Goal: Task Accomplishment & Management: Manage account settings

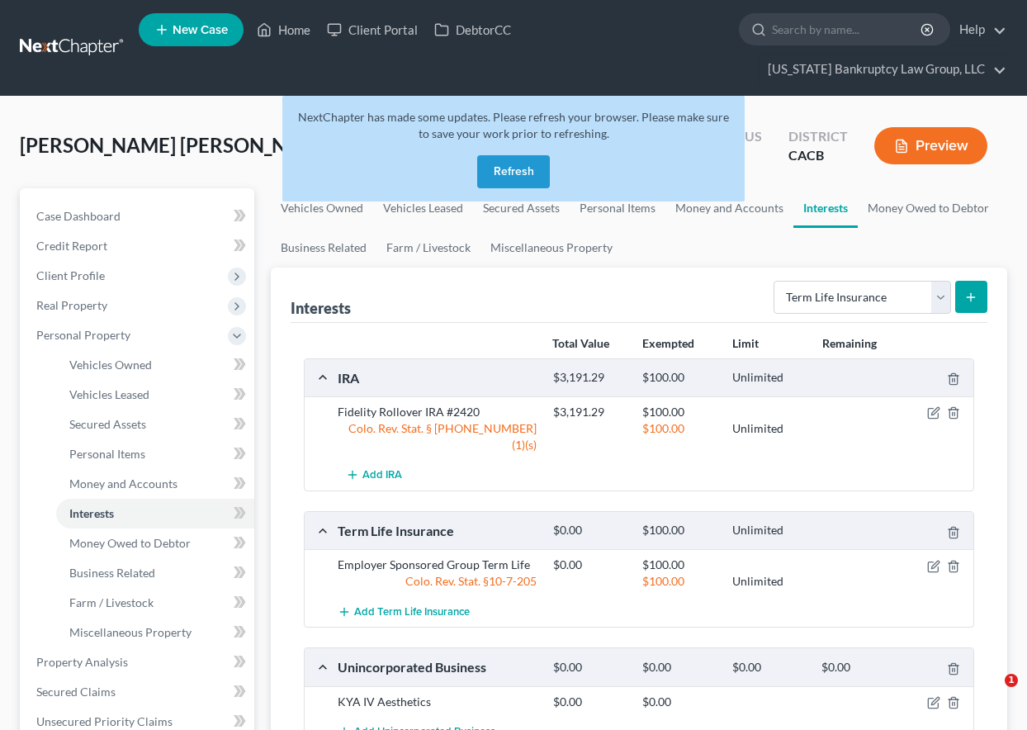
select select "term_life_insurance"
click at [533, 168] on button "Refresh" at bounding box center [513, 171] width 73 height 33
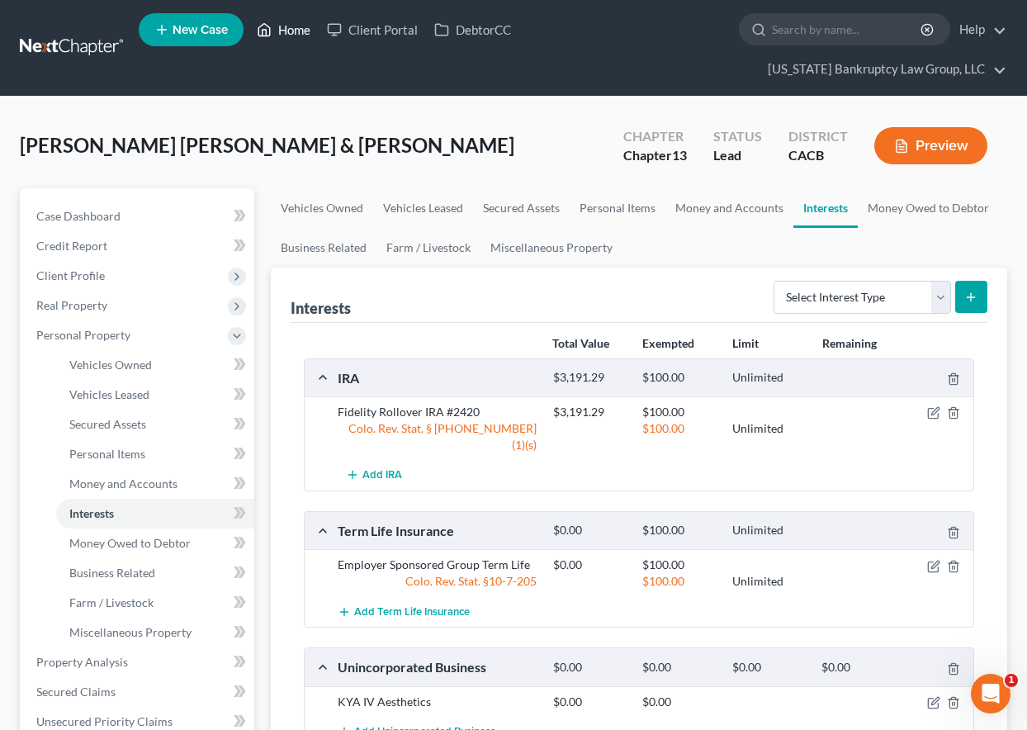
click at [292, 23] on link "Home" at bounding box center [284, 30] width 70 height 30
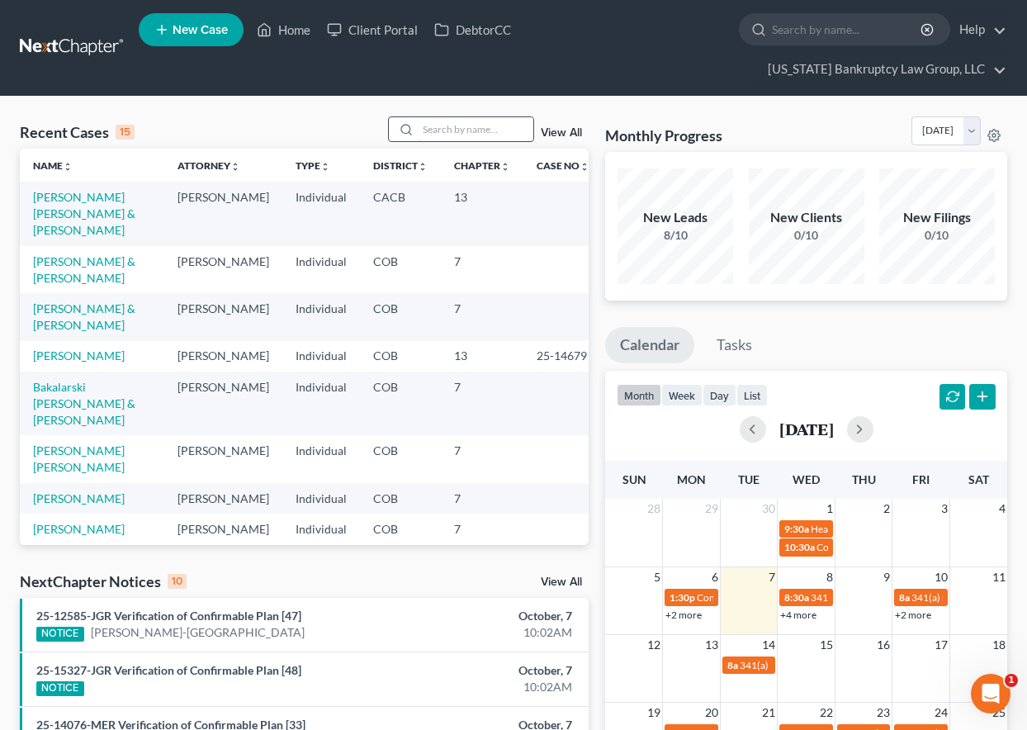
click at [474, 129] on input "search" at bounding box center [476, 129] width 116 height 24
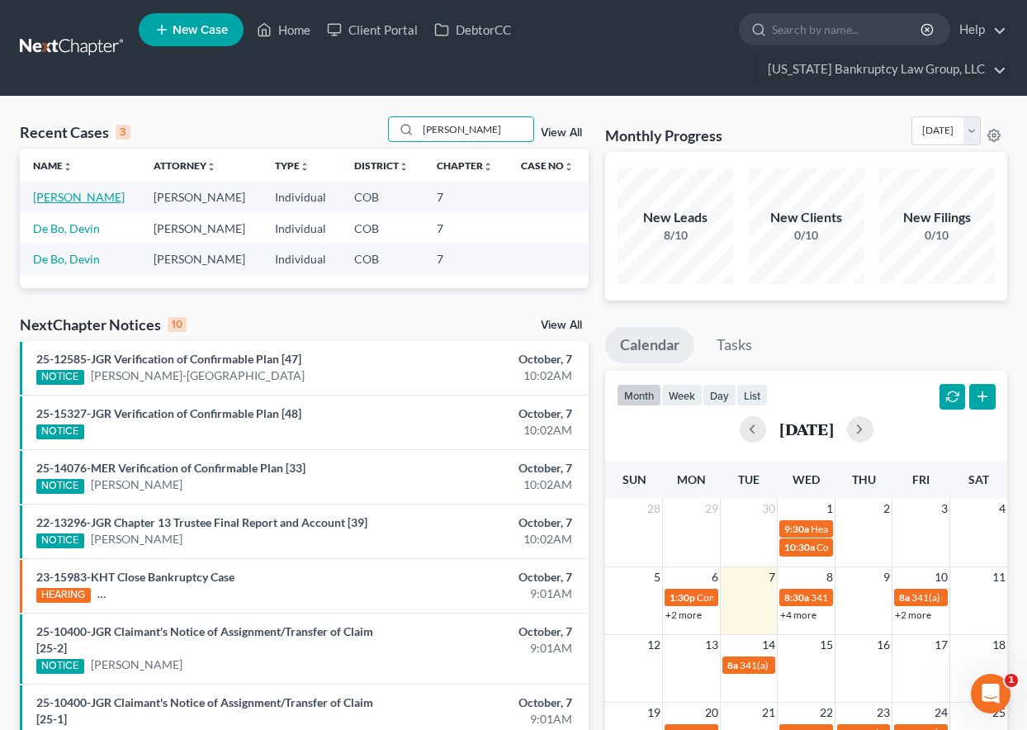
type input "devine"
click at [86, 192] on link "[PERSON_NAME]" at bounding box center [79, 197] width 92 height 14
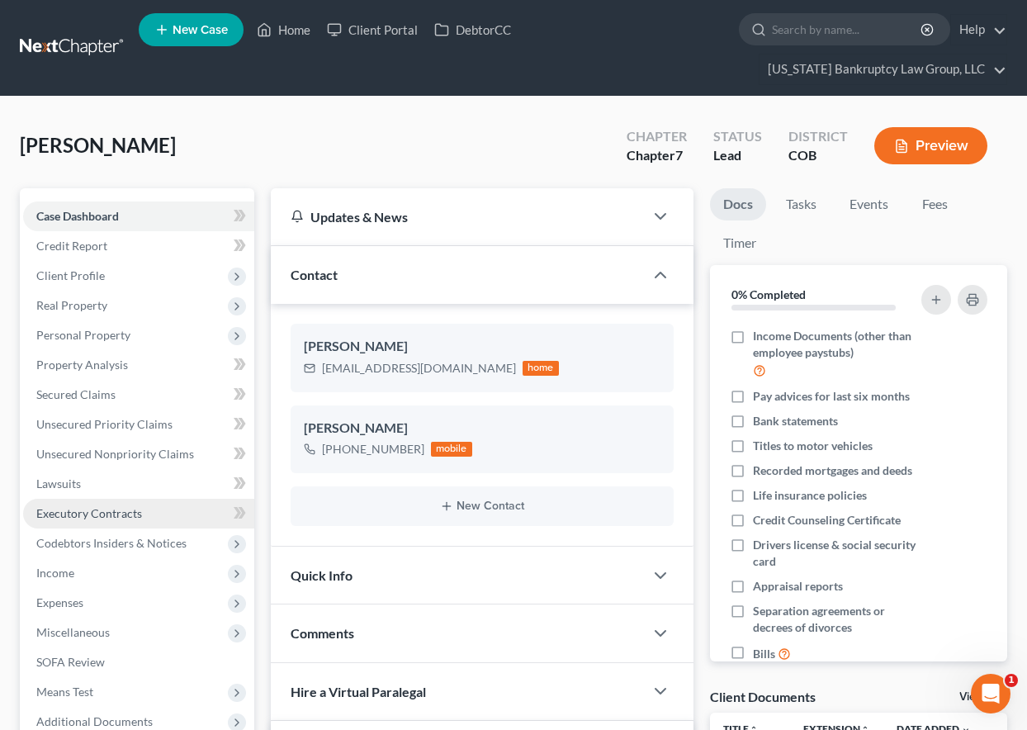
click at [115, 506] on span "Executory Contracts" at bounding box center [89, 513] width 106 height 14
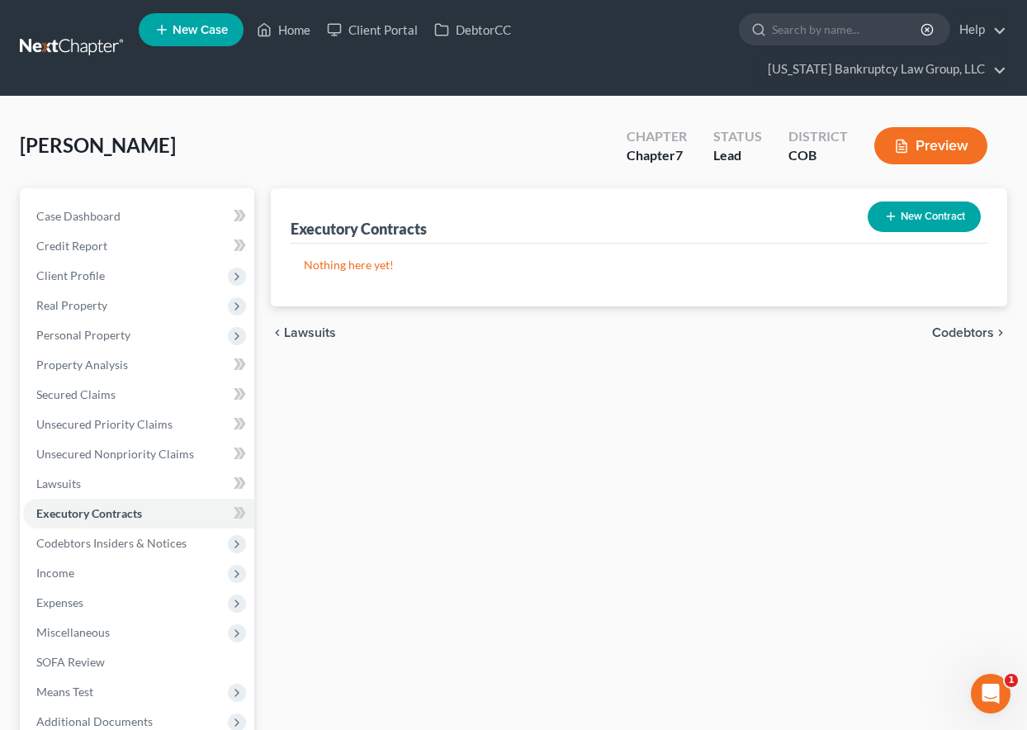
click at [916, 215] on button "New Contract" at bounding box center [924, 216] width 113 height 31
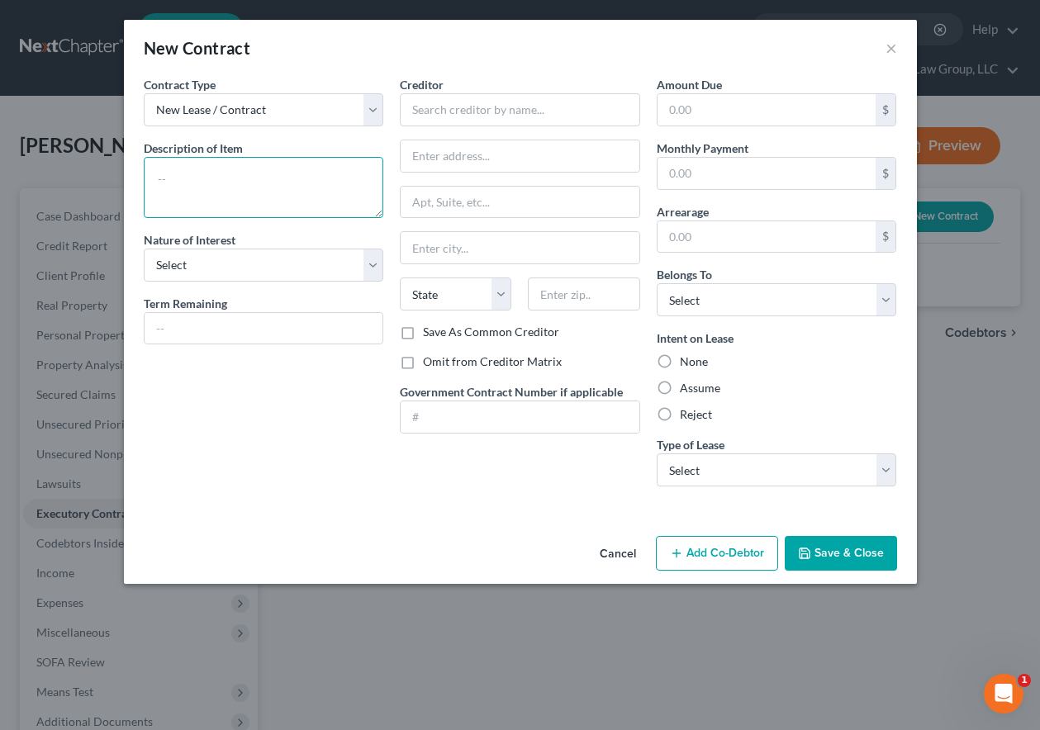
click at [265, 165] on textarea at bounding box center [264, 187] width 240 height 61
type textarea "Residential Lease Agreement"
select select "2"
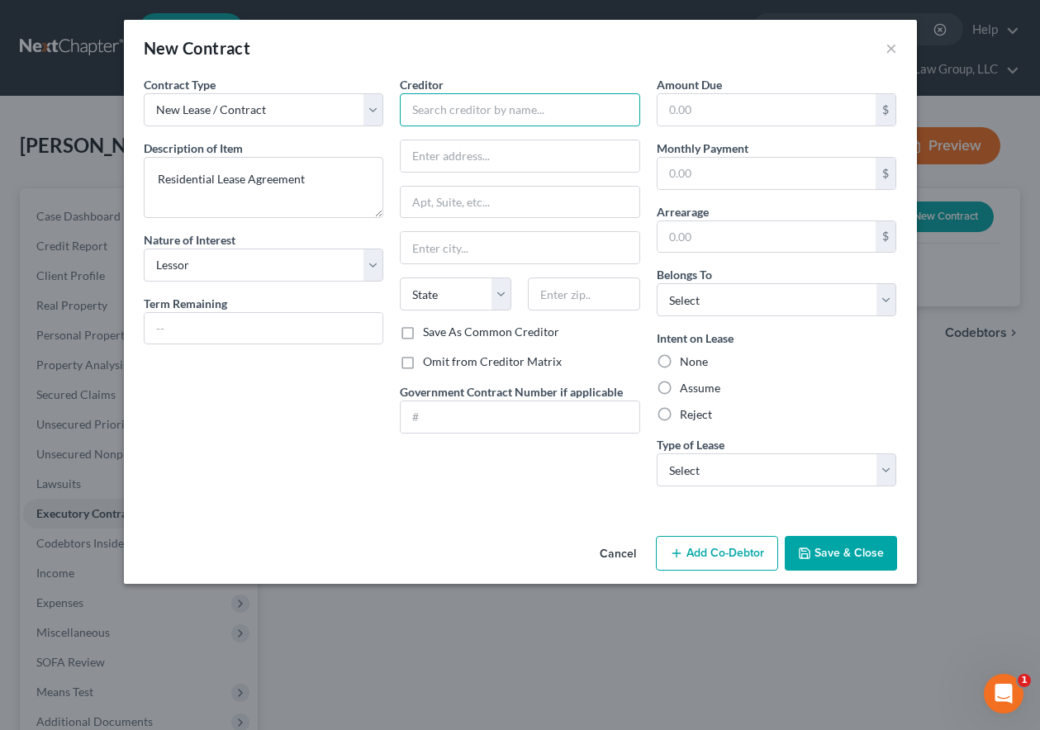
click at [561, 118] on input "text" at bounding box center [520, 109] width 240 height 33
click at [509, 108] on input "CH Realty" at bounding box center [520, 109] width 240 height 33
type input "CH Realty IX/MF"
type input "3819 Maple Ave"
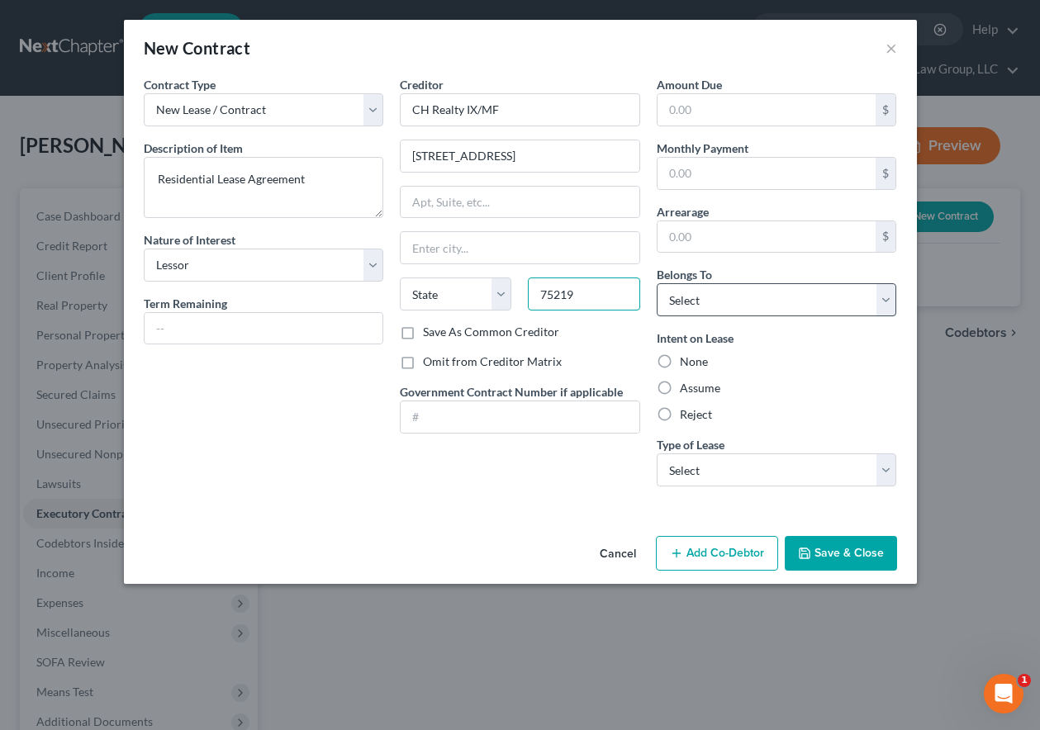
type input "75219"
click at [772, 305] on select "Select Debtor 1 Only Debtor 2 Only Debtor 1 And Debtor 2 Only At Least One Of T…" at bounding box center [776, 299] width 240 height 33
type input "Dallas"
select select "45"
select select "1"
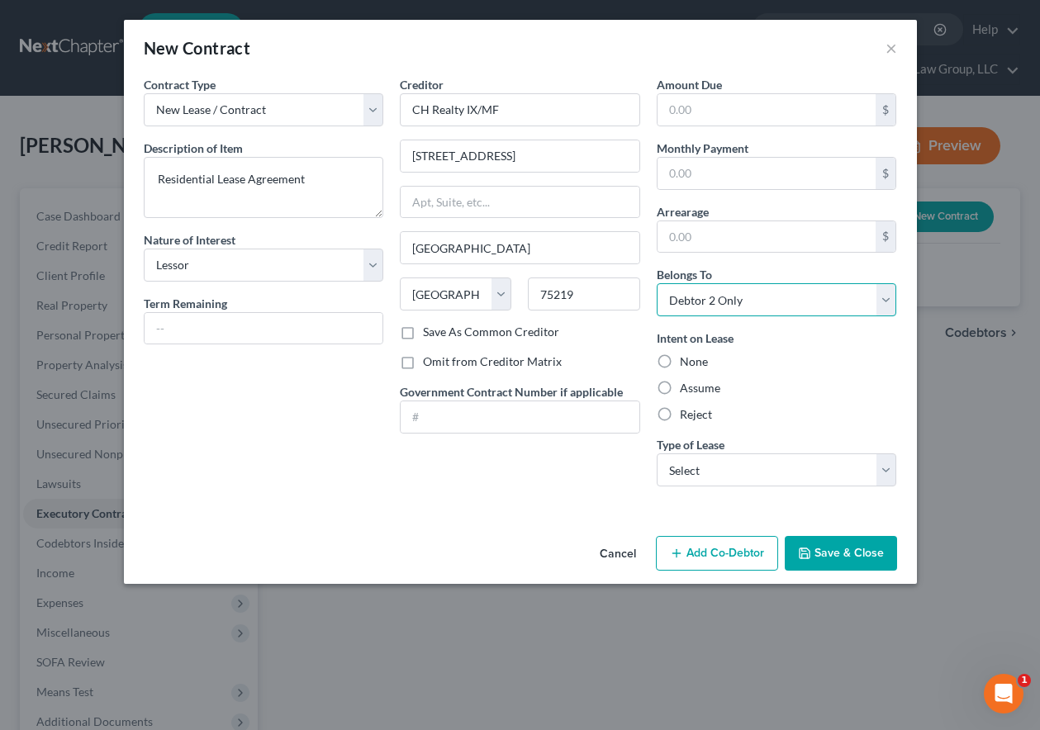
click at [656, 283] on select "Select Debtor 1 Only Debtor 2 Only Debtor 1 And Debtor 2 Only At Least One Of T…" at bounding box center [776, 299] width 240 height 33
click at [761, 359] on div "None" at bounding box center [776, 361] width 240 height 17
click at [745, 314] on select "Select Debtor 1 Only Debtor 2 Only Debtor 1 And Debtor 2 Only At Least One Of T…" at bounding box center [776, 299] width 240 height 33
click at [656, 283] on select "Select Debtor 1 Only Debtor 2 Only Debtor 1 And Debtor 2 Only At Least One Of T…" at bounding box center [776, 299] width 240 height 33
click at [751, 309] on select "Select Debtor 1 Only Debtor 2 Only Debtor 1 And Debtor 2 Only At Least One Of T…" at bounding box center [776, 299] width 240 height 33
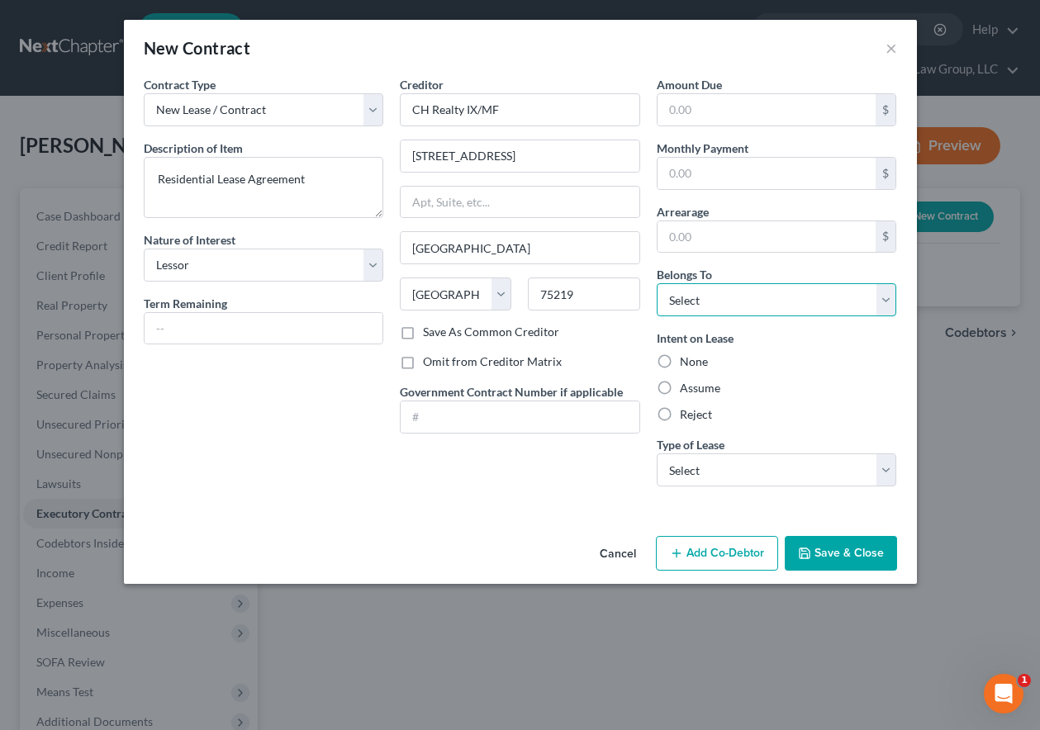
select select "0"
click at [656, 283] on select "Select Debtor 1 Only Debtor 2 Only Debtor 1 And Debtor 2 Only At Least One Of T…" at bounding box center [776, 299] width 240 height 33
click at [725, 387] on div "Assume" at bounding box center [776, 388] width 240 height 17
click at [684, 387] on label "Assume" at bounding box center [700, 388] width 40 height 17
click at [686, 387] on input "Assume" at bounding box center [691, 385] width 11 height 11
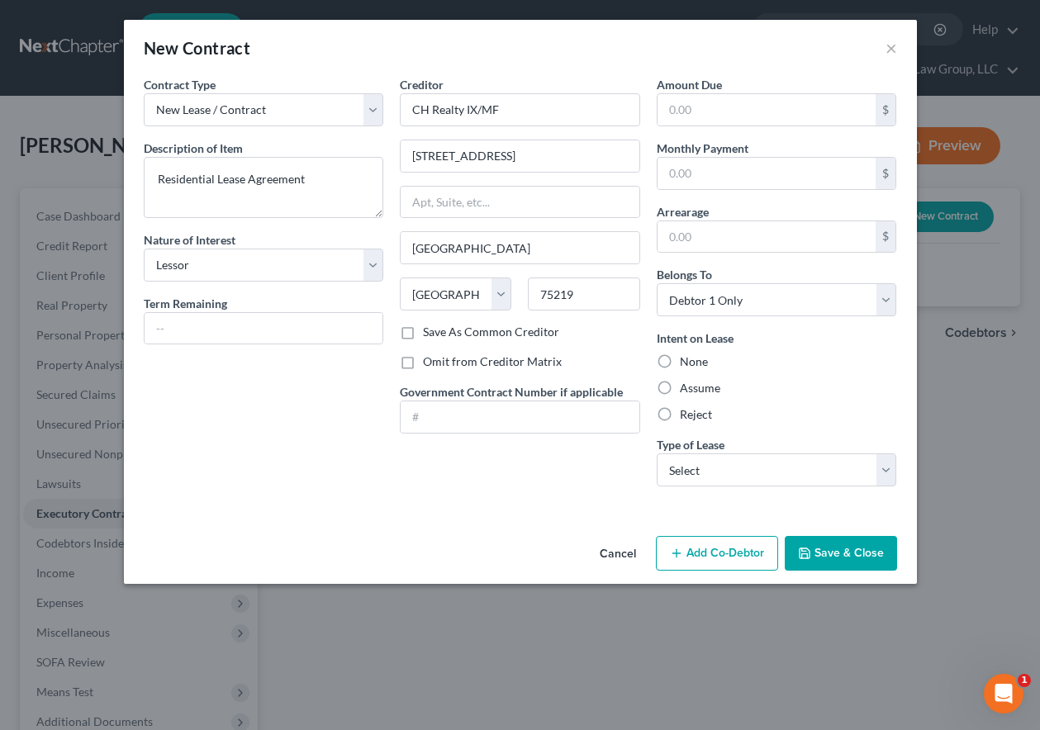
radio input "true"
click at [684, 454] on select "Select Real Estate Car Other" at bounding box center [776, 469] width 240 height 33
select select "0"
click at [656, 453] on select "Select Real Estate Car Other" at bounding box center [776, 469] width 240 height 33
click at [841, 557] on button "Save & Close" at bounding box center [840, 553] width 112 height 35
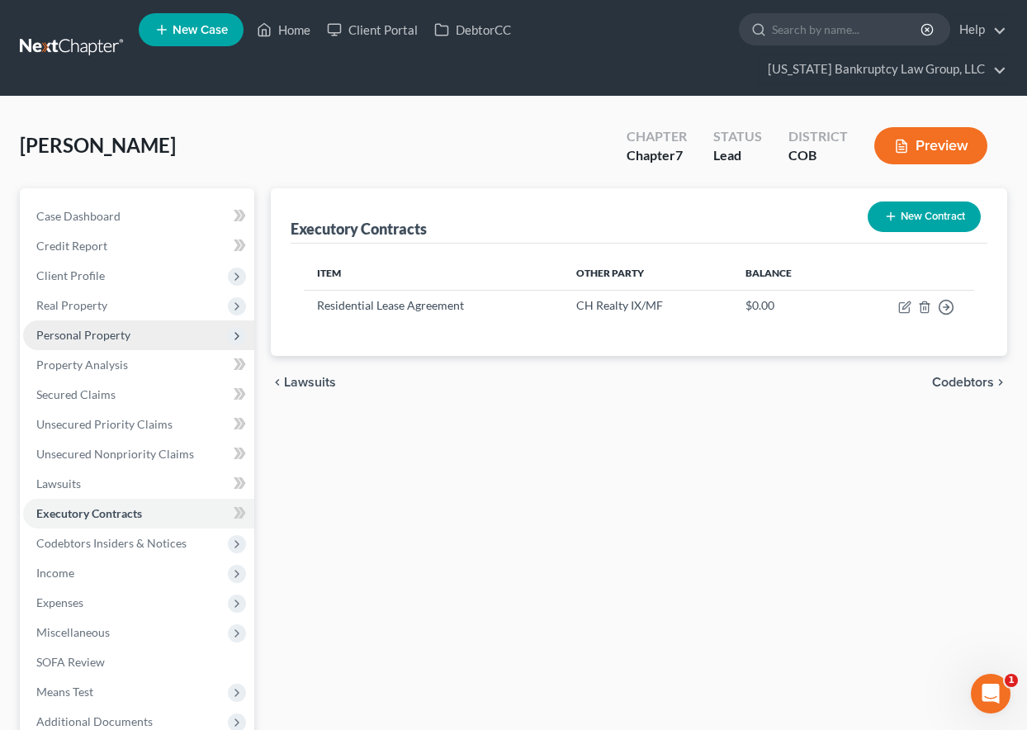
click at [88, 325] on span "Personal Property" at bounding box center [138, 335] width 231 height 30
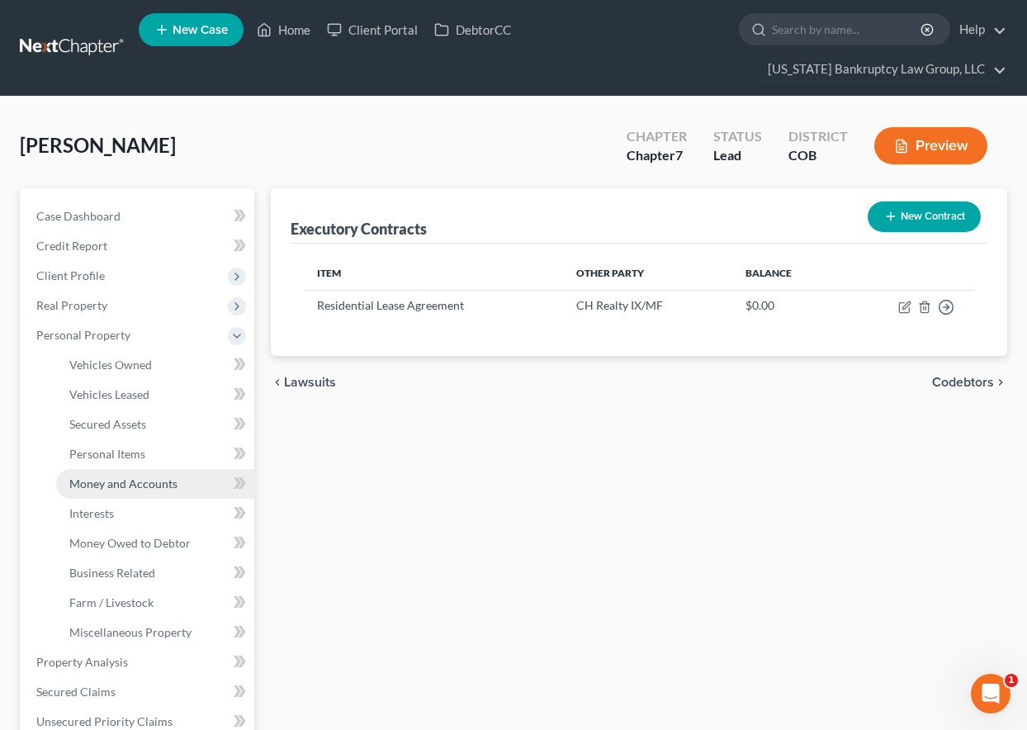
click at [92, 487] on span "Money and Accounts" at bounding box center [123, 483] width 108 height 14
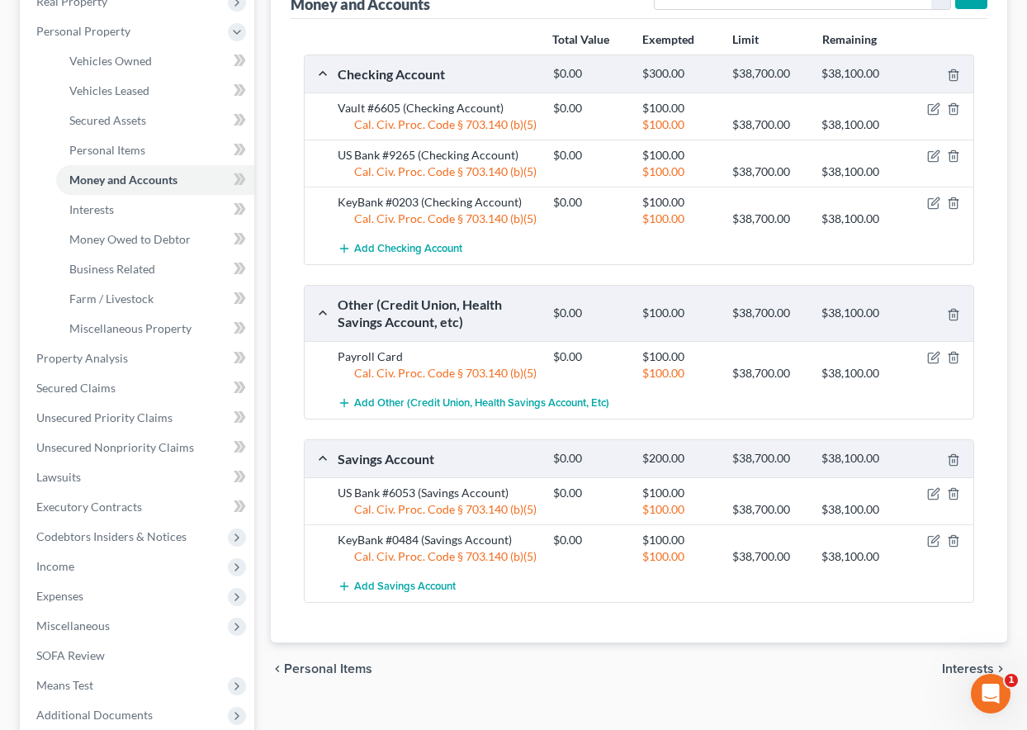
scroll to position [330, 0]
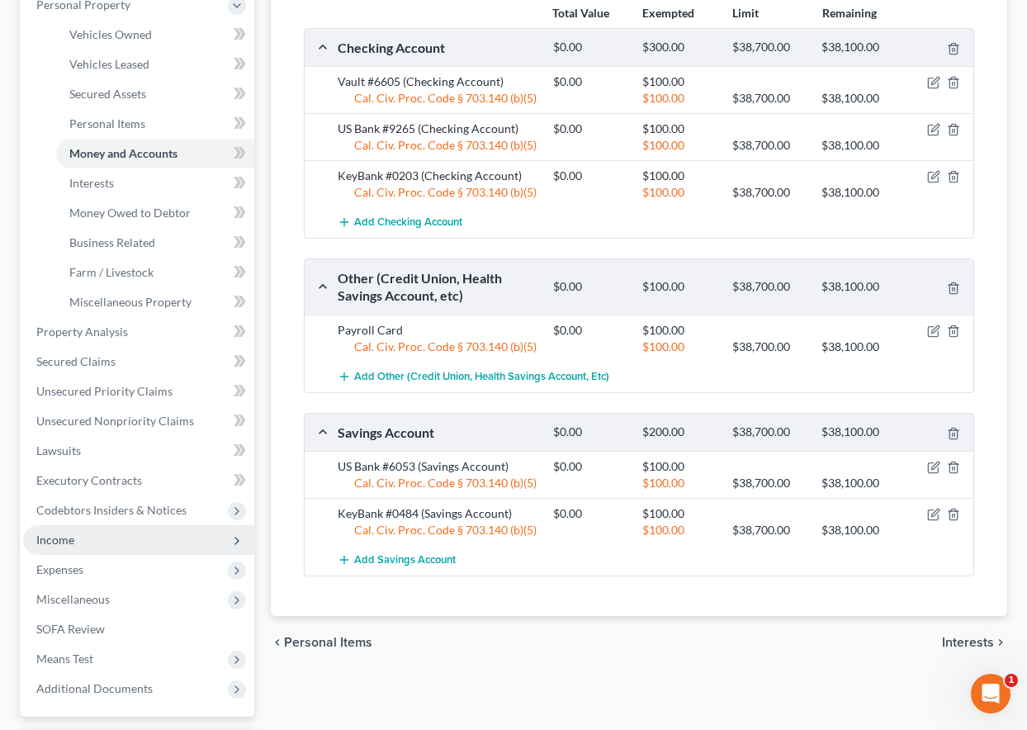
click at [61, 542] on span "Income" at bounding box center [55, 540] width 38 height 14
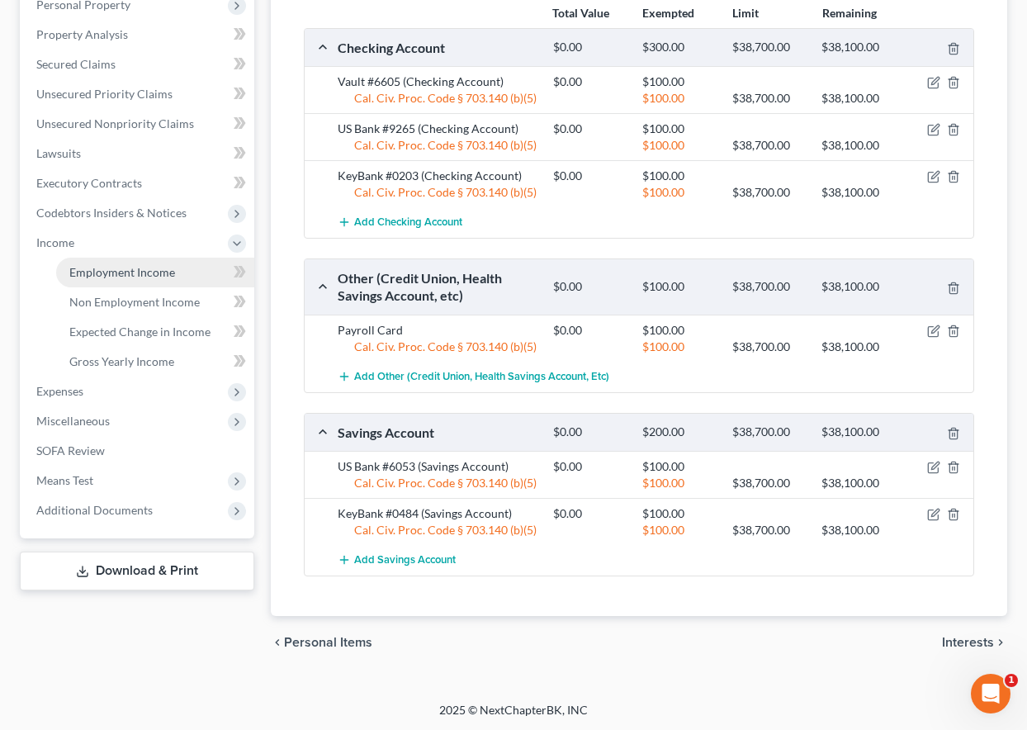
click at [116, 273] on span "Employment Income" at bounding box center [122, 272] width 106 height 14
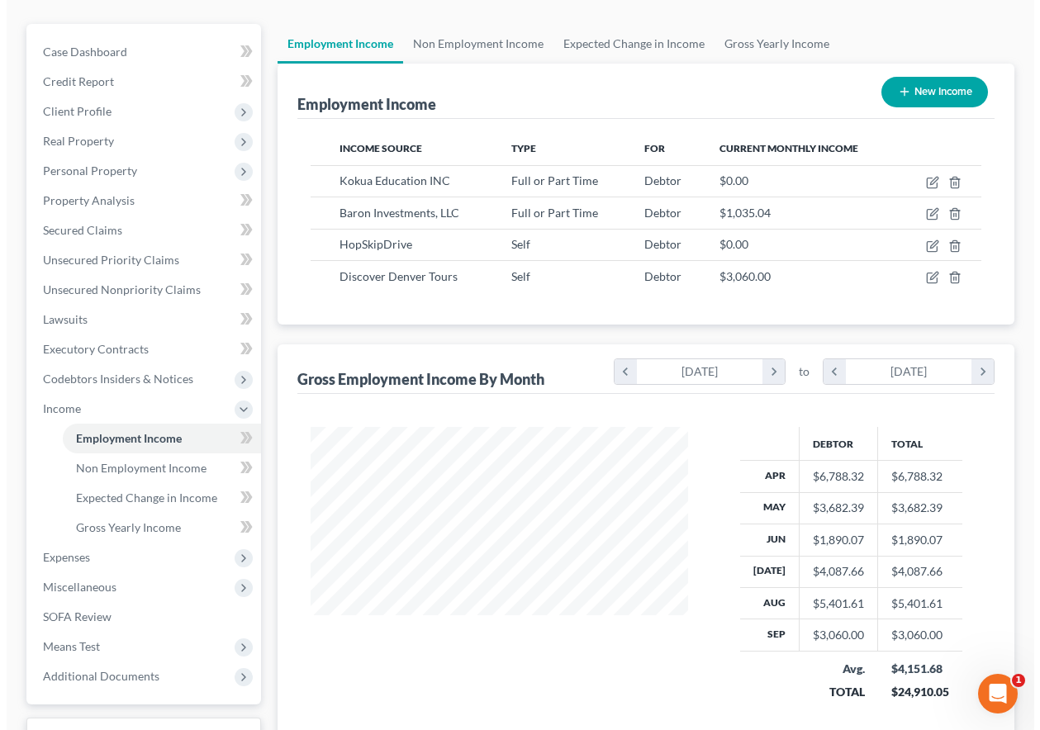
scroll to position [165, 0]
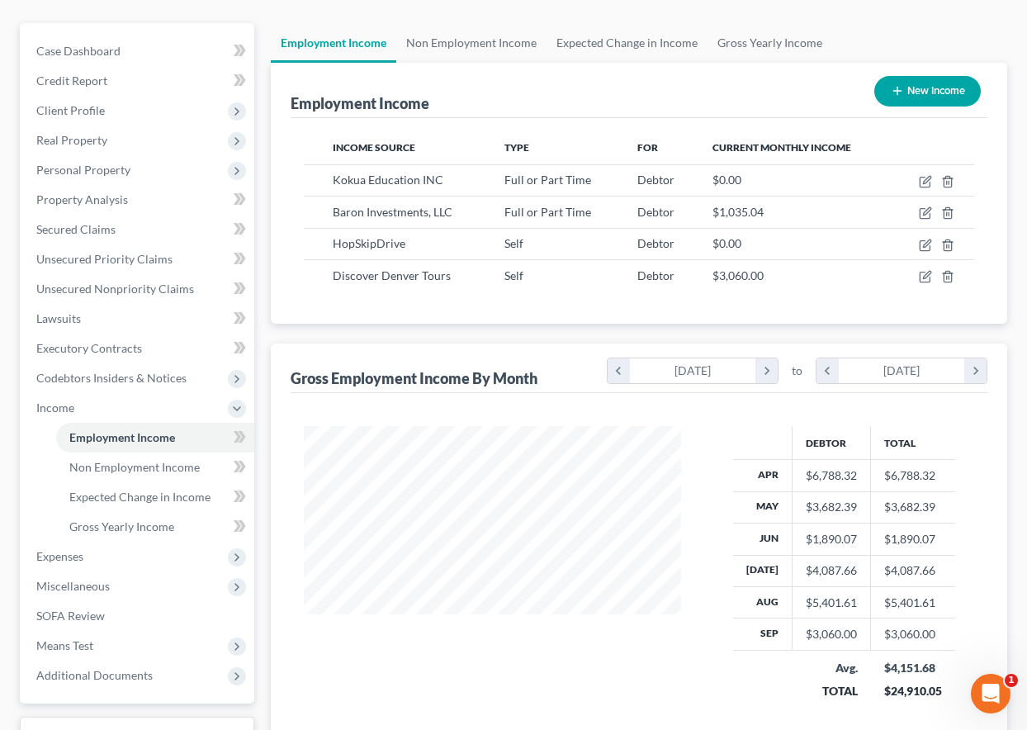
click at [943, 86] on button "New Income" at bounding box center [927, 91] width 107 height 31
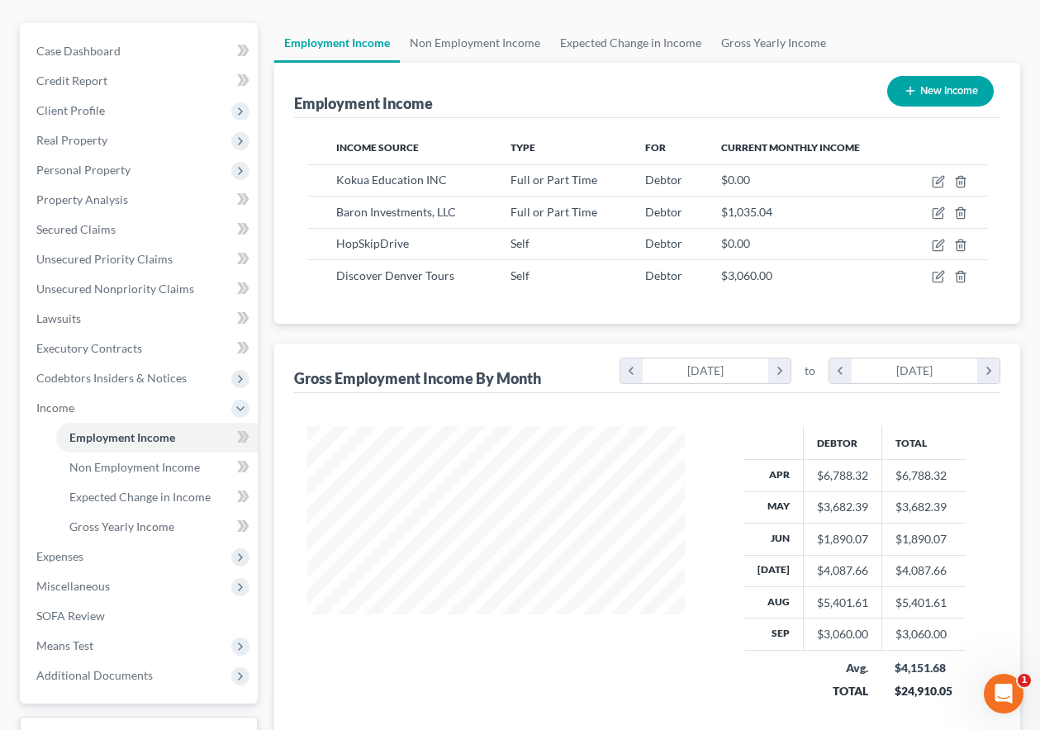
select select "0"
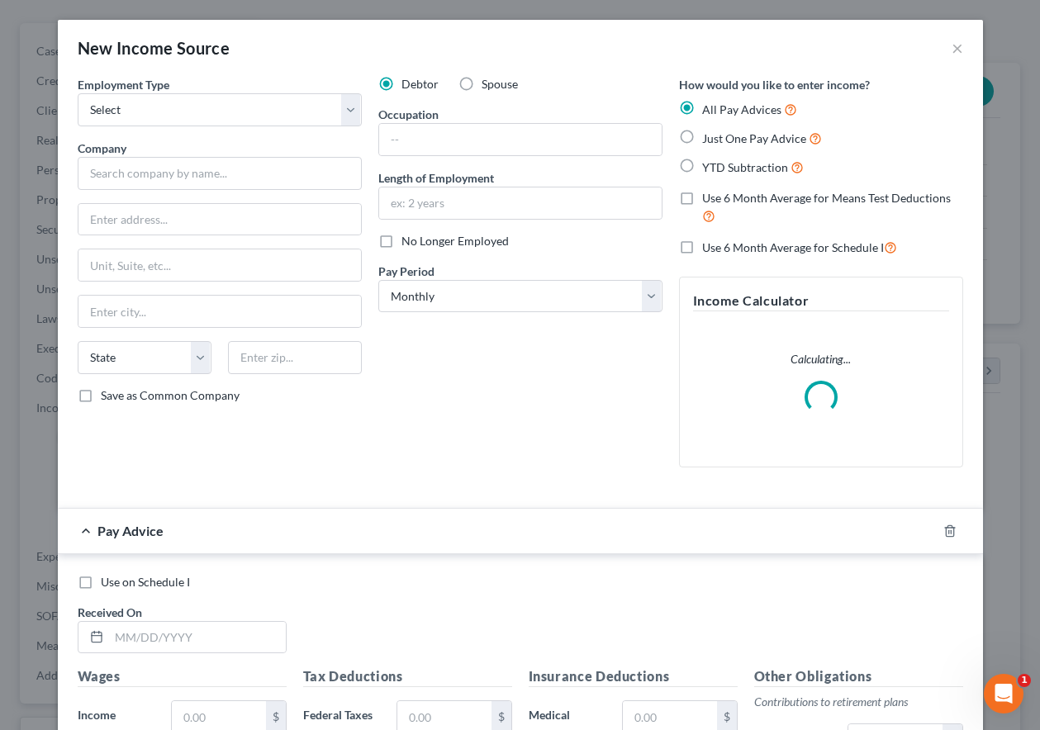
scroll to position [296, 415]
click at [142, 106] on select "Select Full or [DEMOGRAPHIC_DATA] Employment Self Employment" at bounding box center [220, 109] width 284 height 33
select select "1"
click at [78, 93] on select "Select Full or [DEMOGRAPHIC_DATA] Employment Self Employment" at bounding box center [220, 109] width 284 height 33
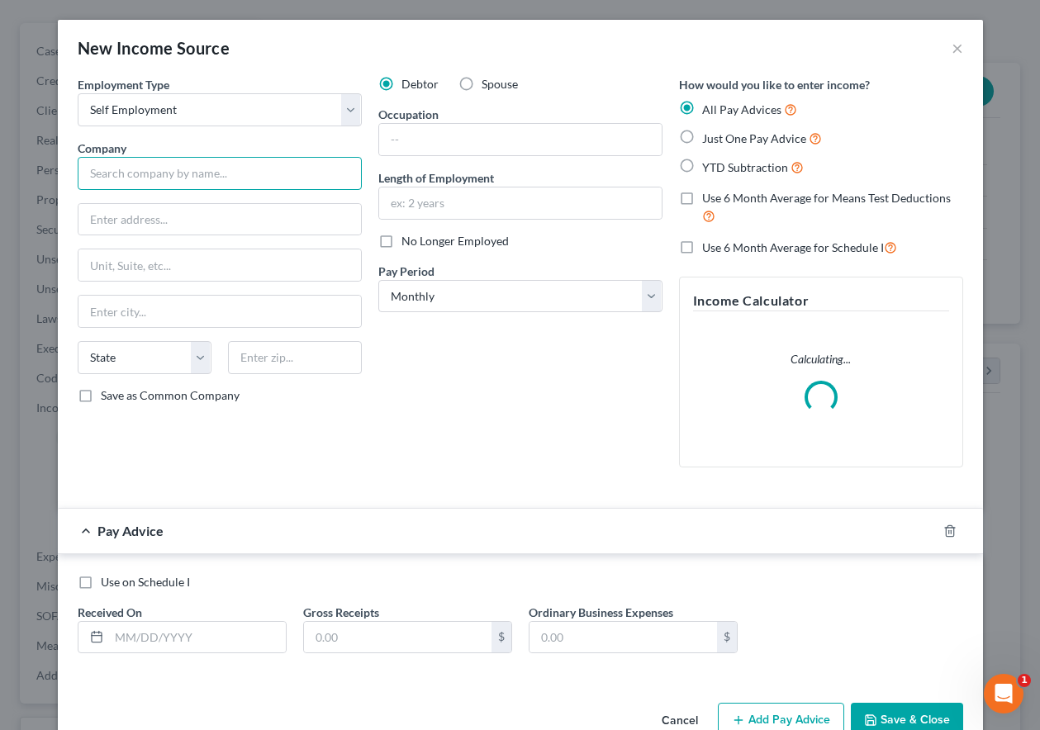
click at [169, 175] on input "text" at bounding box center [220, 173] width 284 height 33
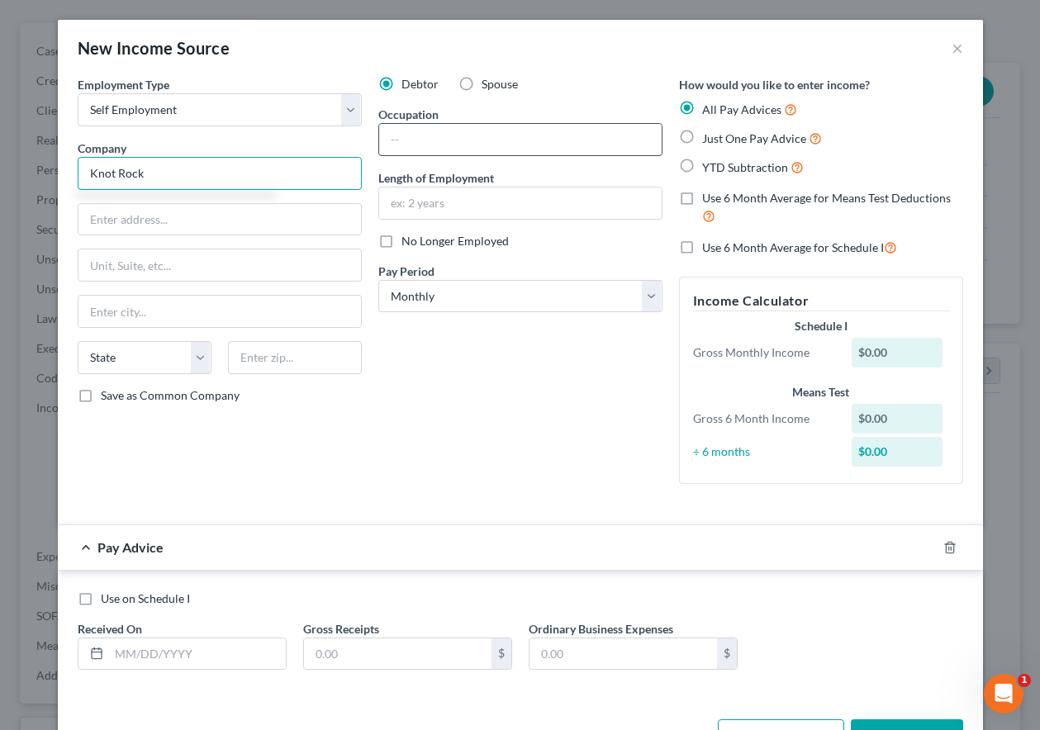
type input "Knot Rock"
click at [397, 143] on input "text" at bounding box center [520, 139] width 282 height 31
type input "Singer"
click at [702, 163] on label "YTD Subtraction" at bounding box center [753, 167] width 102 height 19
click at [708, 163] on input "YTD Subtraction" at bounding box center [713, 163] width 11 height 11
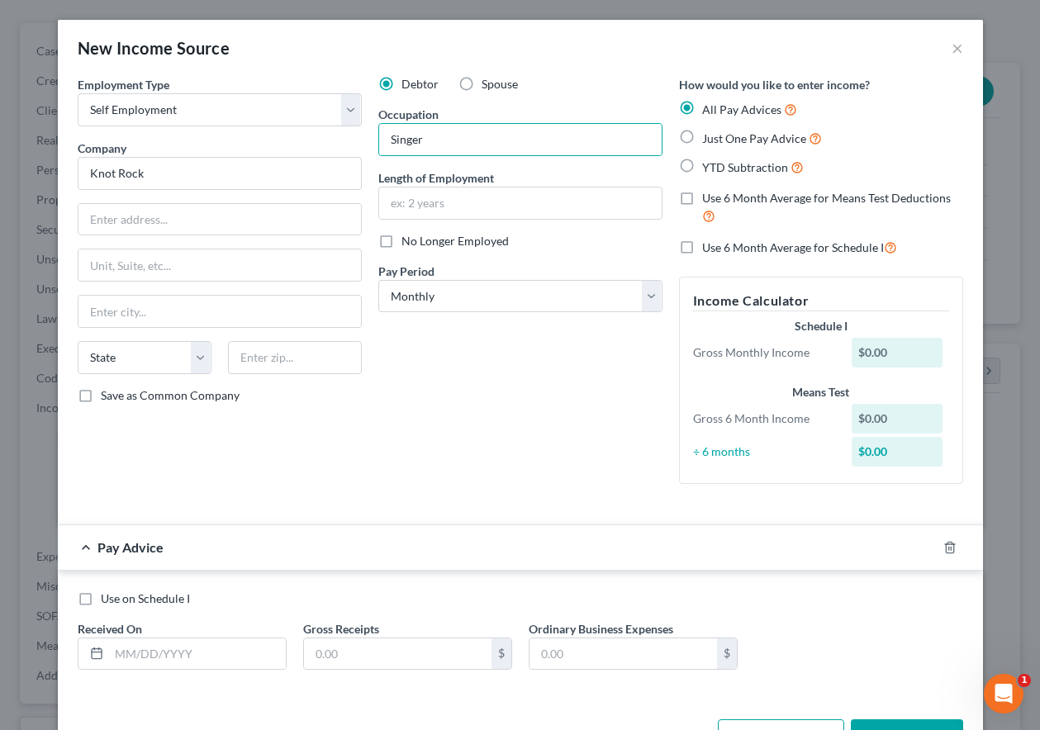
radio input "true"
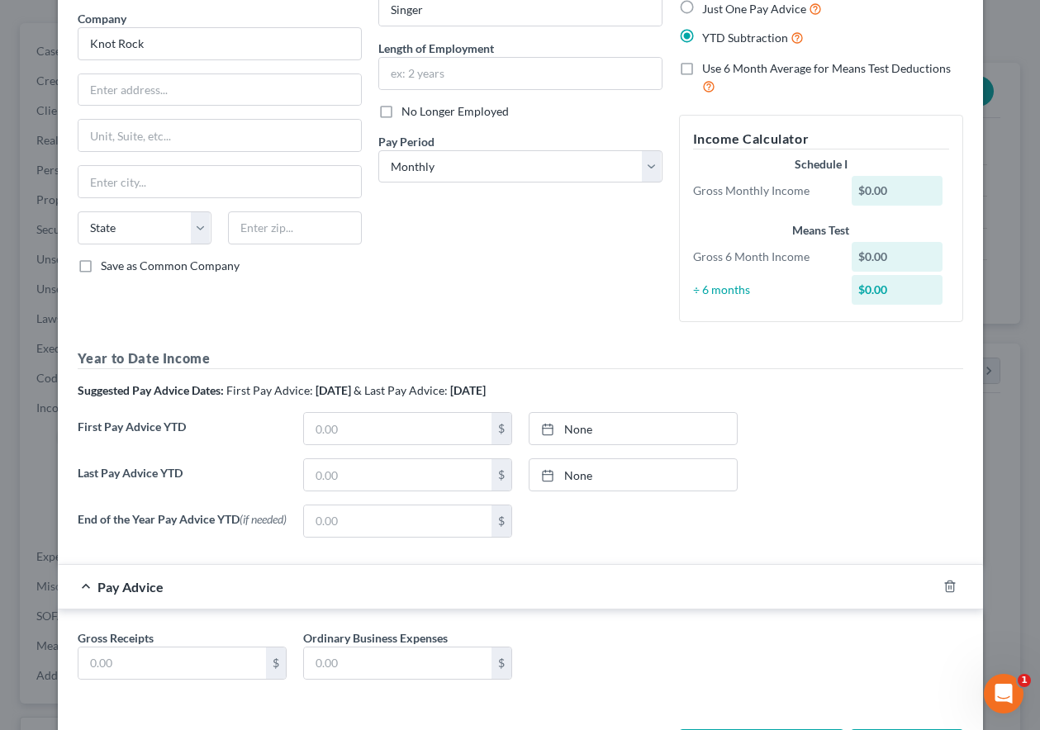
scroll to position [165, 0]
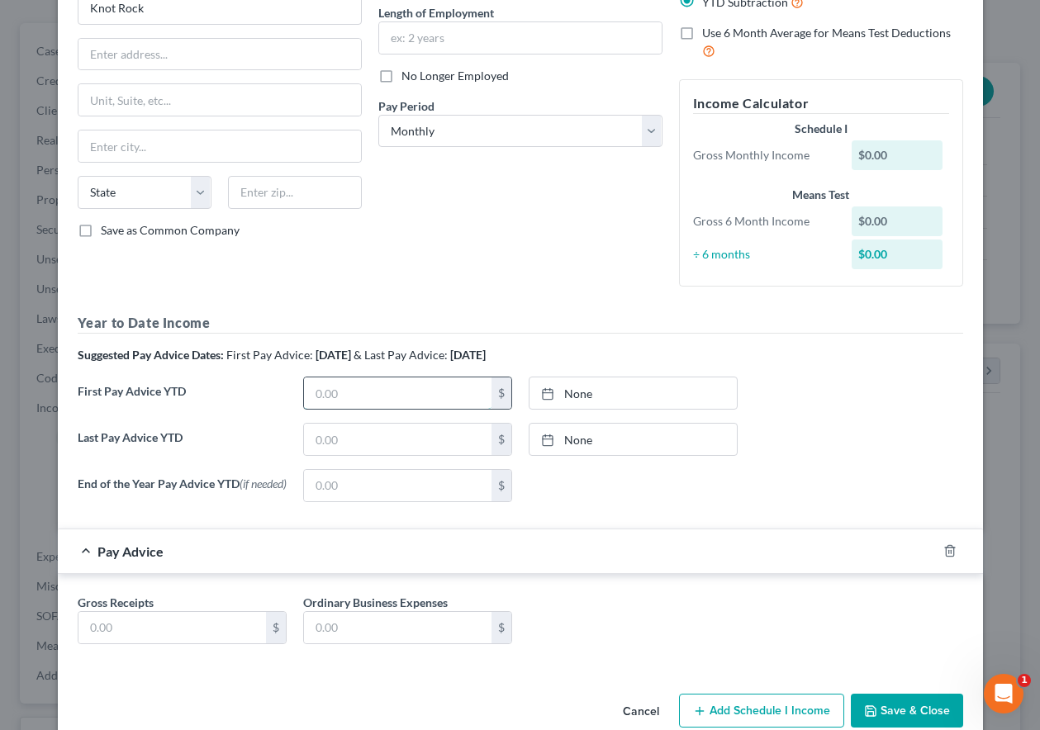
click at [359, 387] on input "text" at bounding box center [397, 392] width 187 height 31
type input "10/7/2025"
click at [629, 385] on link "None" at bounding box center [632, 392] width 207 height 31
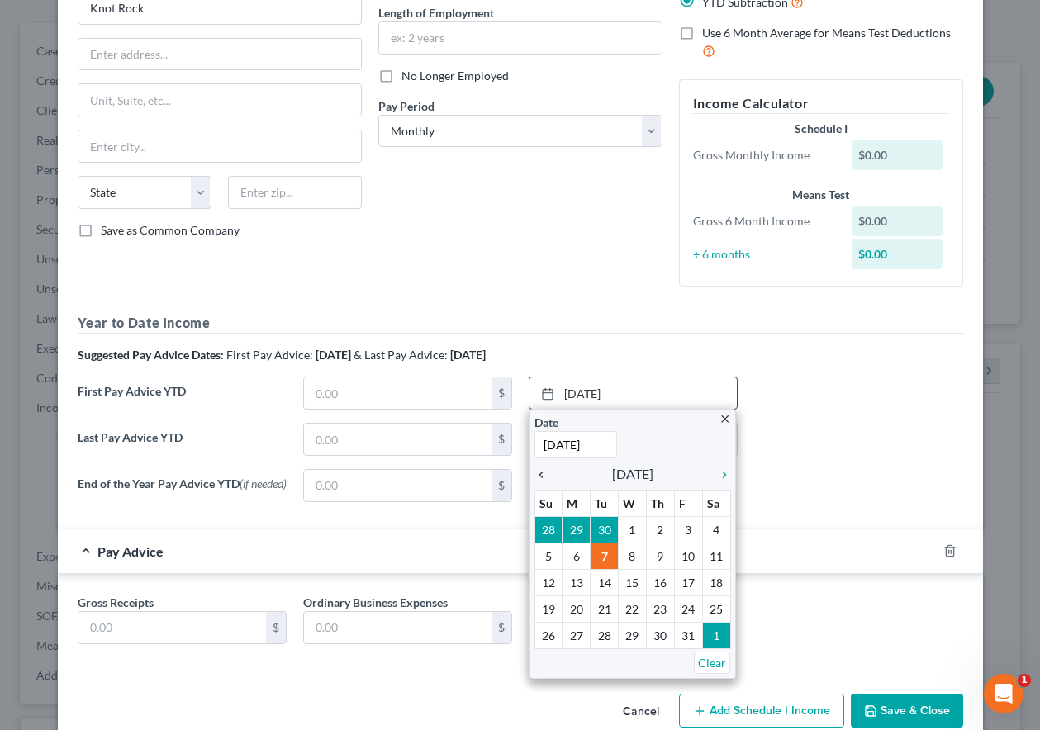
click at [537, 471] on icon "chevron_left" at bounding box center [544, 474] width 21 height 13
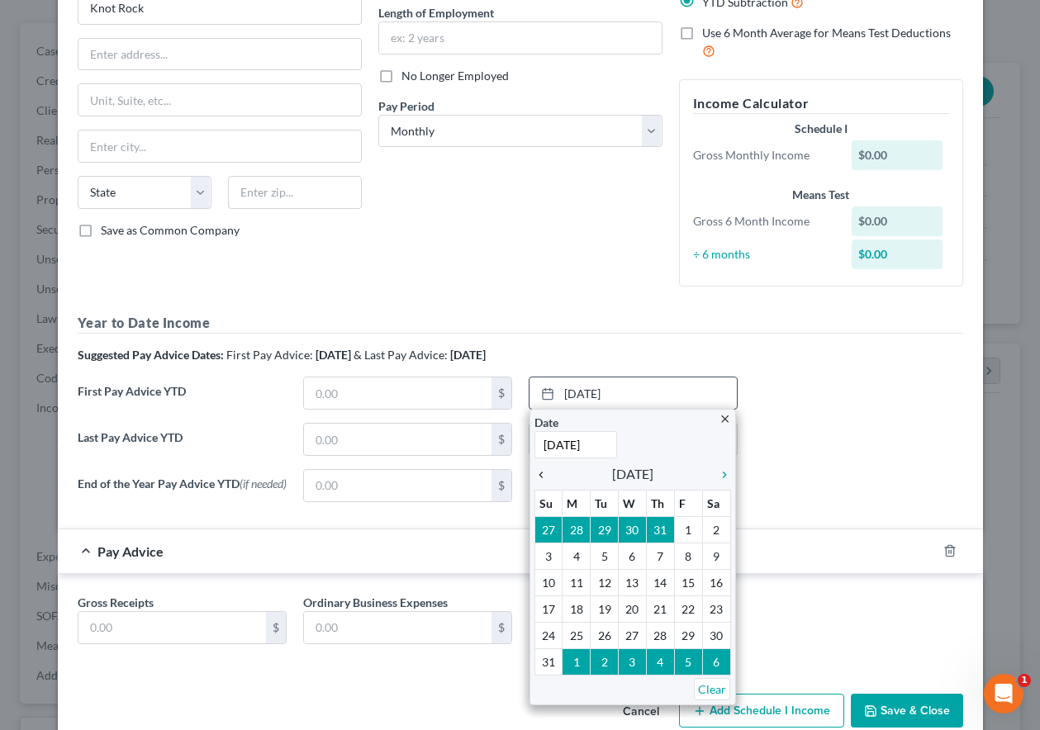
click at [537, 471] on icon "chevron_left" at bounding box center [544, 474] width 21 height 13
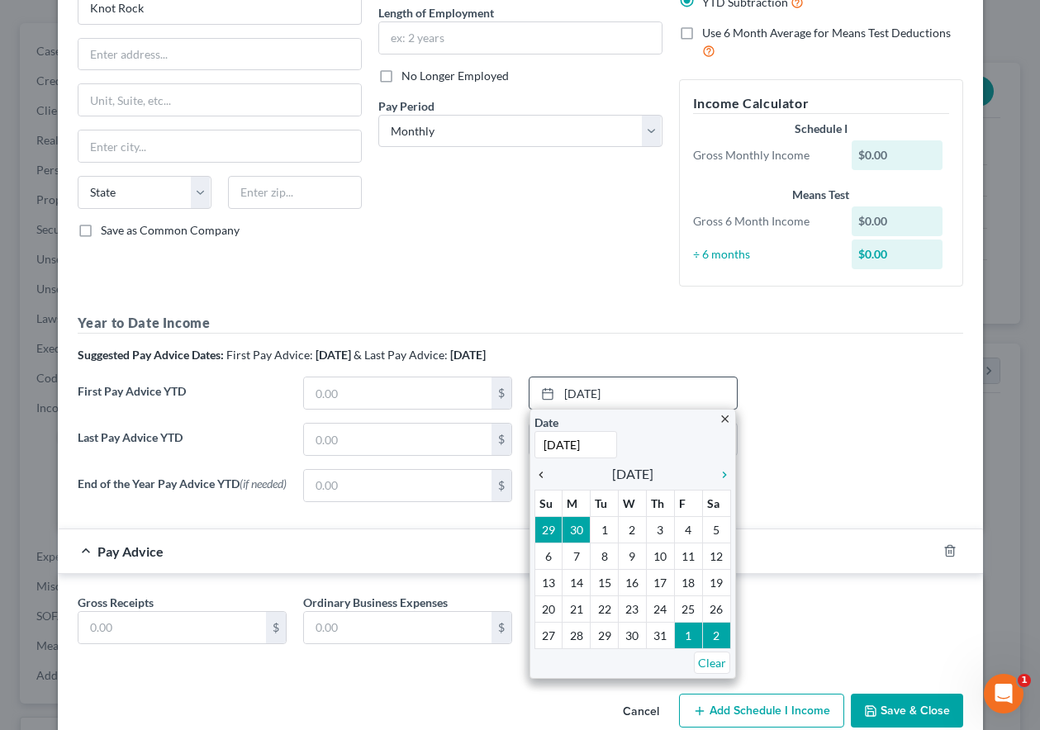
click at [537, 471] on icon "chevron_left" at bounding box center [544, 474] width 21 height 13
click at [537, 471] on div "close Date 10/7/2025 Time 12:00 AM chevron_left June 2025 chevron_right Su M Tu…" at bounding box center [632, 544] width 206 height 270
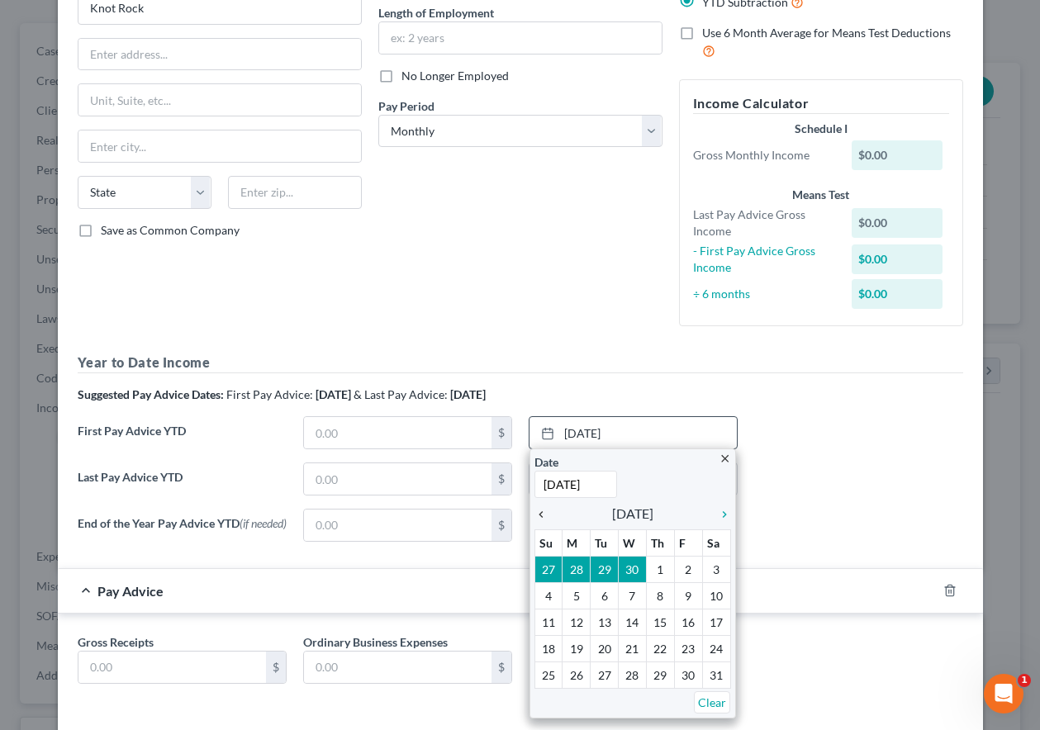
click at [537, 471] on input "10/7/2025" at bounding box center [575, 484] width 83 height 27
click at [535, 519] on icon "chevron_left" at bounding box center [544, 514] width 21 height 13
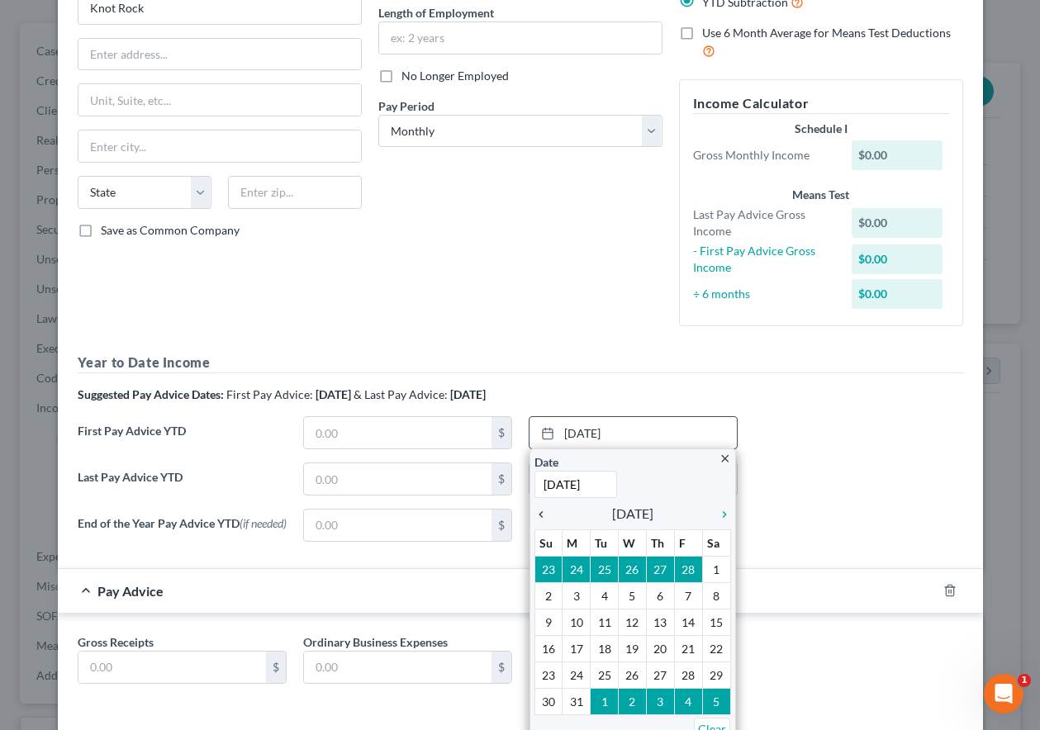
click at [535, 519] on icon "chevron_left" at bounding box center [544, 514] width 21 height 13
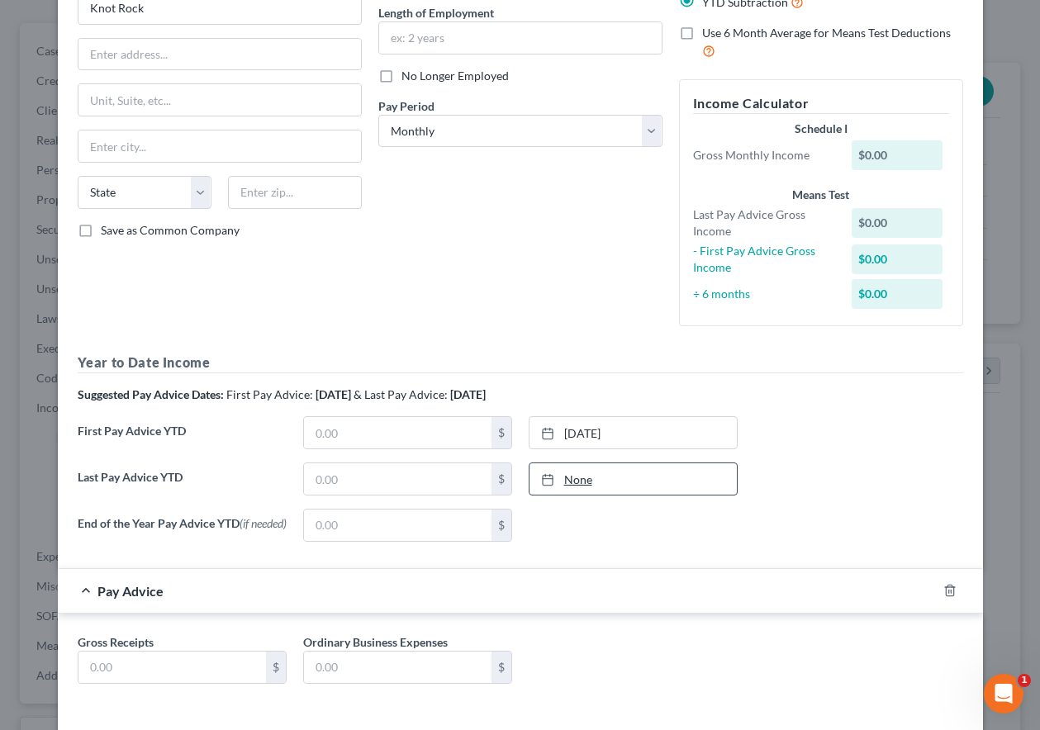
type input "10/7/2025"
click at [565, 482] on link "10/7/2025" at bounding box center [632, 478] width 207 height 31
click at [343, 485] on input "text" at bounding box center [397, 478] width 187 height 31
type input "1,878"
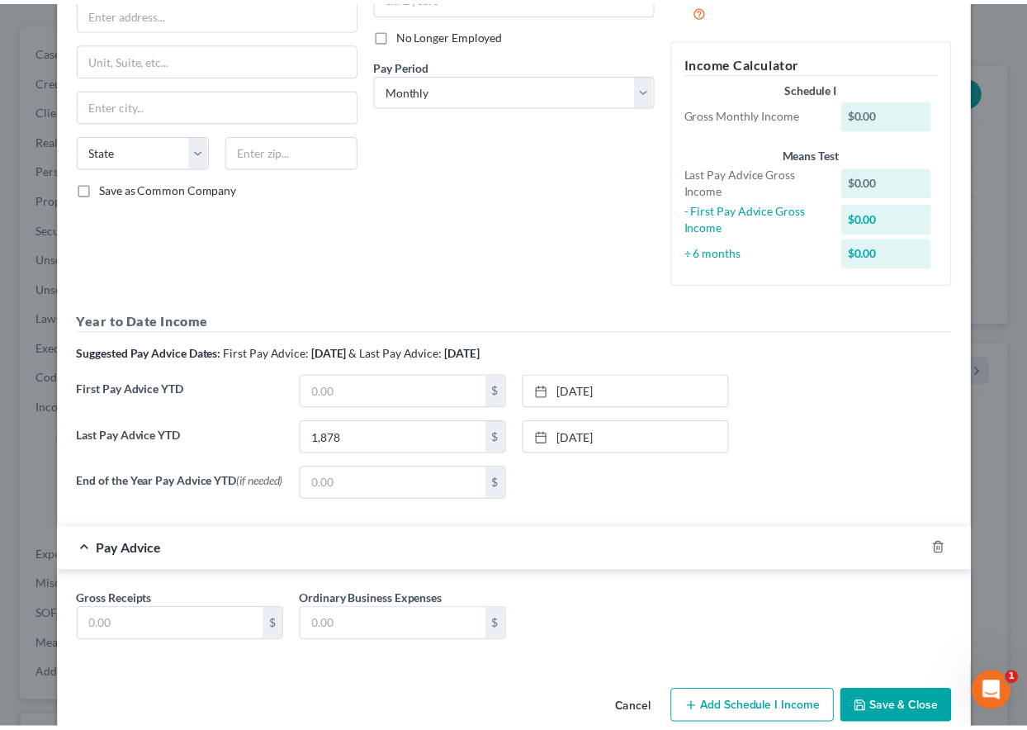
scroll to position [239, 0]
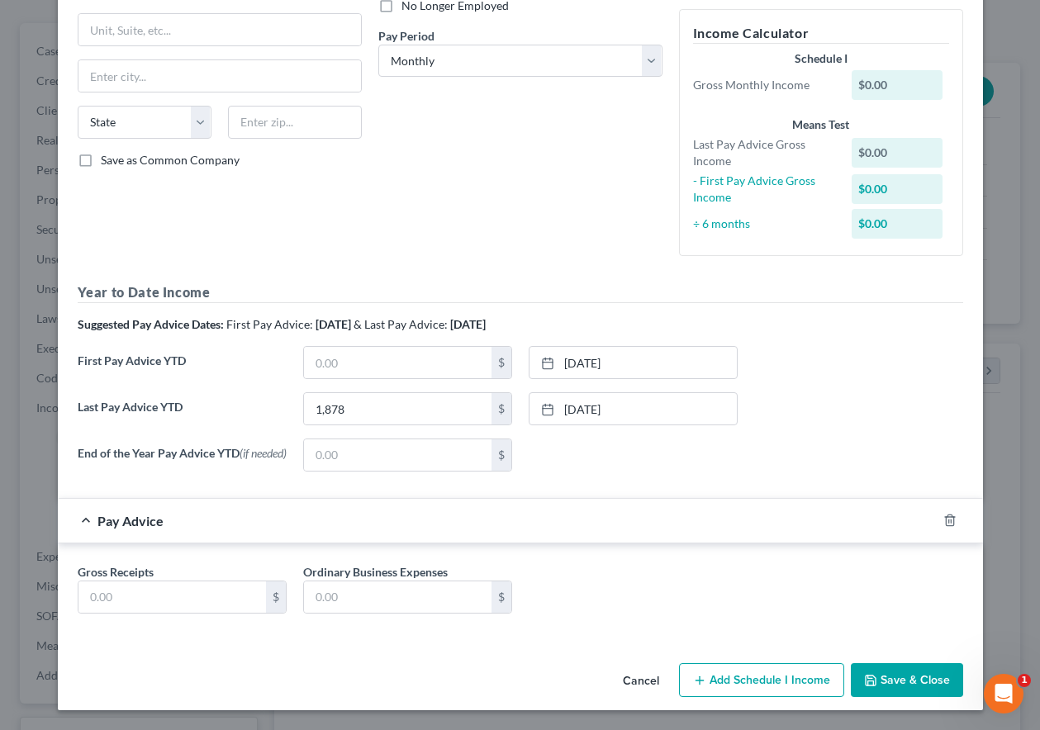
click at [890, 672] on button "Save & Close" at bounding box center [906, 680] width 112 height 35
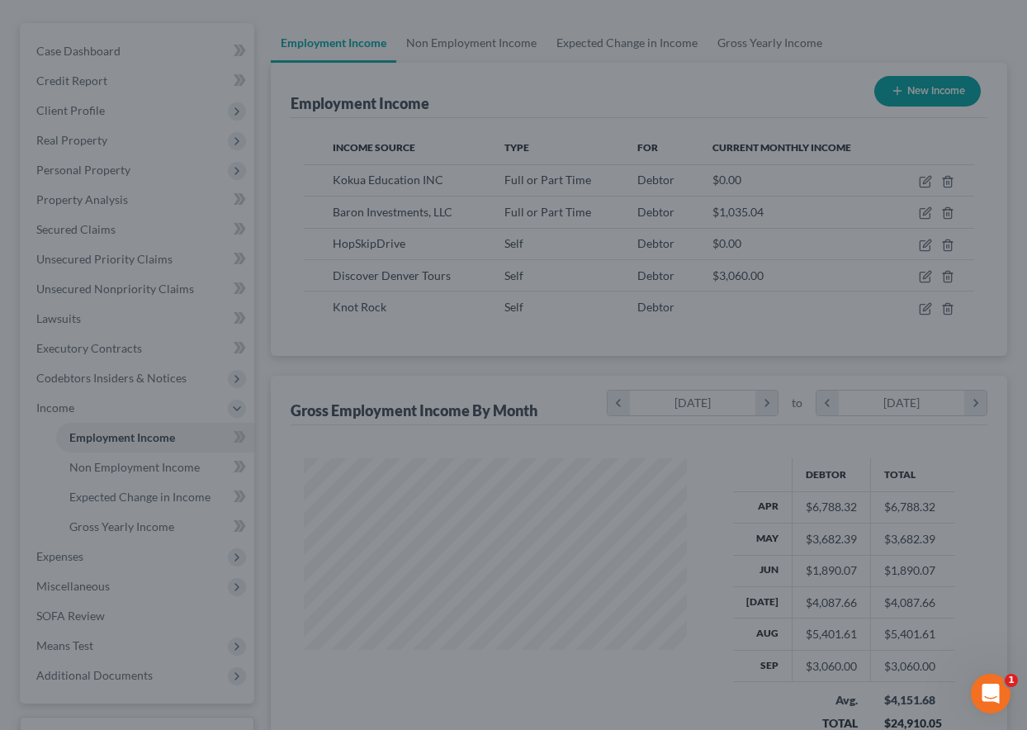
scroll to position [825382, 825267]
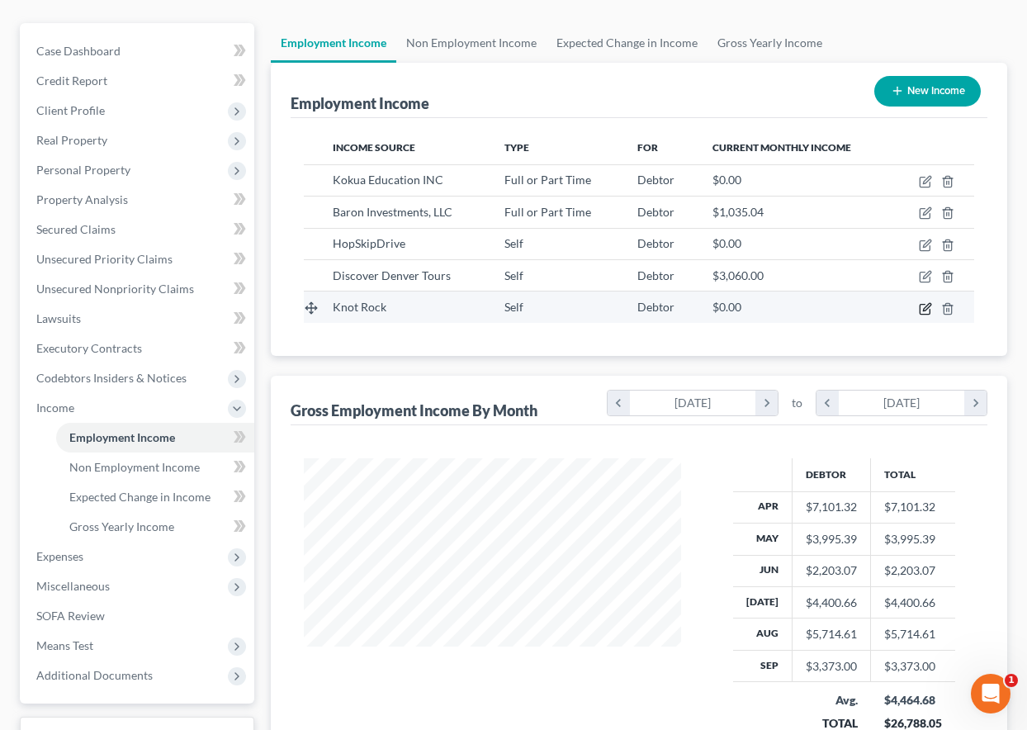
click at [924, 310] on icon "button" at bounding box center [926, 306] width 7 height 7
select select "1"
select select "0"
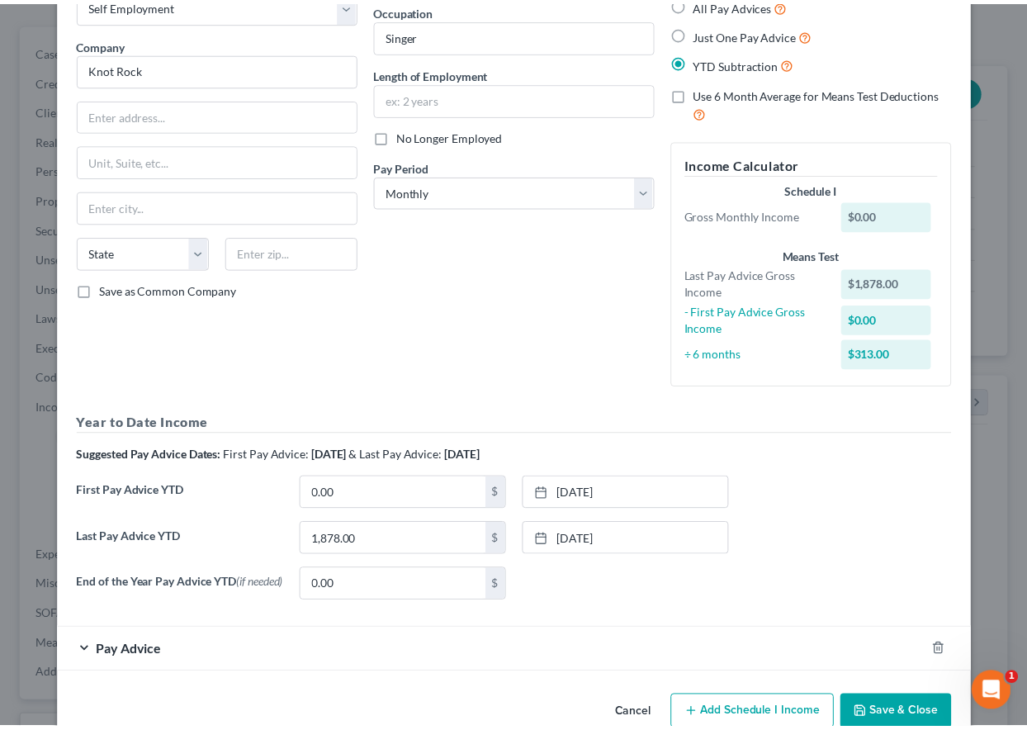
scroll to position [143, 0]
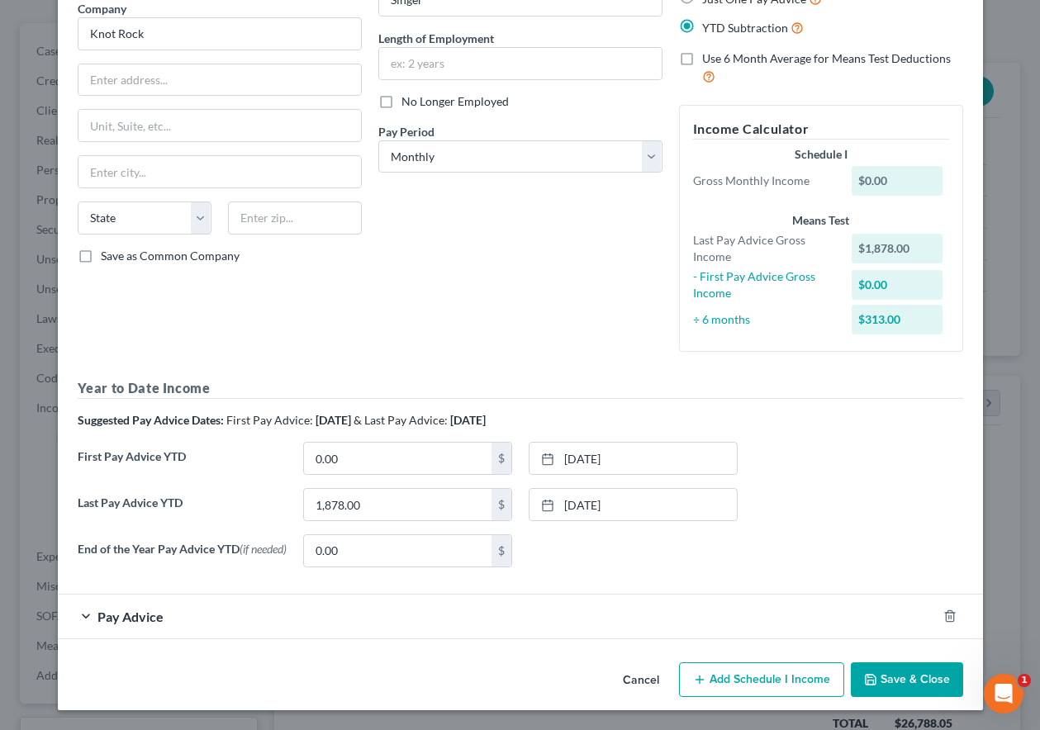
click at [891, 675] on button "Save & Close" at bounding box center [906, 679] width 112 height 35
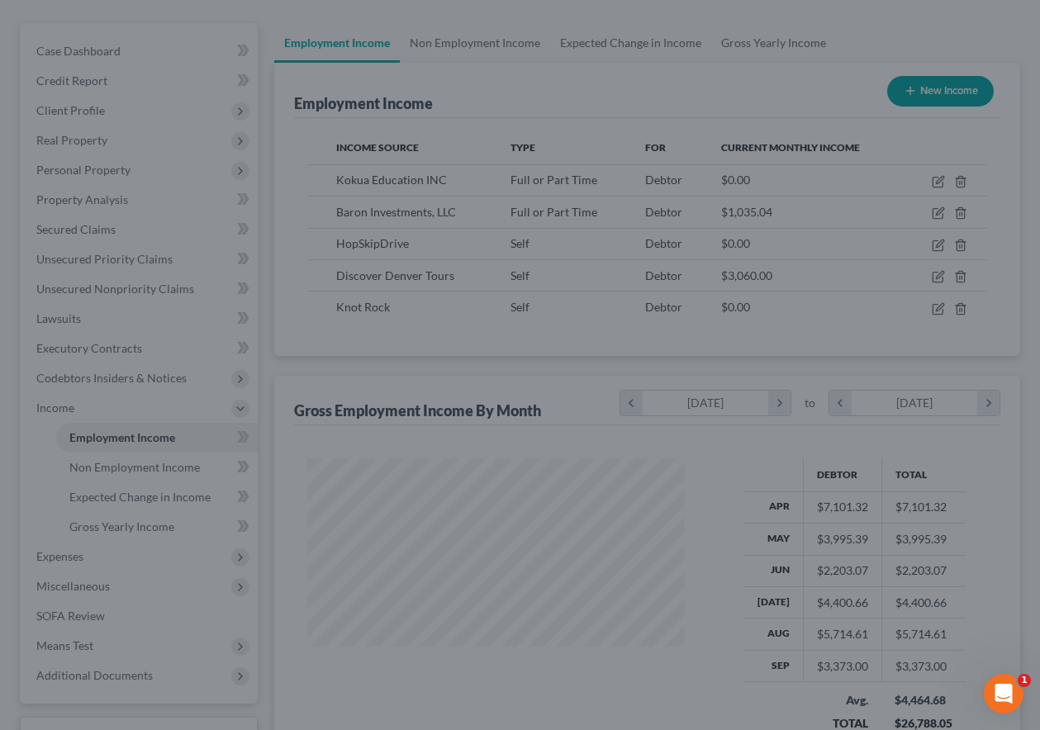
scroll to position [825382, 825267]
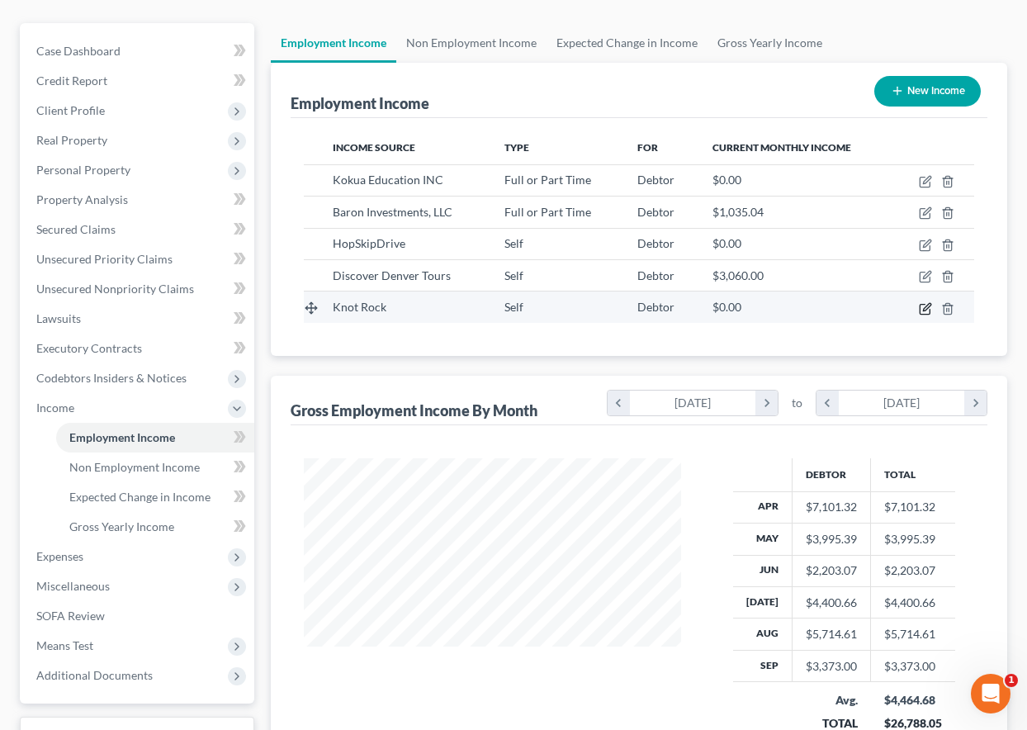
click at [923, 306] on icon "button" at bounding box center [925, 308] width 13 height 13
select select "1"
select select "0"
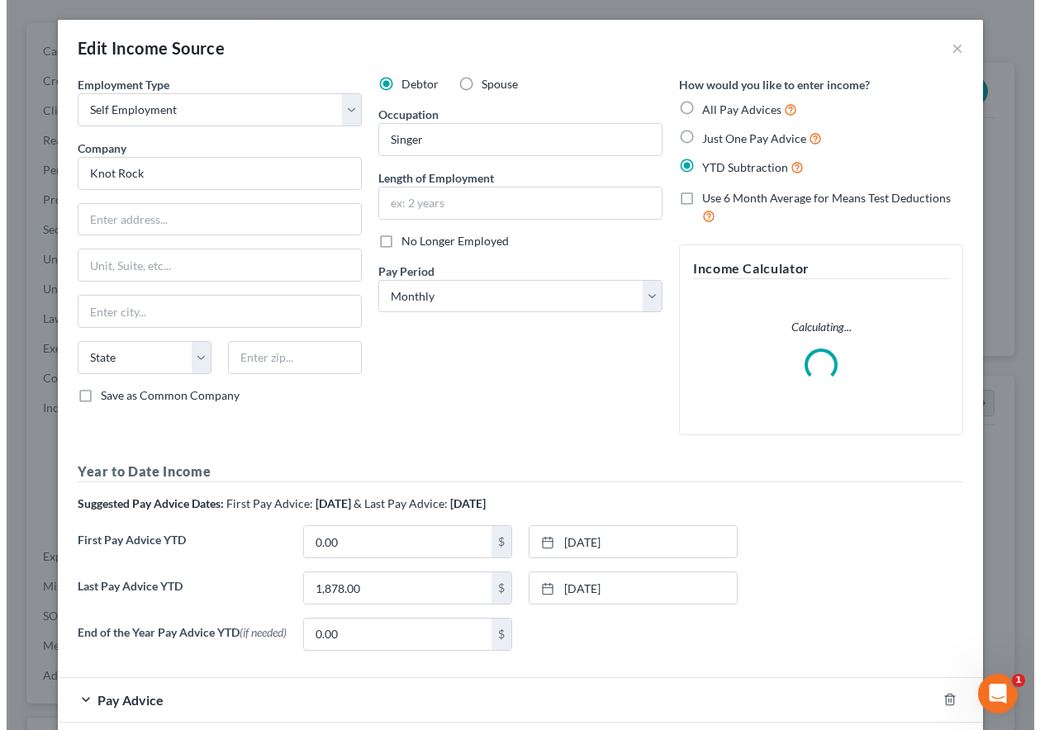
scroll to position [296, 415]
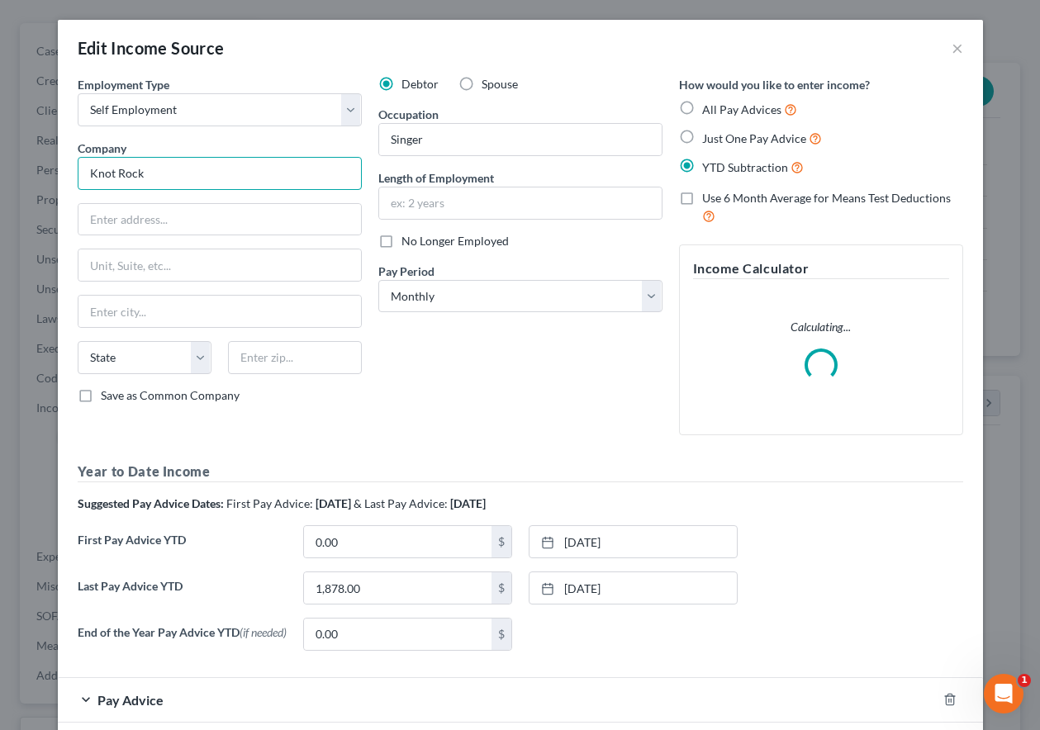
click at [185, 173] on input "Knot Rock" at bounding box center [220, 173] width 284 height 33
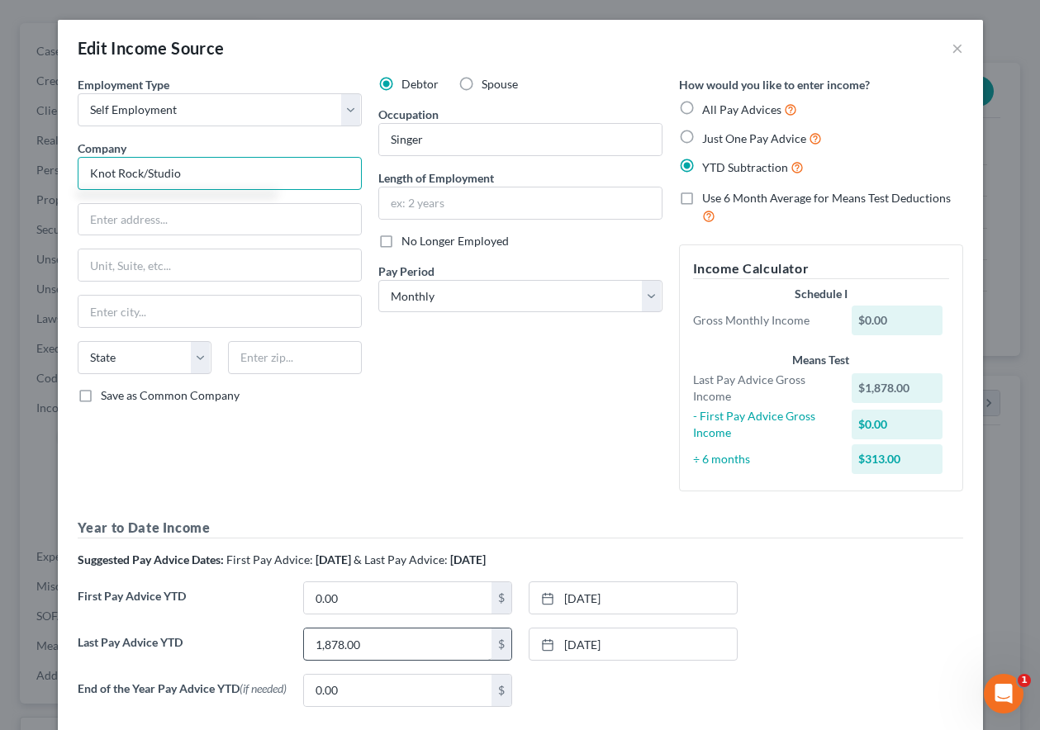
type input "Knot Rock/Studio"
click at [389, 651] on input "1,878.00" at bounding box center [397, 643] width 187 height 31
type input "2,278"
click at [906, 612] on div "First Pay Advice YTD 0.00 $ 1/1/2025 close Date 1/1/2025 Time 12:00 AM chevron_…" at bounding box center [520, 604] width 902 height 46
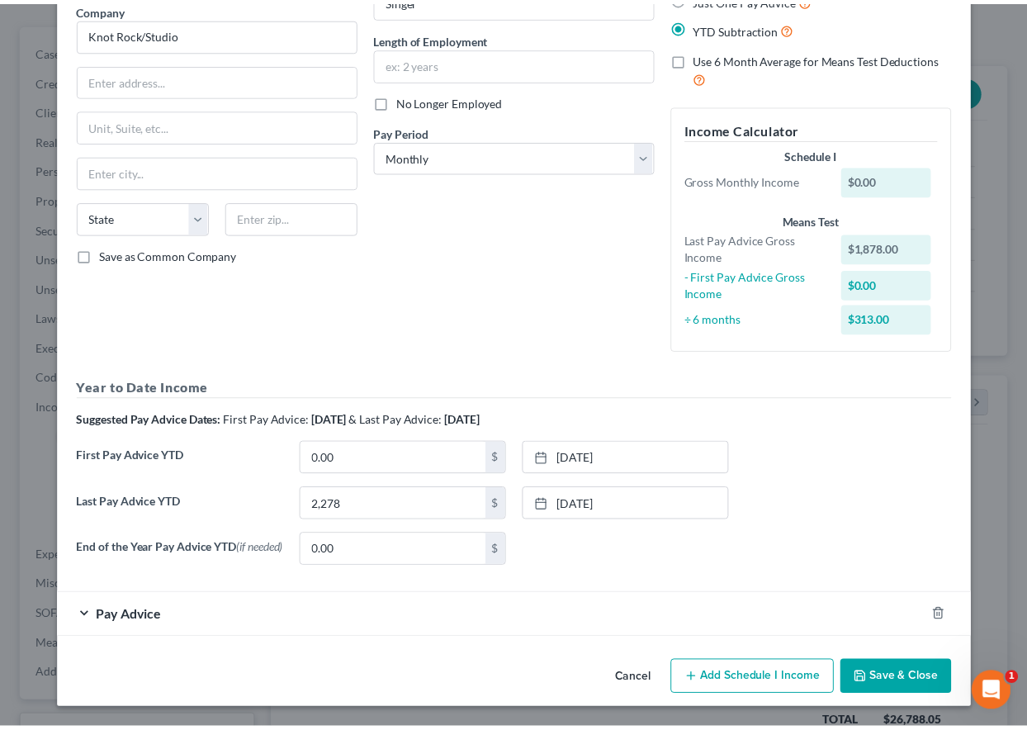
scroll to position [143, 0]
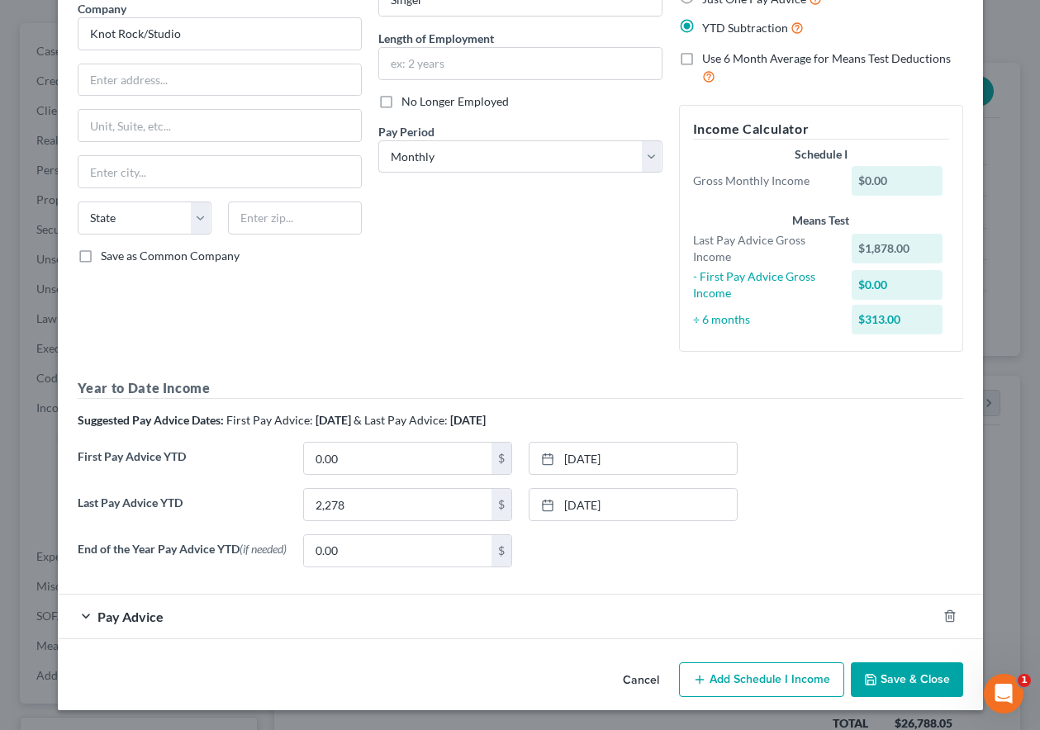
click at [905, 689] on button "Save & Close" at bounding box center [906, 679] width 112 height 35
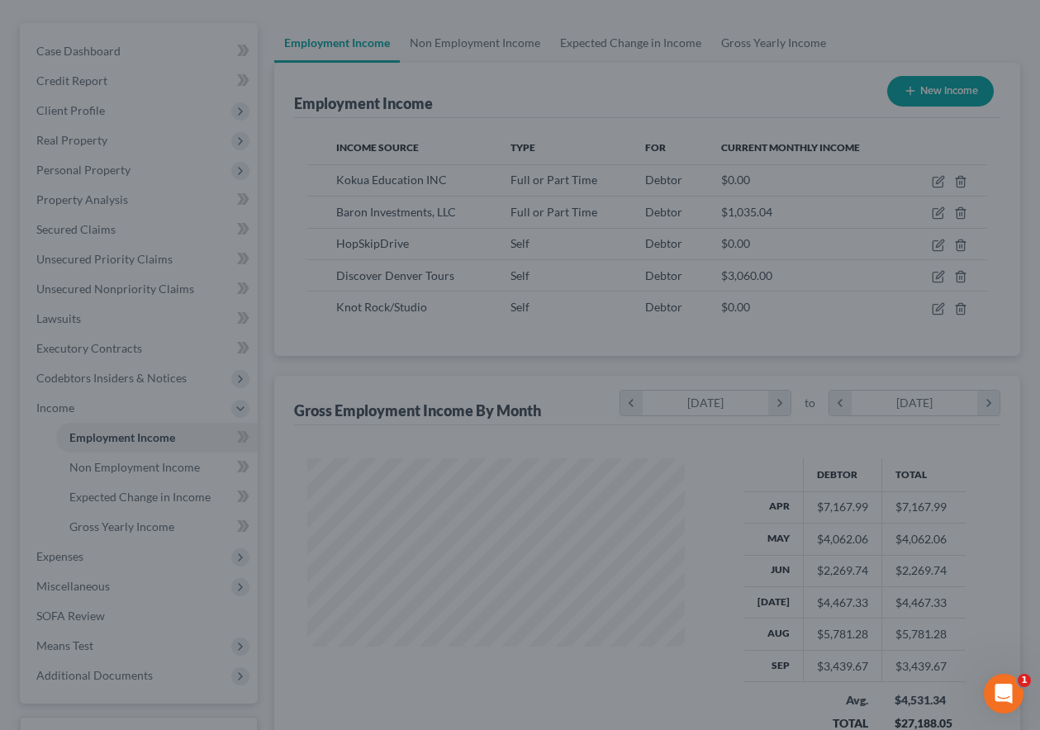
scroll to position [825382, 825267]
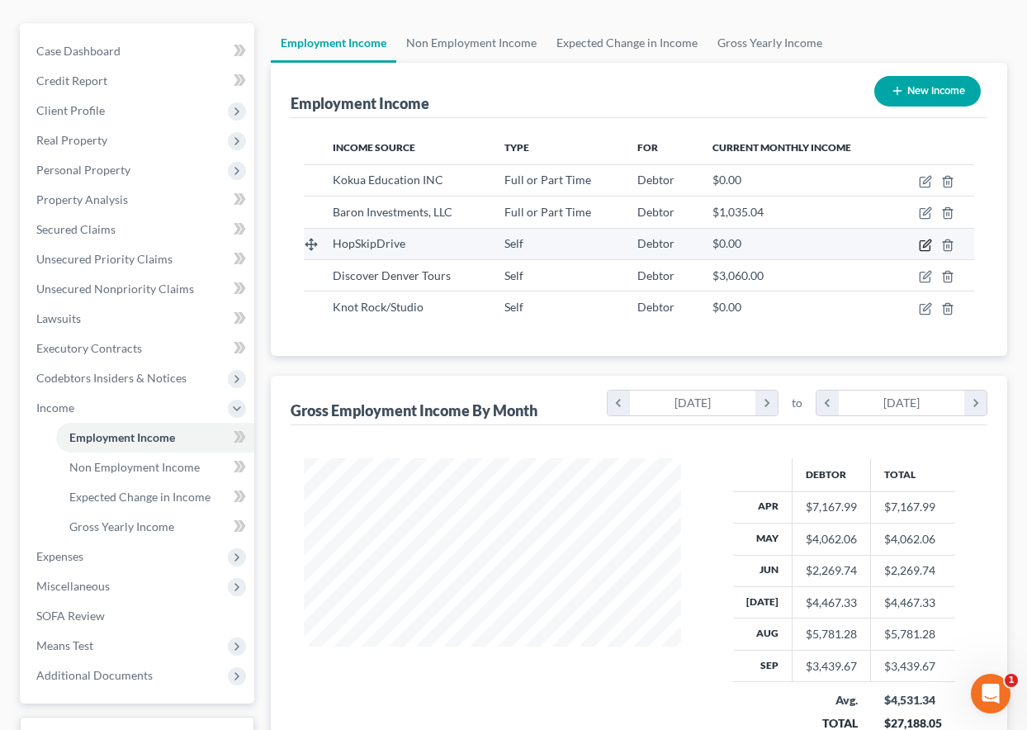
click at [922, 245] on icon "button" at bounding box center [925, 245] width 13 height 13
select select "1"
select select "3"
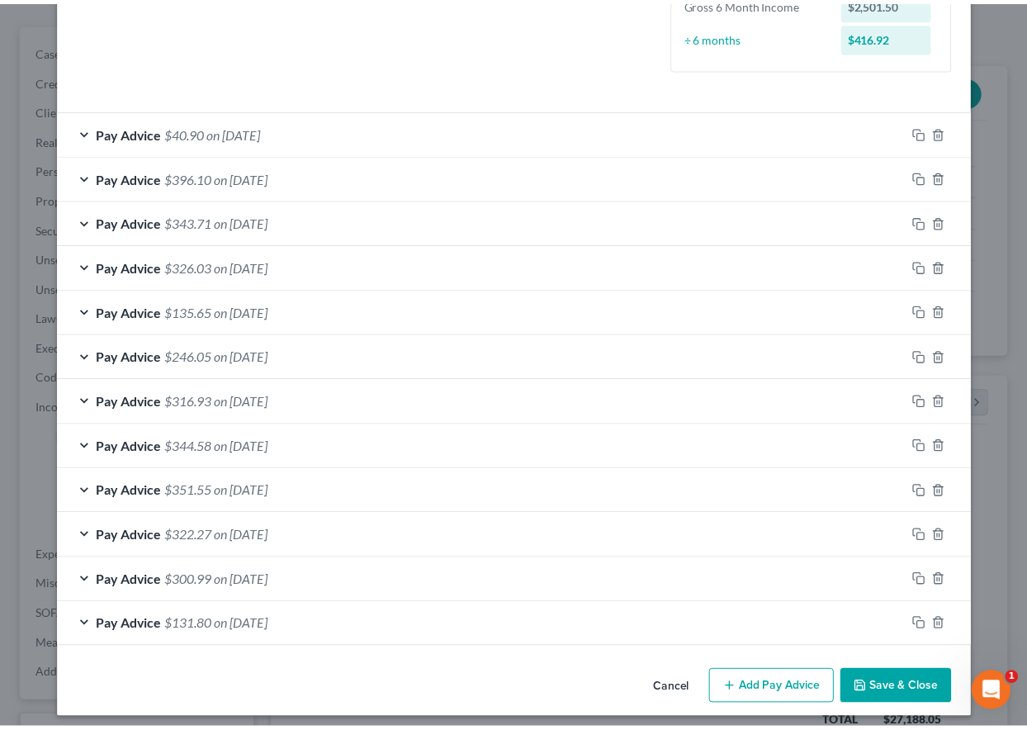
scroll to position [457, 0]
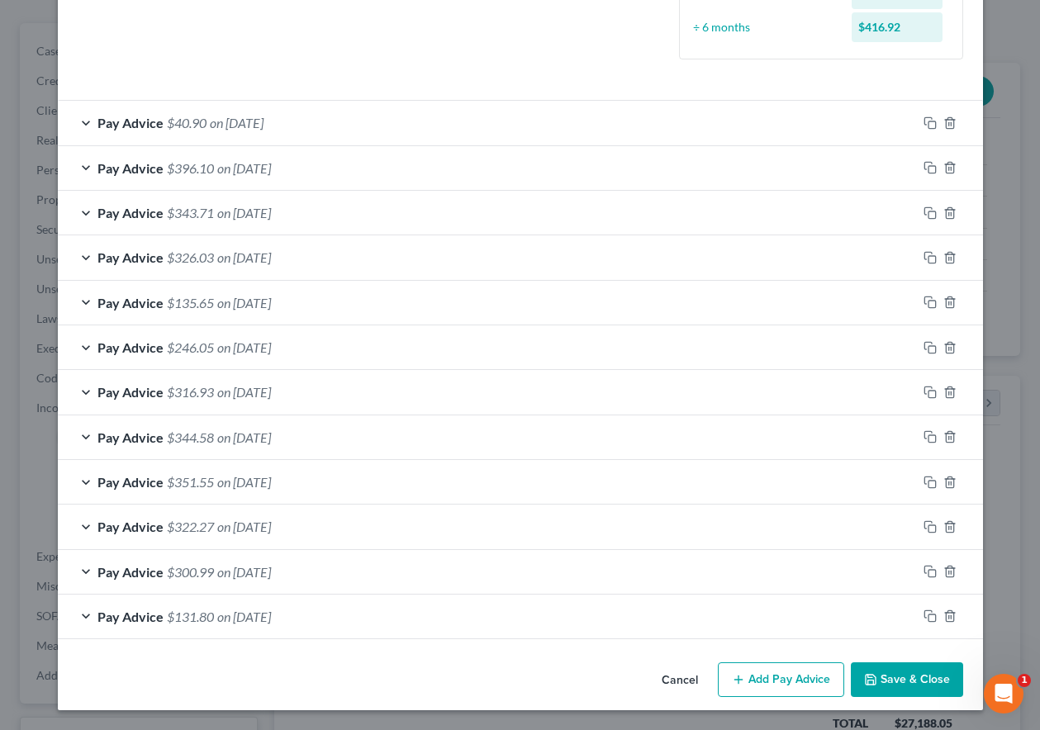
click at [927, 676] on button "Save & Close" at bounding box center [906, 679] width 112 height 35
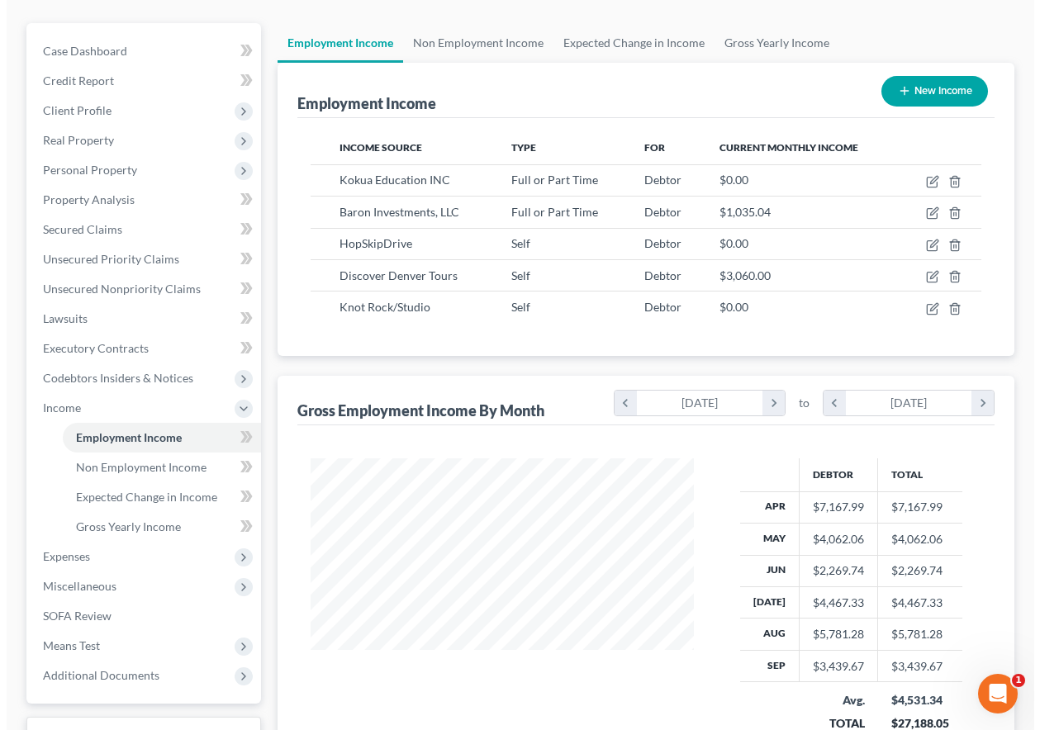
scroll to position [825382, 825267]
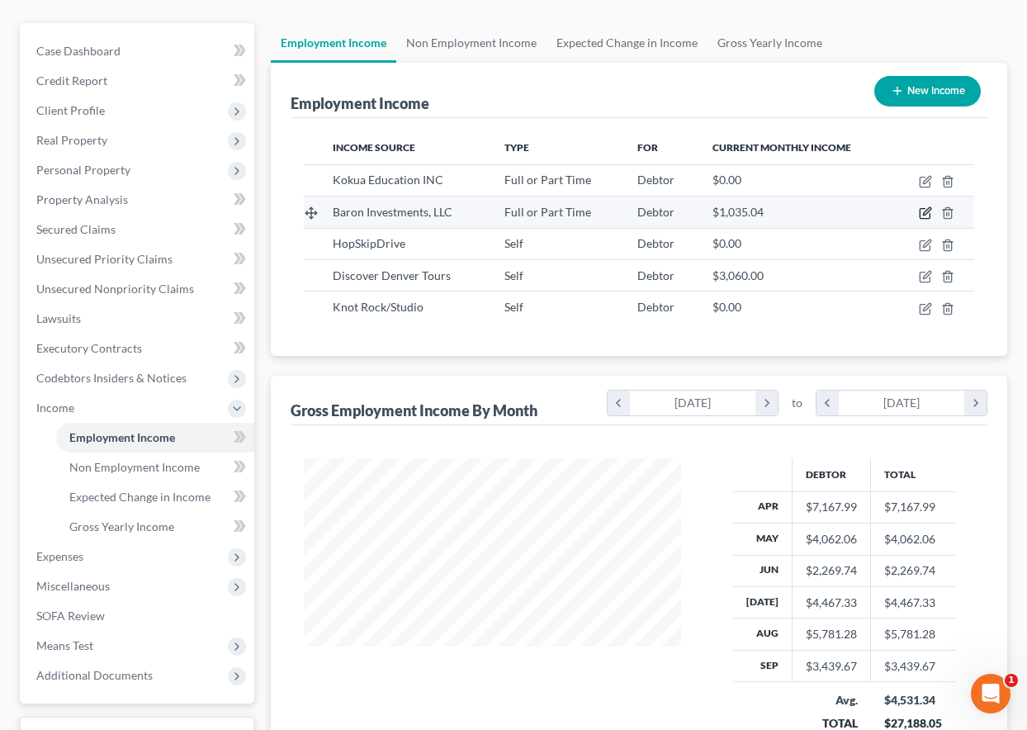
click at [928, 214] on icon "button" at bounding box center [925, 212] width 13 height 13
select select "0"
select select "5"
select select "2"
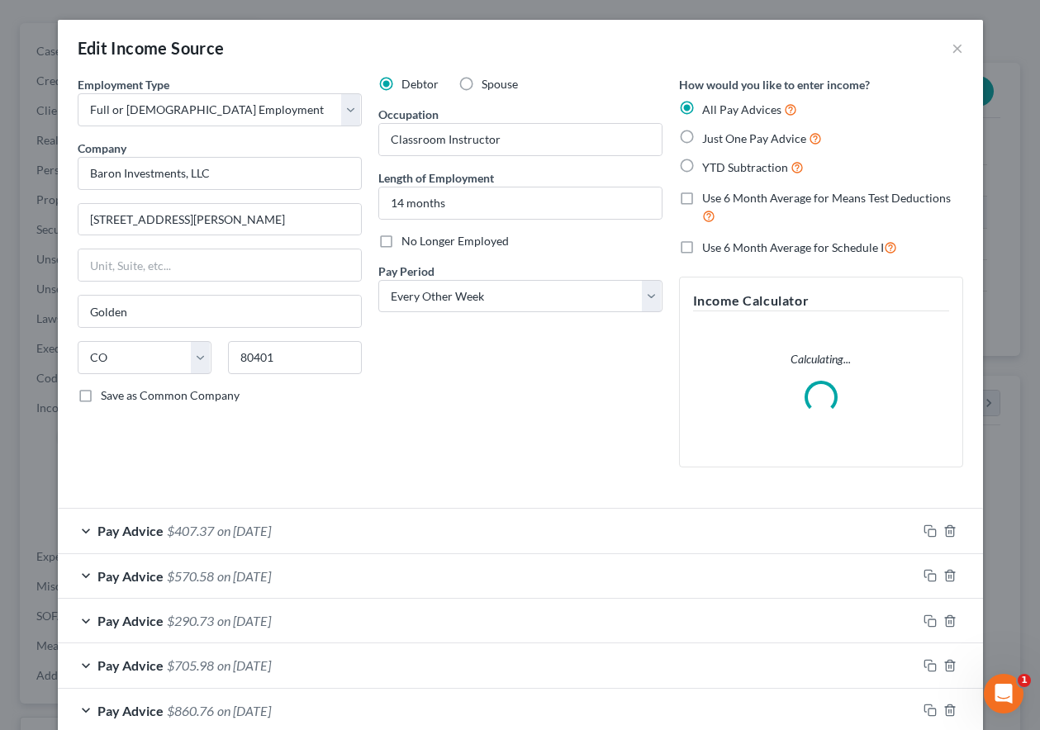
scroll to position [296, 415]
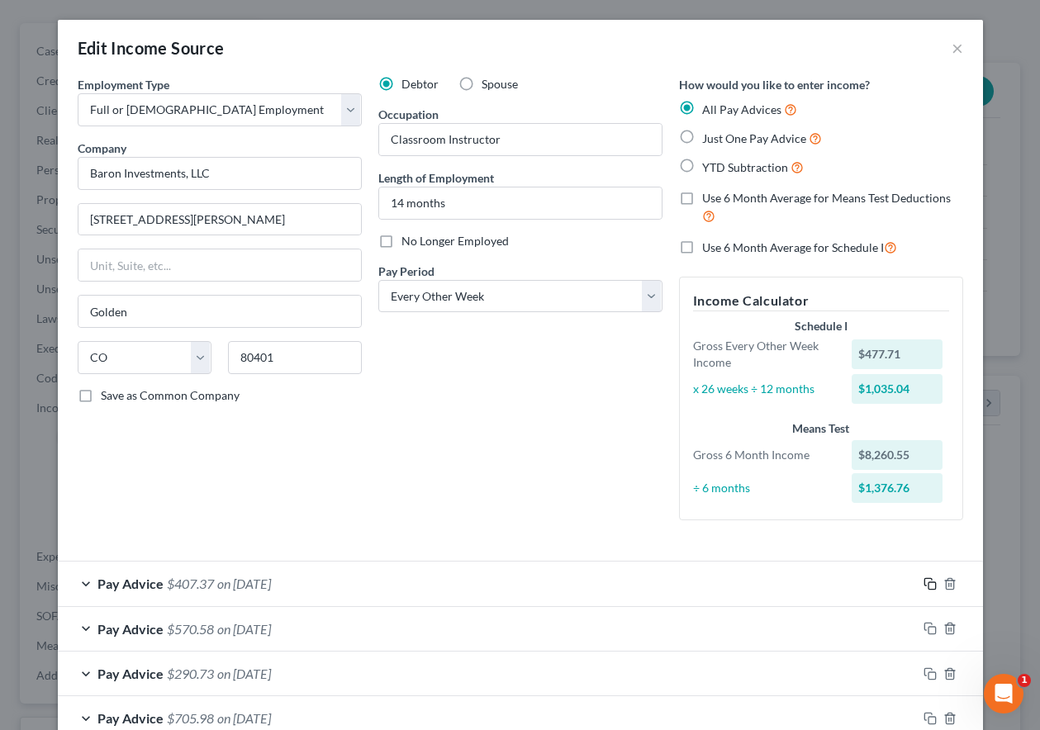
click at [925, 583] on icon "button" at bounding box center [929, 583] width 13 height 13
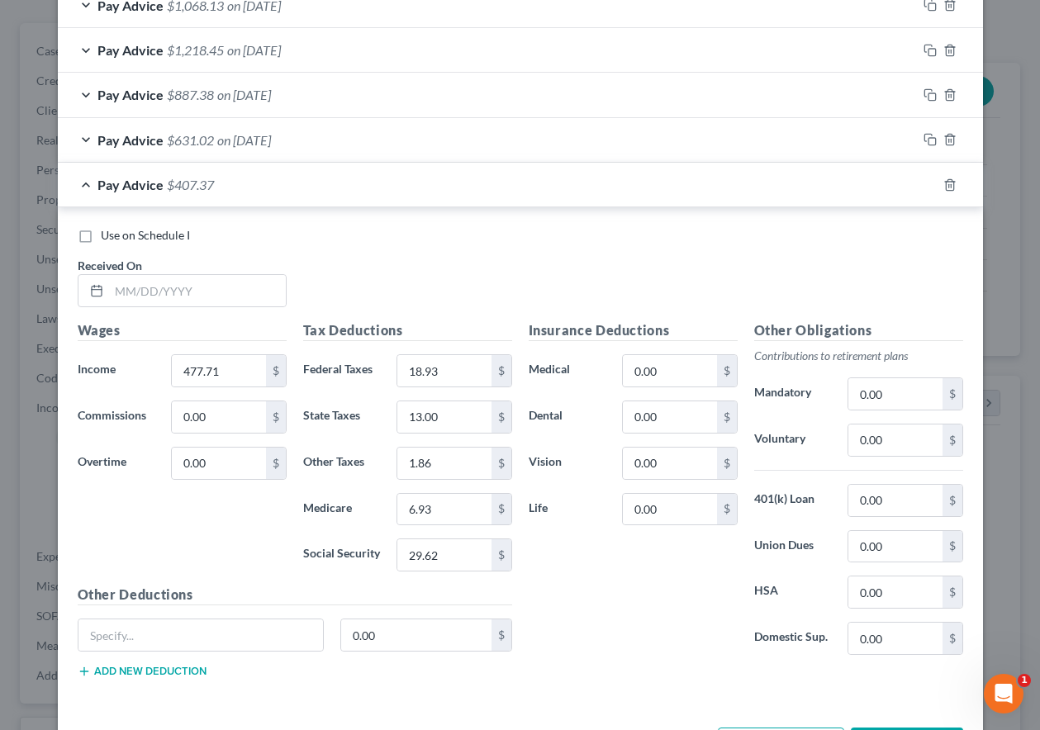
scroll to position [1073, 0]
click at [166, 291] on input "text" at bounding box center [197, 288] width 177 height 31
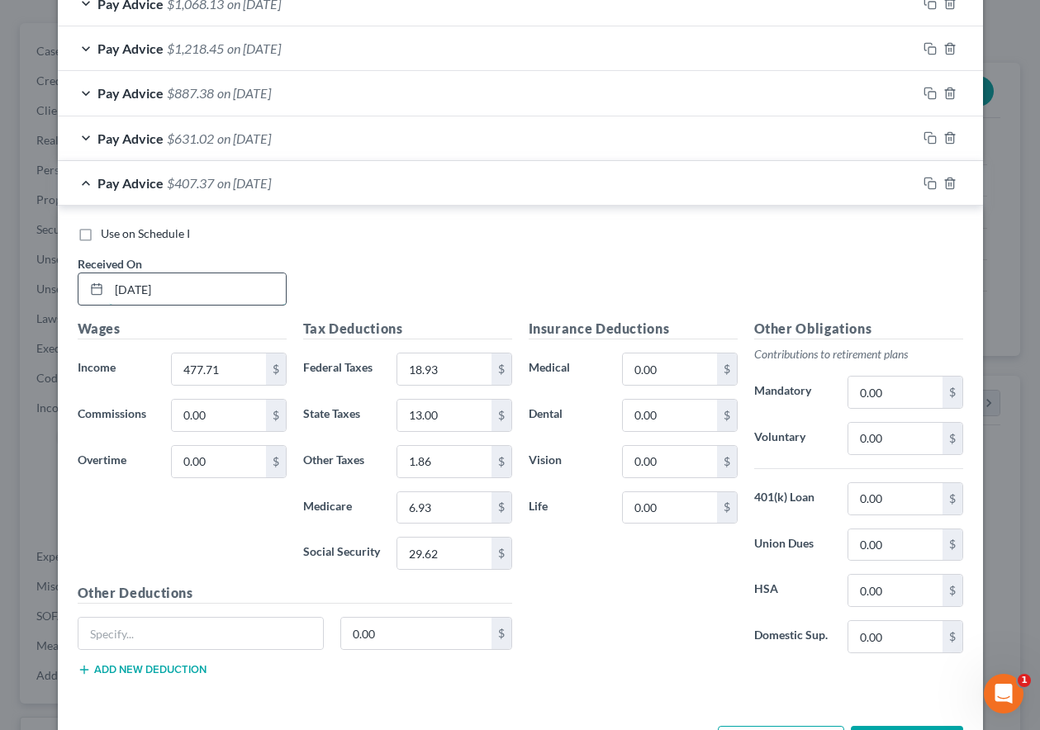
type input "09/26/2025"
type input "217.81"
type input "1.00"
type input "3.15"
type input "13.50"
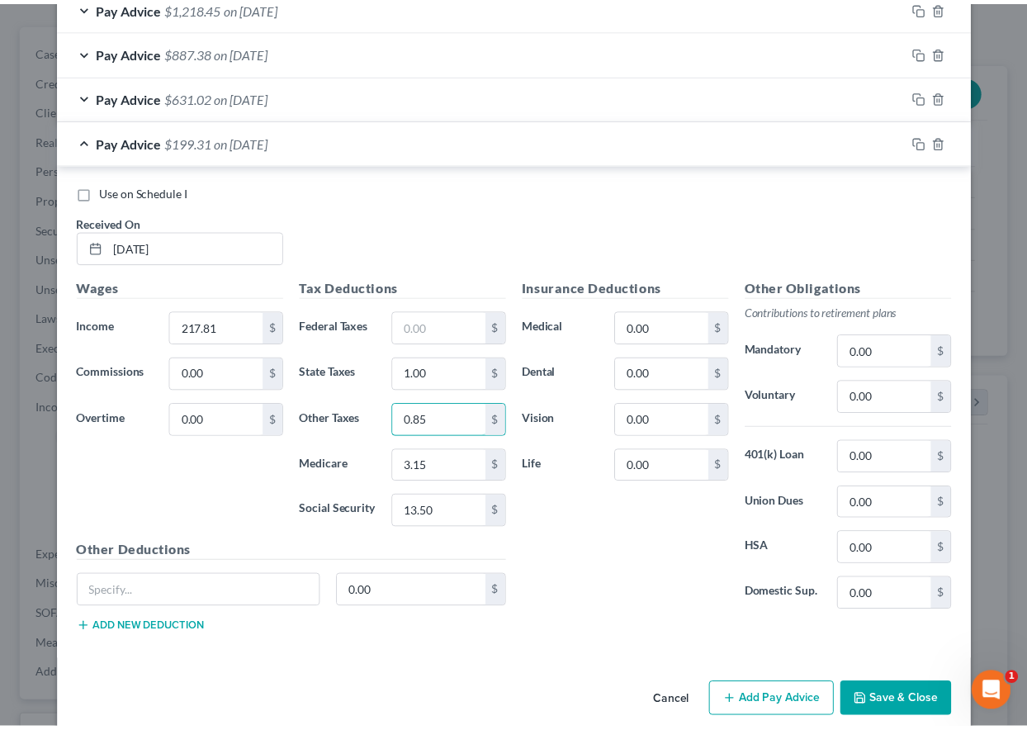
scroll to position [1137, 0]
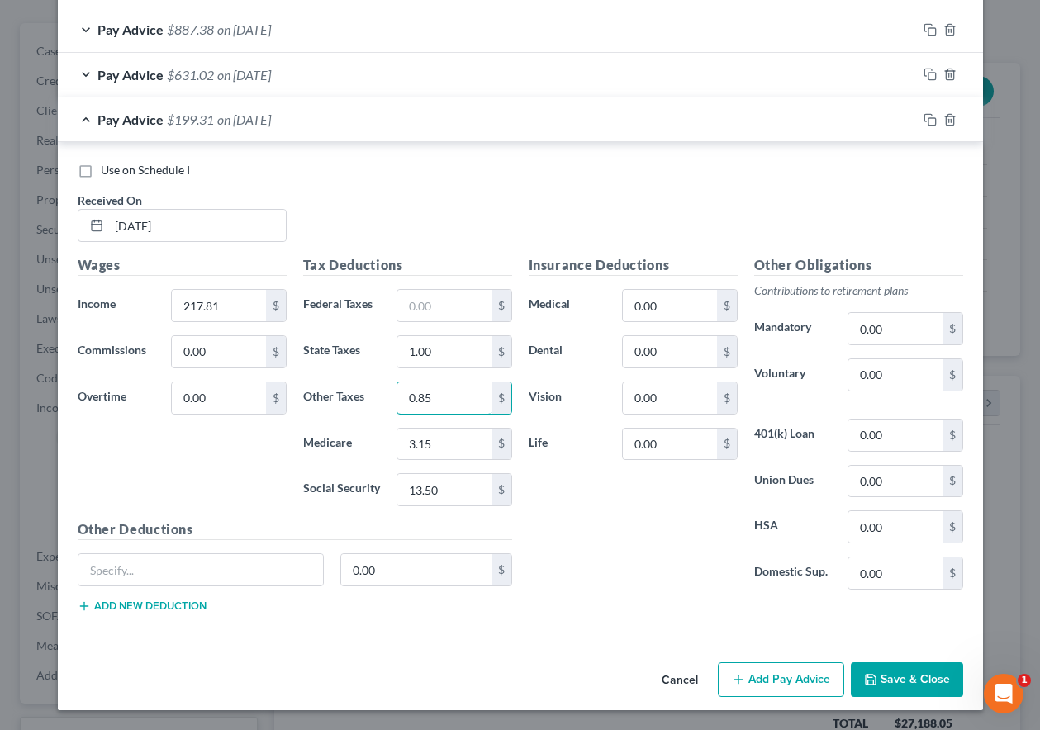
type input "0.85"
click at [924, 679] on button "Save & Close" at bounding box center [906, 679] width 112 height 35
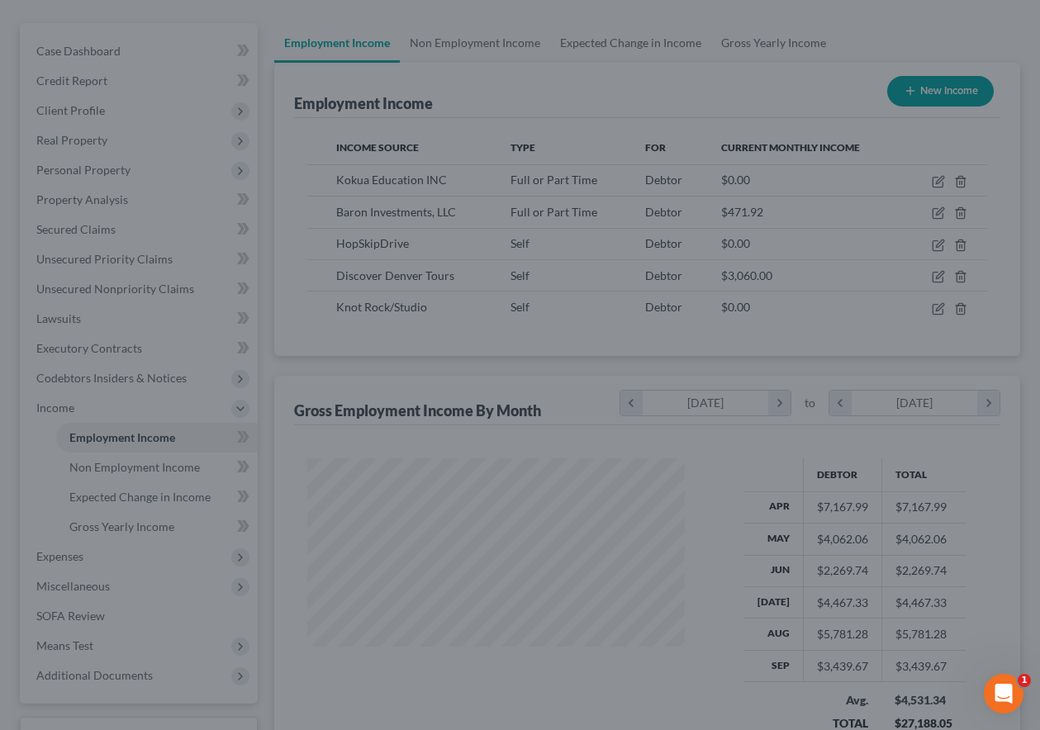
scroll to position [825382, 825267]
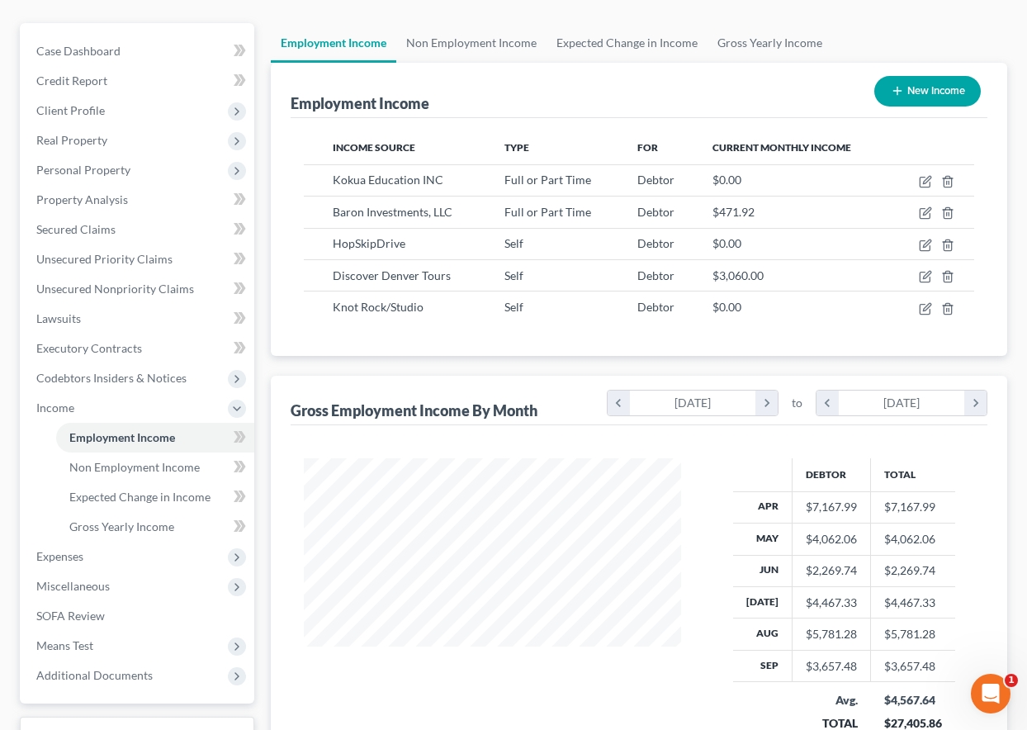
click at [929, 86] on button "New Income" at bounding box center [927, 91] width 107 height 31
select select "0"
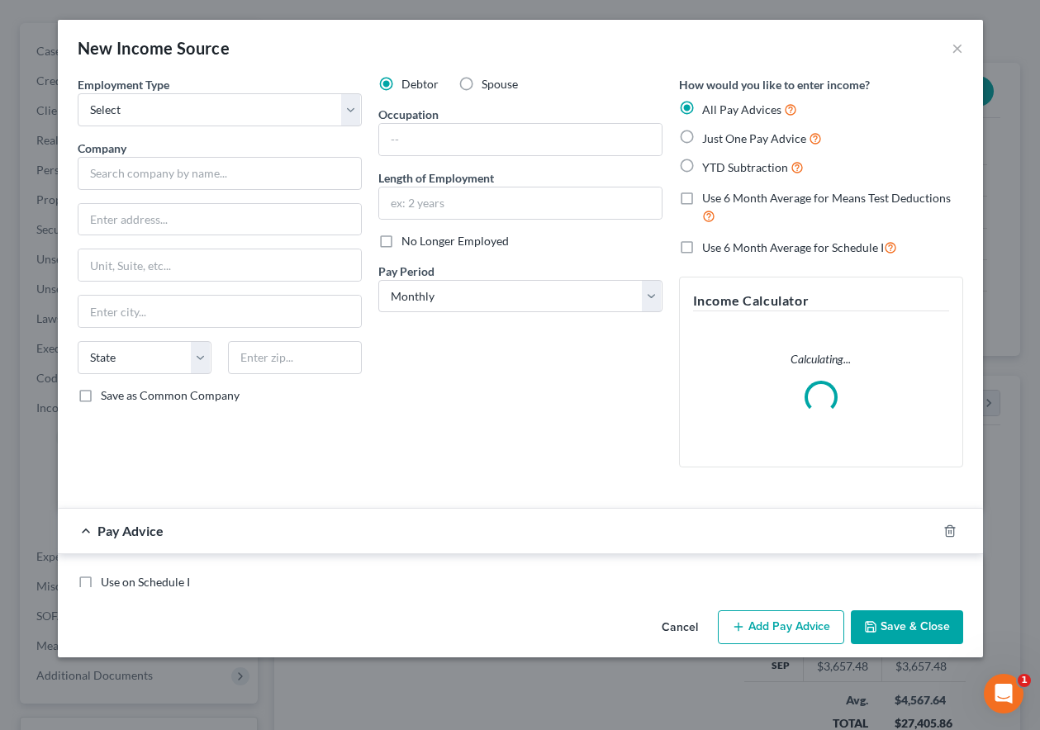
scroll to position [296, 415]
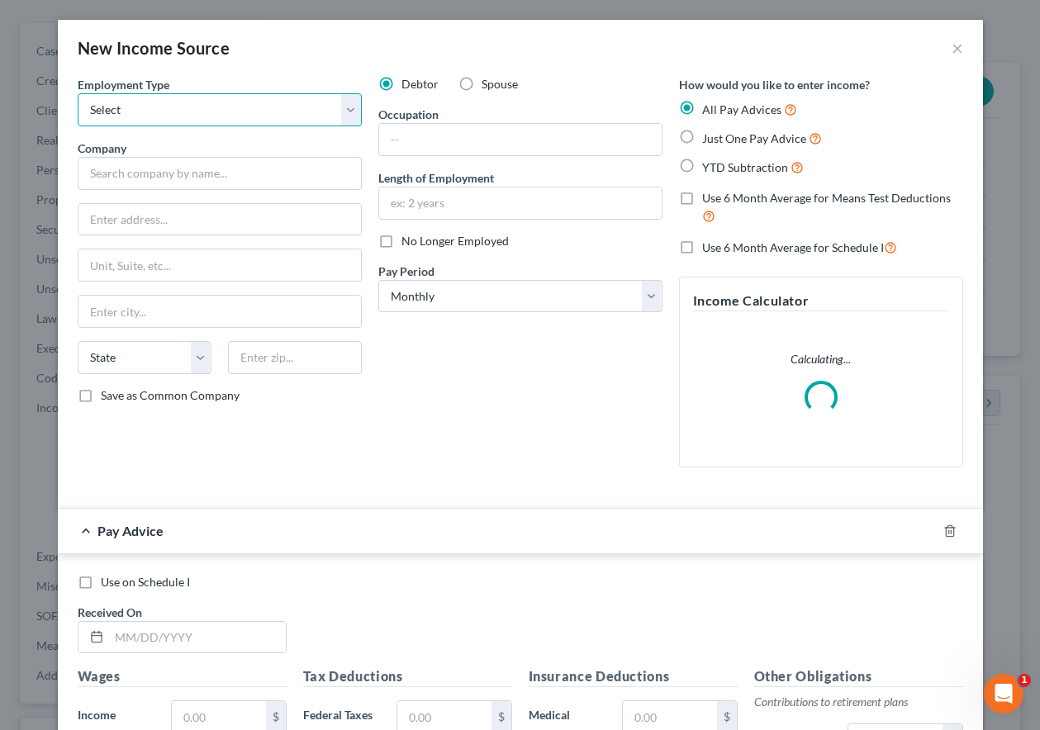
click at [175, 105] on select "Select Full or [DEMOGRAPHIC_DATA] Employment Self Employment" at bounding box center [220, 109] width 284 height 33
select select "0"
click at [78, 93] on select "Select Full or [DEMOGRAPHIC_DATA] Employment Self Employment" at bounding box center [220, 109] width 284 height 33
click at [481, 80] on label "Spouse" at bounding box center [499, 84] width 36 height 17
click at [488, 80] on input "Spouse" at bounding box center [493, 81] width 11 height 11
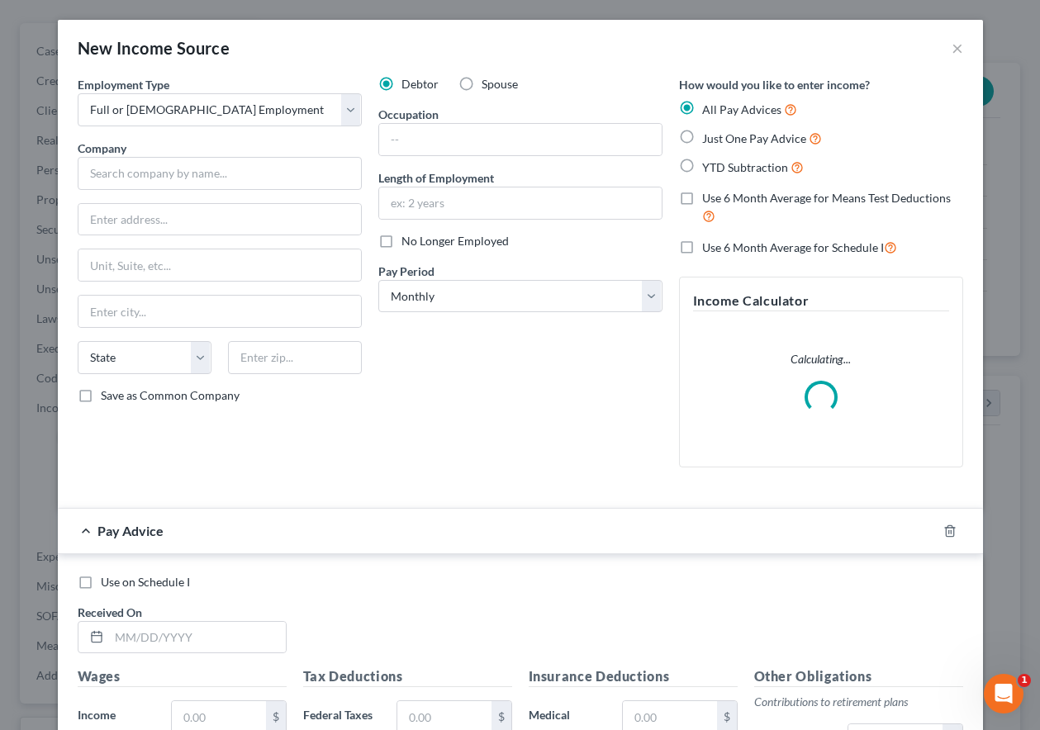
radio input "true"
click at [224, 174] on input "text" at bounding box center [220, 173] width 284 height 33
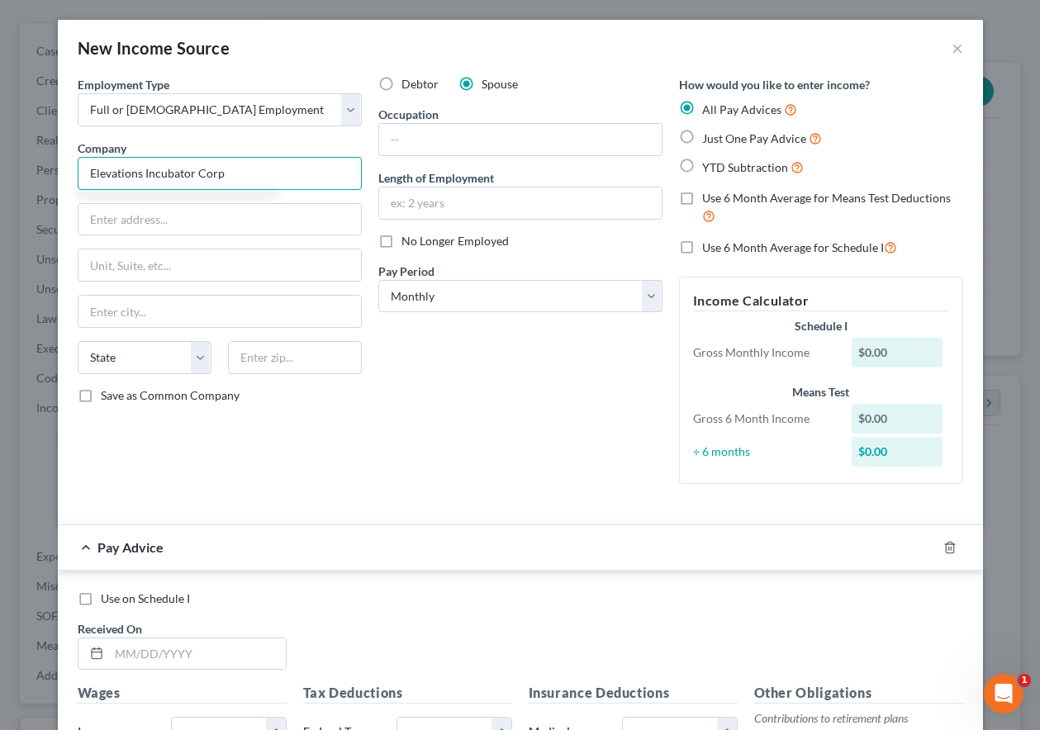
type input "Elevations Incubator Corp"
type input "5835 Angie Ct"
type input "80134"
type input "Parker"
select select "5"
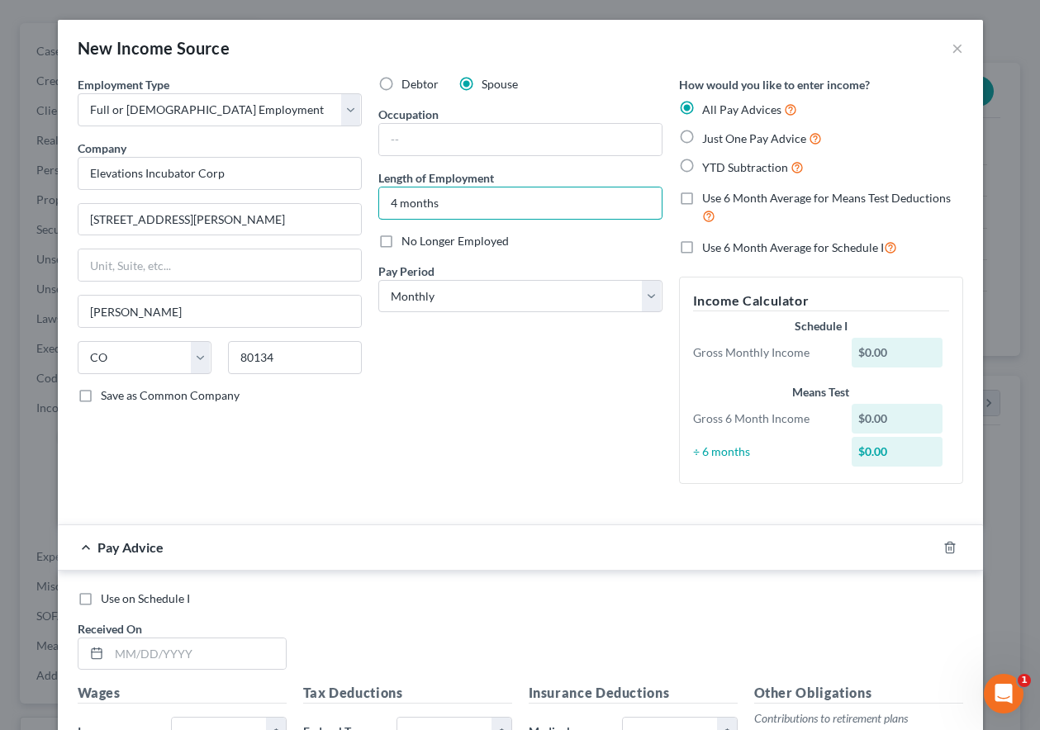
type input "4 months"
click at [317, 467] on div "Employment Type * Select Full or Part Time Employment Self Employment Company *…" at bounding box center [219, 286] width 301 height 421
click at [168, 649] on input "text" at bounding box center [197, 653] width 177 height 31
click at [201, 653] on input "text" at bounding box center [197, 653] width 177 height 31
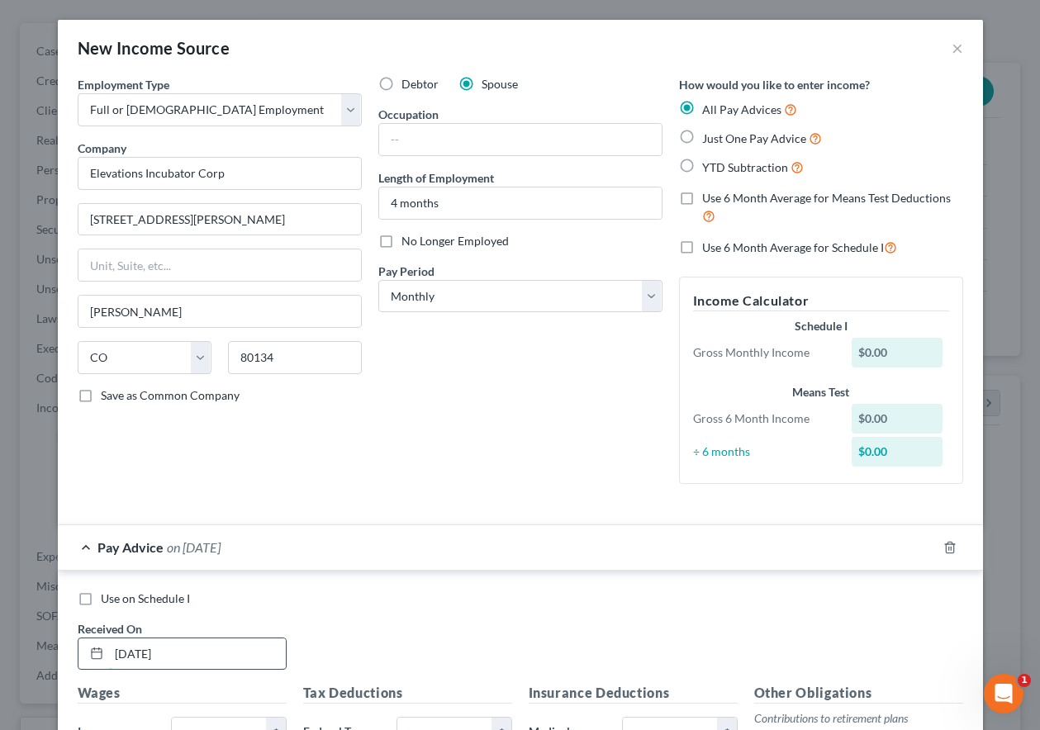
type input "[DATE]"
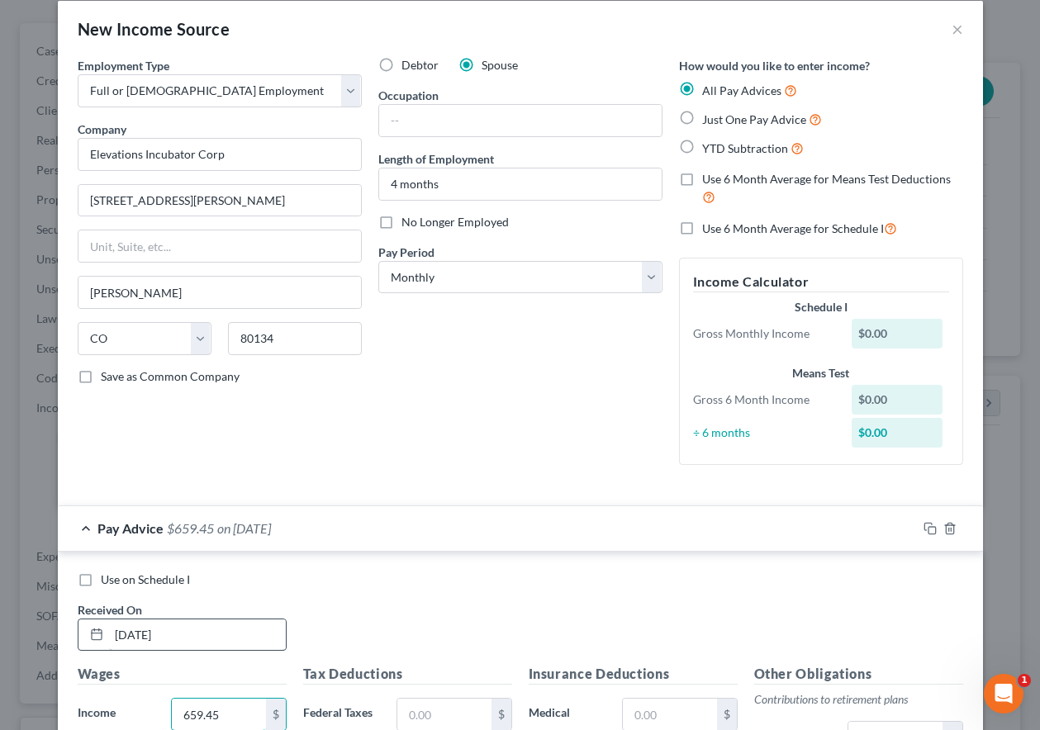
type input "659.45"
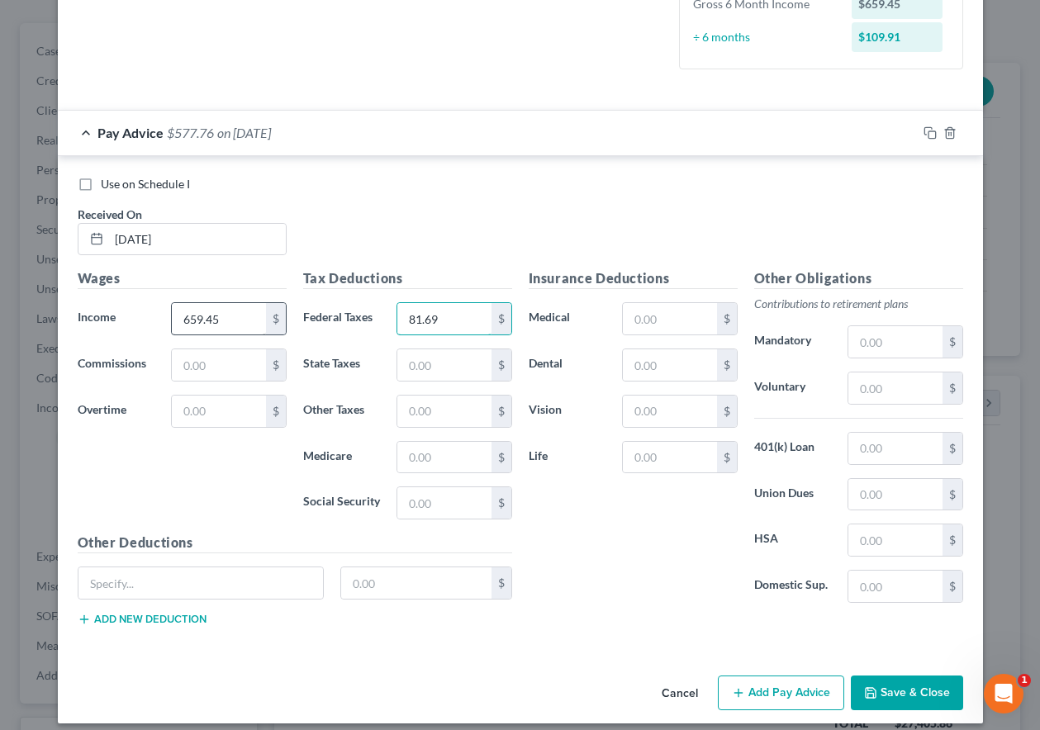
type input "81.69"
click at [189, 324] on input "659.45" at bounding box center [218, 318] width 93 height 31
type input "650.45"
click at [926, 133] on icon "button" at bounding box center [929, 132] width 13 height 13
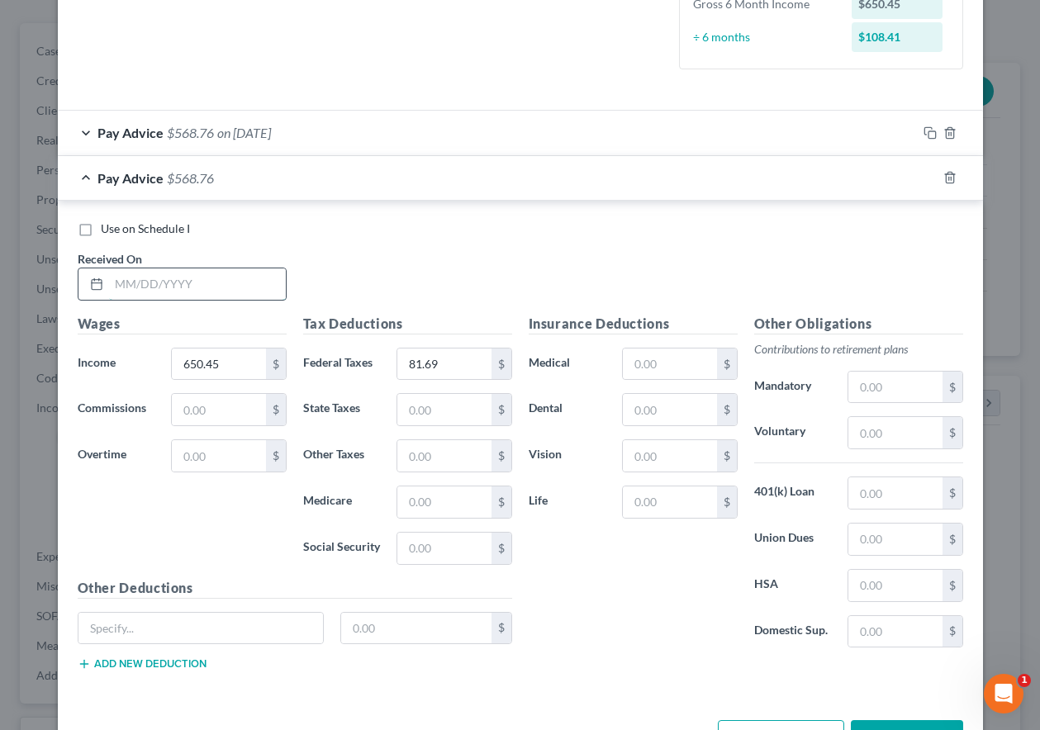
click at [200, 290] on input "text" at bounding box center [197, 283] width 177 height 31
type input "07/02/2025"
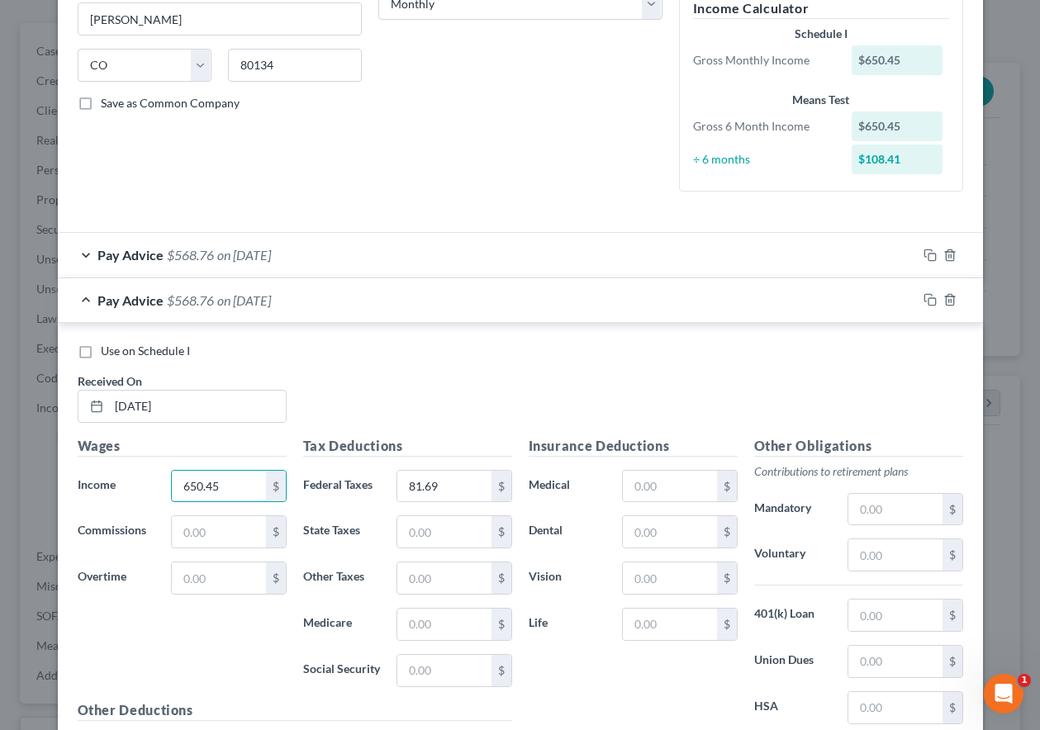
scroll to position [249, 0]
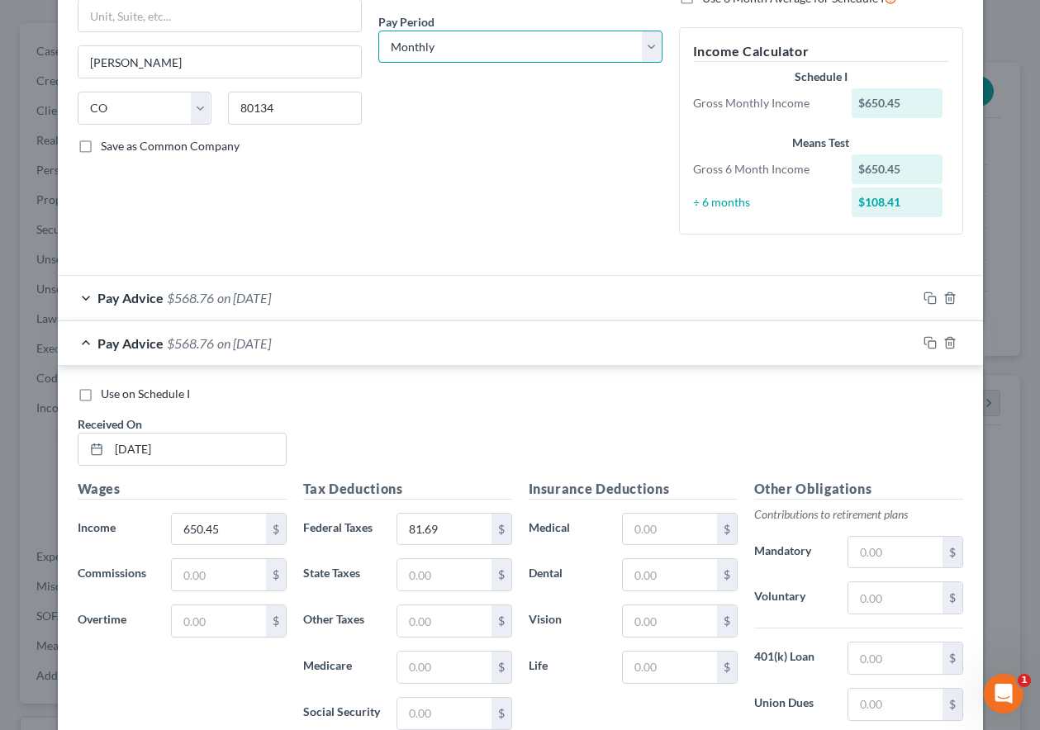
click at [438, 45] on select "Select Monthly Twice Monthly Every Other Week Weekly" at bounding box center [520, 47] width 284 height 33
select select "2"
click at [378, 31] on select "Select Monthly Twice Monthly Every Other Week Weekly" at bounding box center [520, 47] width 284 height 33
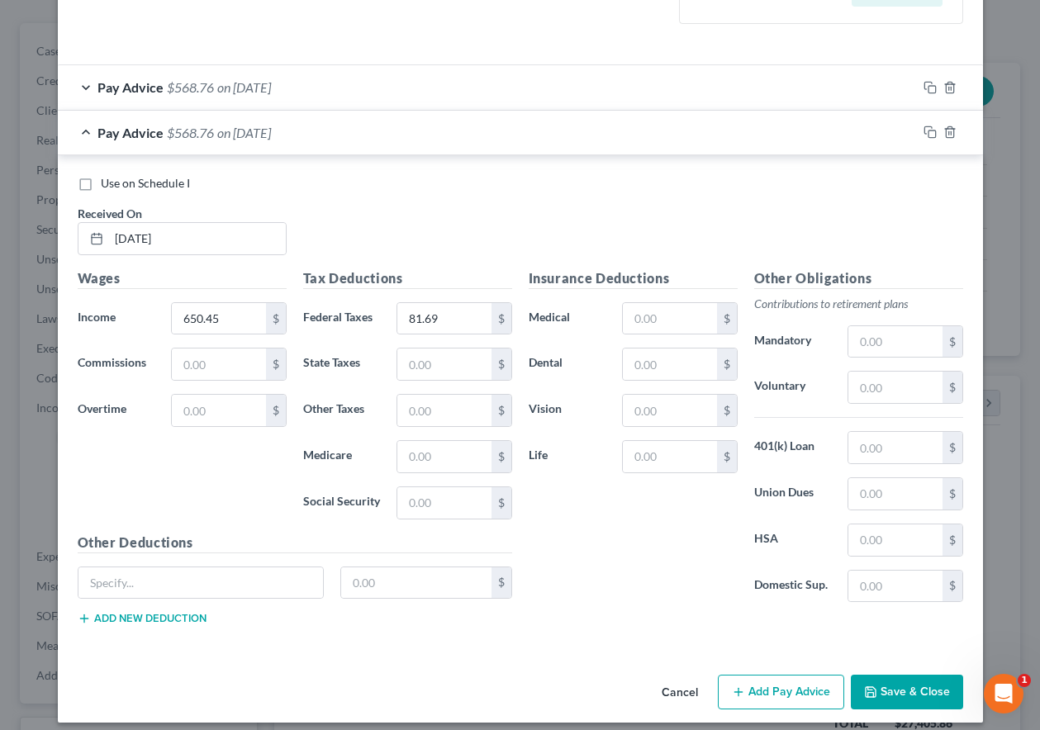
scroll to position [497, 0]
click at [232, 302] on input "650.45" at bounding box center [218, 317] width 93 height 31
type input "6"
type input "1,618.52"
type input "248.53"
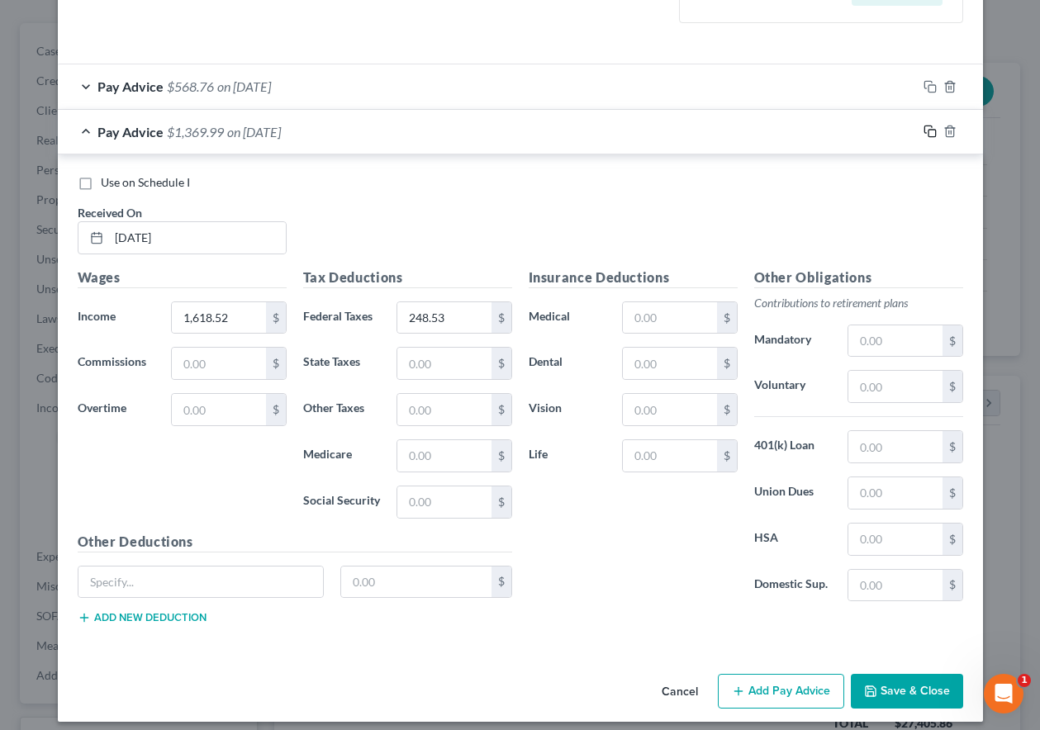
click at [928, 130] on rect "button" at bounding box center [931, 133] width 7 height 7
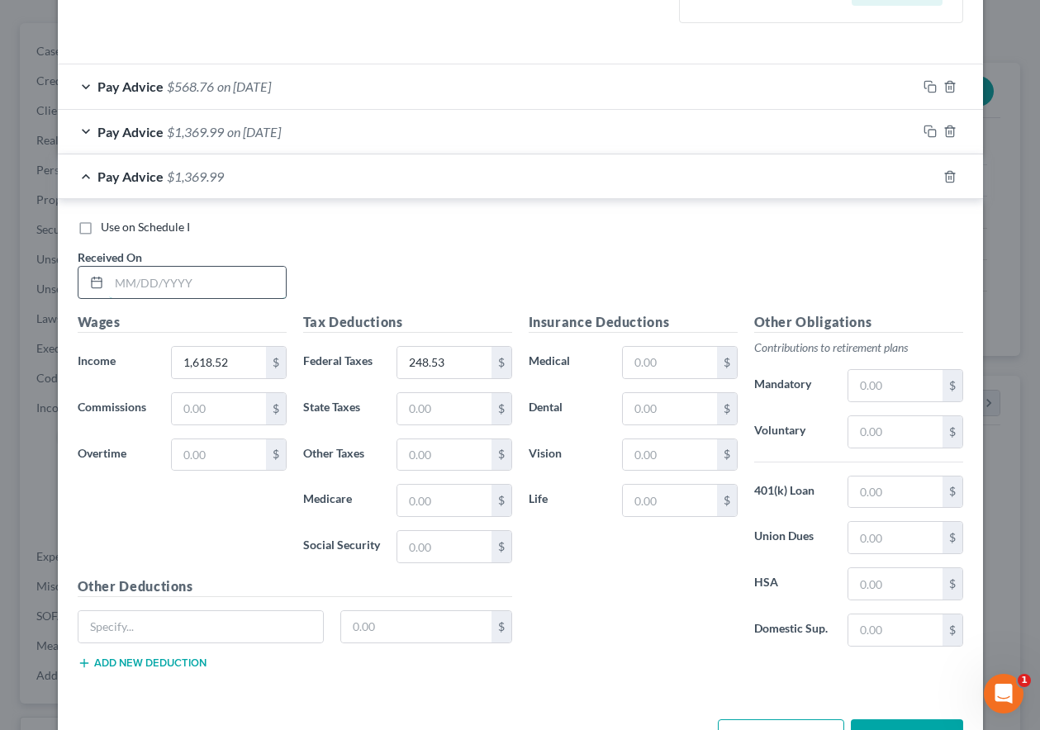
click at [159, 273] on input "text" at bounding box center [197, 282] width 177 height 31
type input "07/16/2025"
type input "2,135.51"
type input "366.38"
click at [923, 172] on icon "button" at bounding box center [929, 176] width 13 height 13
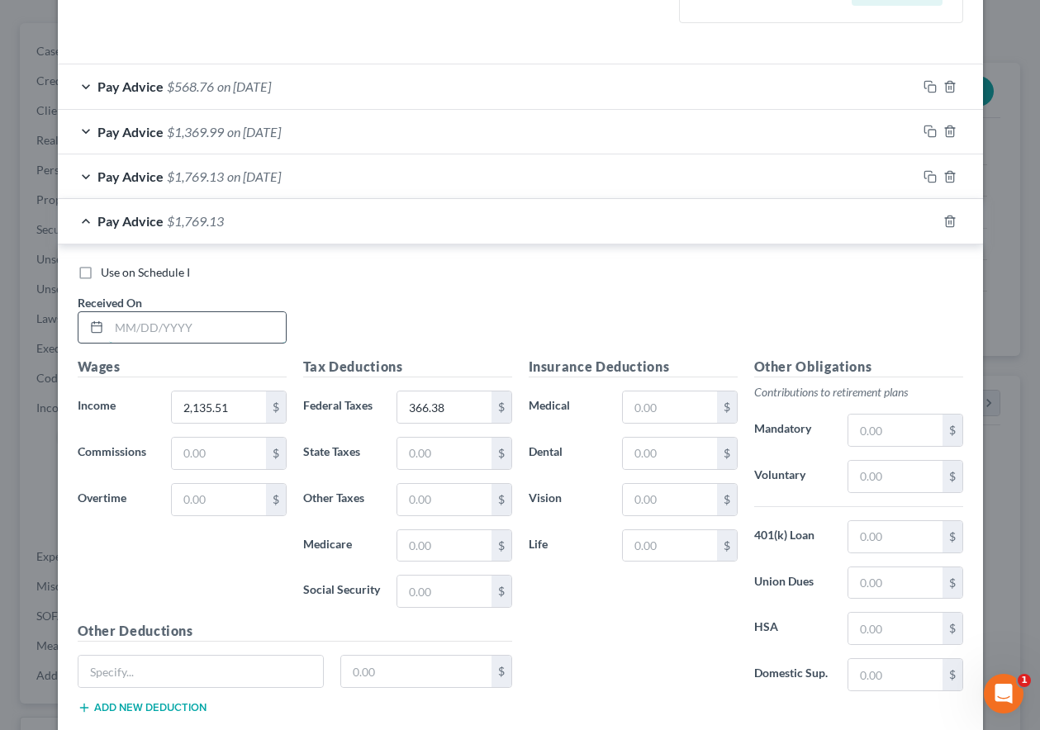
click at [238, 329] on input "text" at bounding box center [197, 327] width 177 height 31
type input "07/30/2025"
type input "1,847.65"
type input "299.99"
drag, startPoint x: 926, startPoint y: 216, endPoint x: 947, endPoint y: 241, distance: 32.8
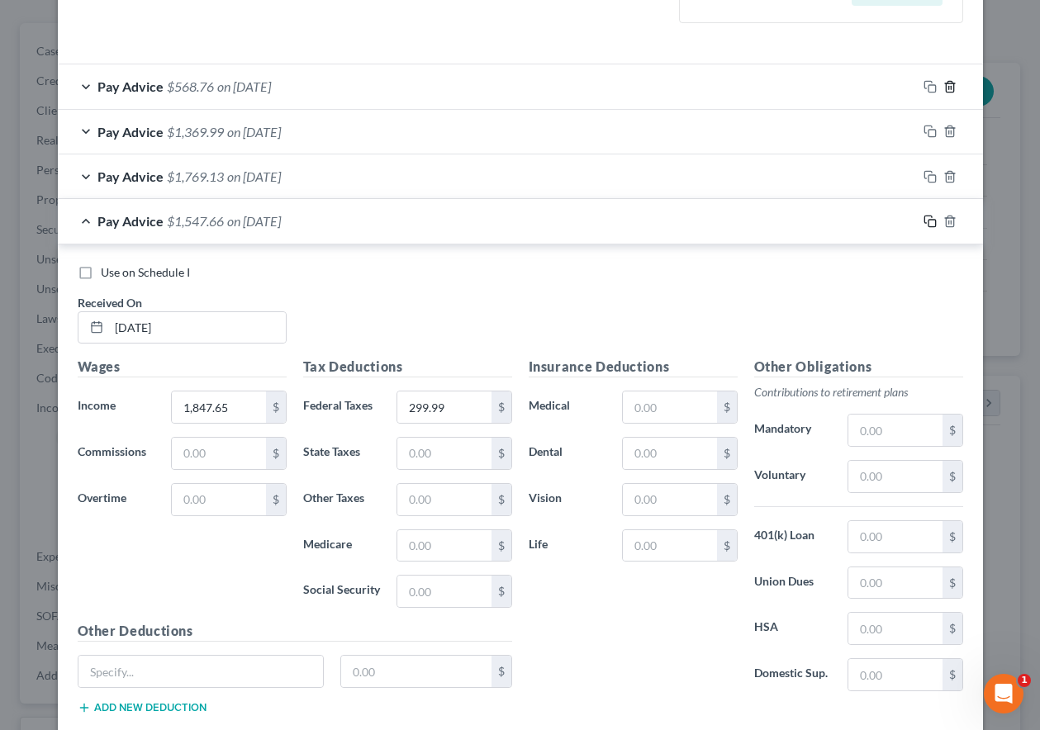
click at [926, 216] on icon "button" at bounding box center [929, 221] width 13 height 13
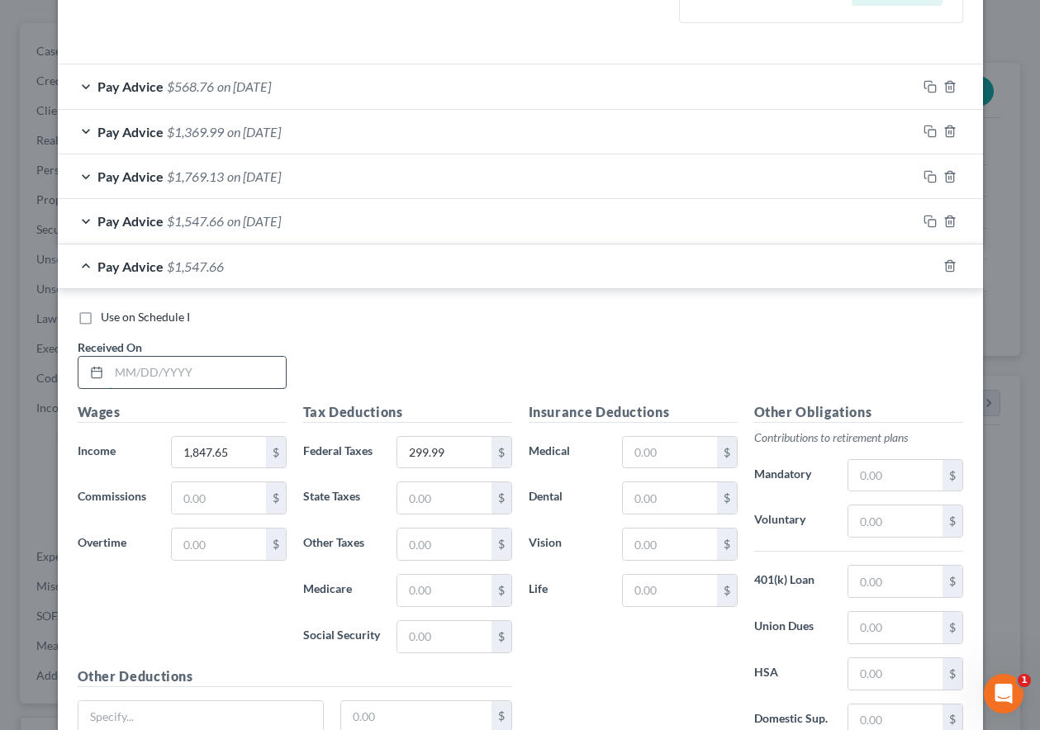
click at [233, 372] on input "text" at bounding box center [197, 372] width 177 height 31
type input "08/13/2025"
type input "1,768.53"
type input "282.68"
click at [922, 256] on div at bounding box center [950, 266] width 66 height 26
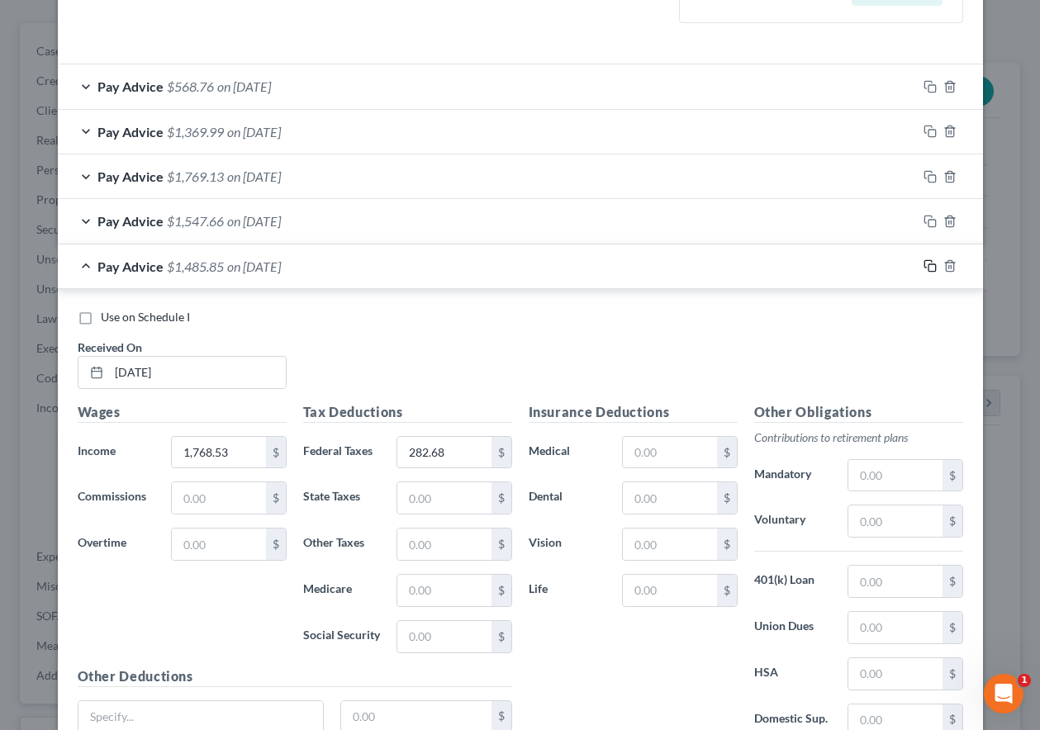
click at [924, 261] on icon "button" at bounding box center [927, 264] width 7 height 7
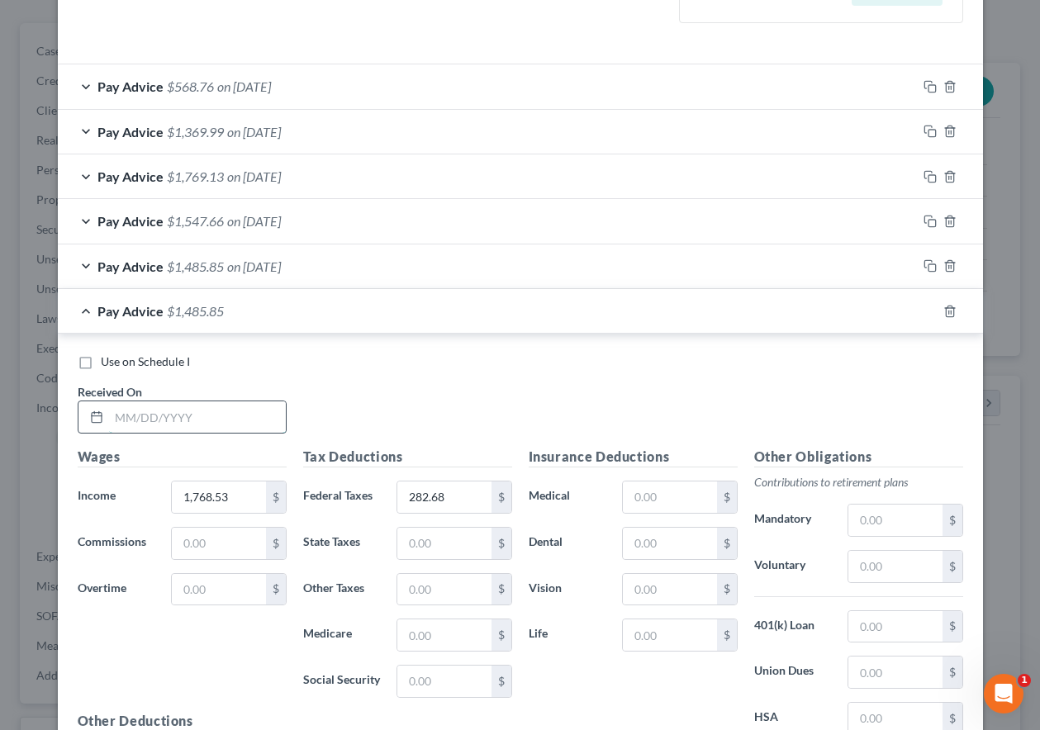
click at [238, 411] on input "text" at bounding box center [197, 416] width 177 height 31
type input "08/27/2025"
type input "1,848.12"
type input "300.09"
click at [924, 311] on icon "button" at bounding box center [929, 311] width 13 height 13
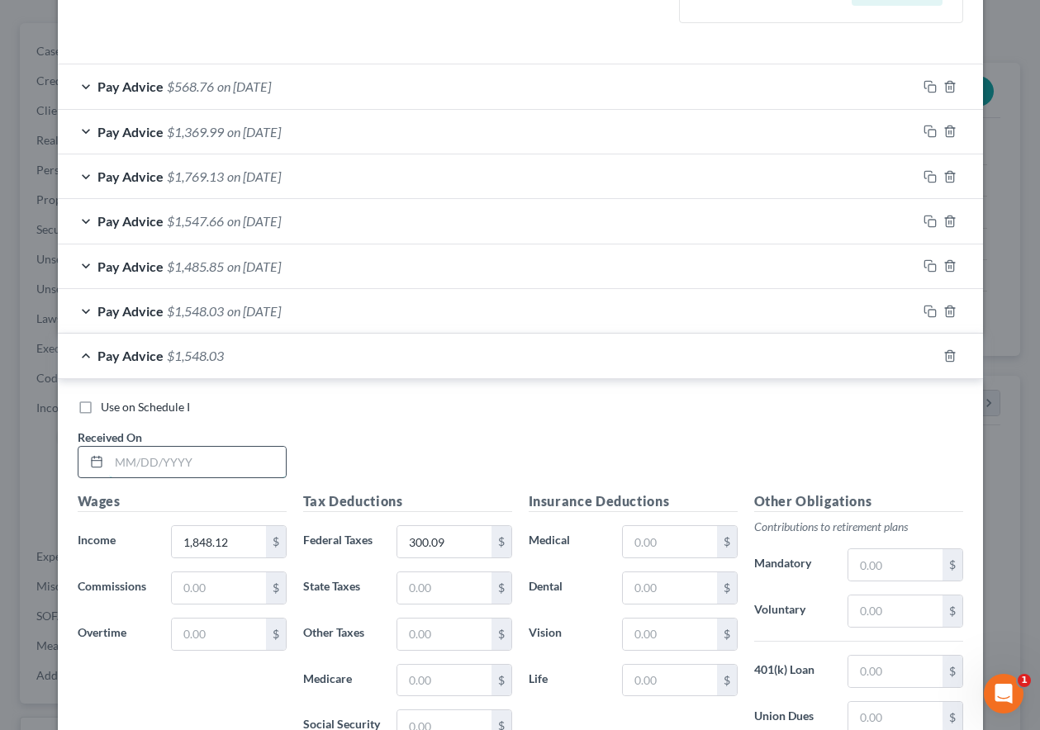
click at [166, 461] on input "text" at bounding box center [197, 462] width 177 height 31
type input "09/10/2025"
type input "1,356.88"
type input "190.17"
click at [923, 356] on icon "button" at bounding box center [929, 355] width 13 height 13
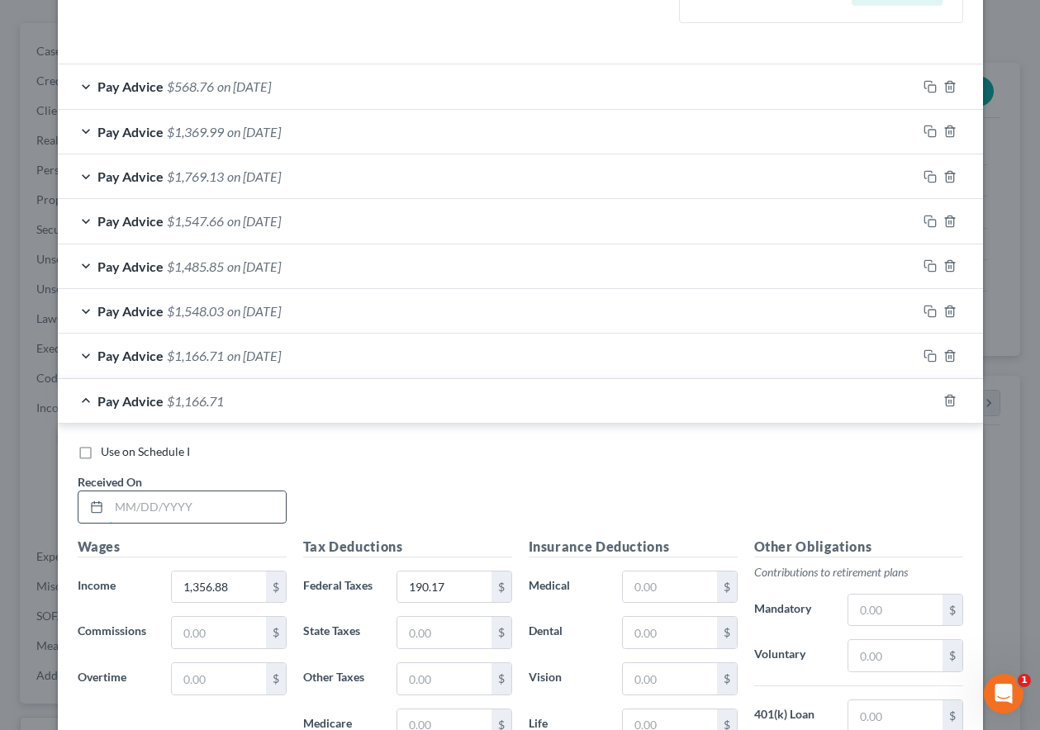
click at [239, 505] on input "text" at bounding box center [197, 506] width 177 height 31
type input "09/24/2025"
type input "2,508.53"
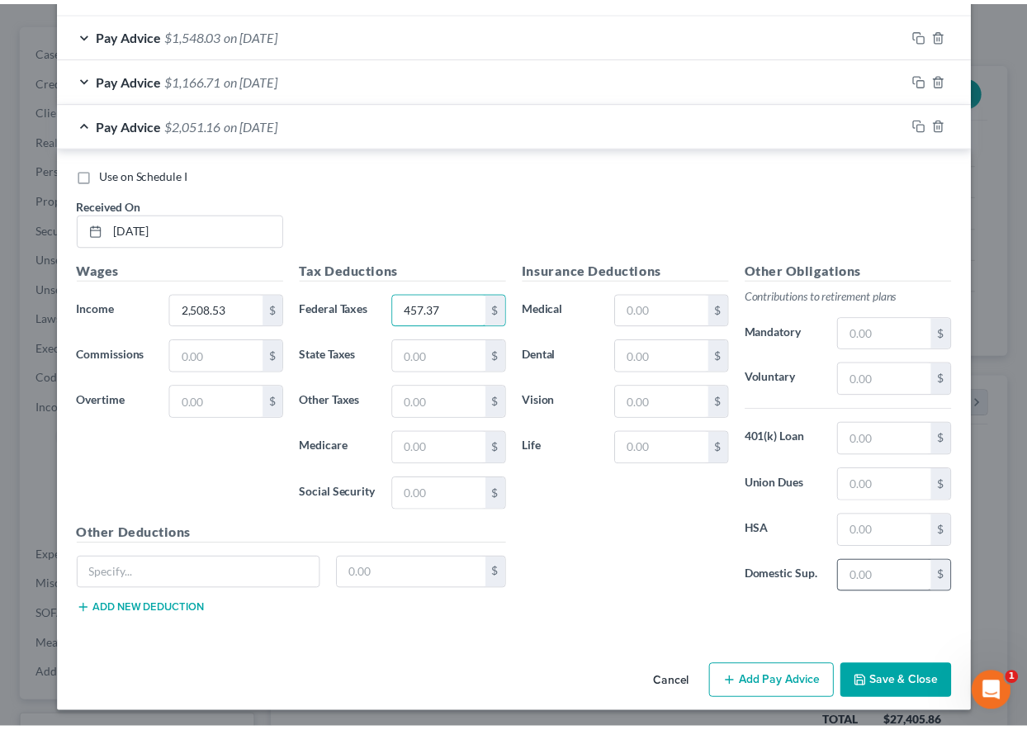
scroll to position [778, 0]
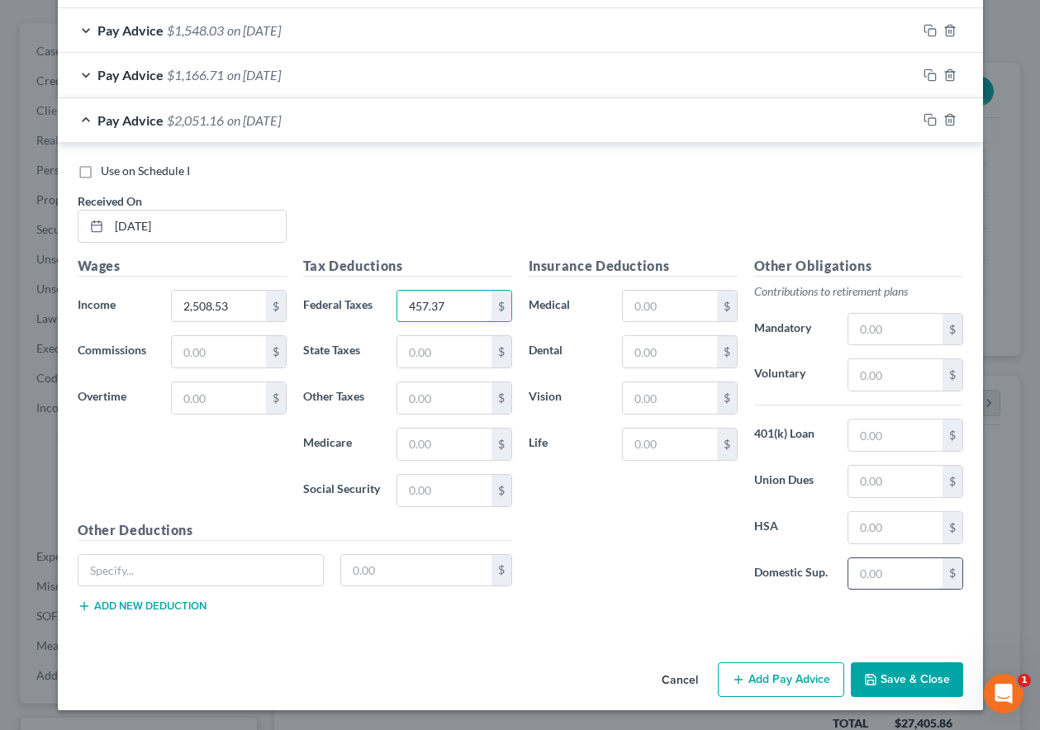
type input "457.37"
click at [904, 678] on button "Save & Close" at bounding box center [906, 679] width 112 height 35
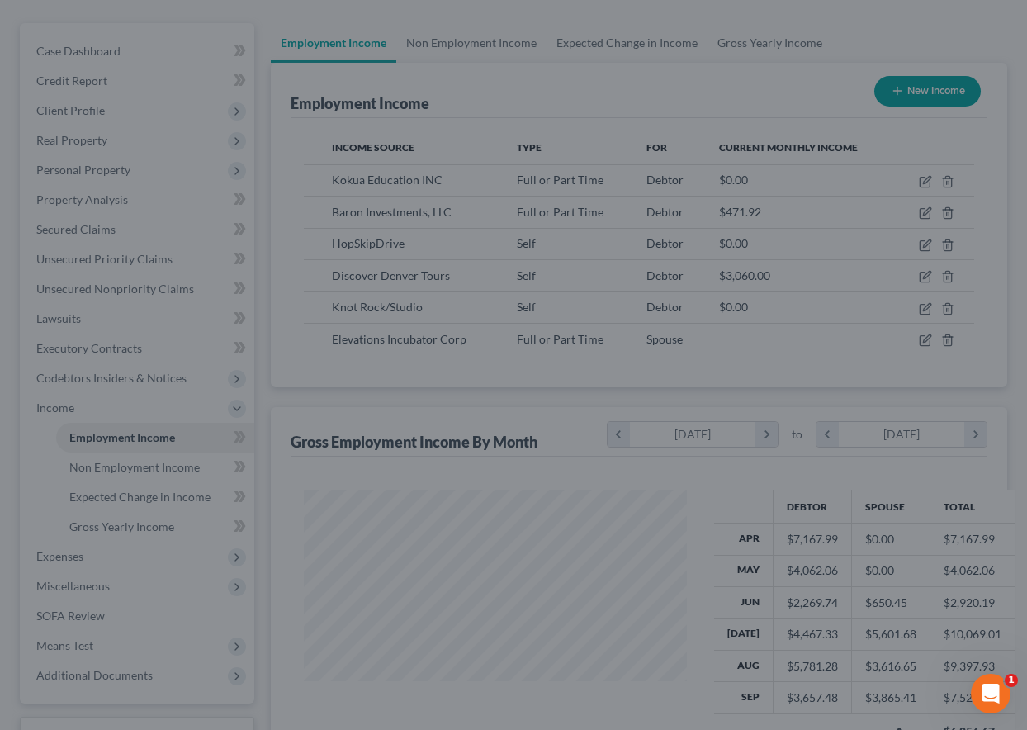
scroll to position [825382, 825267]
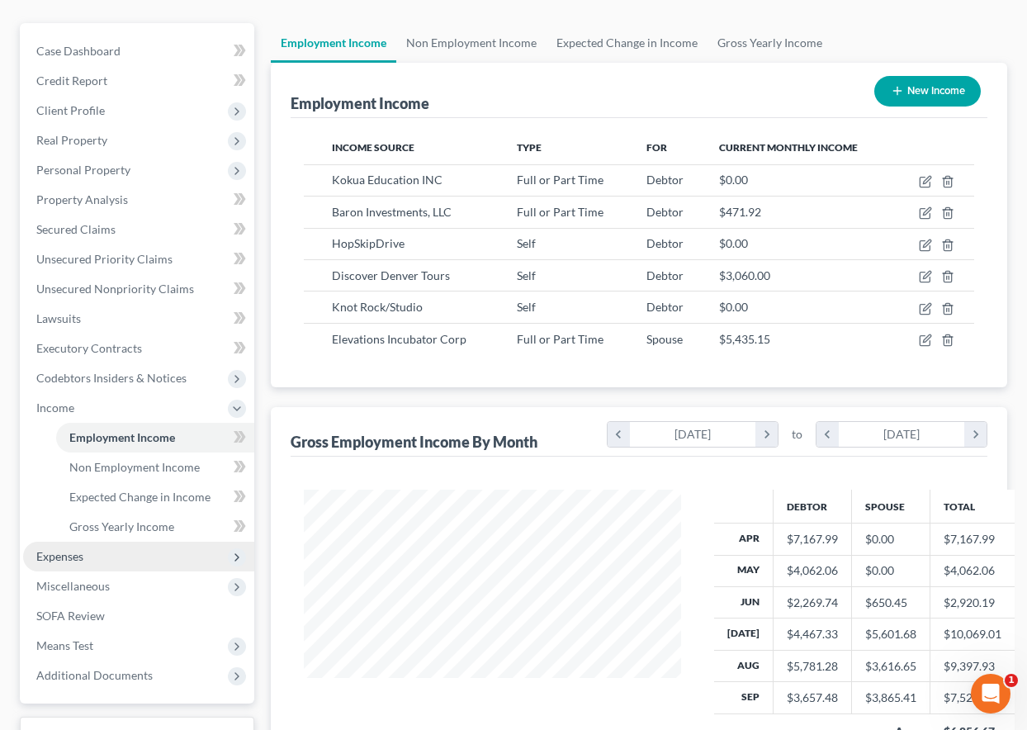
click at [63, 552] on span "Expenses" at bounding box center [59, 556] width 47 height 14
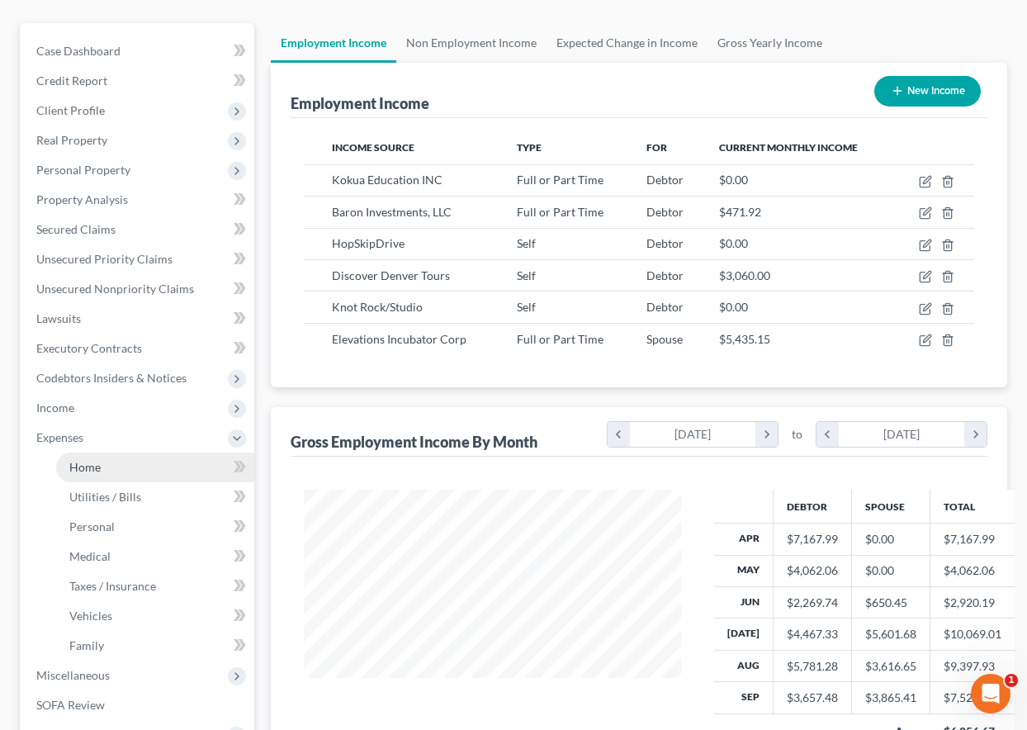
click at [83, 470] on span "Home" at bounding box center [84, 467] width 31 height 14
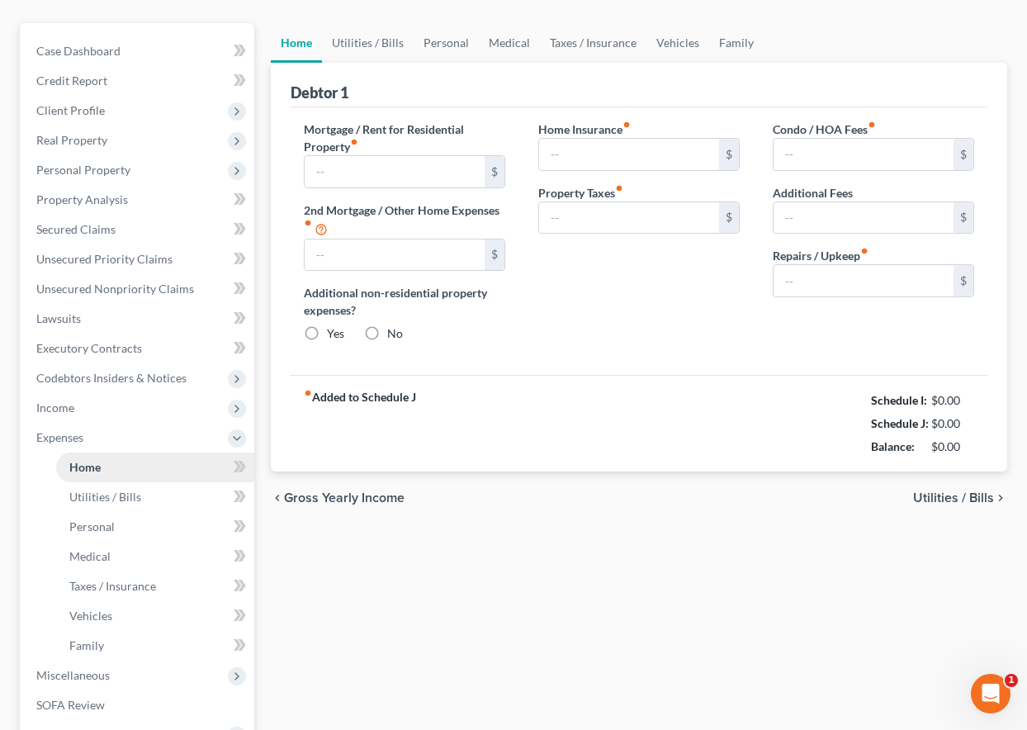
scroll to position [23, 0]
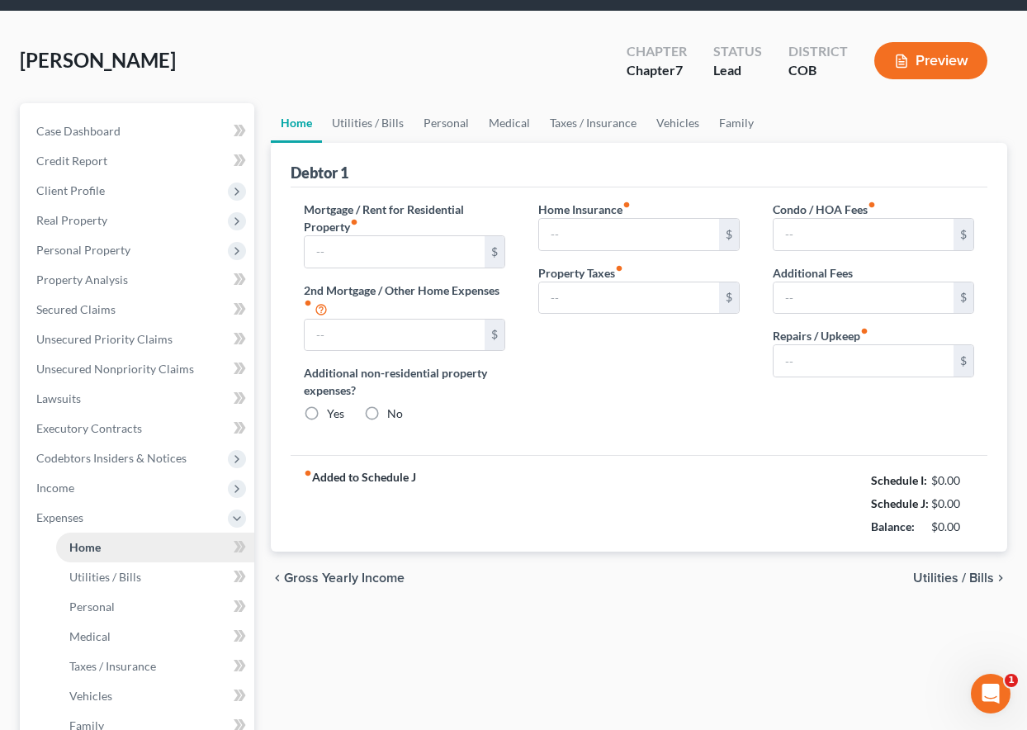
type input "2,096.38"
type input "0.00"
radio input "true"
type input "9.00"
type input "0.00"
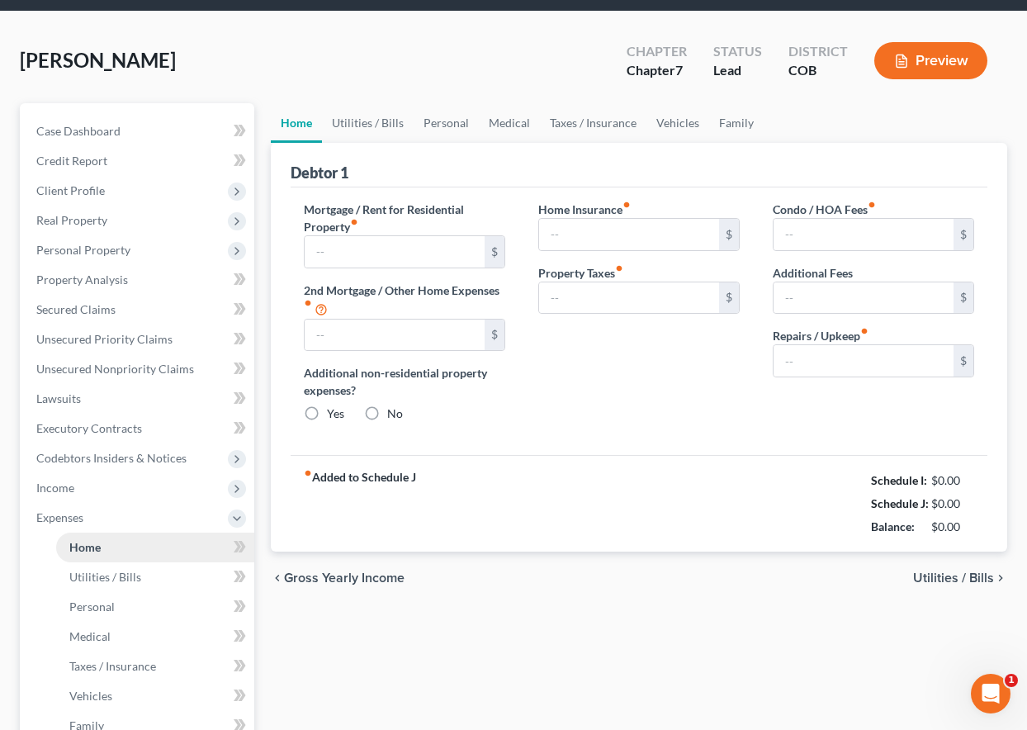
type input "0.00"
type input "24.99"
type input "0.00"
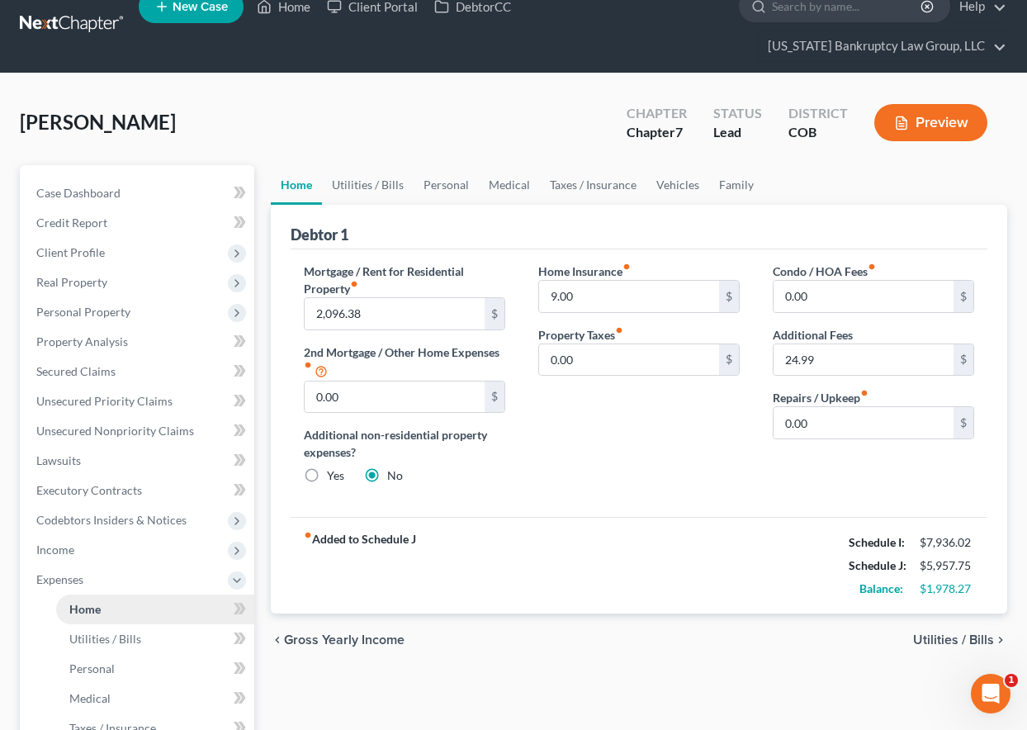
scroll to position [0, 0]
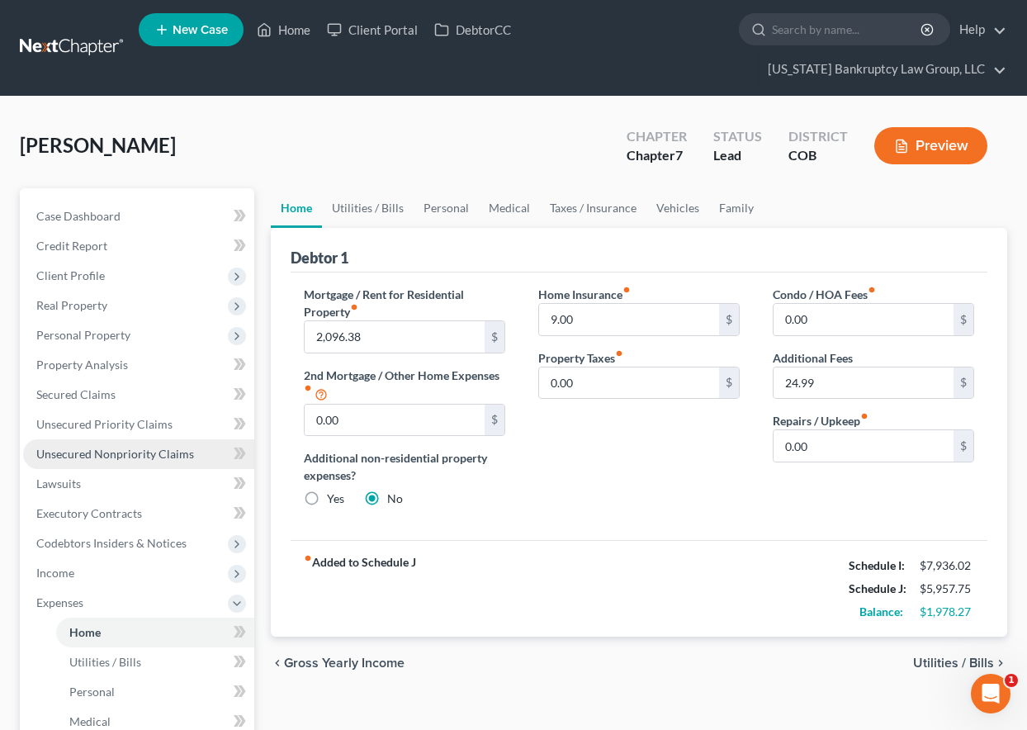
click at [137, 448] on span "Unsecured Nonpriority Claims" at bounding box center [115, 454] width 158 height 14
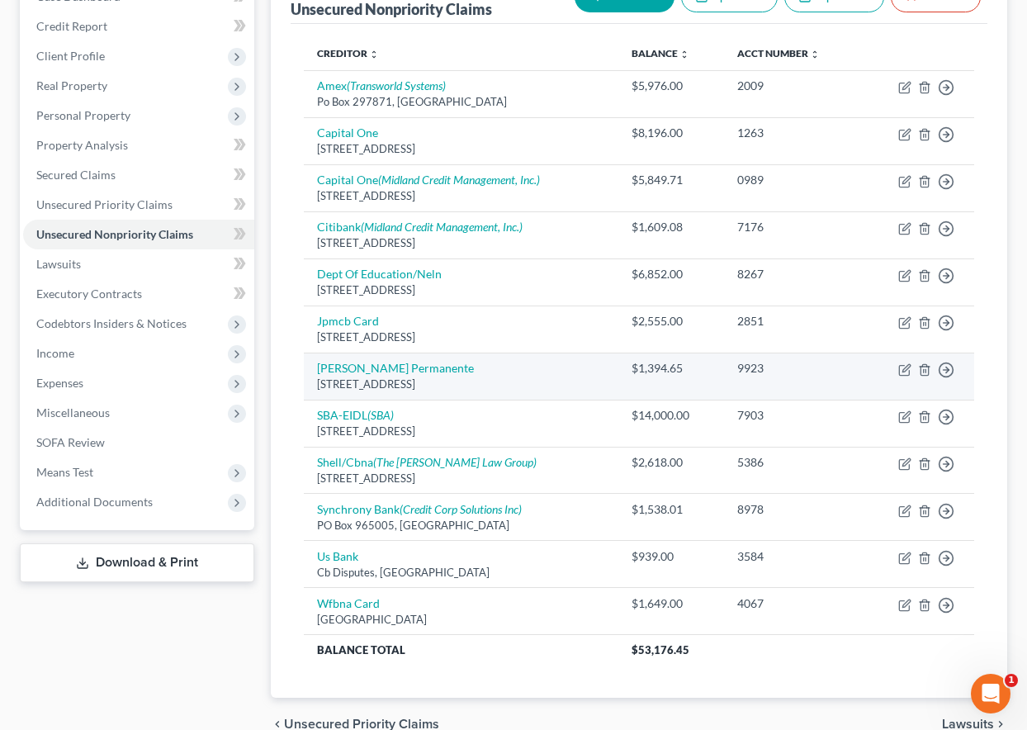
scroll to position [138, 0]
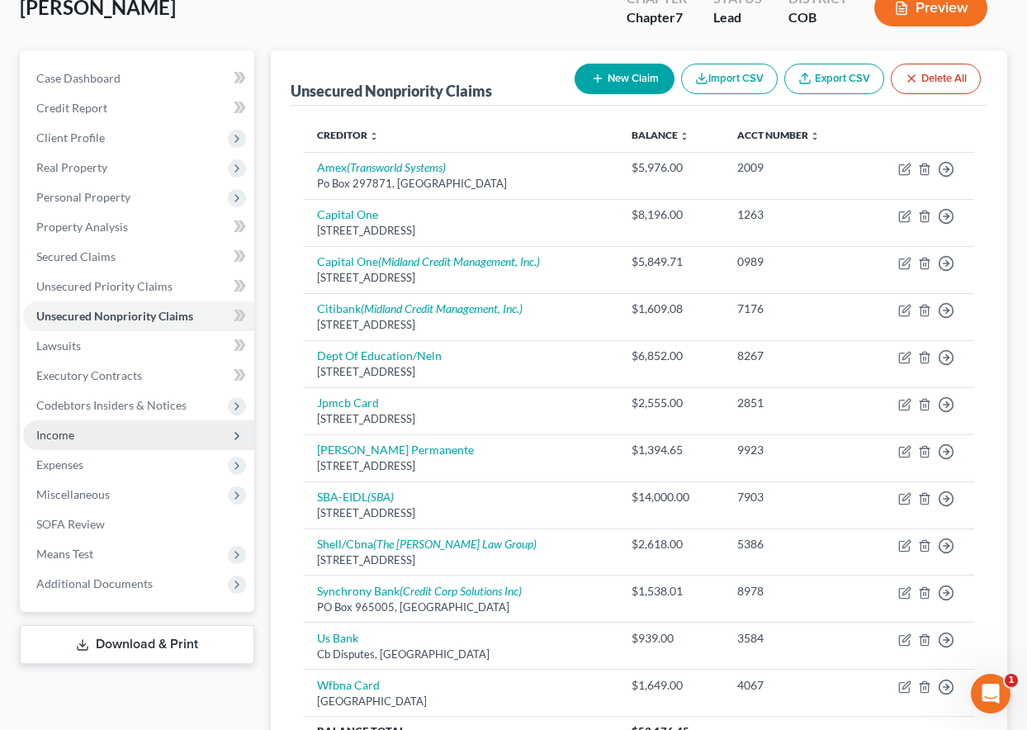
click at [43, 437] on span "Income" at bounding box center [55, 435] width 38 height 14
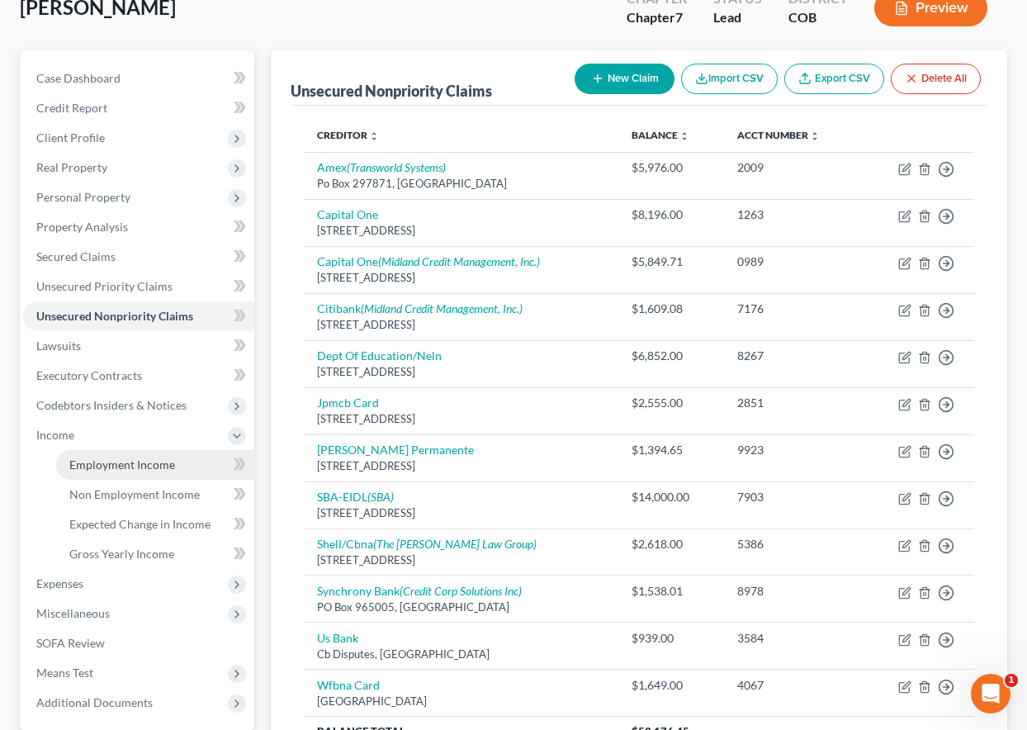
click at [97, 468] on span "Employment Income" at bounding box center [122, 464] width 106 height 14
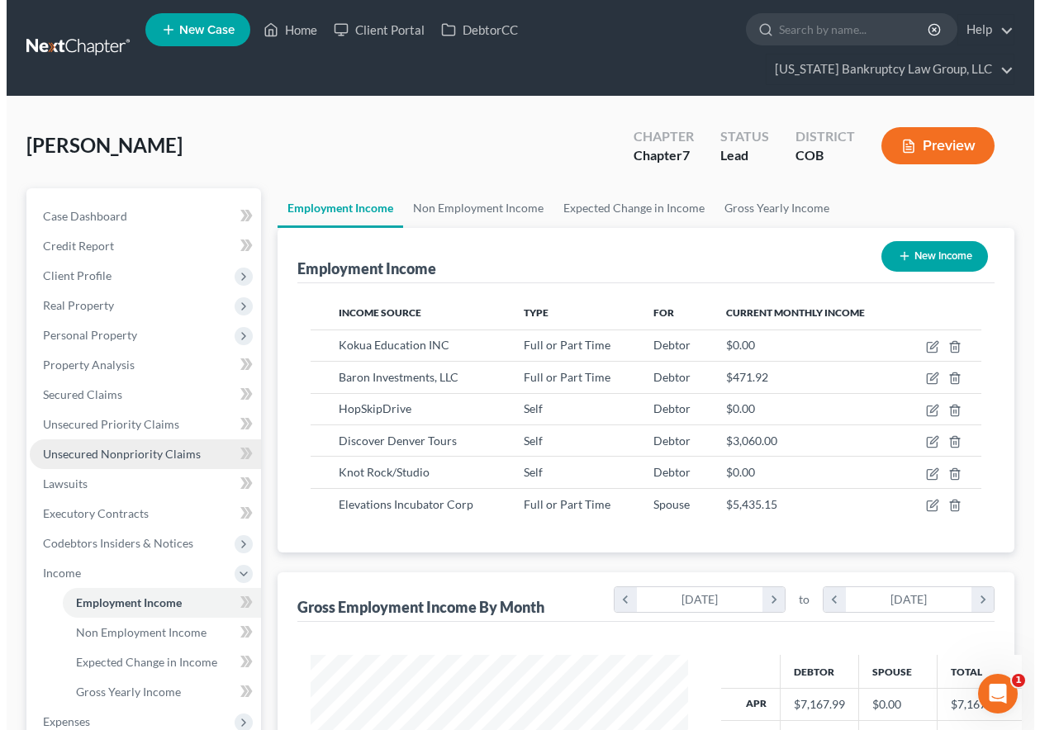
scroll to position [296, 410]
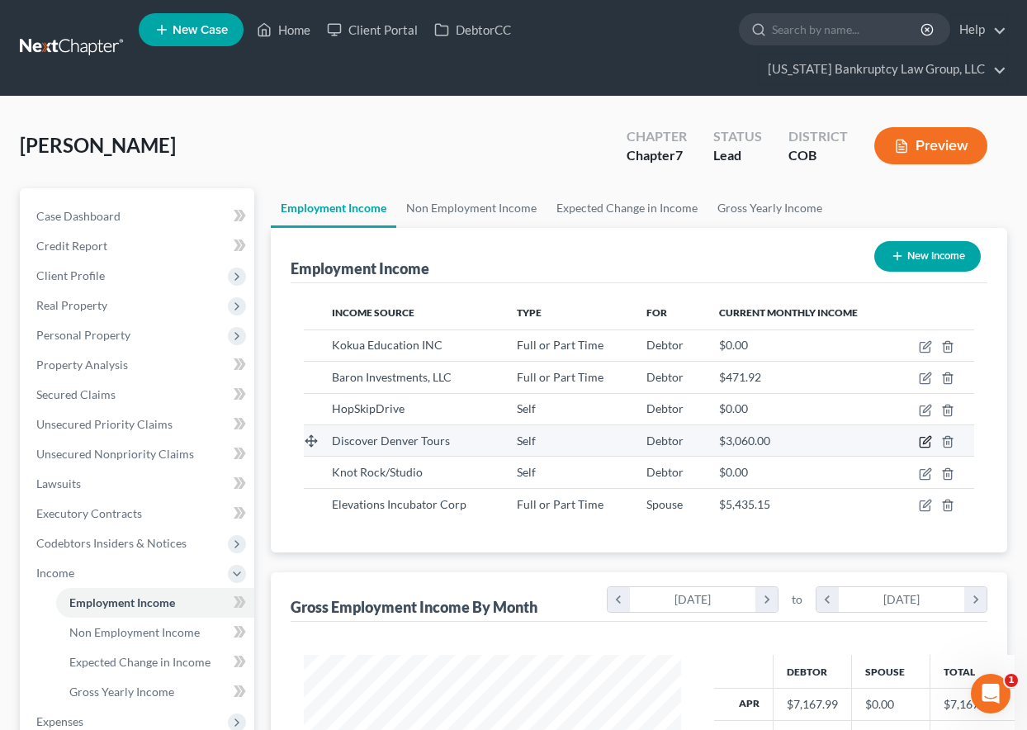
click at [926, 444] on icon "button" at bounding box center [925, 441] width 13 height 13
select select "1"
select select "0"
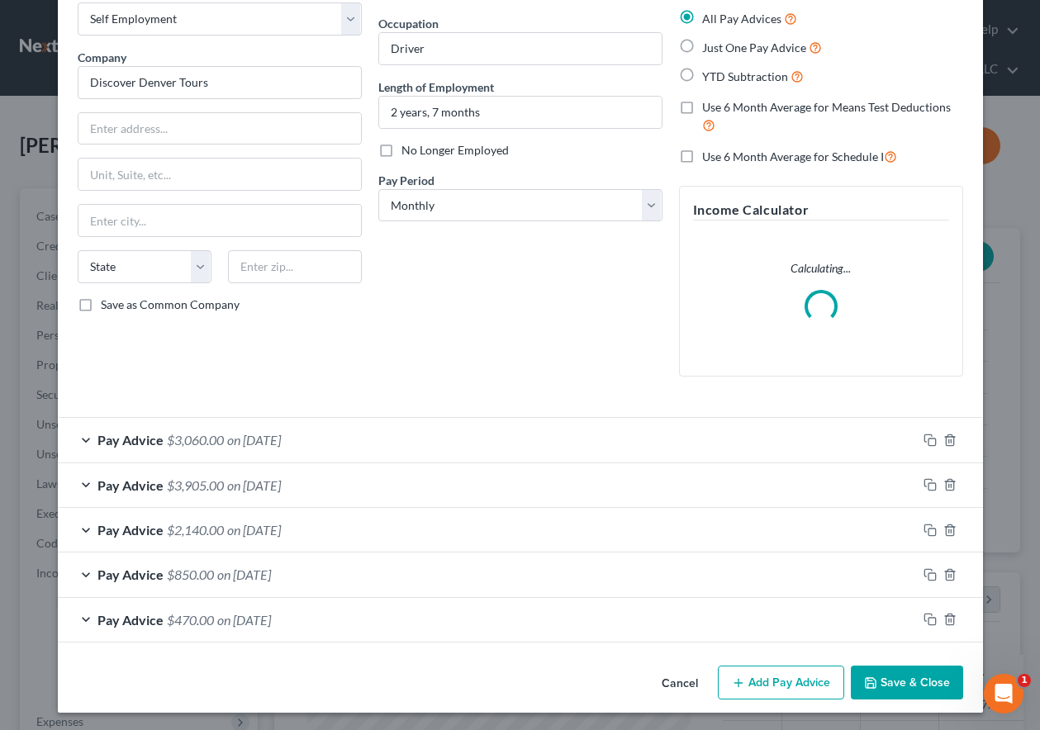
scroll to position [93, 0]
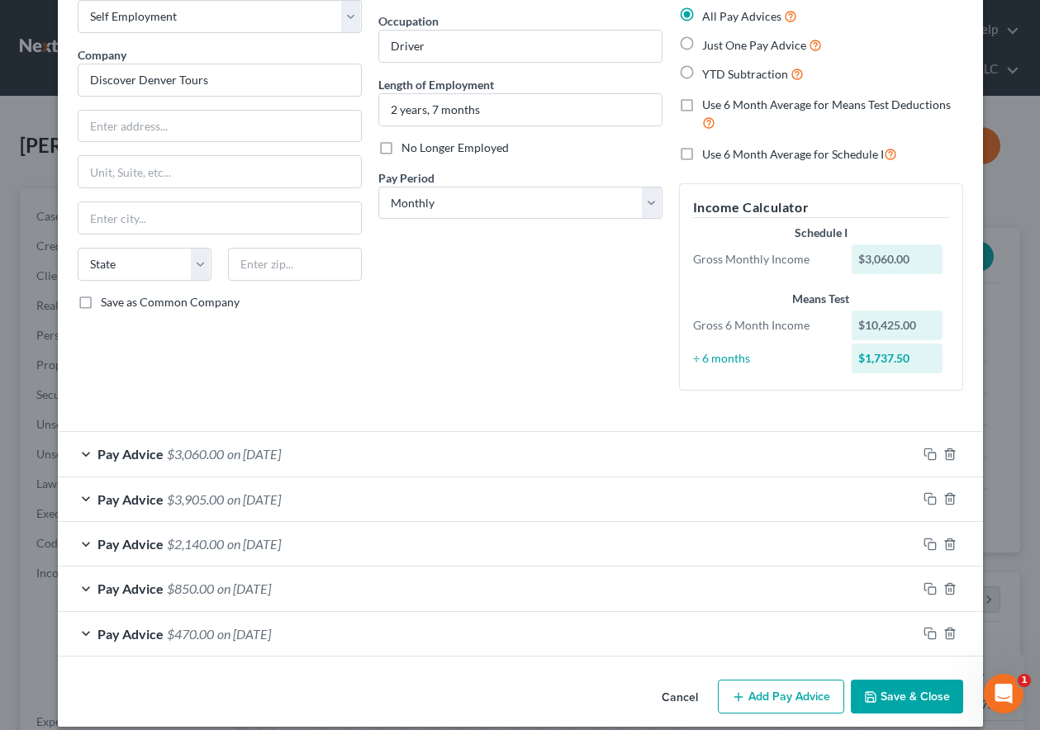
click at [189, 497] on span "$3,905.00" at bounding box center [195, 499] width 57 height 16
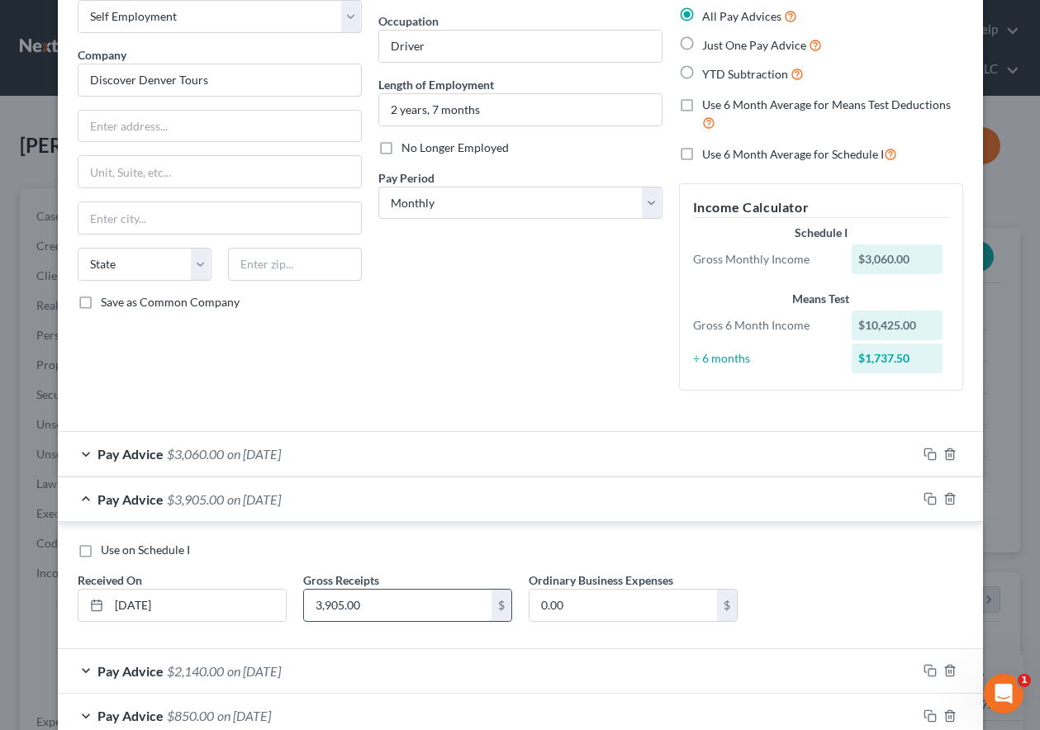
click at [392, 598] on input "3,905.00" at bounding box center [397, 605] width 187 height 31
type input "5,495"
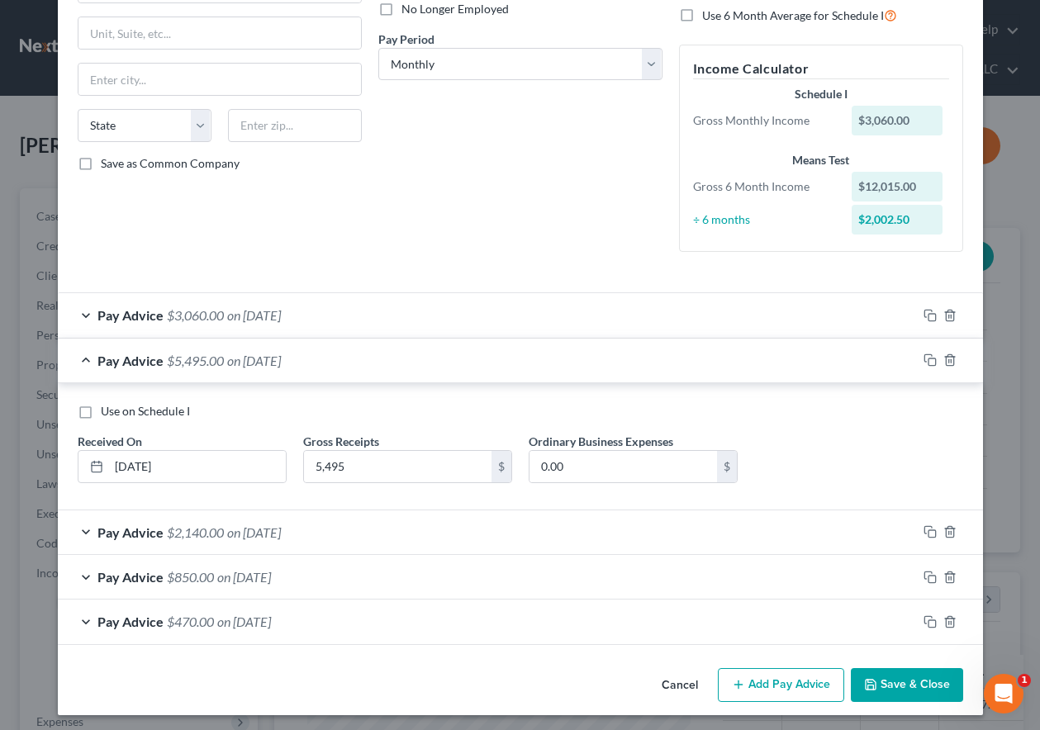
scroll to position [237, 0]
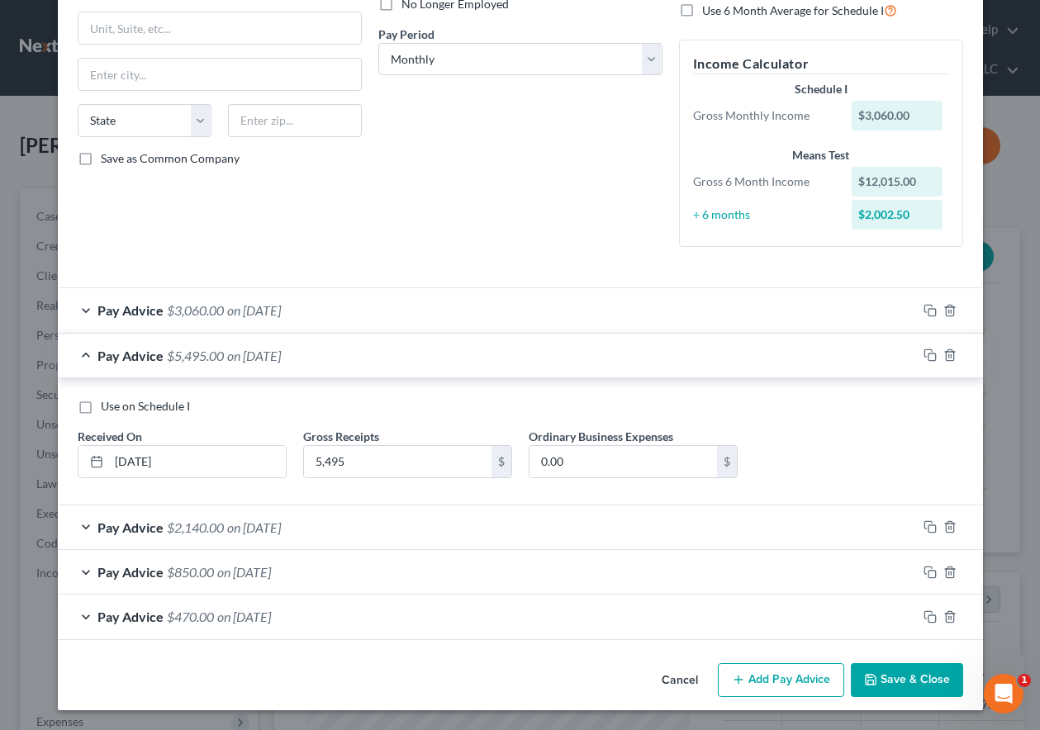
click at [201, 528] on span "$2,140.00" at bounding box center [195, 527] width 57 height 16
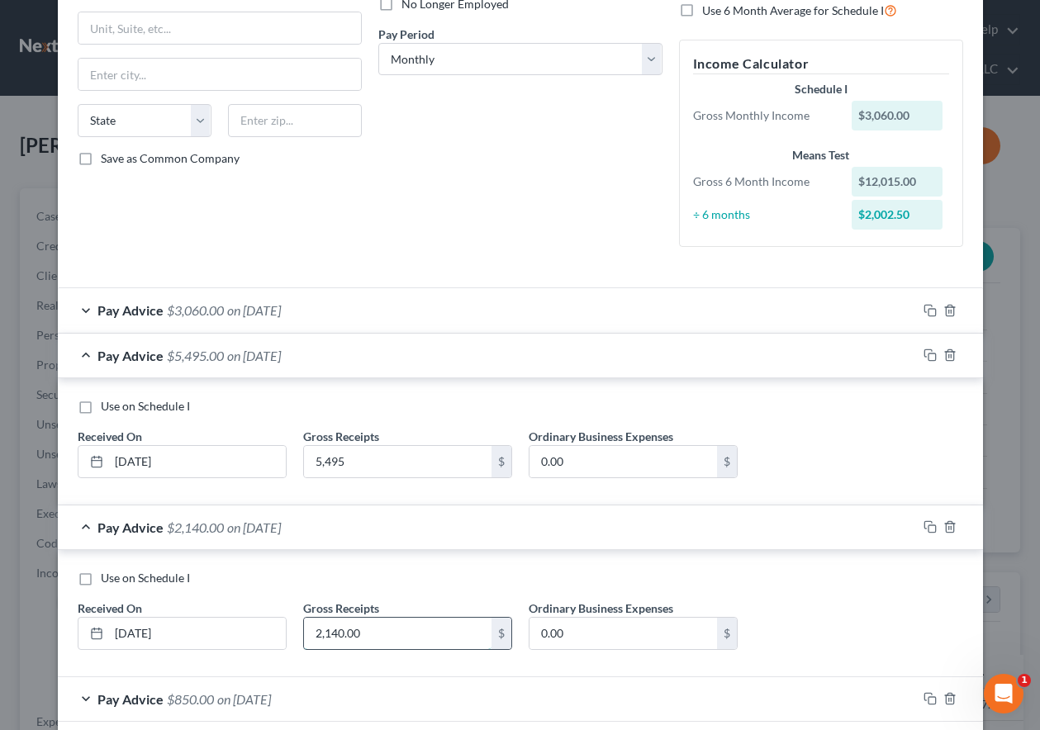
click at [363, 630] on input "2,140.00" at bounding box center [397, 633] width 187 height 31
click at [376, 635] on input "3,380" at bounding box center [397, 633] width 187 height 31
type input "3"
type input "2,280"
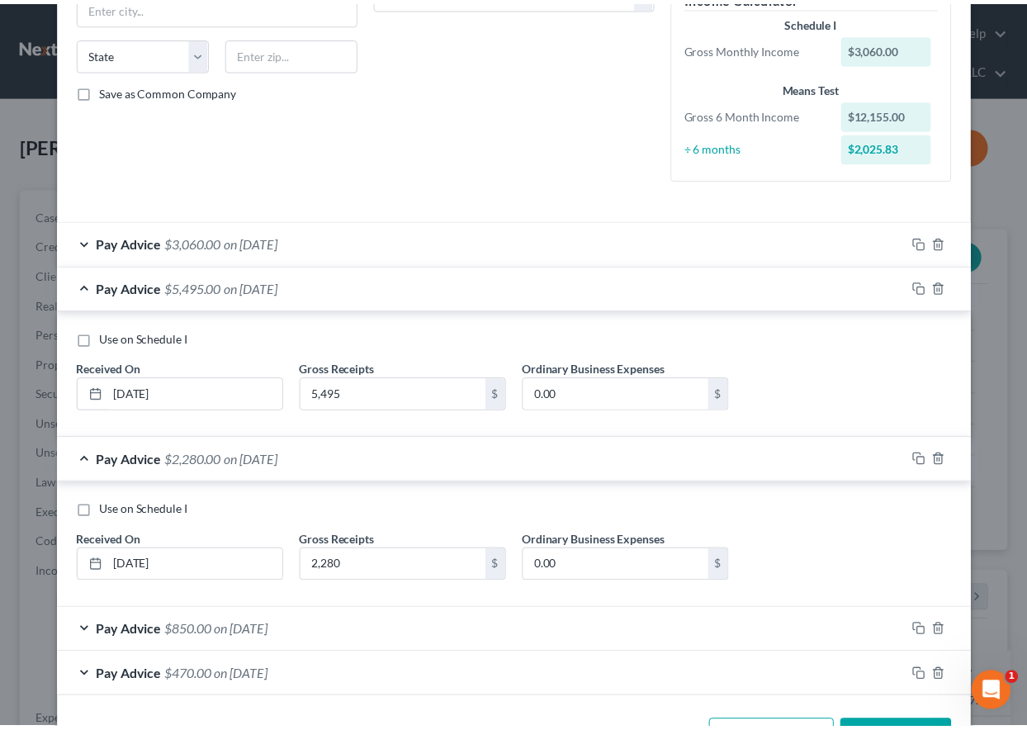
scroll to position [364, 0]
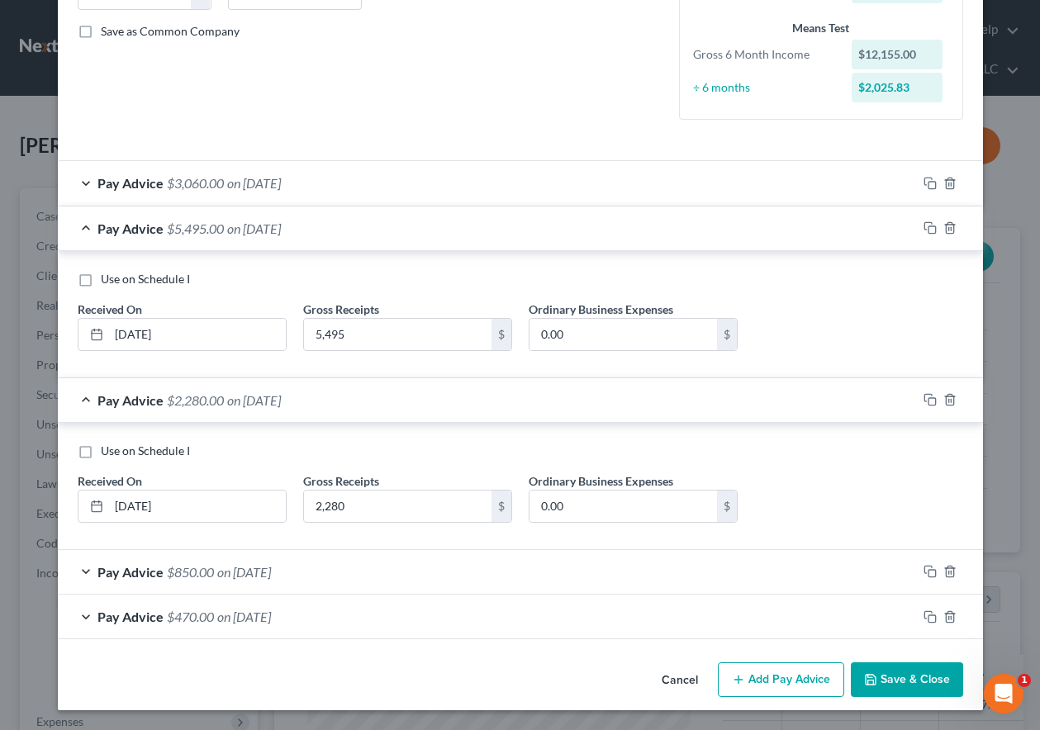
click at [918, 685] on button "Save & Close" at bounding box center [906, 679] width 112 height 35
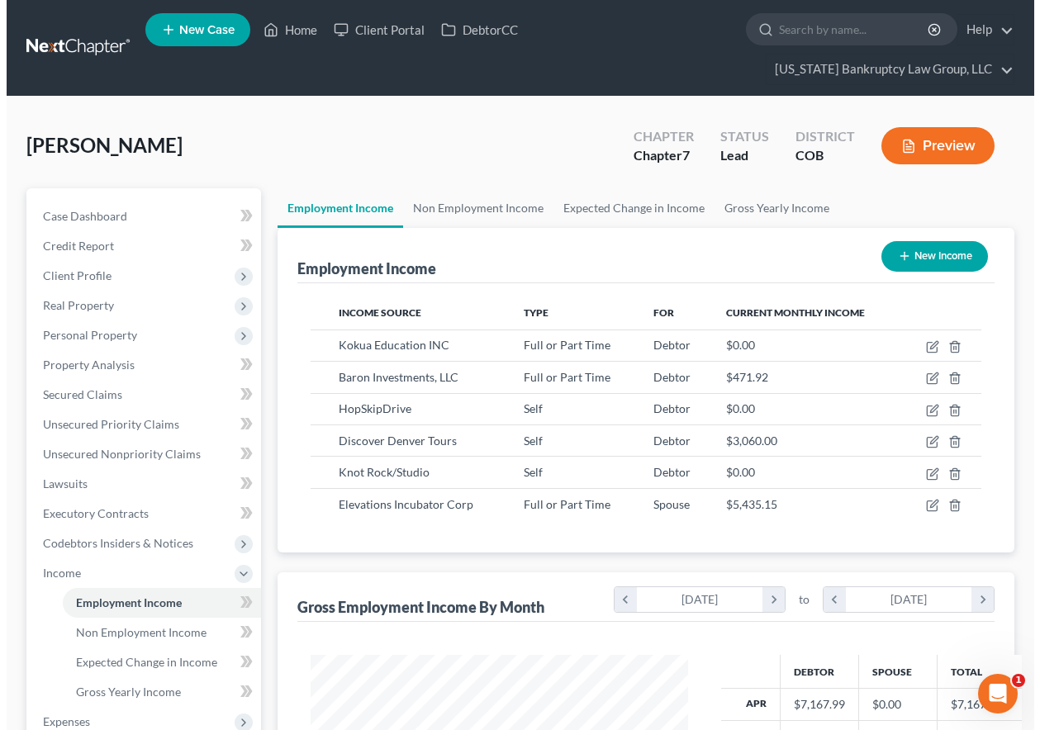
scroll to position [825382, 825267]
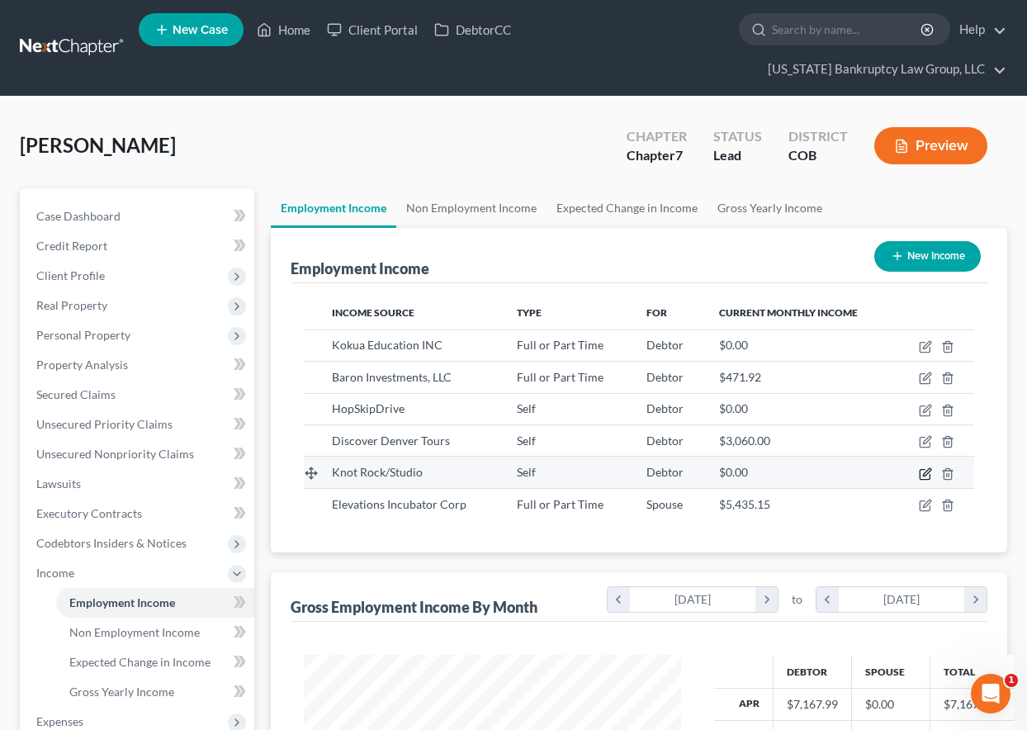
click at [926, 473] on icon "button" at bounding box center [925, 473] width 13 height 13
select select "1"
select select "0"
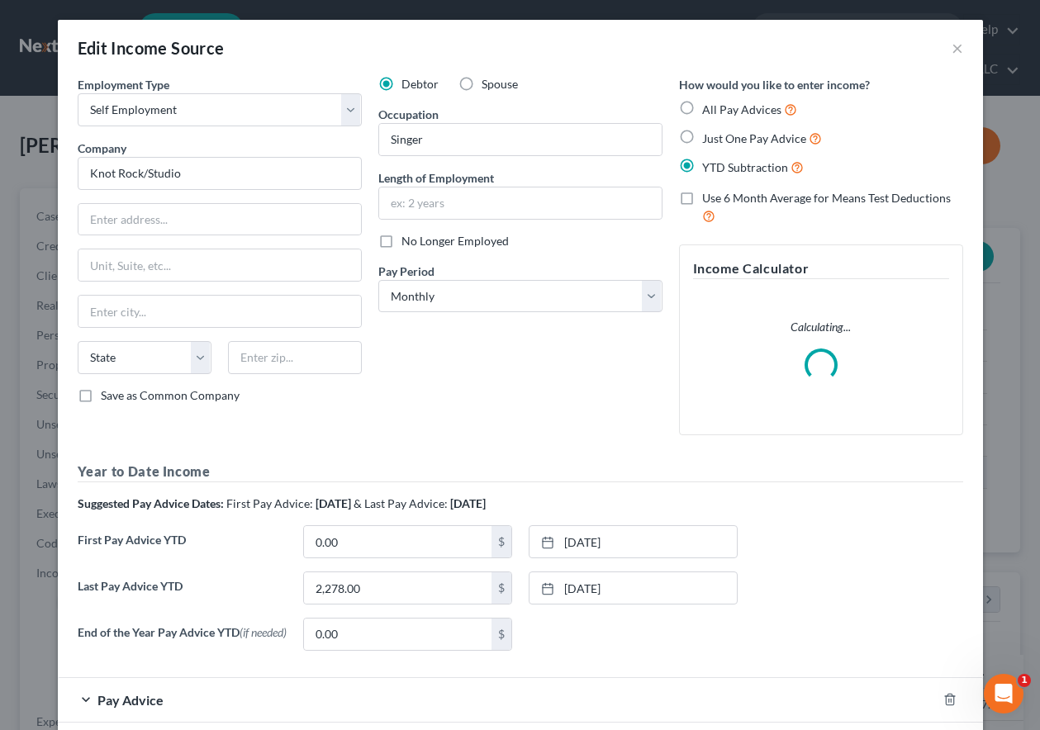
scroll to position [296, 415]
click at [702, 108] on label "All Pay Advices" at bounding box center [749, 109] width 95 height 19
click at [708, 108] on input "All Pay Advices" at bounding box center [713, 105] width 11 height 11
radio input "true"
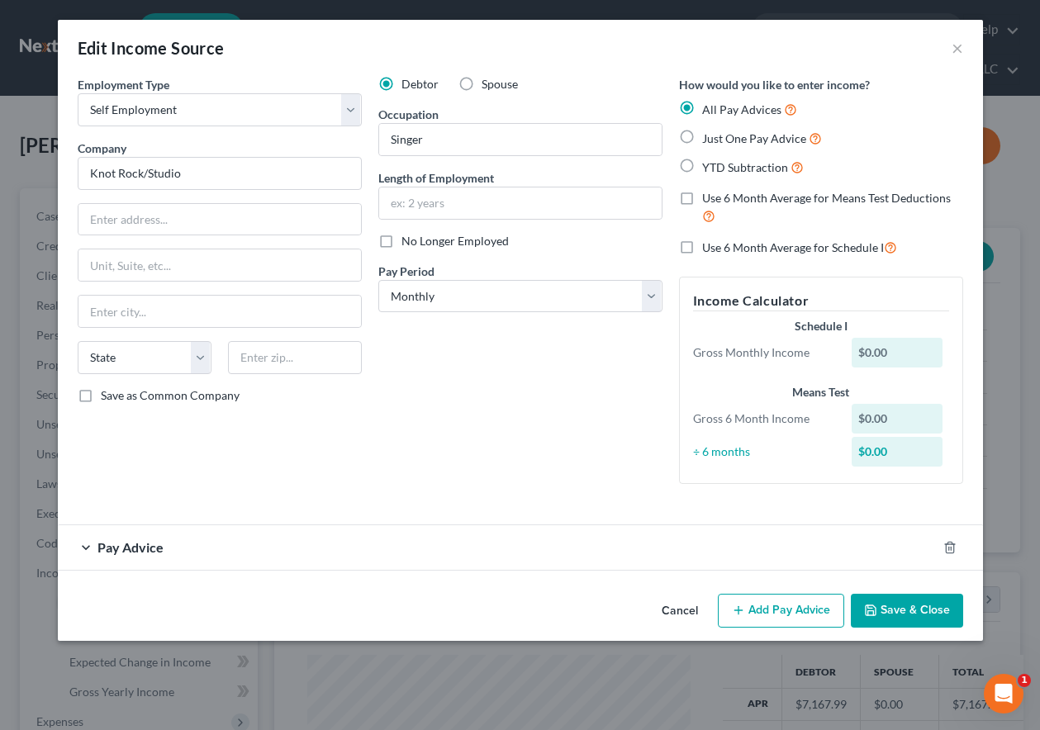
click at [136, 545] on span "Pay Advice" at bounding box center [130, 547] width 66 height 16
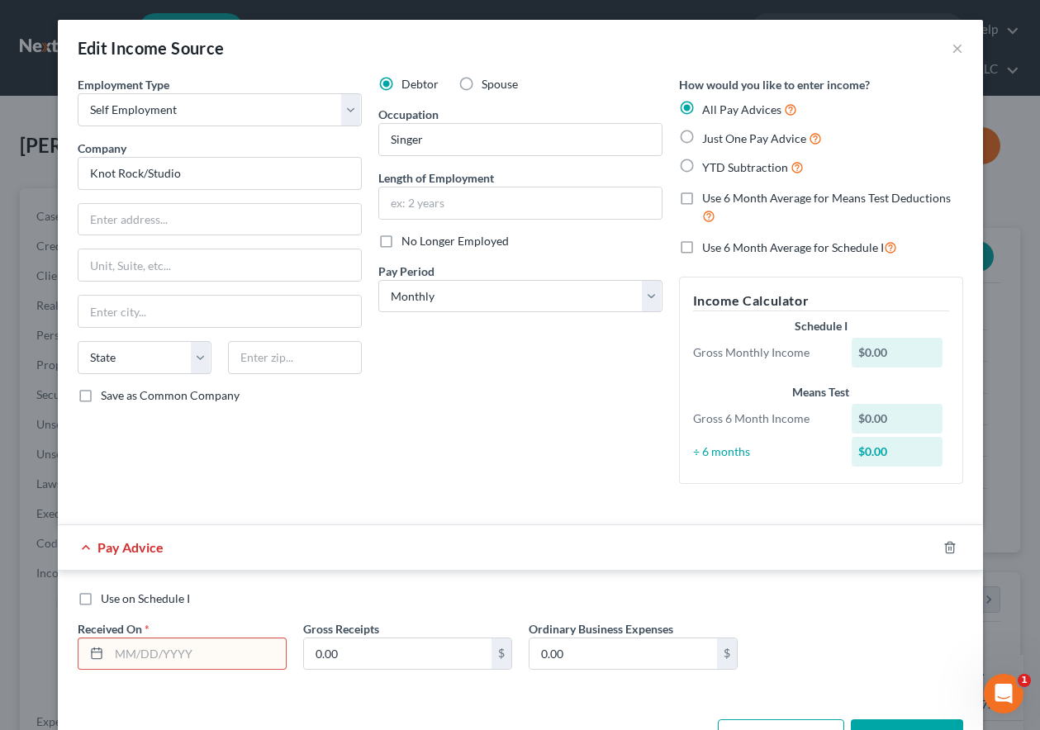
scroll to position [57, 0]
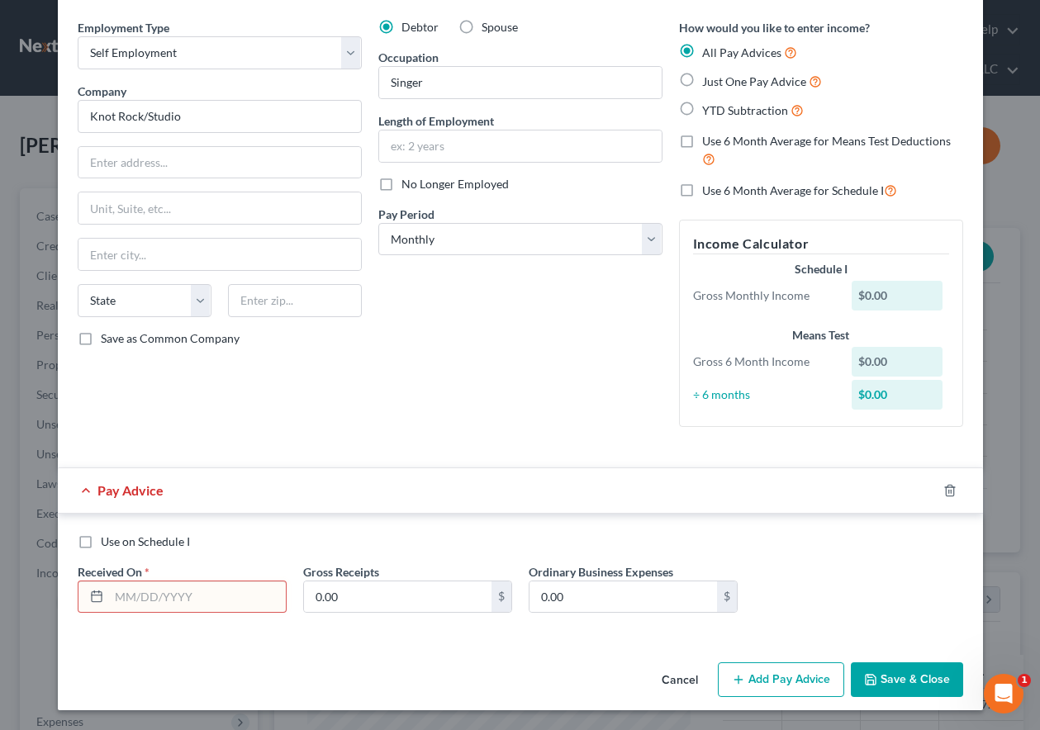
click at [154, 600] on input "text" at bounding box center [197, 596] width 177 height 31
click at [206, 599] on input "text" at bounding box center [197, 596] width 177 height 31
type input "[DATE]"
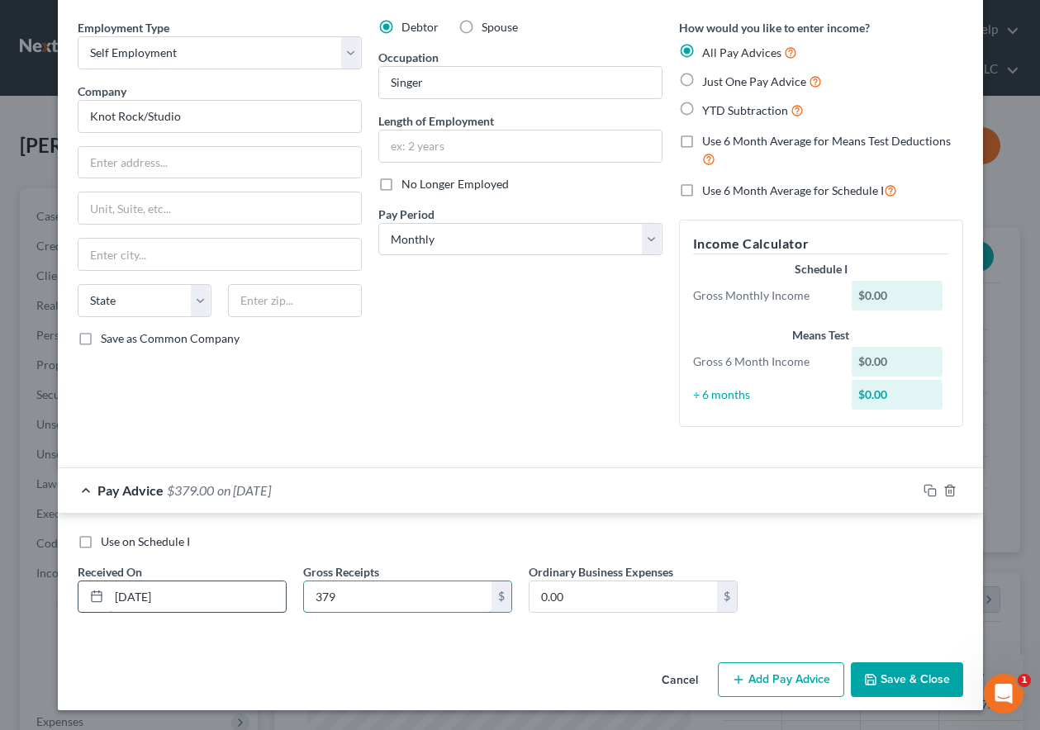
type input "379"
click at [923, 493] on icon "button" at bounding box center [929, 490] width 13 height 13
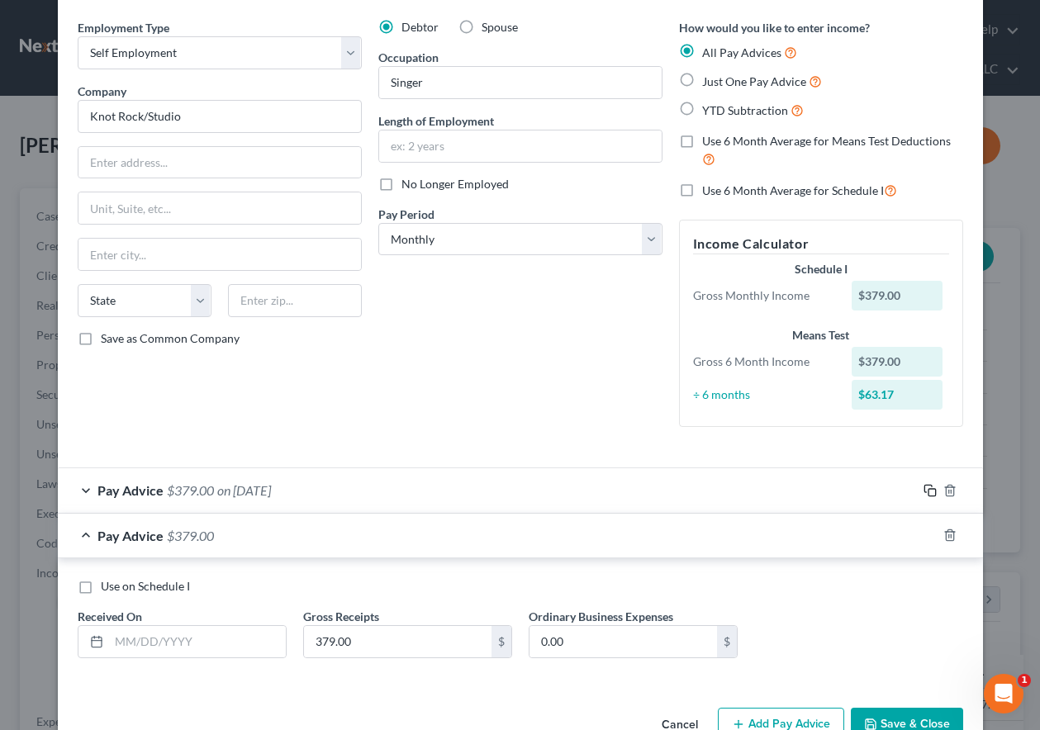
scroll to position [102, 0]
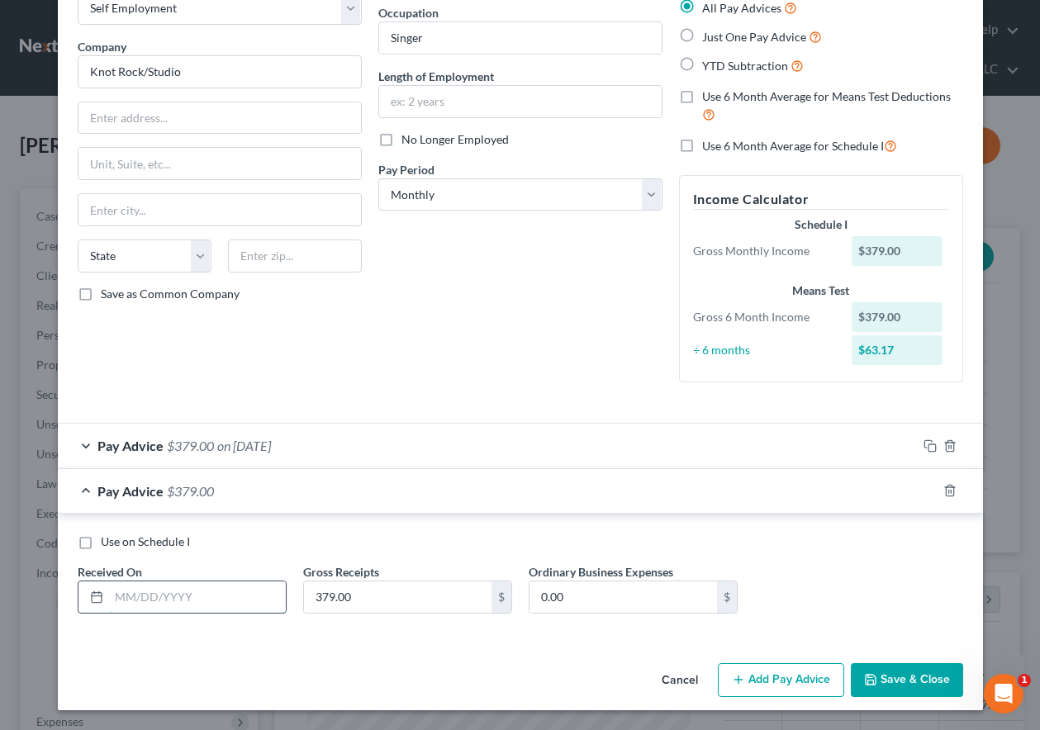
click at [254, 604] on input "text" at bounding box center [197, 596] width 177 height 31
type input "[DATE]"
type input "500"
click at [925, 490] on icon "button" at bounding box center [929, 490] width 13 height 13
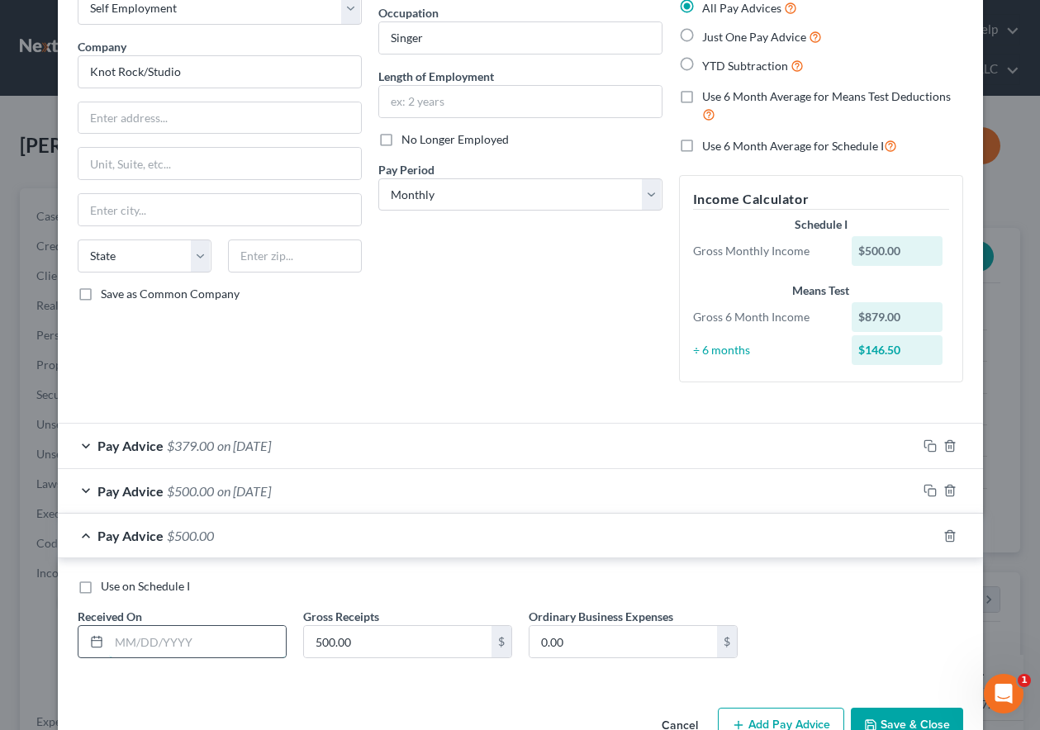
click at [215, 643] on input "text" at bounding box center [197, 641] width 177 height 31
type input "[DATE]"
type input "325"
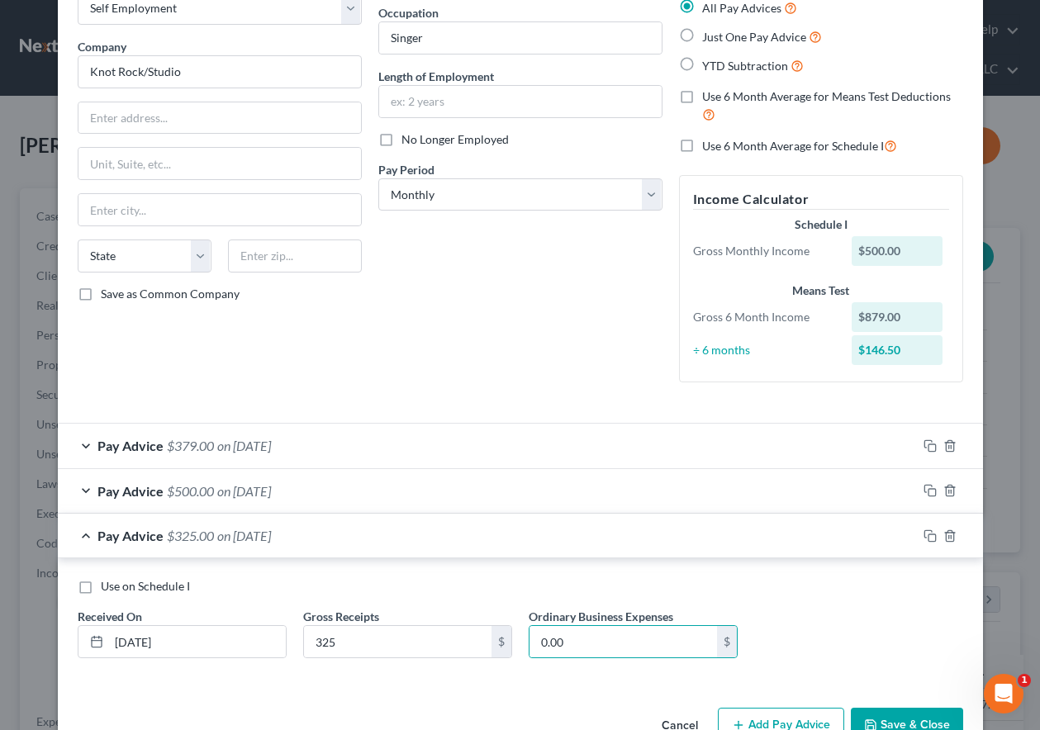
click at [923, 717] on button "Save & Close" at bounding box center [906, 725] width 112 height 35
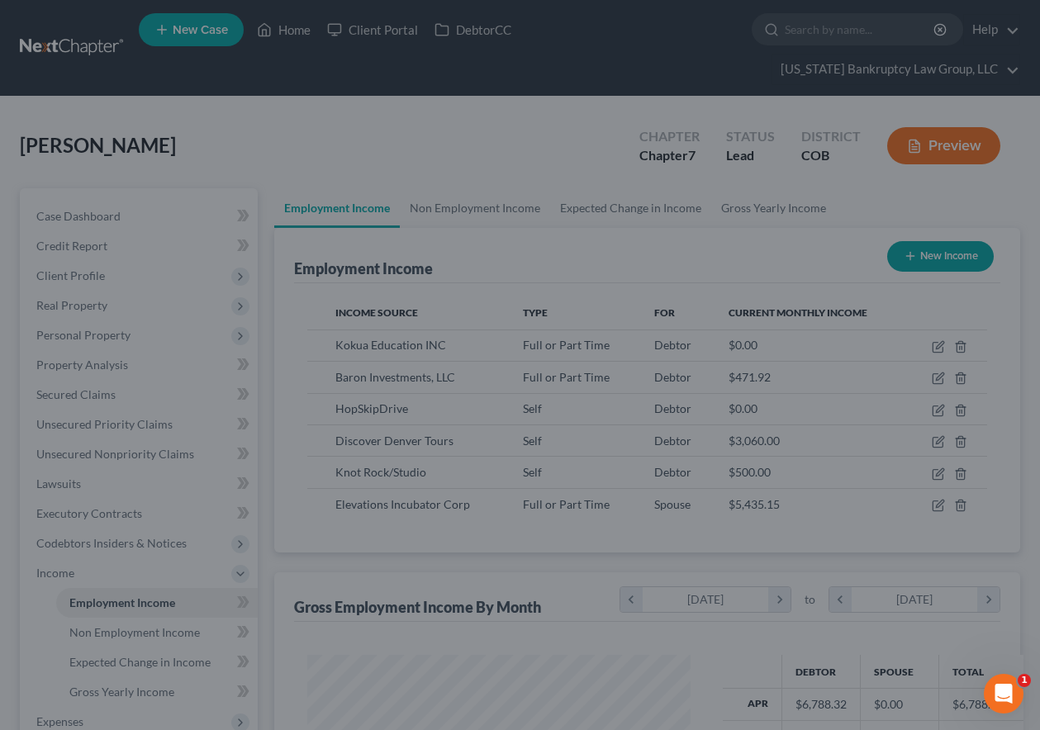
scroll to position [825382, 825267]
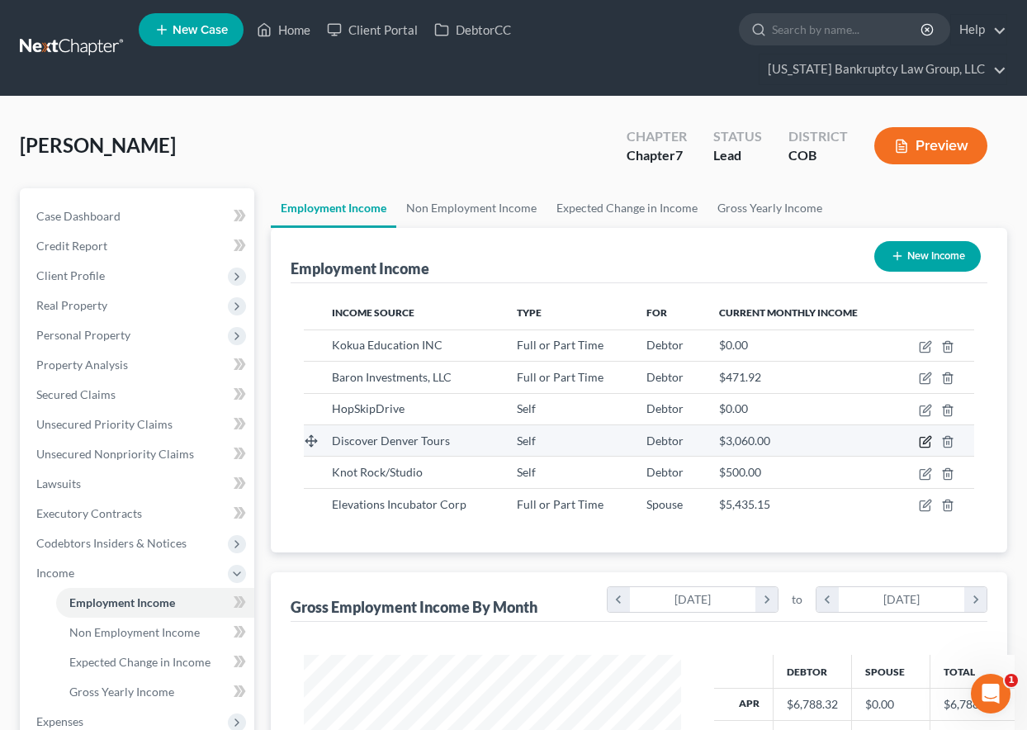
click at [926, 446] on icon "button" at bounding box center [925, 441] width 13 height 13
select select "1"
select select "0"
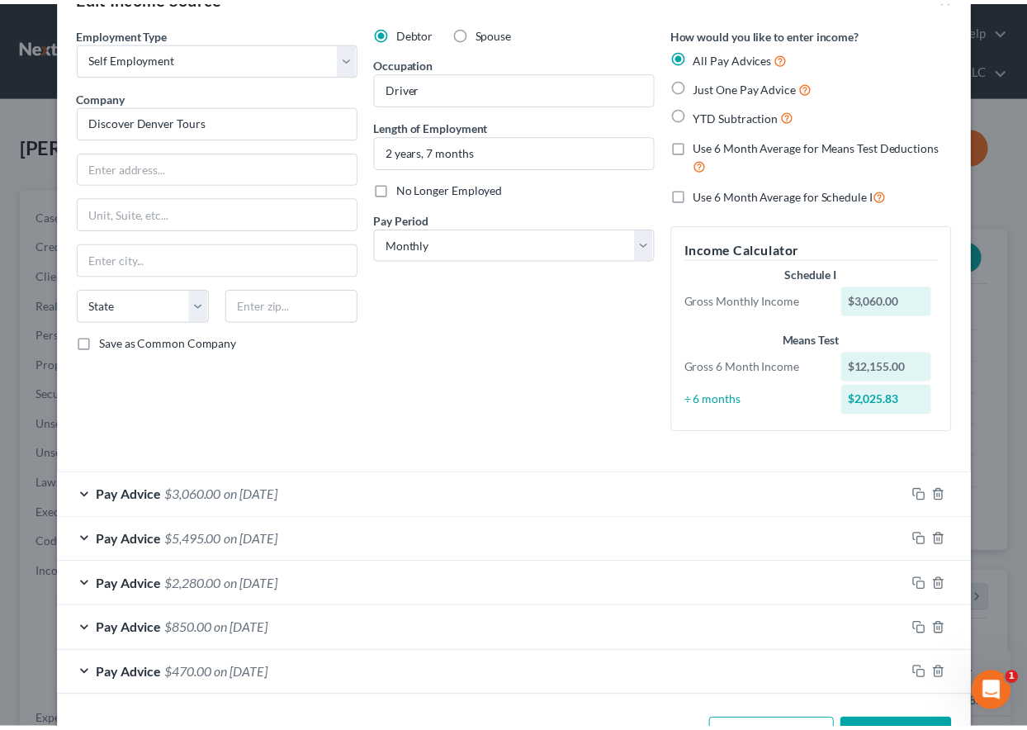
scroll to position [110, 0]
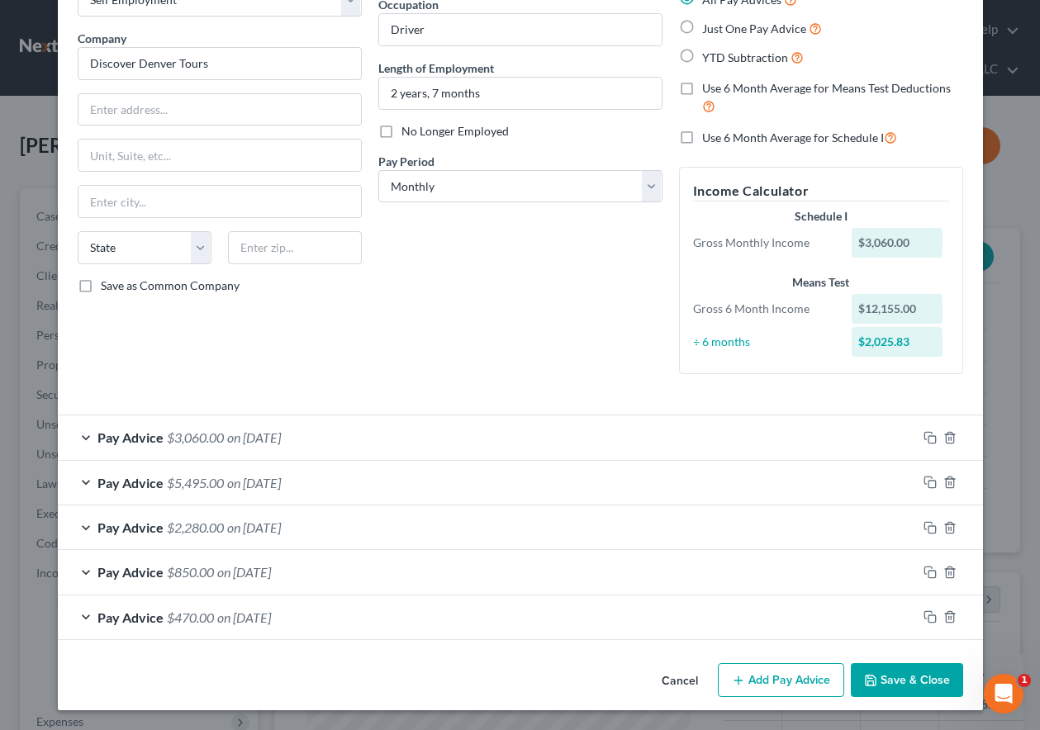
click at [928, 694] on button "Save & Close" at bounding box center [906, 680] width 112 height 35
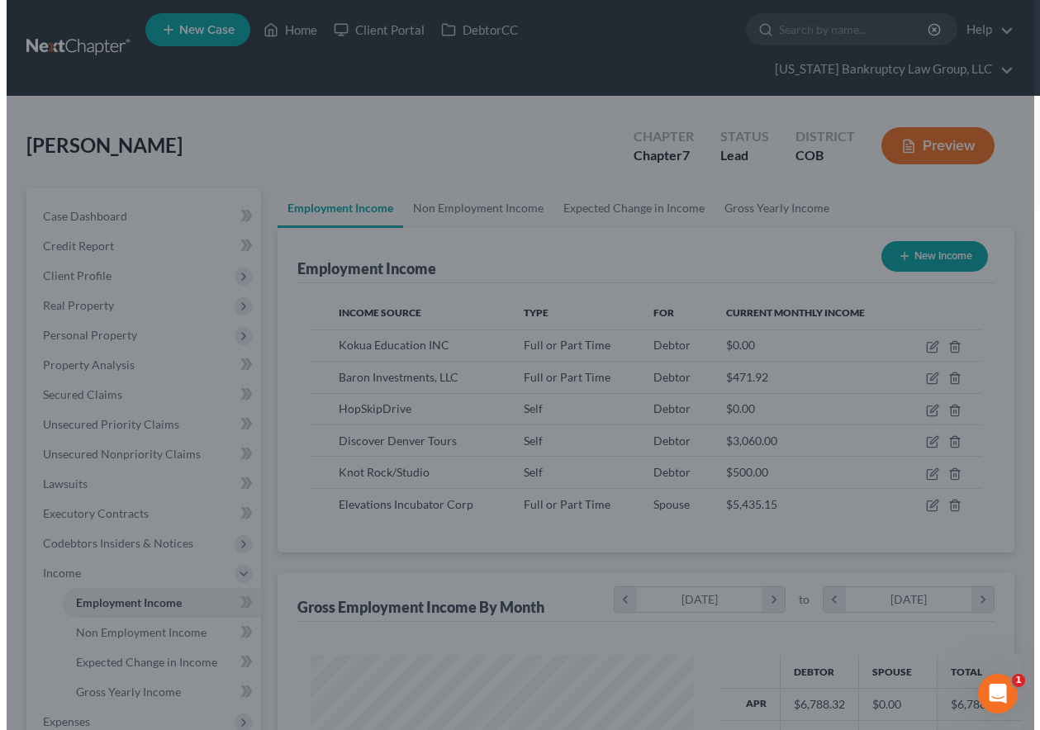
scroll to position [825382, 825267]
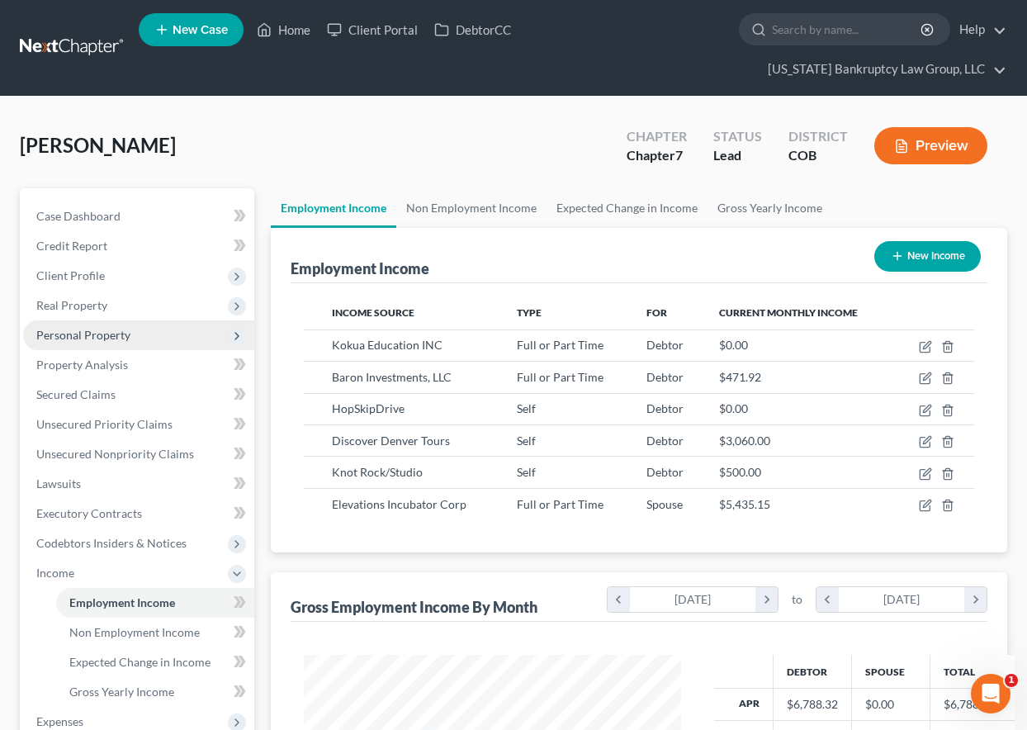
click at [112, 334] on span "Personal Property" at bounding box center [83, 335] width 94 height 14
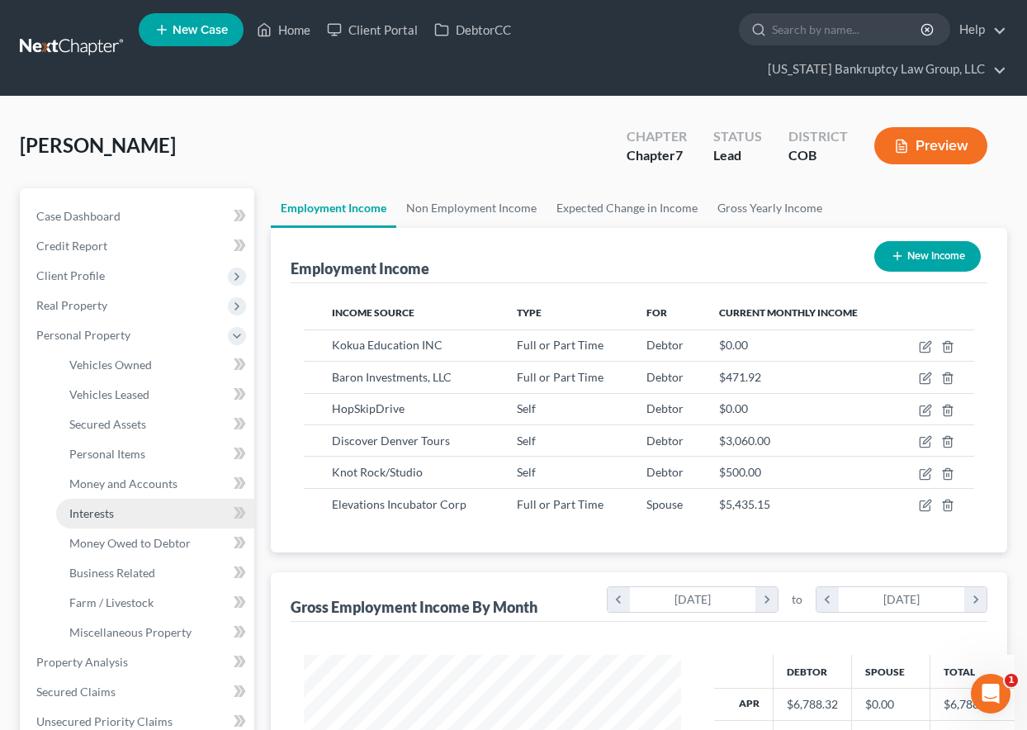
click at [85, 513] on span "Interests" at bounding box center [91, 513] width 45 height 14
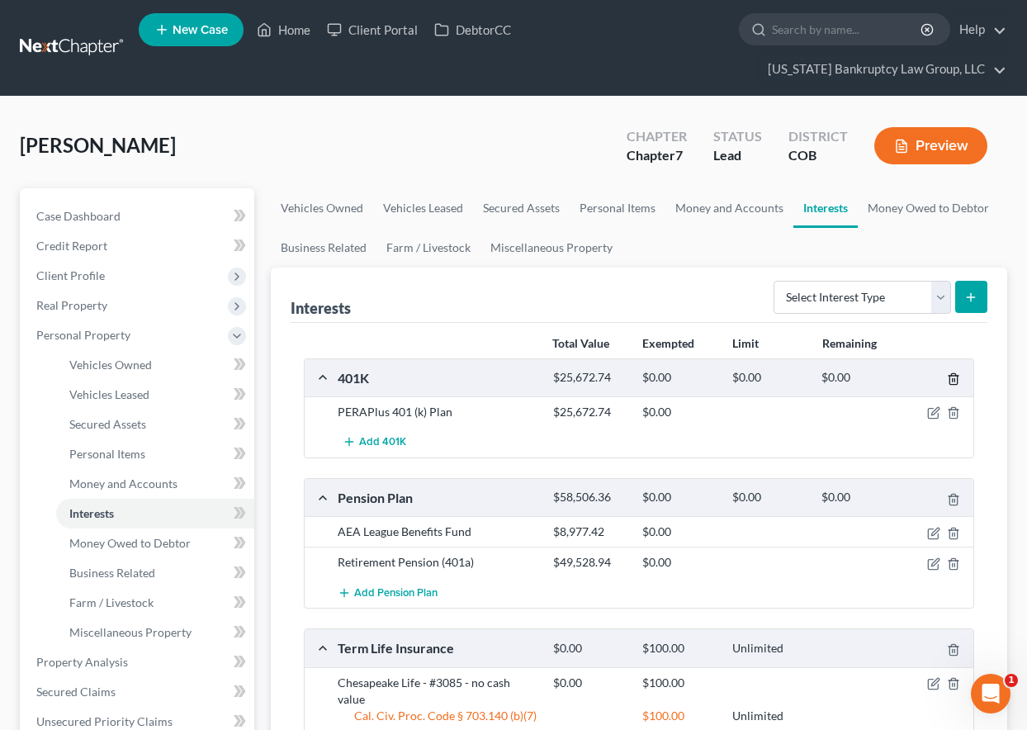
click at [951, 375] on icon "button" at bounding box center [953, 379] width 7 height 11
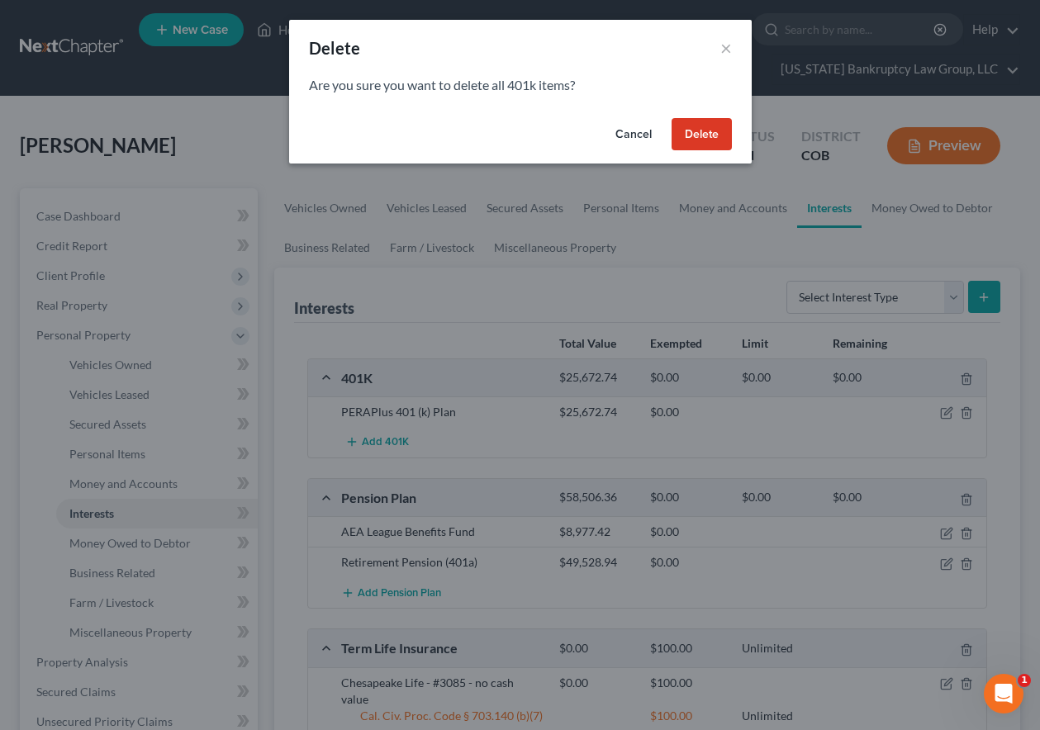
click at [707, 133] on button "Delete" at bounding box center [701, 134] width 60 height 33
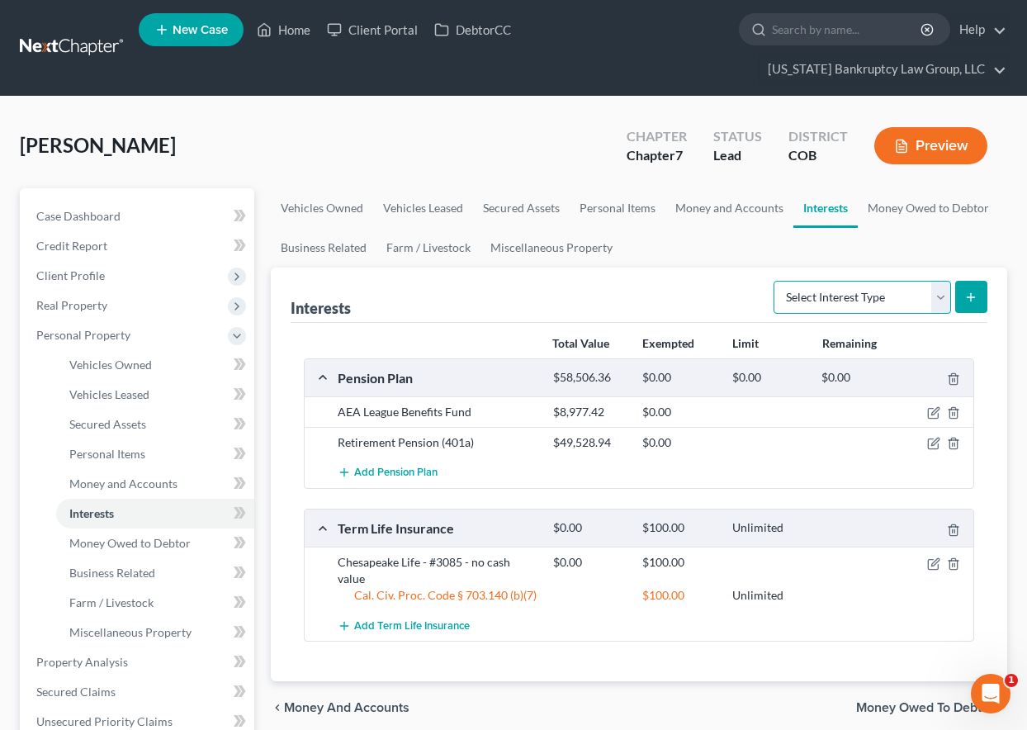
click at [825, 295] on select "Select Interest Type 401K Annuity Bond Education IRA Government Bond Government…" at bounding box center [863, 297] width 178 height 33
select select "pension_plan"
click at [775, 281] on select "Select Interest Type 401K Annuity Bond Education IRA Government Bond Government…" at bounding box center [863, 297] width 178 height 33
click at [965, 294] on icon "submit" at bounding box center [970, 297] width 13 height 13
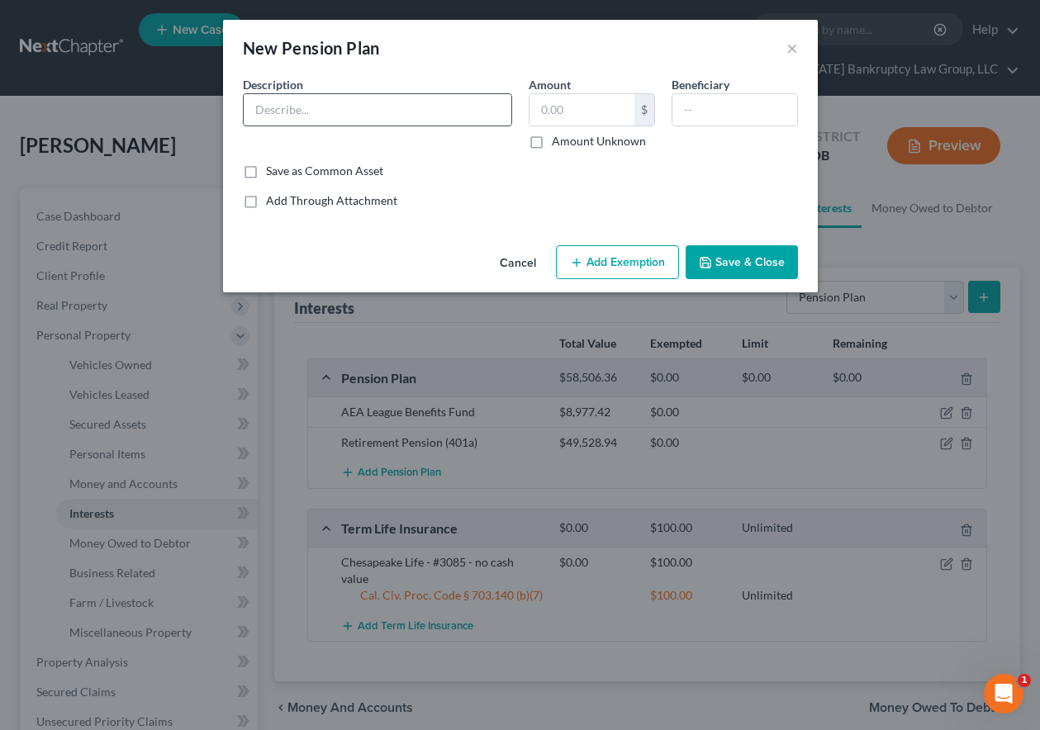
click at [402, 108] on input "text" at bounding box center [378, 109] width 268 height 31
type input "Colorado Public Employee Retirement Account"
click at [576, 107] on input "text" at bounding box center [581, 109] width 105 height 31
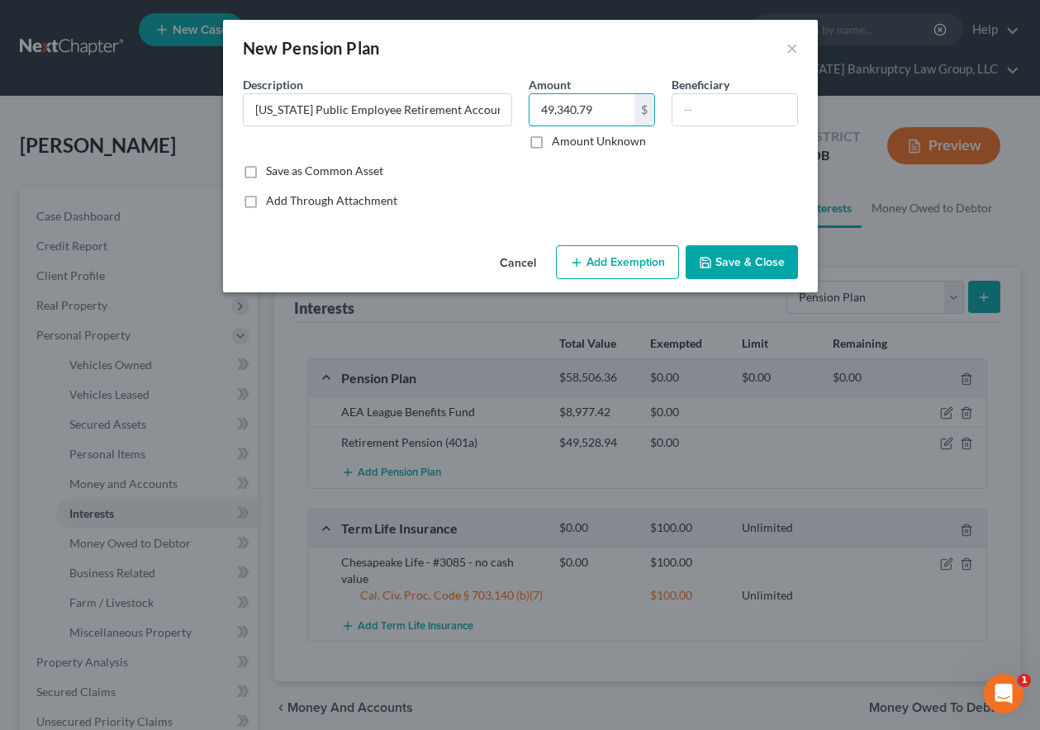
type input "49,340.79"
click at [625, 258] on button "Add Exemption" at bounding box center [617, 262] width 123 height 35
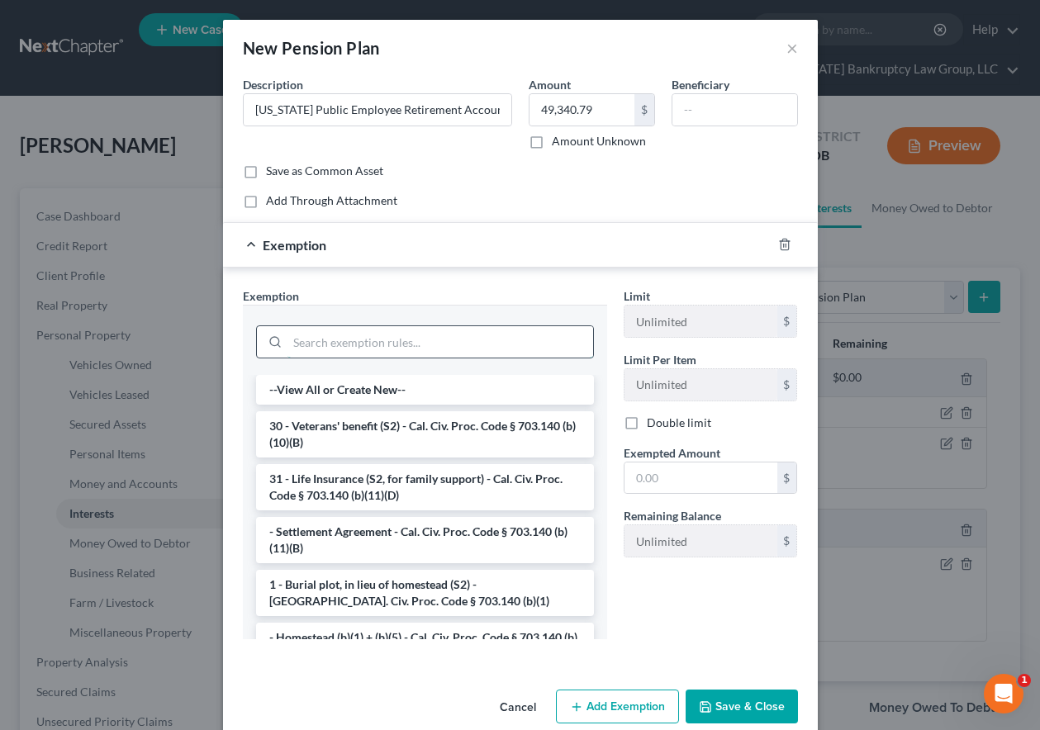
click at [410, 349] on input "search" at bounding box center [440, 341] width 306 height 31
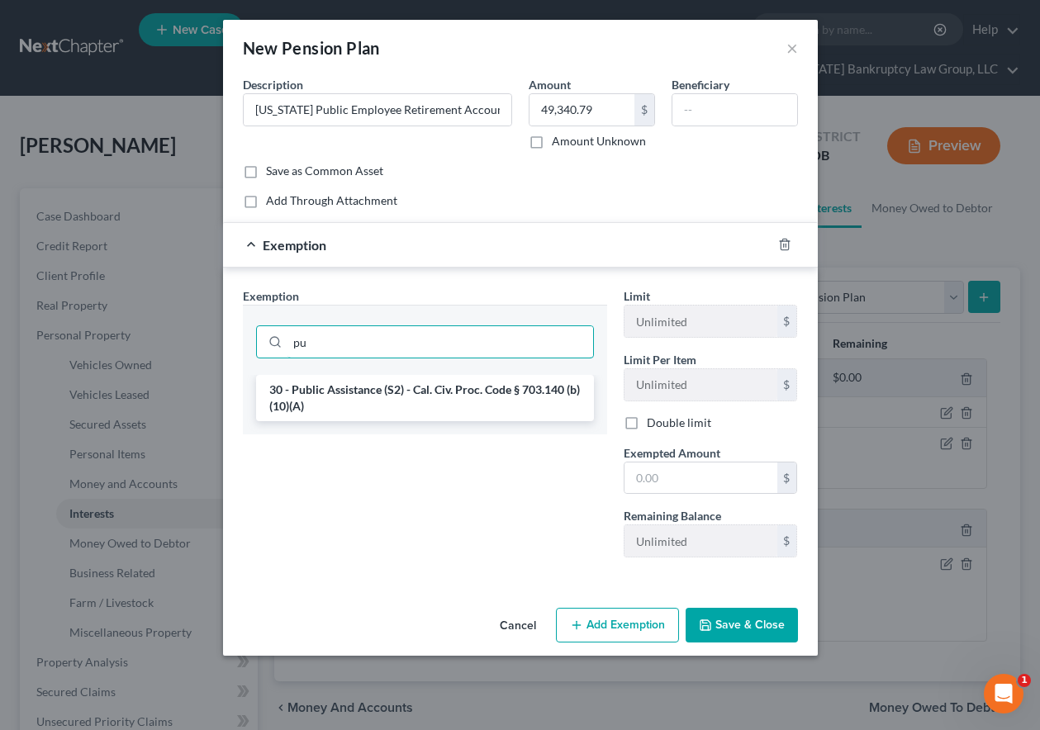
type input "p"
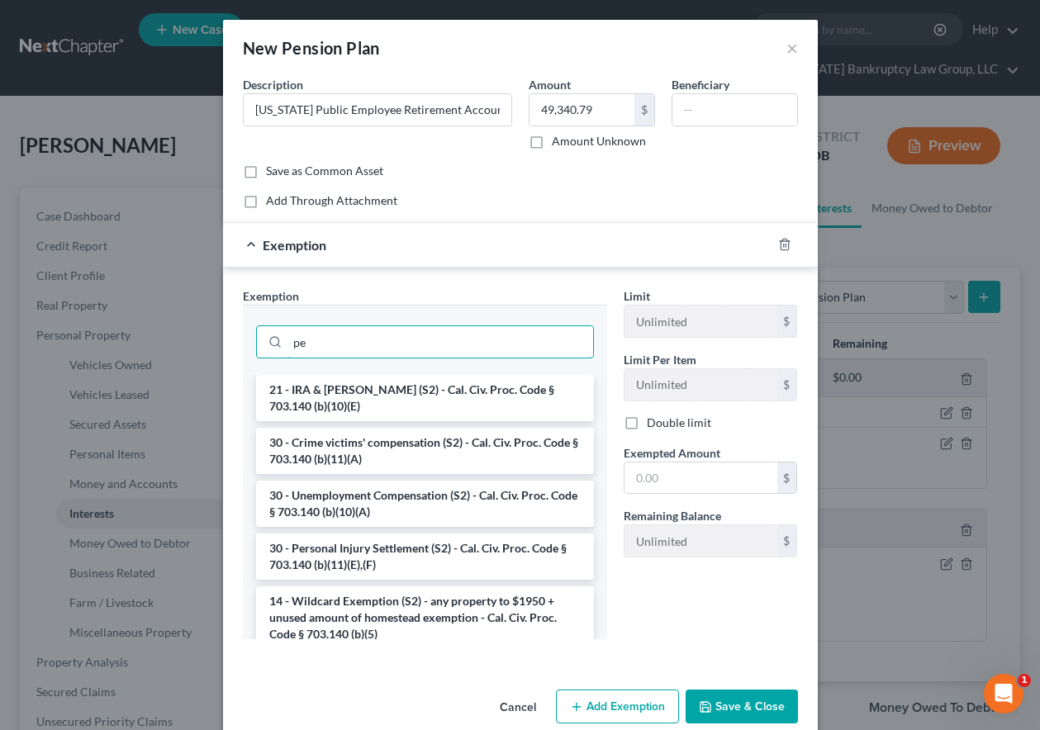
type input "p"
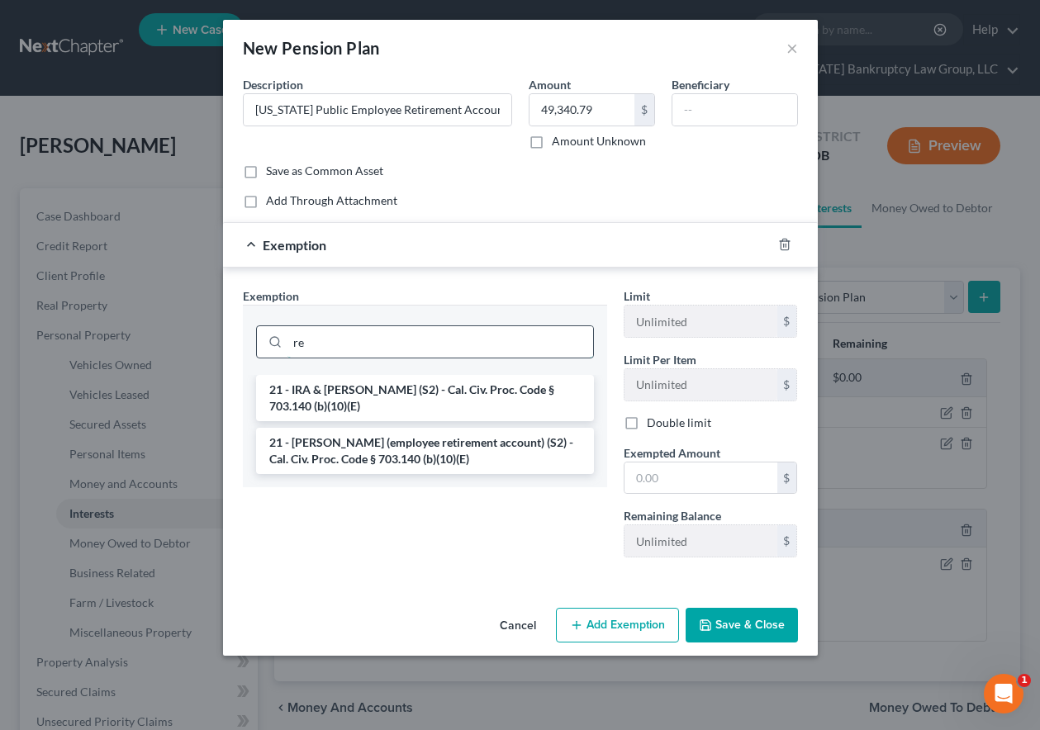
type input "r"
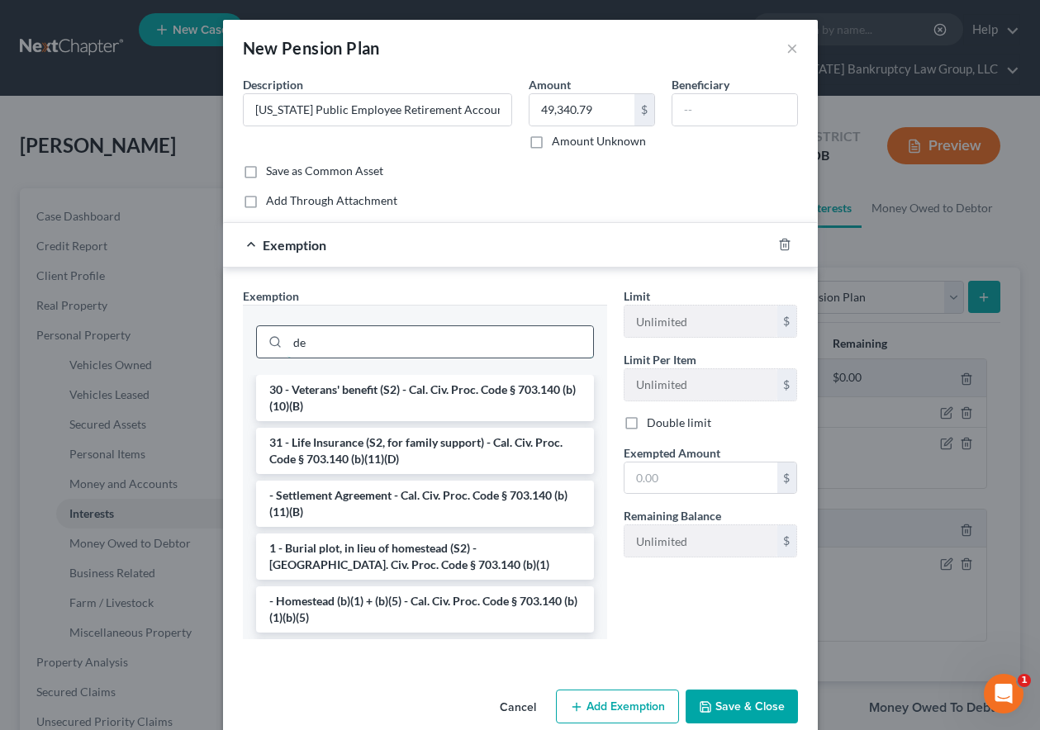
type input "d"
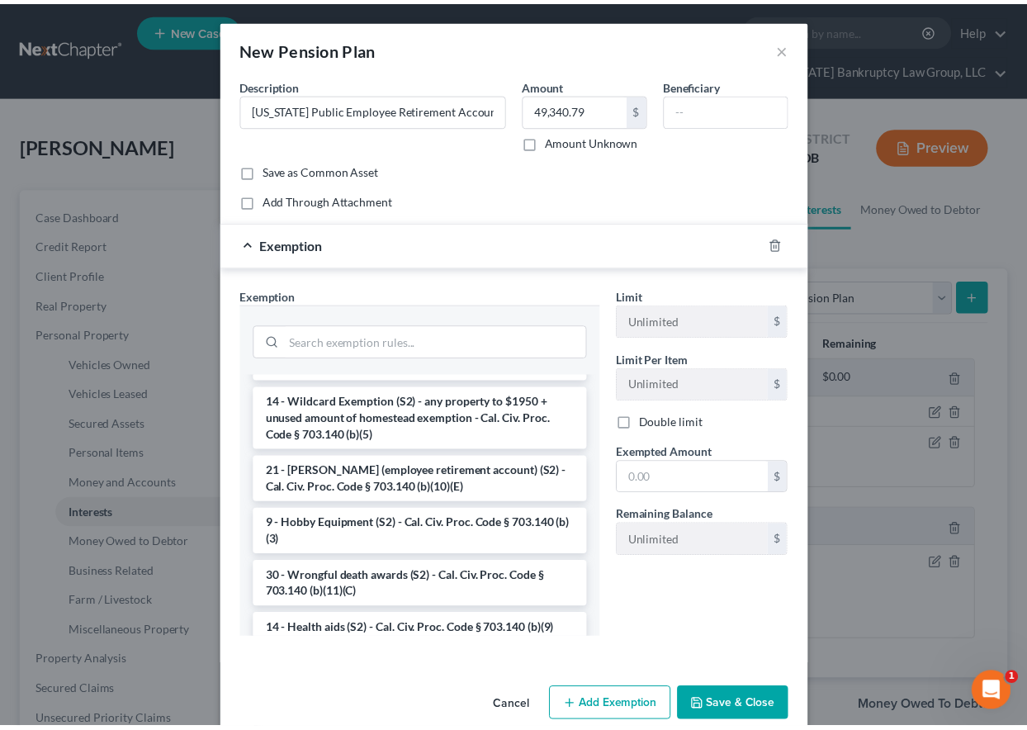
scroll to position [989, 0]
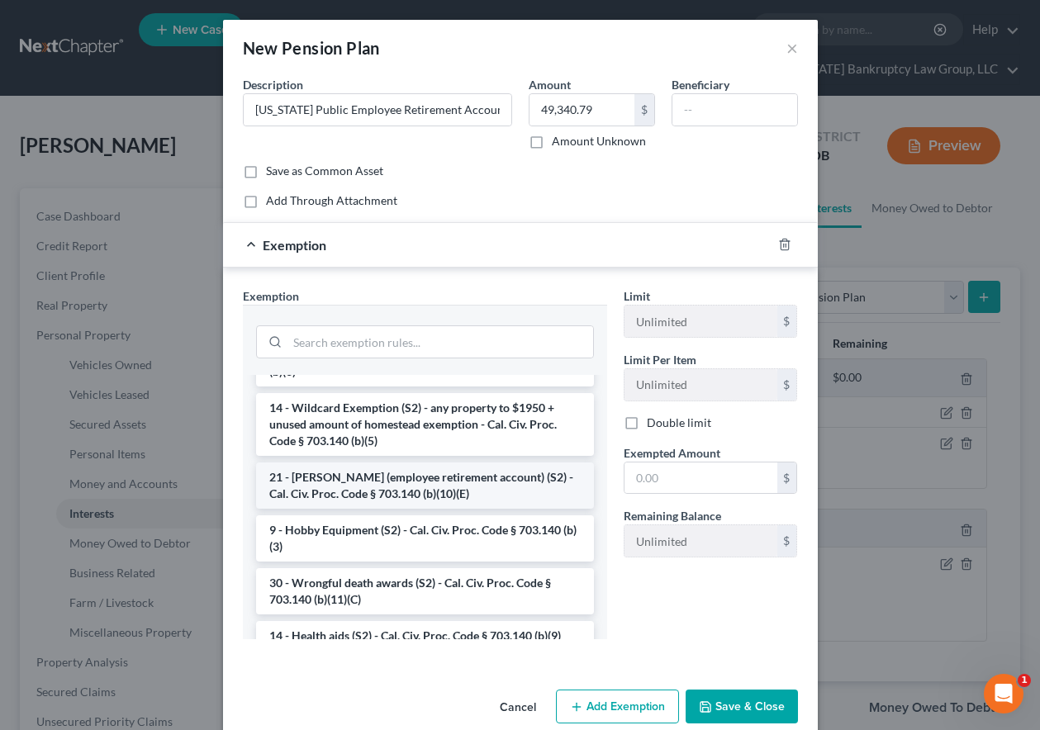
click at [390, 509] on li "21 - ERISA (employee retirement account) (S2) - Cal. Civ. Proc. Code § 703.140 …" at bounding box center [425, 485] width 338 height 46
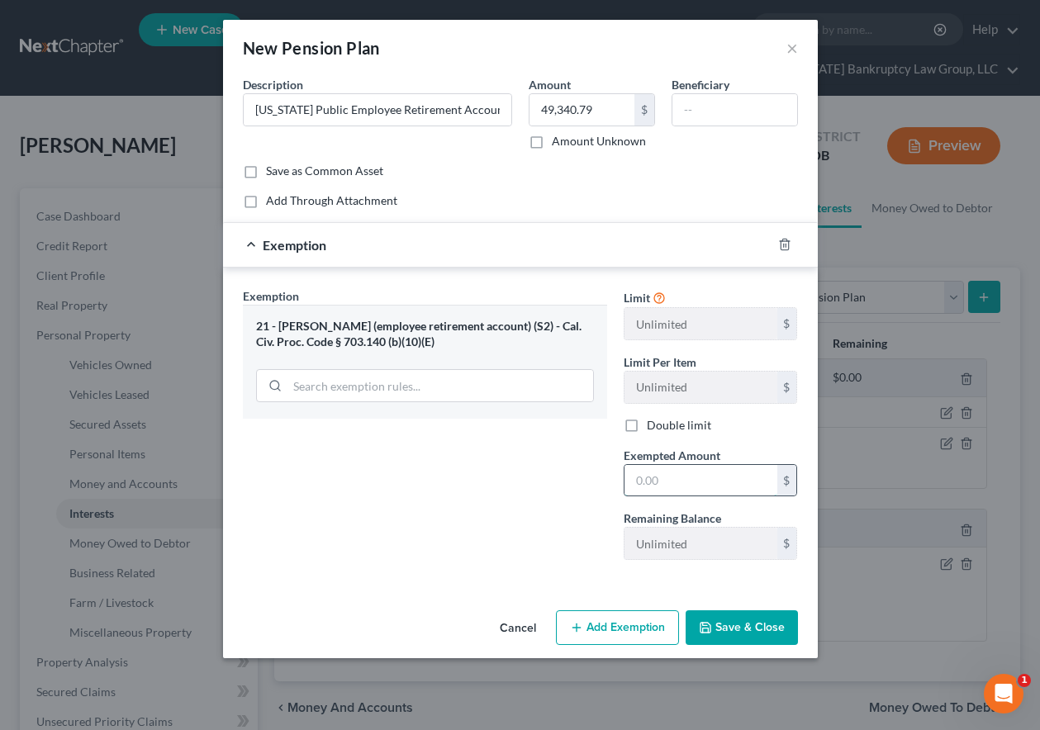
click at [702, 474] on input "text" at bounding box center [700, 480] width 153 height 31
type input "100"
click at [769, 630] on button "Save & Close" at bounding box center [741, 627] width 112 height 35
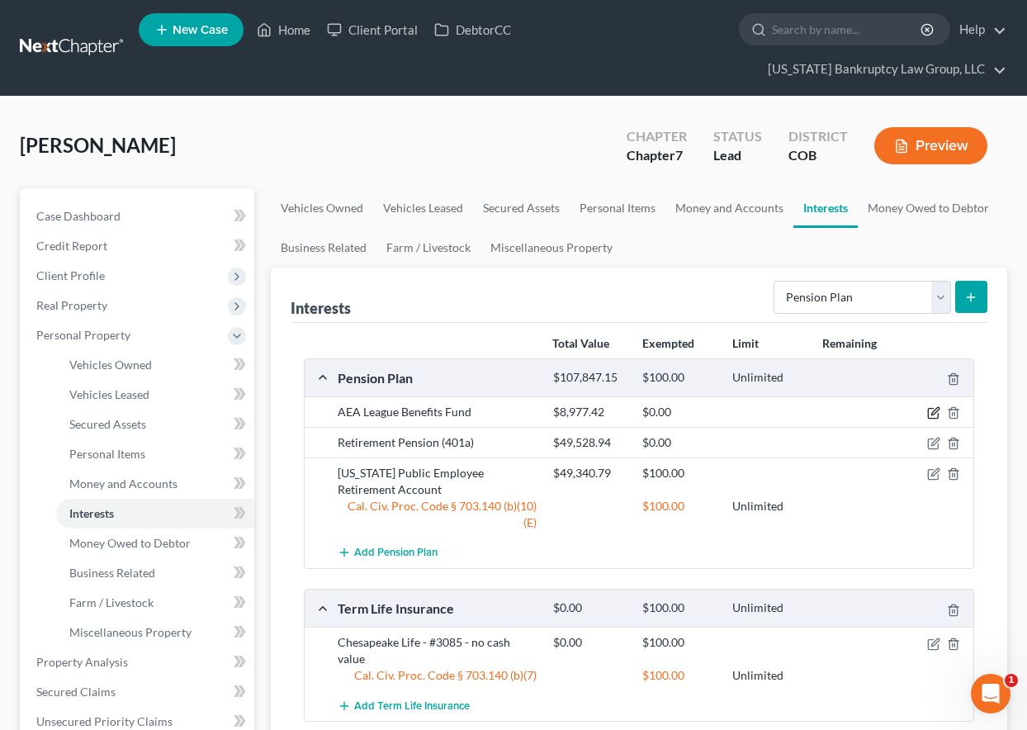
click at [934, 412] on icon "button" at bounding box center [934, 411] width 7 height 7
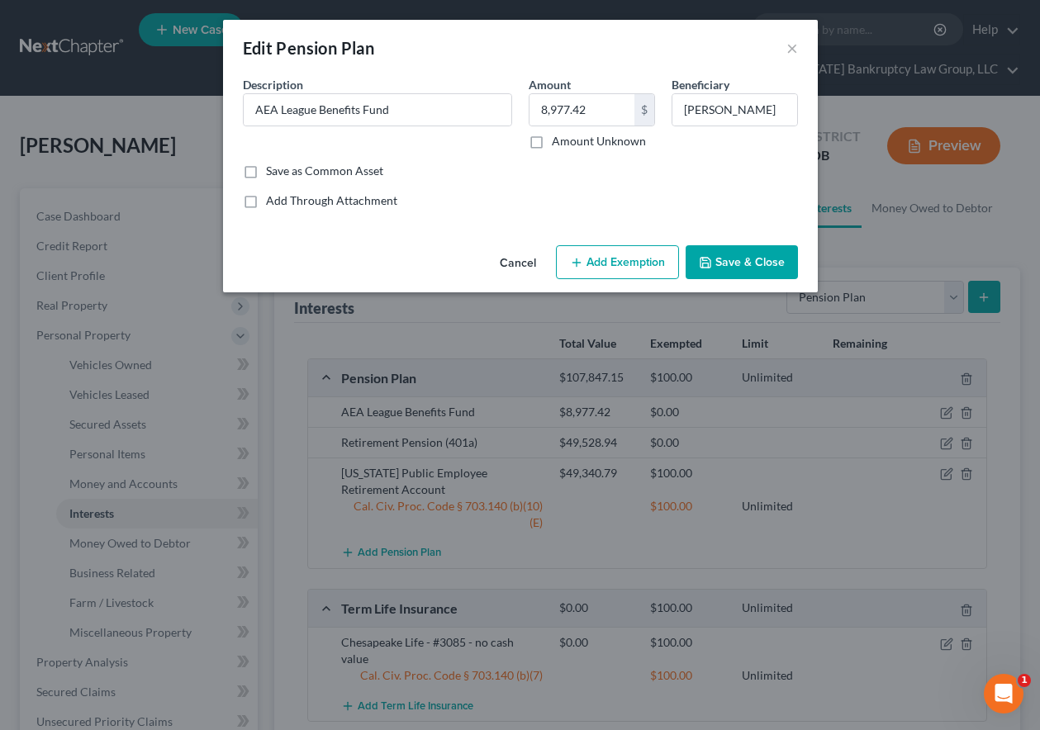
click at [935, 413] on div "Edit Pension Plan × An exemption set must first be selected from the Filing Inf…" at bounding box center [520, 365] width 1040 height 730
click at [604, 258] on button "Add Exemption" at bounding box center [617, 262] width 123 height 35
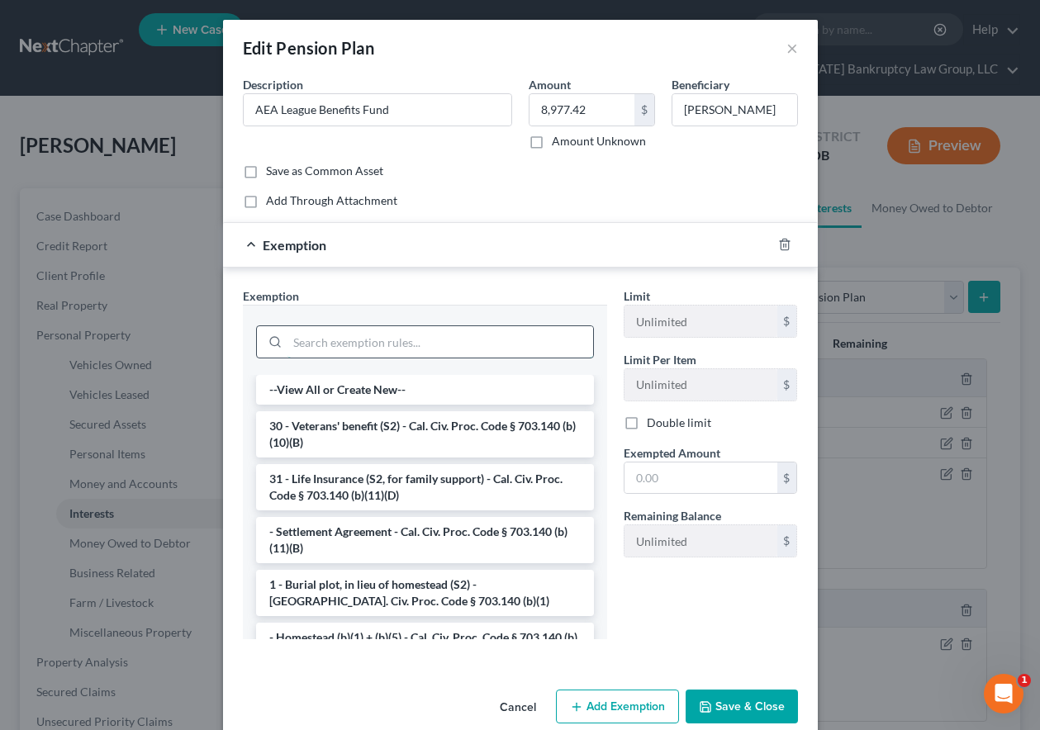
click at [495, 338] on input "search" at bounding box center [440, 341] width 306 height 31
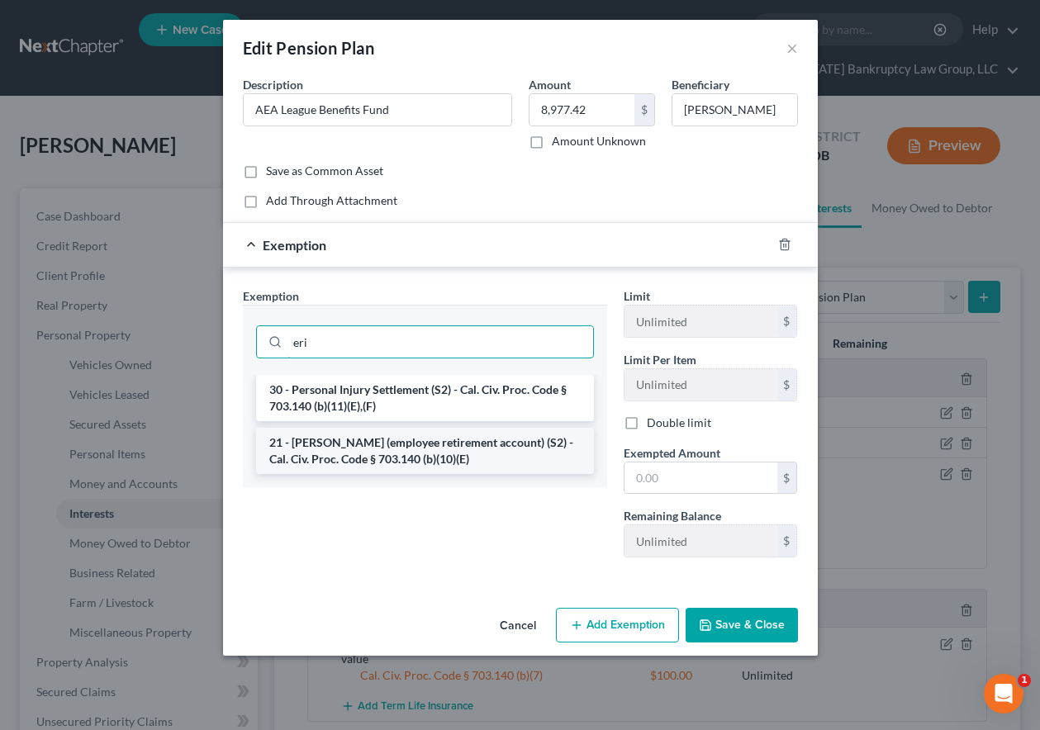
type input "eri"
click at [358, 455] on li "21 - ERISA (employee retirement account) (S2) - Cal. Civ. Proc. Code § 703.140 …" at bounding box center [425, 451] width 338 height 46
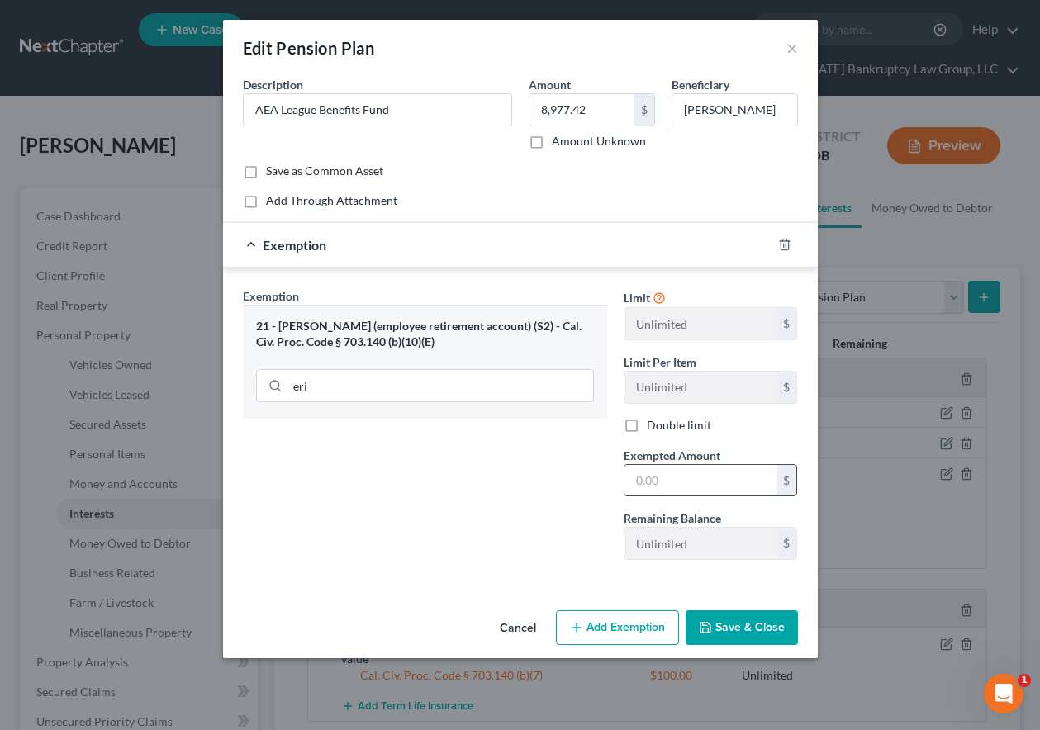
click at [699, 467] on input "text" at bounding box center [700, 480] width 153 height 31
type input "100"
click at [732, 637] on button "Save & Close" at bounding box center [741, 627] width 112 height 35
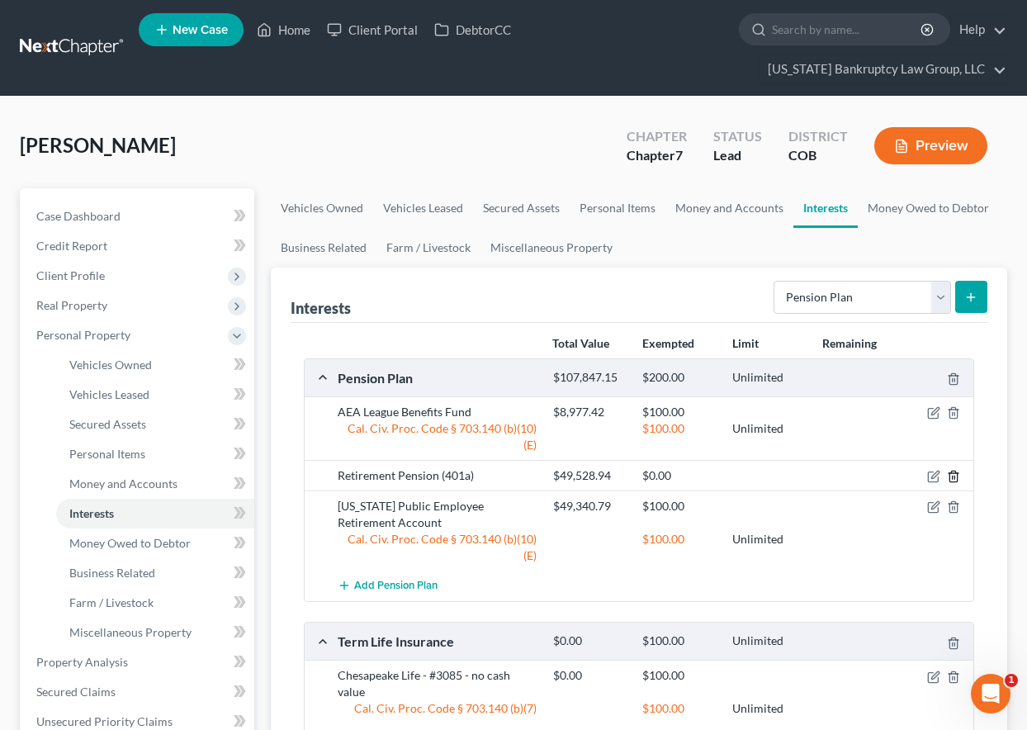
click at [955, 476] on icon "button" at bounding box center [953, 476] width 13 height 13
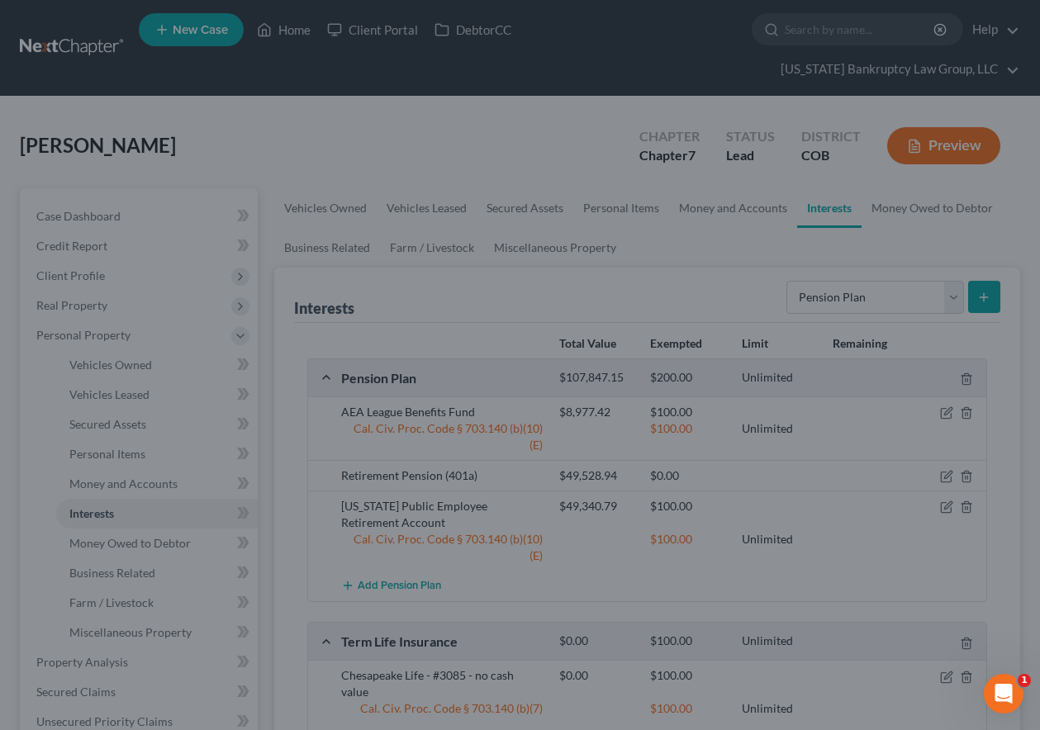
click at [562, 183] on div "Delete × Are you sure you want to delete the selected pension plan item? Cancel…" at bounding box center [520, 365] width 1040 height 730
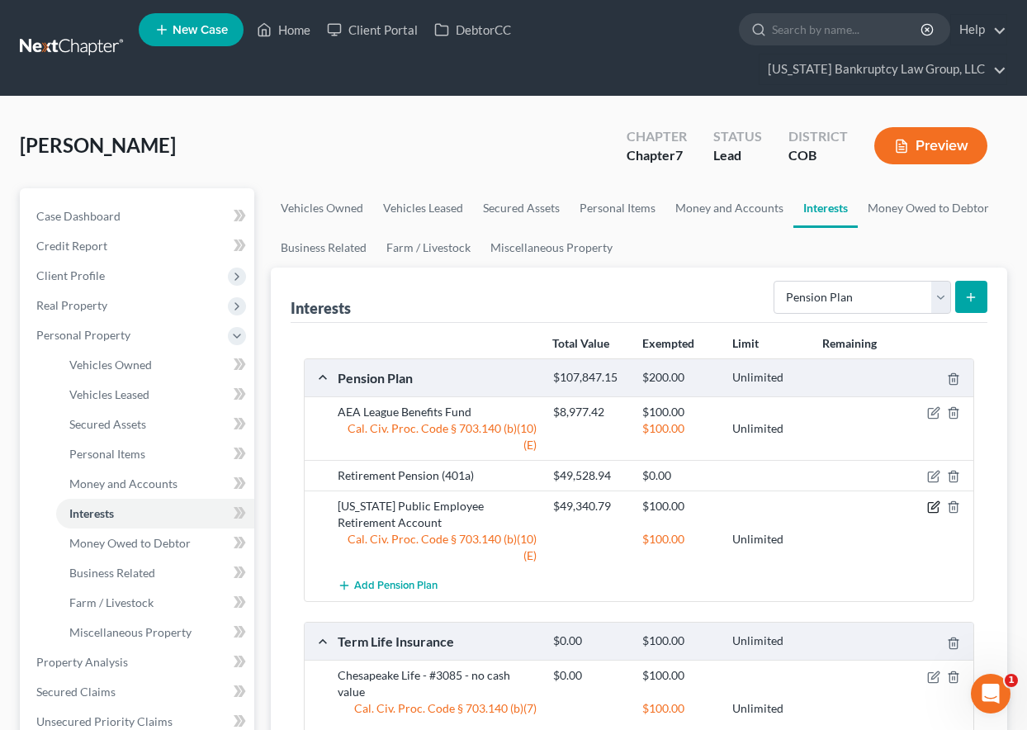
click at [932, 505] on icon "button" at bounding box center [933, 506] width 13 height 13
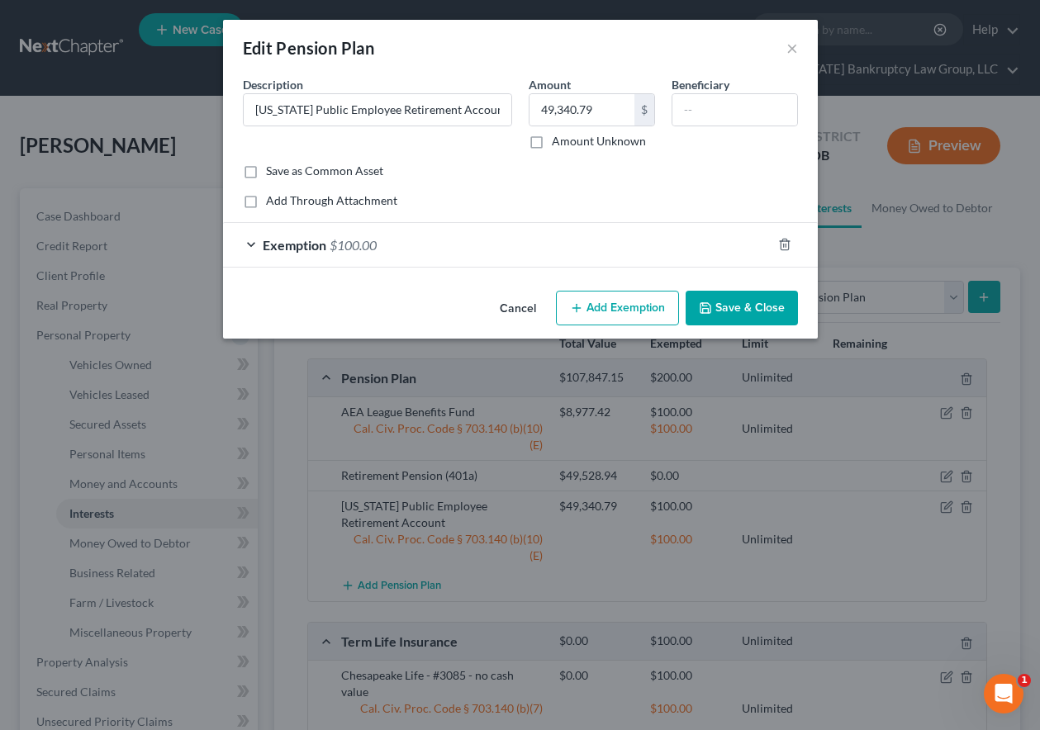
click at [750, 312] on button "Save & Close" at bounding box center [741, 308] width 112 height 35
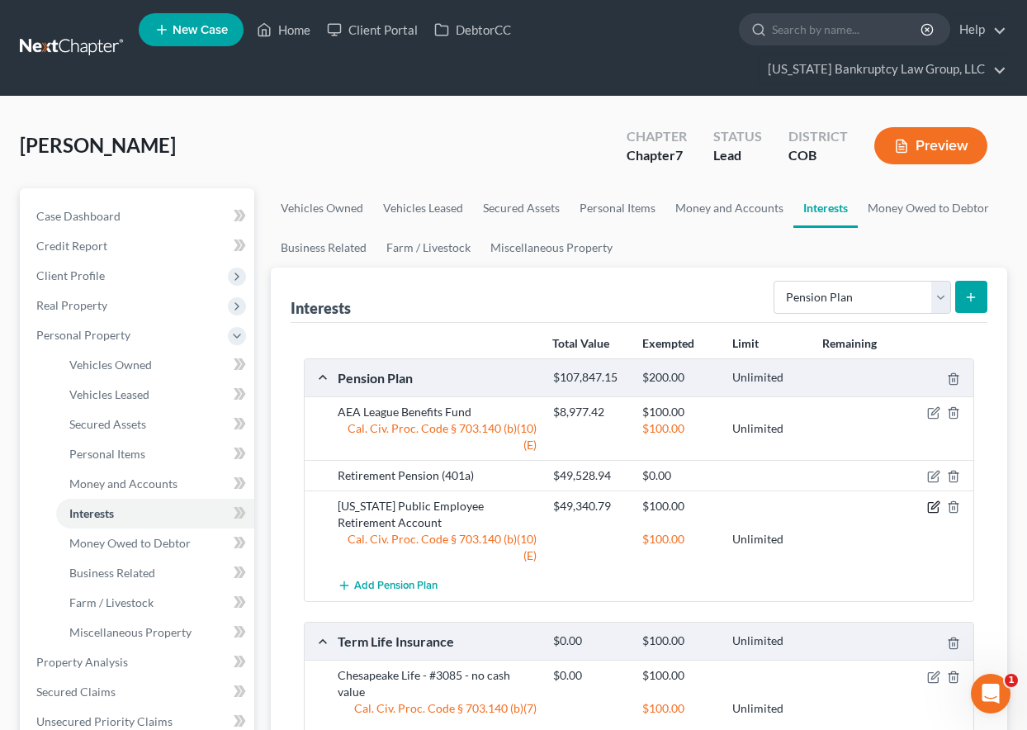
click at [935, 507] on icon "button" at bounding box center [933, 506] width 13 height 13
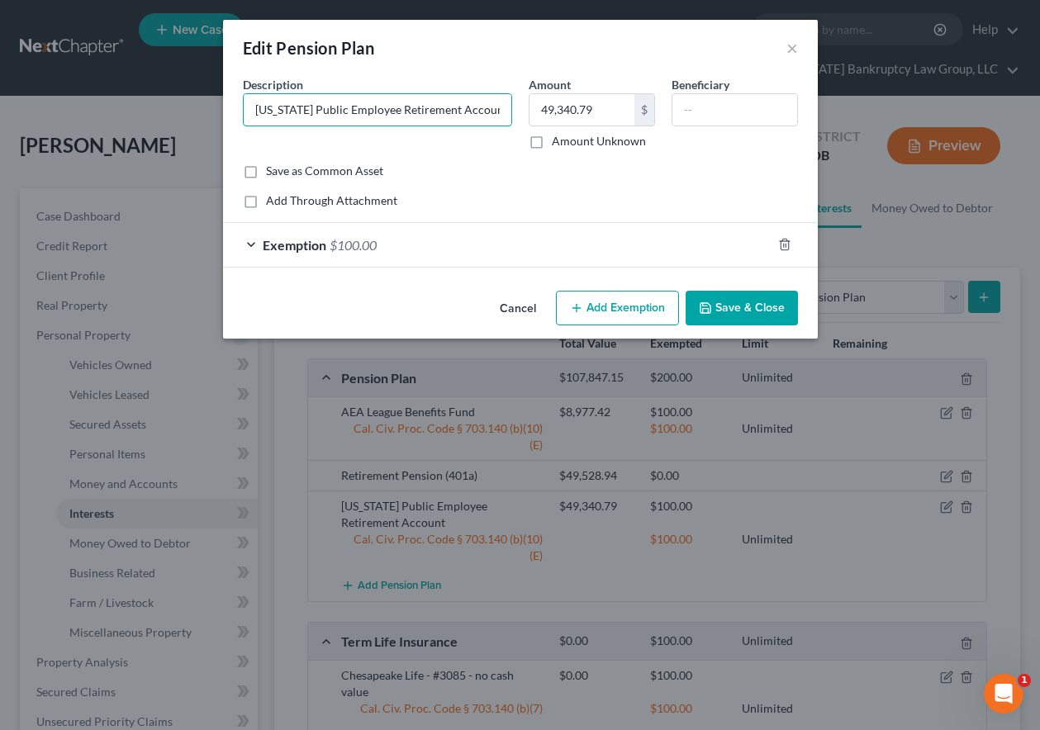
drag, startPoint x: 496, startPoint y: 107, endPoint x: 213, endPoint y: 110, distance: 283.2
click at [214, 110] on div "Edit Pension Plan × An exemption set must first be selected from the Filing Inf…" at bounding box center [520, 365] width 1040 height 730
type input "PERA"
click at [761, 320] on button "Save & Close" at bounding box center [741, 308] width 112 height 35
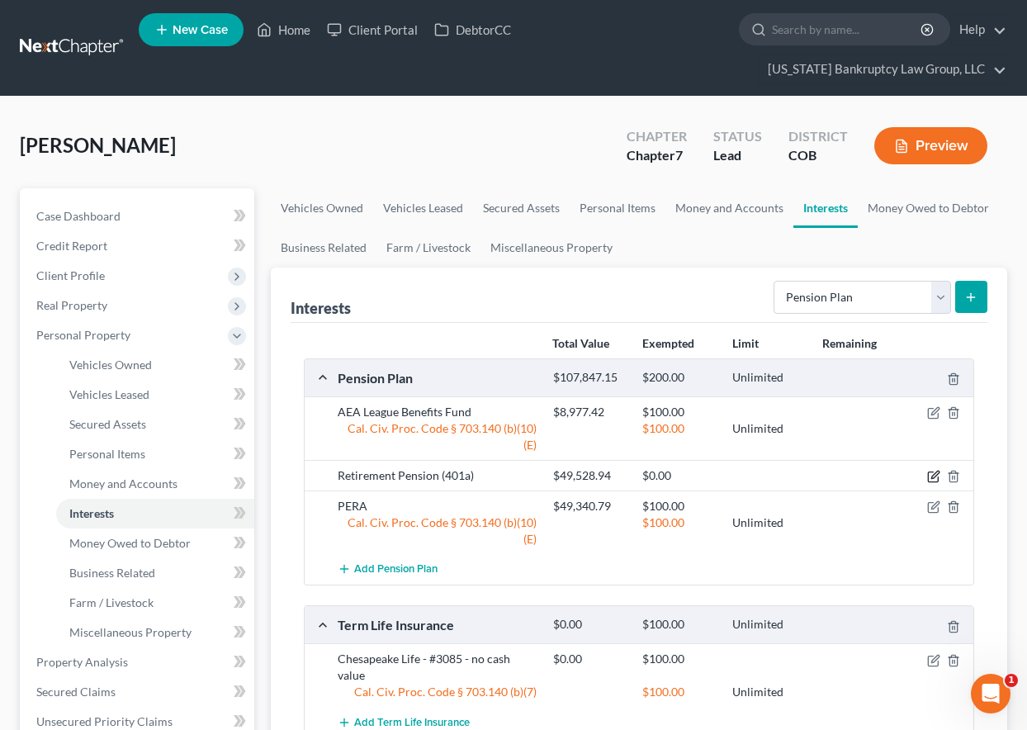
click at [931, 475] on icon "button" at bounding box center [933, 476] width 13 height 13
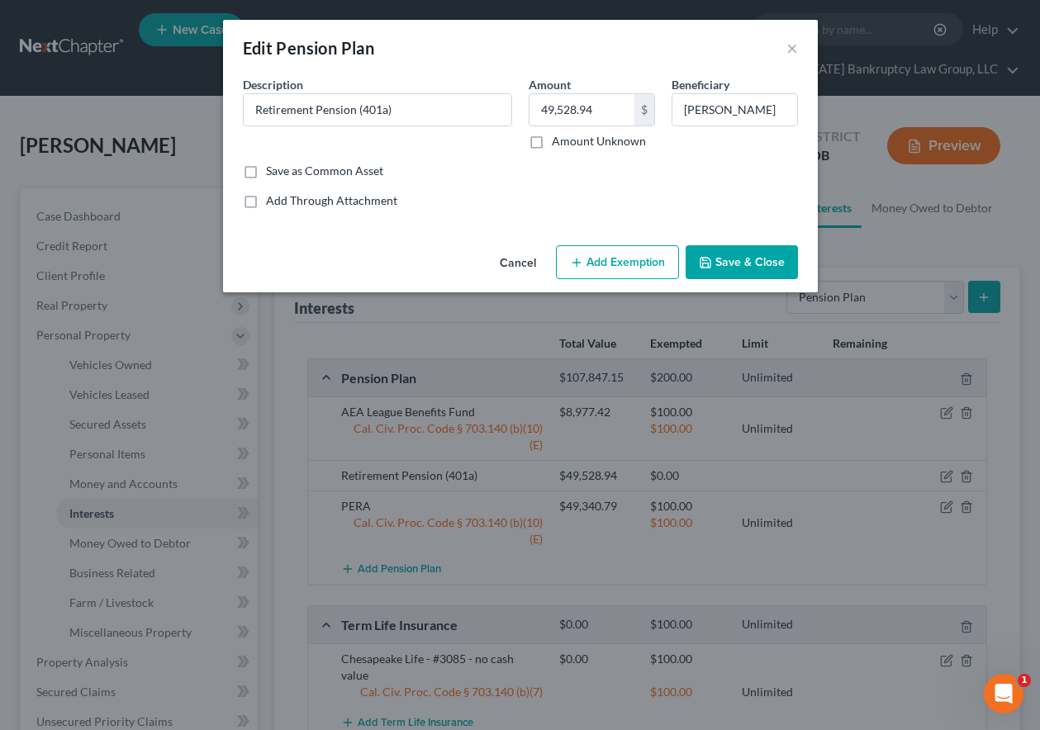
click at [612, 259] on button "Add Exemption" at bounding box center [617, 262] width 123 height 35
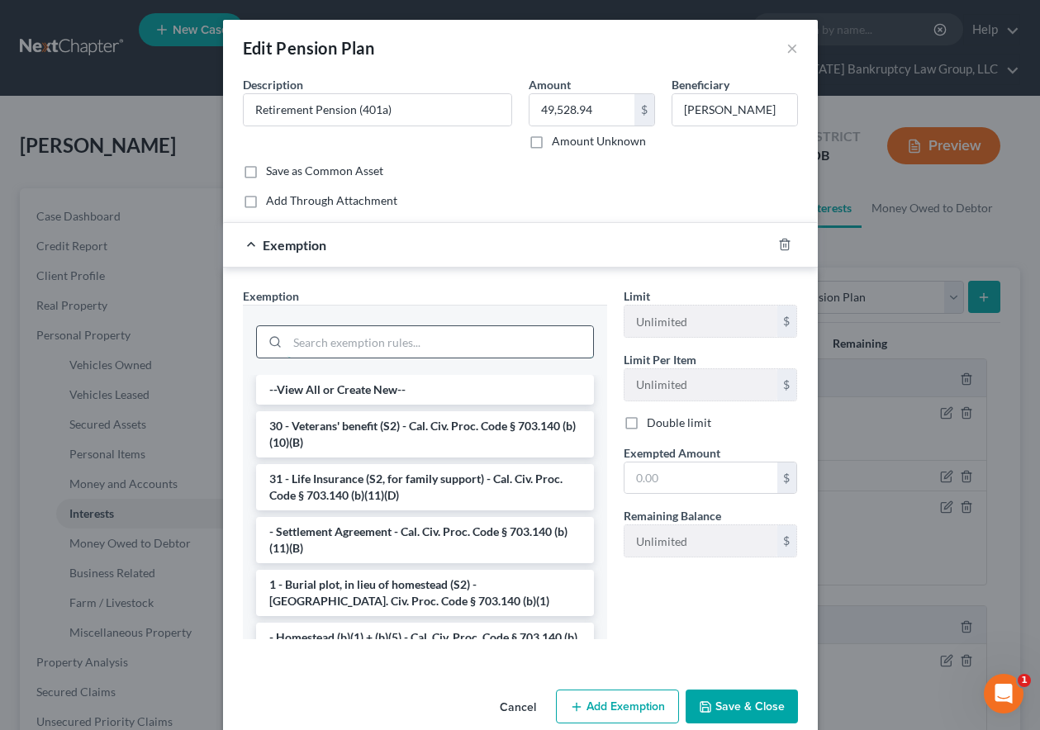
click at [461, 338] on input "search" at bounding box center [440, 341] width 306 height 31
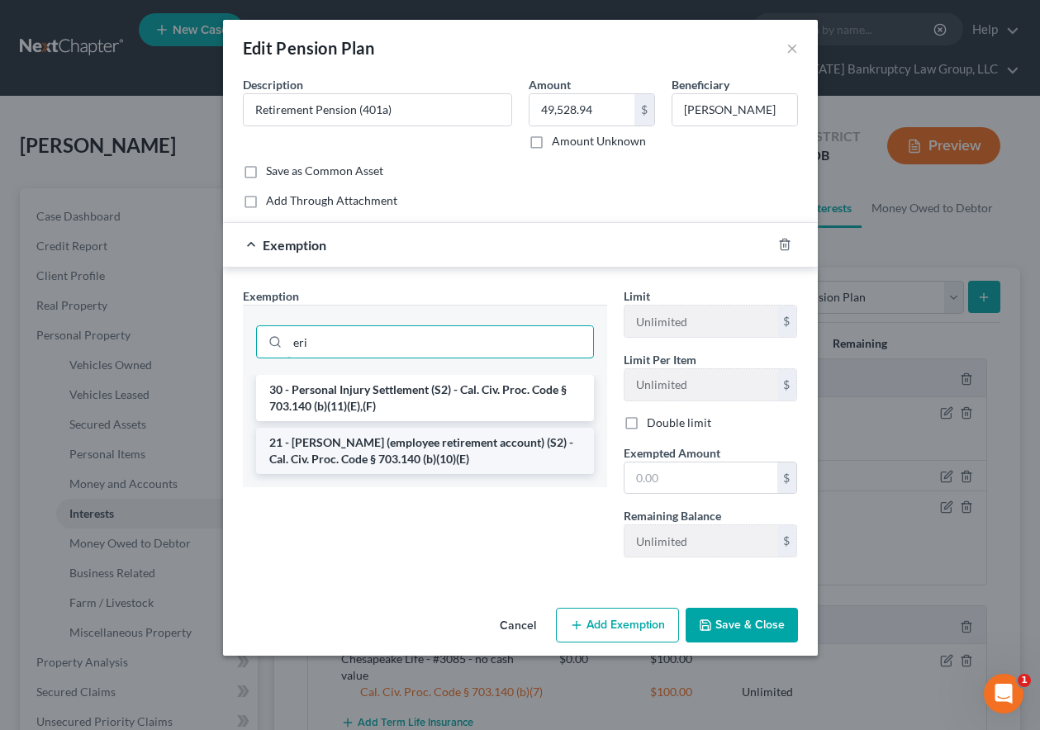
type input "eri"
click at [442, 450] on li "21 - ERISA (employee retirement account) (S2) - Cal. Civ. Proc. Code § 703.140 …" at bounding box center [425, 451] width 338 height 46
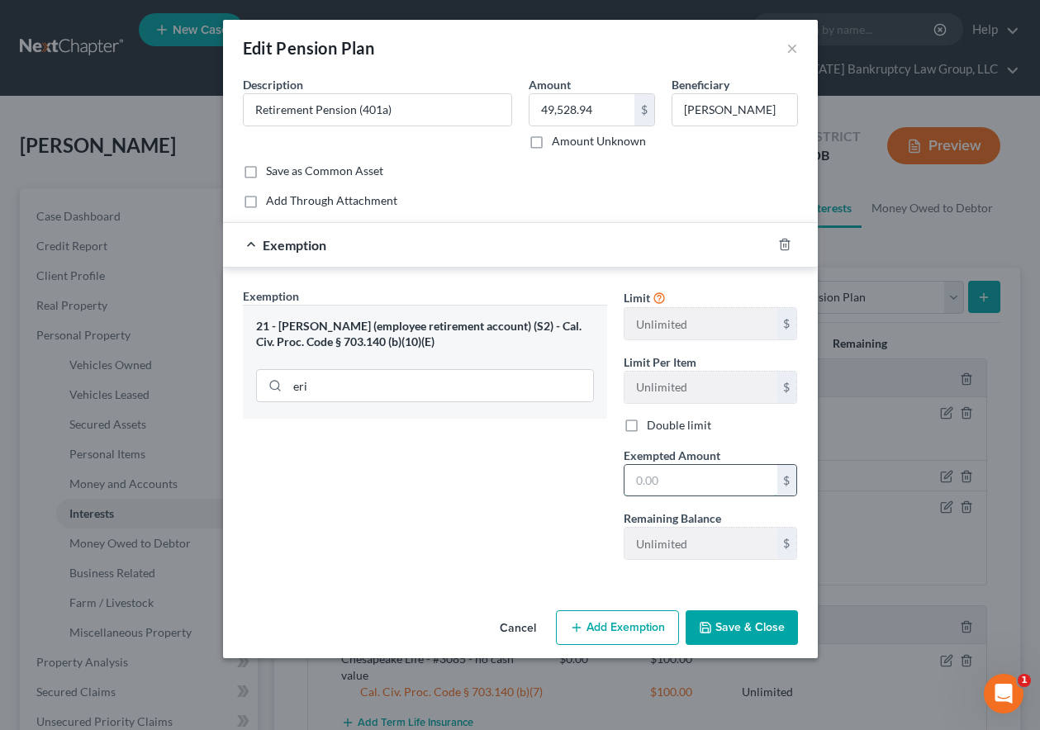
click at [725, 486] on input "text" at bounding box center [700, 480] width 153 height 31
type input "100"
click at [500, 564] on div "Exemption Set must be selected for CA. Exemption * 21 - ERISA (employee retirem…" at bounding box center [424, 430] width 381 height 286
click at [767, 624] on button "Save & Close" at bounding box center [741, 627] width 112 height 35
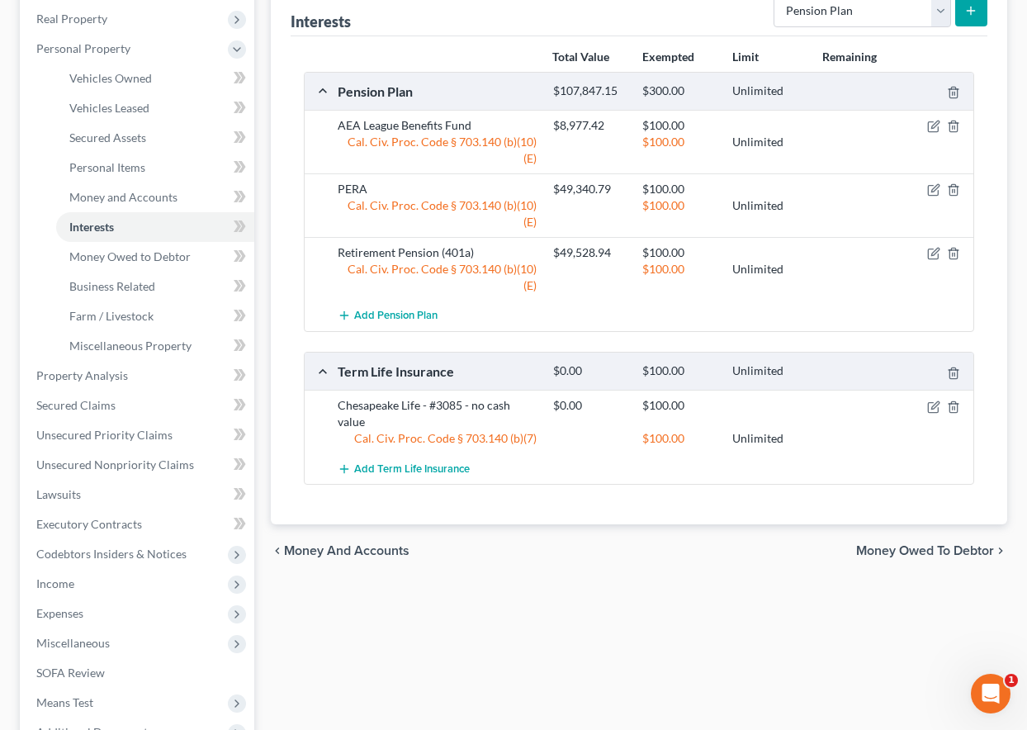
scroll to position [248, 0]
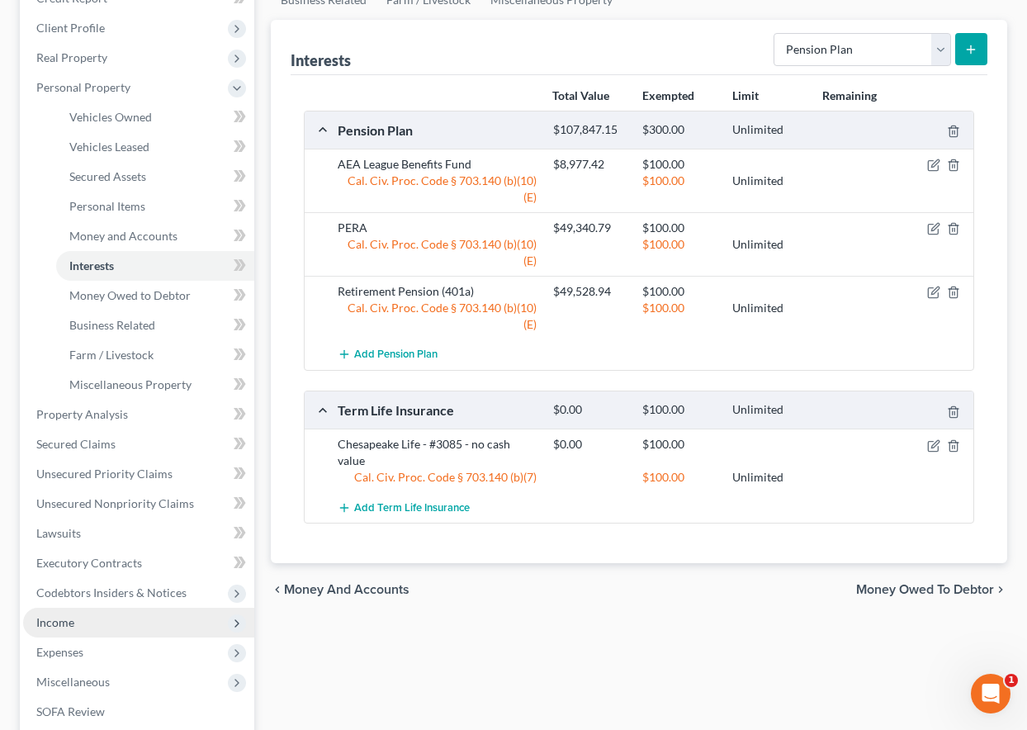
click at [60, 623] on span "Income" at bounding box center [55, 622] width 38 height 14
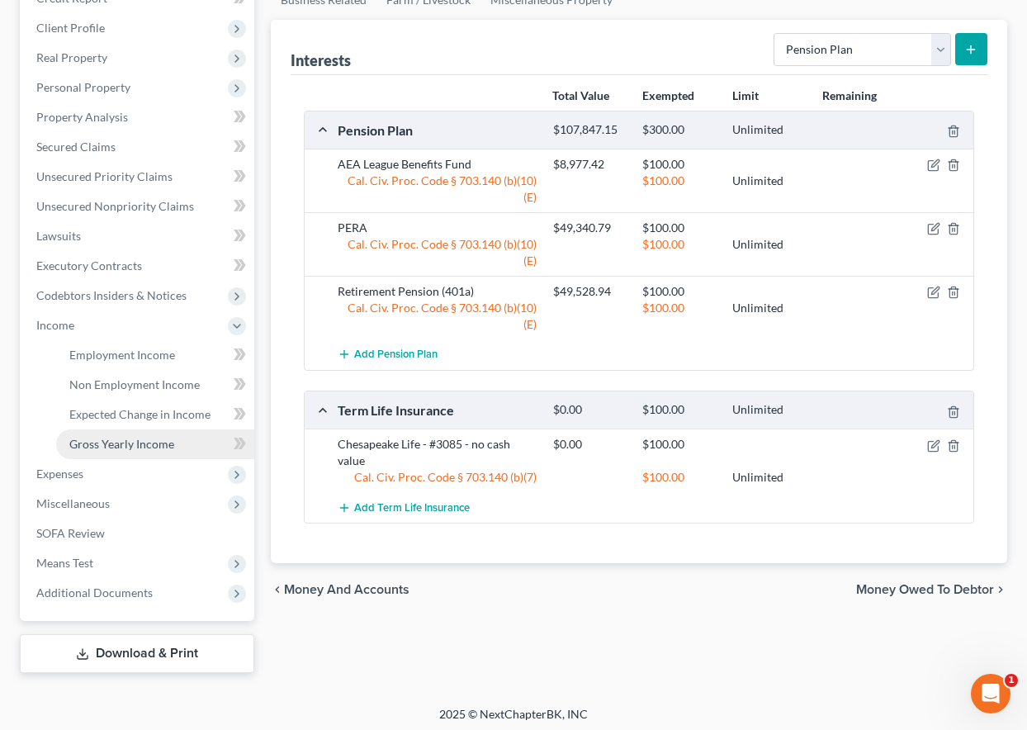
click at [143, 443] on span "Gross Yearly Income" at bounding box center [121, 444] width 105 height 14
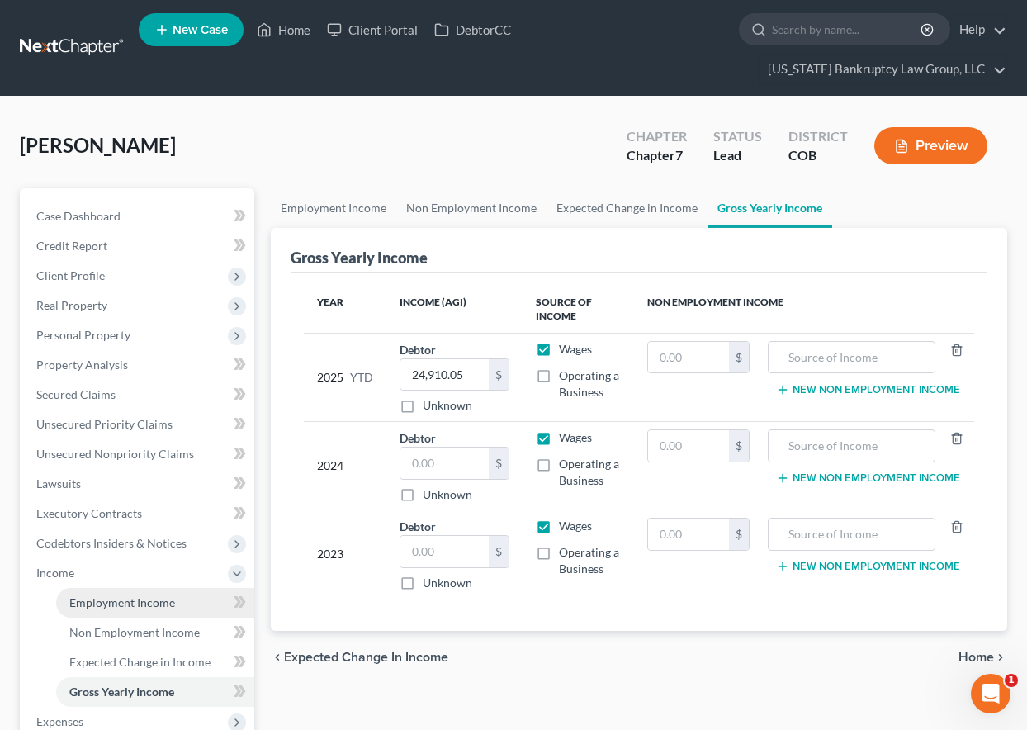
click at [157, 601] on span "Employment Income" at bounding box center [122, 602] width 106 height 14
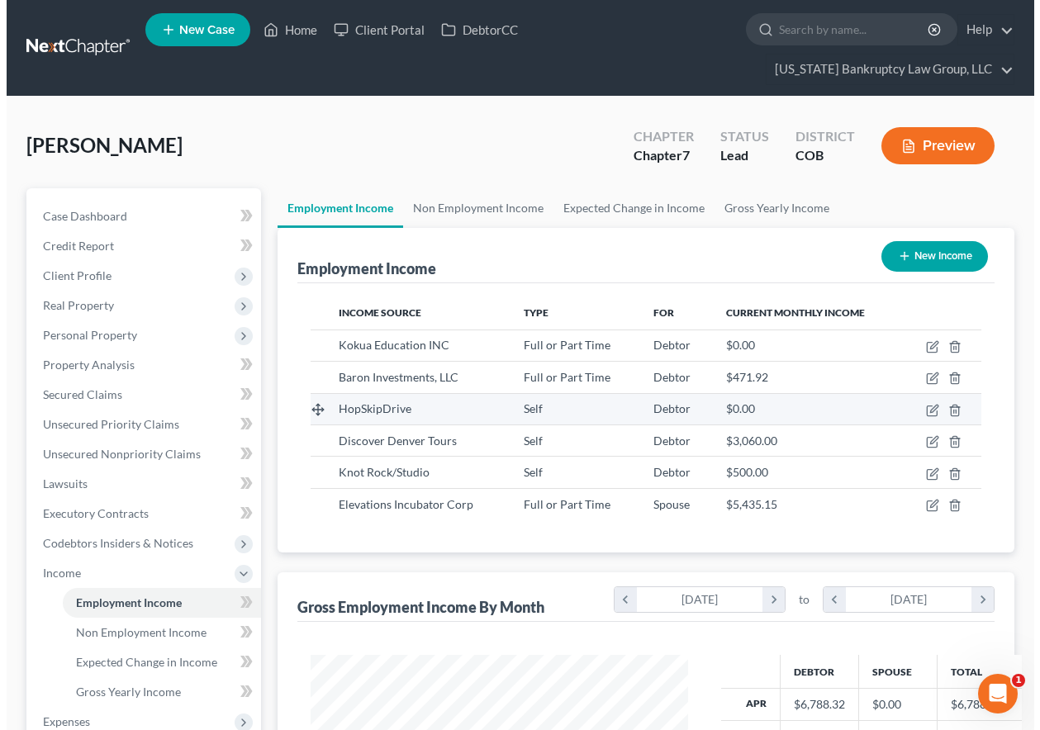
scroll to position [296, 410]
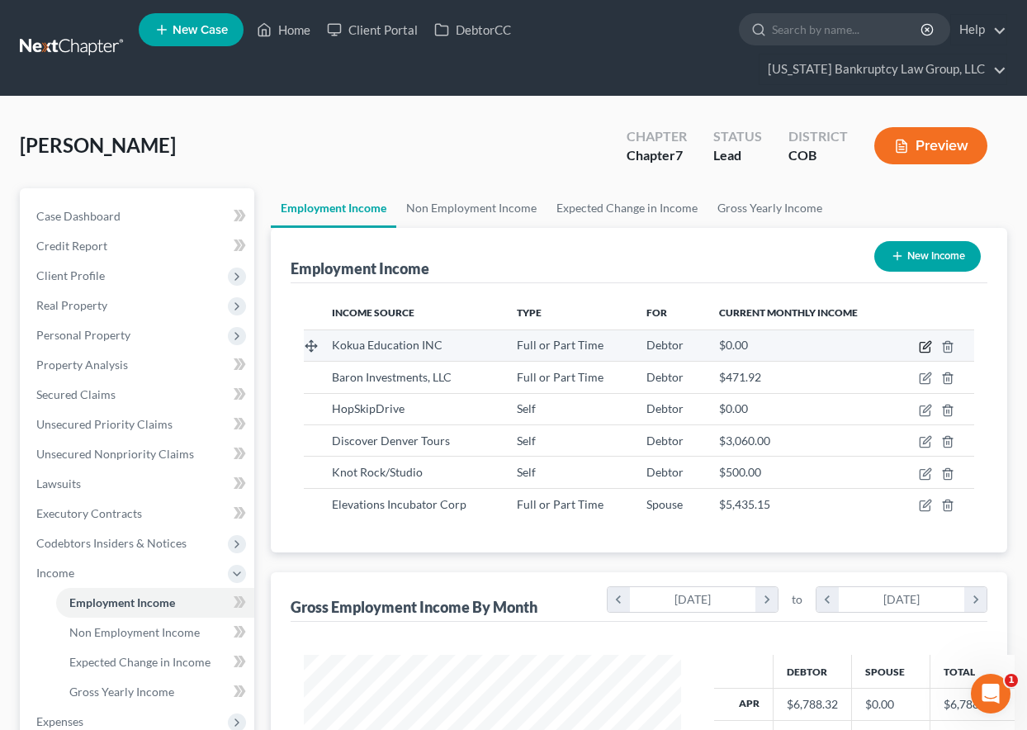
click at [925, 344] on icon "button" at bounding box center [925, 346] width 13 height 13
select select "0"
select select "10"
select select "3"
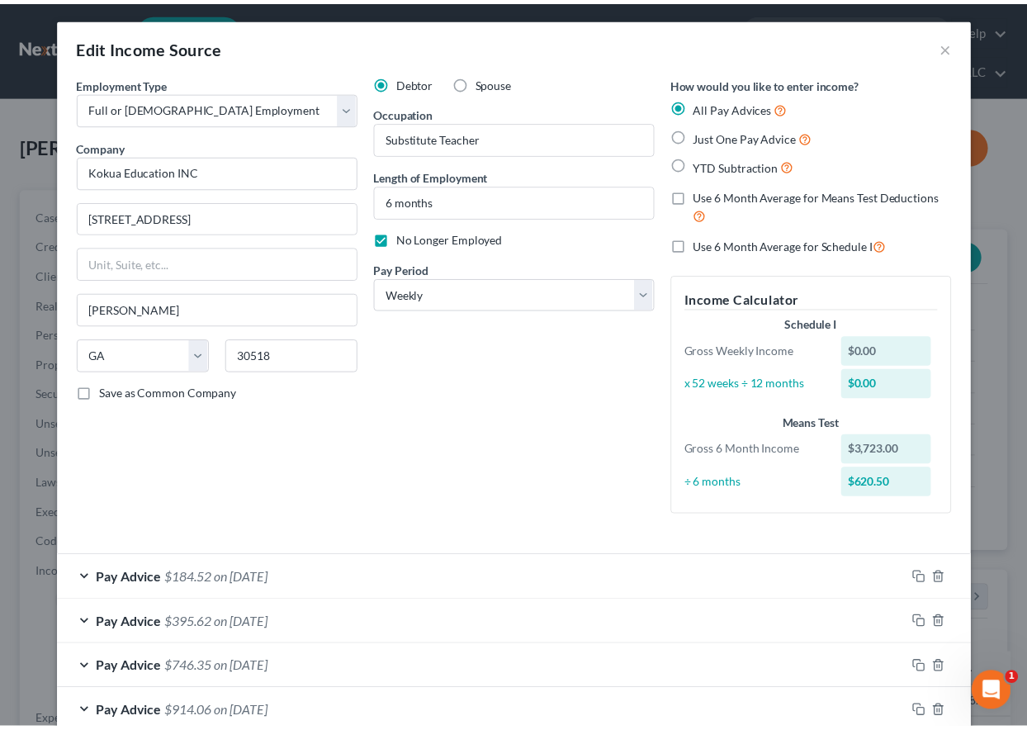
scroll to position [0, 0]
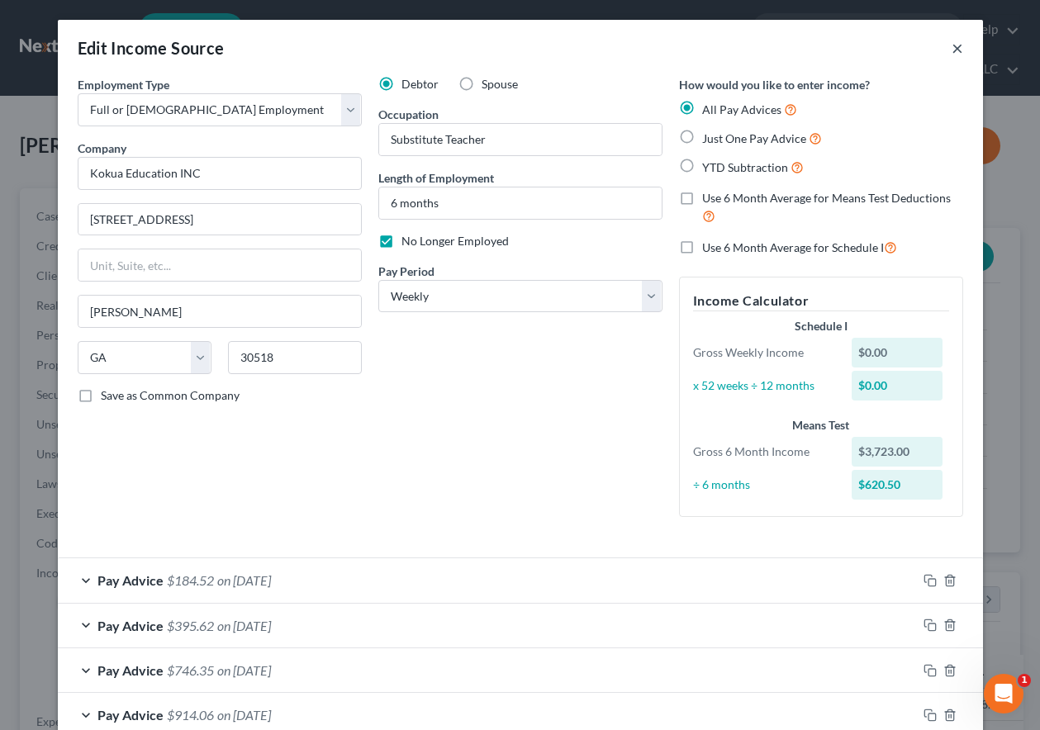
click at [951, 47] on button "×" at bounding box center [957, 48] width 12 height 20
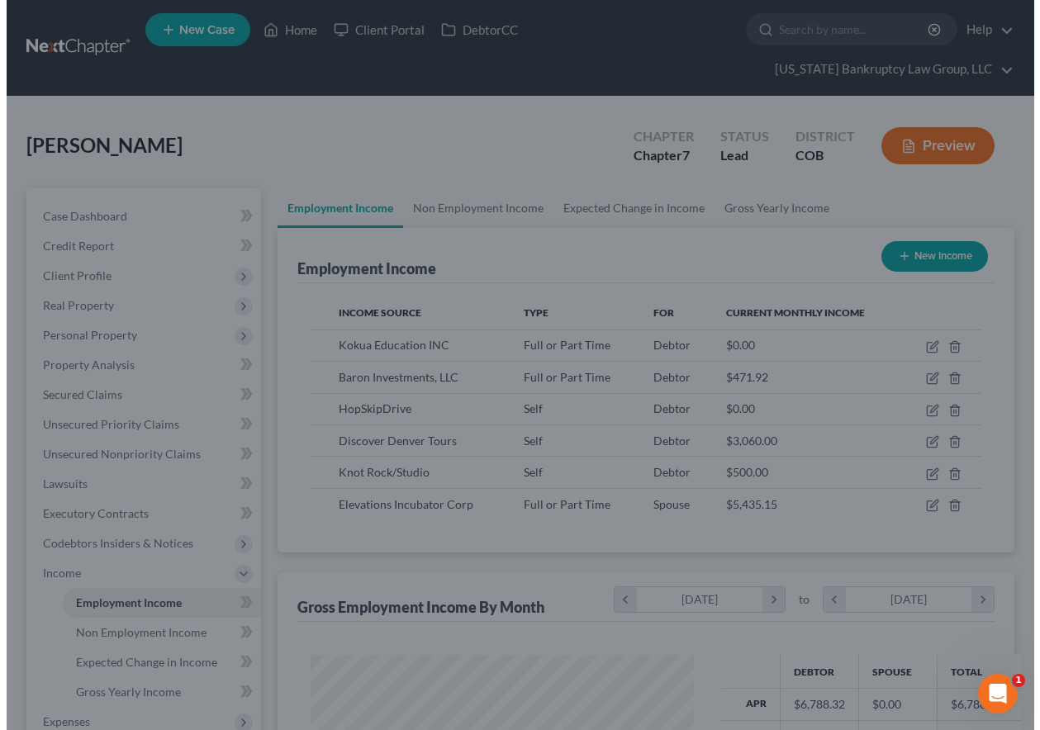
scroll to position [825382, 825267]
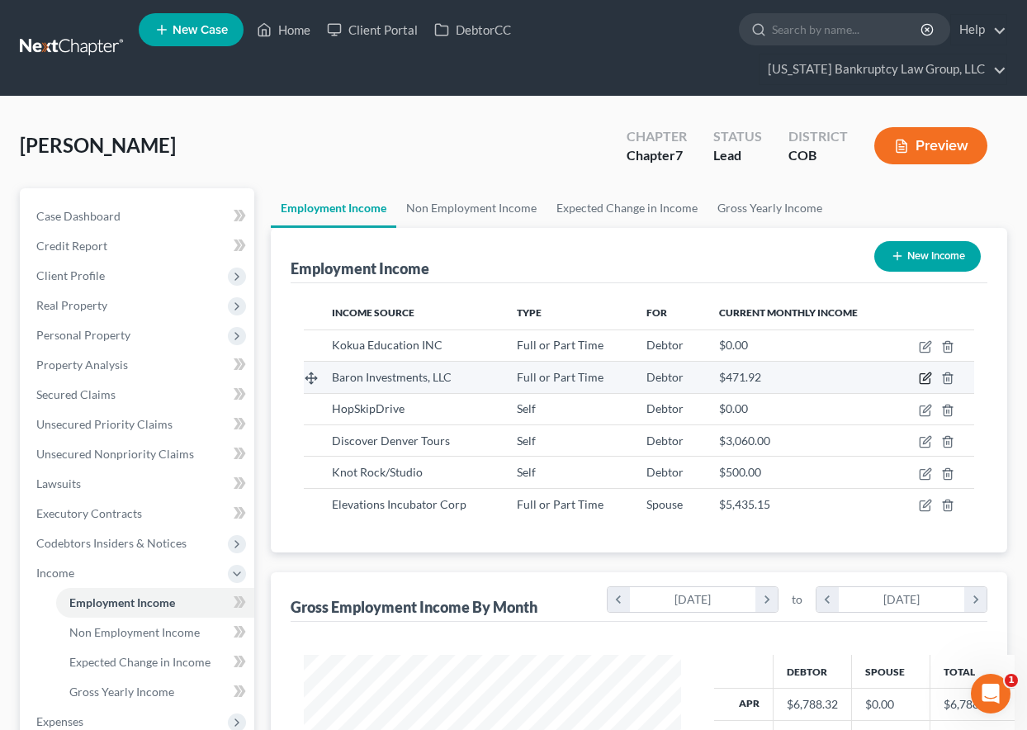
click at [925, 372] on icon "button" at bounding box center [925, 378] width 13 height 13
select select "0"
select select "5"
select select "2"
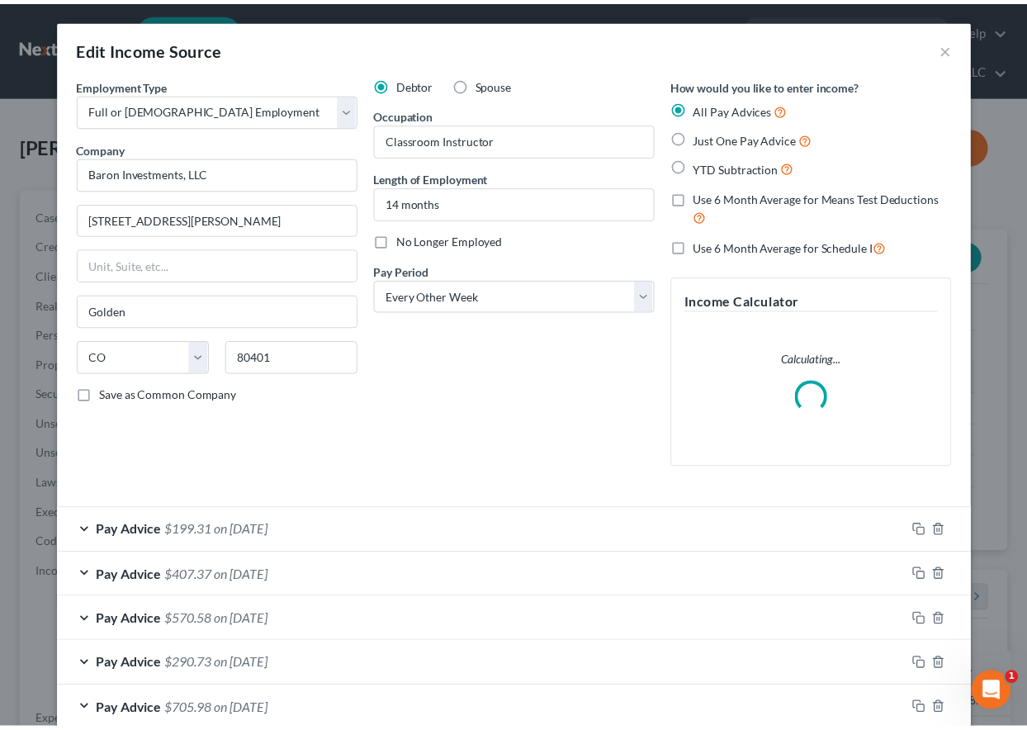
scroll to position [296, 415]
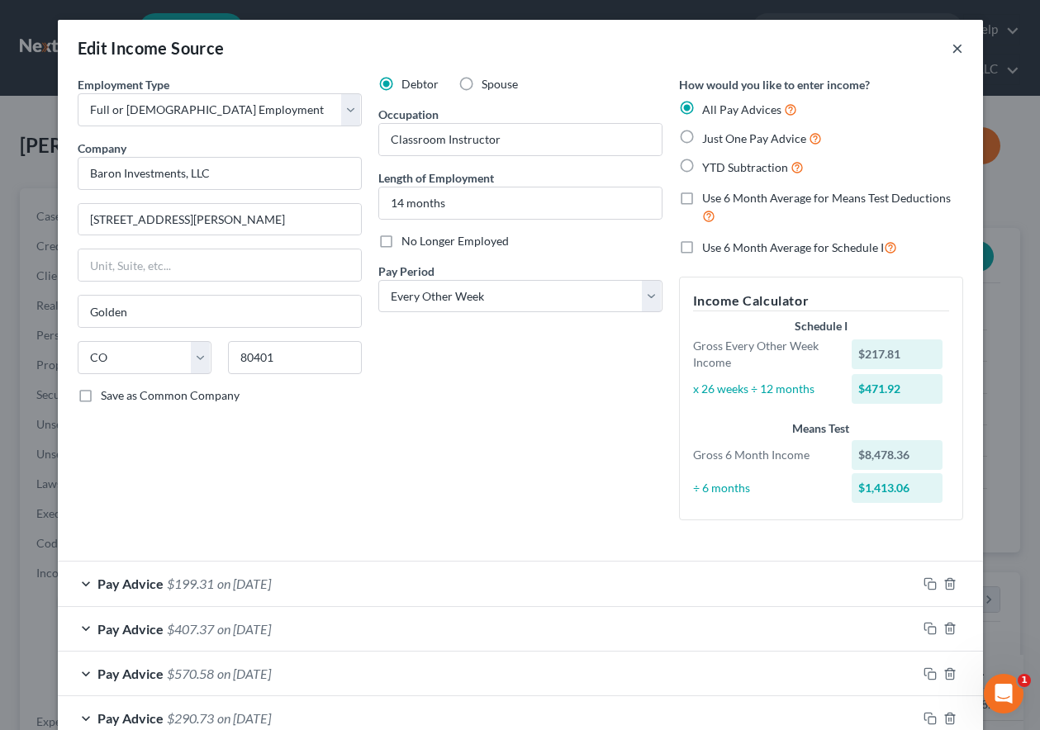
click at [951, 45] on button "×" at bounding box center [957, 48] width 12 height 20
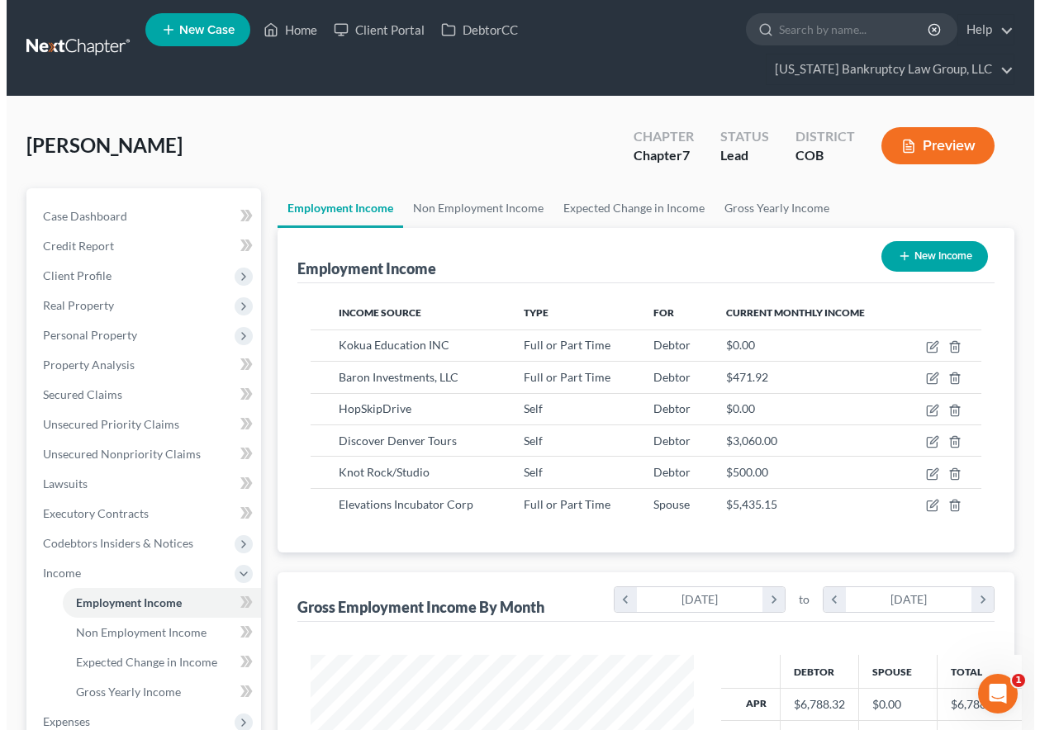
scroll to position [825382, 825267]
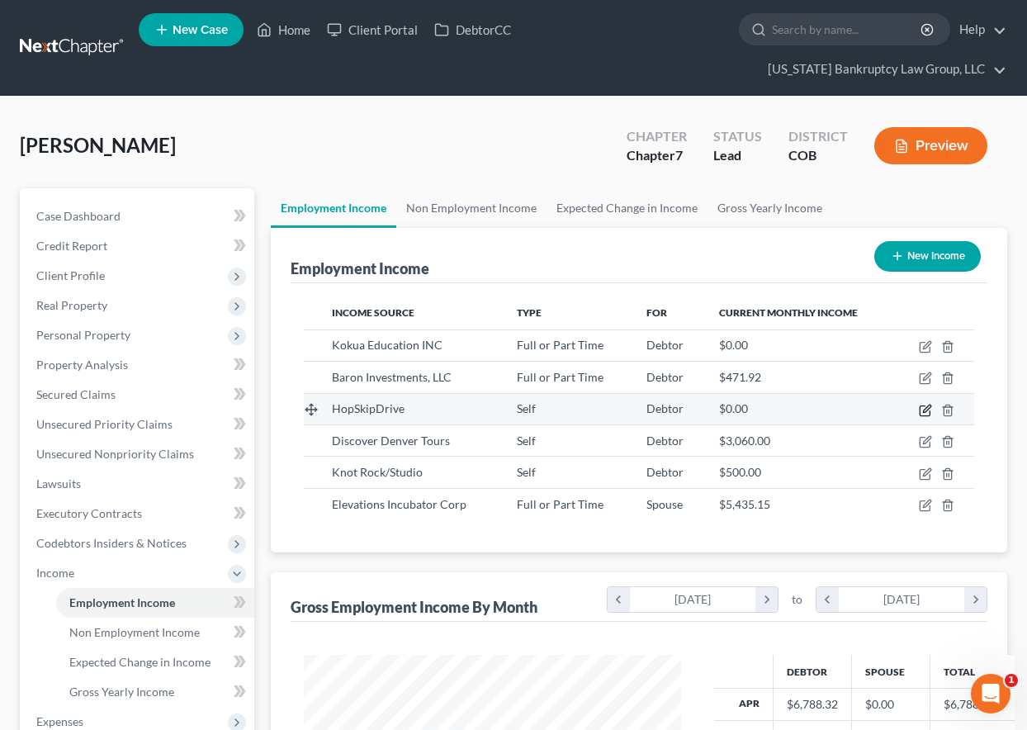
click at [926, 410] on icon "button" at bounding box center [925, 410] width 13 height 13
select select "1"
select select "3"
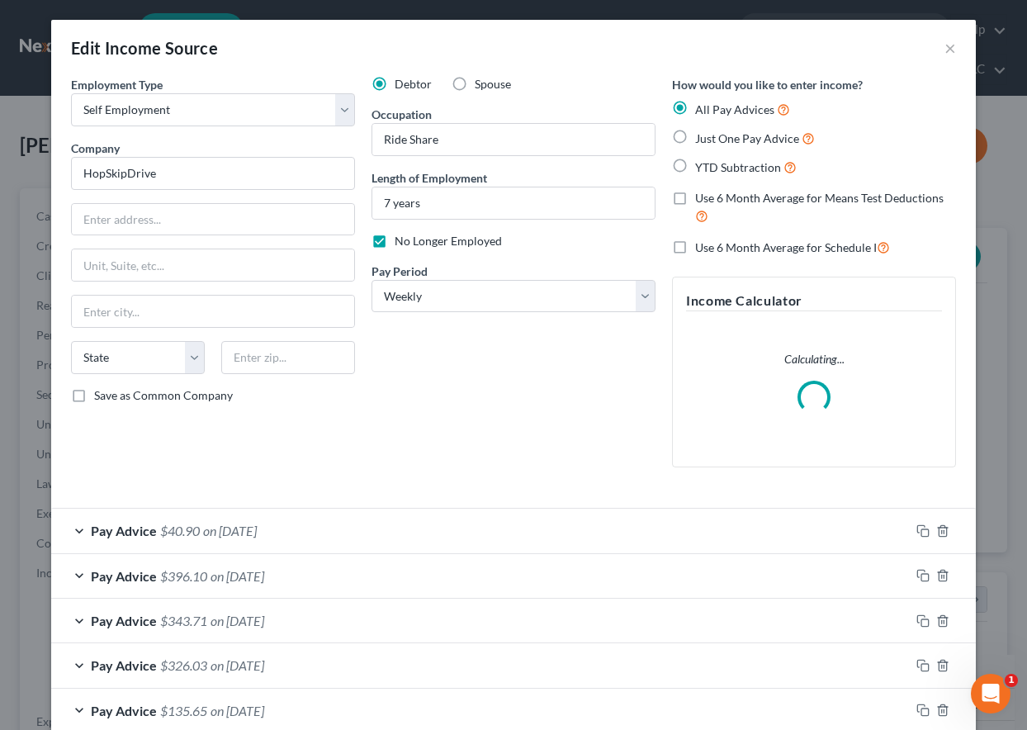
scroll to position [296, 415]
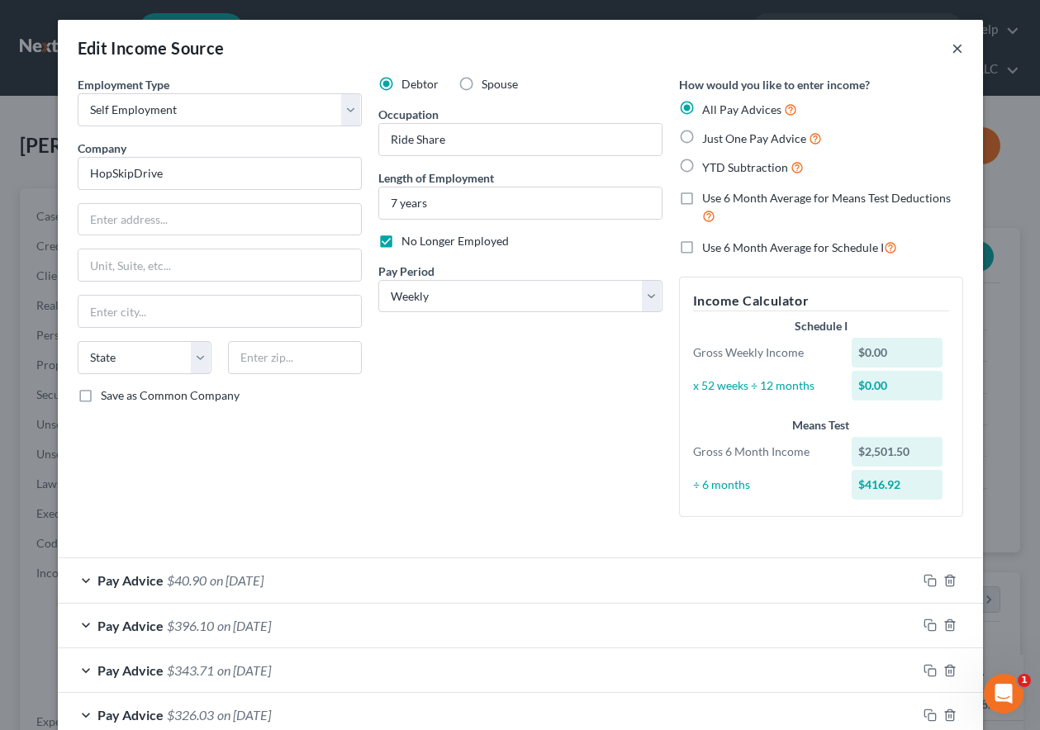
click at [951, 49] on button "×" at bounding box center [957, 48] width 12 height 20
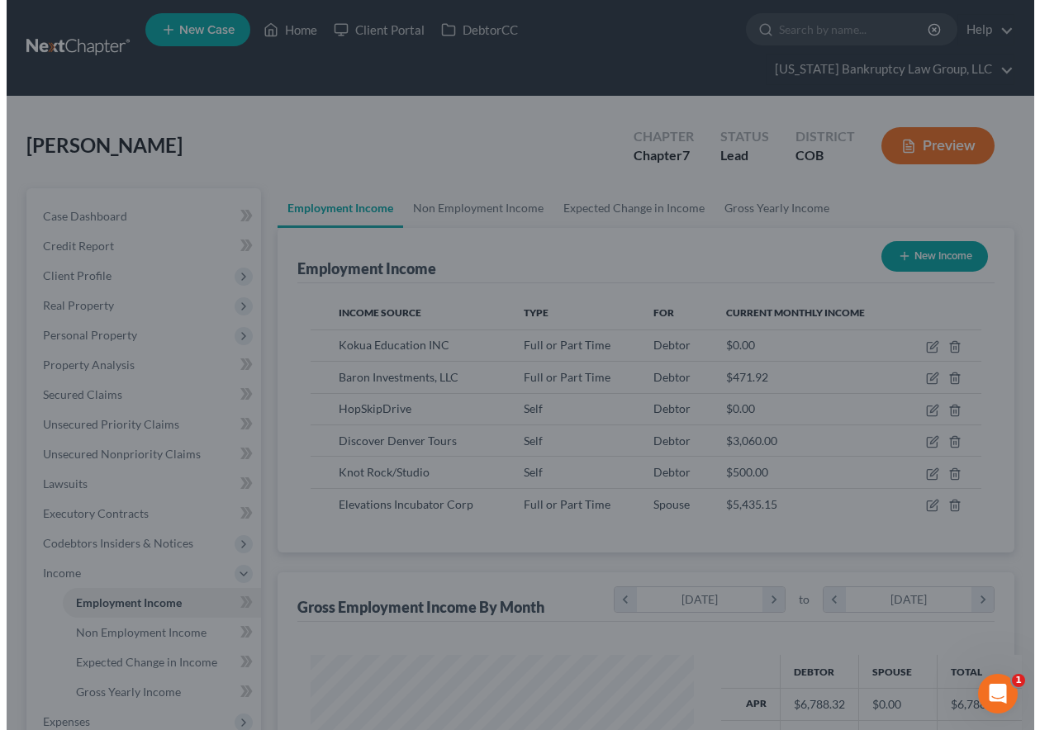
scroll to position [825382, 825267]
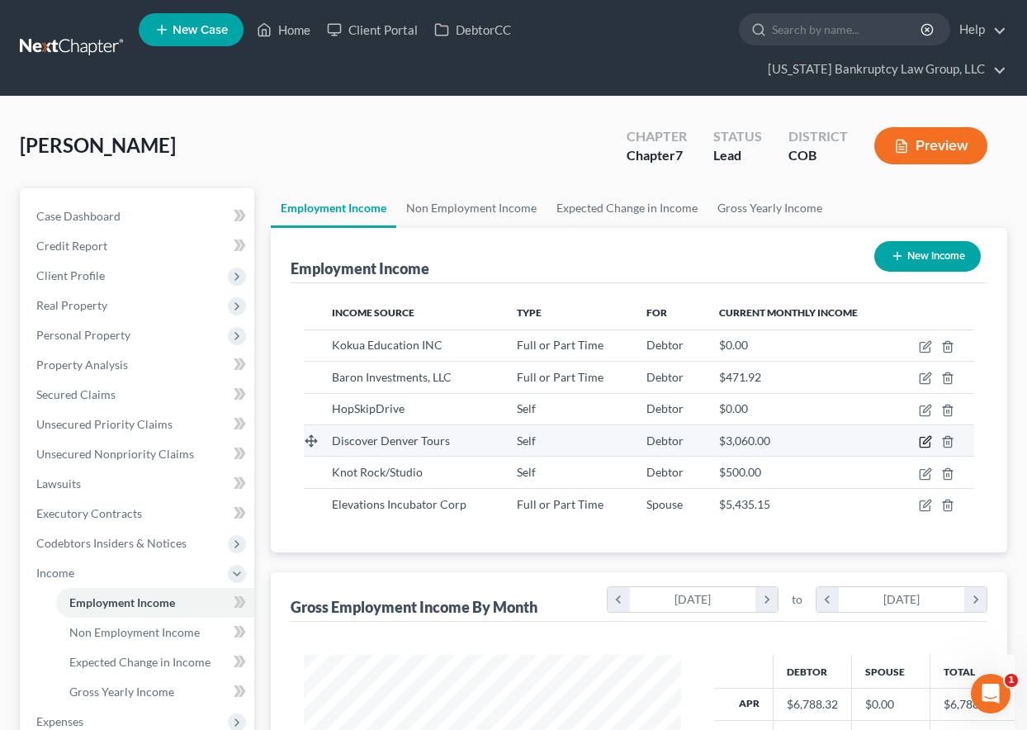
click at [922, 442] on icon "button" at bounding box center [925, 441] width 13 height 13
select select "1"
select select "0"
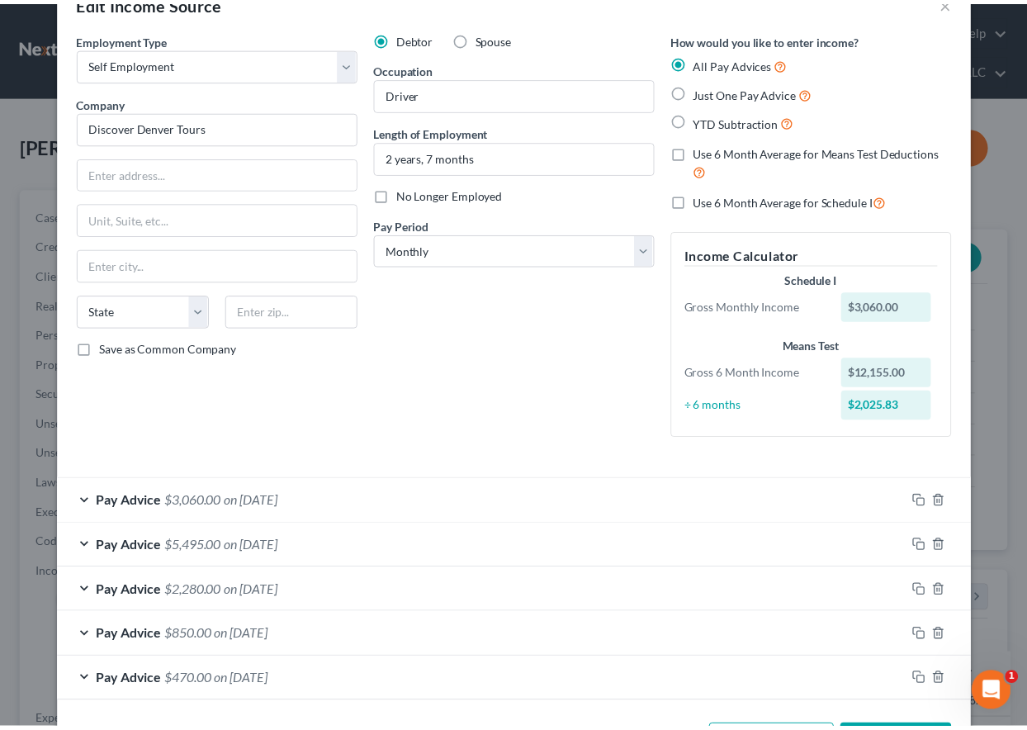
scroll to position [0, 0]
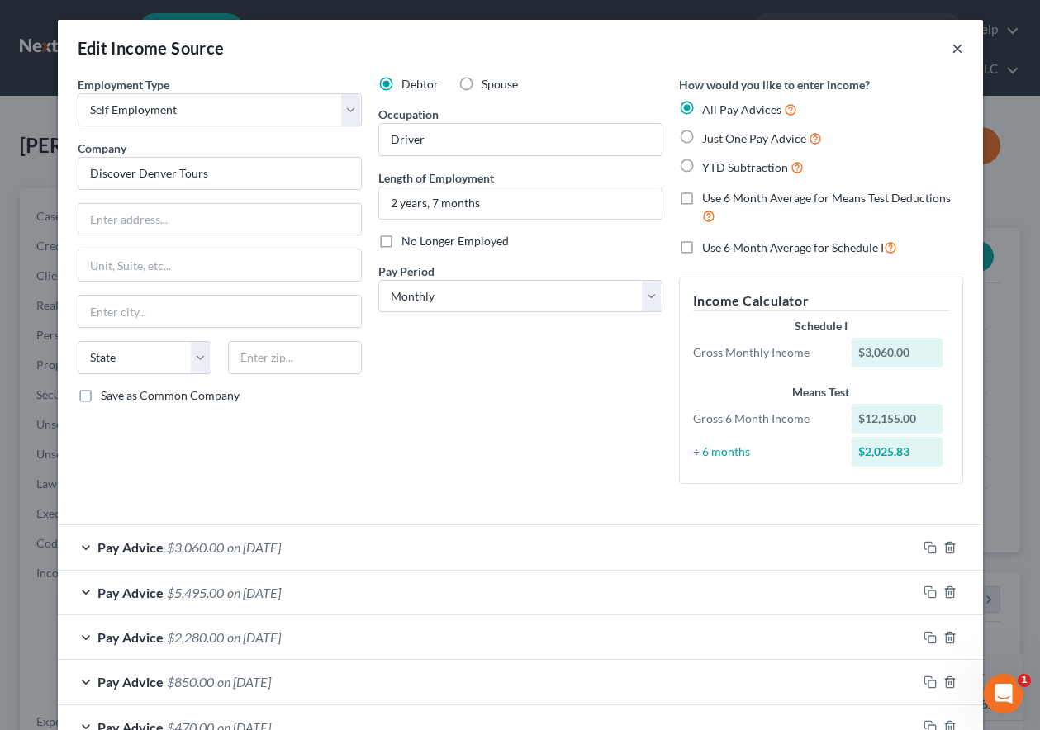
click at [954, 50] on button "×" at bounding box center [957, 48] width 12 height 20
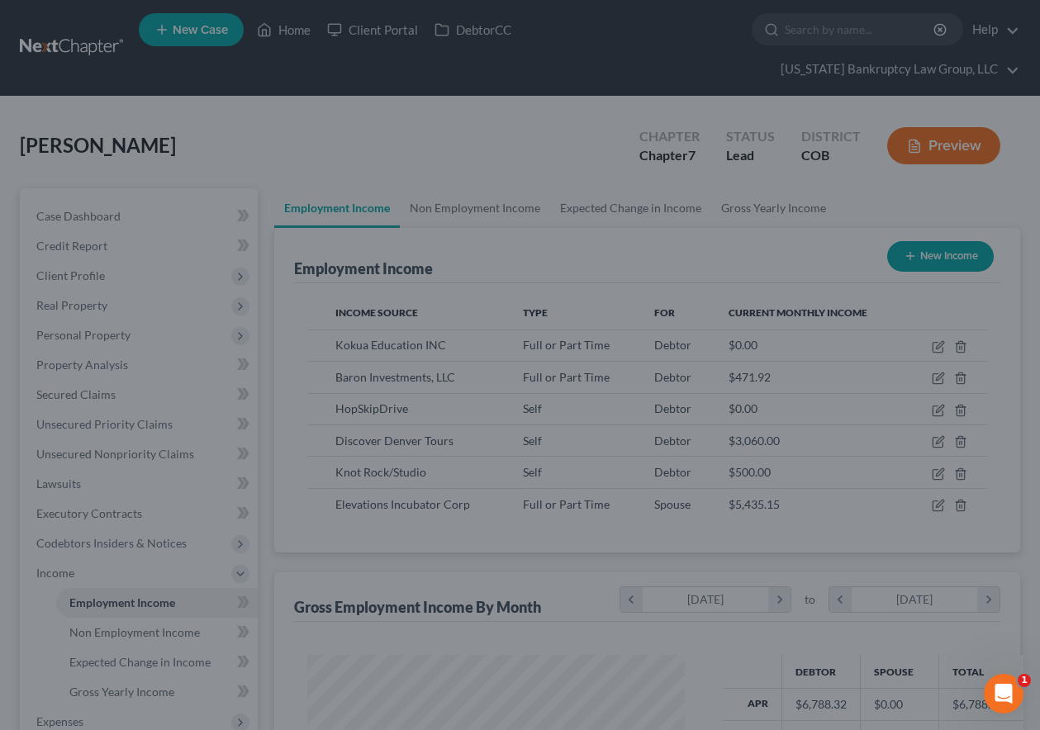
scroll to position [825382, 825267]
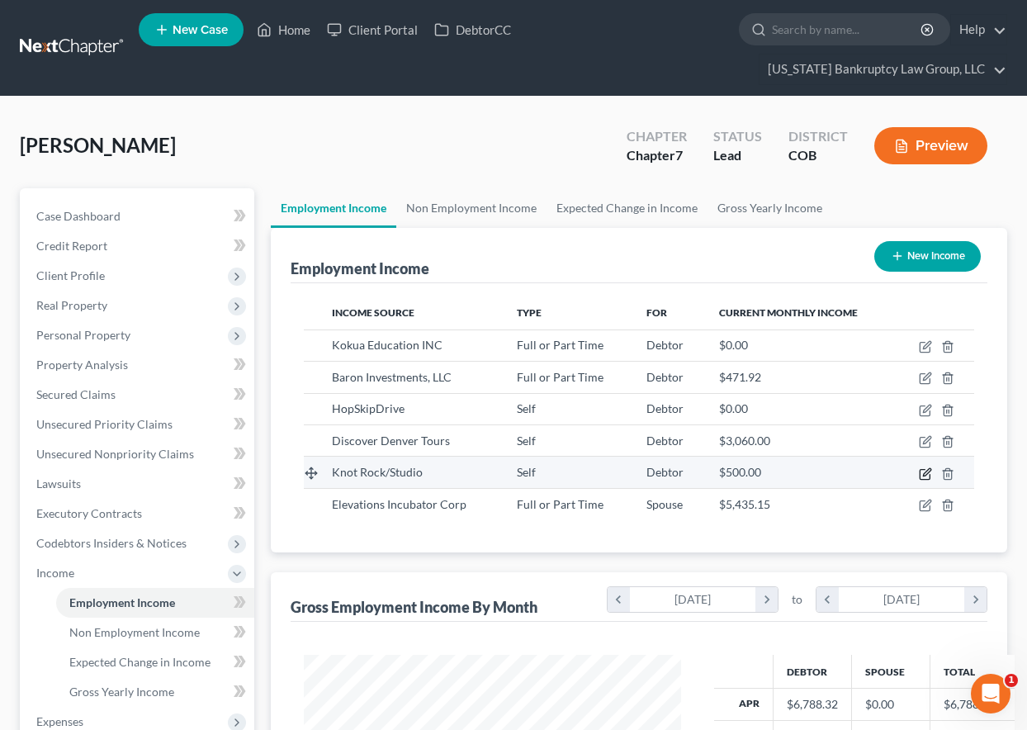
click at [929, 470] on icon "button" at bounding box center [925, 473] width 13 height 13
select select "1"
select select "0"
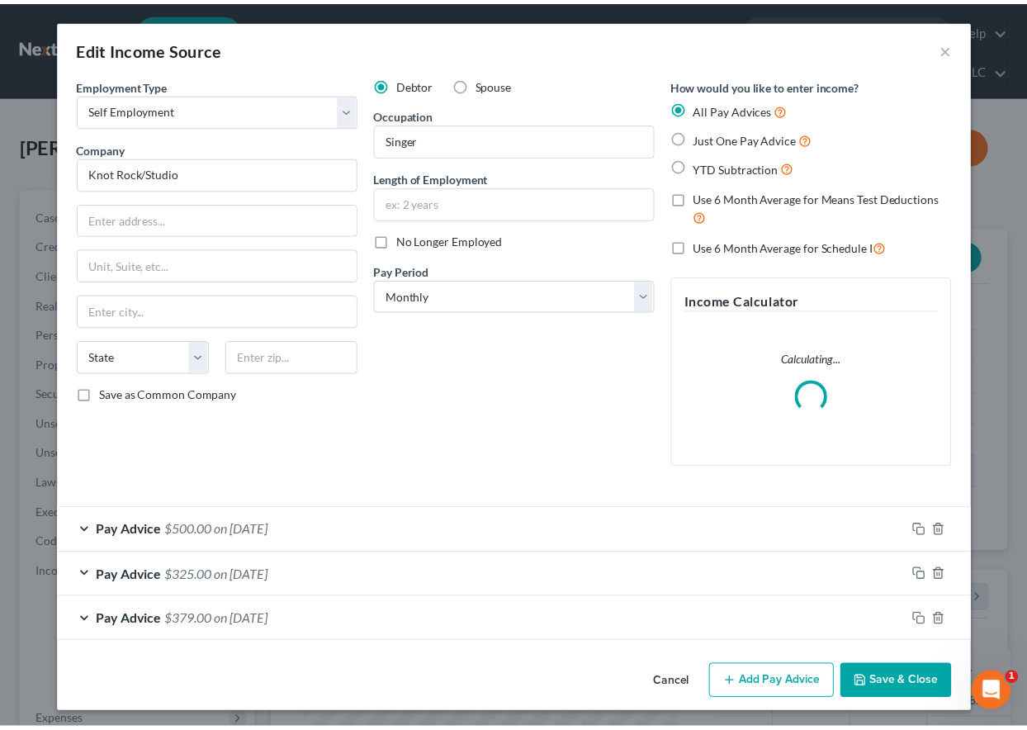
scroll to position [296, 415]
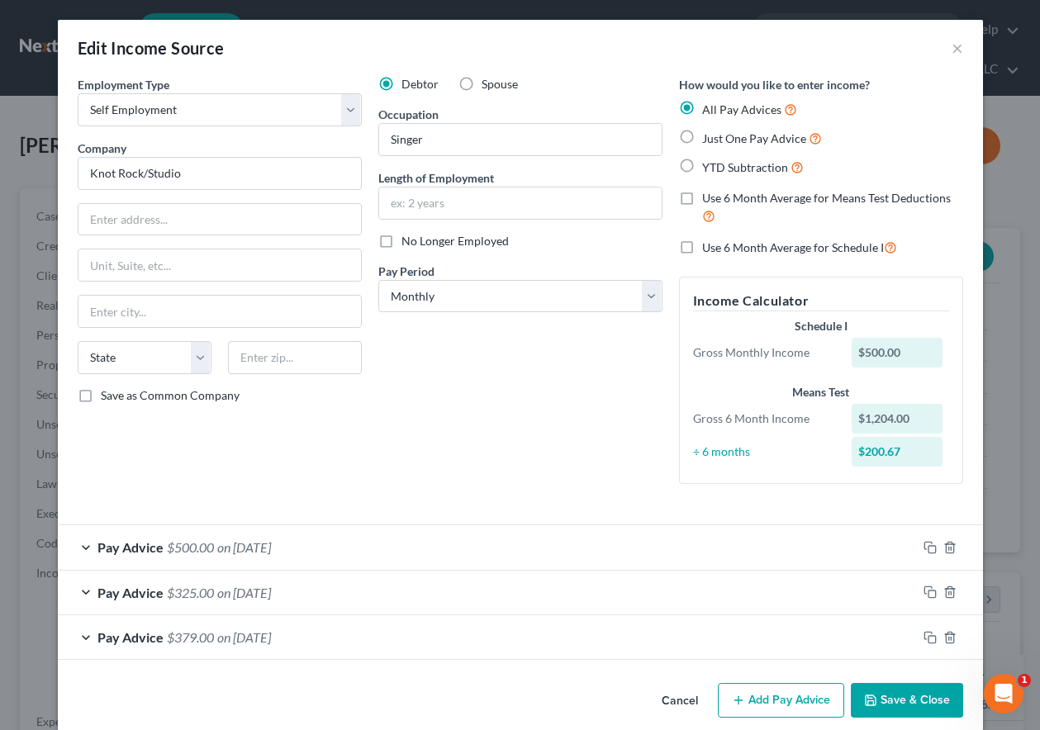
click at [887, 711] on button "Save & Close" at bounding box center [906, 700] width 112 height 35
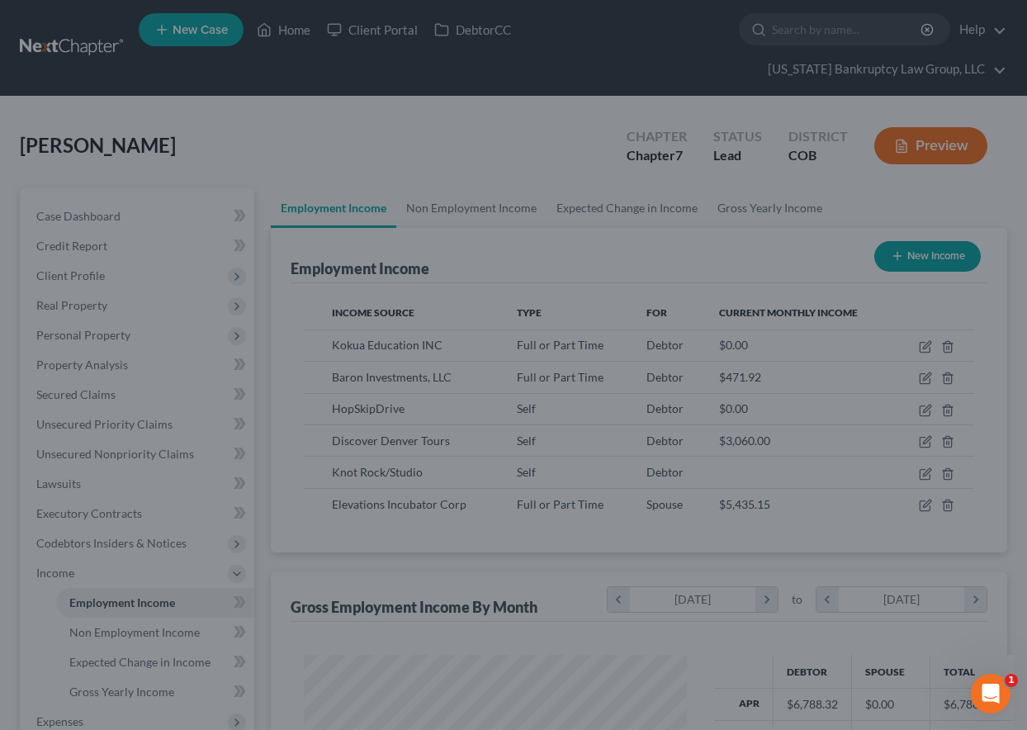
scroll to position [825382, 825267]
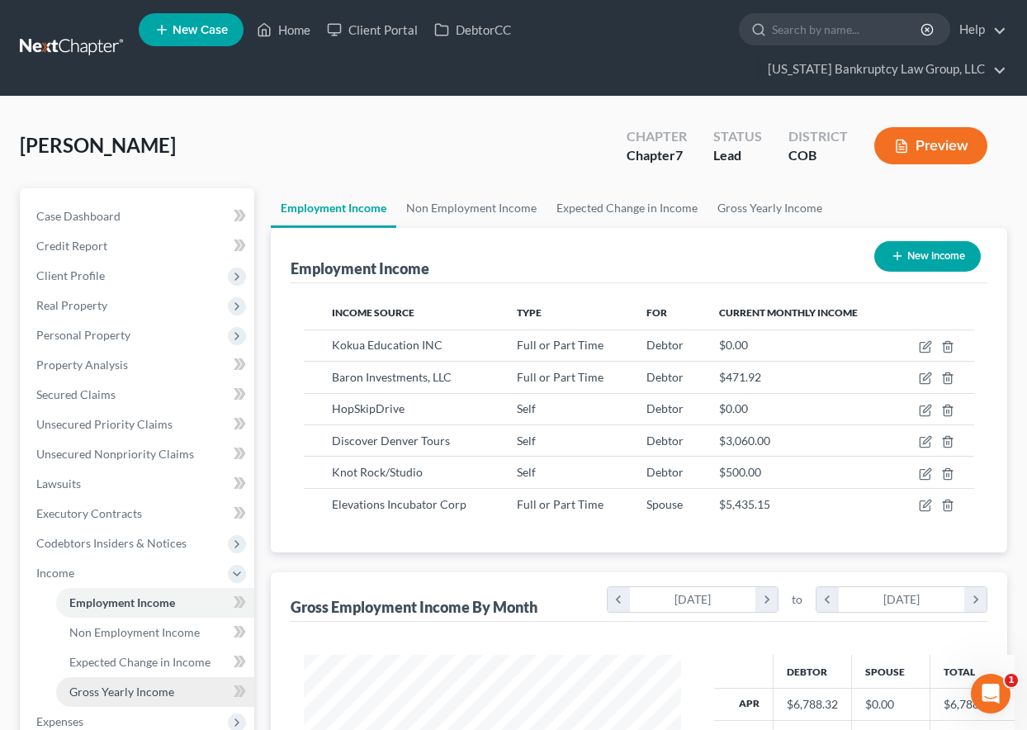
click at [144, 691] on span "Gross Yearly Income" at bounding box center [121, 691] width 105 height 14
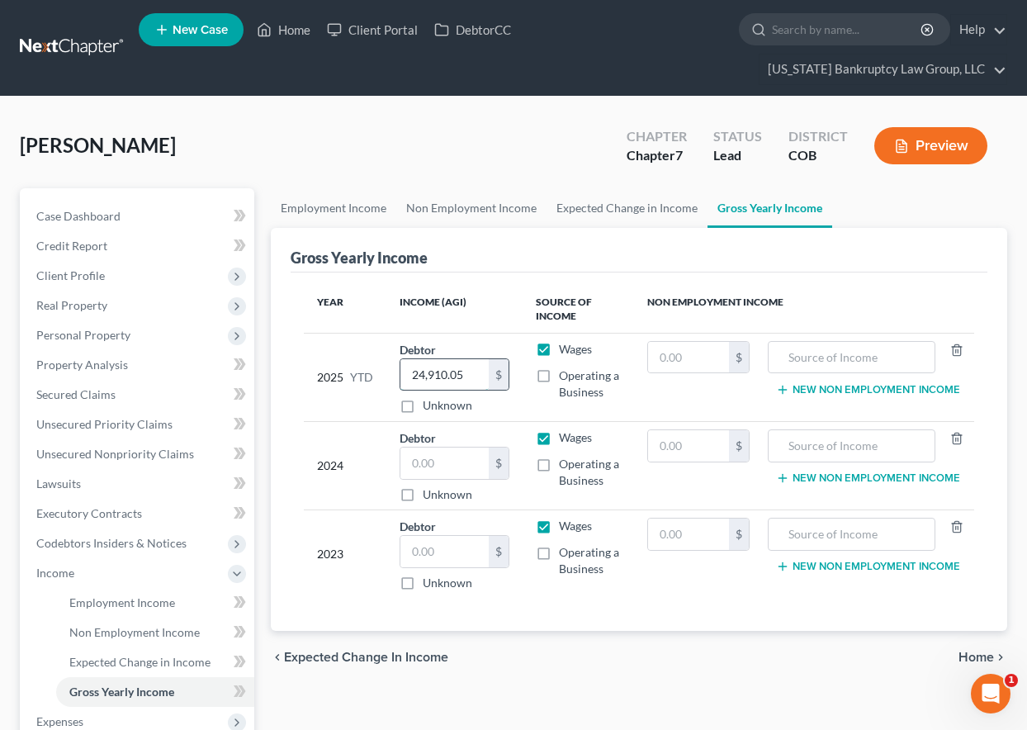
click at [476, 377] on input "24,910.05" at bounding box center [444, 374] width 88 height 31
type input "35,629.95"
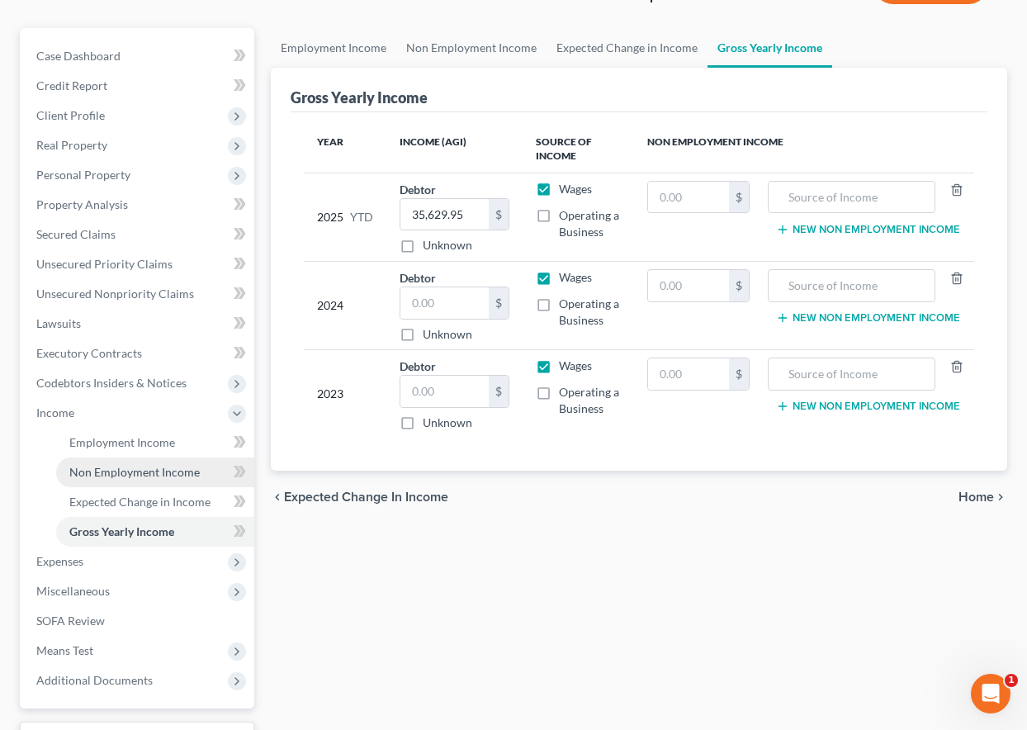
scroll to position [165, 0]
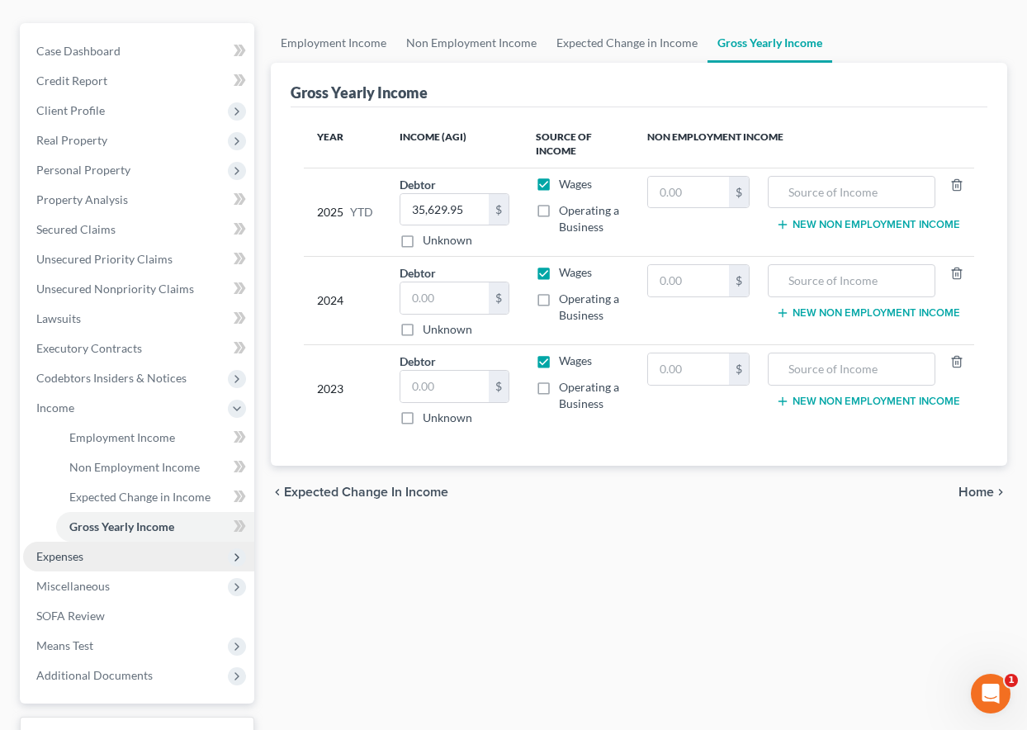
click at [73, 555] on span "Expenses" at bounding box center [59, 556] width 47 height 14
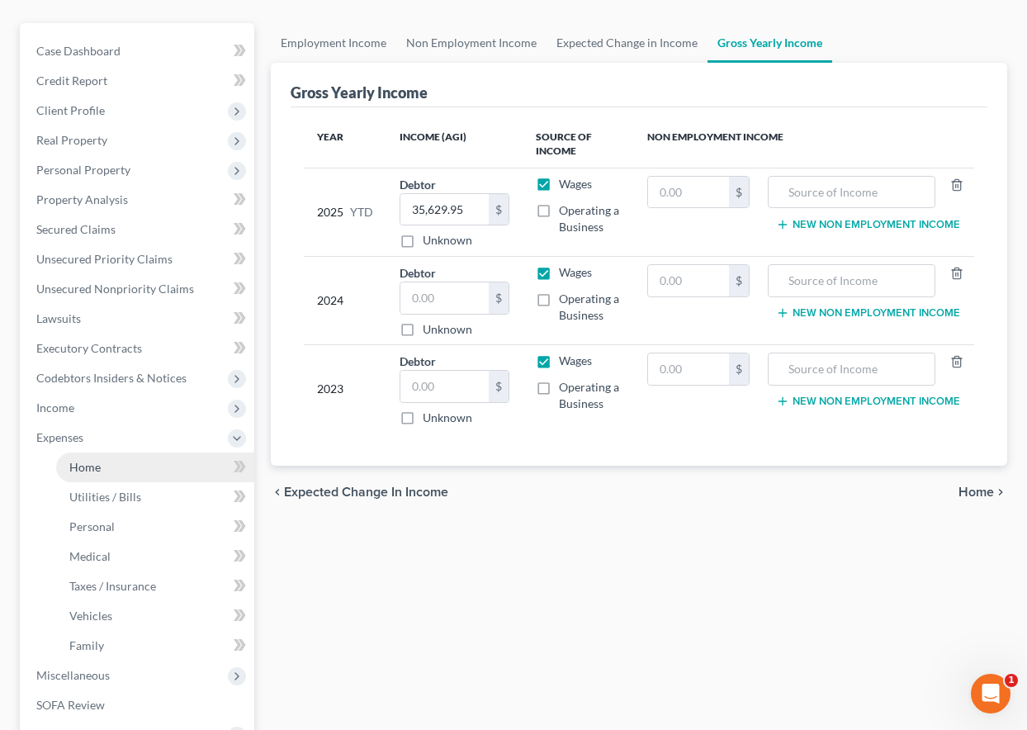
click at [96, 466] on span "Home" at bounding box center [84, 467] width 31 height 14
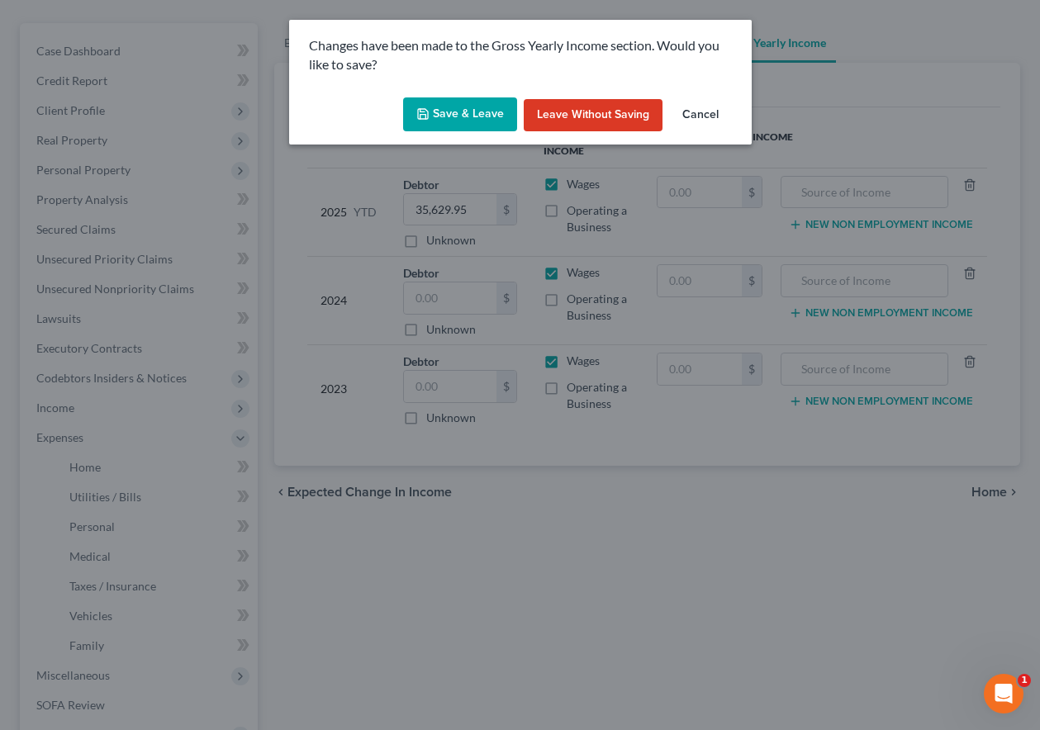
click at [428, 99] on button "Save & Leave" at bounding box center [460, 114] width 114 height 35
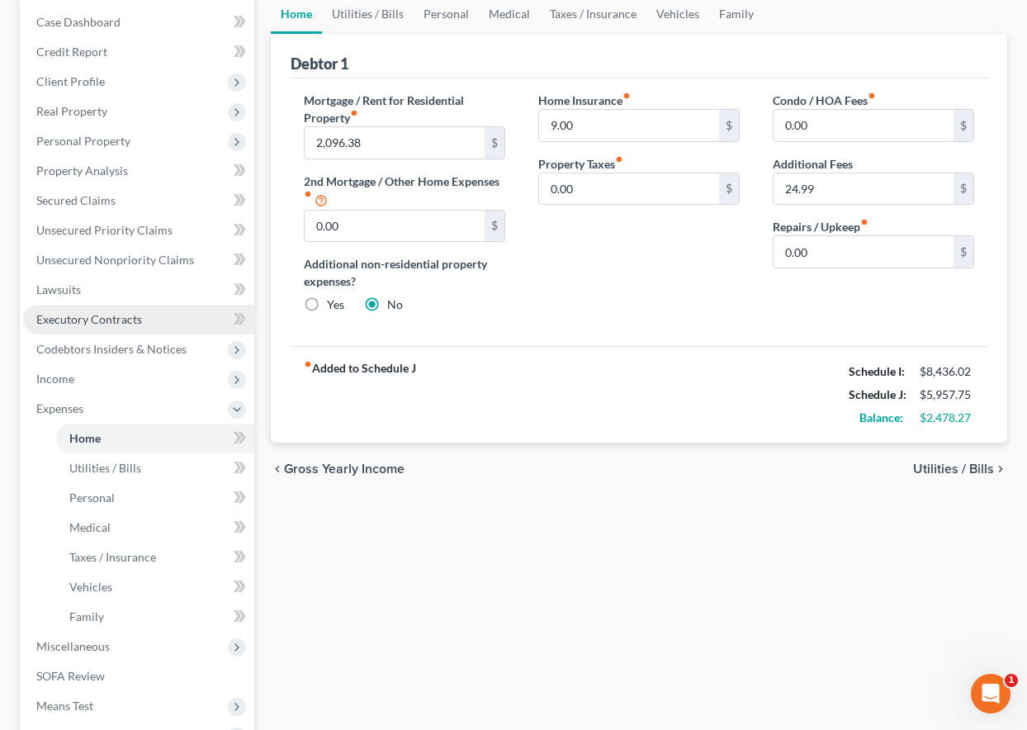
scroll to position [330, 0]
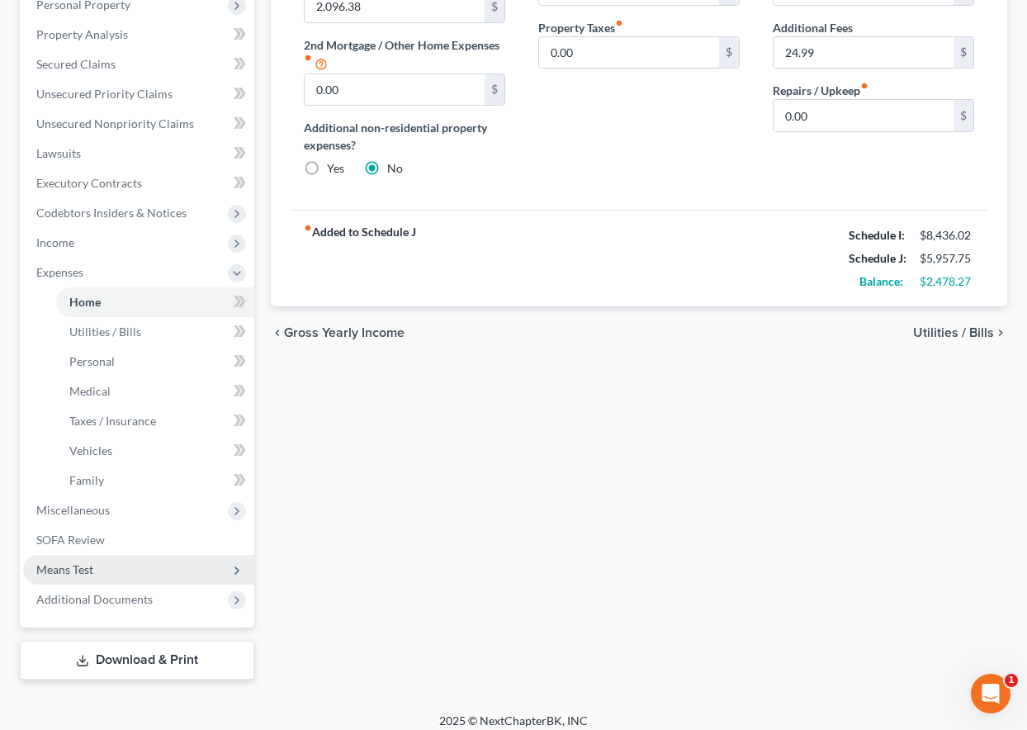
click at [69, 567] on span "Means Test" at bounding box center [64, 569] width 57 height 14
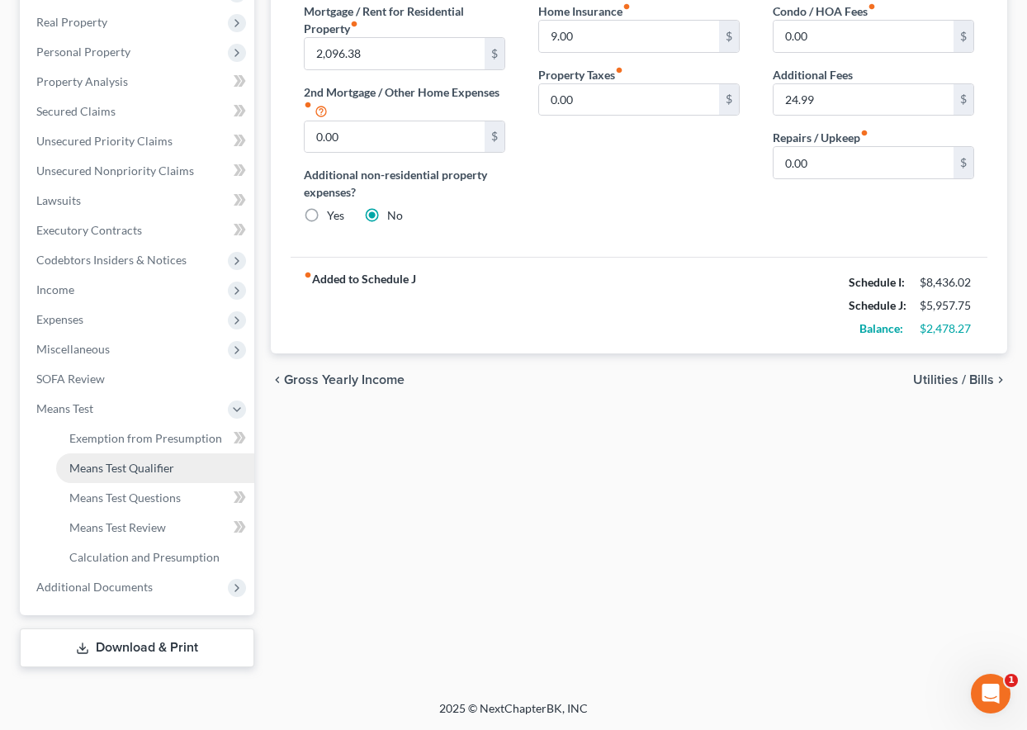
click at [96, 471] on span "Means Test Qualifier" at bounding box center [121, 468] width 105 height 14
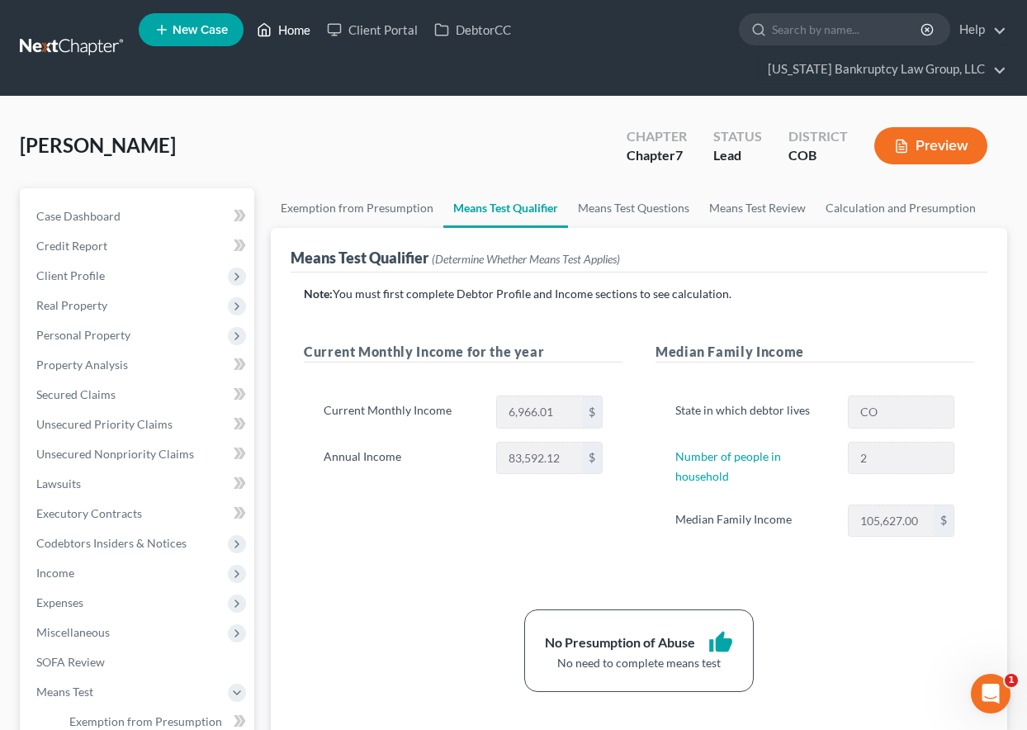
click at [305, 26] on link "Home" at bounding box center [284, 30] width 70 height 30
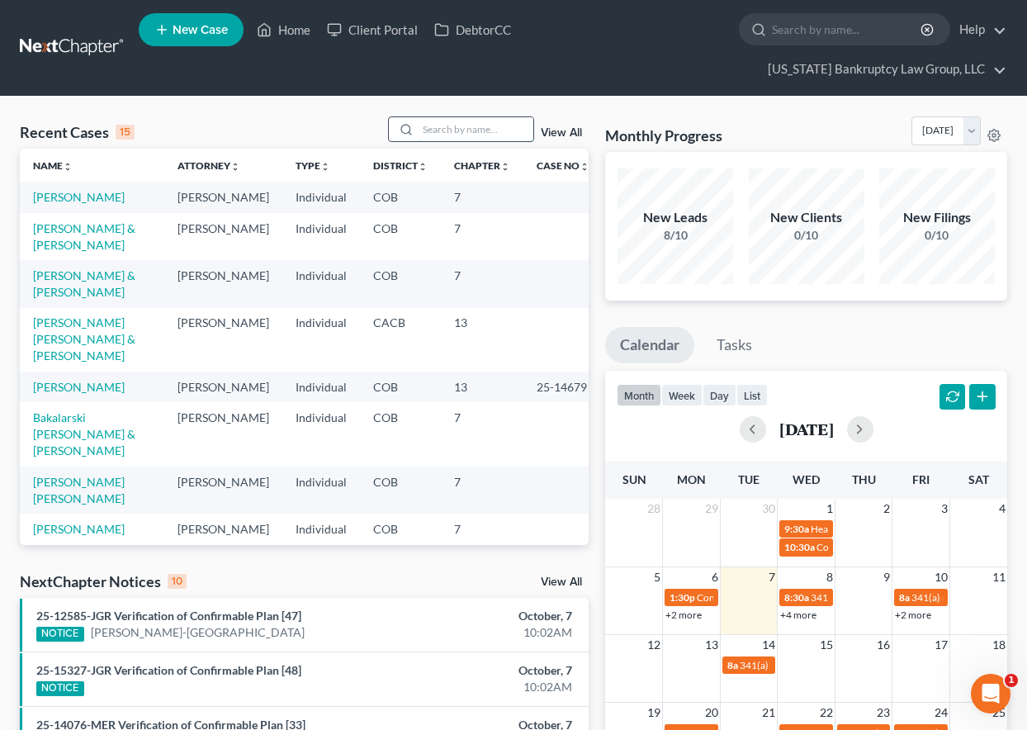
click at [448, 129] on input "search" at bounding box center [476, 129] width 116 height 24
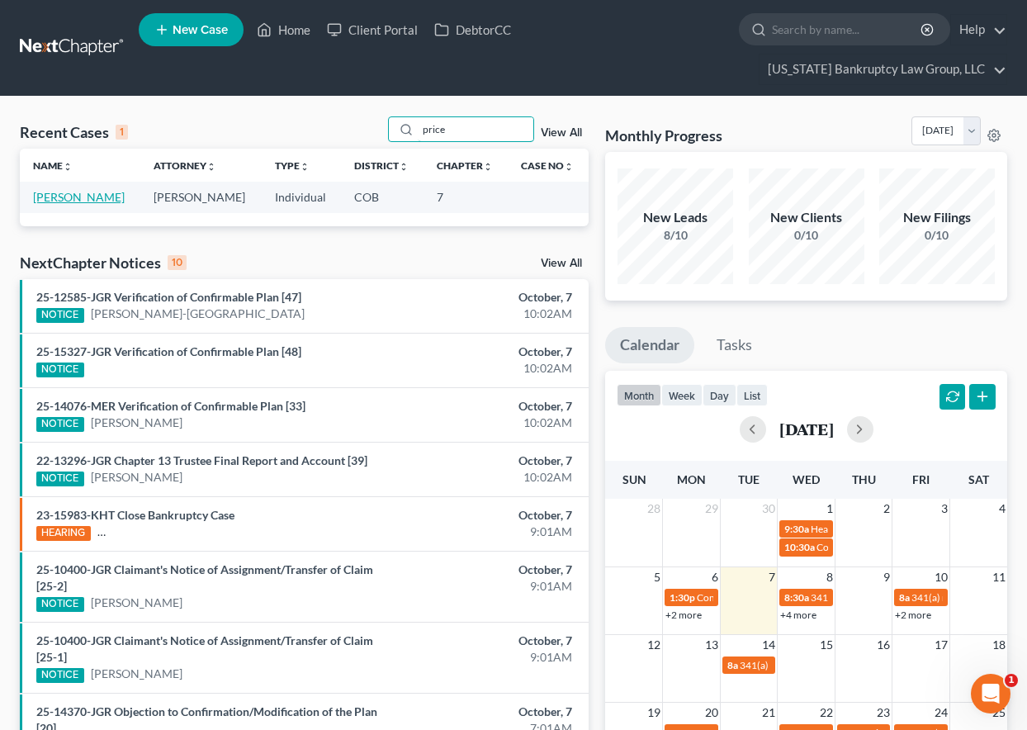
type input "price"
click at [61, 204] on link "[PERSON_NAME]" at bounding box center [79, 197] width 92 height 14
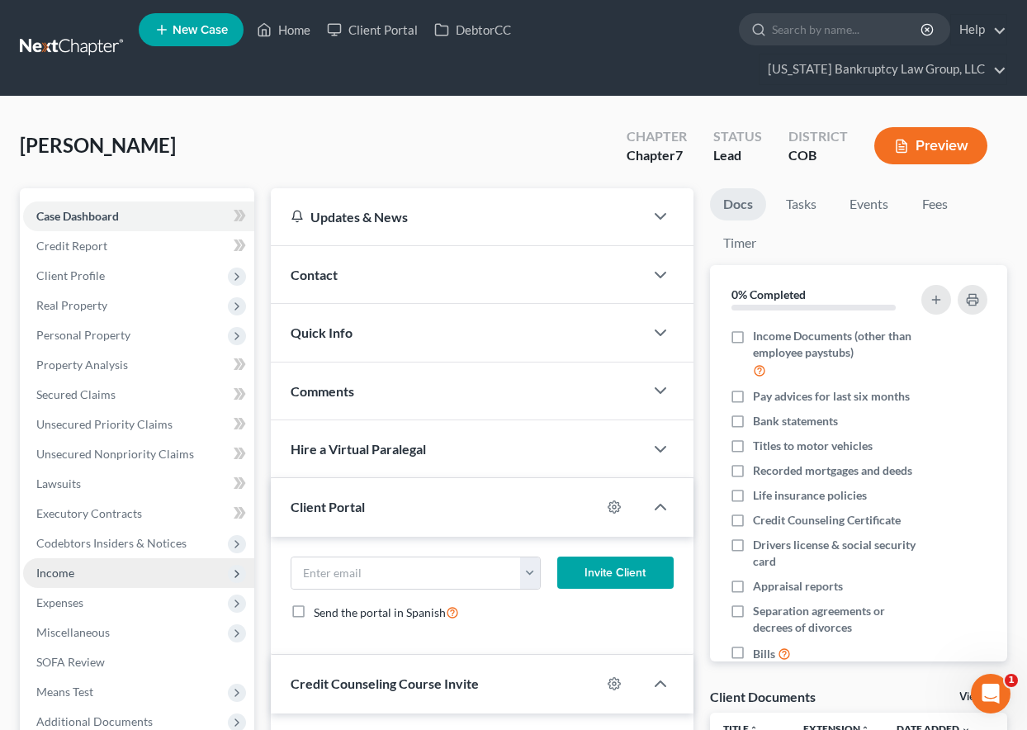
click at [65, 580] on span "Income" at bounding box center [138, 573] width 231 height 30
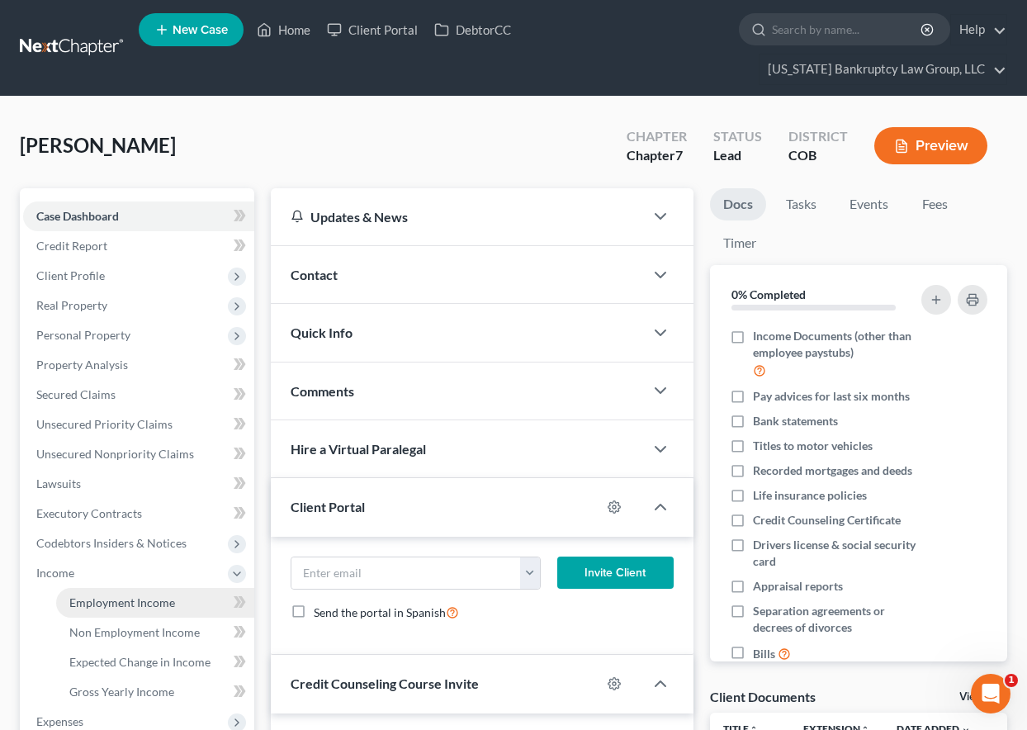
click at [85, 606] on span "Employment Income" at bounding box center [122, 602] width 106 height 14
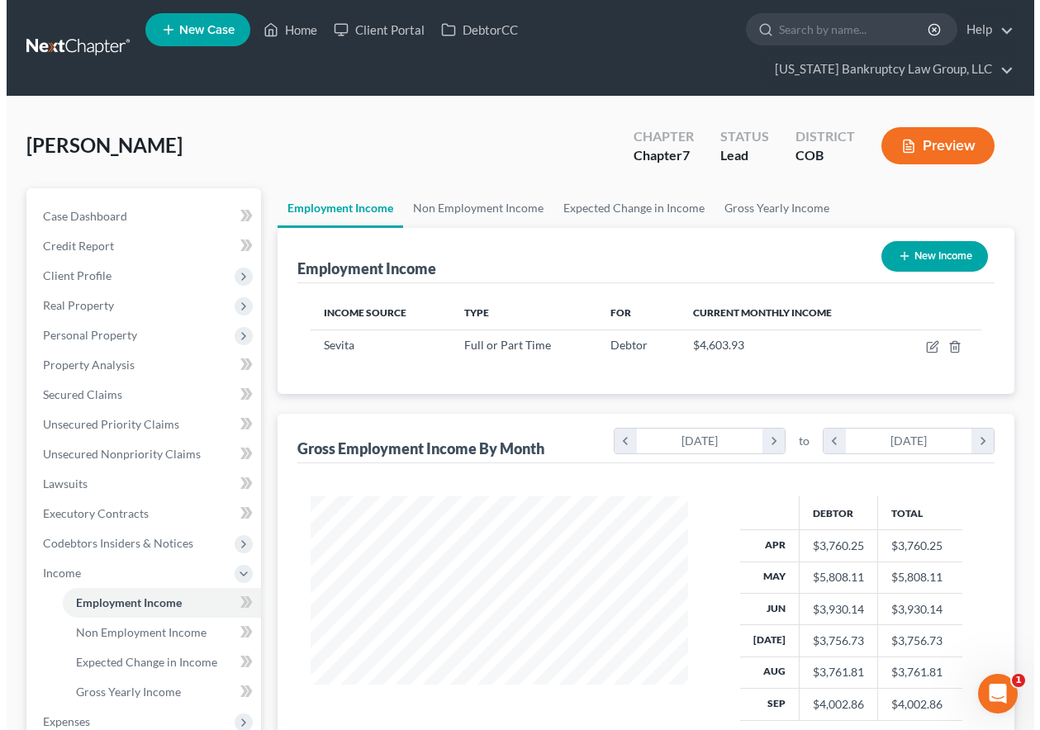
scroll to position [296, 410]
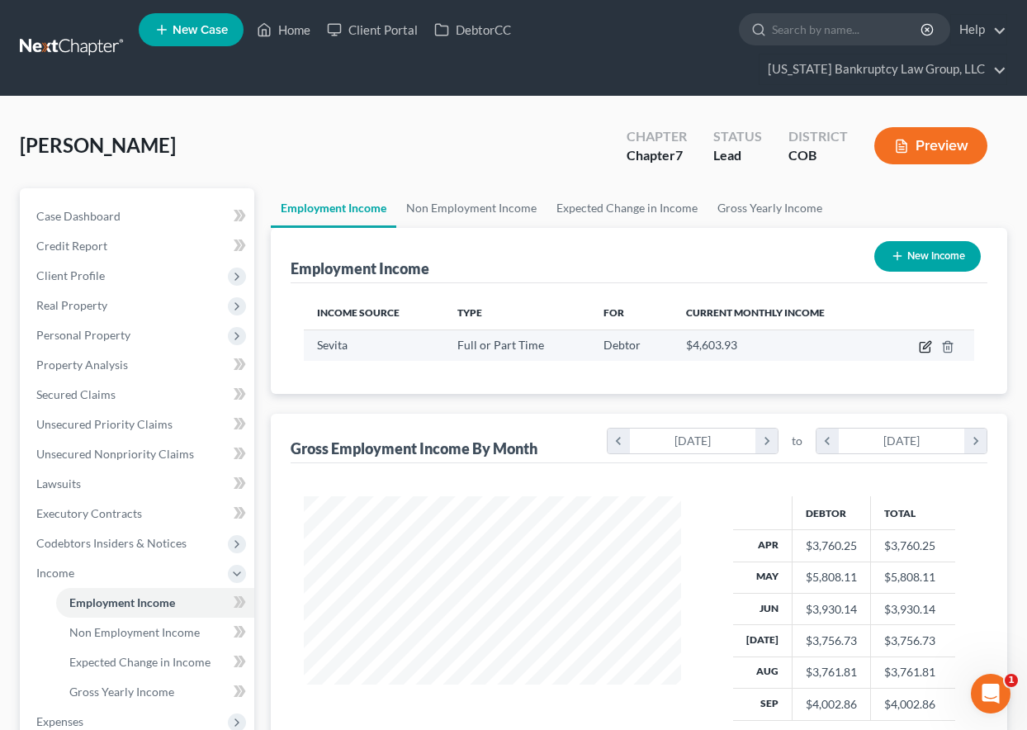
click at [923, 343] on icon "button" at bounding box center [925, 346] width 13 height 13
select select "0"
select select "24"
select select "2"
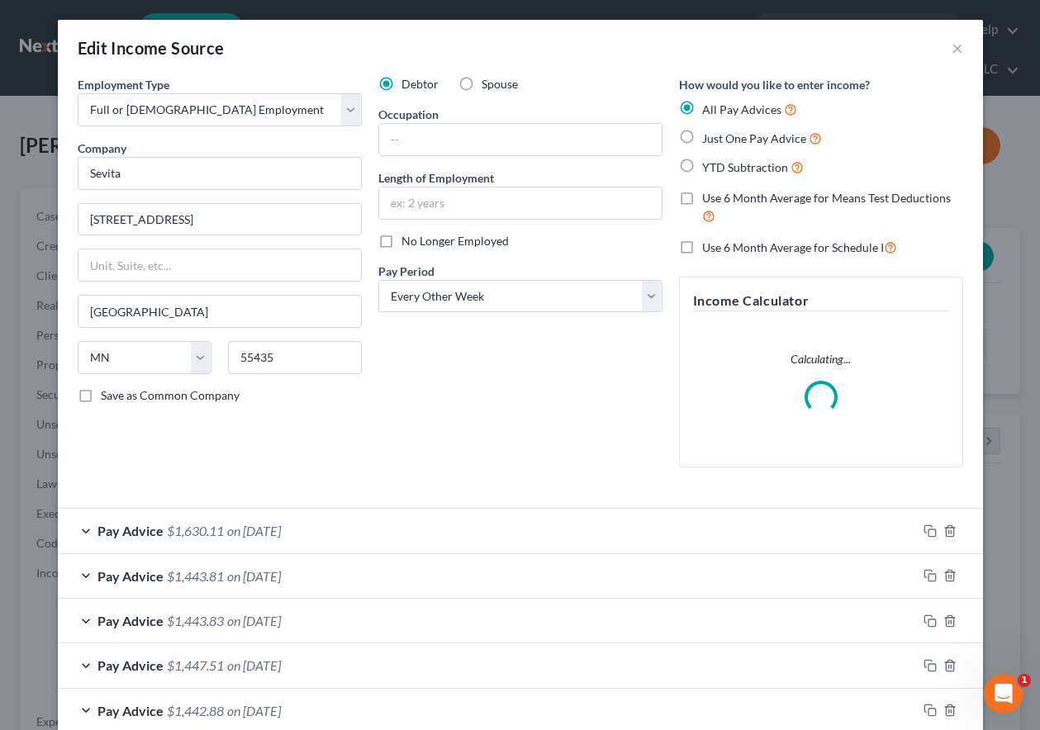
scroll to position [296, 415]
click at [462, 140] on input "text" at bounding box center [520, 139] width 282 height 31
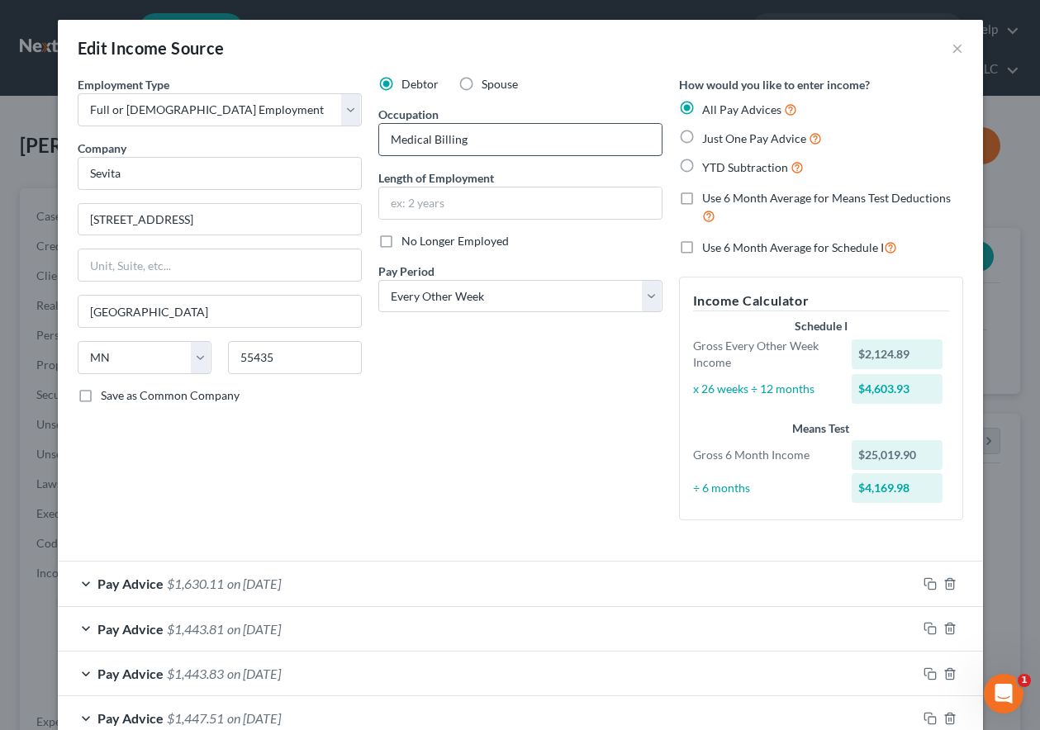
type input "Medical Billing"
type input "2"
type input "1 year, 10 months"
click at [584, 446] on div "Debtor Spouse Occupation Medical Billing Length of Employment 1 year, 10 months…" at bounding box center [520, 304] width 301 height 457
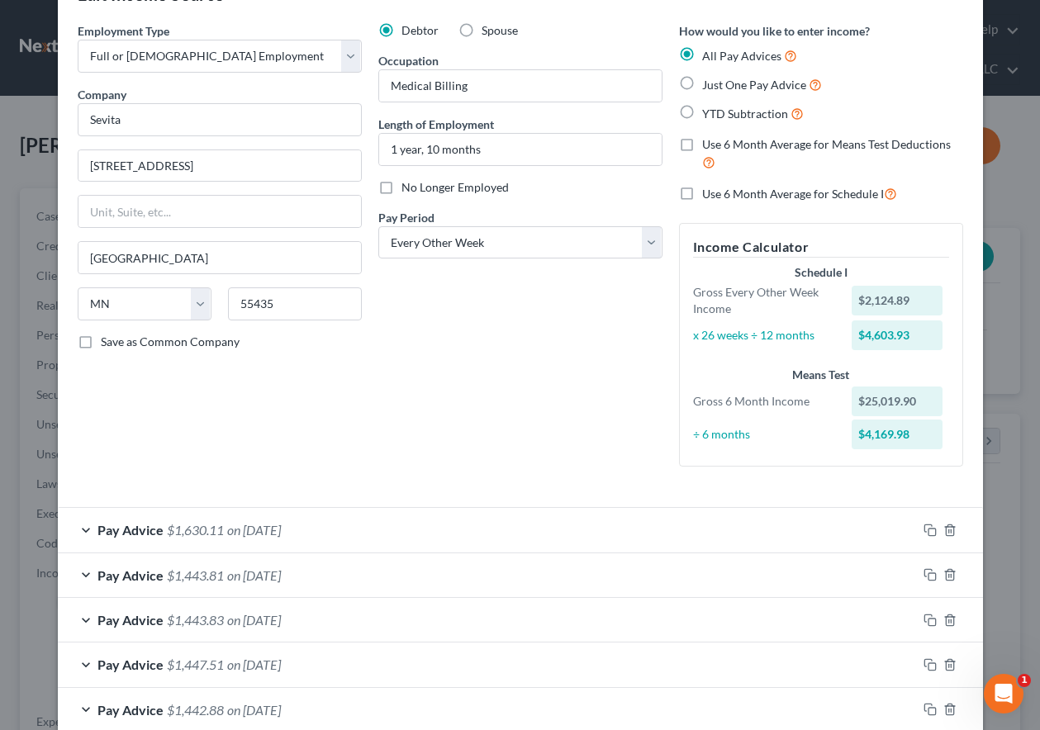
scroll to position [0, 0]
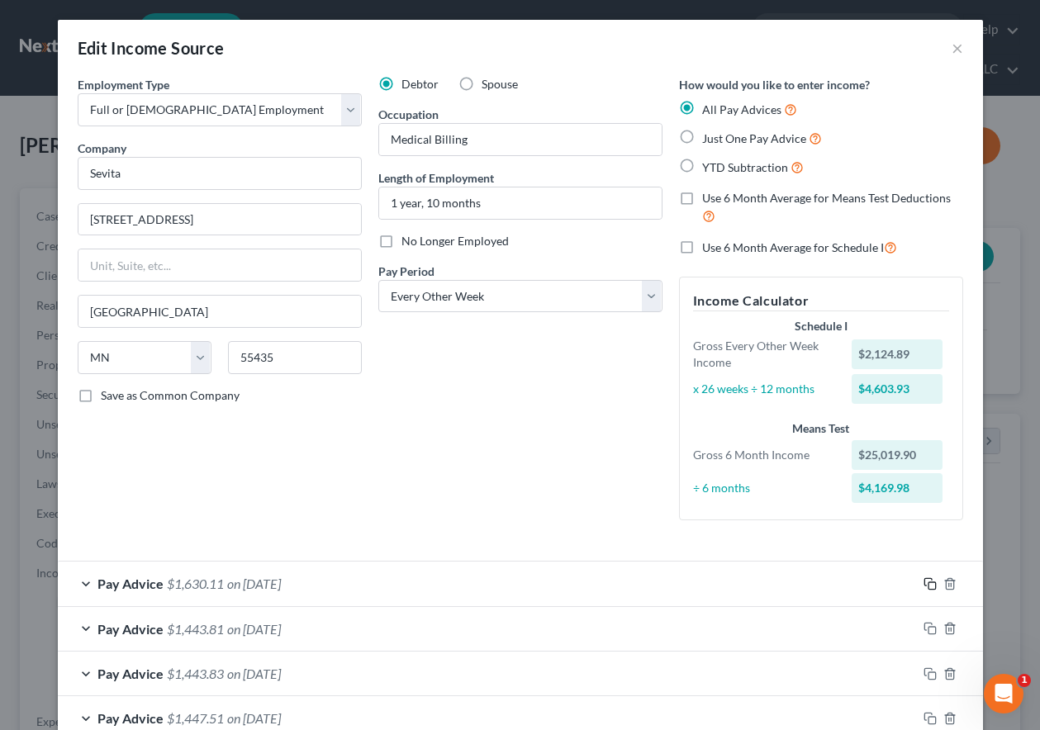
click at [923, 585] on icon "button" at bounding box center [929, 583] width 13 height 13
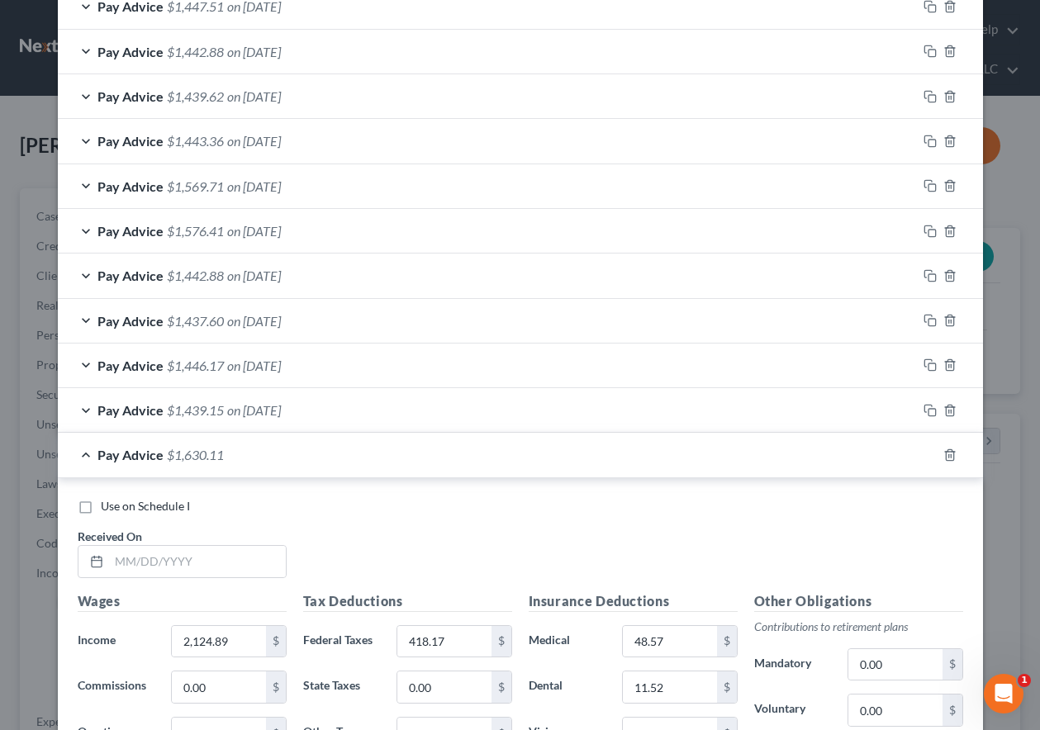
scroll to position [743, 0]
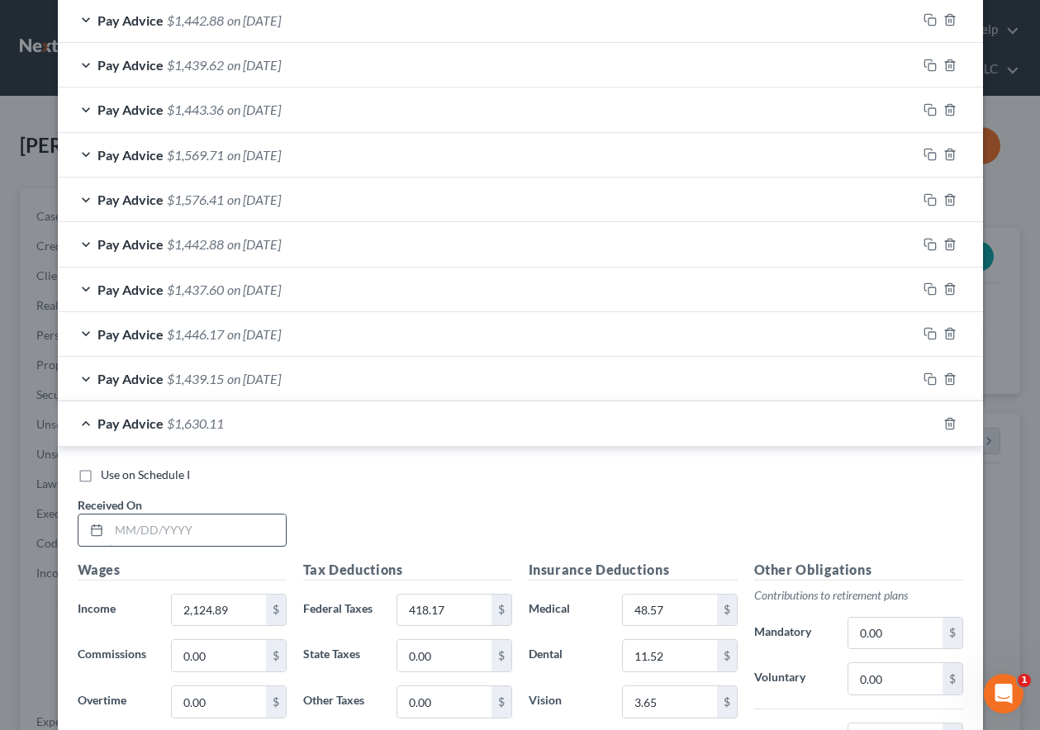
click at [230, 539] on input "text" at bounding box center [197, 529] width 177 height 31
type input "10/03/2025"
type input "1,877.97"
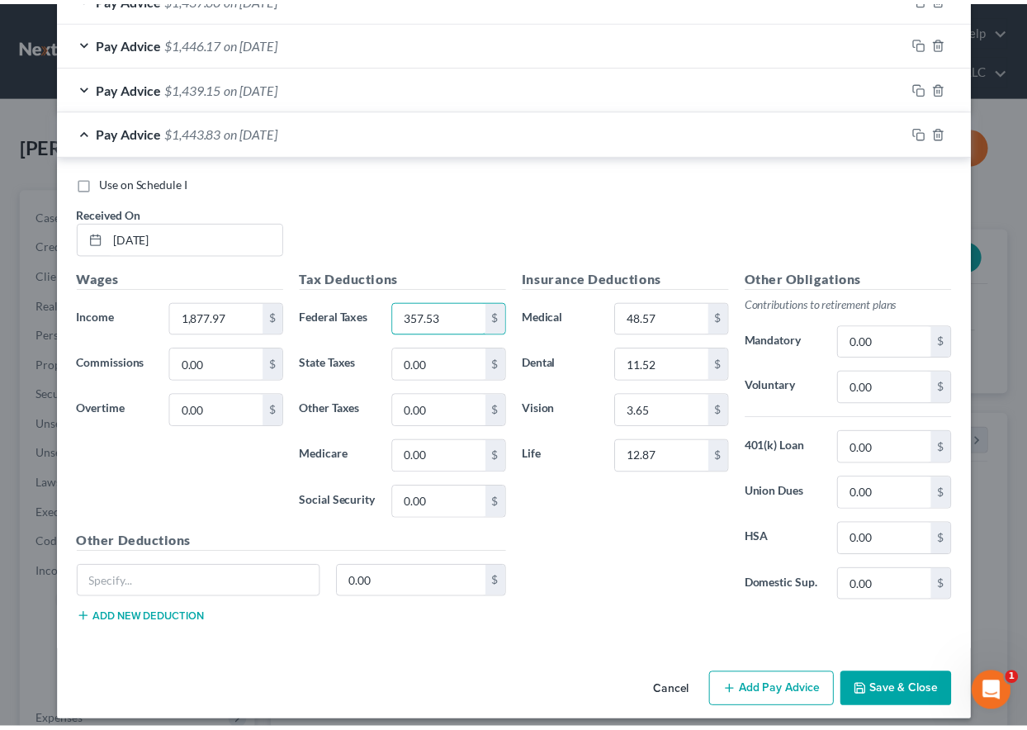
scroll to position [1047, 0]
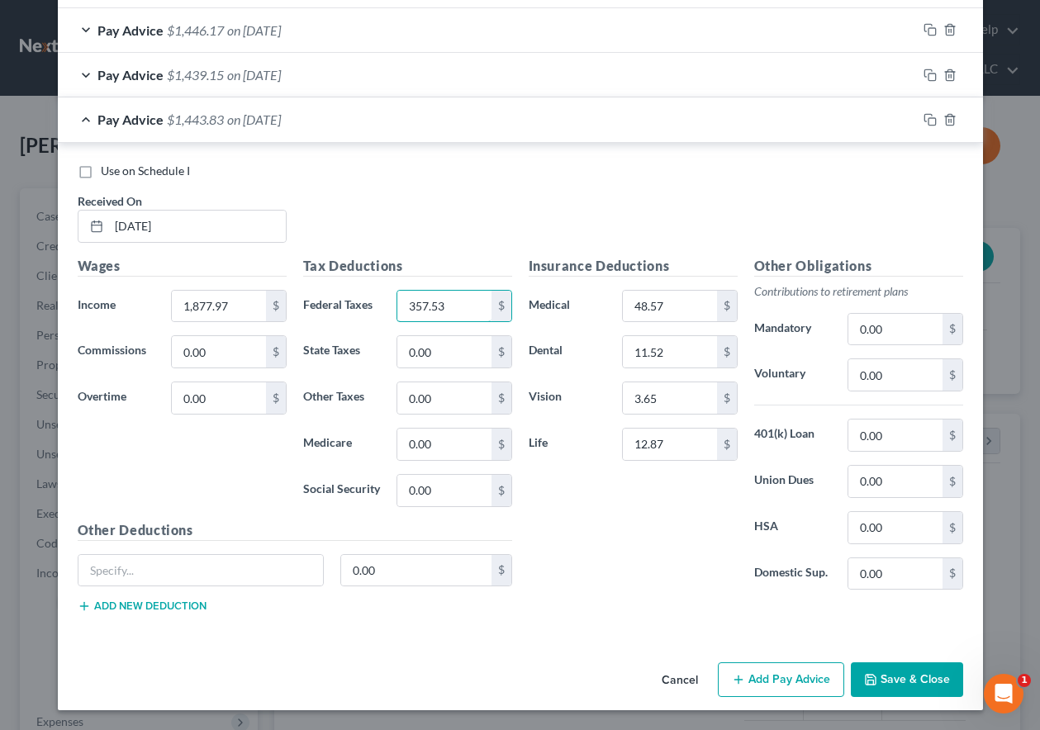
type input "357.53"
click at [878, 666] on button "Save & Close" at bounding box center [906, 679] width 112 height 35
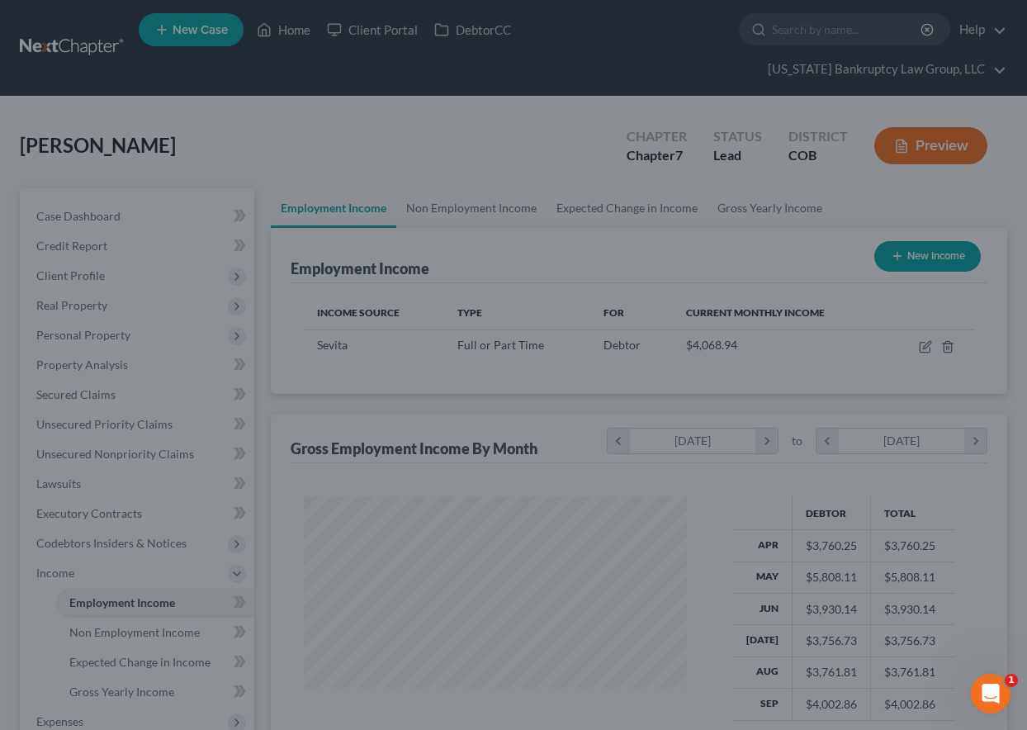
scroll to position [825382, 825267]
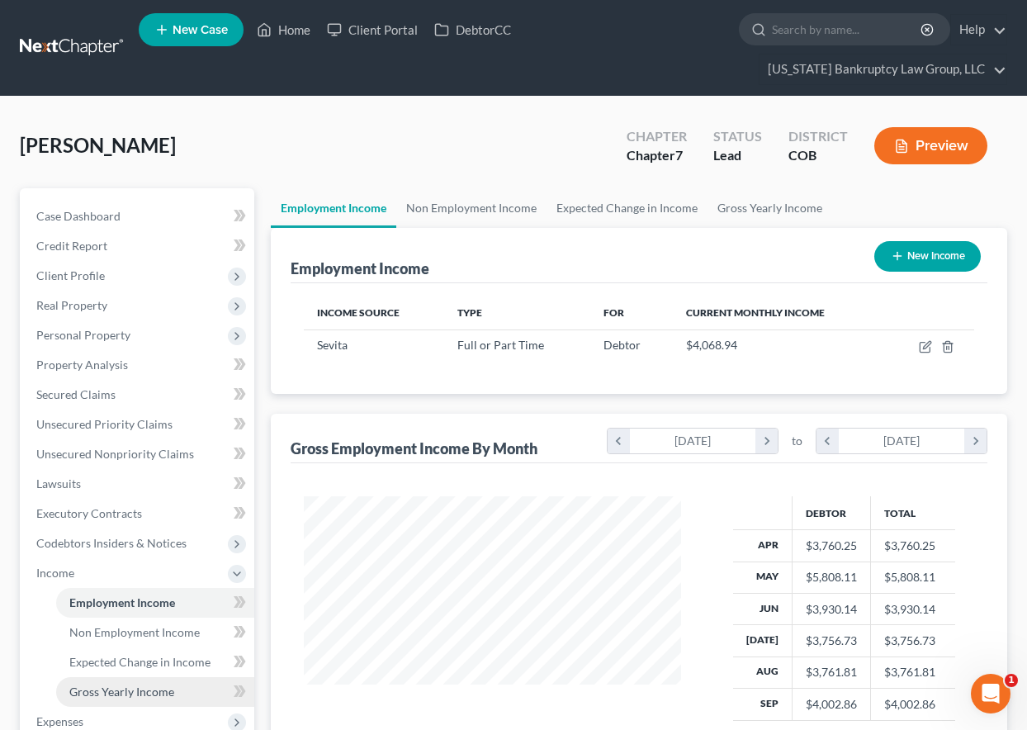
click at [117, 689] on span "Gross Yearly Income" at bounding box center [121, 691] width 105 height 14
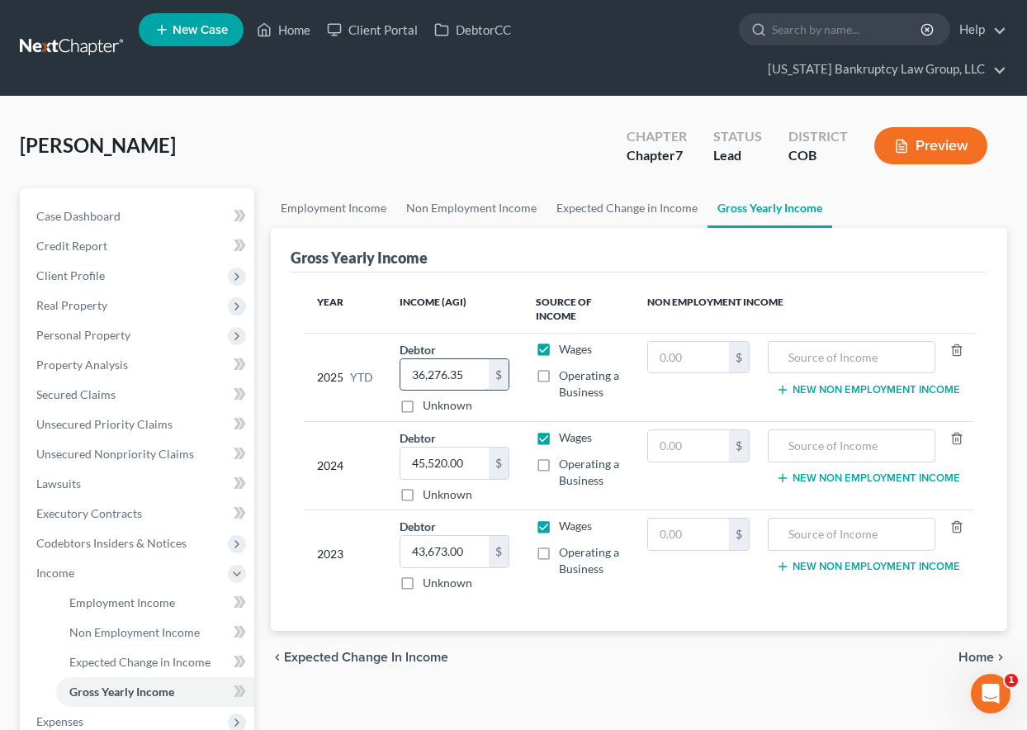
click at [475, 374] on input "36,276.35" at bounding box center [444, 374] width 88 height 31
type input "38,154.32"
click at [108, 330] on span "Personal Property" at bounding box center [83, 335] width 94 height 14
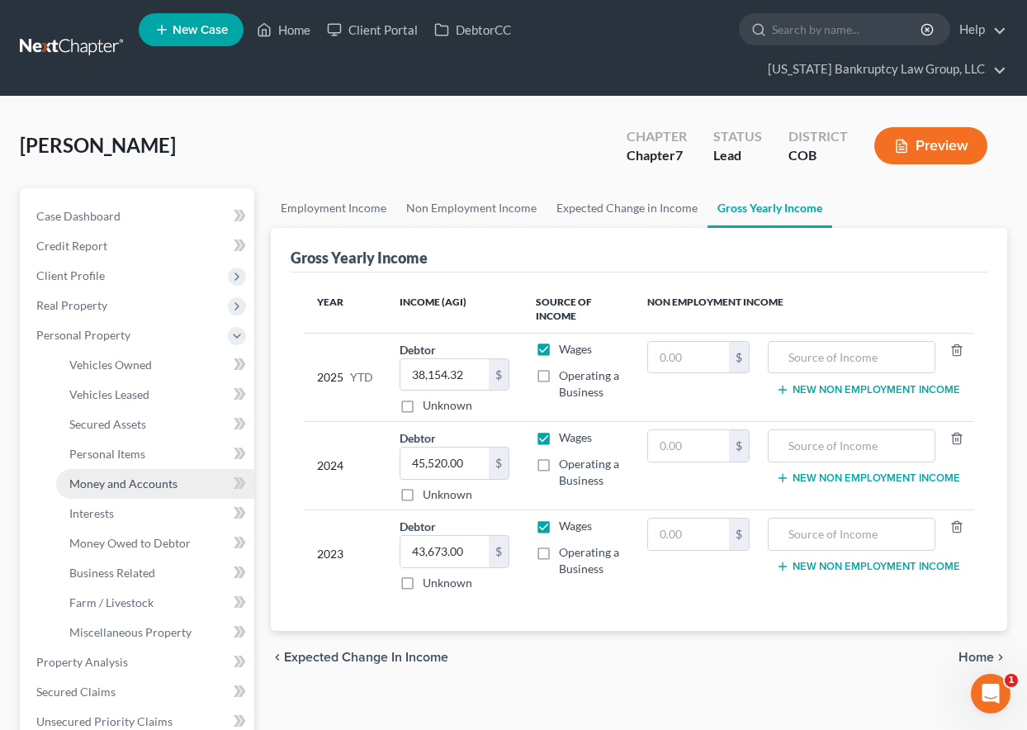
click at [121, 481] on span "Money and Accounts" at bounding box center [123, 483] width 108 height 14
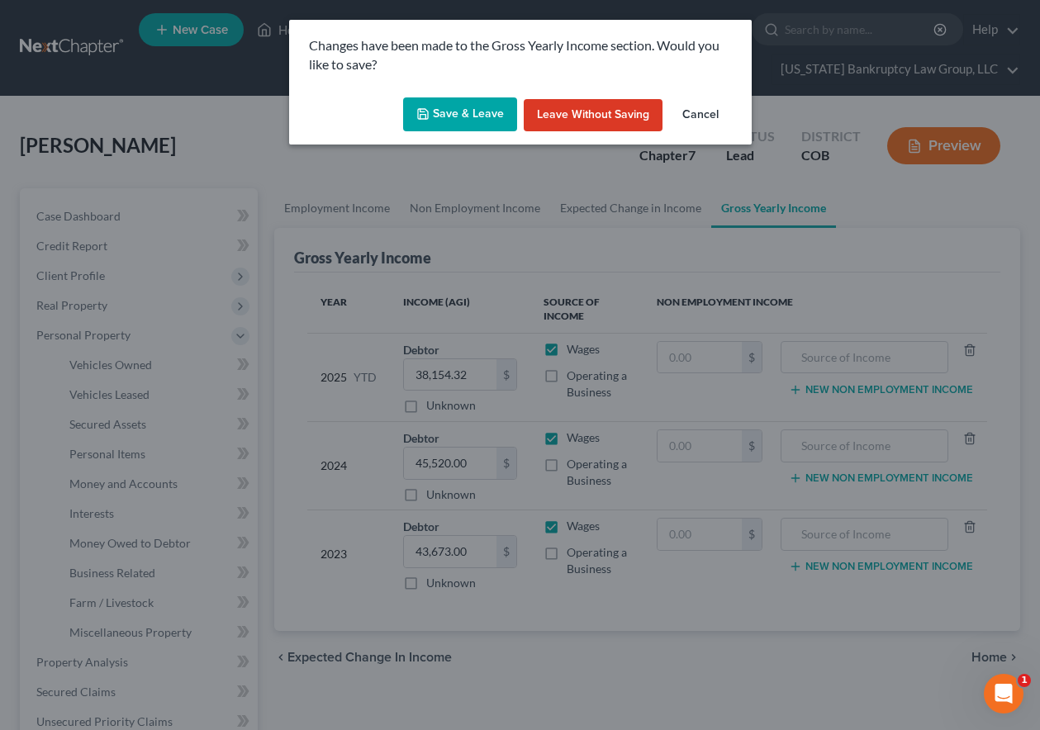
click at [442, 113] on button "Save & Leave" at bounding box center [460, 114] width 114 height 35
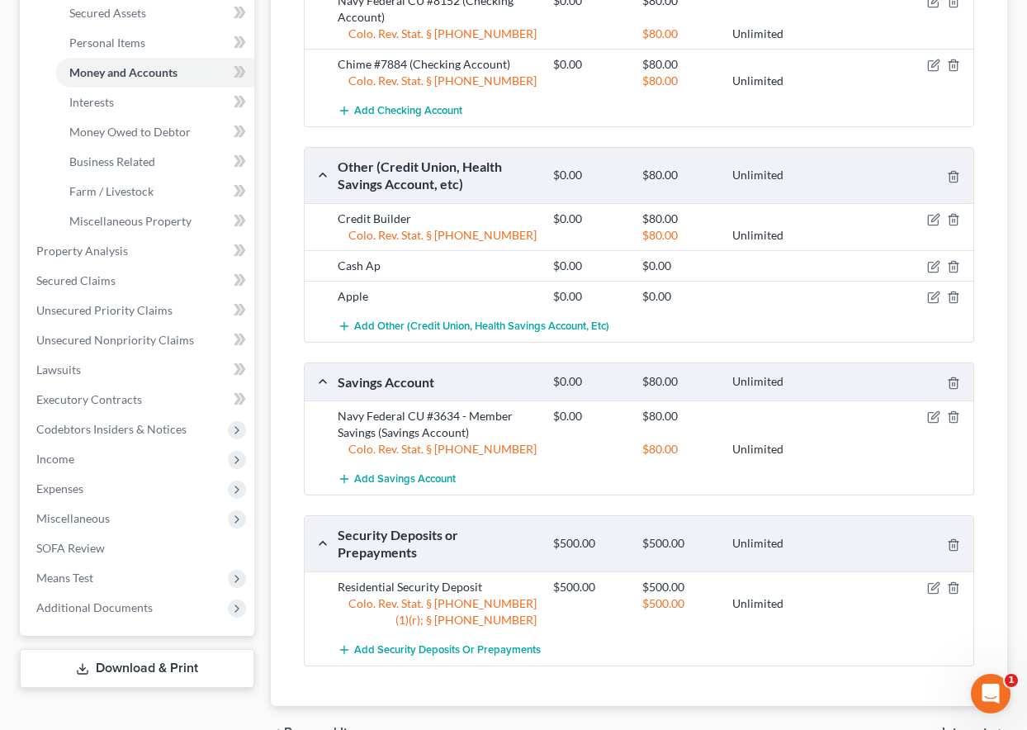
scroll to position [413, 0]
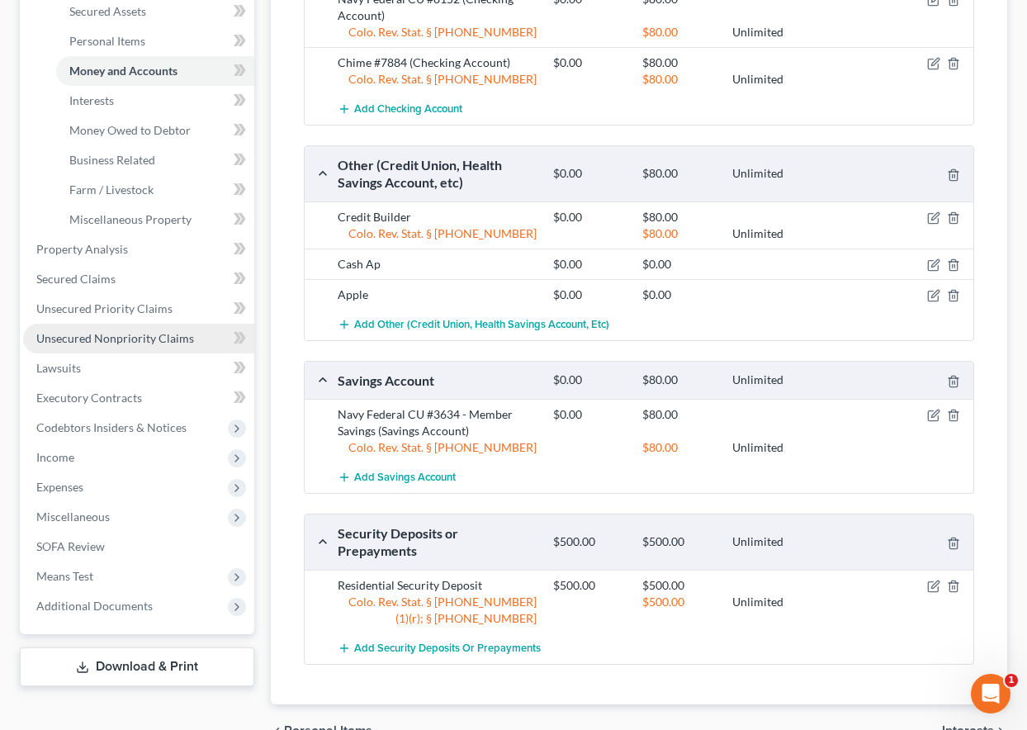
click at [126, 339] on span "Unsecured Nonpriority Claims" at bounding box center [115, 338] width 158 height 14
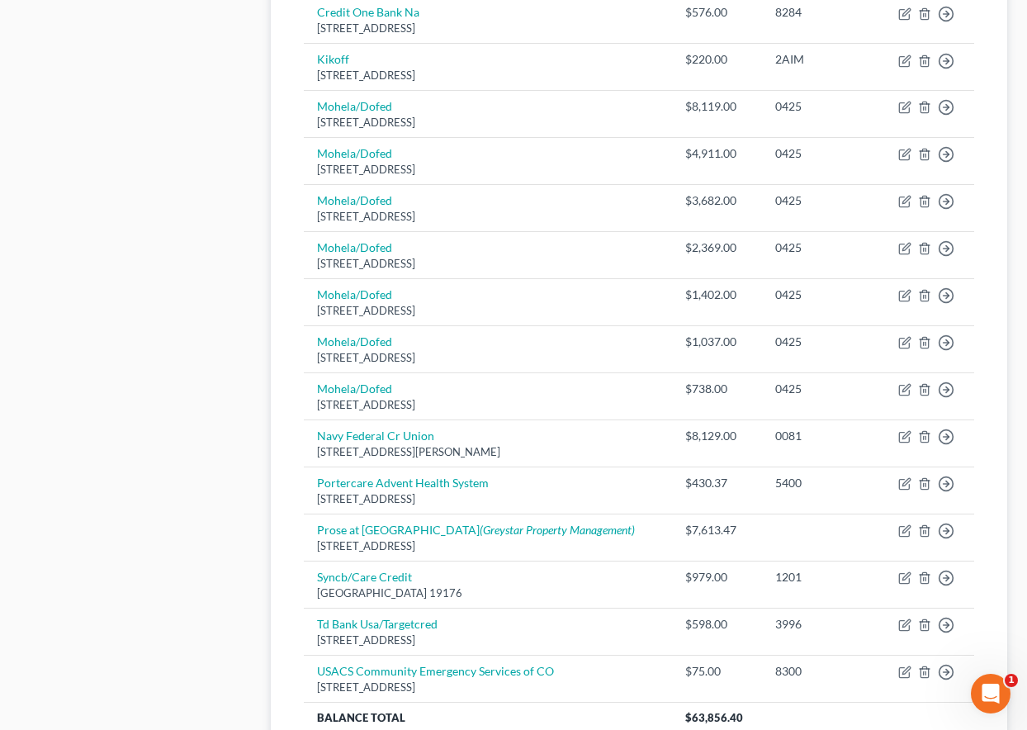
scroll to position [908, 0]
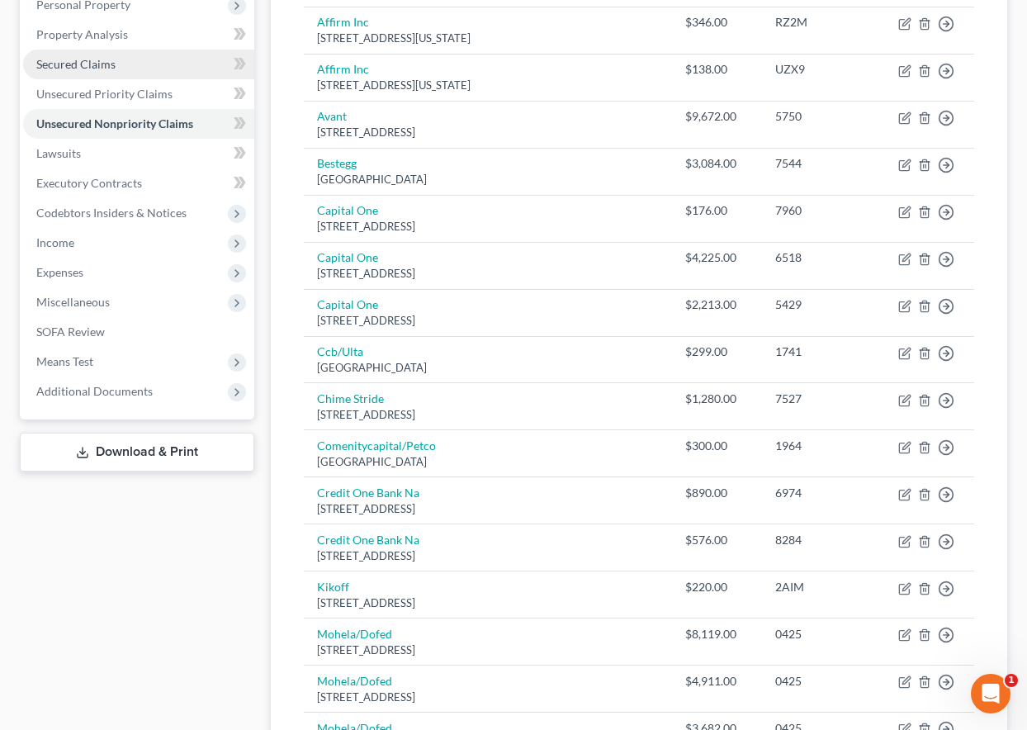
click at [78, 63] on span "Secured Claims" at bounding box center [75, 64] width 79 height 14
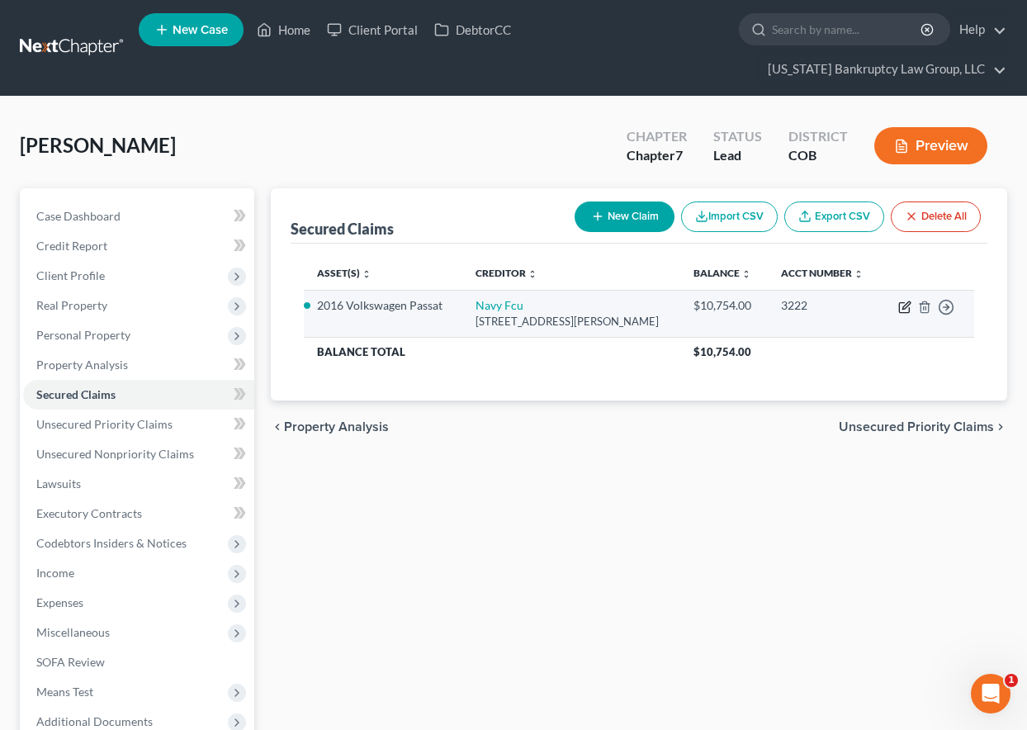
click at [902, 310] on icon "button" at bounding box center [904, 307] width 13 height 13
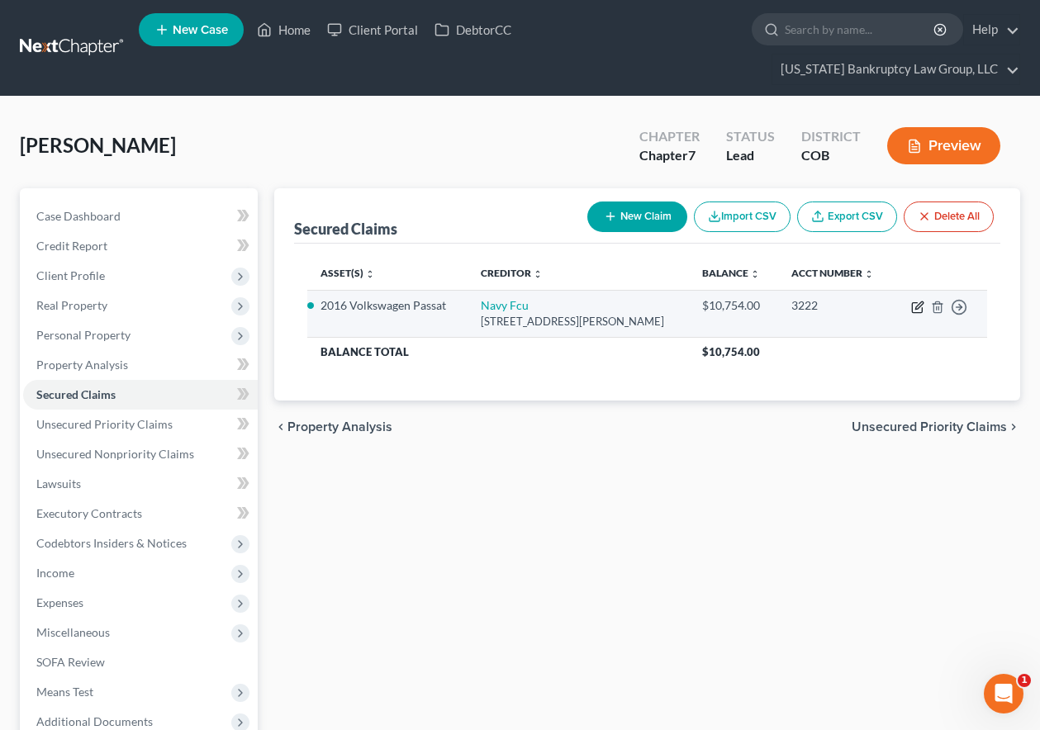
select select "48"
select select "0"
select select "4"
select select "0"
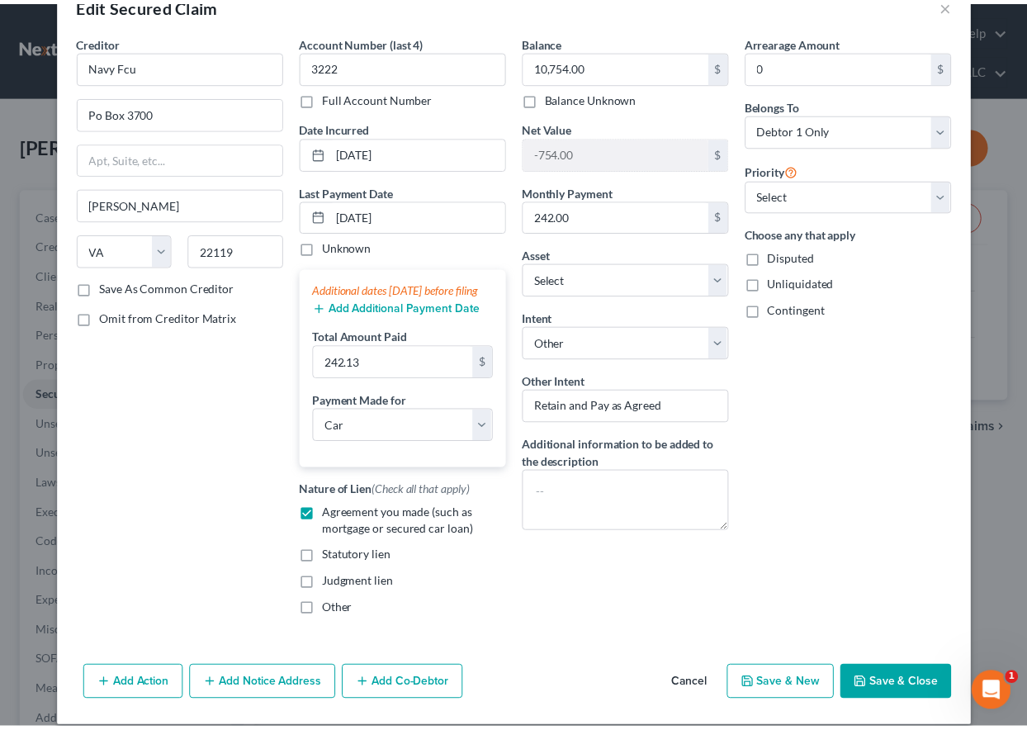
scroll to position [78, 0]
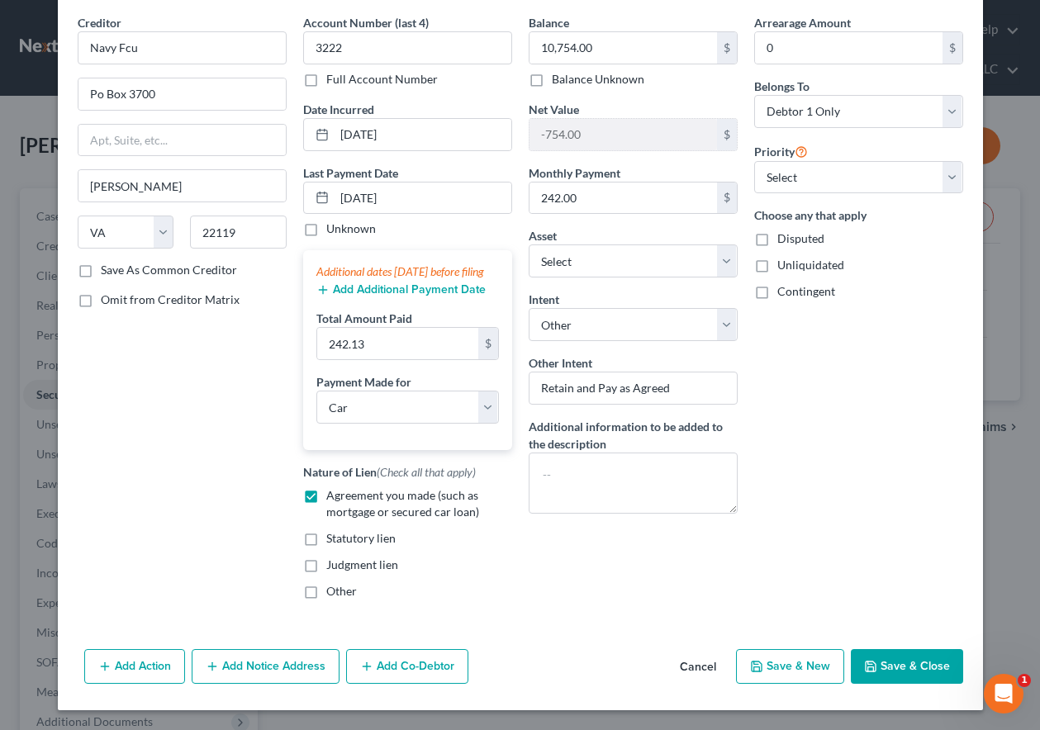
click at [899, 666] on button "Save & Close" at bounding box center [906, 666] width 112 height 35
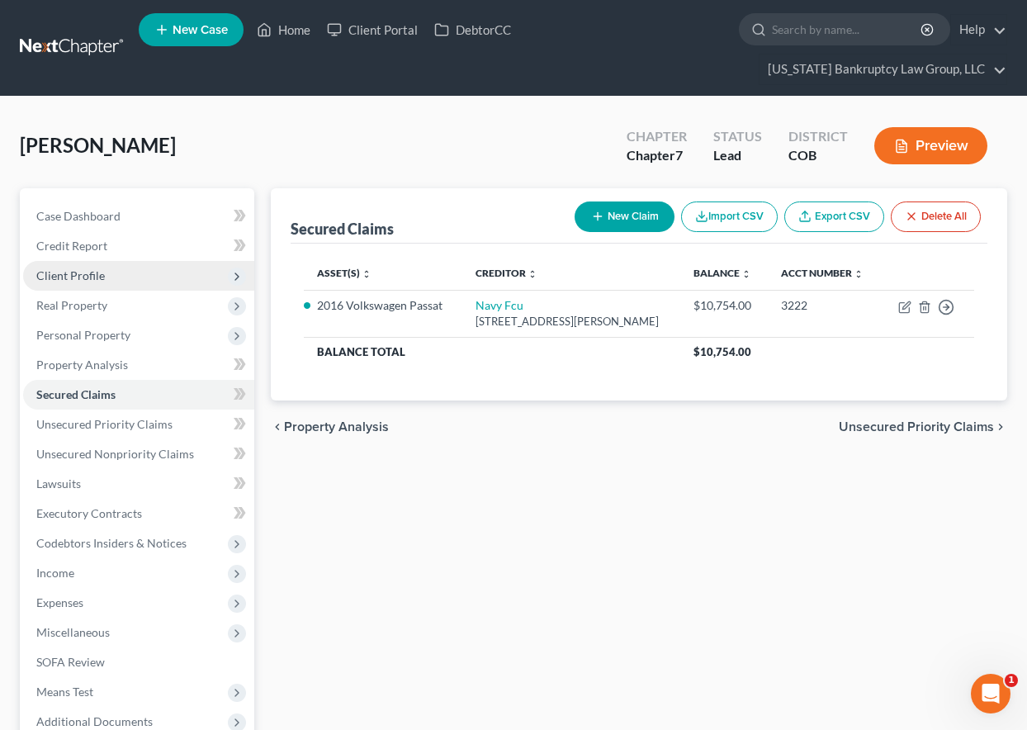
click at [65, 270] on span "Client Profile" at bounding box center [70, 275] width 69 height 14
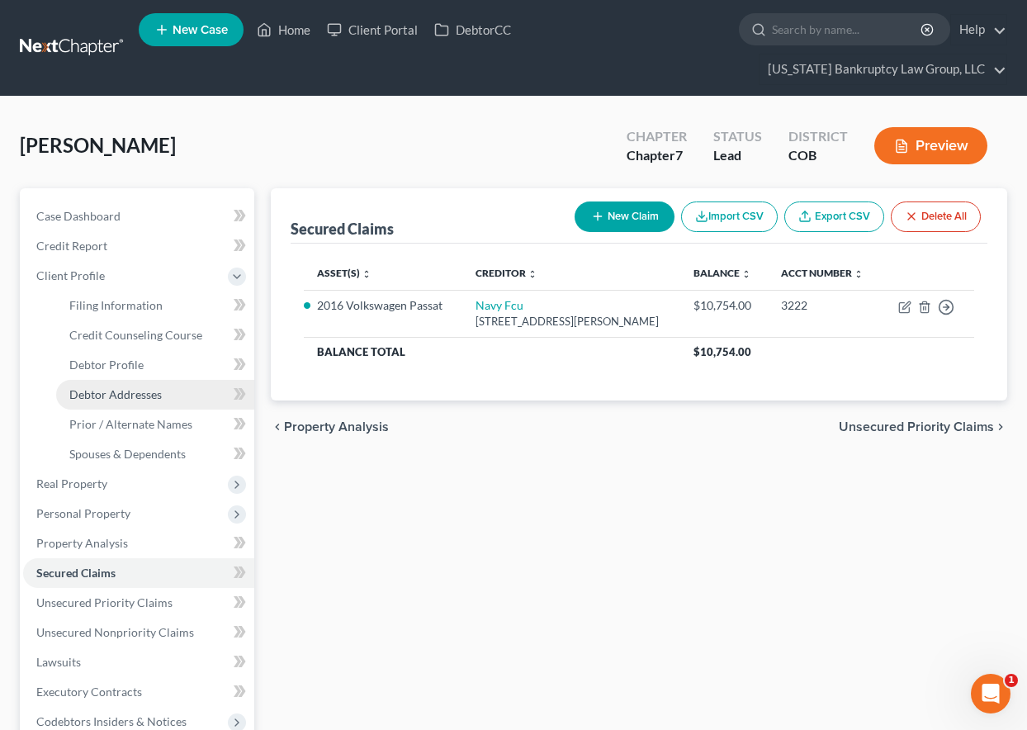
click at [131, 396] on span "Debtor Addresses" at bounding box center [115, 394] width 92 height 14
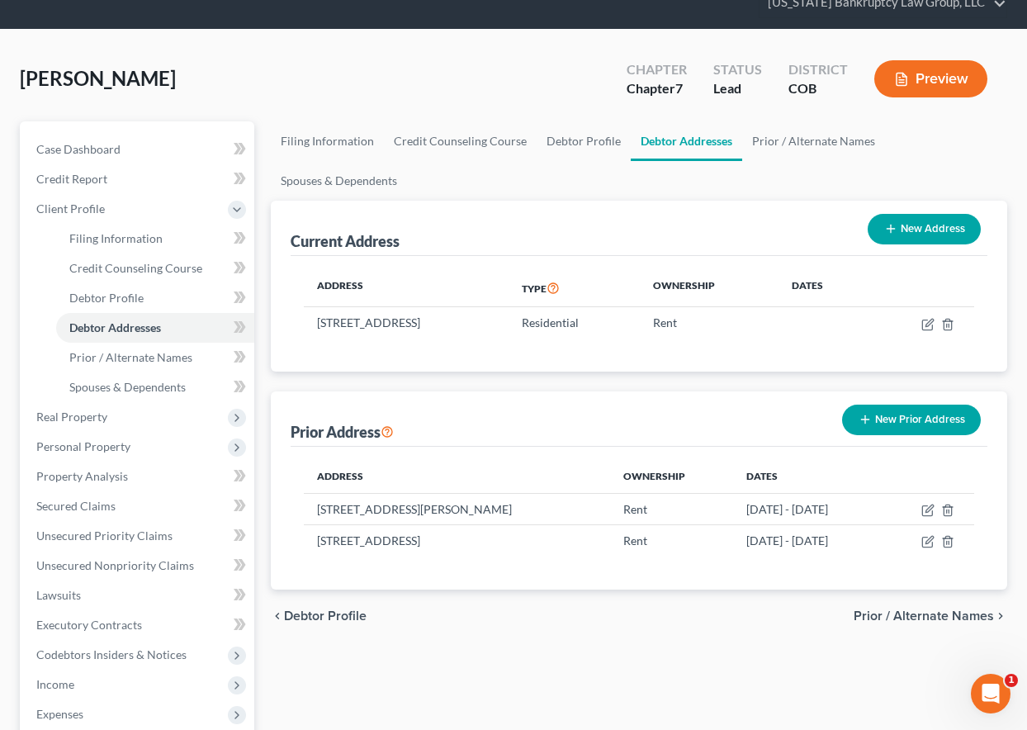
scroll to position [165, 0]
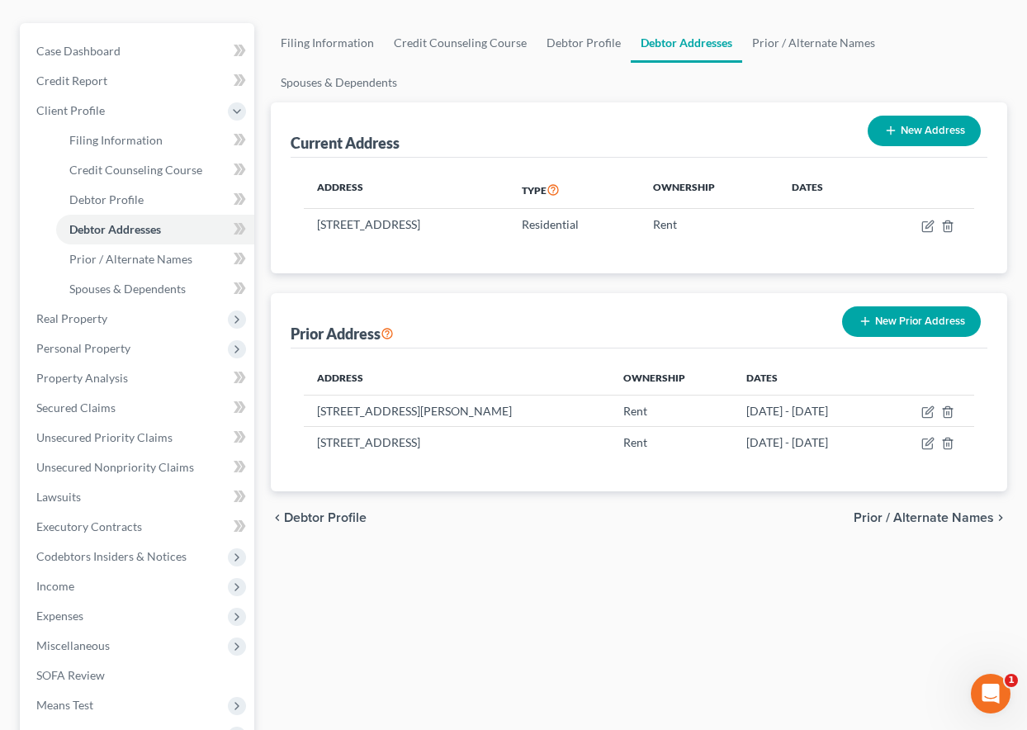
click at [917, 319] on button "New Prior Address" at bounding box center [911, 321] width 139 height 31
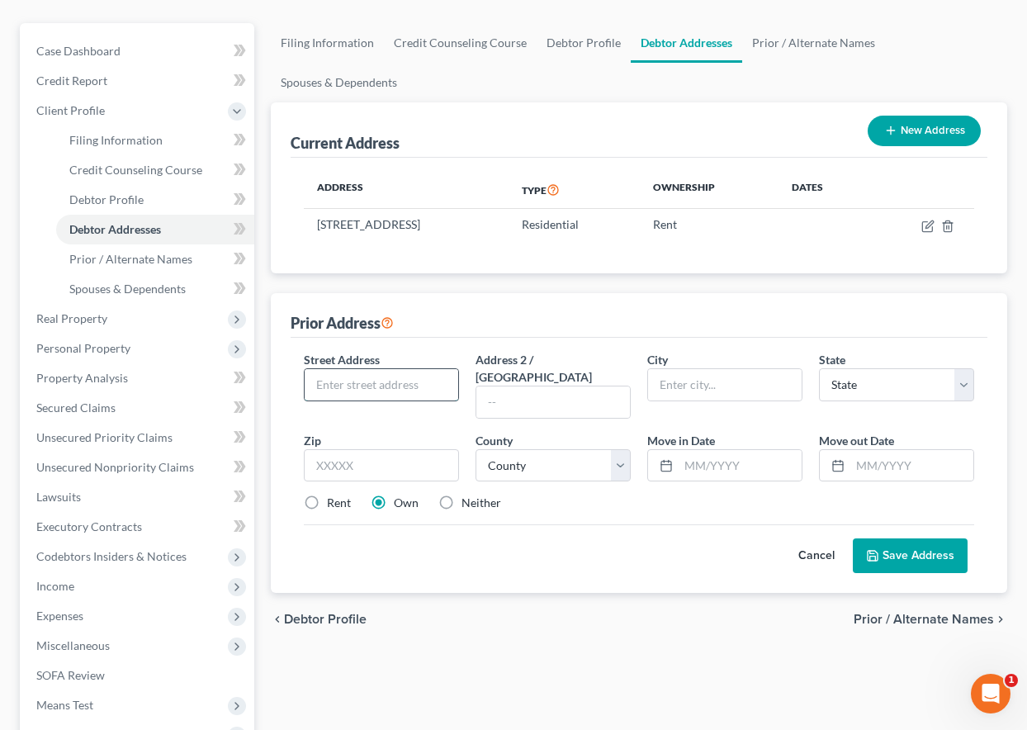
click at [353, 380] on input "text" at bounding box center [382, 384] width 154 height 31
type input "870 Cherry St. # 104"
type input "80220"
type input "[GEOGRAPHIC_DATA]"
select select "5"
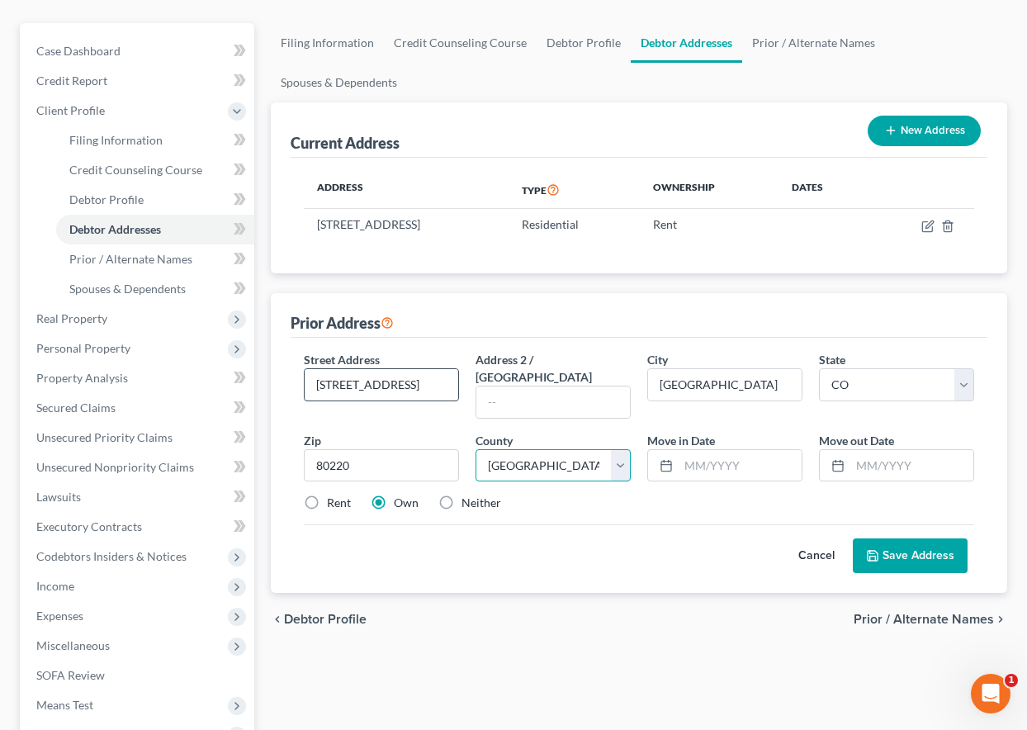
select select "16"
type input "06/2021"
type input "08/2023"
click at [327, 495] on label "Rent" at bounding box center [339, 503] width 24 height 17
click at [334, 495] on input "Rent" at bounding box center [339, 500] width 11 height 11
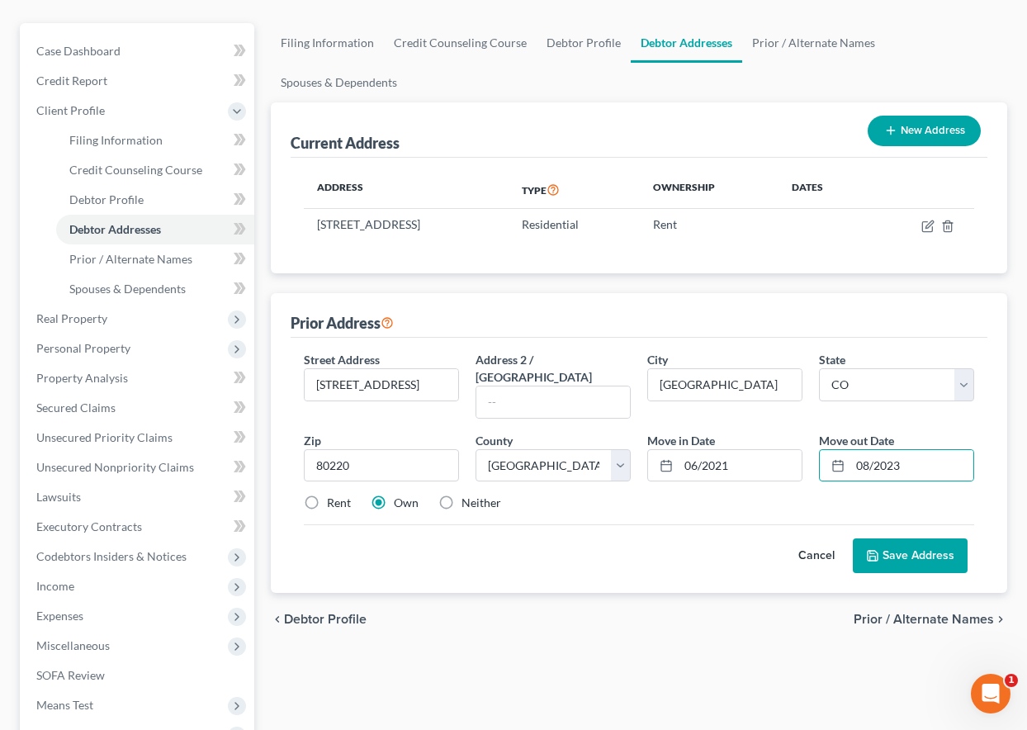
radio input "true"
click at [935, 538] on button "Save Address" at bounding box center [910, 555] width 115 height 35
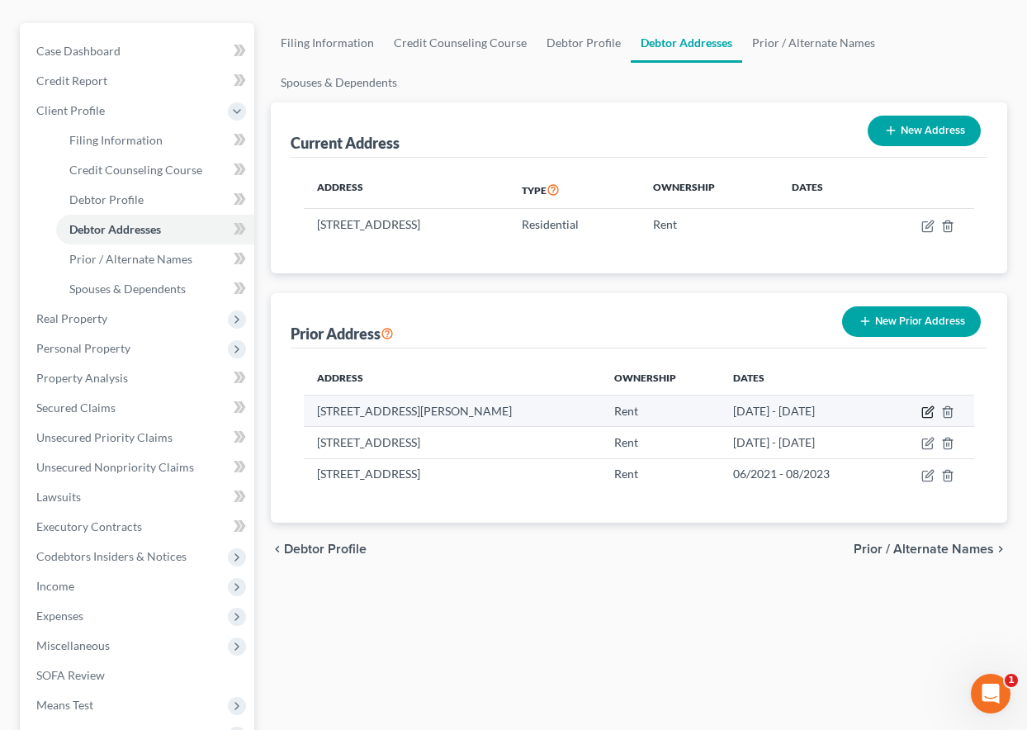
click at [933, 406] on icon "button" at bounding box center [929, 409] width 7 height 7
select select "5"
select select "16"
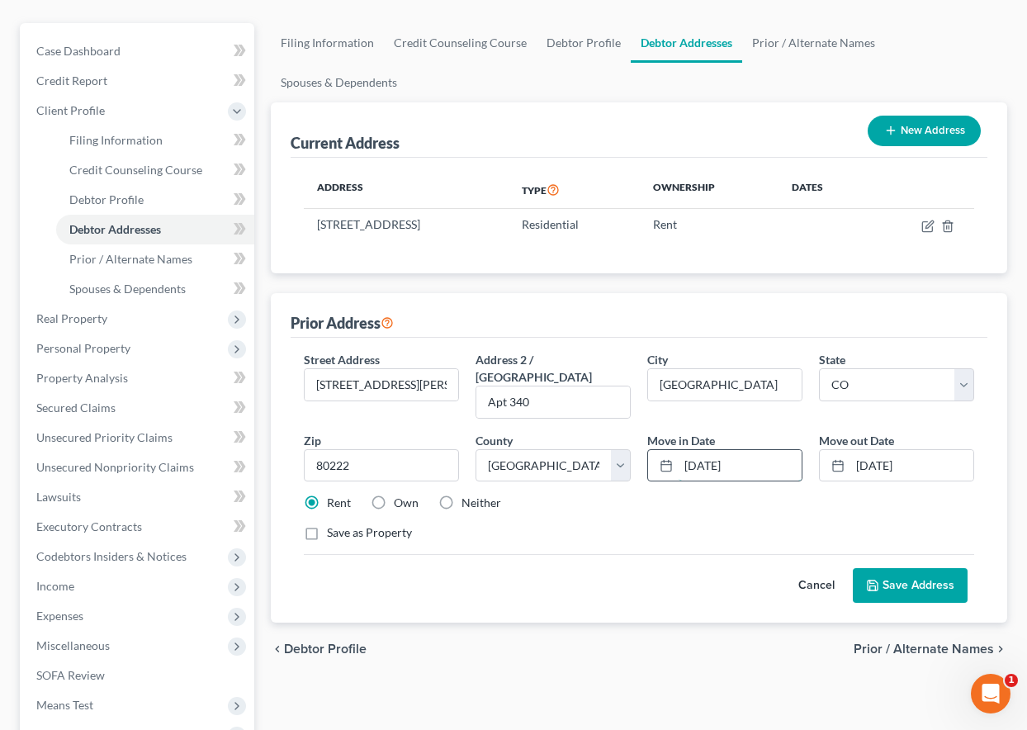
click at [691, 451] on input "07/15/2023" at bounding box center [740, 465] width 123 height 31
type input "08/15/2023"
click at [946, 575] on button "Save Address" at bounding box center [910, 585] width 115 height 35
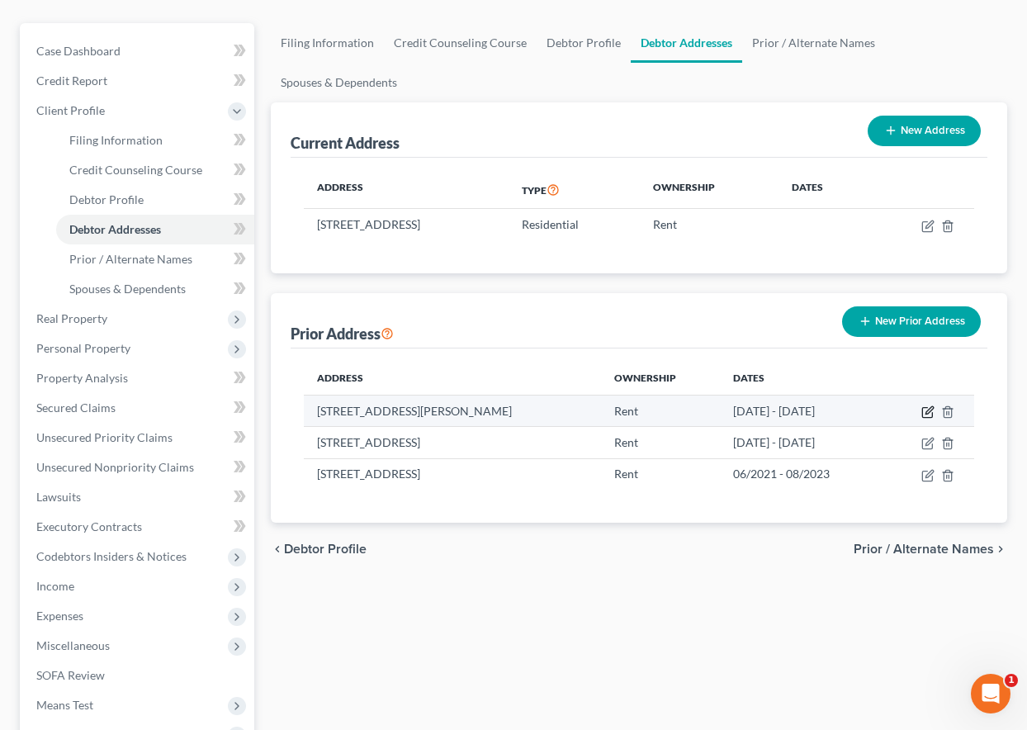
click at [926, 413] on icon "button" at bounding box center [929, 409] width 7 height 7
select select "5"
select select "16"
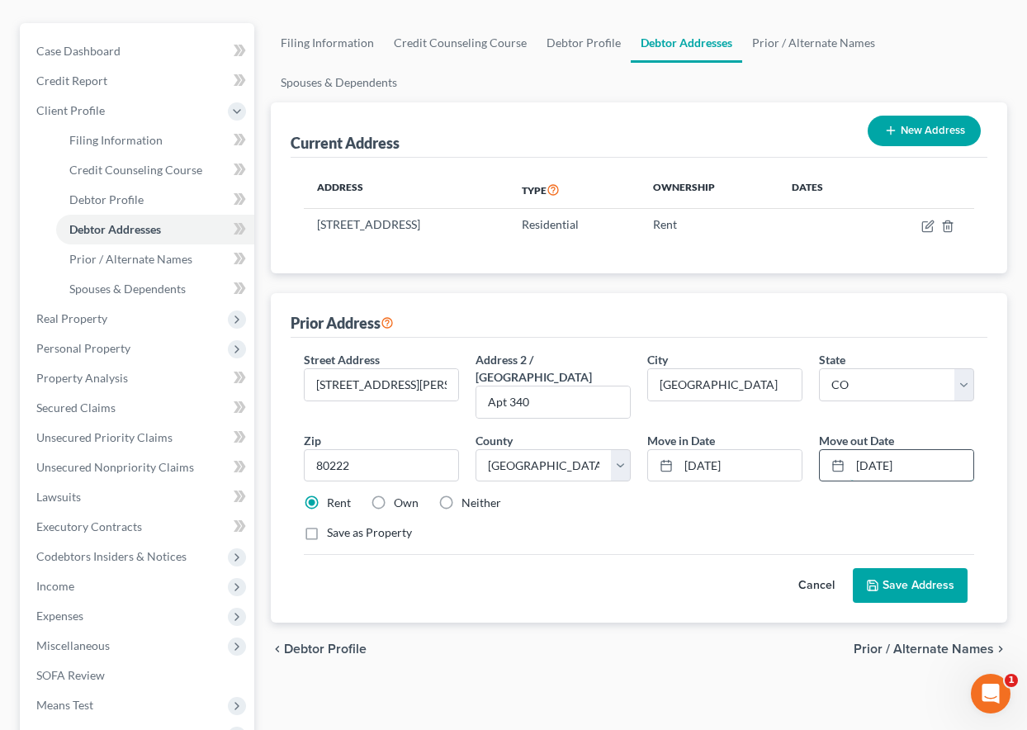
click at [864, 450] on input "09/16/2024" at bounding box center [911, 465] width 123 height 31
type input "08/16/2024"
click at [950, 574] on button "Save Address" at bounding box center [910, 585] width 115 height 35
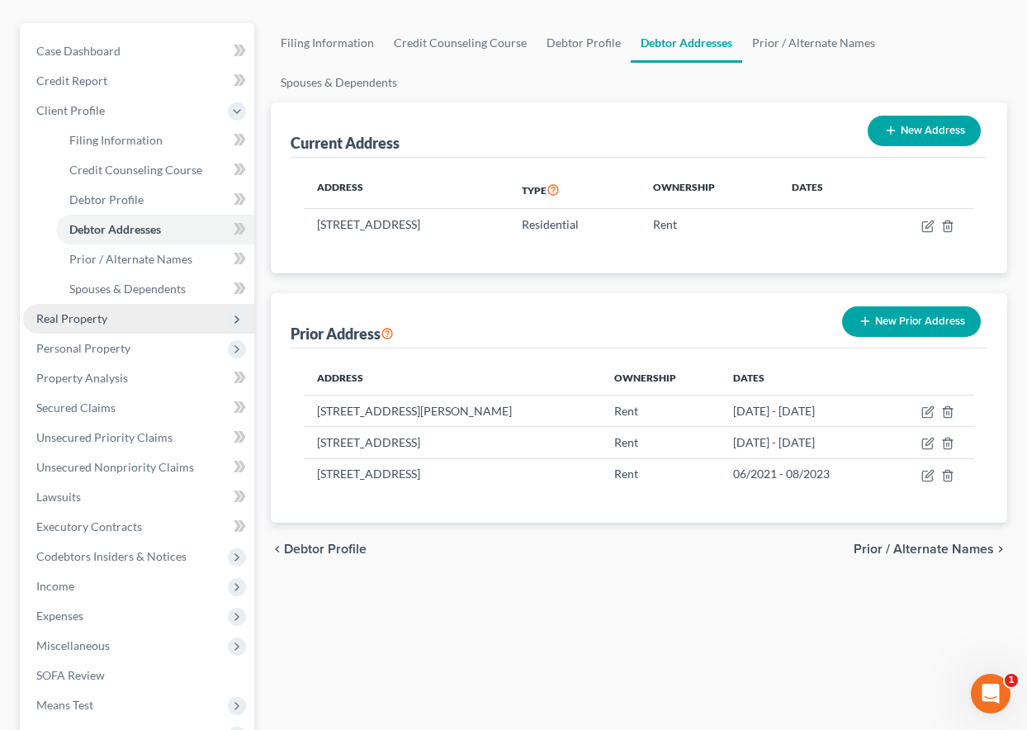
click at [81, 315] on span "Real Property" at bounding box center [71, 318] width 71 height 14
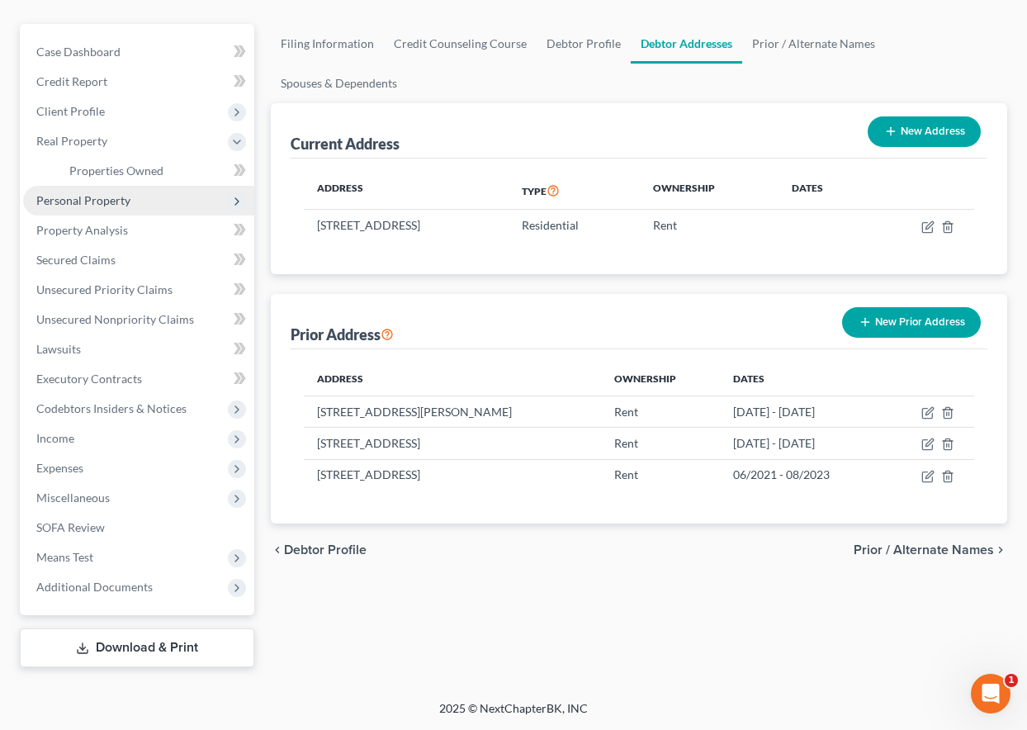
click at [81, 199] on span "Personal Property" at bounding box center [83, 200] width 94 height 14
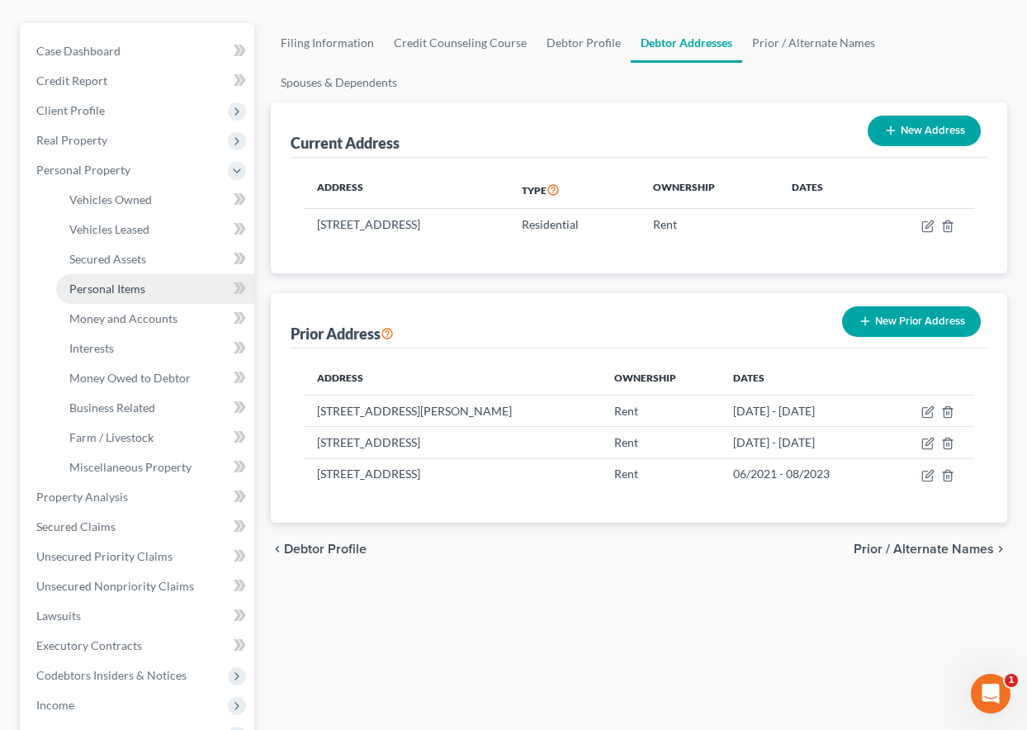
click at [106, 287] on span "Personal Items" at bounding box center [107, 289] width 76 height 14
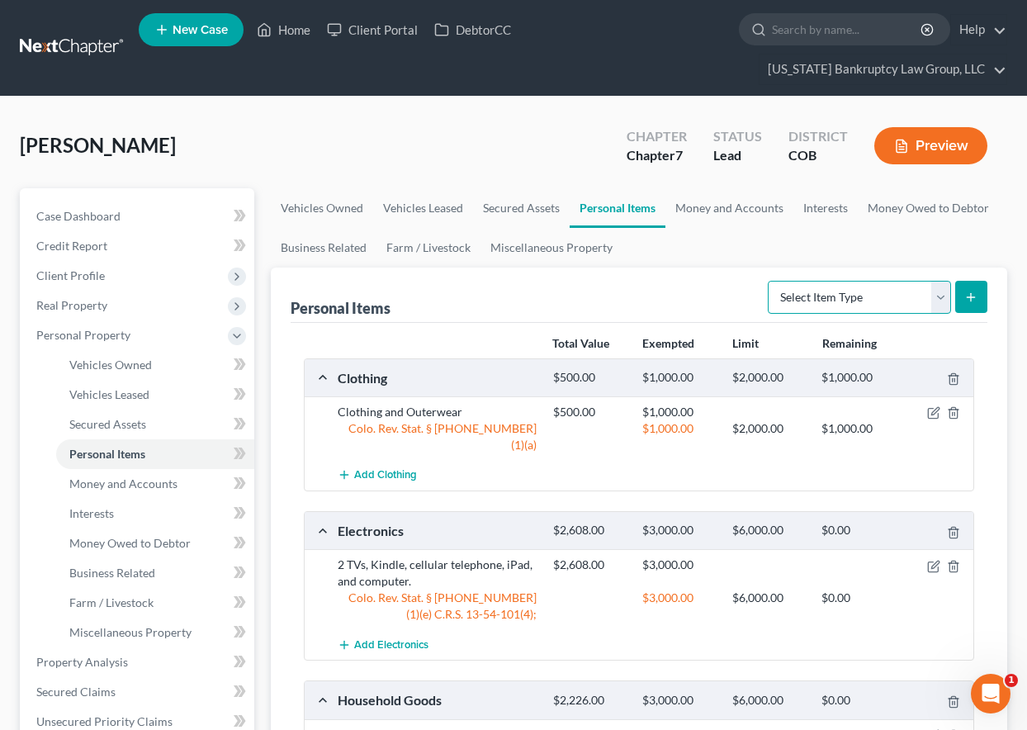
click at [852, 291] on select "Select Item Type Clothing Collectibles Of Value Electronics Firearms Household …" at bounding box center [859, 297] width 183 height 33
select select "pets"
click at [770, 281] on select "Select Item Type Clothing Collectibles Of Value Electronics Firearms Household …" at bounding box center [859, 297] width 183 height 33
click at [973, 291] on icon "submit" at bounding box center [970, 297] width 13 height 13
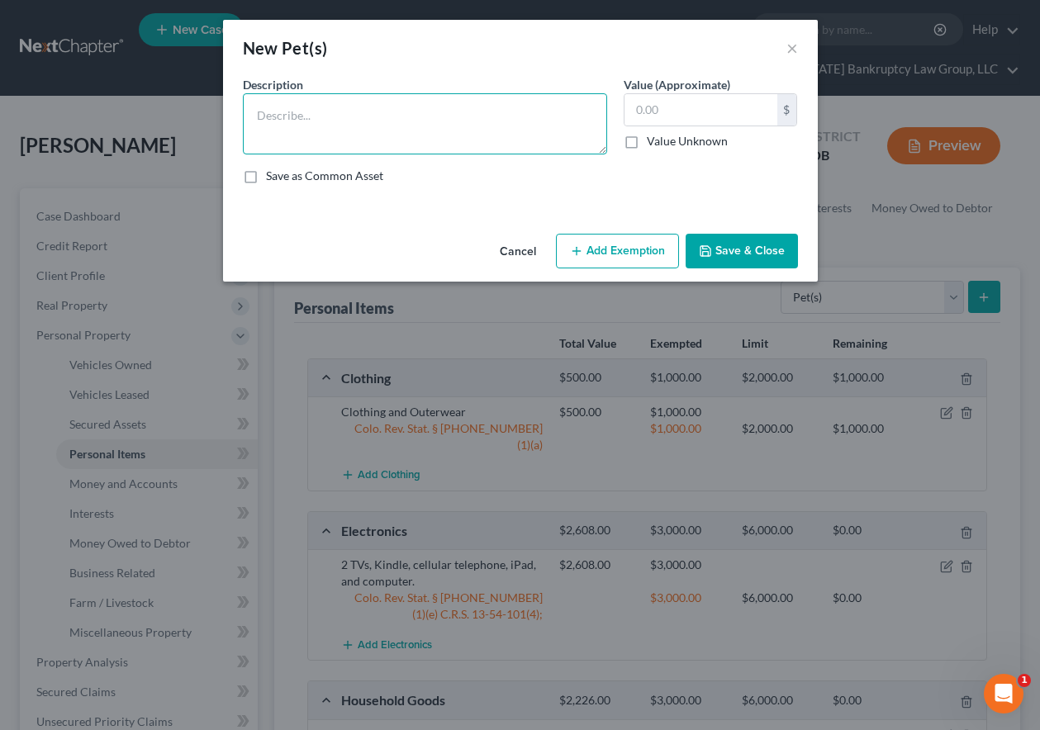
click at [298, 111] on textarea at bounding box center [425, 123] width 364 height 61
type textarea "Cat and dog"
click at [779, 253] on button "Save & Close" at bounding box center [741, 251] width 112 height 35
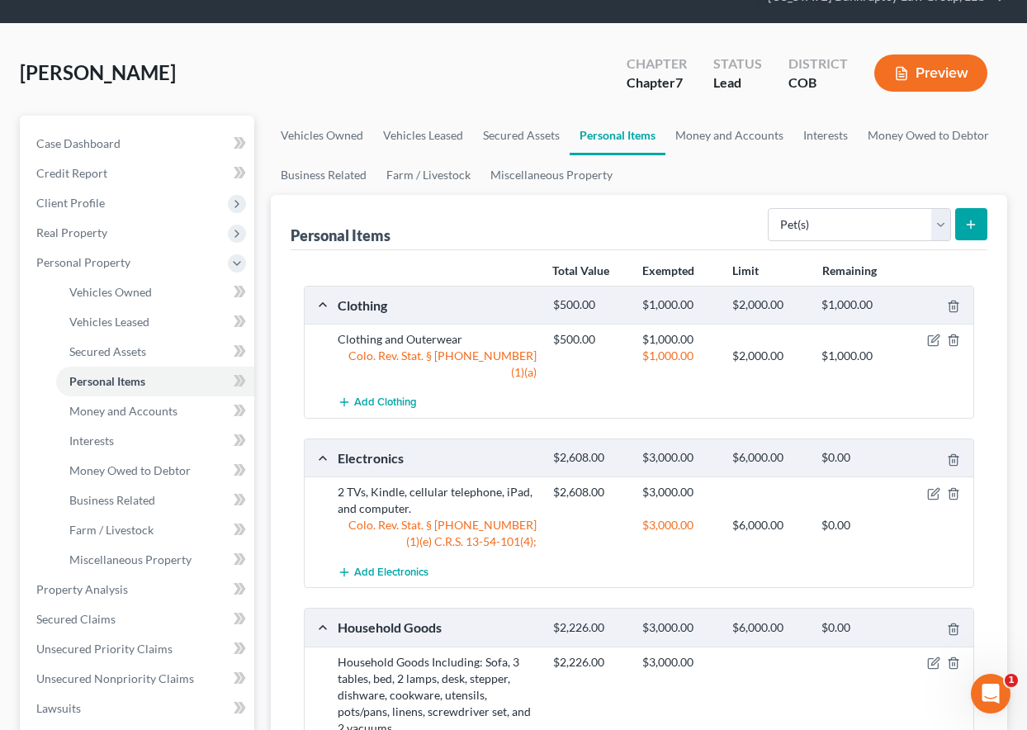
scroll to position [50, 0]
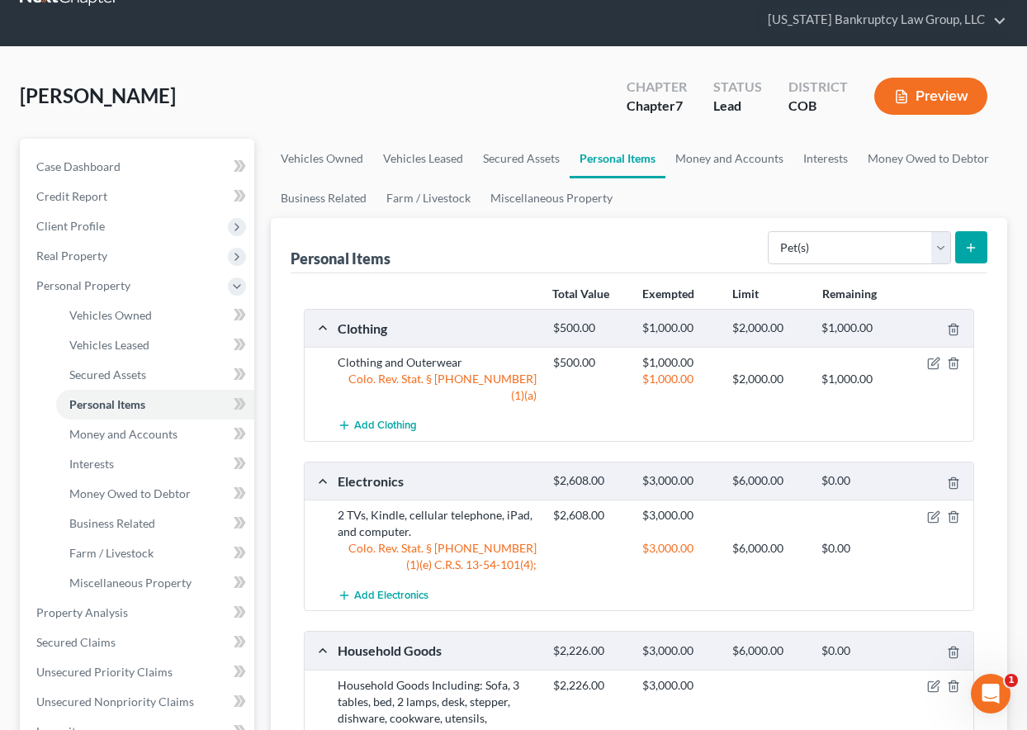
click at [405, 99] on div "Price, Melissa Upgraded Chapter Chapter 7 Status Lead District COB Preview" at bounding box center [514, 103] width 988 height 72
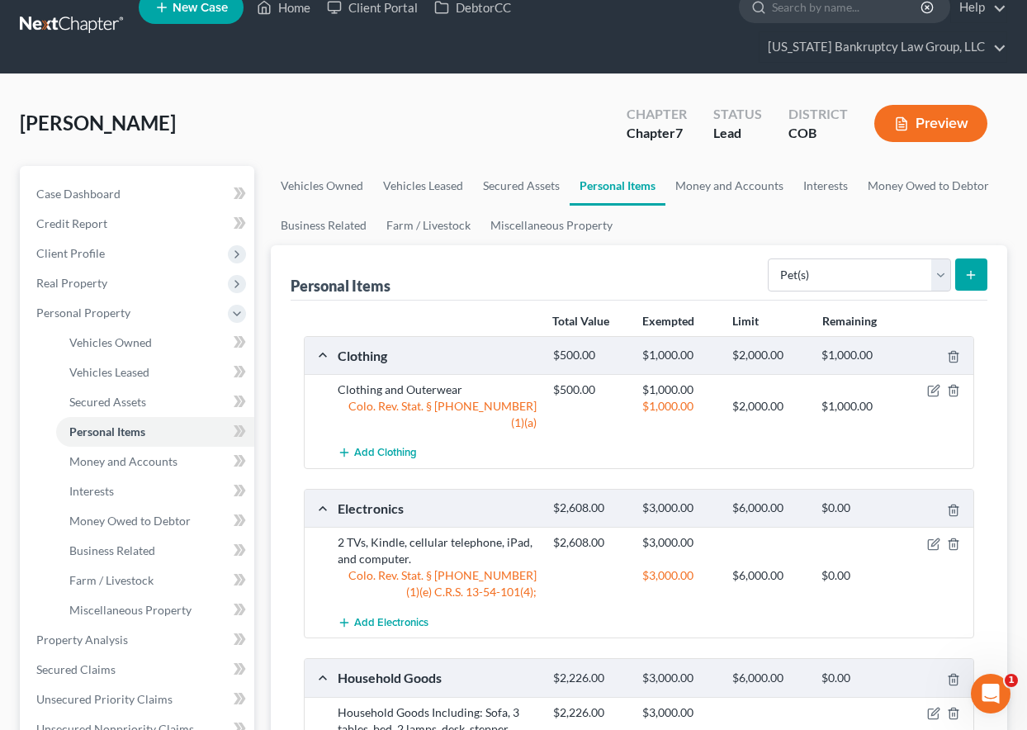
scroll to position [0, 0]
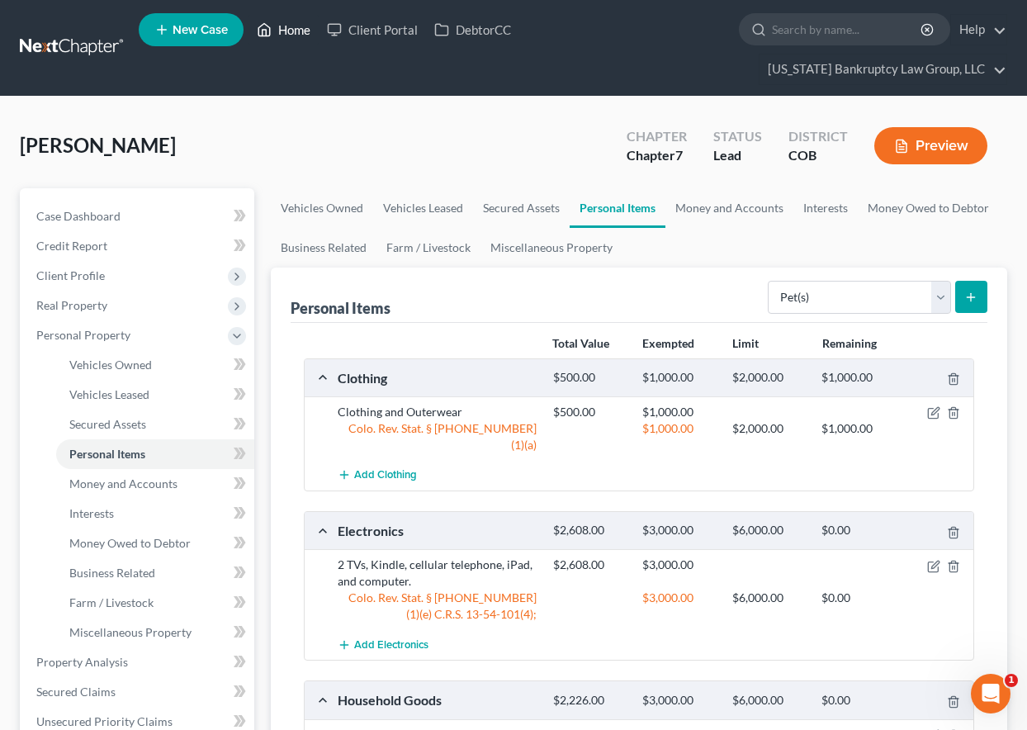
click at [291, 26] on link "Home" at bounding box center [284, 30] width 70 height 30
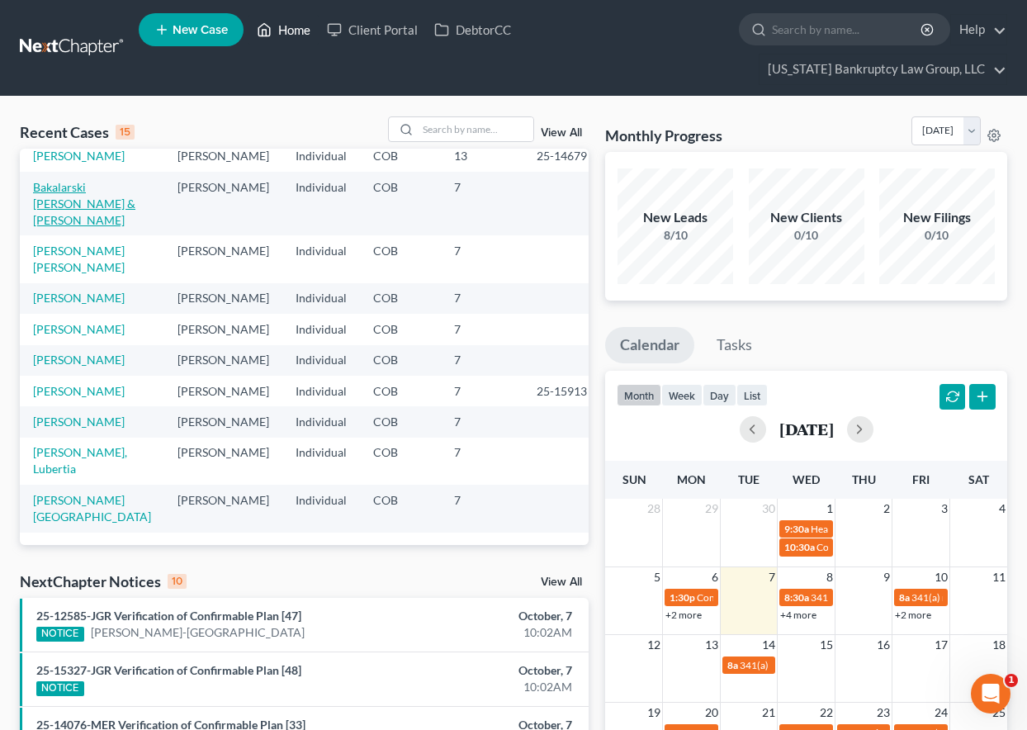
scroll to position [330, 0]
click at [74, 244] on link "[PERSON_NAME] [PERSON_NAME]" at bounding box center [79, 259] width 92 height 31
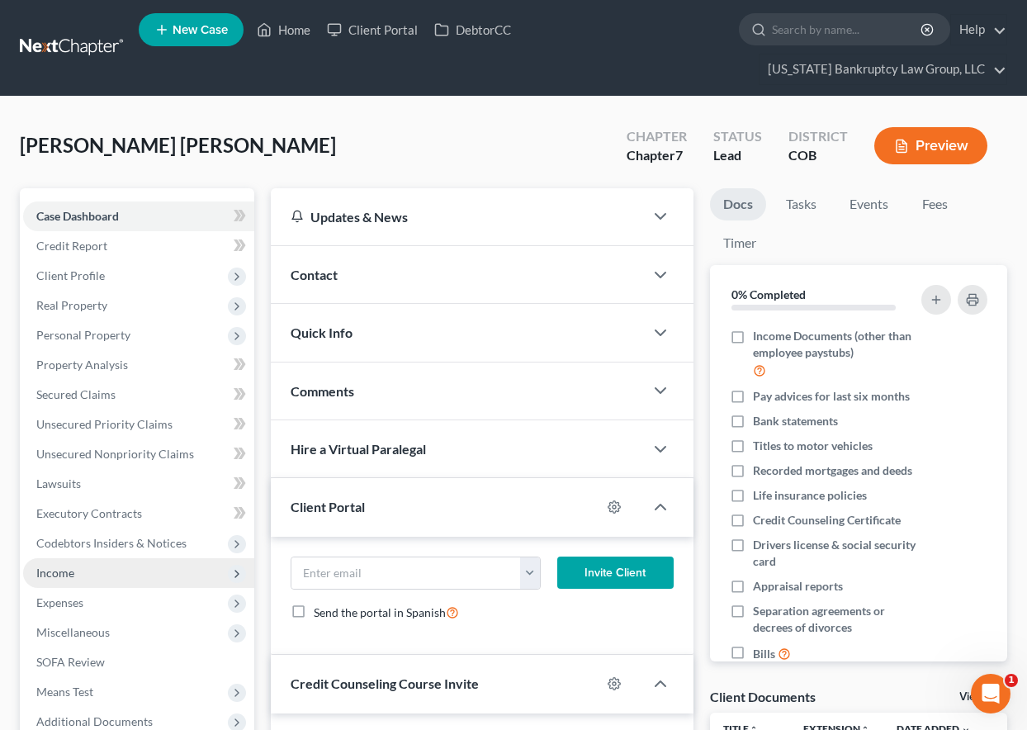
click at [50, 578] on span "Income" at bounding box center [55, 573] width 38 height 14
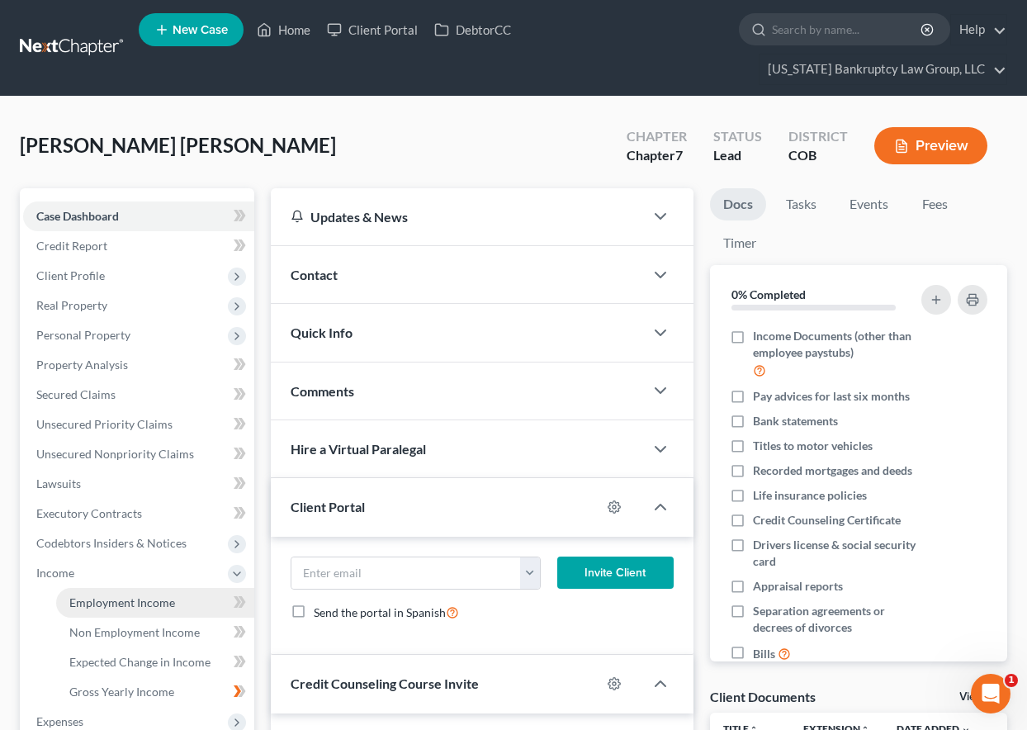
click at [94, 609] on span "Employment Income" at bounding box center [122, 602] width 106 height 14
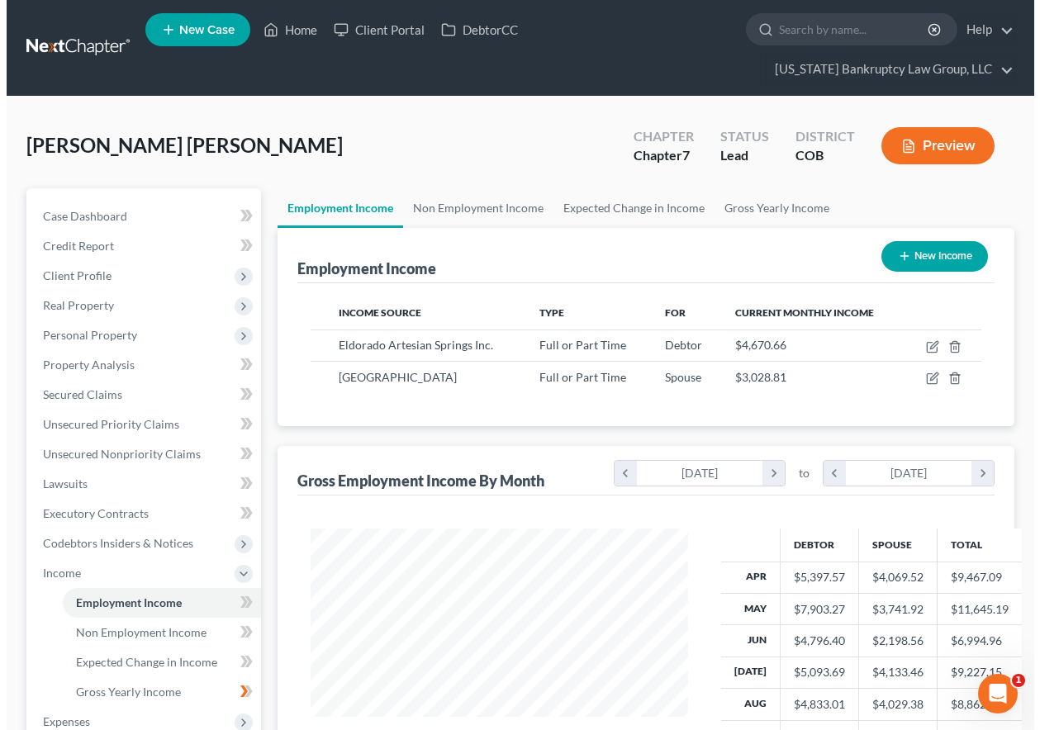
scroll to position [296, 410]
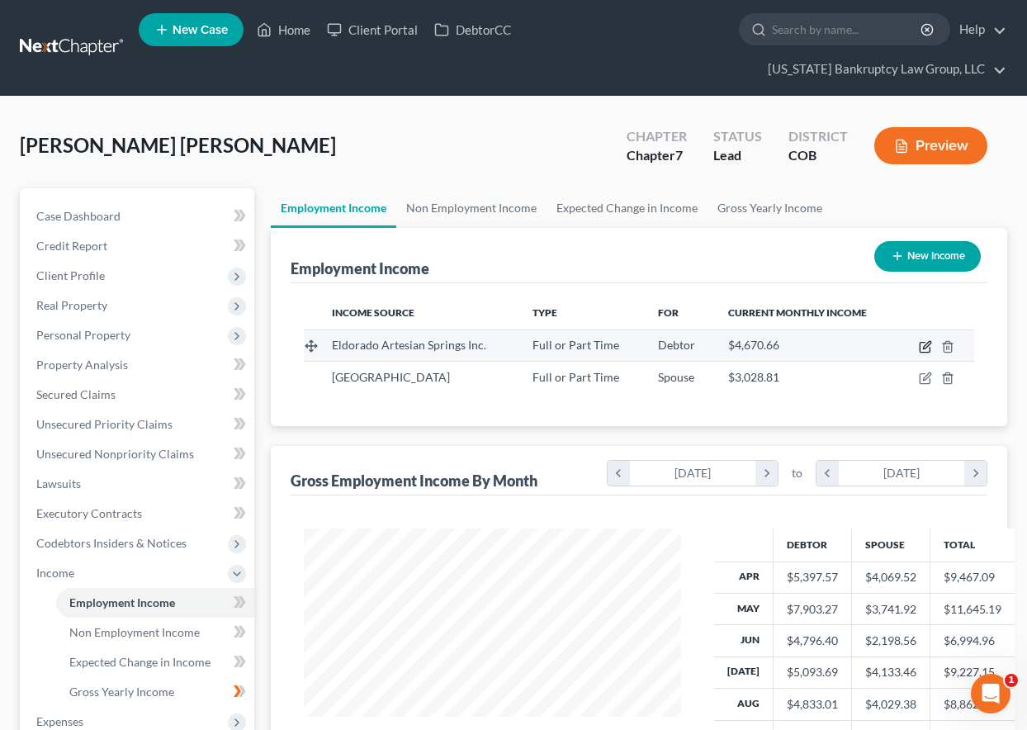
click at [927, 343] on icon "button" at bounding box center [926, 344] width 7 height 7
select select "0"
select select "5"
select select "2"
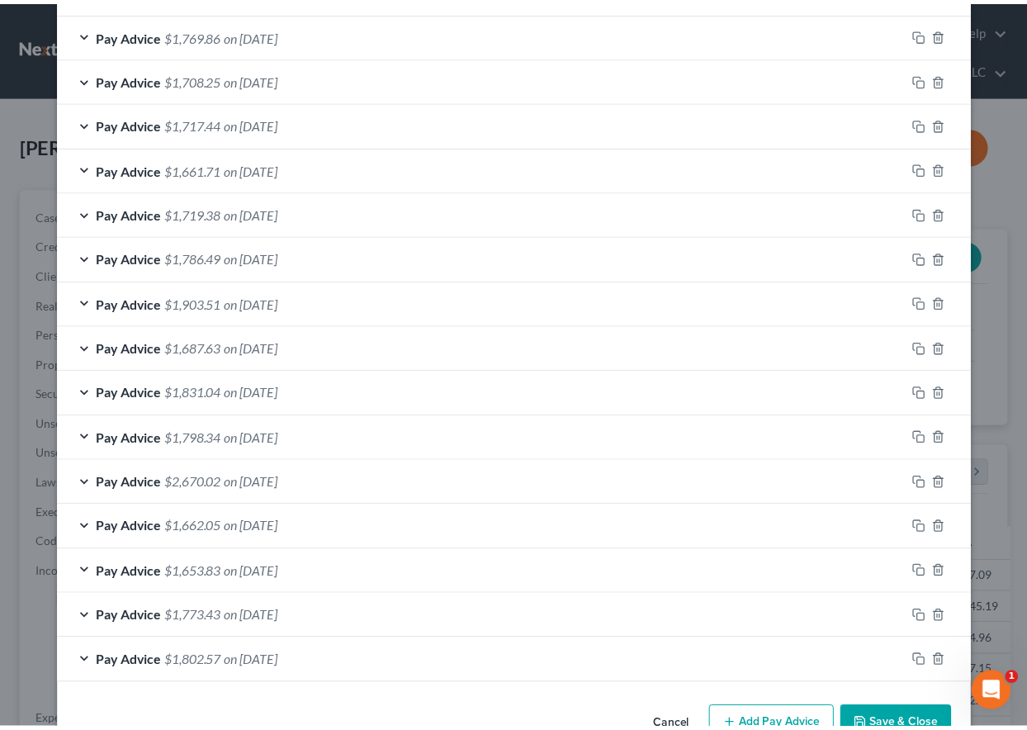
scroll to position [1489, 0]
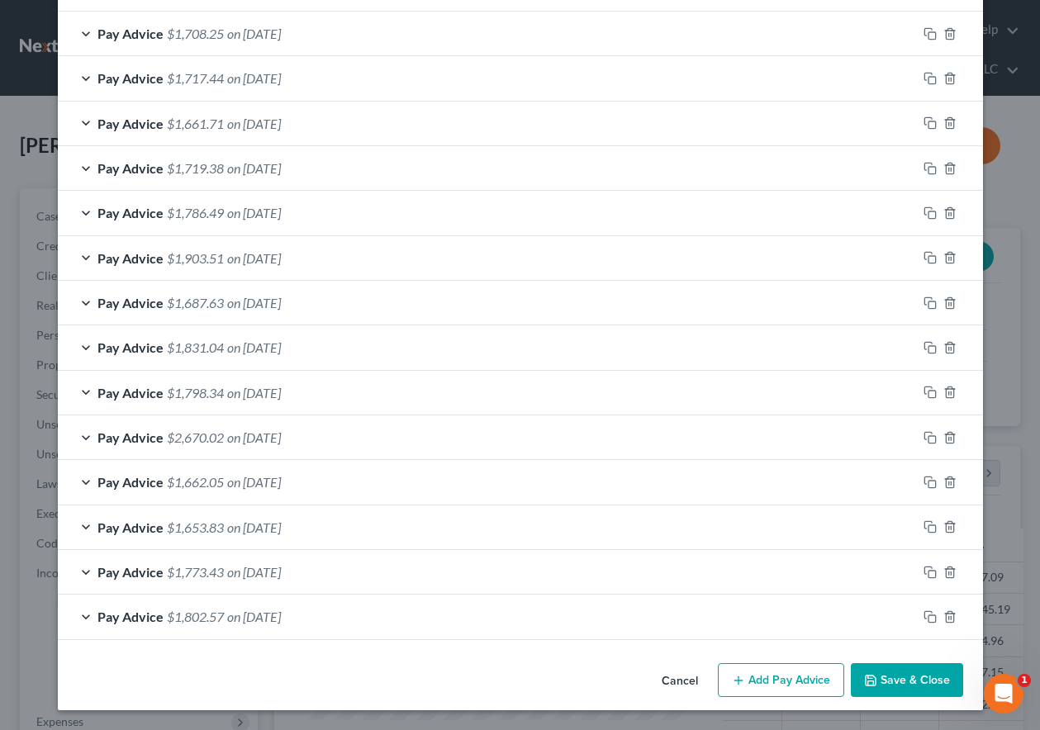
click at [881, 677] on button "Save & Close" at bounding box center [906, 680] width 112 height 35
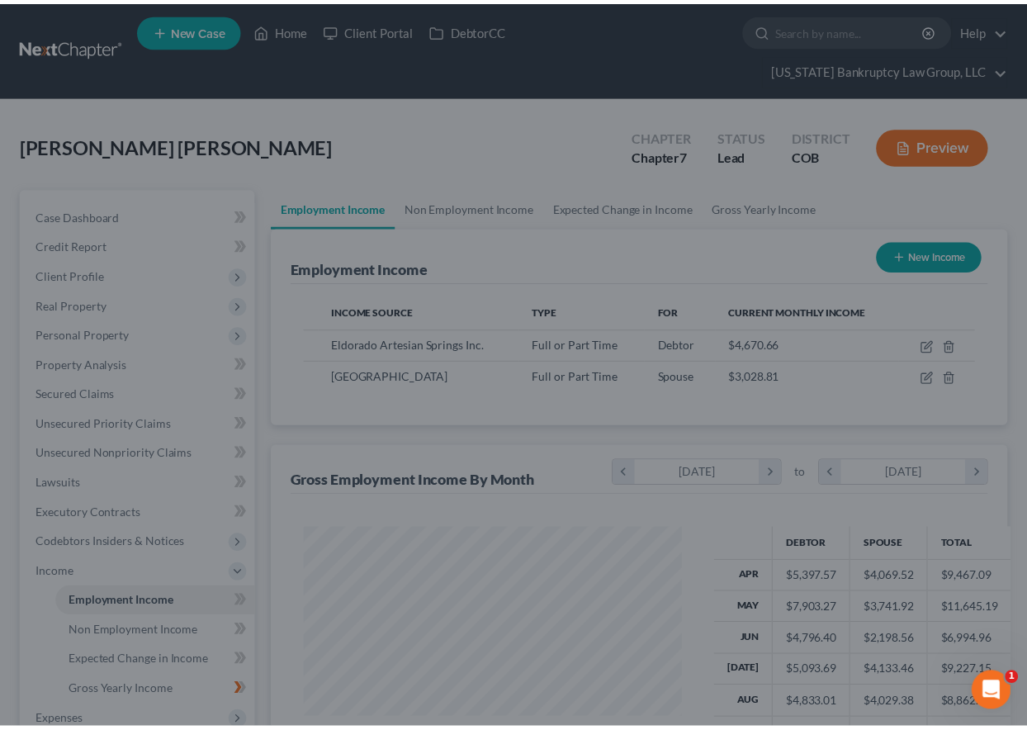
scroll to position [825382, 825267]
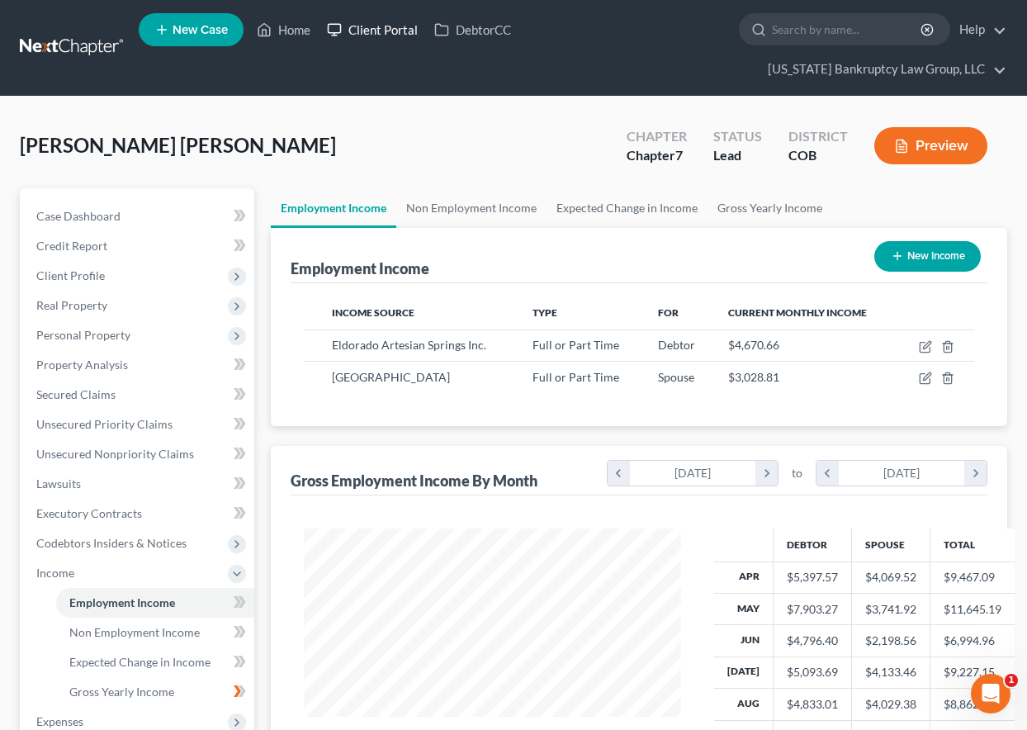
click at [385, 25] on link "Client Portal" at bounding box center [372, 30] width 107 height 30
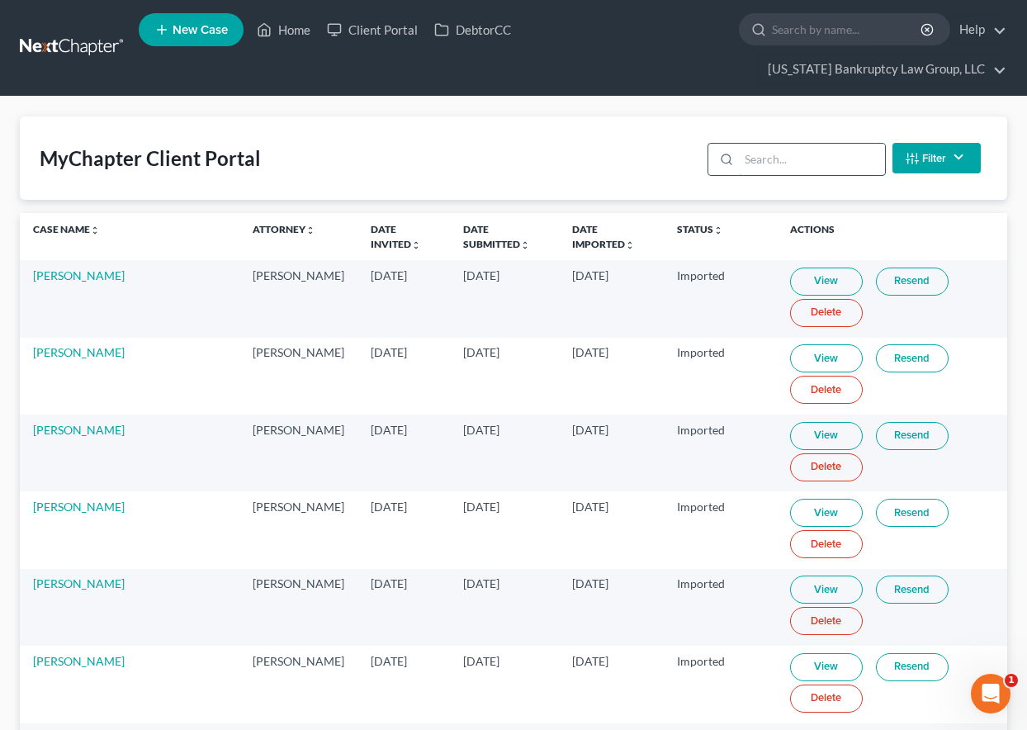
click at [817, 154] on input "search" at bounding box center [812, 159] width 146 height 31
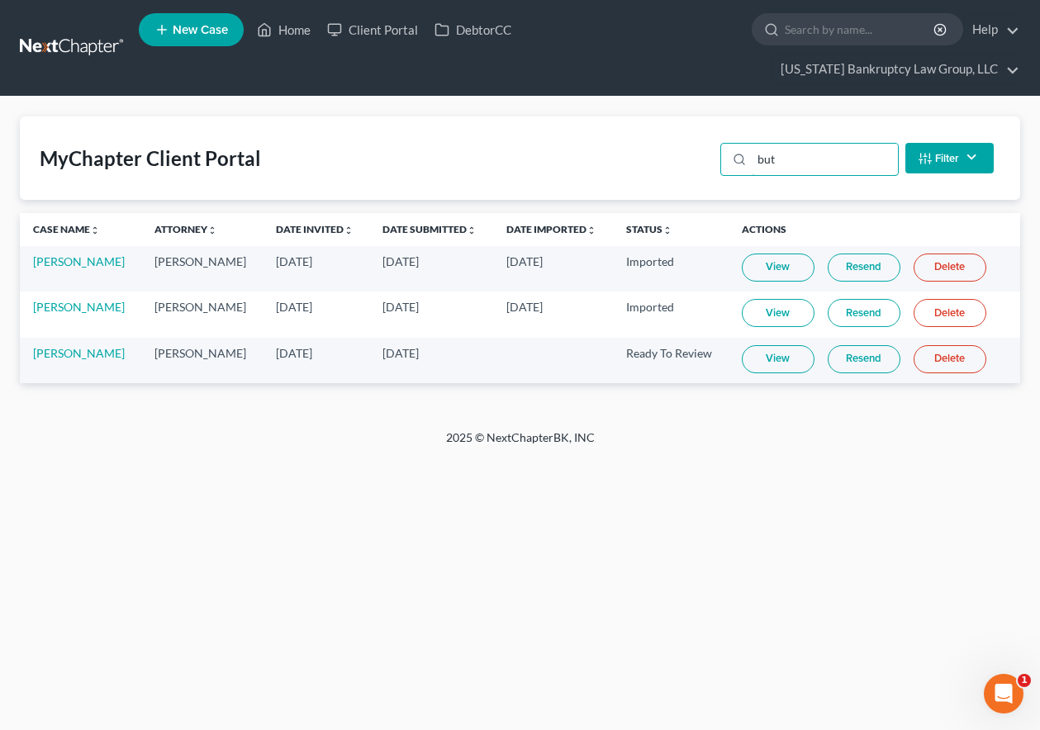
type input "but"
click at [768, 362] on link "View" at bounding box center [777, 359] width 73 height 28
click at [295, 29] on link "Home" at bounding box center [284, 30] width 70 height 30
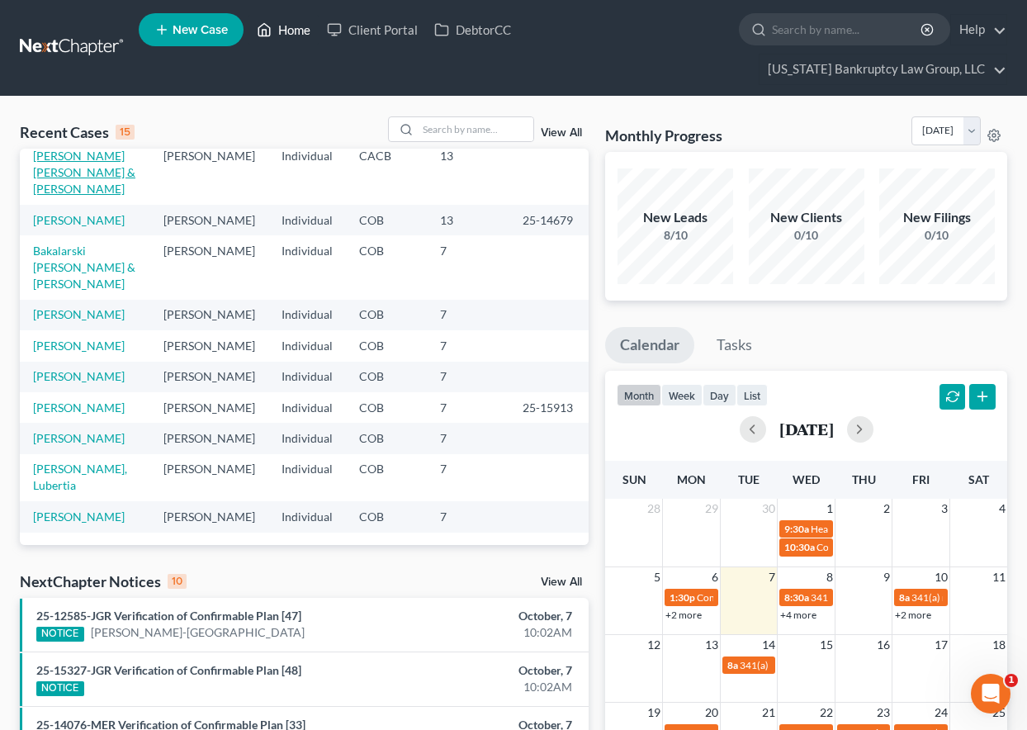
scroll to position [377, 0]
click at [122, 501] on td "[PERSON_NAME]" at bounding box center [85, 516] width 130 height 31
click at [115, 509] on link "[PERSON_NAME]" at bounding box center [79, 516] width 92 height 14
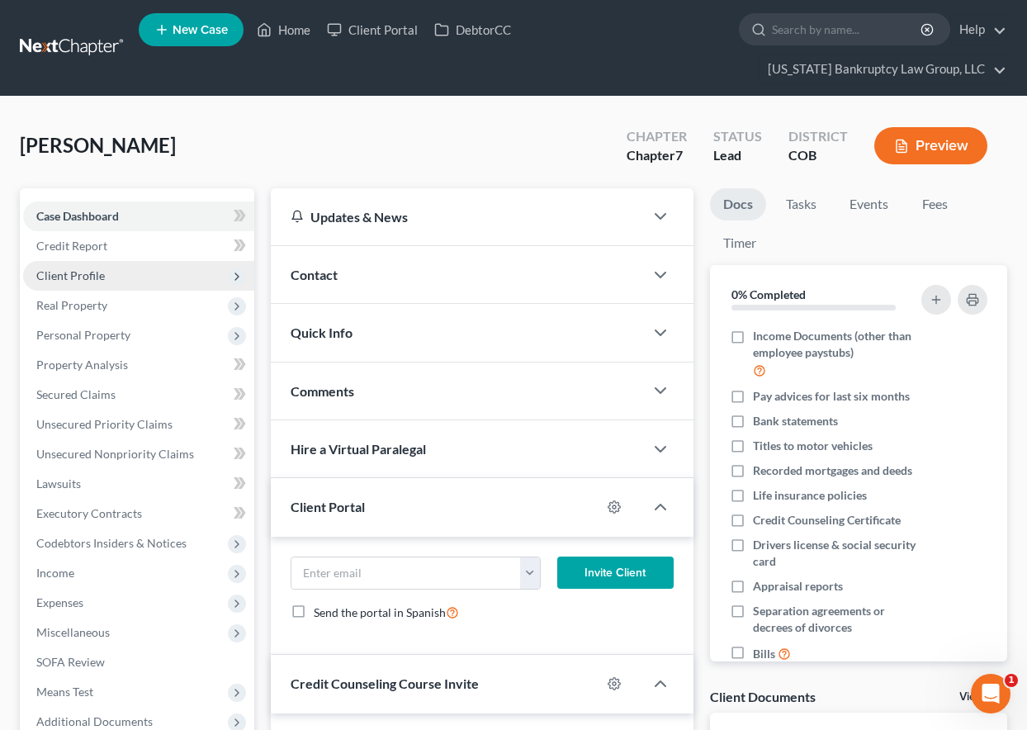
click at [88, 268] on span "Client Profile" at bounding box center [70, 275] width 69 height 14
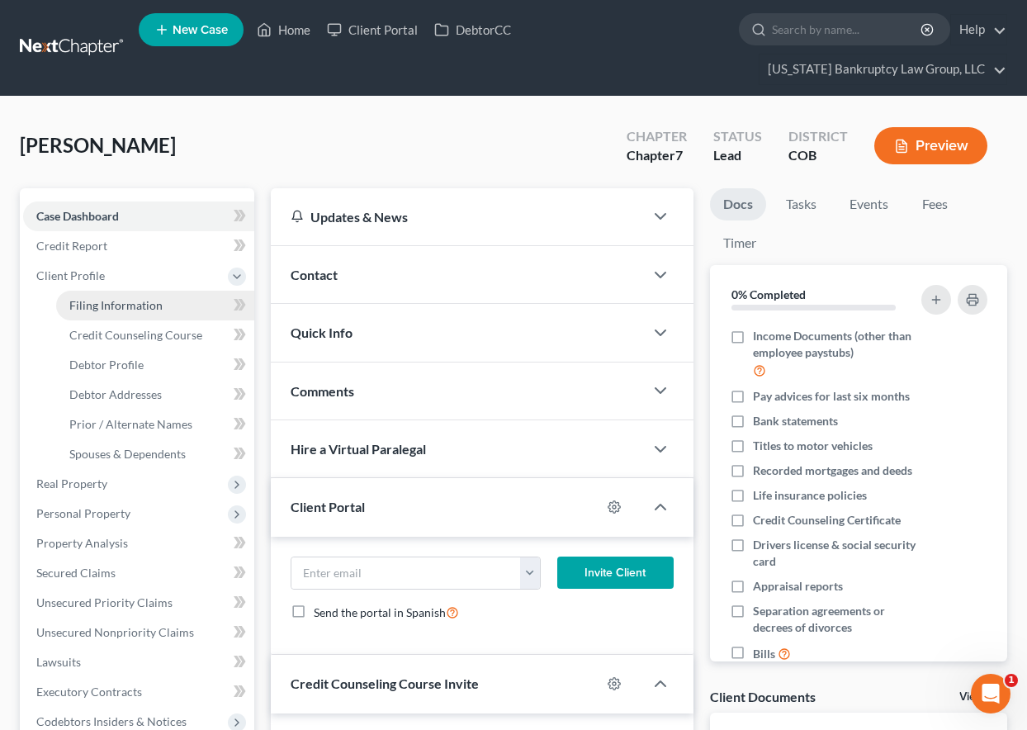
click at [111, 302] on span "Filing Information" at bounding box center [115, 305] width 93 height 14
select select "1"
select select "0"
select select "5"
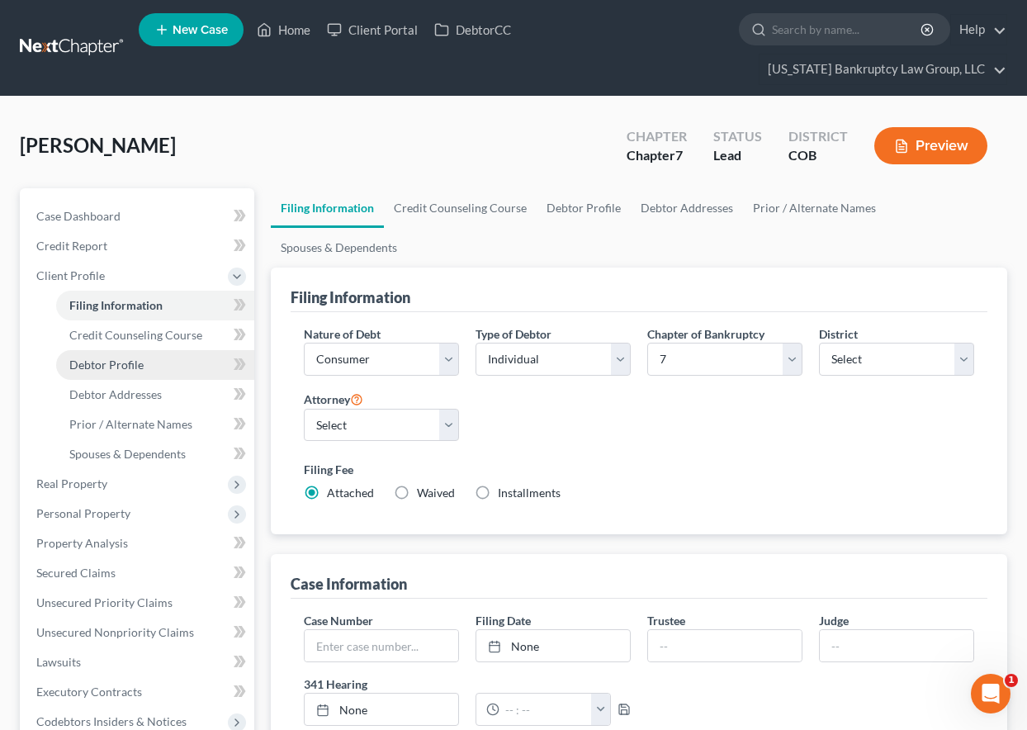
click at [111, 370] on span "Debtor Profile" at bounding box center [106, 365] width 74 height 14
select select "3"
select select "0"
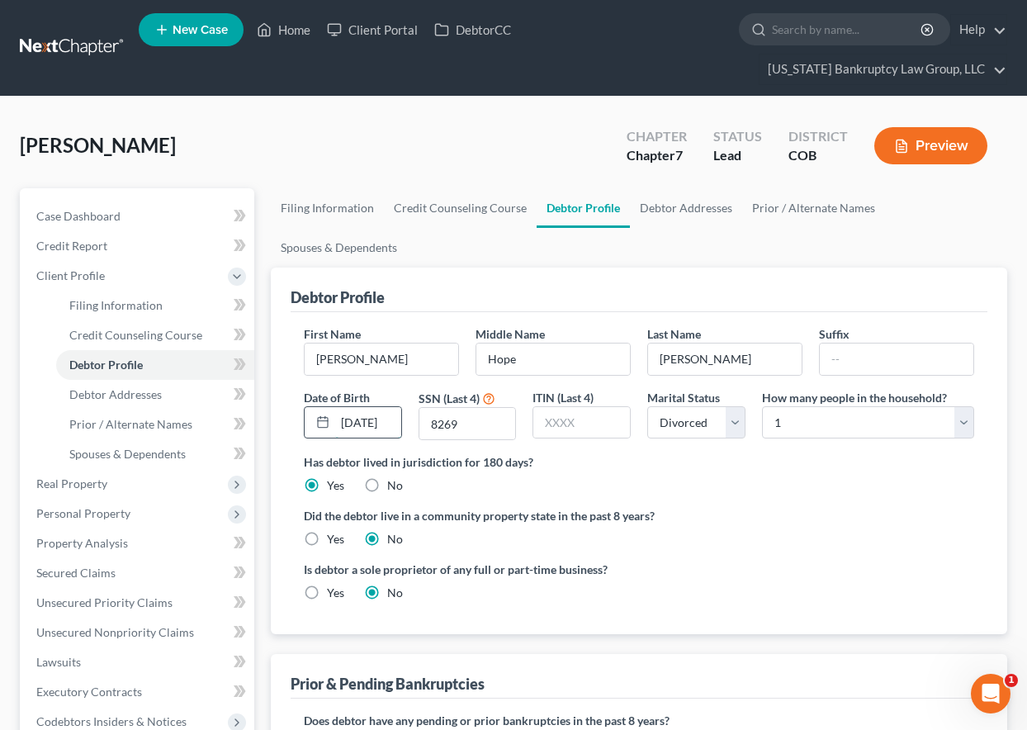
click at [368, 424] on input "02/12/1988" at bounding box center [368, 422] width 66 height 31
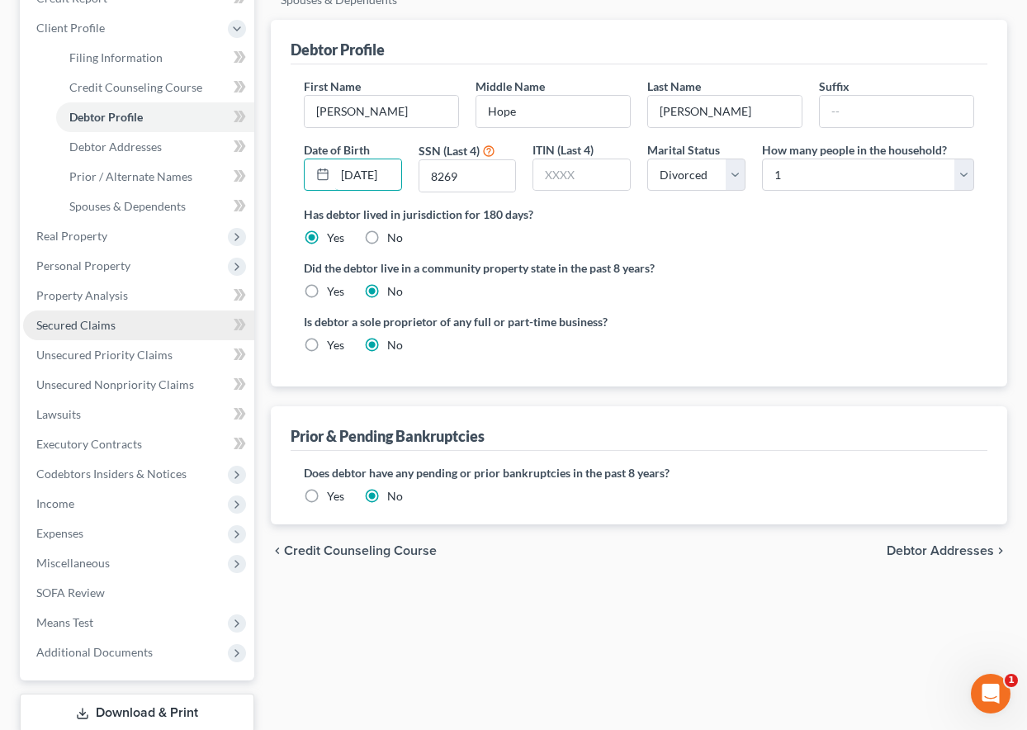
scroll to position [313, 0]
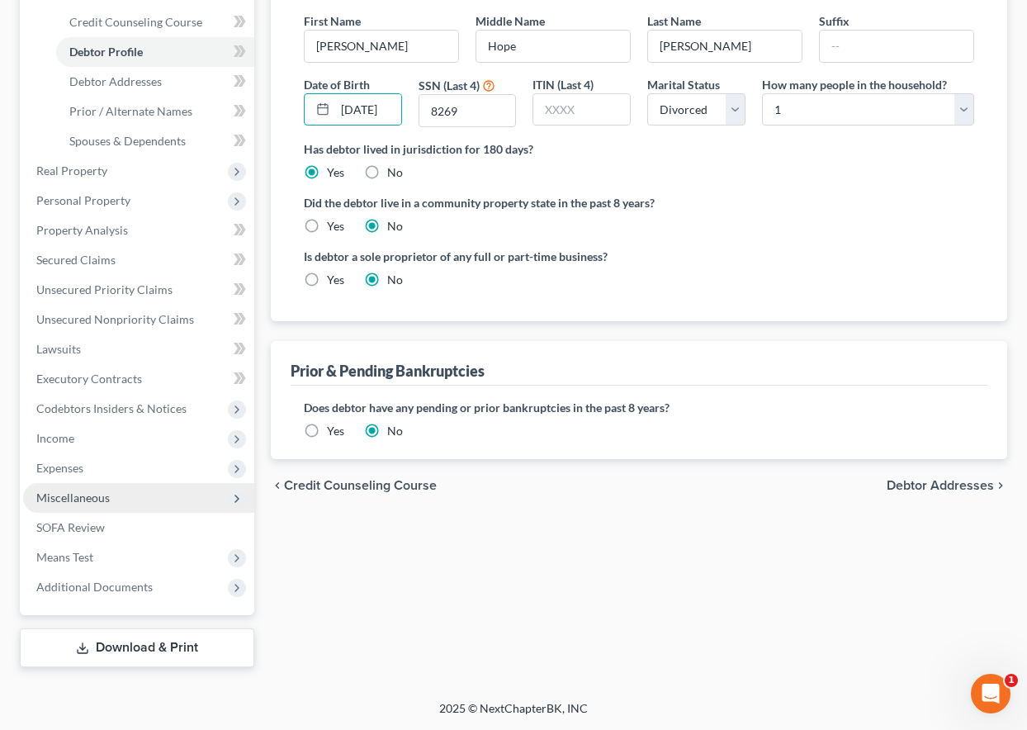
click at [80, 500] on span "Miscellaneous" at bounding box center [72, 497] width 73 height 14
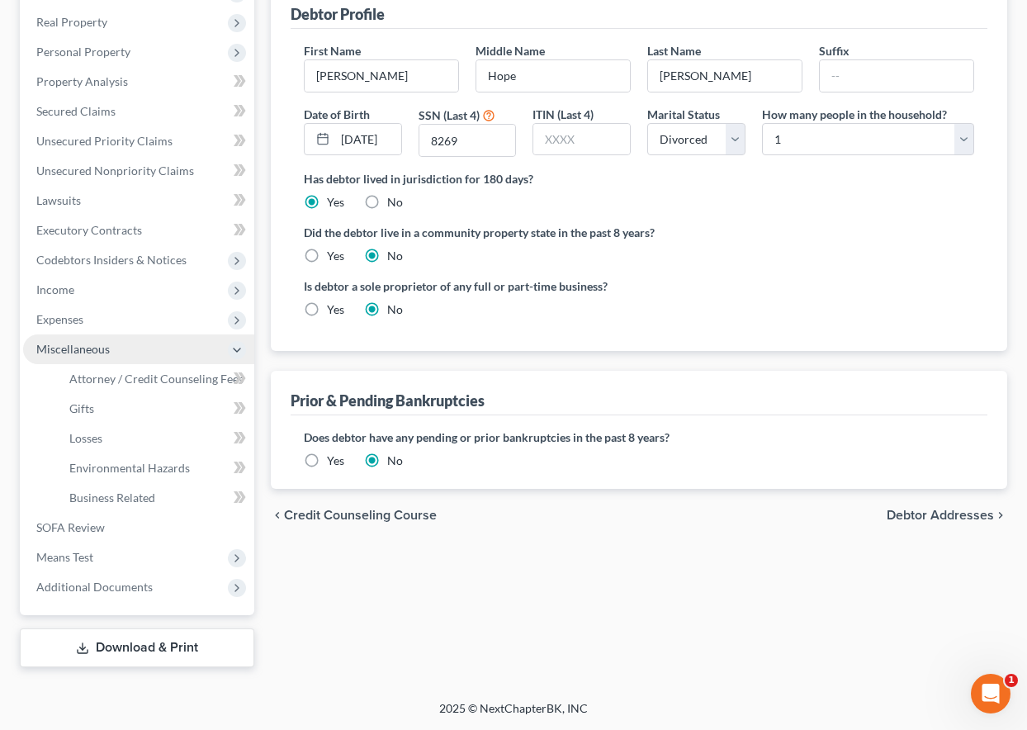
scroll to position [283, 0]
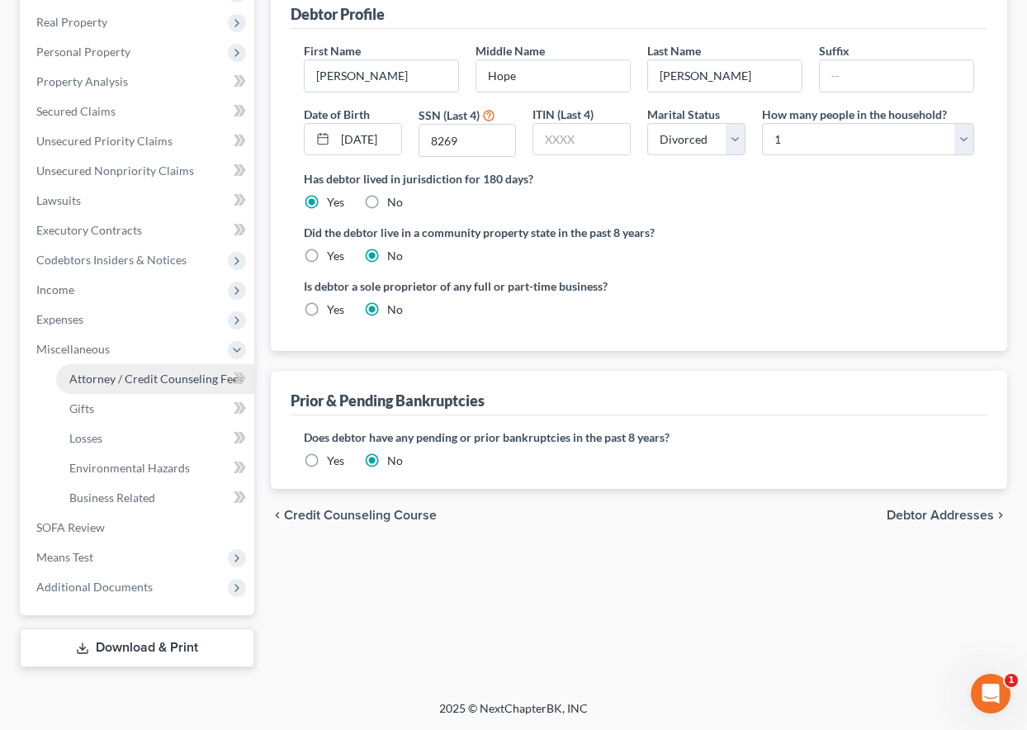
click at [83, 373] on span "Attorney / Credit Counseling Fees" at bounding box center [156, 379] width 174 height 14
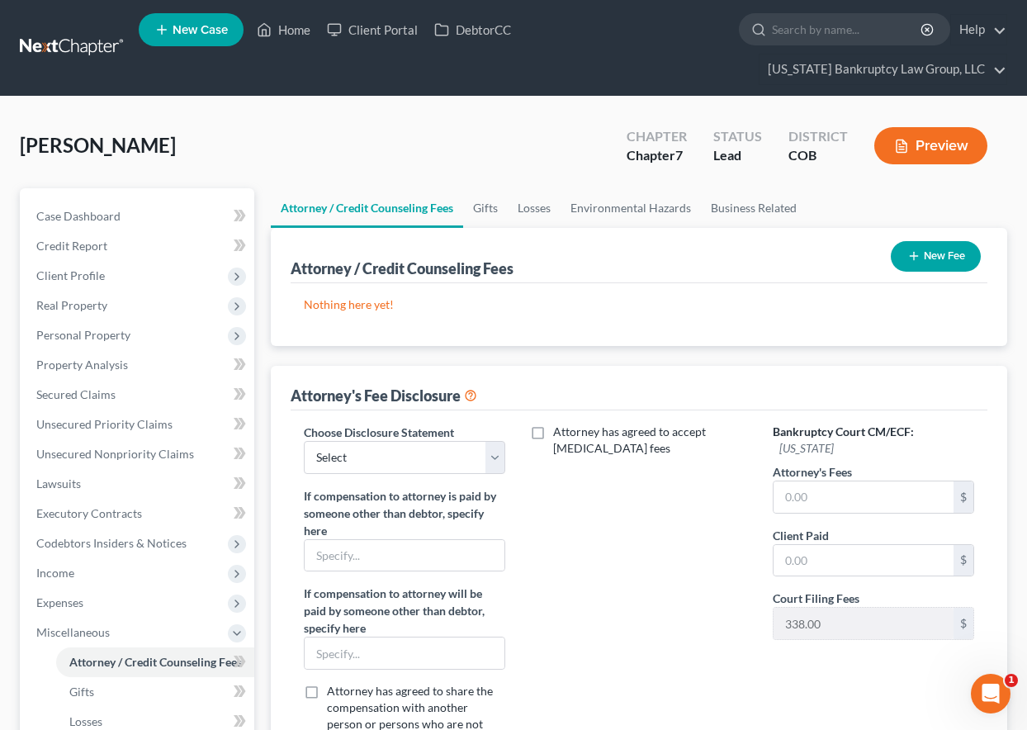
click at [961, 249] on button "New Fee" at bounding box center [936, 256] width 90 height 31
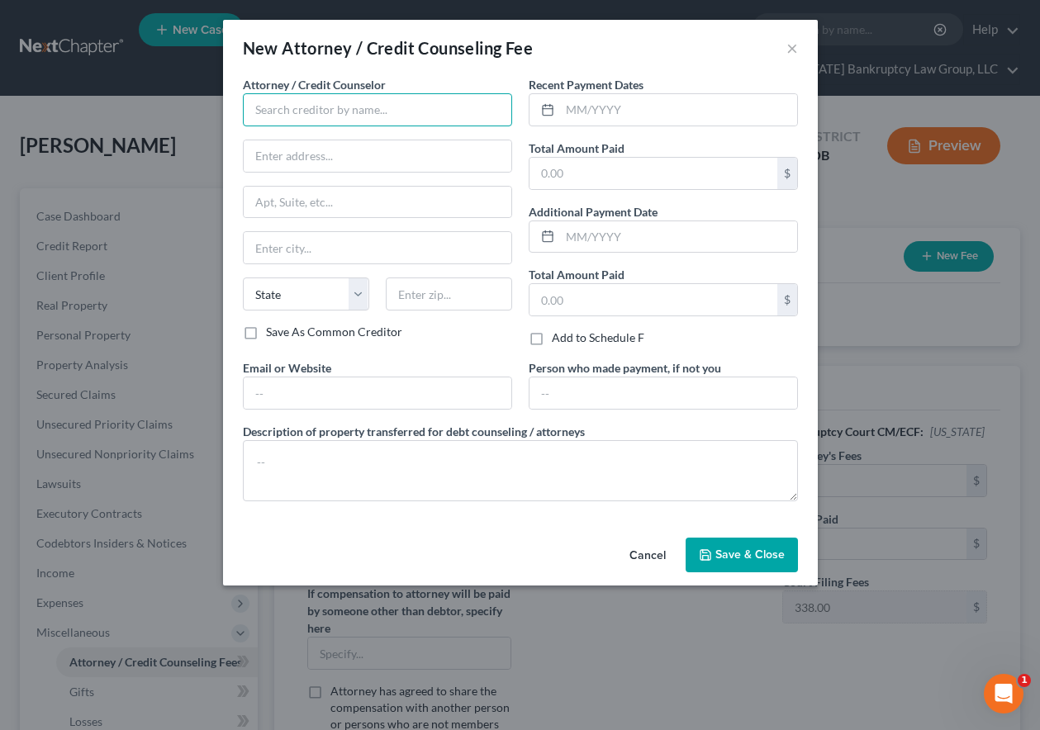
click at [391, 107] on input "text" at bounding box center [377, 109] width 269 height 33
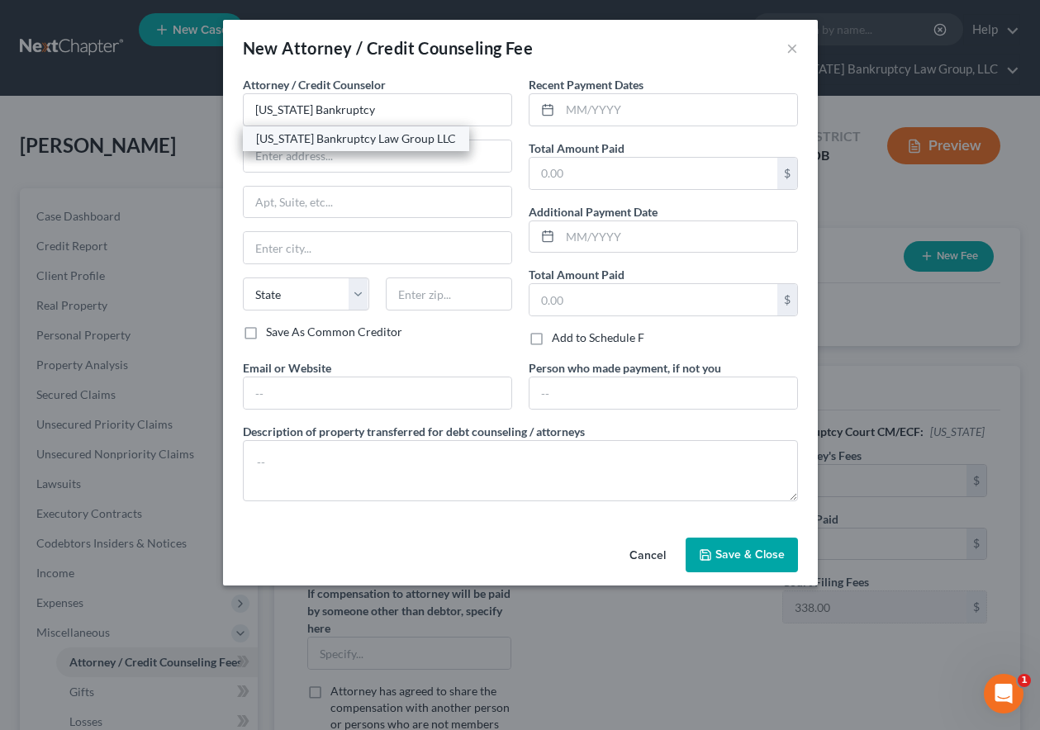
click at [365, 138] on div "[US_STATE] Bankruptcy Law Group LLC" at bounding box center [356, 138] width 200 height 17
type input "[US_STATE] Bankruptcy Law Group LLC"
type input "[STREET_ADDRESS]"
type input "[GEOGRAPHIC_DATA]"
select select "5"
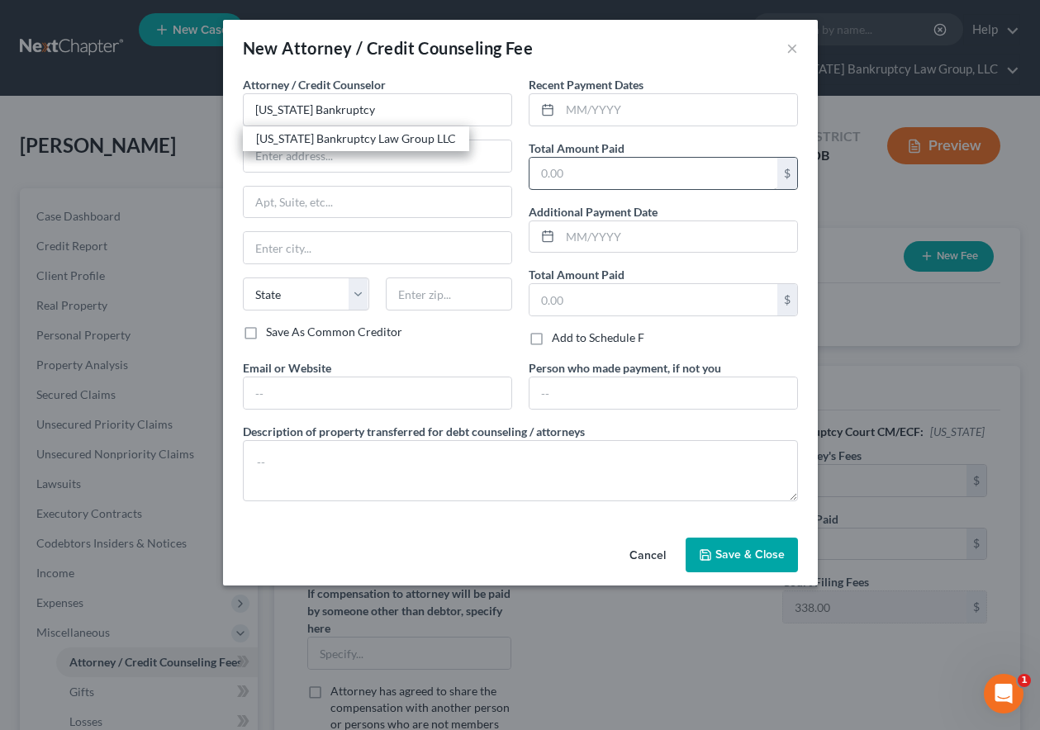
type input "80238"
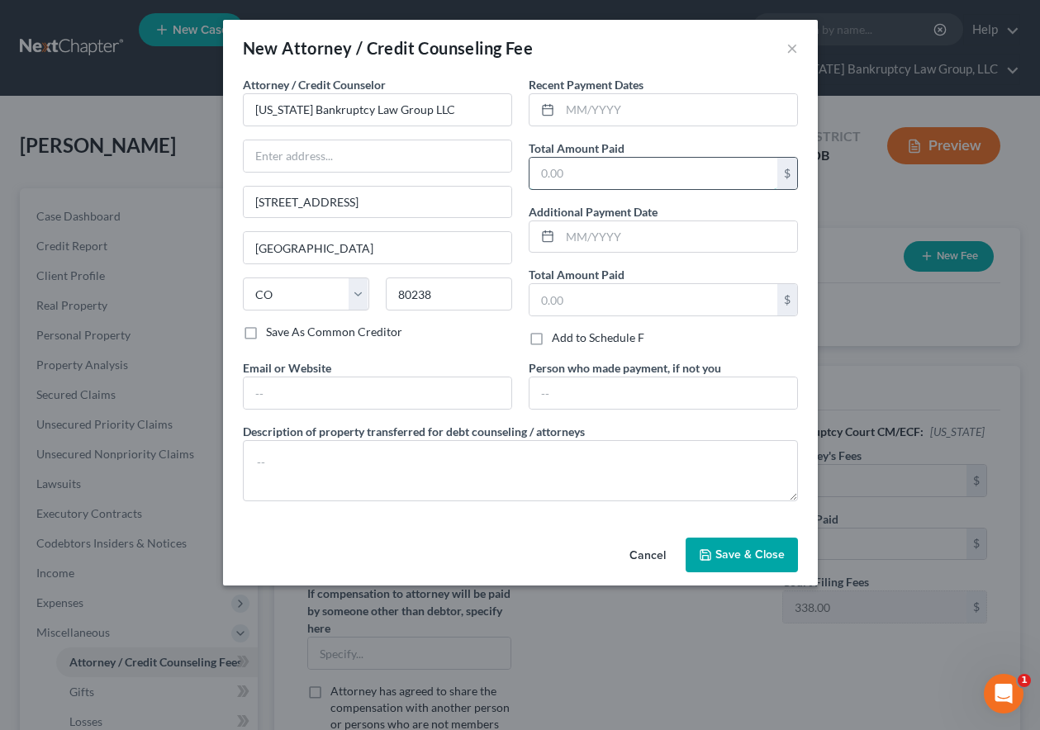
click at [708, 184] on input "text" at bounding box center [653, 173] width 248 height 31
type input "1,662.00"
click at [745, 550] on span "Save & Close" at bounding box center [749, 554] width 69 height 14
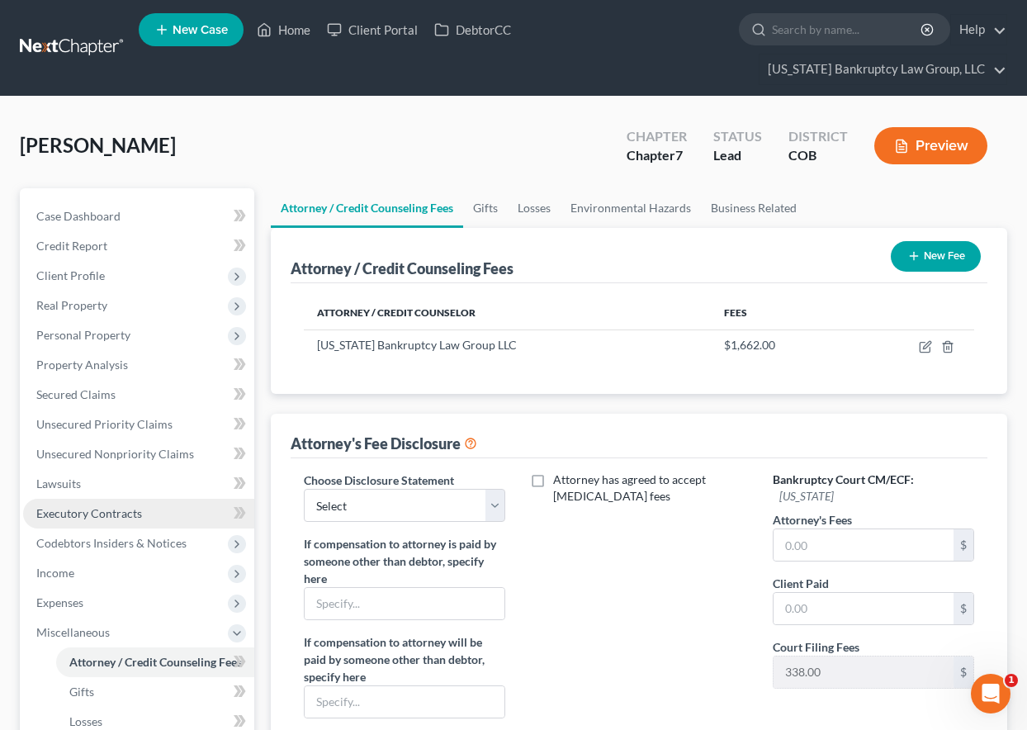
click at [80, 521] on link "Executory Contracts" at bounding box center [138, 514] width 231 height 30
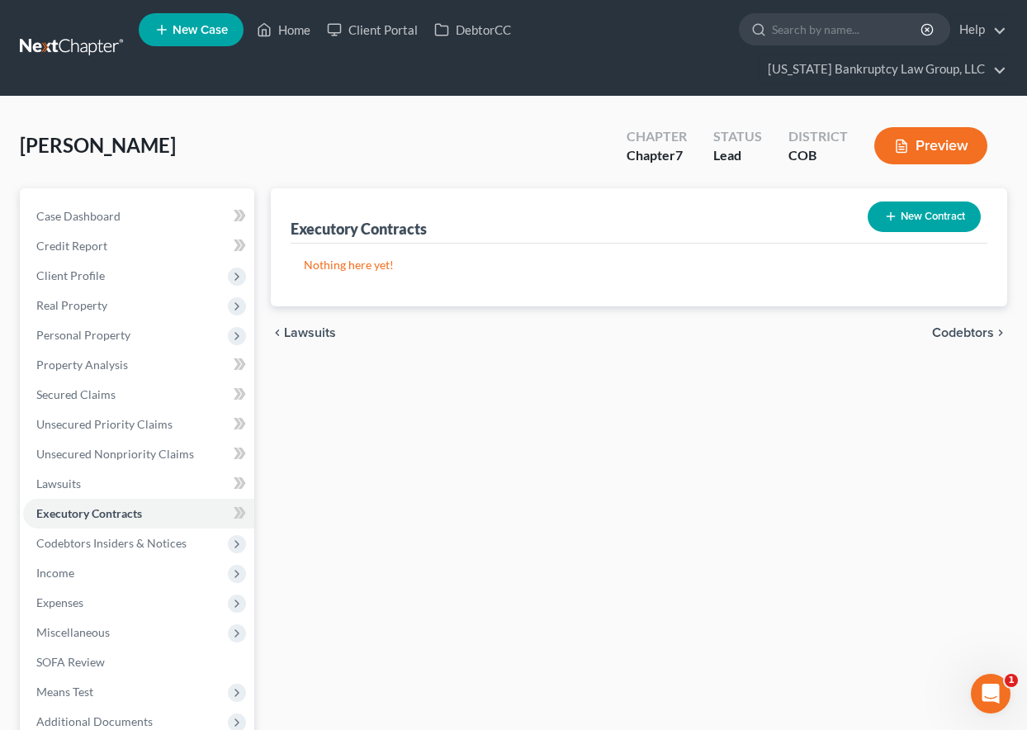
click at [958, 207] on button "New Contract" at bounding box center [924, 216] width 113 height 31
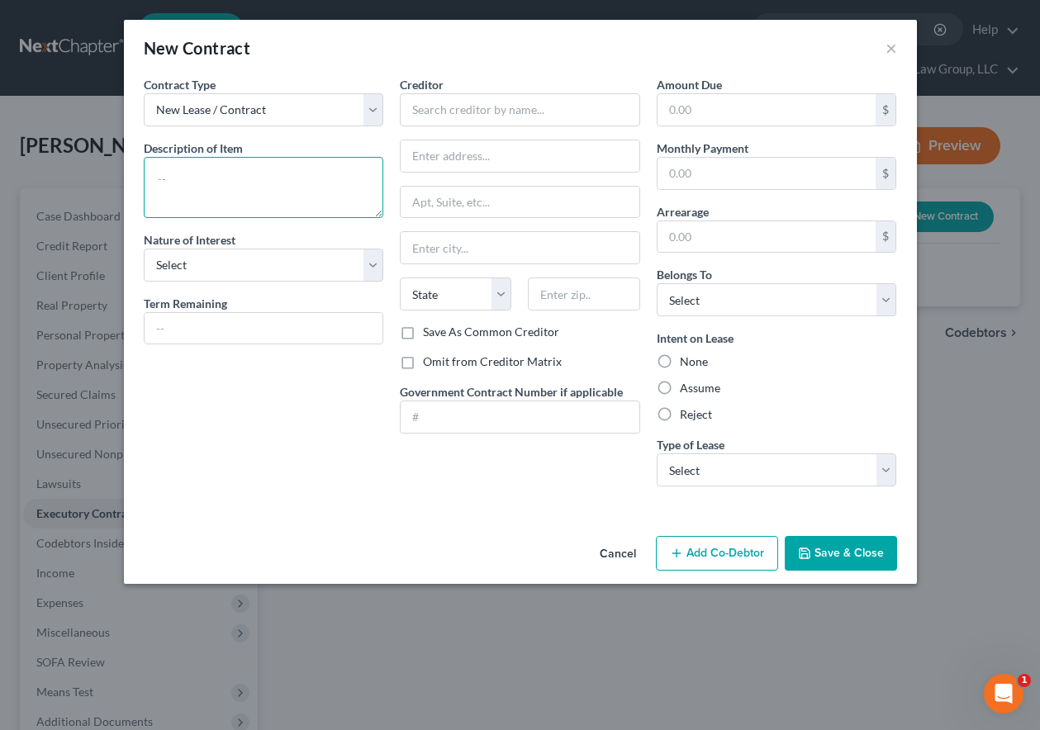
click at [310, 182] on textarea at bounding box center [264, 187] width 240 height 61
type textarea "Residential Lease Agreement"
select select "2"
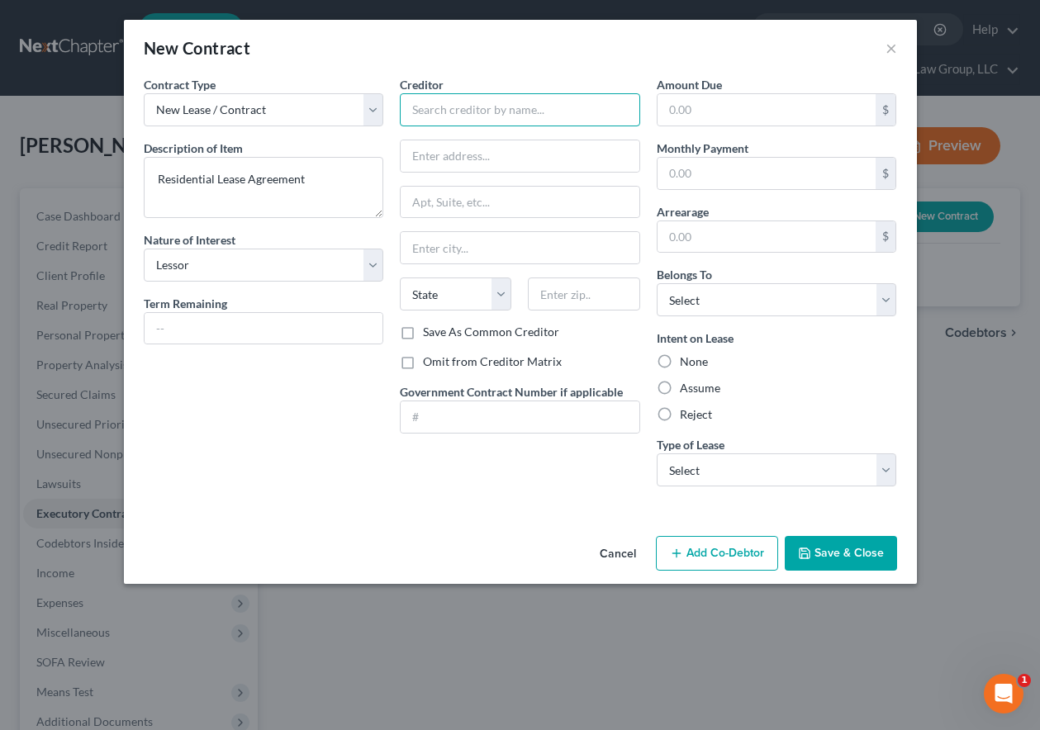
click at [419, 103] on input "text" at bounding box center [520, 109] width 240 height 33
type input "Four Star Realty"
type input "[STREET_ADDRESS]"
type input "80302"
type input "[GEOGRAPHIC_DATA]"
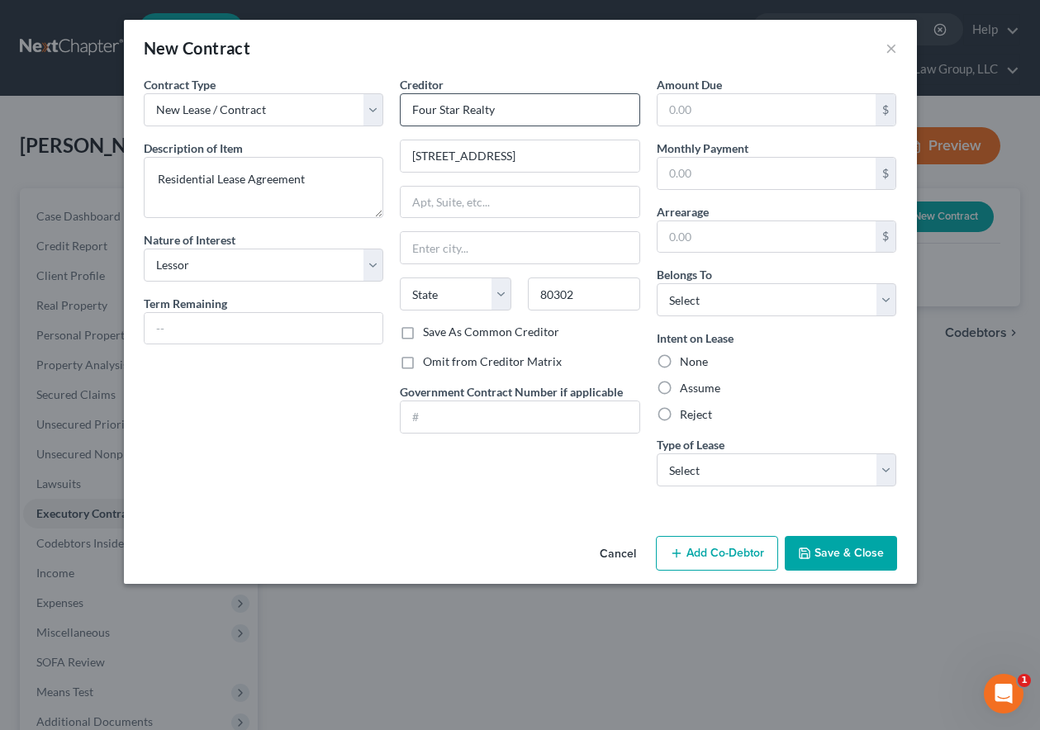
select select "5"
click at [429, 324] on input "Save As Common Creditor" at bounding box center [434, 329] width 11 height 11
checkbox input "true"
click at [680, 384] on label "Assume" at bounding box center [700, 388] width 40 height 17
click at [686, 384] on input "Assume" at bounding box center [691, 385] width 11 height 11
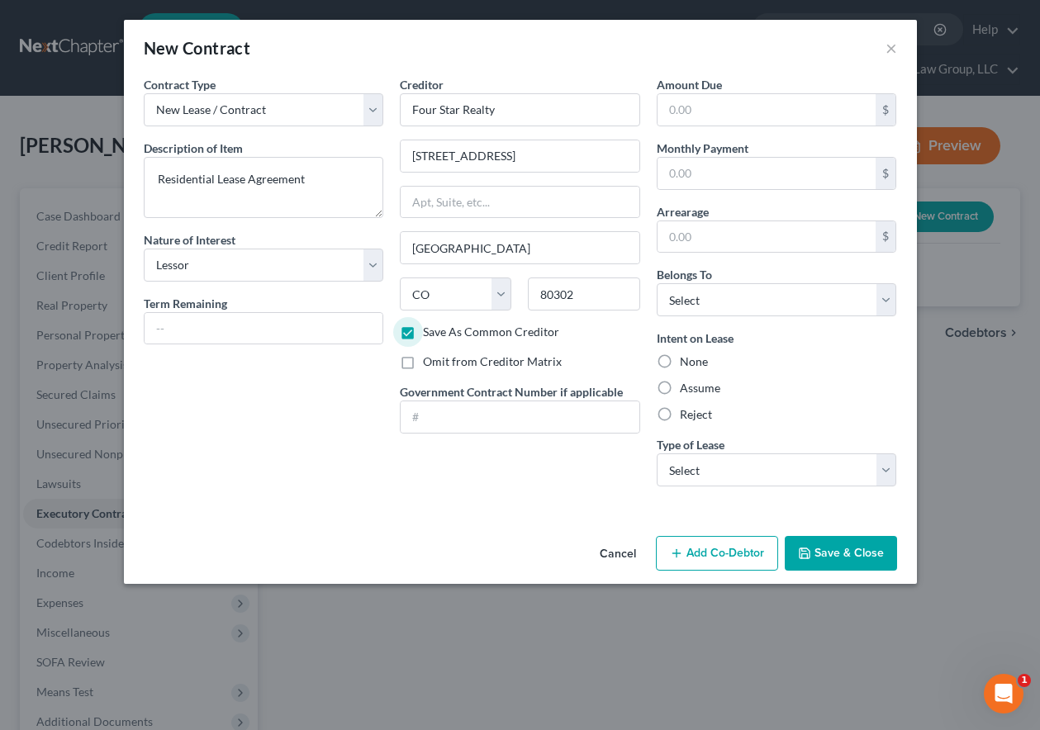
radio input "true"
click at [692, 292] on select "Select Debtor 1 Only Debtor 2 Only Debtor 1 And Debtor 2 Only At Least One Of T…" at bounding box center [776, 299] width 240 height 33
select select "0"
click at [656, 283] on select "Select Debtor 1 Only Debtor 2 Only Debtor 1 And Debtor 2 Only At Least One Of T…" at bounding box center [776, 299] width 240 height 33
click at [744, 476] on select "Select Real Estate Car Other" at bounding box center [776, 469] width 240 height 33
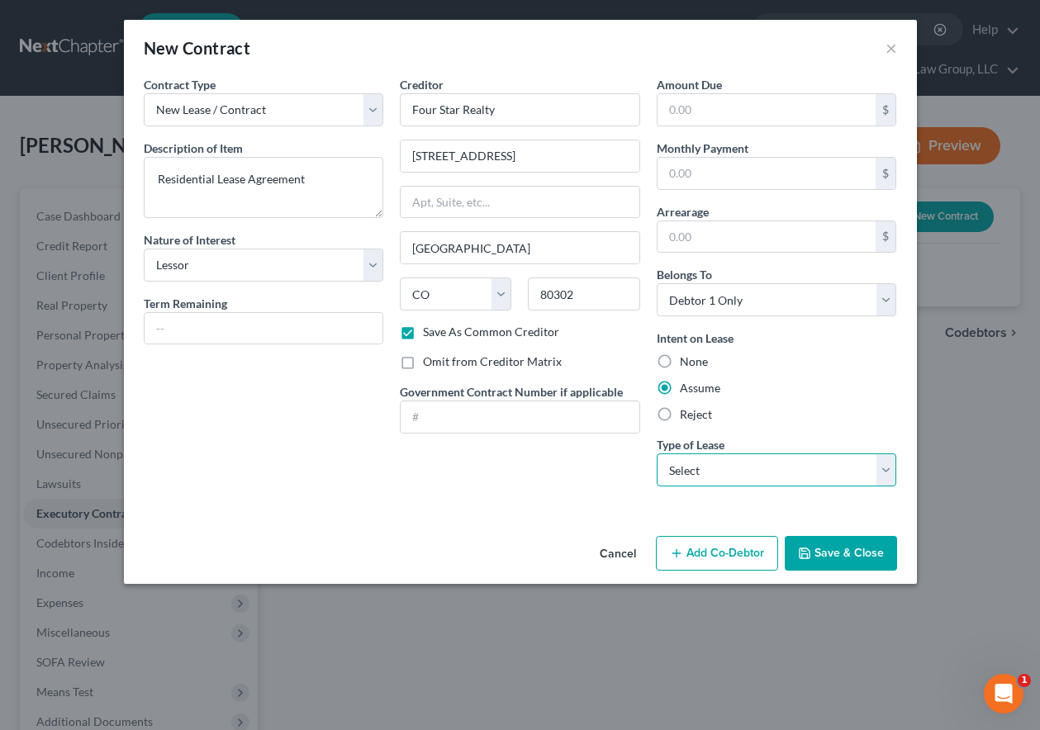
select select "0"
click at [656, 453] on select "Select Real Estate Car Other" at bounding box center [776, 469] width 240 height 33
click at [841, 547] on button "Save & Close" at bounding box center [840, 553] width 112 height 35
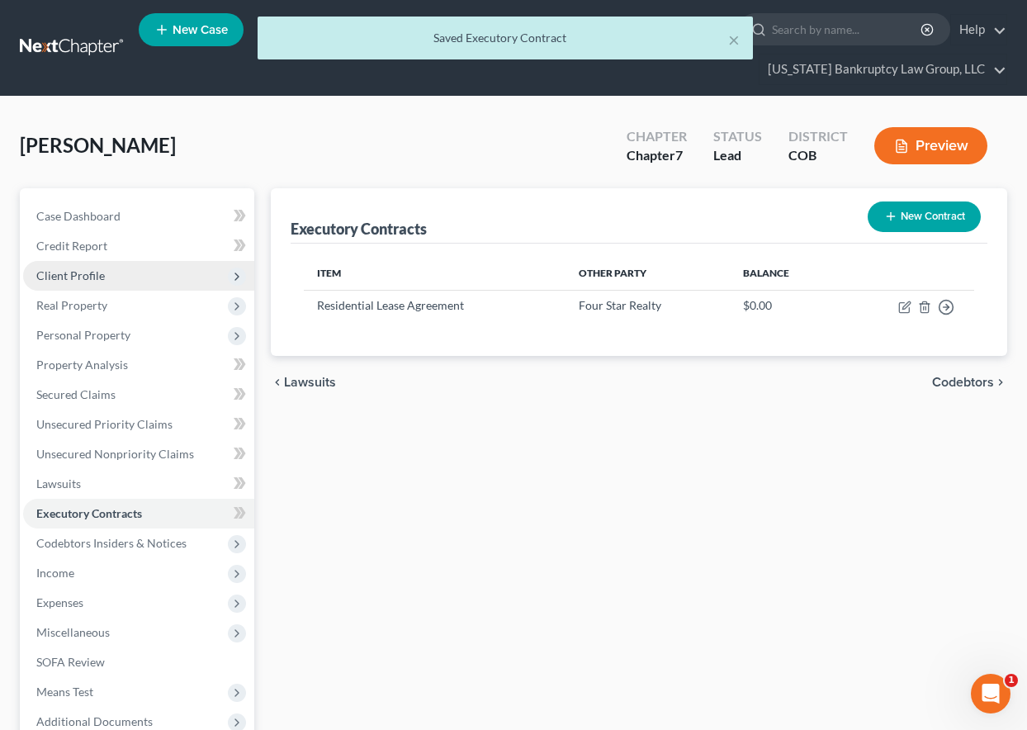
click at [63, 276] on span "Client Profile" at bounding box center [70, 275] width 69 height 14
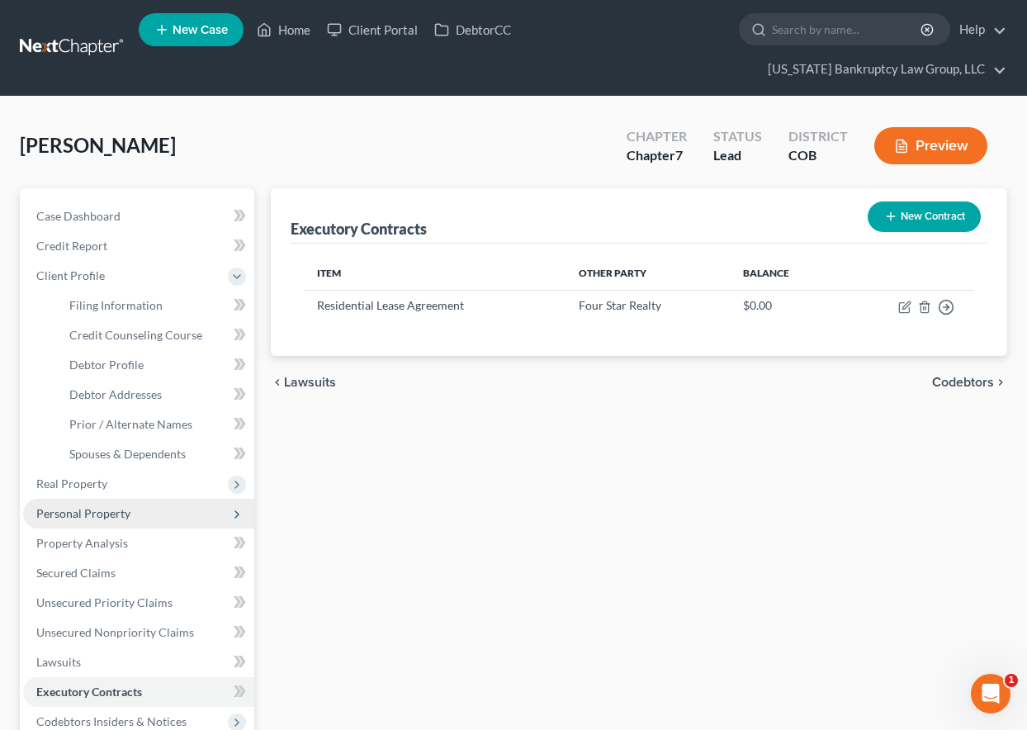
click at [71, 507] on span "Personal Property" at bounding box center [83, 513] width 94 height 14
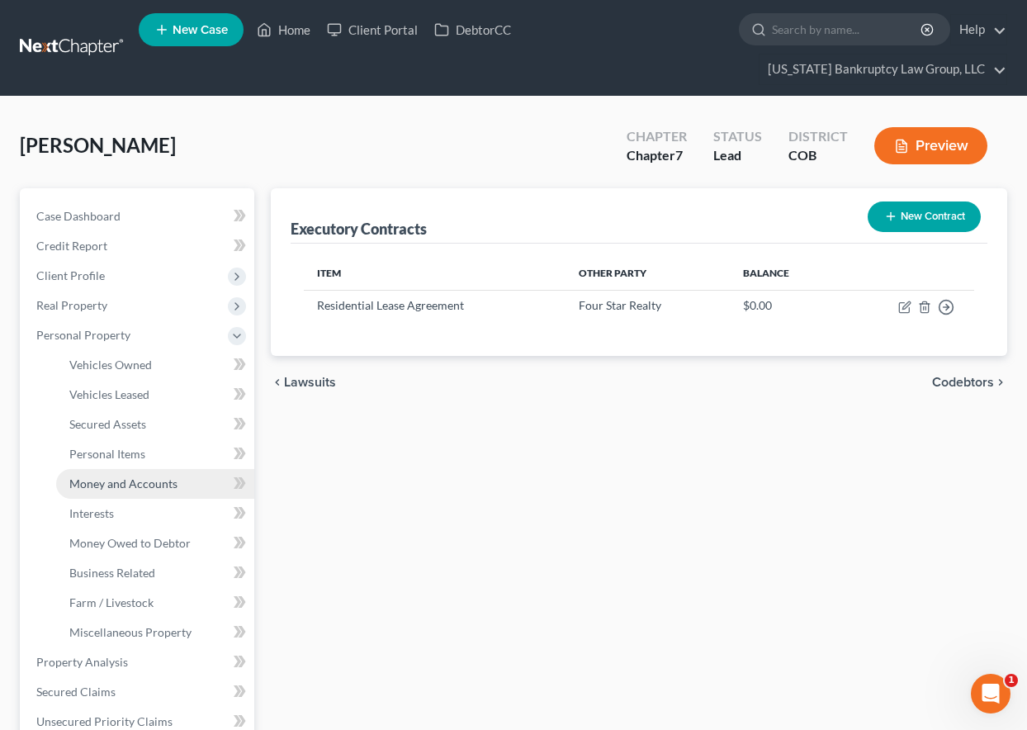
click at [77, 485] on span "Money and Accounts" at bounding box center [123, 483] width 108 height 14
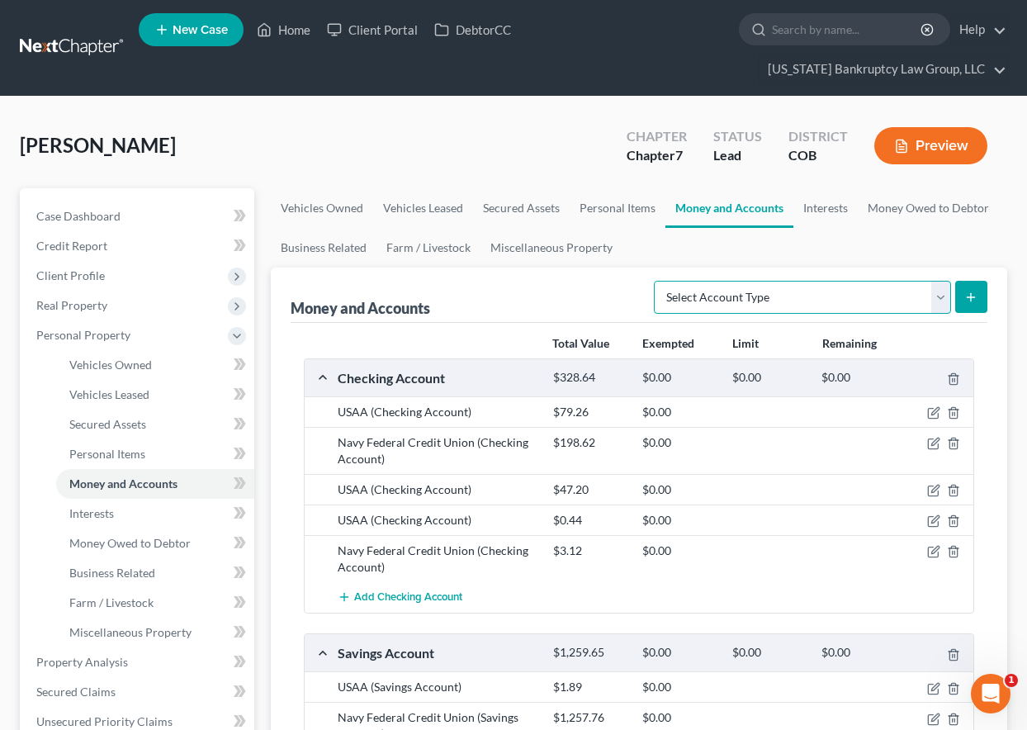
click at [843, 301] on select "Select Account Type Brokerage Cash on Hand Certificates of Deposit Checking Acc…" at bounding box center [802, 297] width 297 height 33
select select "security_deposits"
click at [657, 281] on select "Select Account Type Brokerage Cash on Hand Certificates of Deposit Checking Acc…" at bounding box center [802, 297] width 297 height 33
click at [973, 294] on icon "submit" at bounding box center [970, 297] width 13 height 13
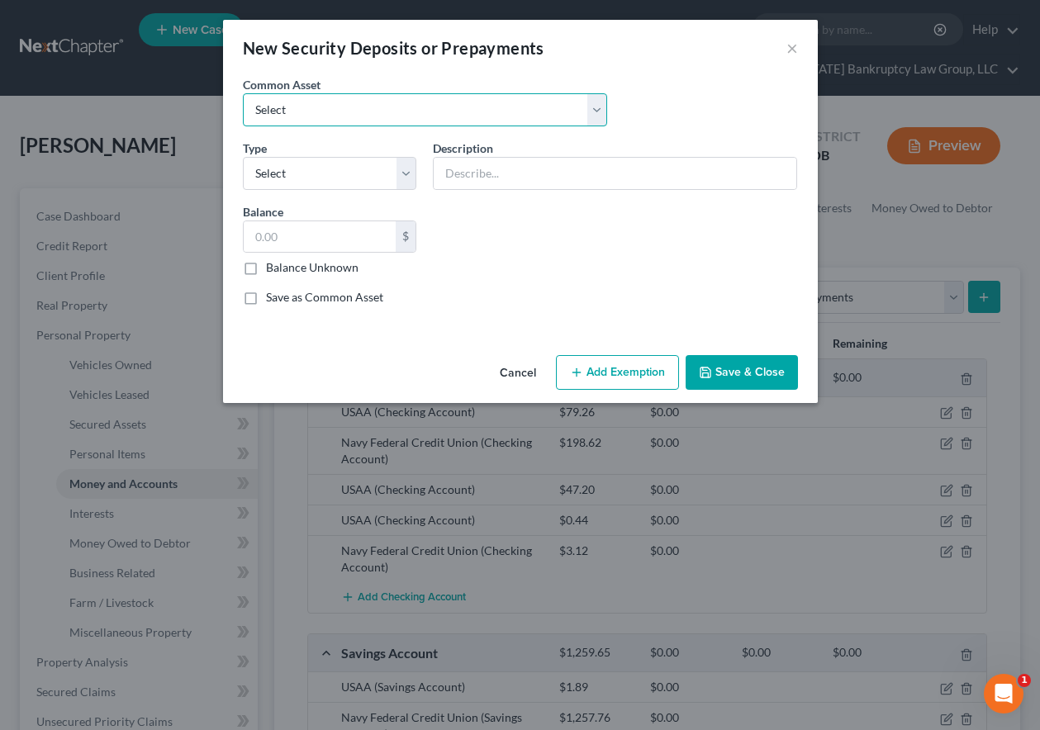
drag, startPoint x: 297, startPoint y: 101, endPoint x: 300, endPoint y: 109, distance: 8.6
click at [297, 101] on select "Select Residential Security Deposit" at bounding box center [425, 109] width 364 height 33
select select "0"
click at [243, 93] on select "Select Residential Security Deposit" at bounding box center [425, 109] width 364 height 33
type input "Residential Security Deposit"
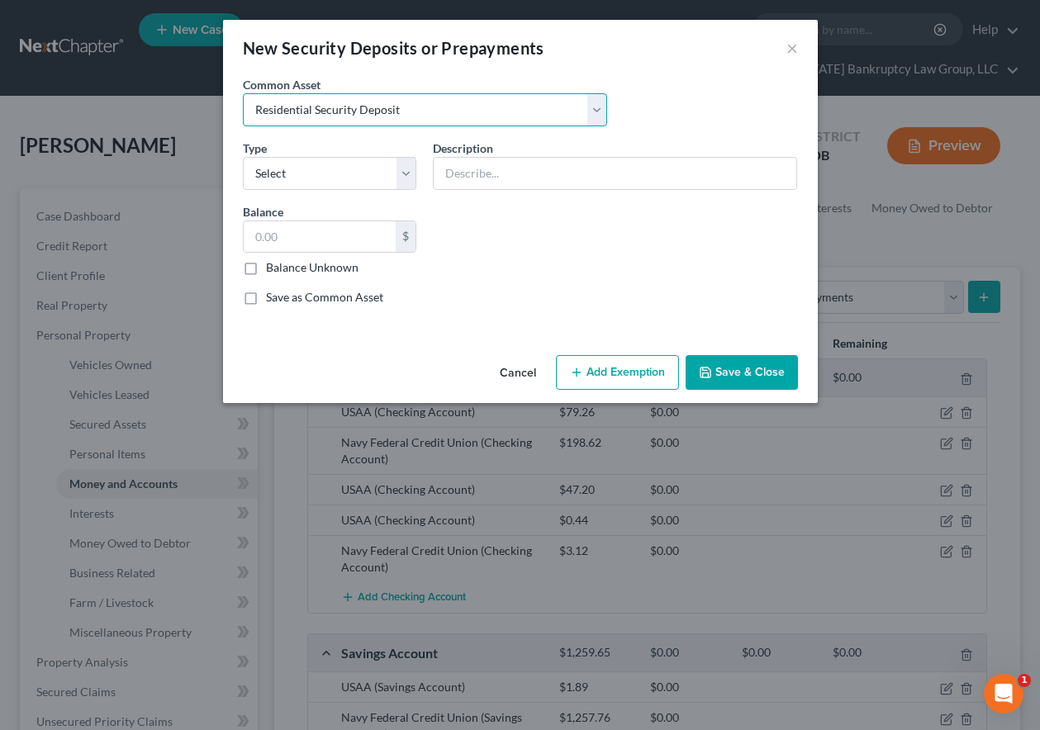
type input "1,425.00"
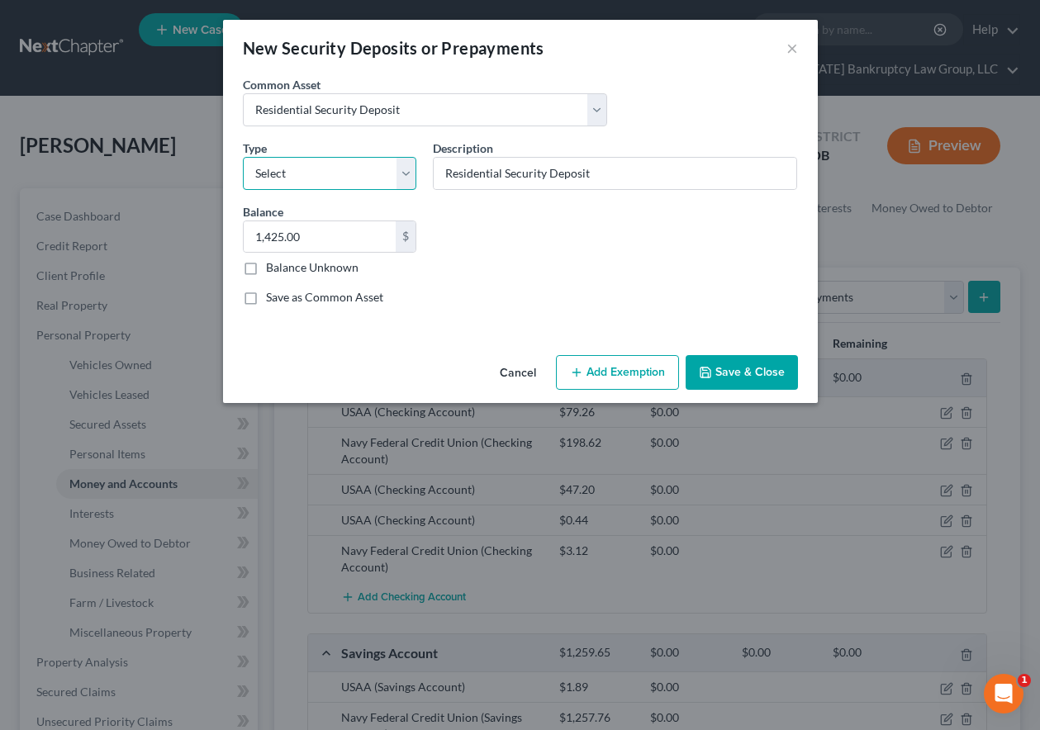
click at [329, 176] on select "Select Electric Gas Heating Oil Security Deposit On Rental Unit Prepaid Rent Te…" at bounding box center [330, 173] width 174 height 33
select select "3"
click at [243, 157] on select "Select Electric Gas Heating Oil Security Deposit On Rental Unit Prepaid Rent Te…" at bounding box center [330, 173] width 174 height 33
click at [314, 224] on input "1,425.00" at bounding box center [320, 236] width 153 height 31
type input "1,075"
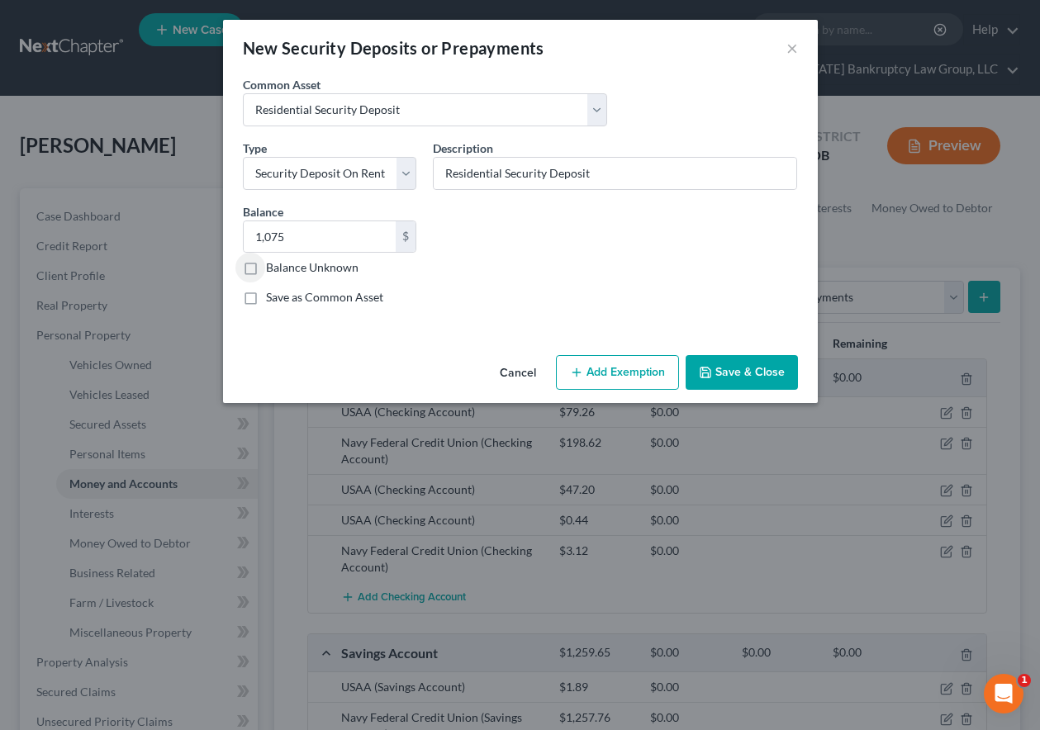
click at [612, 370] on button "Add Exemption" at bounding box center [617, 372] width 123 height 35
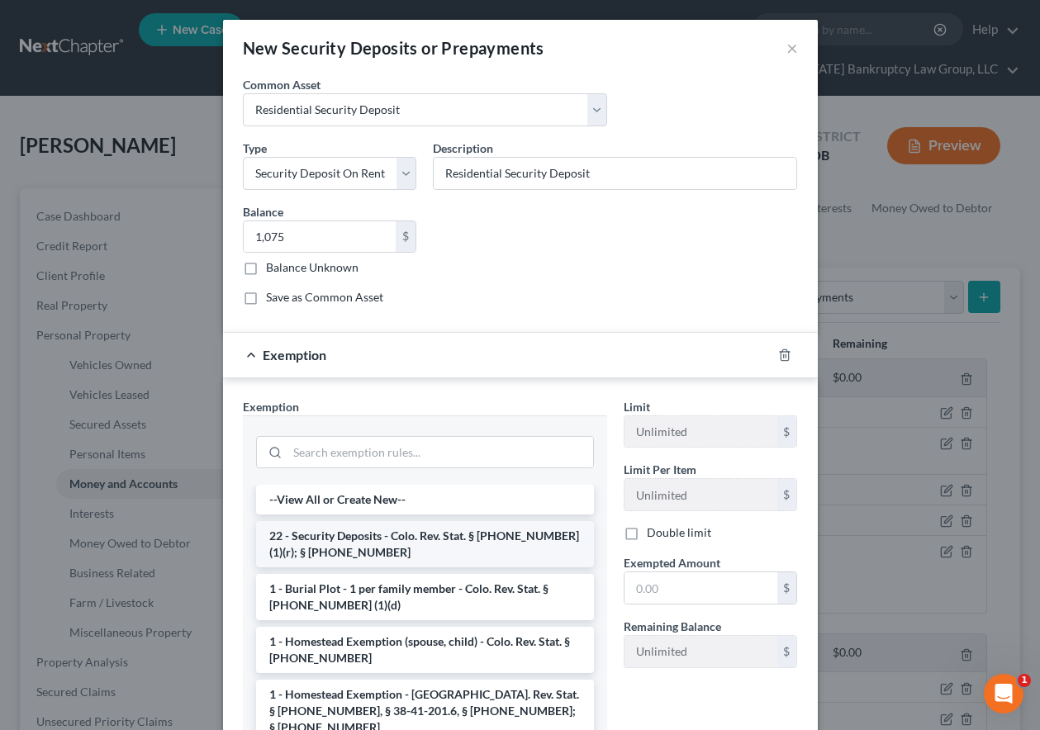
click at [391, 551] on li "22 - Security Deposits - Colo. Rev. Stat. § [PHONE_NUMBER] (1)(r); § [PHONE_NUM…" at bounding box center [425, 544] width 338 height 46
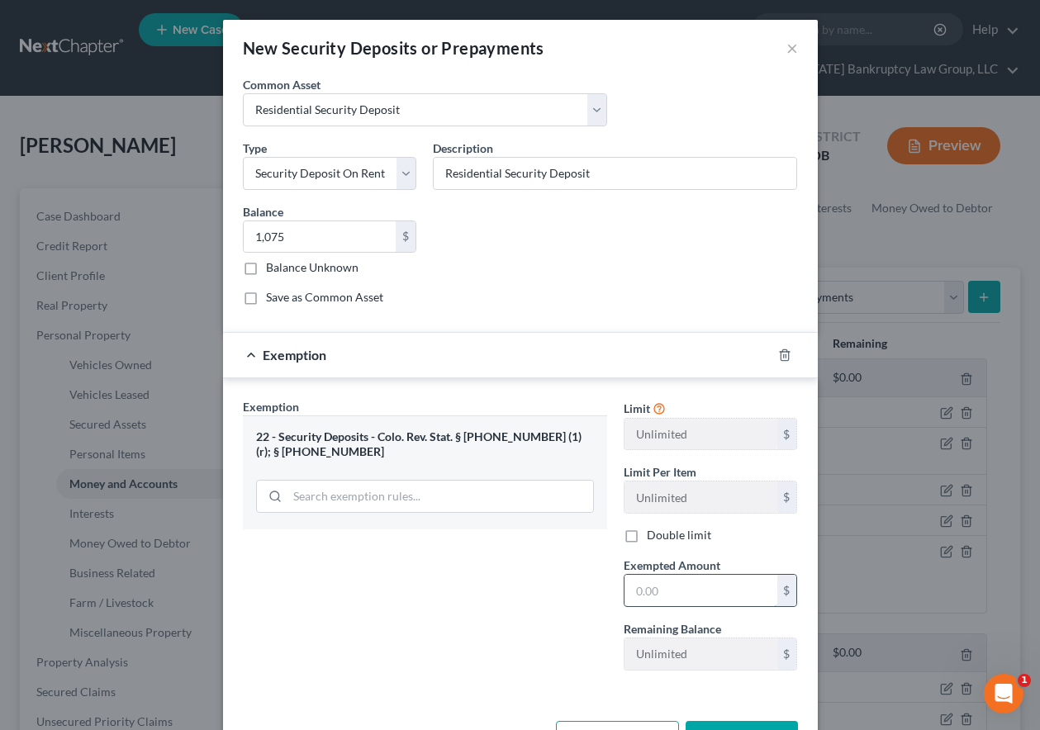
click at [690, 580] on input "text" at bounding box center [700, 590] width 153 height 31
type input "1,075"
click at [716, 718] on div "Cancel Add Exemption Save & Close" at bounding box center [520, 741] width 594 height 54
click at [718, 727] on button "Save & Close" at bounding box center [741, 738] width 112 height 35
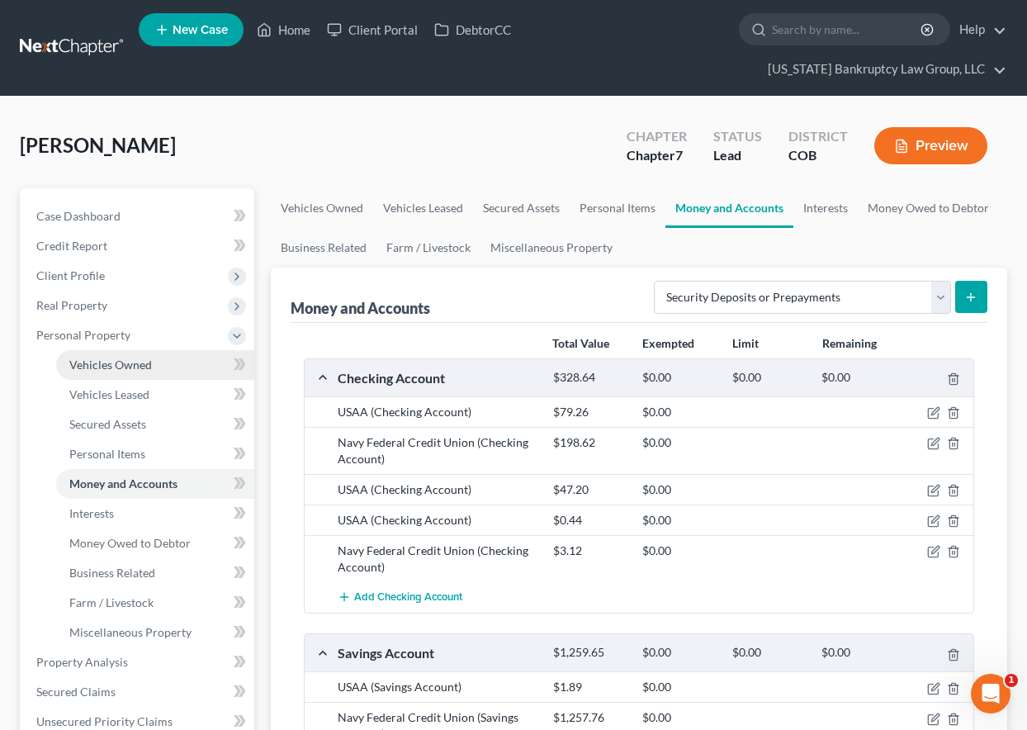
click at [132, 366] on span "Vehicles Owned" at bounding box center [110, 365] width 83 height 14
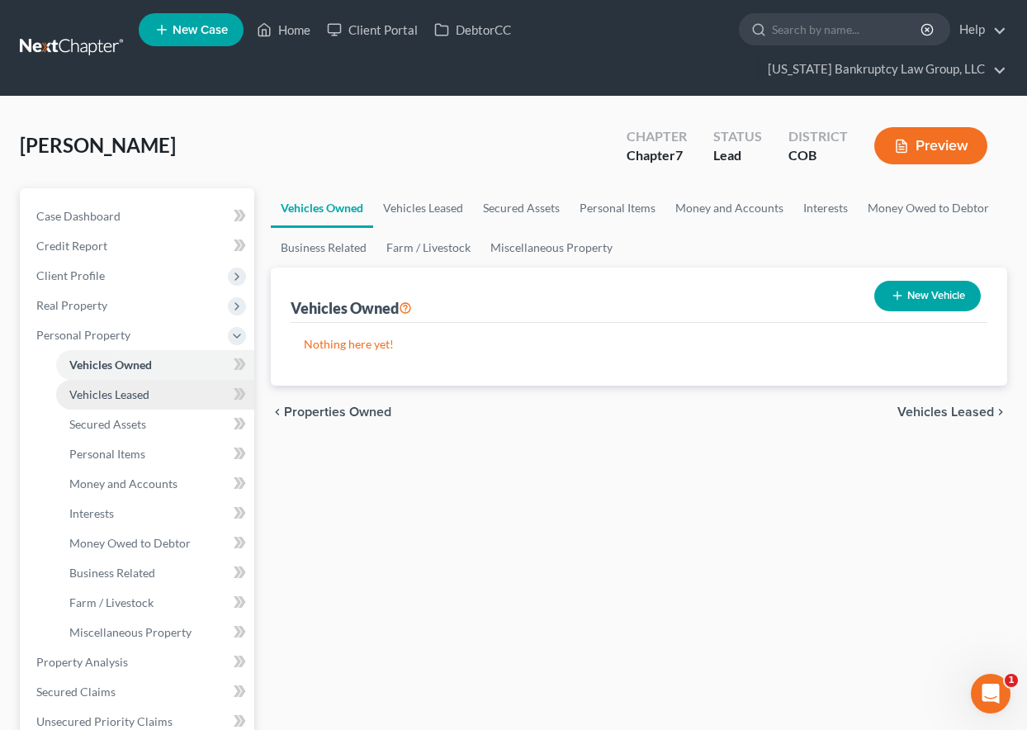
click at [130, 398] on span "Vehicles Leased" at bounding box center [109, 394] width 80 height 14
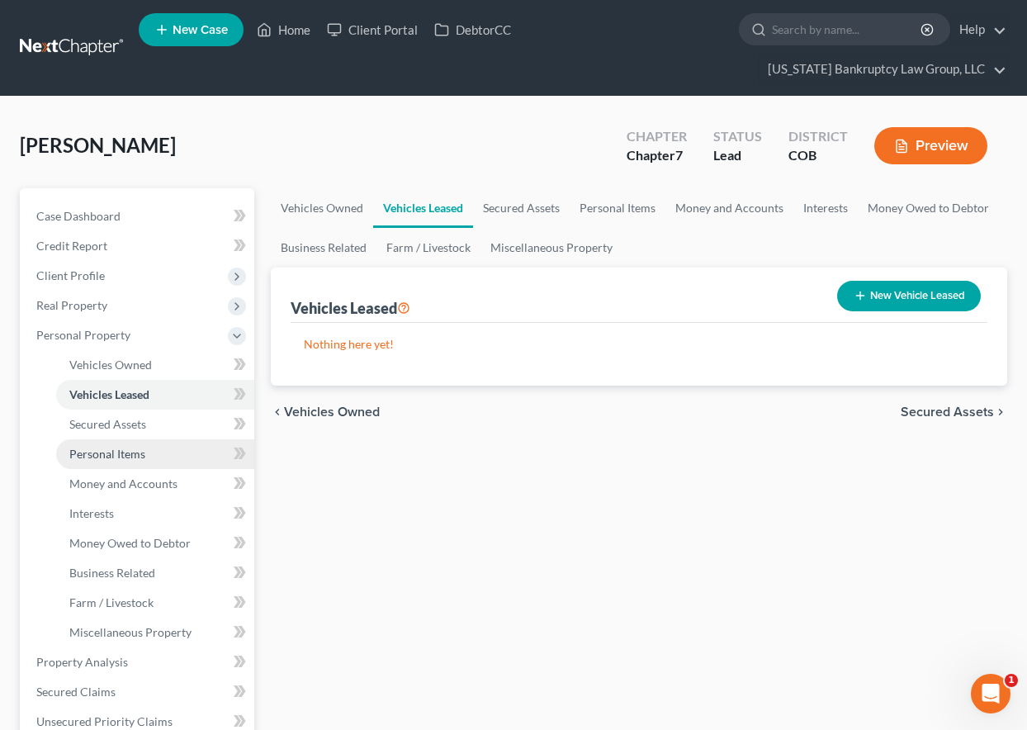
click at [130, 445] on link "Personal Items" at bounding box center [155, 454] width 198 height 30
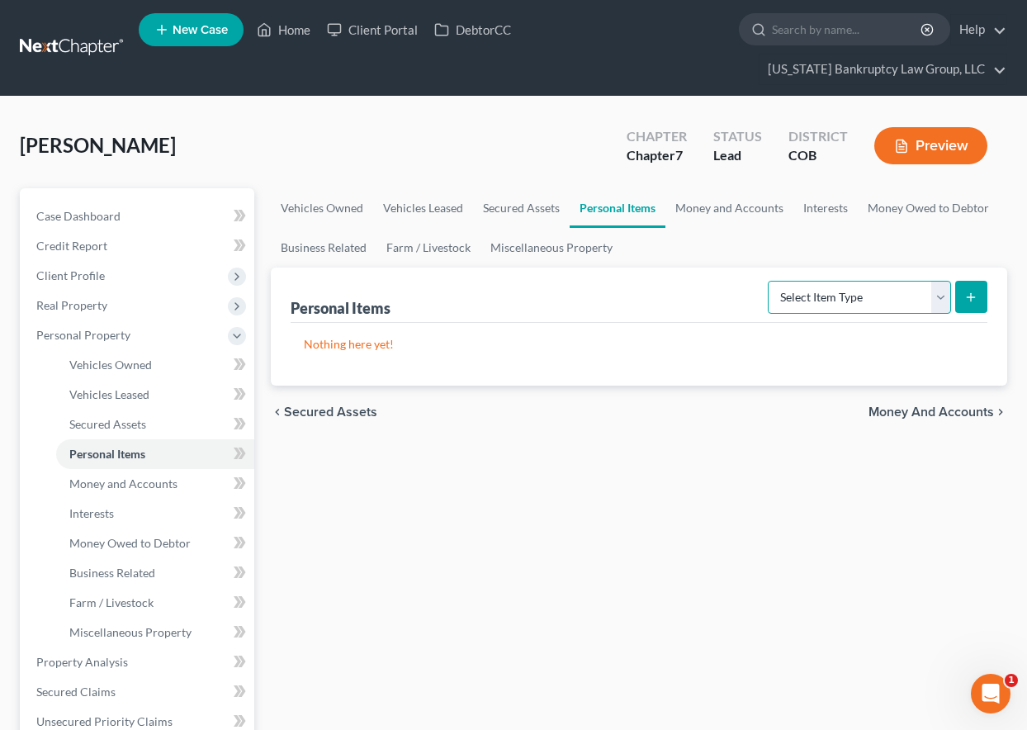
click at [910, 301] on select "Select Item Type Clothing Collectibles Of Value Electronics Firearms Household …" at bounding box center [859, 297] width 183 height 33
select select "household_goods"
click at [770, 281] on select "Select Item Type Clothing Collectibles Of Value Electronics Firearms Household …" at bounding box center [859, 297] width 183 height 33
click at [974, 292] on icon "submit" at bounding box center [970, 297] width 13 height 13
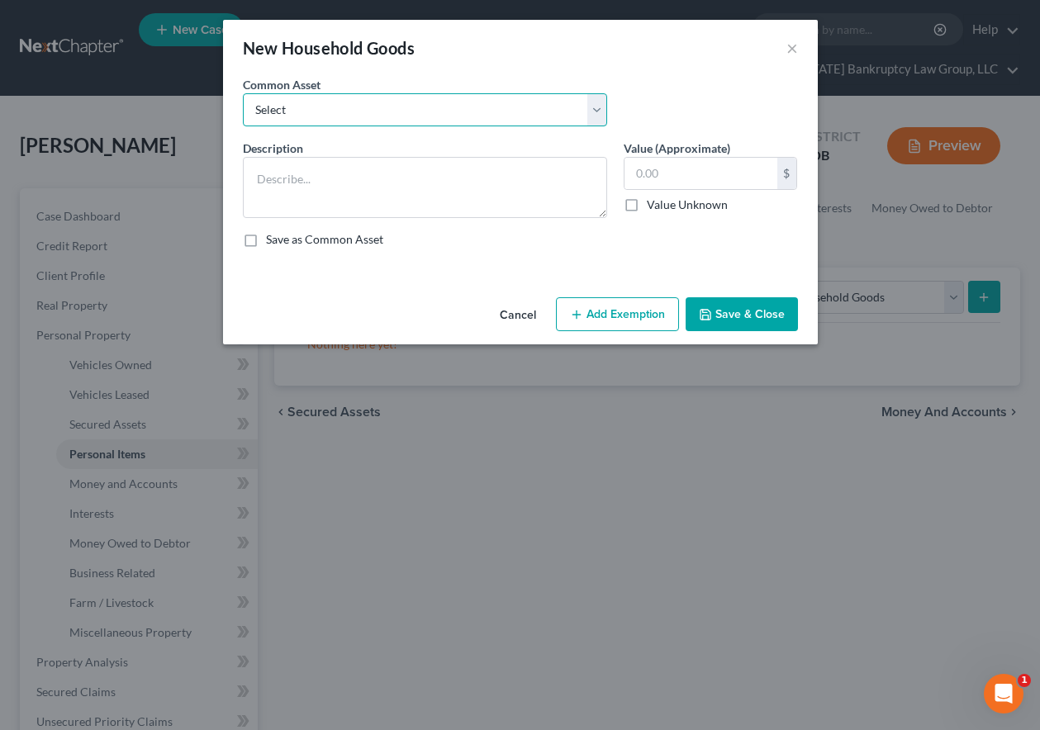
click at [434, 116] on select "Select Household Goods Including:" at bounding box center [425, 109] width 364 height 33
select select "0"
click at [243, 93] on select "Select Household Goods Including:" at bounding box center [425, 109] width 364 height 33
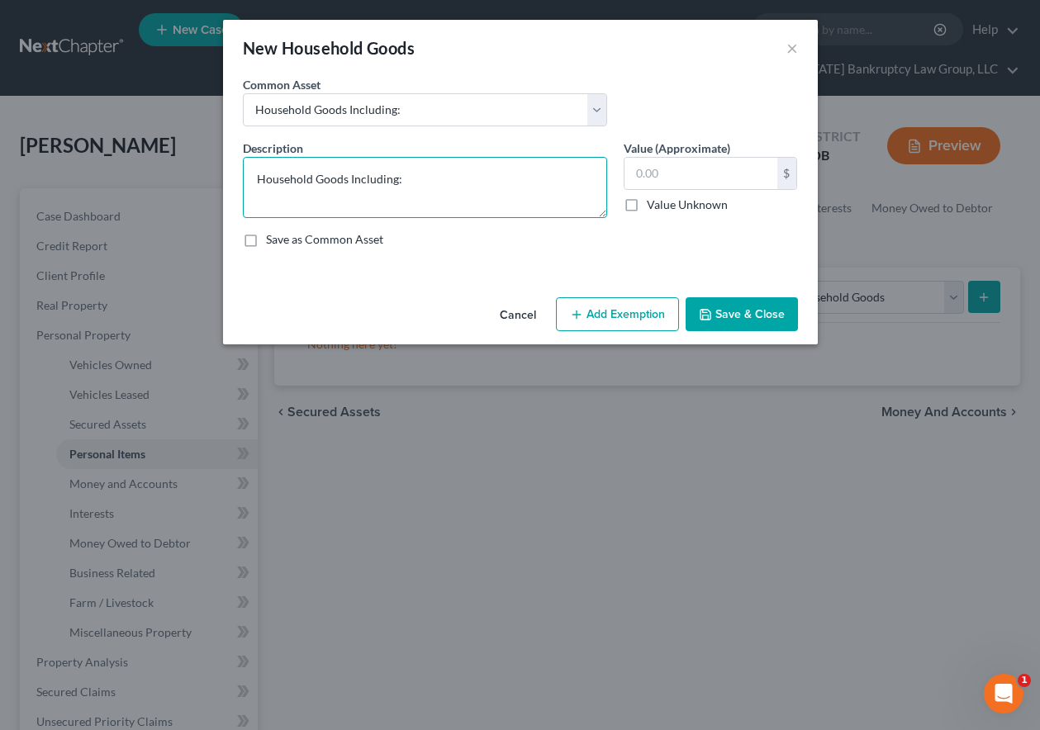
click at [459, 179] on textarea "Household Goods Including:" at bounding box center [425, 187] width 364 height 61
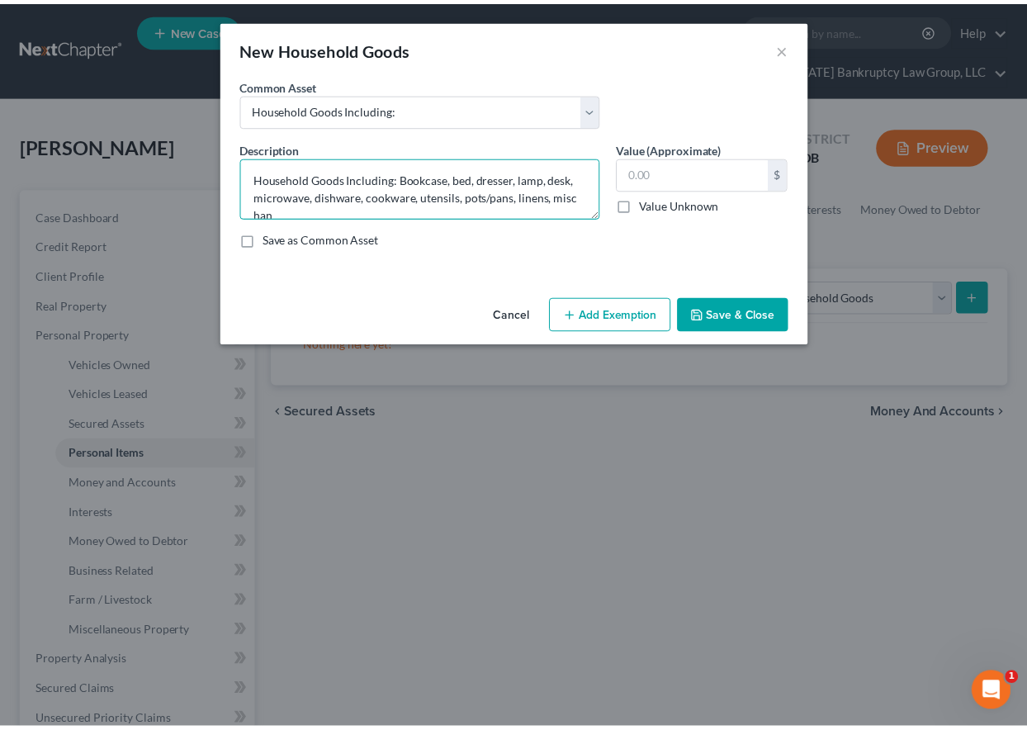
scroll to position [3, 0]
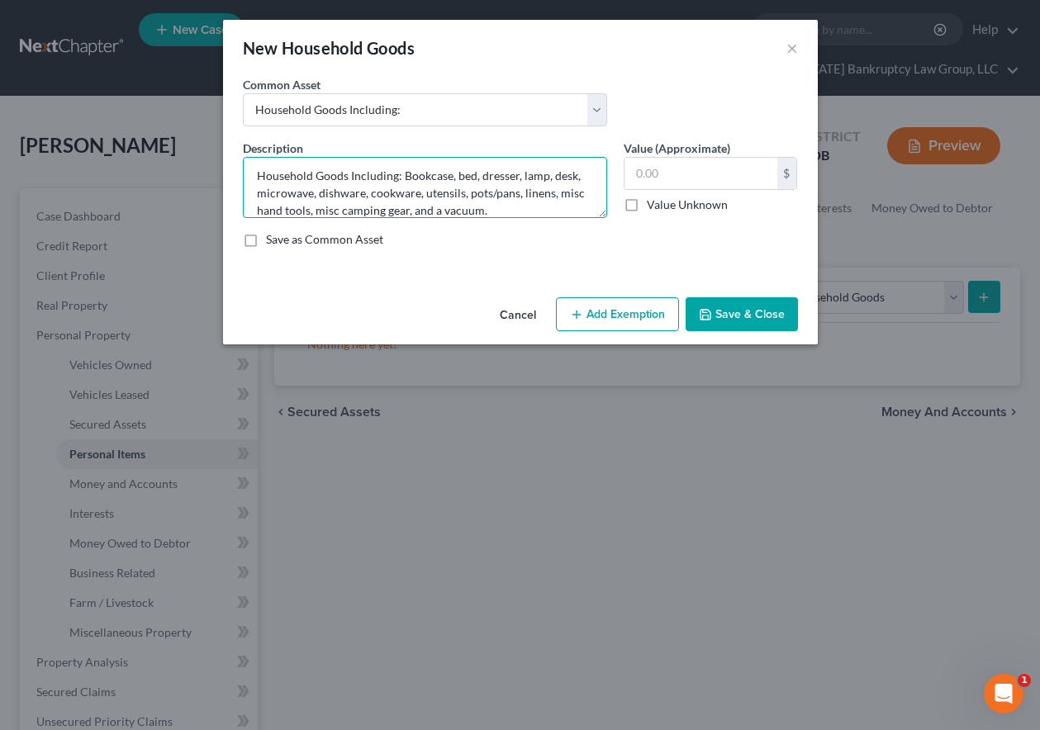
type textarea "Household Goods Including: Bookcase, bed, dresser, lamp, desk, microwave, dishw…"
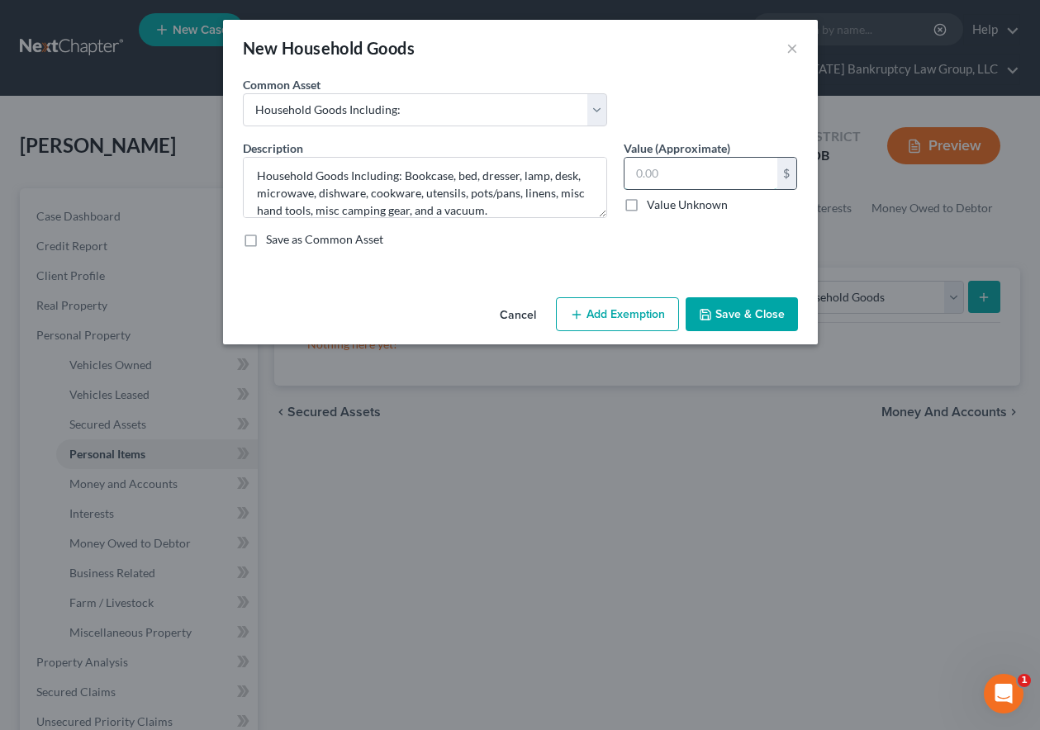
click at [741, 173] on input "text" at bounding box center [700, 173] width 153 height 31
type input "1,465"
click at [618, 314] on button "Add Exemption" at bounding box center [617, 314] width 123 height 35
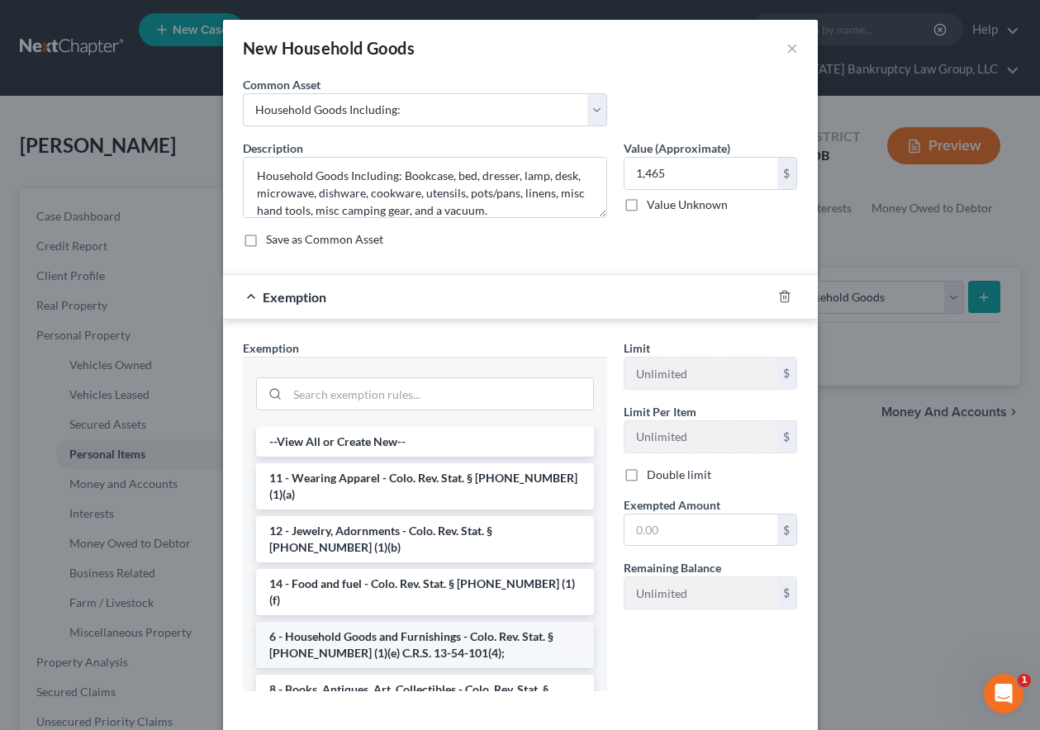
click at [375, 622] on li "6 - Household Goods and Furnishings - Colo. Rev. Stat. § [PHONE_NUMBER] (1)(e) …" at bounding box center [425, 645] width 338 height 46
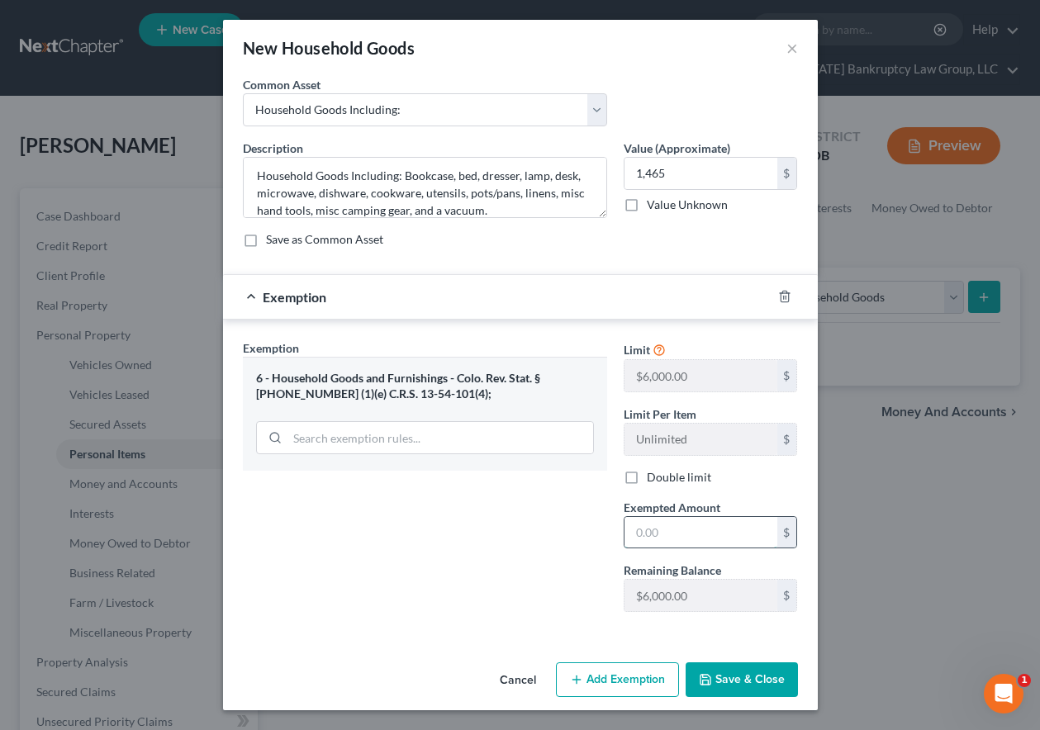
click at [702, 528] on input "text" at bounding box center [700, 532] width 153 height 31
type input "2,000"
click at [767, 678] on button "Save & Close" at bounding box center [741, 679] width 112 height 35
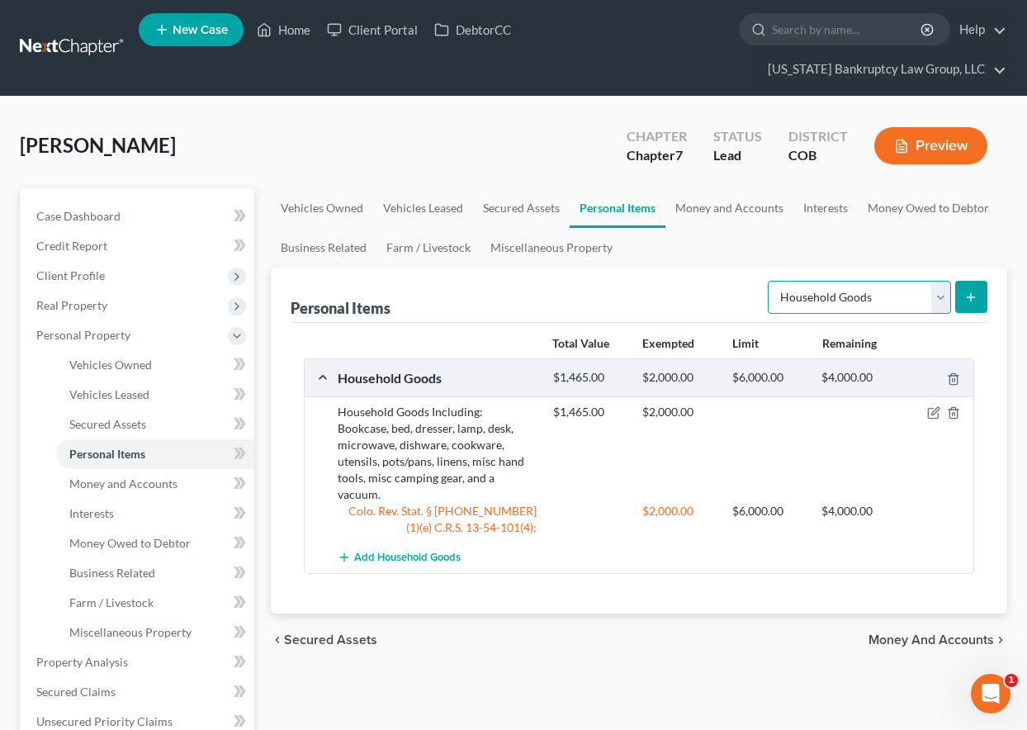
click at [888, 293] on select "Select Item Type Clothing Collectibles Of Value Electronics Firearms Household …" at bounding box center [859, 297] width 183 height 33
select select "electronics"
click at [770, 281] on select "Select Item Type Clothing Collectibles Of Value Electronics Firearms Household …" at bounding box center [859, 297] width 183 height 33
click at [967, 301] on icon "submit" at bounding box center [970, 297] width 13 height 13
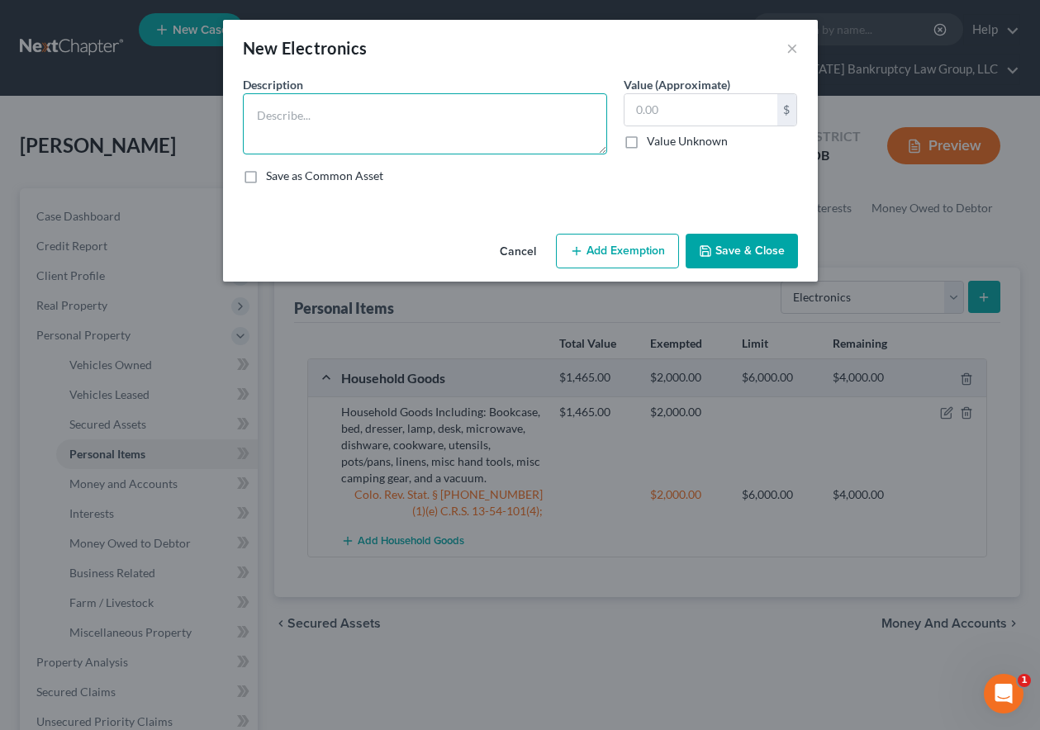
click at [359, 113] on textarea at bounding box center [425, 123] width 364 height 61
type textarea "TV and cellular telephone."
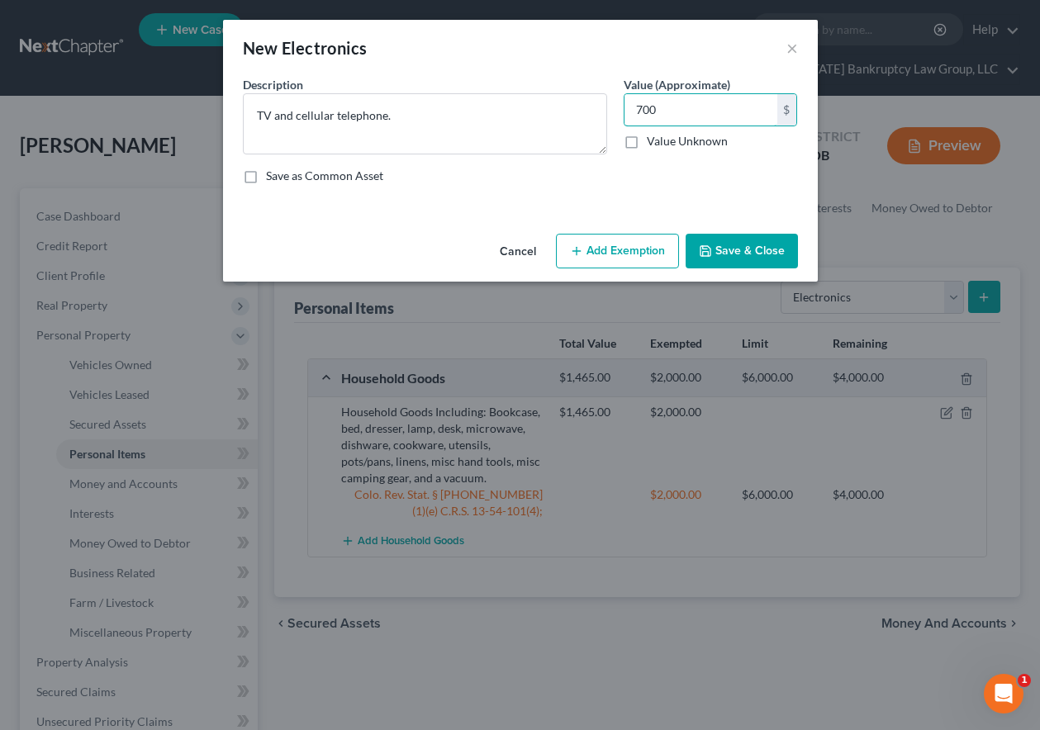
type input "700"
click at [618, 250] on button "Add Exemption" at bounding box center [617, 251] width 123 height 35
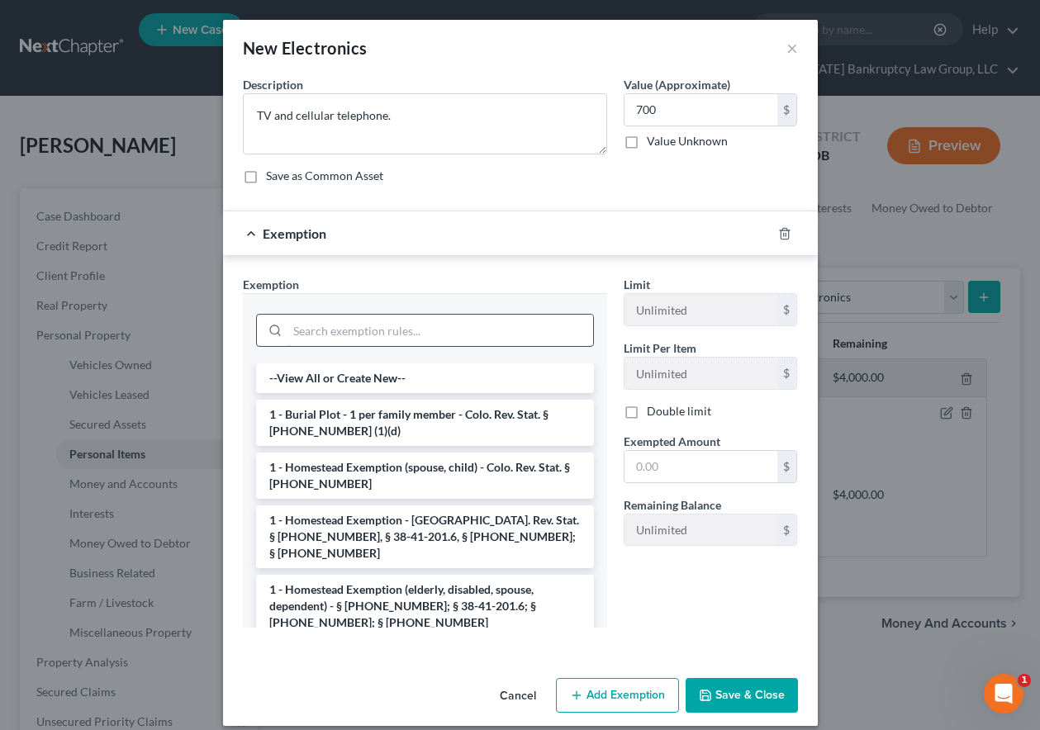
click at [477, 329] on input "search" at bounding box center [440, 330] width 306 height 31
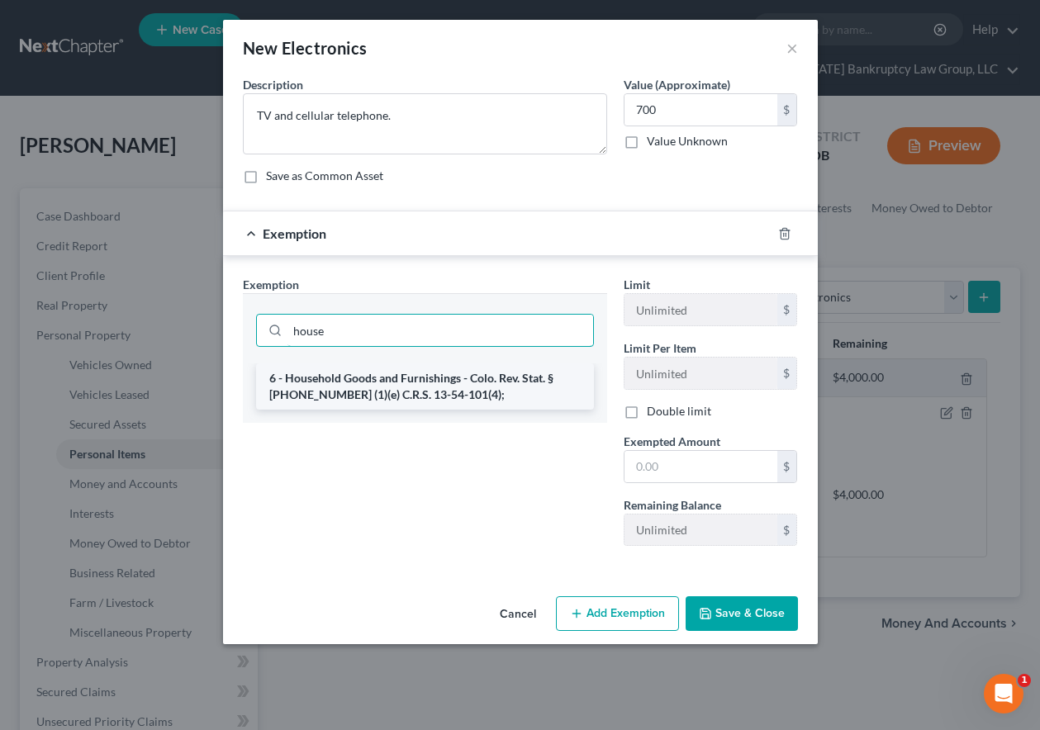
type input "house"
click at [428, 380] on li "6 - Household Goods and Furnishings - Colo. Rev. Stat. § [PHONE_NUMBER] (1)(e) …" at bounding box center [425, 386] width 338 height 46
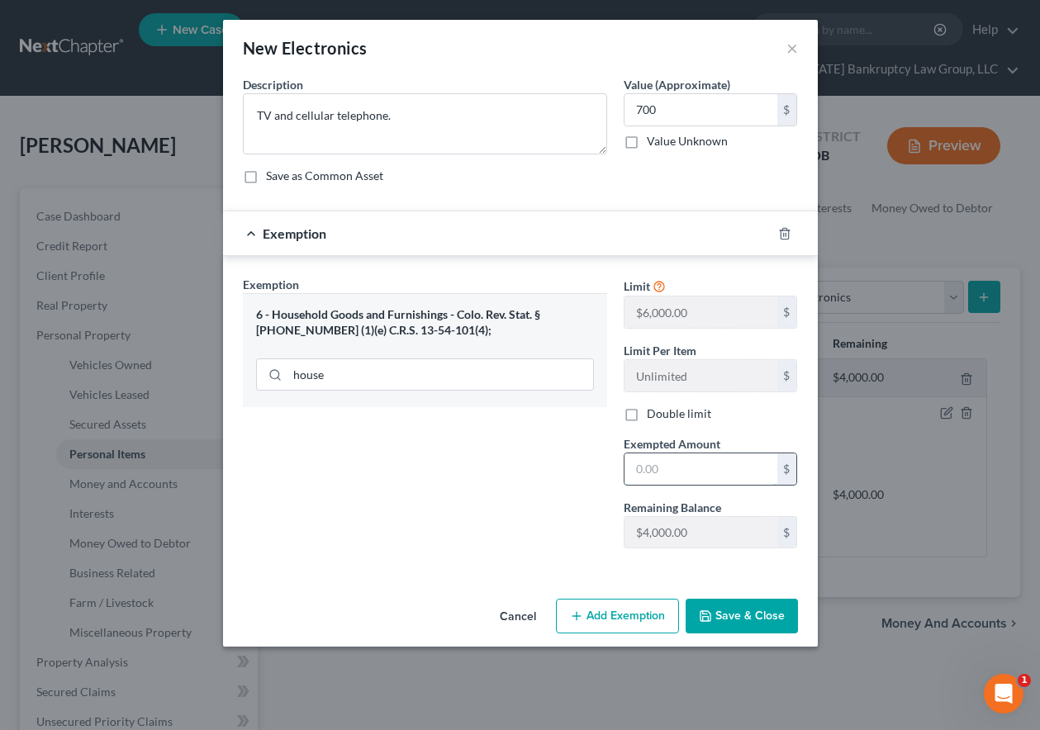
click at [689, 467] on input "text" at bounding box center [700, 468] width 153 height 31
click at [754, 610] on button "Save & Close" at bounding box center [741, 616] width 112 height 35
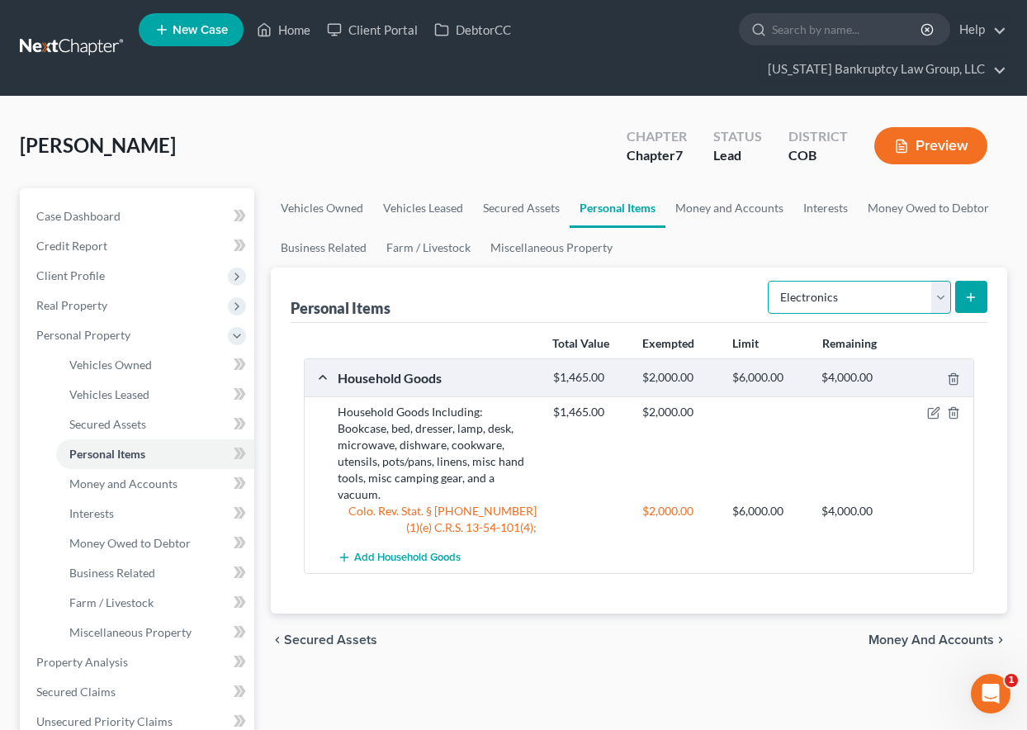
click at [857, 287] on select "Select Item Type Clothing Collectibles Of Value Electronics Firearms Household …" at bounding box center [859, 297] width 183 height 33
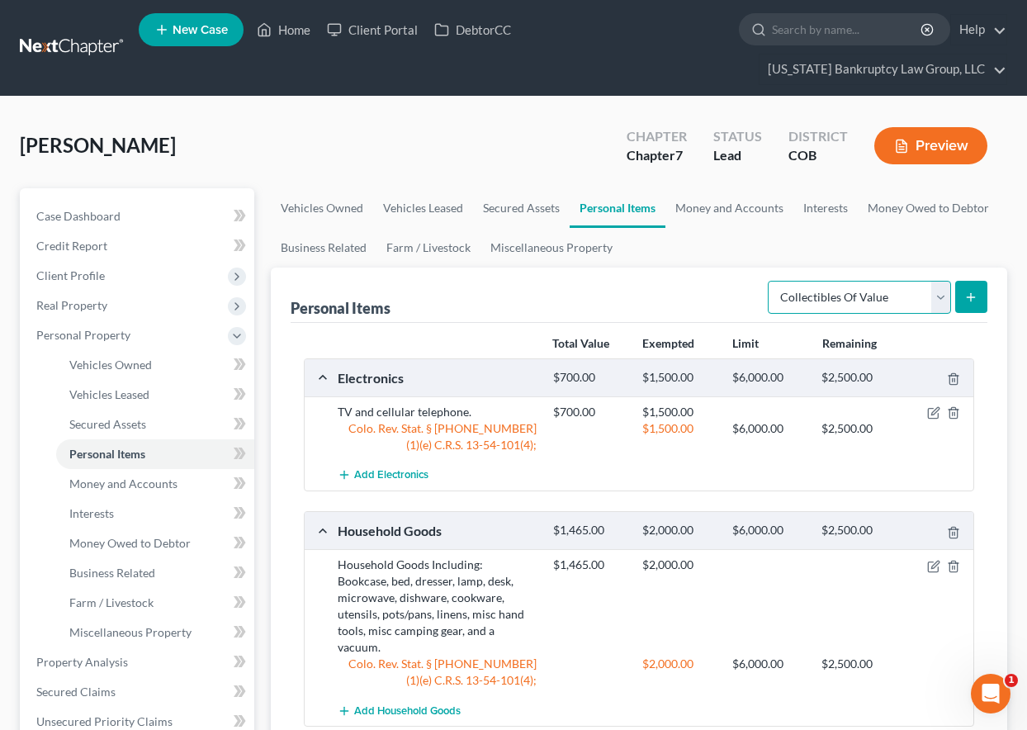
click at [770, 281] on select "Select Item Type Clothing Collectibles Of Value Electronics Firearms Household …" at bounding box center [859, 297] width 183 height 33
click at [978, 295] on icon "submit" at bounding box center [970, 297] width 13 height 13
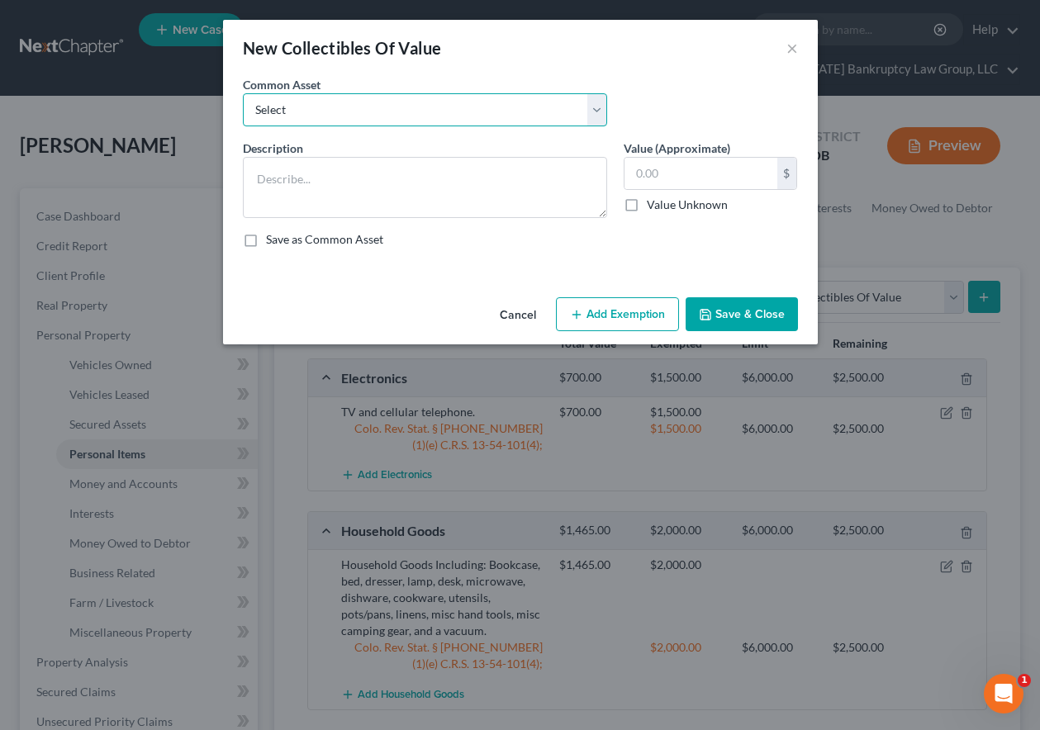
click at [300, 97] on select "Select Books" at bounding box center [425, 109] width 364 height 33
click at [243, 93] on select "Select Books" at bounding box center [425, 109] width 364 height 33
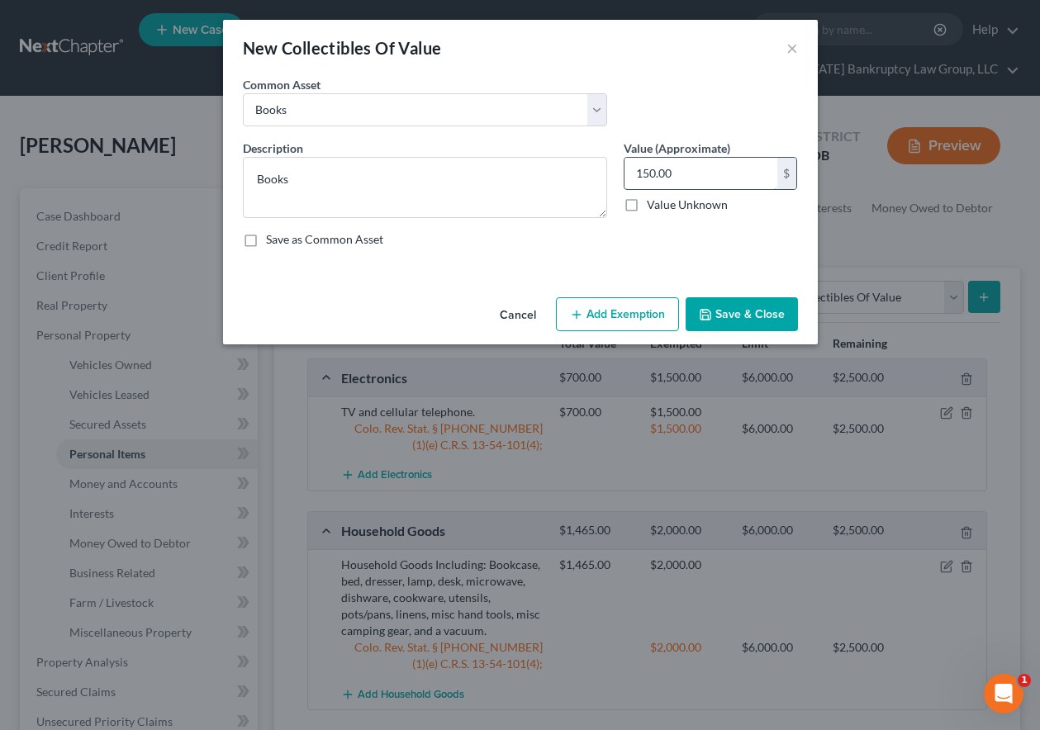
click at [669, 167] on input "150.00" at bounding box center [700, 173] width 153 height 31
click at [632, 312] on button "Add Exemption" at bounding box center [617, 314] width 123 height 35
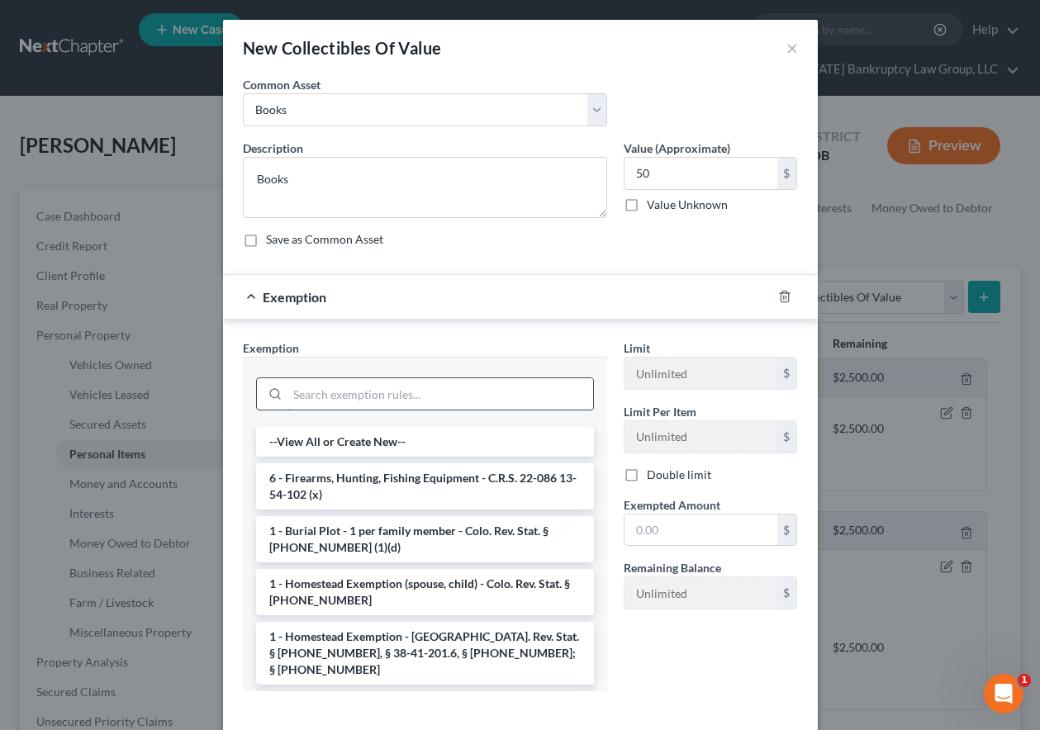
click at [457, 395] on input "search" at bounding box center [440, 393] width 306 height 31
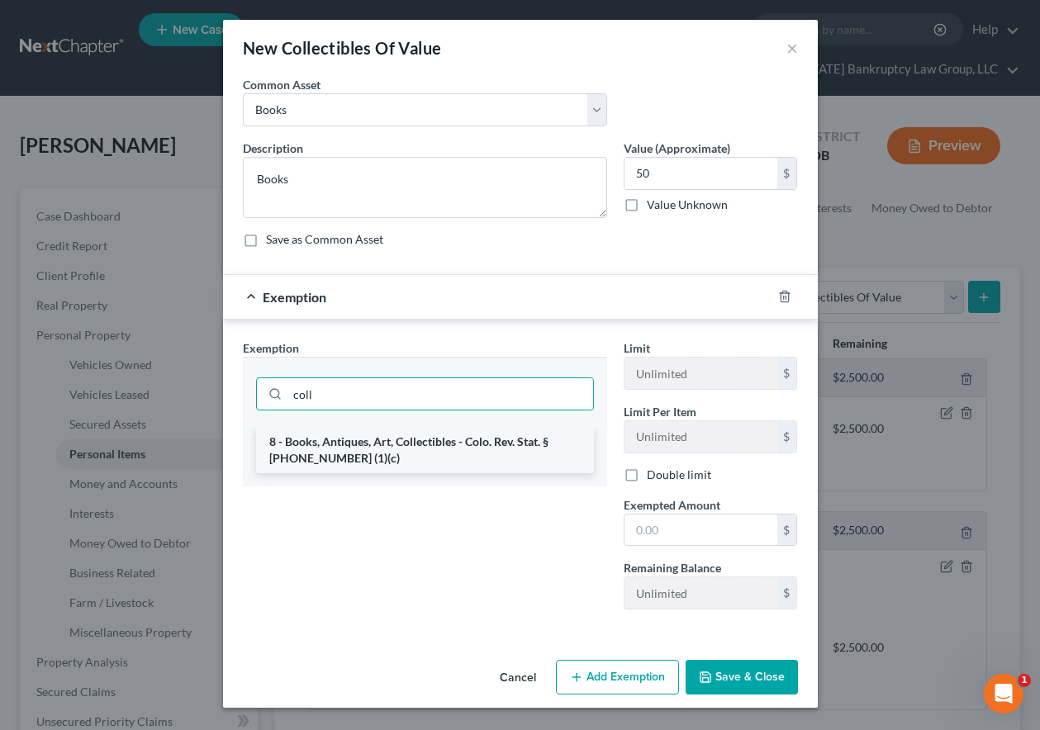
click at [426, 441] on li "8 - Books, Antiques, Art, Collectibles - Colo. Rev. Stat. § [PHONE_NUMBER] (1)(…" at bounding box center [425, 450] width 338 height 46
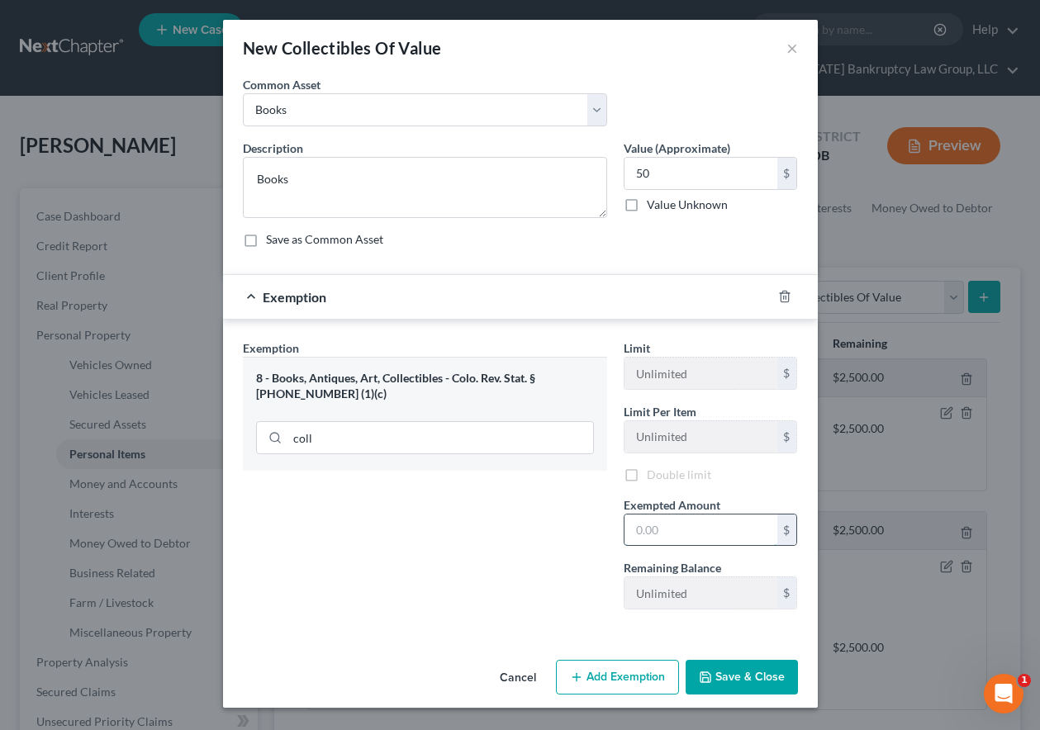
click at [735, 528] on input "text" at bounding box center [700, 529] width 153 height 31
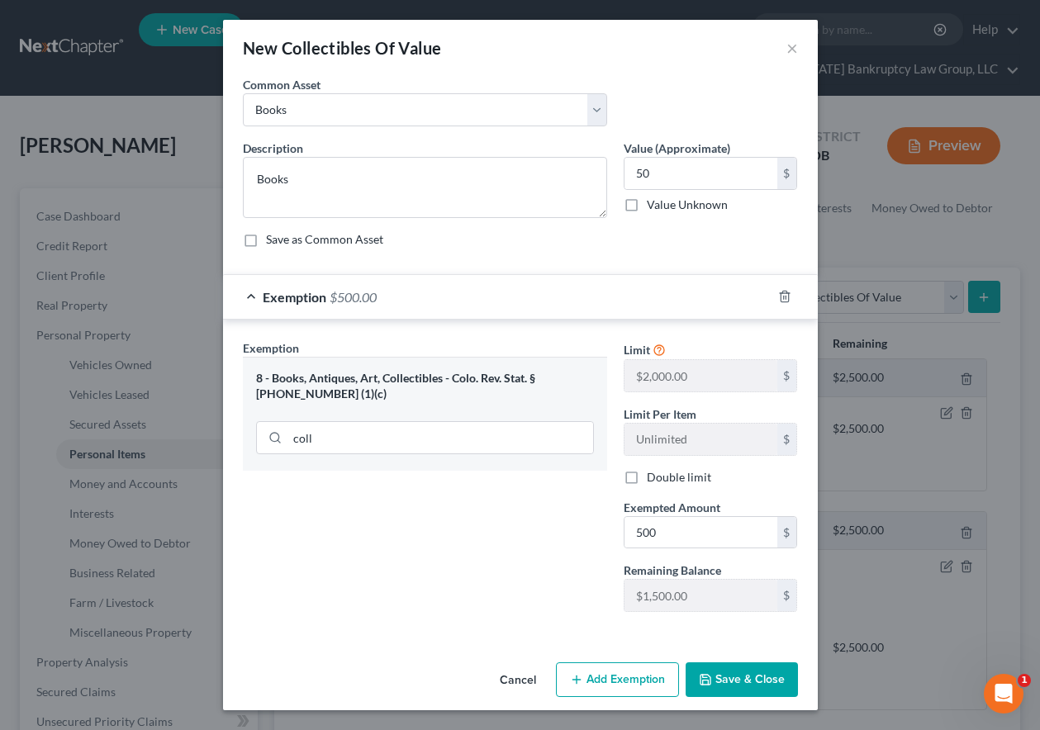
click at [751, 694] on button "Save & Close" at bounding box center [741, 679] width 112 height 35
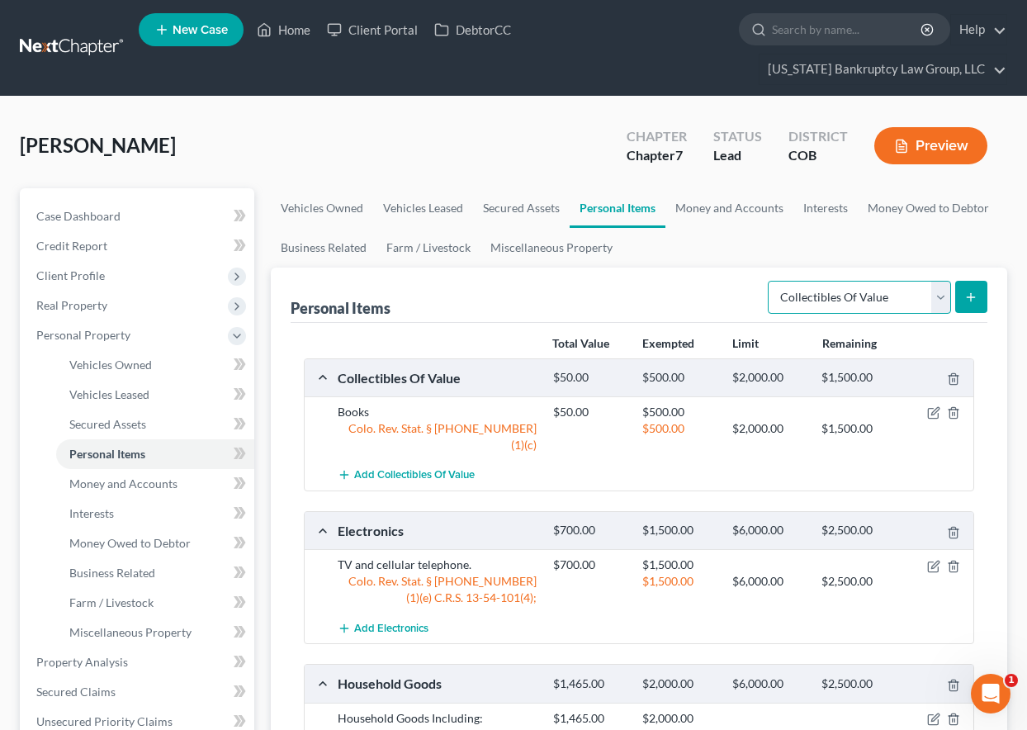
click at [872, 304] on select "Select Item Type Clothing Collectibles Of Value Electronics Firearms Household …" at bounding box center [859, 297] width 183 height 33
click at [770, 281] on select "Select Item Type Clothing Collectibles Of Value Electronics Firearms Household …" at bounding box center [859, 297] width 183 height 33
click at [973, 291] on icon "submit" at bounding box center [970, 297] width 13 height 13
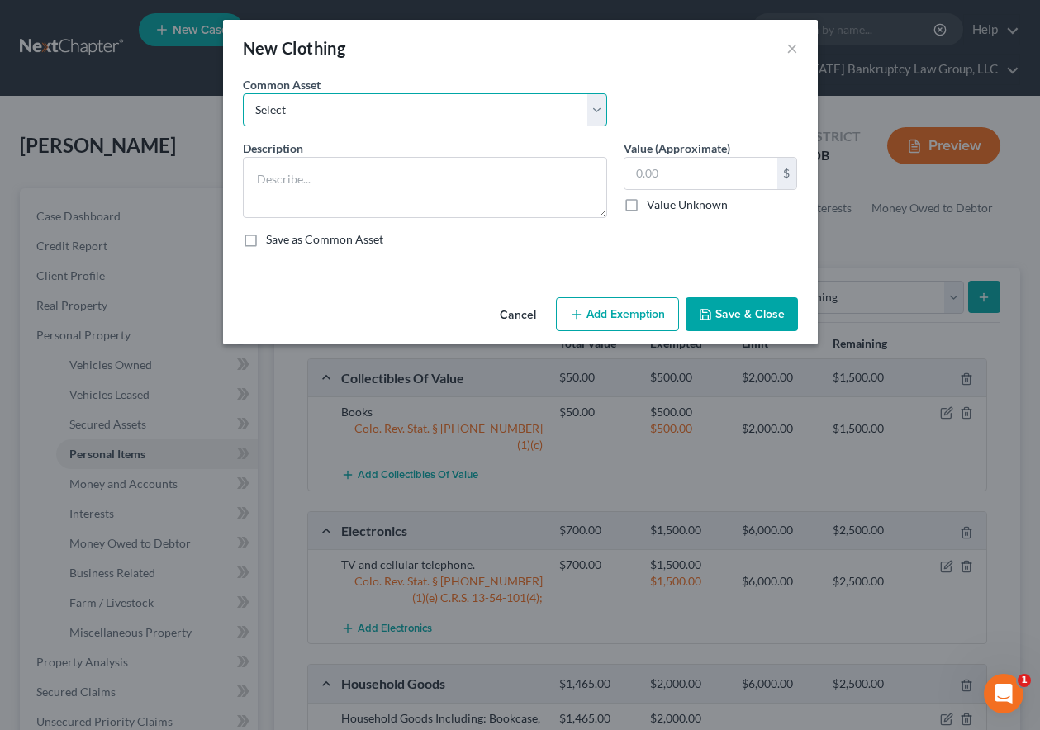
click at [341, 108] on select "Select Clothing and Outerwear" at bounding box center [425, 109] width 364 height 33
click at [243, 93] on select "Select Clothing and Outerwear" at bounding box center [425, 109] width 364 height 33
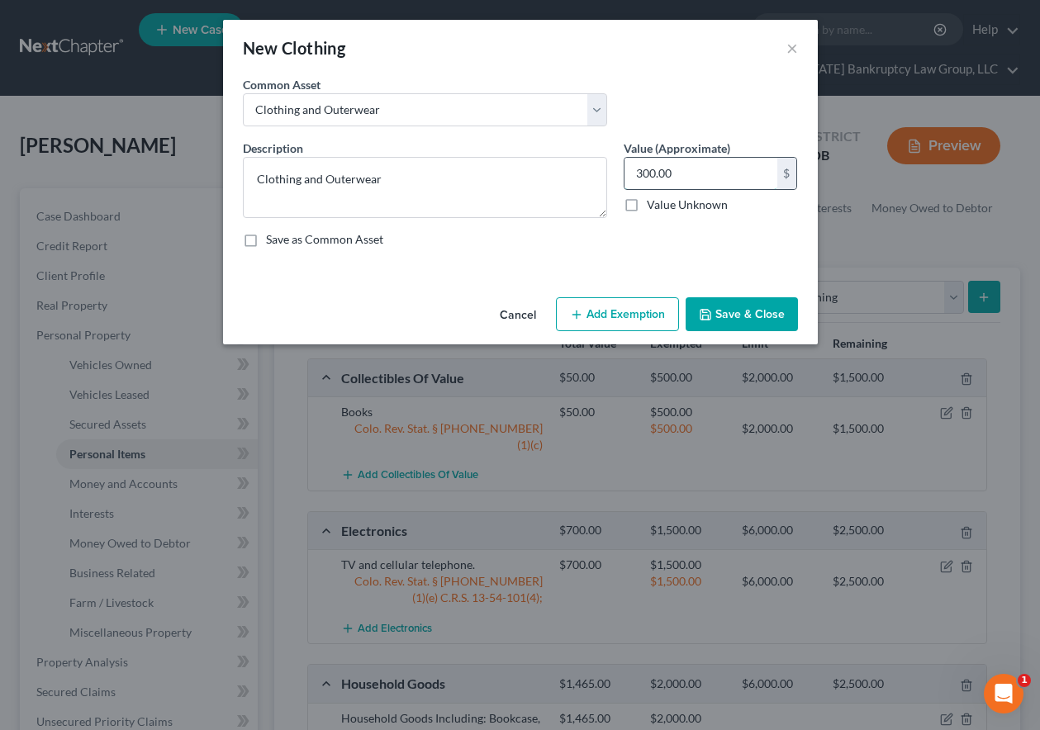
click at [684, 172] on input "300.00" at bounding box center [700, 173] width 153 height 31
click at [637, 306] on button "Add Exemption" at bounding box center [617, 314] width 123 height 35
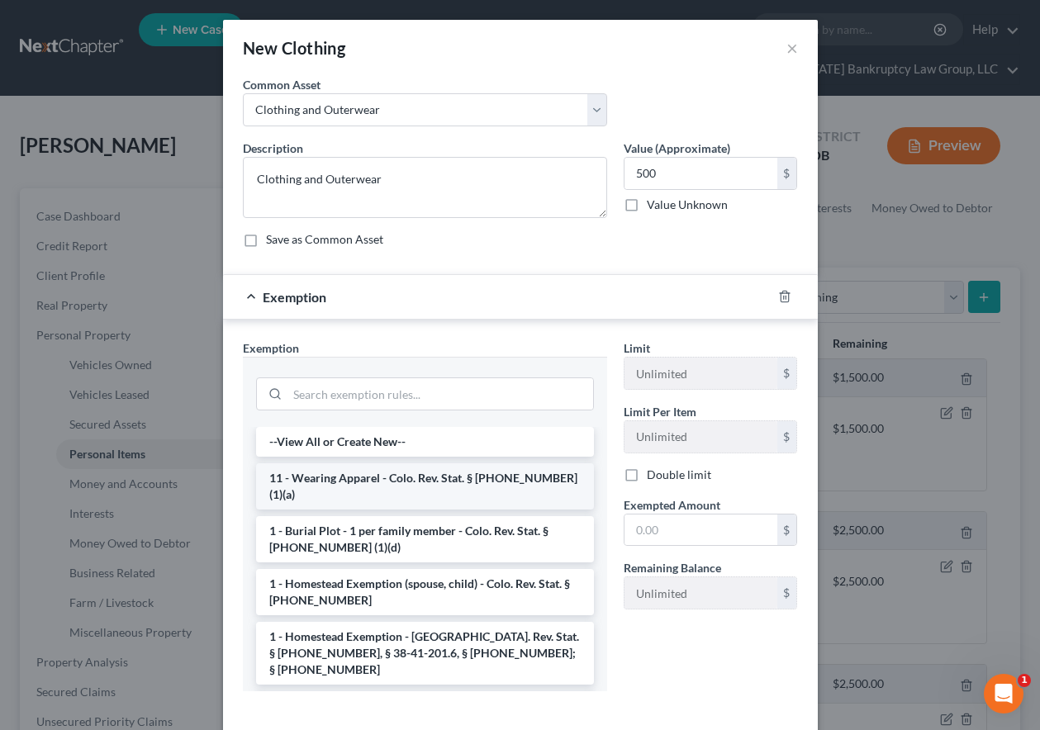
click at [379, 472] on li "11 - Wearing Apparel - Colo. Rev. Stat. § [PHONE_NUMBER] (1)(a)" at bounding box center [425, 486] width 338 height 46
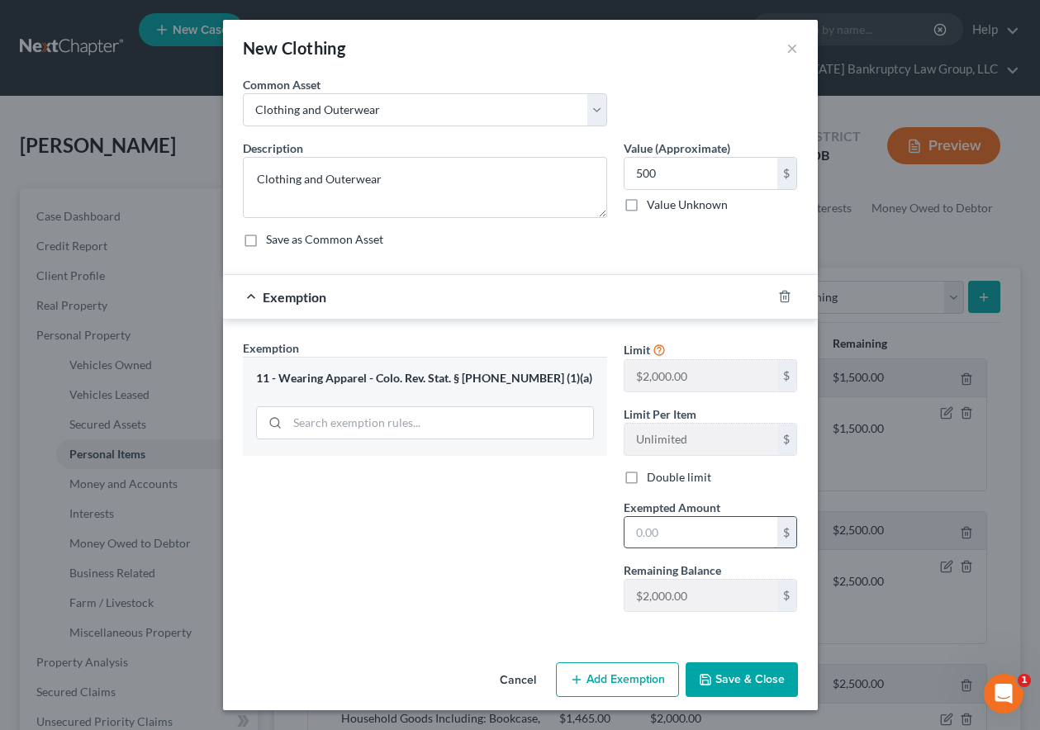
click at [680, 527] on input "text" at bounding box center [700, 532] width 153 height 31
click at [745, 676] on button "Save & Close" at bounding box center [741, 679] width 112 height 35
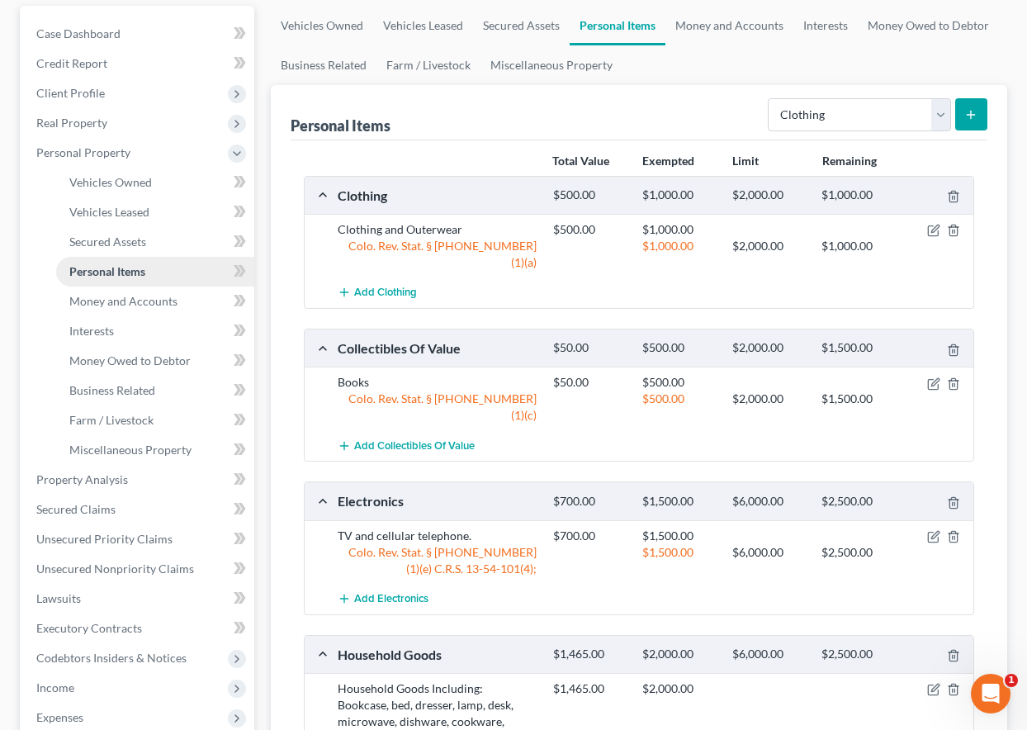
scroll to position [432, 0]
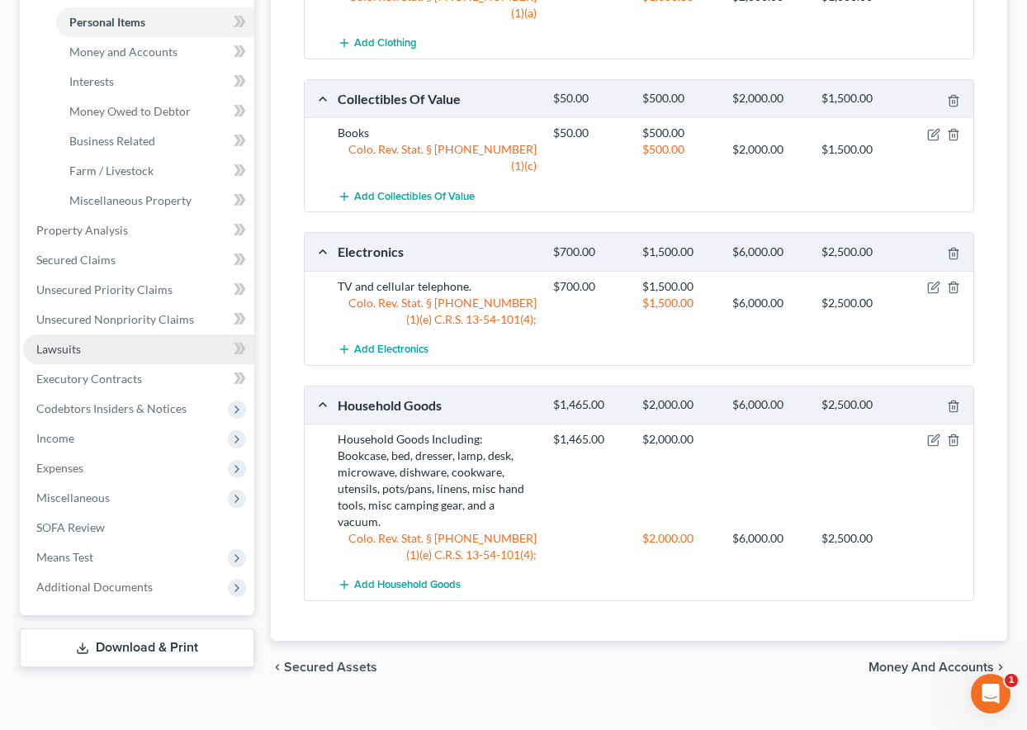
click at [67, 354] on span "Lawsuits" at bounding box center [58, 349] width 45 height 14
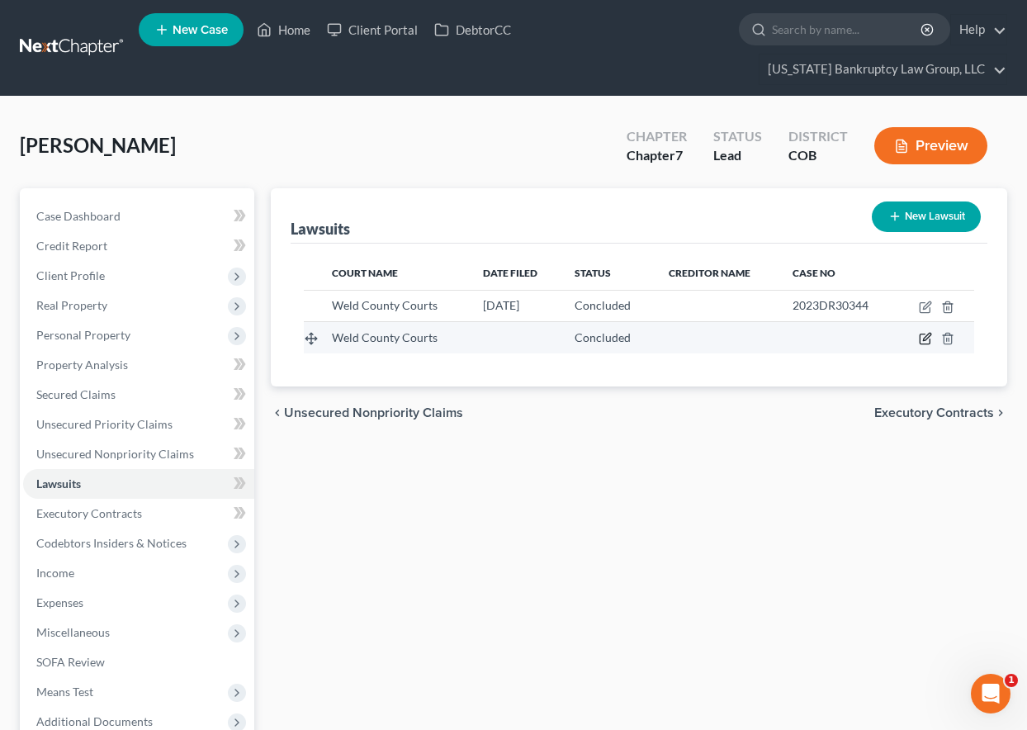
click at [923, 339] on icon "button" at bounding box center [925, 338] width 13 height 13
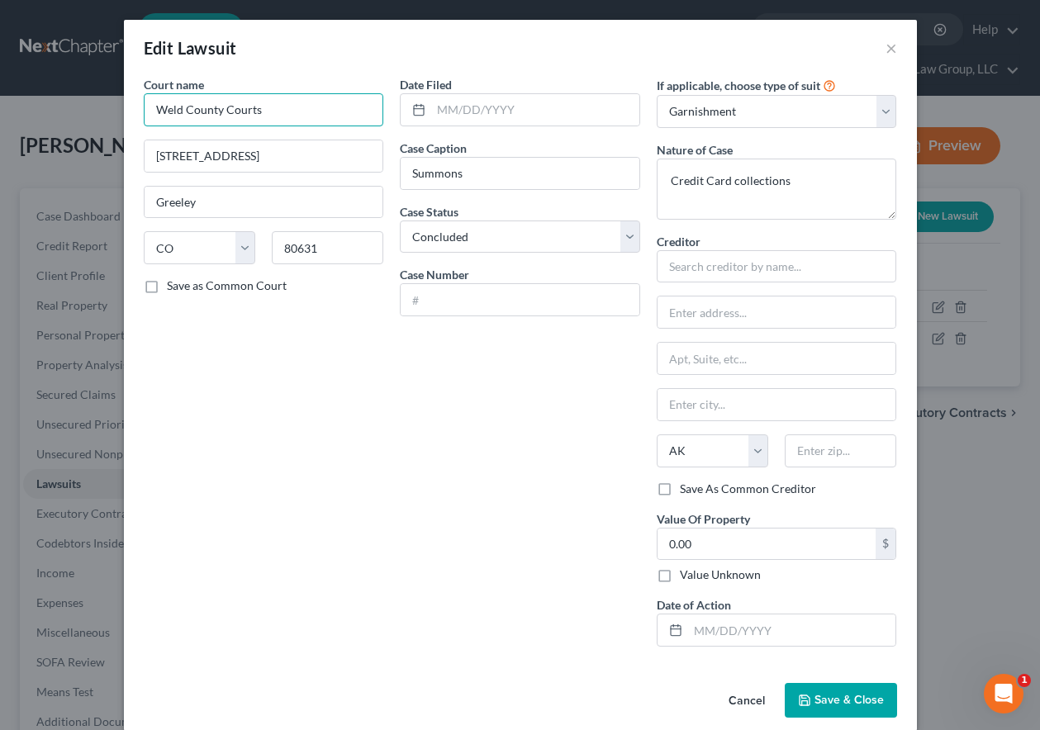
drag, startPoint x: 274, startPoint y: 108, endPoint x: 143, endPoint y: 92, distance: 132.2
click at [144, 92] on div "Court name * Weld County Courts" at bounding box center [264, 101] width 240 height 50
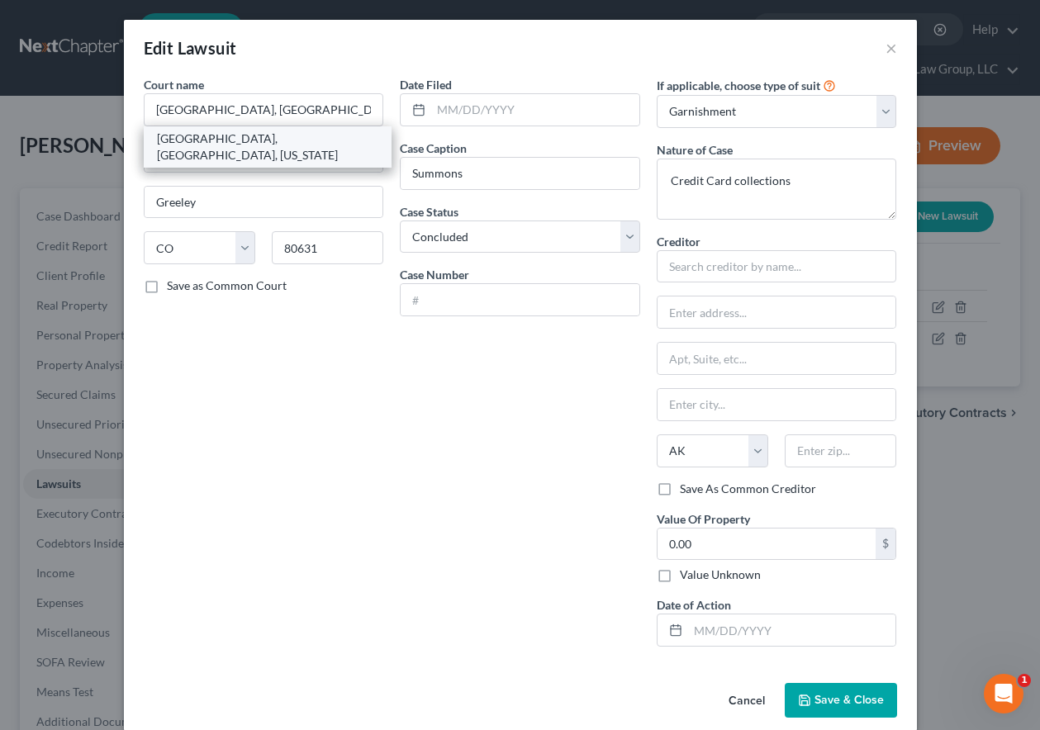
click at [210, 135] on div "County Court, Weld County, Colorado" at bounding box center [268, 146] width 222 height 33
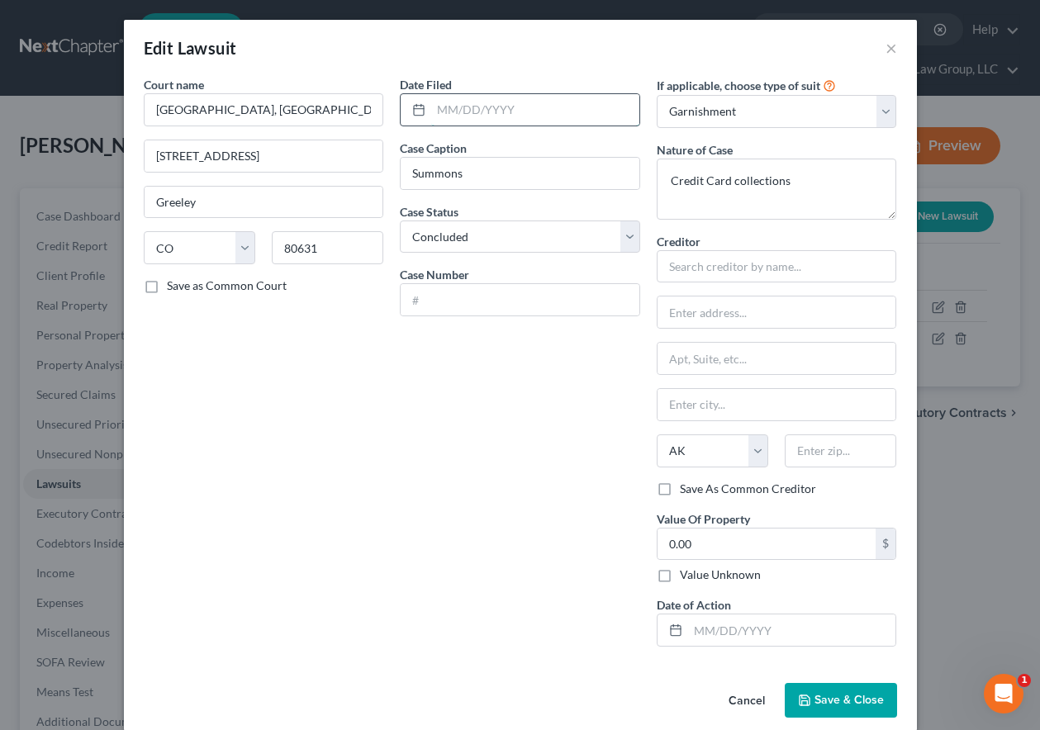
click at [524, 109] on input "text" at bounding box center [535, 109] width 208 height 31
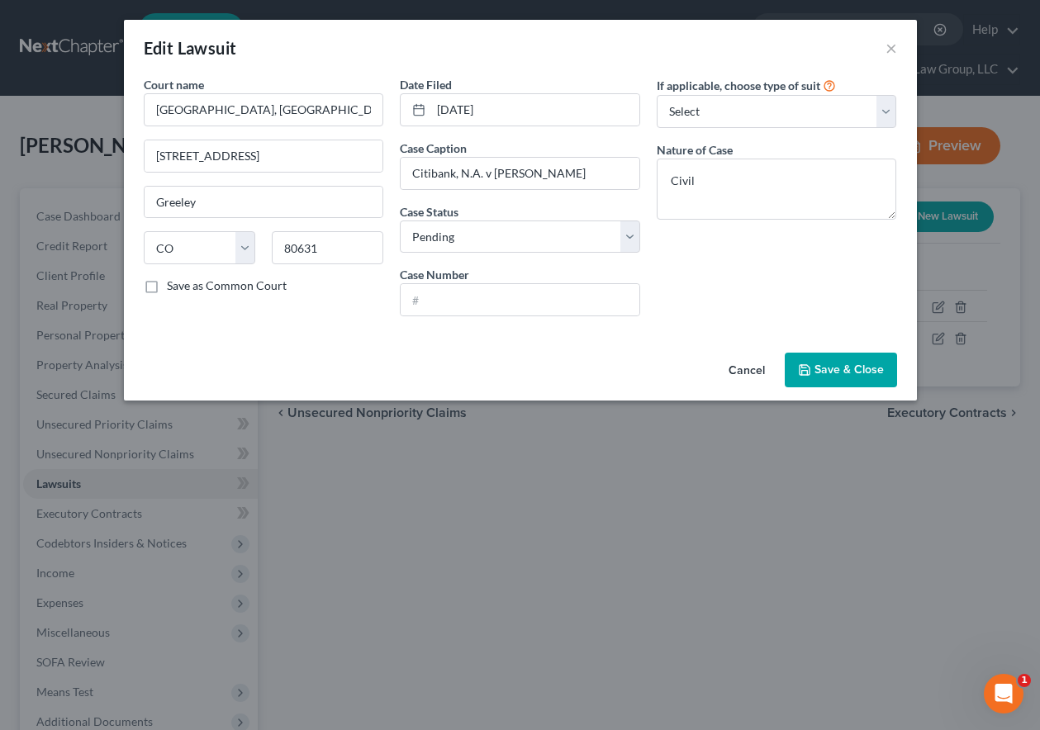
click at [824, 365] on span "Save & Close" at bounding box center [848, 369] width 69 height 14
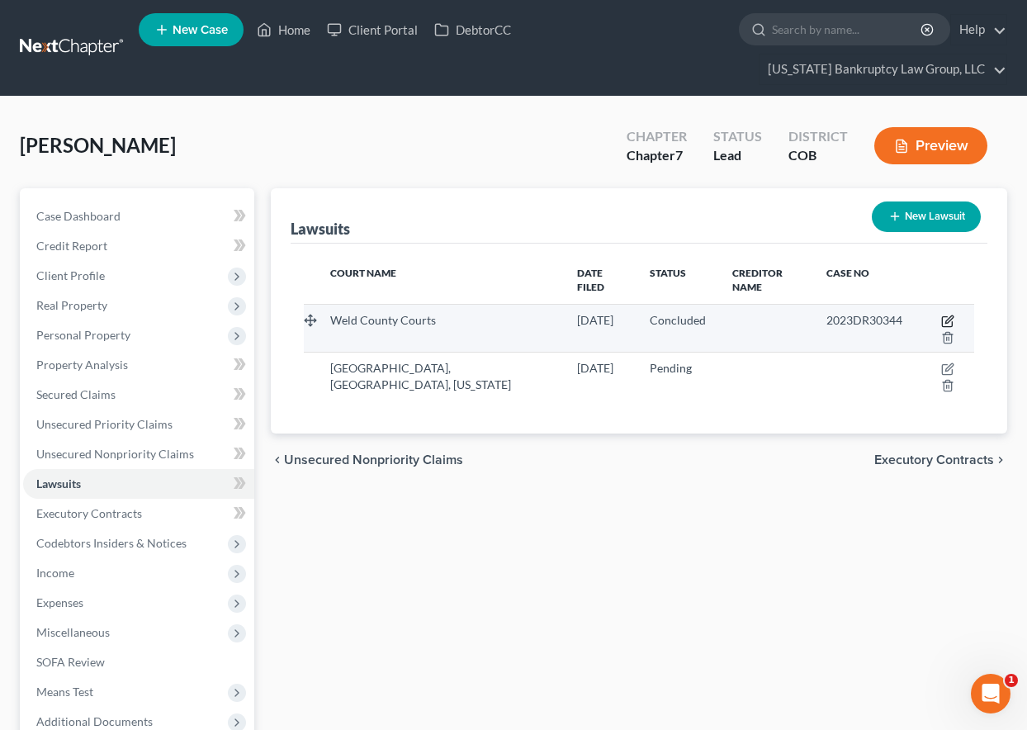
click at [944, 321] on icon "button" at bounding box center [947, 321] width 13 height 13
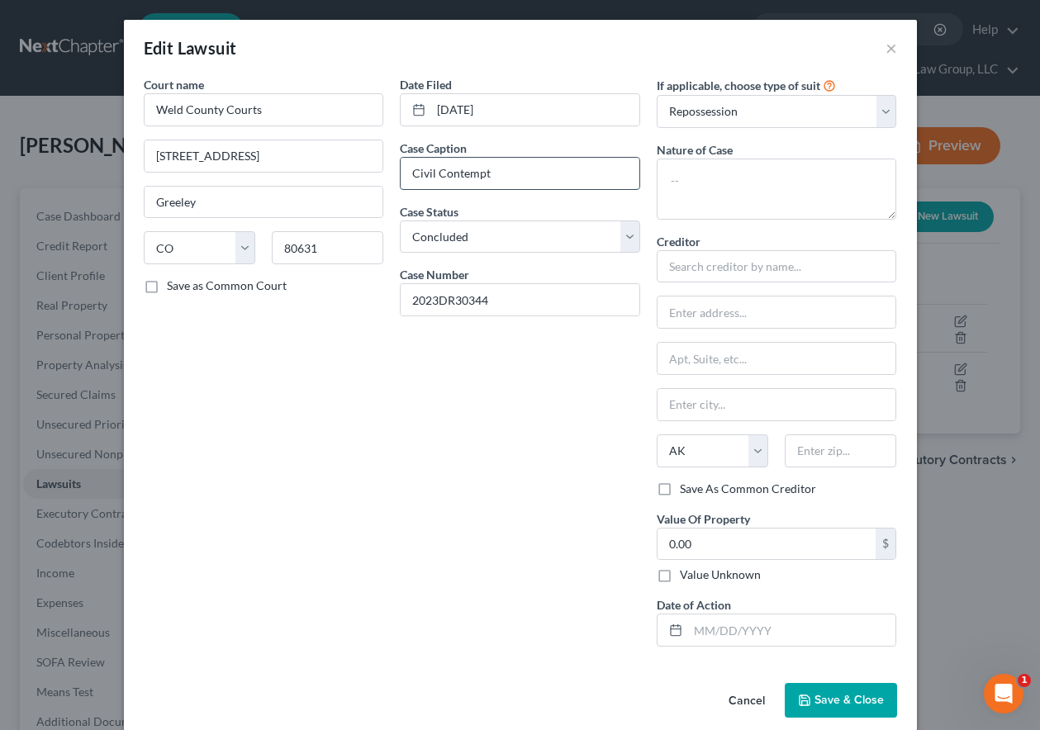
click at [504, 173] on input "Civil Contempt" at bounding box center [519, 173] width 239 height 31
click at [258, 108] on input "Weld County Courts" at bounding box center [264, 109] width 240 height 33
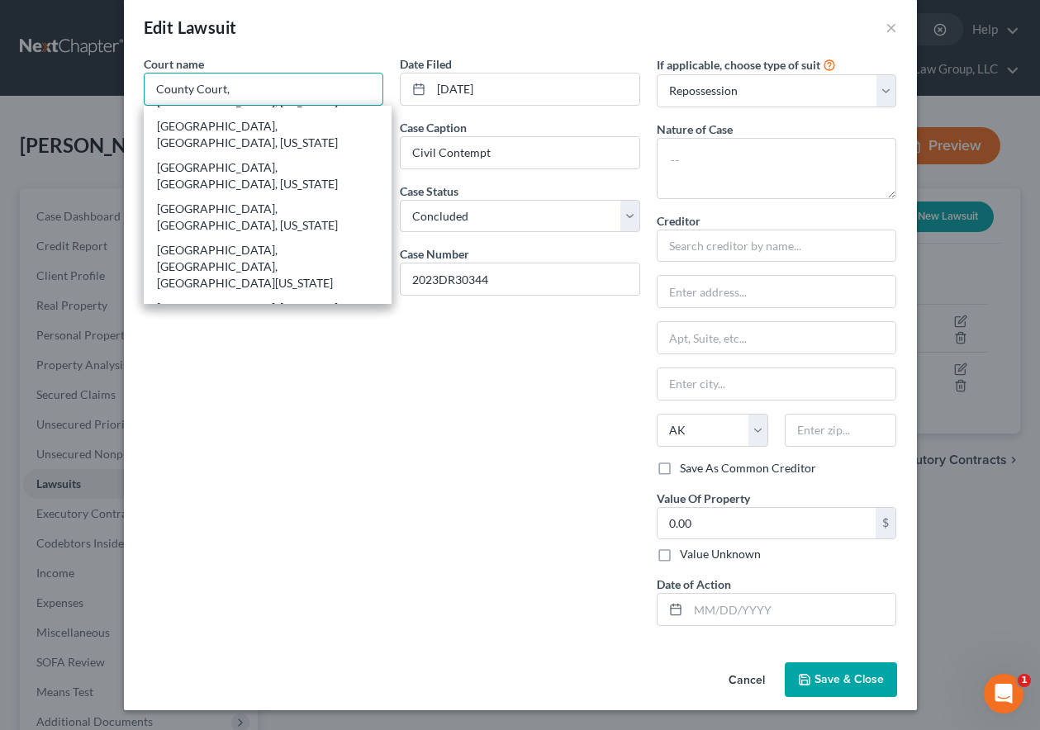
scroll to position [289, 0]
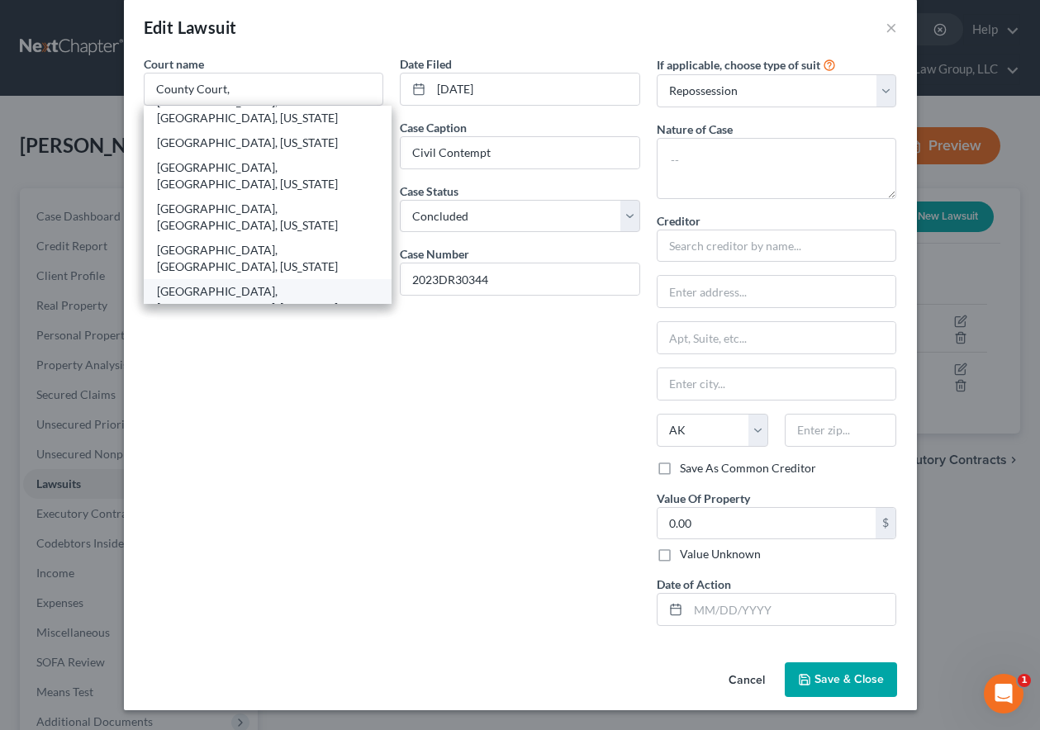
click at [262, 283] on div "County Court, Weld County, Colorado" at bounding box center [268, 299] width 222 height 33
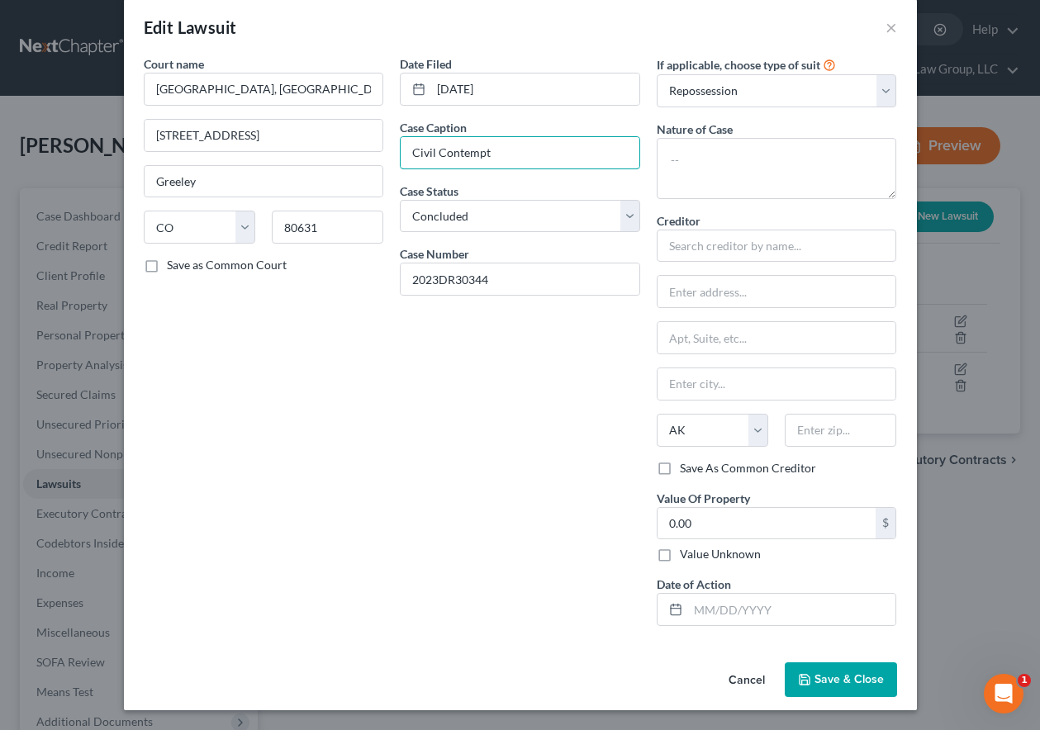
drag, startPoint x: 508, startPoint y: 158, endPoint x: 355, endPoint y: 154, distance: 152.8
click at [356, 154] on div "Court name * County Court, Weld County, Colorado 901 9th Ave. Greeley State AL …" at bounding box center [520, 347] width 770 height 584
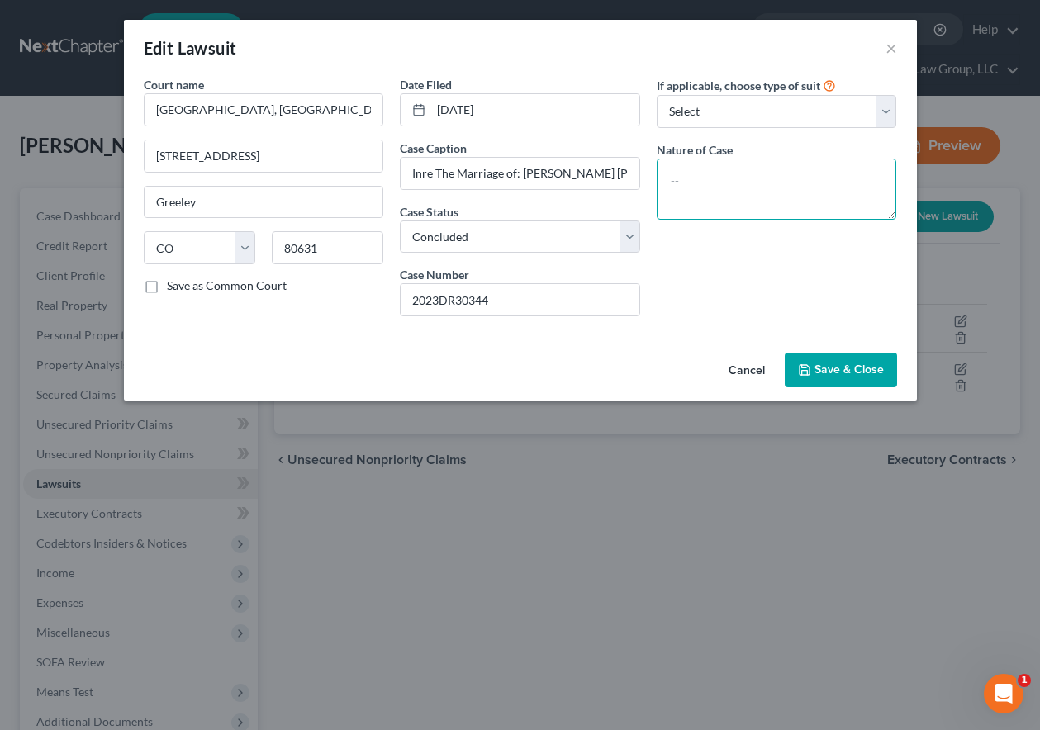
click at [734, 183] on textarea at bounding box center [776, 189] width 240 height 61
click at [841, 311] on div "If applicable, choose type of suit Select Repossession Garnishment Foreclosure …" at bounding box center [776, 202] width 257 height 253
click at [869, 363] on span "Save & Close" at bounding box center [848, 369] width 69 height 14
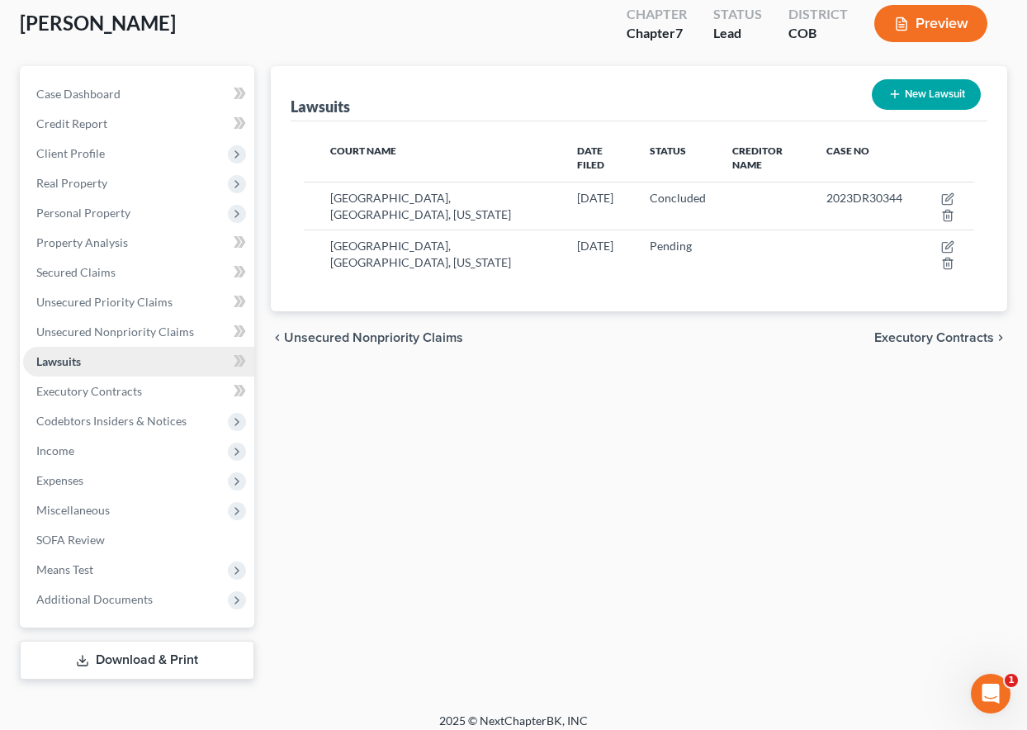
scroll to position [135, 0]
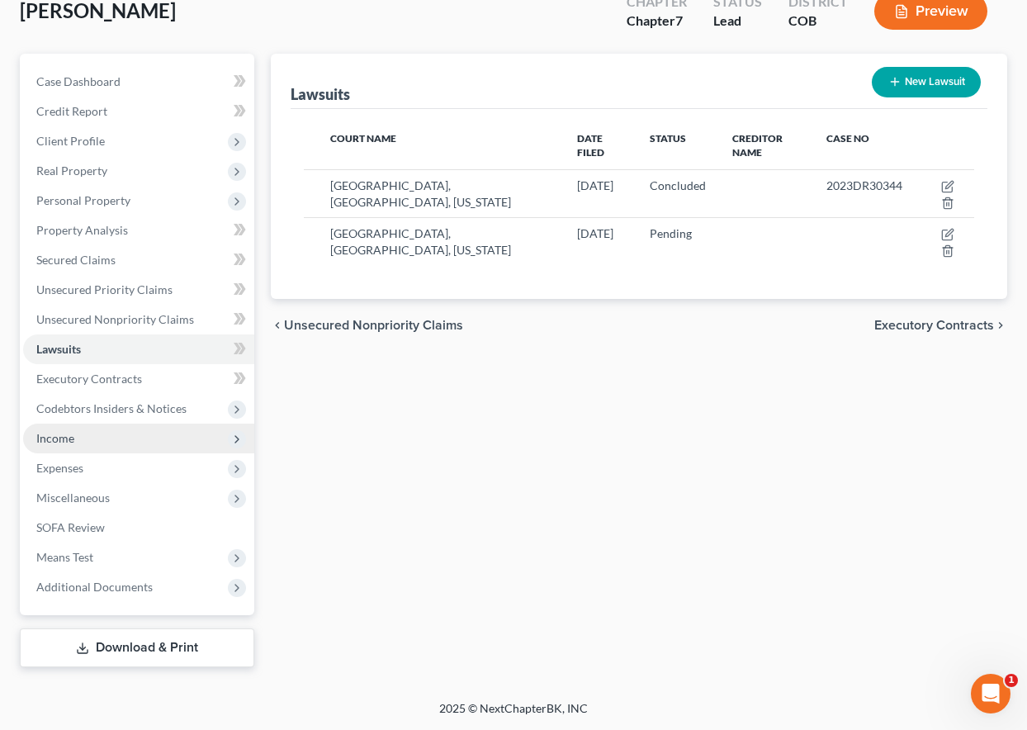
click at [57, 433] on span "Income" at bounding box center [55, 438] width 38 height 14
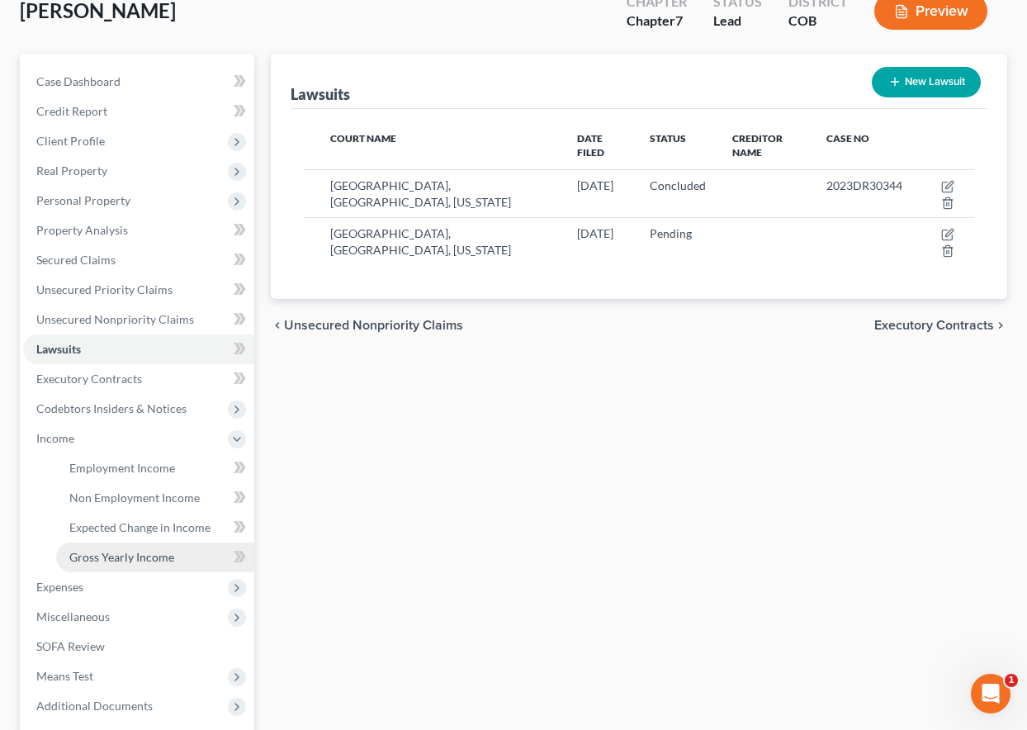
click at [126, 559] on span "Gross Yearly Income" at bounding box center [121, 557] width 105 height 14
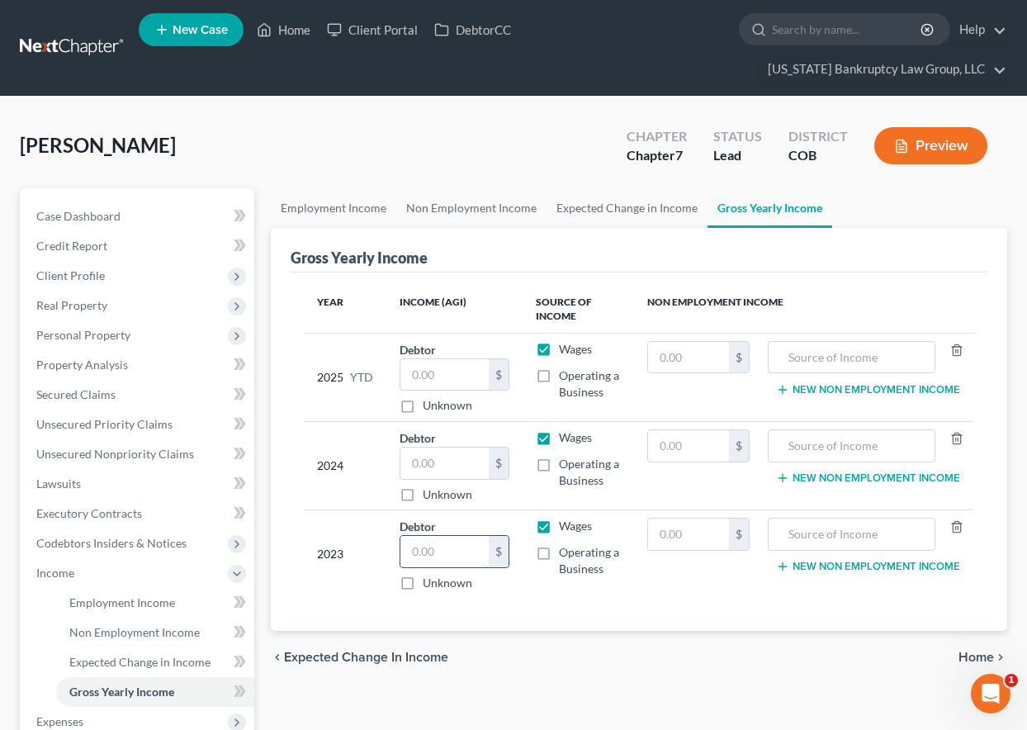
drag, startPoint x: 439, startPoint y: 557, endPoint x: 414, endPoint y: 561, distance: 25.1
click at [439, 557] on input "text" at bounding box center [444, 551] width 88 height 31
click at [482, 458] on input "text" at bounding box center [444, 463] width 88 height 31
click at [903, 237] on div "Gross Yearly Income" at bounding box center [639, 250] width 697 height 45
click at [138, 632] on span "Non Employment Income" at bounding box center [134, 632] width 130 height 14
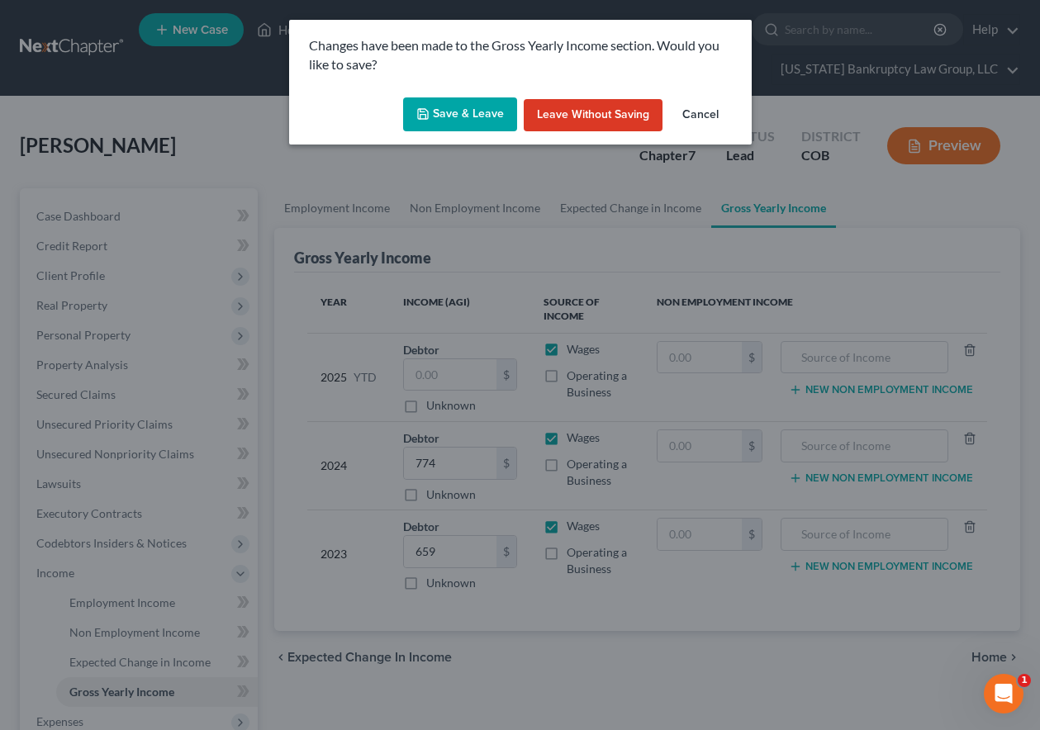
click at [473, 107] on button "Save & Leave" at bounding box center [460, 114] width 114 height 35
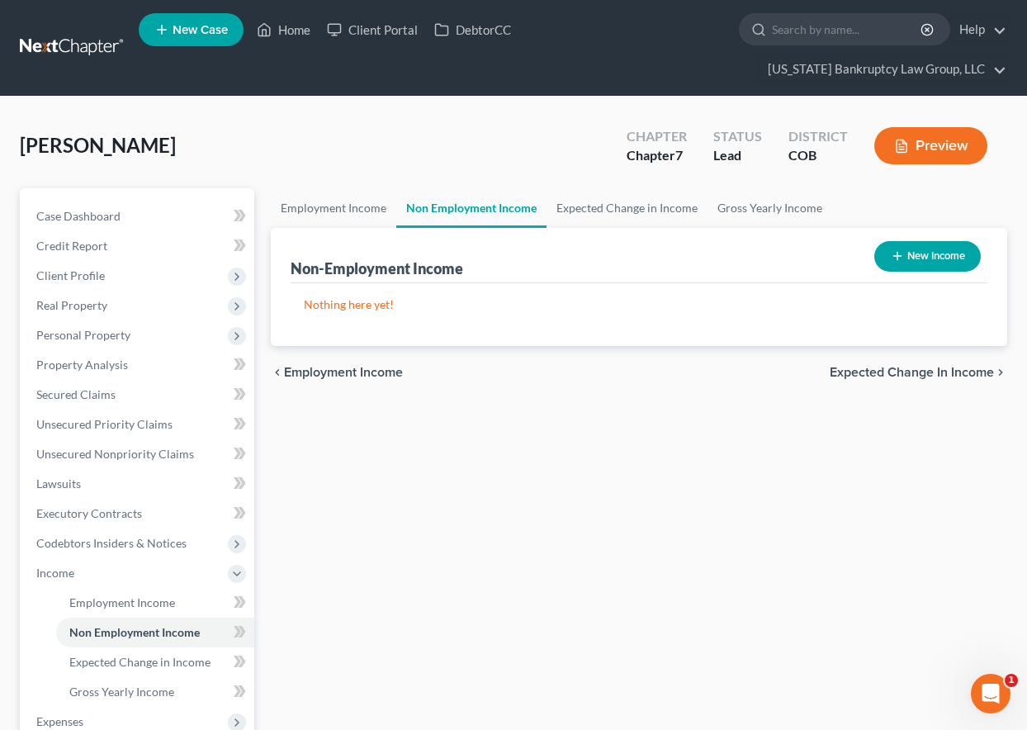
click at [895, 249] on icon "button" at bounding box center [897, 255] width 13 height 13
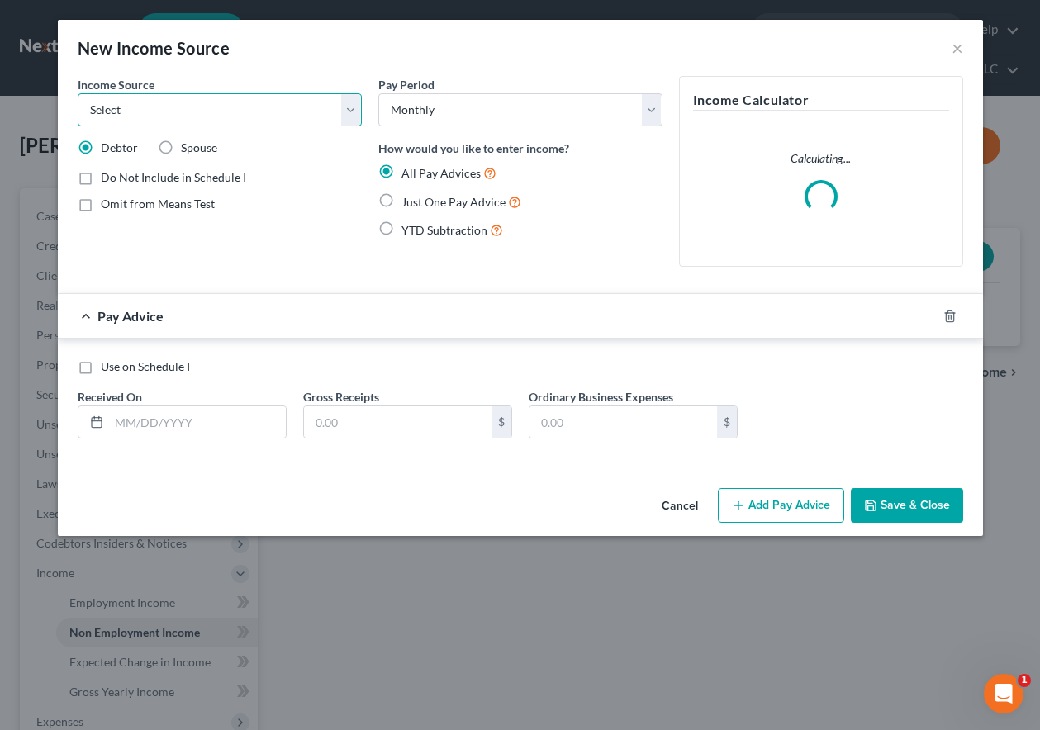
click at [251, 96] on select "Select Unemployment Disability (from employer) Pension Retirement Social Securi…" at bounding box center [220, 109] width 284 height 33
click at [78, 93] on select "Select Unemployment Disability (from employer) Pension Retirement Social Securi…" at bounding box center [220, 109] width 284 height 33
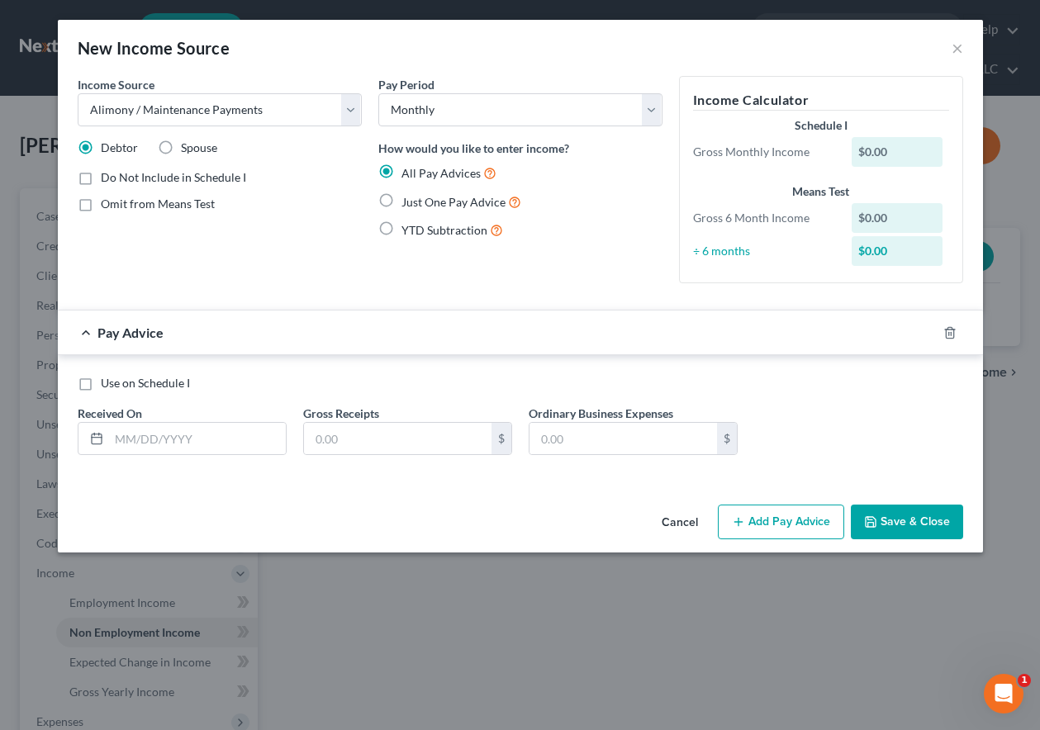
click at [401, 205] on label "Just One Pay Advice" at bounding box center [461, 201] width 120 height 19
click at [408, 203] on input "Just One Pay Advice" at bounding box center [413, 197] width 11 height 11
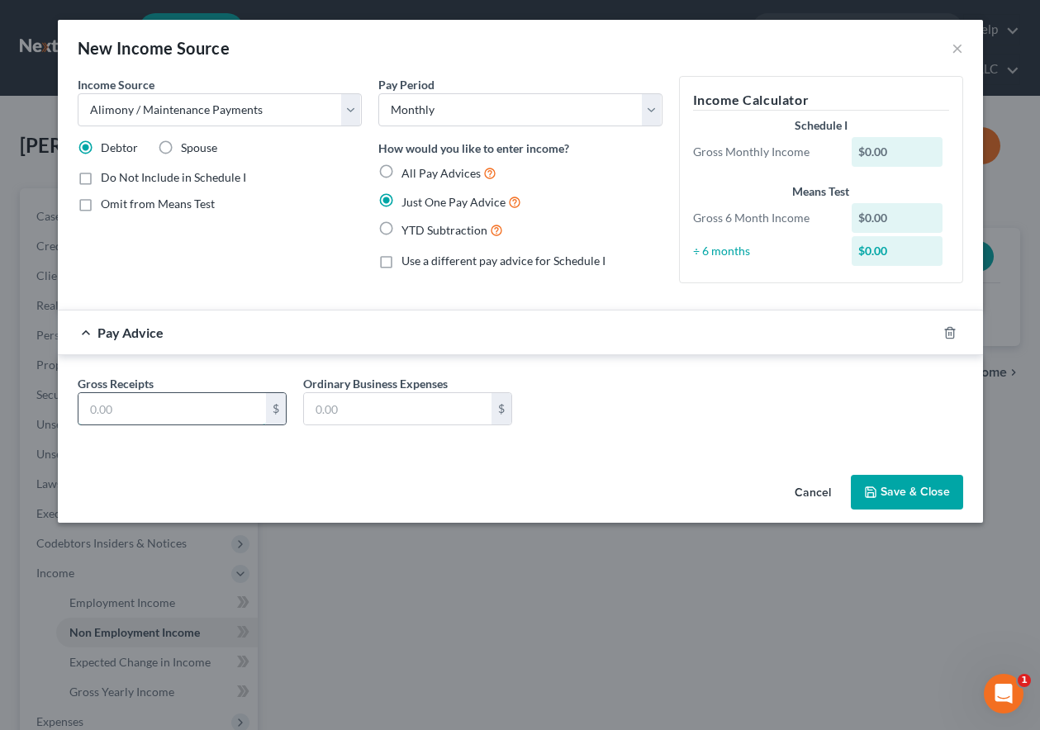
click at [168, 413] on input "text" at bounding box center [171, 408] width 187 height 31
click at [906, 484] on button "Save & Close" at bounding box center [906, 492] width 112 height 35
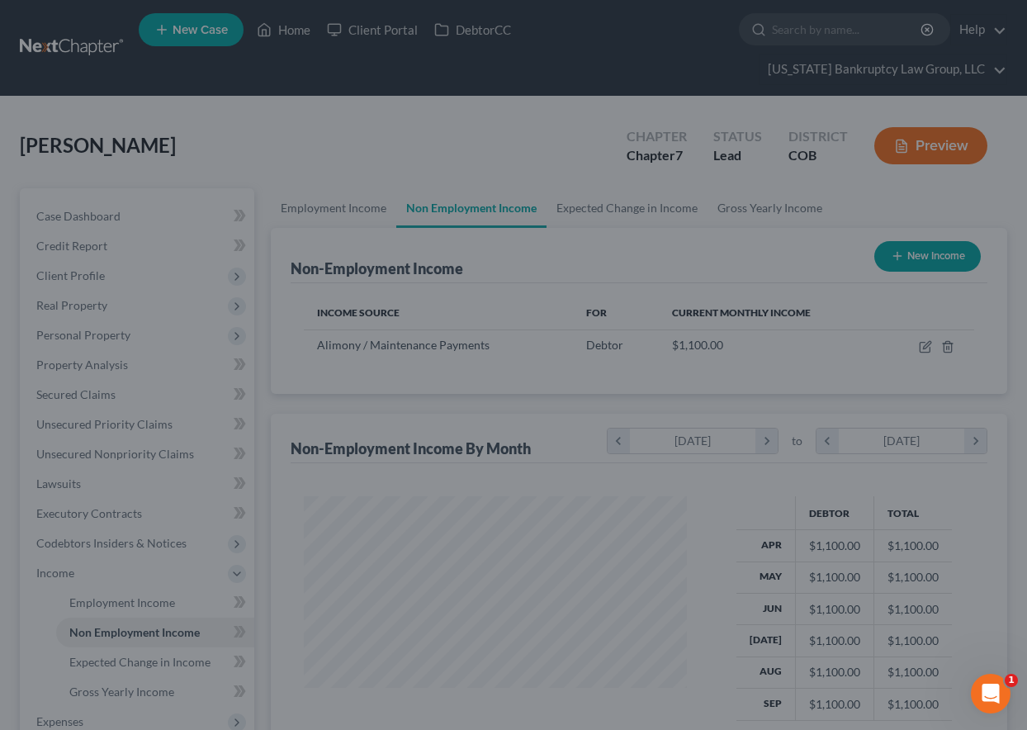
scroll to position [825382, 825267]
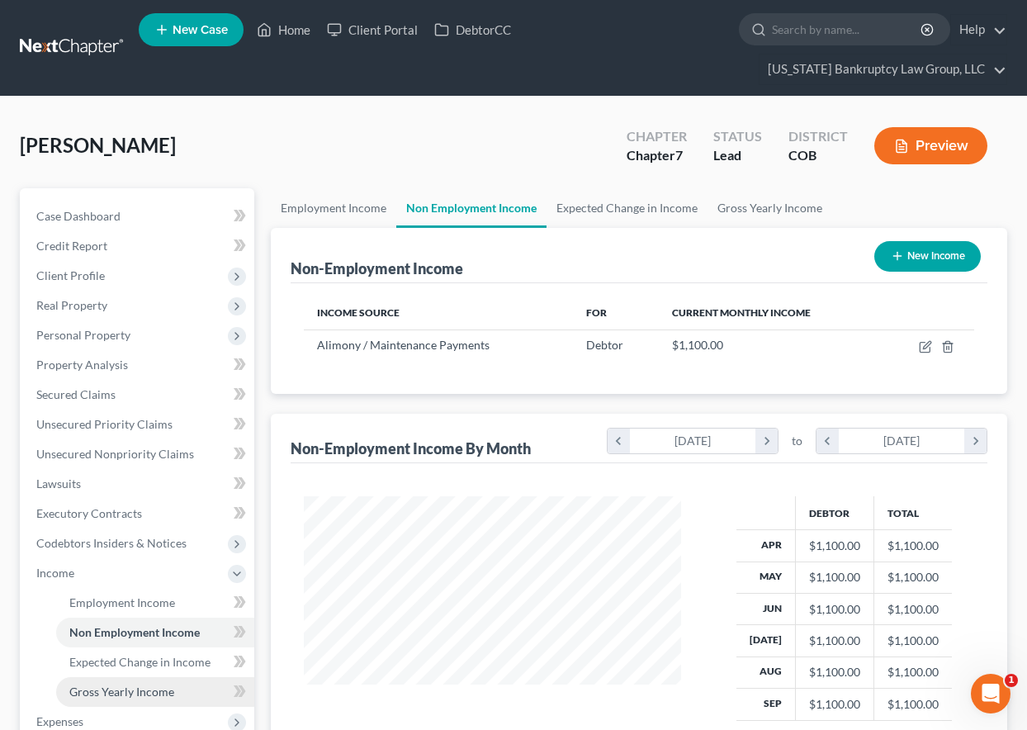
click at [136, 690] on span "Gross Yearly Income" at bounding box center [121, 691] width 105 height 14
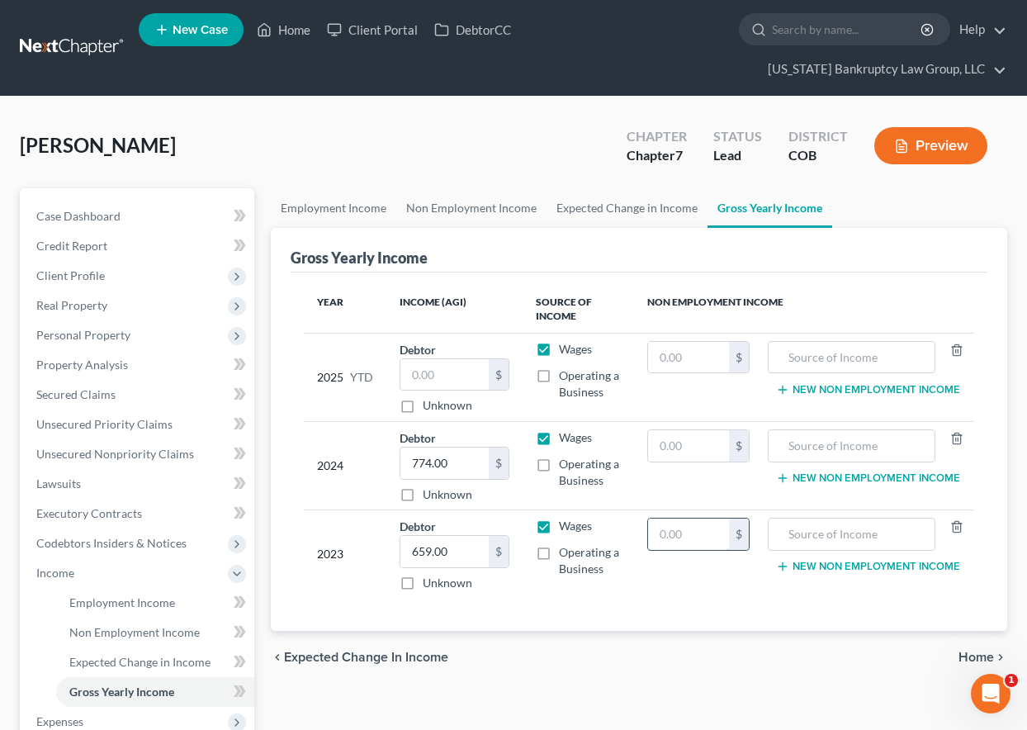
click at [708, 533] on input "text" at bounding box center [688, 534] width 81 height 31
click at [684, 443] on input "text" at bounding box center [688, 445] width 81 height 31
click at [684, 350] on input "text" at bounding box center [688, 357] width 81 height 31
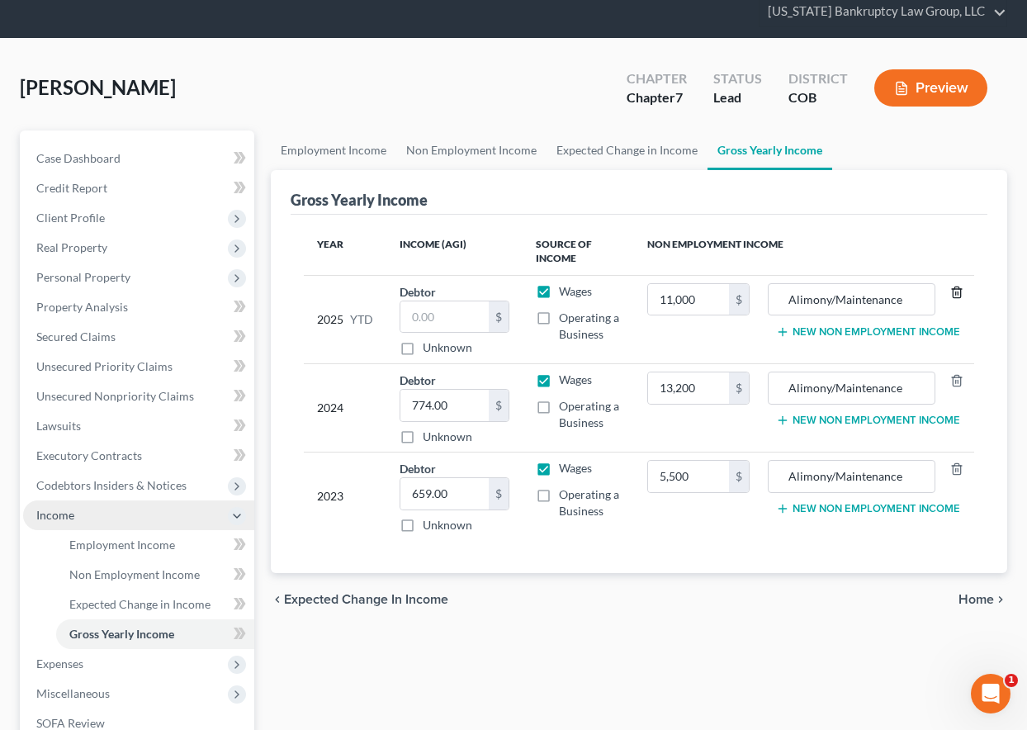
scroll to position [253, 0]
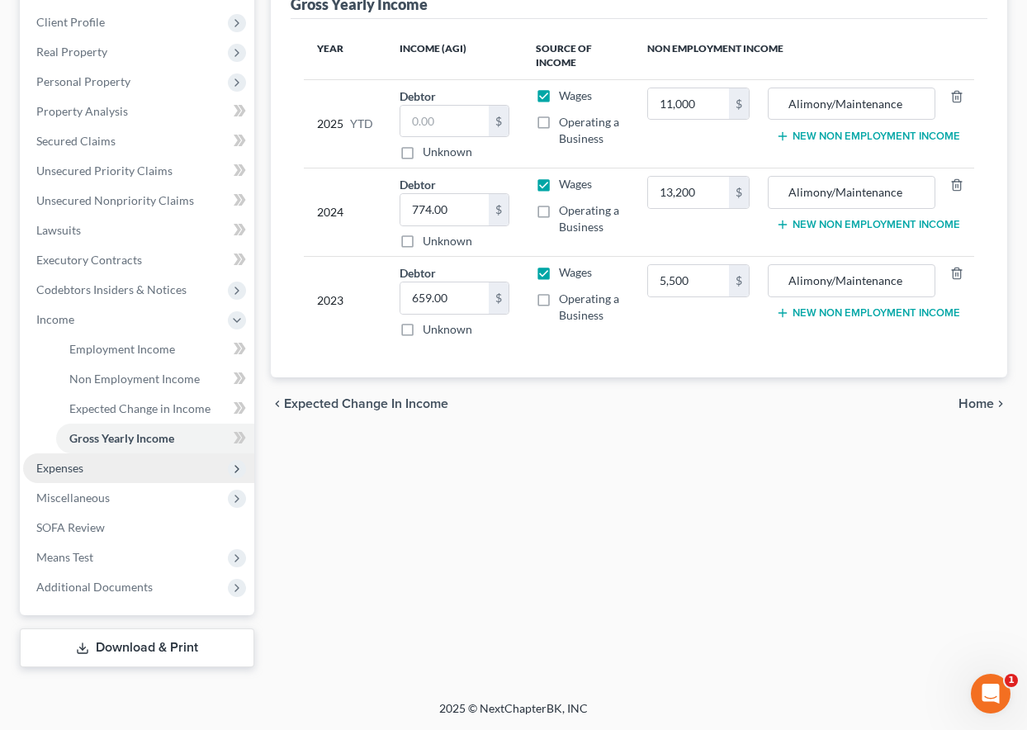
click at [67, 471] on span "Expenses" at bounding box center [59, 468] width 47 height 14
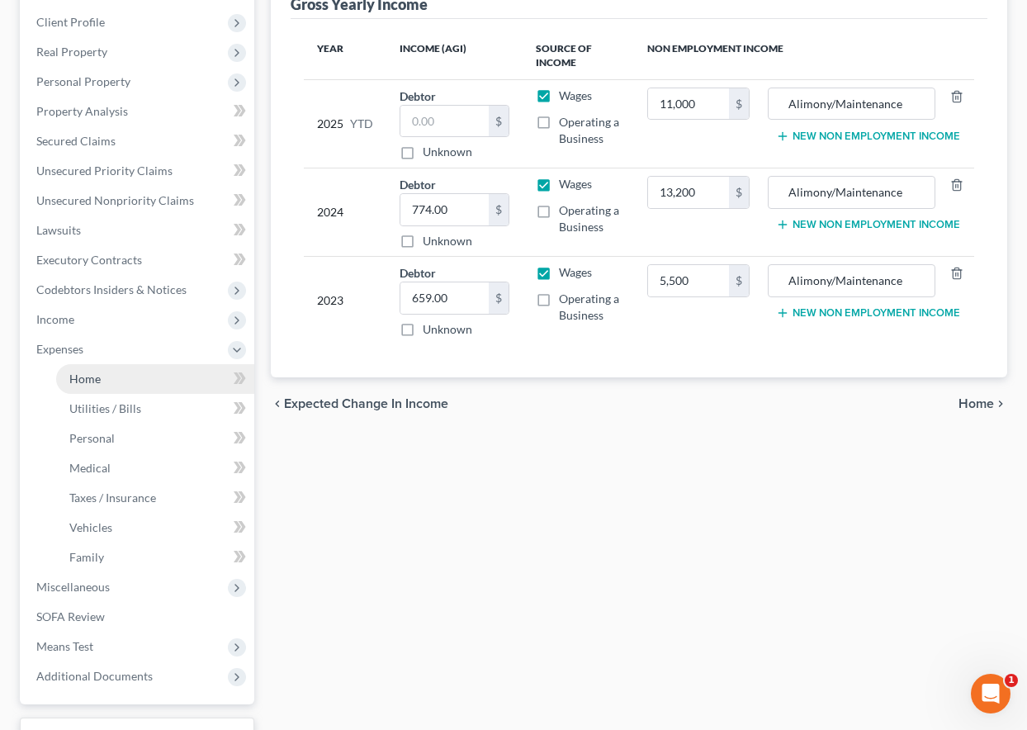
click at [79, 372] on span "Home" at bounding box center [84, 379] width 31 height 14
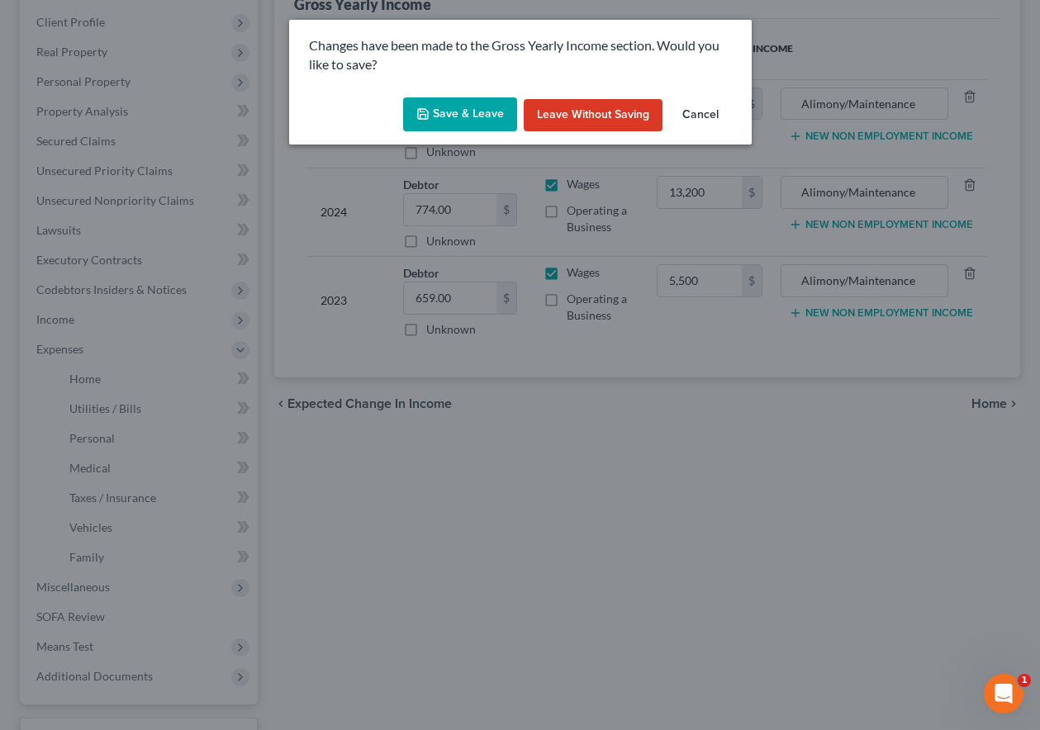
click at [489, 103] on button "Save & Leave" at bounding box center [460, 114] width 114 height 35
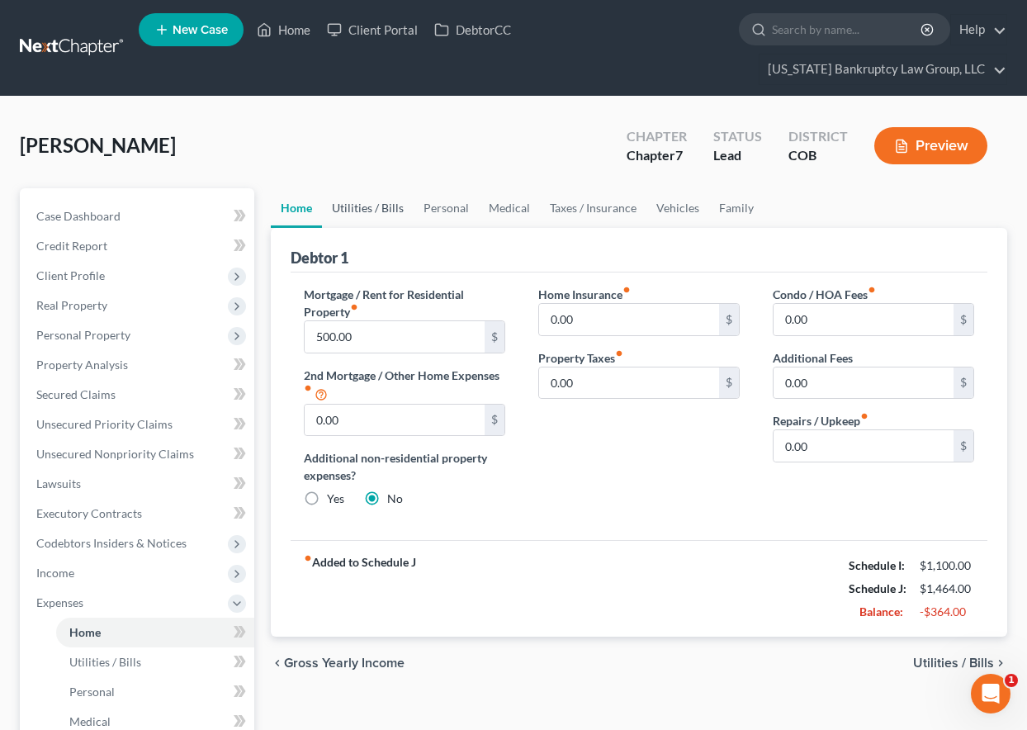
click at [372, 203] on link "Utilities / Bills" at bounding box center [368, 208] width 92 height 40
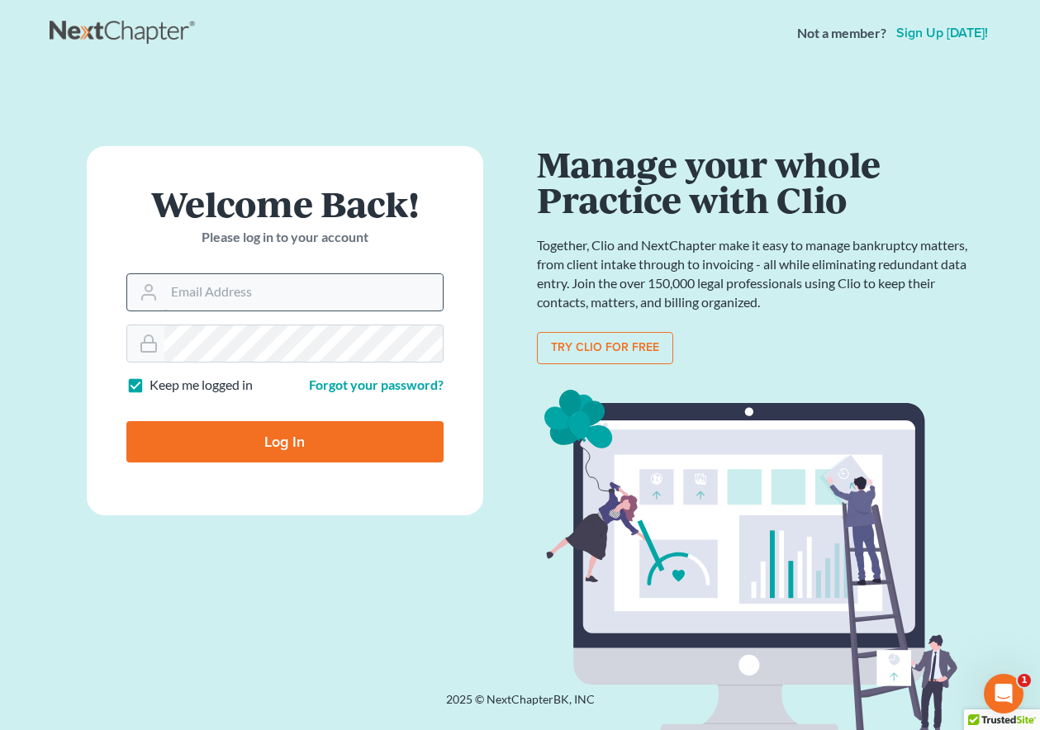
click at [217, 290] on input "Email Address" at bounding box center [303, 292] width 278 height 36
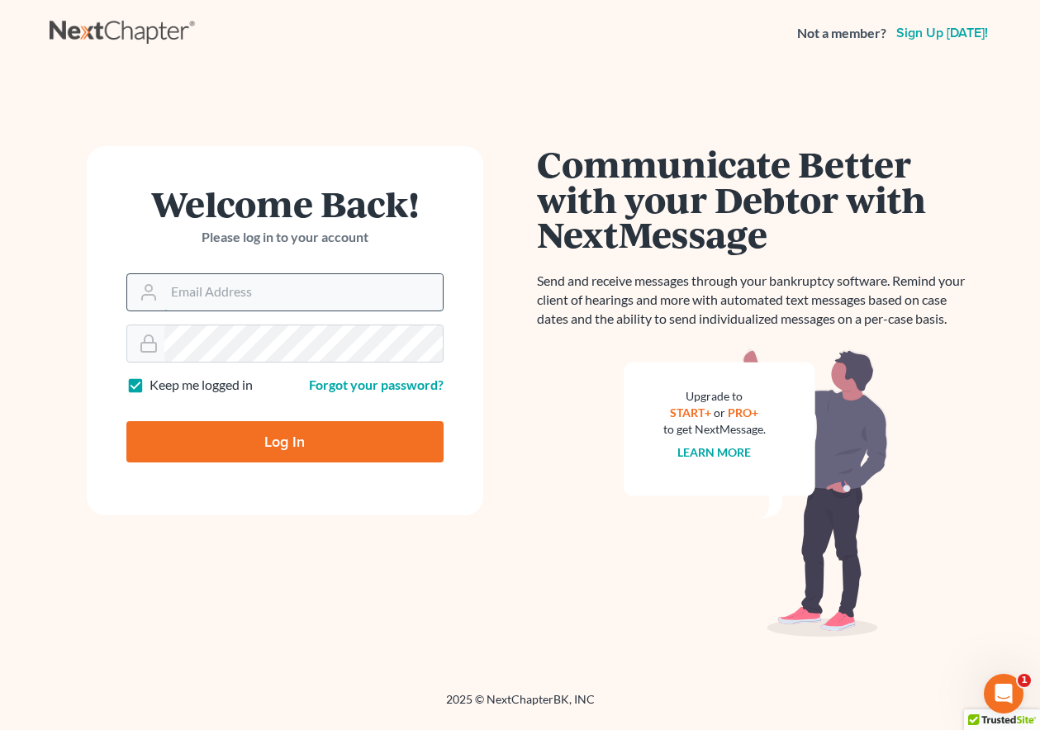
type input "rickpontalion@gmail.com"
click at [287, 436] on input "Log In" at bounding box center [284, 441] width 317 height 41
type input "Thinking..."
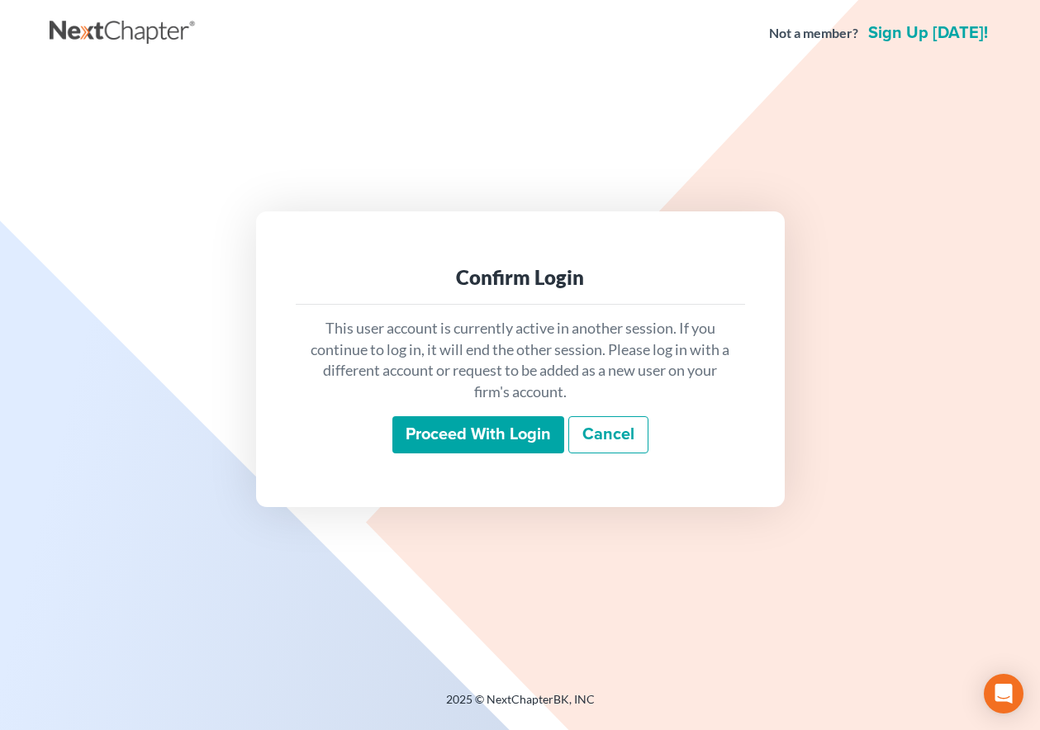
click at [490, 423] on input "Proceed with login" at bounding box center [478, 435] width 172 height 38
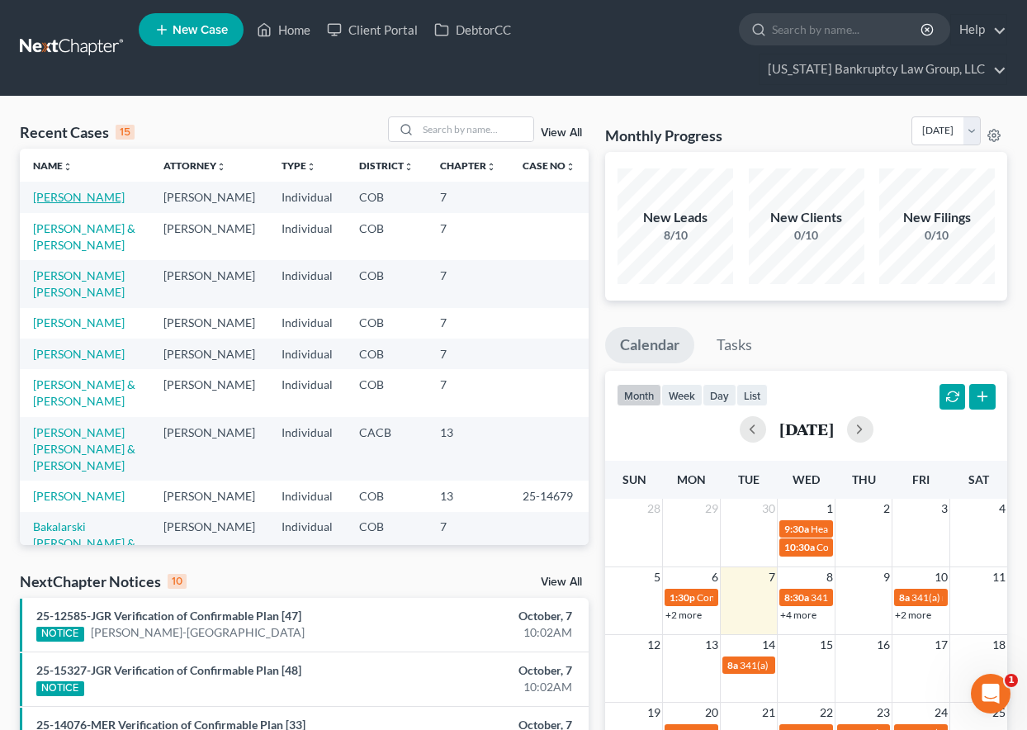
click at [107, 197] on link "[PERSON_NAME]" at bounding box center [79, 197] width 92 height 14
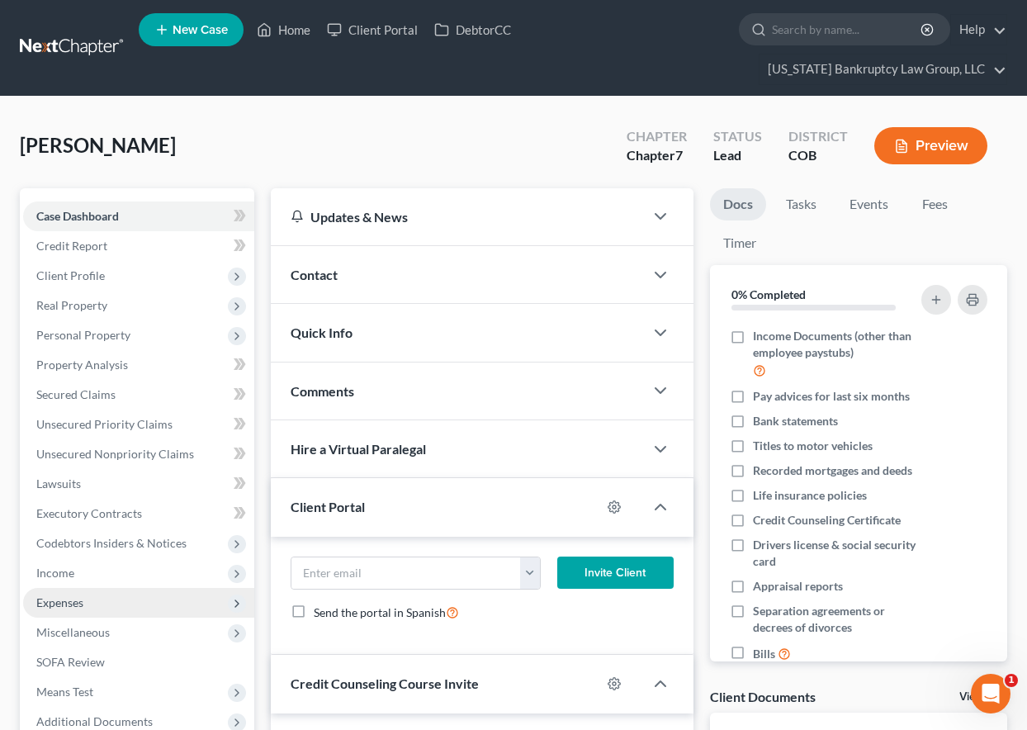
click at [57, 609] on span "Expenses" at bounding box center [59, 602] width 47 height 14
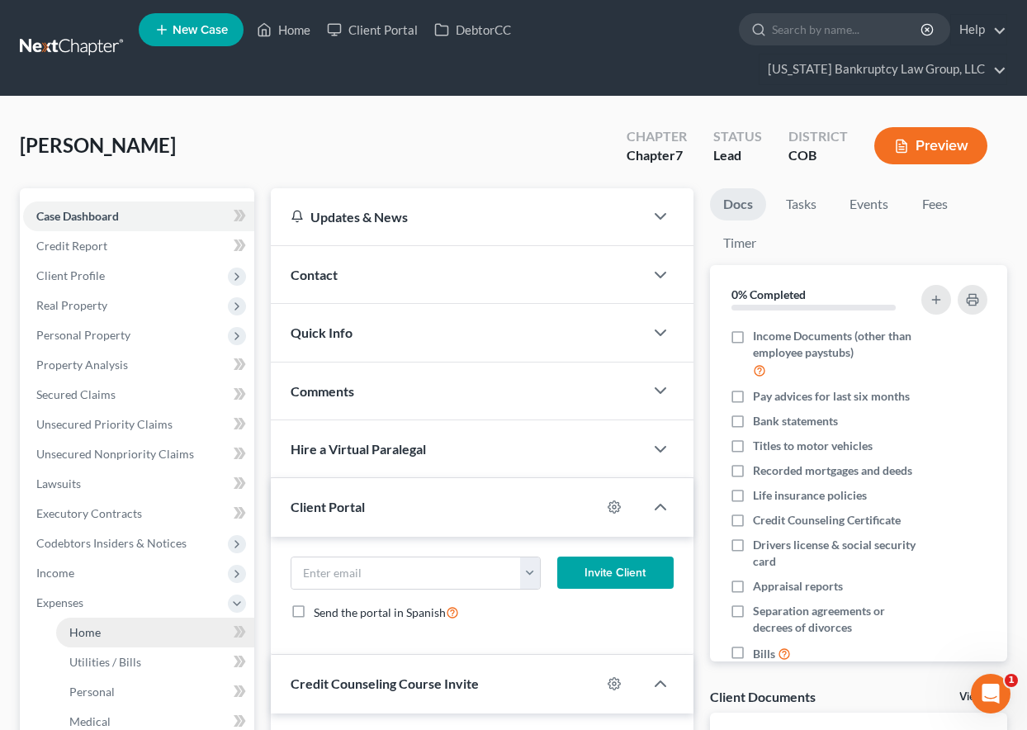
click at [76, 623] on link "Home" at bounding box center [155, 633] width 198 height 30
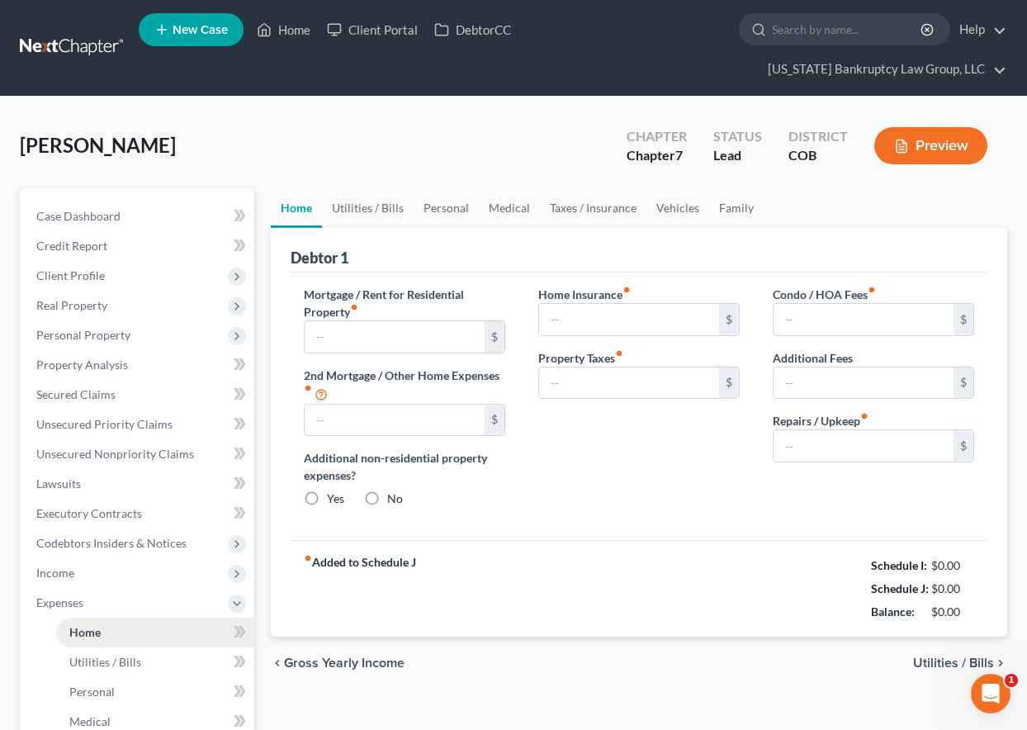
type input "500.00"
type input "0.00"
radio input "true"
type input "0.00"
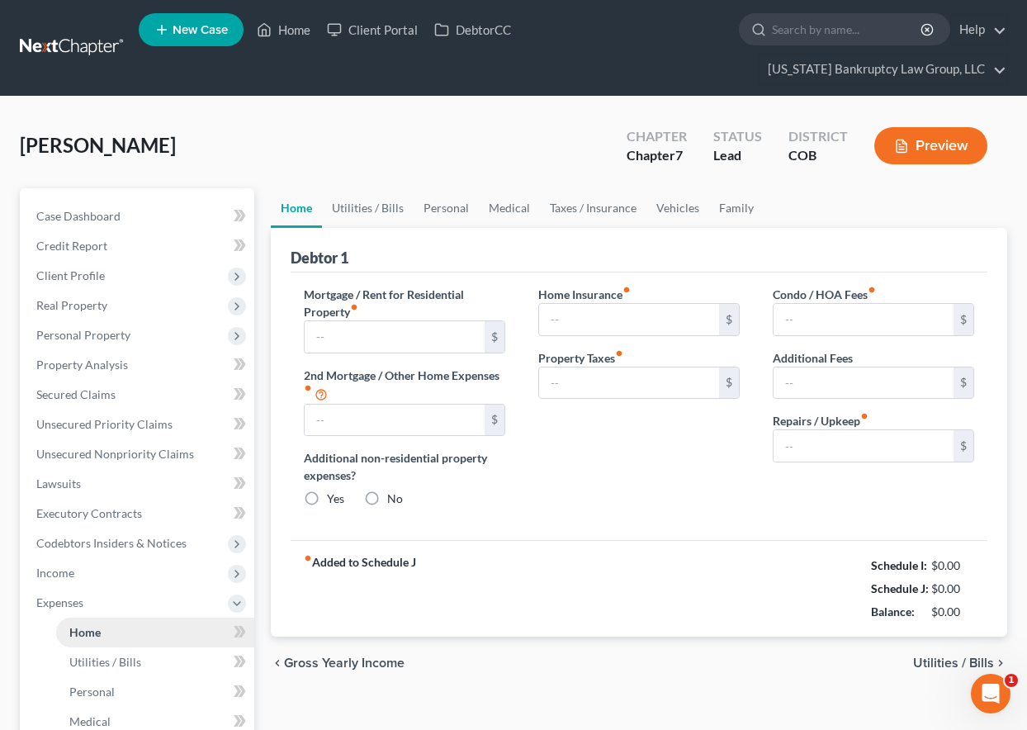
type input "0.00"
click at [371, 196] on link "Utilities / Bills" at bounding box center [368, 208] width 92 height 40
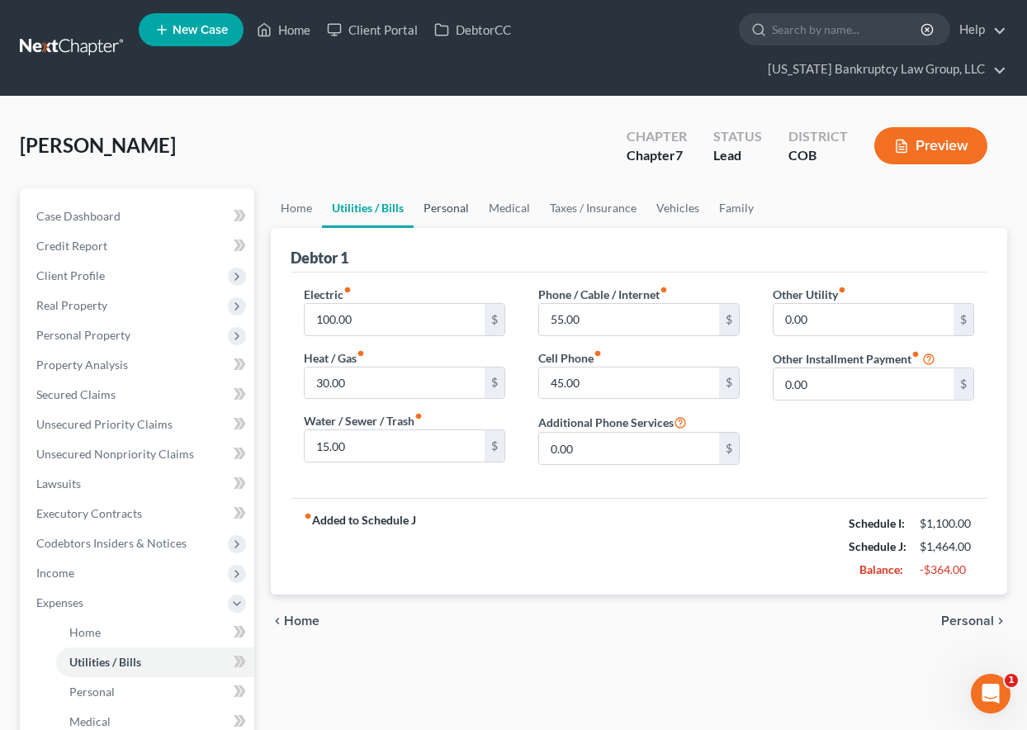
click at [446, 201] on link "Personal" at bounding box center [446, 208] width 65 height 40
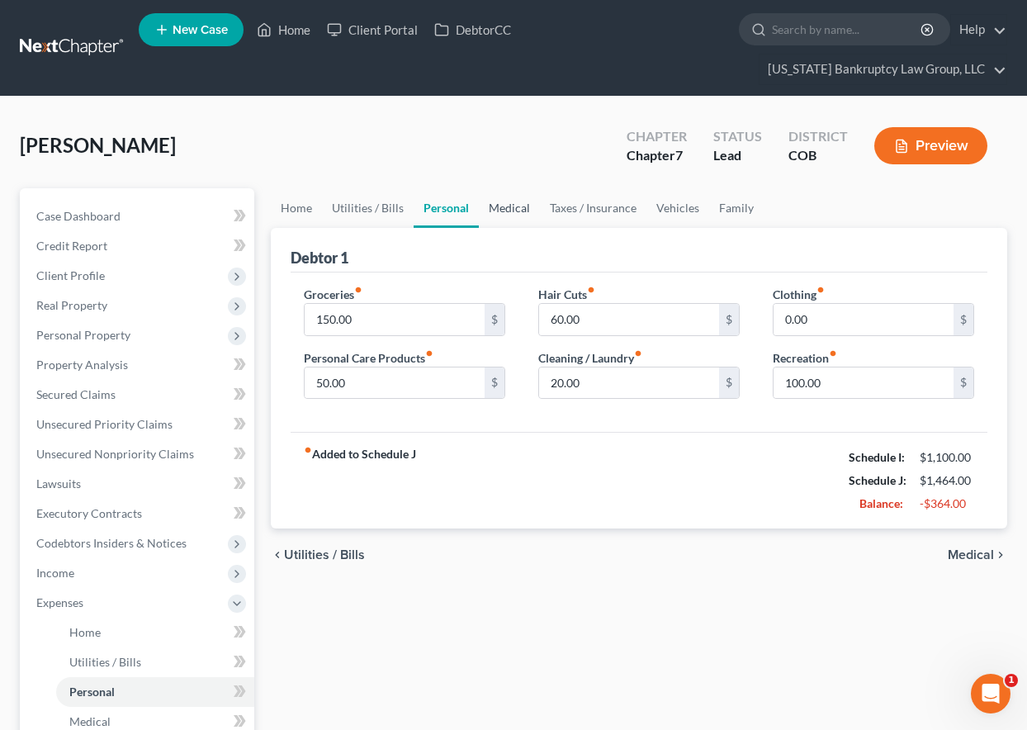
click at [500, 210] on link "Medical" at bounding box center [509, 208] width 61 height 40
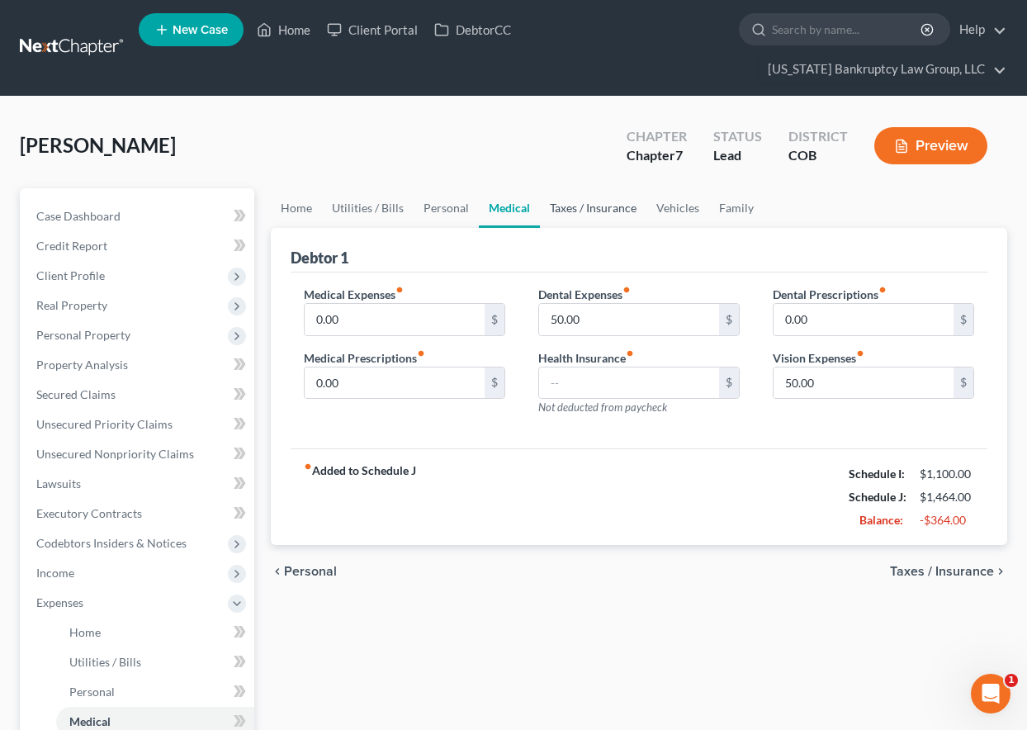
click at [579, 208] on link "Taxes / Insurance" at bounding box center [593, 208] width 107 height 40
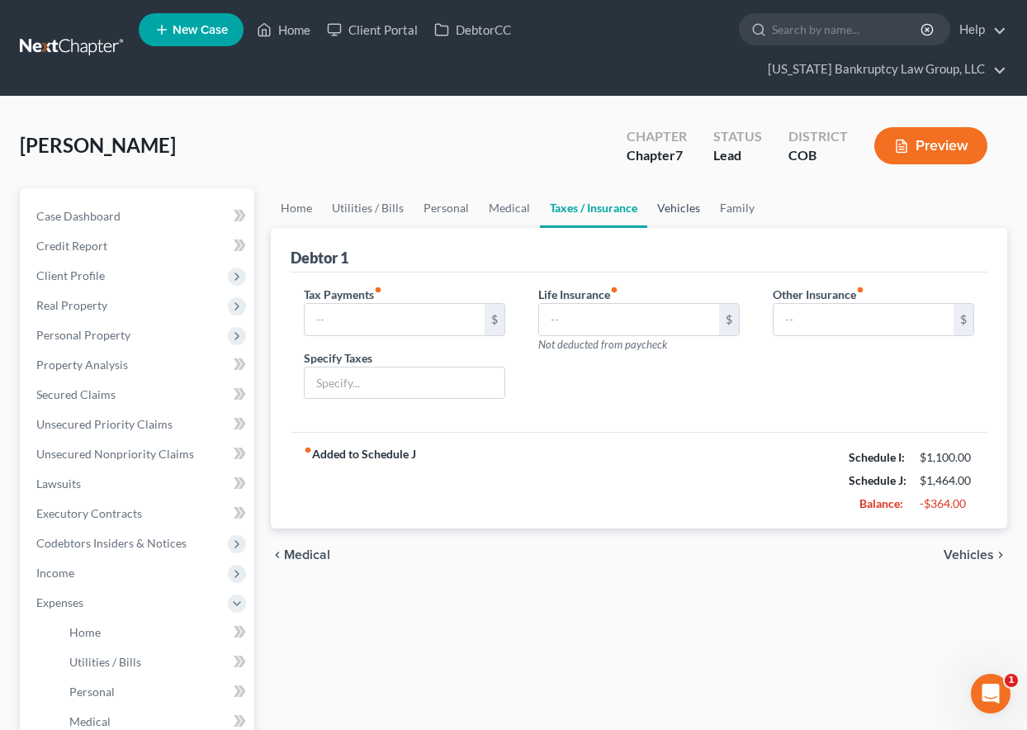
click at [658, 211] on link "Vehicles" at bounding box center [678, 208] width 63 height 40
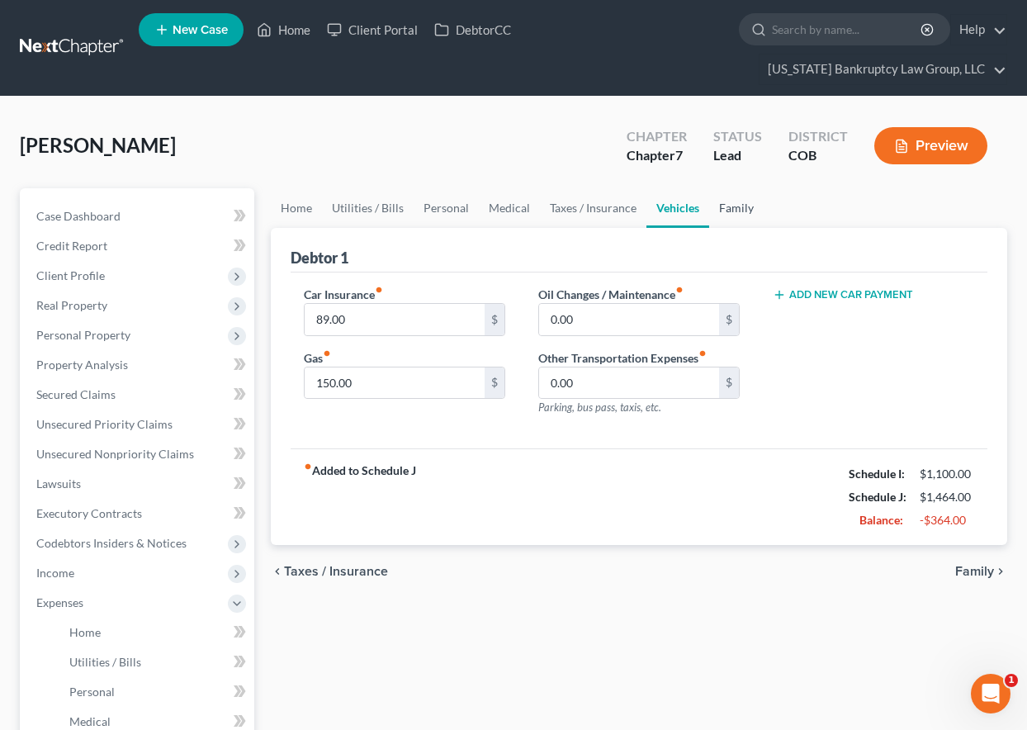
click at [732, 210] on link "Family" at bounding box center [736, 208] width 54 height 40
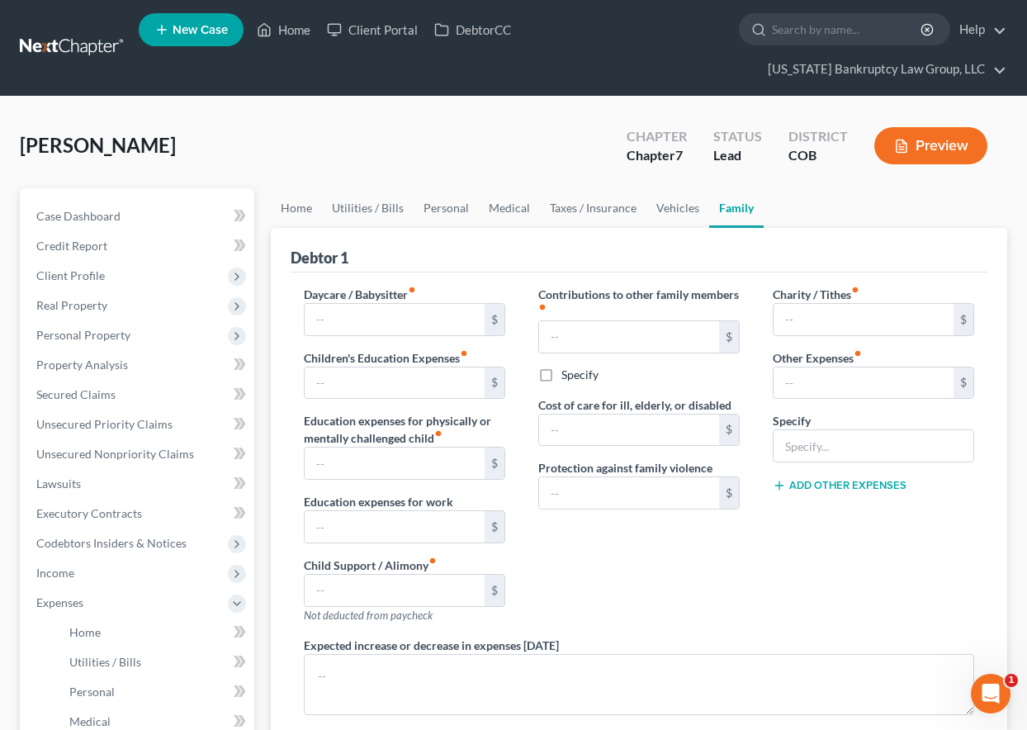
click at [454, 140] on div "[PERSON_NAME] Upgraded Chapter Chapter 7 Status Lead District COB Preview" at bounding box center [514, 152] width 988 height 72
click at [90, 329] on span "Personal Property" at bounding box center [83, 335] width 94 height 14
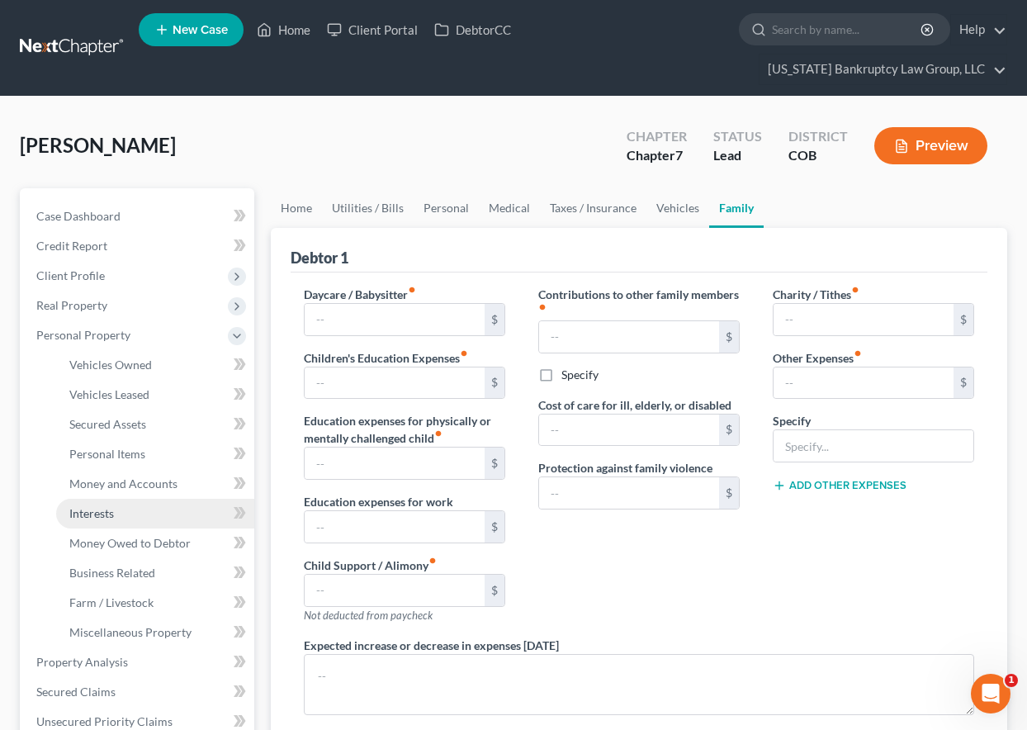
click at [93, 506] on span "Interests" at bounding box center [91, 513] width 45 height 14
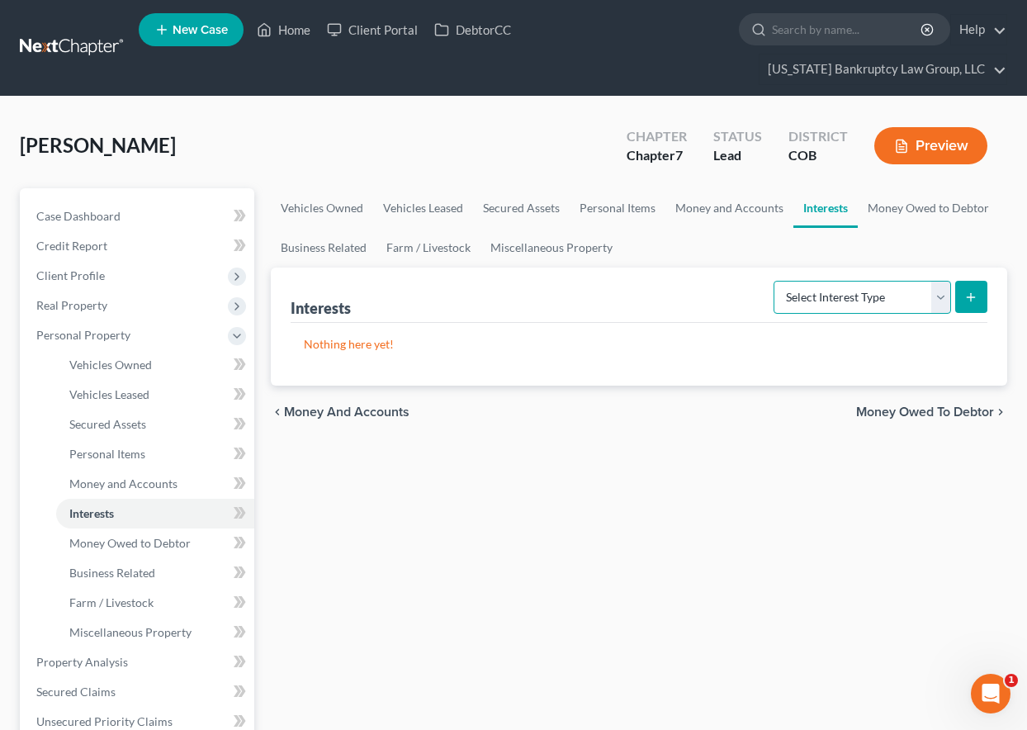
click at [877, 297] on select "Select Interest Type 401K Annuity Bond Education IRA Government Bond Government…" at bounding box center [863, 297] width 178 height 33
click at [116, 487] on span "Money and Accounts" at bounding box center [123, 483] width 108 height 14
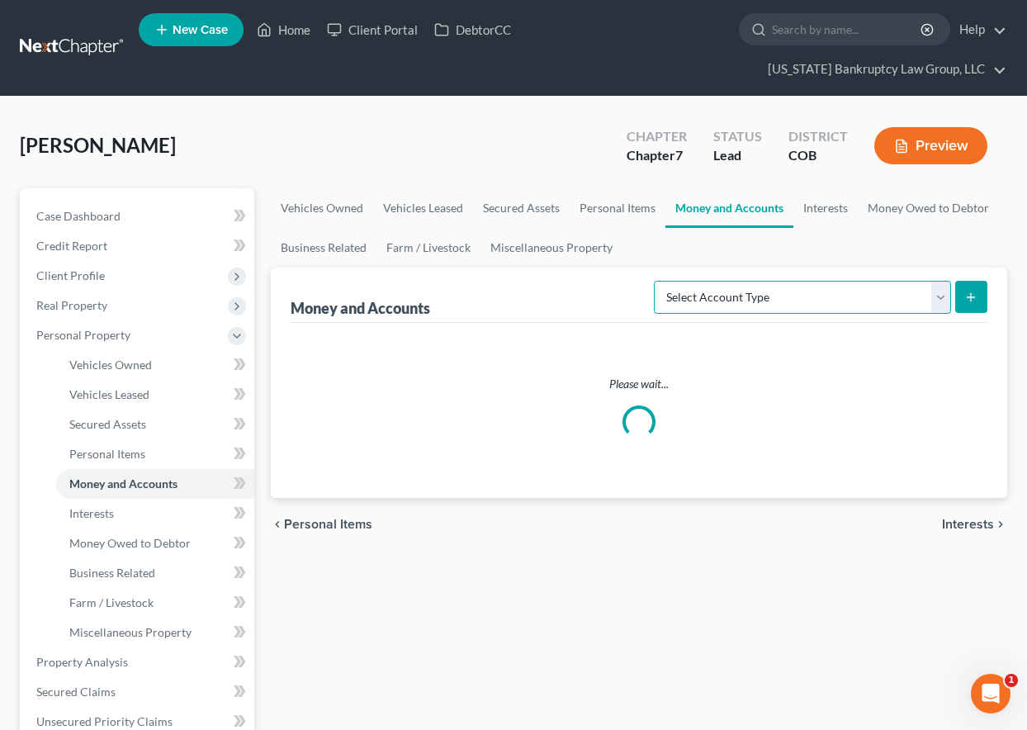
click at [810, 294] on select "Select Account Type Brokerage Cash on Hand Certificates of Deposit Checking Acc…" at bounding box center [802, 297] width 297 height 33
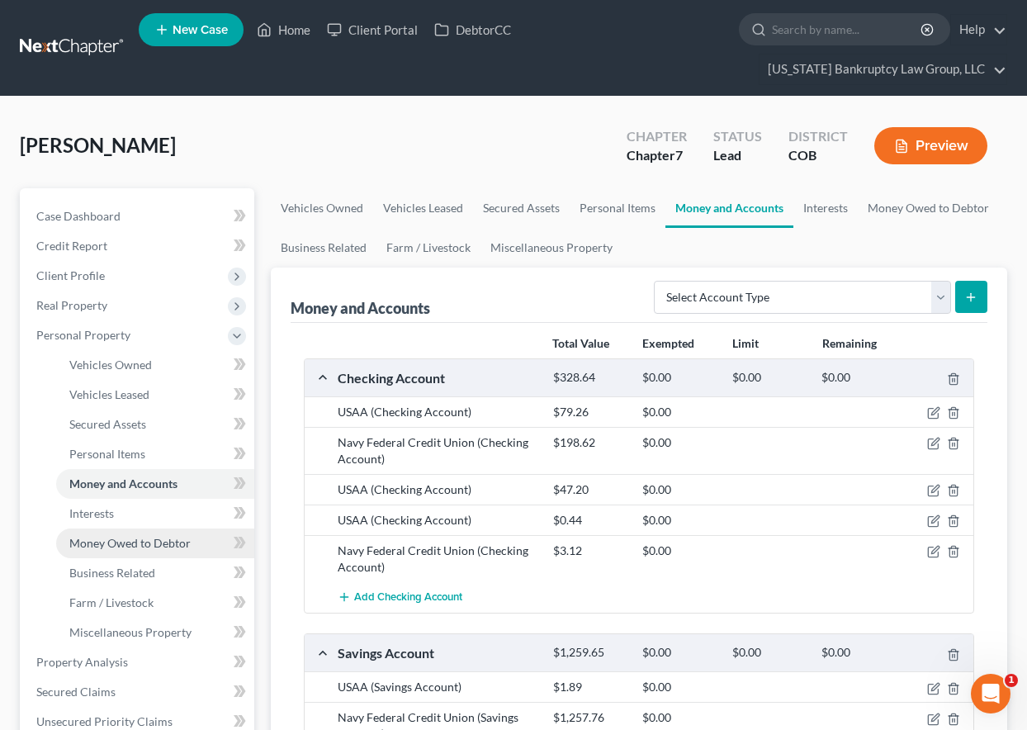
click at [108, 540] on span "Money Owed to Debtor" at bounding box center [129, 543] width 121 height 14
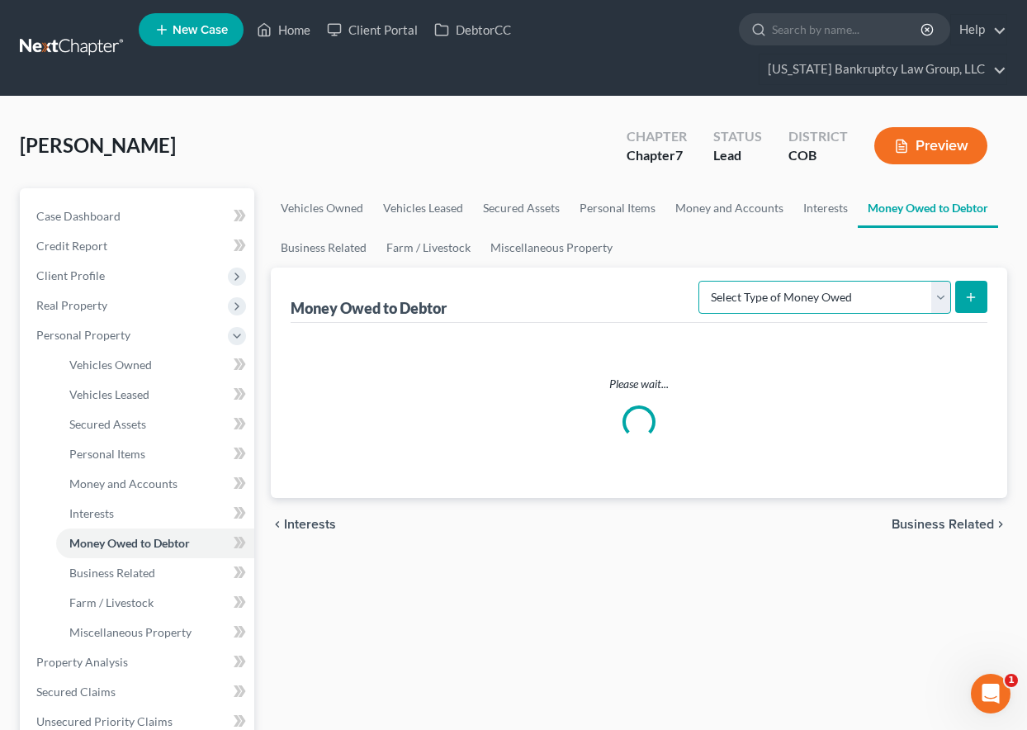
click at [846, 306] on select "Select Type of Money Owed Accounts Receivable Alimony Child Support Claims Agai…" at bounding box center [825, 297] width 253 height 33
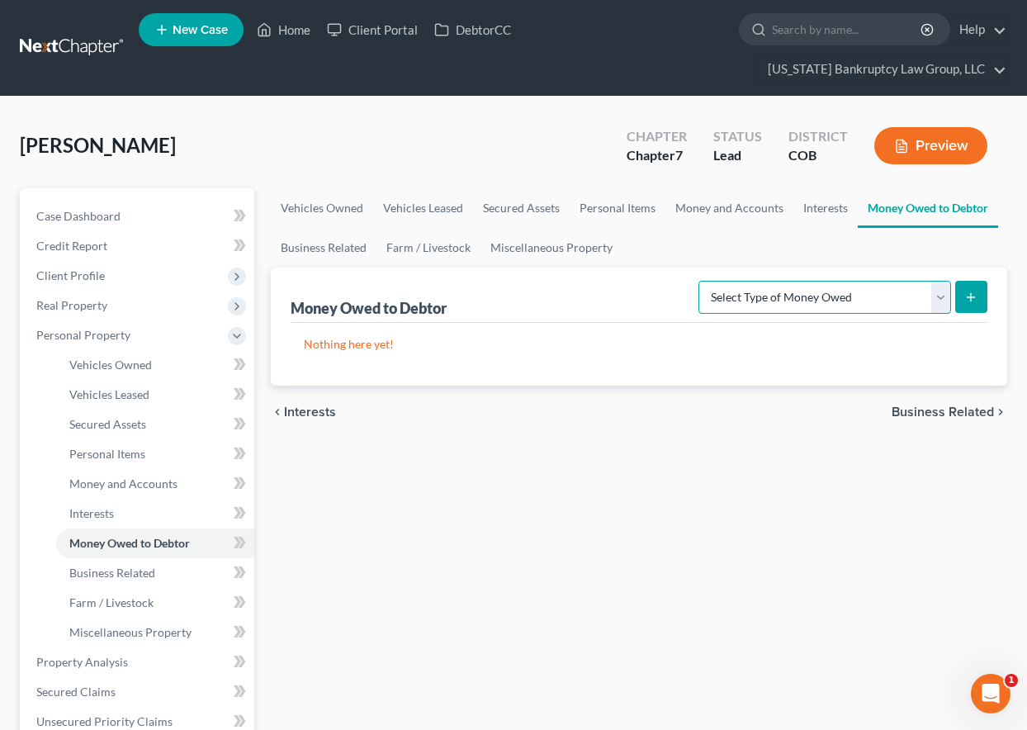
select select "maintenance"
click at [701, 281] on select "Select Type of Money Owed Accounts Receivable Alimony Child Support Claims Agai…" at bounding box center [825, 297] width 253 height 33
click at [969, 293] on icon "submit" at bounding box center [970, 297] width 13 height 13
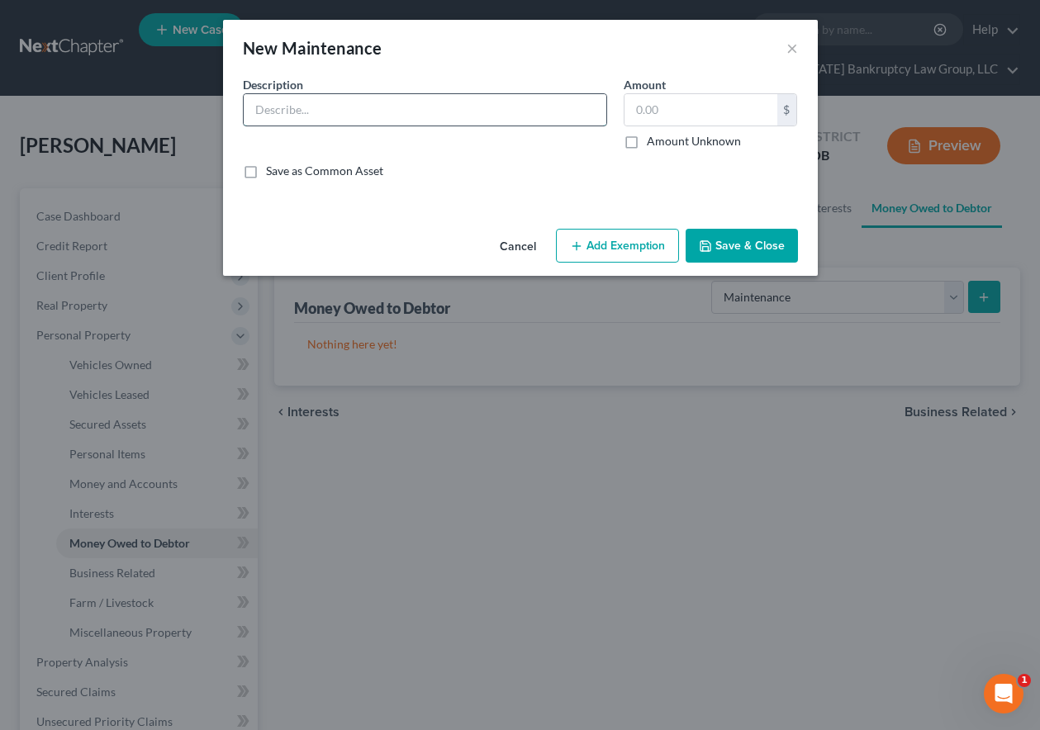
click at [335, 111] on input "text" at bounding box center [425, 109] width 362 height 31
type input "Ongoing Alimony/Maintenance of $1100 monthly."
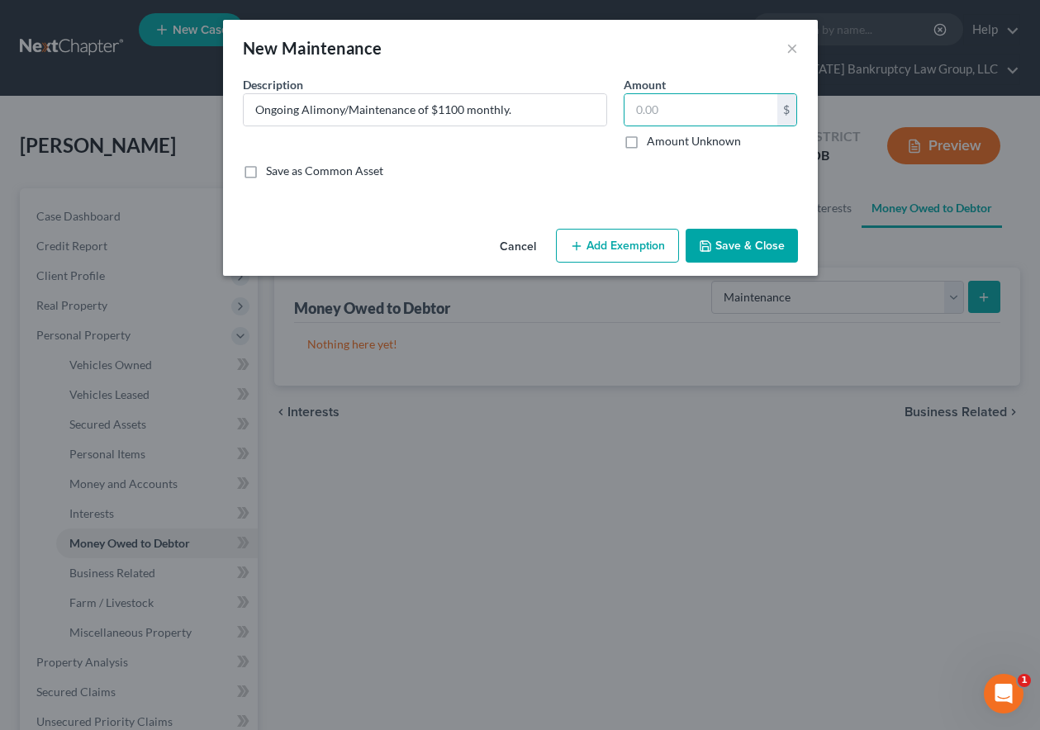
click at [587, 239] on button "Add Exemption" at bounding box center [617, 246] width 123 height 35
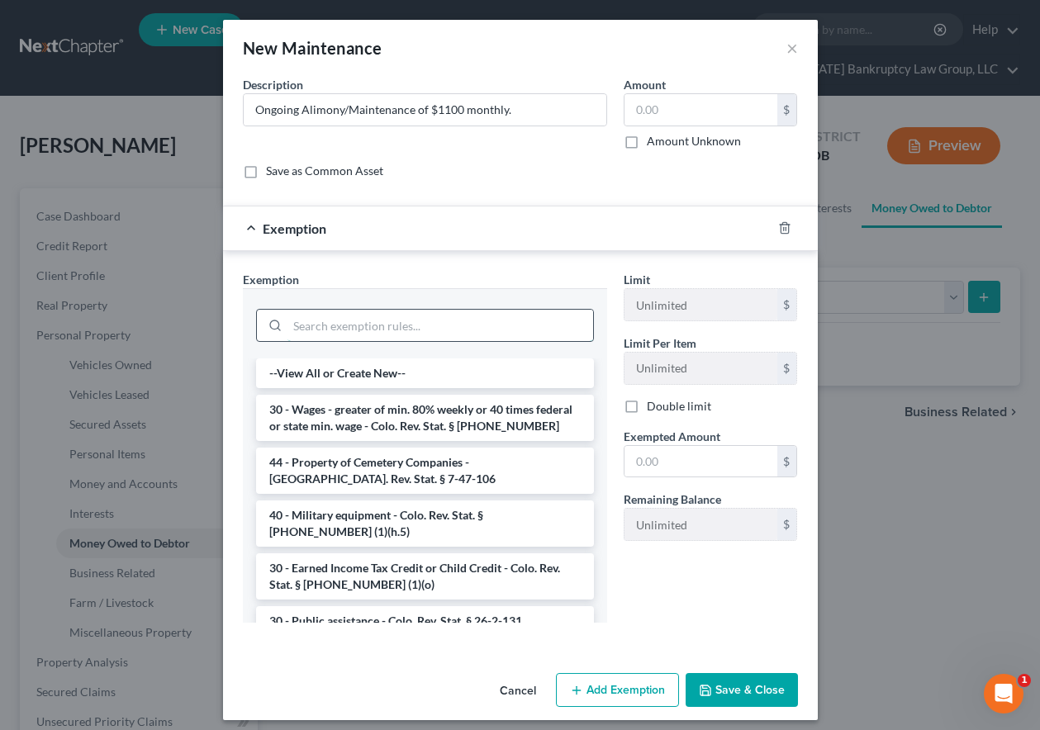
click at [496, 325] on input "search" at bounding box center [440, 325] width 306 height 31
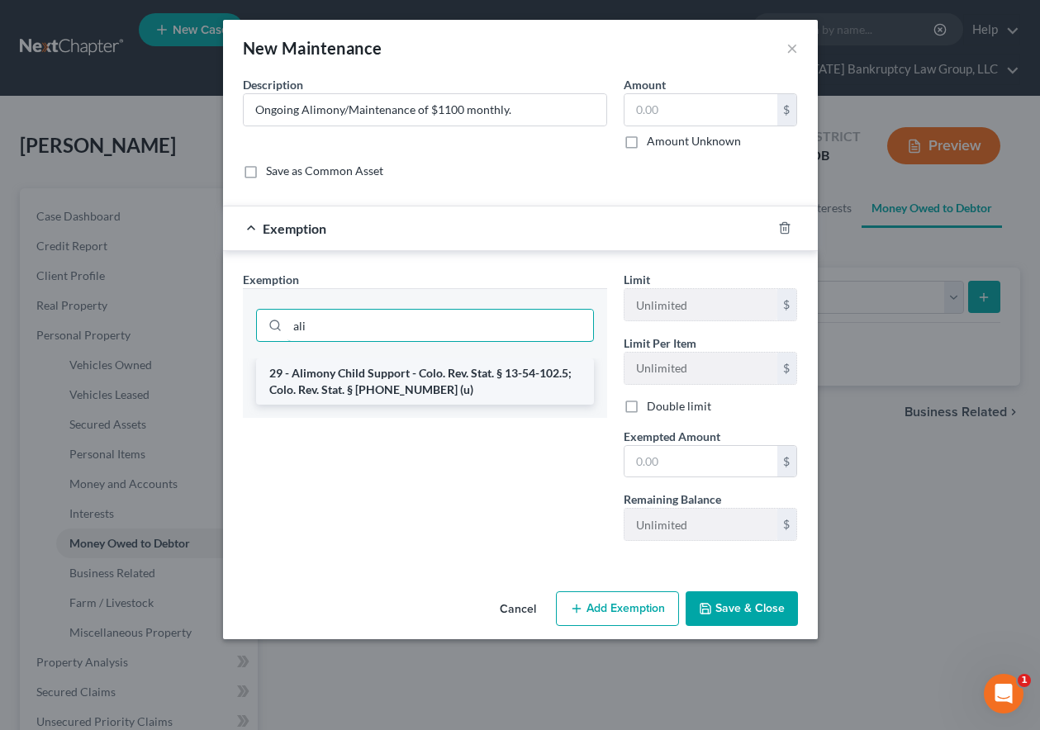
type input "ali"
click at [434, 386] on li "29 - Alimony Child Support - Colo. Rev. Stat. § 13-54-102.5; Colo. Rev. Stat. §…" at bounding box center [425, 381] width 338 height 46
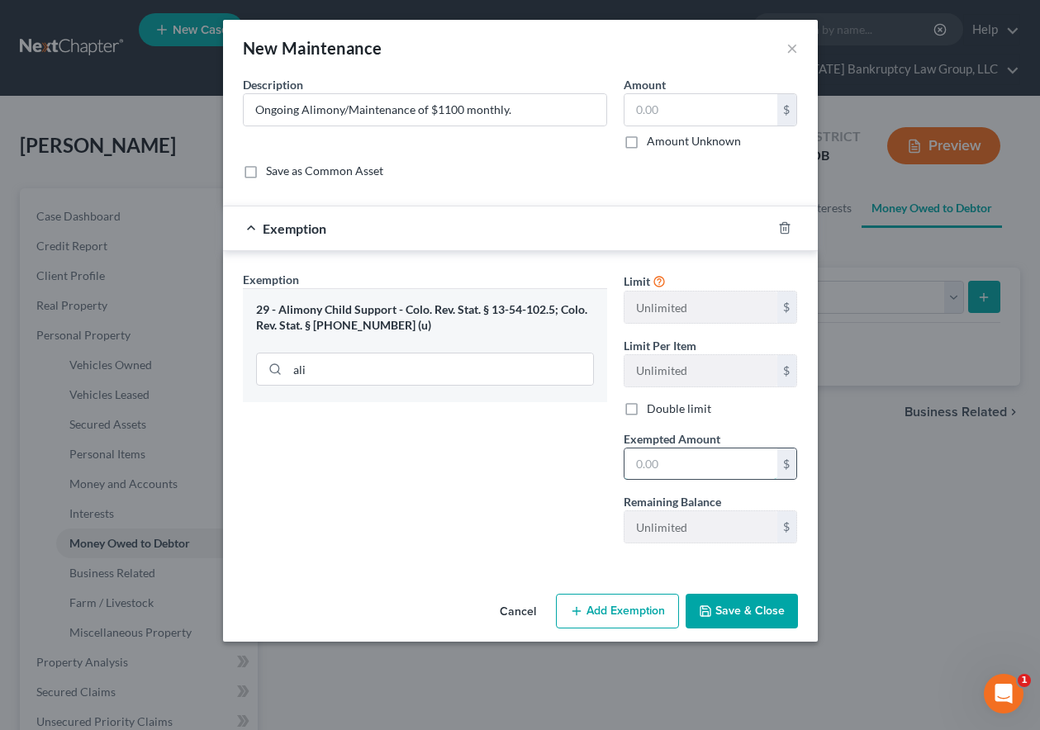
click at [684, 478] on input "text" at bounding box center [700, 463] width 153 height 31
type input "100"
click at [737, 608] on button "Save & Close" at bounding box center [741, 611] width 112 height 35
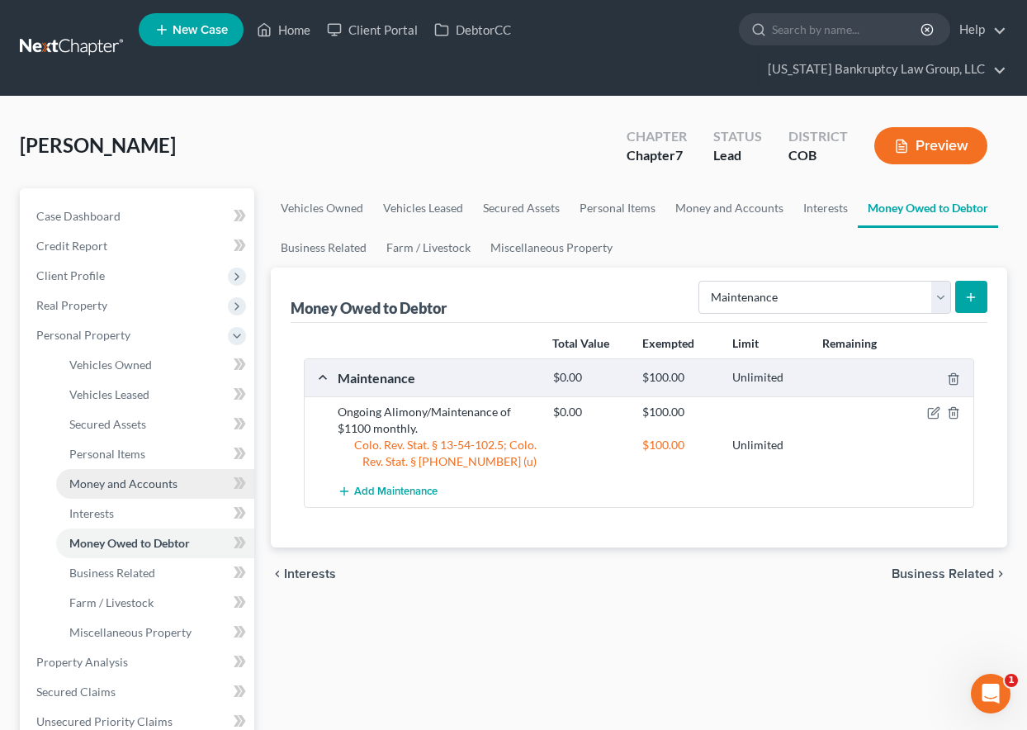
click at [141, 483] on span "Money and Accounts" at bounding box center [123, 483] width 108 height 14
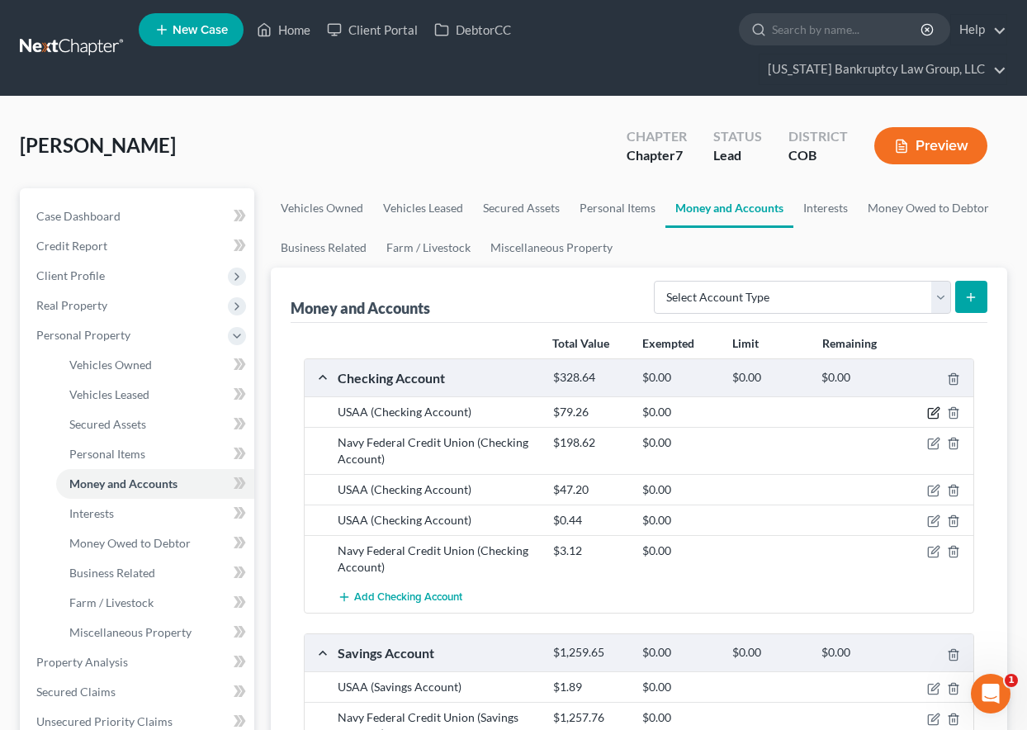
click at [935, 413] on icon "button" at bounding box center [933, 412] width 13 height 13
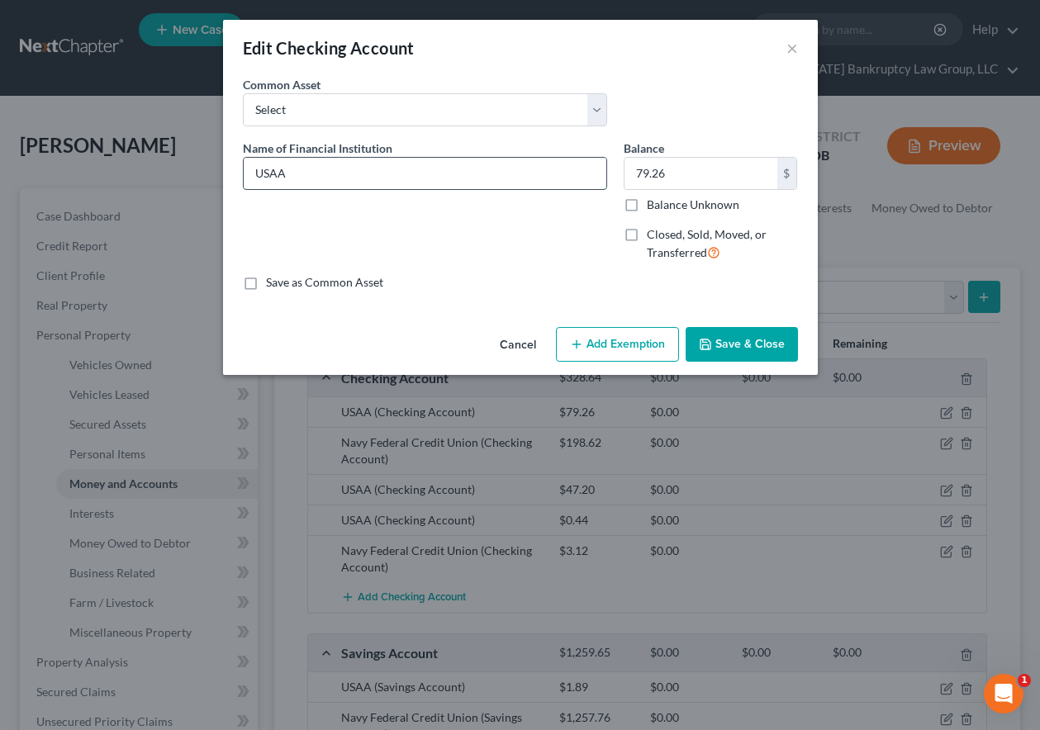
click at [332, 173] on input "USAA" at bounding box center [425, 173] width 362 height 31
type input "USAA #9004"
click at [653, 197] on input "Balance Unknown" at bounding box center [658, 202] width 11 height 11
checkbox input "true"
type input "0.00"
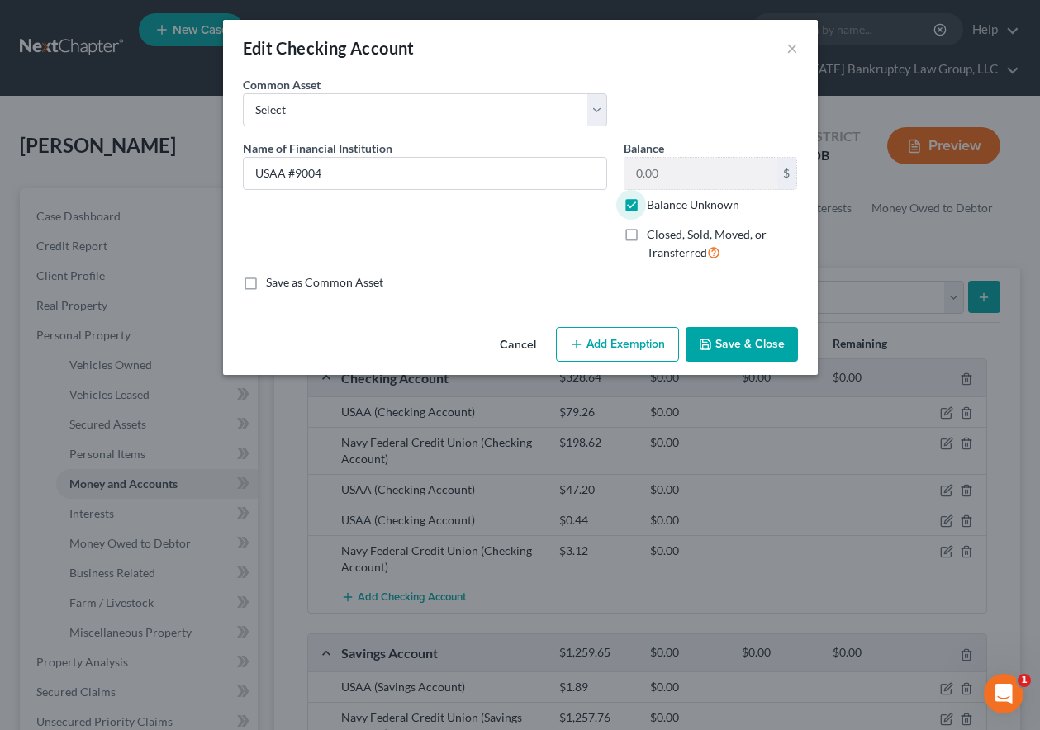
click at [637, 346] on button "Add Exemption" at bounding box center [617, 344] width 123 height 35
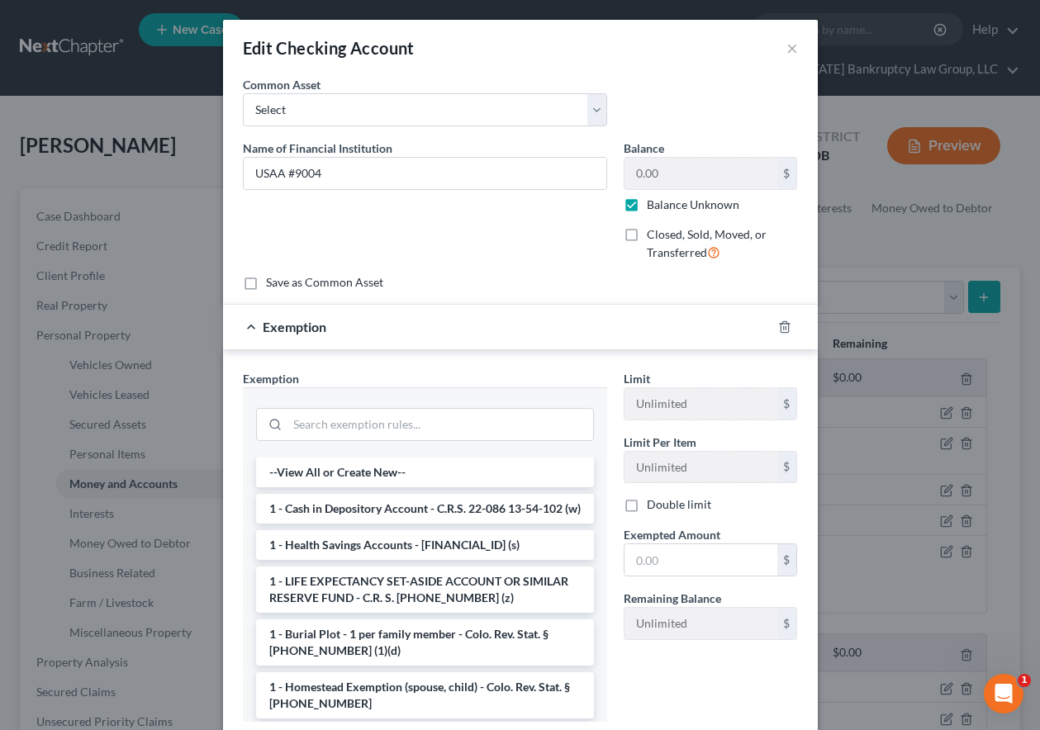
click at [542, 298] on form "An exemption set must first be selected from the Filing Information section. Co…" at bounding box center [520, 412] width 555 height 673
click at [781, 326] on icon "button" at bounding box center [783, 326] width 7 height 11
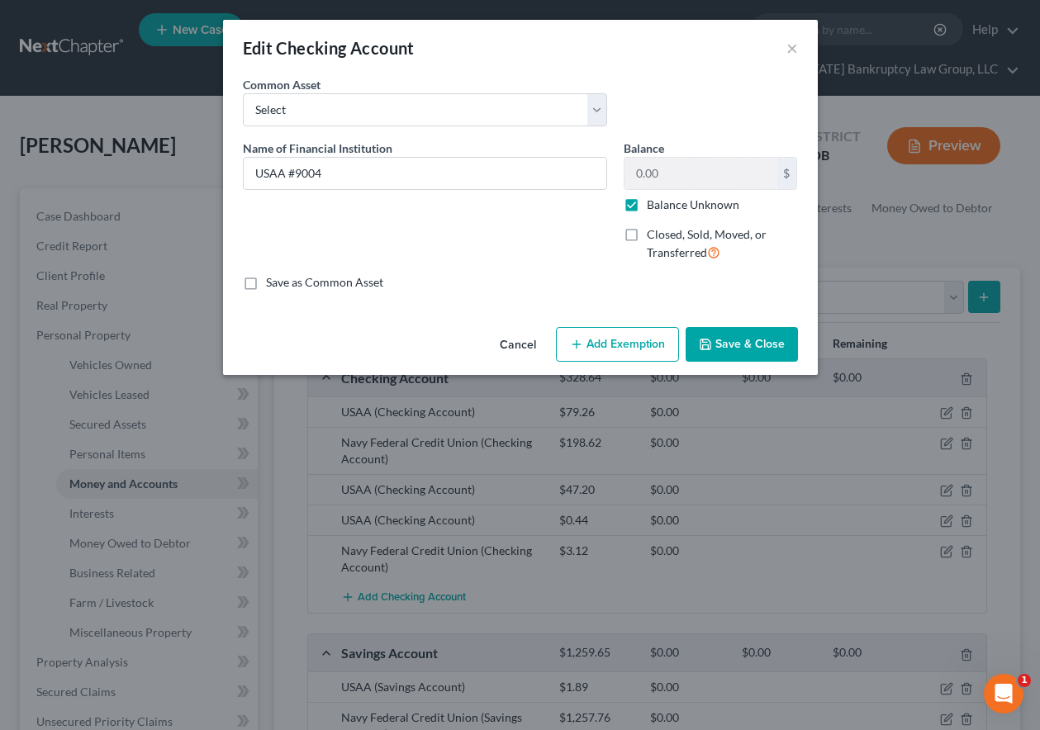
click at [780, 339] on button "Save & Close" at bounding box center [741, 344] width 112 height 35
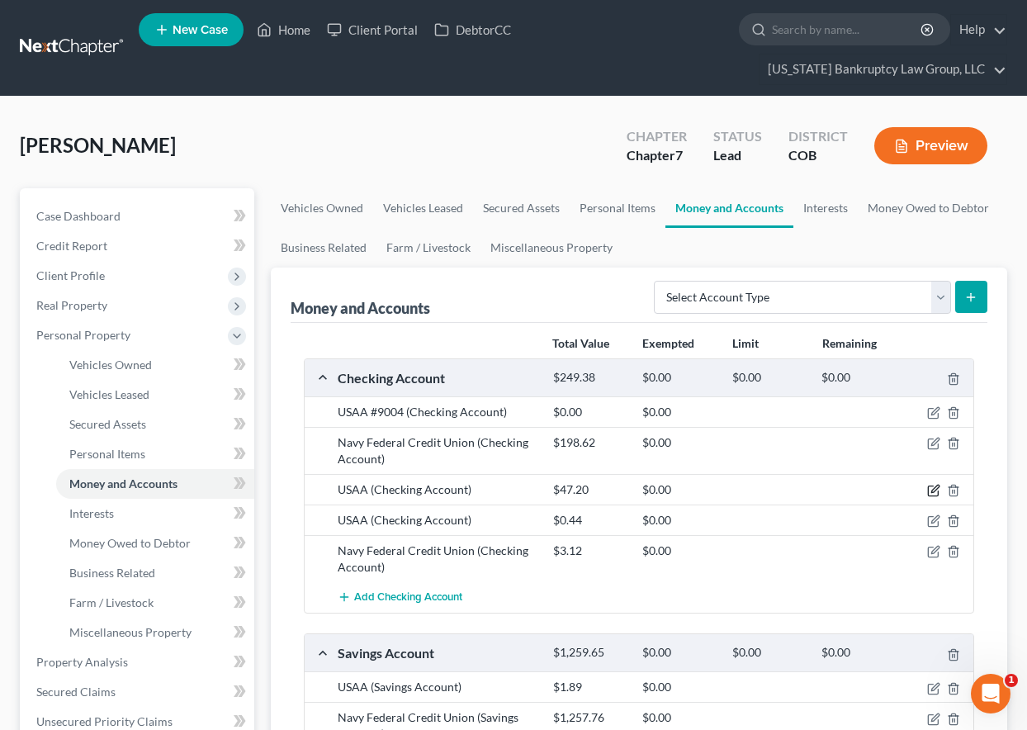
click at [935, 488] on icon "button" at bounding box center [934, 488] width 7 height 7
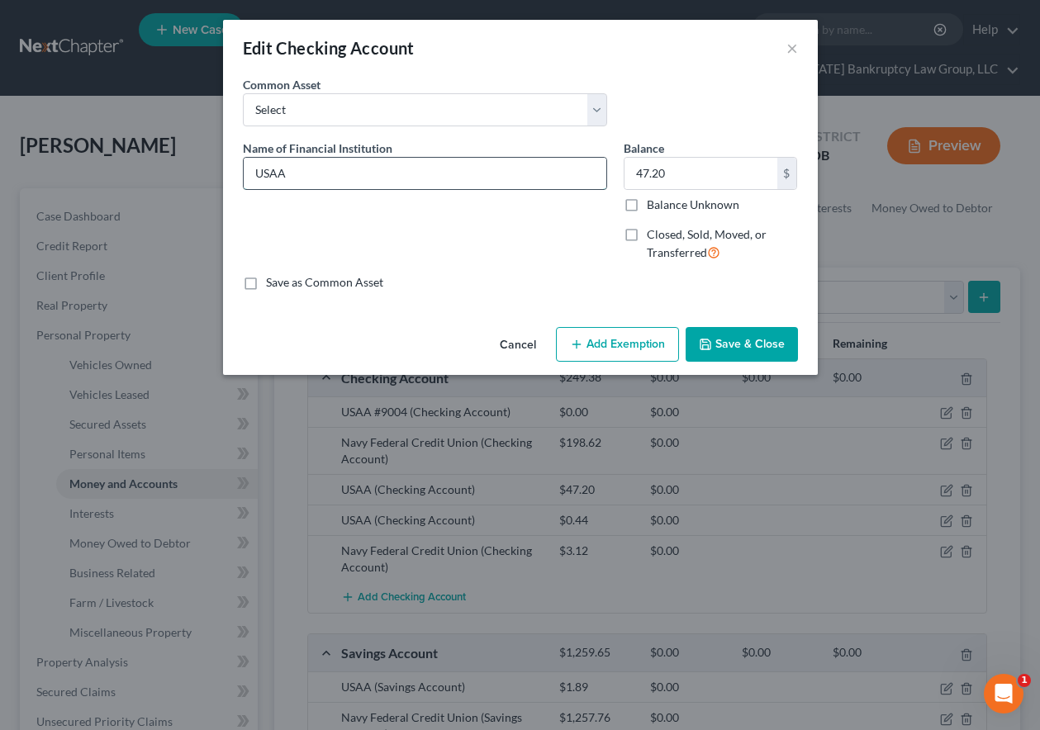
click at [312, 163] on input "USAA" at bounding box center [425, 173] width 362 height 31
type input "USAA #8023"
click at [653, 197] on input "Balance Unknown" at bounding box center [658, 202] width 11 height 11
checkbox input "true"
type input "0.00"
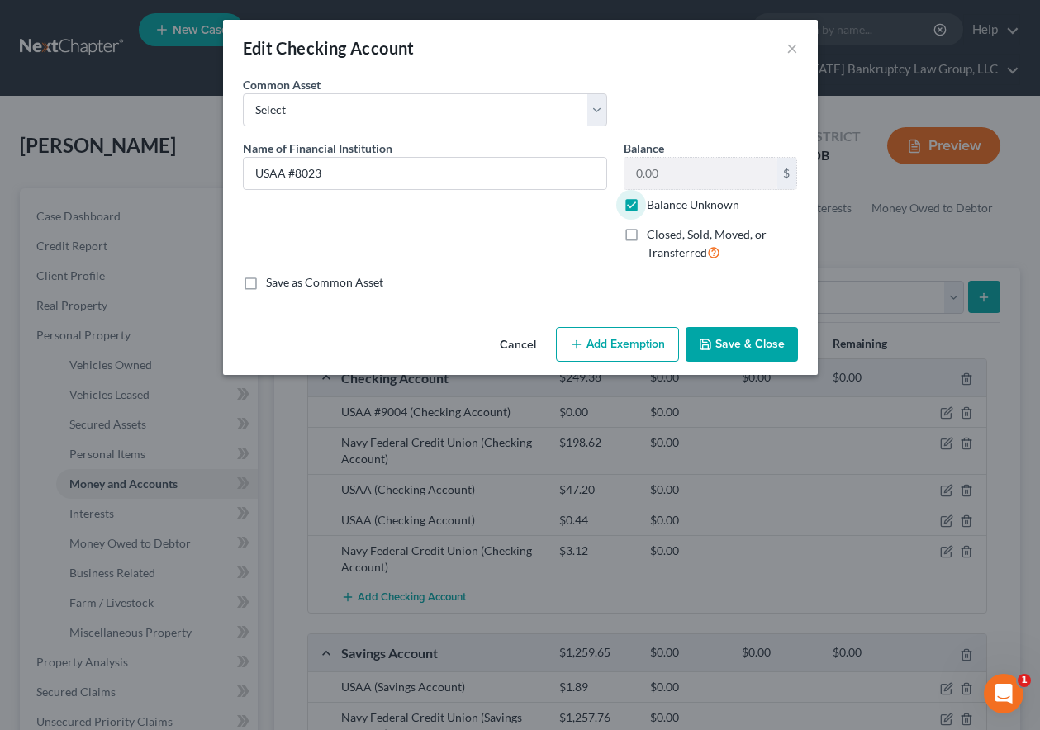
click at [579, 343] on icon "button" at bounding box center [576, 344] width 13 height 13
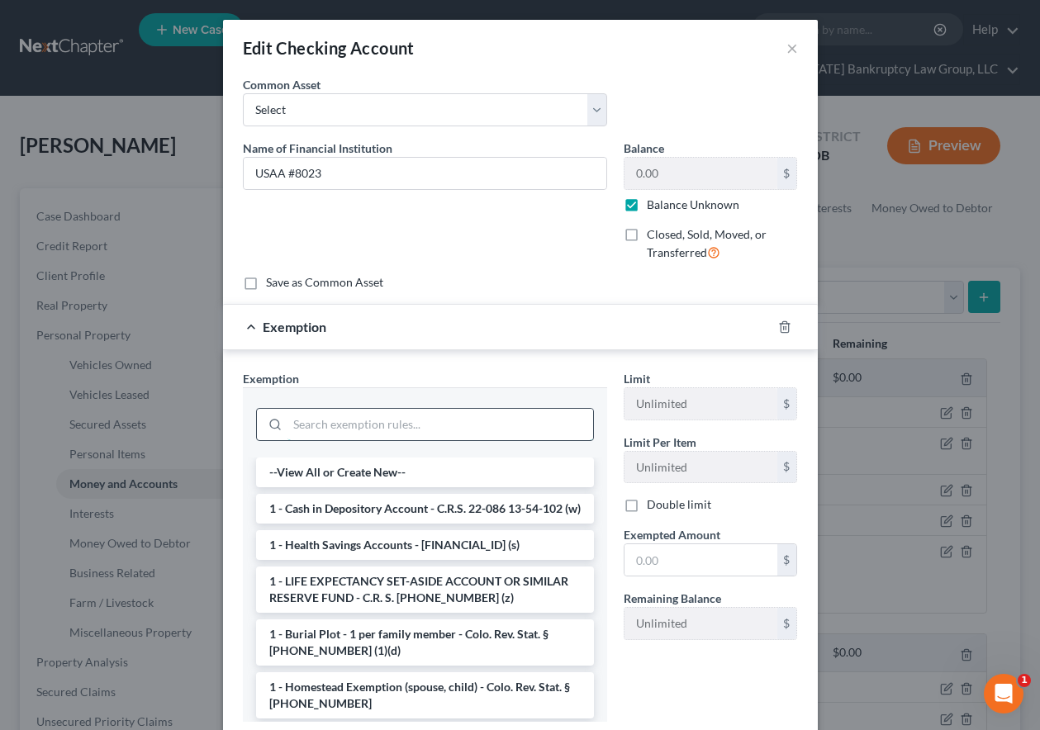
click at [447, 424] on input "search" at bounding box center [440, 424] width 306 height 31
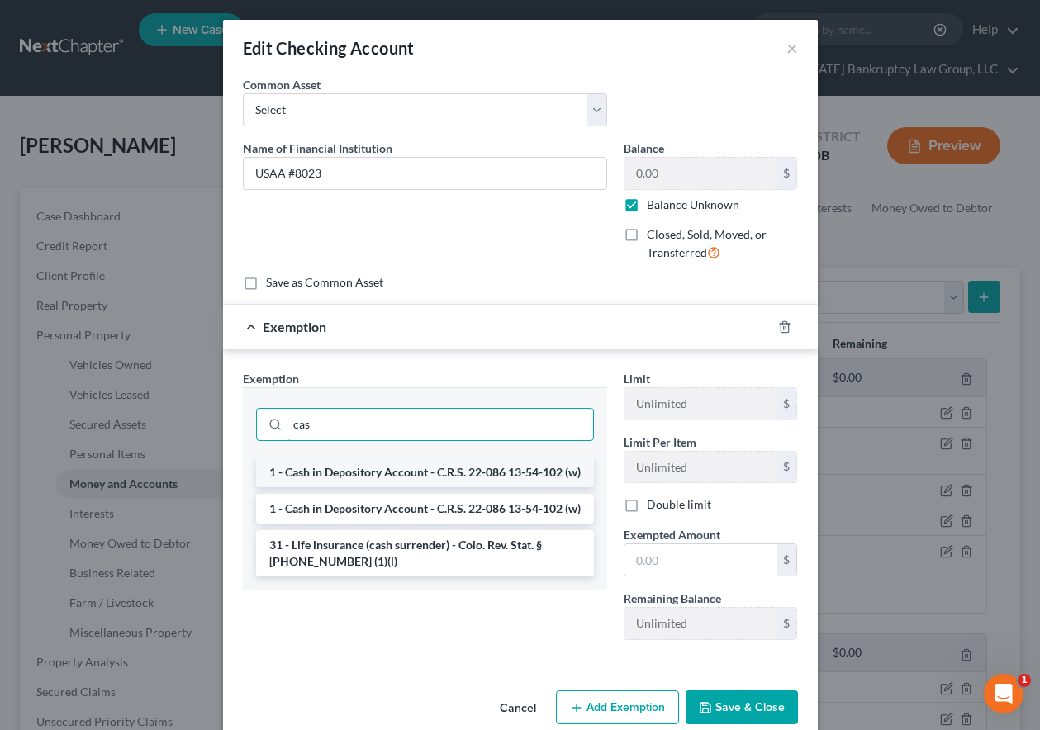
type input "cas"
click at [394, 487] on li "1 - Cash in Depository Account - C.R.S. 22-086 13-54-102 (w)" at bounding box center [425, 472] width 338 height 30
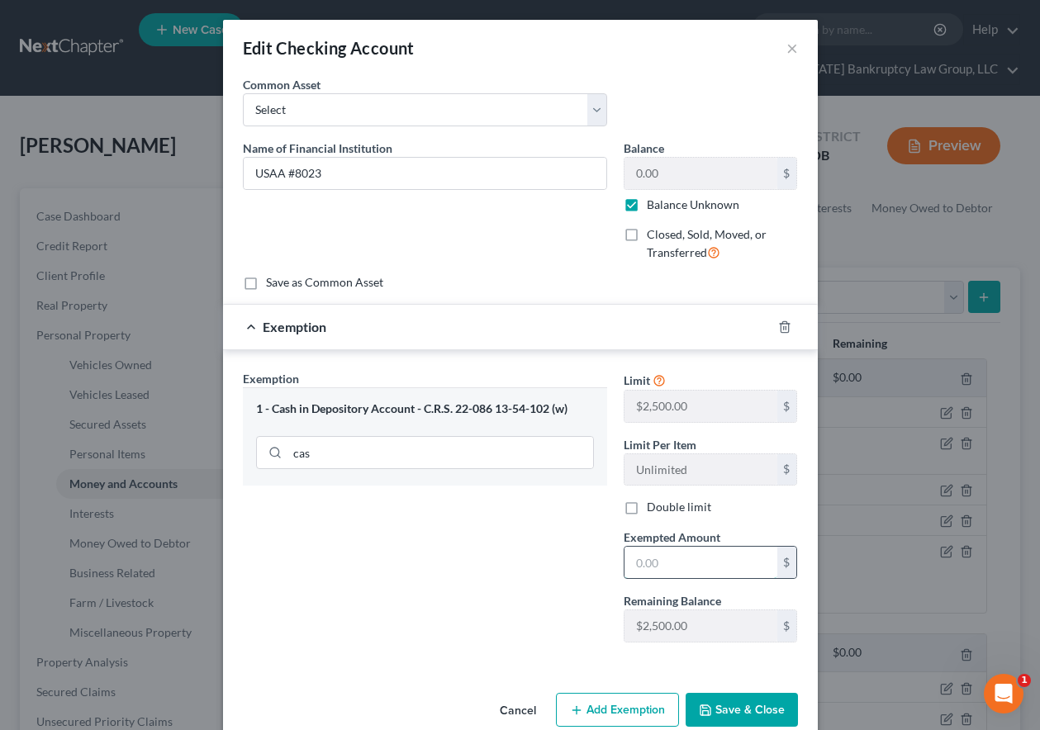
click at [657, 557] on input "text" at bounding box center [700, 562] width 153 height 31
type input "100"
click at [727, 714] on button "Save & Close" at bounding box center [741, 710] width 112 height 35
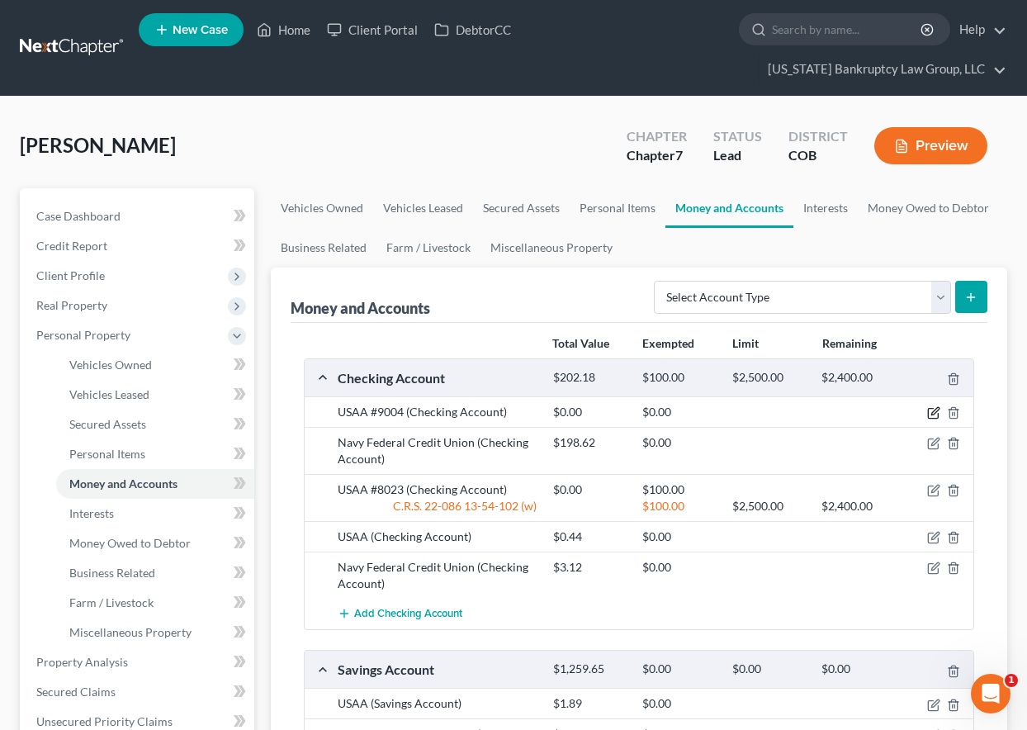
click at [935, 414] on icon "button" at bounding box center [933, 412] width 13 height 13
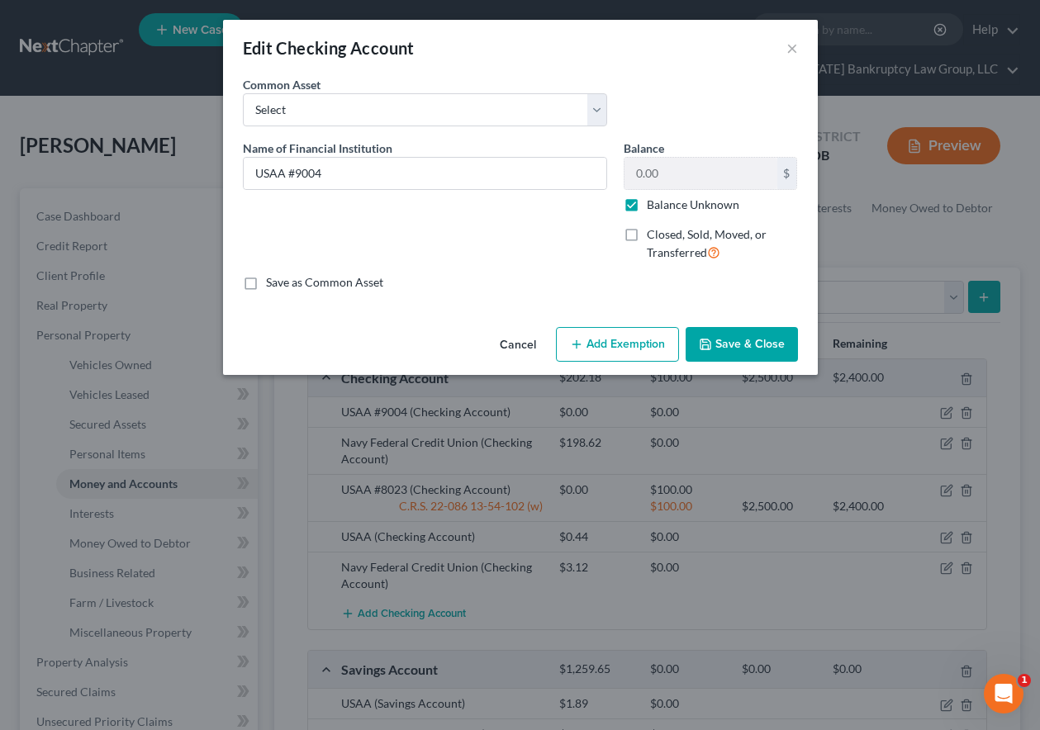
click at [634, 339] on button "Add Exemption" at bounding box center [617, 344] width 123 height 35
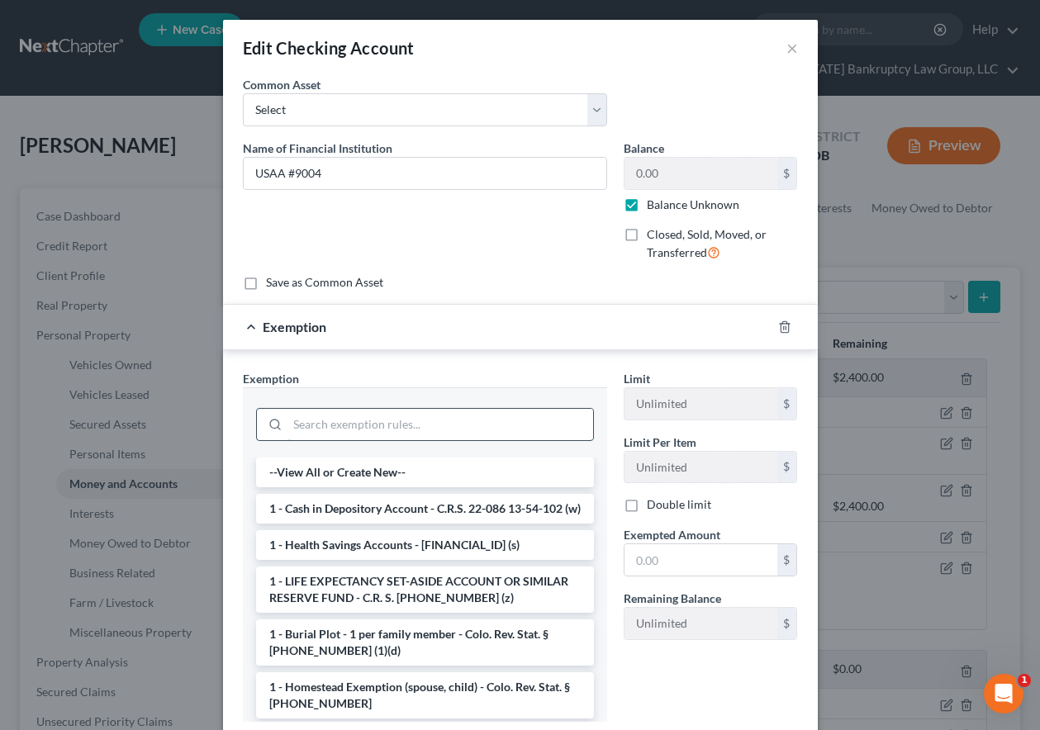
click at [372, 429] on input "search" at bounding box center [440, 424] width 306 height 31
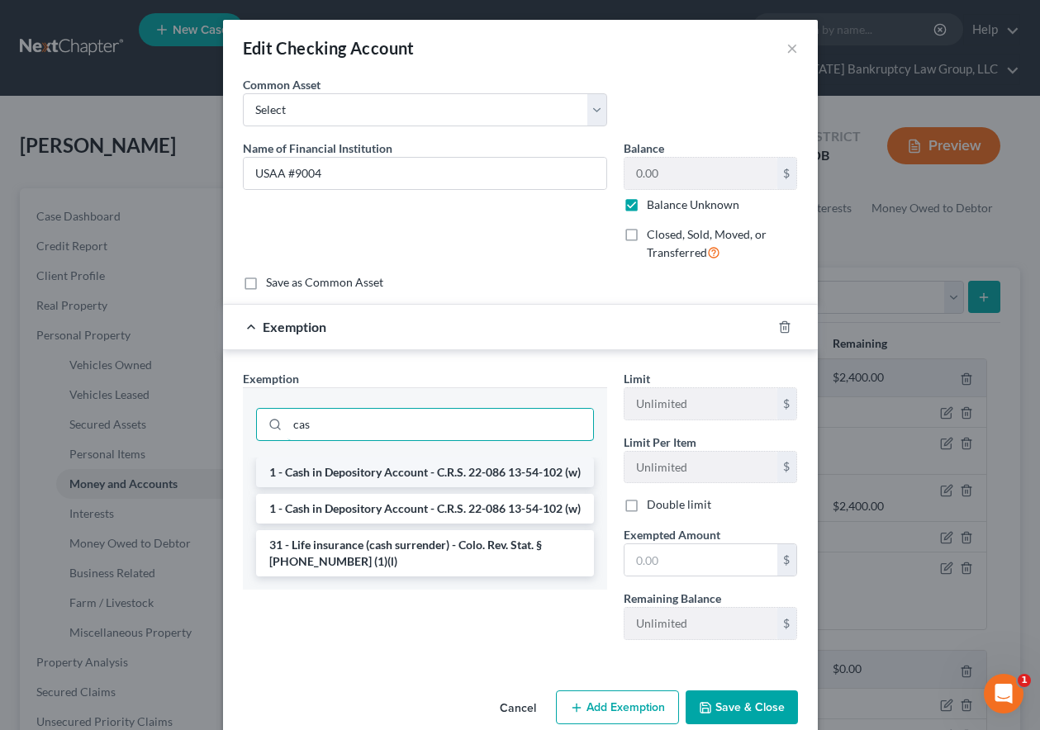
type input "cas"
click at [358, 479] on li "1 - Cash in Depository Account - C.R.S. 22-086 13-54-102 (w)" at bounding box center [425, 472] width 338 height 30
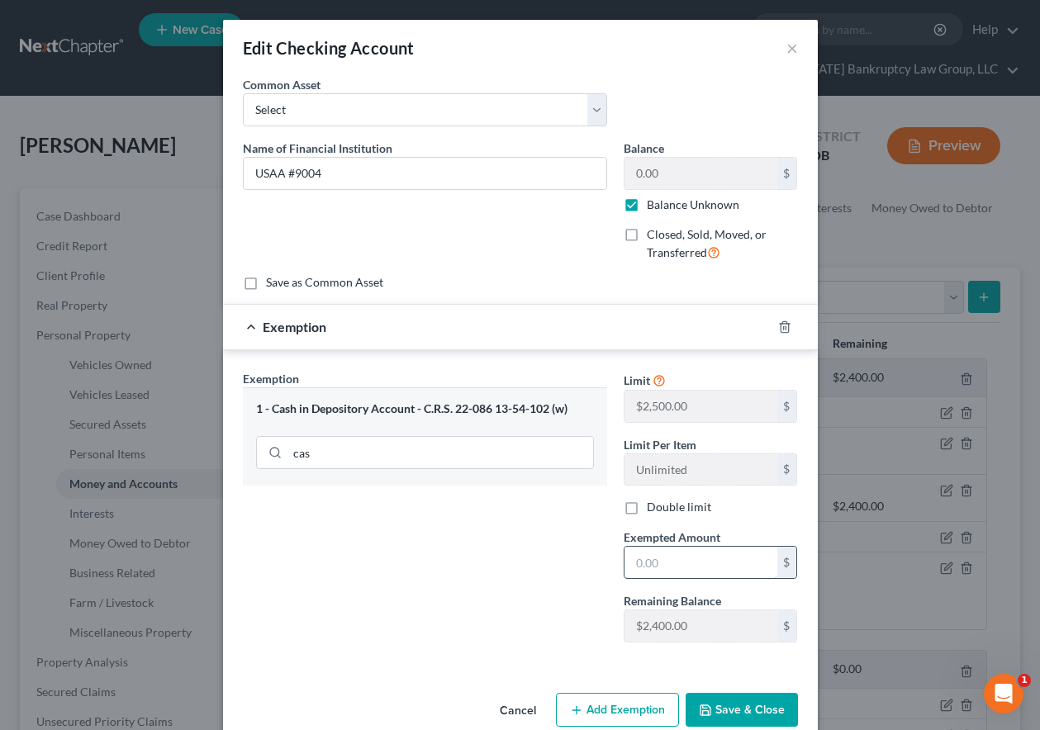
click at [641, 565] on input "text" at bounding box center [700, 562] width 153 height 31
type input "100"
click at [768, 707] on button "Save & Close" at bounding box center [741, 710] width 112 height 35
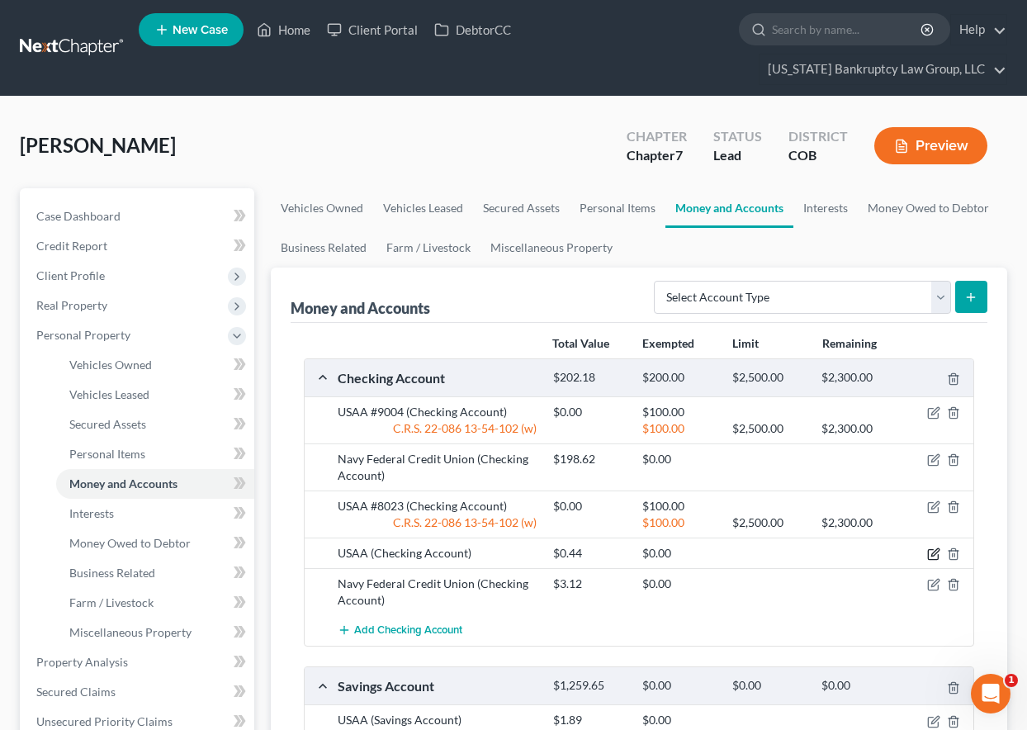
click at [932, 552] on icon "button" at bounding box center [933, 553] width 13 height 13
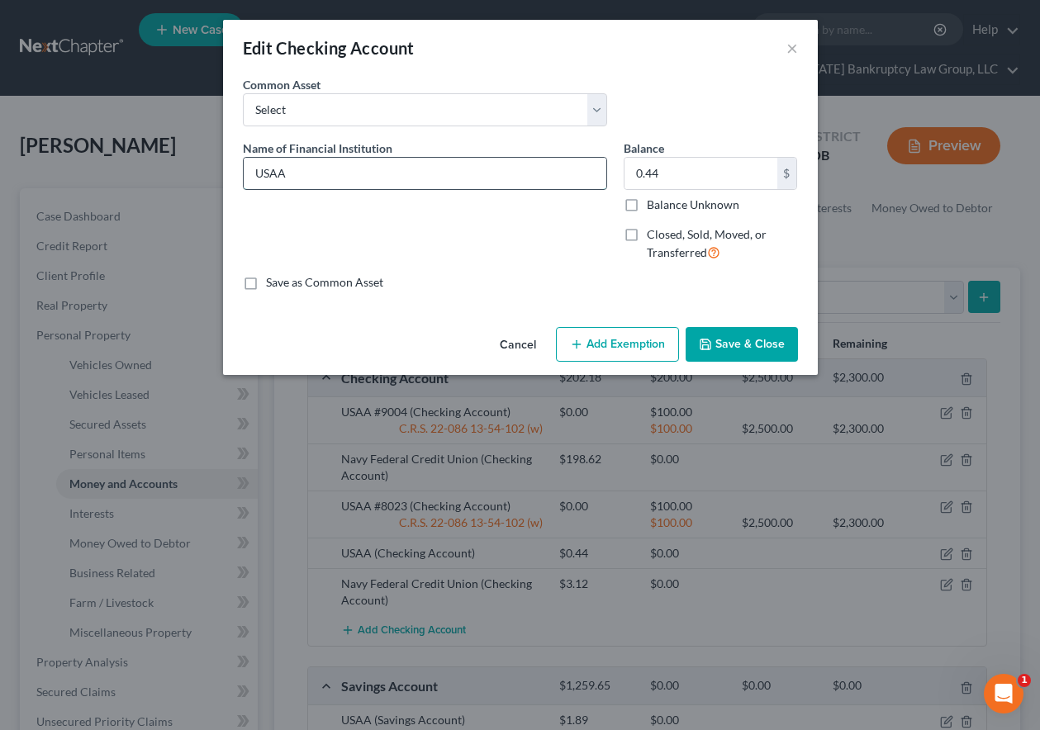
click at [432, 178] on input "USAA" at bounding box center [425, 173] width 362 height 31
type input "USAA #6046"
click at [647, 200] on label "Balance Unknown" at bounding box center [693, 205] width 92 height 17
click at [653, 200] on input "Balance Unknown" at bounding box center [658, 202] width 11 height 11
checkbox input "true"
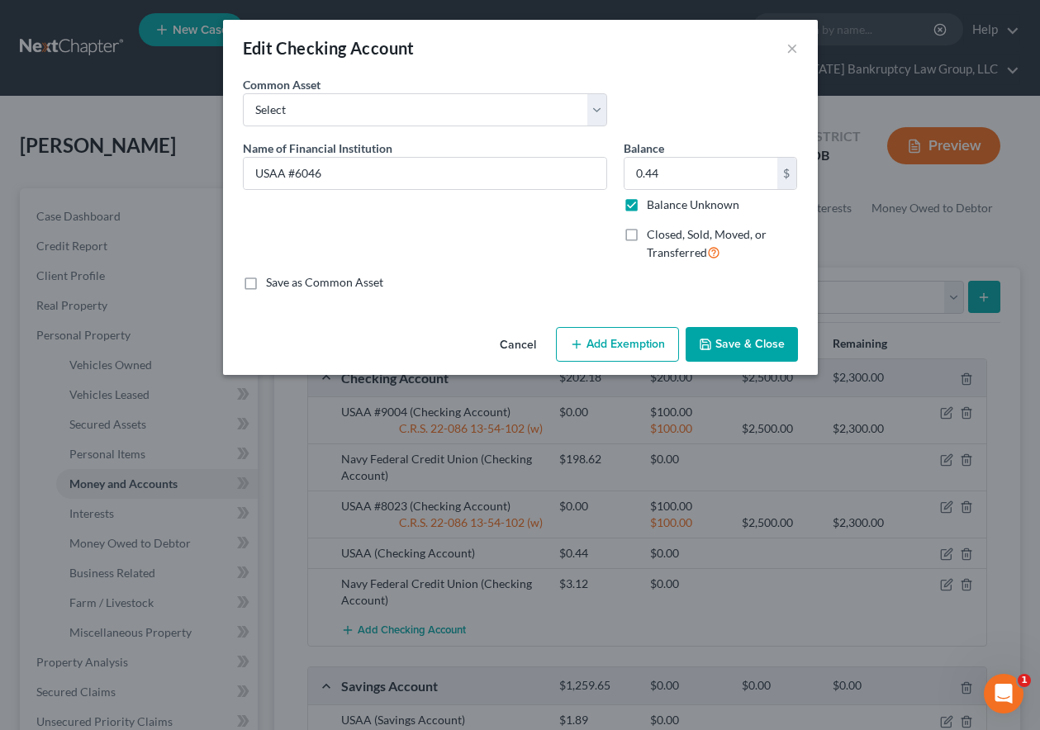
type input "0.00"
click at [626, 337] on button "Add Exemption" at bounding box center [617, 344] width 123 height 35
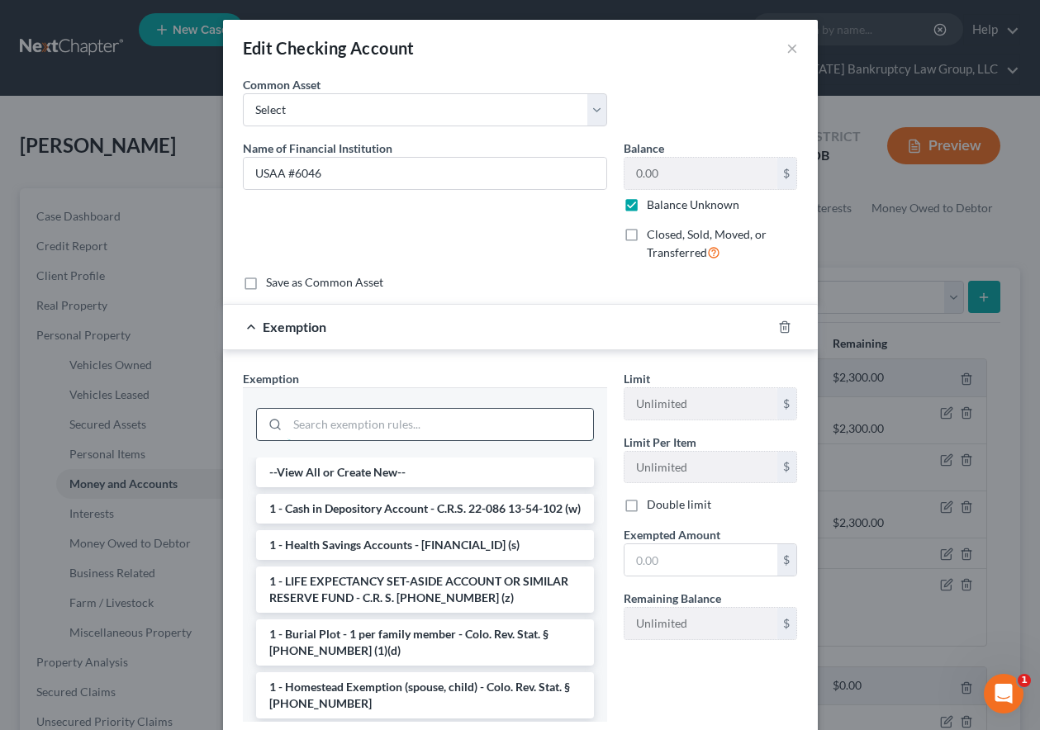
click at [490, 424] on input "search" at bounding box center [440, 424] width 306 height 31
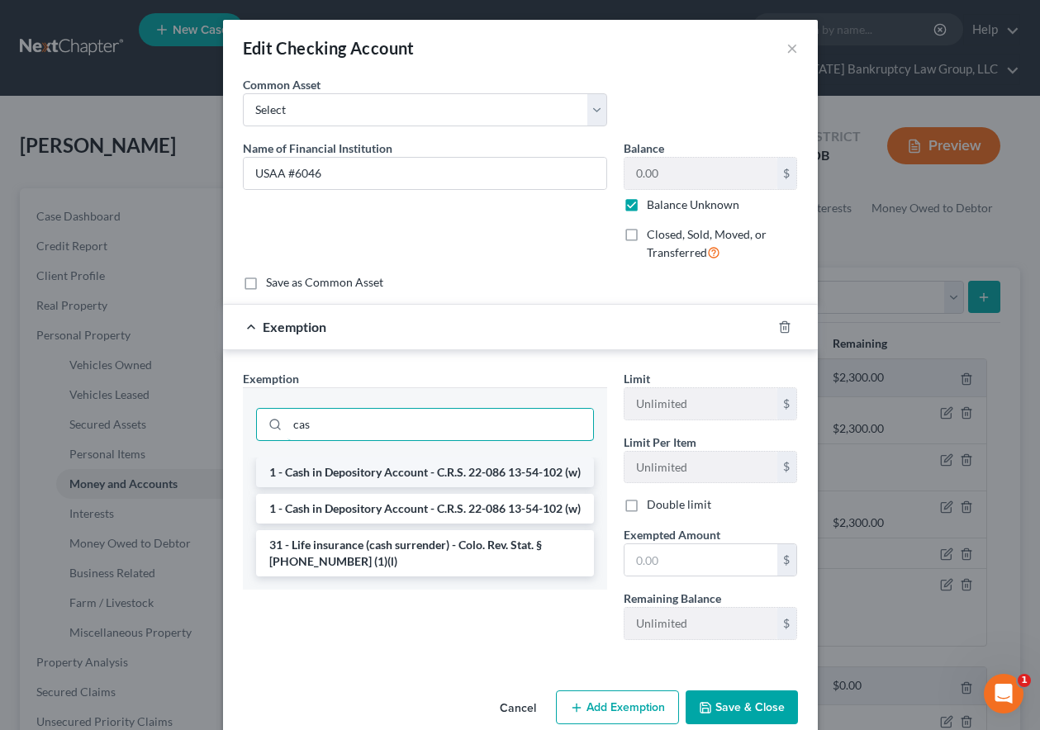
type input "cas"
click at [416, 483] on li "1 - Cash in Depository Account - C.R.S. 22-086 13-54-102 (w)" at bounding box center [425, 472] width 338 height 30
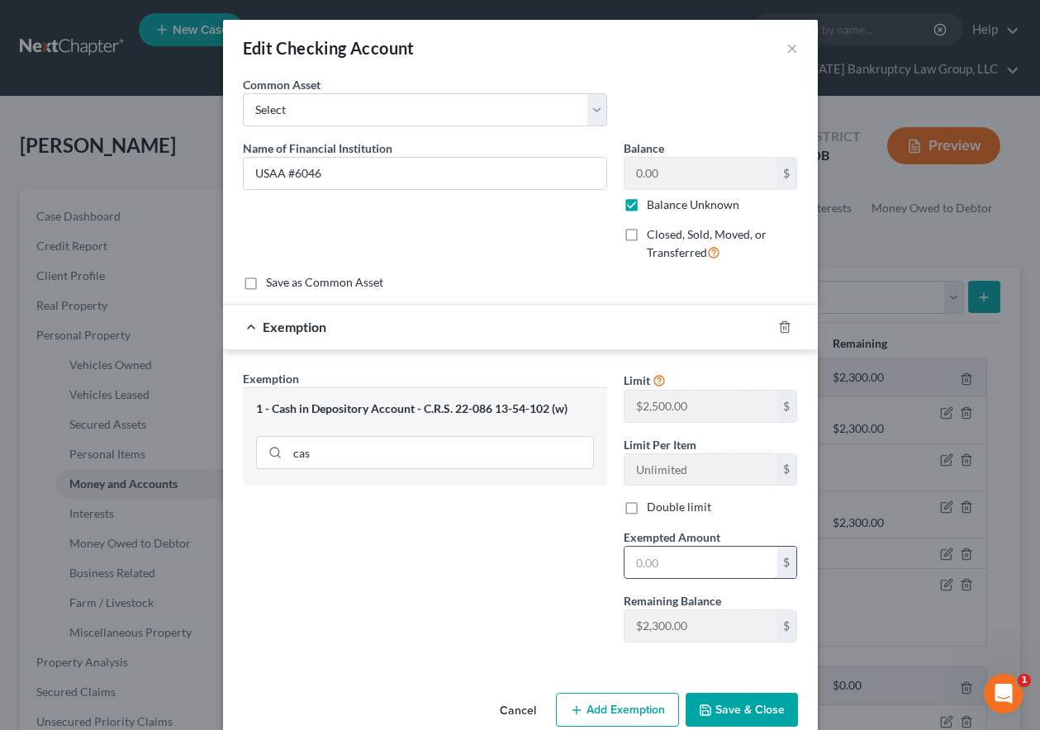
click at [721, 553] on input "text" at bounding box center [700, 562] width 153 height 31
type input "100"
click at [707, 713] on button "Save & Close" at bounding box center [741, 710] width 112 height 35
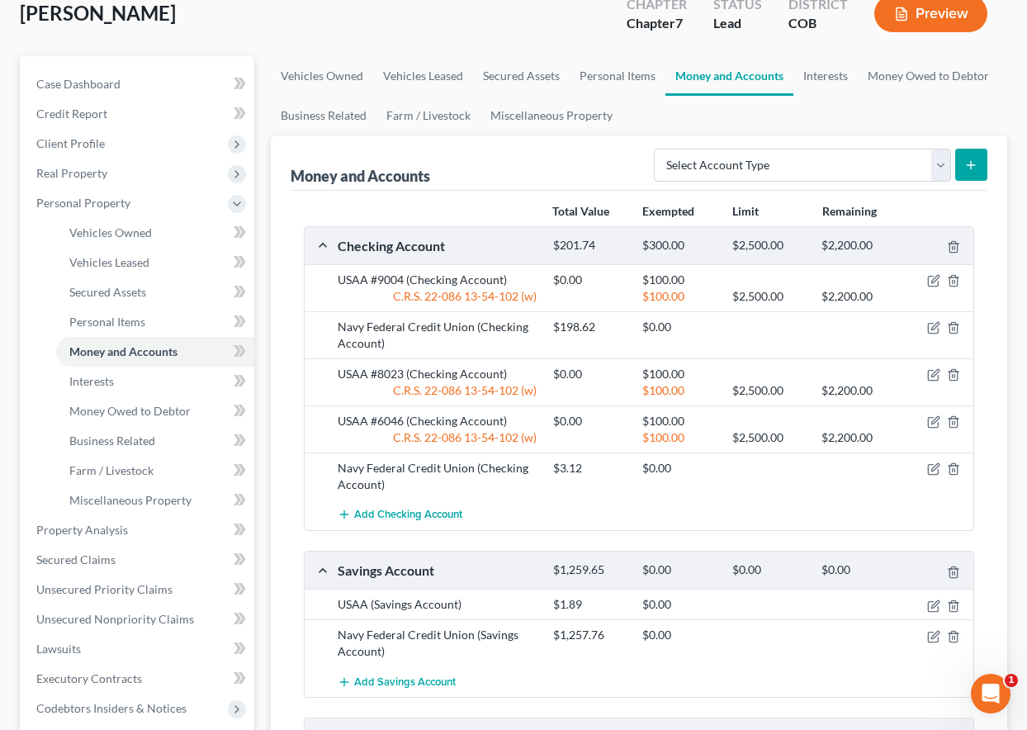
scroll to position [413, 0]
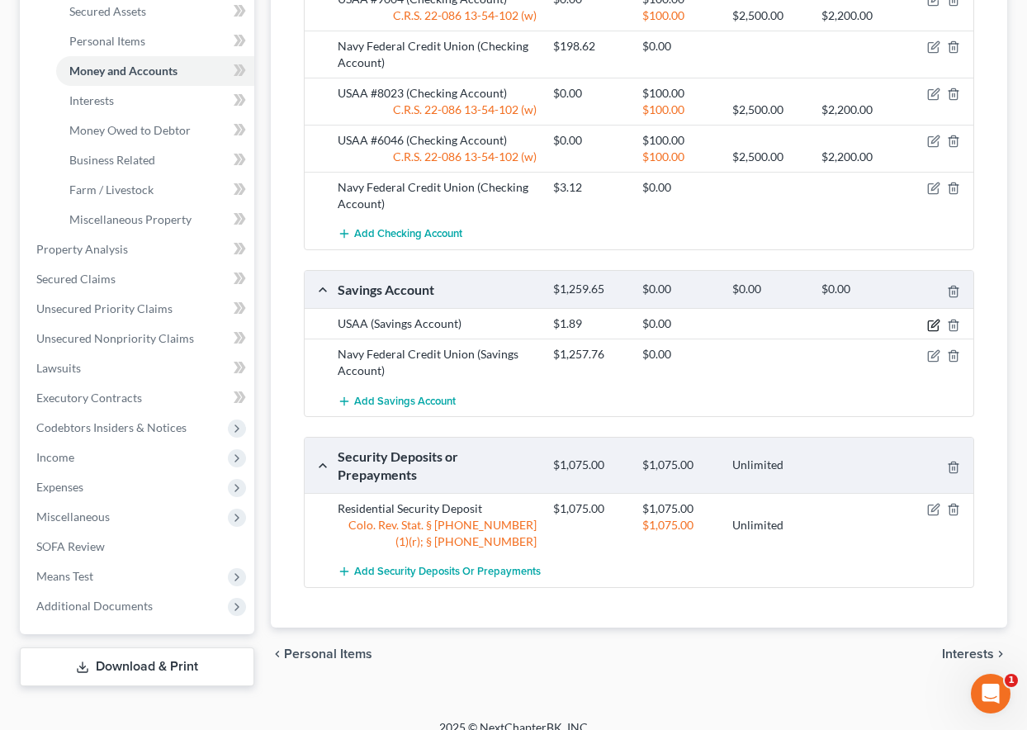
click at [932, 324] on icon "button" at bounding box center [934, 323] width 7 height 7
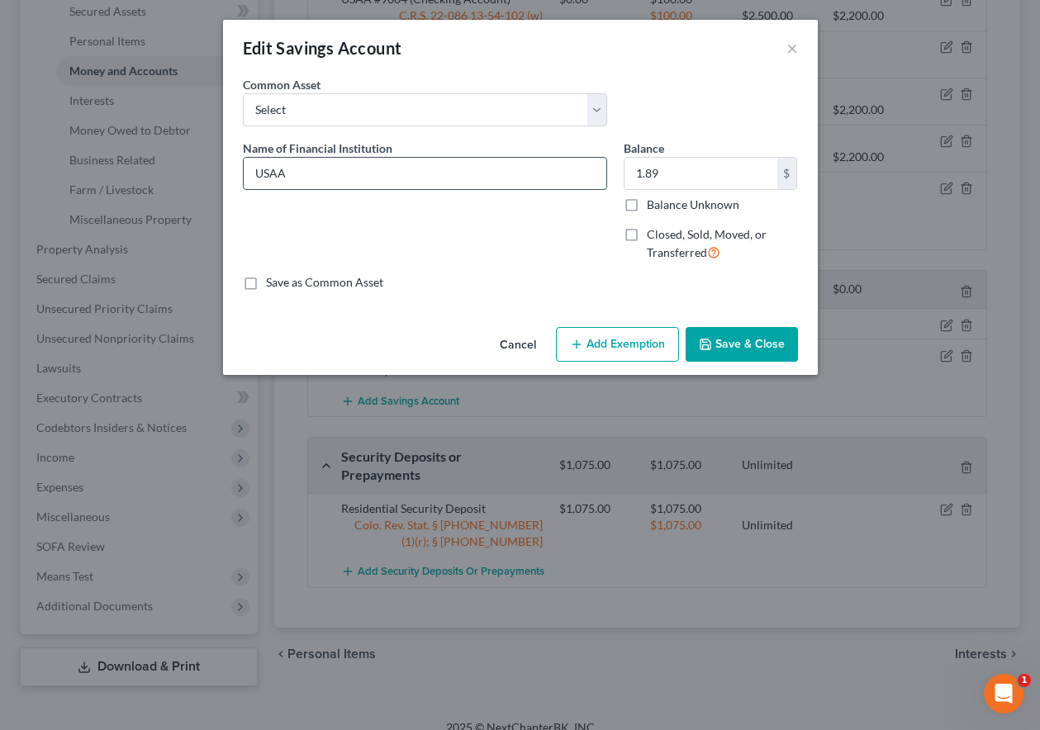
click at [321, 176] on input "USAA" at bounding box center [425, 173] width 362 height 31
type input "USAA #5791"
click at [653, 197] on input "Balance Unknown" at bounding box center [658, 202] width 11 height 11
checkbox input "true"
type input "0.00"
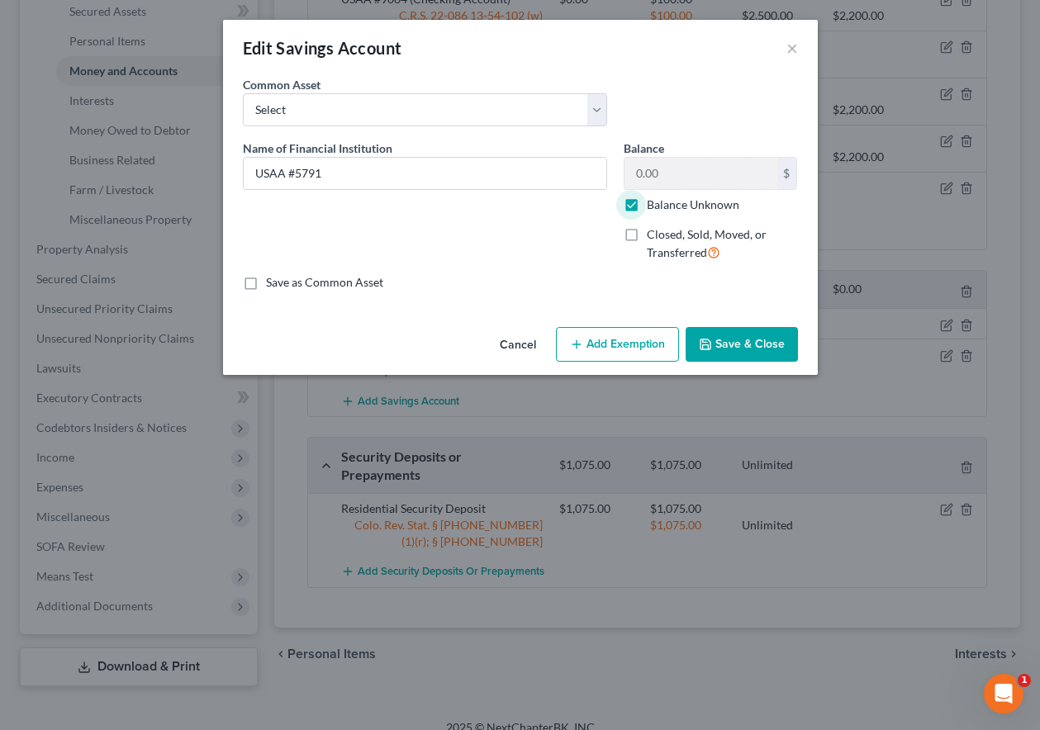
click at [612, 331] on button "Add Exemption" at bounding box center [617, 344] width 123 height 35
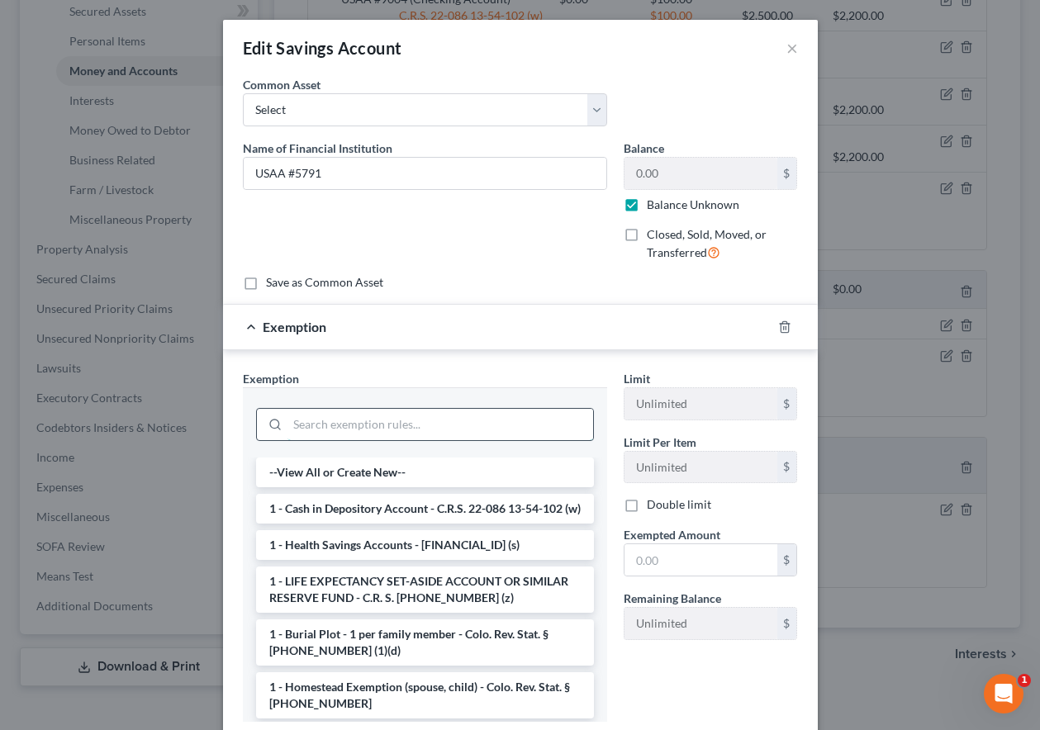
click at [481, 429] on input "search" at bounding box center [440, 424] width 306 height 31
click at [439, 518] on li "1 - Cash in Depository Account - C.R.S. 22-086 13-54-102 (w)" at bounding box center [425, 509] width 338 height 30
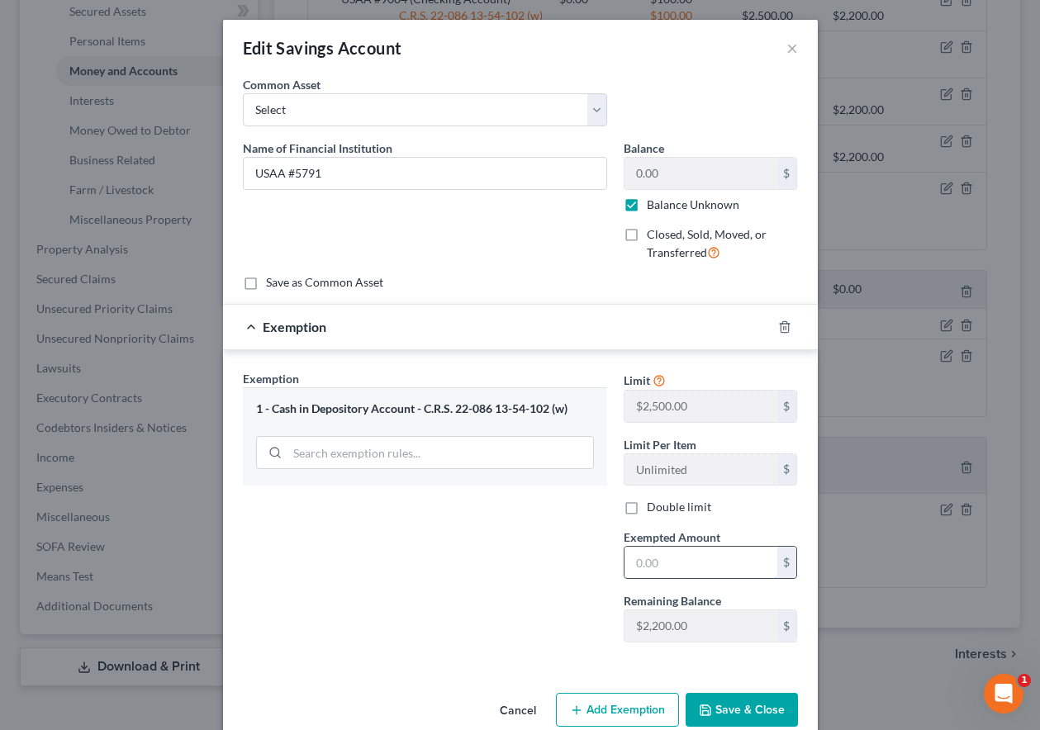
click at [648, 561] on input "text" at bounding box center [700, 562] width 153 height 31
type input "100"
click at [707, 690] on div "Cancel Add Exemption Save & Close" at bounding box center [520, 713] width 594 height 54
click at [719, 703] on button "Save & Close" at bounding box center [741, 710] width 112 height 35
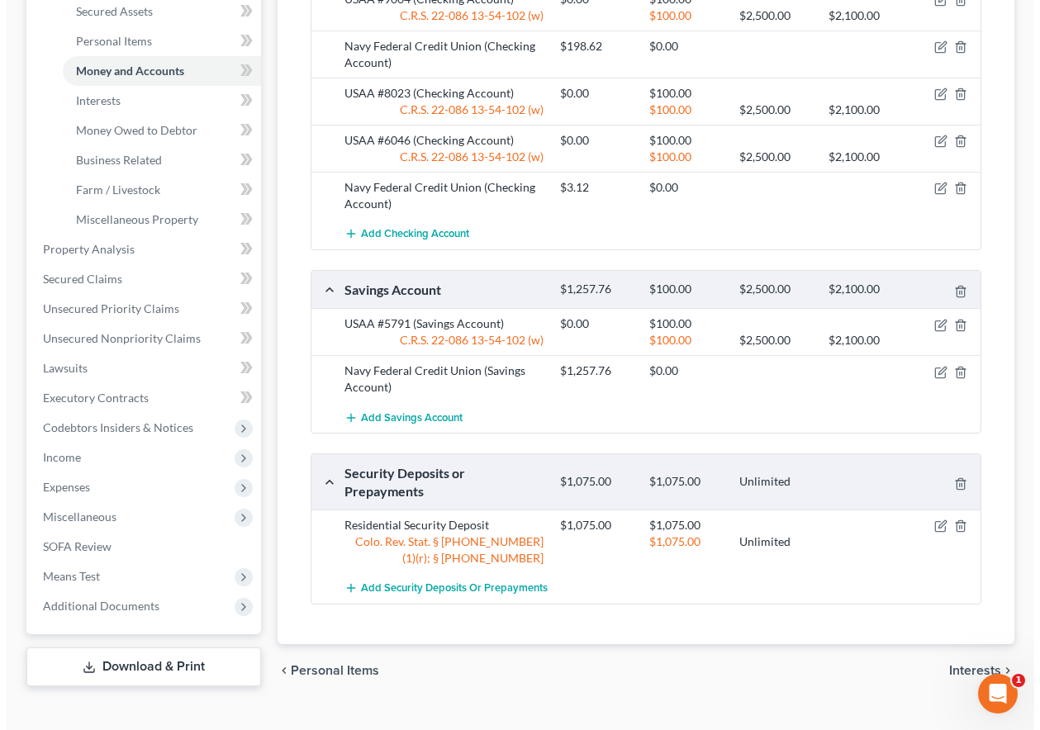
scroll to position [330, 0]
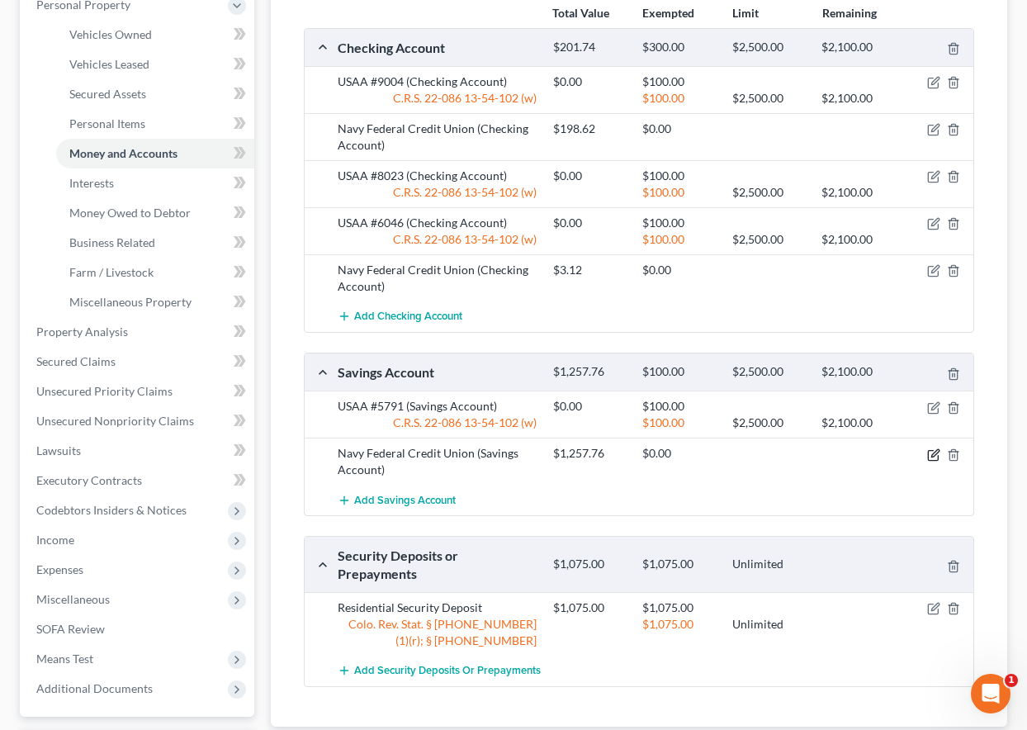
click at [935, 457] on icon "button" at bounding box center [933, 454] width 13 height 13
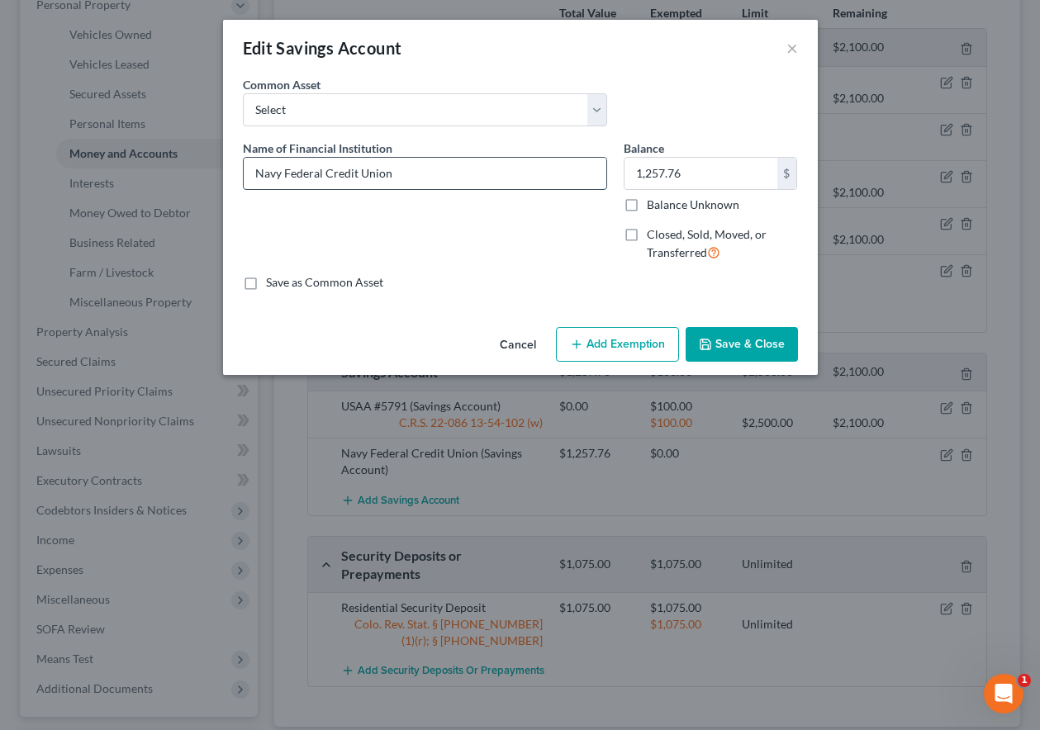
click at [434, 172] on input "Navy Federal Credit Union" at bounding box center [425, 173] width 362 height 31
type input "Navy Federal Credit Union #7005 - Member Savings"
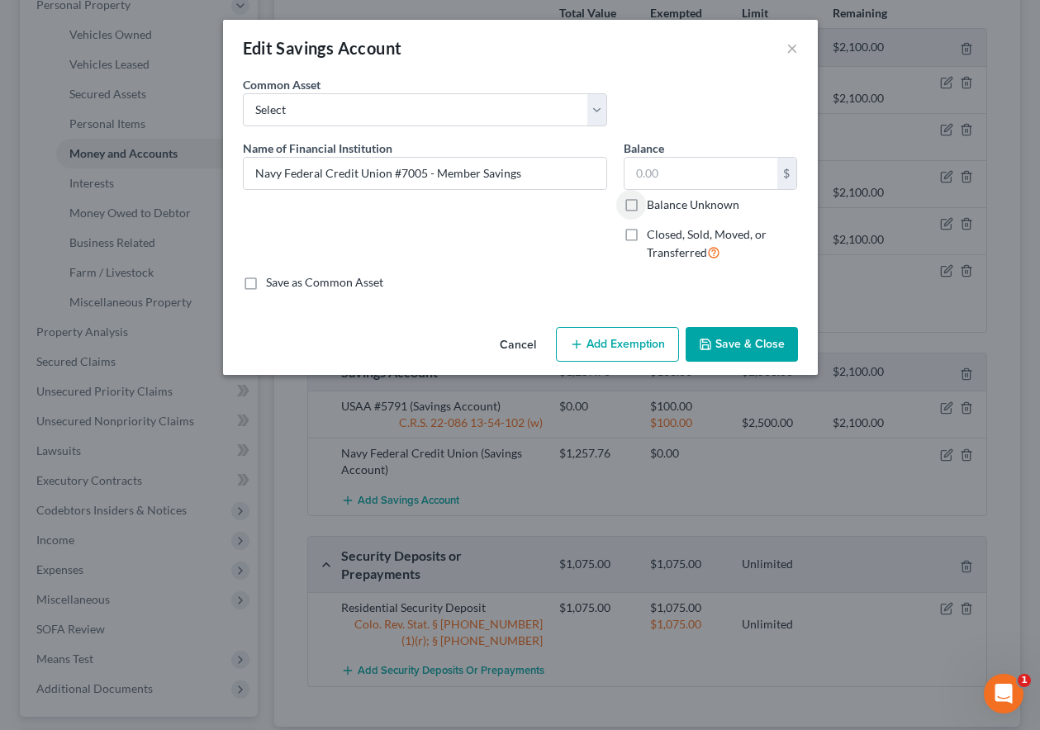
click at [653, 197] on input "Balance Unknown" at bounding box center [658, 202] width 11 height 11
checkbox input "true"
type input "0.00"
click at [635, 336] on button "Add Exemption" at bounding box center [617, 344] width 123 height 35
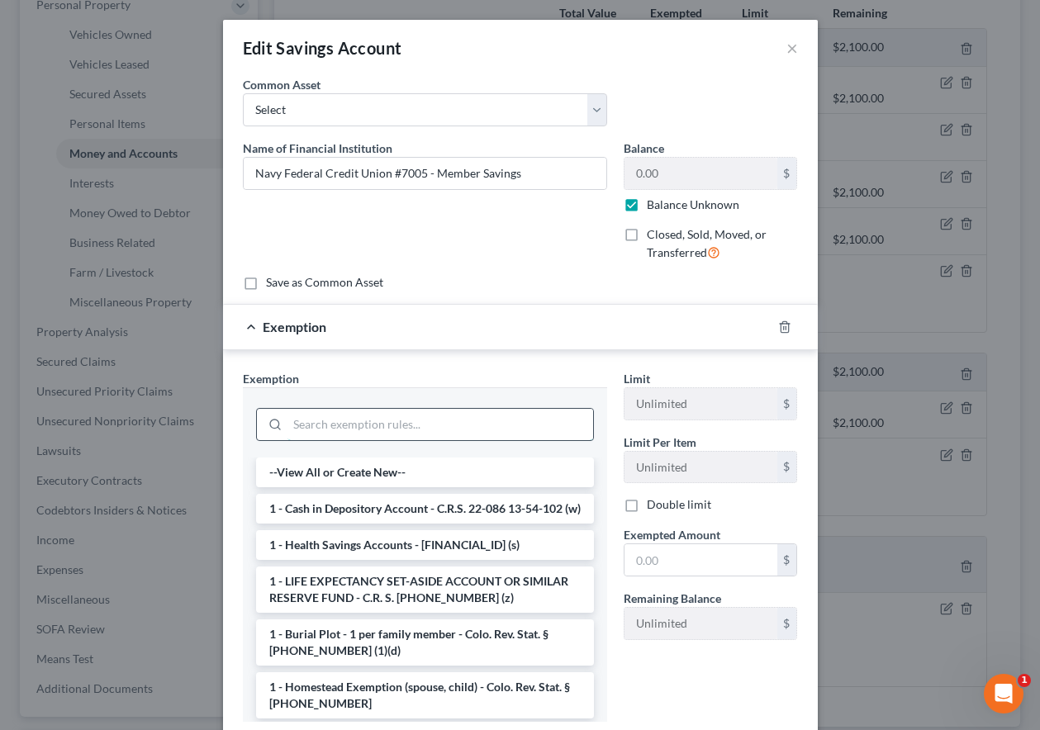
click at [367, 423] on input "search" at bounding box center [440, 424] width 306 height 31
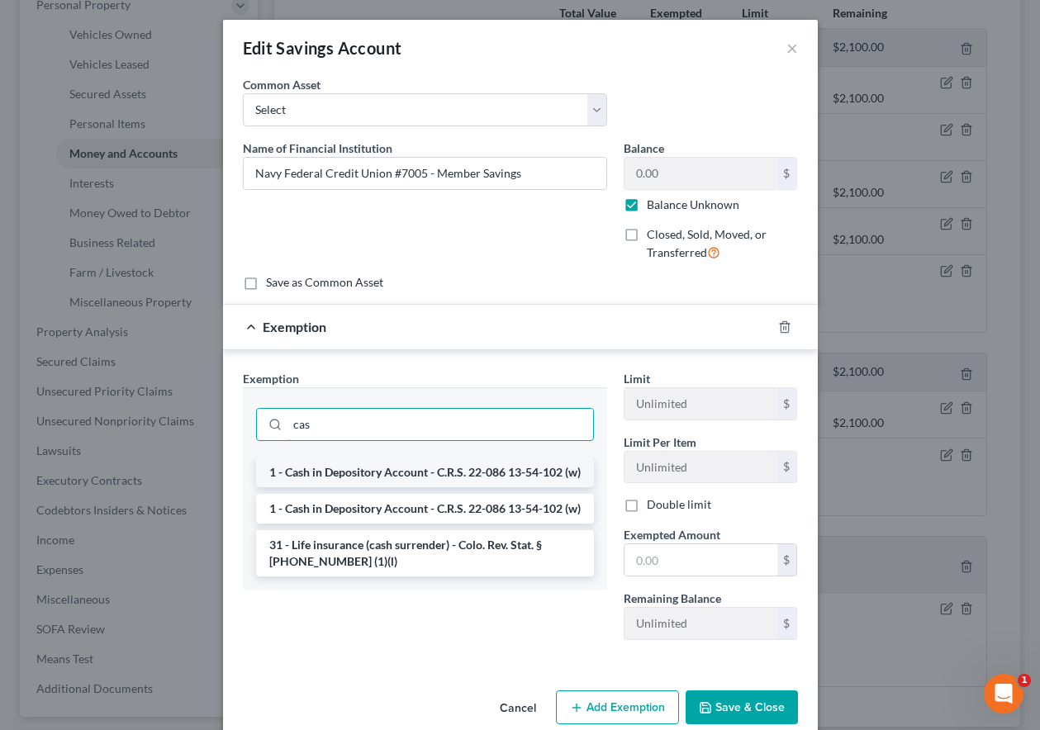
type input "cas"
click at [343, 476] on li "1 - Cash in Depository Account - C.R.S. 22-086 13-54-102 (w)" at bounding box center [425, 472] width 338 height 30
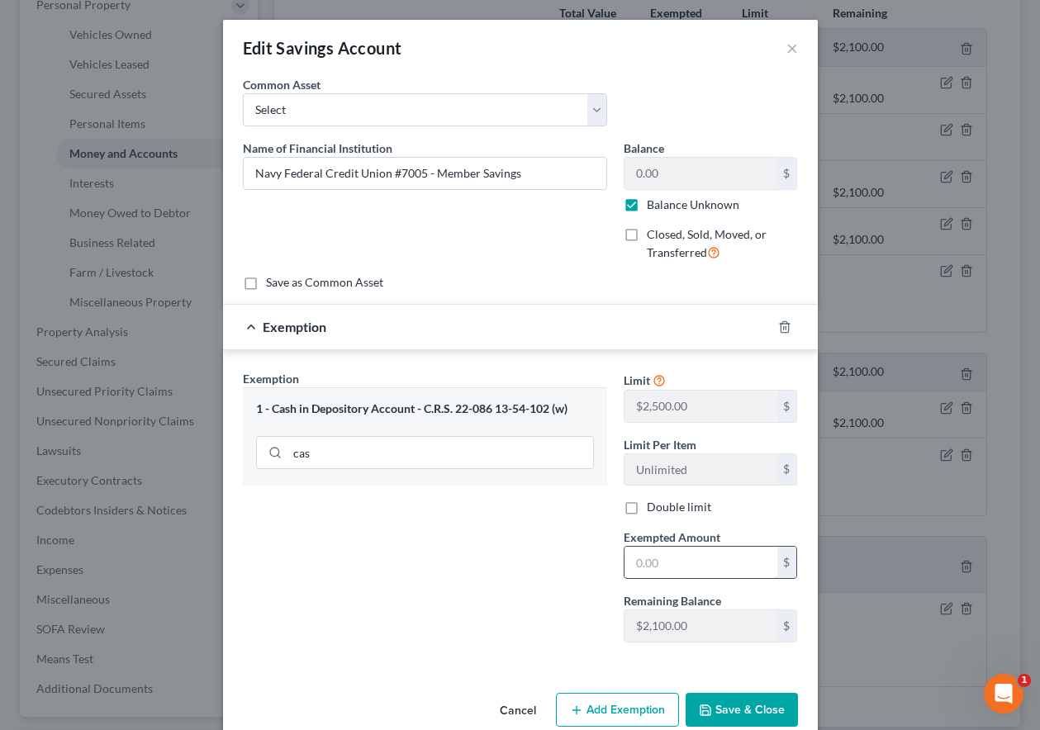
click at [707, 572] on input "text" at bounding box center [700, 562] width 153 height 31
type input "100"
click at [738, 713] on button "Save & Close" at bounding box center [741, 710] width 112 height 35
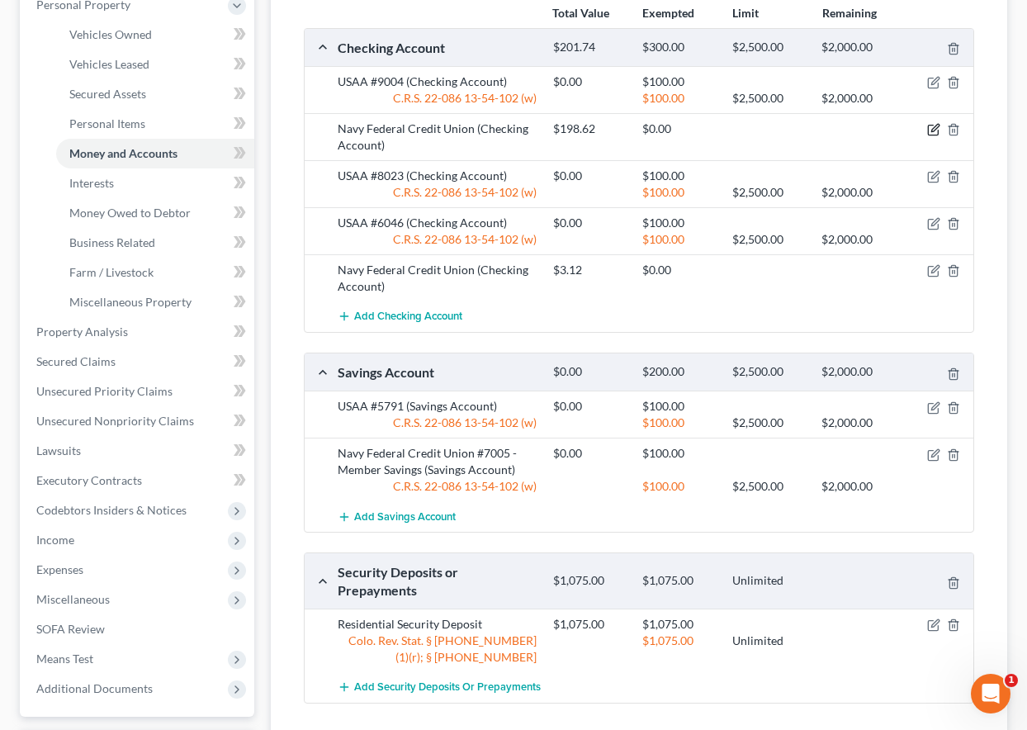
click at [932, 130] on icon "button" at bounding box center [934, 128] width 7 height 7
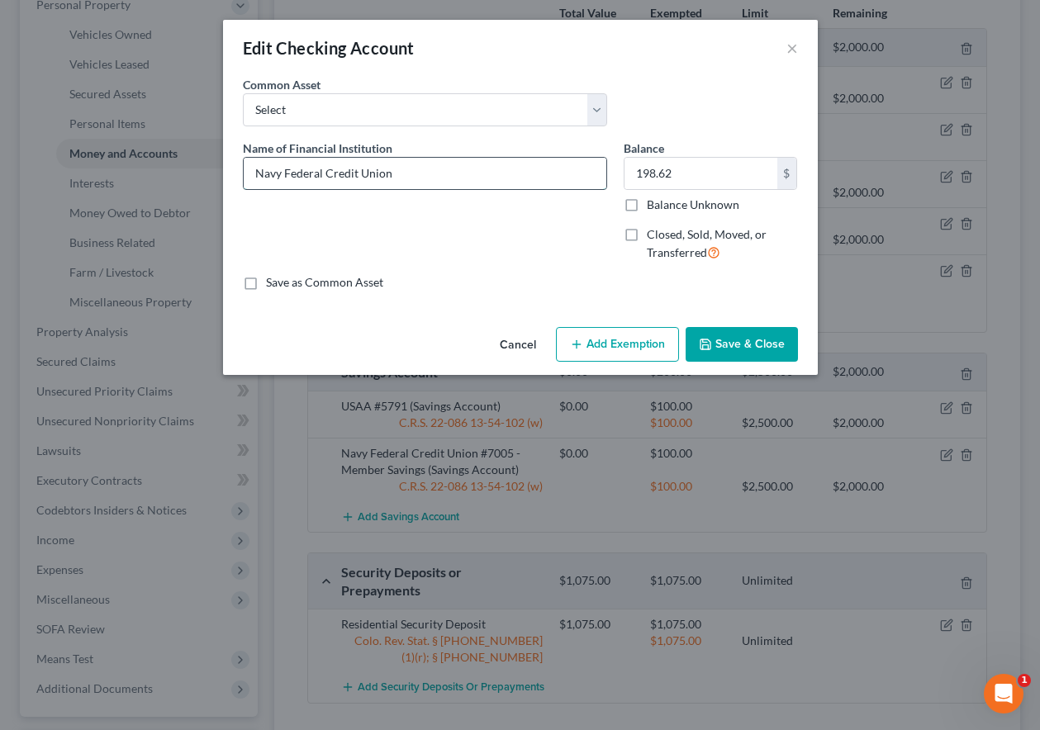
click at [415, 170] on input "Navy Federal Credit Union" at bounding box center [425, 173] width 362 height 31
type input "Navy Federal Credit Union #3996"
click at [653, 197] on input "Balance Unknown" at bounding box center [658, 202] width 11 height 11
checkbox input "true"
type input "0.00"
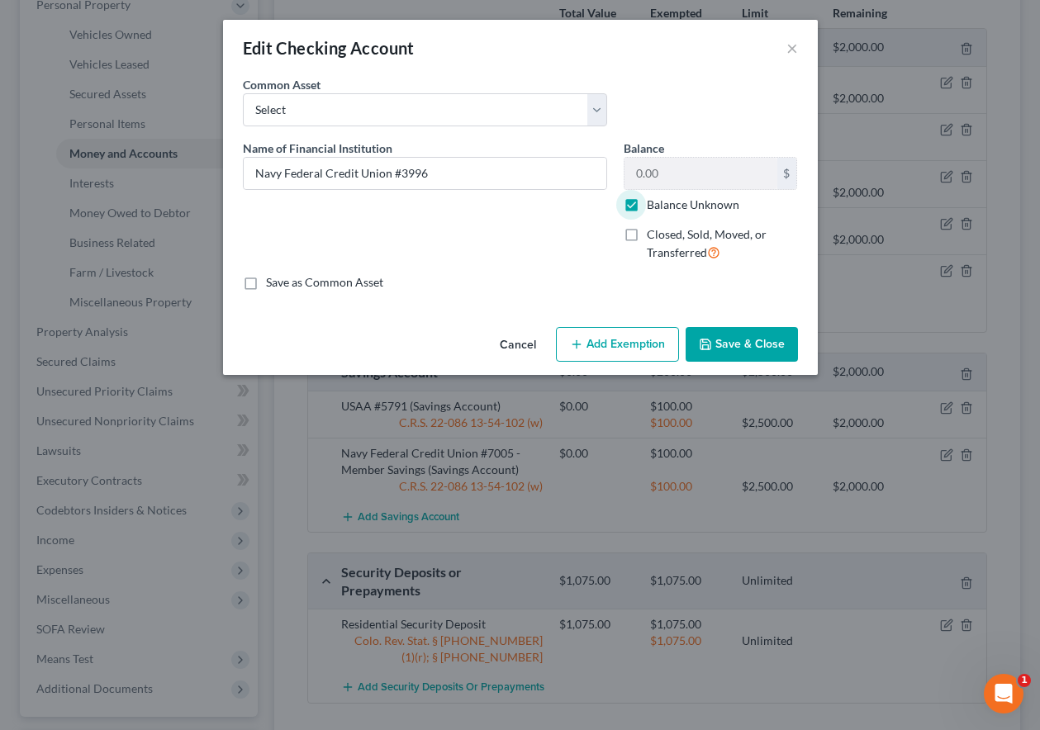
click at [621, 336] on button "Add Exemption" at bounding box center [617, 344] width 123 height 35
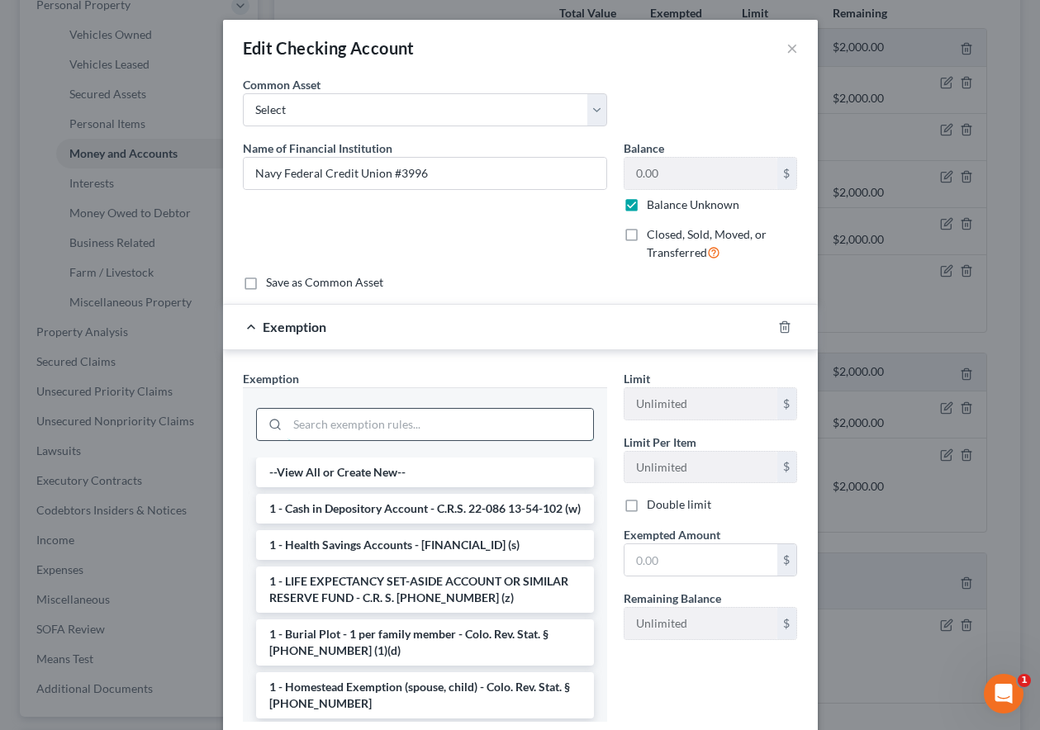
click at [471, 420] on input "search" at bounding box center [440, 424] width 306 height 31
click at [426, 518] on li "1 - Cash in Depository Account - C.R.S. 22-086 13-54-102 (w)" at bounding box center [425, 509] width 338 height 30
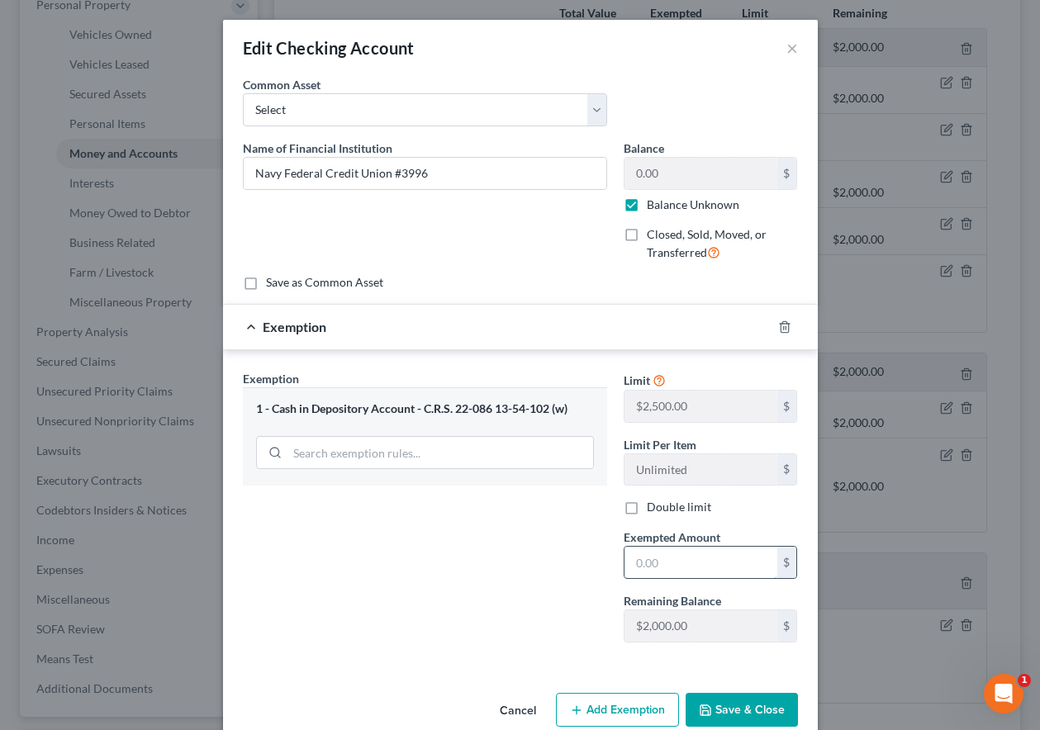
click at [755, 566] on input "text" at bounding box center [700, 562] width 153 height 31
type input "100"
click at [733, 698] on button "Save & Close" at bounding box center [741, 710] width 112 height 35
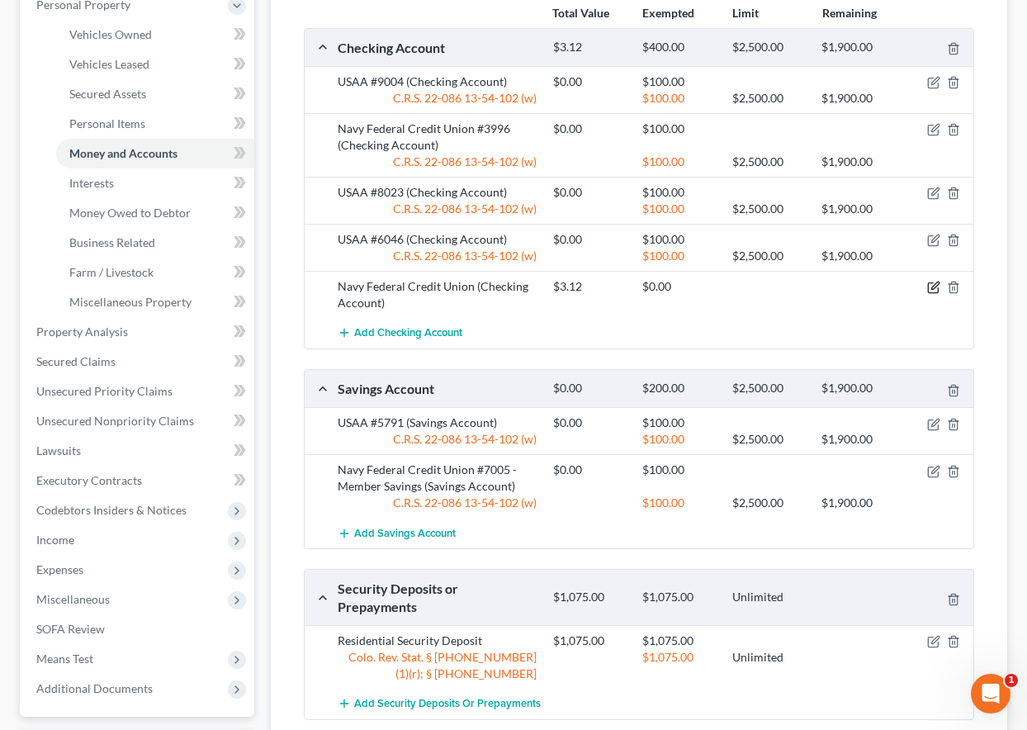
click at [934, 287] on icon "button" at bounding box center [933, 287] width 13 height 13
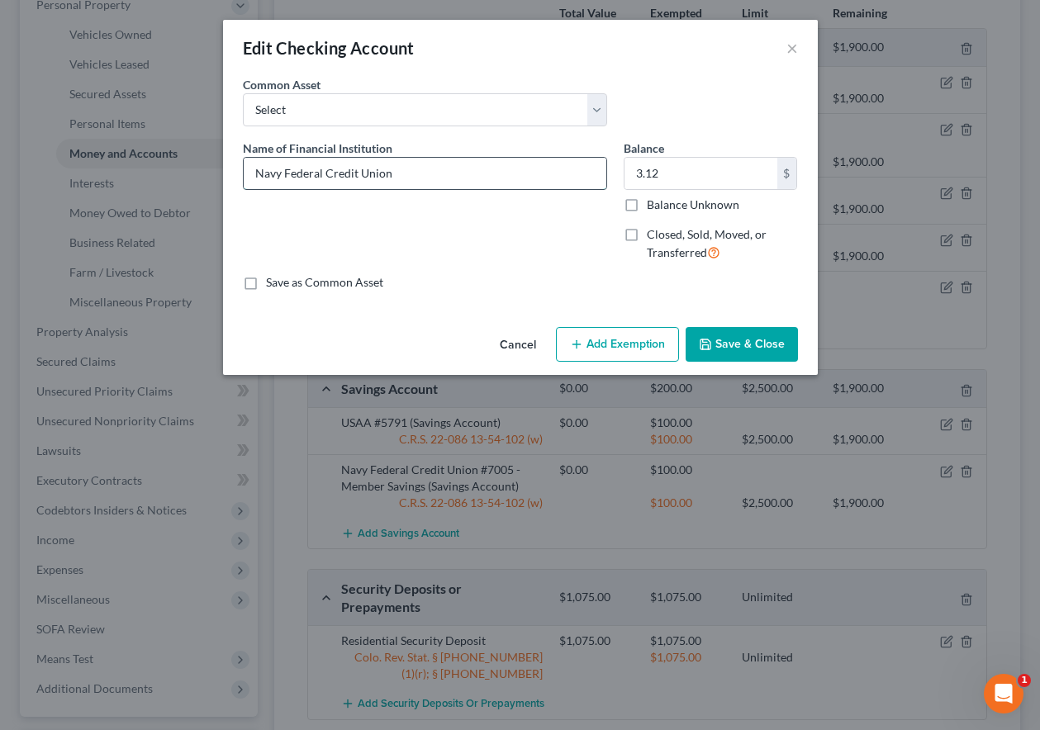
click at [443, 166] on input "Navy Federal Credit Union" at bounding box center [425, 173] width 362 height 31
type input "Navy Federal Credit Union #0008"
type input "3"
click at [653, 197] on input "Balance Unknown" at bounding box center [658, 202] width 11 height 11
checkbox input "true"
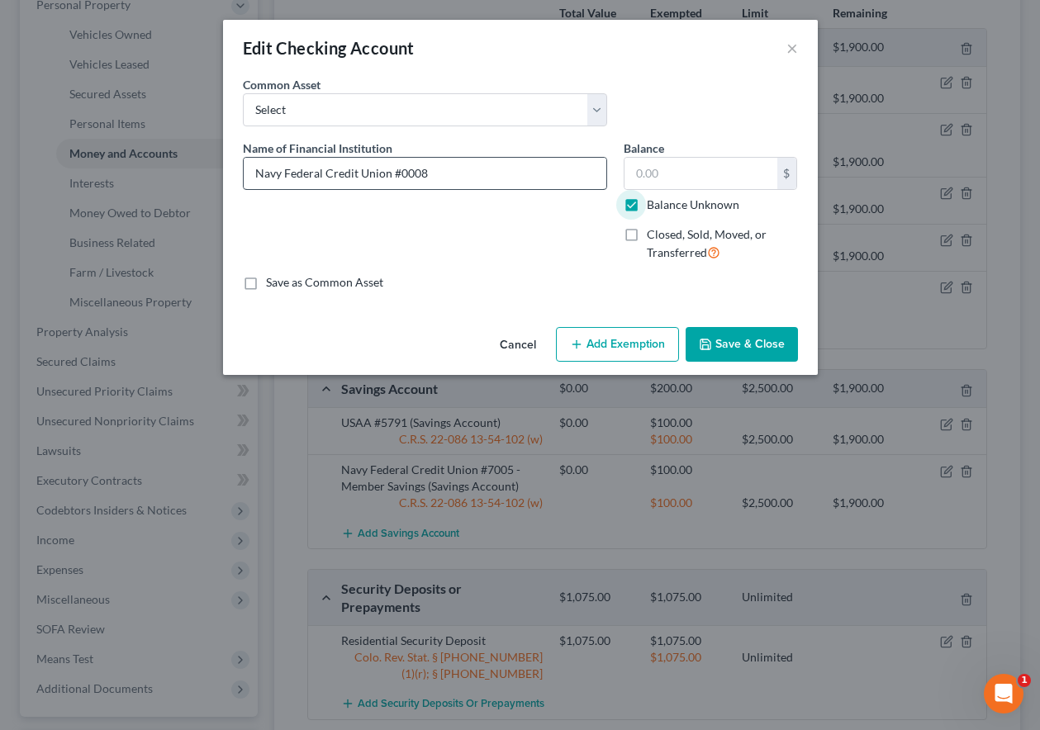
type input "0.00"
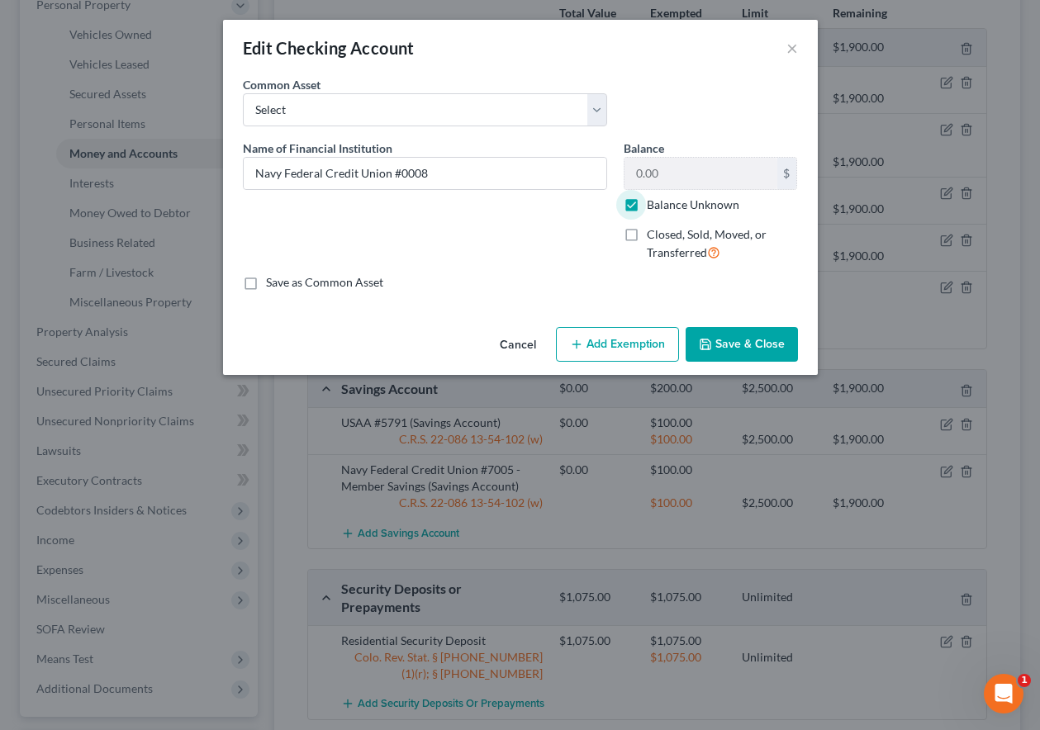
click at [623, 336] on button "Add Exemption" at bounding box center [617, 344] width 123 height 35
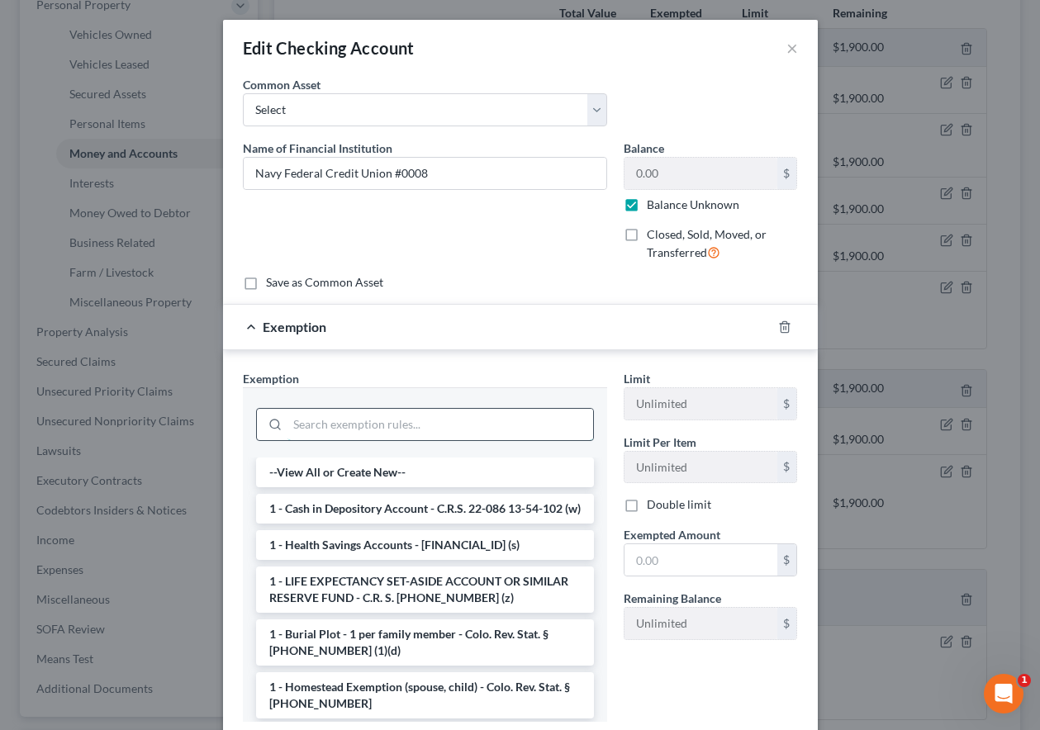
click at [487, 429] on input "search" at bounding box center [440, 424] width 306 height 31
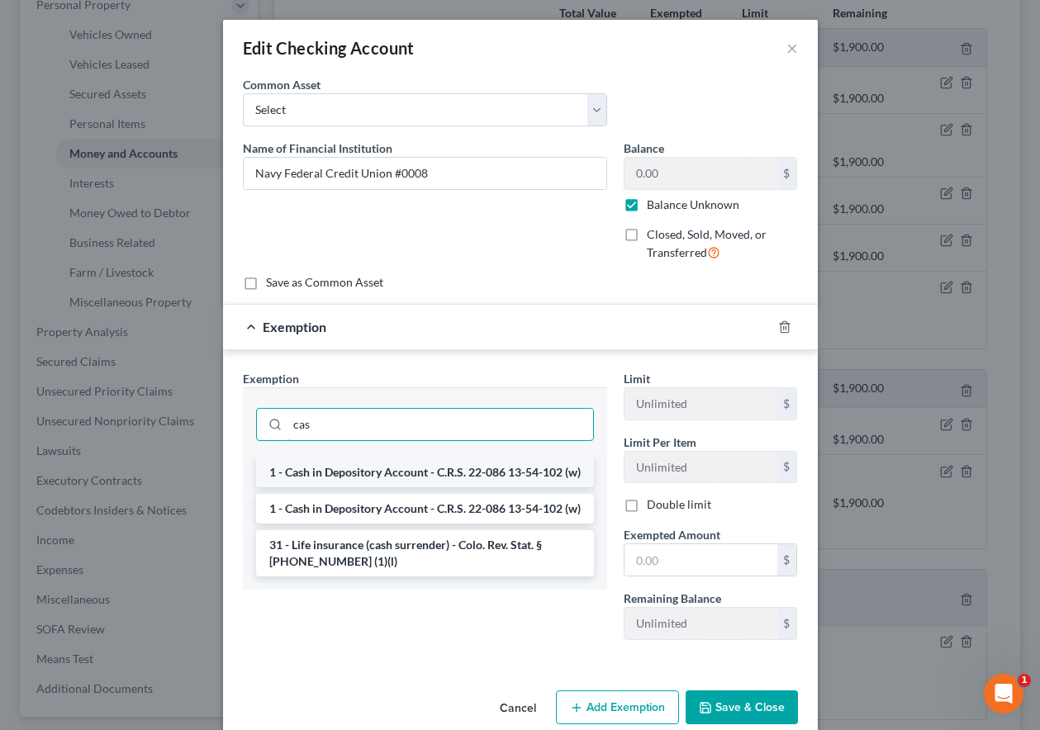
type input "cas"
click at [419, 487] on li "1 - Cash in Depository Account - C.R.S. 22-086 13-54-102 (w)" at bounding box center [425, 472] width 338 height 30
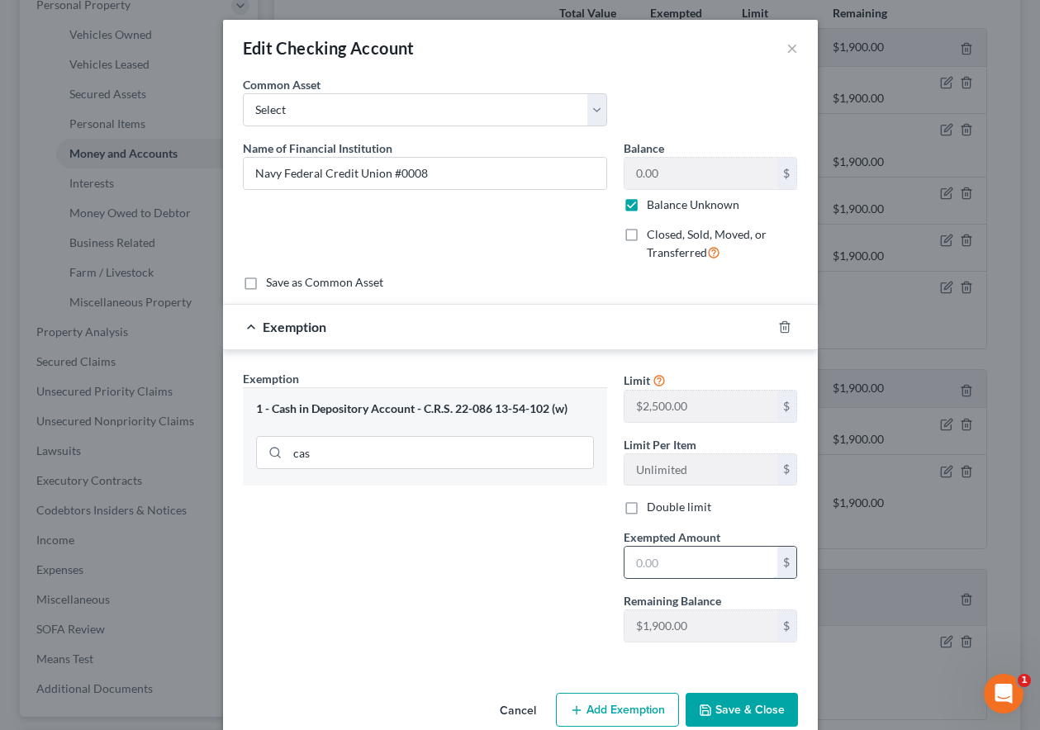
click at [685, 566] on input "text" at bounding box center [700, 562] width 153 height 31
type input "100"
click at [749, 716] on button "Save & Close" at bounding box center [741, 710] width 112 height 35
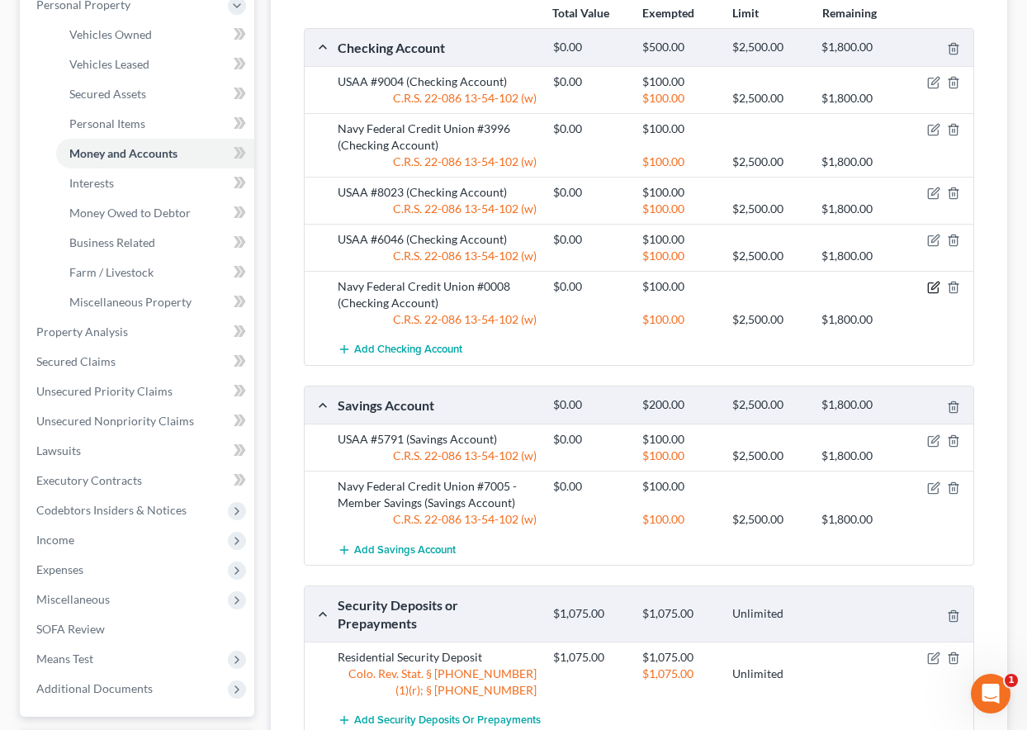
click at [936, 287] on icon "button" at bounding box center [934, 285] width 7 height 7
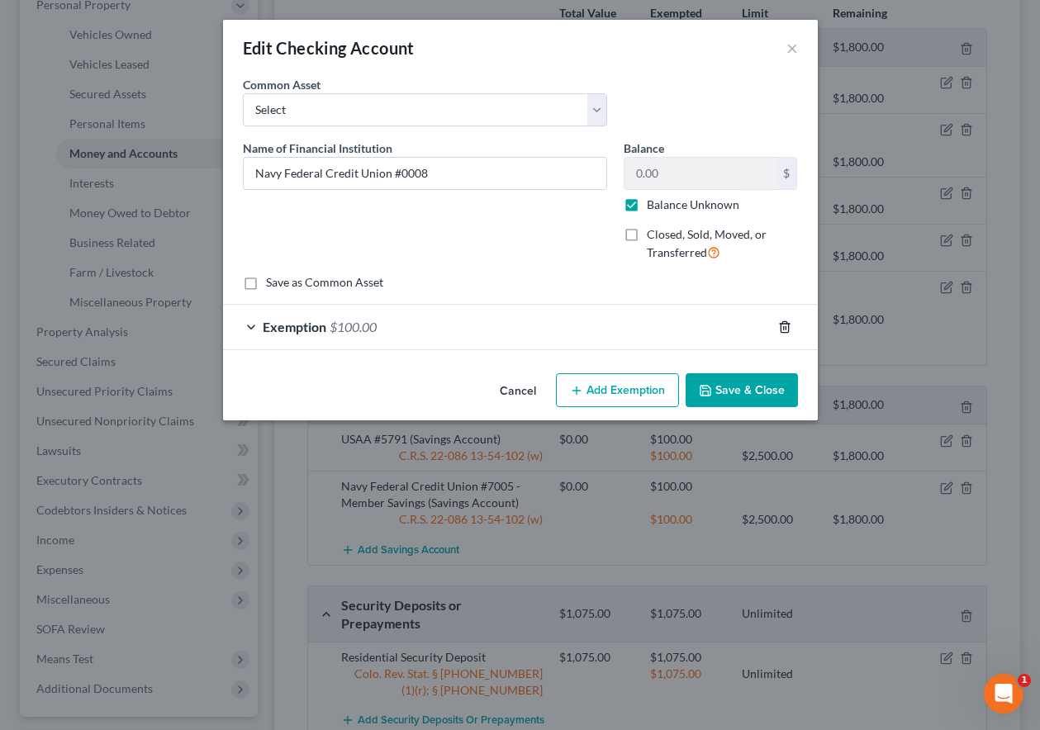
click at [782, 326] on icon "button" at bounding box center [784, 326] width 13 height 13
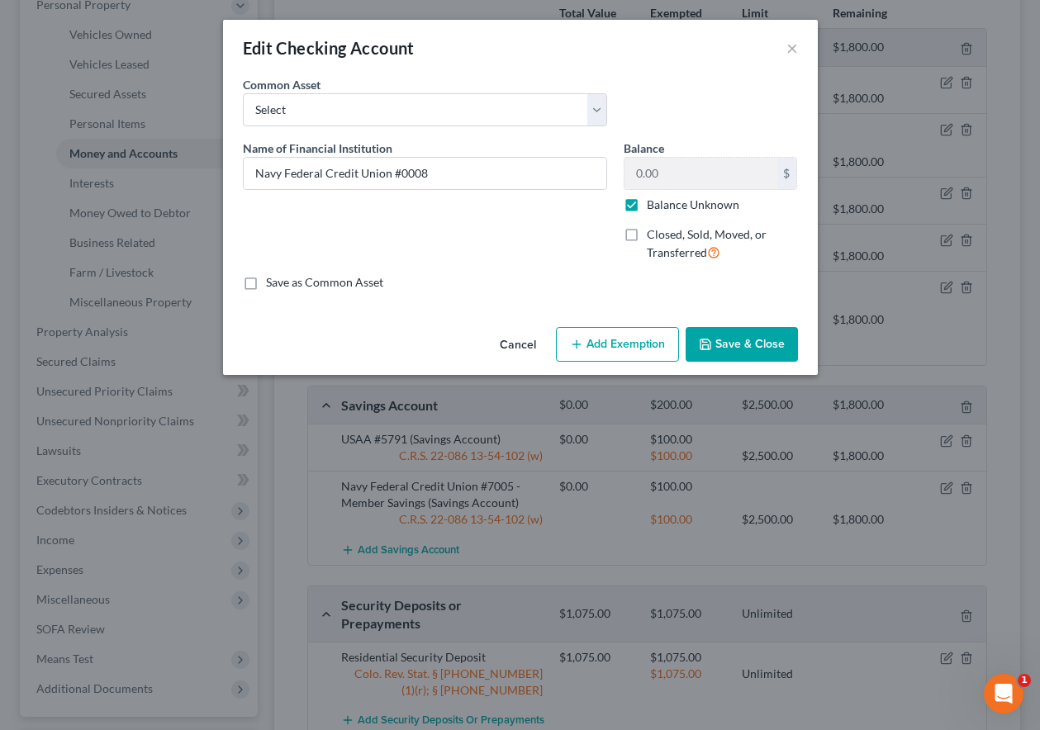
click at [664, 339] on button "Add Exemption" at bounding box center [617, 344] width 123 height 35
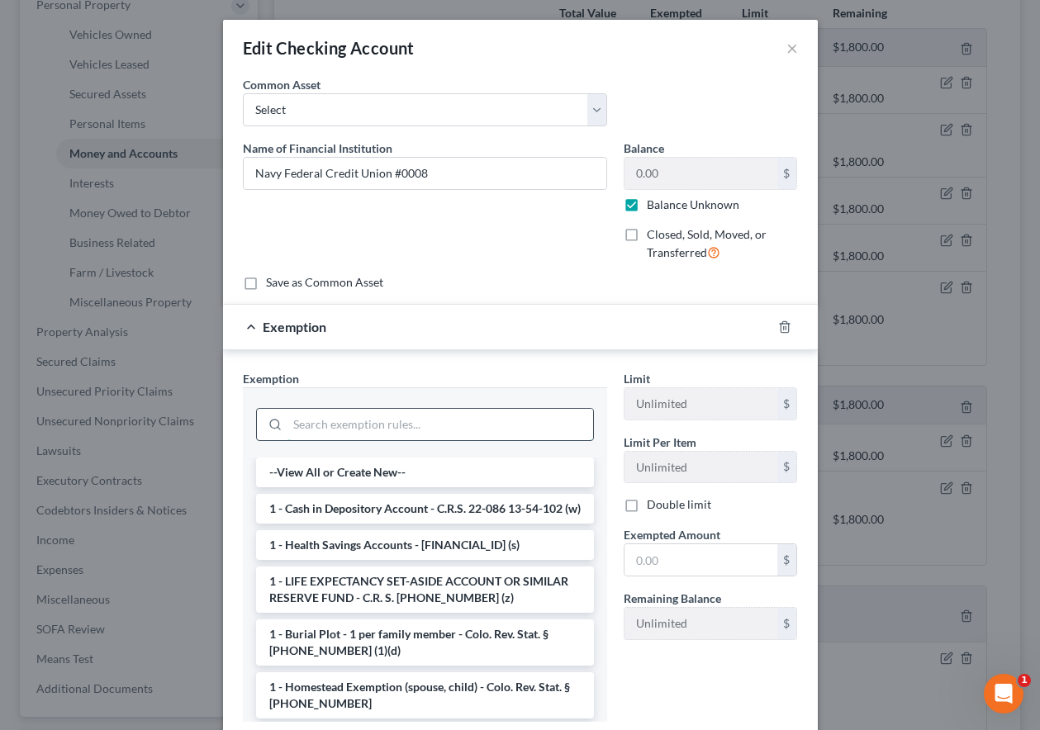
click at [457, 419] on input "search" at bounding box center [440, 424] width 306 height 31
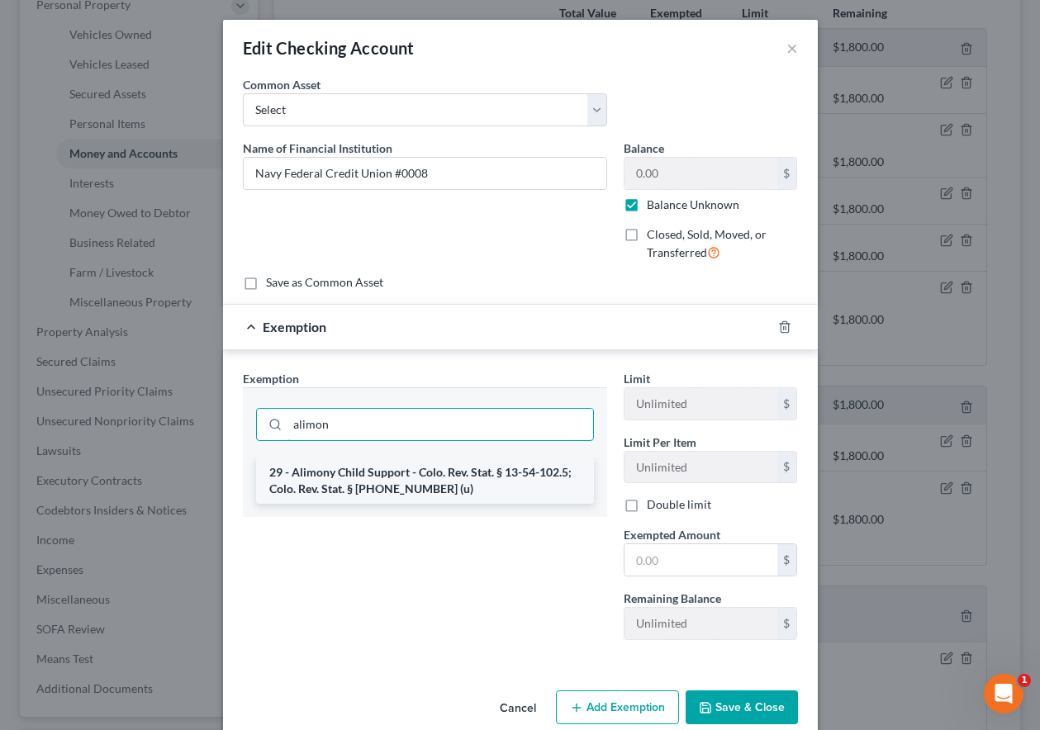
type input "alimon"
click at [440, 491] on li "29 - Alimony Child Support - Colo. Rev. Stat. § 13-54-102.5; Colo. Rev. Stat. §…" at bounding box center [425, 480] width 338 height 46
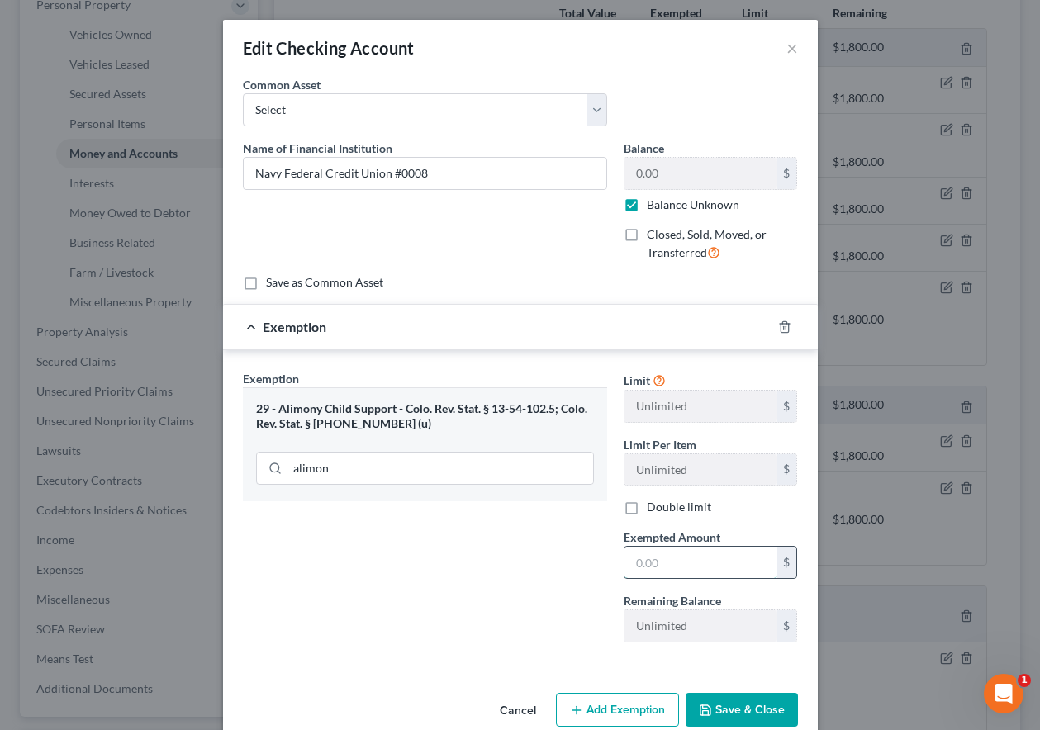
click at [700, 558] on input "text" at bounding box center [700, 562] width 153 height 31
type input "100"
click at [652, 712] on button "Add Exemption" at bounding box center [617, 710] width 123 height 35
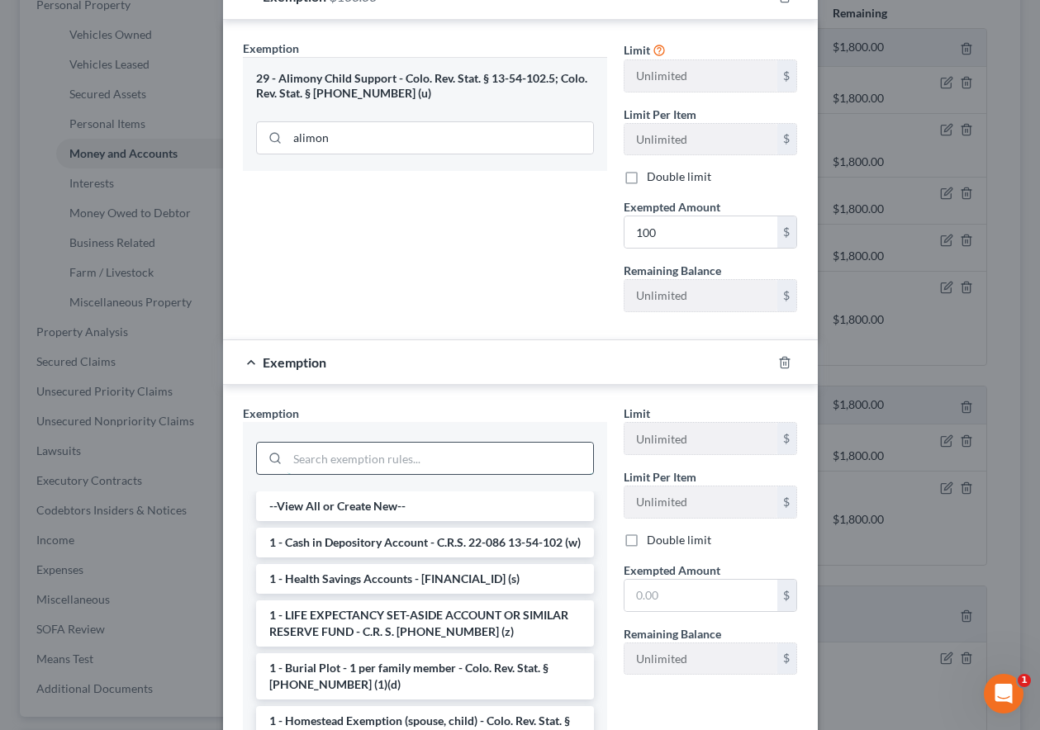
click at [368, 454] on input "search" at bounding box center [440, 458] width 306 height 31
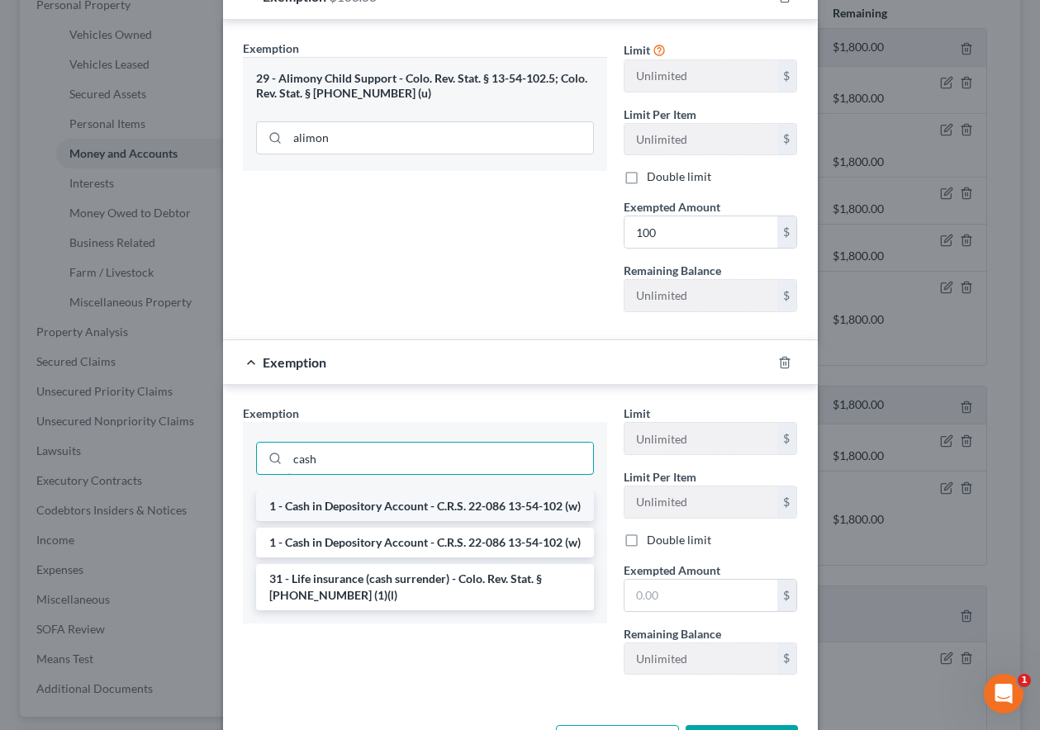
type input "cash"
click at [392, 521] on li "1 - Cash in Depository Account - C.R.S. 22-086 13-54-102 (w)" at bounding box center [425, 506] width 338 height 30
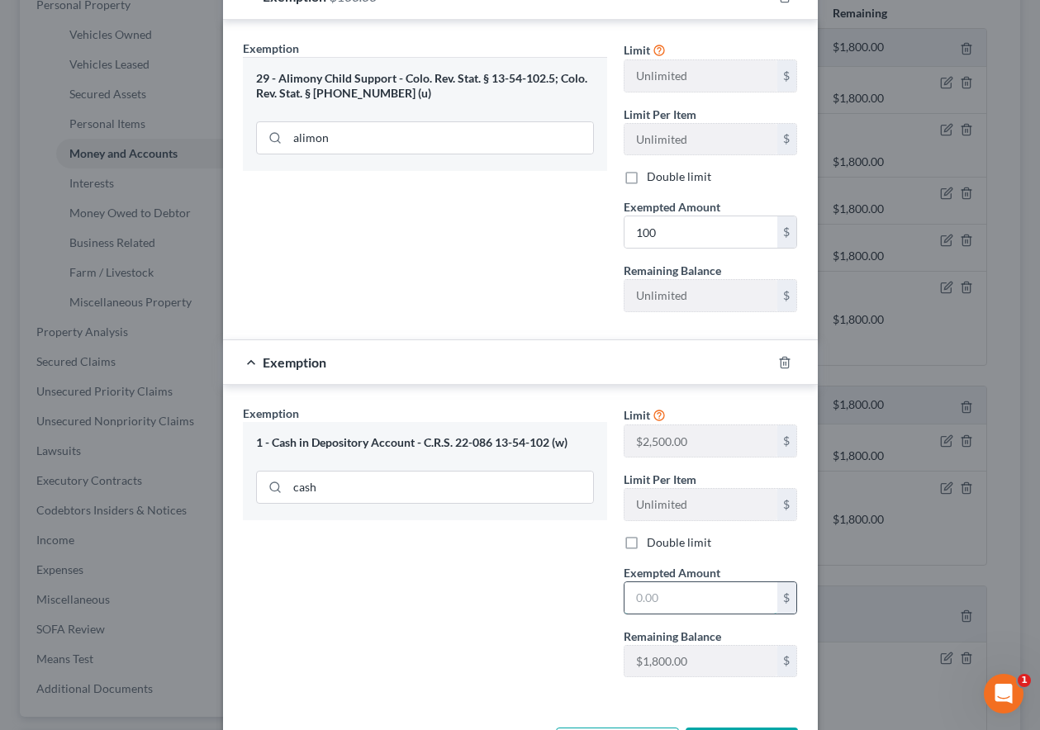
click at [711, 590] on input "text" at bounding box center [700, 597] width 153 height 31
type input "100"
click at [499, 583] on div "Exemption Set must be selected for CA. Exemption * 1 - Cash in Depository Accou…" at bounding box center [424, 548] width 381 height 286
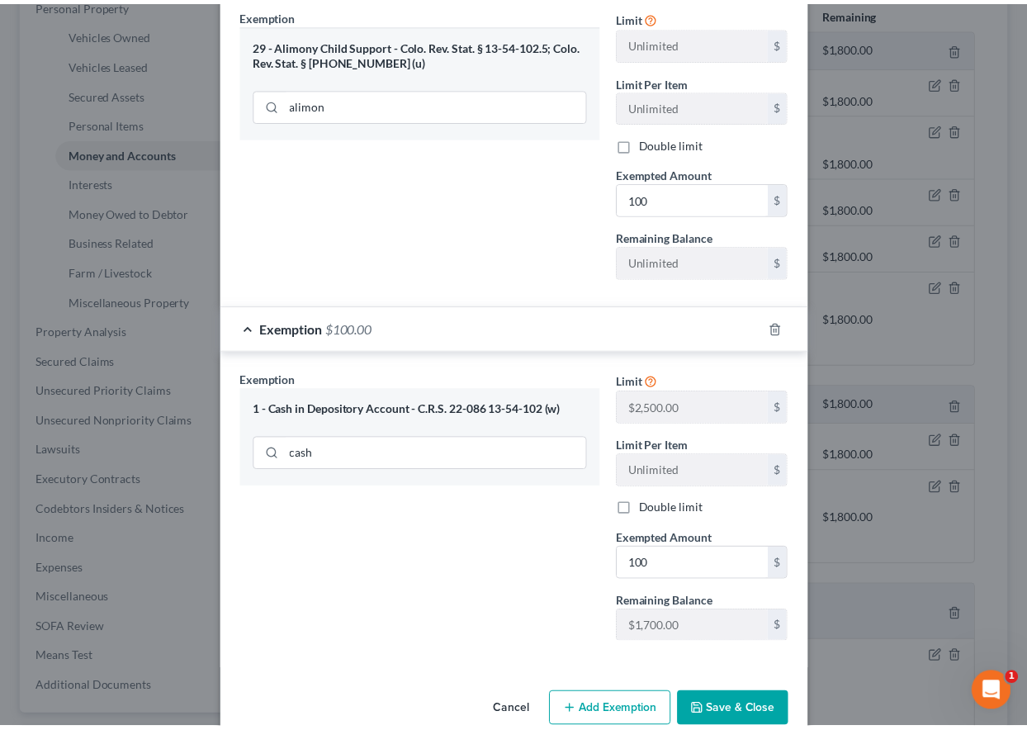
scroll to position [395, 0]
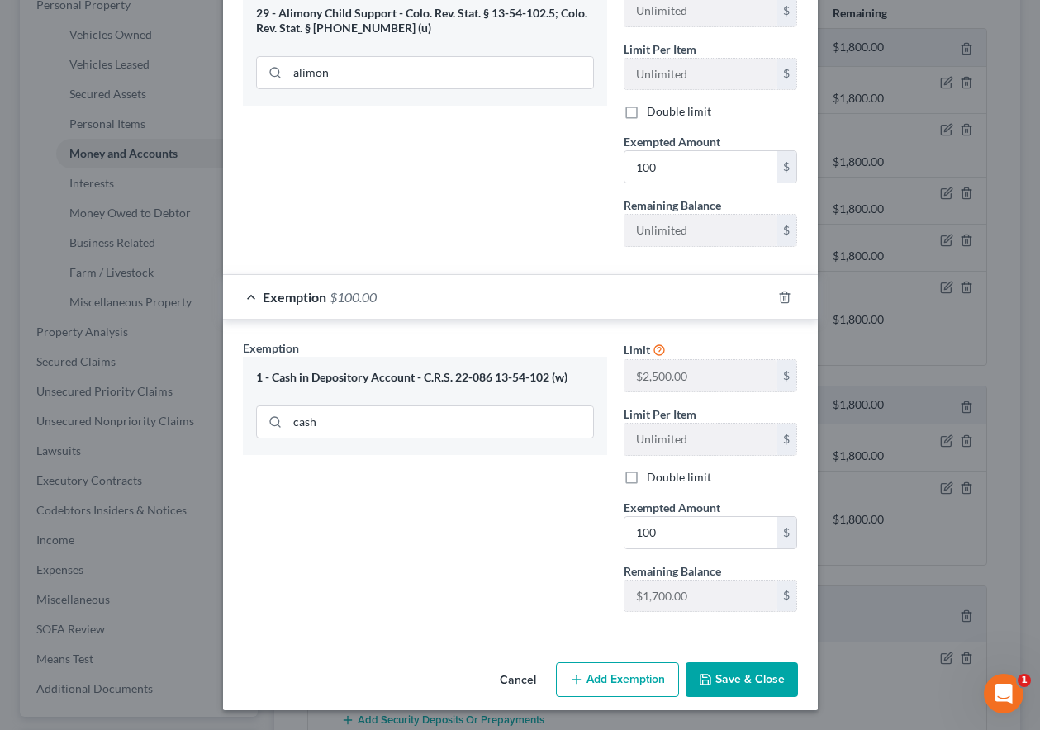
click at [746, 680] on button "Save & Close" at bounding box center [741, 679] width 112 height 35
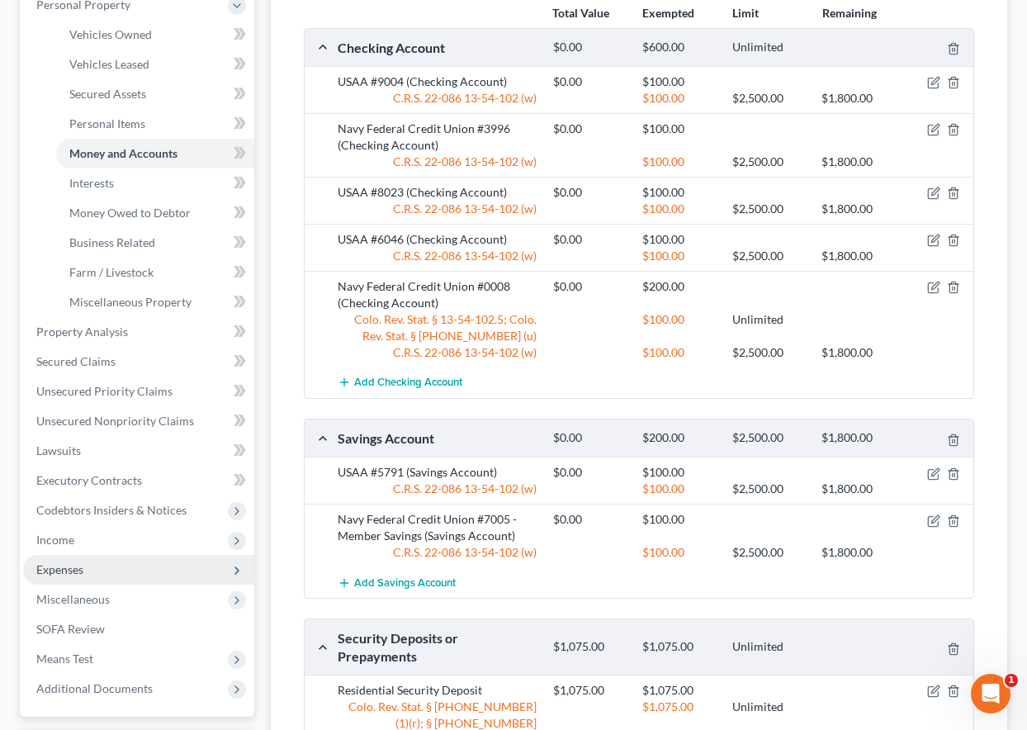
click at [76, 572] on span "Expenses" at bounding box center [59, 569] width 47 height 14
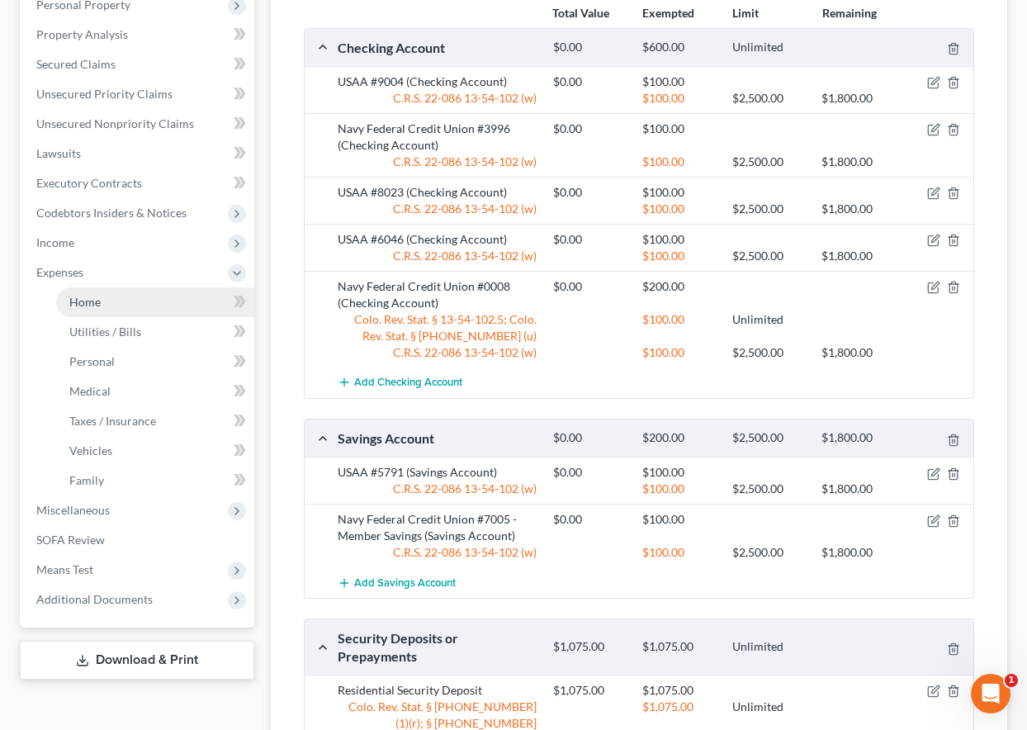
click at [90, 303] on span "Home" at bounding box center [84, 302] width 31 height 14
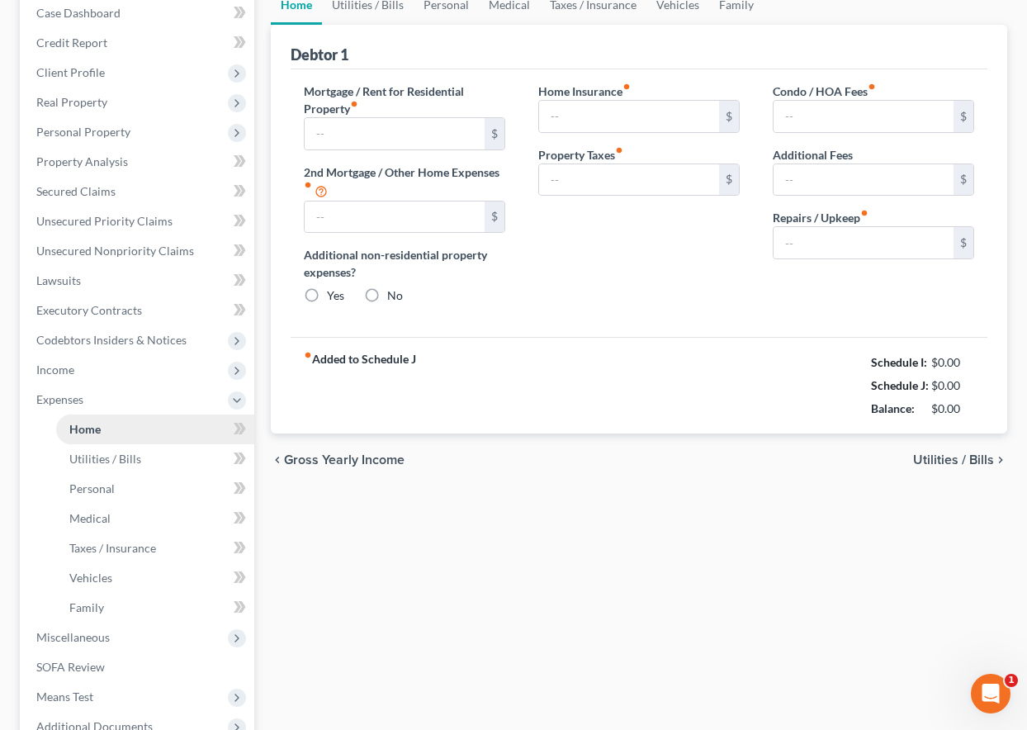
type input "500.00"
type input "0.00"
radio input "true"
type input "0.00"
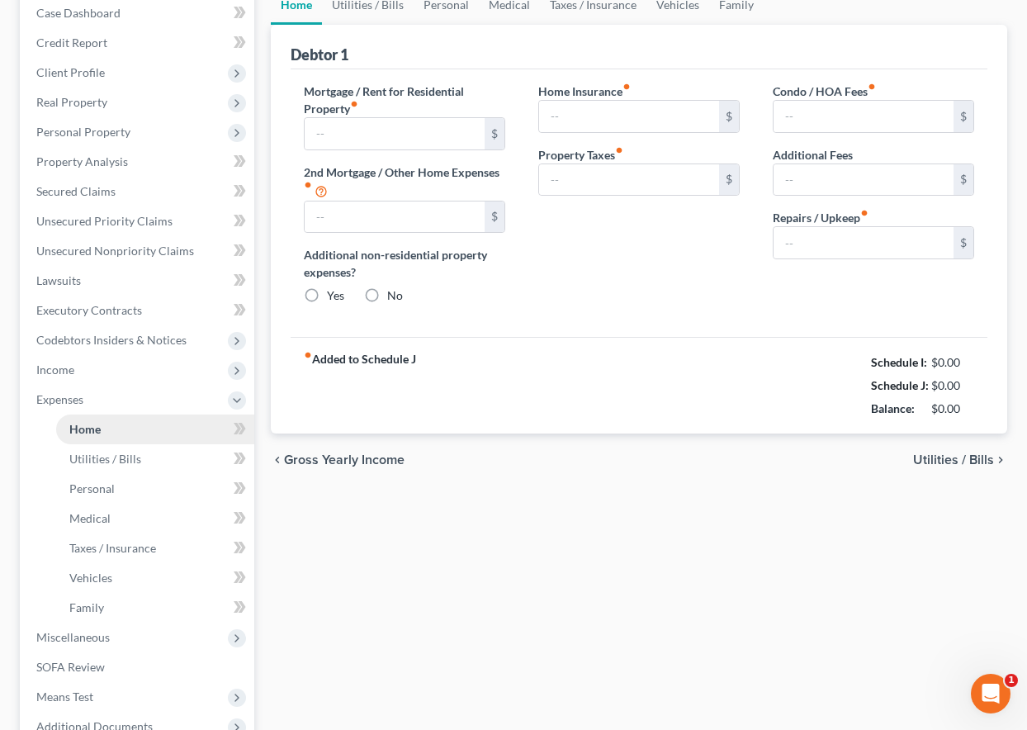
type input "0.00"
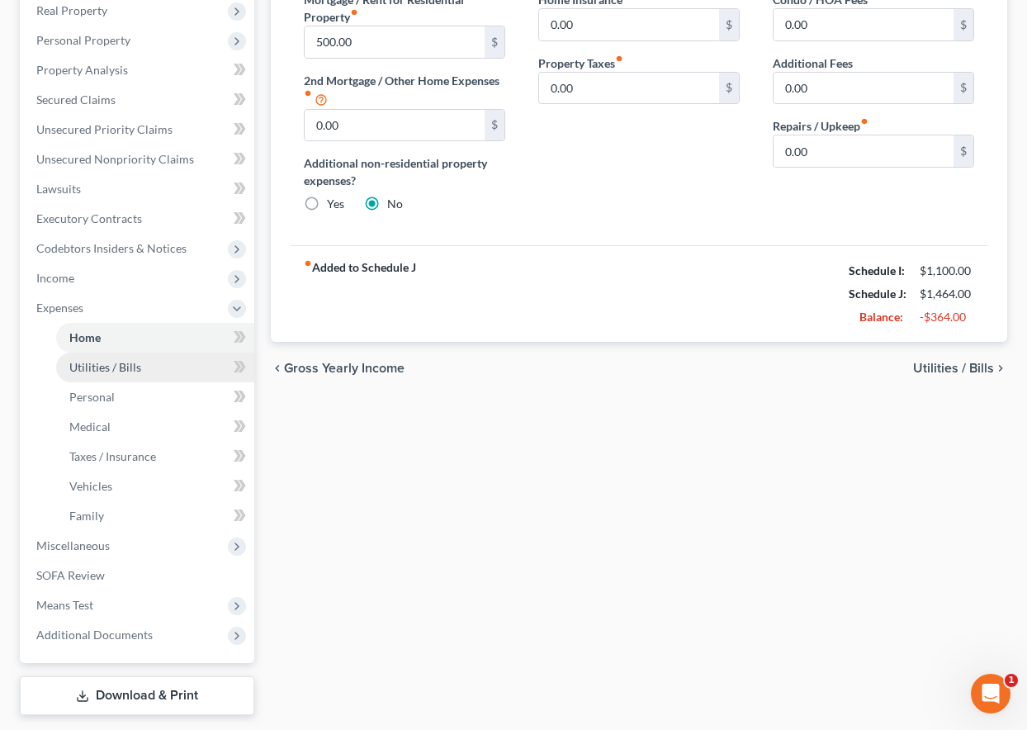
scroll to position [343, 0]
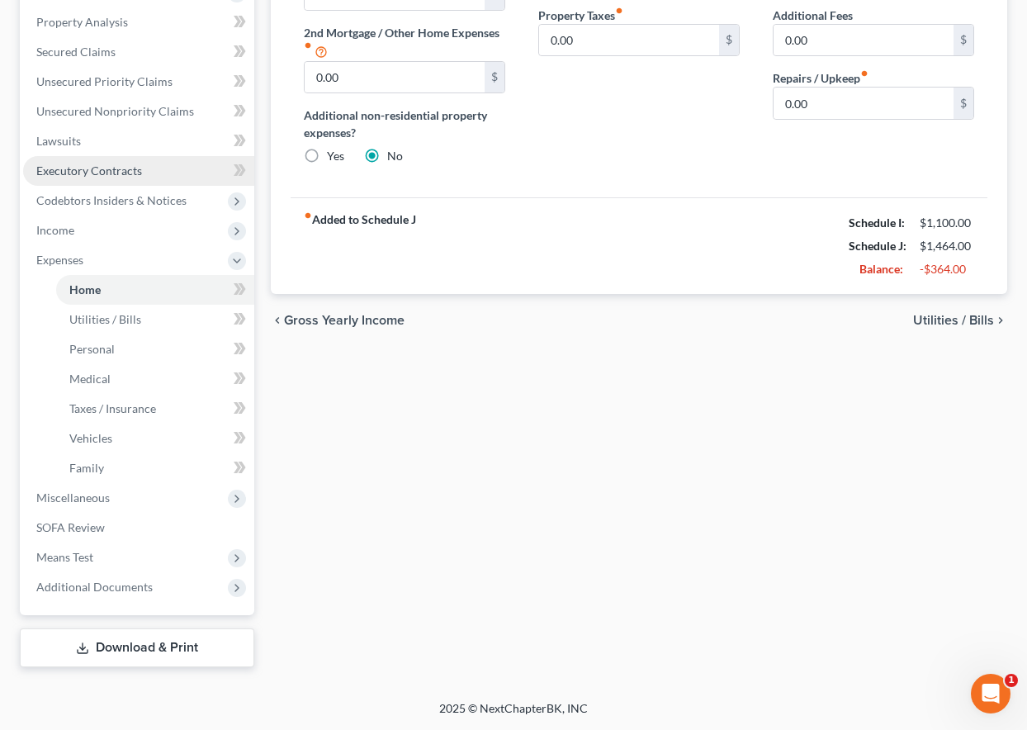
click at [64, 163] on span "Executory Contracts" at bounding box center [89, 170] width 106 height 14
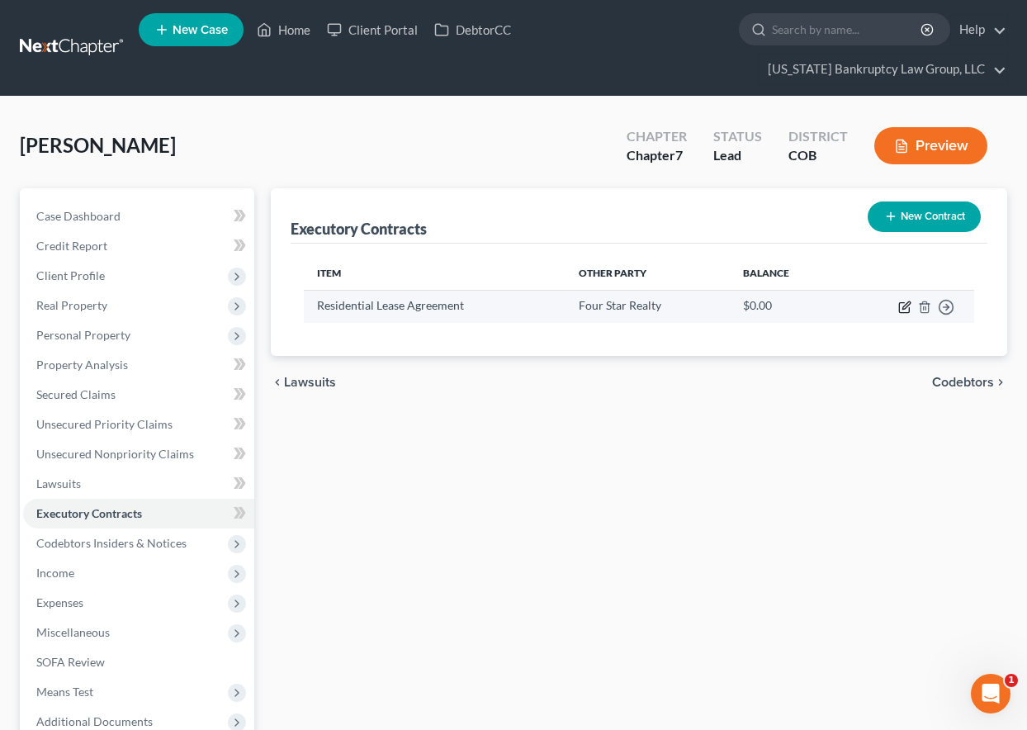
click at [907, 306] on icon "button" at bounding box center [904, 307] width 13 height 13
select select "2"
select select "5"
select select "0"
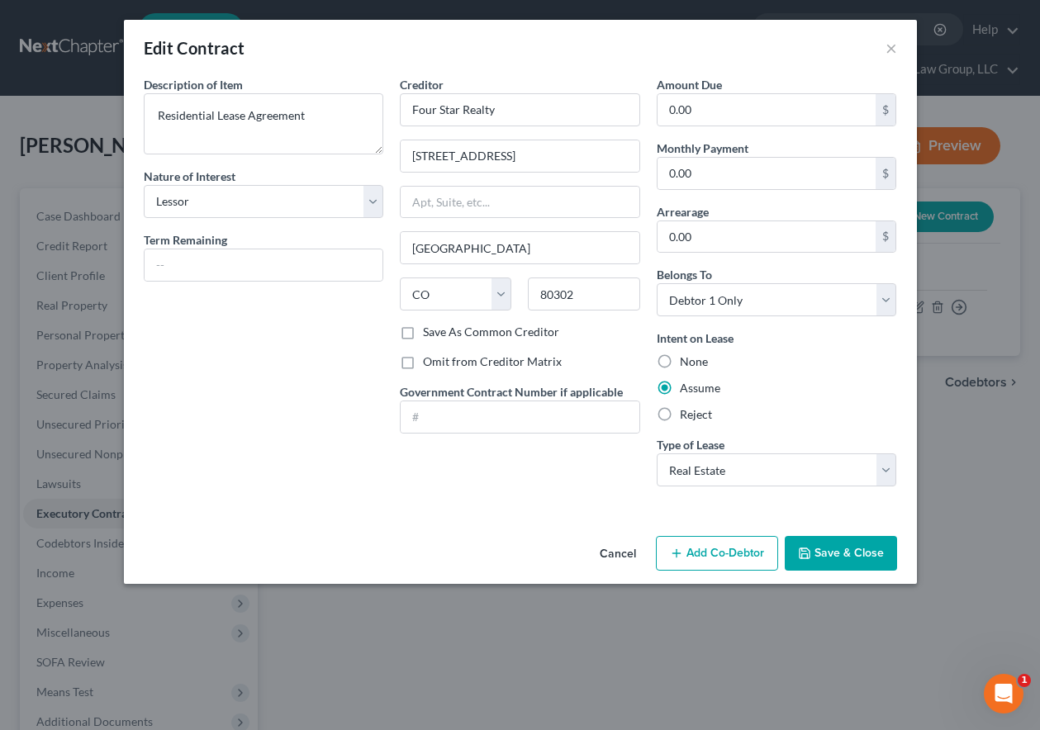
click at [697, 546] on button "Add Co-Debtor" at bounding box center [717, 553] width 122 height 35
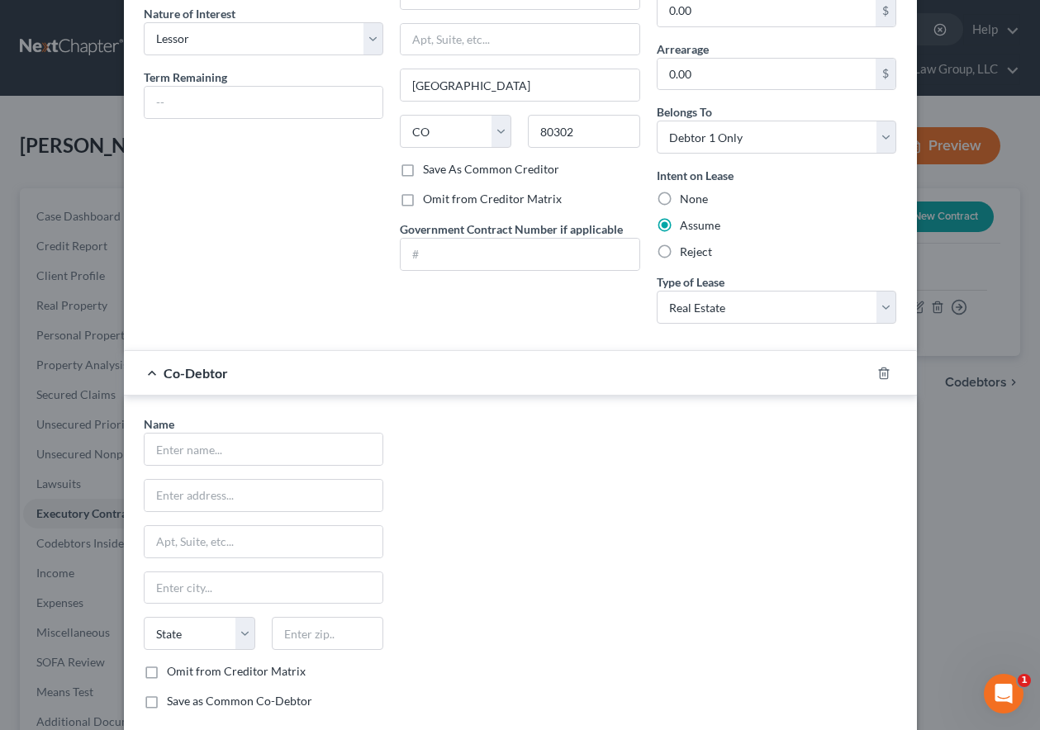
scroll to position [165, 0]
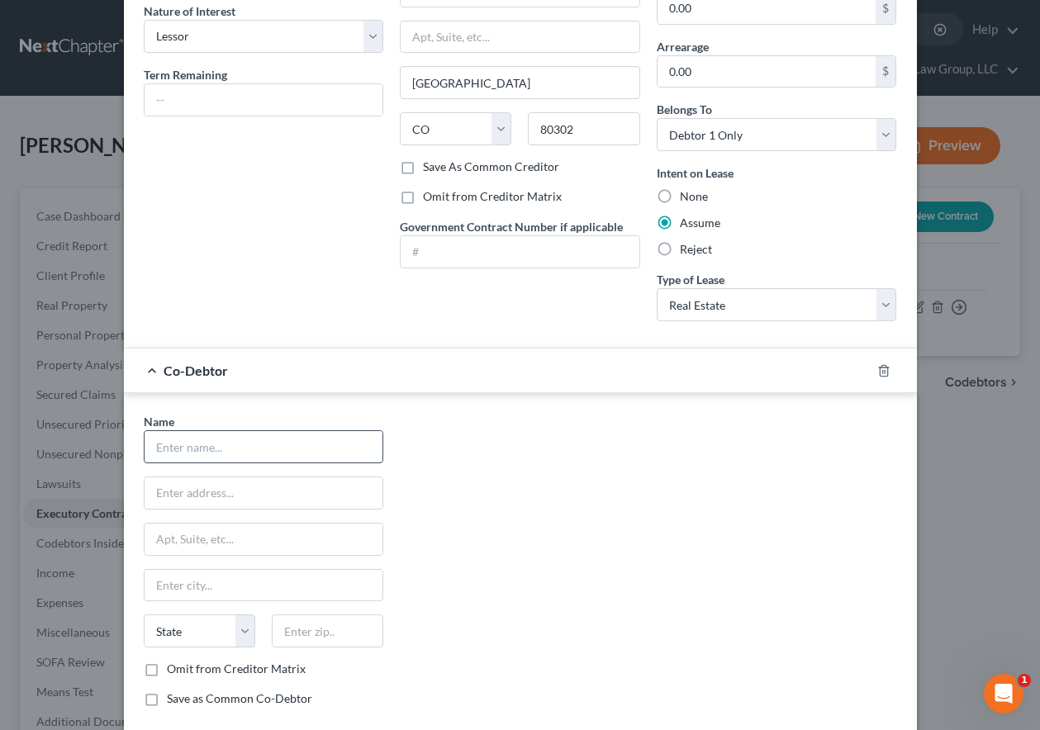
click at [224, 436] on input "text" at bounding box center [263, 446] width 239 height 31
type input "[PERSON_NAME]"
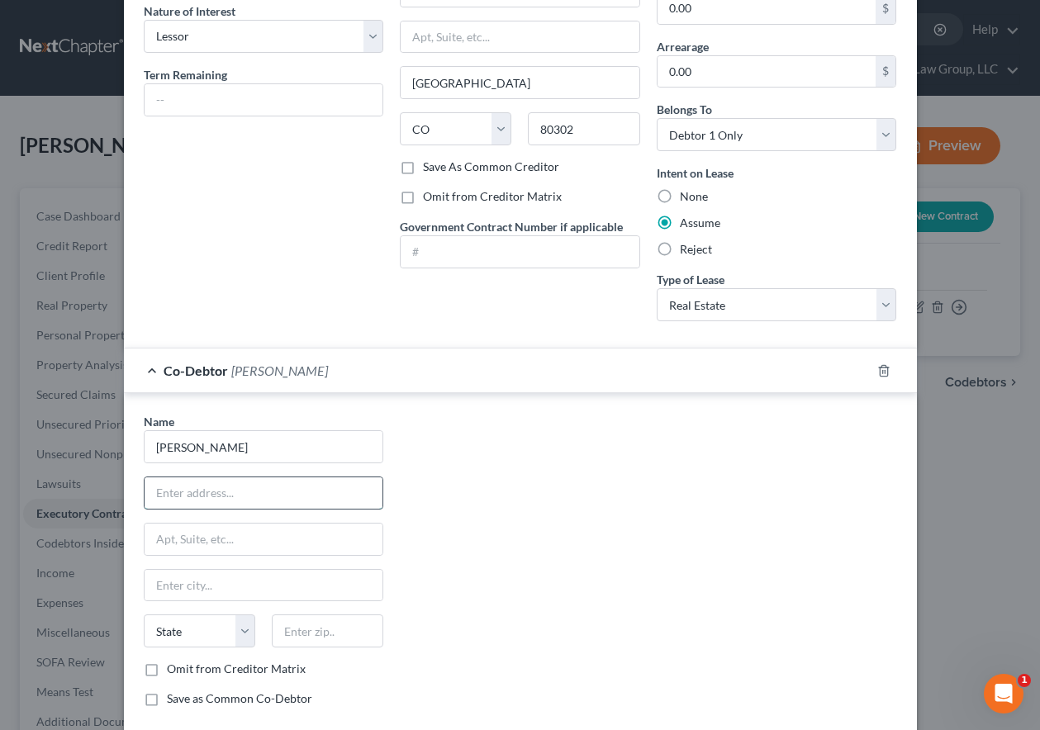
click at [292, 491] on input "text" at bounding box center [263, 492] width 239 height 31
type input "[STREET_ADDRESS][PERSON_NAME]"
type input "80113"
click at [173, 661] on input "Omit from Creditor Matrix" at bounding box center [178, 666] width 11 height 11
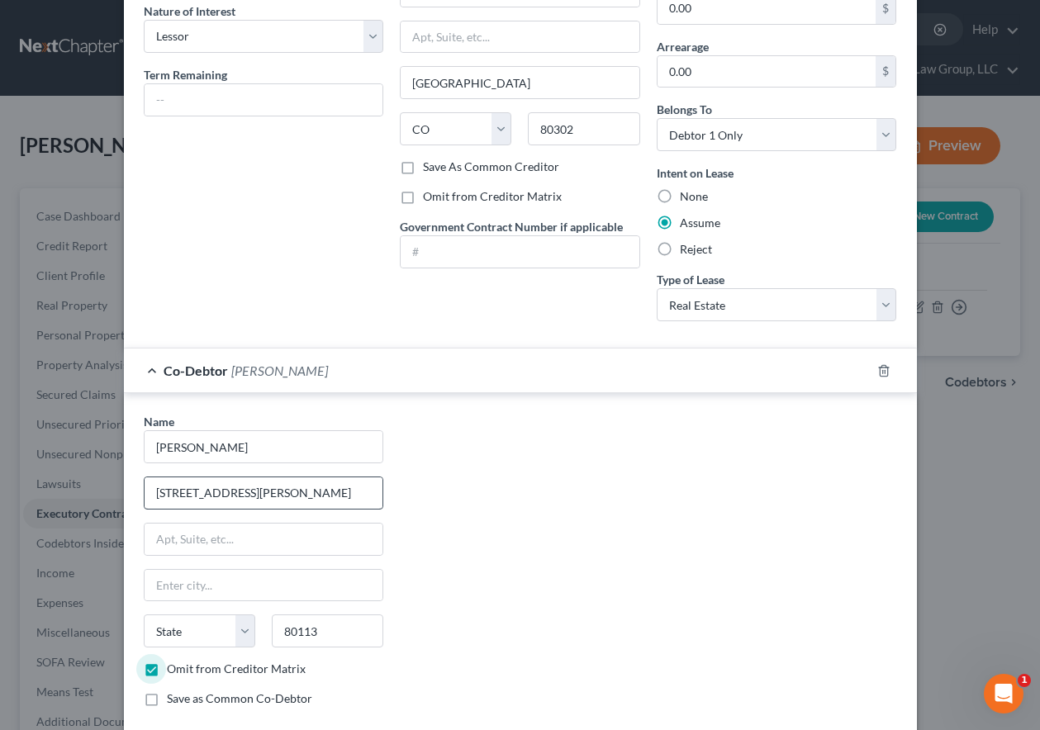
checkbox input "false"
click at [632, 540] on div "Name * [PERSON_NAME] [STREET_ADDRESS][PERSON_NAME] State [US_STATE] AK AR AZ CA…" at bounding box center [520, 566] width 770 height 307
click at [167, 700] on label "Save as Common Co-Debtor" at bounding box center [239, 698] width 145 height 17
click at [173, 700] on input "Save as Common Co-Debtor" at bounding box center [178, 695] width 11 height 11
checkbox input "true"
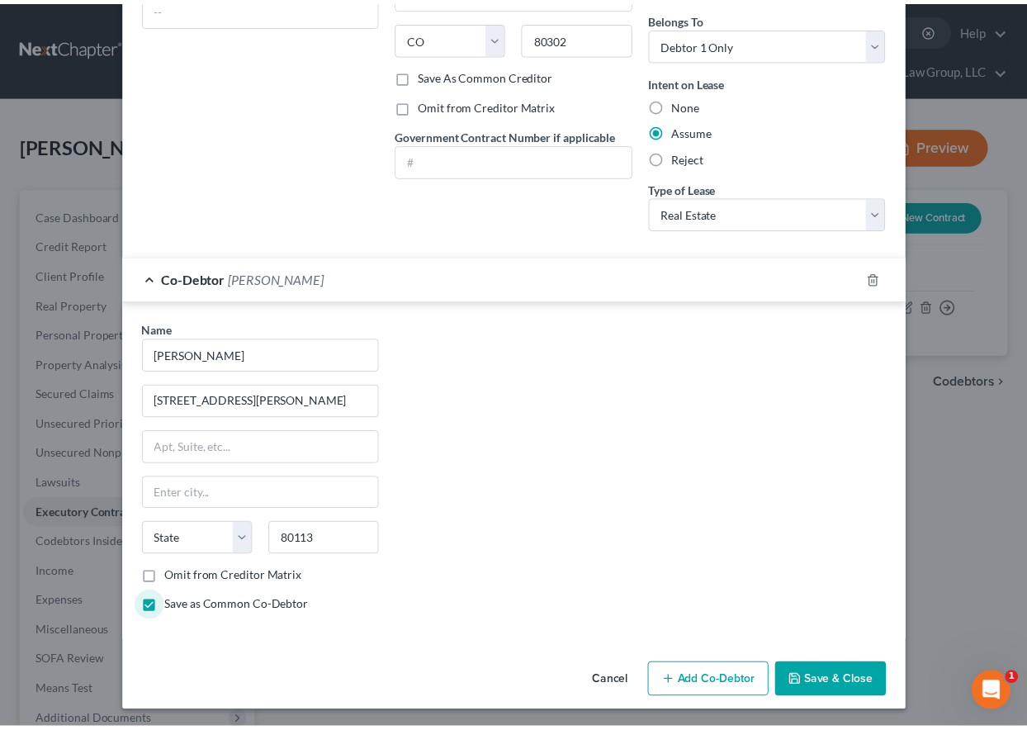
scroll to position [259, 0]
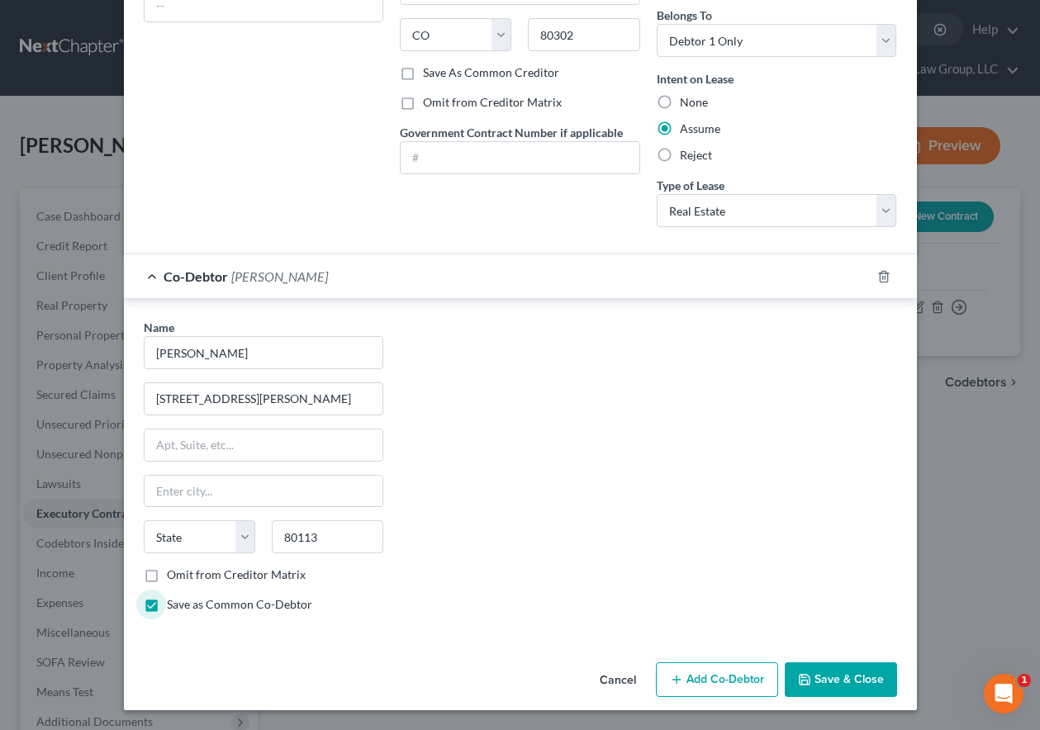
click at [816, 670] on button "Save & Close" at bounding box center [840, 679] width 112 height 35
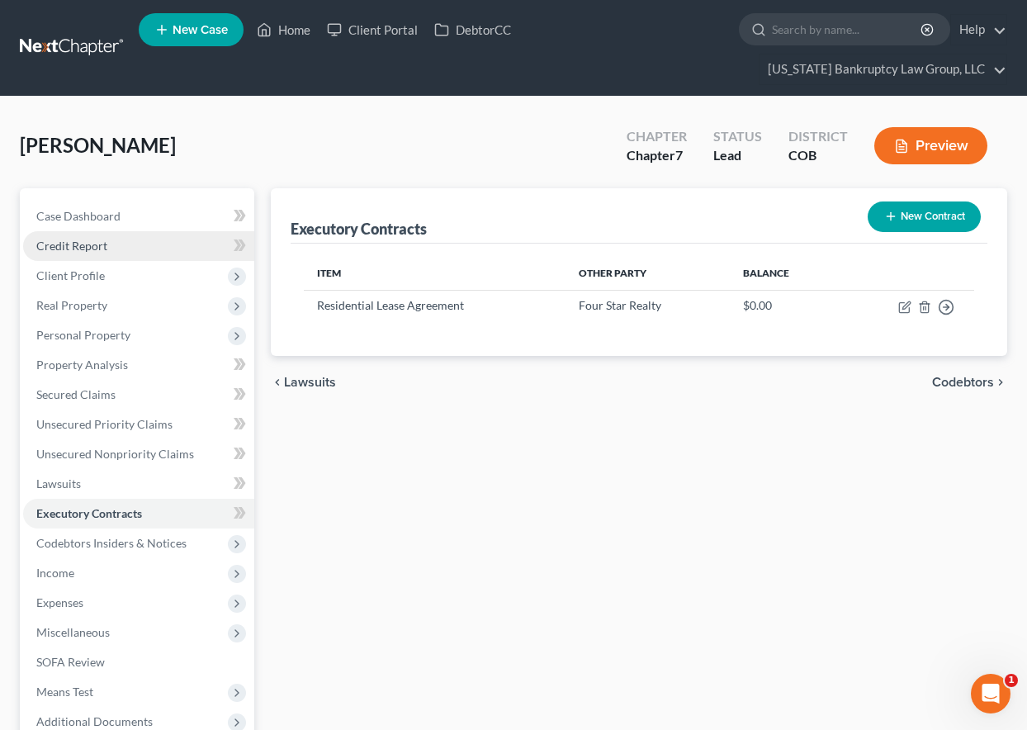
click at [88, 242] on span "Credit Report" at bounding box center [71, 246] width 71 height 14
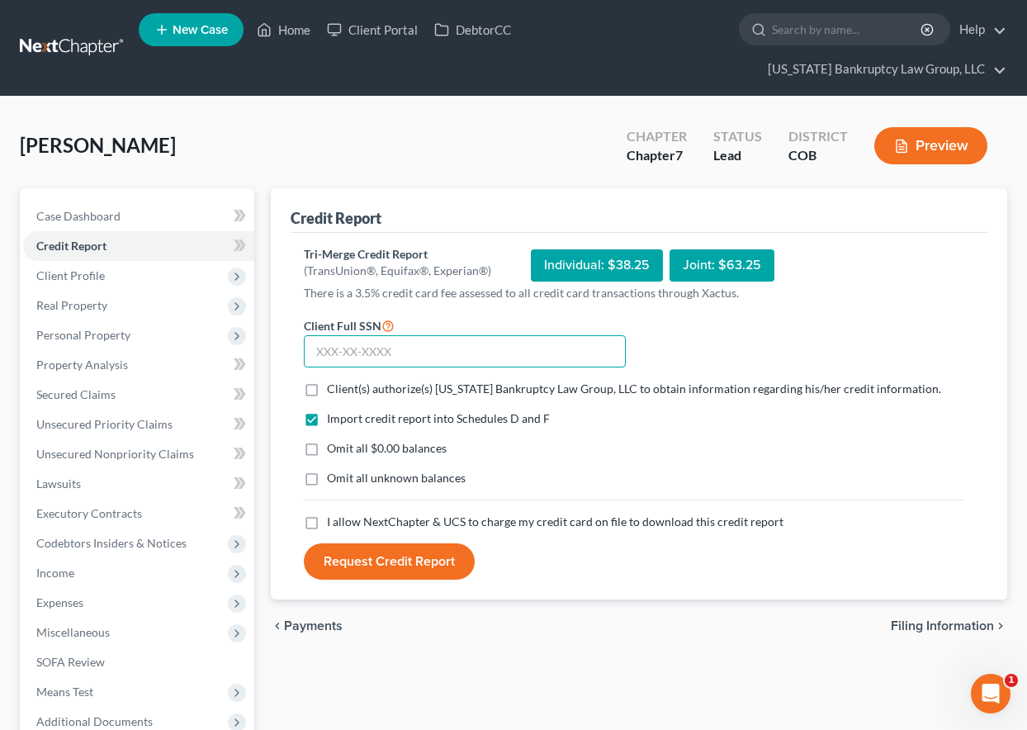
click at [445, 347] on input "text" at bounding box center [465, 351] width 322 height 33
type input "099-78-8269"
click at [334, 381] on input "Client(s) authorize(s) [US_STATE] Bankruptcy Law Group, LLC to obtain informati…" at bounding box center [339, 386] width 11 height 11
checkbox input "true"
click at [327, 448] on label "Omit all $0.00 balances" at bounding box center [387, 448] width 120 height 17
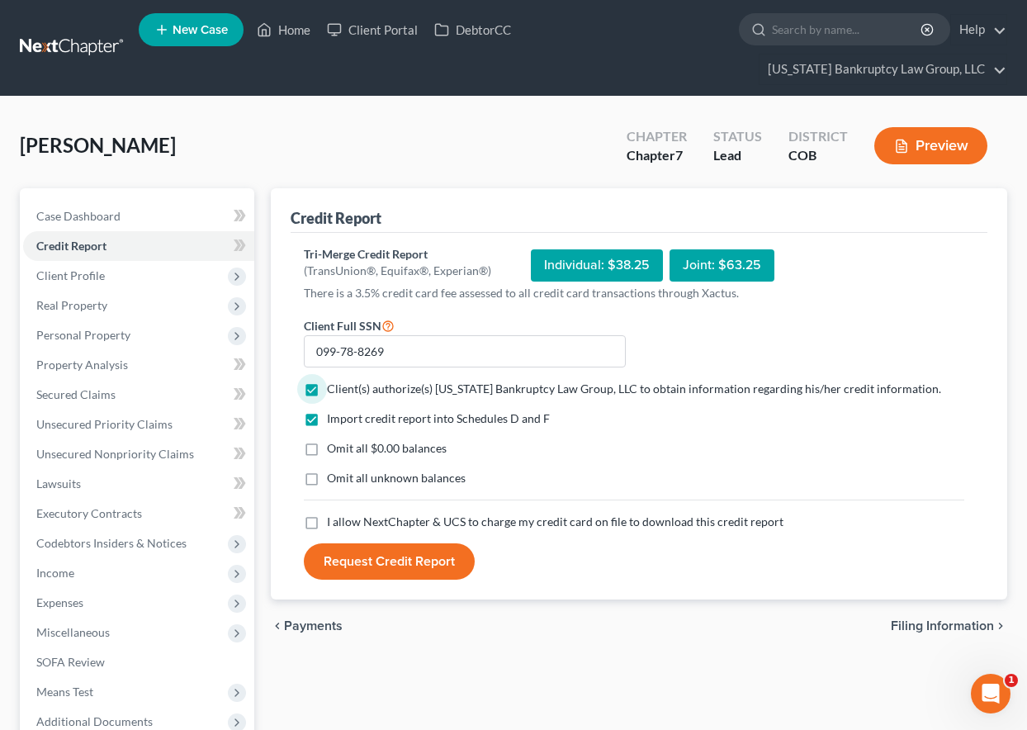
click at [334, 448] on input "Omit all $0.00 balances" at bounding box center [339, 445] width 11 height 11
checkbox input "true"
click at [327, 482] on label "Omit all unknown balances" at bounding box center [396, 478] width 139 height 17
click at [334, 481] on input "Omit all unknown balances" at bounding box center [339, 475] width 11 height 11
checkbox input "true"
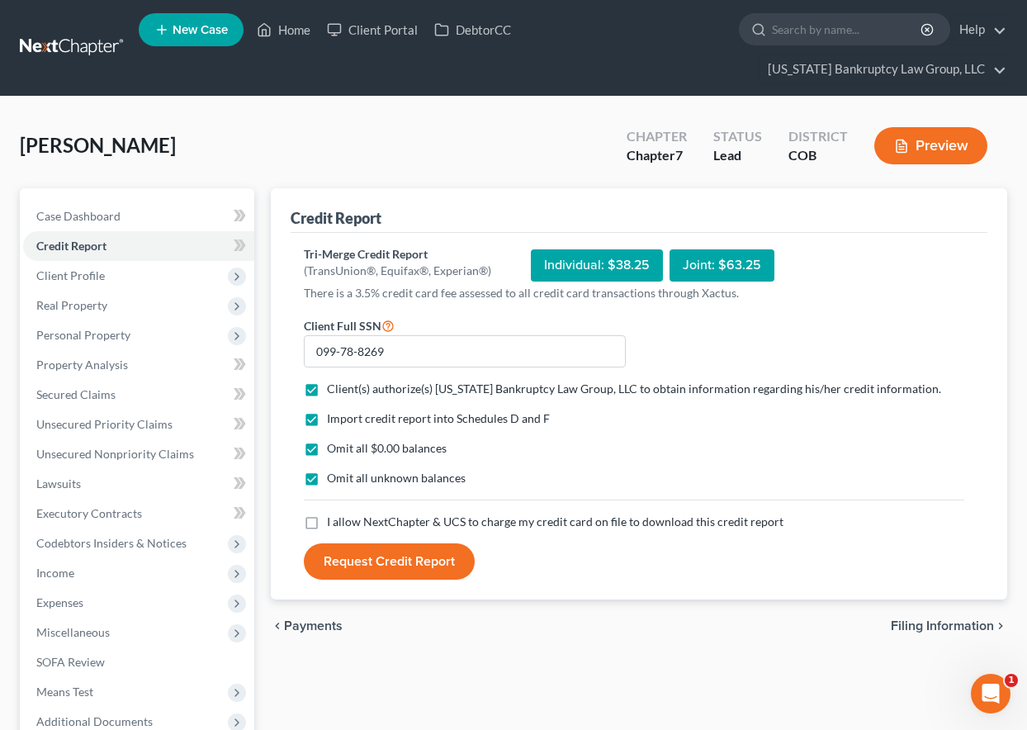
click at [306, 506] on div "Import credit report into Schedules D and F Omit all $0.00 balances Omit all un…" at bounding box center [634, 461] width 677 height 103
click at [327, 517] on label "I allow NextChapter & UCS to charge my credit card on file to download this cre…" at bounding box center [555, 522] width 457 height 17
click at [334, 517] on input "I allow NextChapter & UCS to charge my credit card on file to download this cre…" at bounding box center [339, 519] width 11 height 11
checkbox input "true"
click at [386, 575] on button "Request Credit Report" at bounding box center [389, 561] width 171 height 36
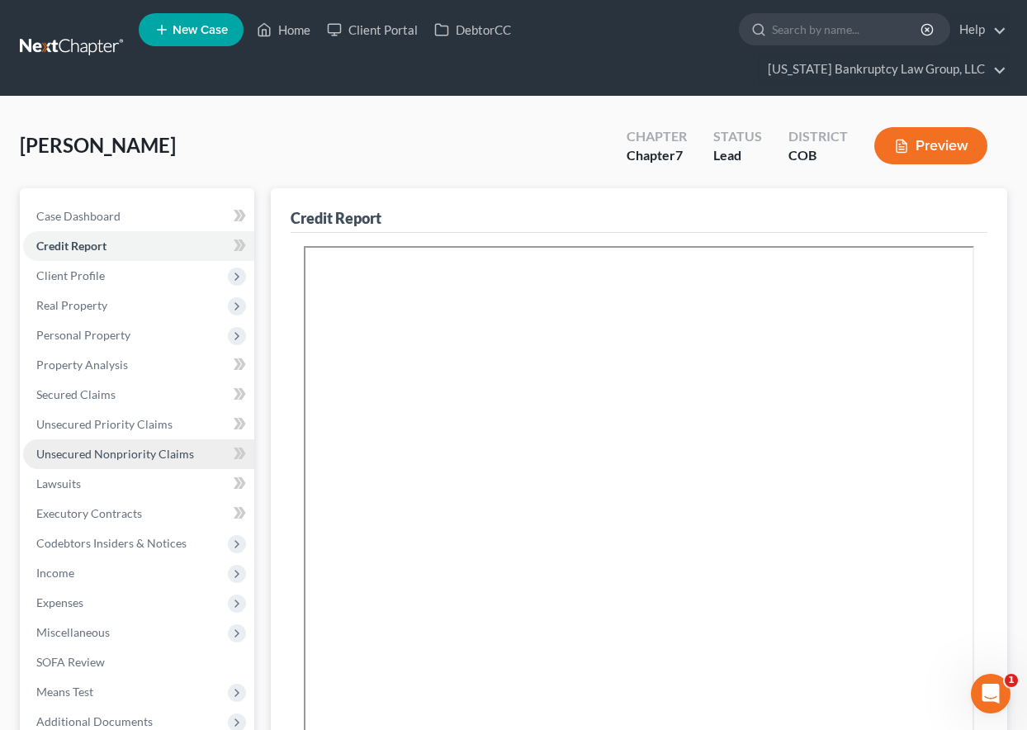
click at [126, 452] on span "Unsecured Nonpriority Claims" at bounding box center [115, 454] width 158 height 14
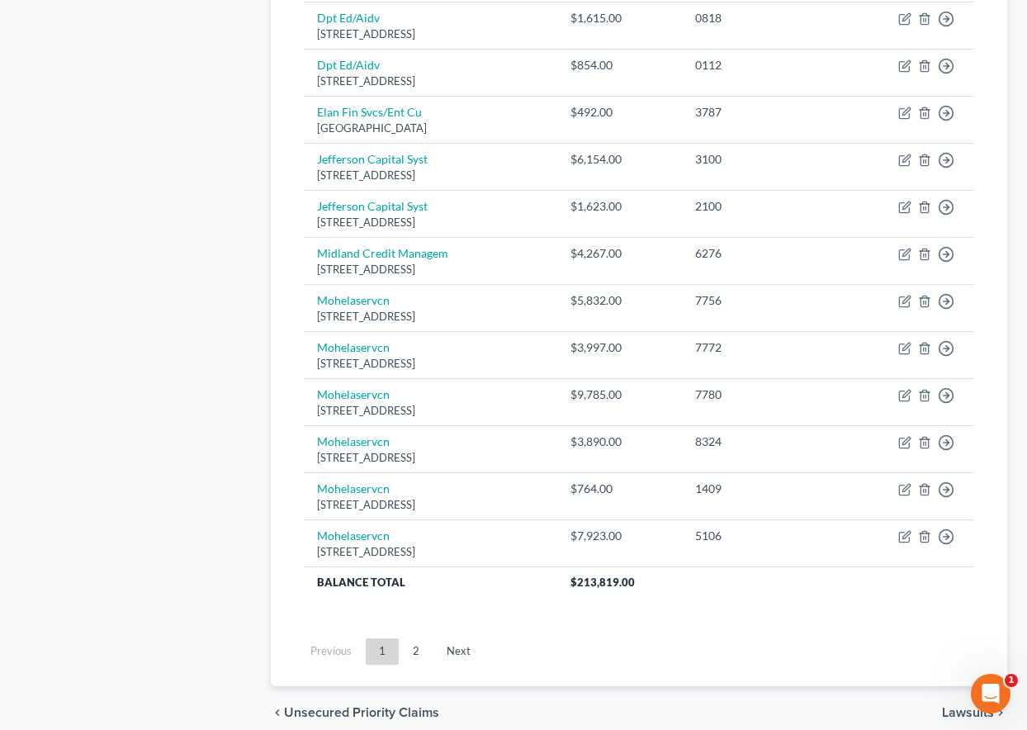
scroll to position [1156, 0]
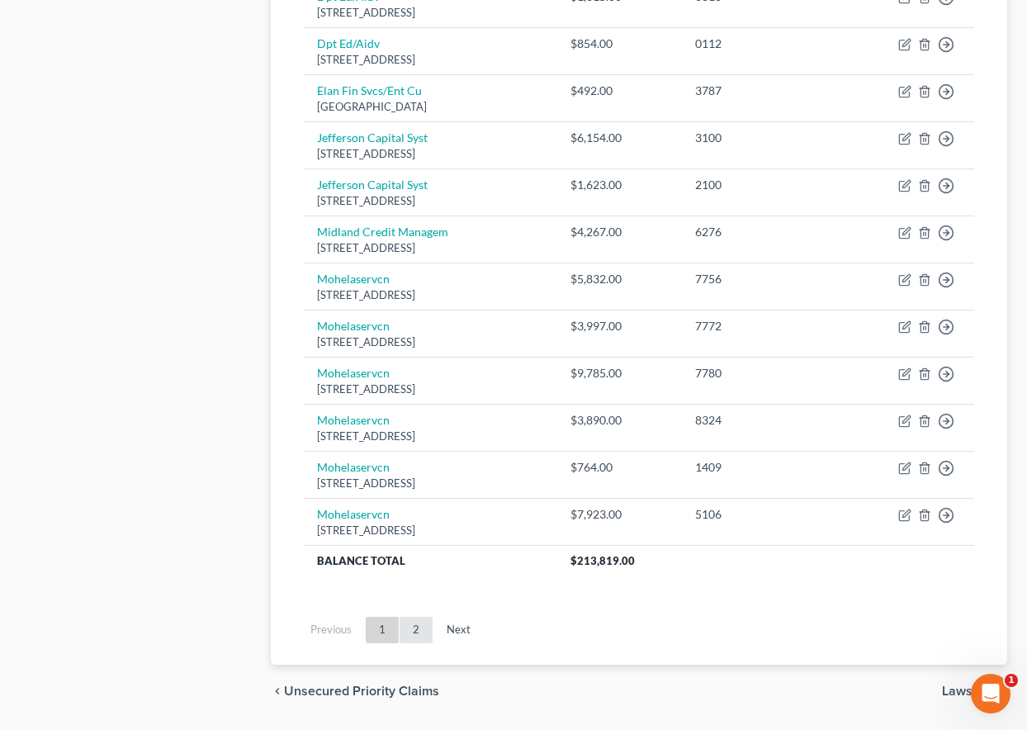
click at [415, 628] on link "2" at bounding box center [416, 630] width 33 height 26
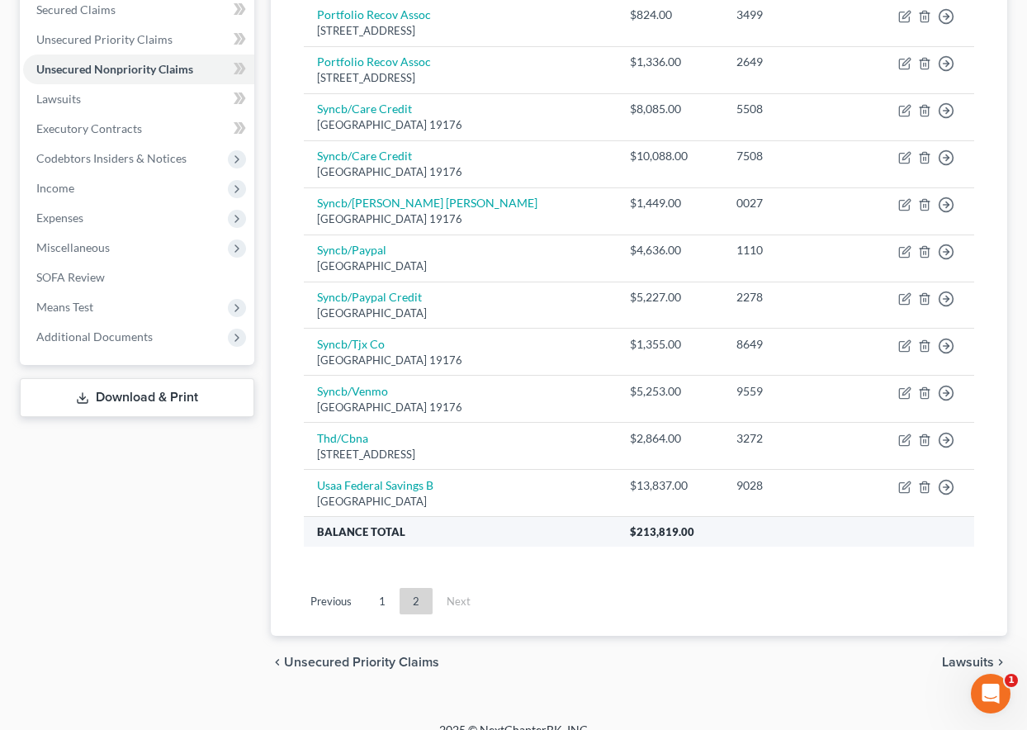
scroll to position [406, 0]
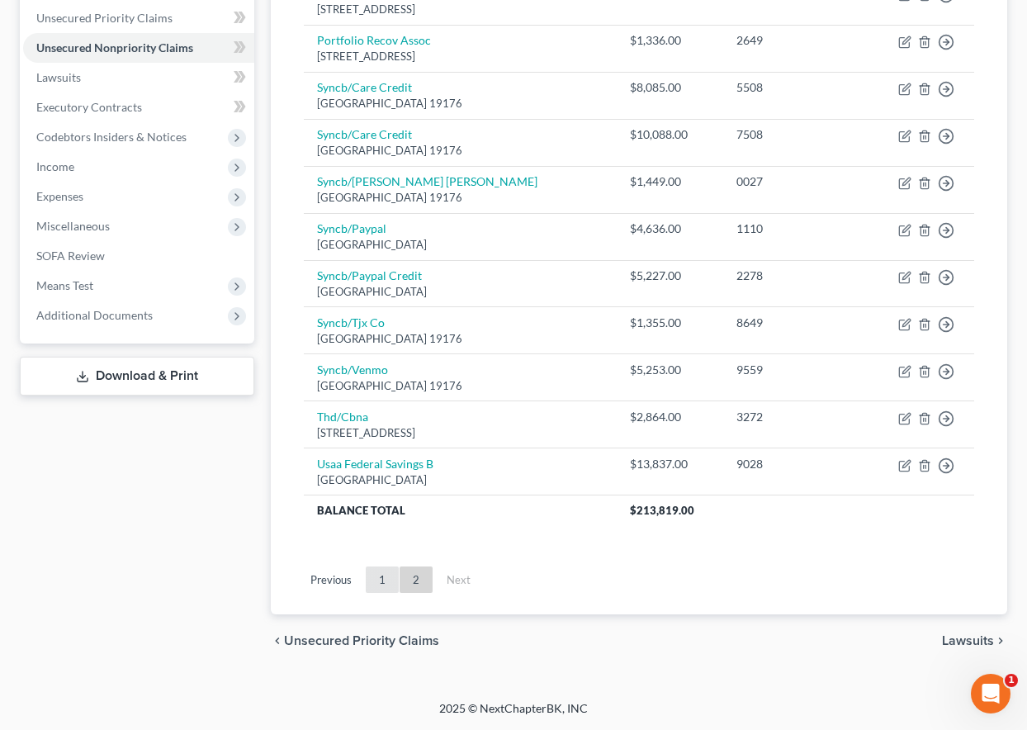
click at [381, 582] on link "1" at bounding box center [382, 579] width 33 height 26
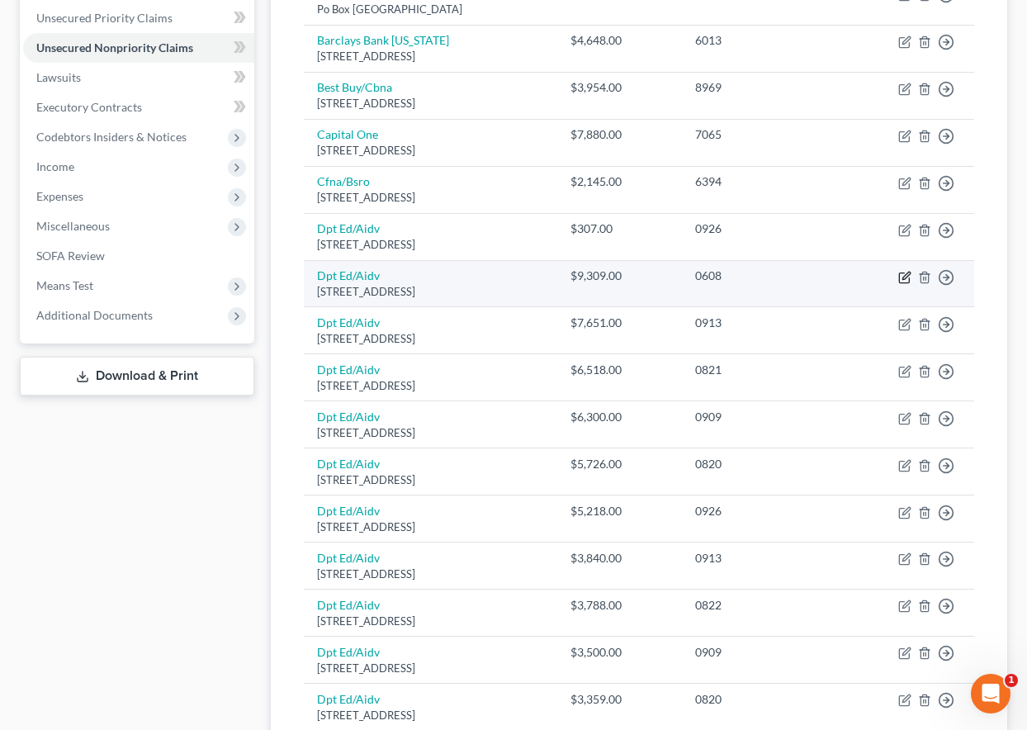
click at [907, 276] on icon "button" at bounding box center [904, 277] width 13 height 13
select select "45"
select select "17"
select select "0"
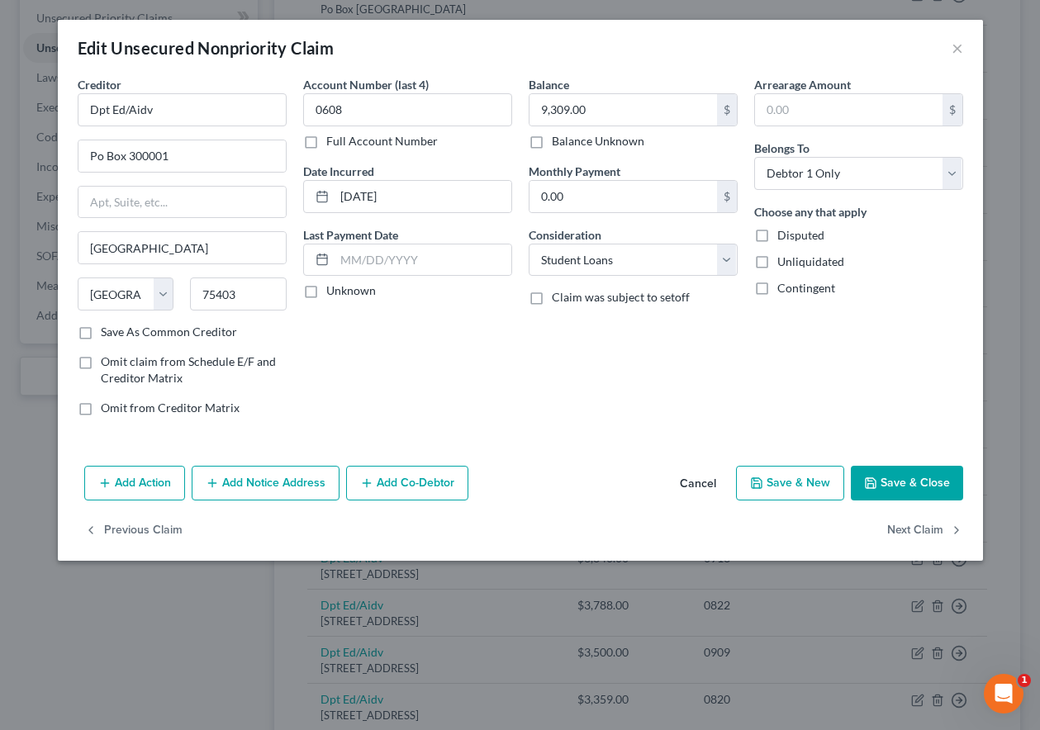
click at [401, 485] on button "Add Co-Debtor" at bounding box center [407, 483] width 122 height 35
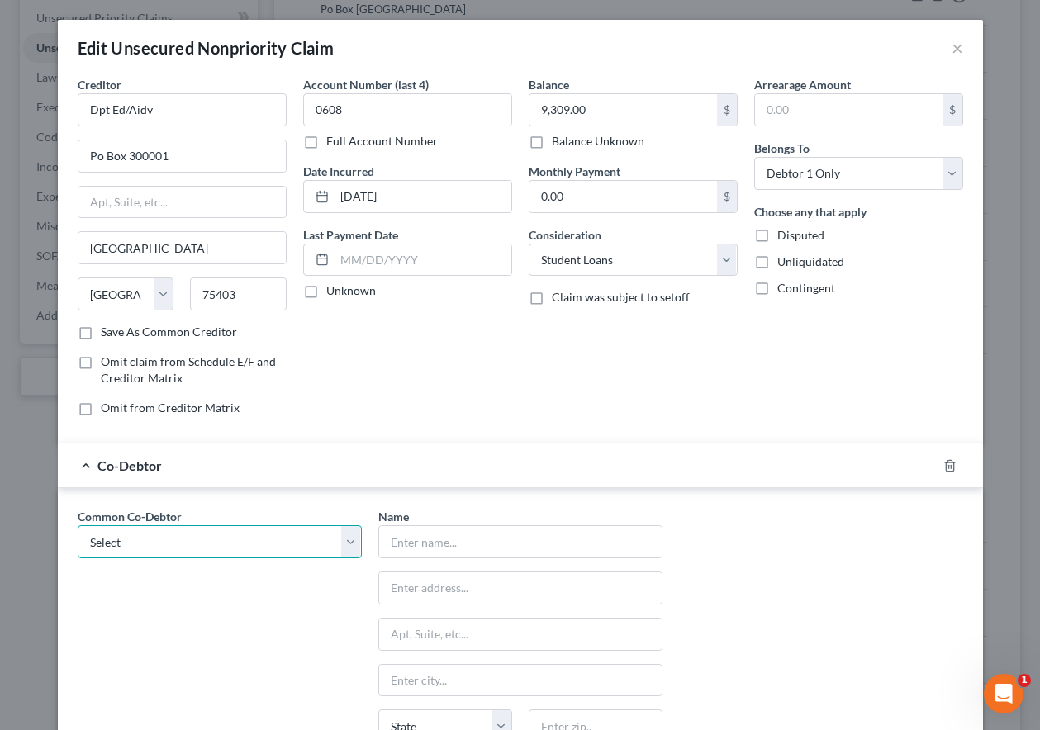
click at [243, 547] on select "Select [PERSON_NAME]" at bounding box center [220, 541] width 284 height 33
click at [410, 546] on input "text" at bounding box center [520, 541] width 282 height 31
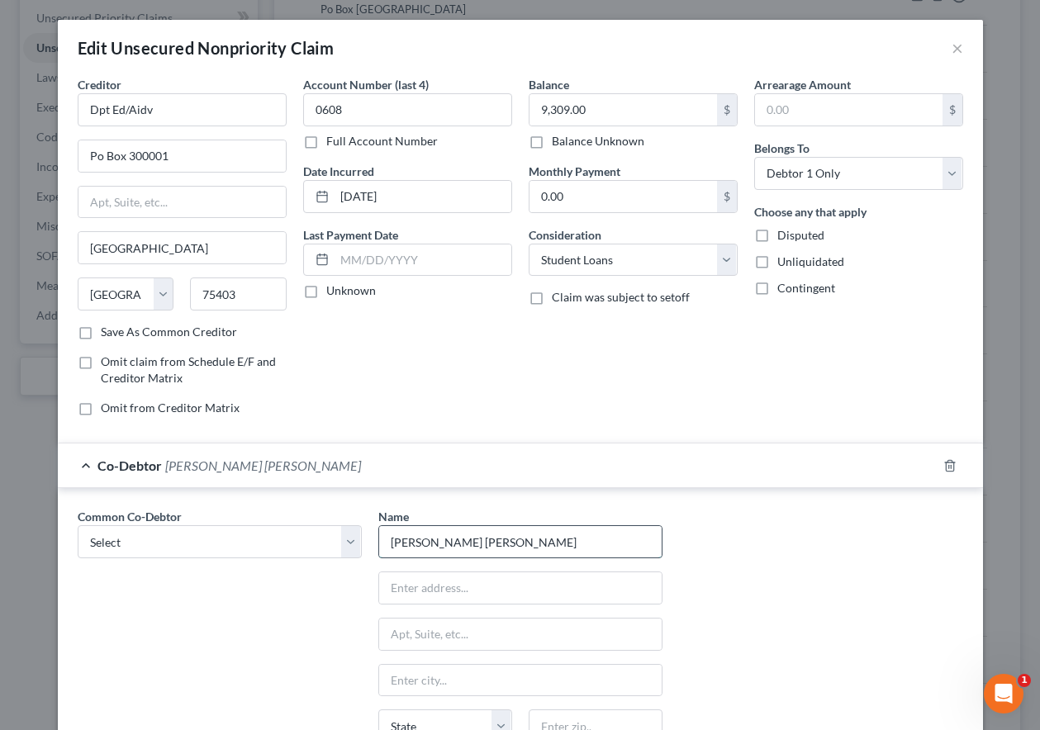
type input "[PERSON_NAME] [PERSON_NAME]"
type input "[STREET_ADDRESS]"
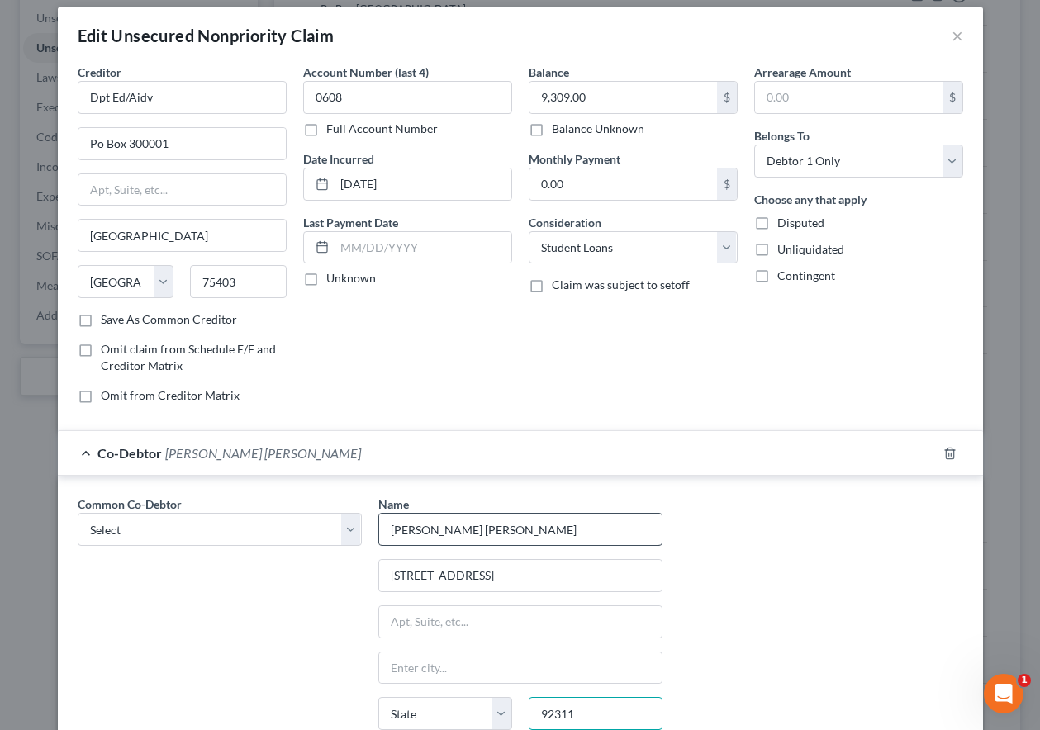
type input "92311"
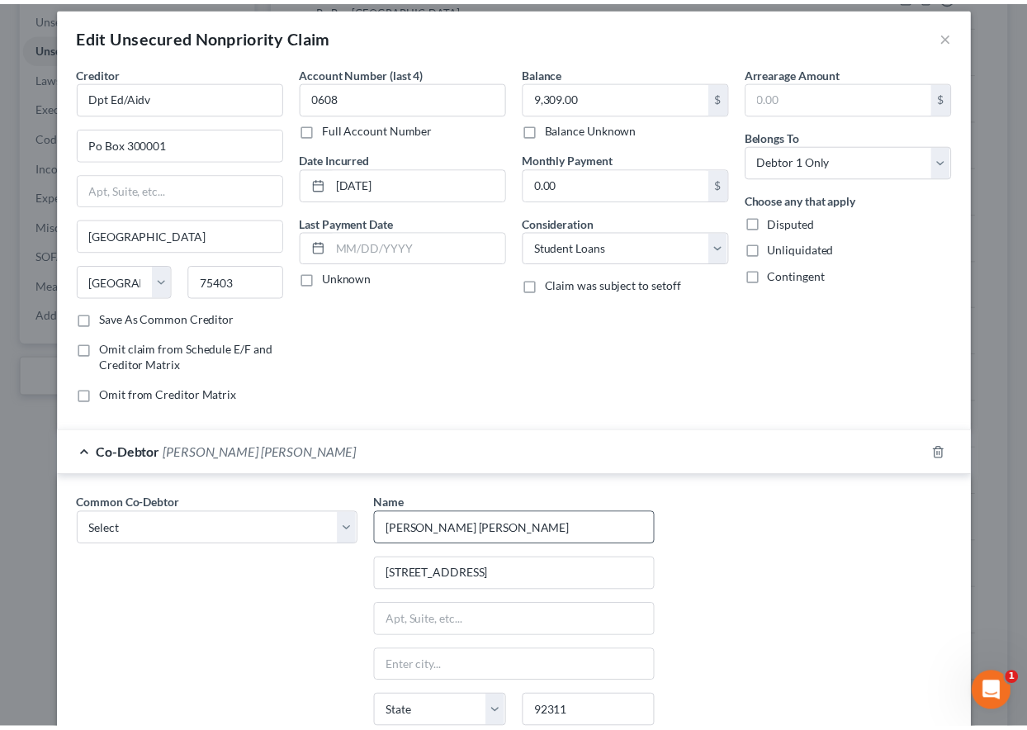
scroll to position [236, 0]
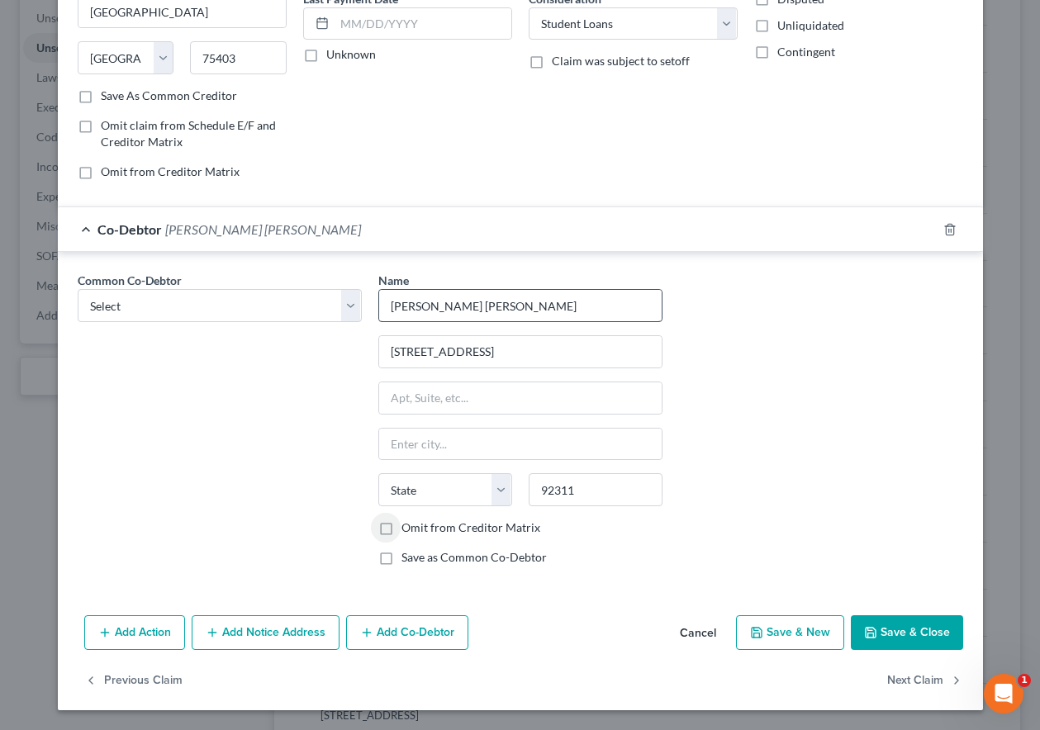
type input "Barstow"
select select "4"
click at [401, 559] on label "Save as Common Co-Debtor" at bounding box center [473, 557] width 145 height 17
click at [408, 559] on input "Save as Common Co-Debtor" at bounding box center [413, 554] width 11 height 11
checkbox input "true"
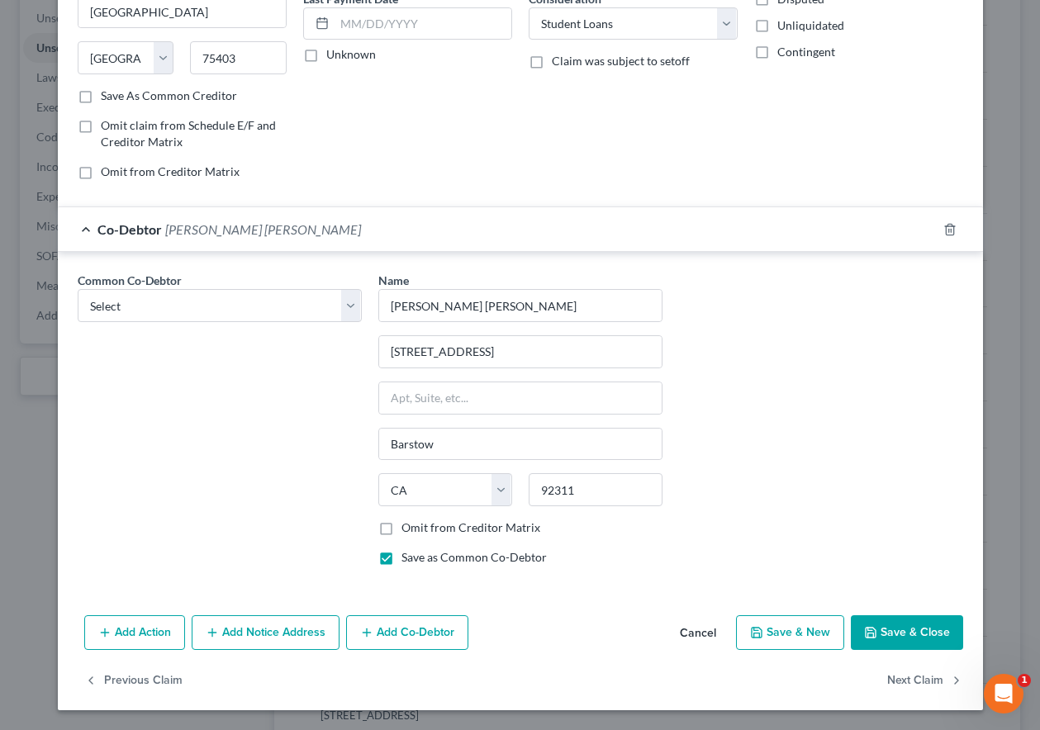
click at [919, 629] on button "Save & Close" at bounding box center [906, 632] width 112 height 35
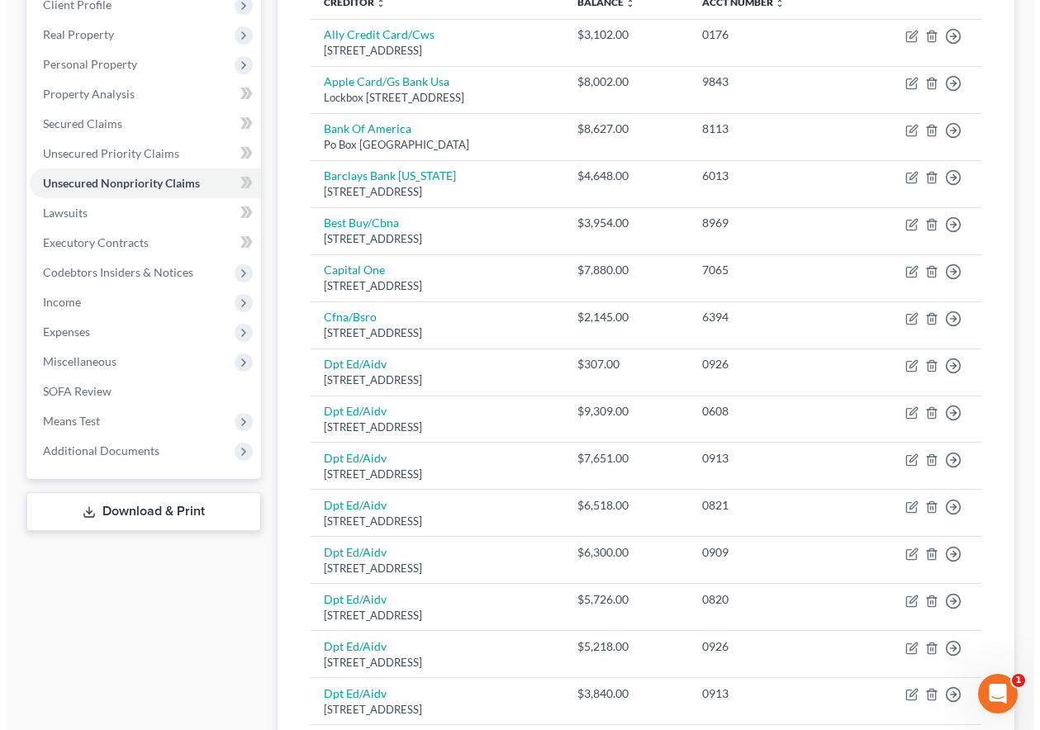
scroll to position [241, 0]
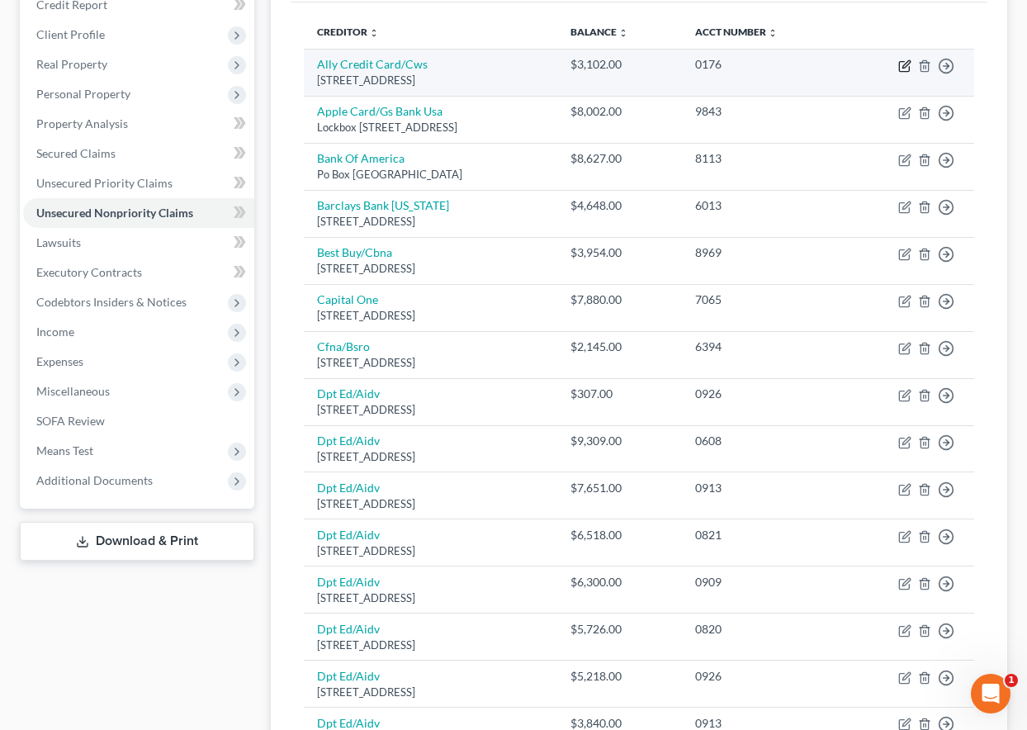
click at [904, 65] on icon "button" at bounding box center [905, 63] width 7 height 7
select select "7"
select select "2"
select select "0"
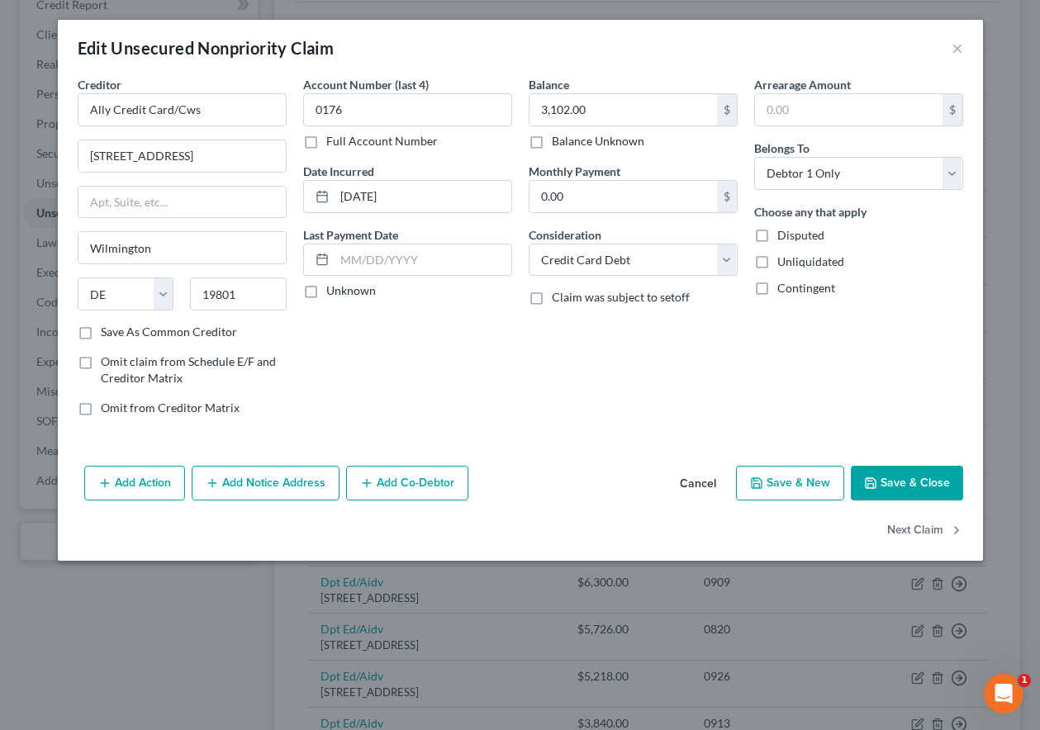
click at [239, 489] on button "Add Notice Address" at bounding box center [266, 483] width 148 height 35
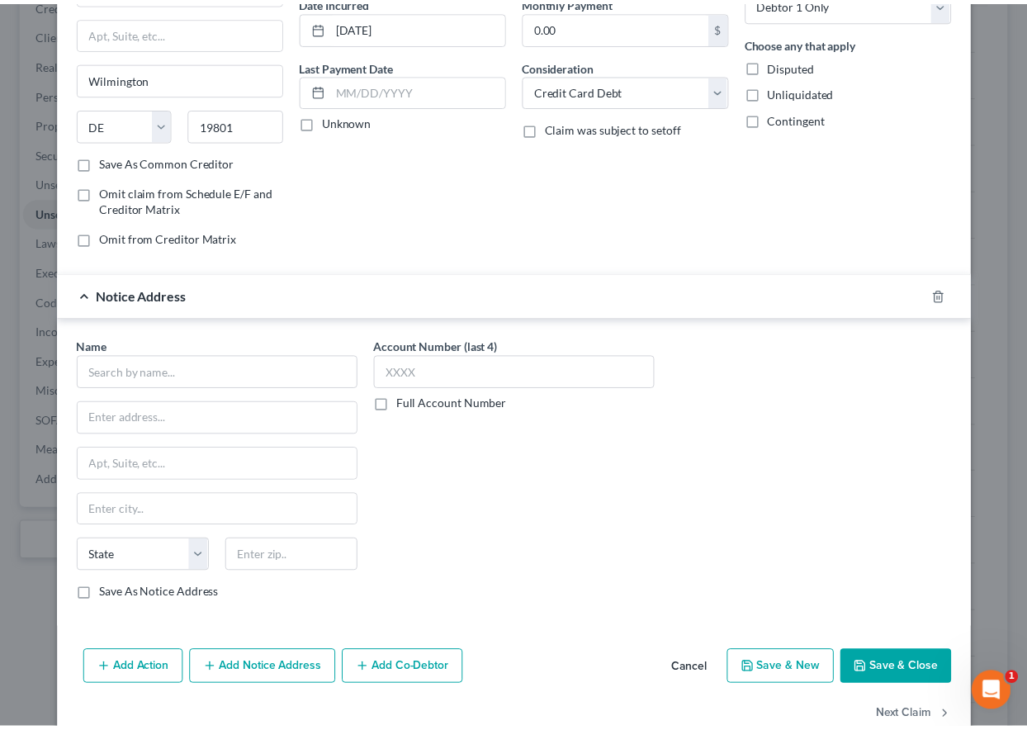
scroll to position [206, 0]
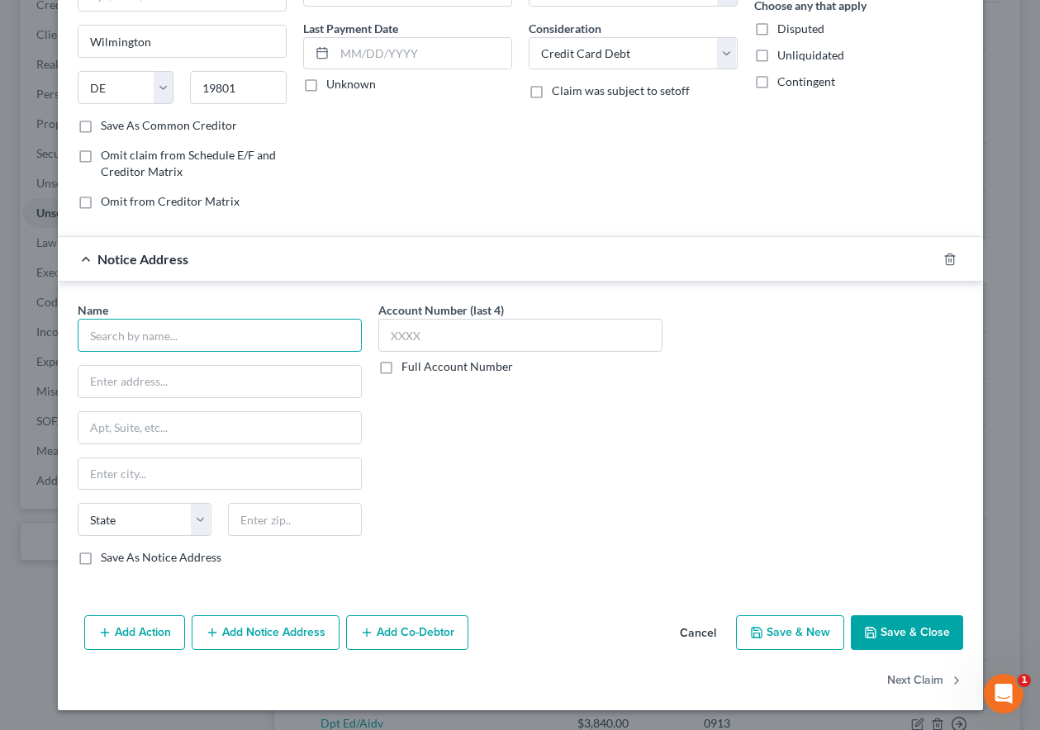
click at [144, 337] on input "text" at bounding box center [220, 335] width 284 height 33
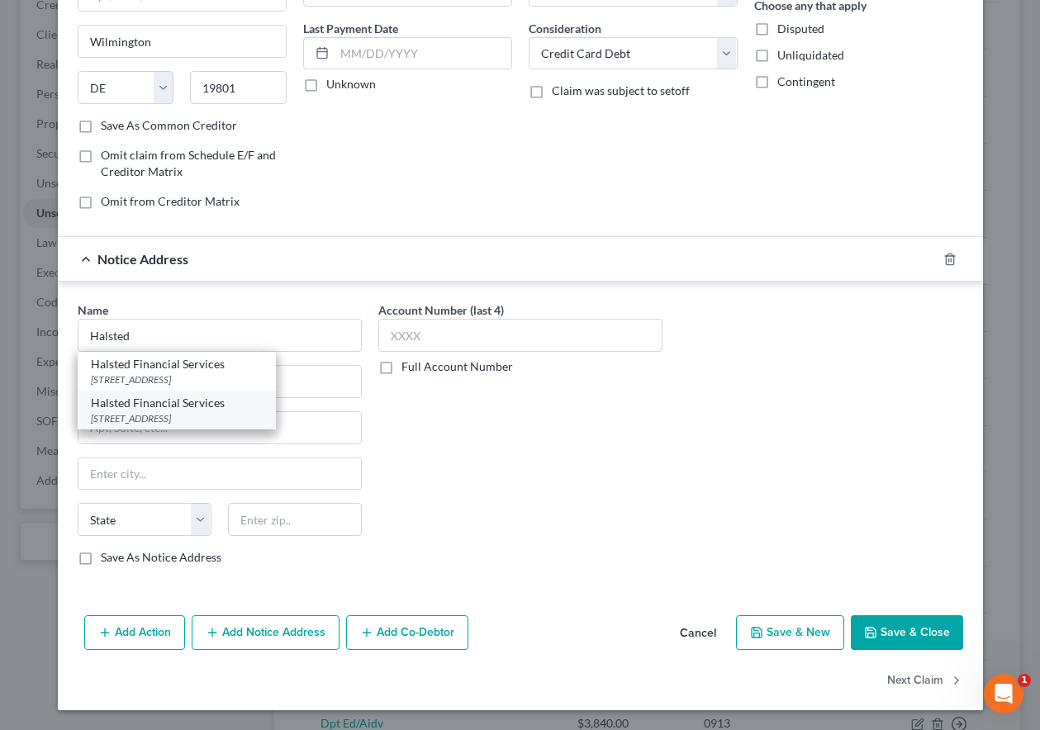
click at [150, 420] on div "[STREET_ADDRESS]" at bounding box center [177, 418] width 172 height 14
type input "Halsted Financial Services"
type input "PO Box 828"
type input "Skokie"
select select "14"
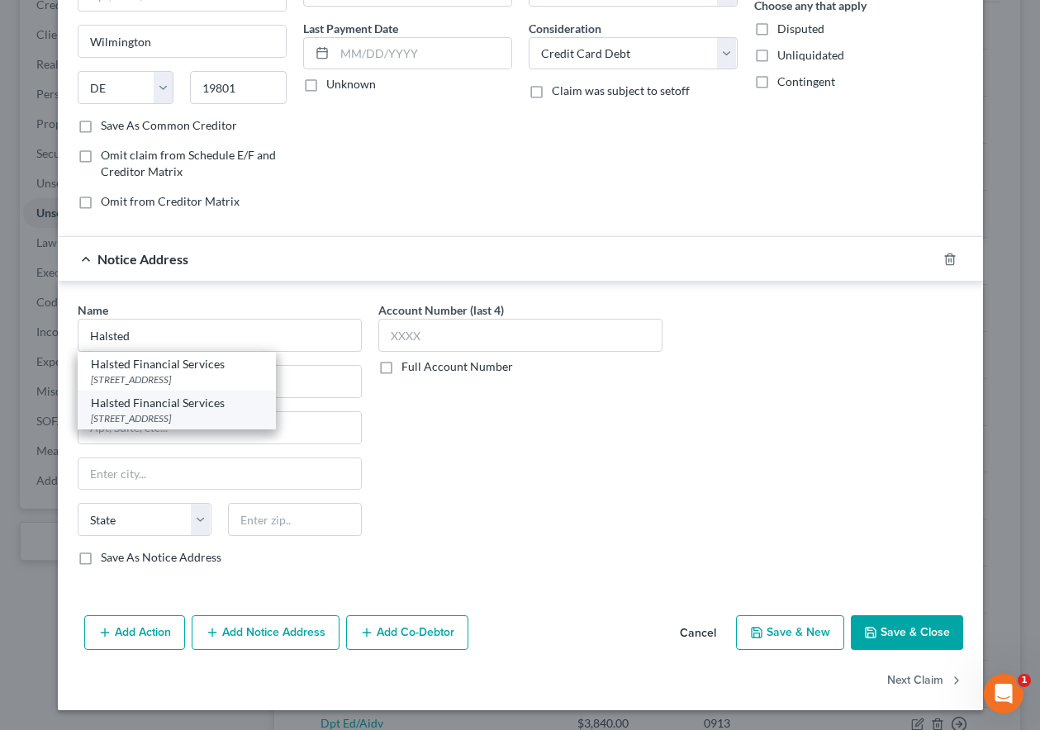
type input "60076"
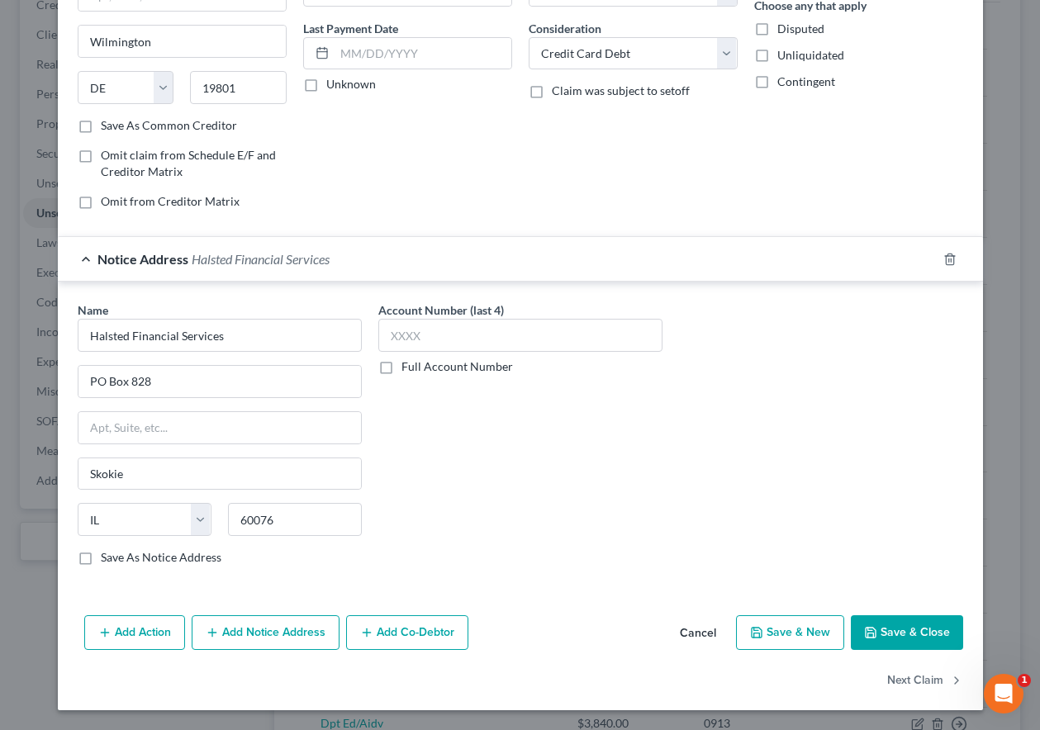
click at [910, 633] on button "Save & Close" at bounding box center [906, 632] width 112 height 35
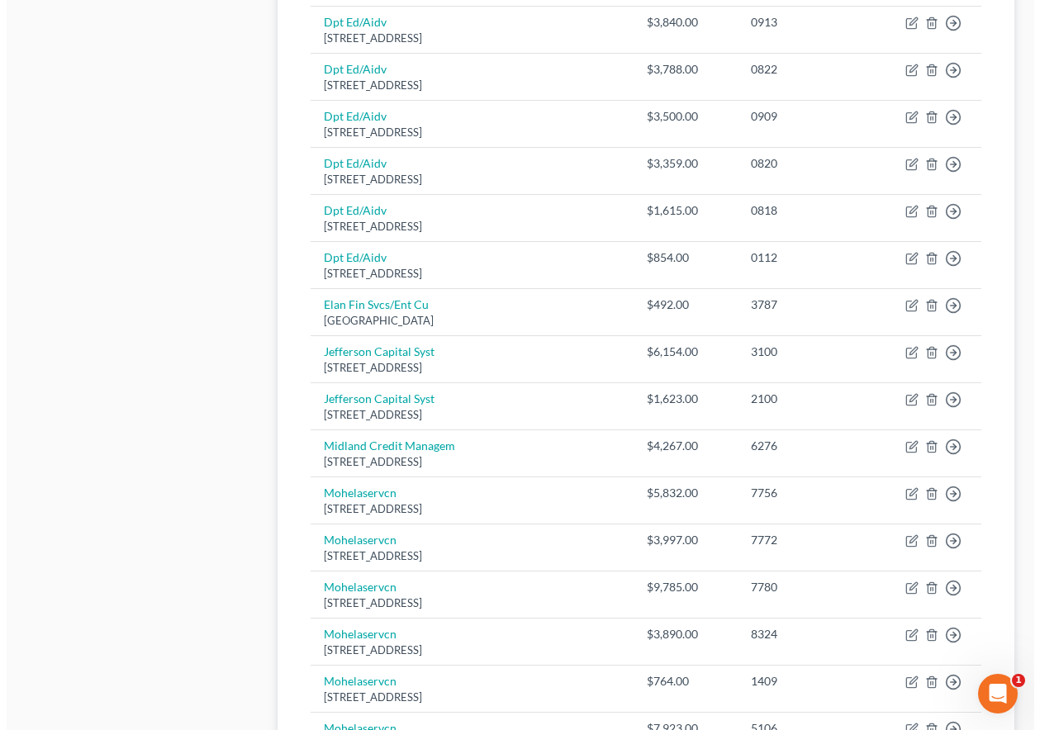
scroll to position [984, 0]
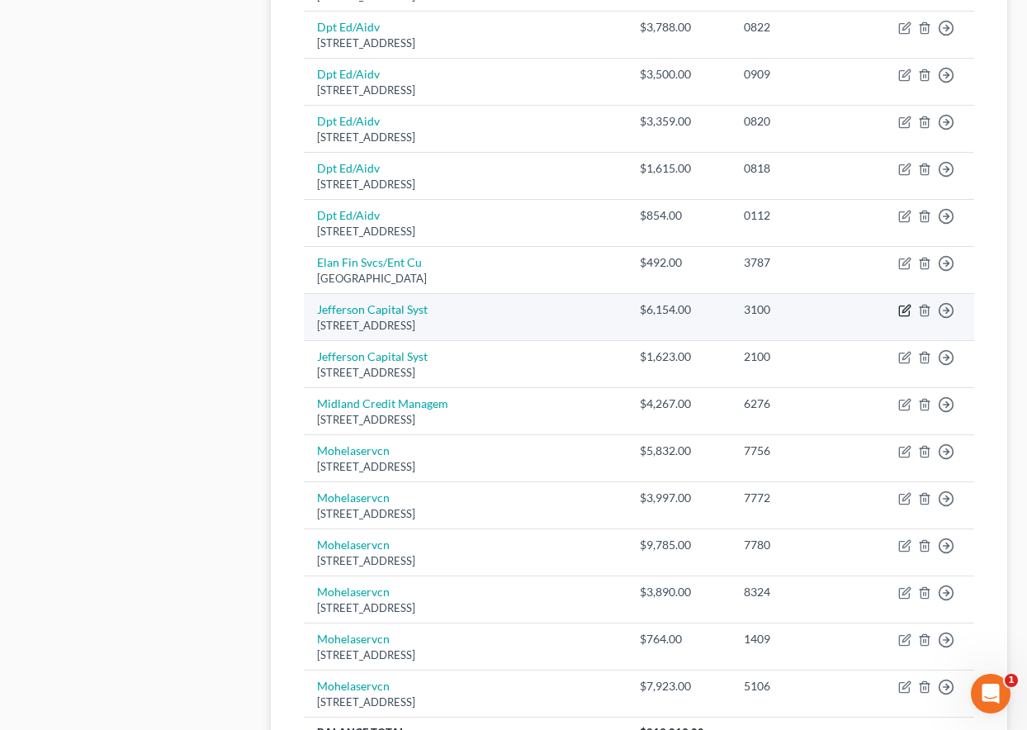
click at [902, 310] on icon "button" at bounding box center [904, 310] width 13 height 13
select select "24"
select select "0"
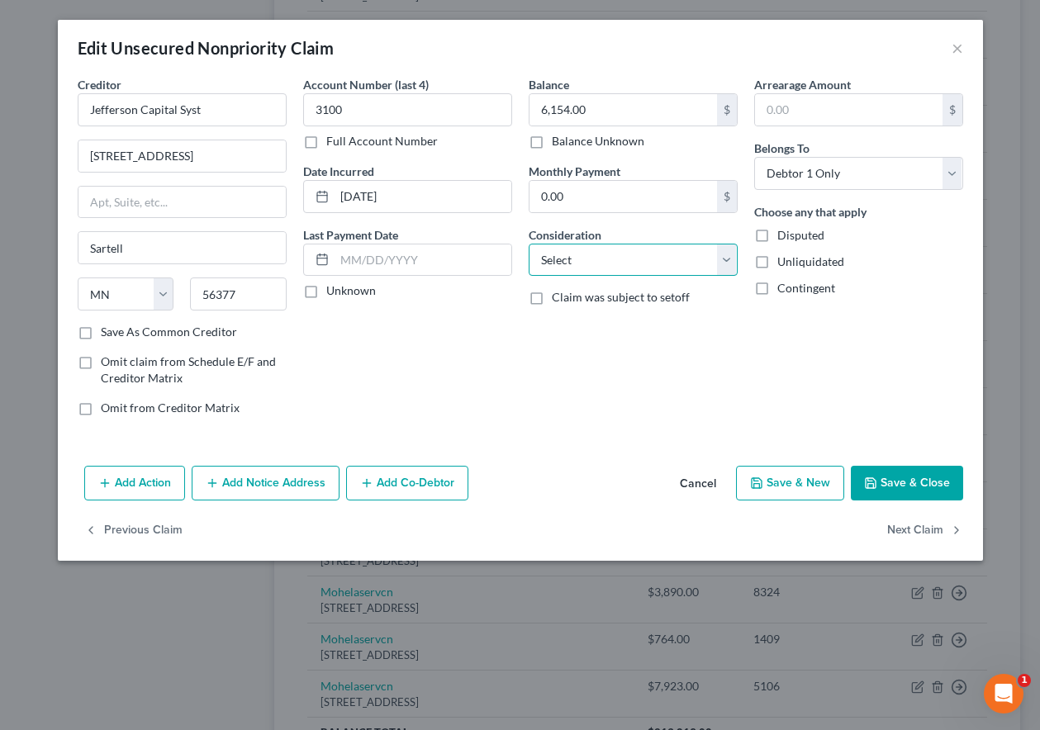
click at [645, 262] on select "Select Cable / Satellite Services Collection Agency Credit Card Debt Debt Couns…" at bounding box center [632, 260] width 209 height 33
select select "2"
click at [528, 244] on select "Select Cable / Satellite Services Collection Agency Credit Card Debt Debt Couns…" at bounding box center [632, 260] width 209 height 33
click at [243, 488] on button "Add Notice Address" at bounding box center [266, 483] width 148 height 35
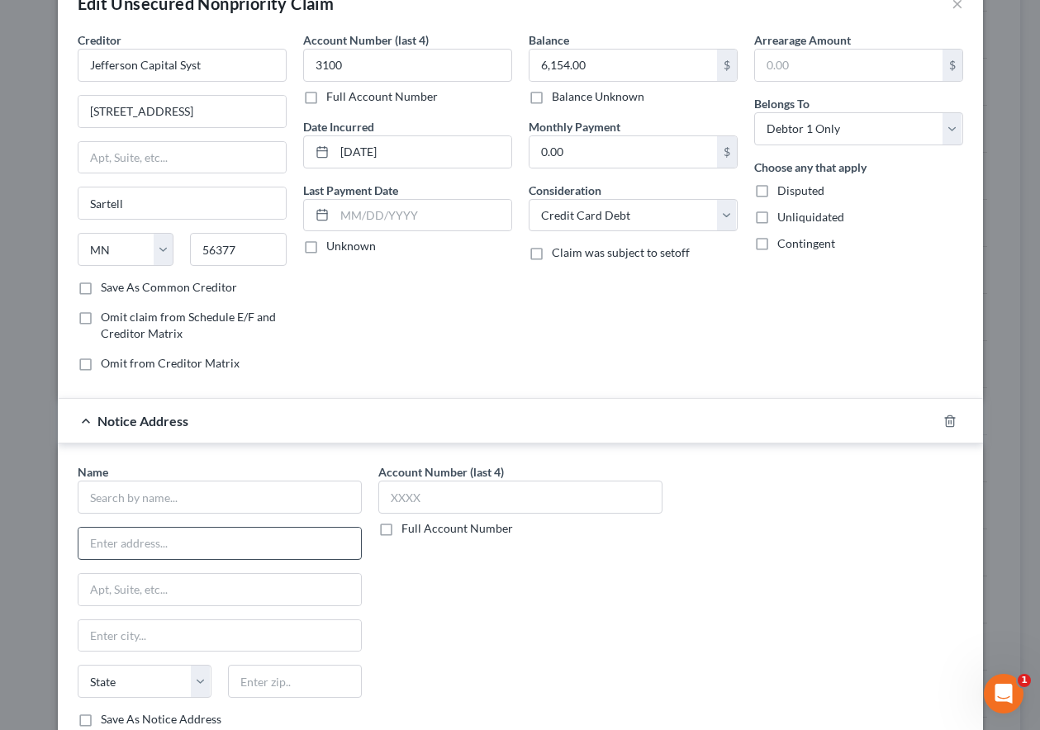
scroll to position [83, 0]
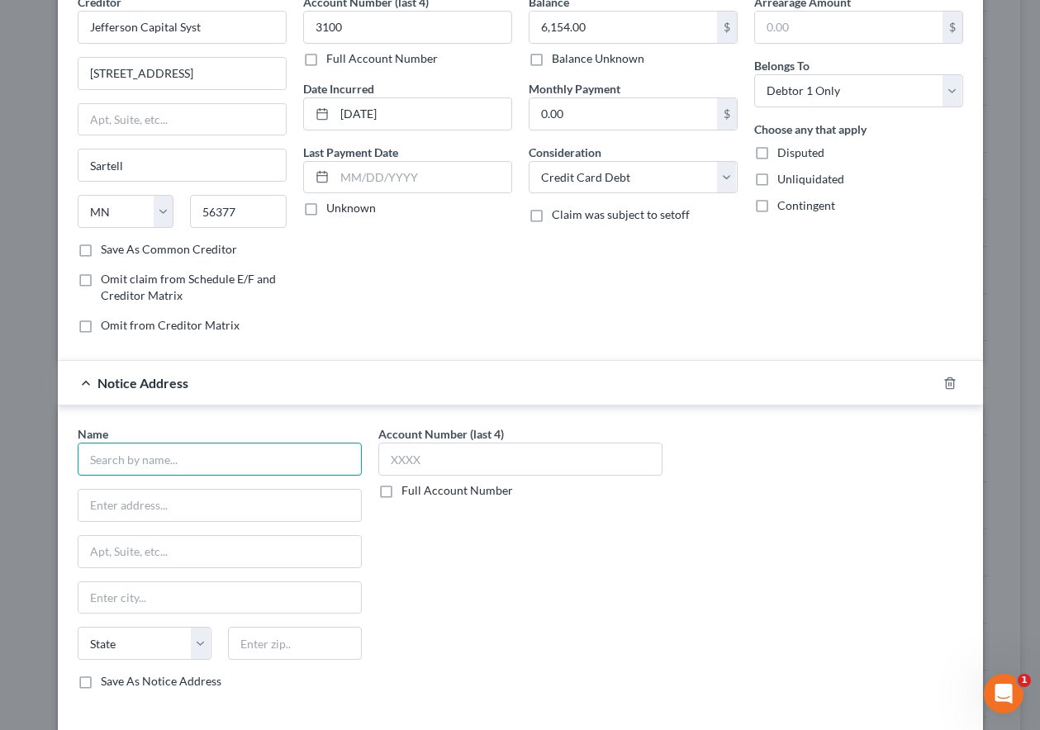
click at [242, 471] on input "text" at bounding box center [220, 459] width 284 height 33
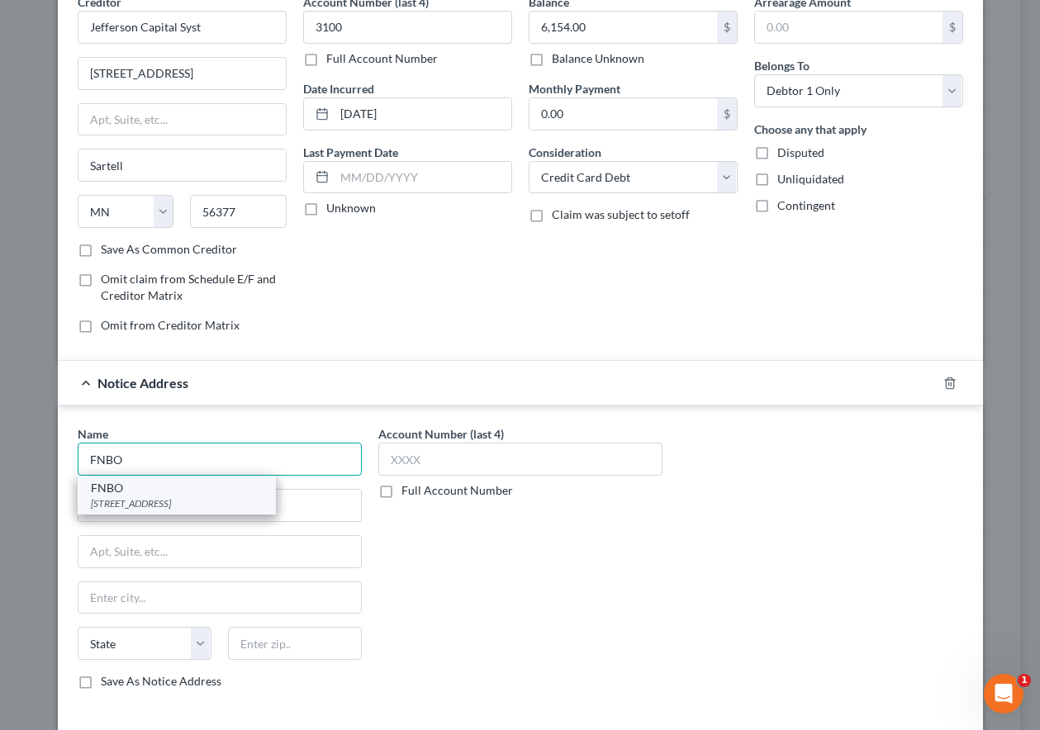
type input "FNBO"
click at [152, 500] on div "[STREET_ADDRESS]" at bounding box center [177, 503] width 172 height 14
type input "PO Box 2818"
type input "[GEOGRAPHIC_DATA]"
select select "30"
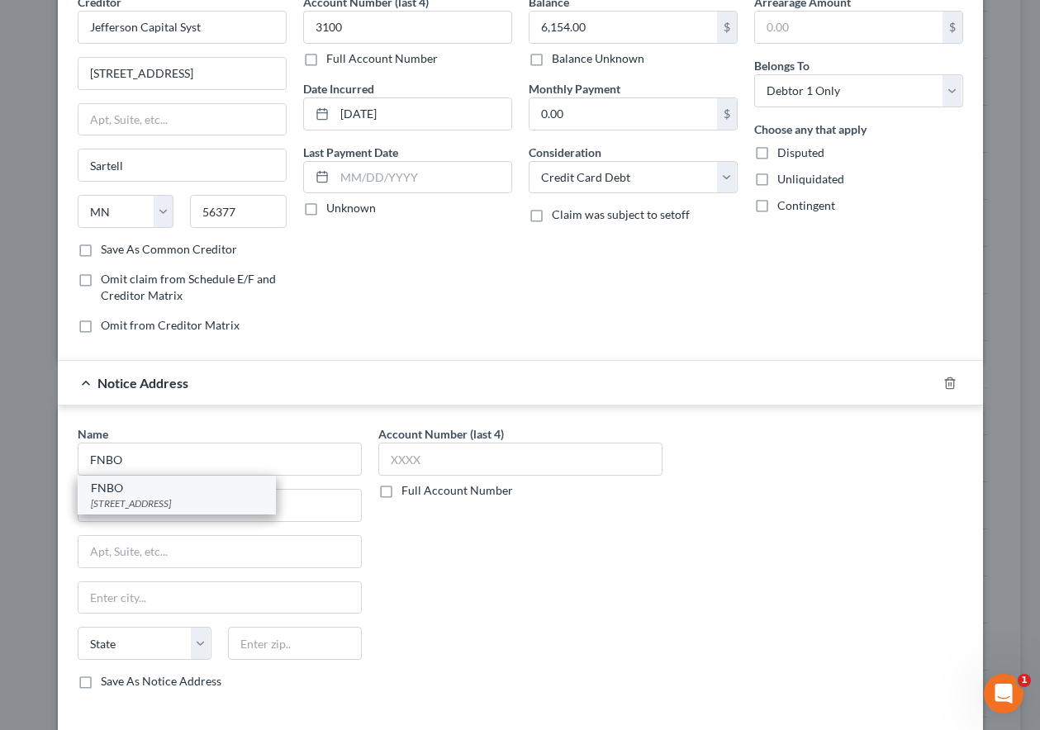
type input "68103"
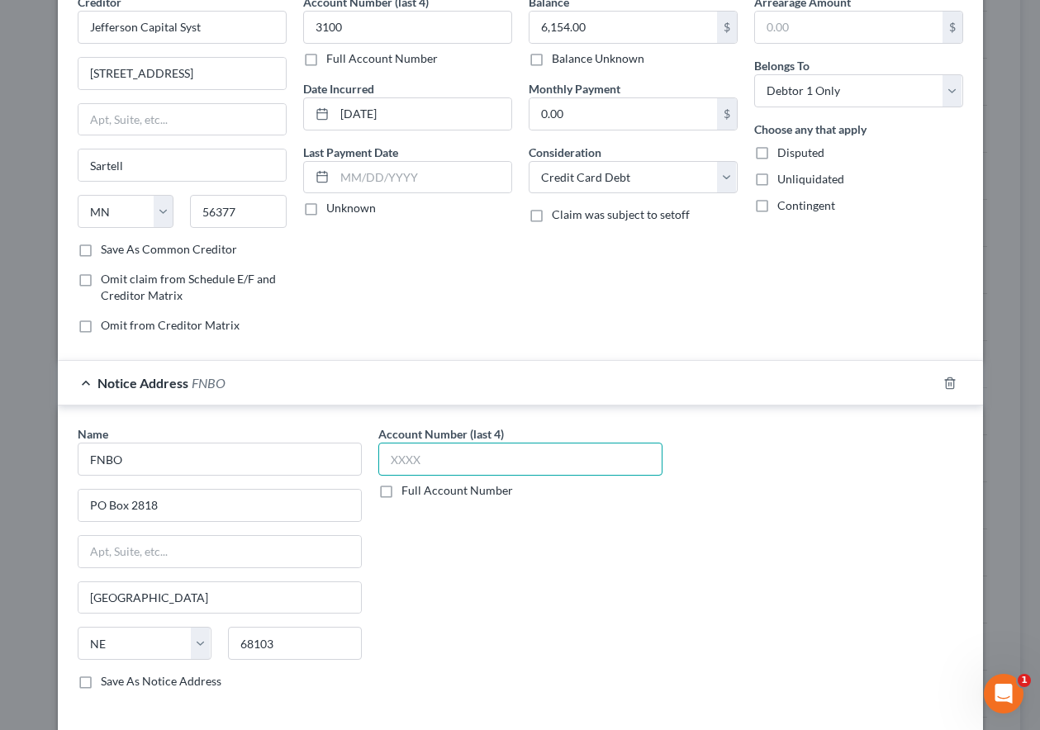
click at [430, 460] on input "text" at bounding box center [520, 459] width 284 height 33
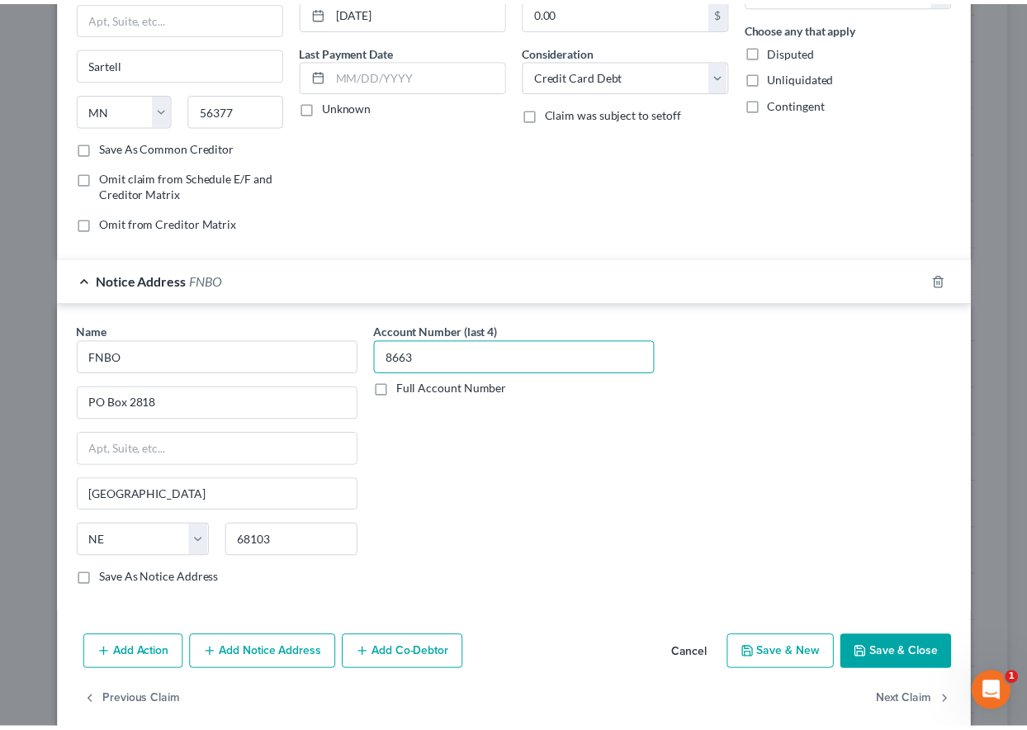
scroll to position [206, 0]
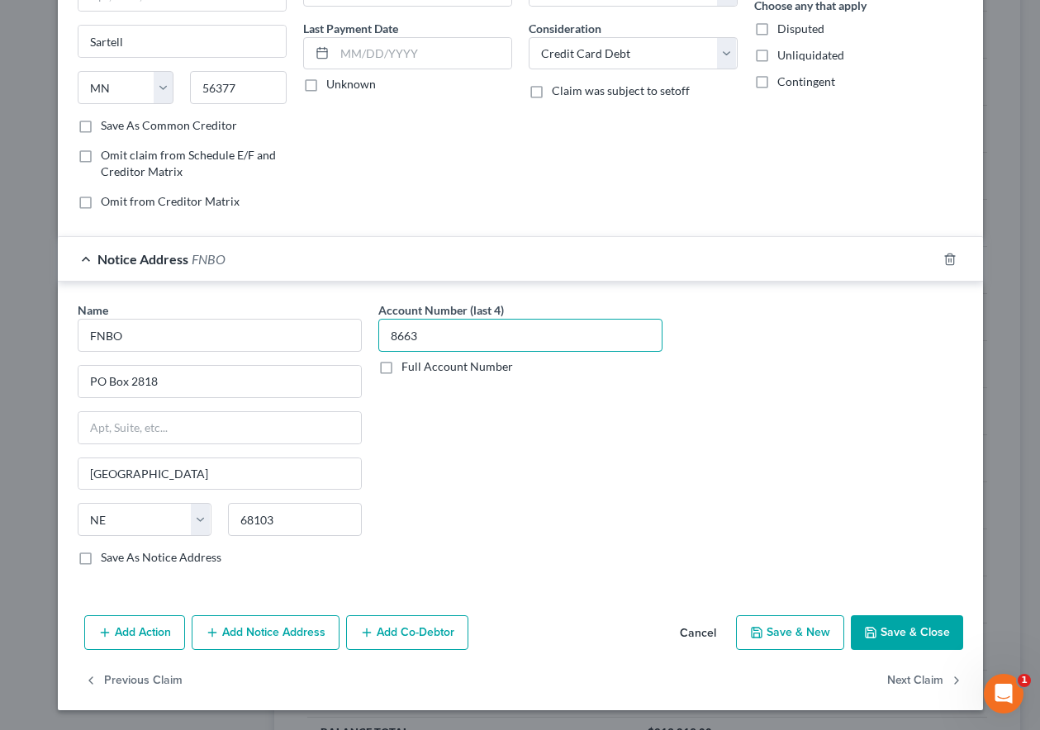
type input "8663"
click at [887, 623] on button "Save & Close" at bounding box center [906, 632] width 112 height 35
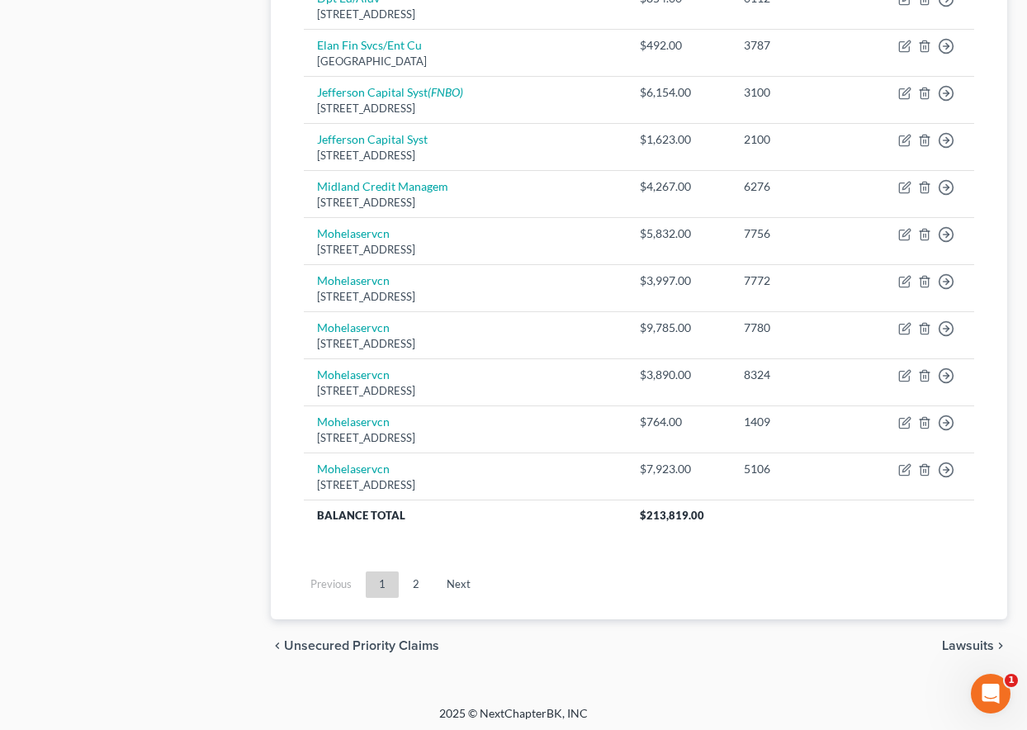
scroll to position [1206, 0]
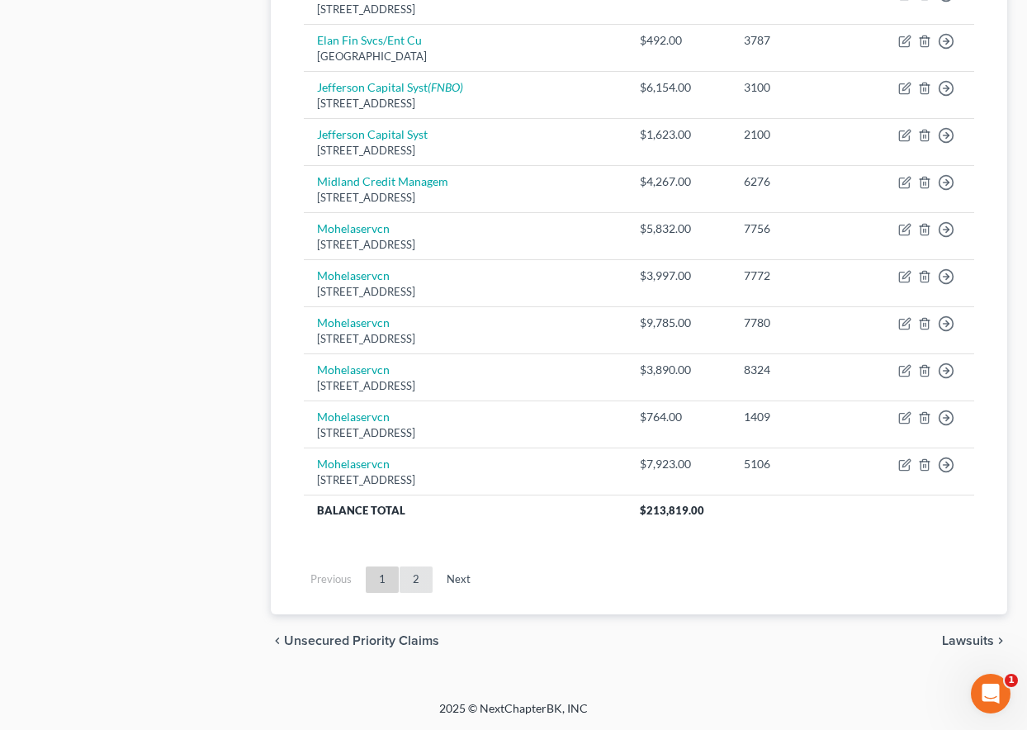
click at [413, 584] on link "2" at bounding box center [416, 579] width 33 height 26
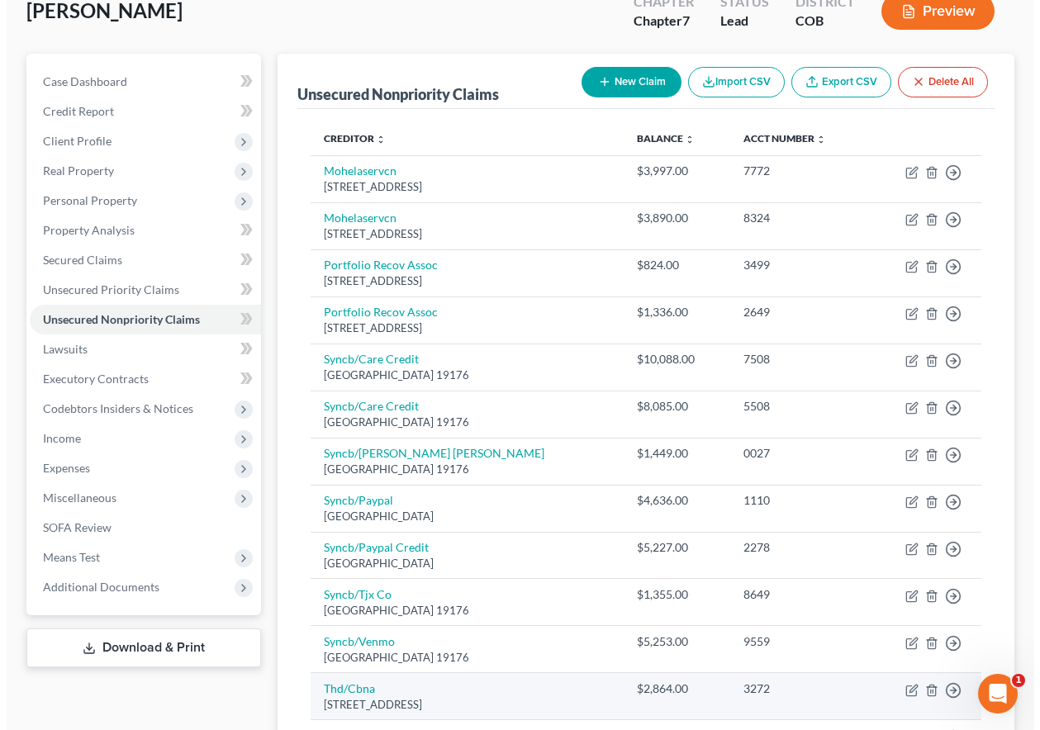
scroll to position [406, 0]
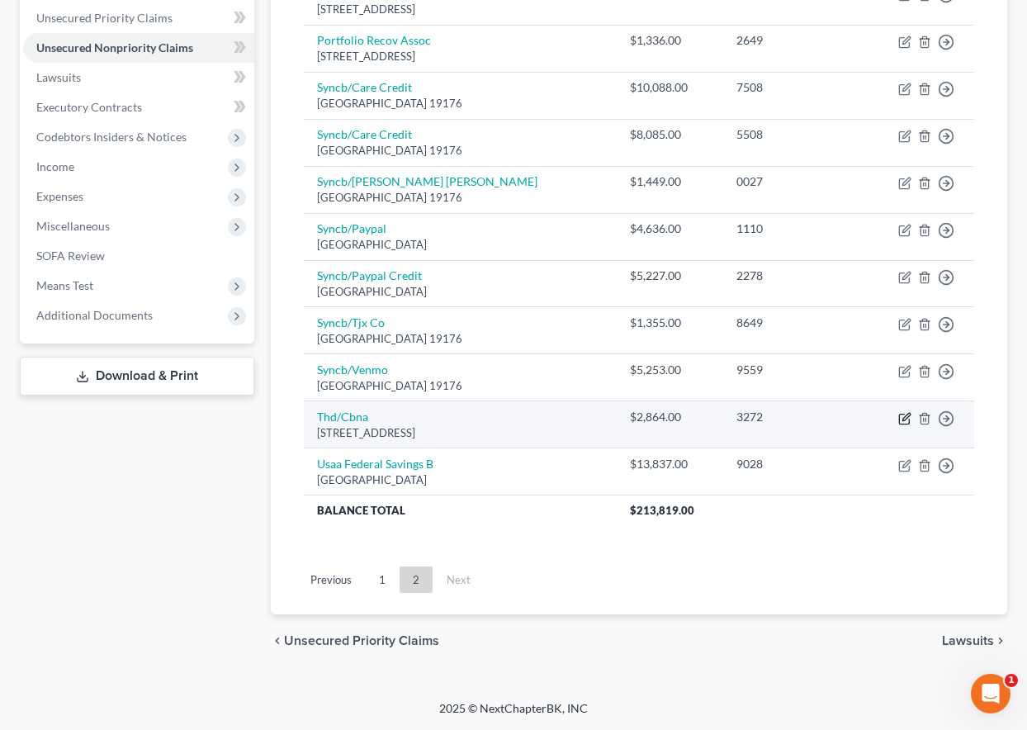
click at [901, 419] on icon "button" at bounding box center [904, 418] width 13 height 13
select select "43"
select select "2"
select select "0"
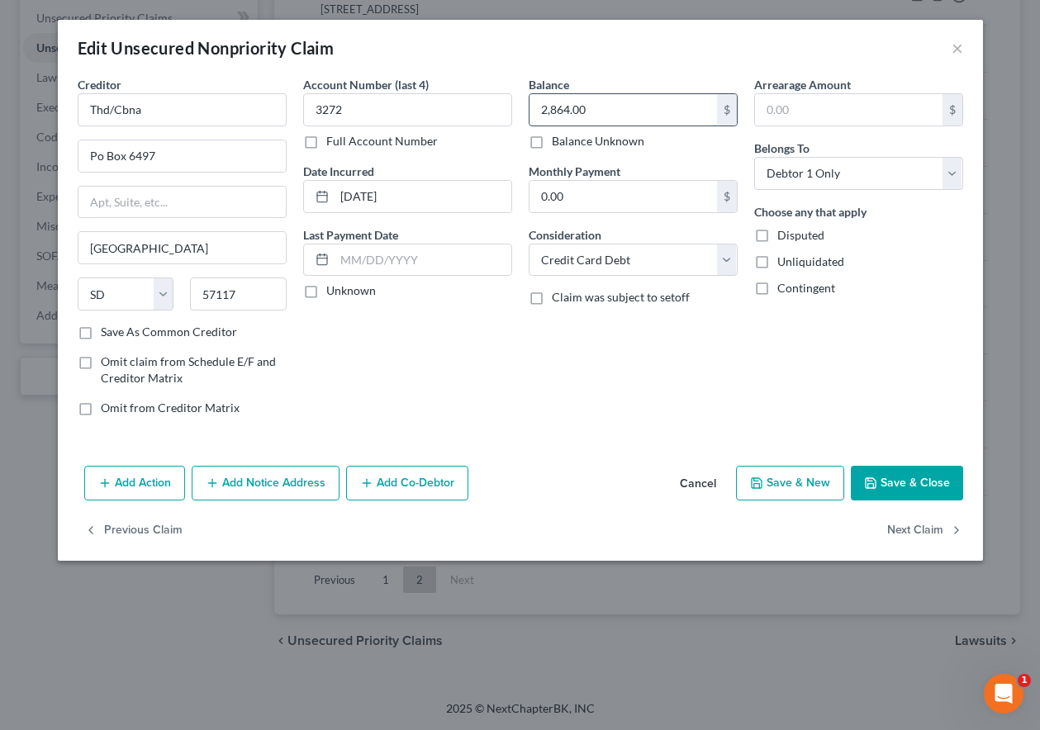
click at [605, 114] on input "2,864.00" at bounding box center [622, 109] width 187 height 31
type input "3"
type input "2,946.45"
click at [290, 476] on button "Add Notice Address" at bounding box center [266, 483] width 148 height 35
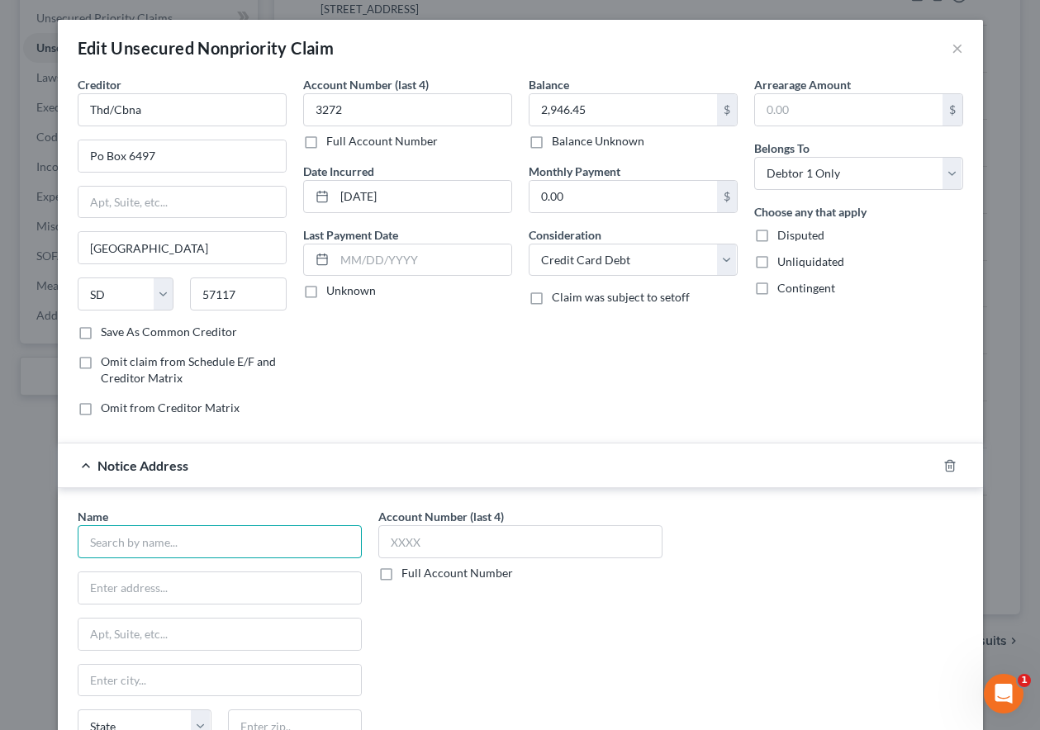
click at [249, 547] on input "text" at bounding box center [220, 541] width 284 height 33
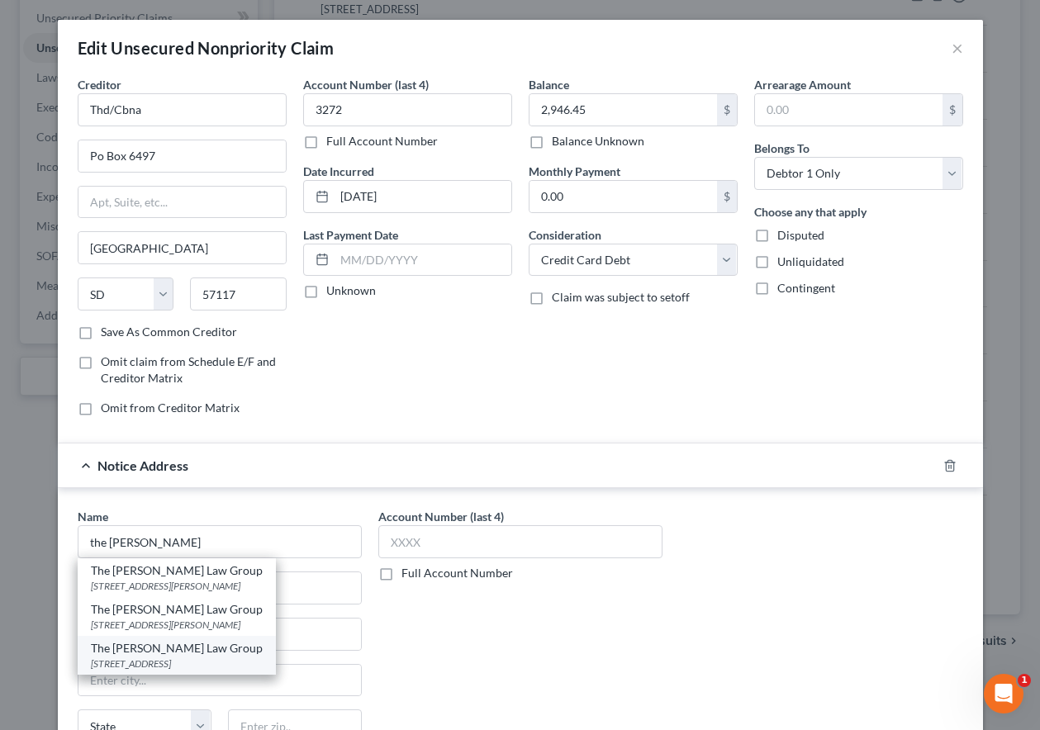
click at [172, 655] on div "The [PERSON_NAME] Law Group" at bounding box center [177, 648] width 172 height 17
type input "The [PERSON_NAME] Law Group"
type input "PO Box 25145"
type input "Santa [PERSON_NAME]"
select select "4"
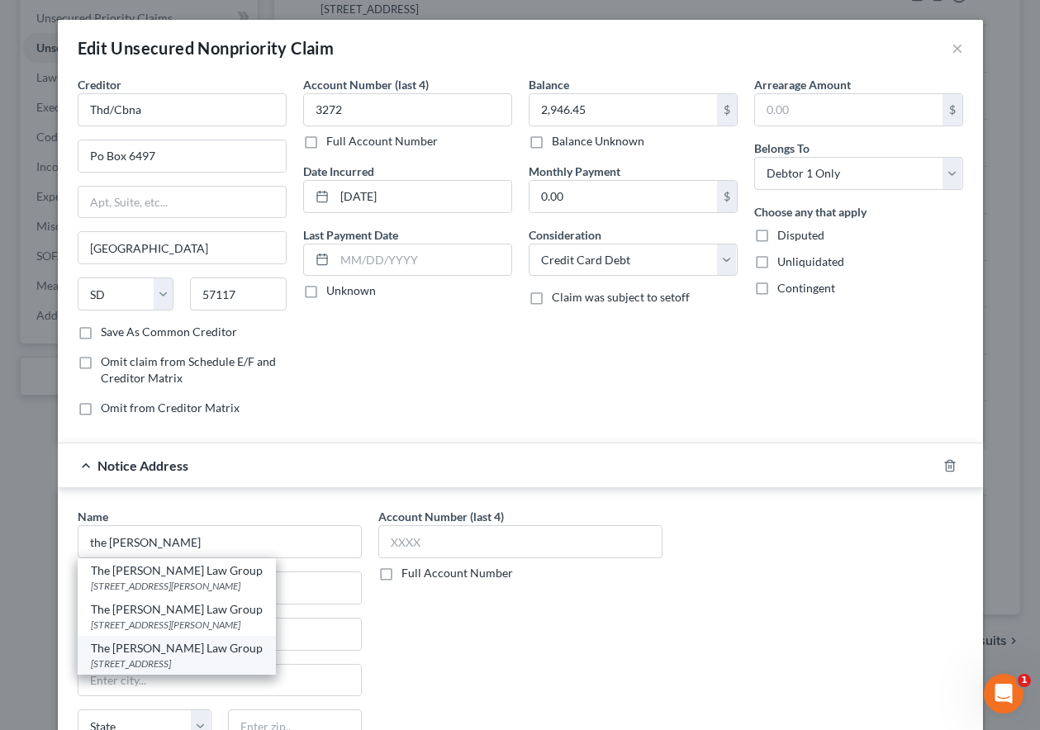
type input "92704"
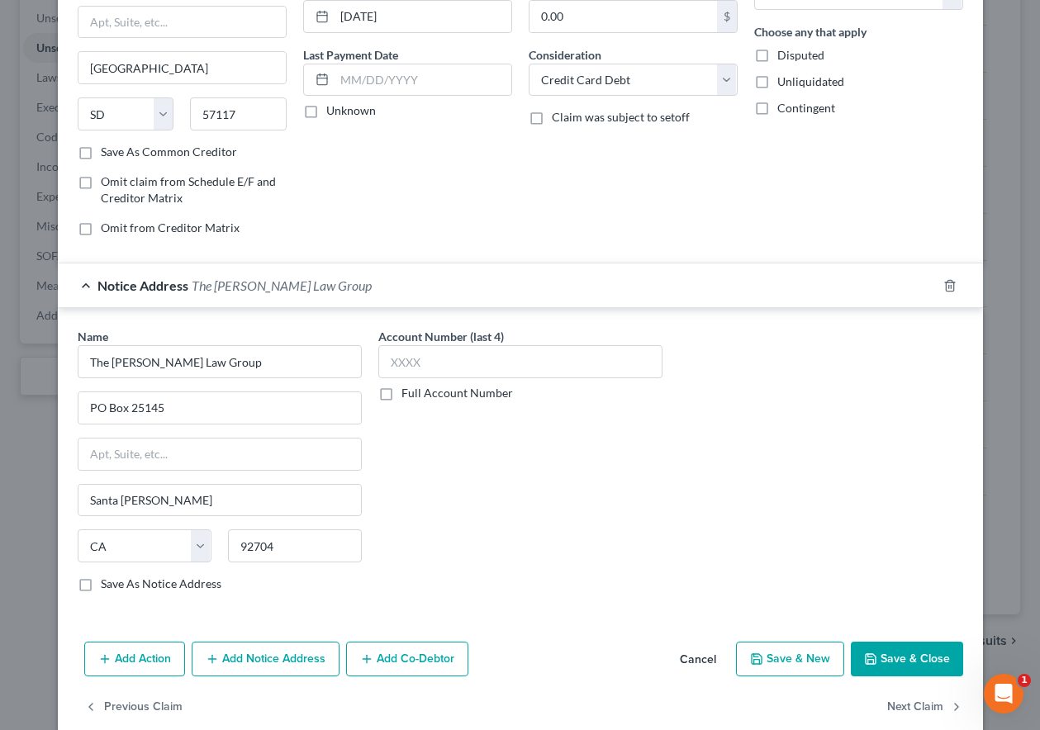
scroll to position [206, 0]
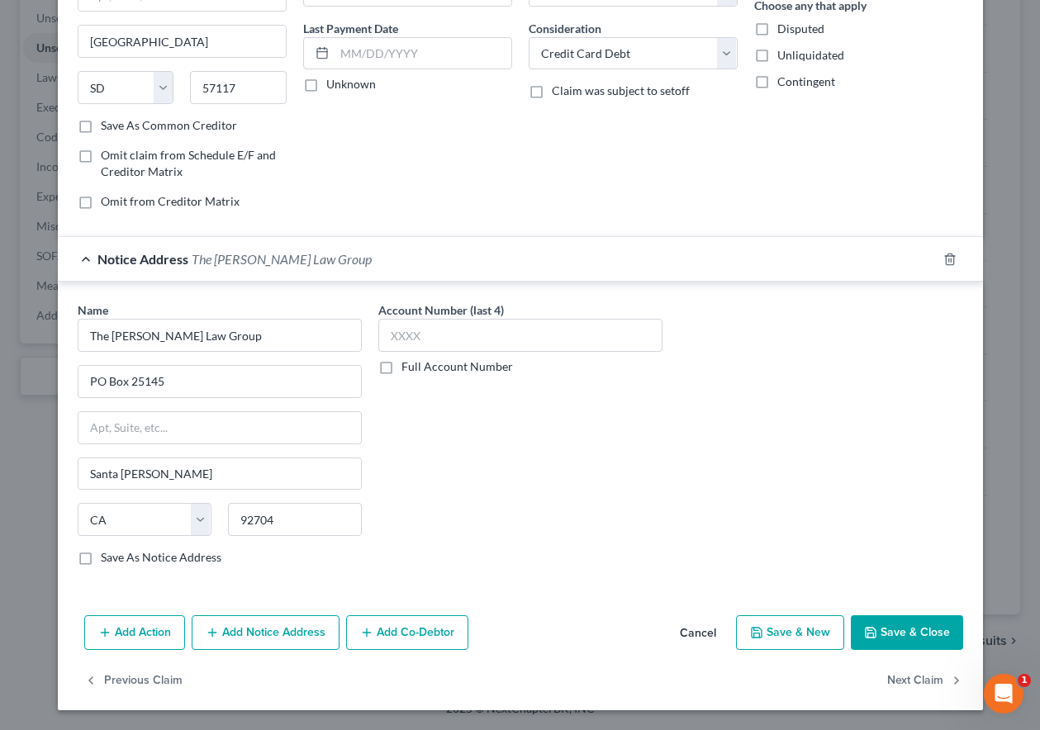
click at [893, 637] on button "Save & Close" at bounding box center [906, 632] width 112 height 35
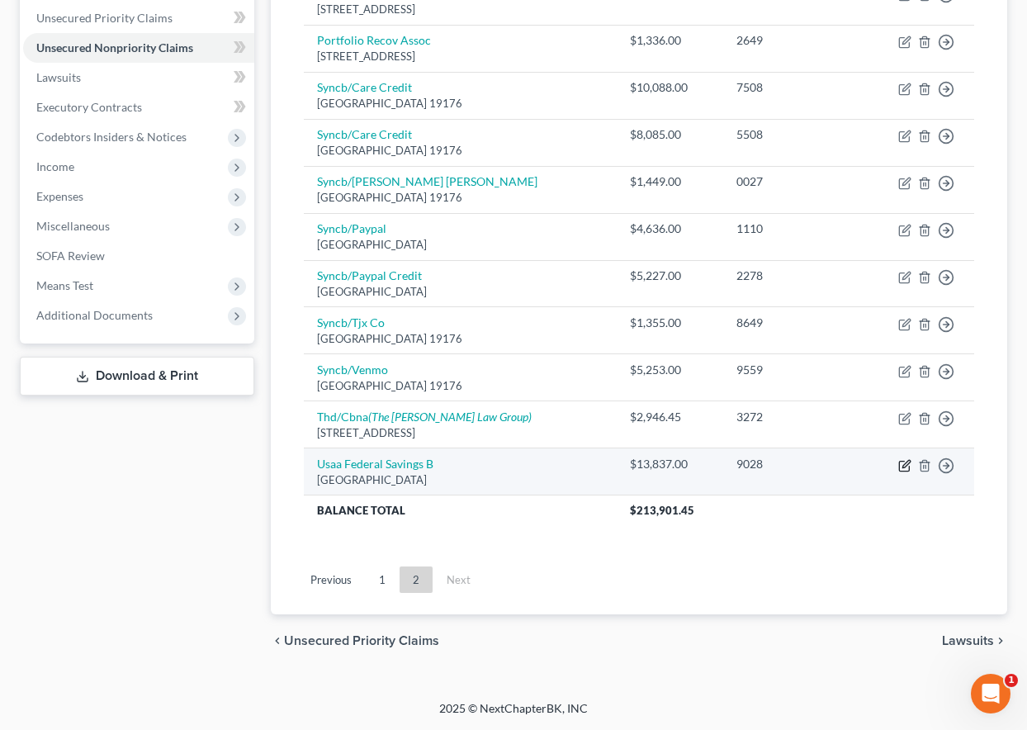
click at [903, 467] on icon "button" at bounding box center [905, 463] width 7 height 7
select select "45"
select select "2"
select select "0"
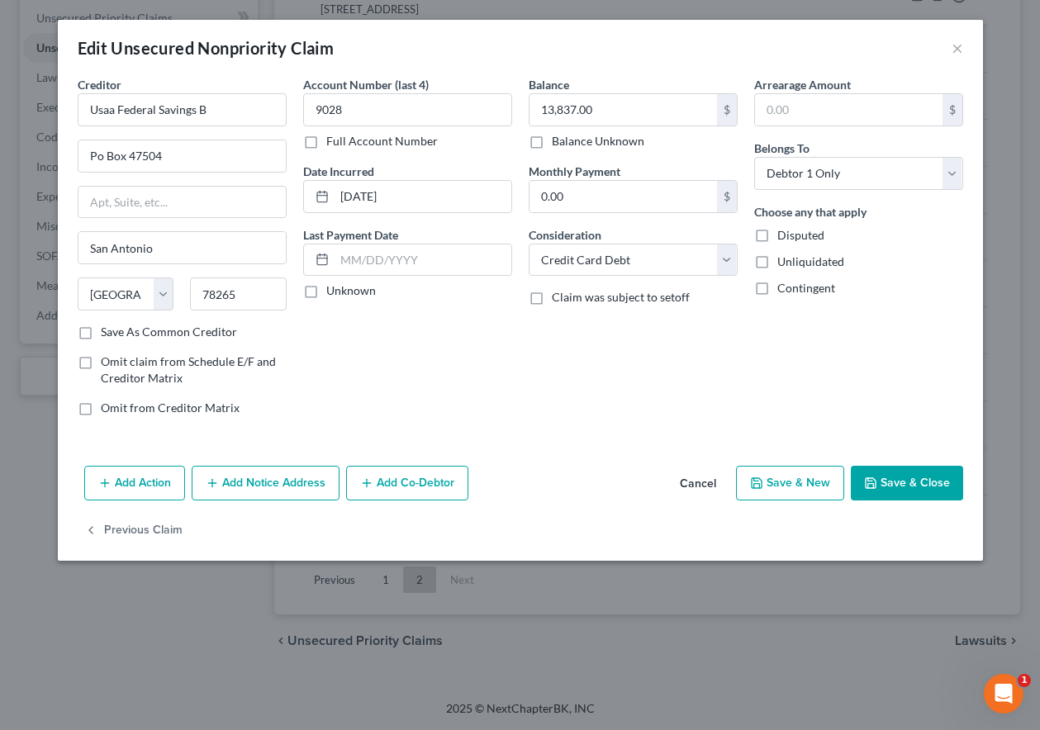
click at [285, 484] on button "Add Notice Address" at bounding box center [266, 483] width 148 height 35
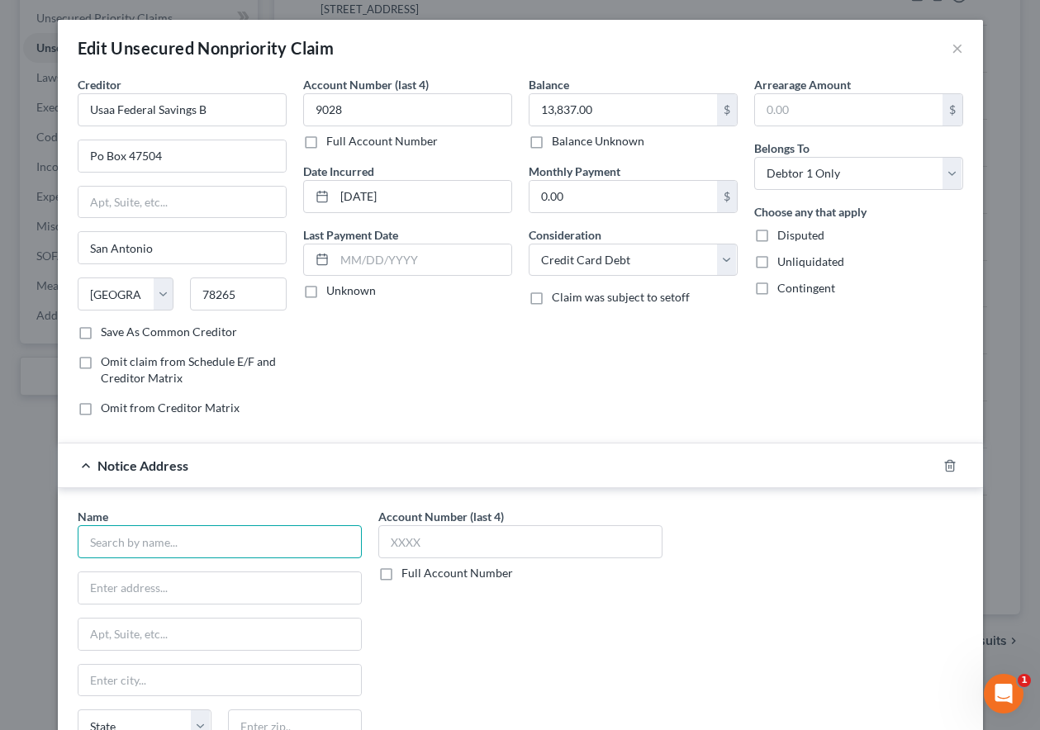
click at [273, 535] on input "text" at bounding box center [220, 541] width 284 height 33
type input "r"
type input "REVCO Solutions"
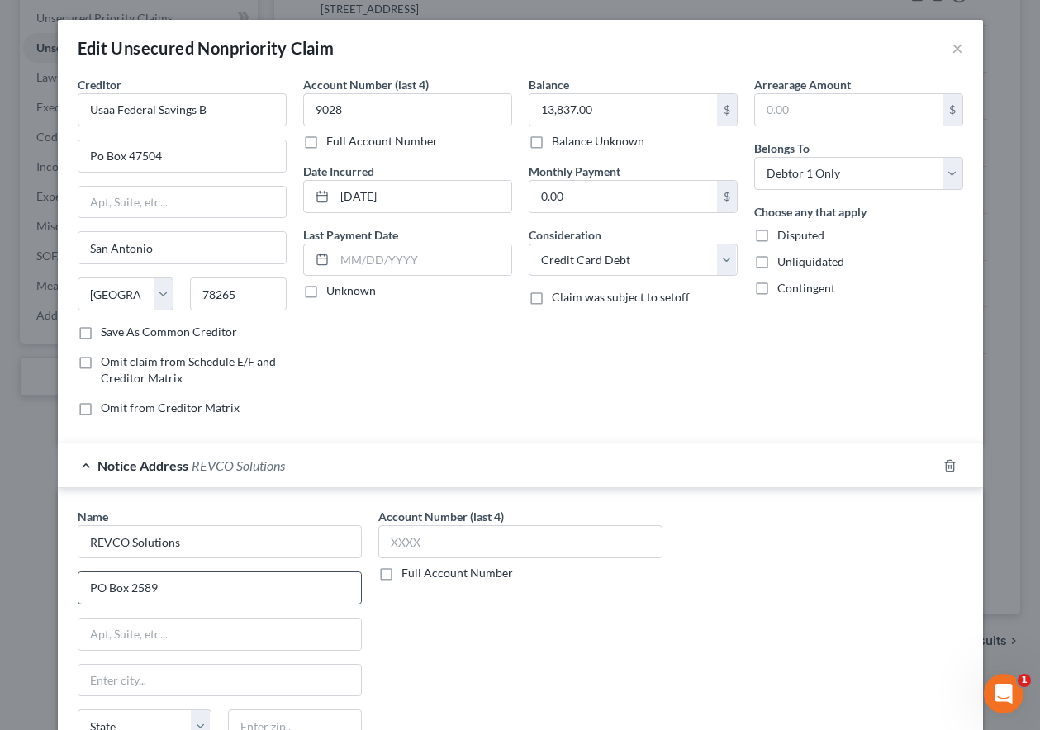
type input "PO Box 2589"
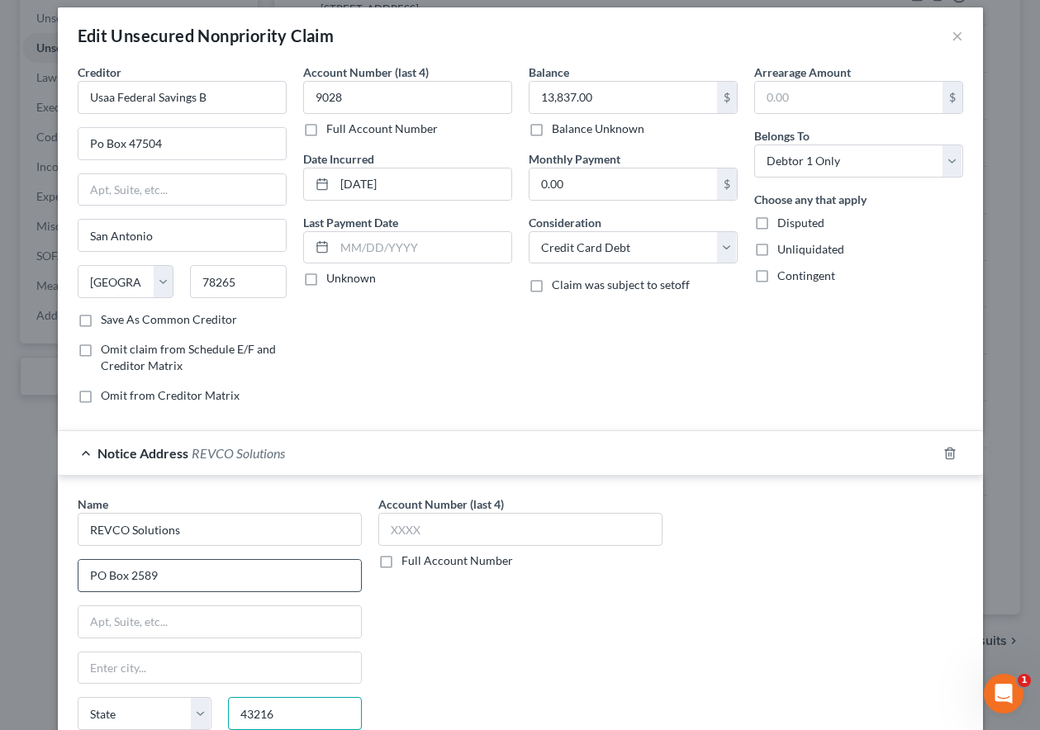
type input "43216"
type input "Columbus"
select select "36"
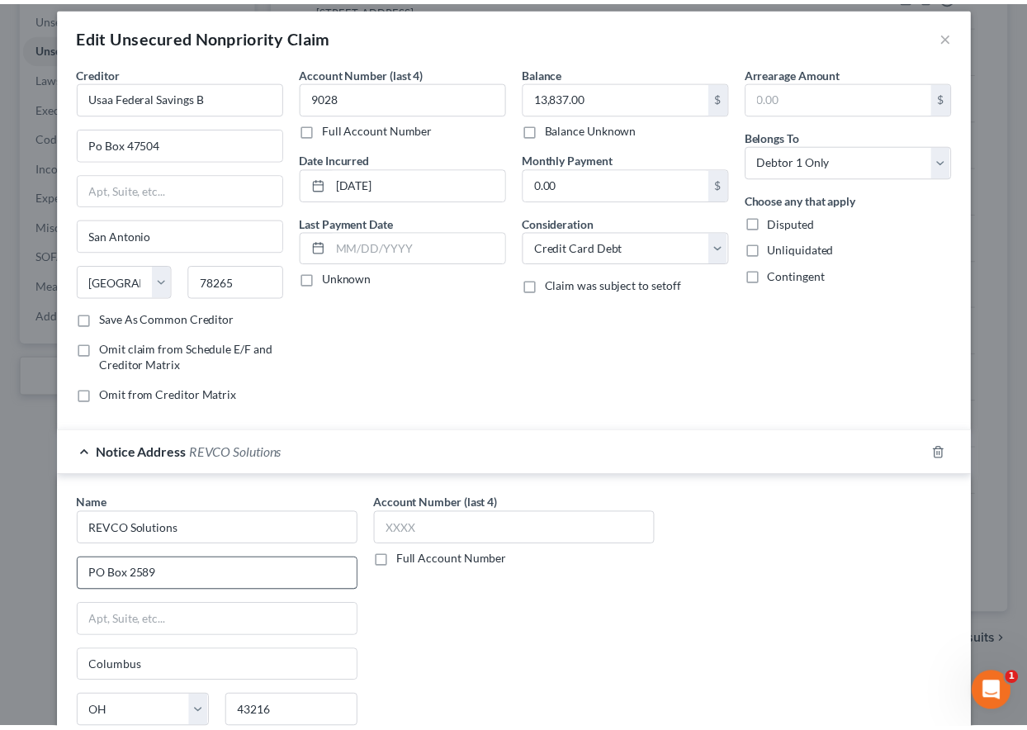
scroll to position [206, 0]
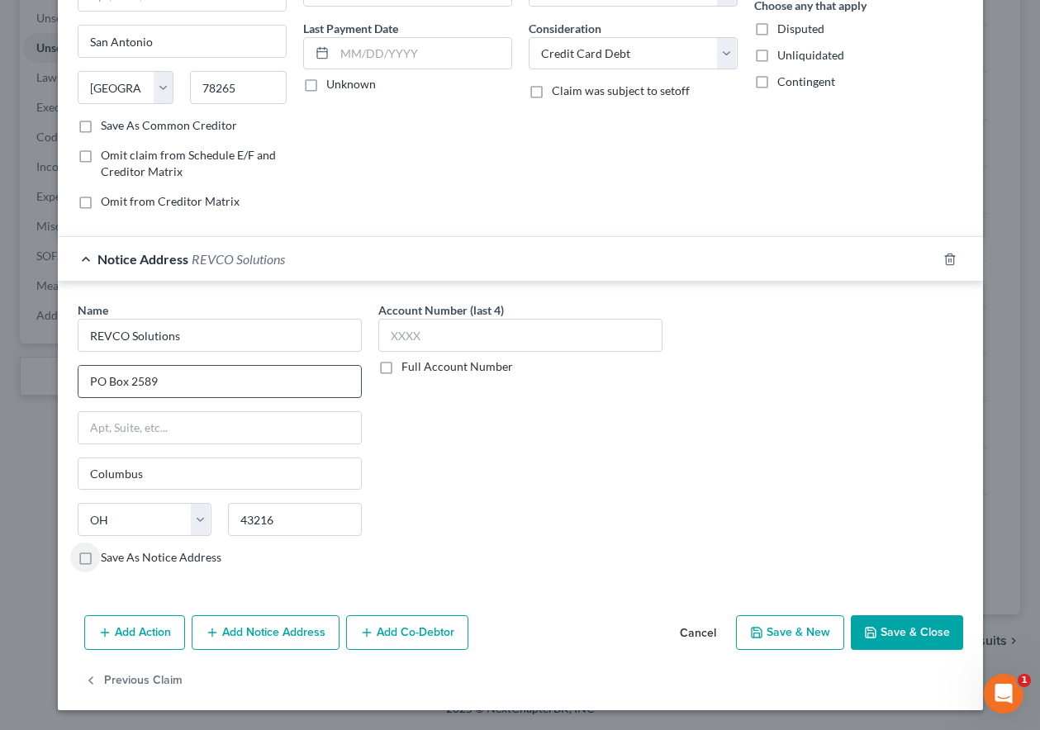
click at [107, 549] on input "Save As Notice Address" at bounding box center [112, 554] width 11 height 11
click at [902, 633] on button "Save & Close" at bounding box center [906, 632] width 112 height 35
checkbox input "false"
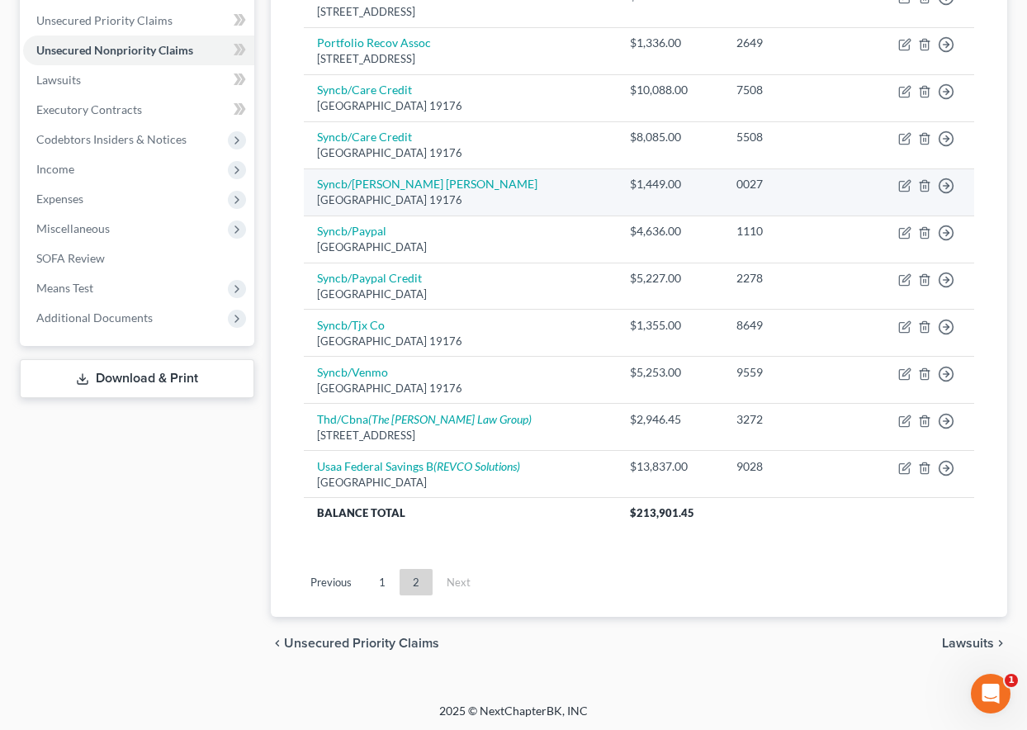
scroll to position [406, 0]
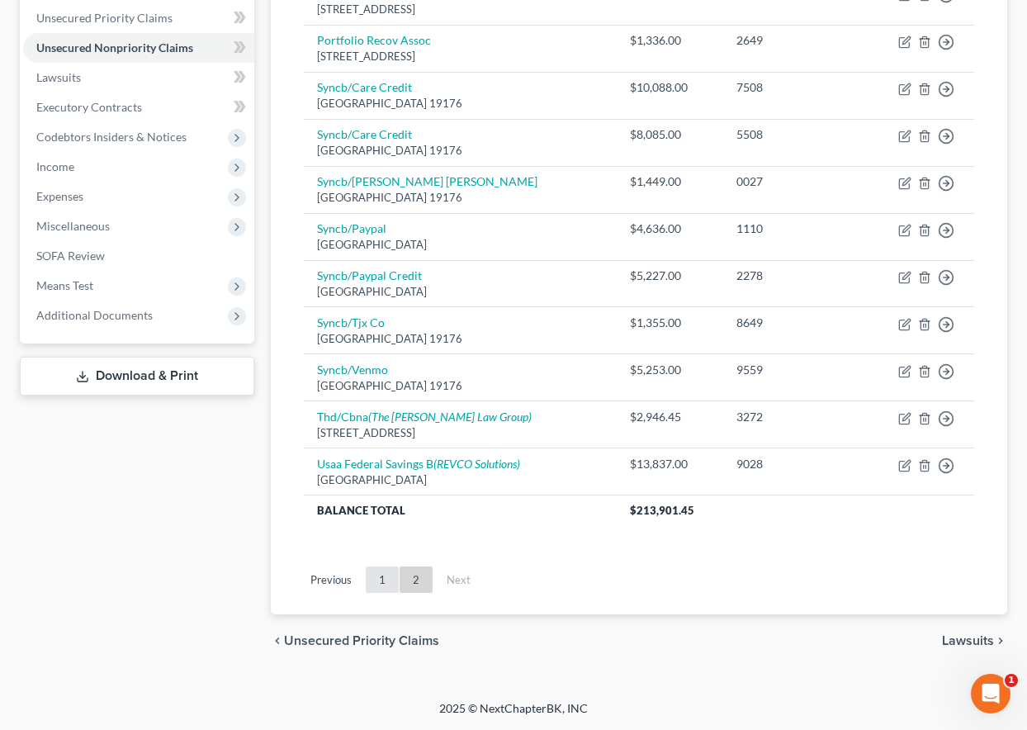
click at [380, 581] on link "1" at bounding box center [382, 579] width 33 height 26
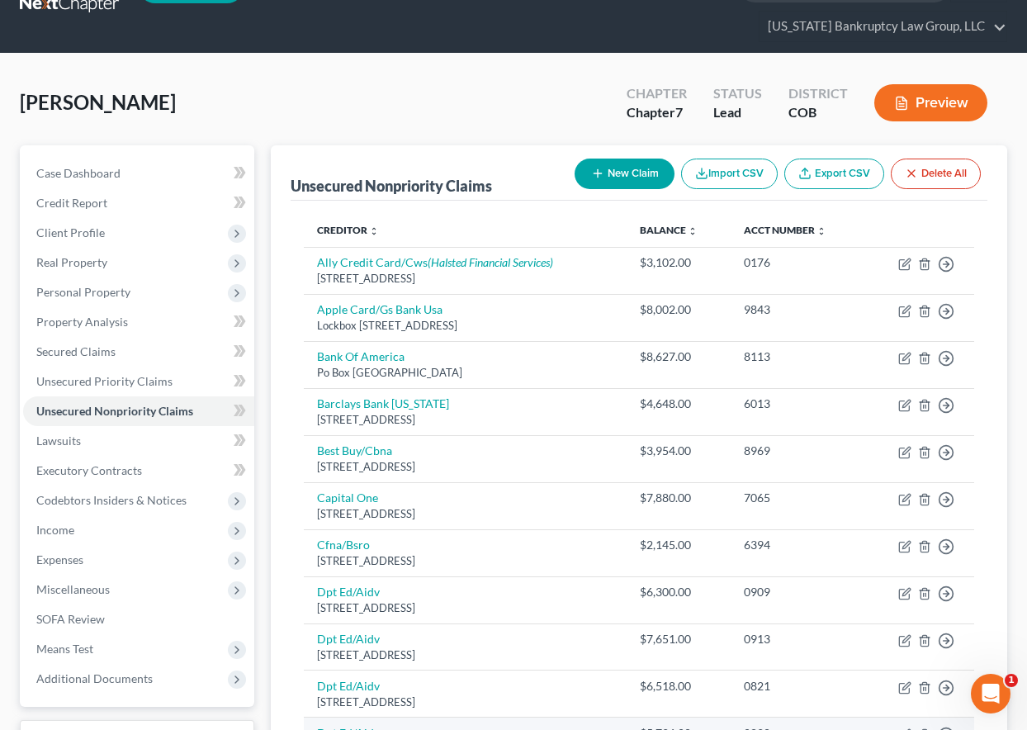
scroll to position [83, 0]
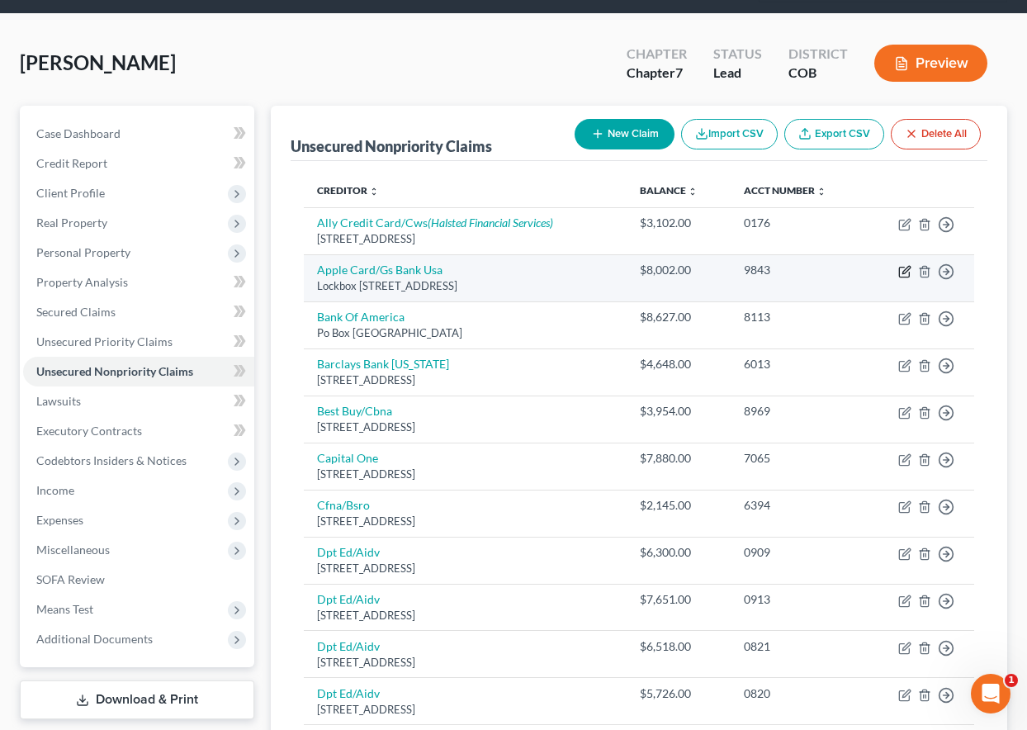
click at [902, 272] on icon "button" at bounding box center [904, 271] width 13 height 13
select select "39"
select select "2"
select select "0"
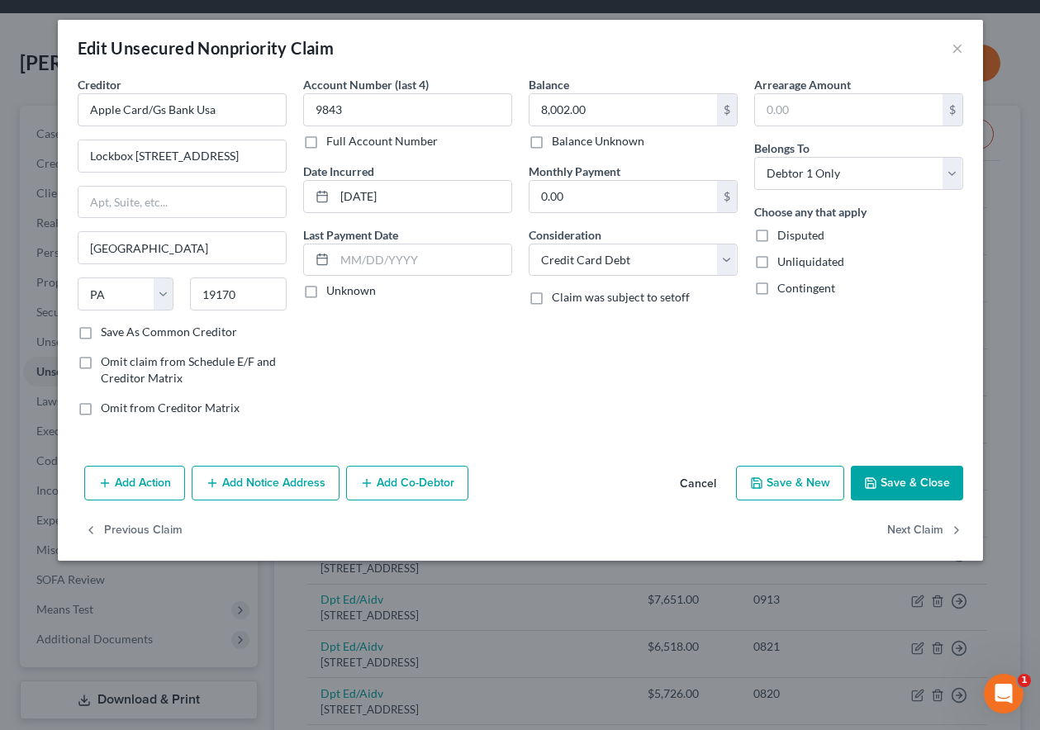
click at [898, 481] on button "Save & Close" at bounding box center [906, 483] width 112 height 35
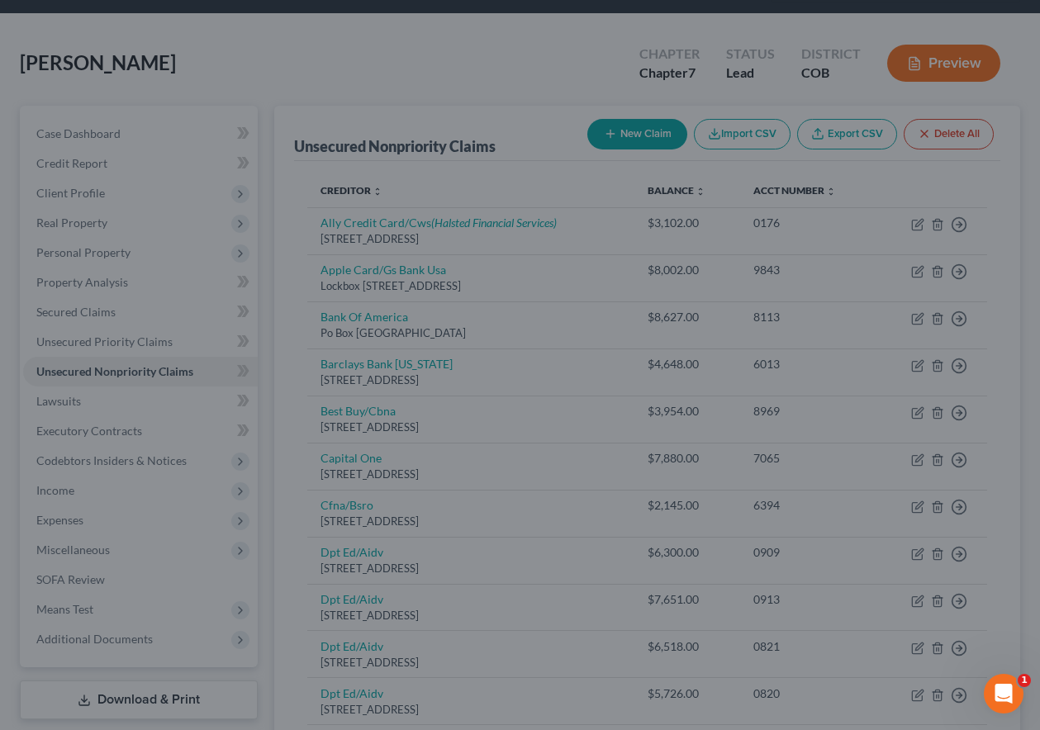
type input "0"
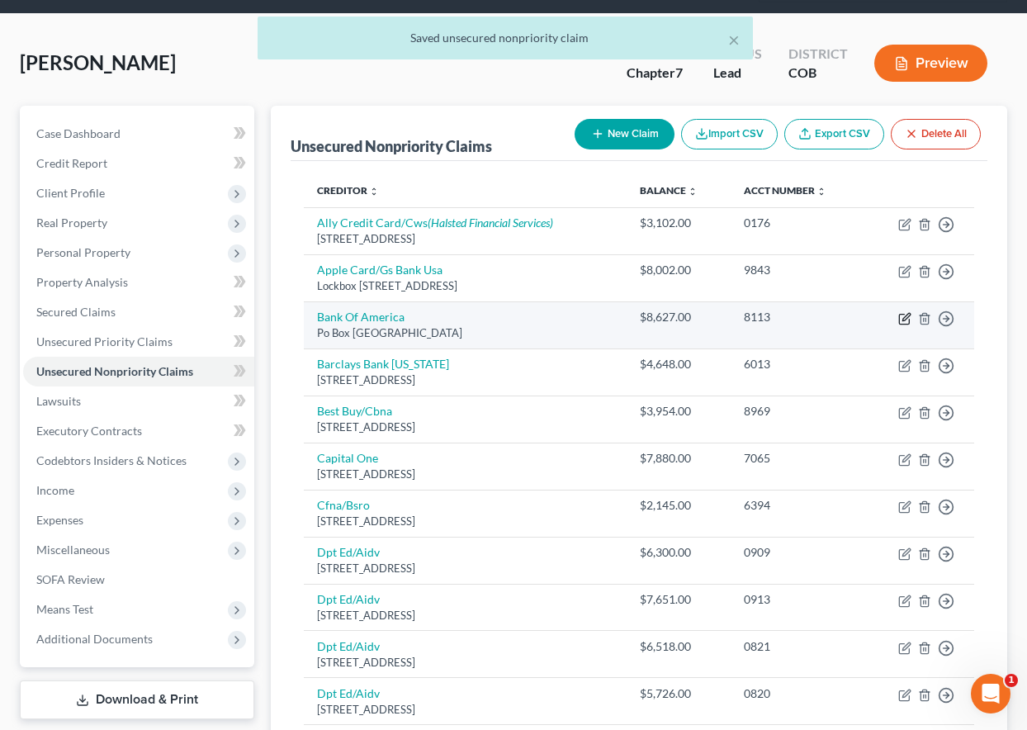
click at [909, 322] on icon "button" at bounding box center [904, 320] width 10 height 10
select select "45"
select select "2"
select select "0"
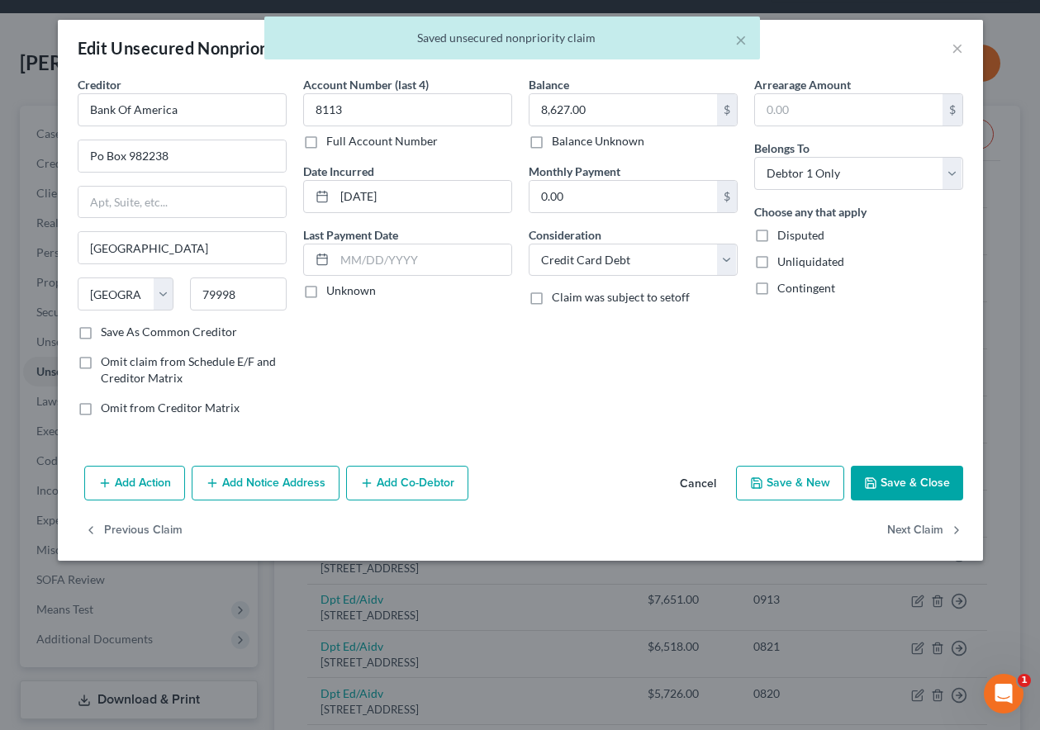
click at [888, 463] on div "Add Action Add Notice Address Add Co-Debtor Cancel Save & New Save & Close" at bounding box center [520, 486] width 925 height 54
click at [900, 486] on button "Save & Close" at bounding box center [906, 483] width 112 height 35
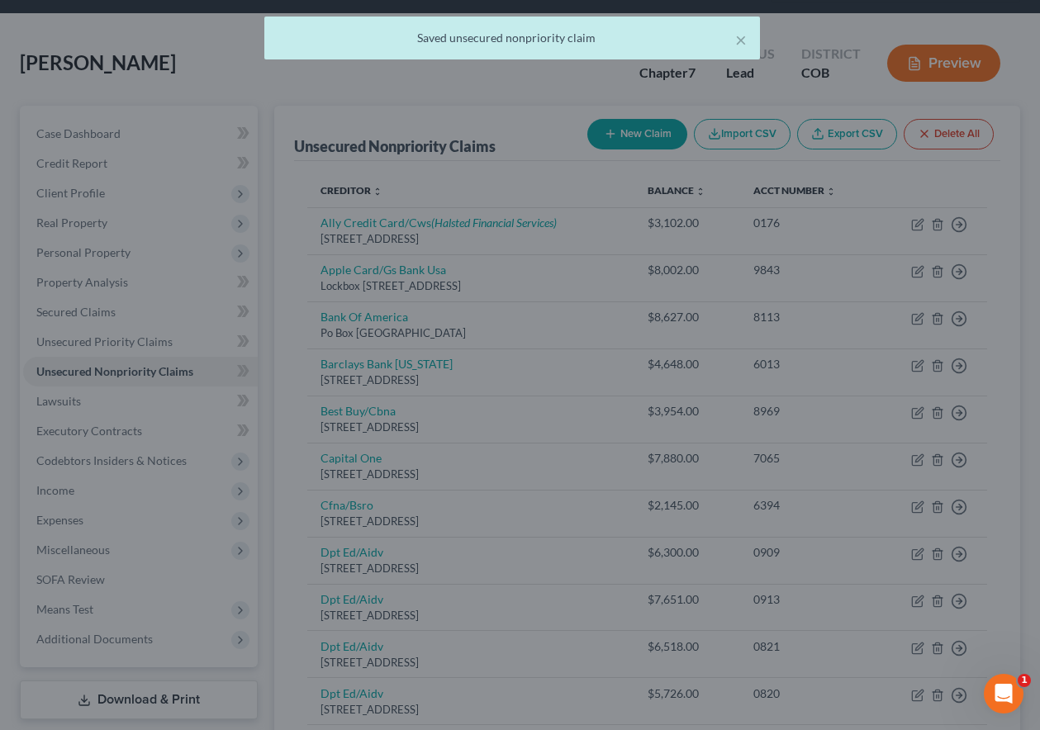
type input "0"
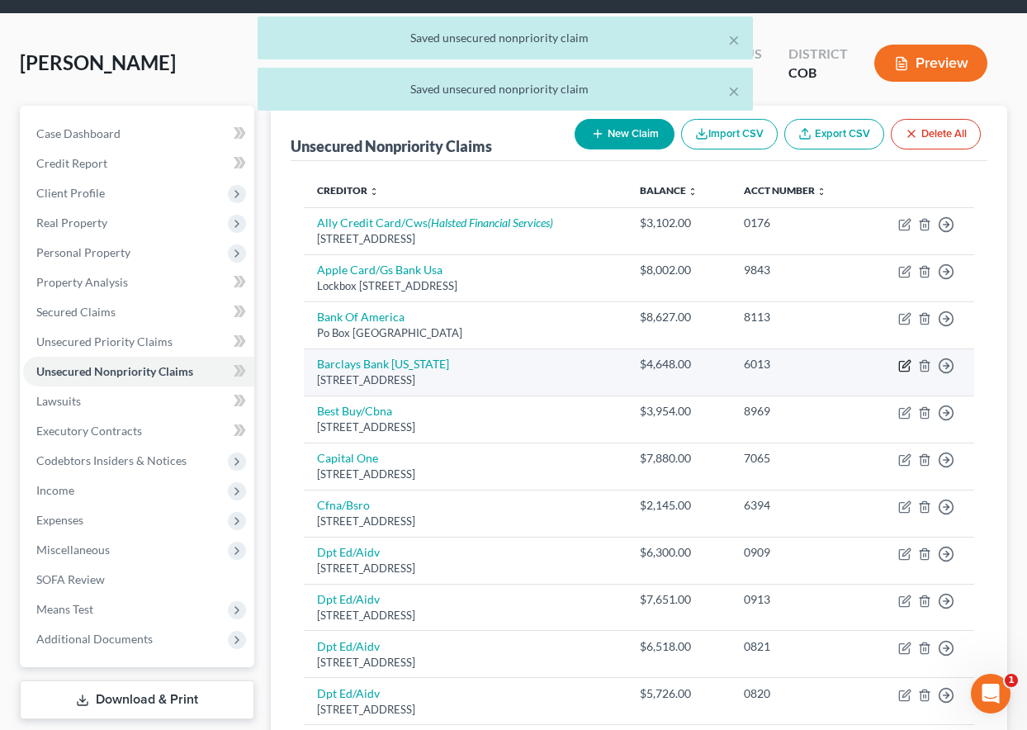
click at [902, 367] on icon "button" at bounding box center [905, 363] width 7 height 7
select select "7"
select select "0"
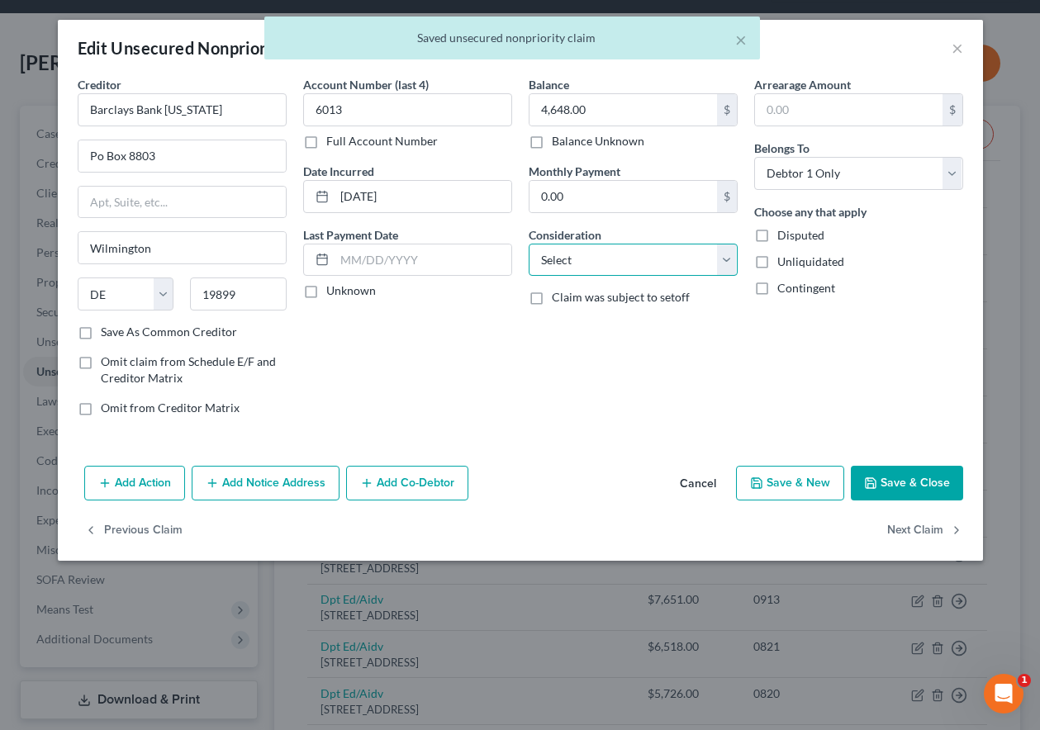
click at [610, 263] on select "Select Cable / Satellite Services Collection Agency Credit Card Debt Debt Couns…" at bounding box center [632, 260] width 209 height 33
select select "2"
click at [528, 244] on select "Select Cable / Satellite Services Collection Agency Credit Card Debt Debt Couns…" at bounding box center [632, 260] width 209 height 33
click at [863, 487] on button "Save & Close" at bounding box center [906, 483] width 112 height 35
type input "0"
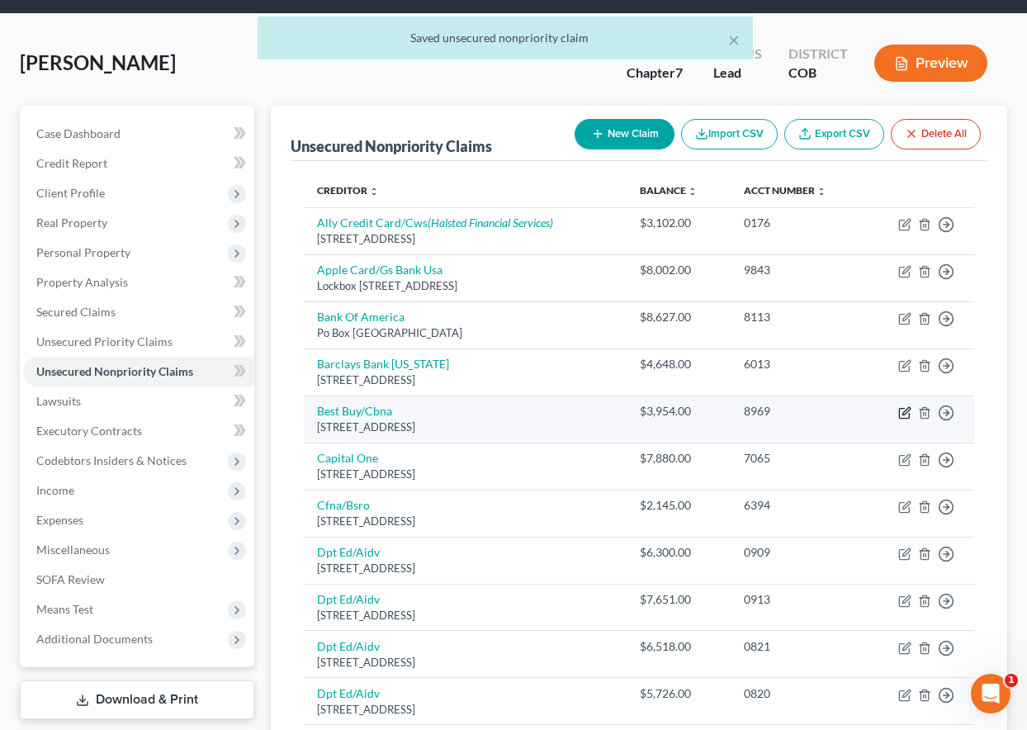
click at [907, 414] on icon "button" at bounding box center [904, 412] width 13 height 13
select select "14"
select select "2"
select select "0"
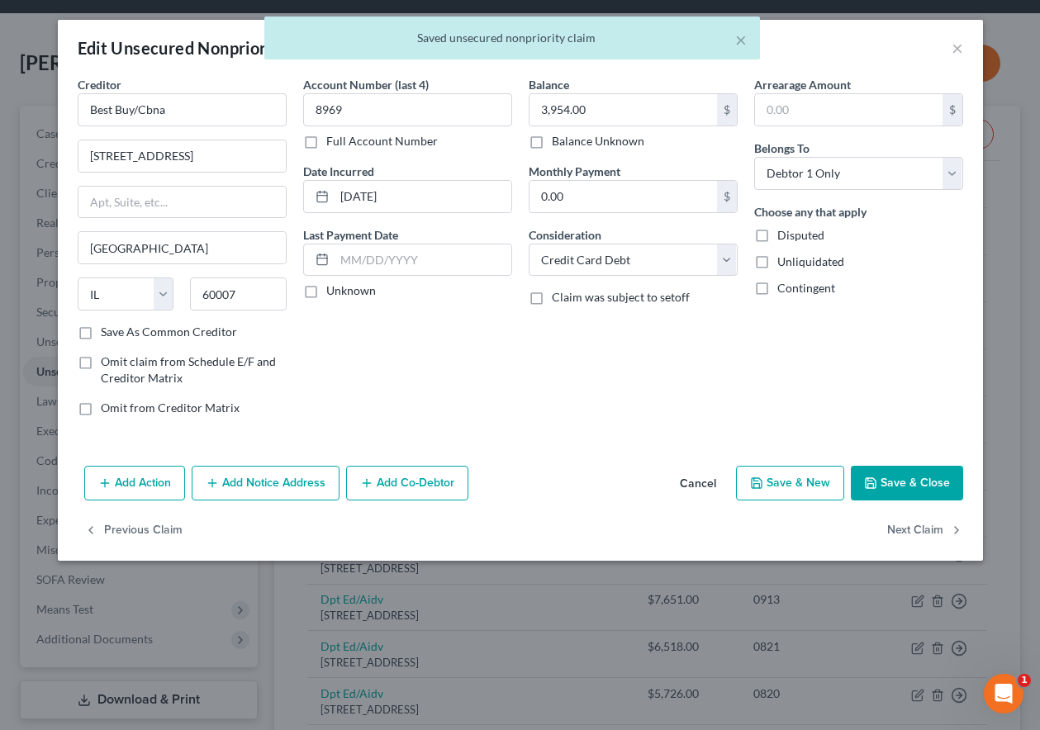
click at [920, 486] on button "Save & Close" at bounding box center [906, 483] width 112 height 35
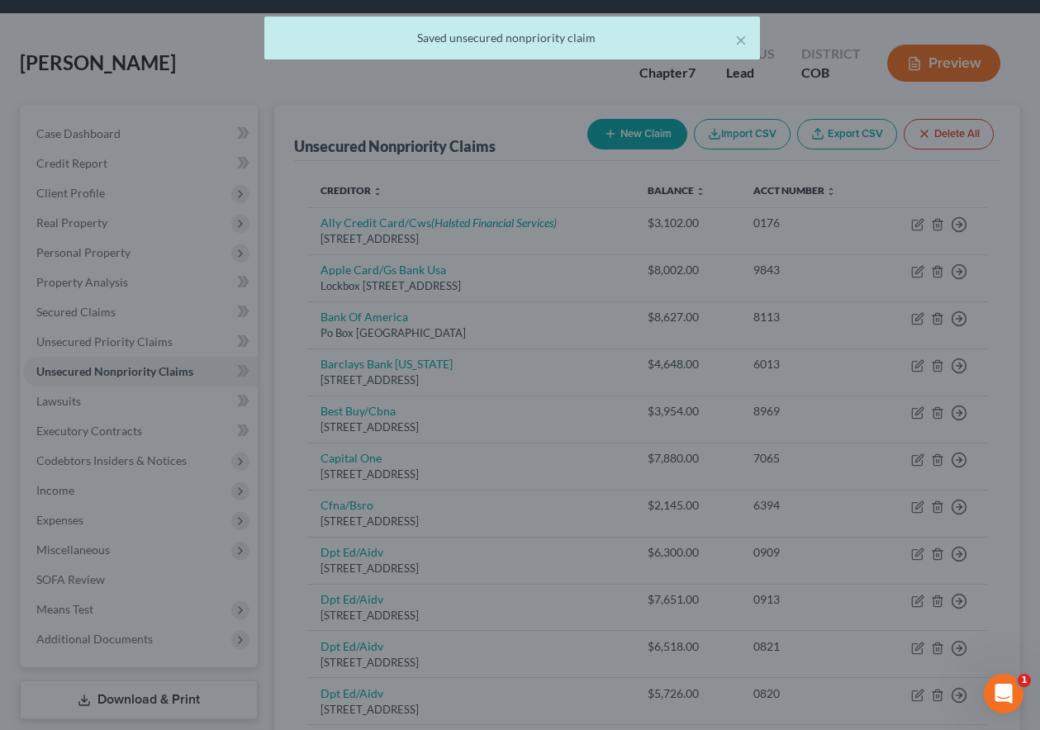
type input "0"
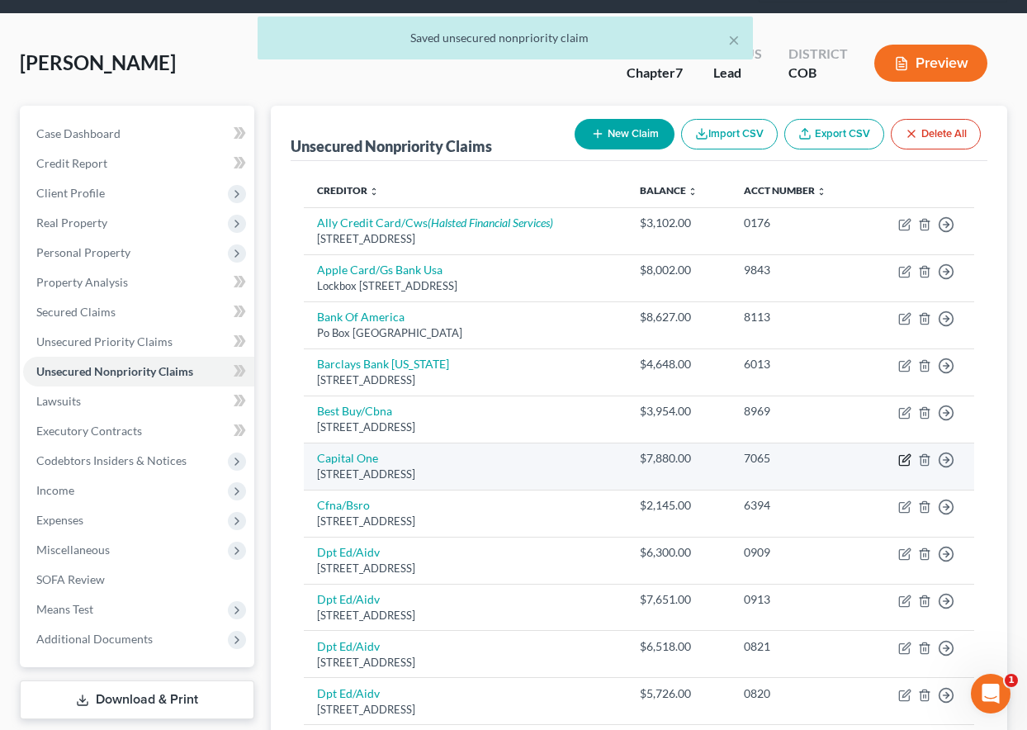
click at [906, 456] on icon "button" at bounding box center [904, 459] width 13 height 13
select select "46"
select select "2"
select select "0"
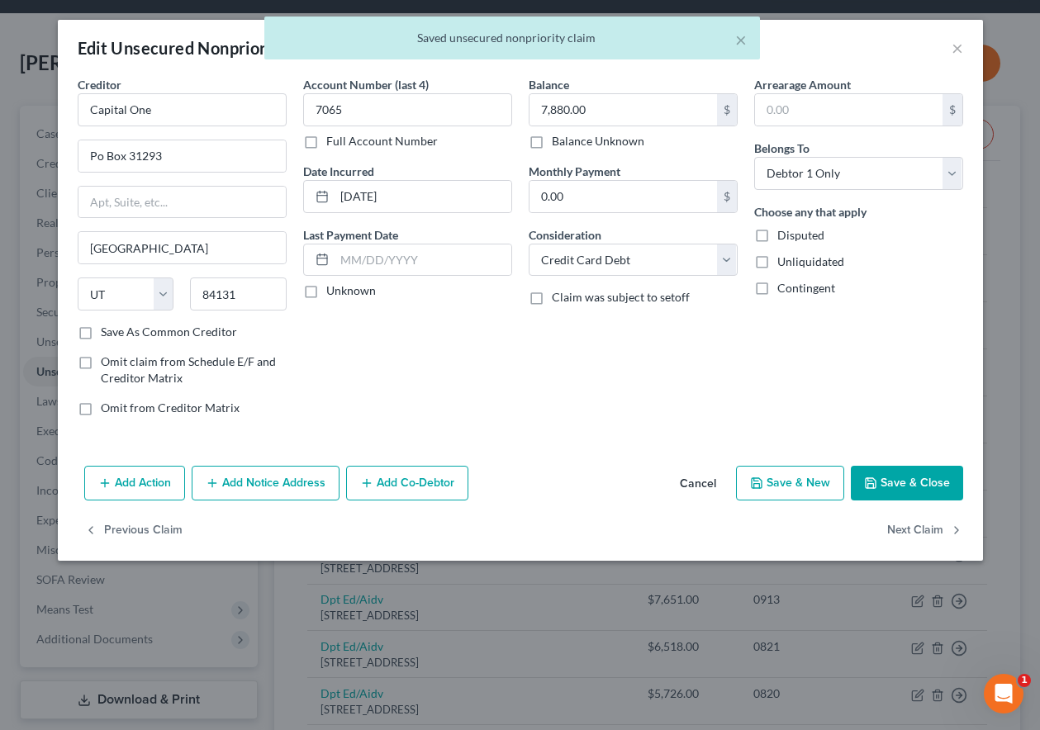
click at [904, 483] on button "Save & Close" at bounding box center [906, 483] width 112 height 35
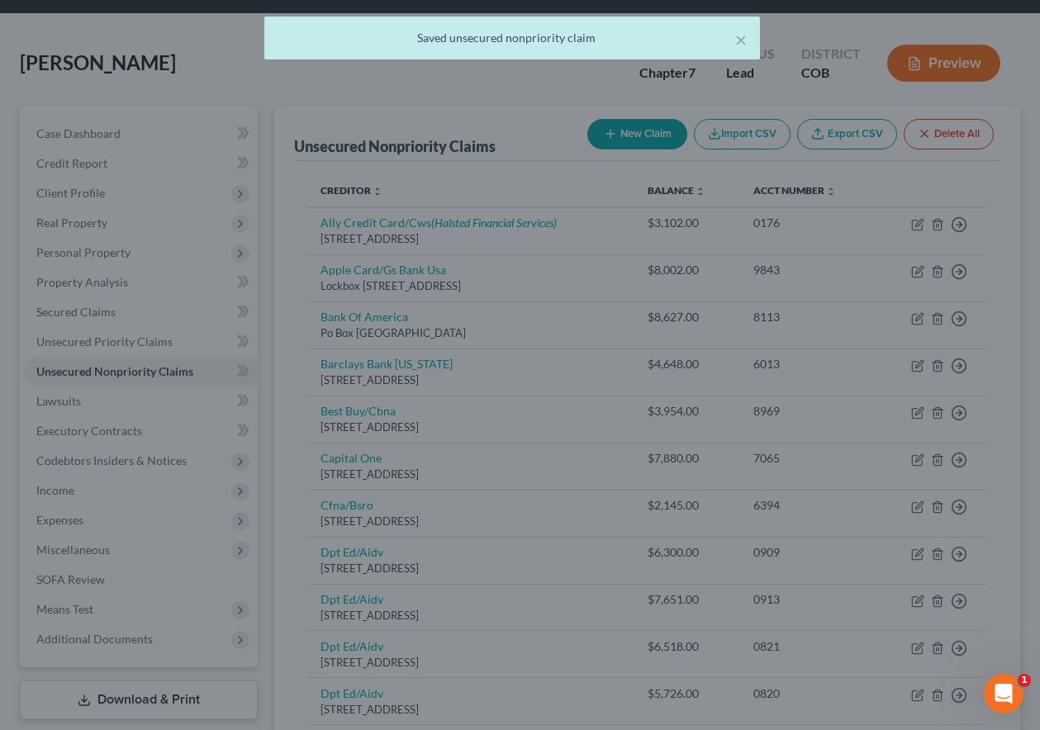
type input "0"
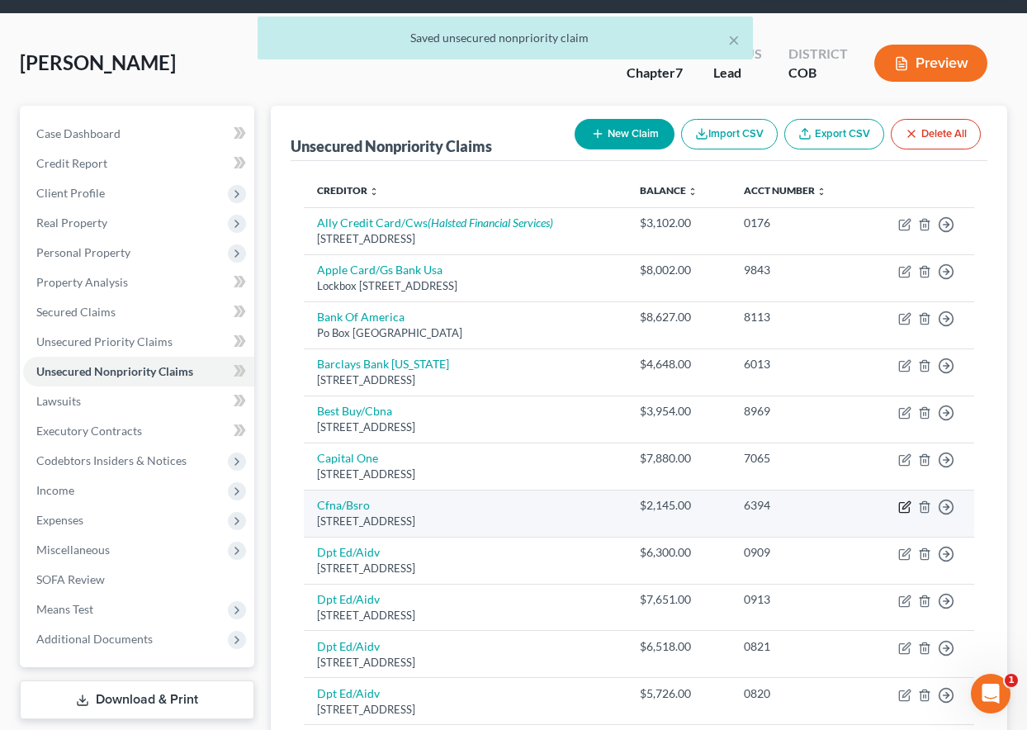
click at [904, 510] on icon "button" at bounding box center [904, 506] width 13 height 13
select select "36"
select select "2"
select select "0"
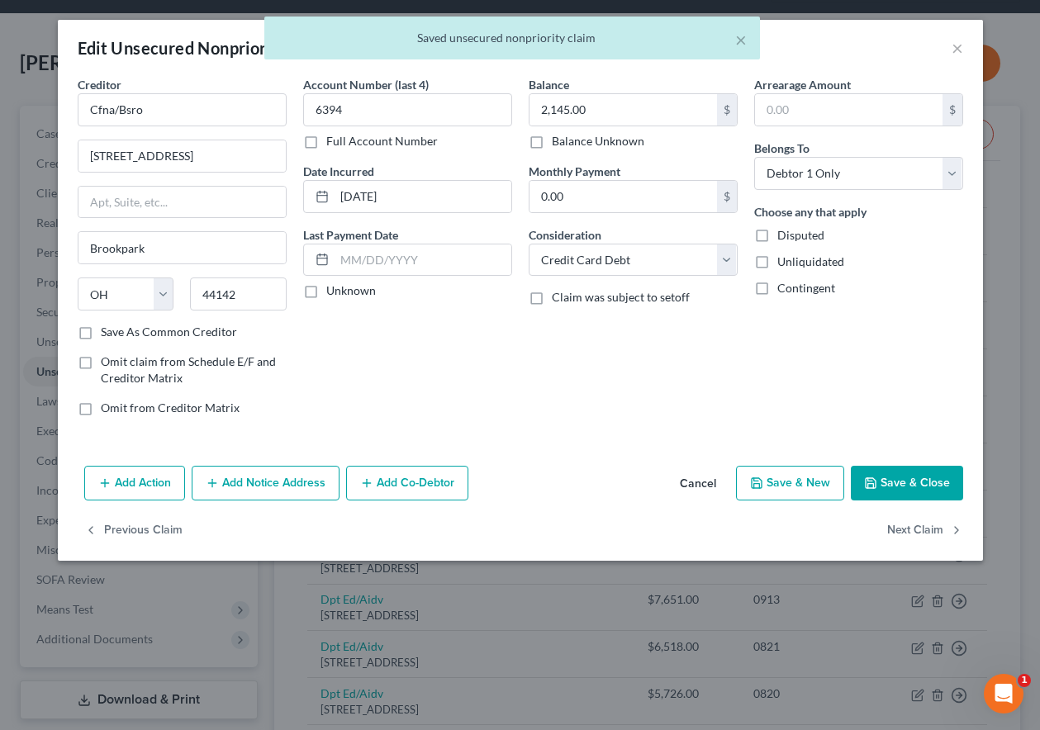
click at [901, 490] on button "Save & Close" at bounding box center [906, 483] width 112 height 35
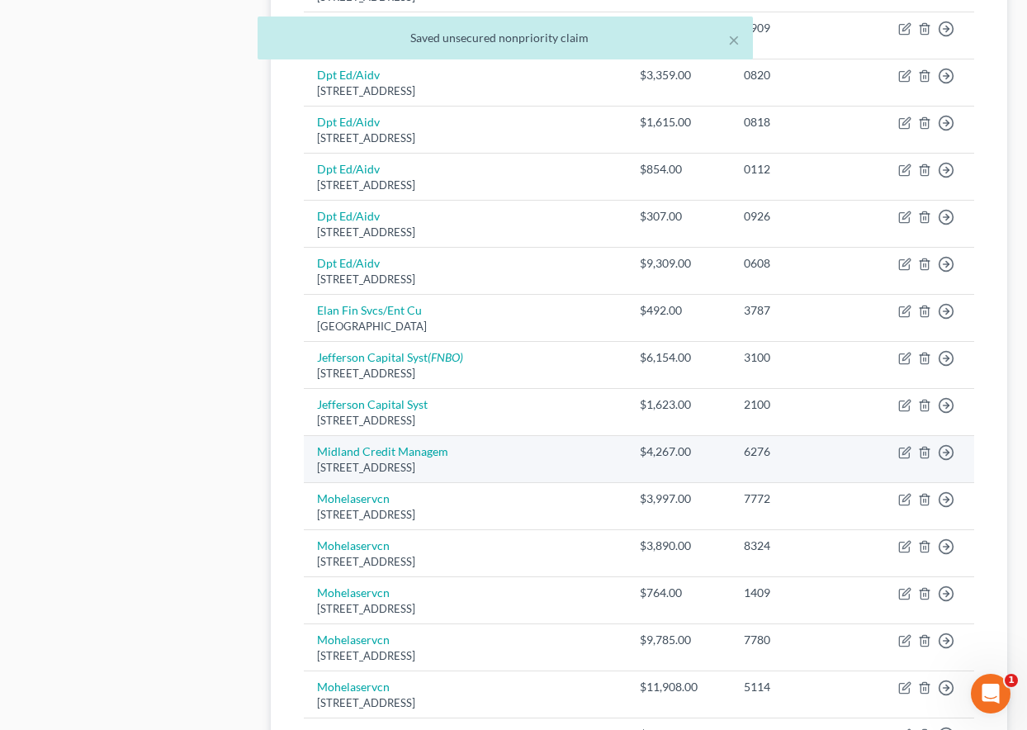
scroll to position [908, 0]
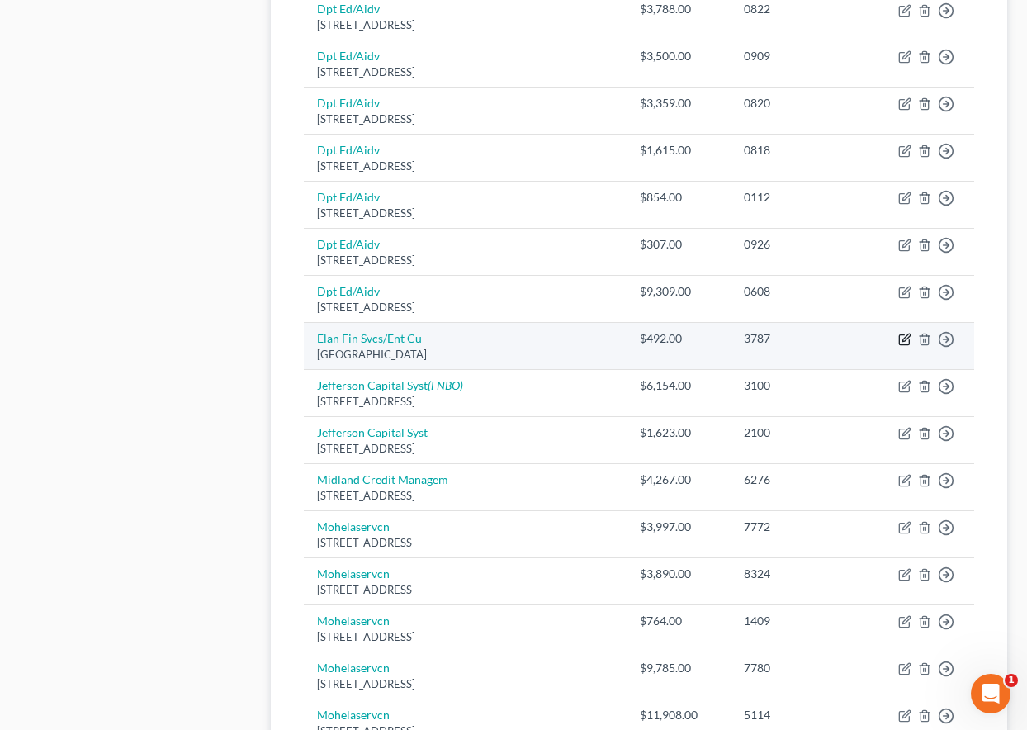
click at [900, 342] on icon "button" at bounding box center [904, 340] width 10 height 10
select select "26"
select select "1"
select select "0"
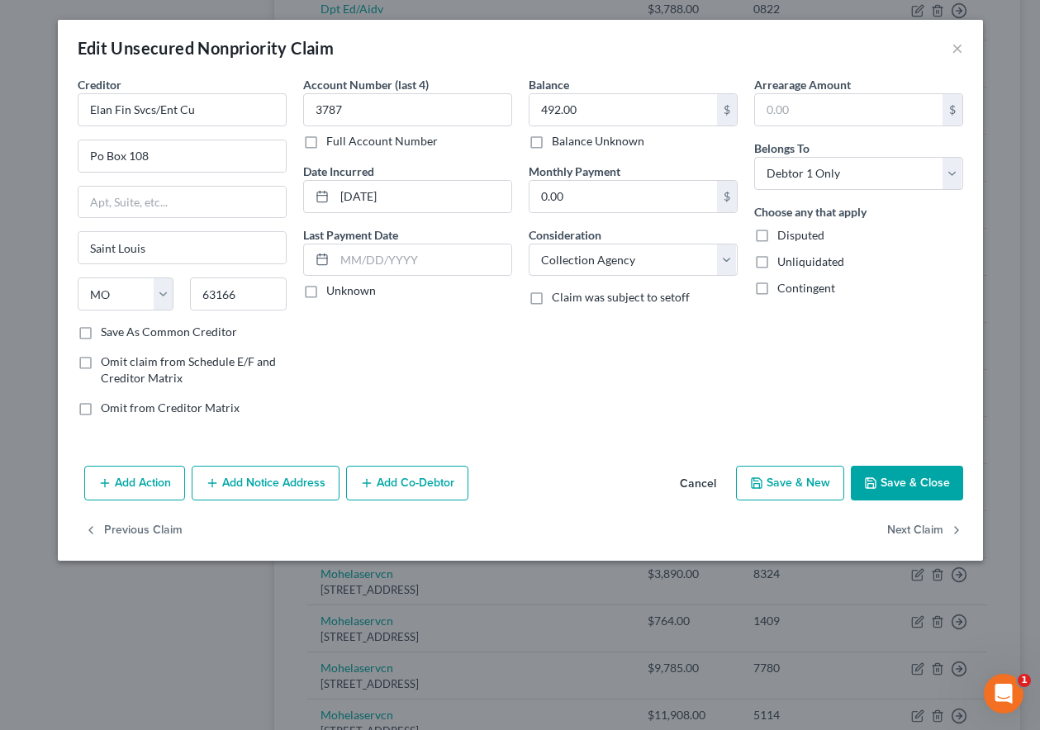
click at [938, 479] on button "Save & Close" at bounding box center [906, 483] width 112 height 35
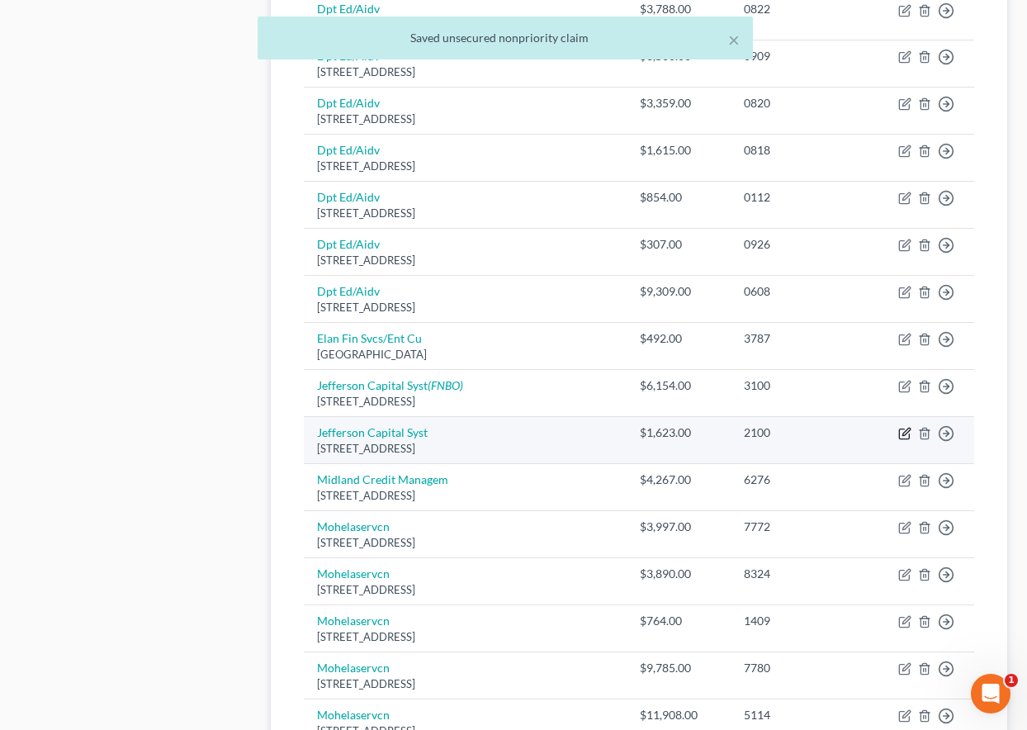
click at [905, 433] on icon "button" at bounding box center [905, 431] width 7 height 7
select select "24"
select select "0"
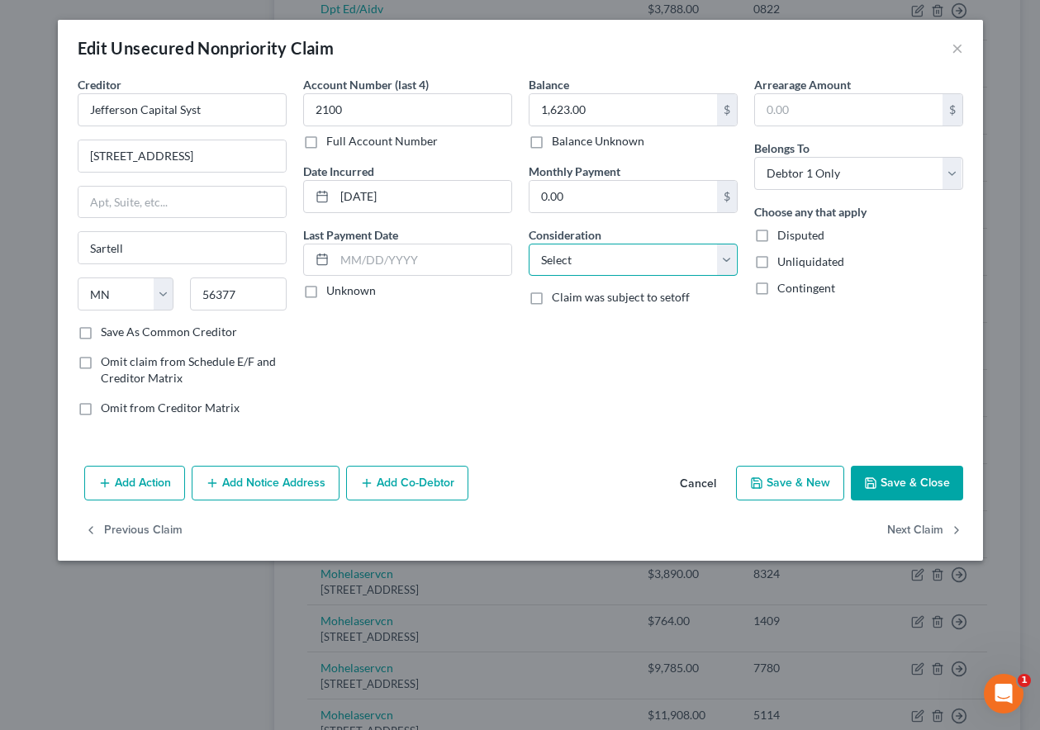
click at [667, 265] on select "Select Cable / Satellite Services Collection Agency Credit Card Debt Debt Couns…" at bounding box center [632, 260] width 209 height 33
select select "1"
click at [528, 244] on select "Select Cable / Satellite Services Collection Agency Credit Card Debt Debt Couns…" at bounding box center [632, 260] width 209 height 33
click at [901, 485] on button "Save & Close" at bounding box center [906, 483] width 112 height 35
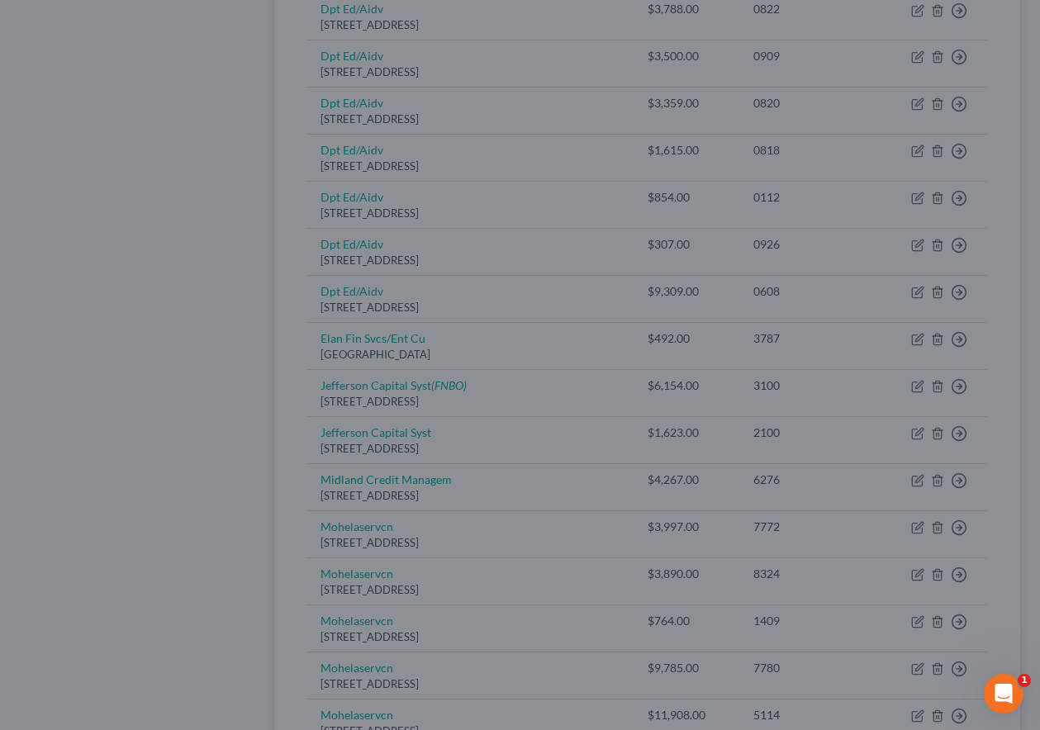
type input "0"
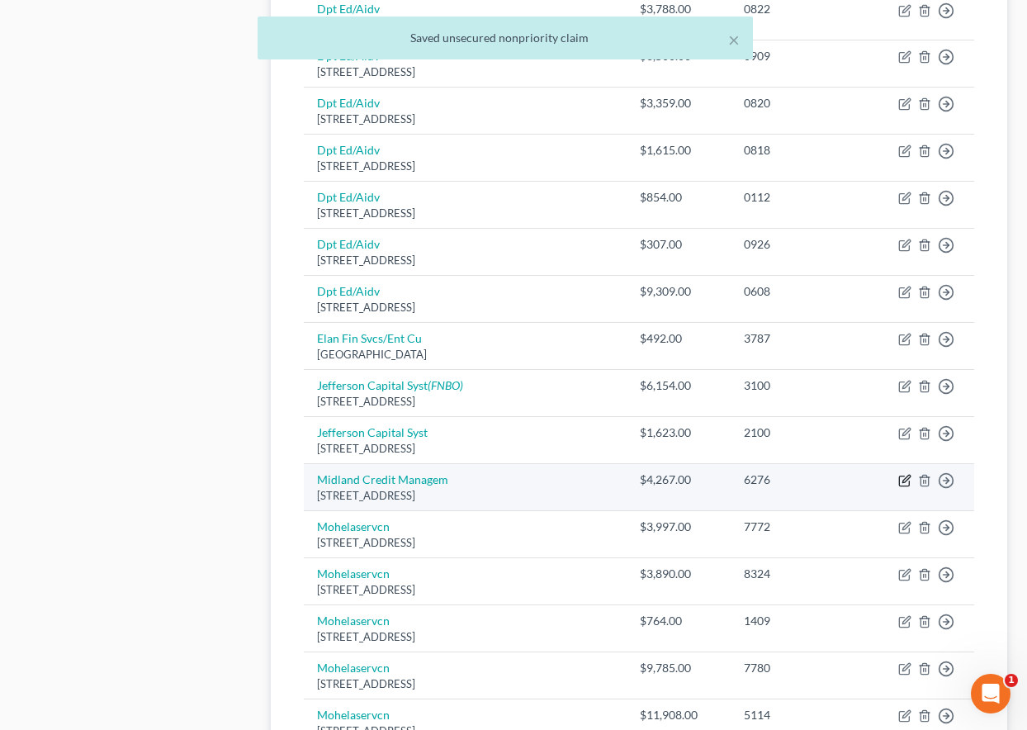
click at [902, 478] on icon "button" at bounding box center [904, 480] width 13 height 13
select select "23"
select select "0"
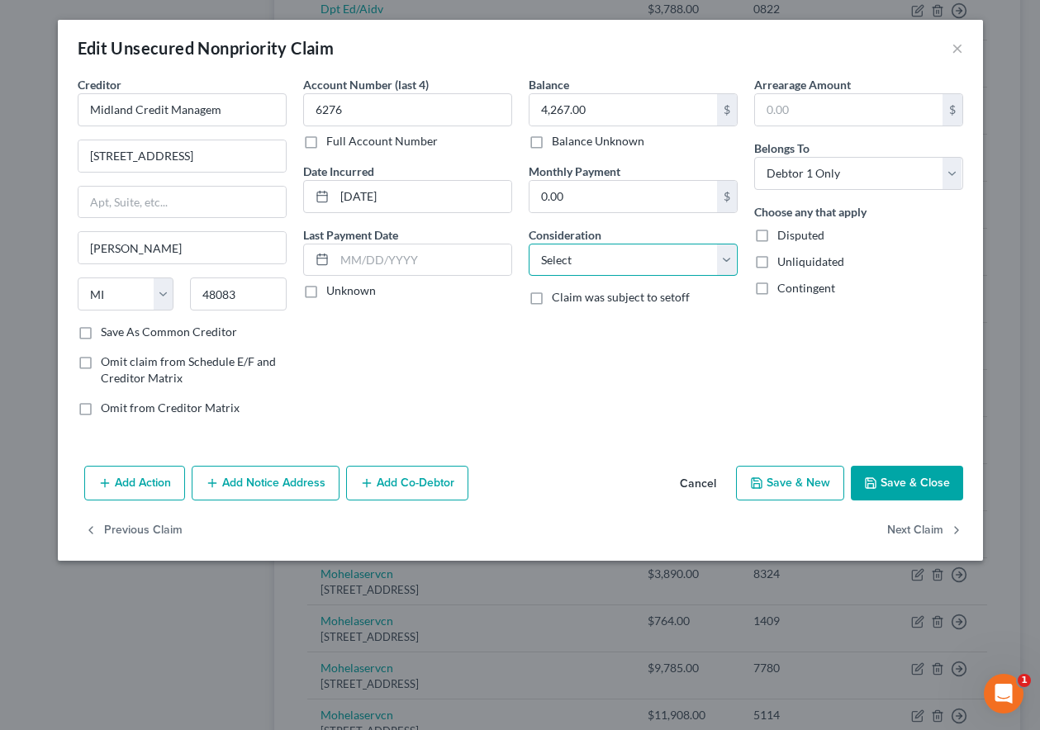
click at [665, 262] on select "Select Cable / Satellite Services Collection Agency Credit Card Debt Debt Couns…" at bounding box center [632, 260] width 209 height 33
select select "1"
click at [528, 244] on select "Select Cable / Satellite Services Collection Agency Credit Card Debt Debt Couns…" at bounding box center [632, 260] width 209 height 33
click at [949, 485] on button "Save & Close" at bounding box center [906, 483] width 112 height 35
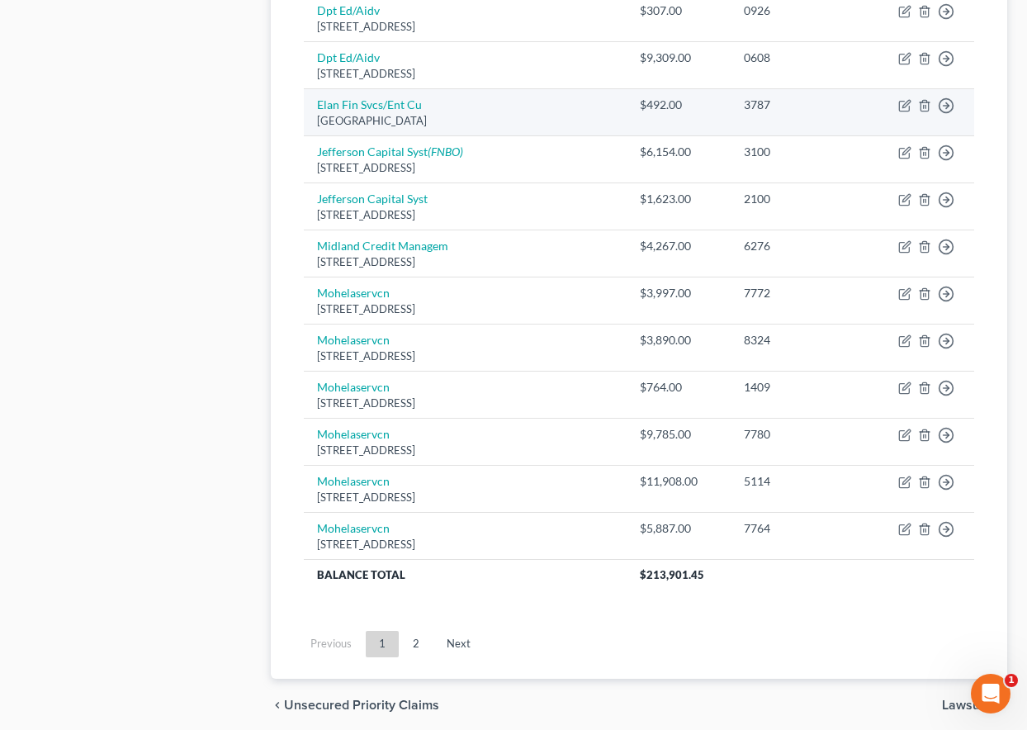
scroll to position [1156, 0]
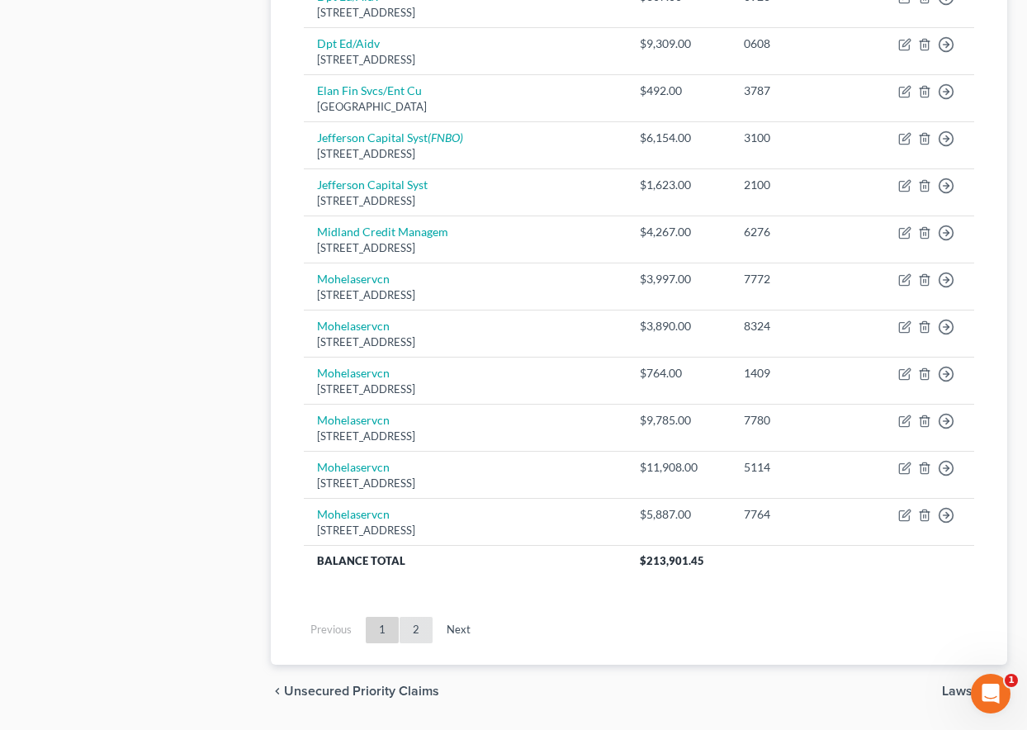
click at [412, 632] on link "2" at bounding box center [416, 630] width 33 height 26
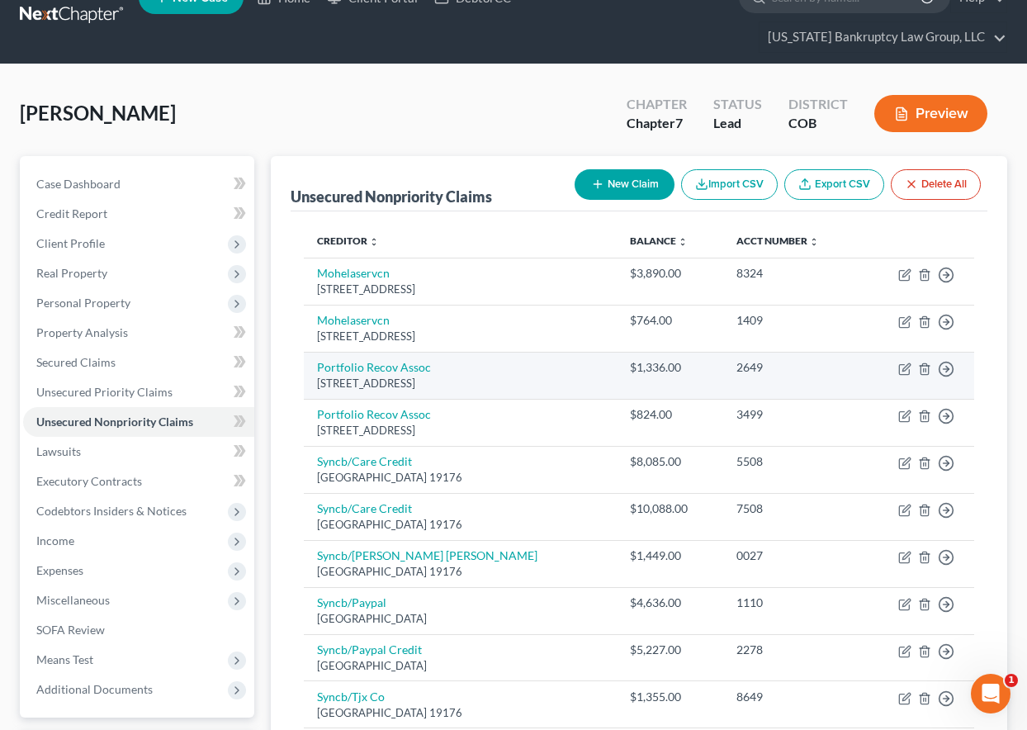
scroll to position [0, 0]
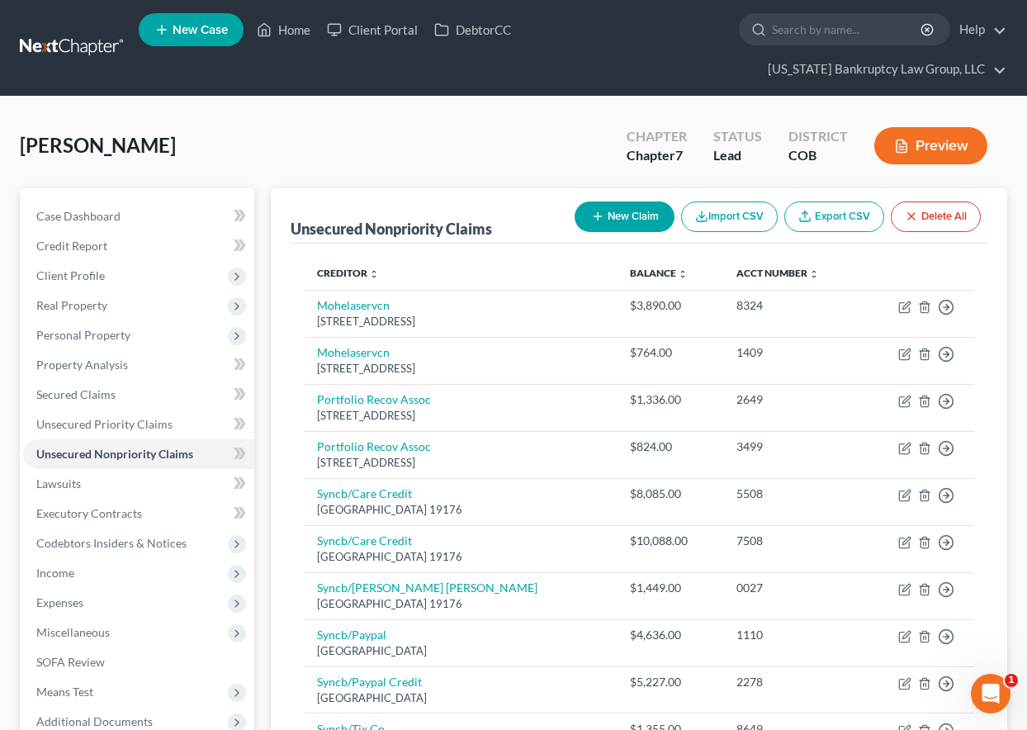
click at [622, 217] on button "New Claim" at bounding box center [625, 216] width 100 height 31
select select "0"
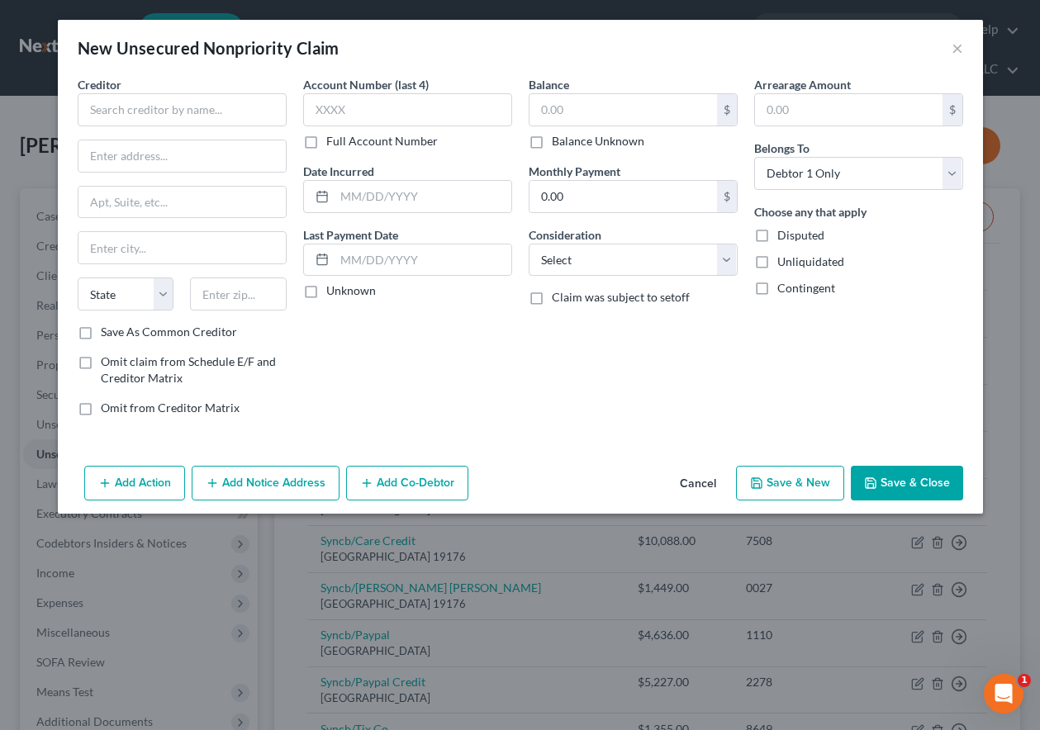
click at [185, 90] on div "Creditor *" at bounding box center [182, 101] width 209 height 50
click at [194, 116] on input "text" at bounding box center [182, 109] width 209 height 33
type input "First Century Bank"
click at [179, 129] on div "Creditor * First Century Bank State [US_STATE] AK AR AZ CA CO CT DE DC [GEOGRAP…" at bounding box center [182, 200] width 209 height 248
click at [187, 157] on input "text" at bounding box center [181, 155] width 207 height 31
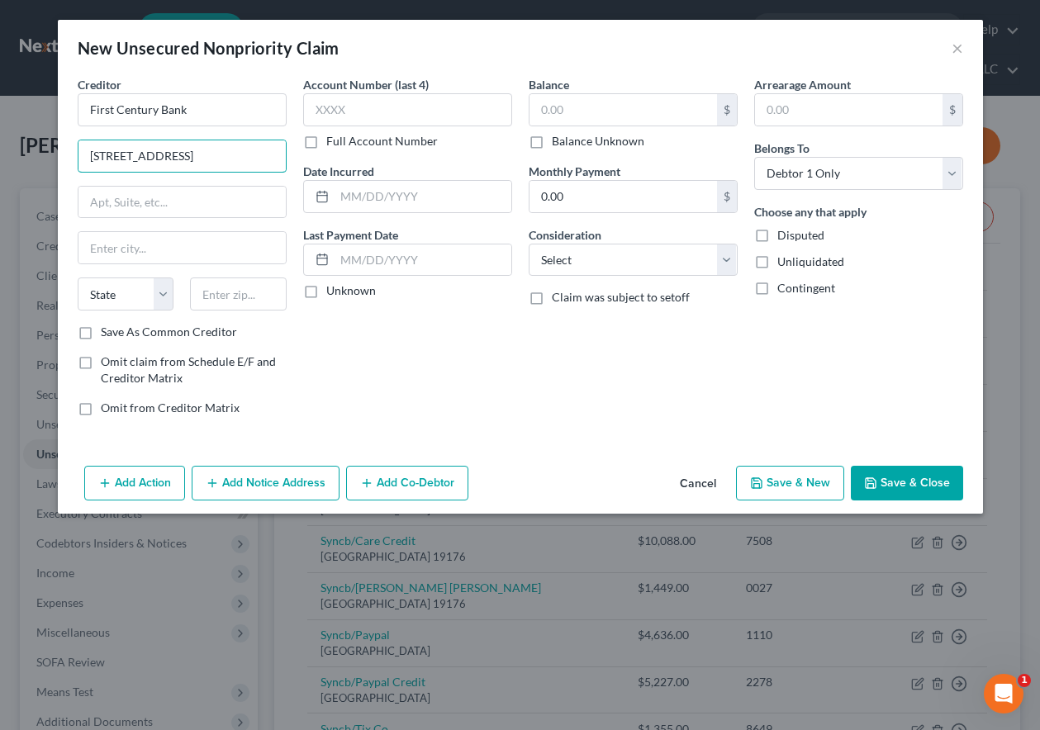
type input "[STREET_ADDRESS]"
click at [244, 299] on input "text" at bounding box center [238, 293] width 97 height 33
type input "37879"
type input "Tazewell"
select select "44"
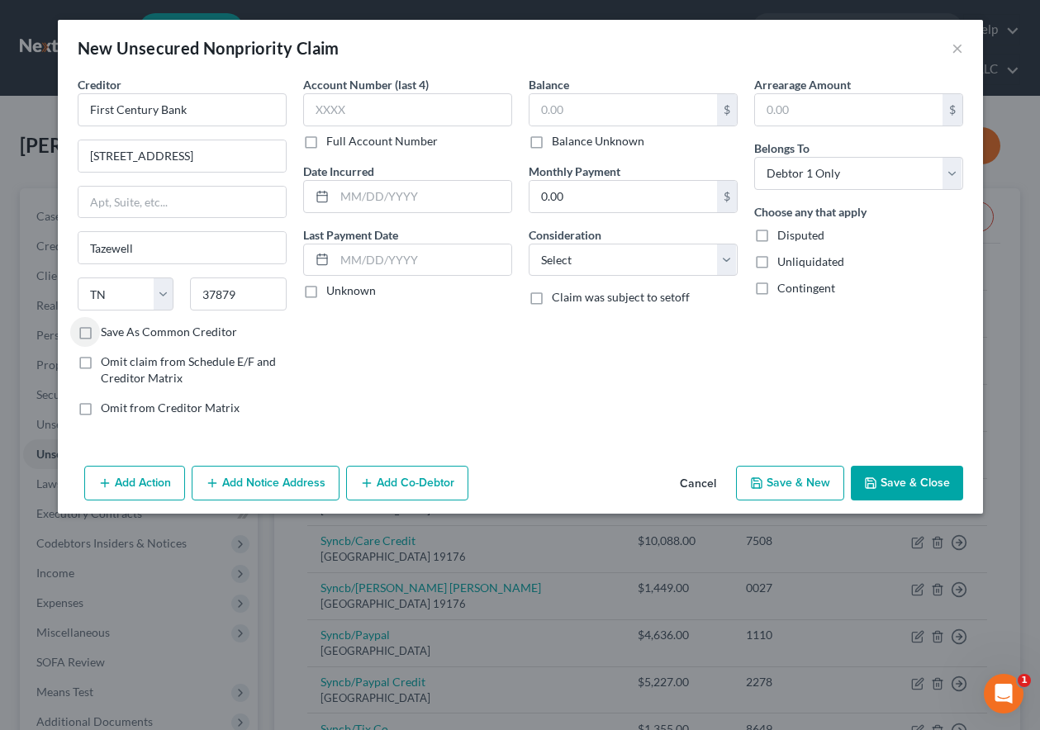
click at [101, 330] on label "Save As Common Creditor" at bounding box center [169, 332] width 136 height 17
click at [107, 330] on input "Save As Common Creditor" at bounding box center [112, 329] width 11 height 11
checkbox input "true"
click at [350, 109] on input "text" at bounding box center [407, 109] width 209 height 33
type input "8333"
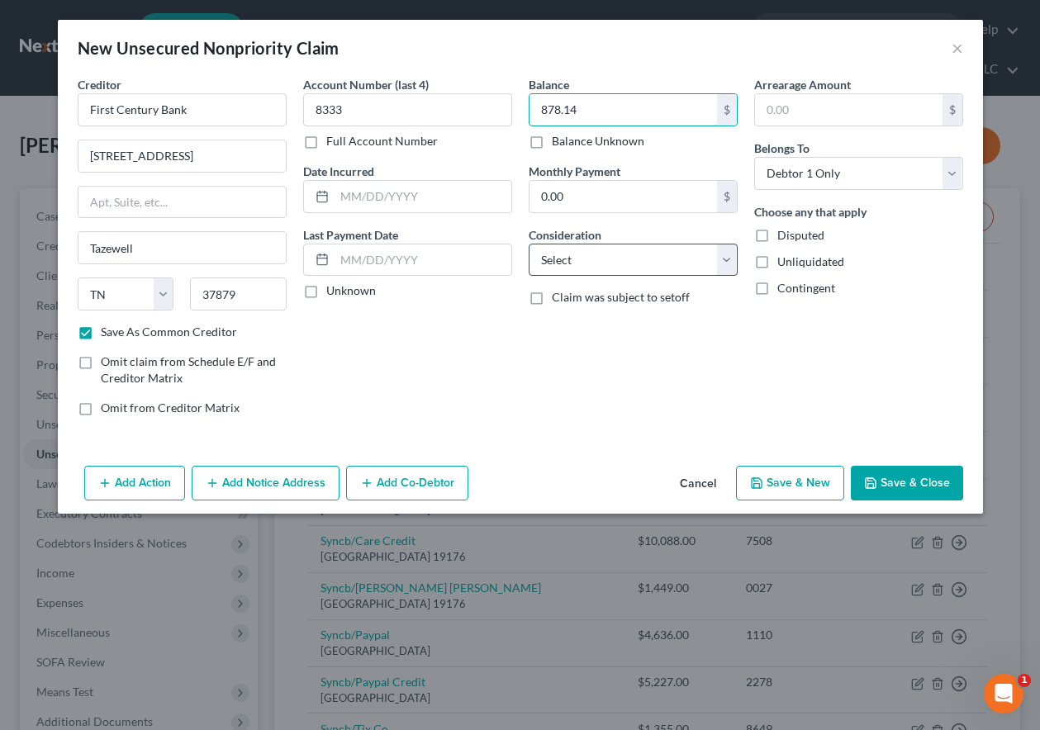
type input "878.14"
click at [601, 263] on select "Select Cable / Satellite Services Collection Agency Credit Card Debt Debt Couns…" at bounding box center [632, 260] width 209 height 33
select select "2"
click at [528, 244] on select "Select Cable / Satellite Services Collection Agency Credit Card Debt Debt Couns…" at bounding box center [632, 260] width 209 height 33
click at [917, 479] on button "Save & Close" at bounding box center [906, 483] width 112 height 35
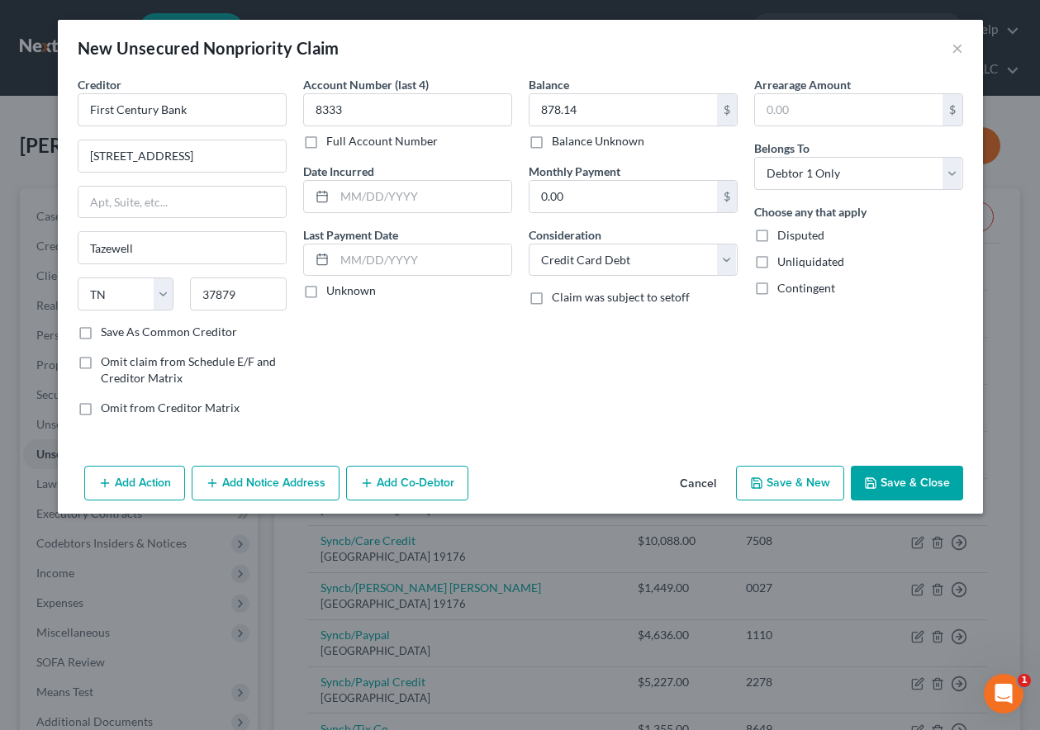
checkbox input "false"
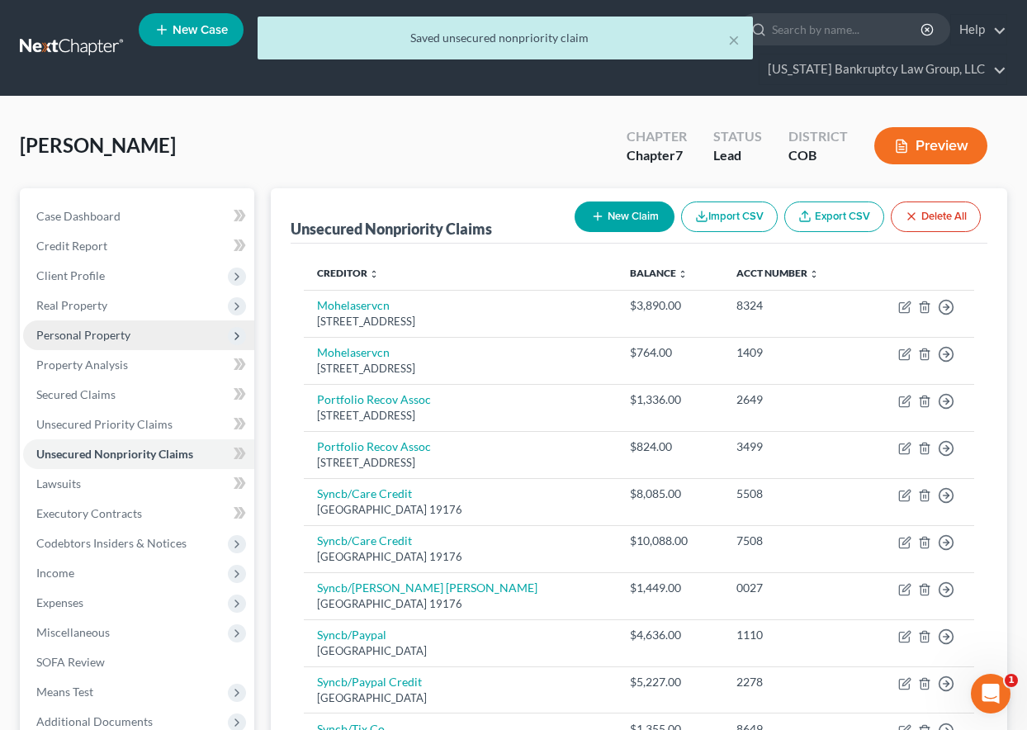
click at [84, 332] on span "Personal Property" at bounding box center [83, 335] width 94 height 14
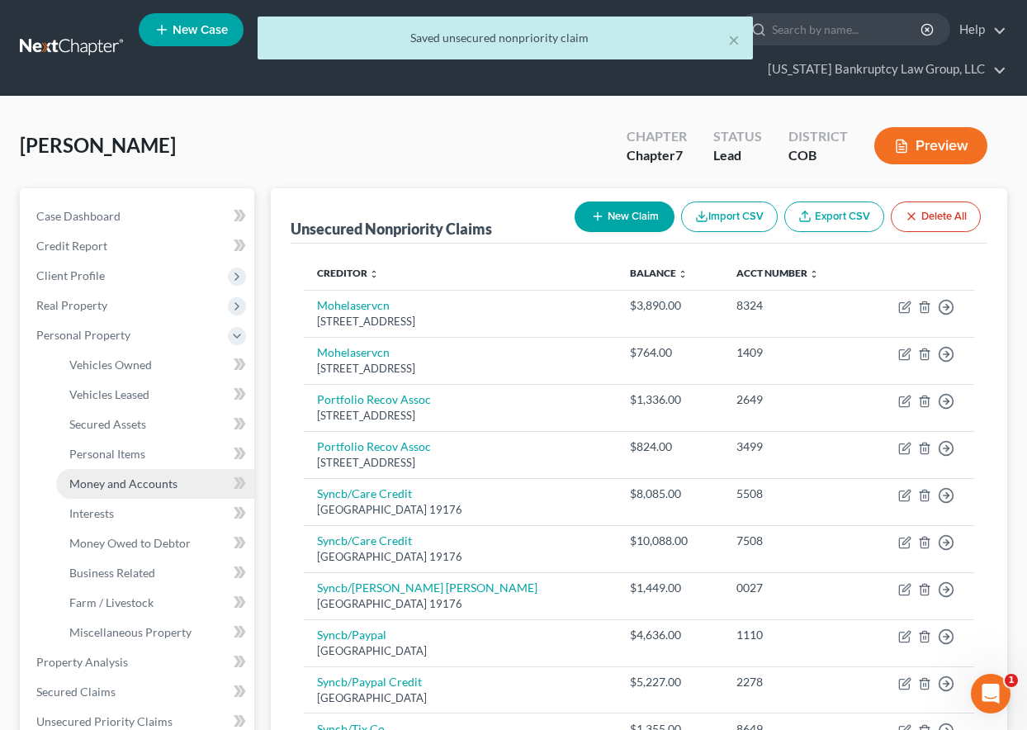
click at [130, 489] on span "Money and Accounts" at bounding box center [123, 483] width 108 height 14
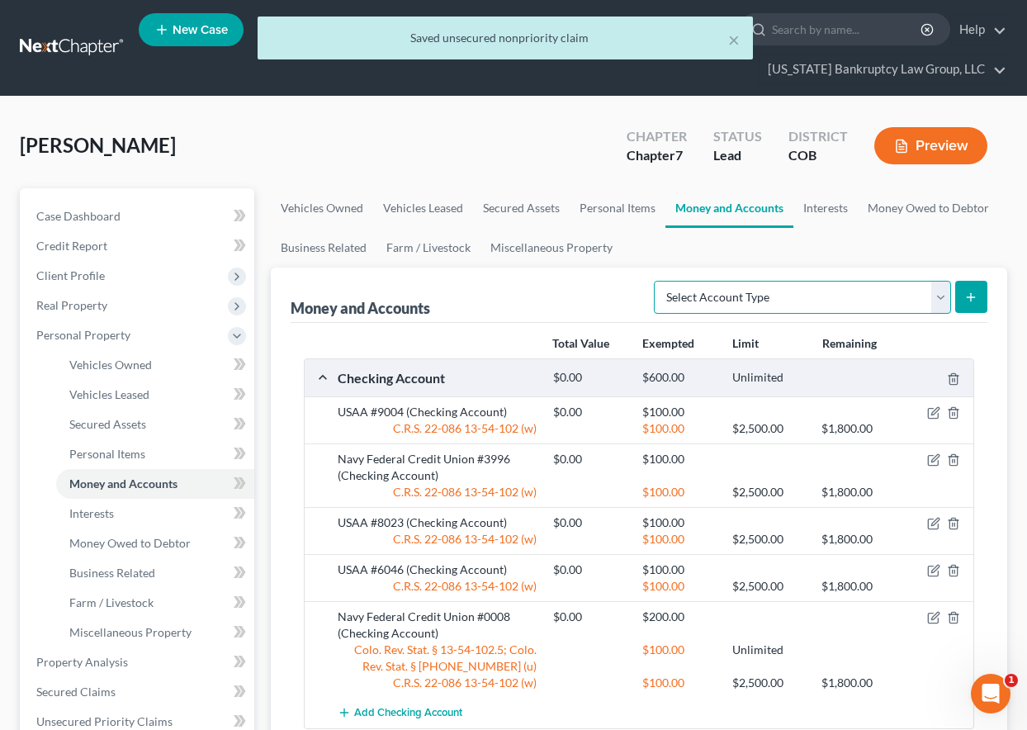
click at [707, 309] on select "Select Account Type Brokerage Cash on Hand Certificates of Deposit Checking Acc…" at bounding box center [802, 297] width 297 height 33
select select "certificates_of_deposit"
click at [657, 281] on select "Select Account Type Brokerage Cash on Hand Certificates of Deposit Checking Acc…" at bounding box center [802, 297] width 297 height 33
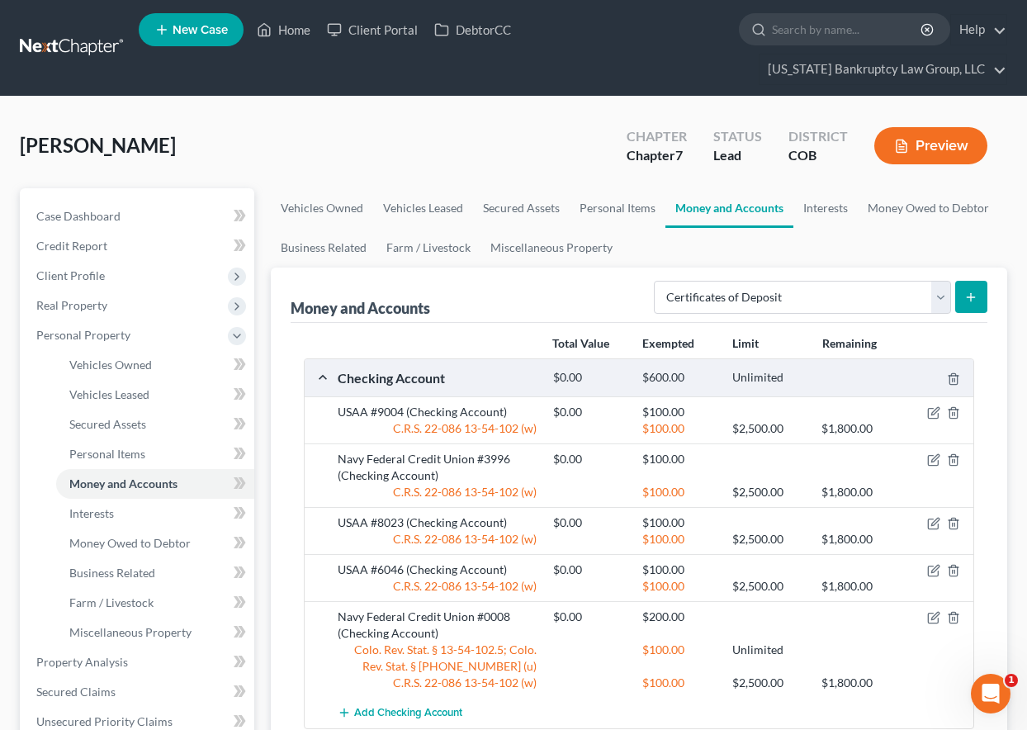
click at [985, 295] on button "submit" at bounding box center [971, 297] width 32 height 32
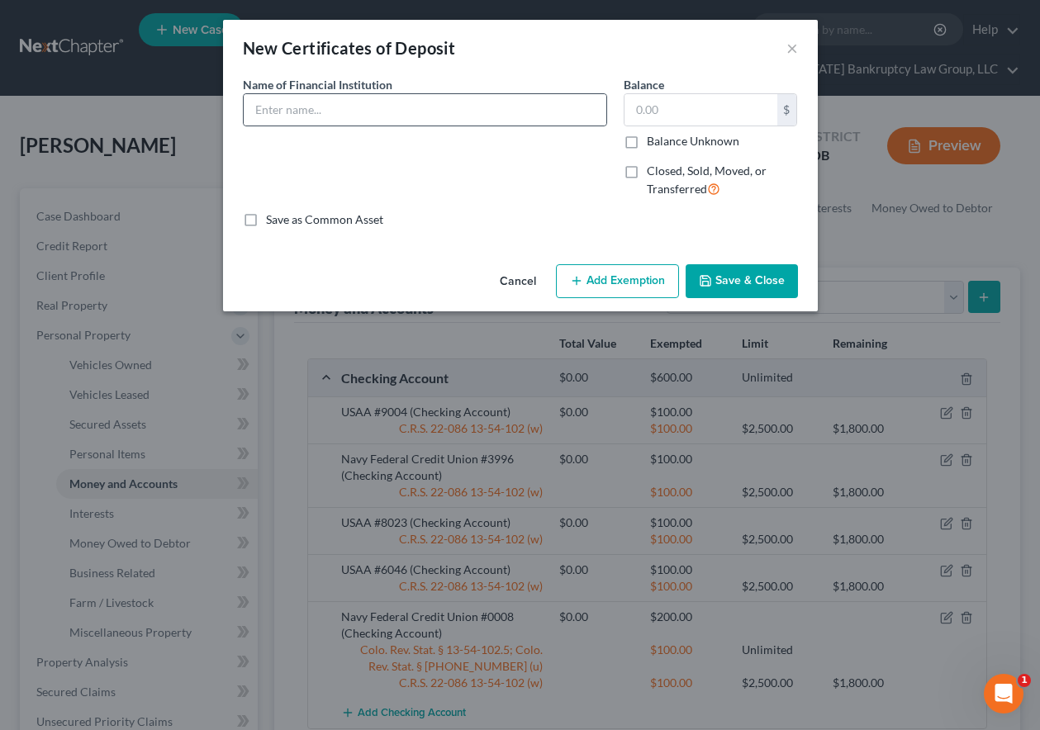
click at [367, 93] on div at bounding box center [425, 109] width 364 height 33
click at [367, 108] on input "text" at bounding box center [425, 109] width 362 height 31
type input "First Century Bank #6272"
type input "985.46"
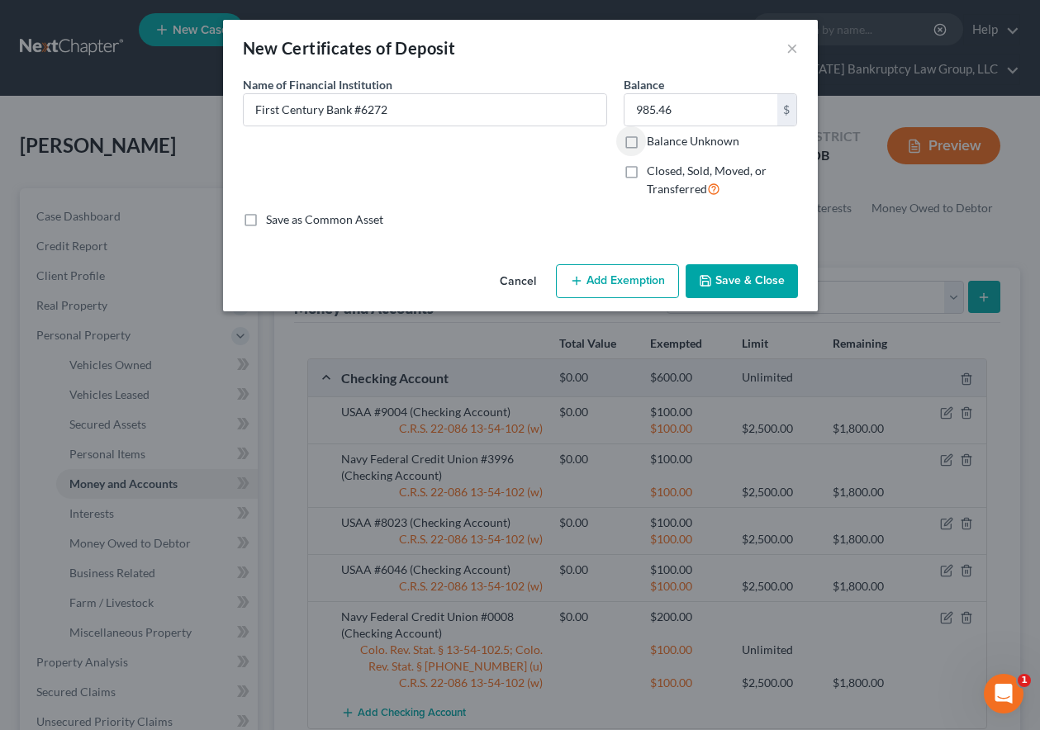
click at [650, 275] on button "Add Exemption" at bounding box center [617, 281] width 123 height 35
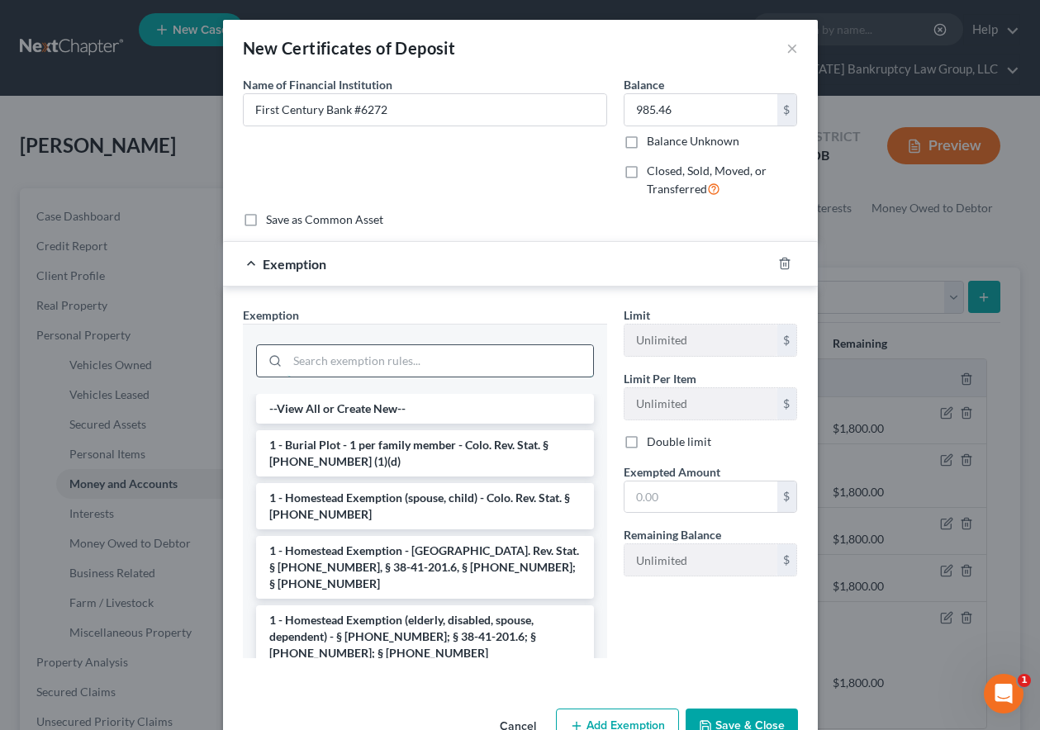
click at [447, 366] on input "search" at bounding box center [440, 360] width 306 height 31
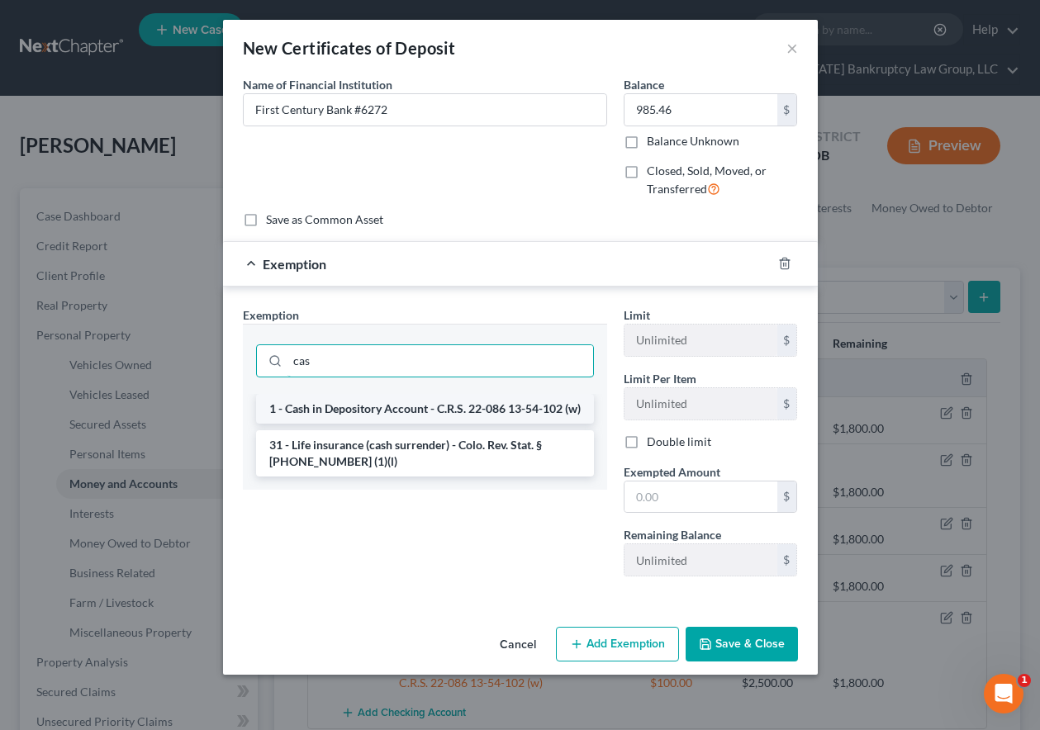
type input "cas"
click at [377, 424] on li "1 - Cash in Depository Account - C.R.S. 22-086 13-54-102 (w)" at bounding box center [425, 409] width 338 height 30
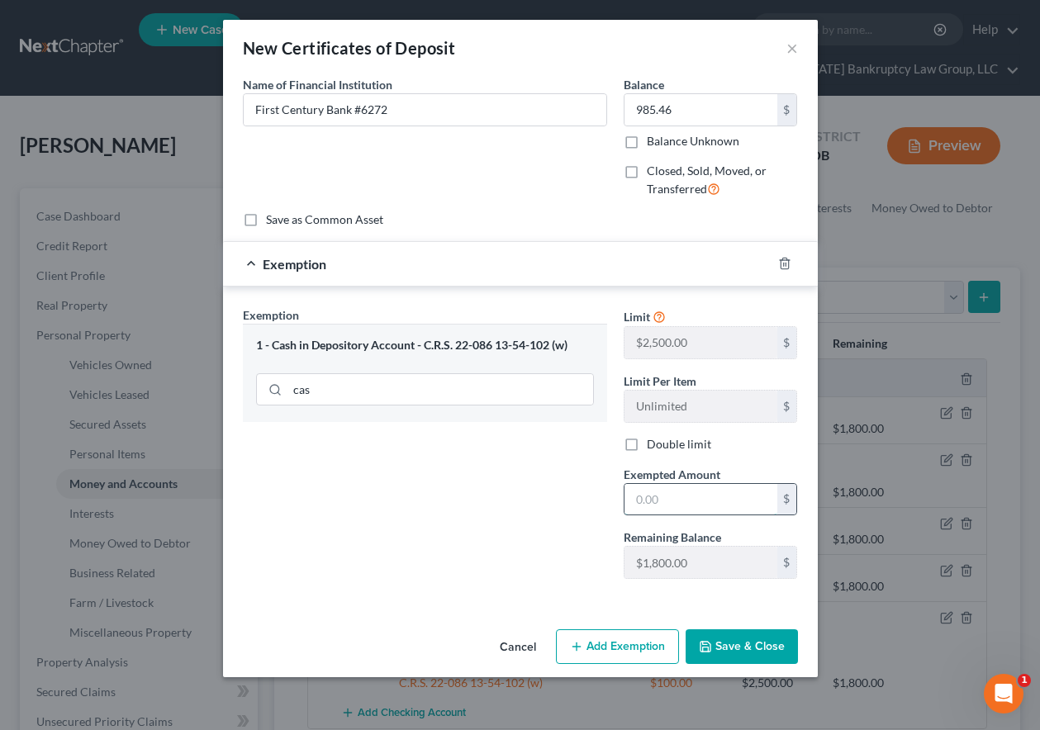
click at [685, 496] on input "text" at bounding box center [700, 499] width 153 height 31
type input "1,000"
click at [759, 651] on button "Save & Close" at bounding box center [741, 646] width 112 height 35
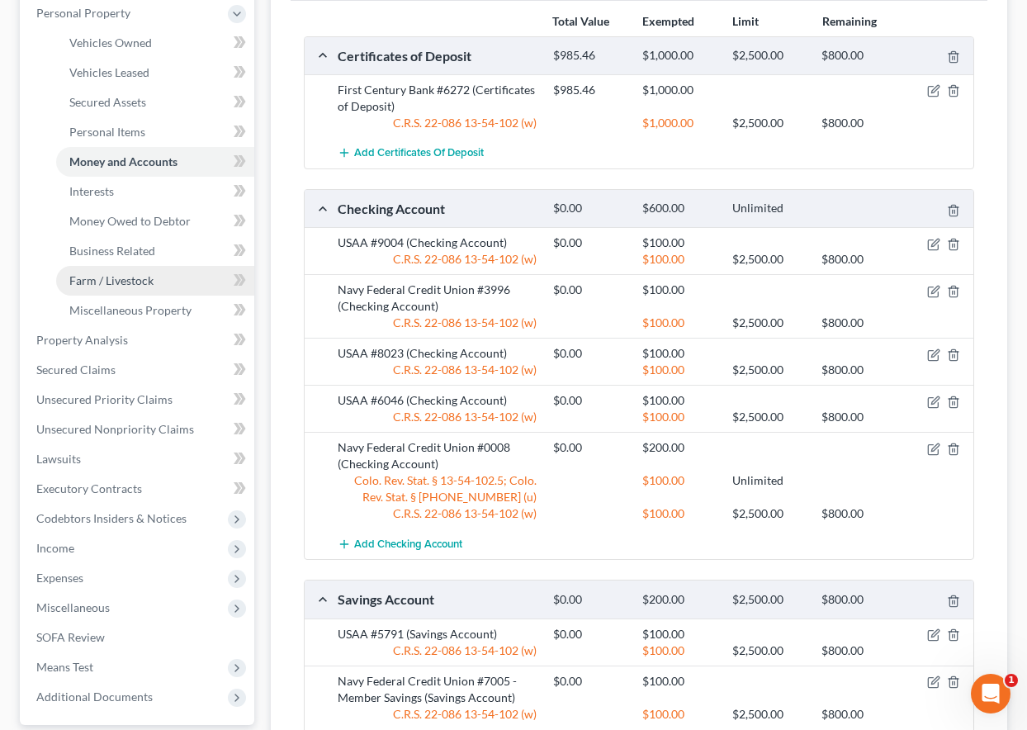
scroll to position [330, 0]
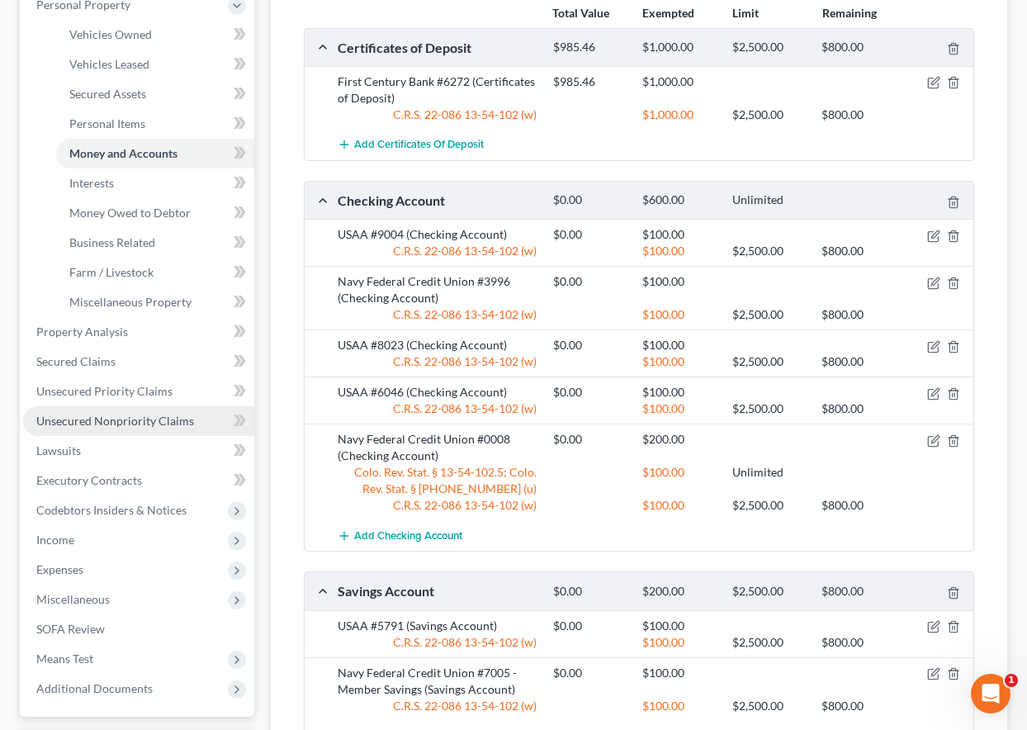
click at [81, 416] on span "Unsecured Nonpriority Claims" at bounding box center [115, 421] width 158 height 14
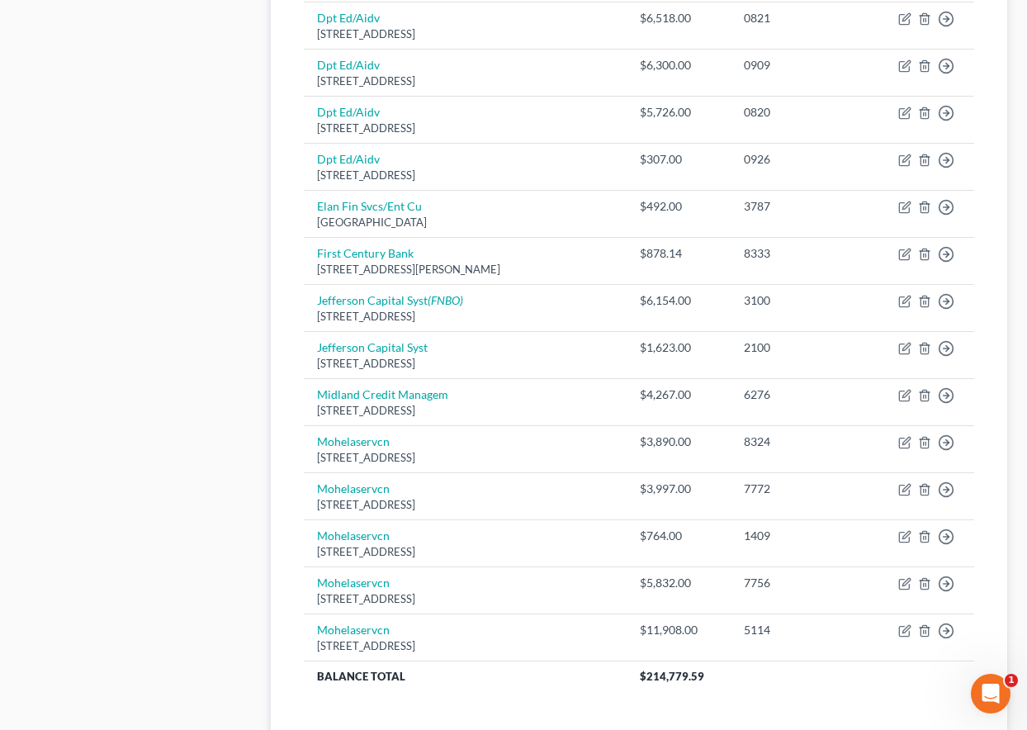
scroll to position [1156, 0]
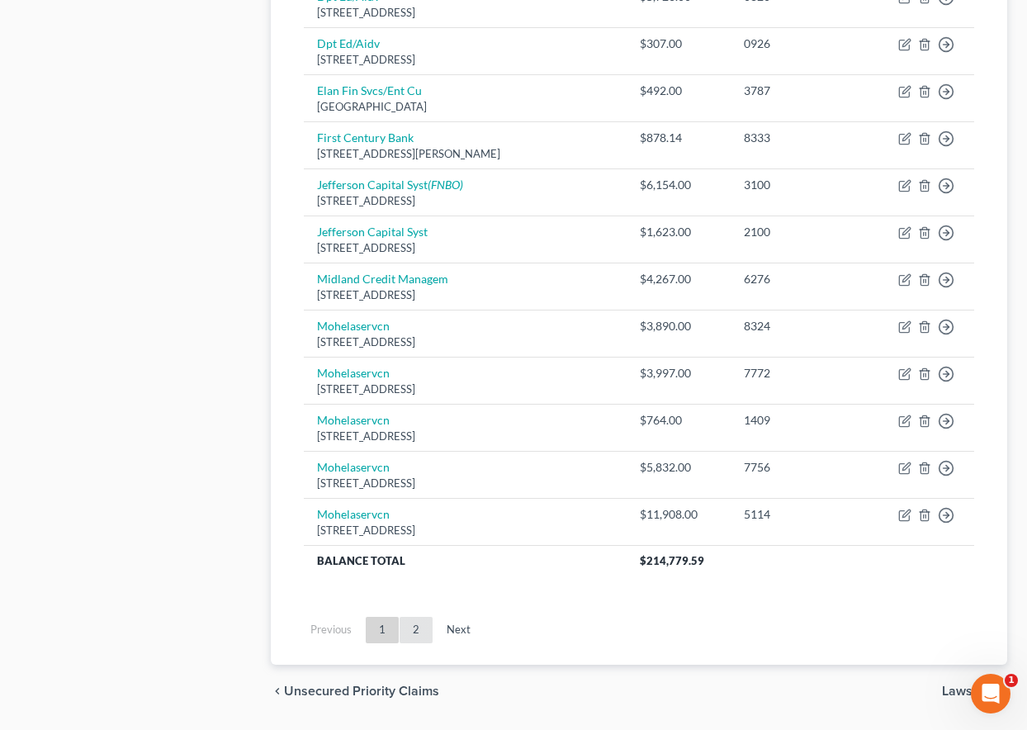
click at [416, 627] on link "2" at bounding box center [416, 630] width 33 height 26
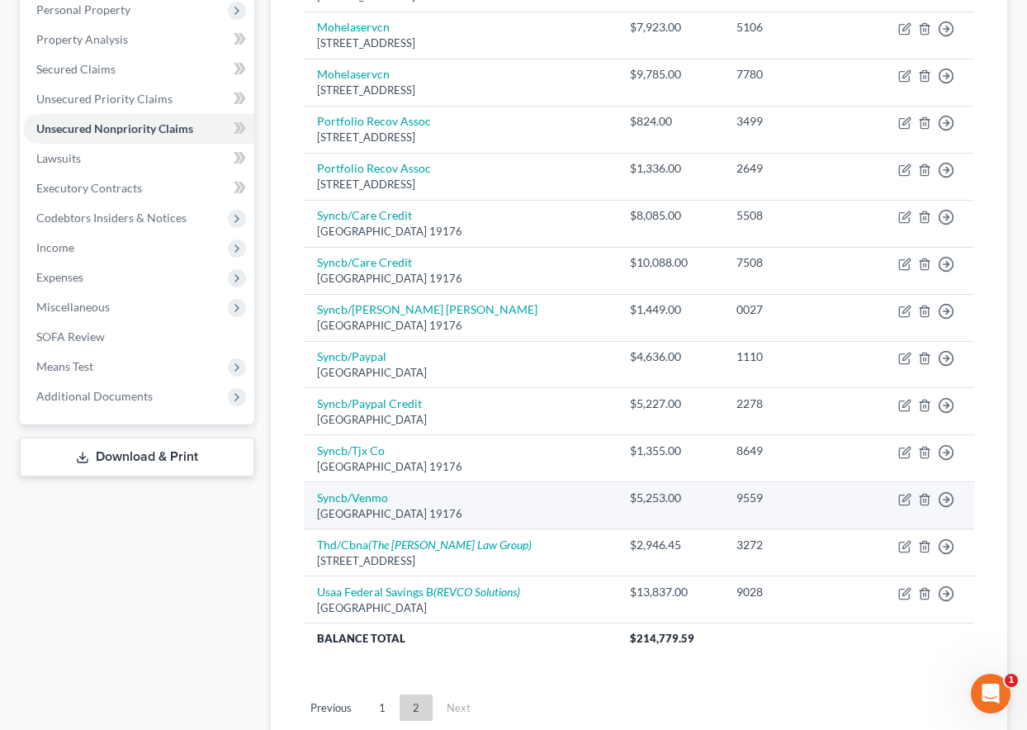
scroll to position [288, 0]
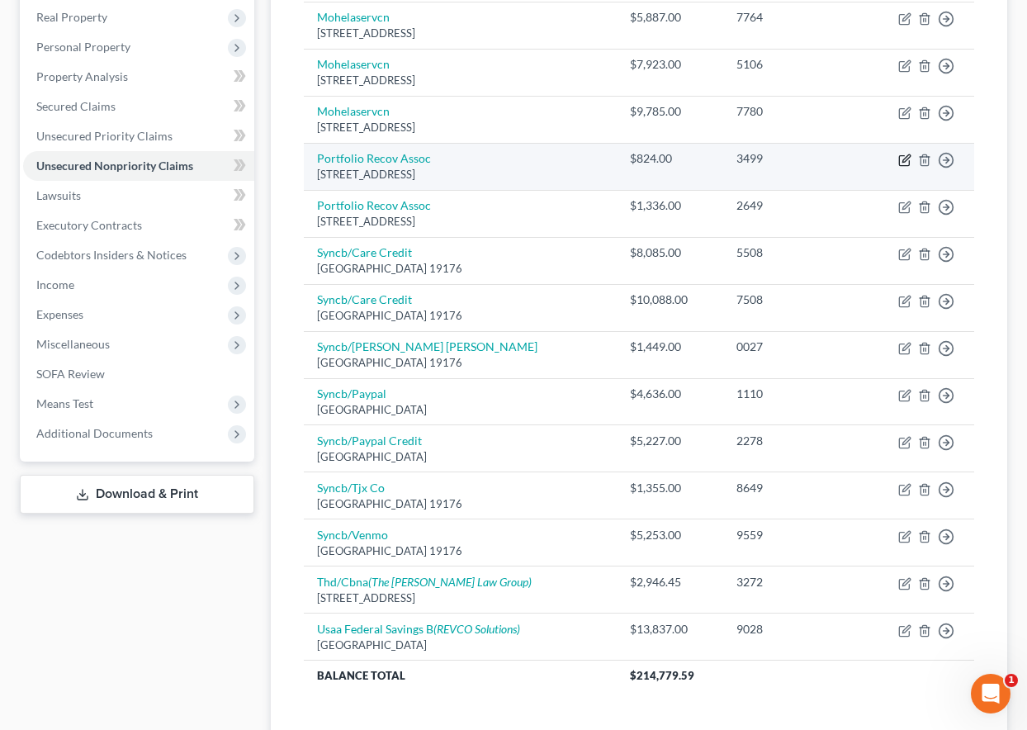
click at [902, 160] on icon "button" at bounding box center [904, 160] width 13 height 13
select select "48"
select select "0"
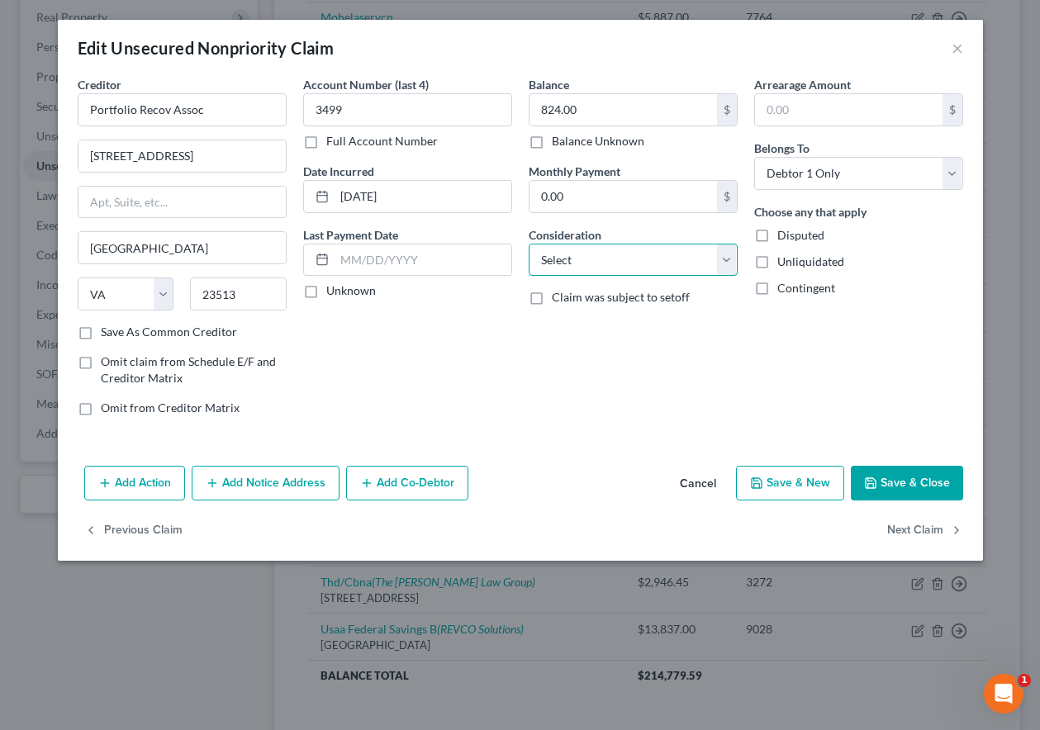
click at [652, 257] on select "Select Cable / Satellite Services Collection Agency Credit Card Debt Debt Couns…" at bounding box center [632, 260] width 209 height 33
select select "1"
click at [528, 244] on select "Select Cable / Satellite Services Collection Agency Credit Card Debt Debt Couns…" at bounding box center [632, 260] width 209 height 33
click at [921, 505] on div "Add Action Add Notice Address Add Co-Debtor Cancel Save & New Save & Close" at bounding box center [520, 486] width 925 height 54
click at [917, 485] on button "Save & Close" at bounding box center [906, 483] width 112 height 35
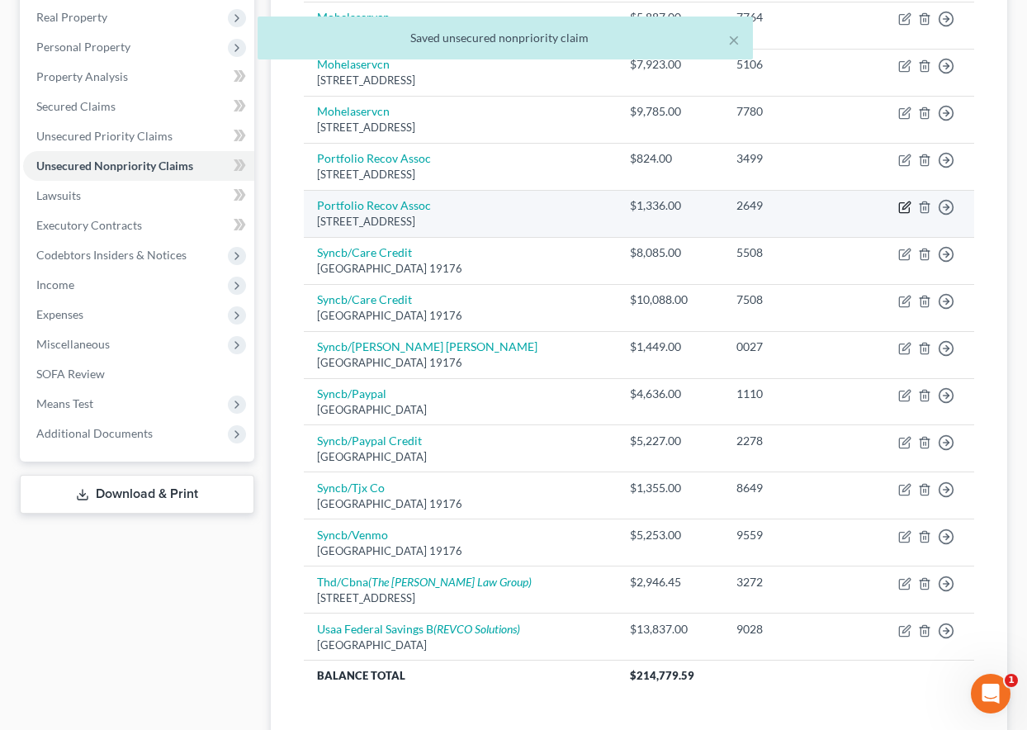
click at [907, 209] on icon "button" at bounding box center [904, 207] width 13 height 13
select select "48"
select select "0"
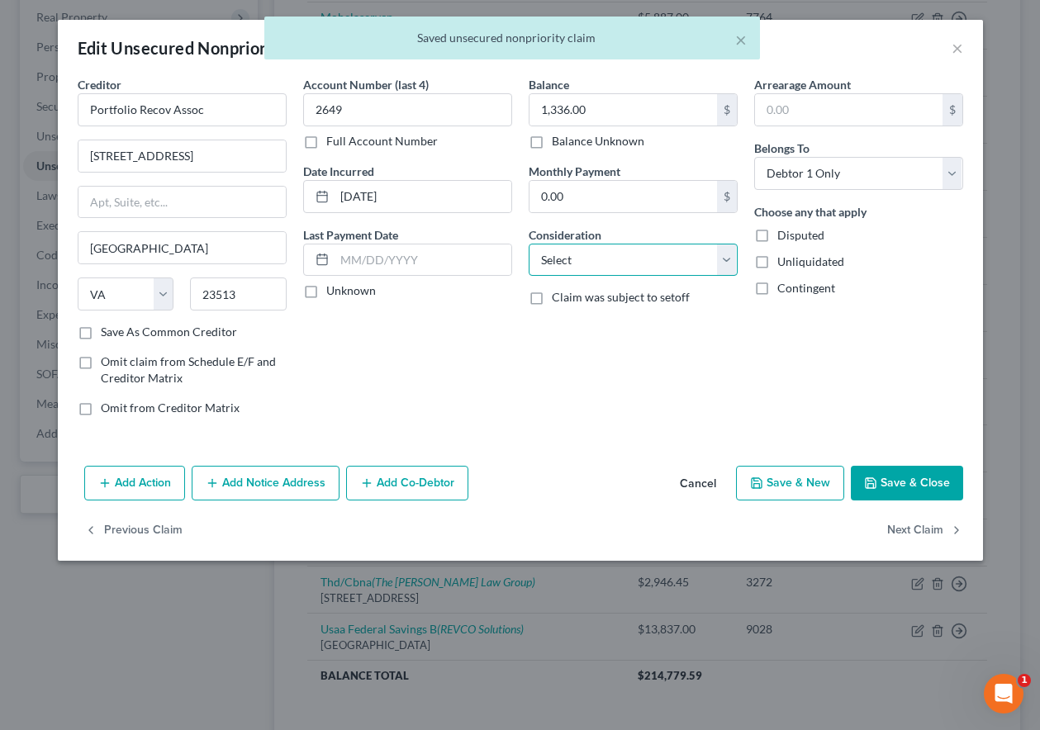
click at [619, 258] on select "Select Cable / Satellite Services Collection Agency Credit Card Debt Debt Couns…" at bounding box center [632, 260] width 209 height 33
select select "1"
click at [528, 244] on select "Select Cable / Satellite Services Collection Agency Credit Card Debt Debt Couns…" at bounding box center [632, 260] width 209 height 33
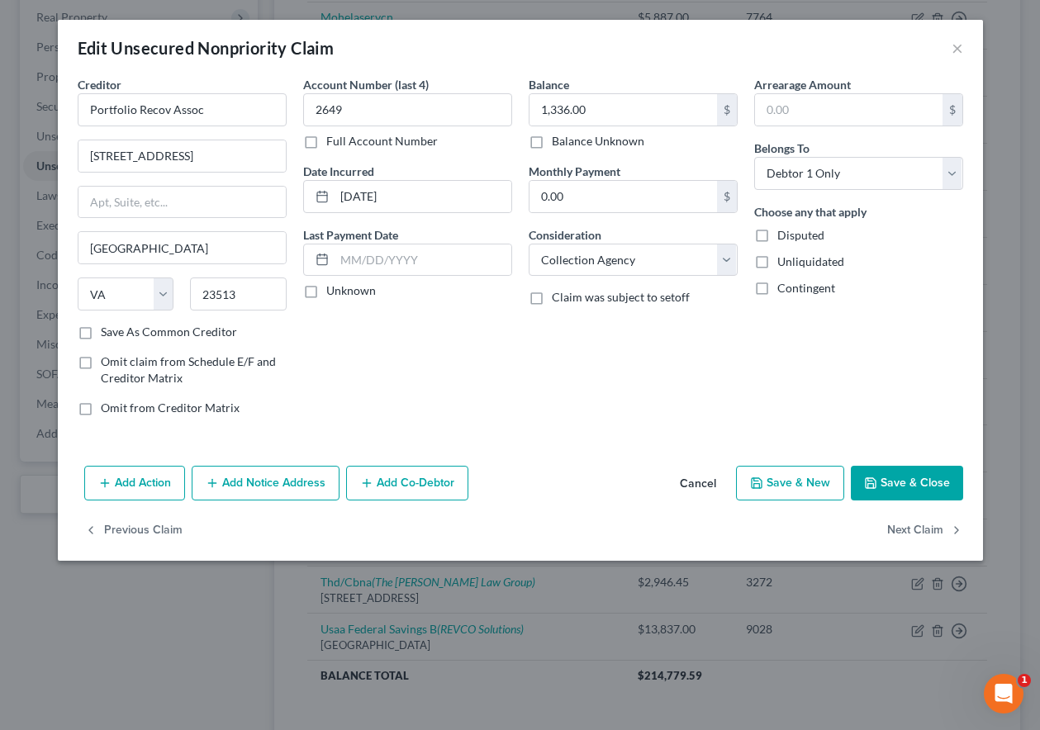
click at [911, 486] on button "Save & Close" at bounding box center [906, 483] width 112 height 35
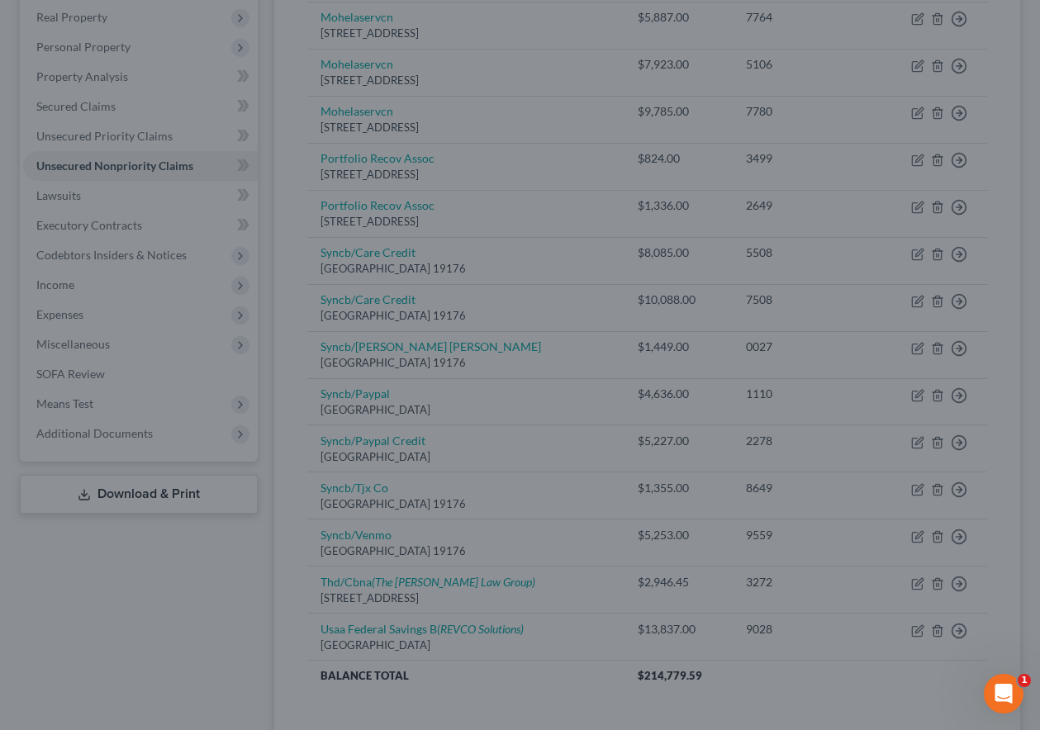
type input "0"
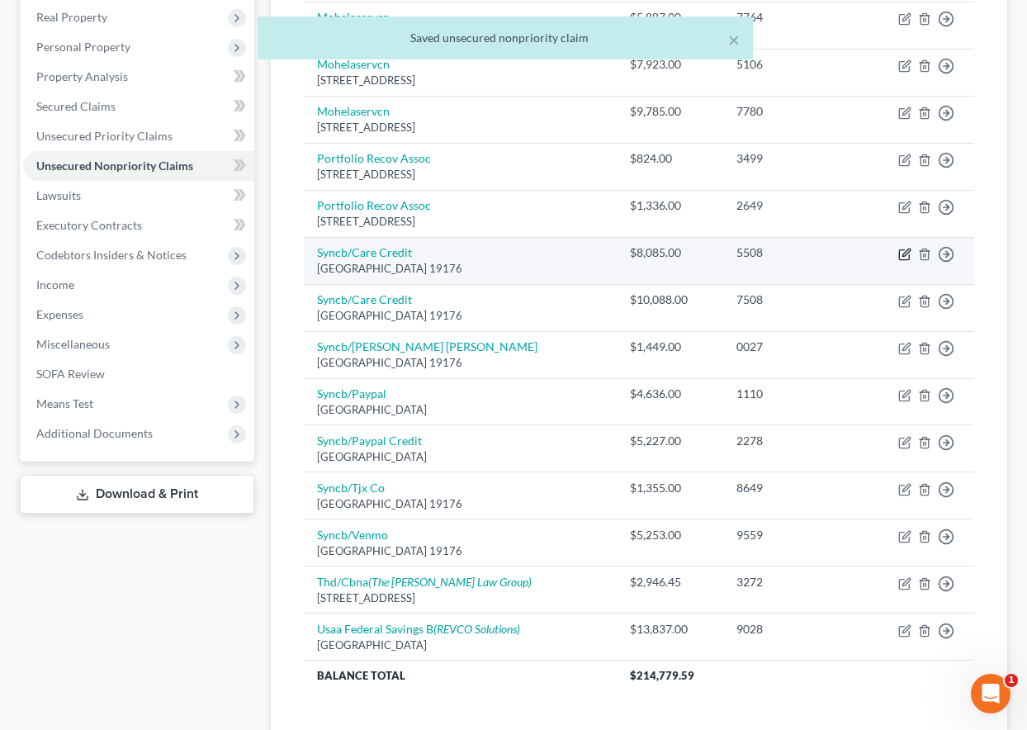
click at [903, 256] on icon "button" at bounding box center [905, 252] width 7 height 7
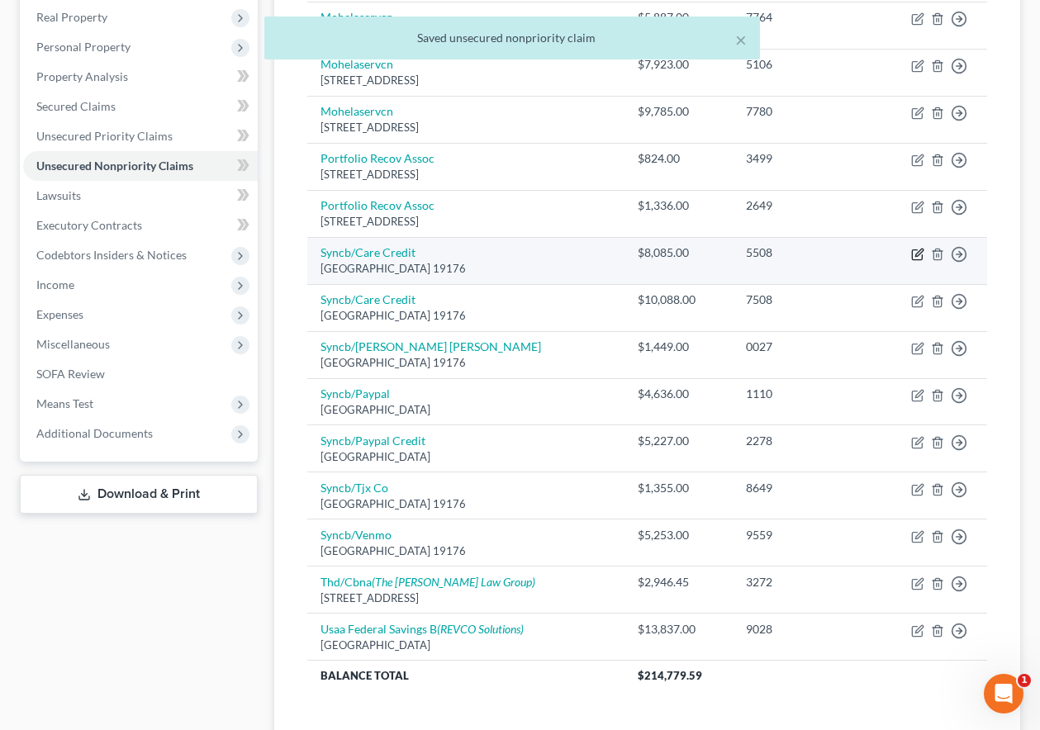
select select "39"
select select "2"
select select "0"
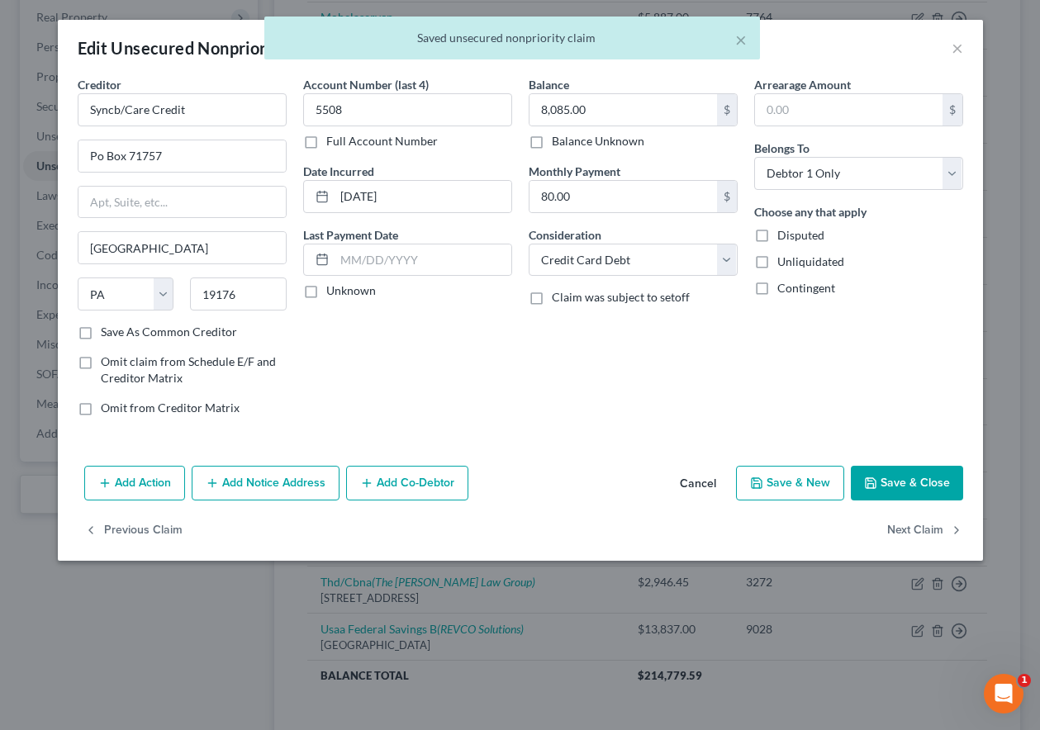
click at [904, 478] on button "Save & Close" at bounding box center [906, 483] width 112 height 35
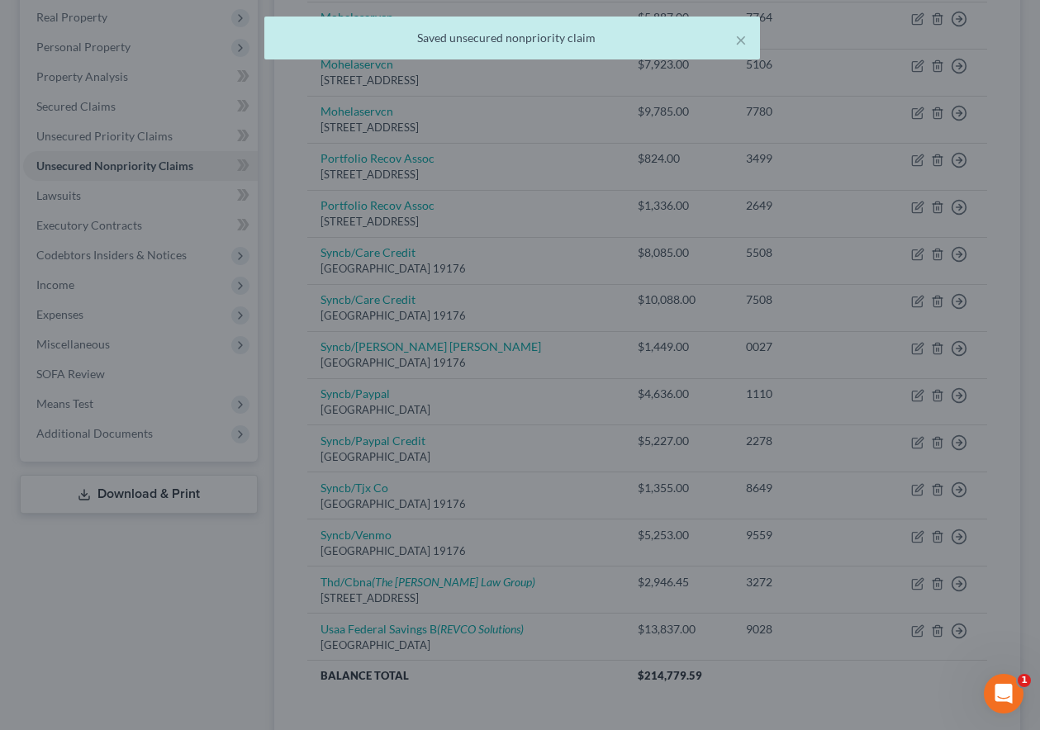
type input "0"
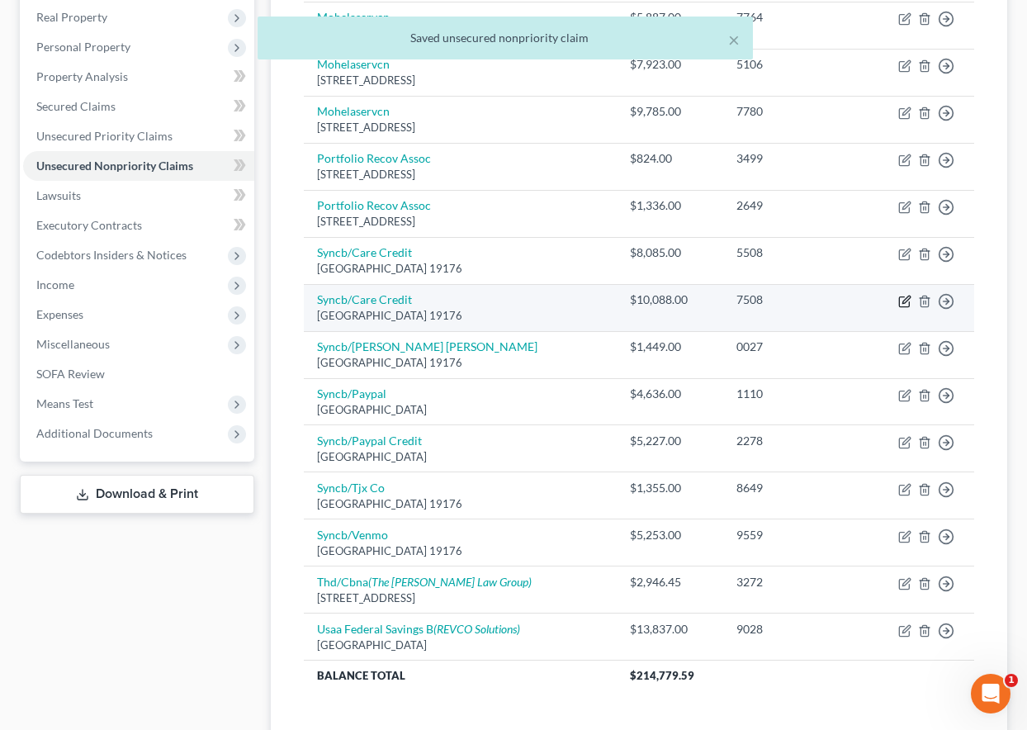
click at [908, 296] on icon "button" at bounding box center [905, 299] width 7 height 7
select select "39"
select select "2"
select select "0"
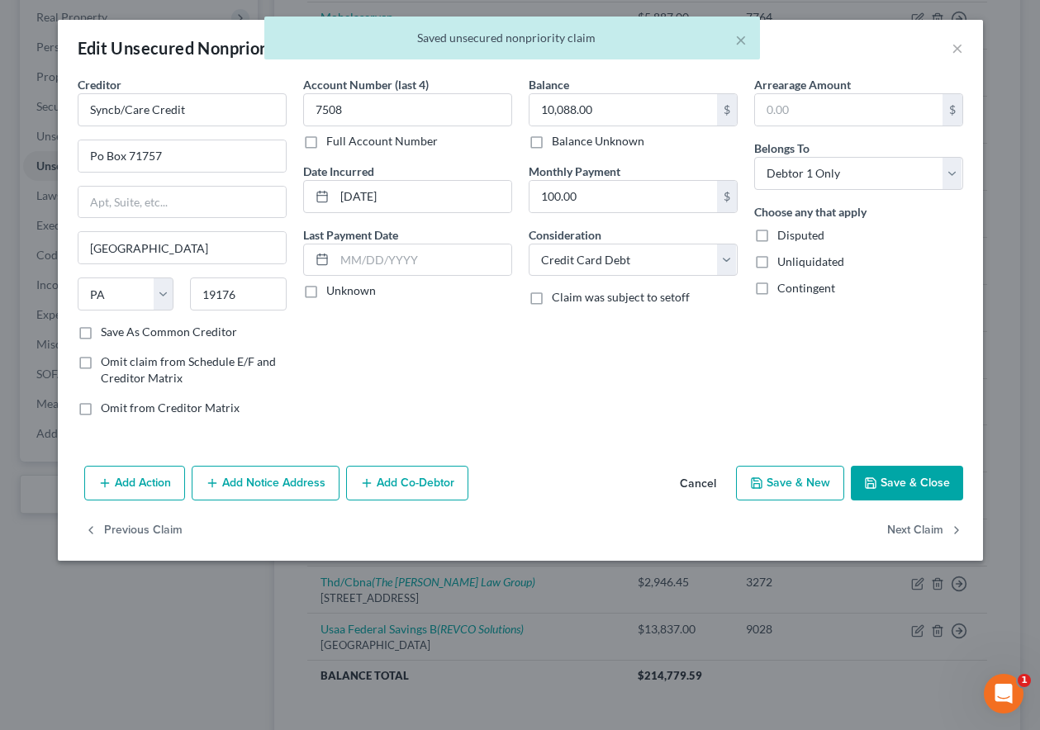
click at [905, 483] on button "Save & Close" at bounding box center [906, 483] width 112 height 35
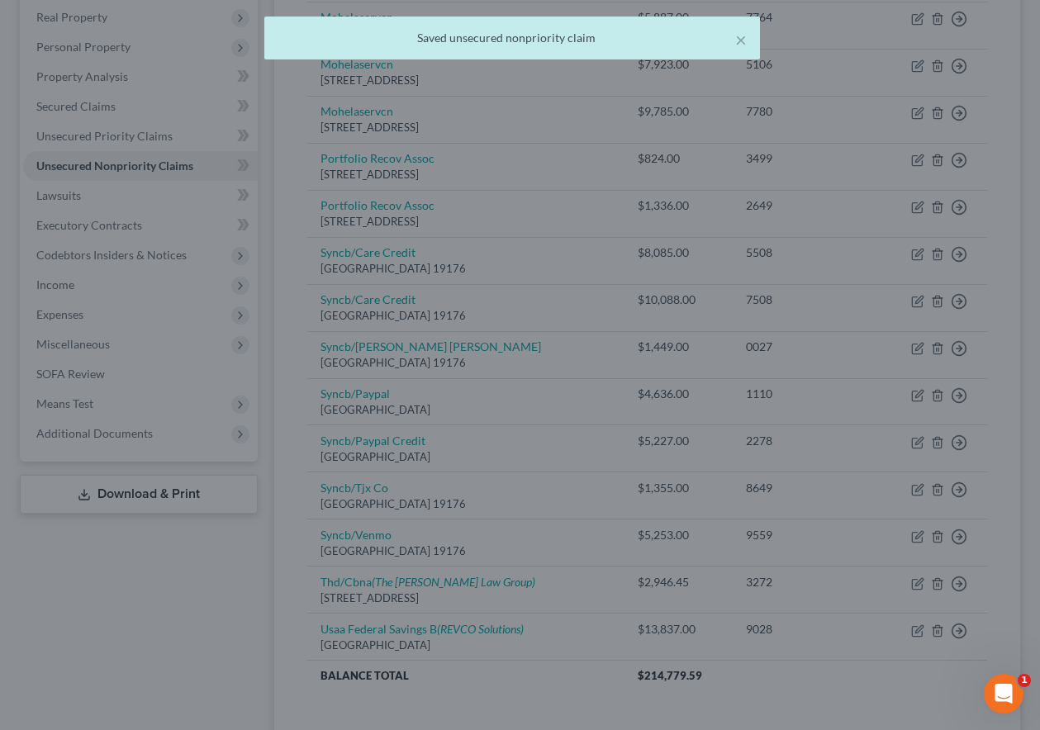
type input "0"
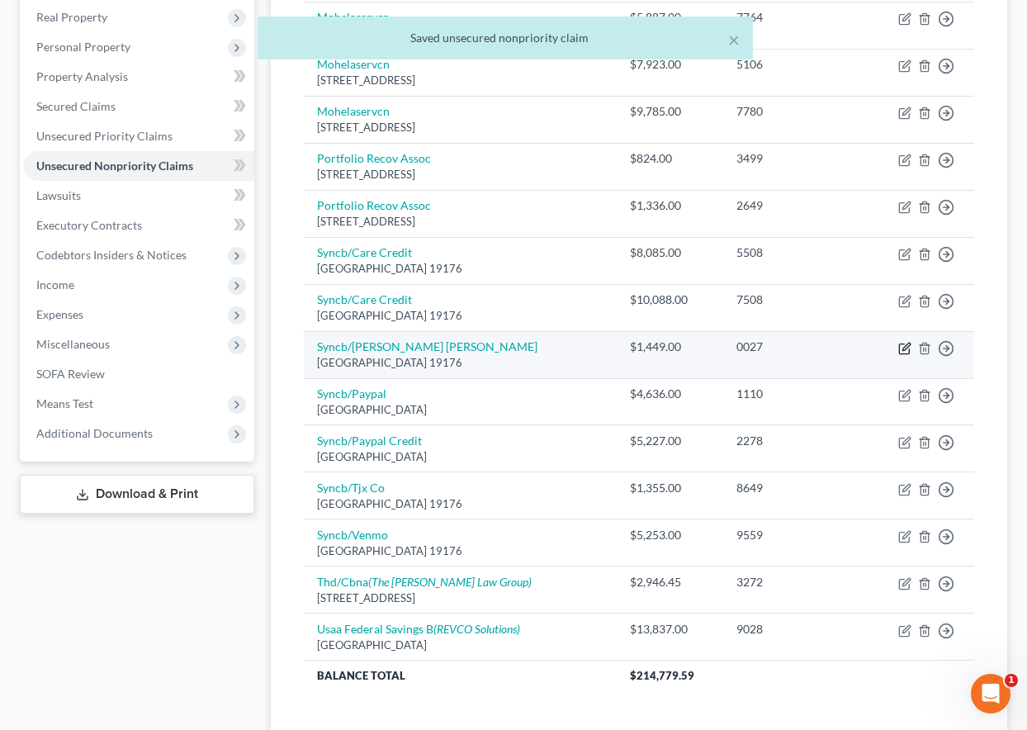
click at [904, 349] on icon "button" at bounding box center [904, 348] width 13 height 13
select select "39"
select select "1"
select select "0"
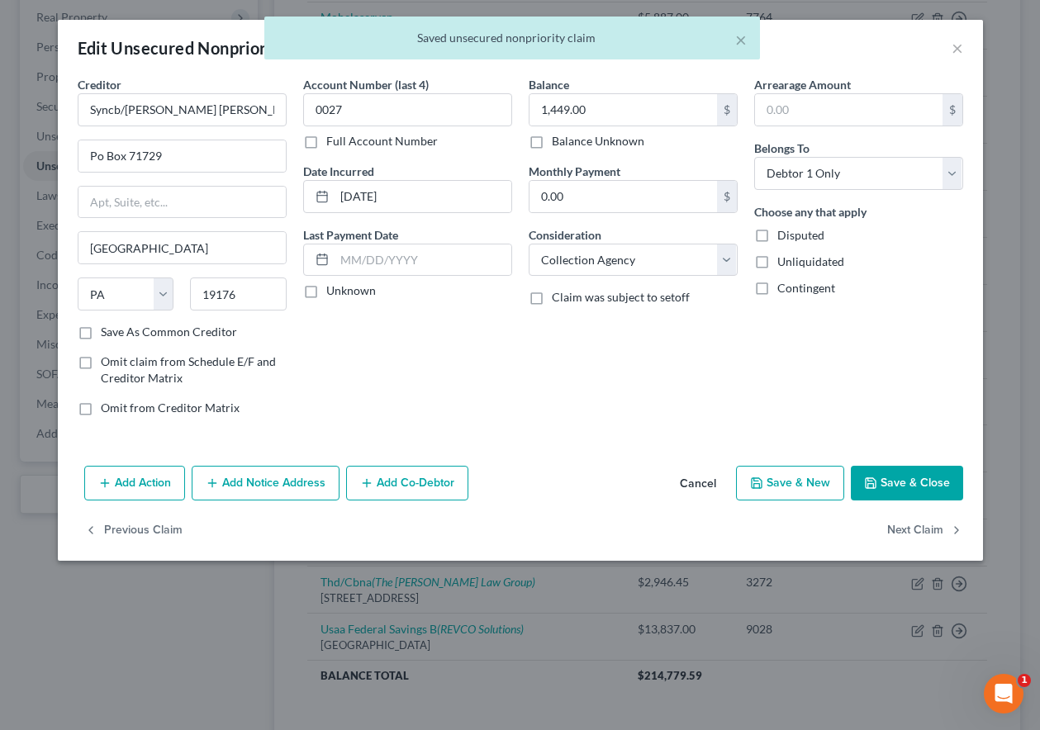
click at [902, 466] on button "Save & Close" at bounding box center [906, 483] width 112 height 35
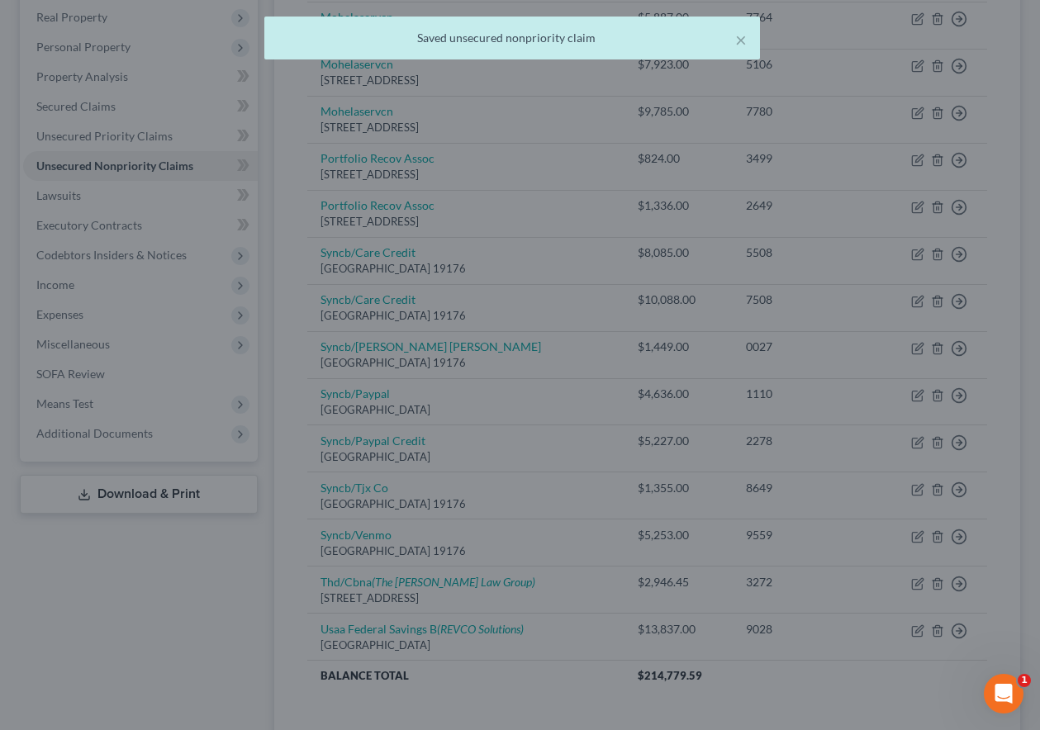
type input "0"
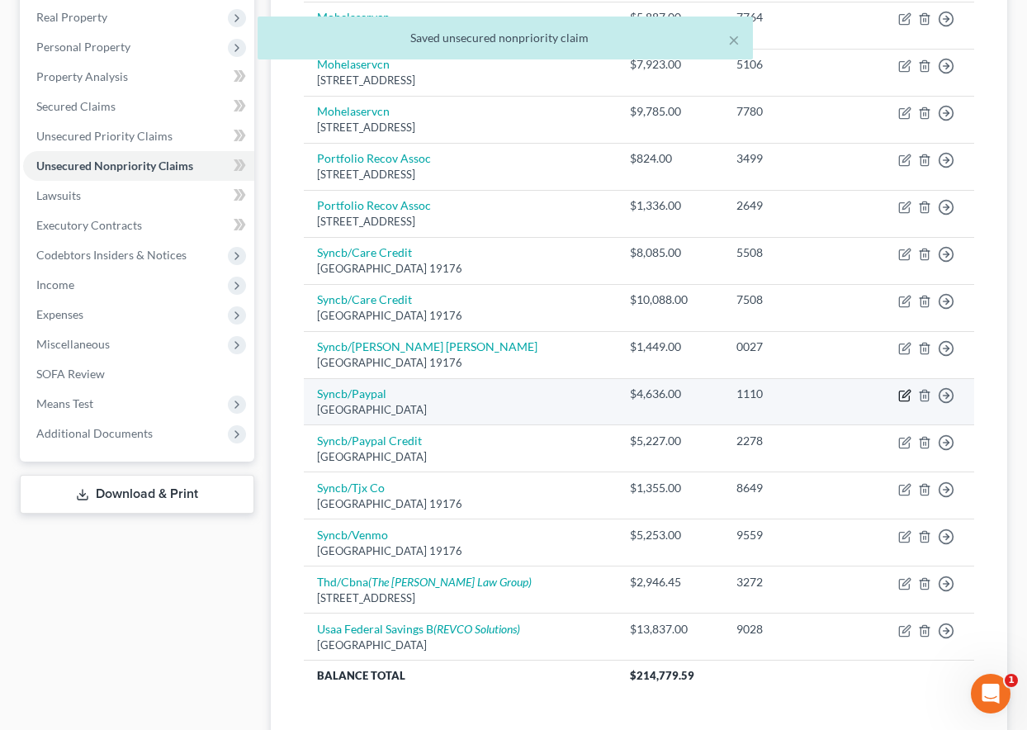
click at [904, 394] on icon "button" at bounding box center [905, 393] width 7 height 7
select select "39"
select select "1"
select select "0"
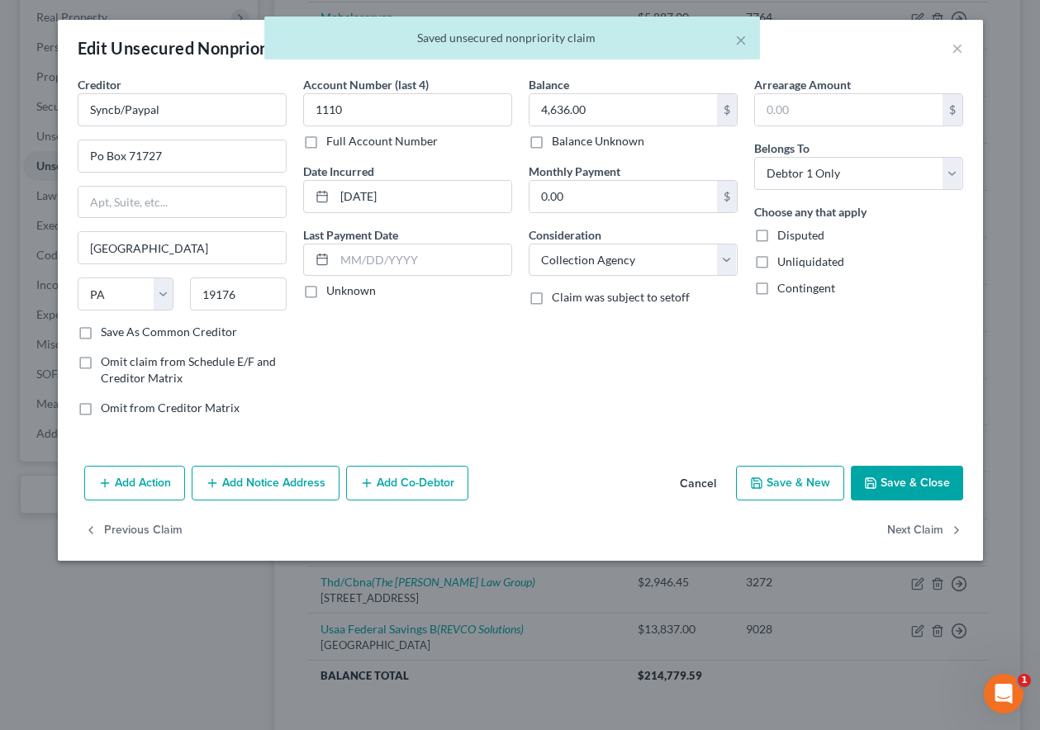
click at [923, 487] on button "Save & Close" at bounding box center [906, 483] width 112 height 35
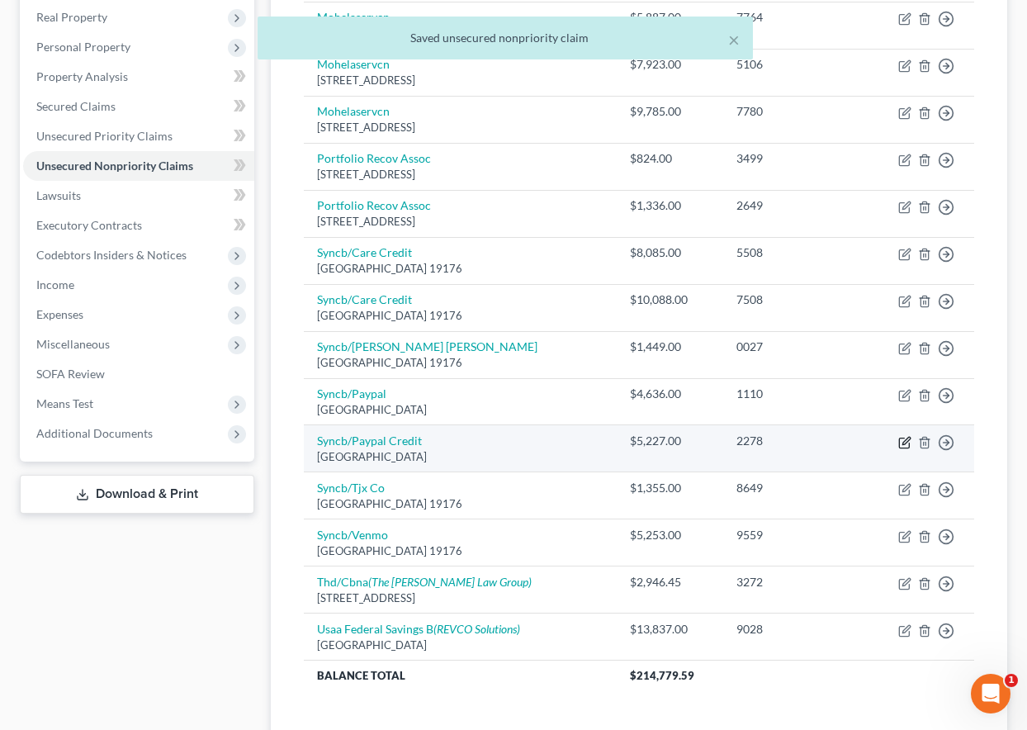
click at [906, 441] on icon "button" at bounding box center [904, 442] width 13 height 13
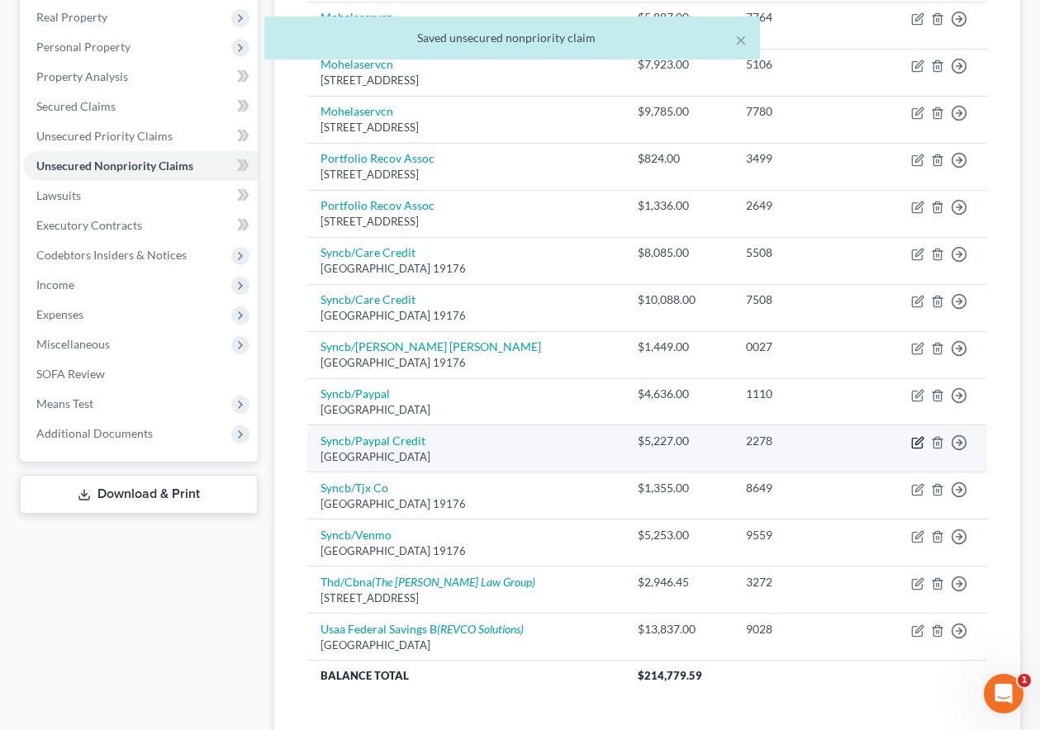
select select "39"
select select "1"
select select "0"
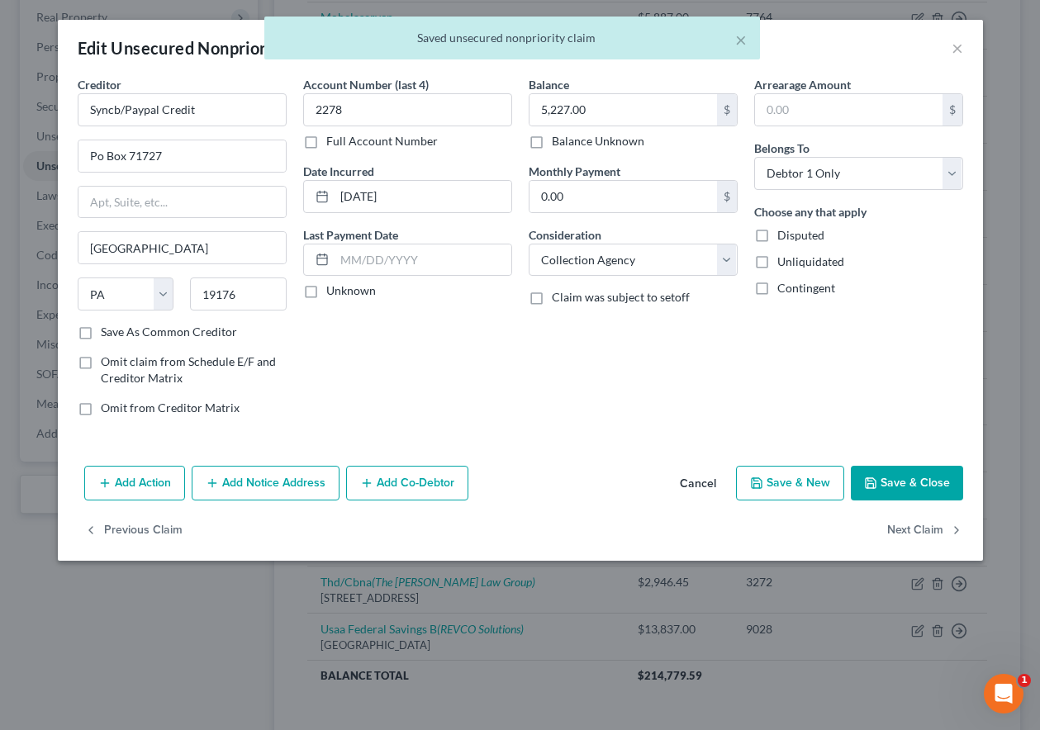
click at [909, 481] on button "Save & Close" at bounding box center [906, 483] width 112 height 35
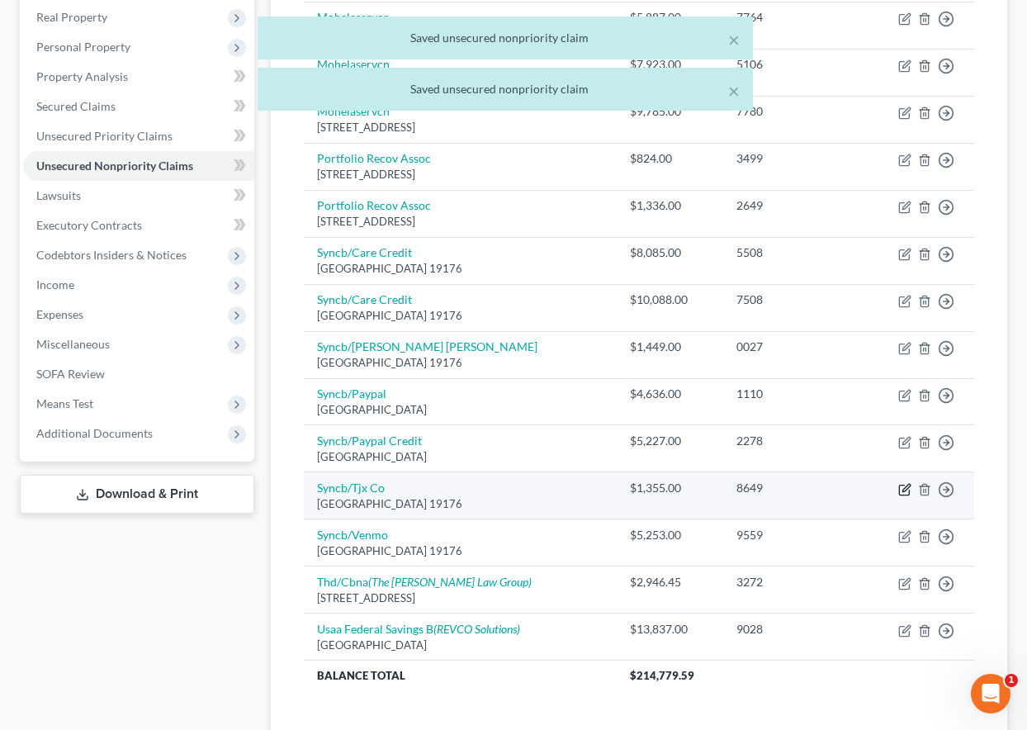
click at [907, 487] on icon "button" at bounding box center [904, 489] width 13 height 13
select select "39"
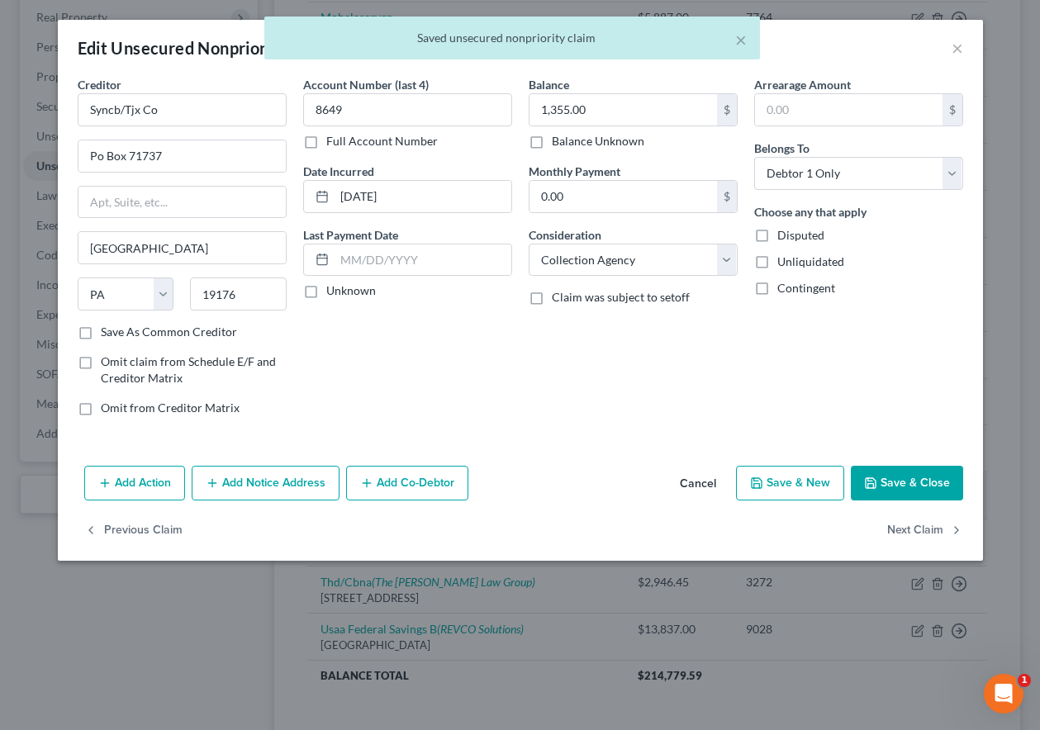
click at [907, 487] on button "Save & Close" at bounding box center [906, 483] width 112 height 35
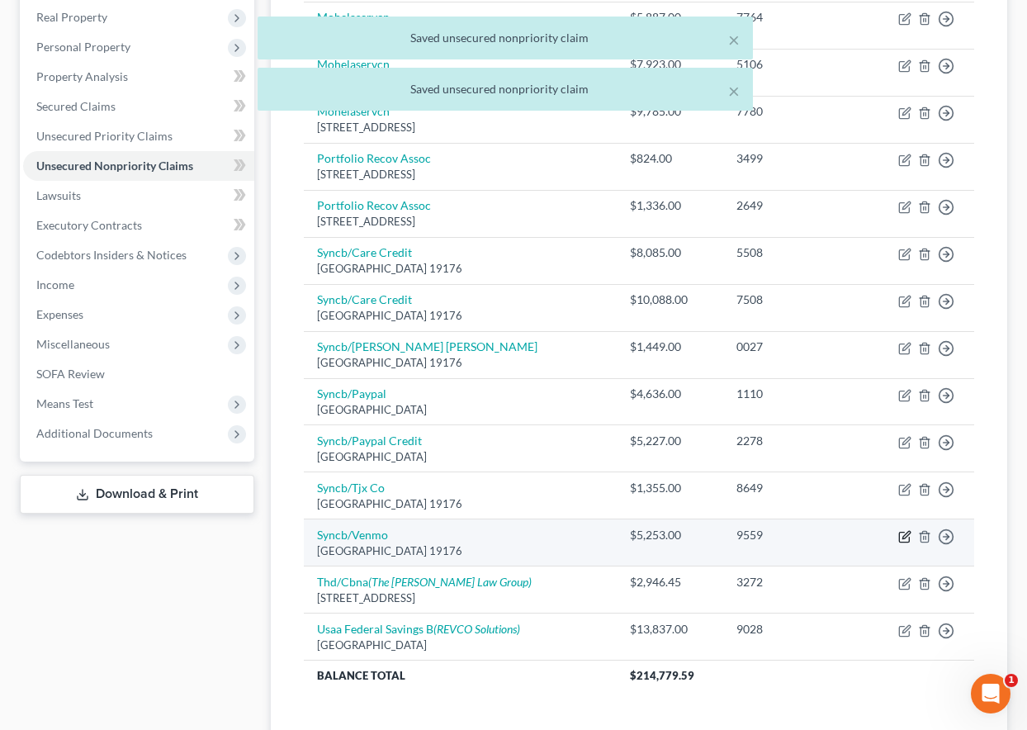
click at [905, 538] on icon "button" at bounding box center [905, 534] width 7 height 7
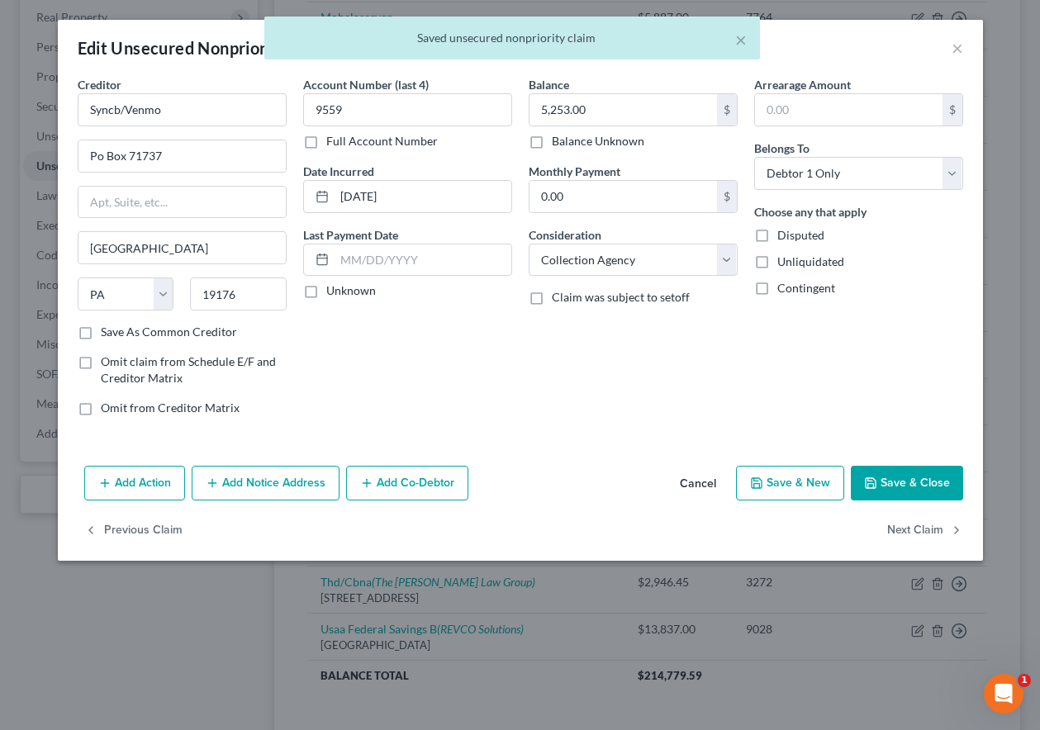
click at [907, 481] on button "Save & Close" at bounding box center [906, 483] width 112 height 35
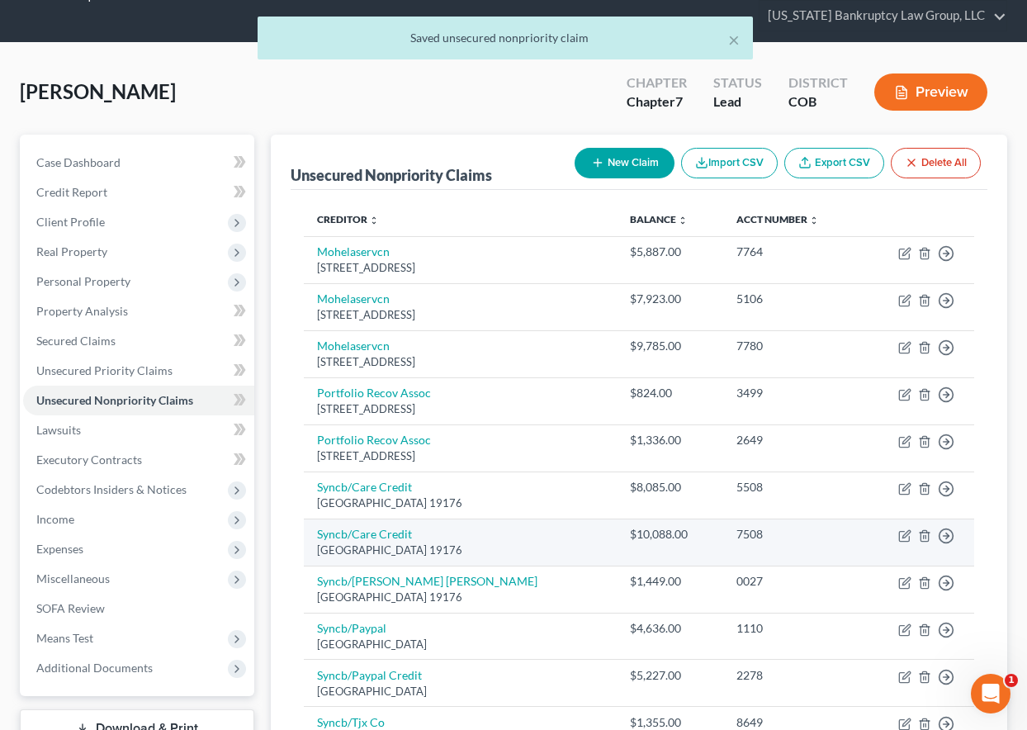
scroll to position [40, 0]
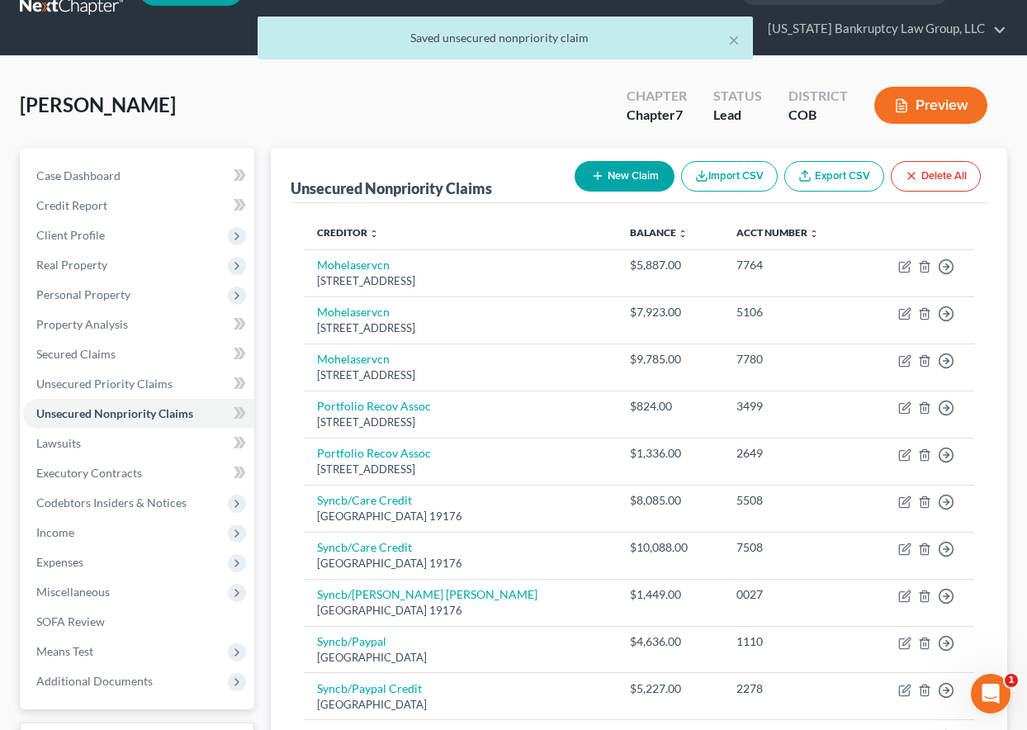
click at [638, 182] on button "New Claim" at bounding box center [625, 176] width 100 height 31
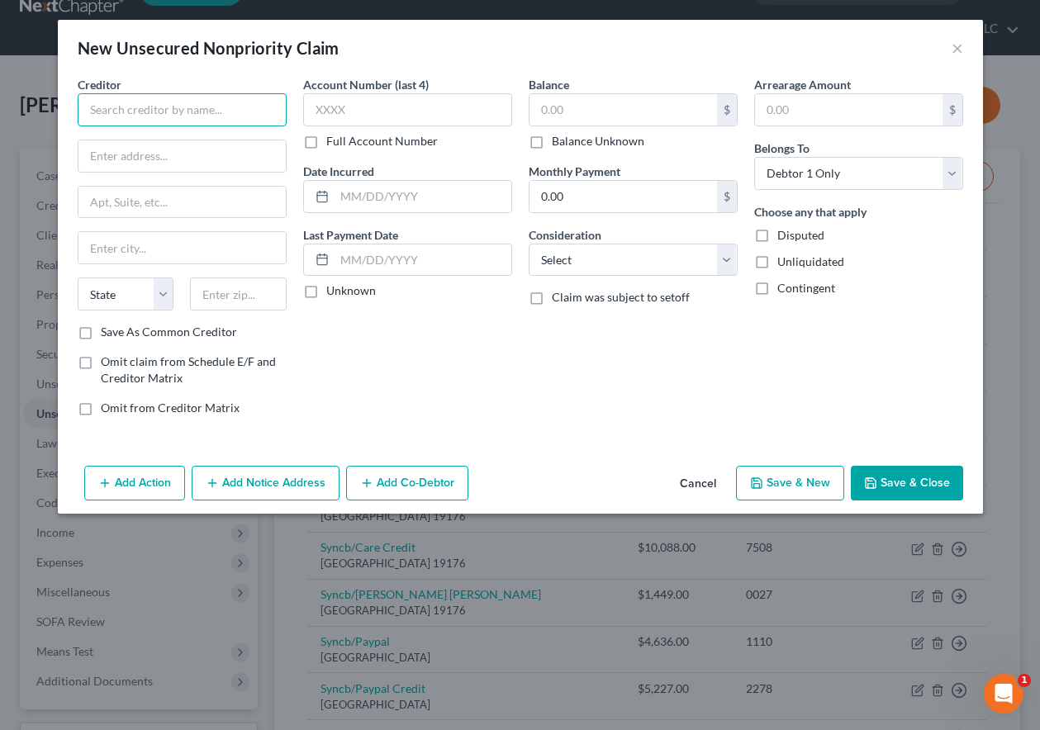
click at [153, 114] on input "text" at bounding box center [182, 109] width 209 height 33
click at [107, 324] on input "Save As Common Creditor" at bounding box center [112, 329] width 11 height 11
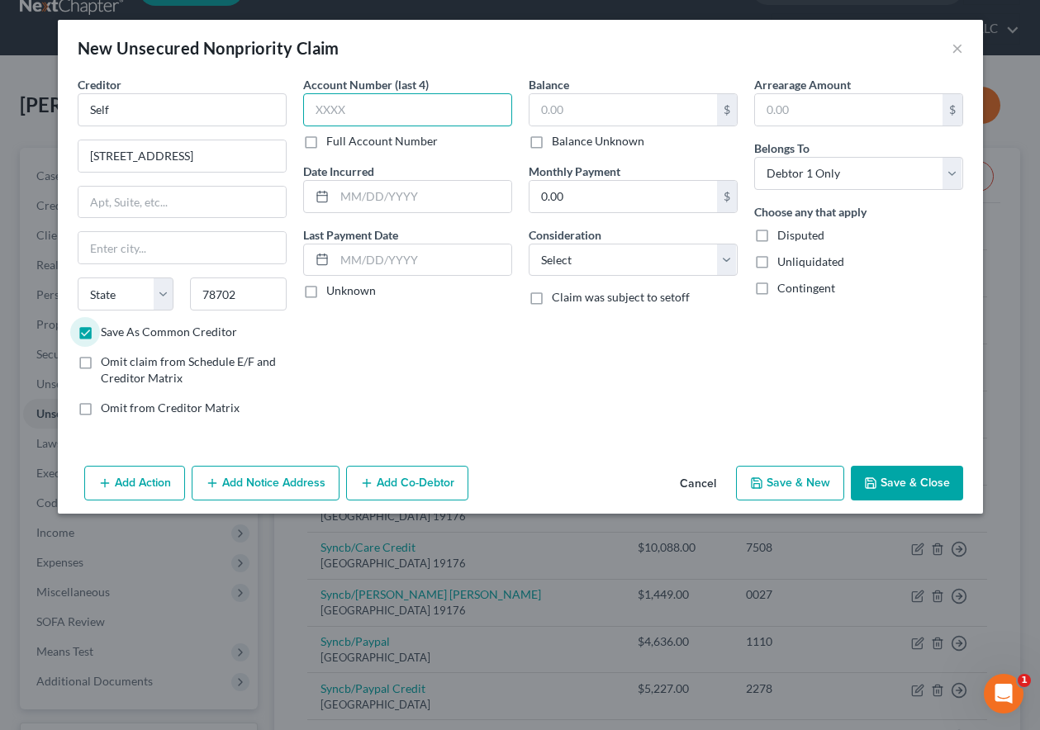
click at [443, 121] on input "text" at bounding box center [407, 109] width 209 height 33
click at [909, 471] on button "Save & Close" at bounding box center [906, 483] width 112 height 35
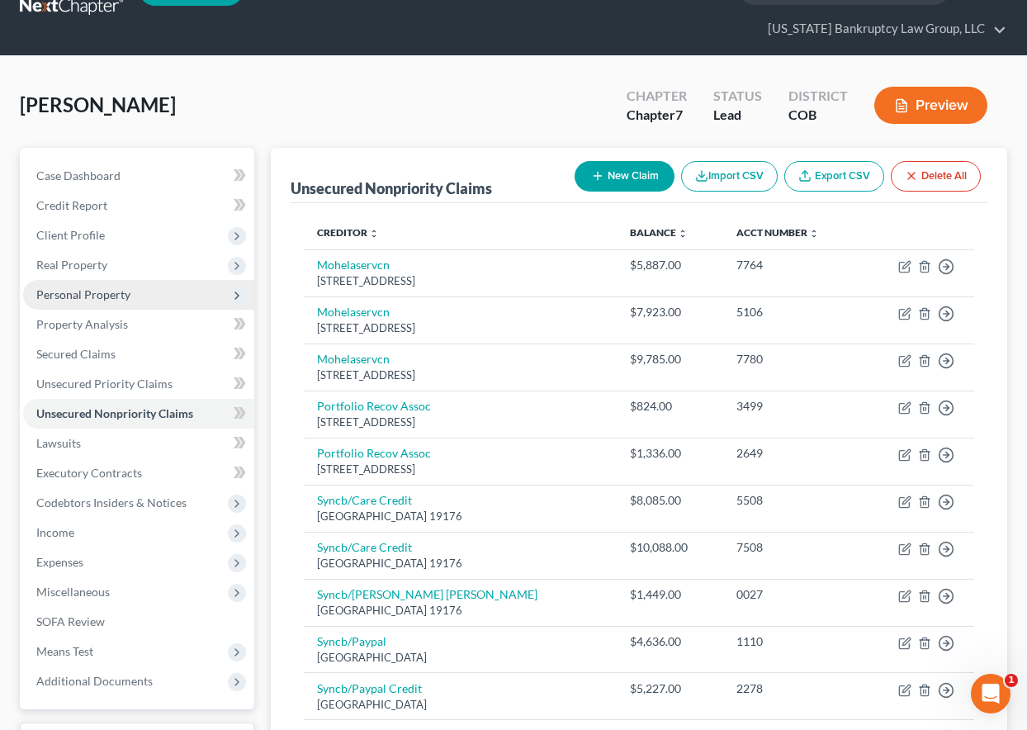
click at [111, 295] on span "Personal Property" at bounding box center [83, 294] width 94 height 14
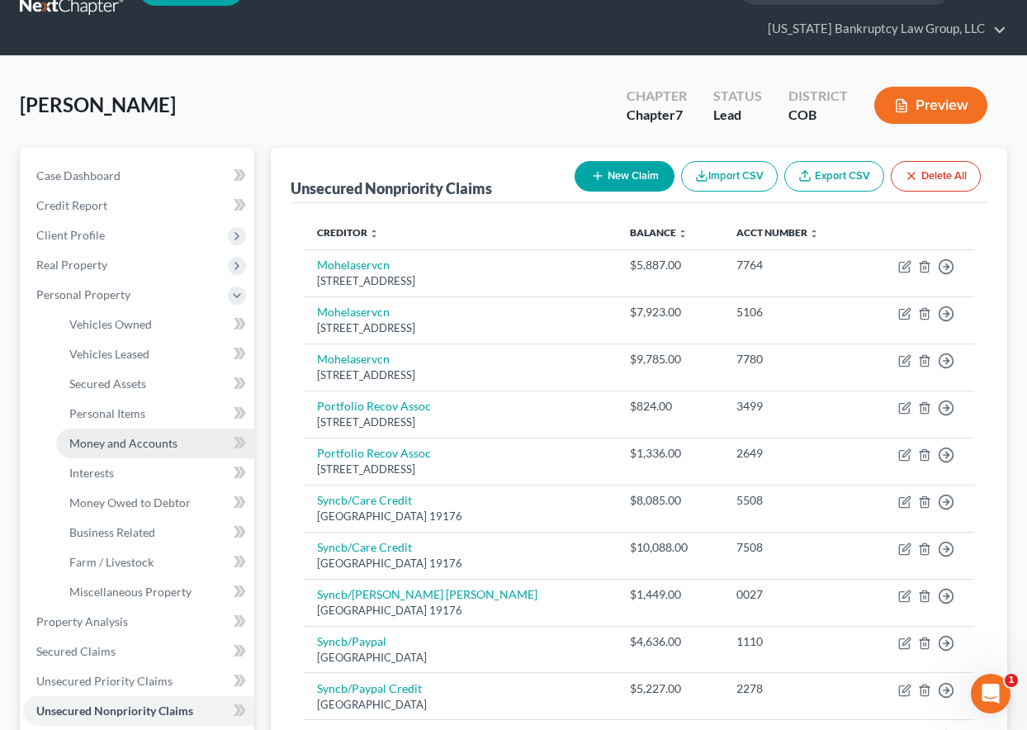
click at [147, 438] on span "Money and Accounts" at bounding box center [123, 443] width 108 height 14
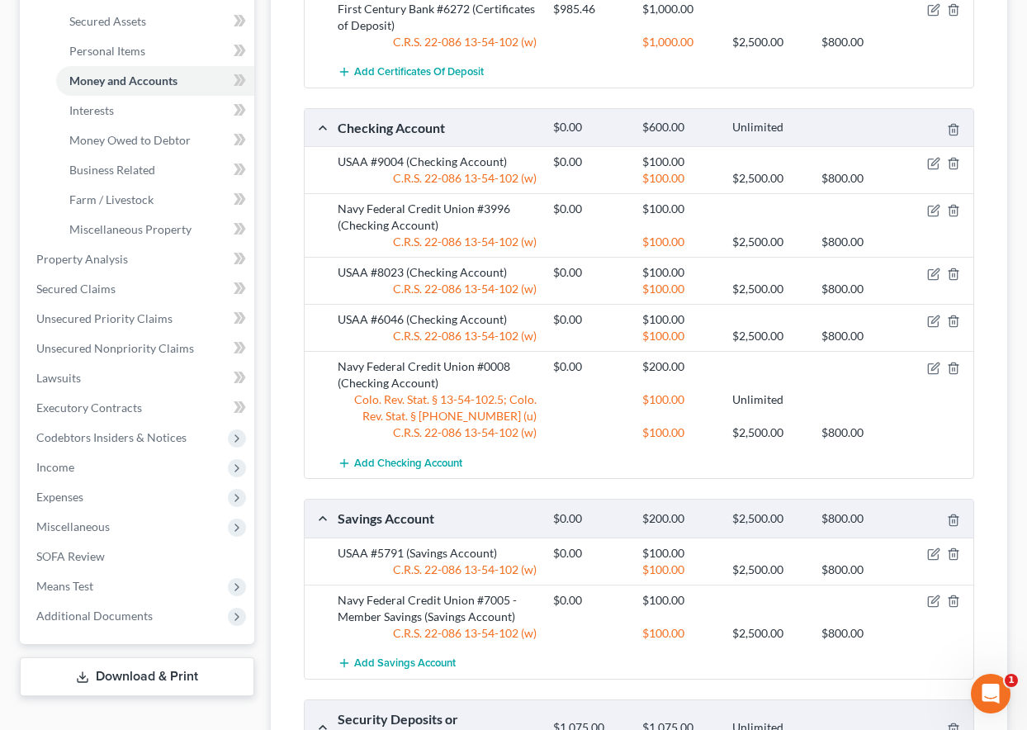
scroll to position [413, 0]
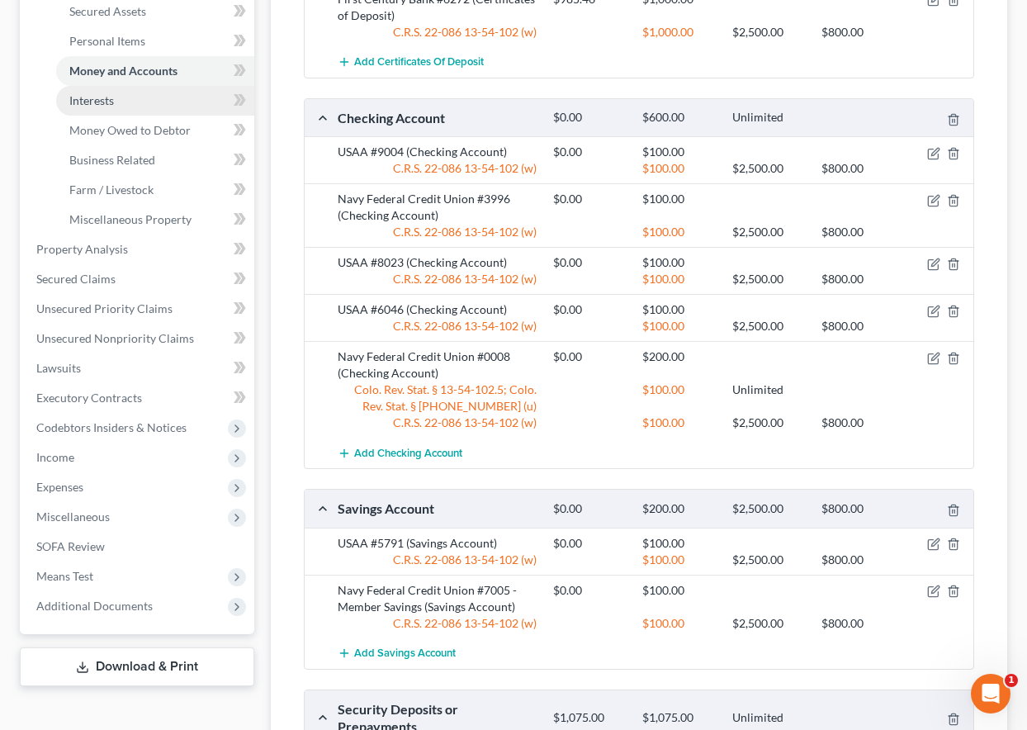
click at [94, 106] on span "Interests" at bounding box center [91, 100] width 45 height 14
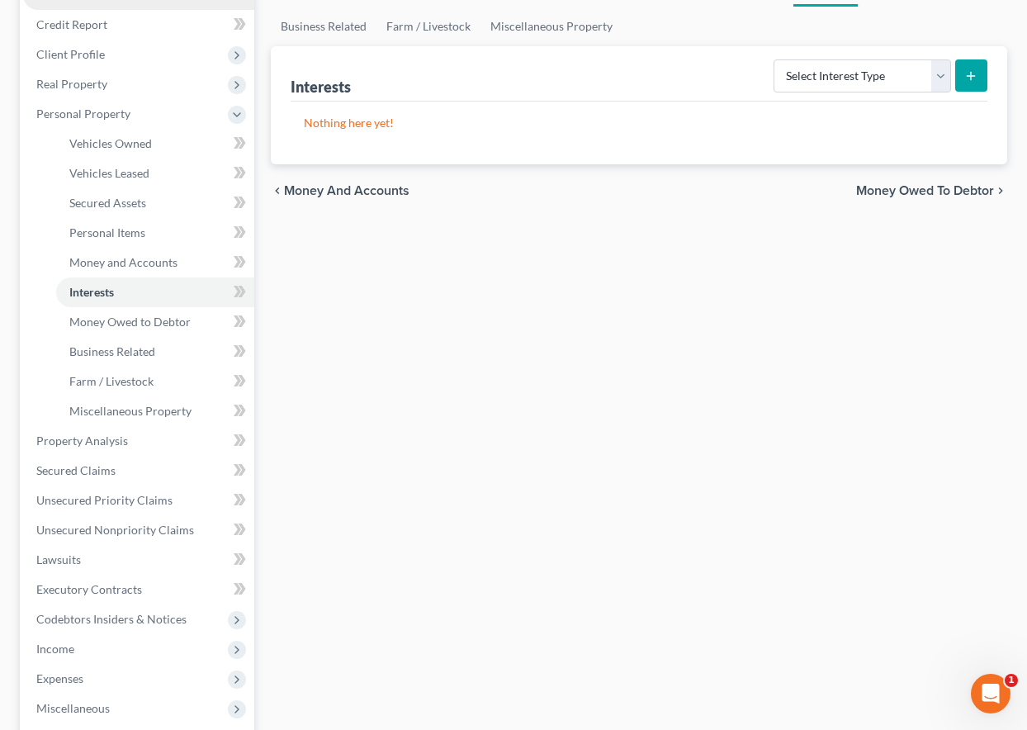
scroll to position [248, 0]
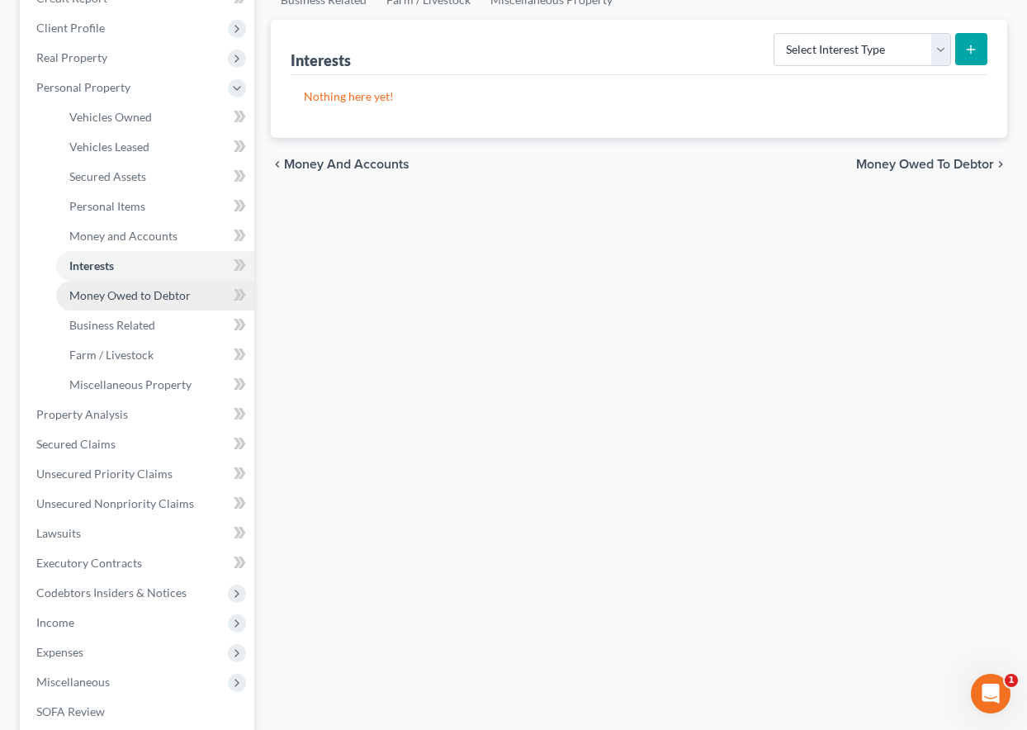
click at [116, 292] on span "Money Owed to Debtor" at bounding box center [129, 295] width 121 height 14
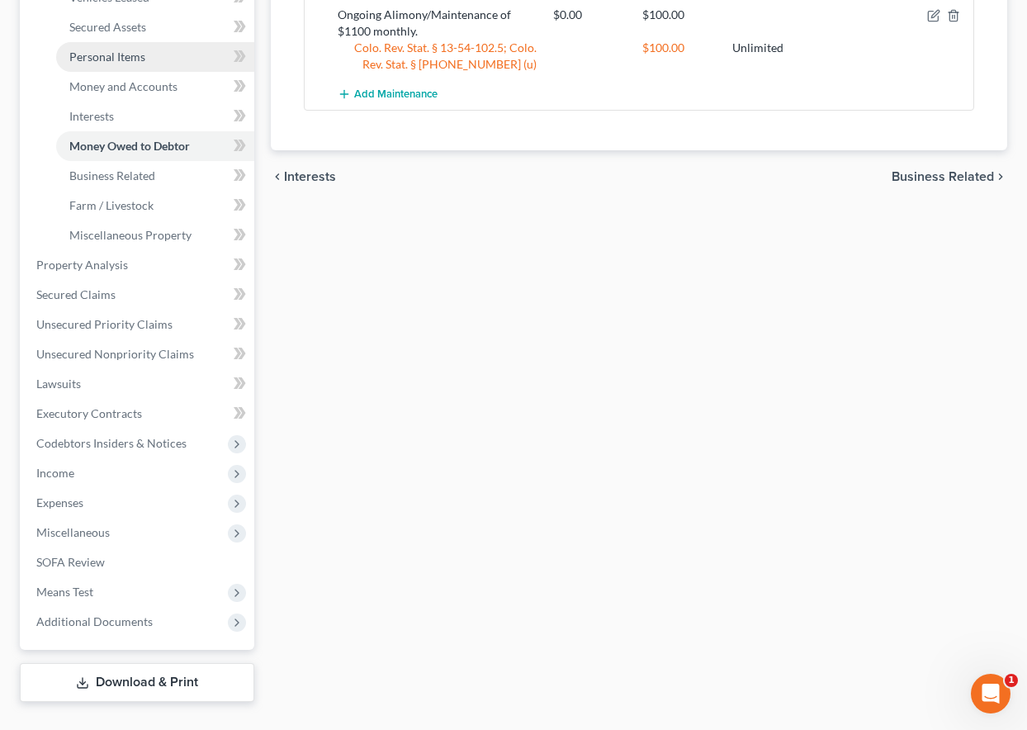
scroll to position [413, 0]
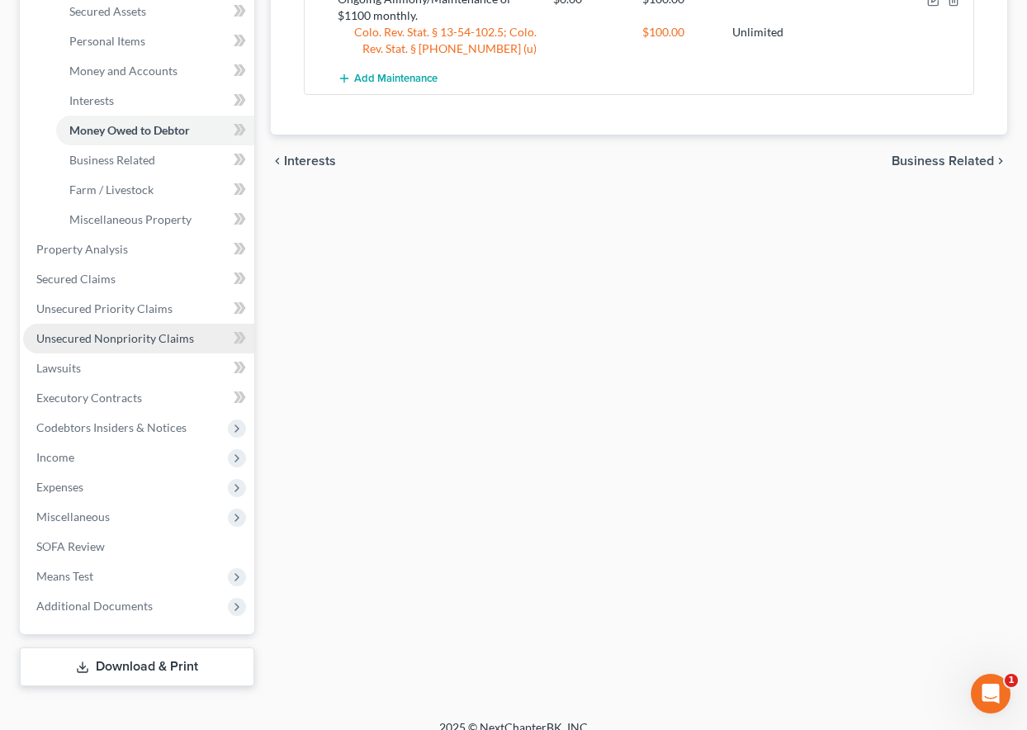
click at [102, 335] on span "Unsecured Nonpriority Claims" at bounding box center [115, 338] width 158 height 14
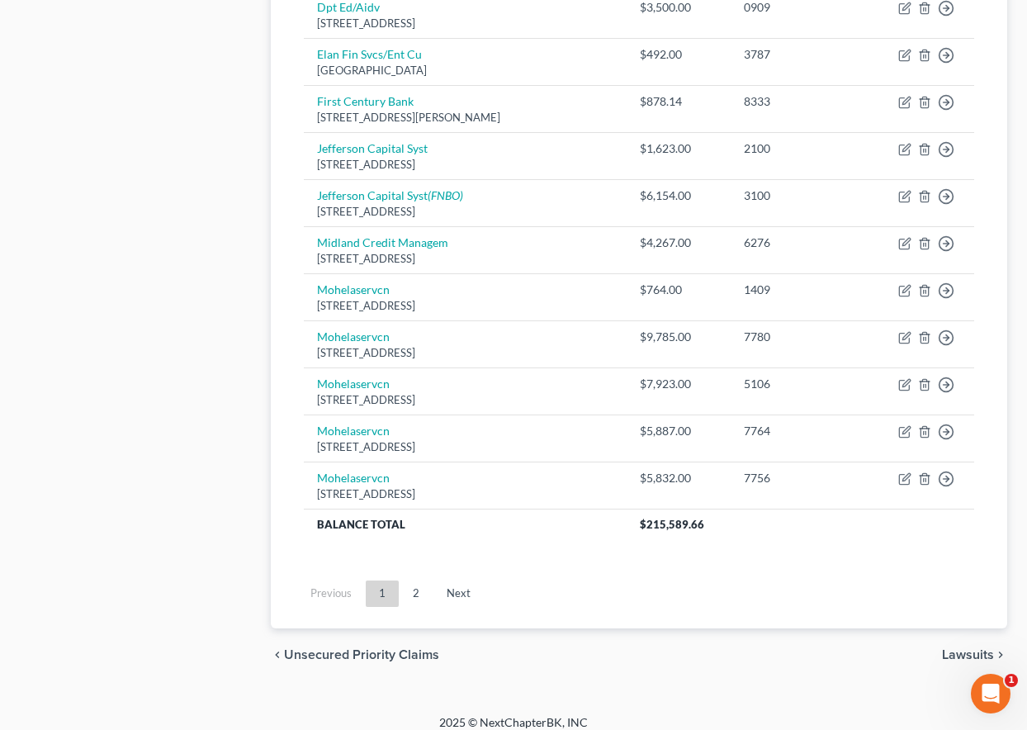
scroll to position [1206, 0]
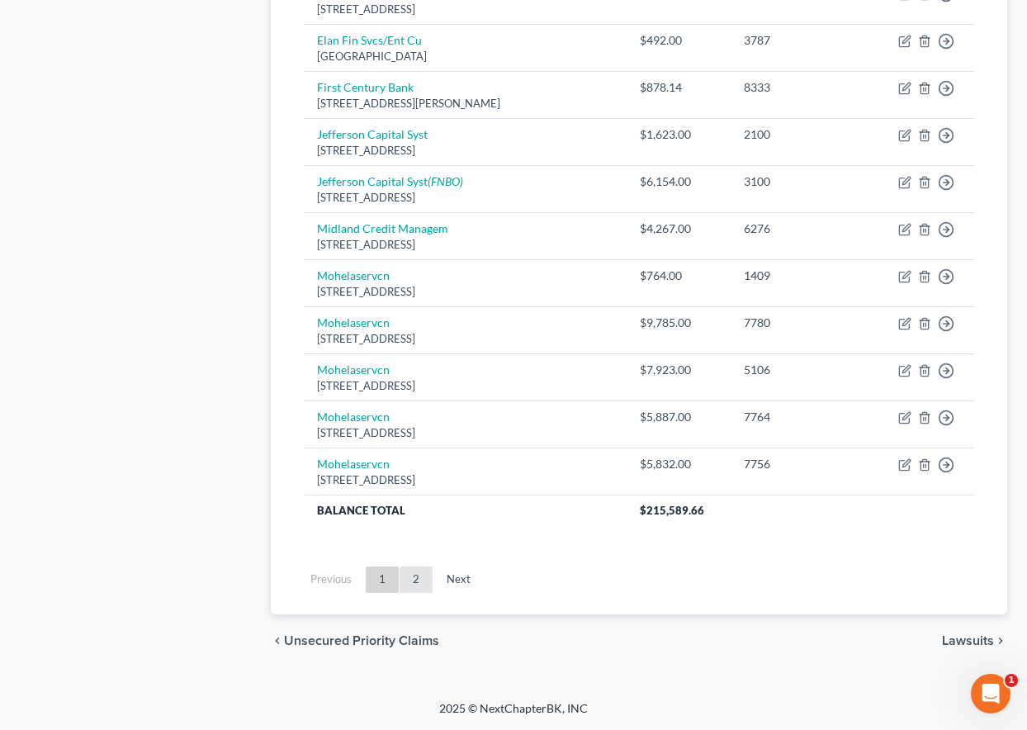
click at [412, 575] on link "2" at bounding box center [416, 579] width 33 height 26
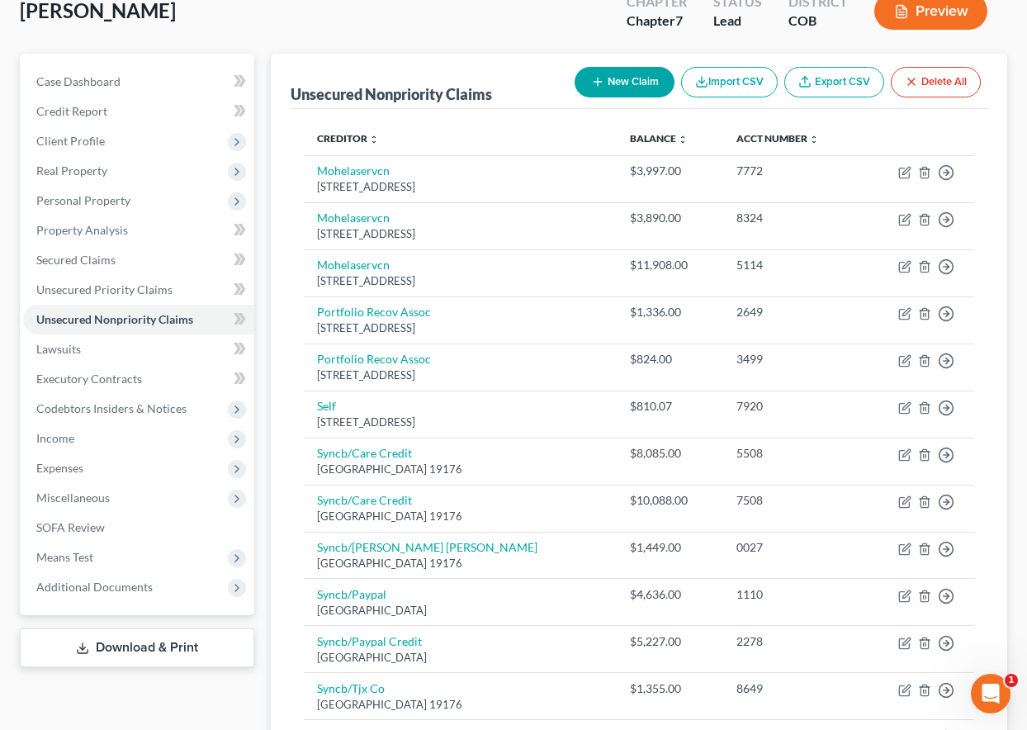
scroll to position [500, 0]
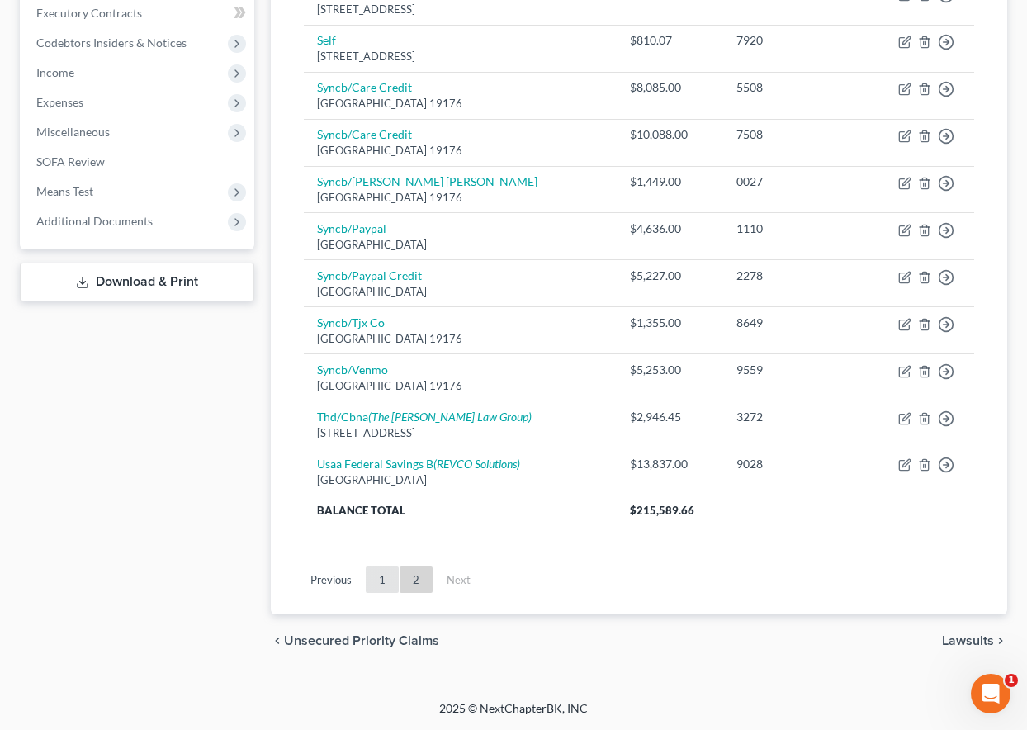
click at [377, 578] on link "1" at bounding box center [382, 579] width 33 height 26
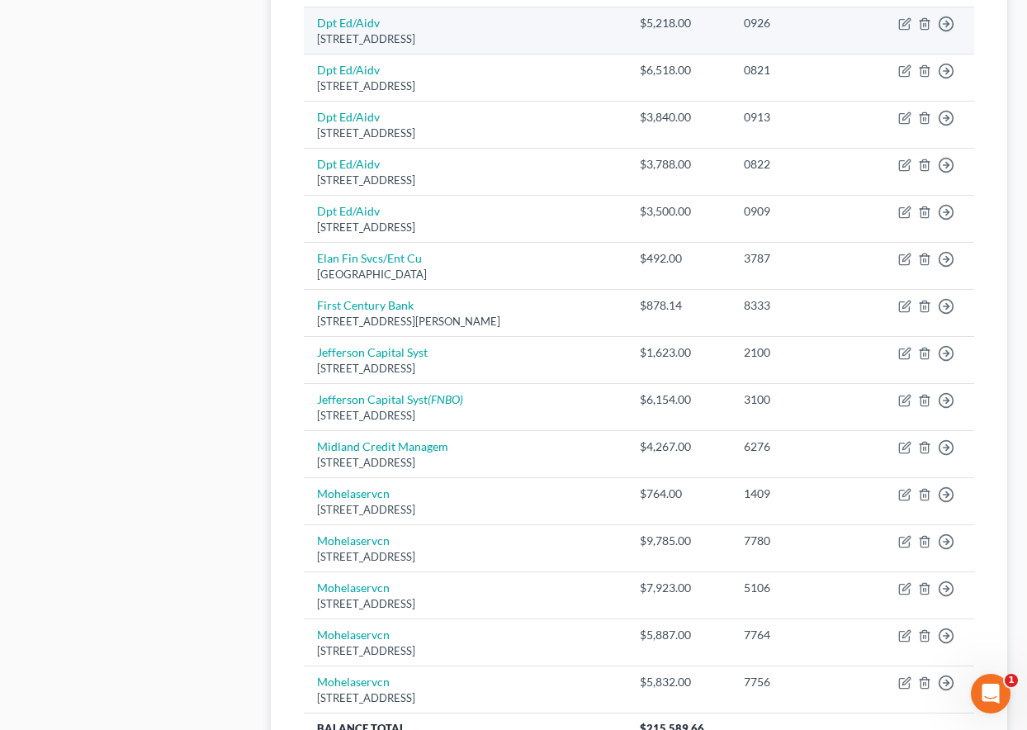
scroll to position [1161, 0]
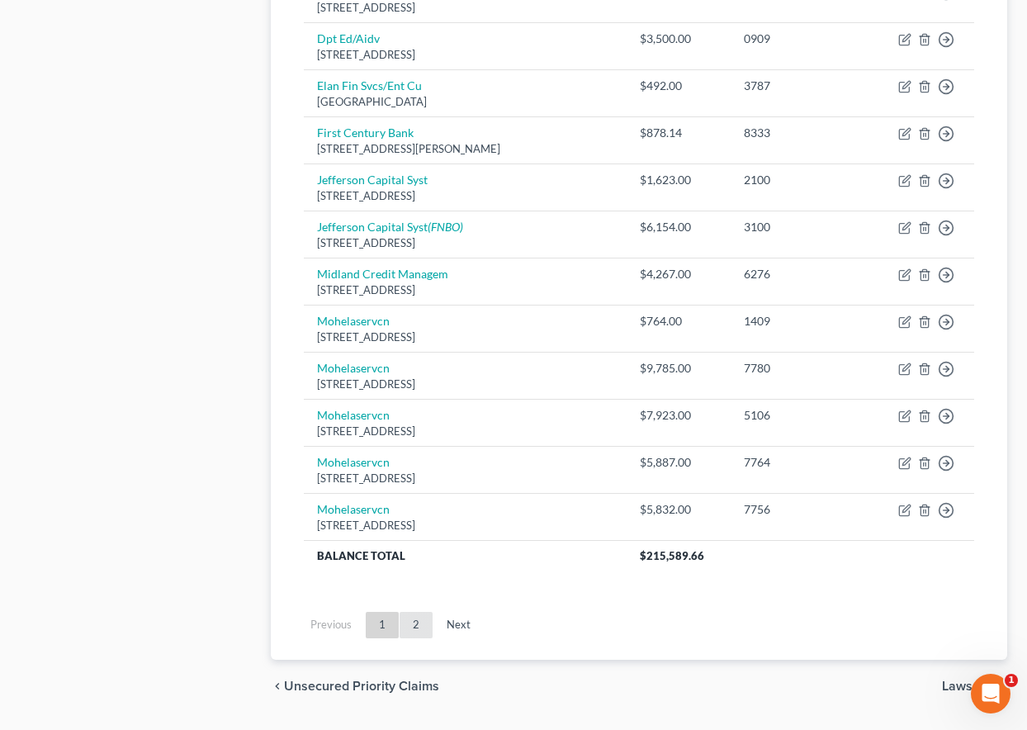
click at [417, 624] on link "2" at bounding box center [416, 625] width 33 height 26
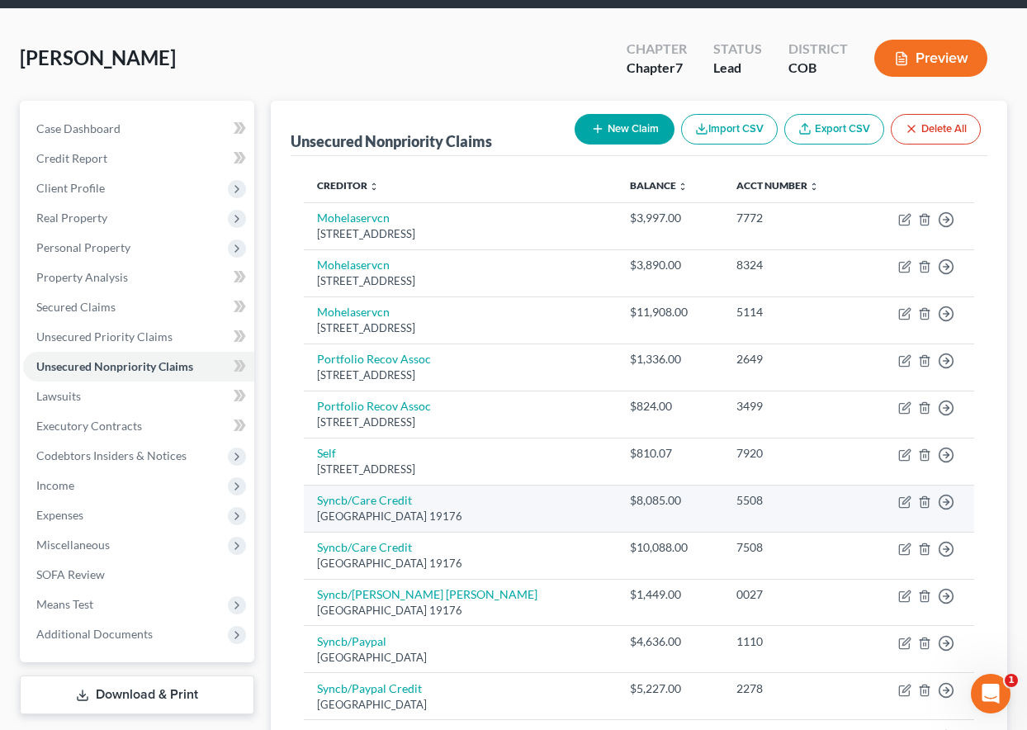
scroll to position [170, 0]
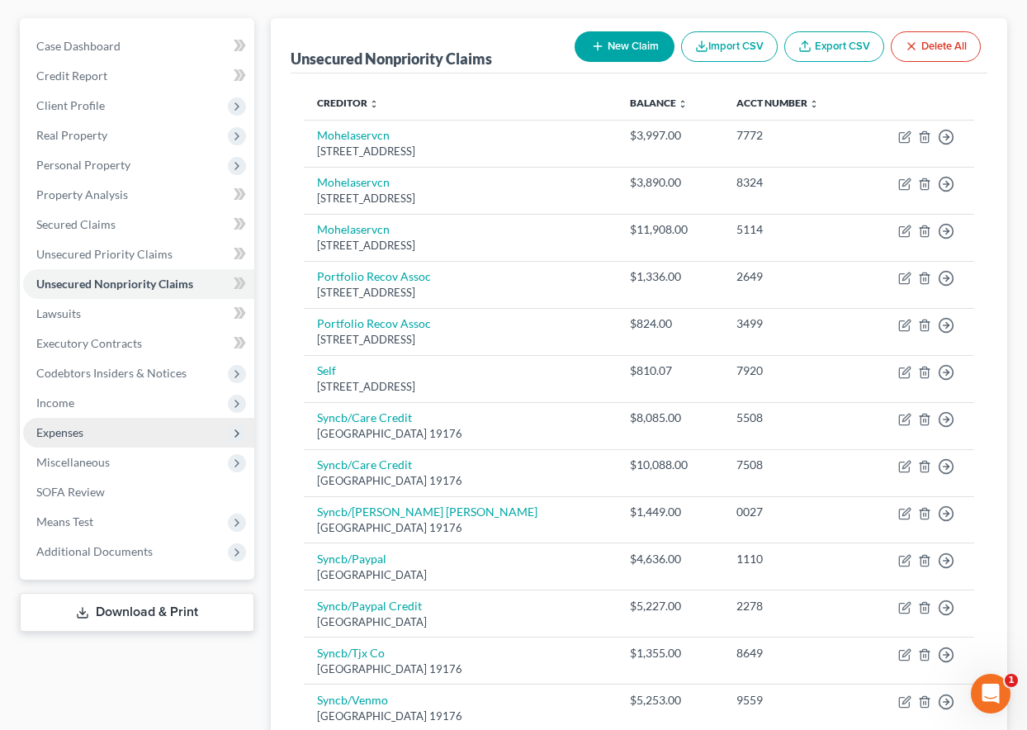
click at [54, 421] on span "Expenses" at bounding box center [138, 433] width 231 height 30
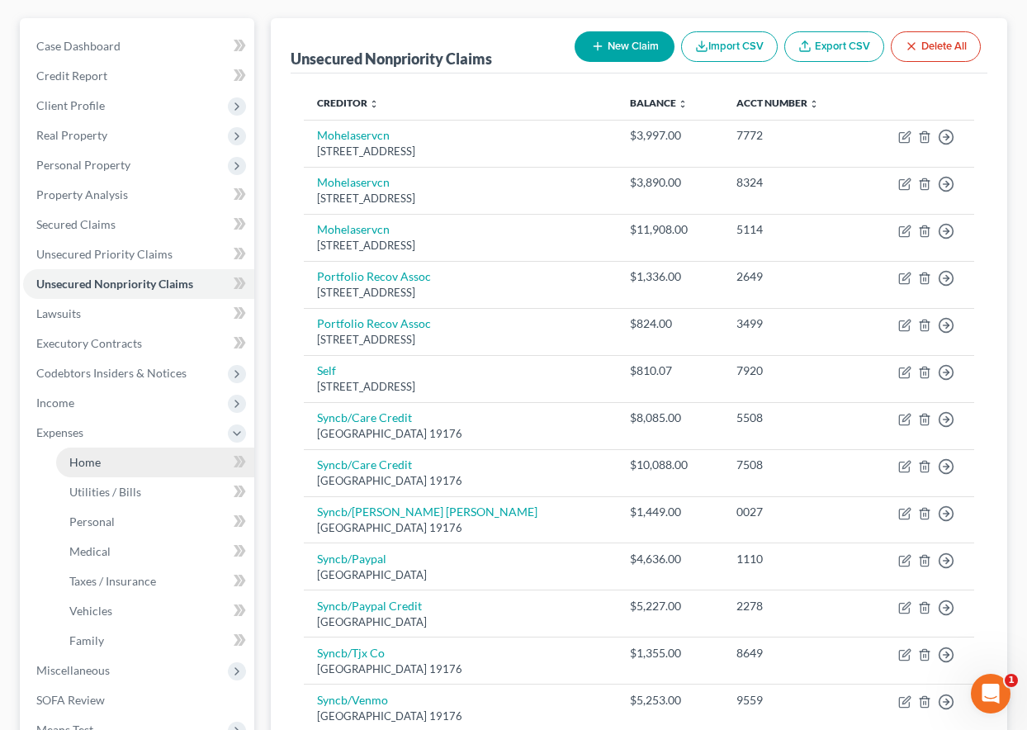
click at [71, 467] on span "Home" at bounding box center [84, 462] width 31 height 14
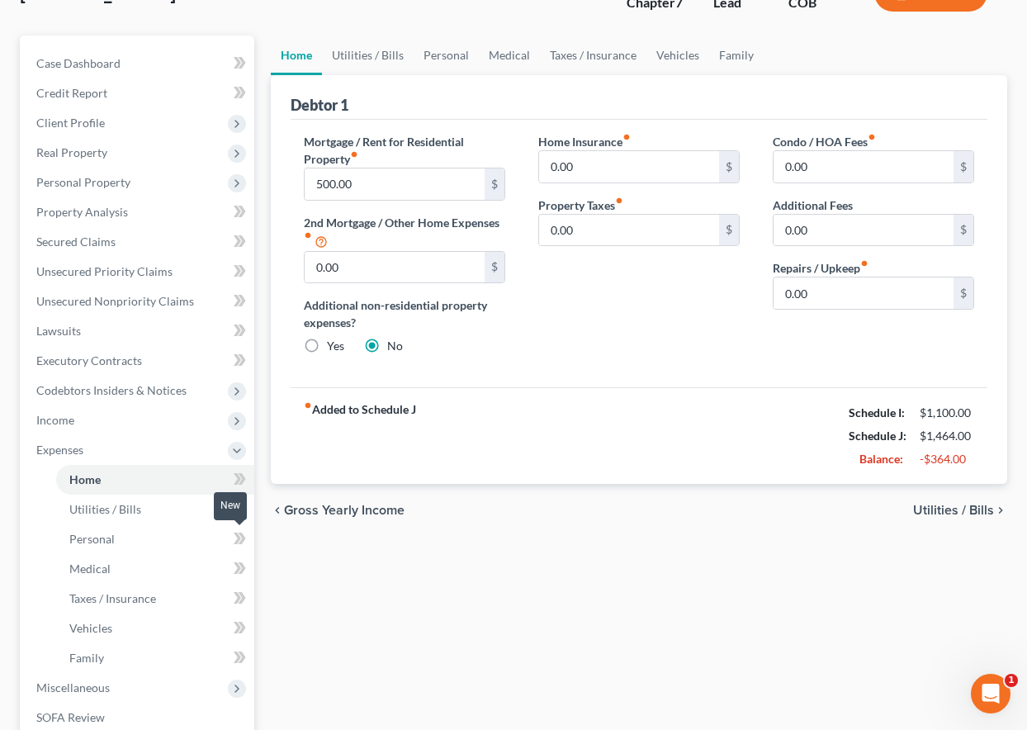
scroll to position [343, 0]
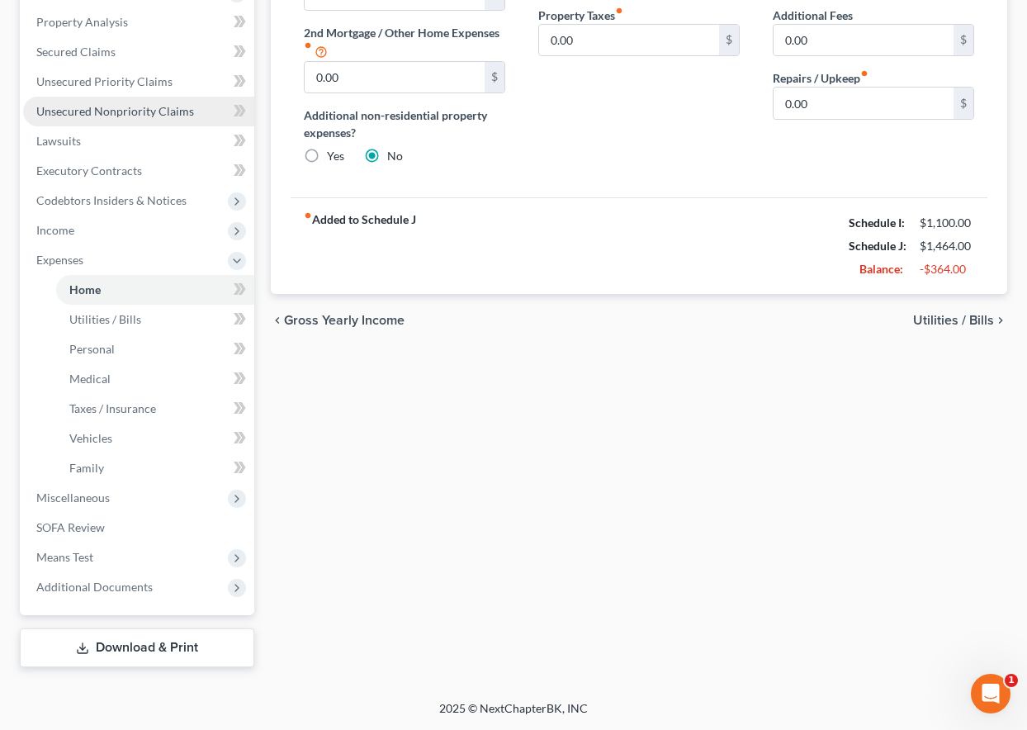
click at [95, 116] on span "Unsecured Nonpriority Claims" at bounding box center [115, 111] width 158 height 14
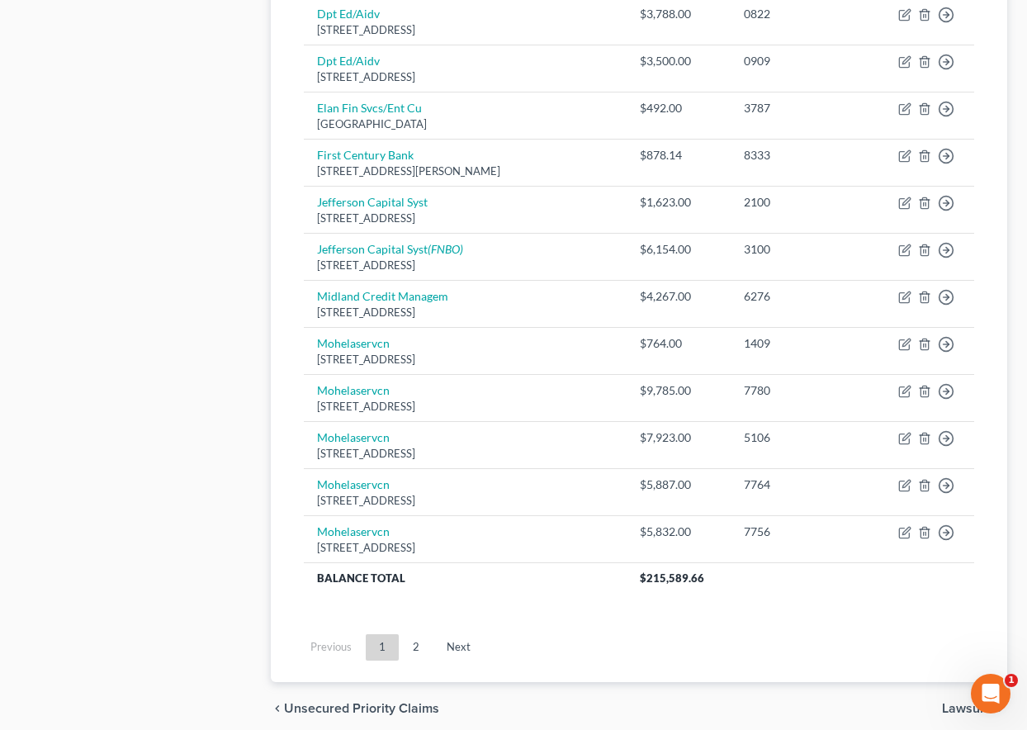
scroll to position [1206, 0]
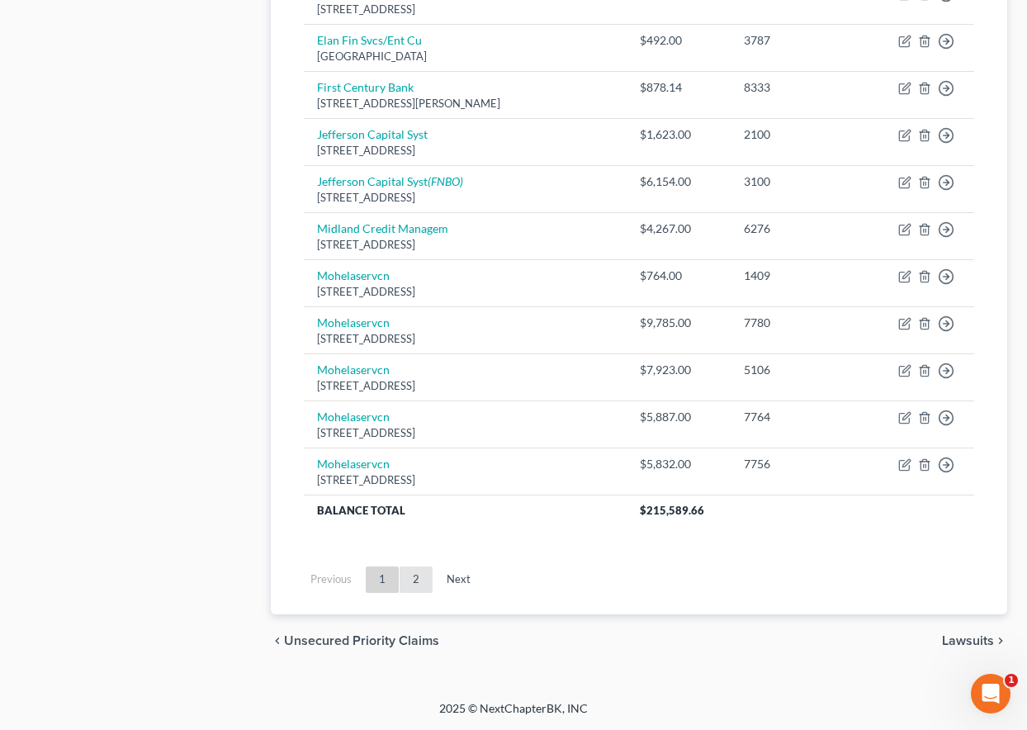
click at [417, 575] on link "2" at bounding box center [416, 579] width 33 height 26
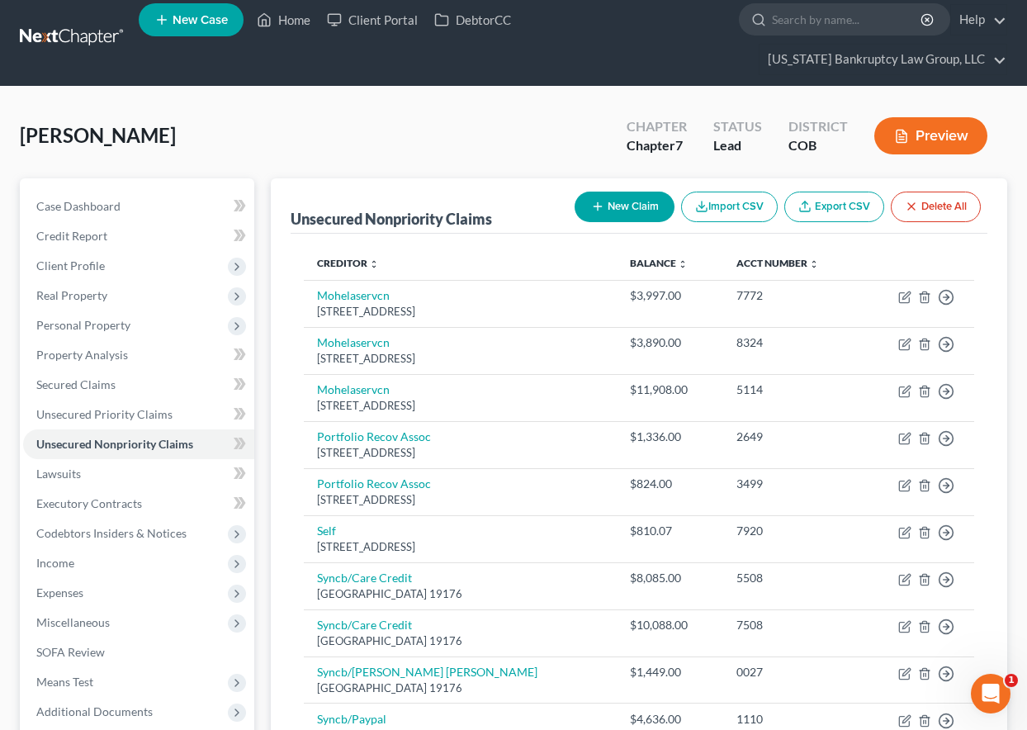
scroll to position [0, 0]
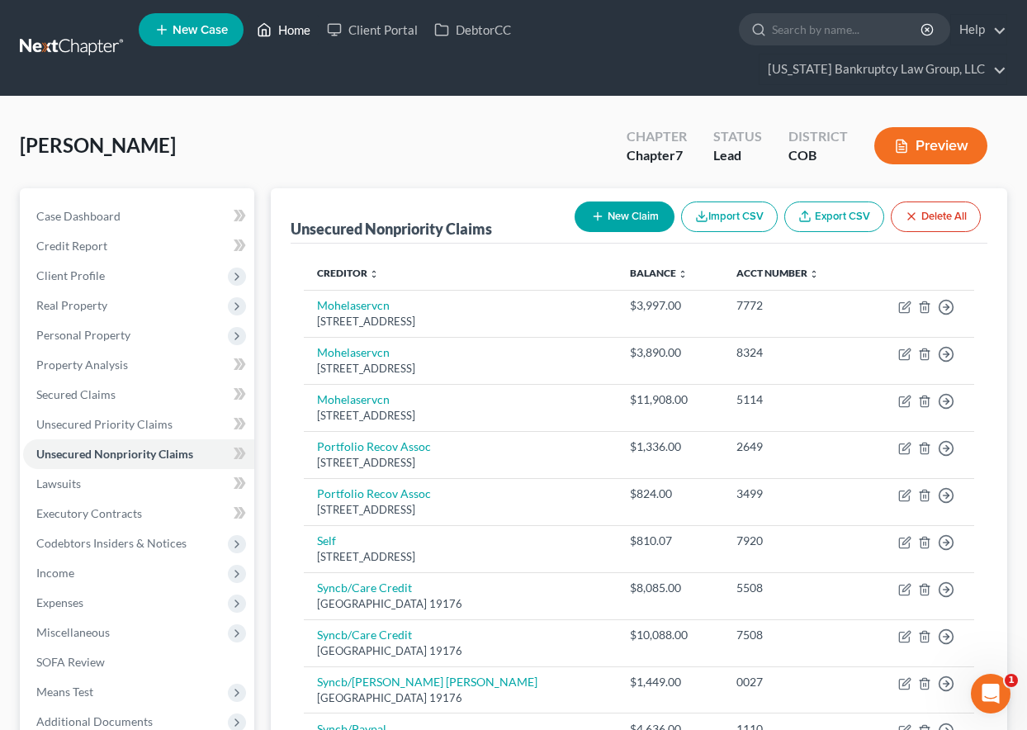
click at [294, 32] on link "Home" at bounding box center [284, 30] width 70 height 30
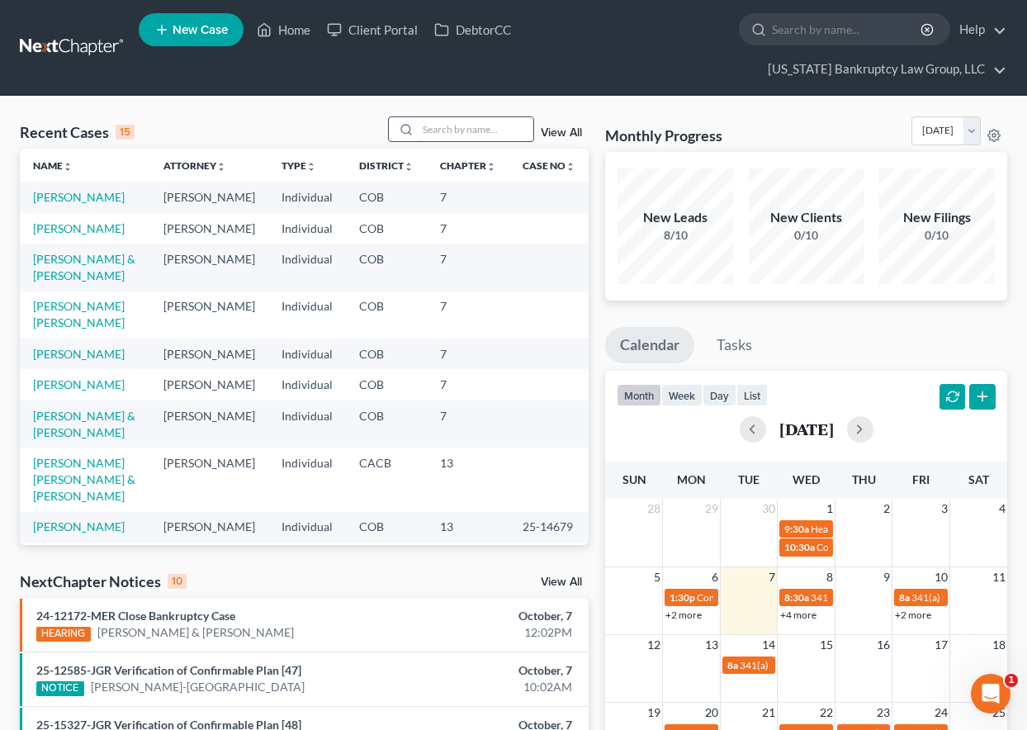
click at [439, 128] on input "search" at bounding box center [476, 129] width 116 height 24
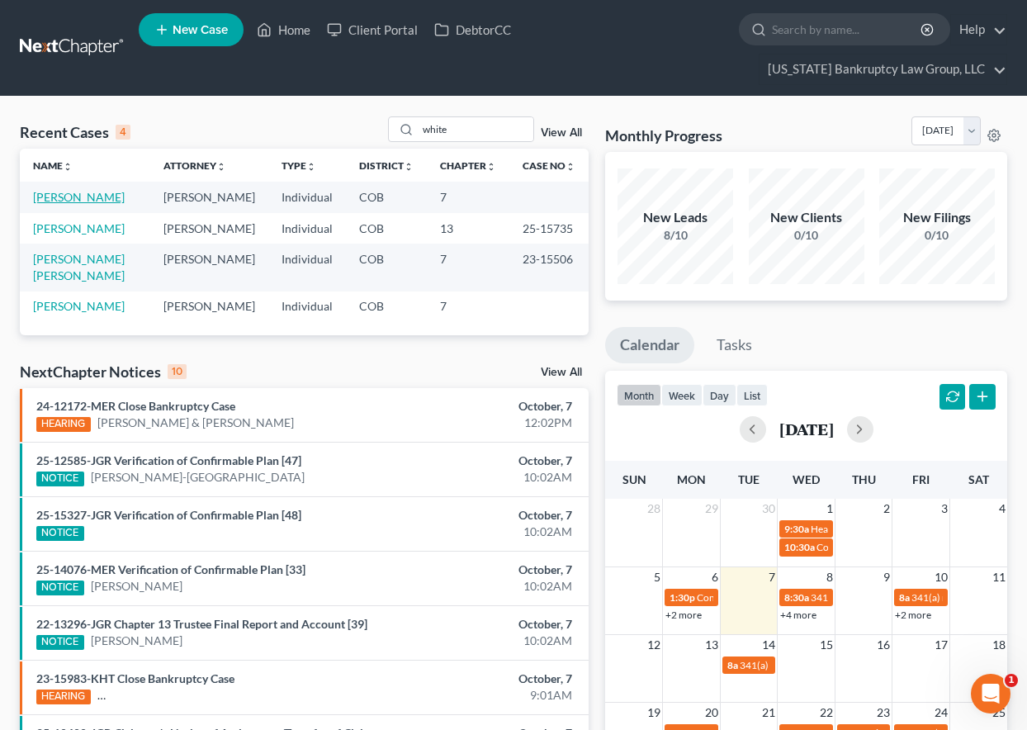
click at [97, 201] on link "[PERSON_NAME]" at bounding box center [79, 197] width 92 height 14
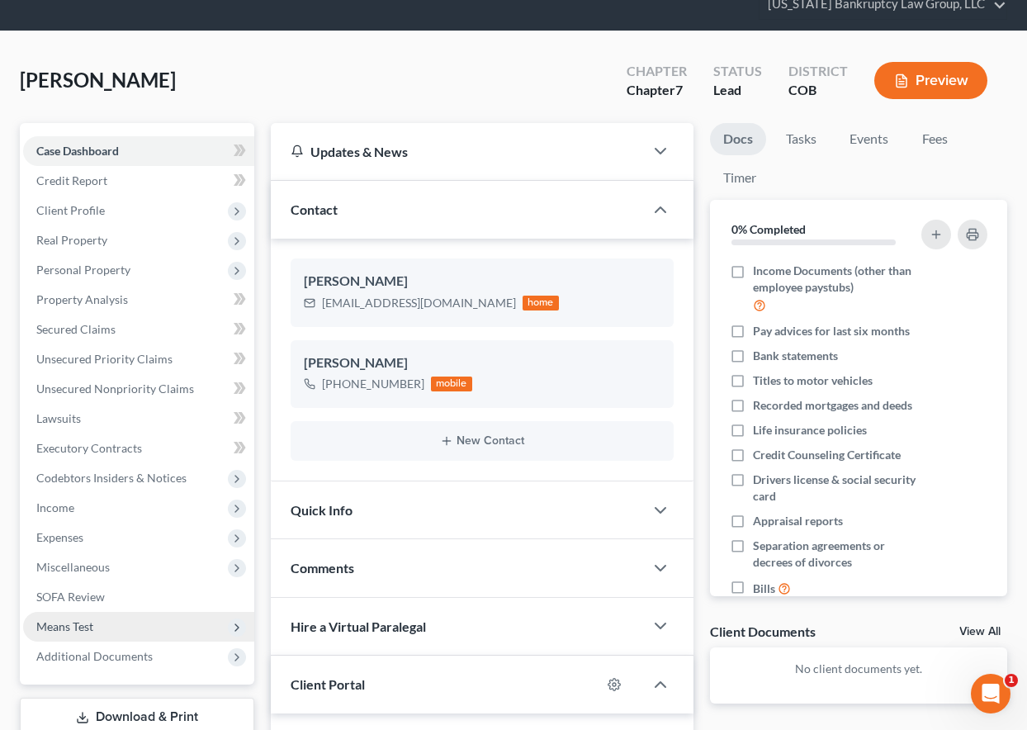
scroll to position [165, 0]
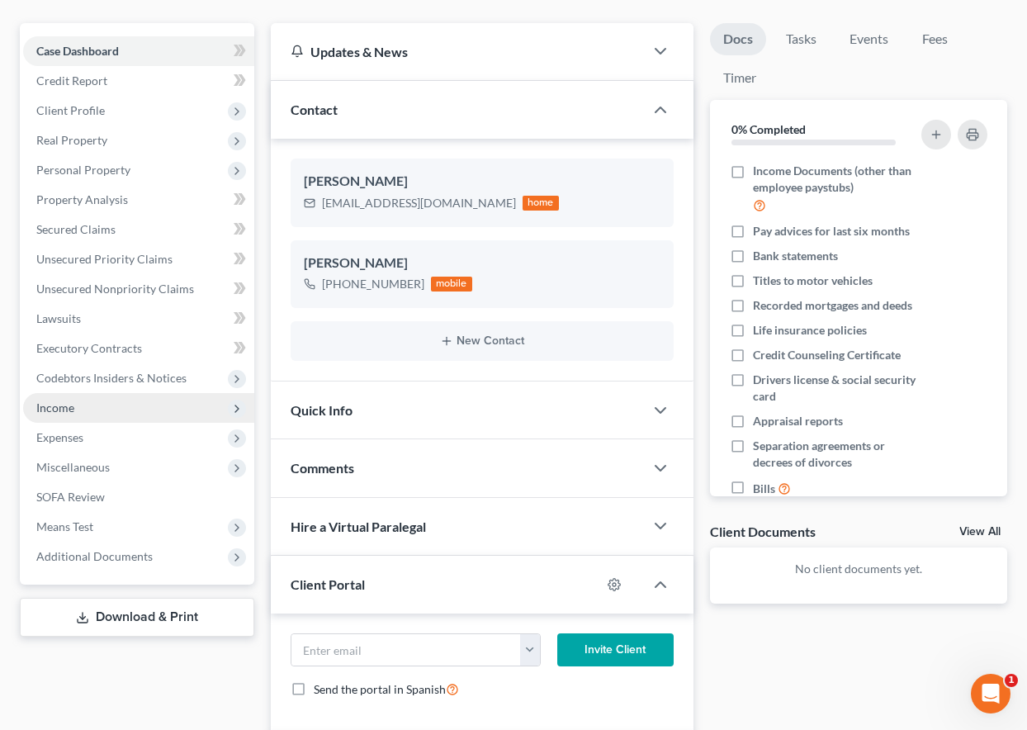
click at [69, 412] on span "Income" at bounding box center [55, 407] width 38 height 14
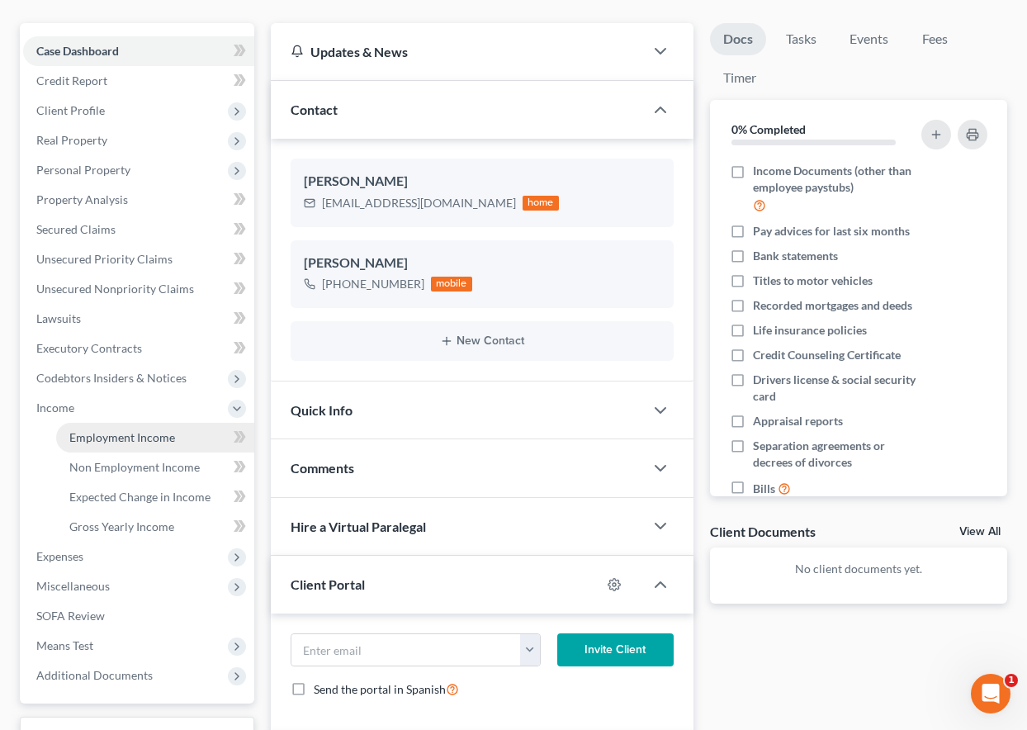
click at [95, 442] on span "Employment Income" at bounding box center [122, 437] width 106 height 14
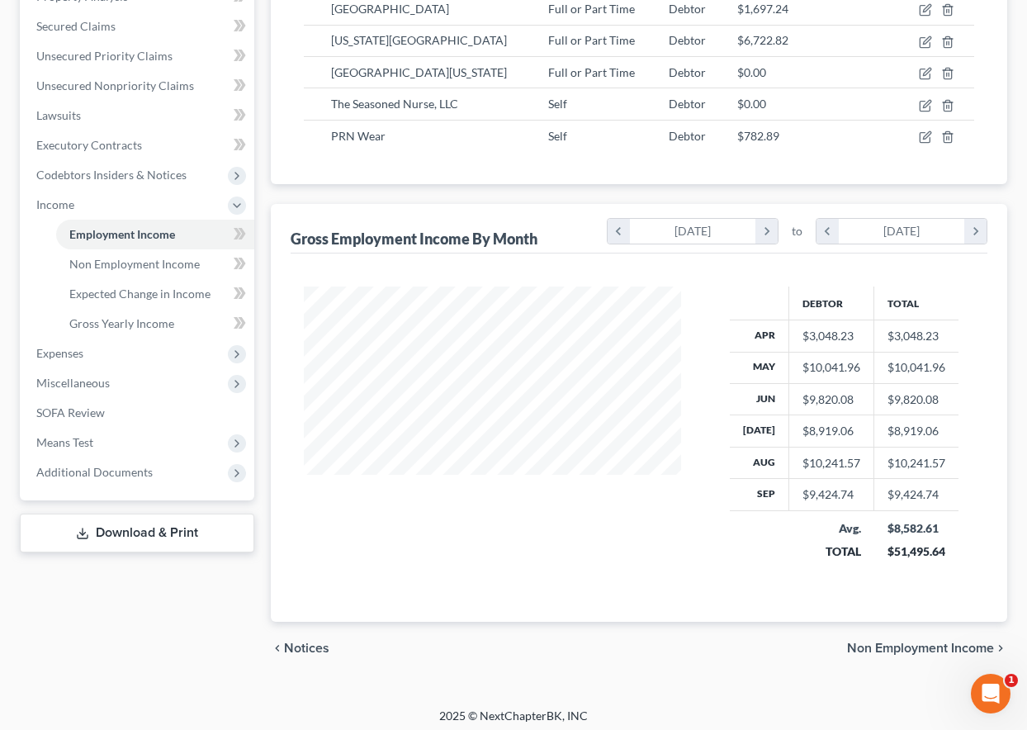
scroll to position [376, 0]
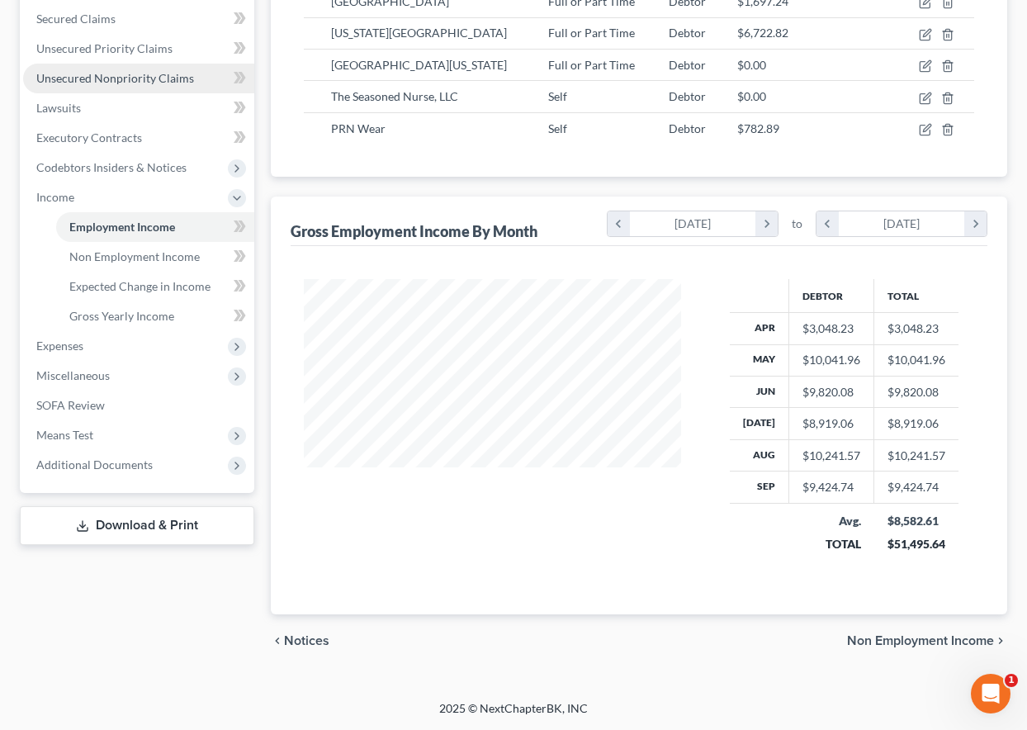
click at [112, 83] on span "Unsecured Nonpriority Claims" at bounding box center [115, 78] width 158 height 14
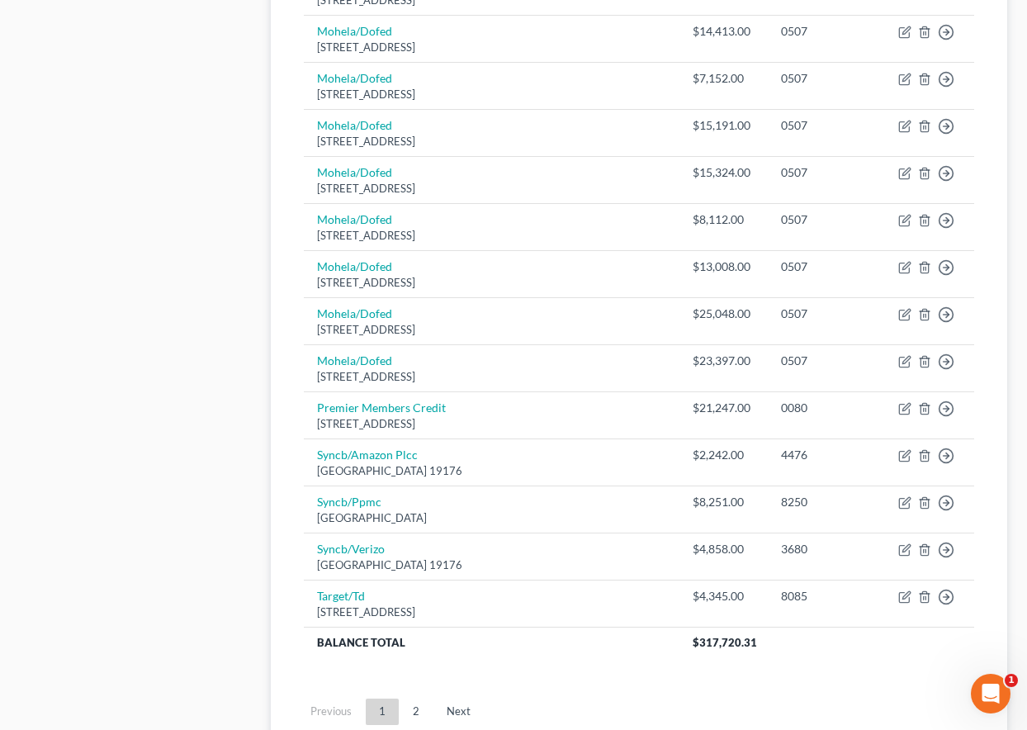
scroll to position [1156, 0]
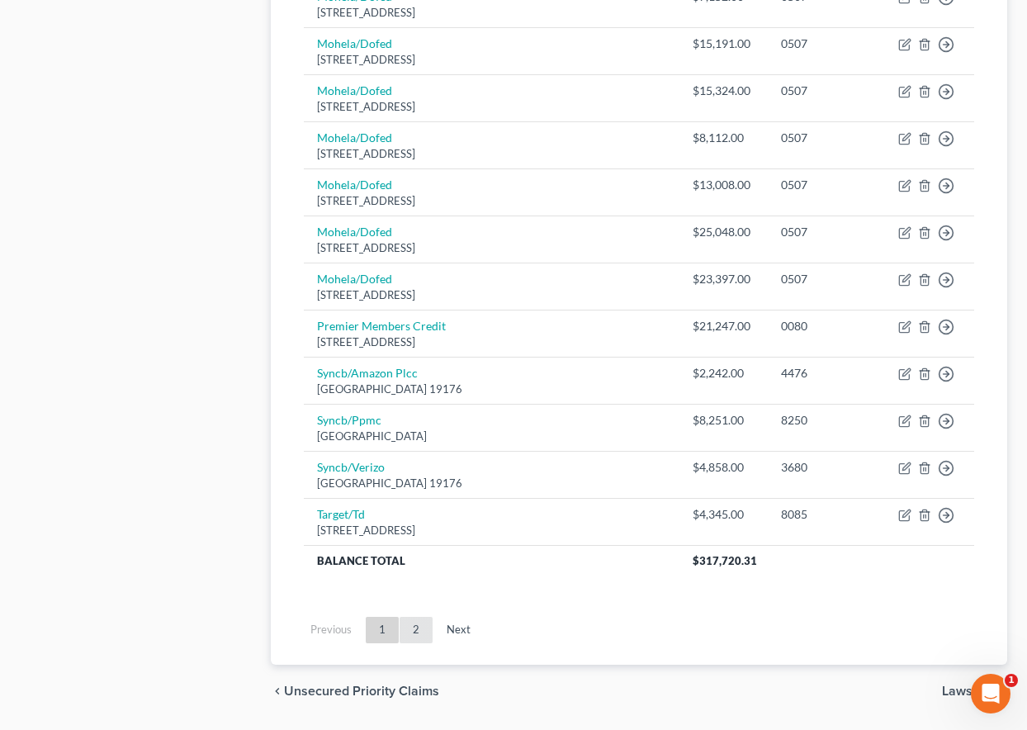
click at [417, 628] on link "2" at bounding box center [416, 630] width 33 height 26
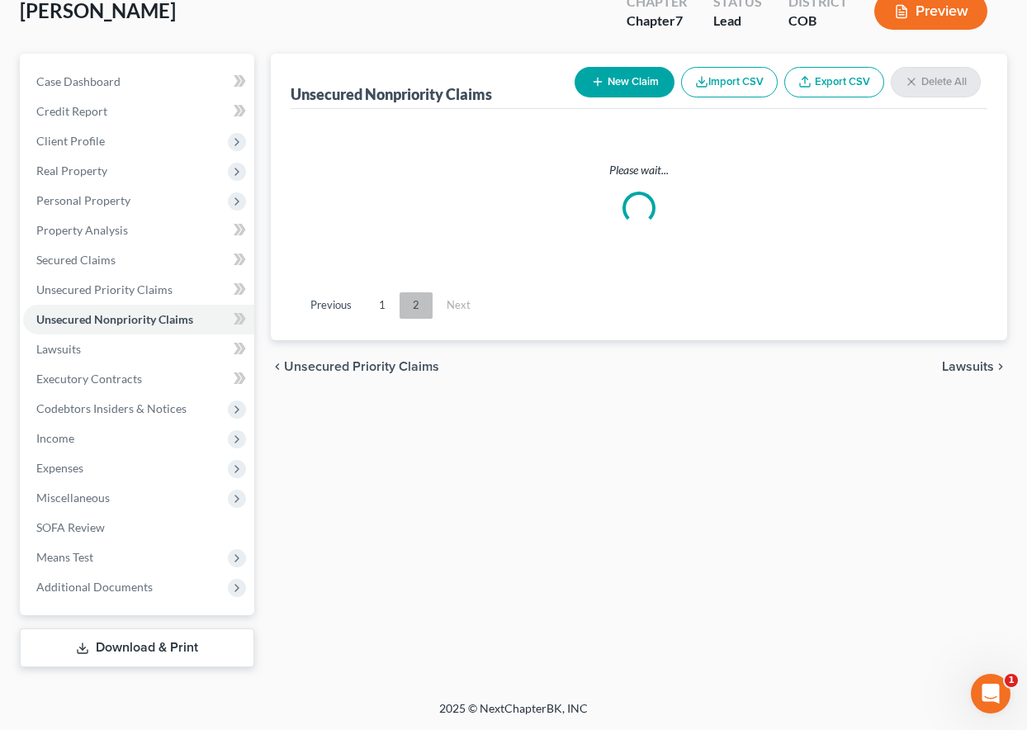
scroll to position [135, 0]
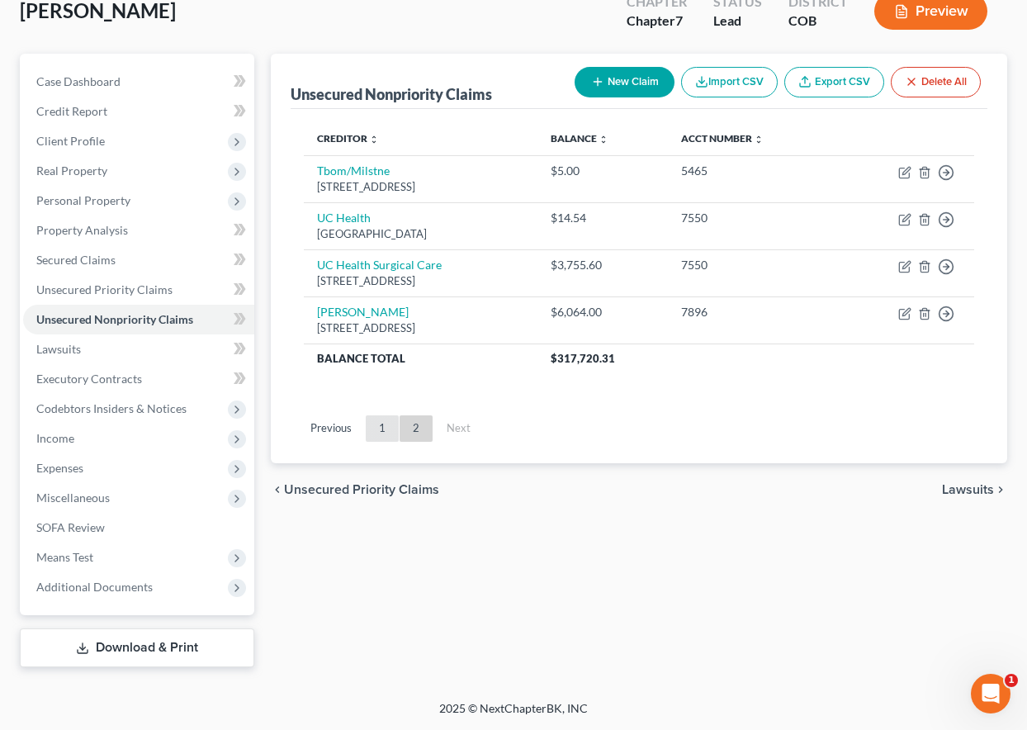
click at [383, 431] on link "1" at bounding box center [382, 428] width 33 height 26
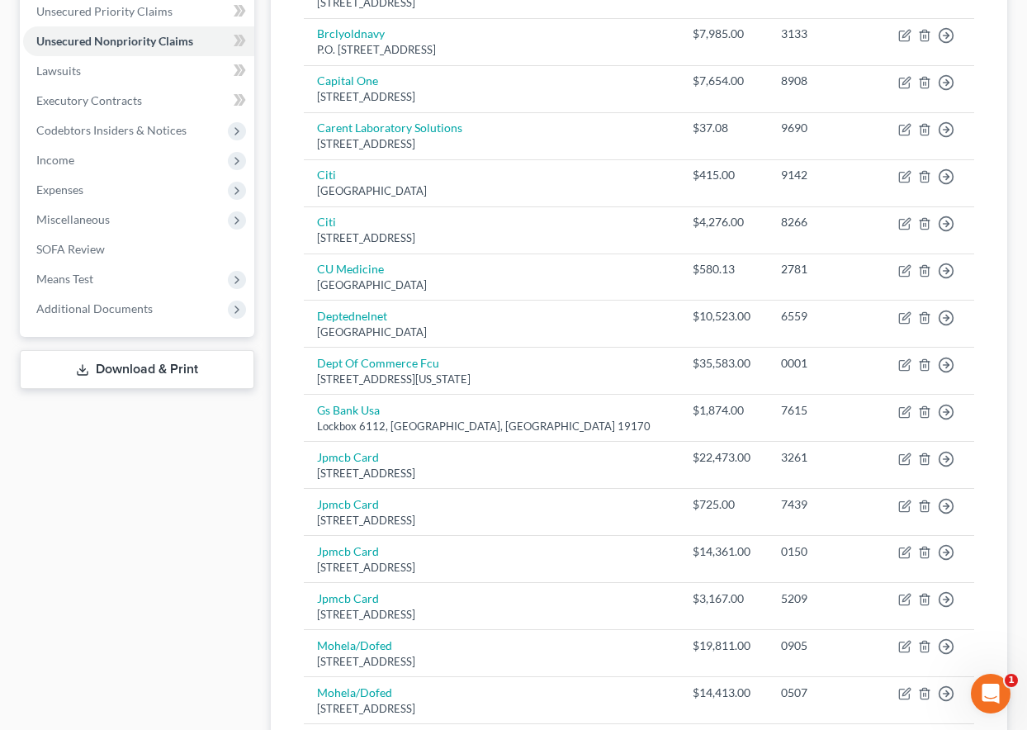
scroll to position [298, 0]
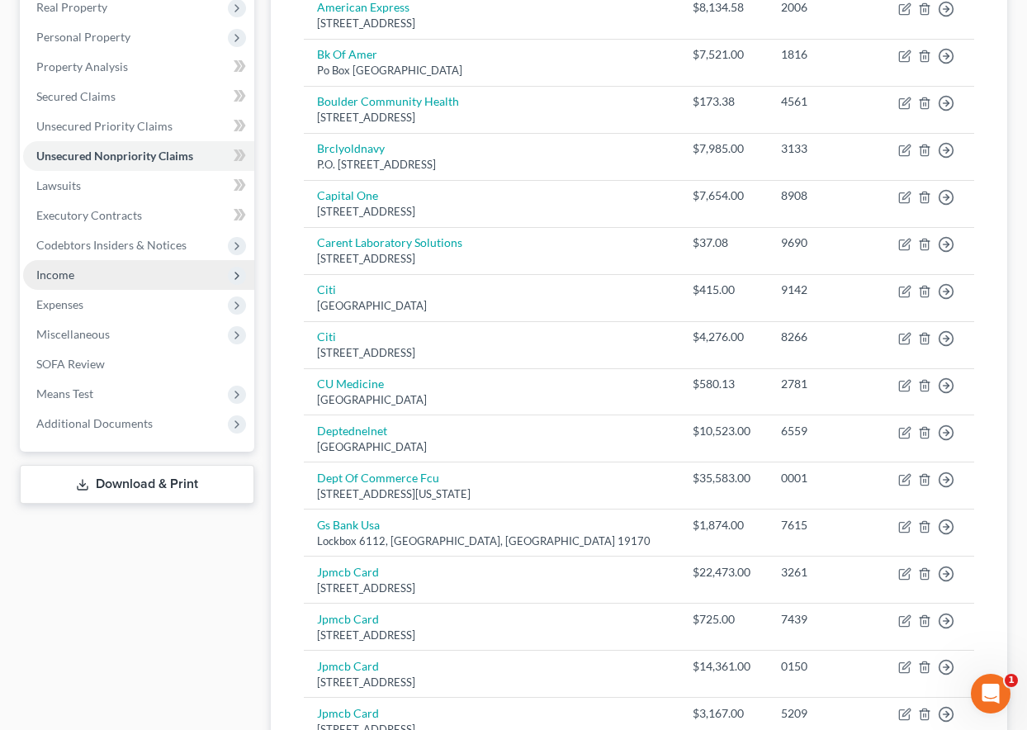
click at [64, 276] on span "Income" at bounding box center [55, 275] width 38 height 14
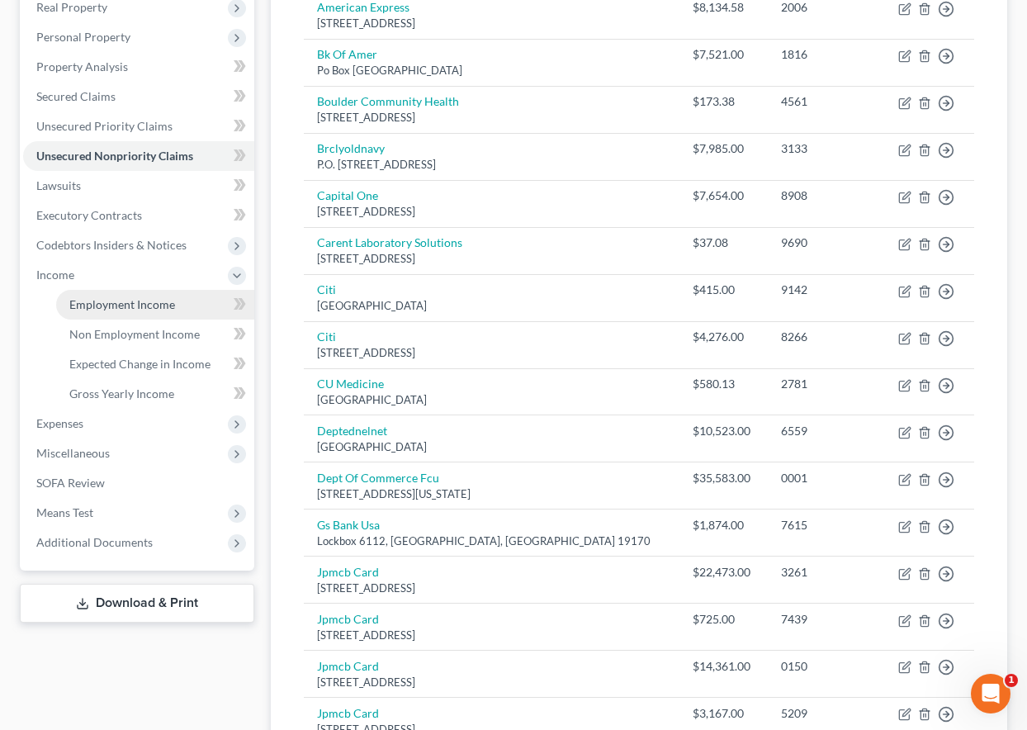
click at [98, 306] on span "Employment Income" at bounding box center [122, 304] width 106 height 14
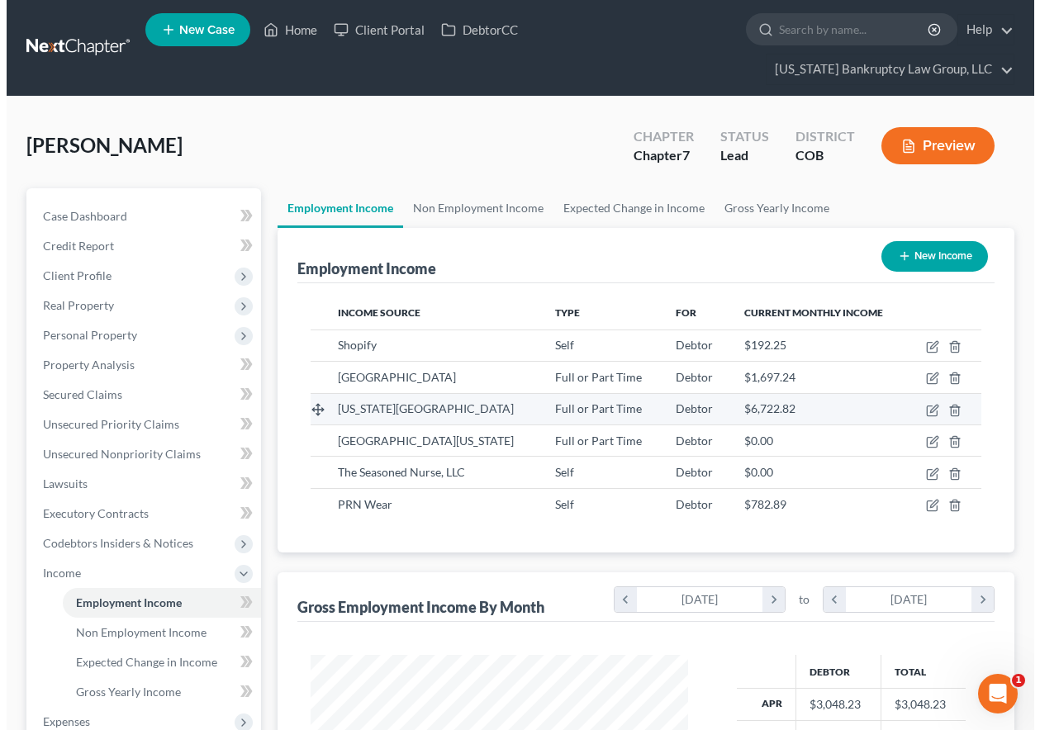
scroll to position [296, 410]
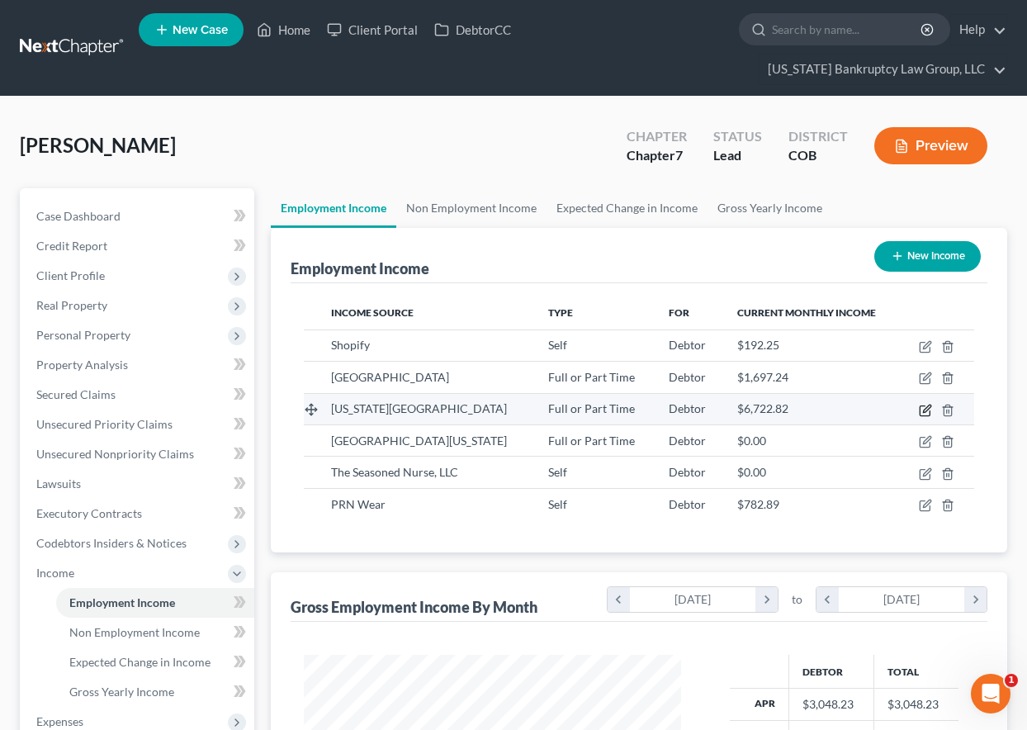
click at [926, 409] on icon "button" at bounding box center [925, 410] width 13 height 13
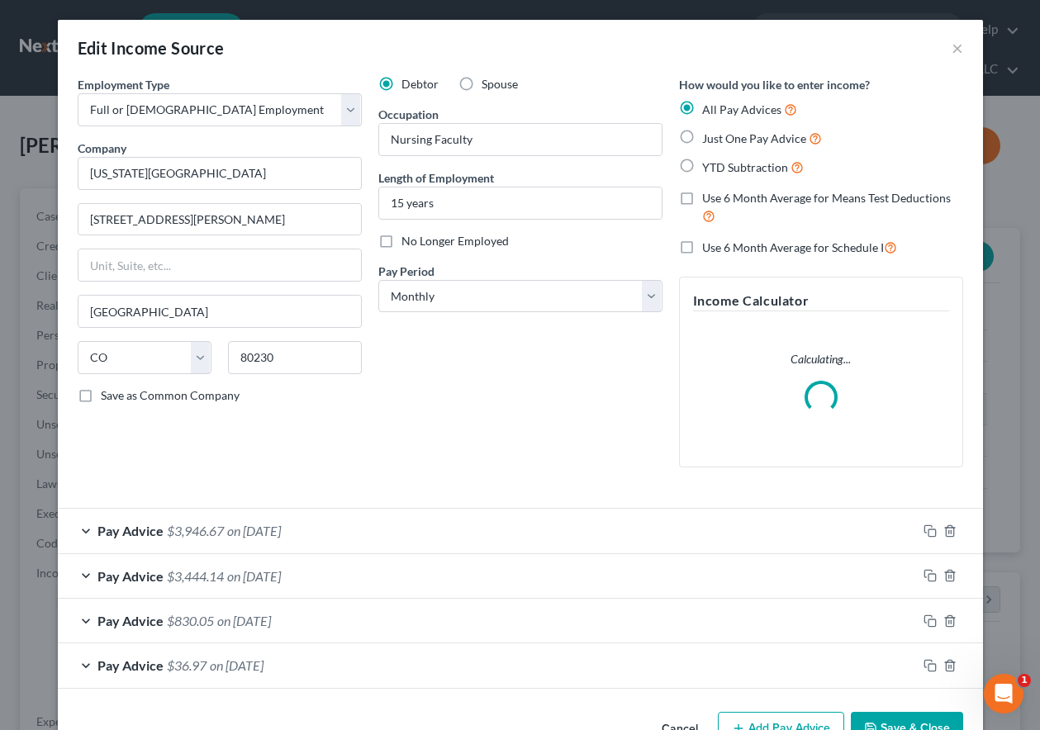
scroll to position [296, 415]
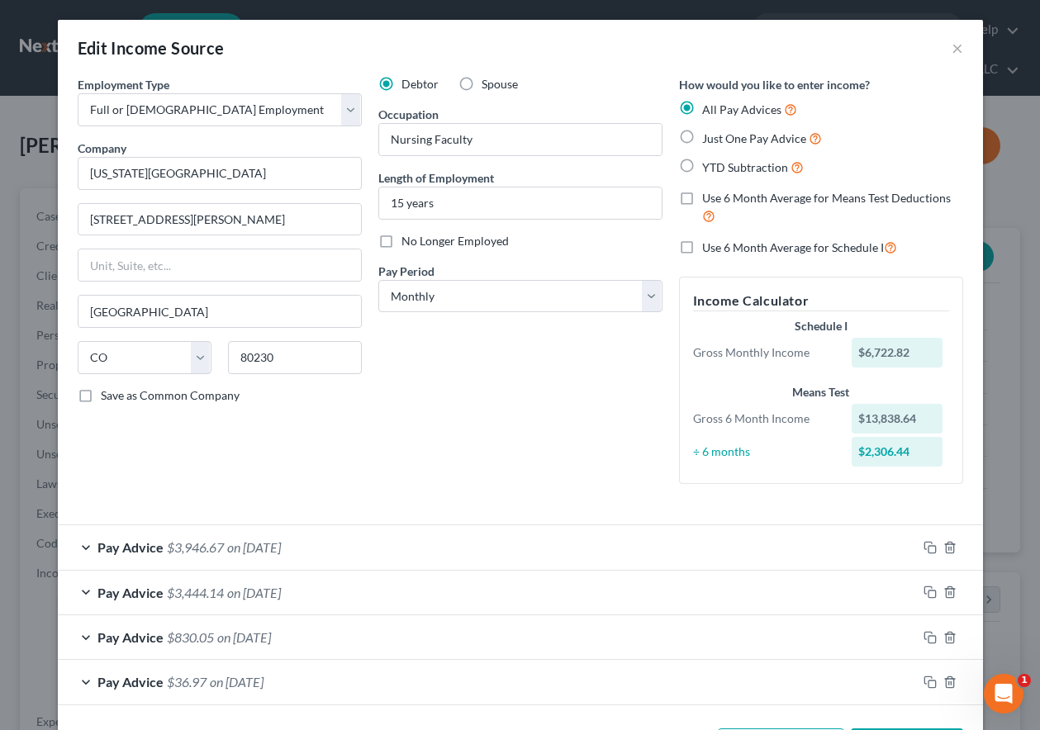
click at [260, 548] on span "on [DATE]" at bounding box center [254, 547] width 54 height 16
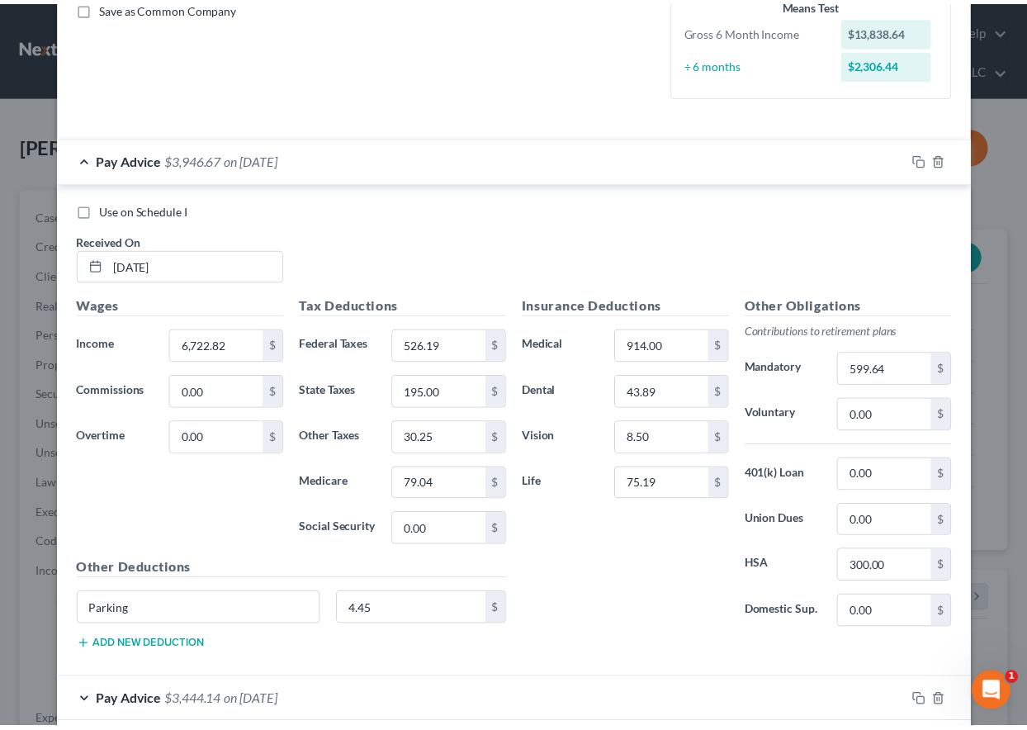
scroll to position [563, 0]
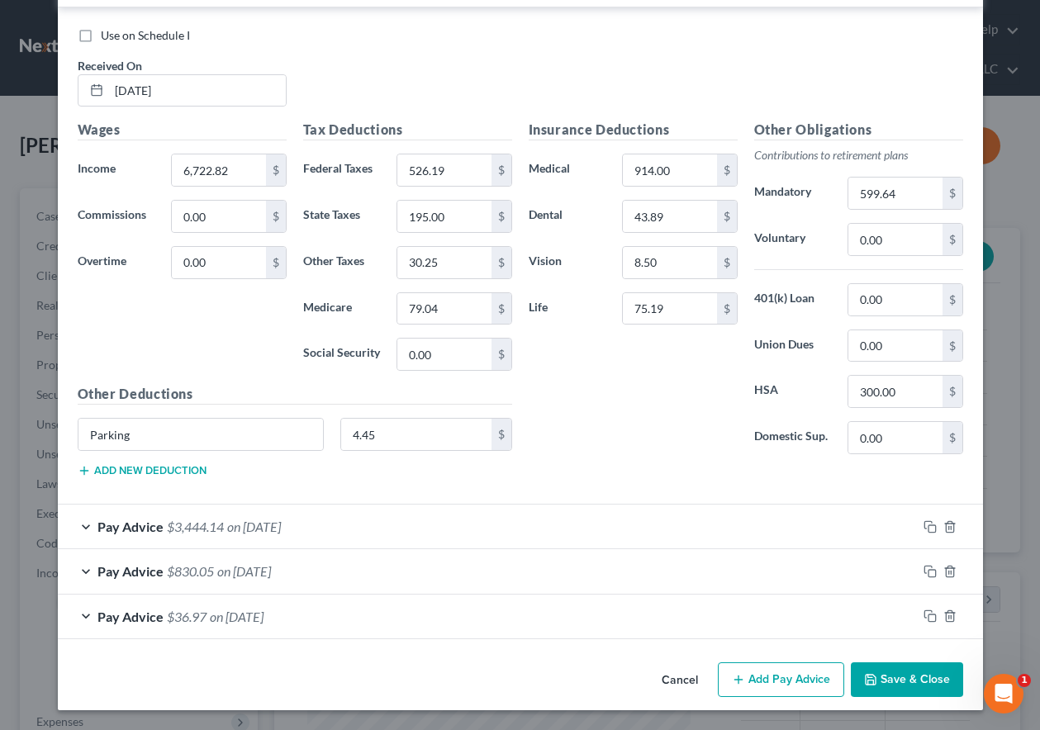
click at [933, 678] on button "Save & Close" at bounding box center [906, 679] width 112 height 35
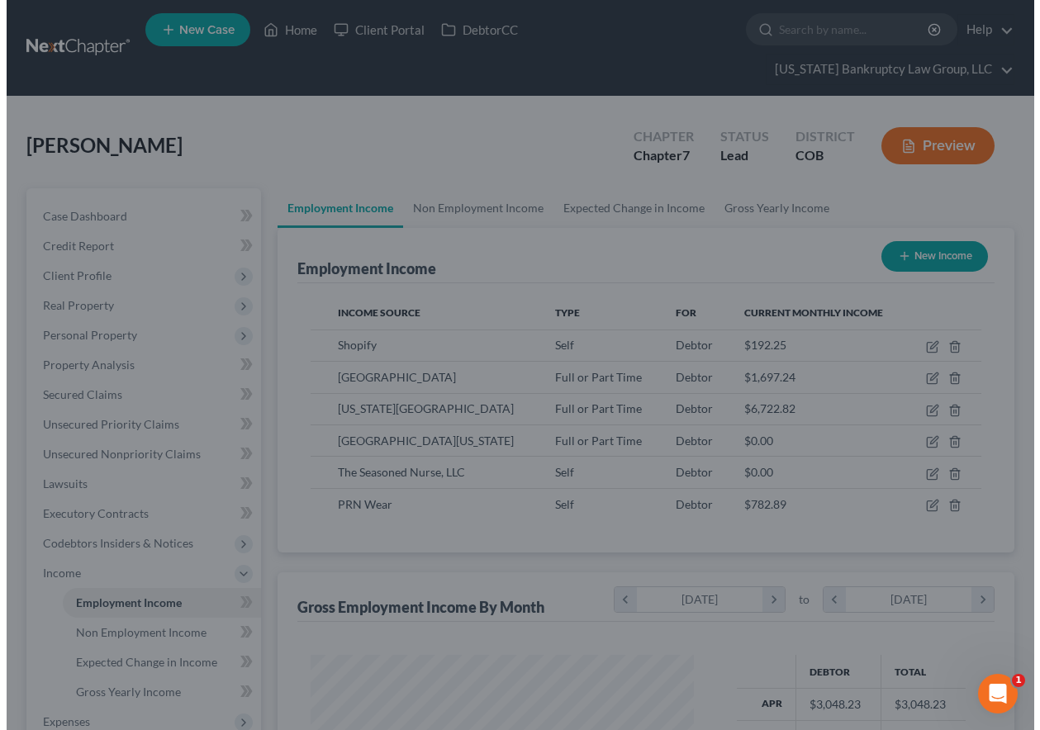
scroll to position [825382, 825267]
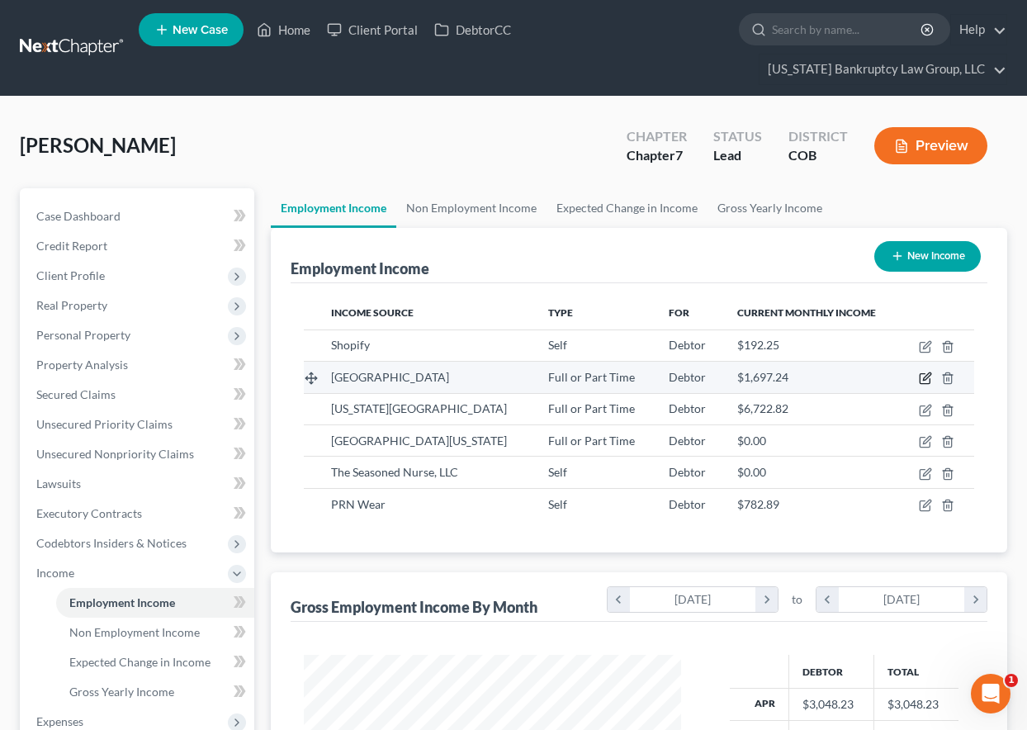
click at [926, 381] on icon "button" at bounding box center [925, 378] width 13 height 13
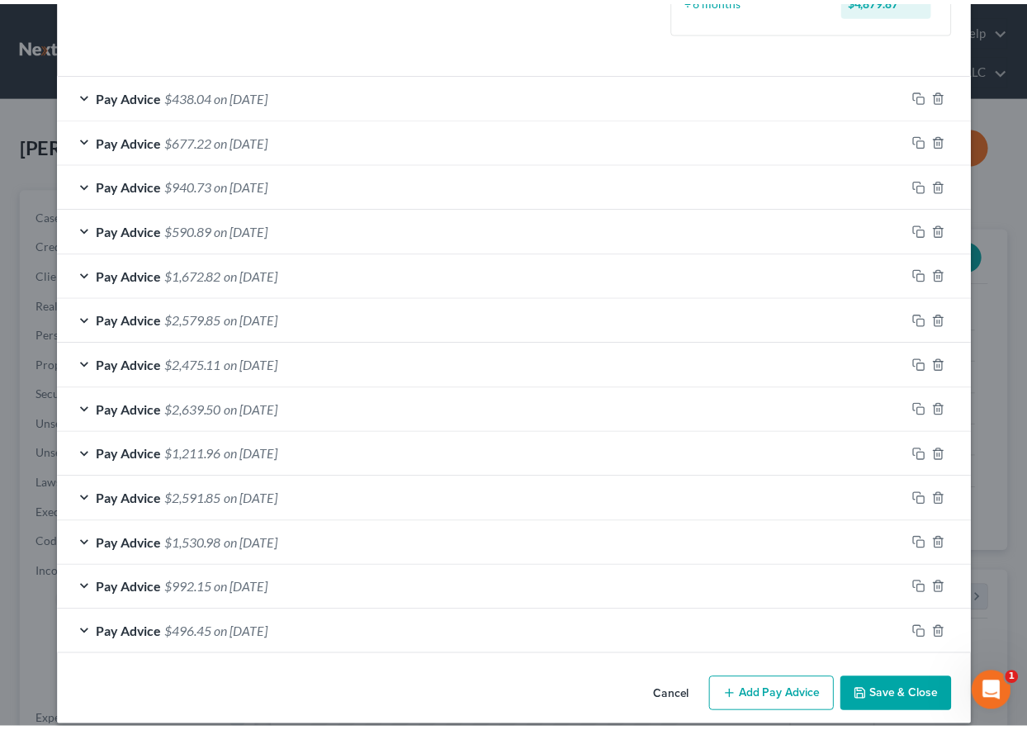
scroll to position [495, 0]
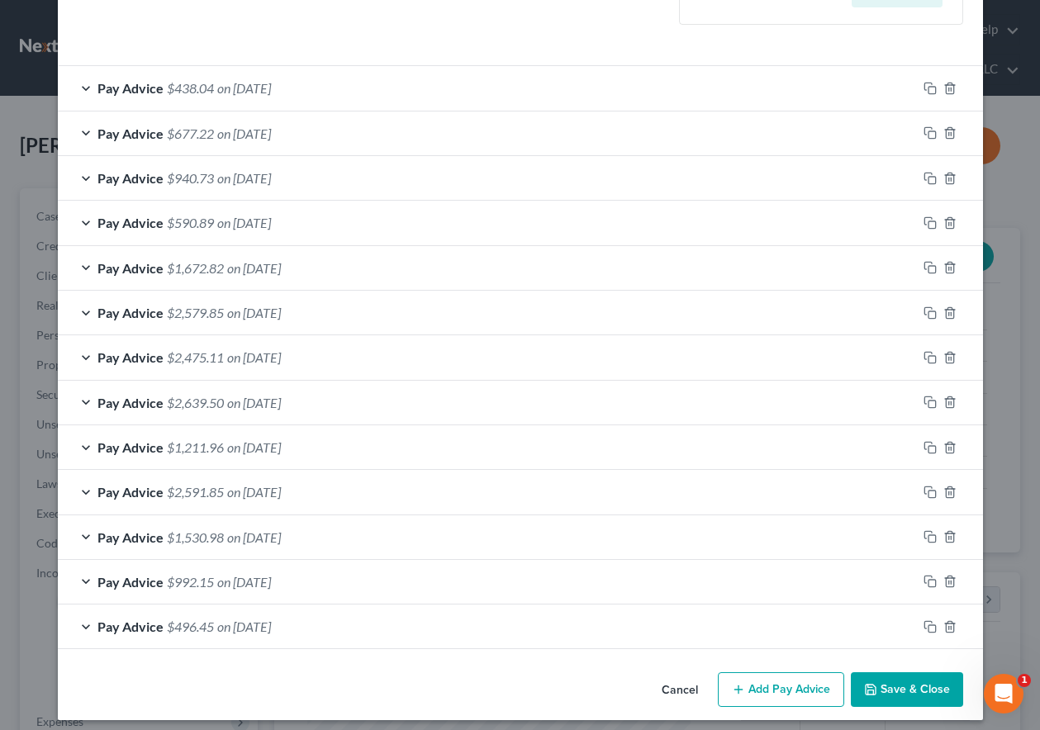
click at [919, 691] on button "Save & Close" at bounding box center [906, 689] width 112 height 35
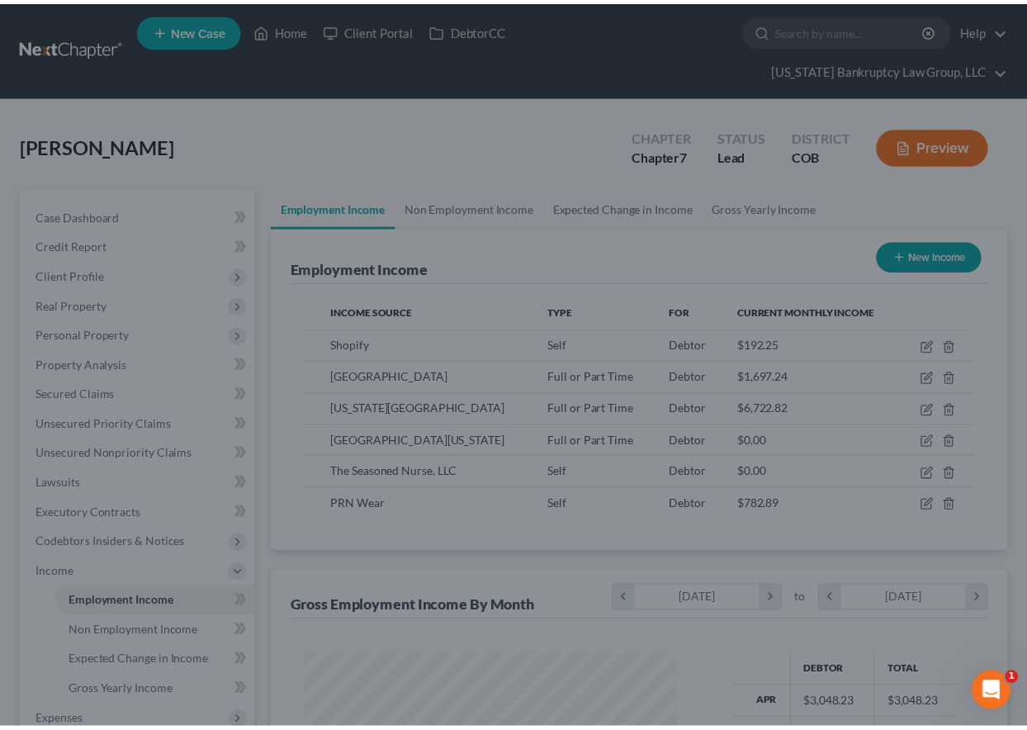
scroll to position [825382, 825267]
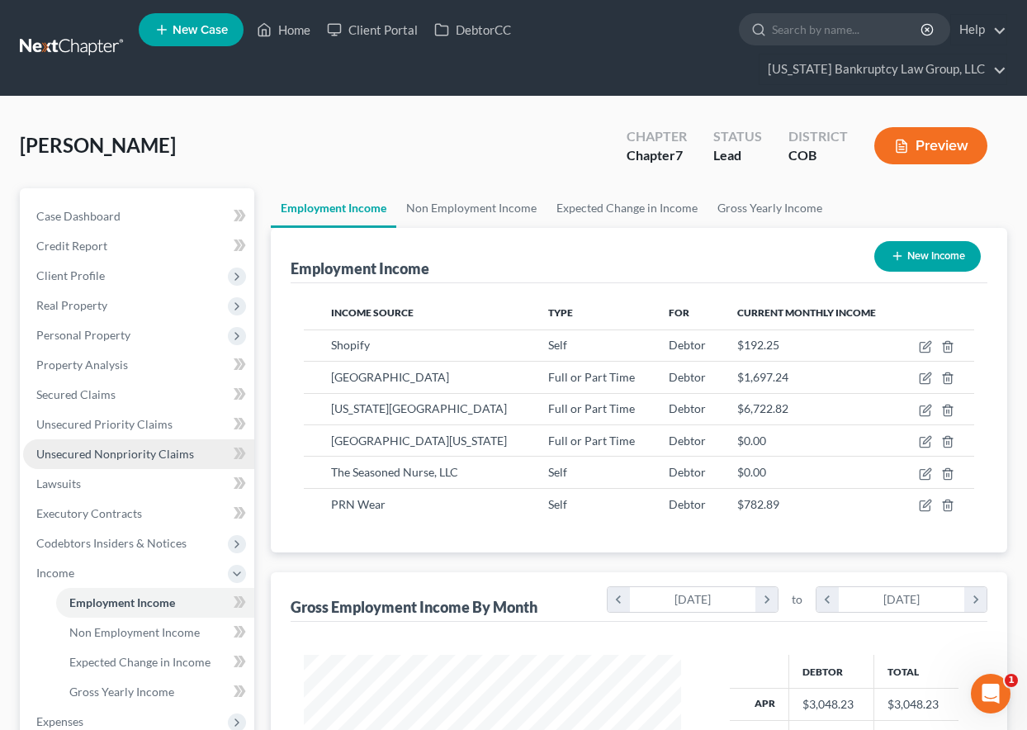
click at [130, 460] on span "Unsecured Nonpriority Claims" at bounding box center [115, 454] width 158 height 14
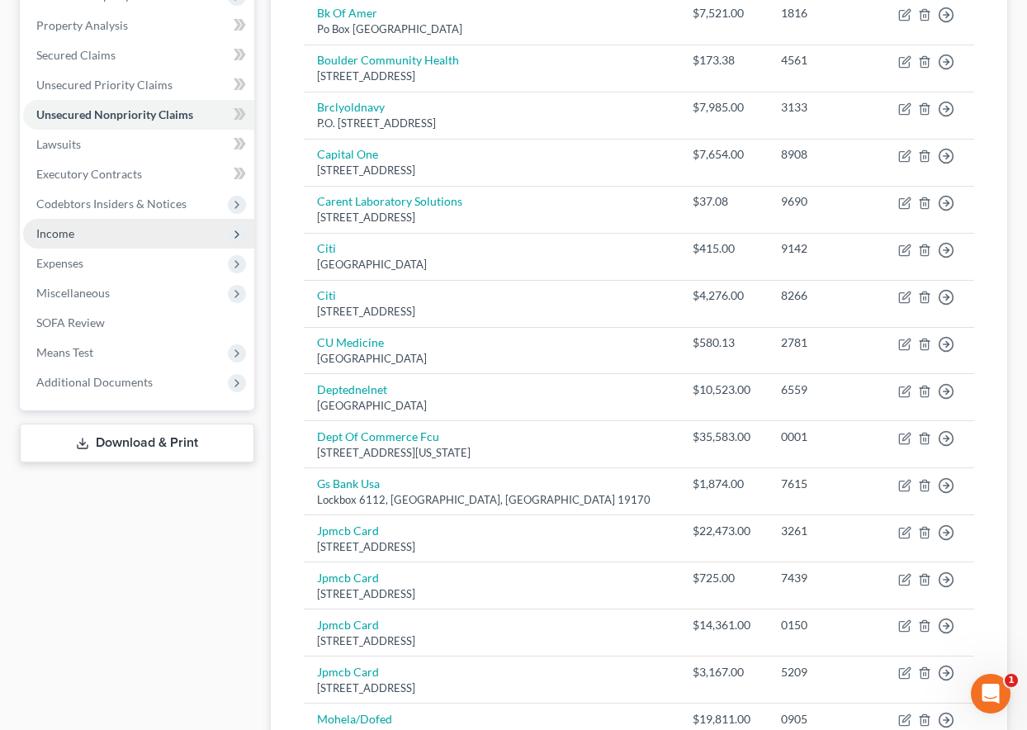
scroll to position [165, 0]
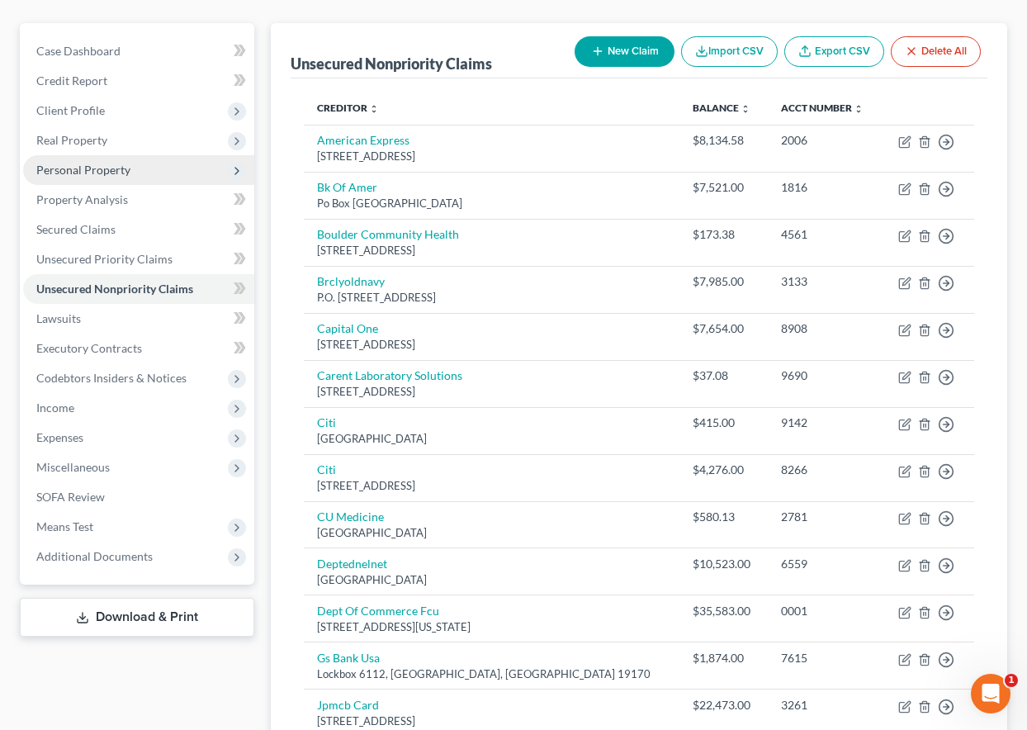
click at [84, 169] on span "Personal Property" at bounding box center [83, 170] width 94 height 14
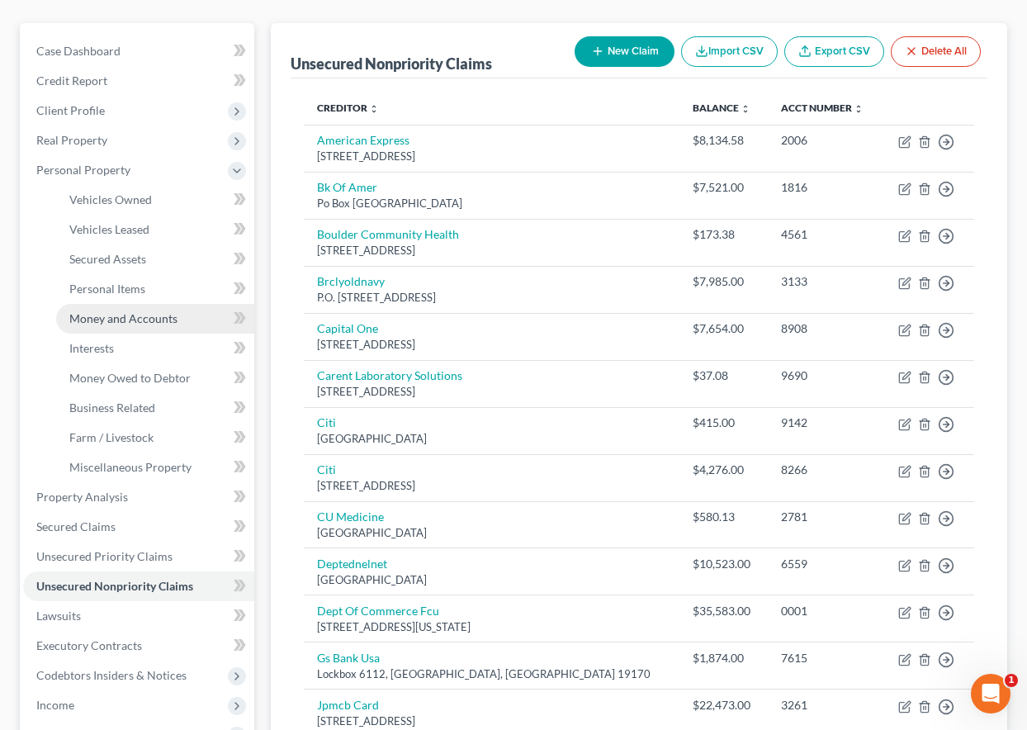
click at [151, 320] on span "Money and Accounts" at bounding box center [123, 318] width 108 height 14
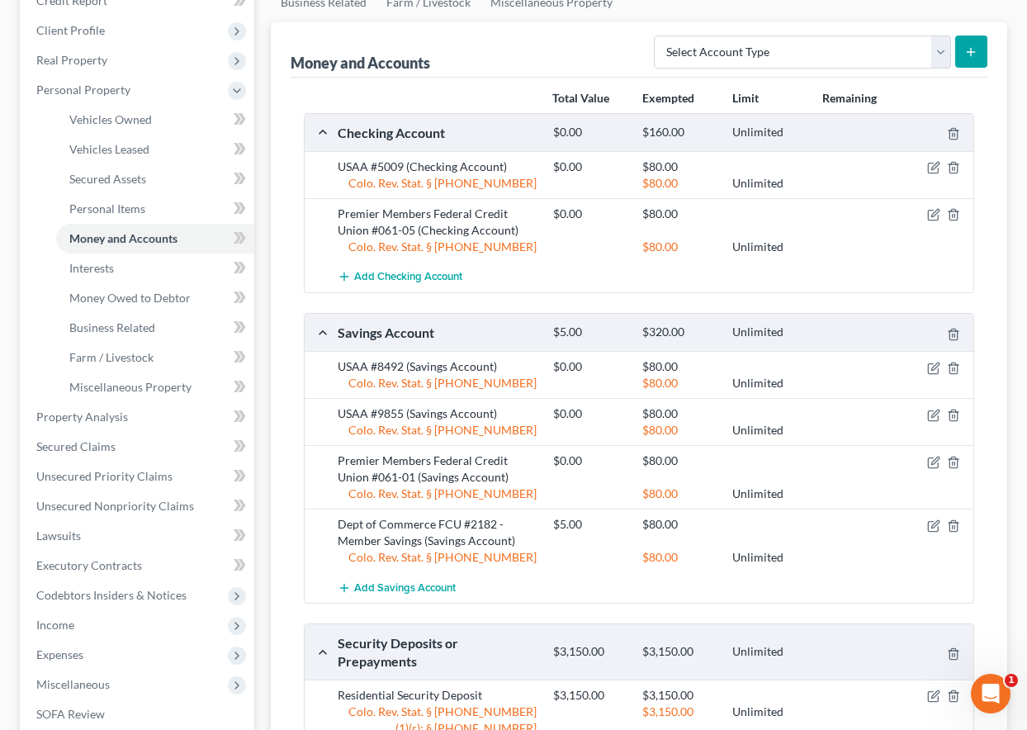
scroll to position [248, 0]
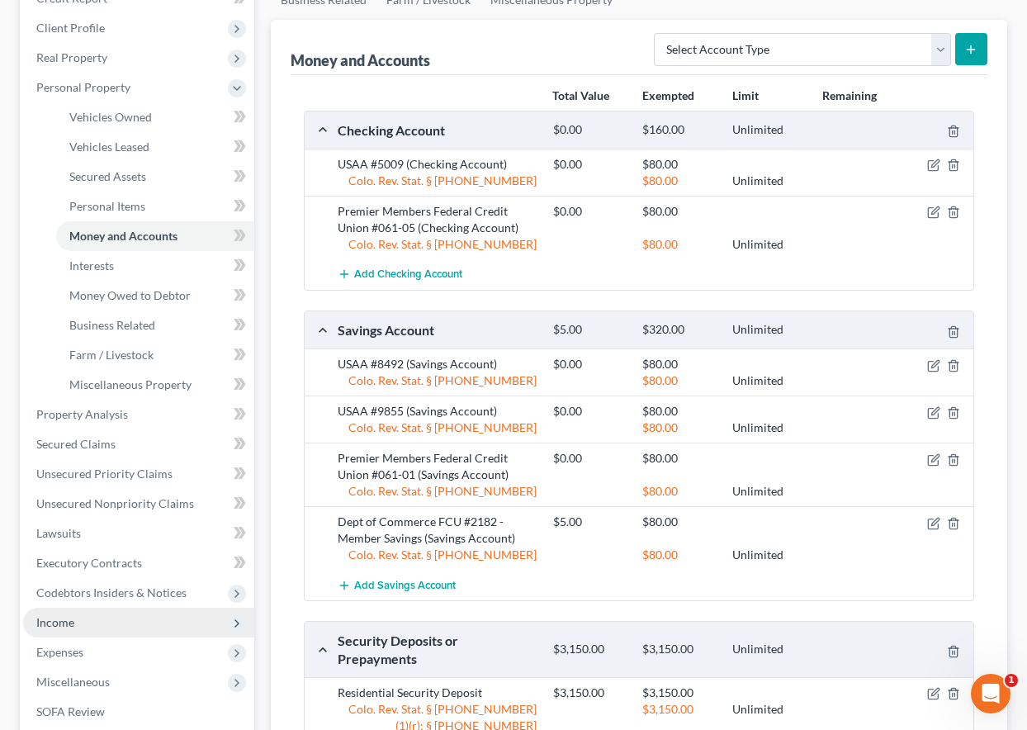
click at [55, 618] on span "Income" at bounding box center [55, 622] width 38 height 14
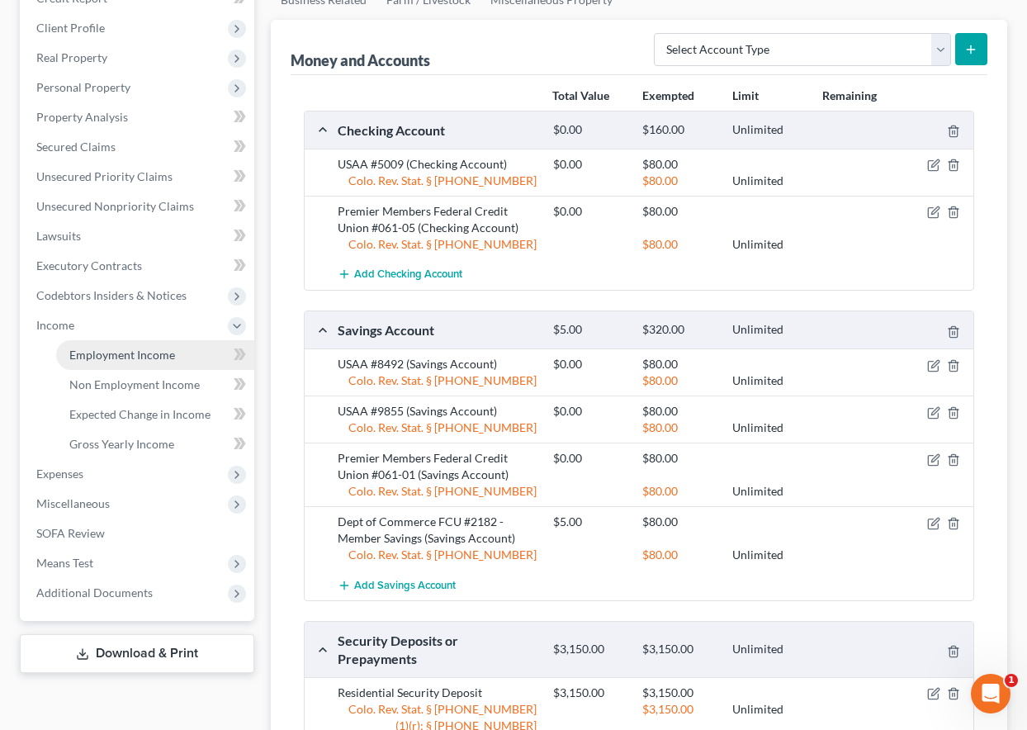
click at [97, 350] on span "Employment Income" at bounding box center [122, 355] width 106 height 14
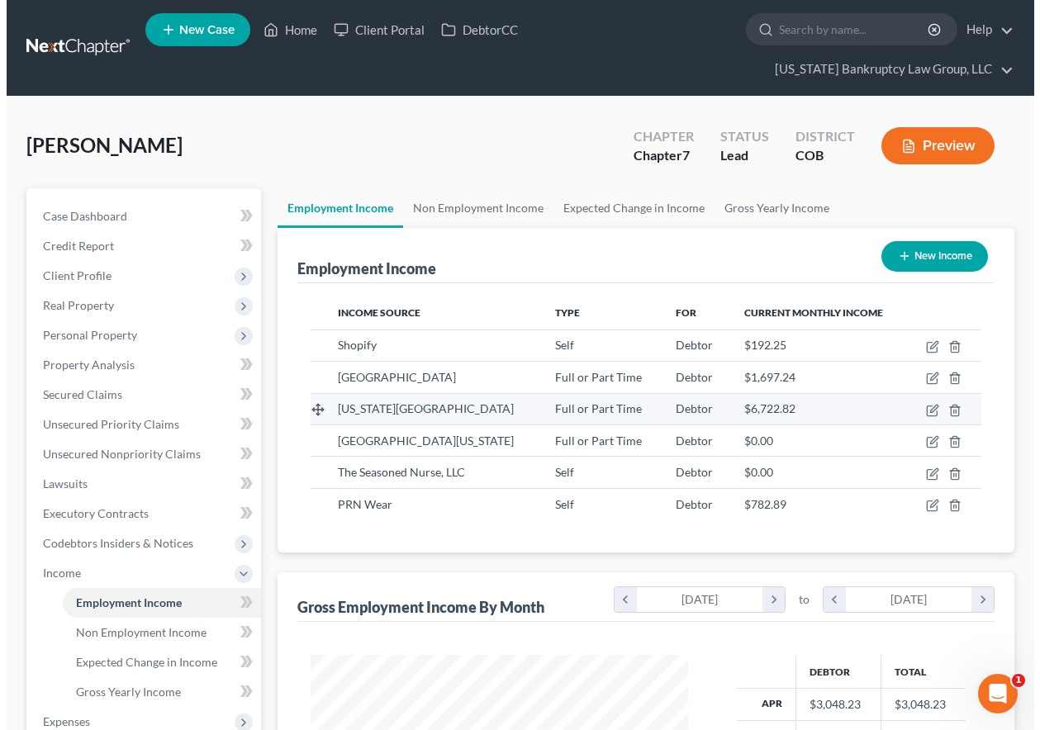
scroll to position [296, 410]
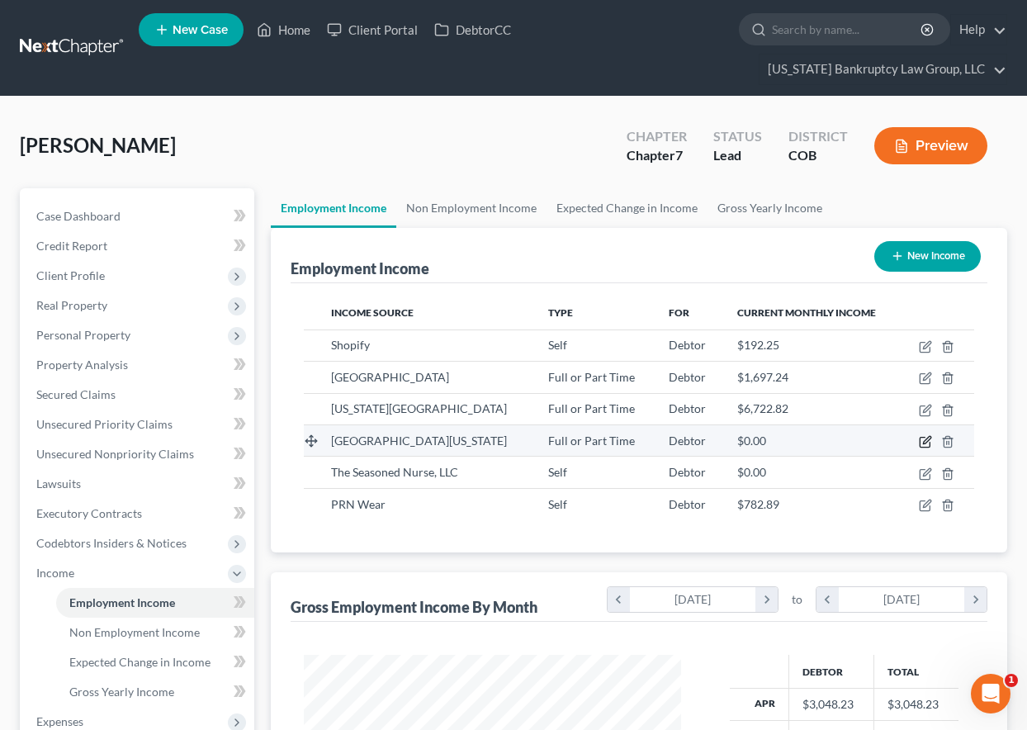
click at [929, 439] on icon "button" at bounding box center [925, 441] width 13 height 13
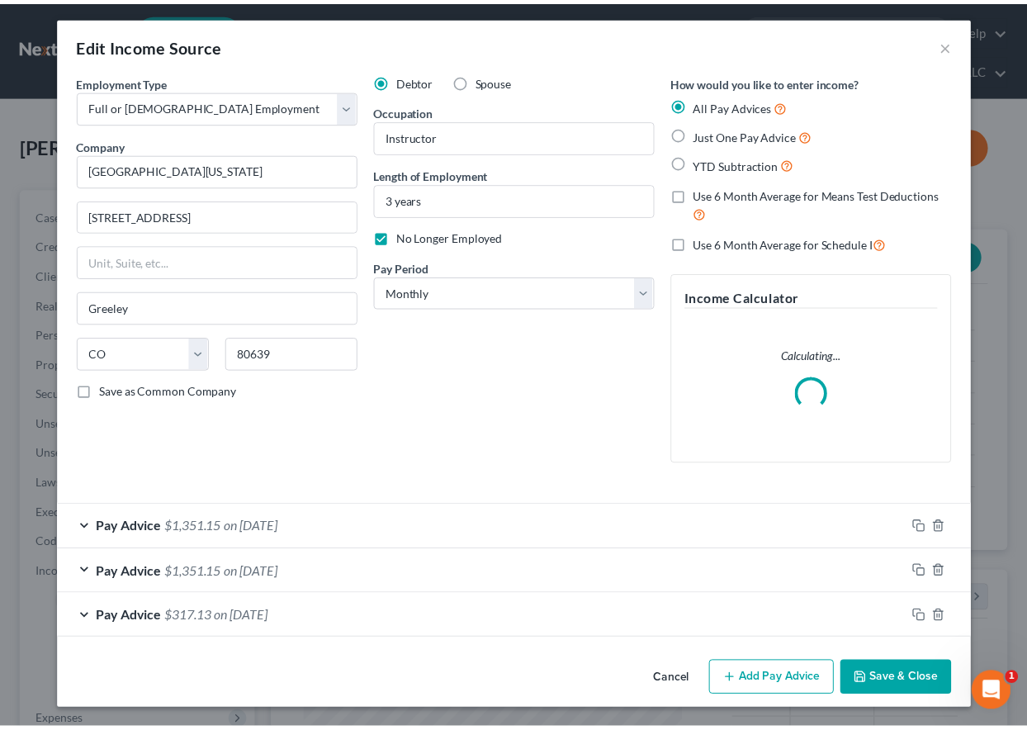
scroll to position [4, 0]
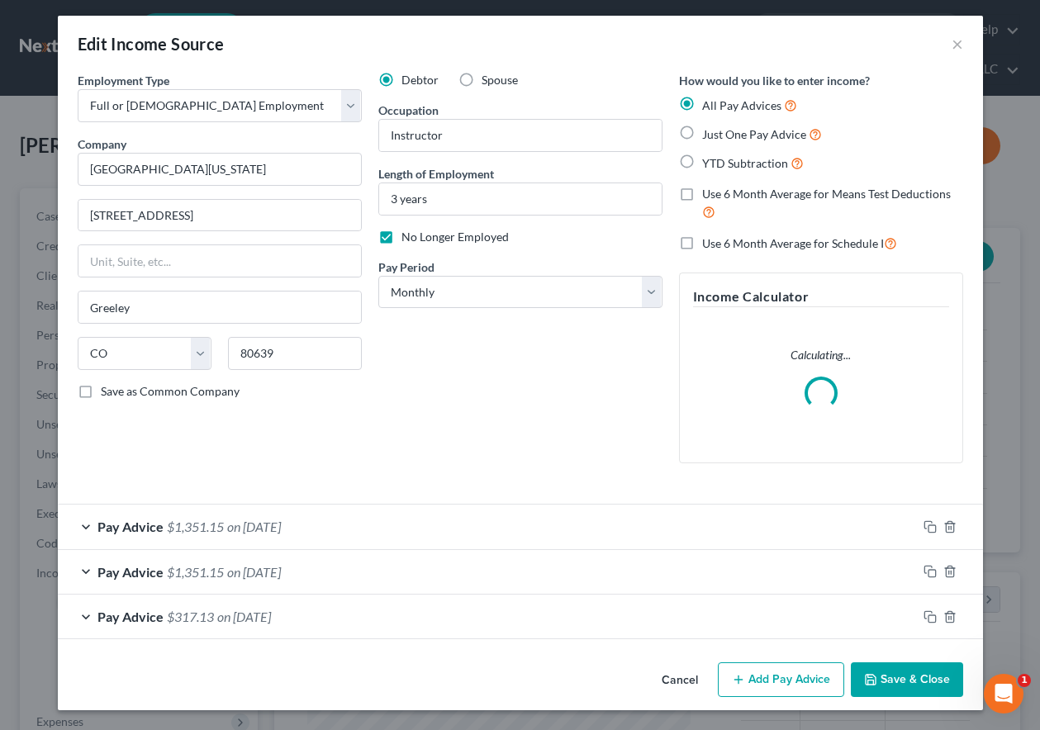
click at [865, 686] on button "Save & Close" at bounding box center [906, 679] width 112 height 35
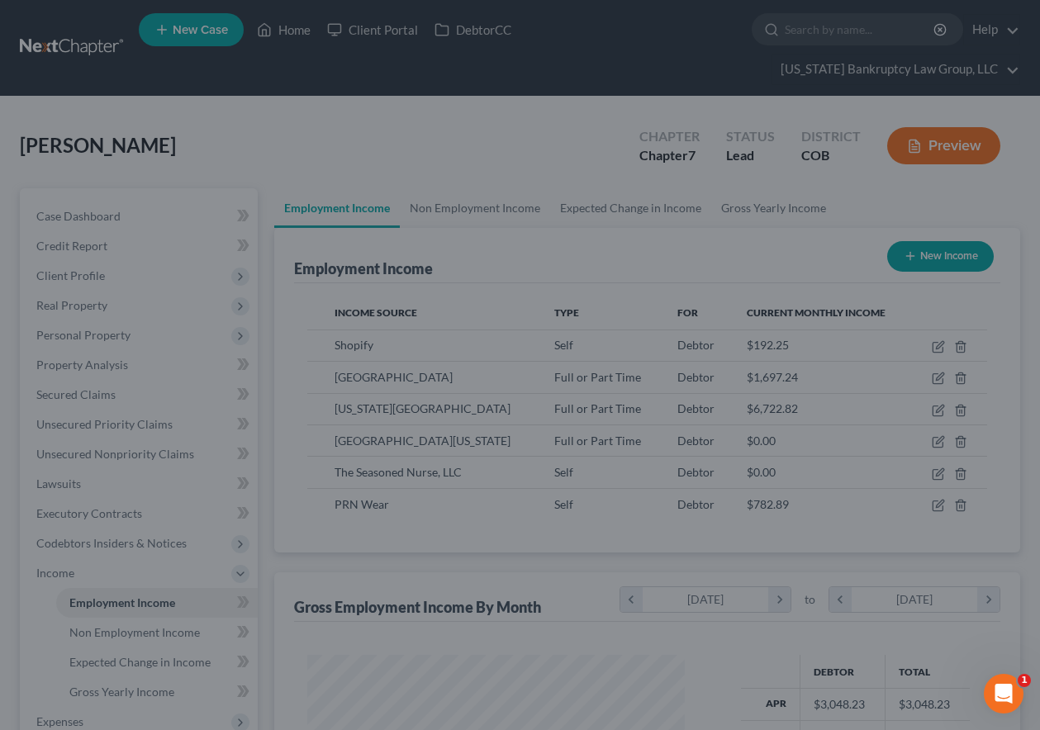
scroll to position [825382, 825267]
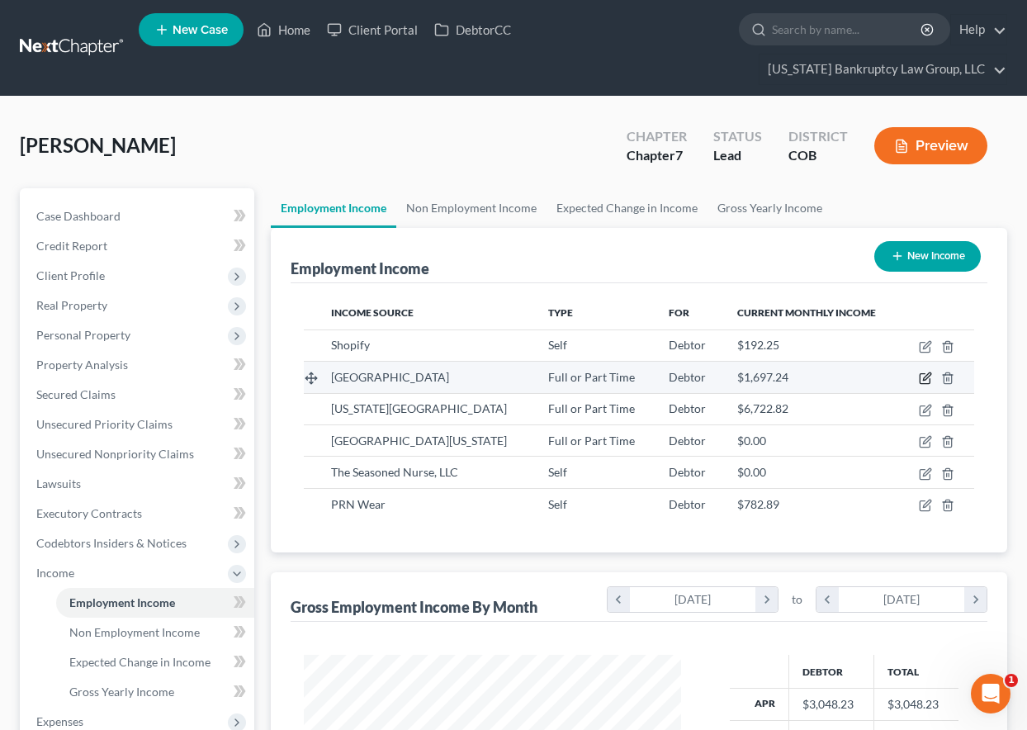
click at [926, 379] on icon "button" at bounding box center [925, 378] width 13 height 13
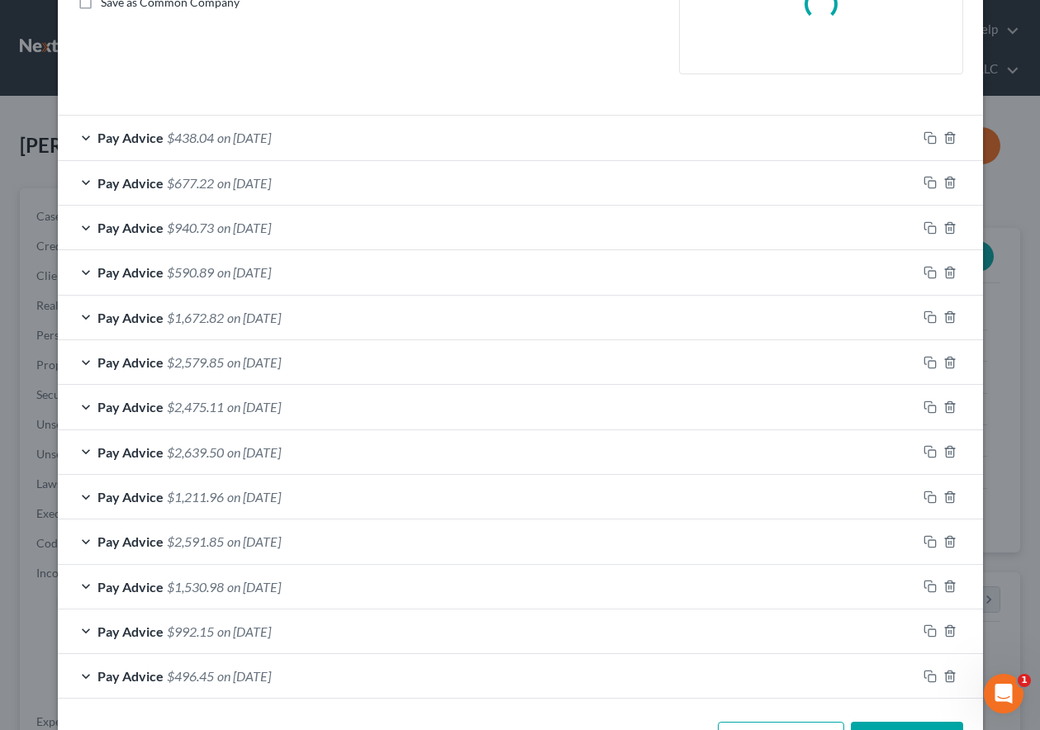
scroll to position [452, 0]
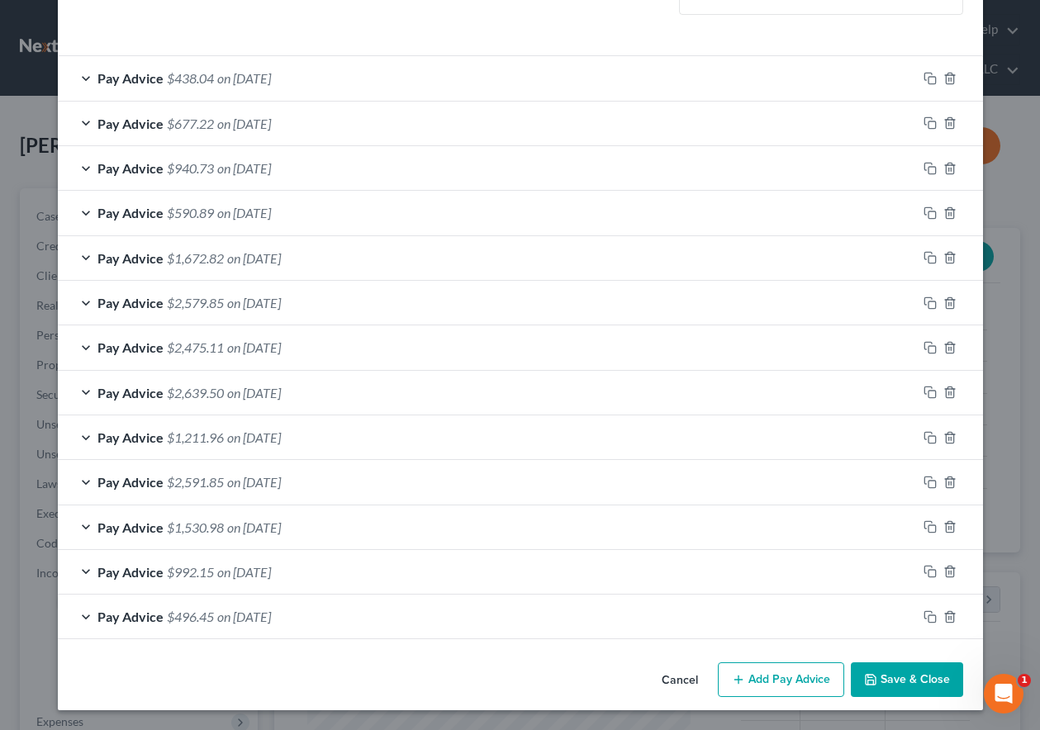
click at [889, 689] on div "Edit Income Source × Employment Type * Select Full or [DEMOGRAPHIC_DATA] Employ…" at bounding box center [520, 138] width 925 height 1143
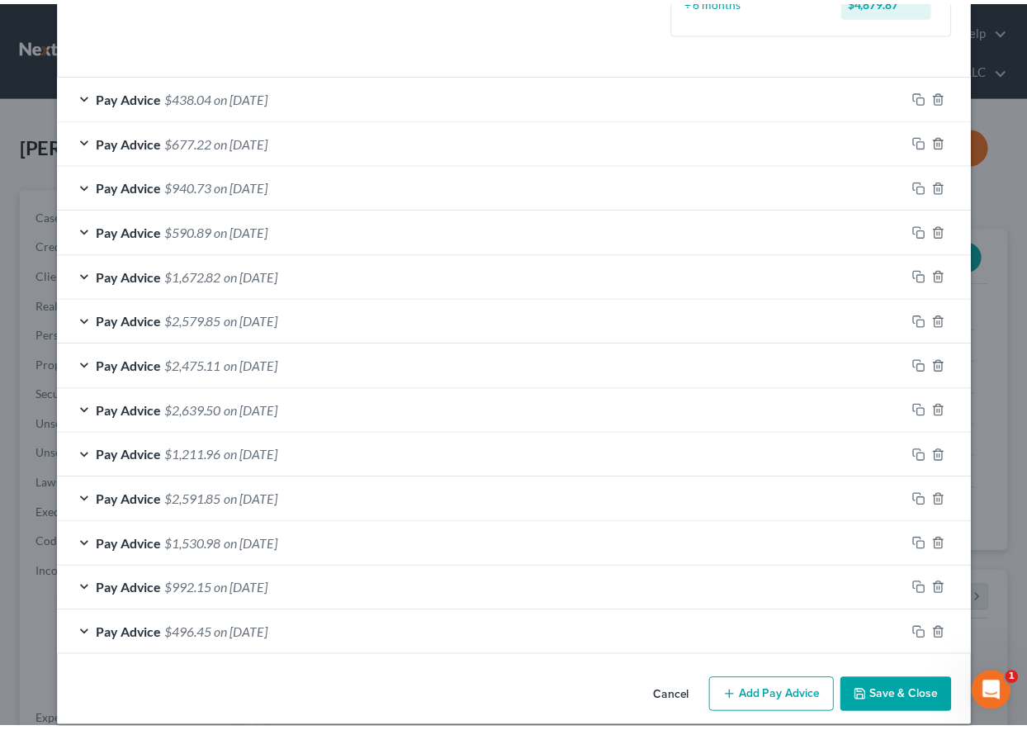
scroll to position [505, 0]
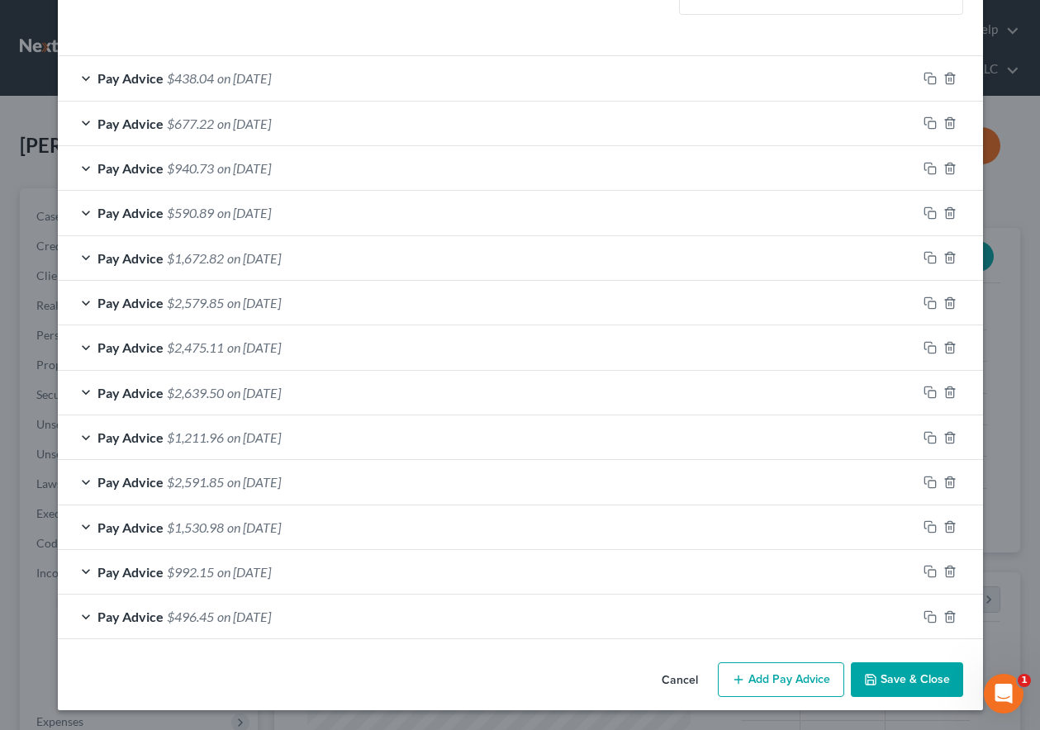
click at [943, 686] on button "Save & Close" at bounding box center [906, 679] width 112 height 35
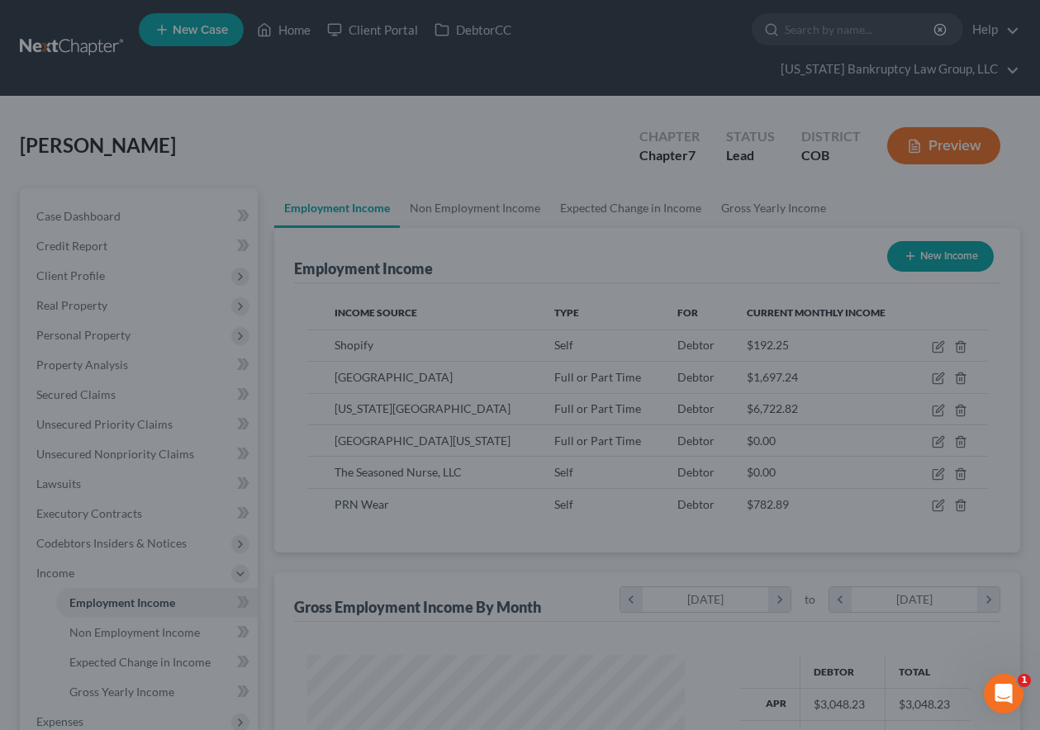
scroll to position [825382, 825267]
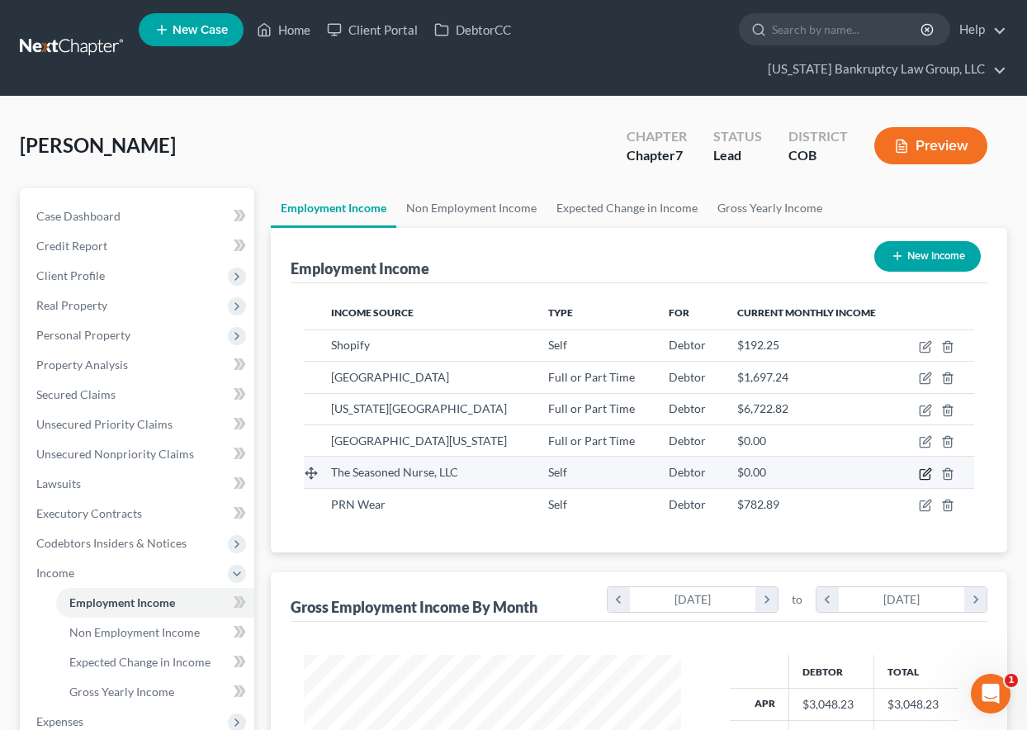
click at [925, 473] on icon "button" at bounding box center [926, 471] width 7 height 7
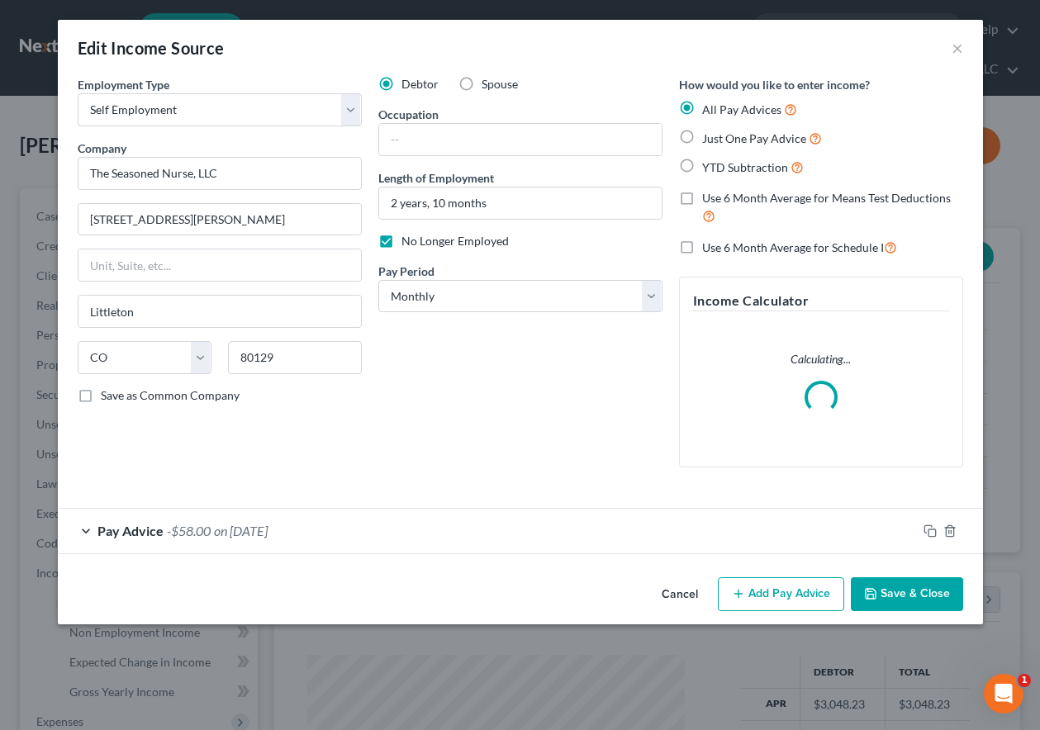
scroll to position [296, 415]
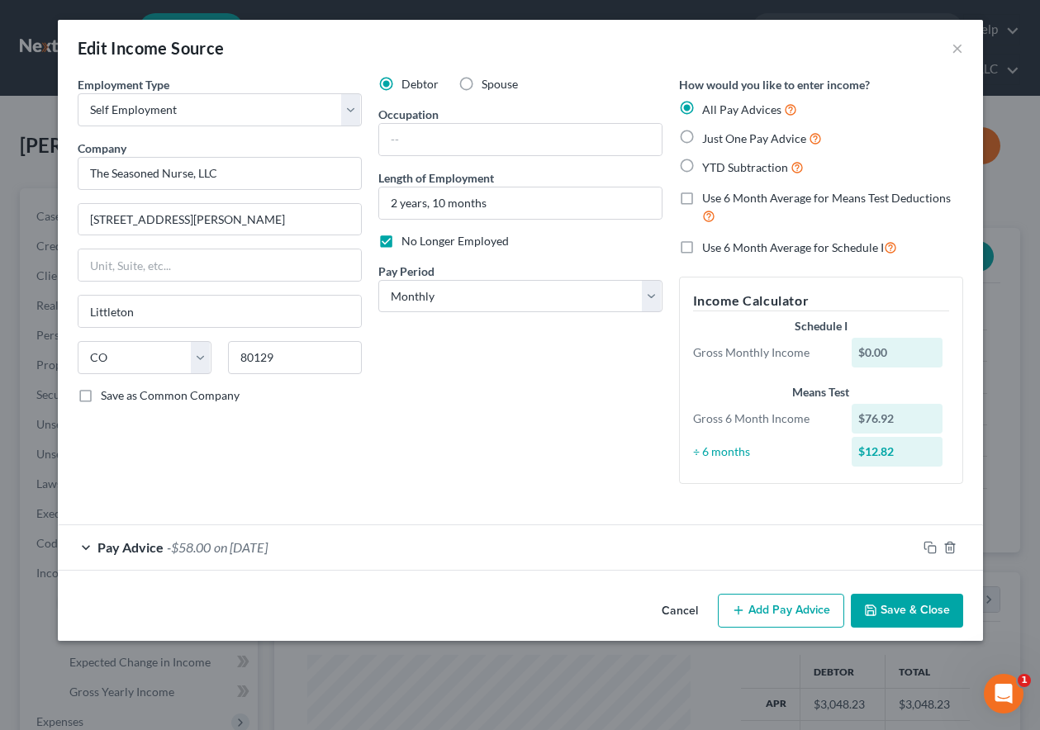
click at [772, 607] on button "Add Pay Advice" at bounding box center [781, 611] width 126 height 35
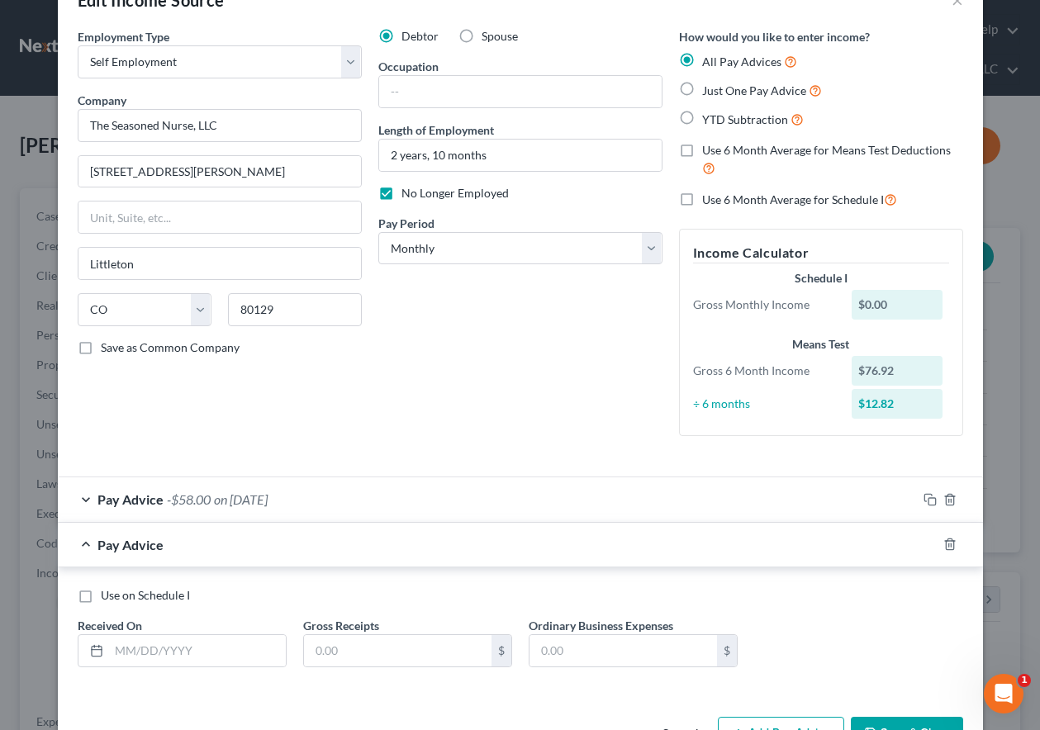
scroll to position [102, 0]
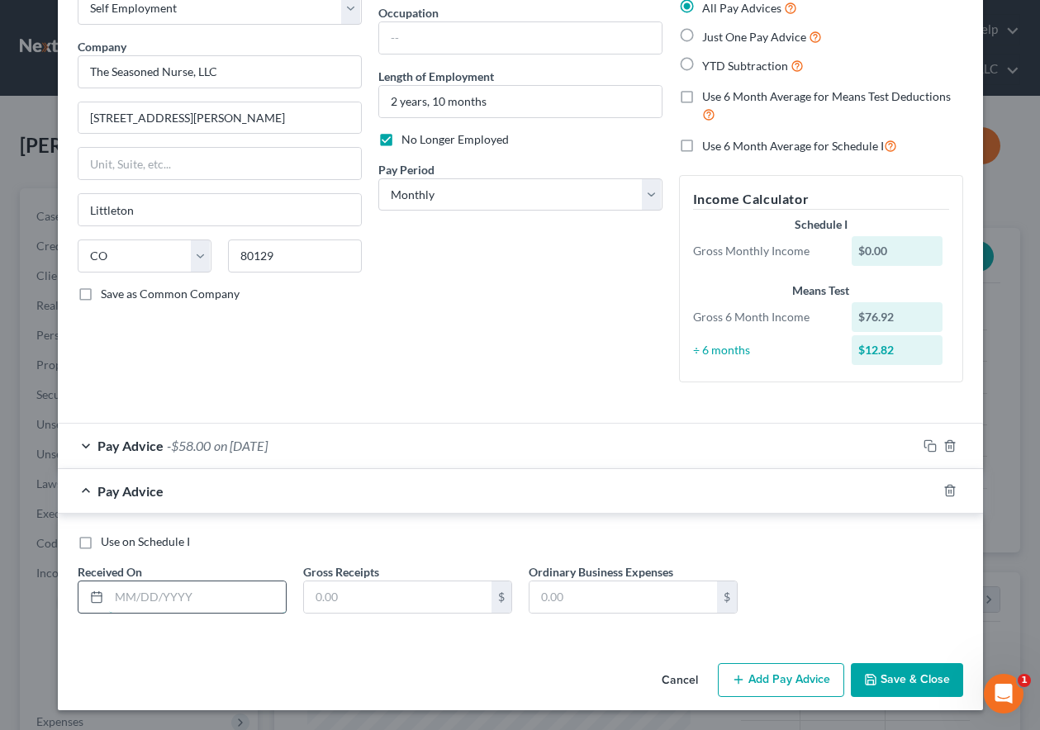
click at [192, 599] on input "text" at bounding box center [197, 596] width 177 height 31
click at [786, 687] on button "Add Pay Advice" at bounding box center [781, 680] width 126 height 35
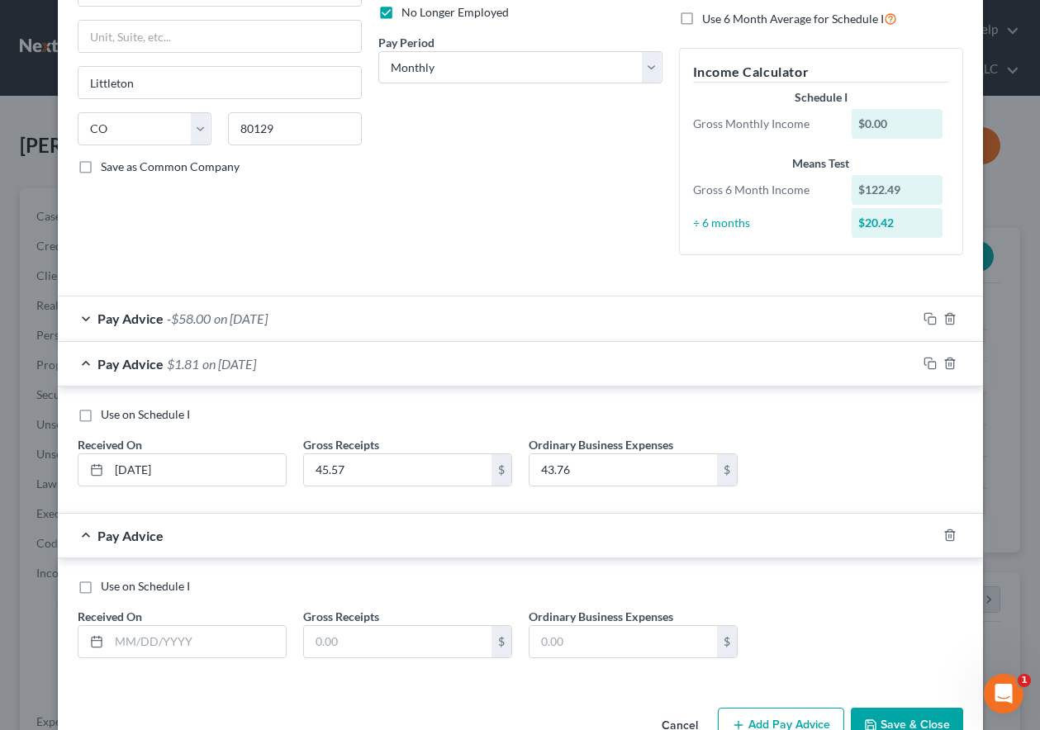
scroll to position [267, 0]
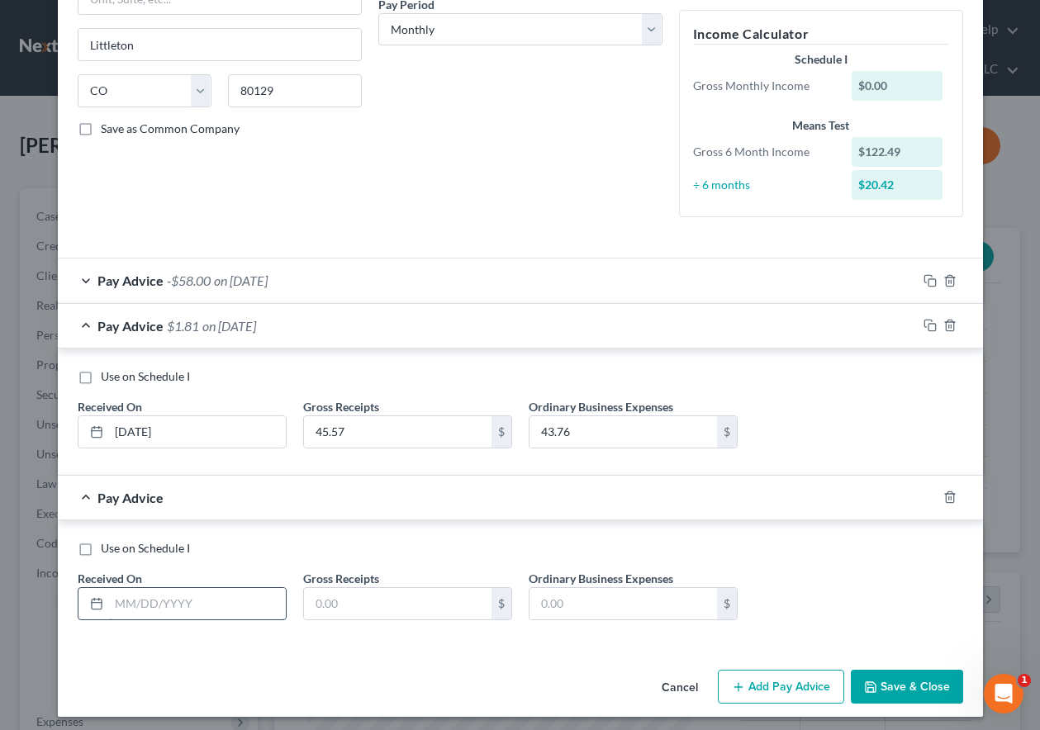
click at [182, 599] on input "text" at bounding box center [197, 603] width 177 height 31
click at [595, 602] on input "text" at bounding box center [622, 603] width 187 height 31
click at [822, 684] on button "Add Pay Advice" at bounding box center [781, 687] width 126 height 35
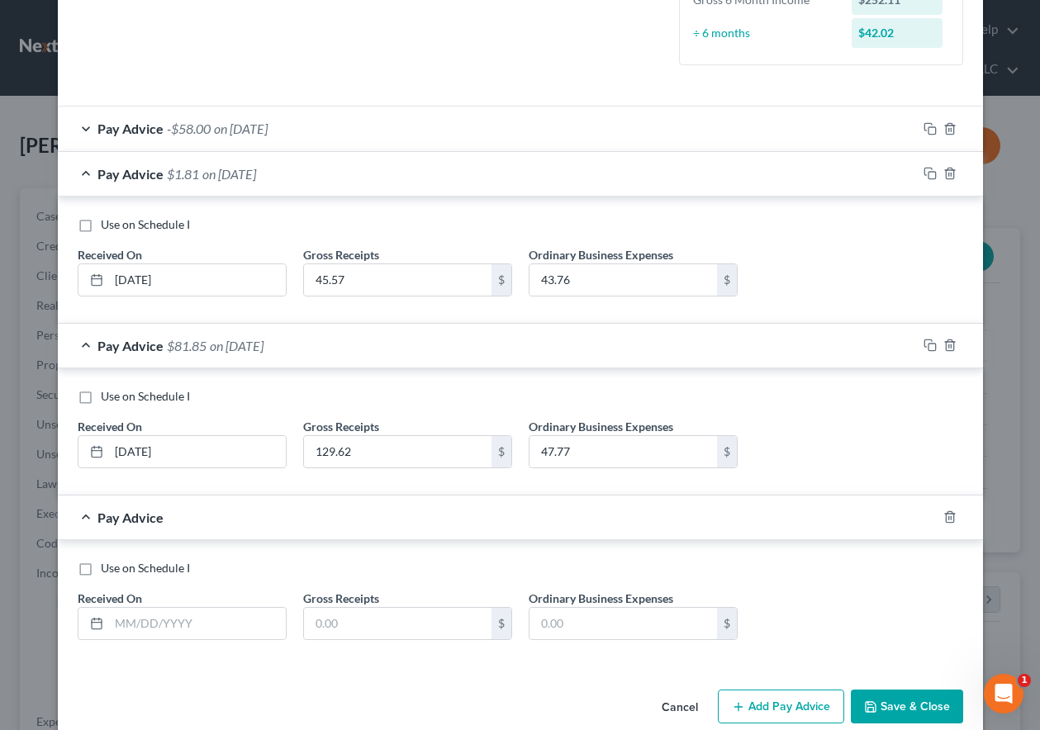
scroll to position [445, 0]
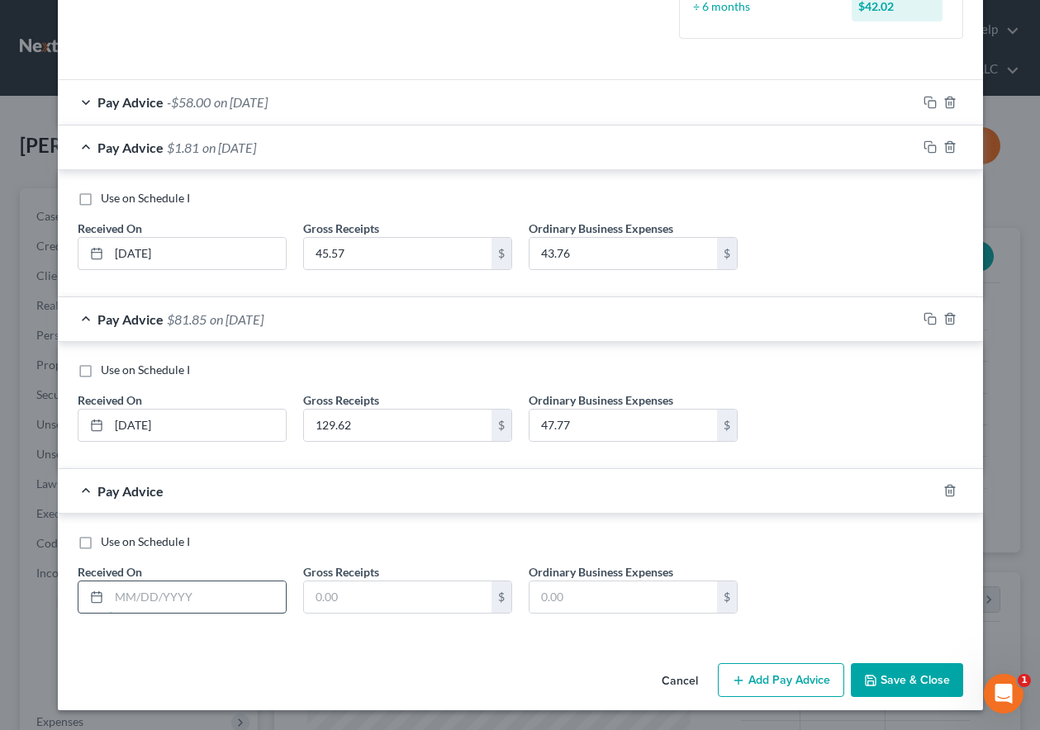
click at [158, 600] on input "text" at bounding box center [197, 596] width 177 height 31
click at [773, 670] on button "Add Pay Advice" at bounding box center [781, 680] width 126 height 35
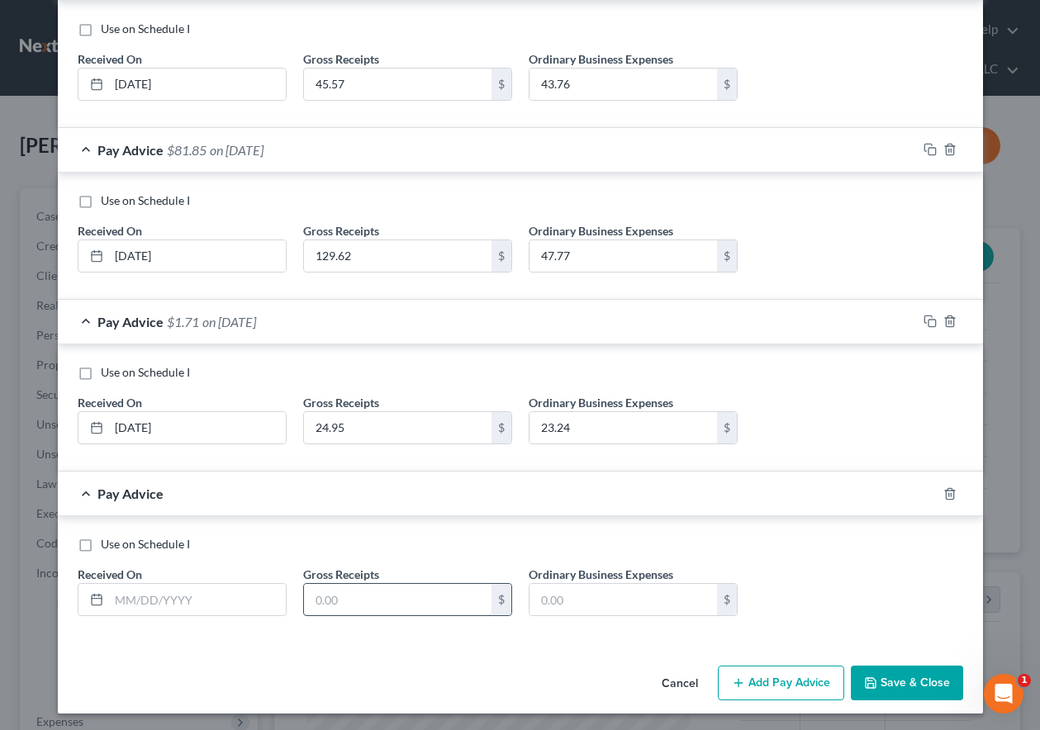
scroll to position [618, 0]
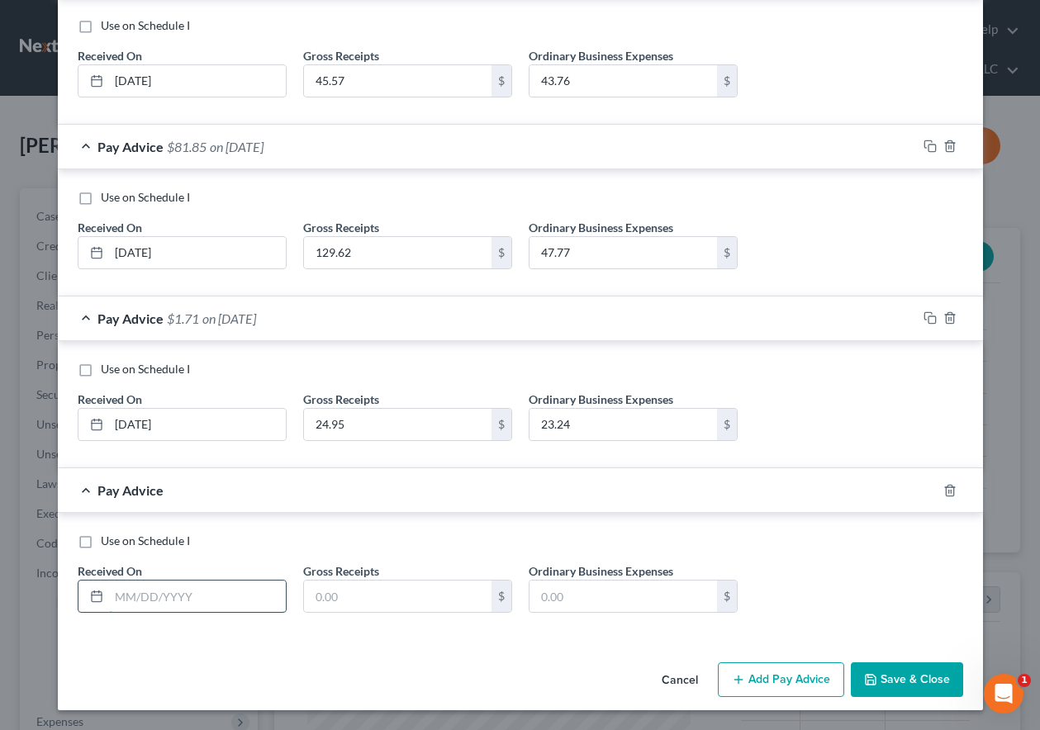
click at [177, 584] on input "text" at bounding box center [197, 595] width 177 height 31
click at [789, 675] on button "Add Pay Advice" at bounding box center [781, 679] width 126 height 35
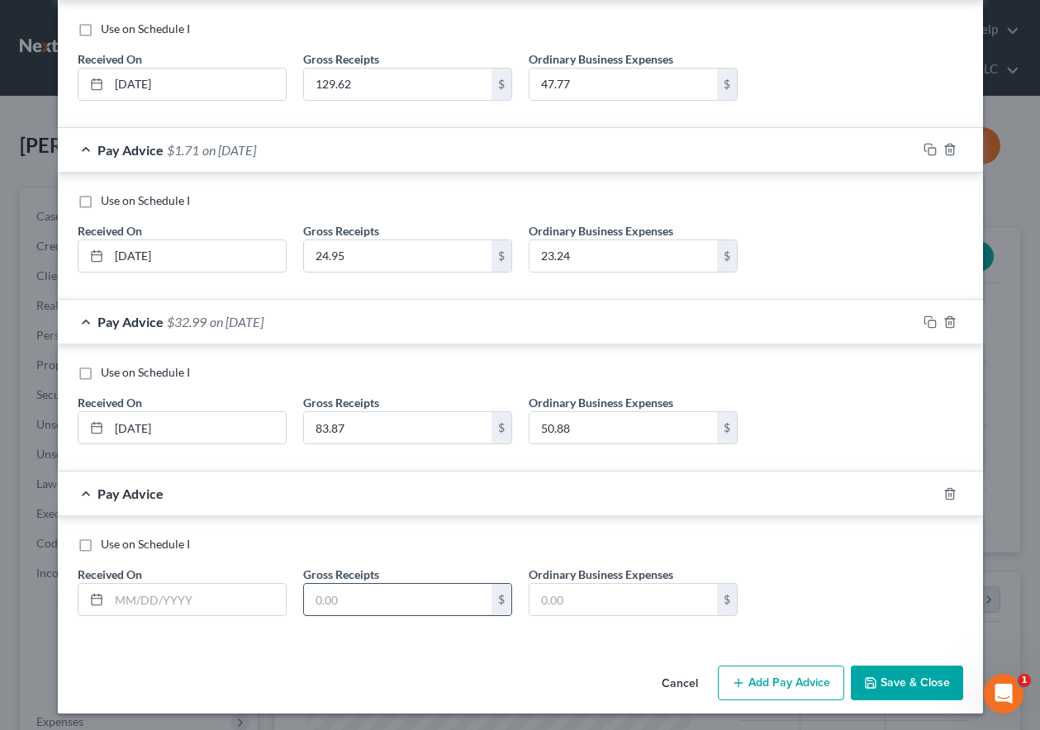
scroll to position [789, 0]
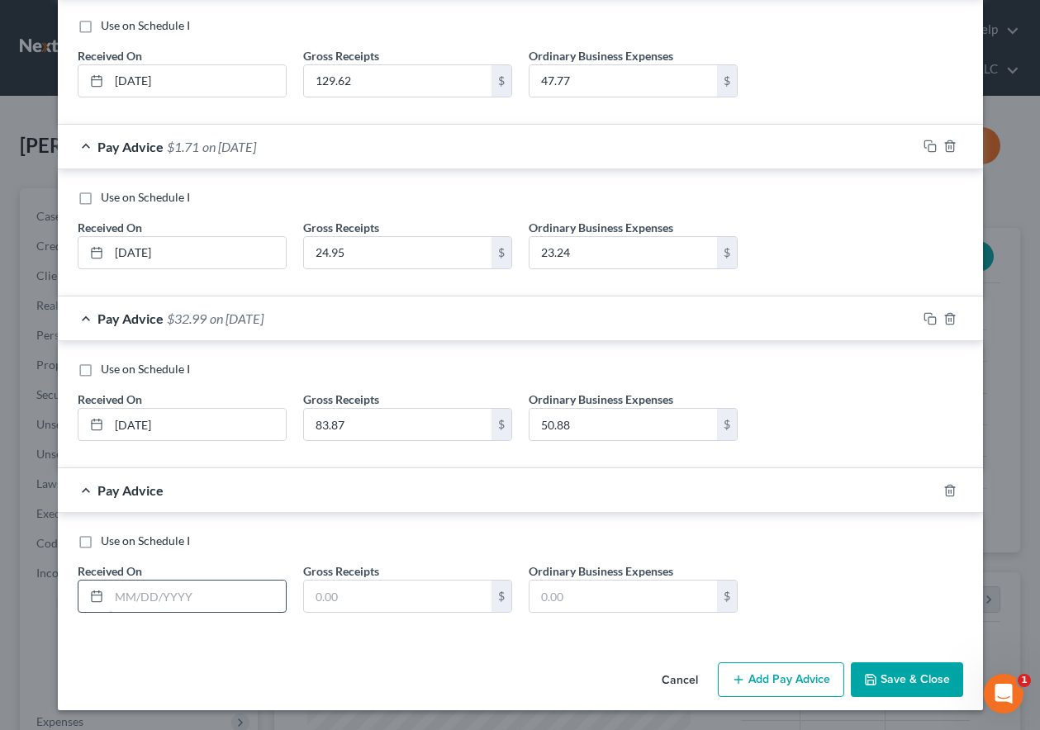
click at [208, 604] on input "text" at bounding box center [197, 595] width 177 height 31
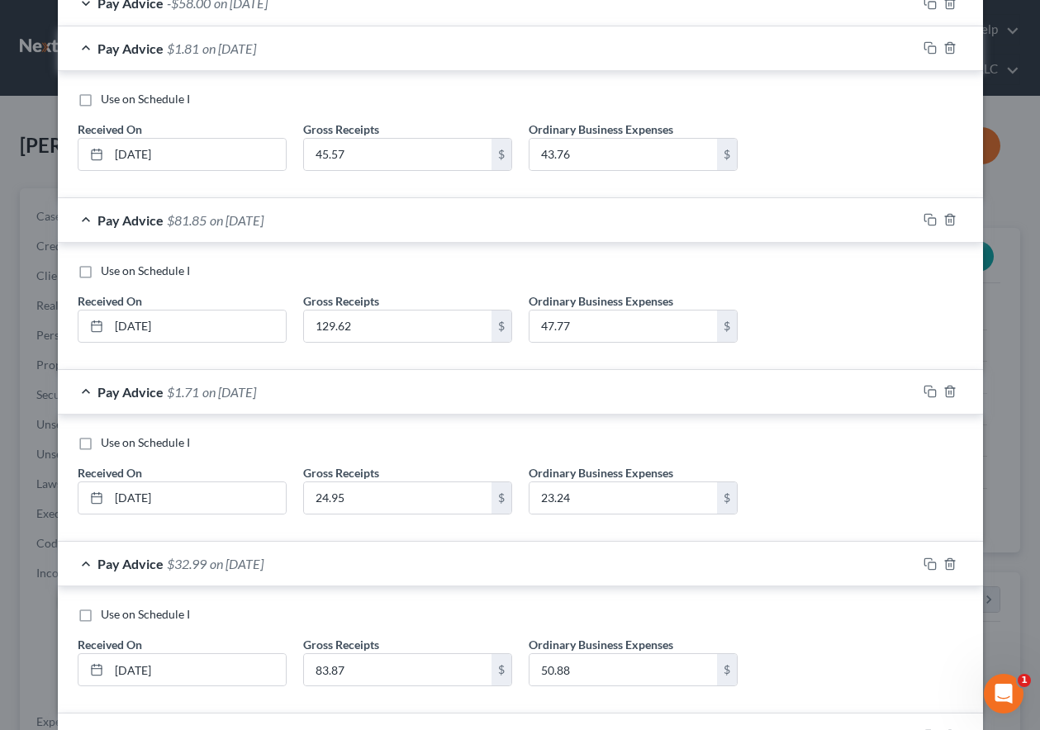
scroll to position [377, 0]
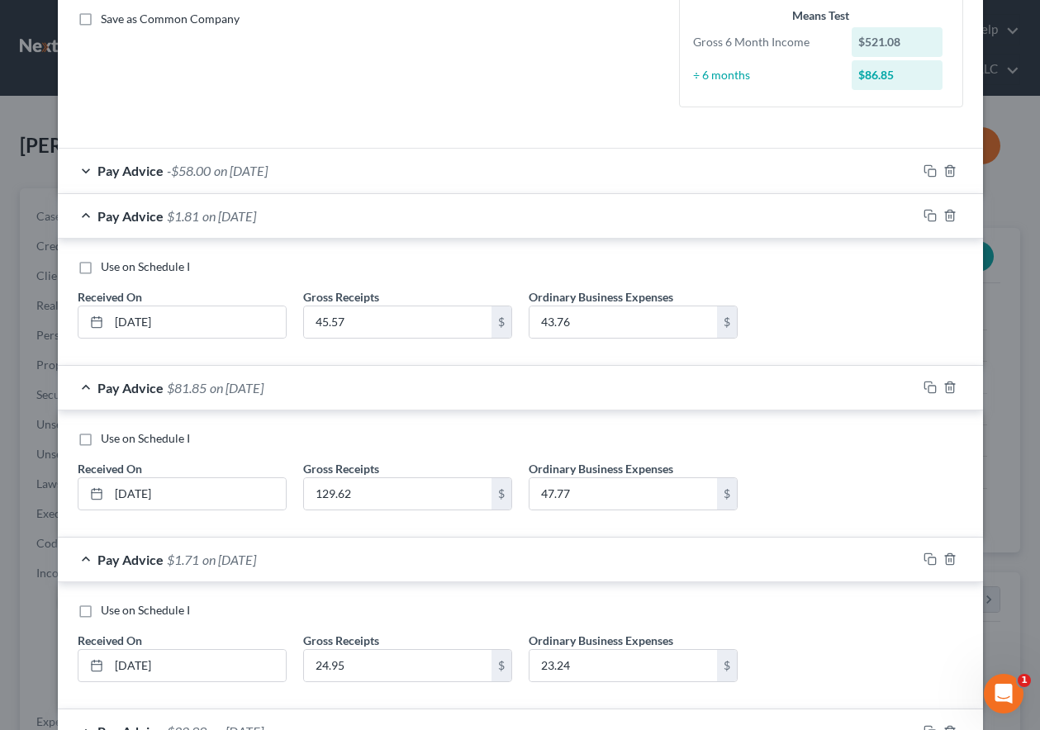
click at [226, 169] on span "on [DATE]" at bounding box center [241, 171] width 54 height 16
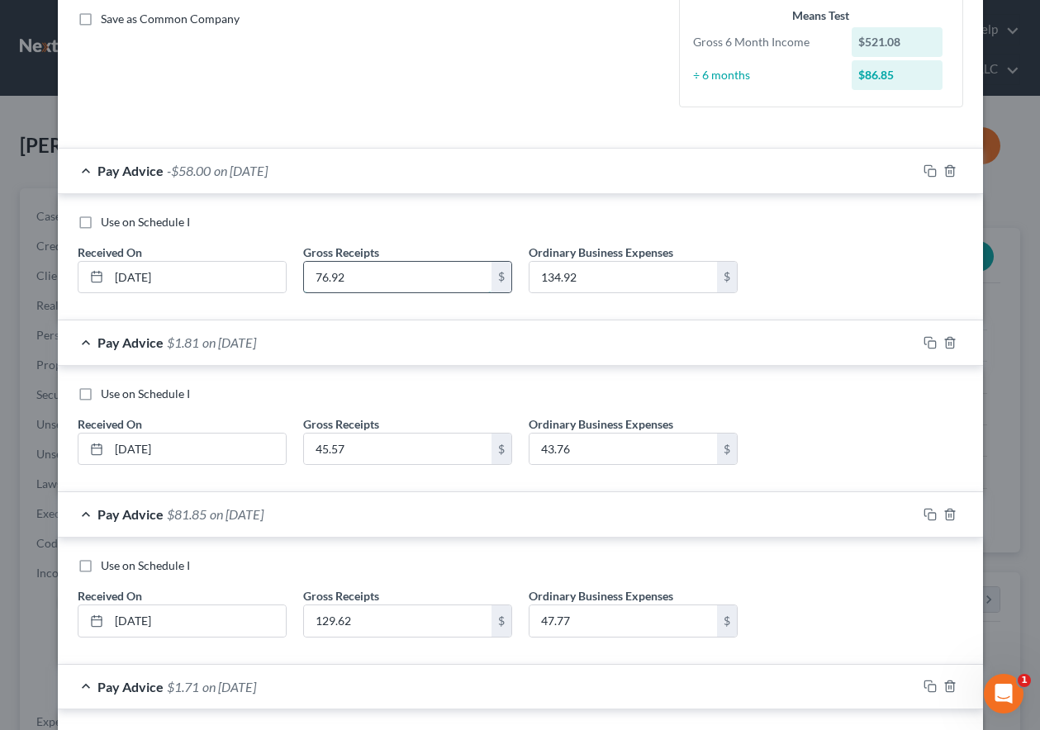
click at [369, 280] on input "76.92" at bounding box center [397, 277] width 187 height 31
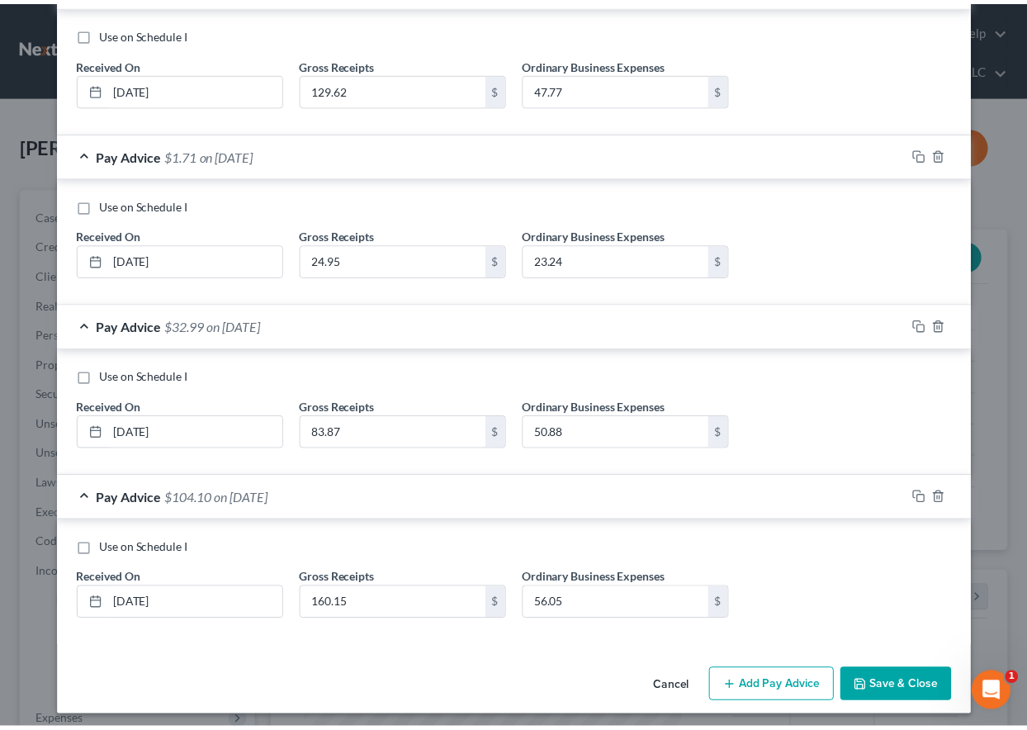
scroll to position [916, 0]
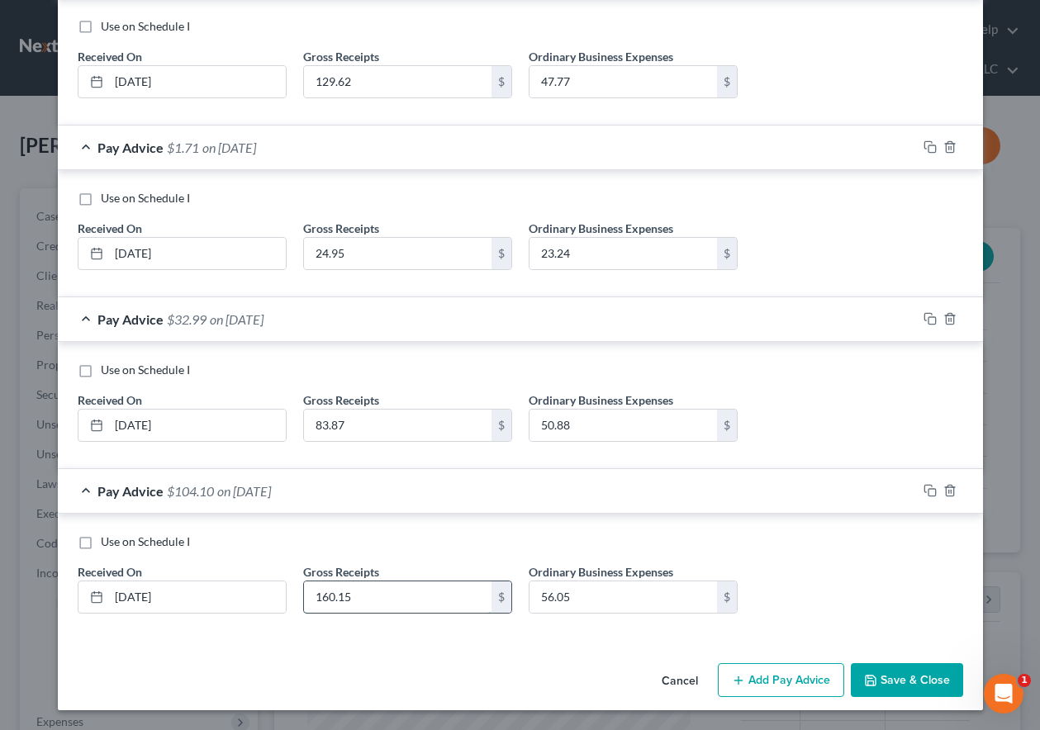
click at [346, 601] on input "160.15" at bounding box center [397, 596] width 187 height 31
click at [897, 669] on button "Save & Close" at bounding box center [906, 680] width 112 height 35
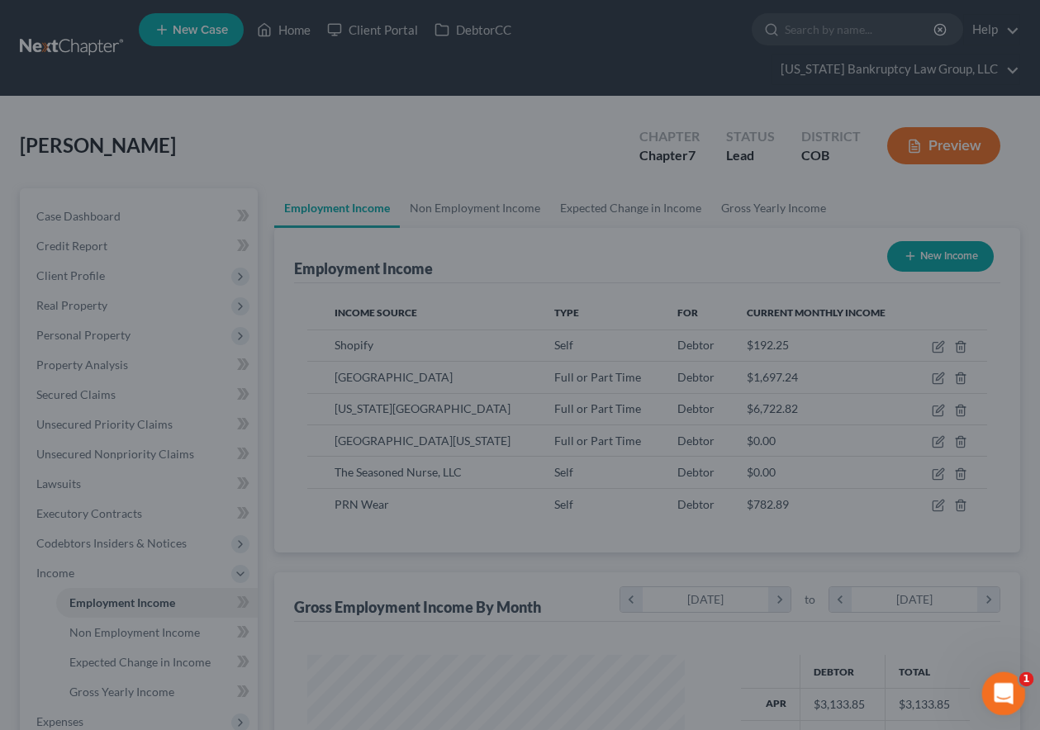
scroll to position [825382, 825267]
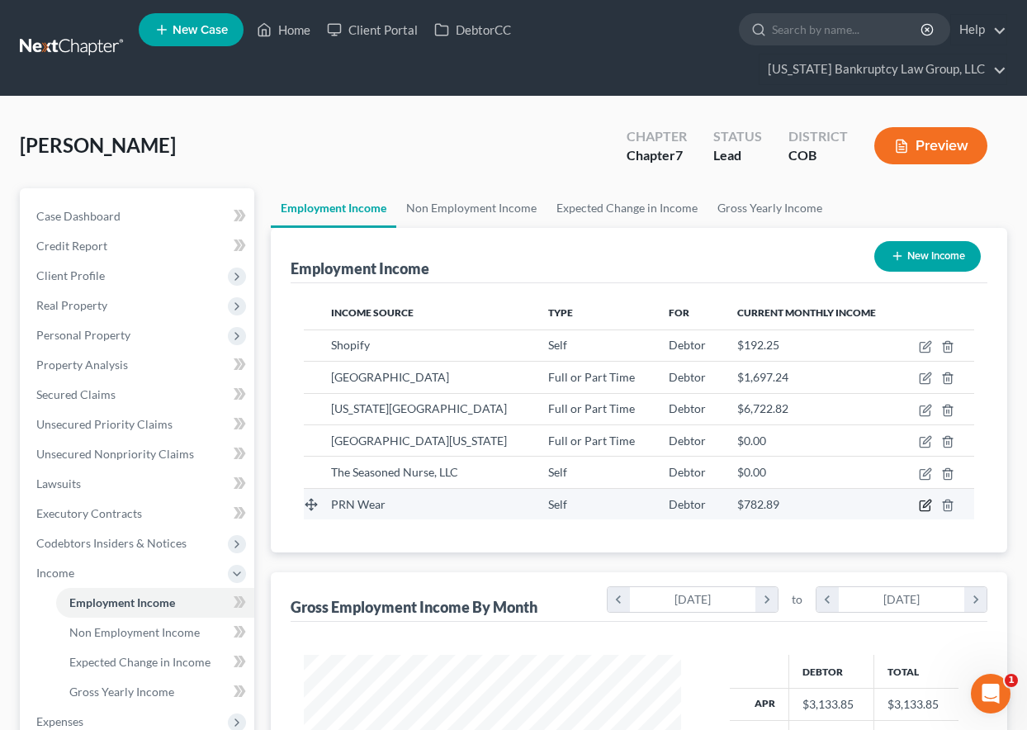
click at [923, 506] on icon "button" at bounding box center [925, 505] width 13 height 13
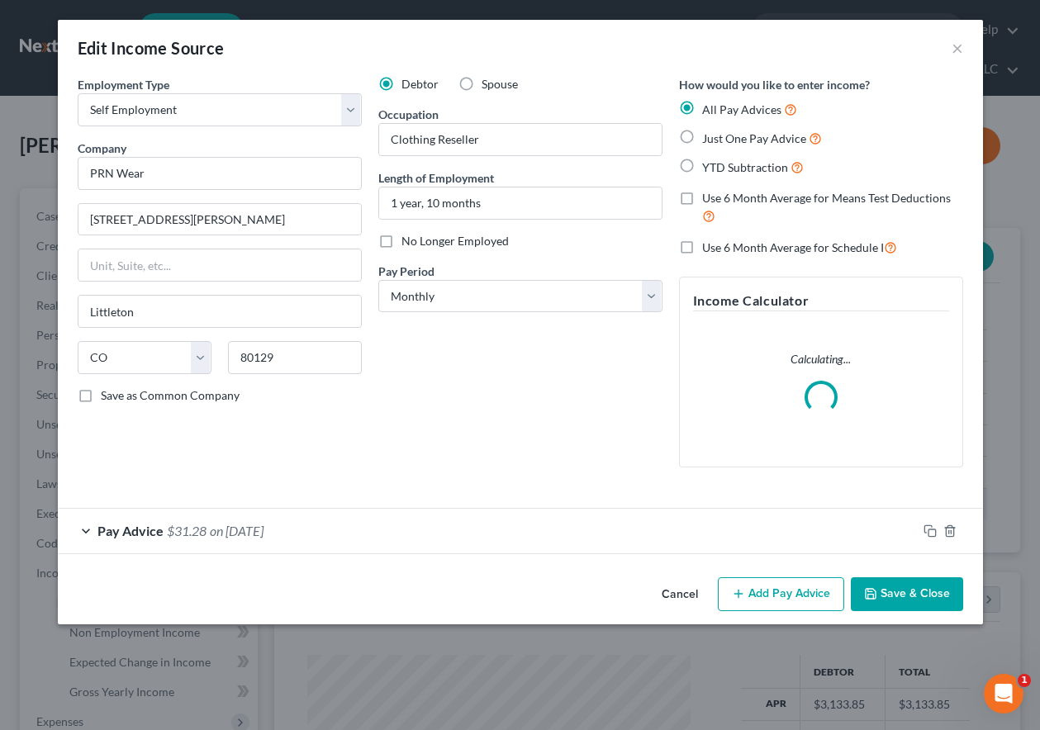
scroll to position [296, 415]
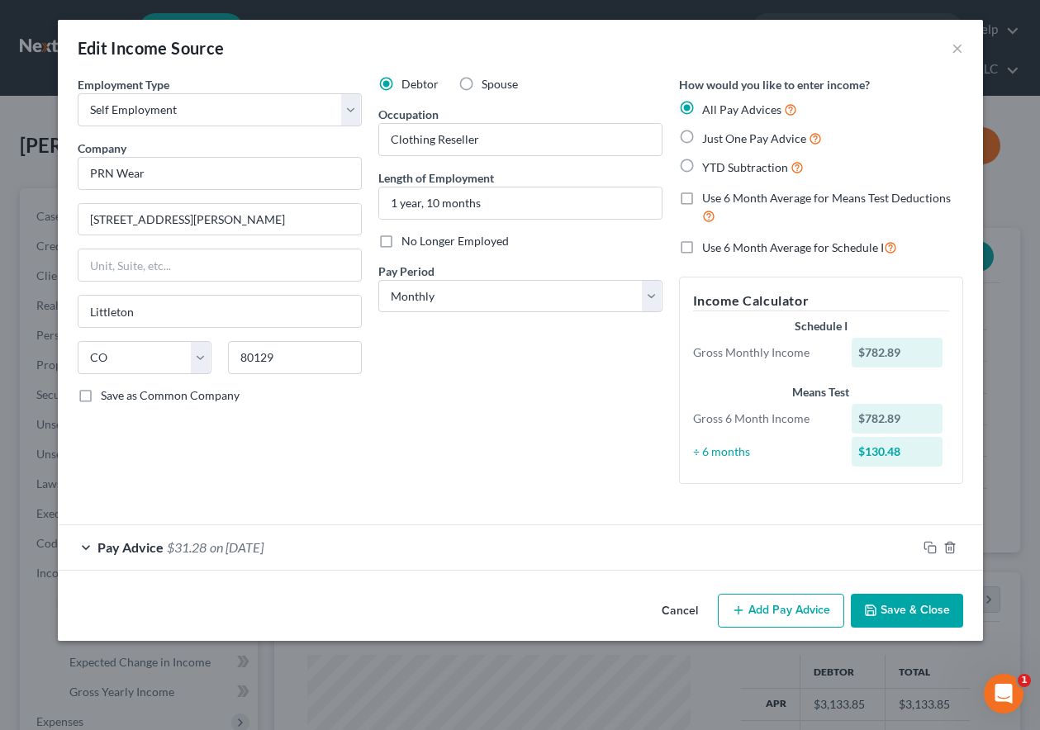
click at [798, 616] on button "Add Pay Advice" at bounding box center [781, 611] width 126 height 35
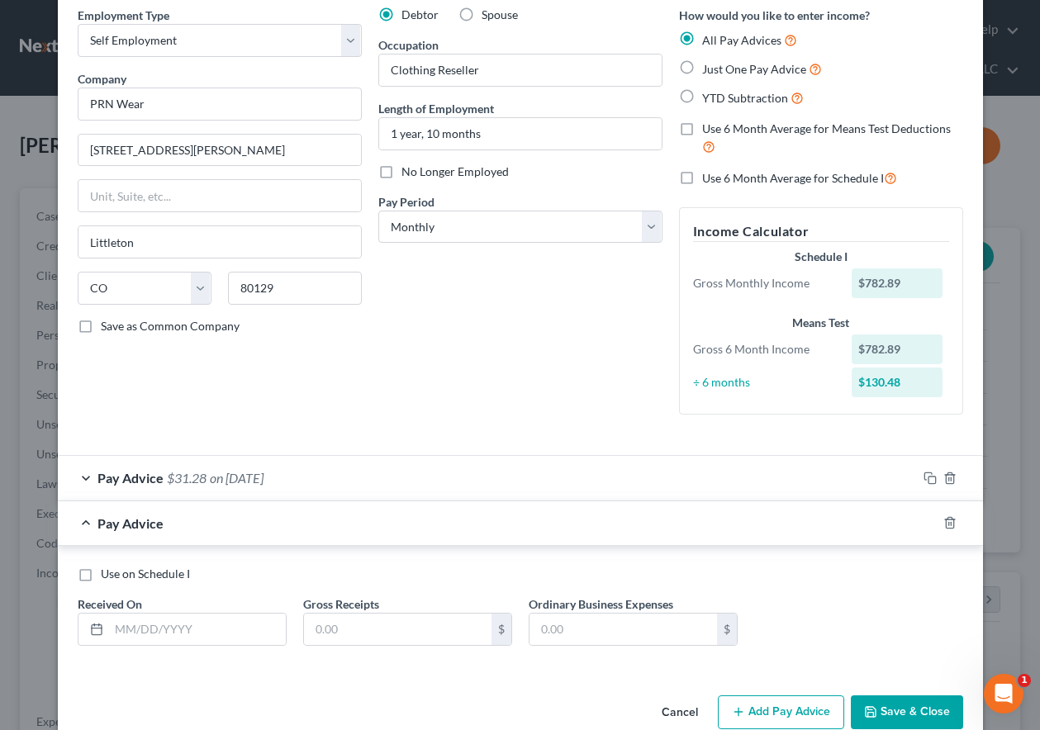
scroll to position [19, 0]
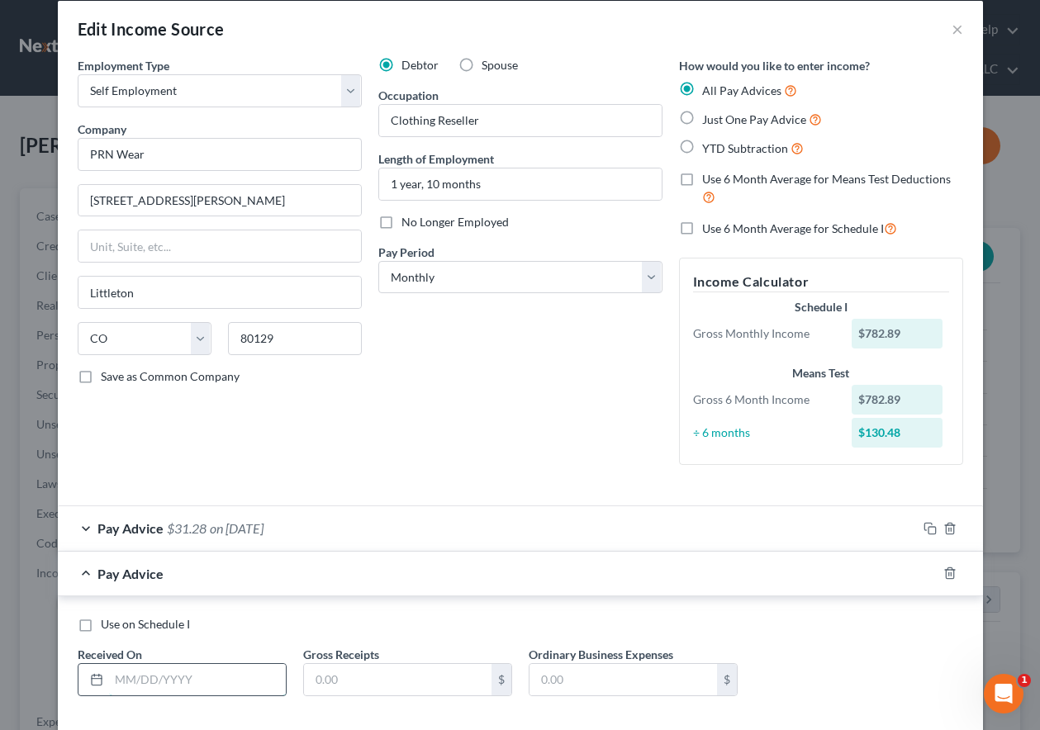
click at [213, 685] on input "text" at bounding box center [197, 679] width 177 height 31
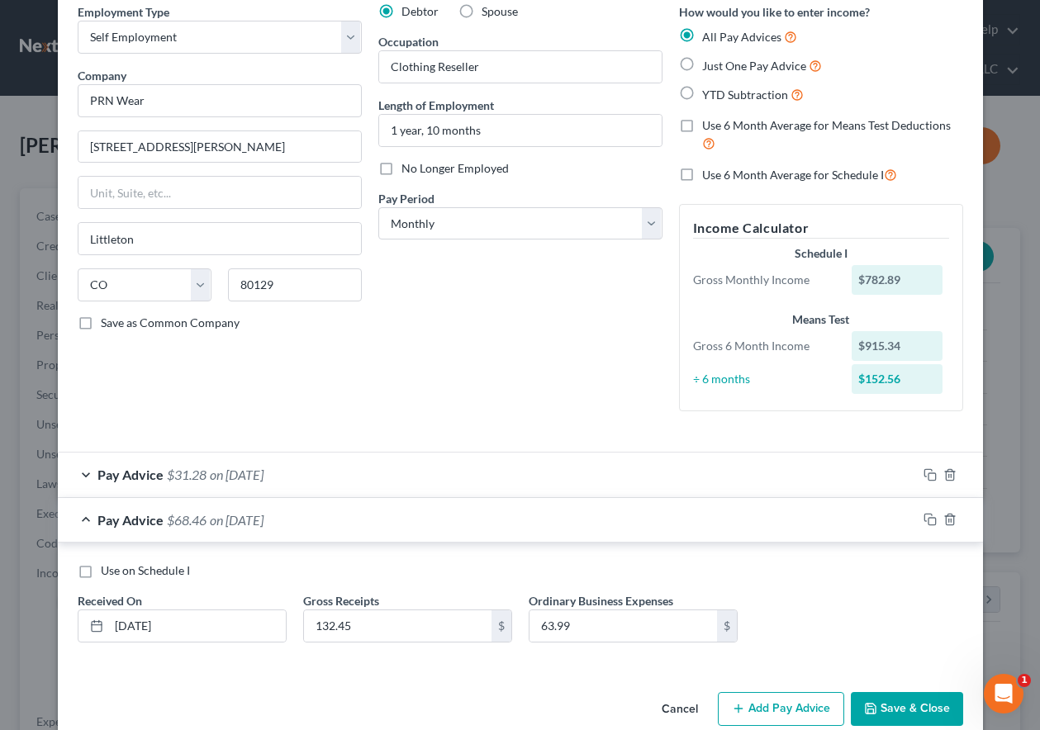
scroll to position [102, 0]
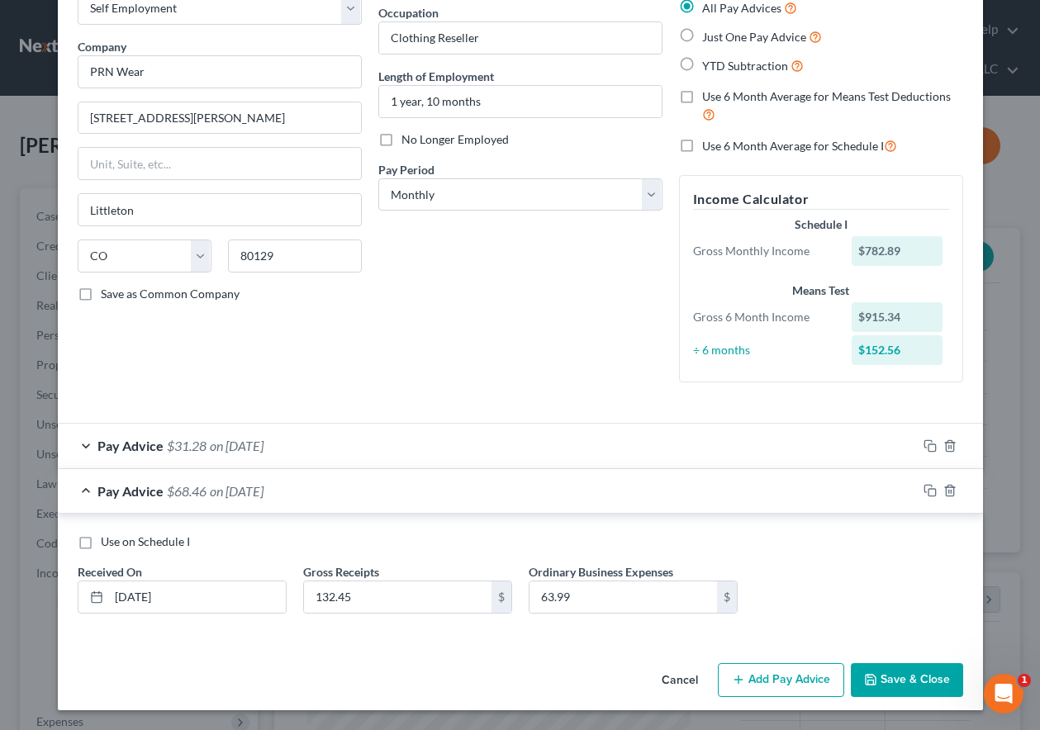
click at [791, 689] on button "Add Pay Advice" at bounding box center [781, 680] width 126 height 35
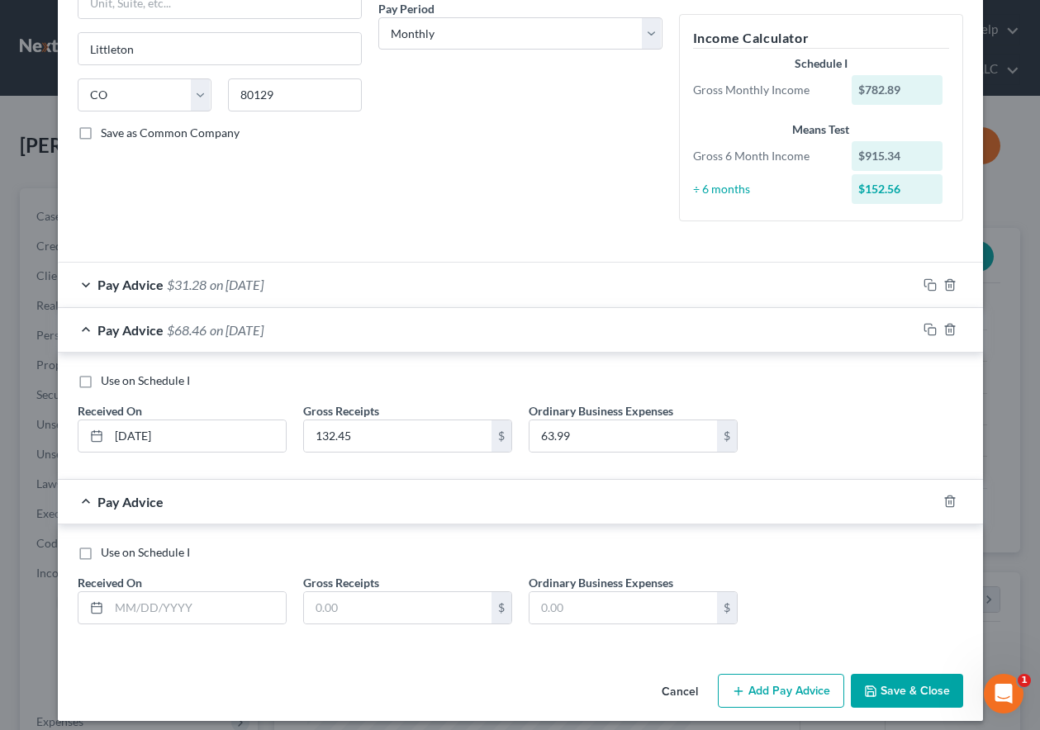
scroll to position [273, 0]
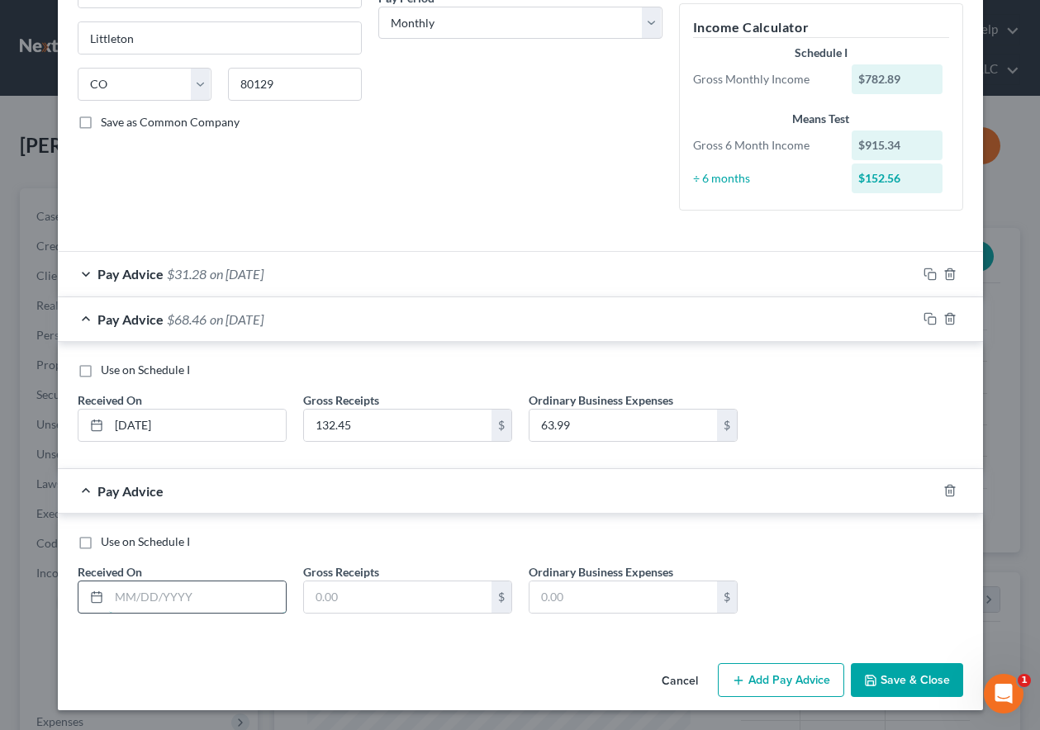
click at [220, 606] on input "text" at bounding box center [197, 596] width 177 height 31
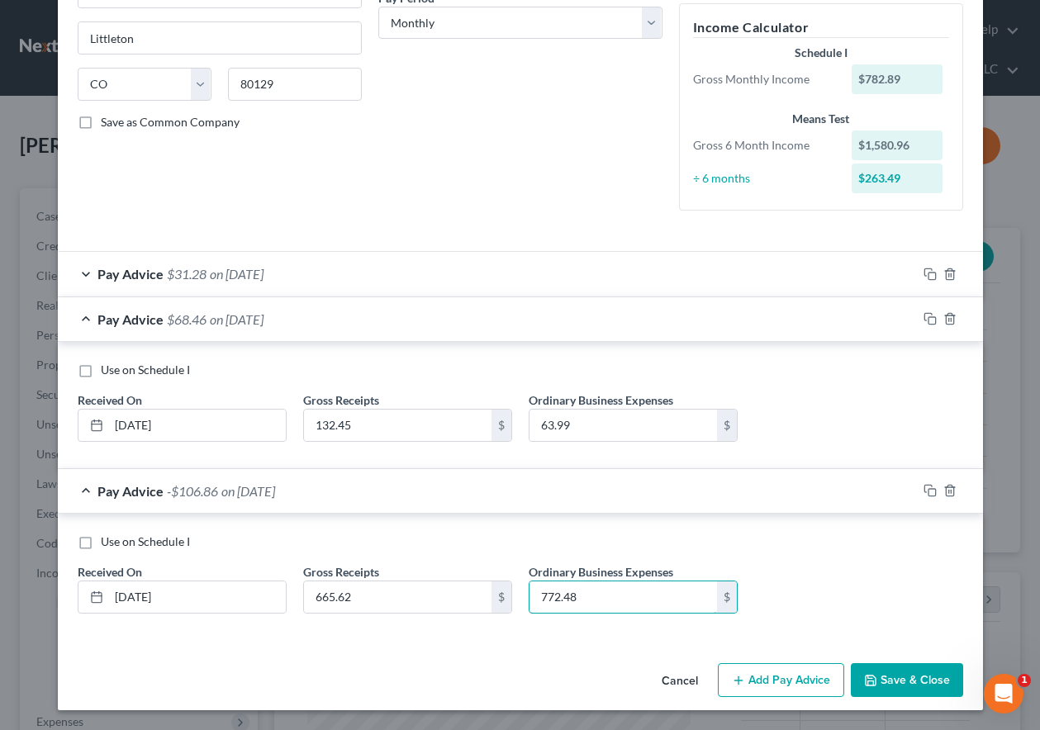
drag, startPoint x: 590, startPoint y: 605, endPoint x: 508, endPoint y: 595, distance: 83.2
click at [511, 596] on div "Use on Schedule I Received On * [DATE] Gross Receipts 665.62 $ Ordinary Busines…" at bounding box center [520, 579] width 902 height 93
click at [793, 682] on button "Add Pay Advice" at bounding box center [781, 680] width 126 height 35
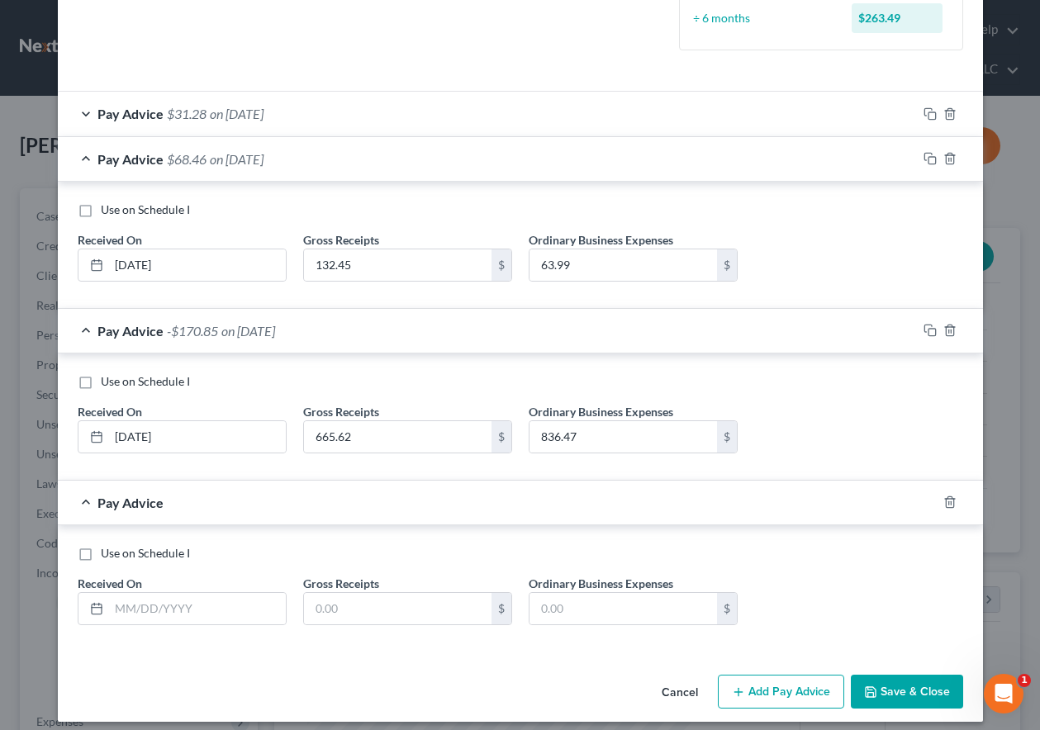
scroll to position [445, 0]
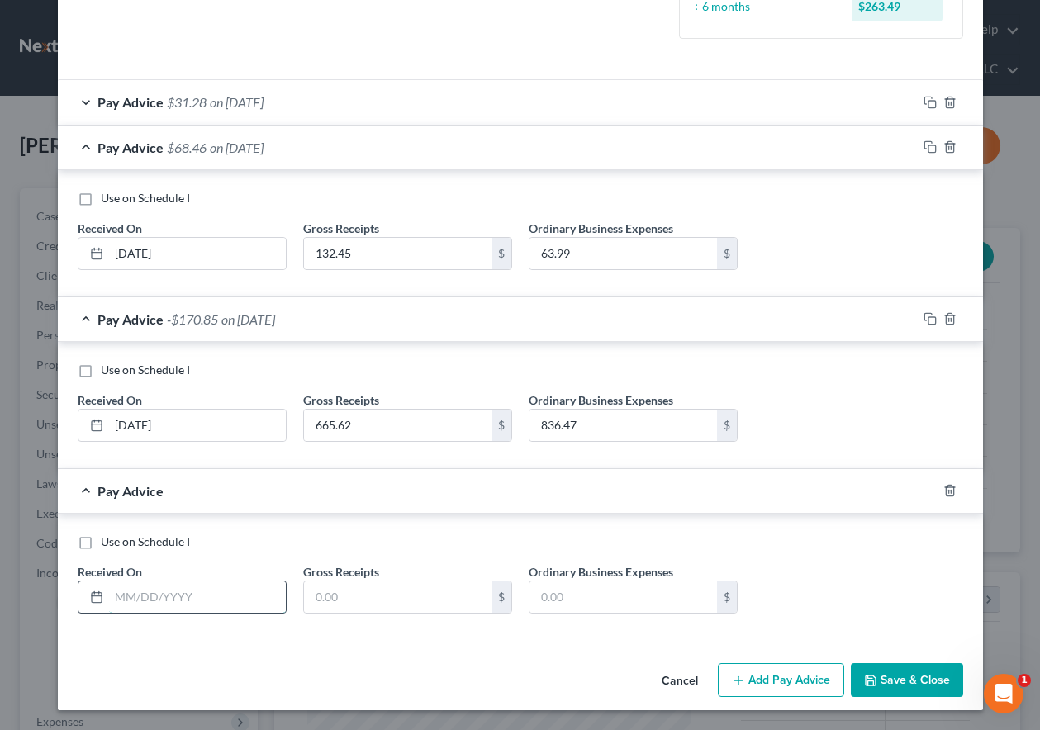
click at [220, 600] on input "text" at bounding box center [197, 596] width 177 height 31
click at [782, 661] on div "Cancel Add Pay Advice Save & Close" at bounding box center [520, 683] width 925 height 54
click at [784, 684] on button "Add Pay Advice" at bounding box center [781, 680] width 126 height 35
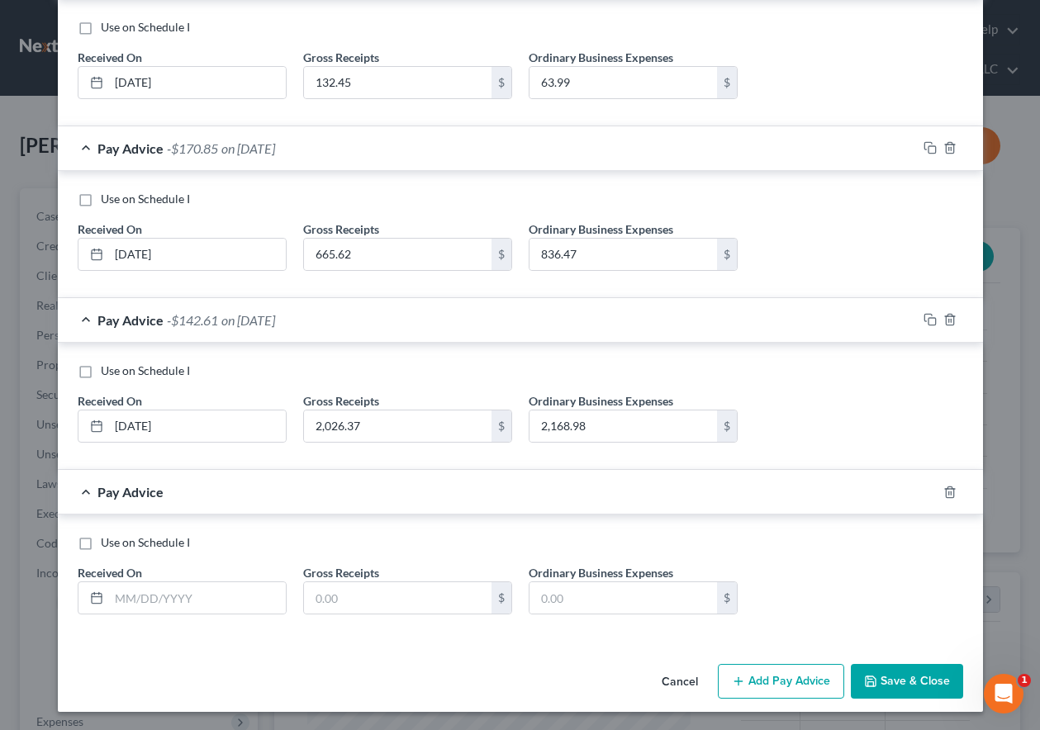
scroll to position [618, 0]
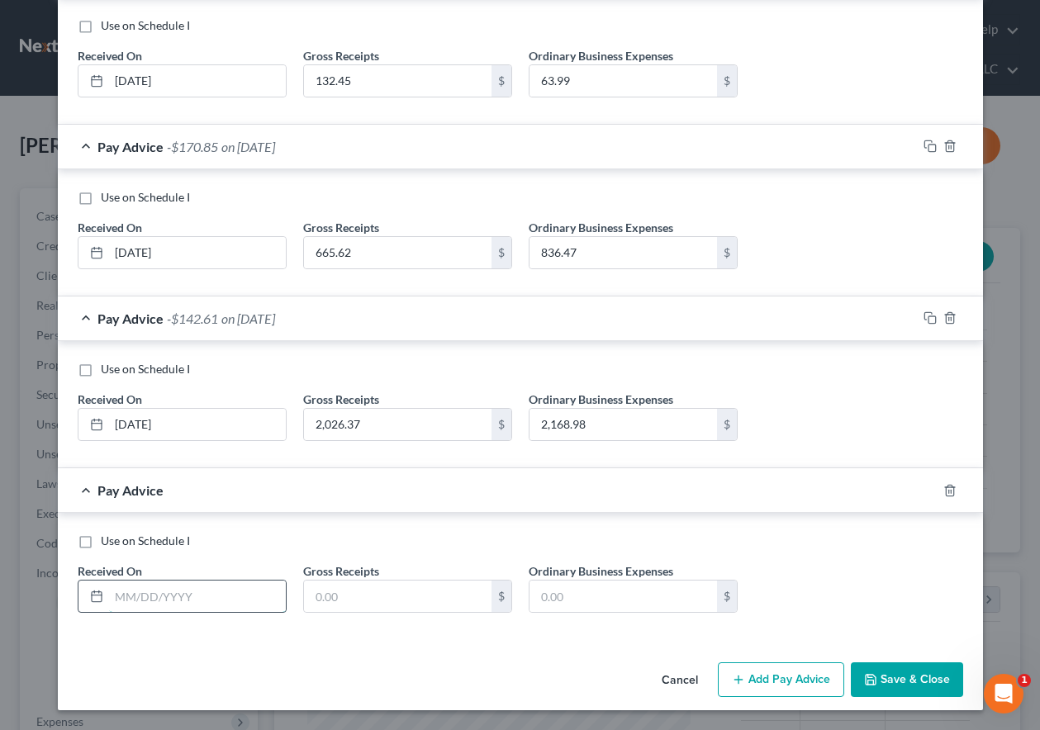
click at [198, 608] on input "text" at bounding box center [197, 595] width 177 height 31
click at [795, 679] on button "Add Pay Advice" at bounding box center [781, 679] width 126 height 35
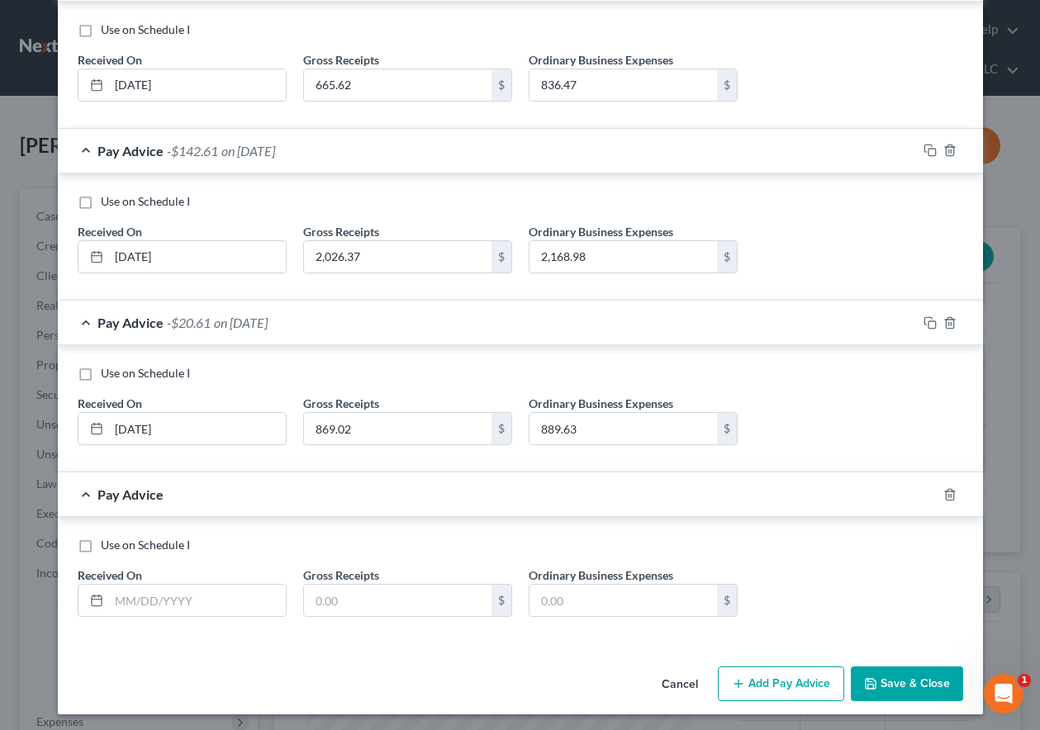
scroll to position [789, 0]
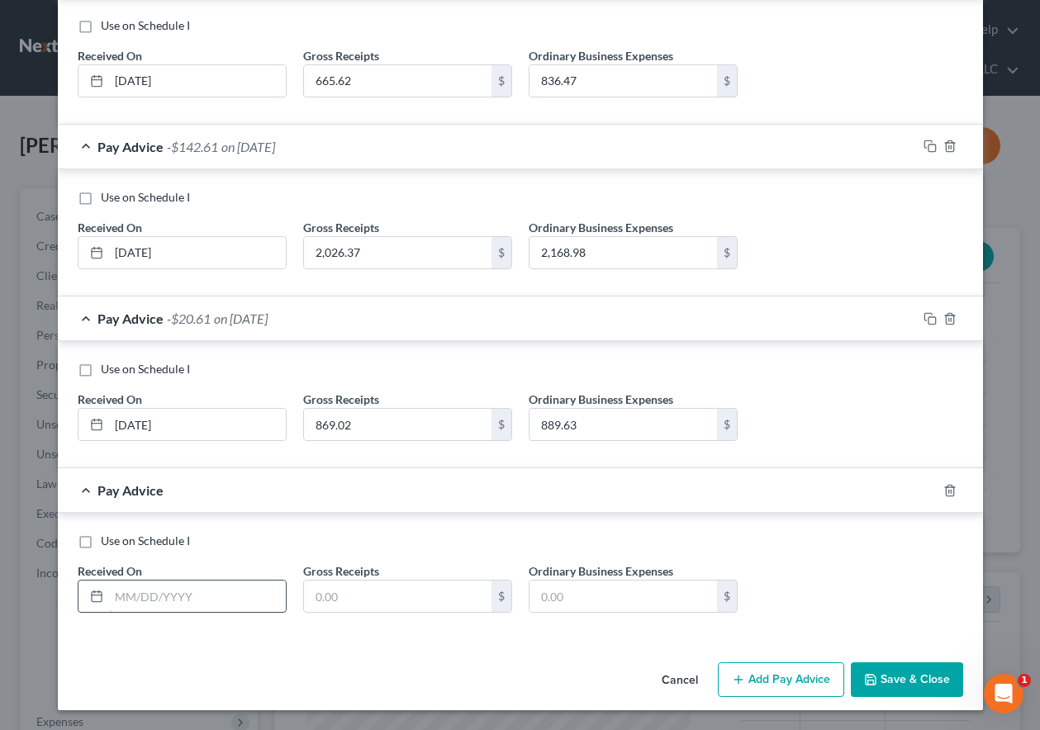
click at [192, 582] on input "text" at bounding box center [197, 595] width 177 height 31
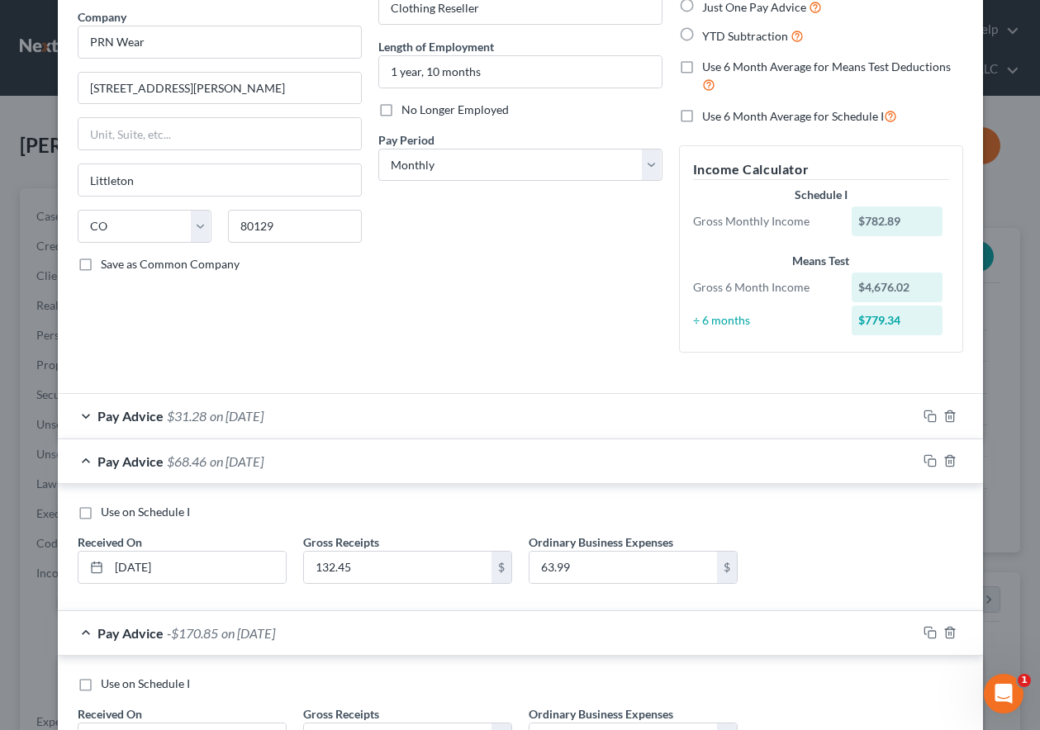
scroll to position [129, 0]
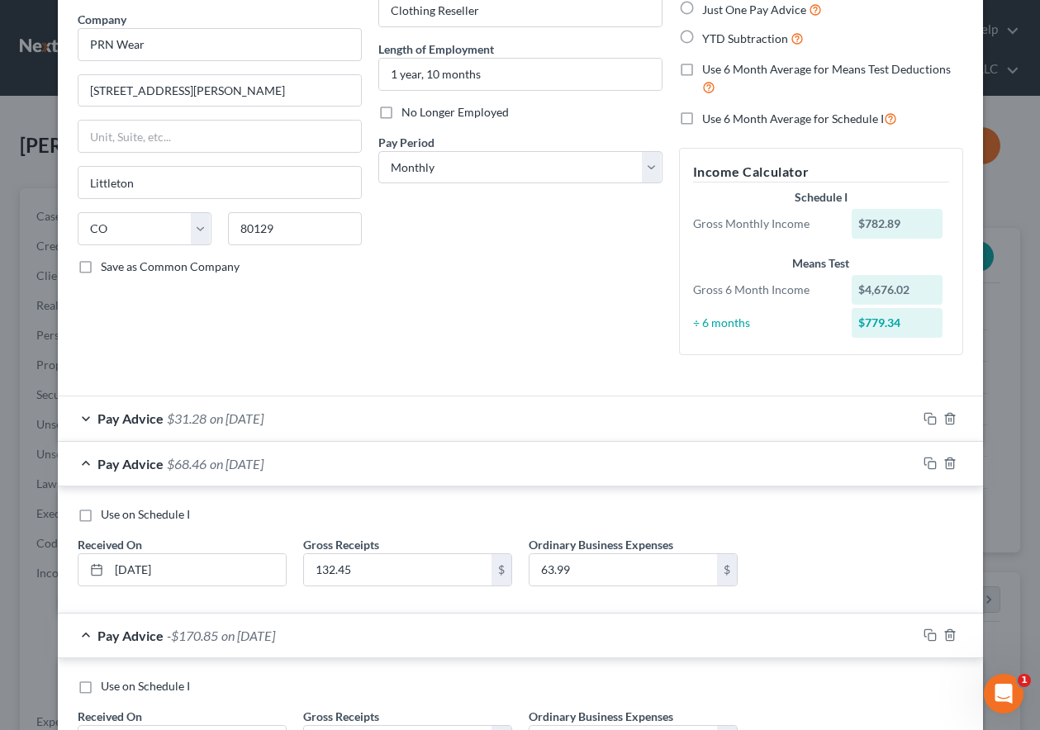
click at [216, 414] on span "on [DATE]" at bounding box center [237, 418] width 54 height 16
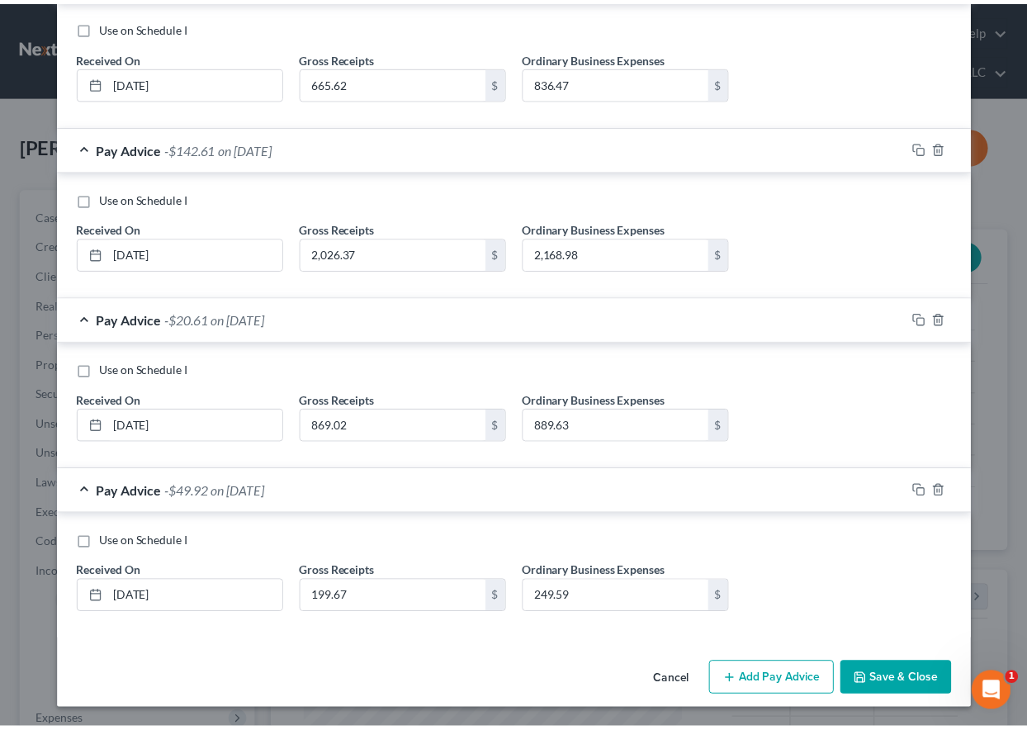
scroll to position [916, 0]
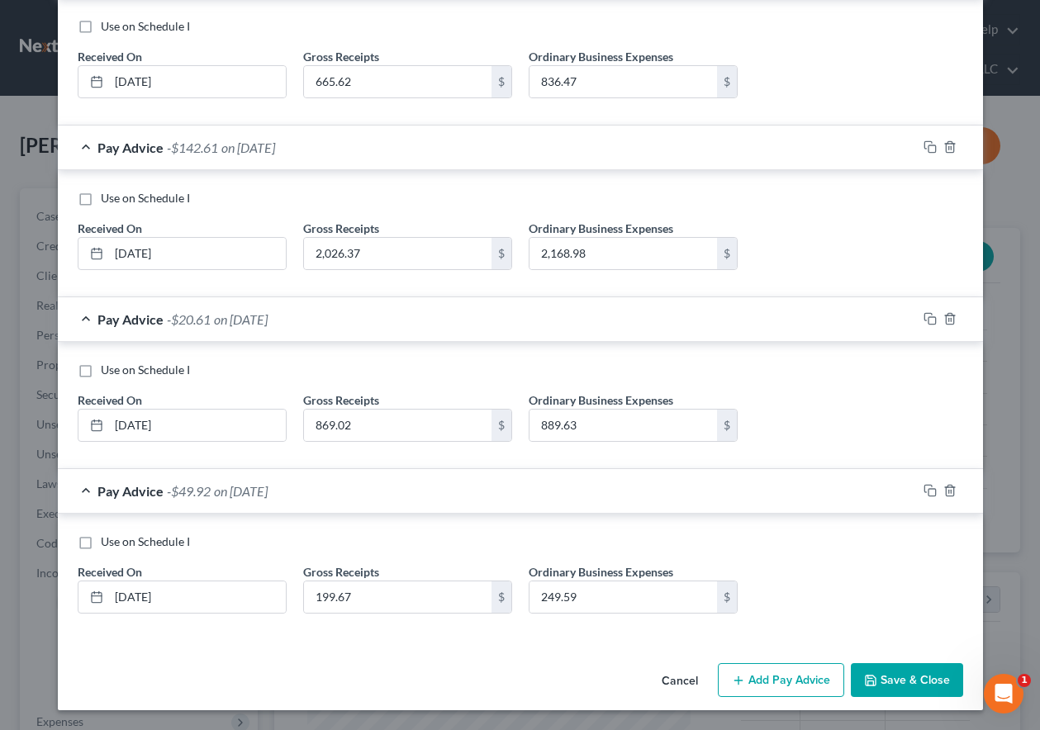
click at [895, 689] on button "Save & Close" at bounding box center [906, 680] width 112 height 35
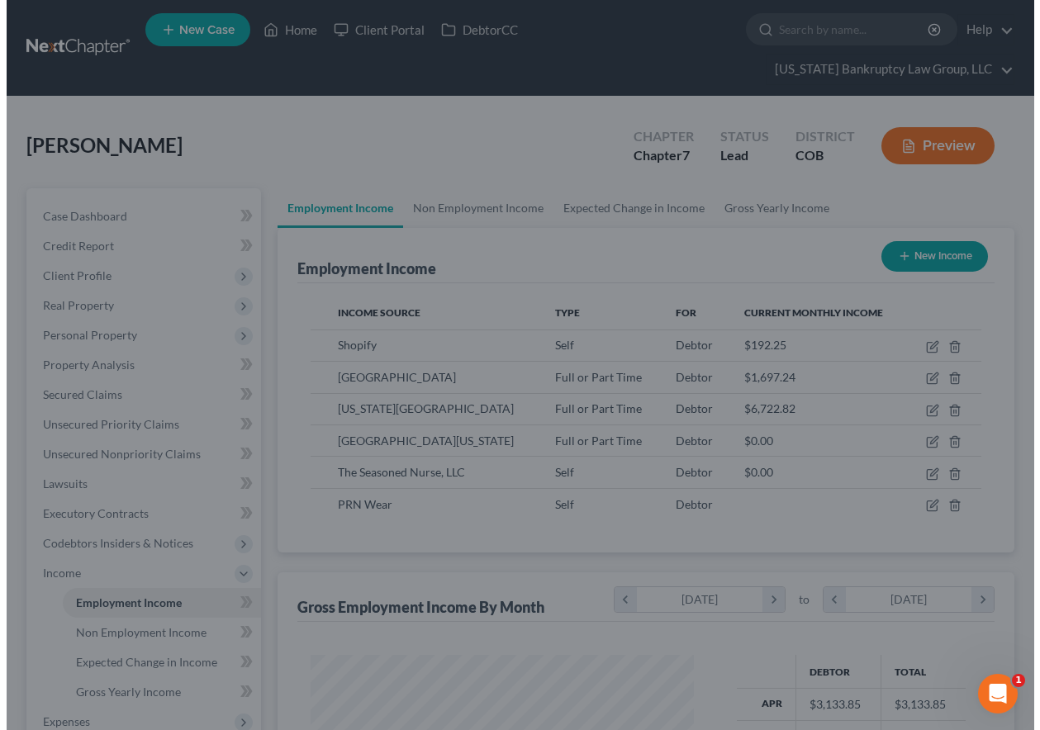
scroll to position [825382, 825267]
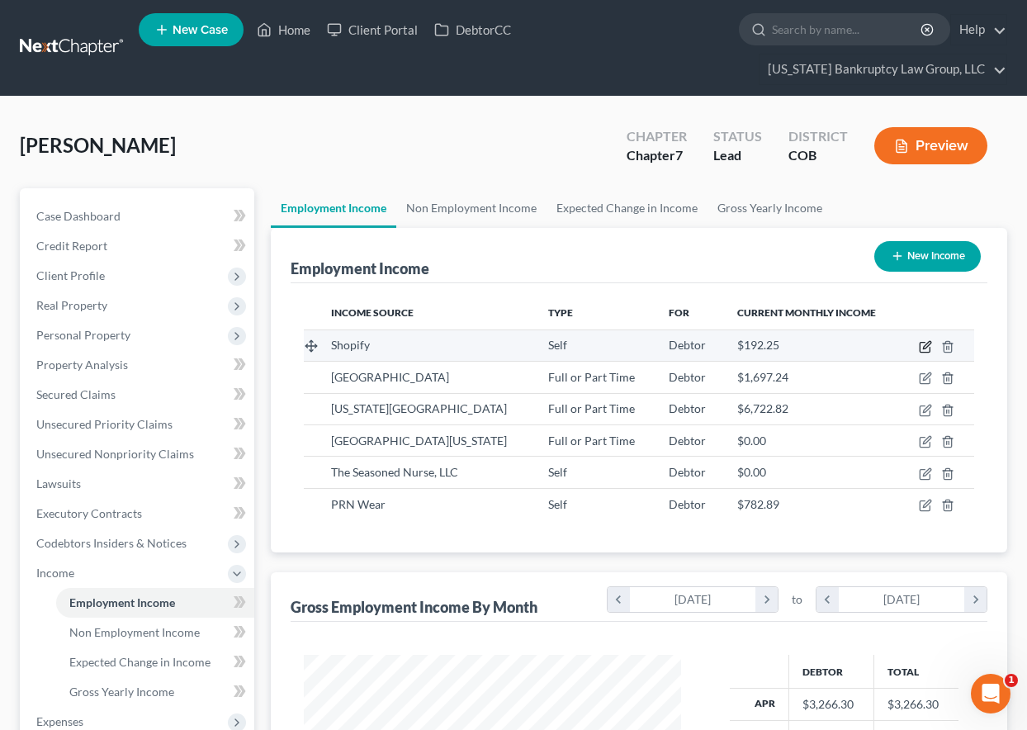
click at [925, 346] on icon "button" at bounding box center [926, 344] width 7 height 7
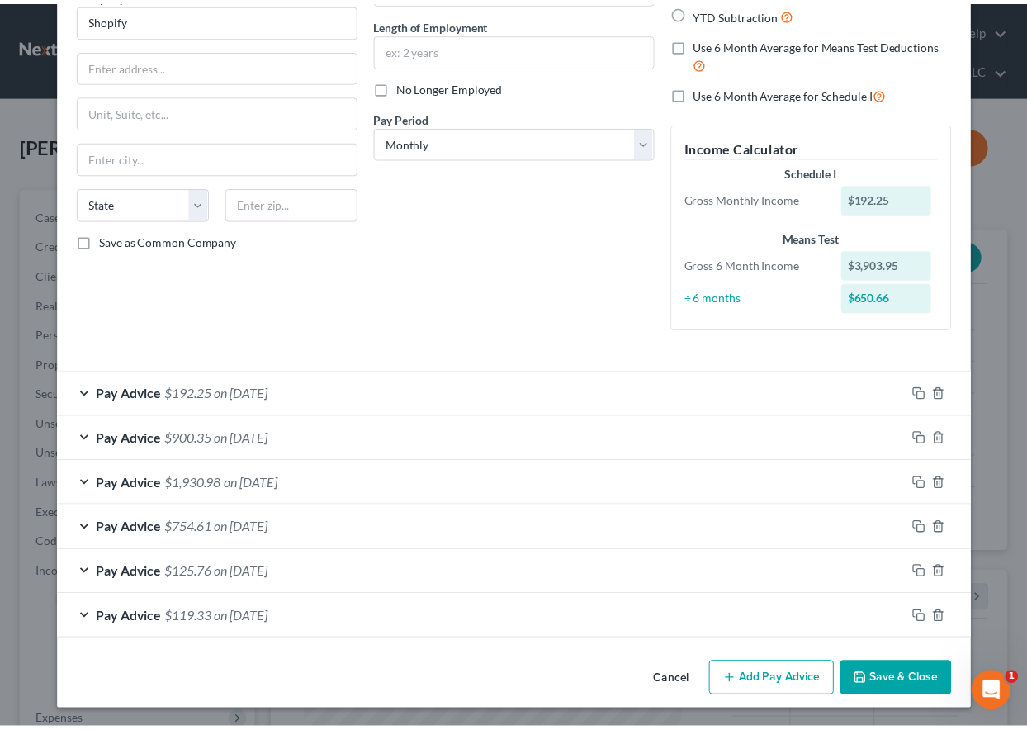
scroll to position [155, 0]
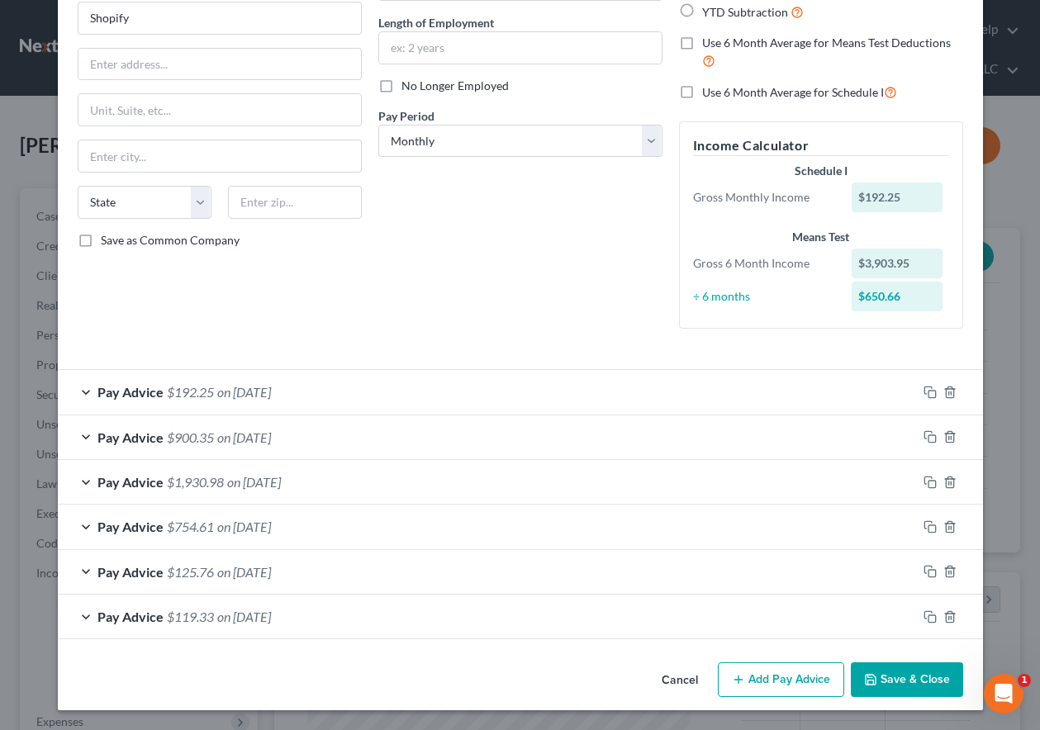
click at [926, 680] on button "Save & Close" at bounding box center [906, 679] width 112 height 35
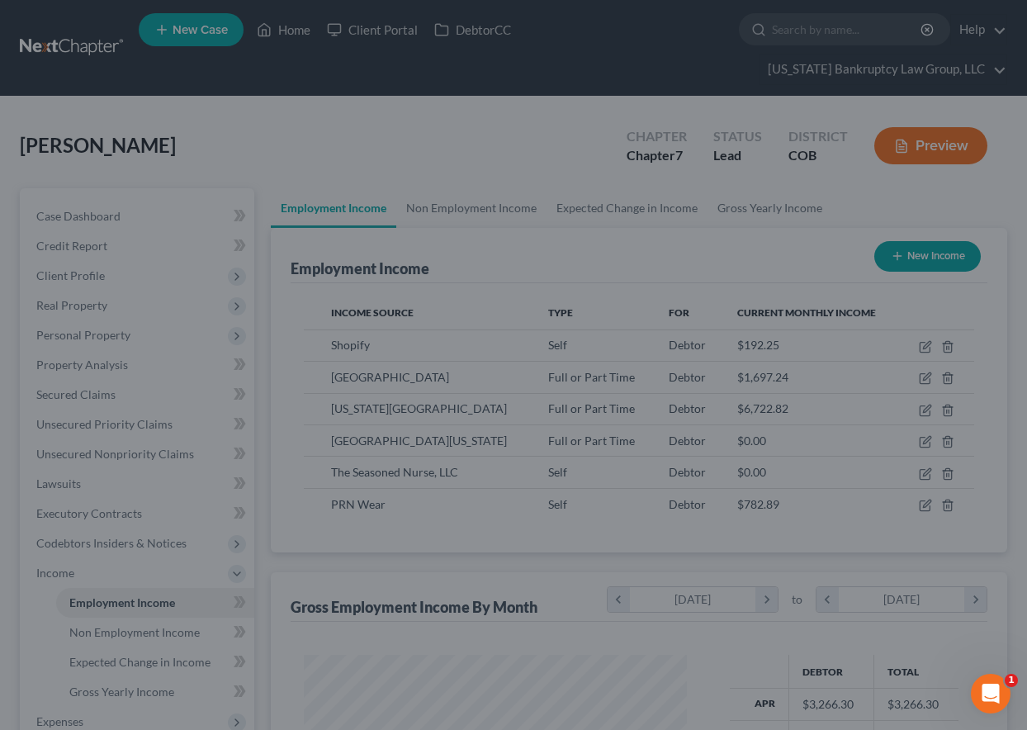
scroll to position [825382, 825267]
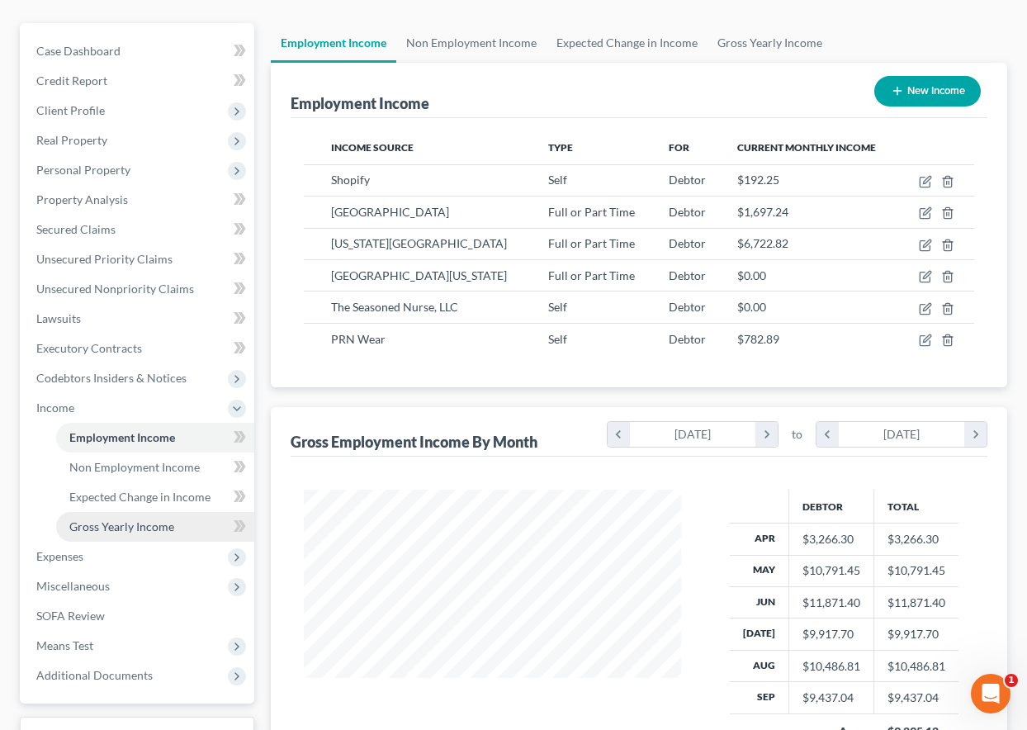
click at [155, 521] on span "Gross Yearly Income" at bounding box center [121, 526] width 105 height 14
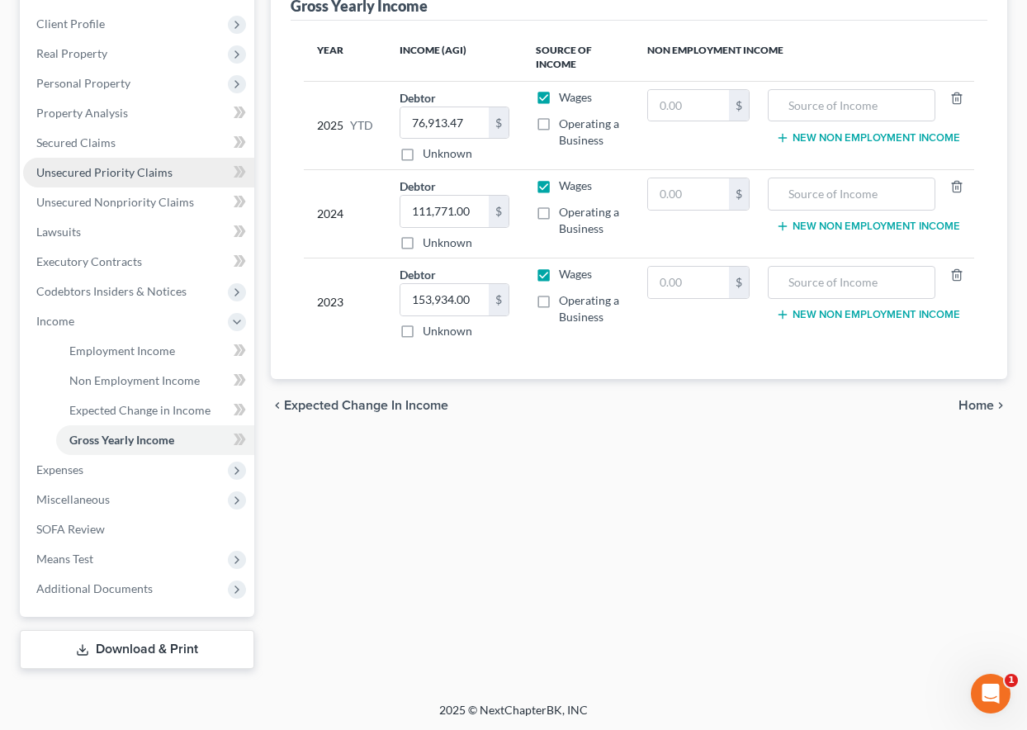
scroll to position [253, 0]
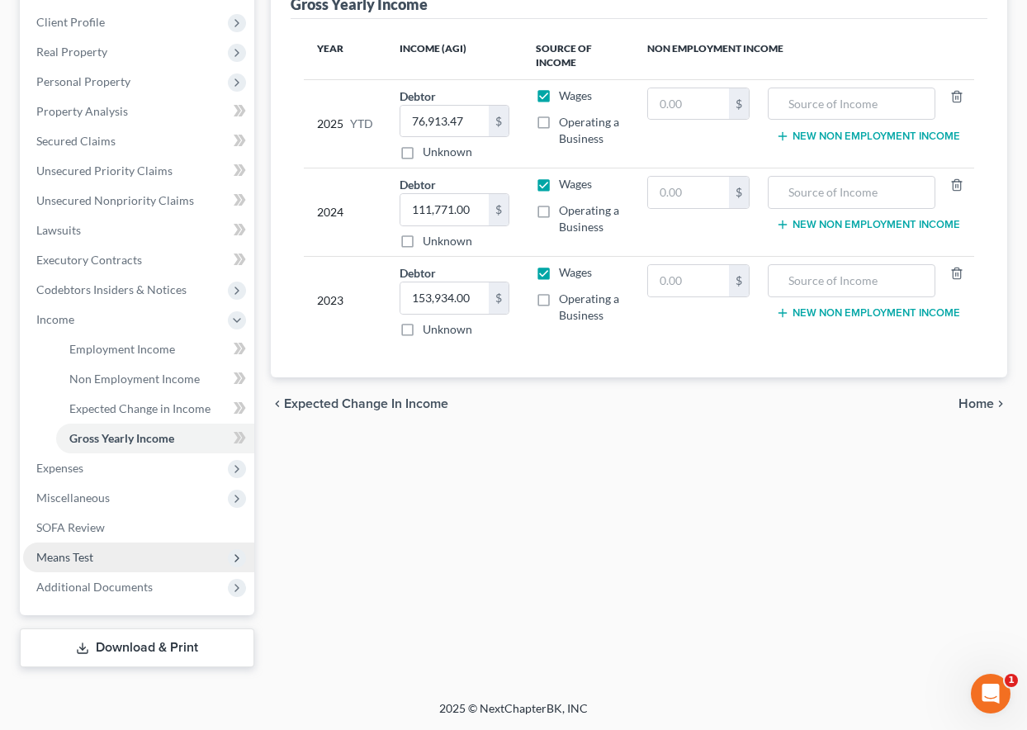
click at [80, 558] on span "Means Test" at bounding box center [64, 557] width 57 height 14
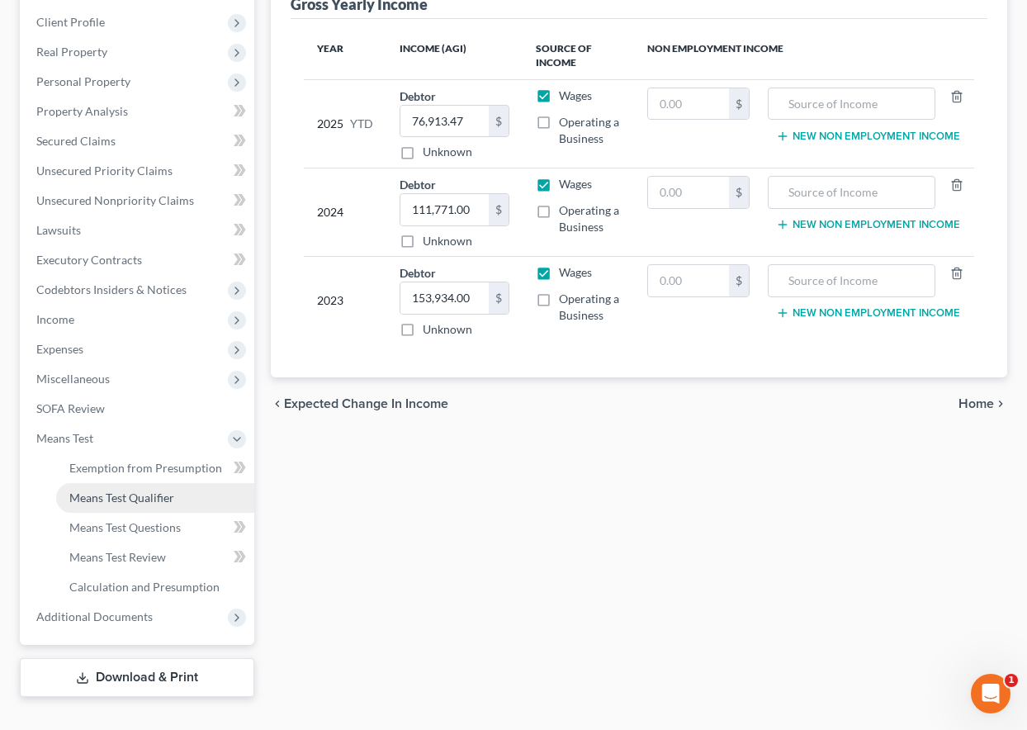
click at [111, 500] on span "Means Test Qualifier" at bounding box center [121, 497] width 105 height 14
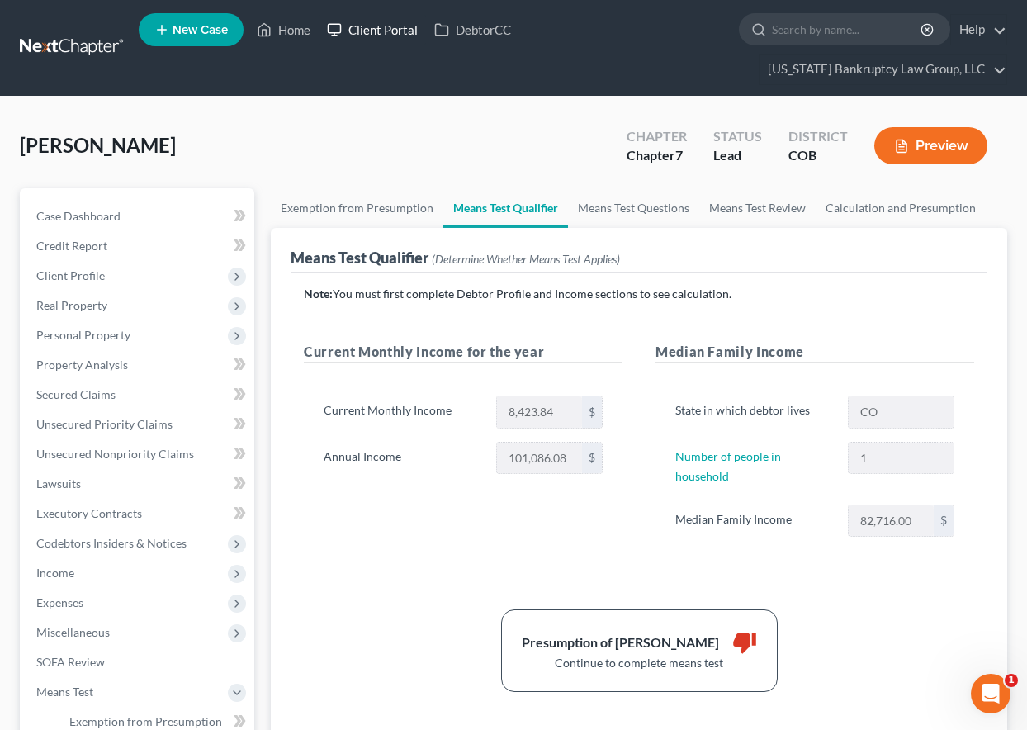
click at [391, 28] on link "Client Portal" at bounding box center [372, 30] width 107 height 30
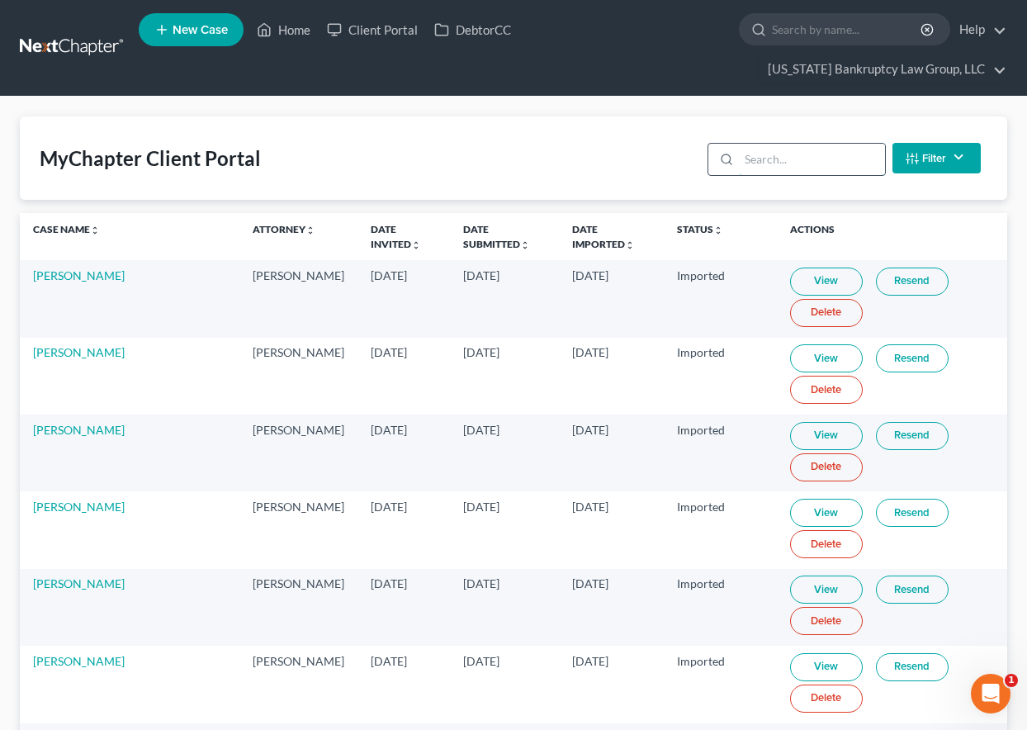
click at [827, 165] on input "search" at bounding box center [812, 159] width 146 height 31
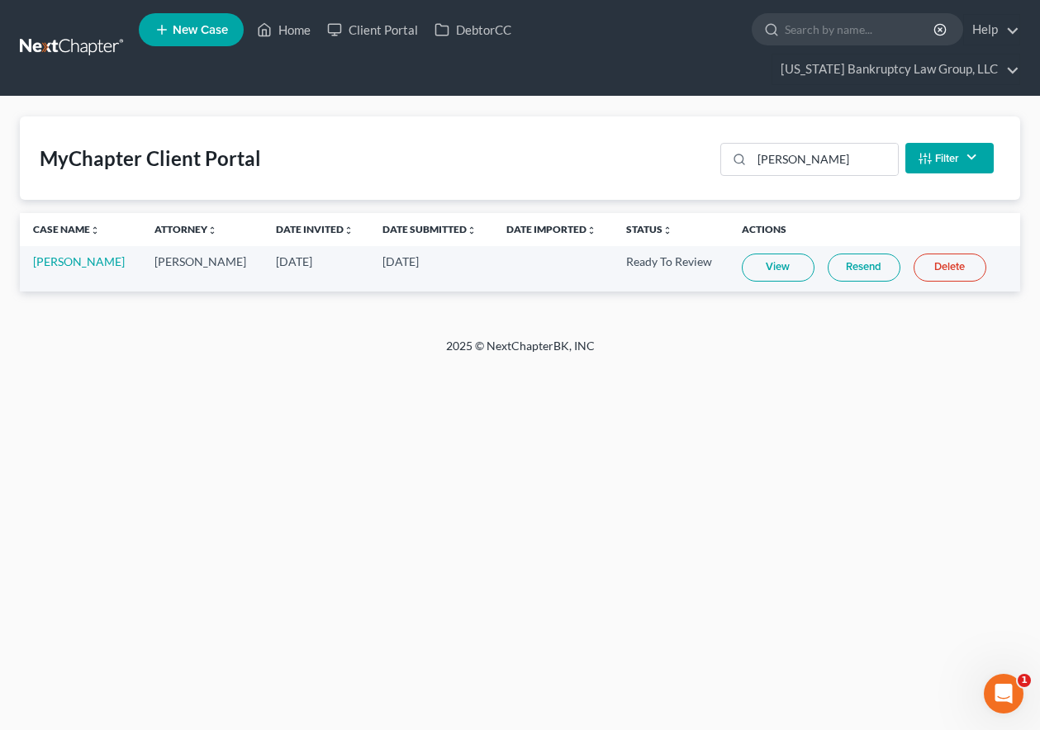
click at [790, 260] on link "View" at bounding box center [777, 267] width 73 height 28
click at [289, 26] on link "Home" at bounding box center [284, 30] width 70 height 30
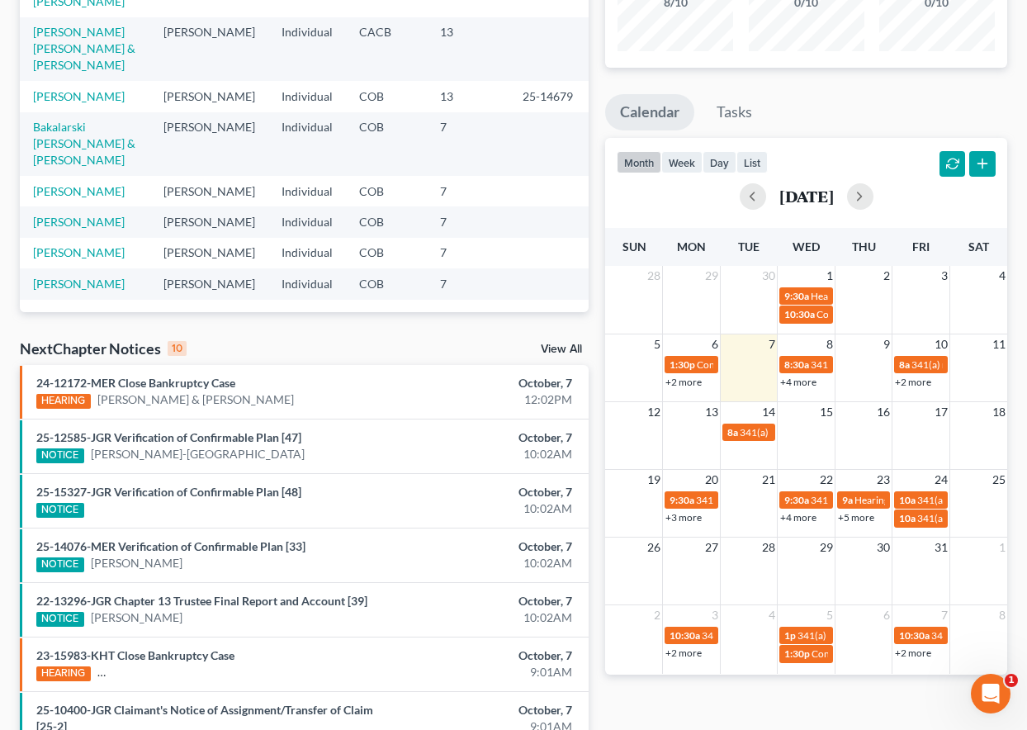
scroll to position [248, 0]
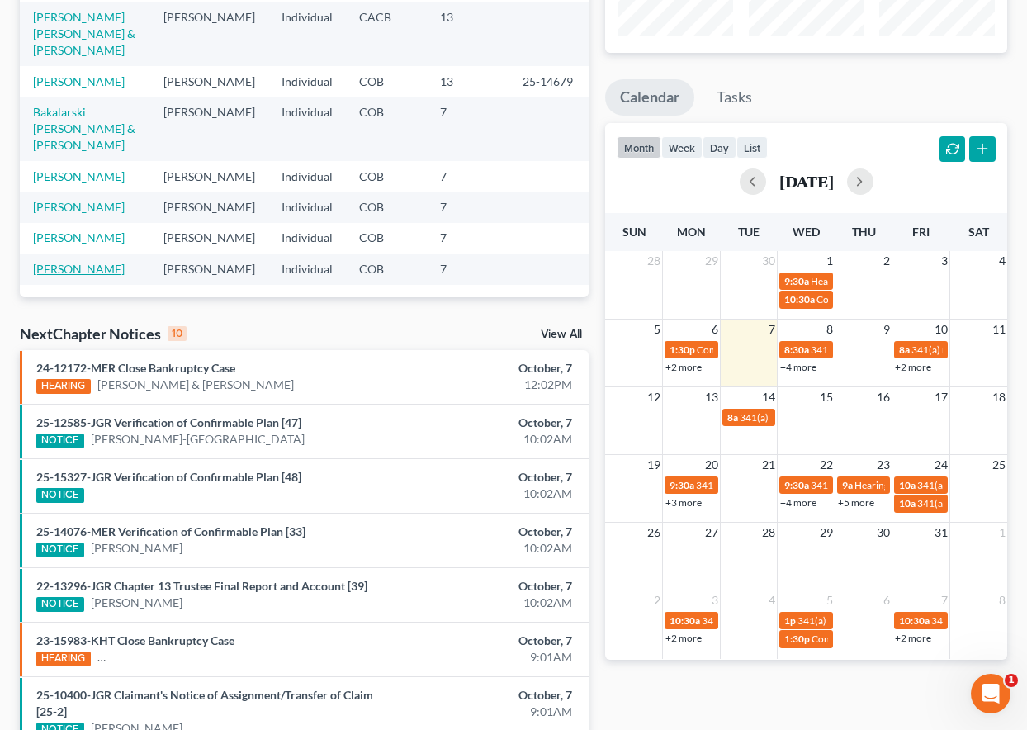
click at [107, 262] on link "[PERSON_NAME]" at bounding box center [79, 269] width 92 height 14
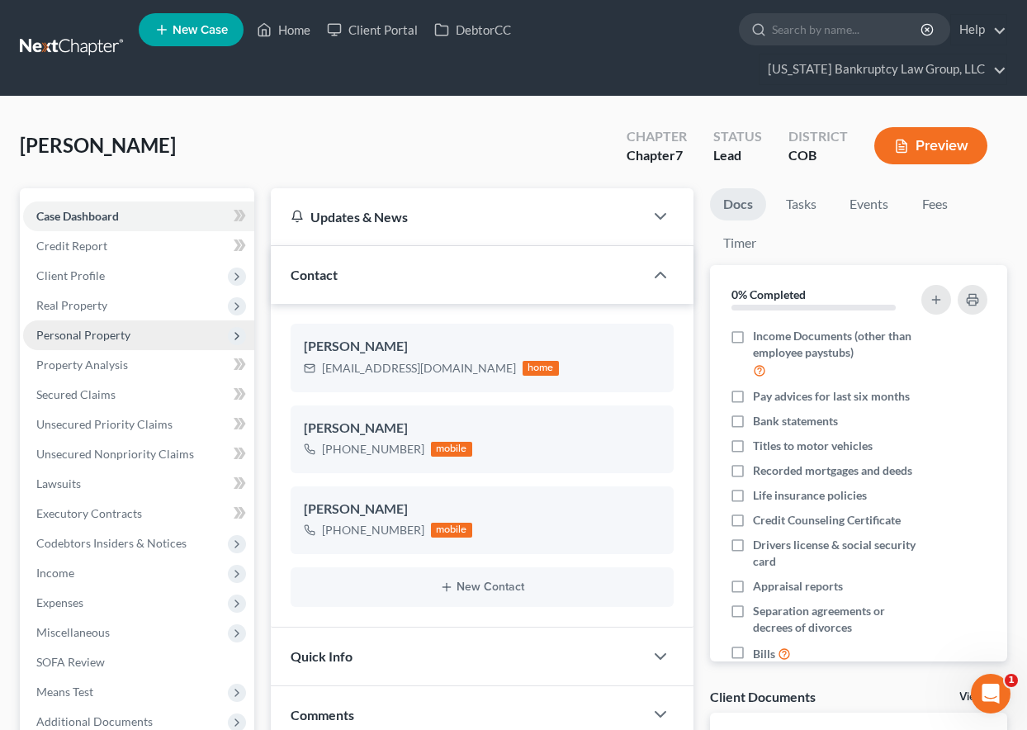
click at [123, 326] on span "Personal Property" at bounding box center [138, 335] width 231 height 30
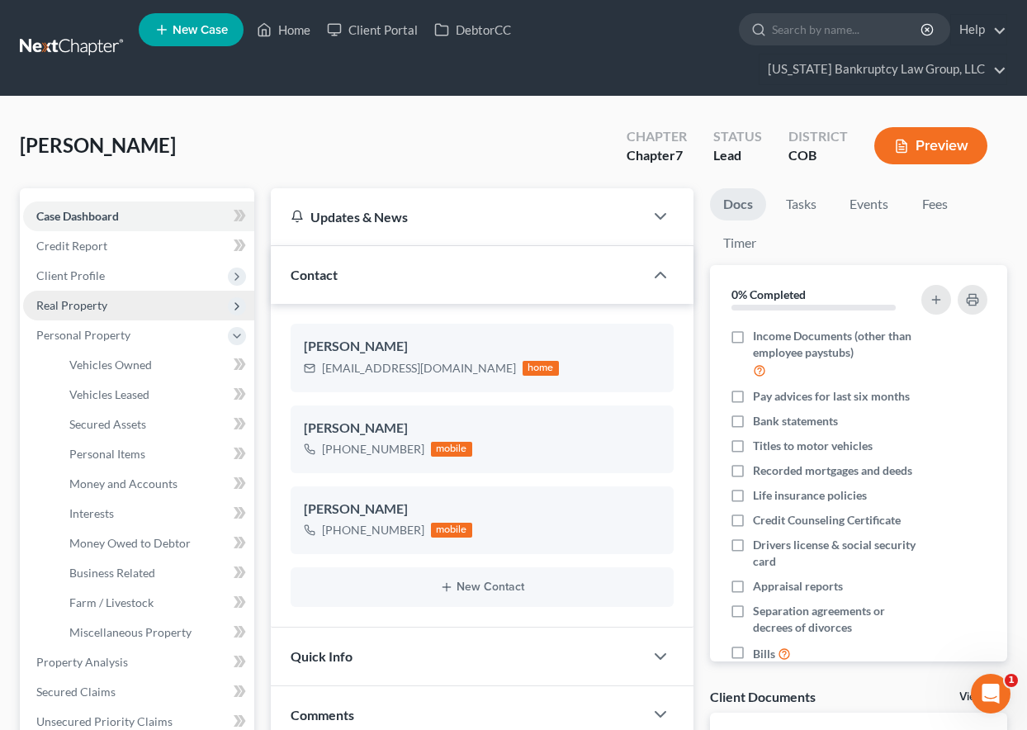
click at [94, 306] on span "Real Property" at bounding box center [71, 305] width 71 height 14
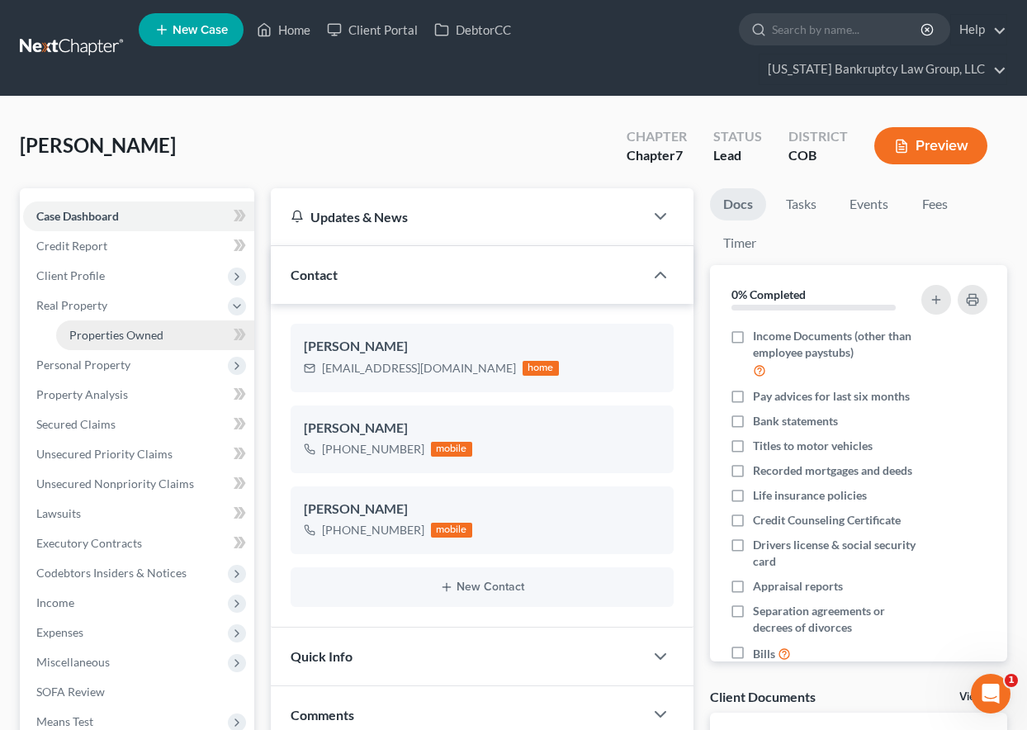
click at [118, 339] on span "Properties Owned" at bounding box center [116, 335] width 94 height 14
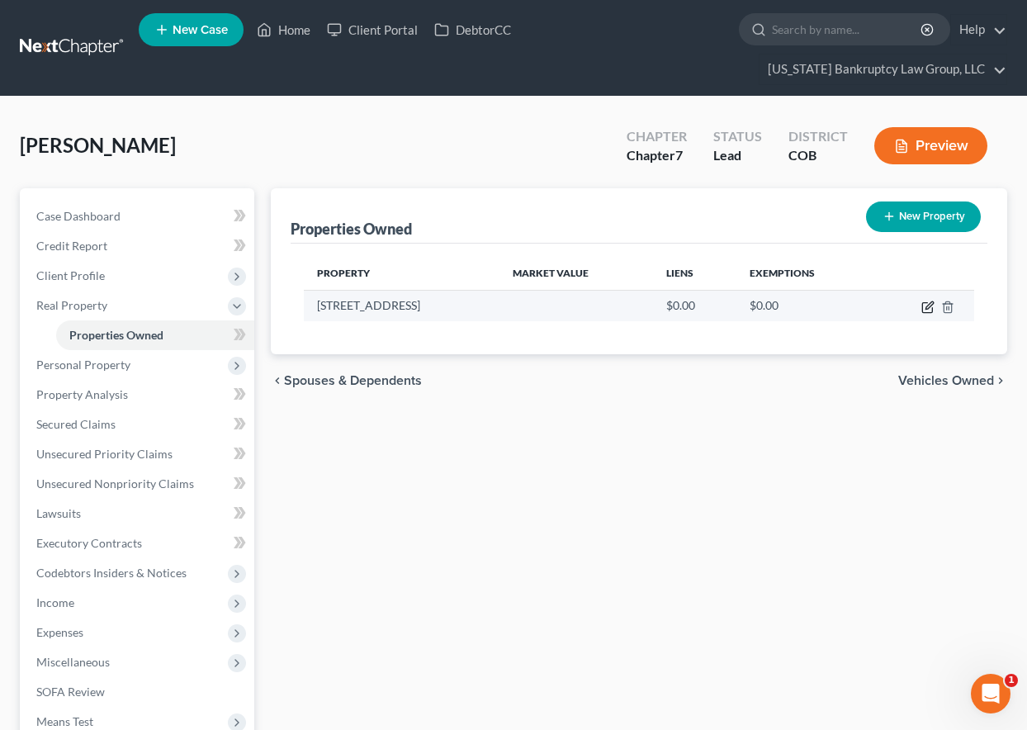
click at [924, 304] on icon "button" at bounding box center [927, 307] width 13 height 13
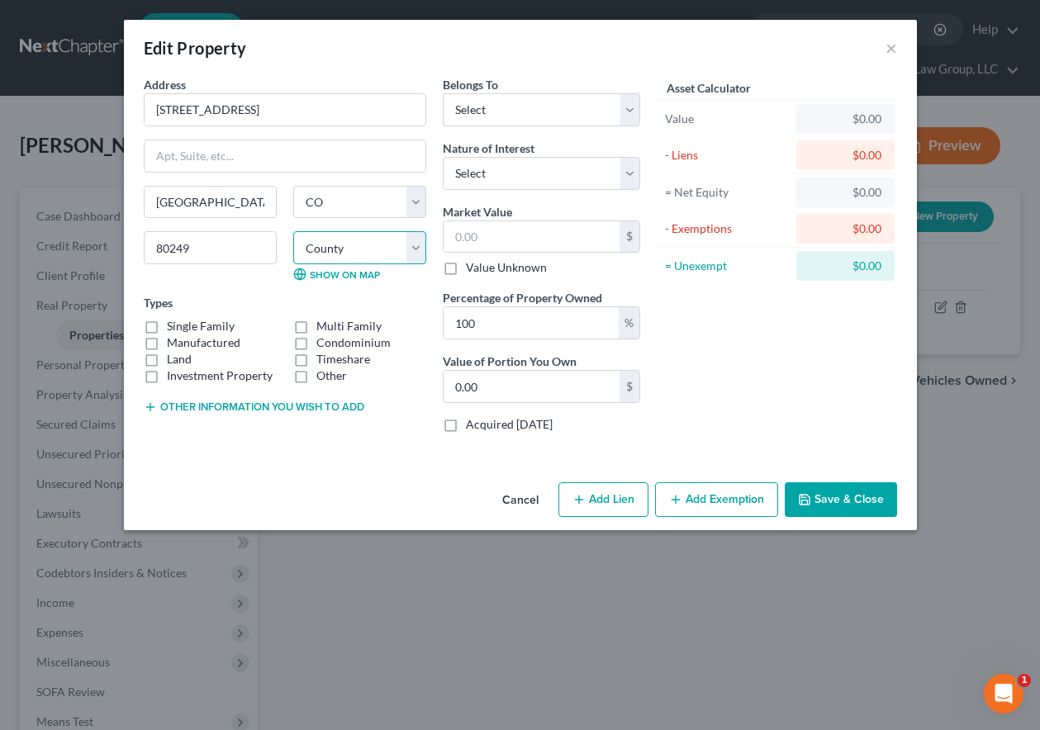
click at [351, 236] on select "County [GEOGRAPHIC_DATA] [GEOGRAPHIC_DATA] [GEOGRAPHIC_DATA] [GEOGRAPHIC_DATA] …" at bounding box center [359, 247] width 133 height 33
click at [293, 231] on select "County [GEOGRAPHIC_DATA] [GEOGRAPHIC_DATA] [GEOGRAPHIC_DATA] [GEOGRAPHIC_DATA] …" at bounding box center [359, 247] width 133 height 33
click at [167, 325] on label "Single Family" at bounding box center [201, 326] width 68 height 17
click at [173, 325] on input "Single Family" at bounding box center [178, 323] width 11 height 11
click at [518, 116] on select "Select Debtor 1 Only Debtor 2 Only Debtor 1 And Debtor 2 Only At Least One Of T…" at bounding box center [541, 109] width 197 height 33
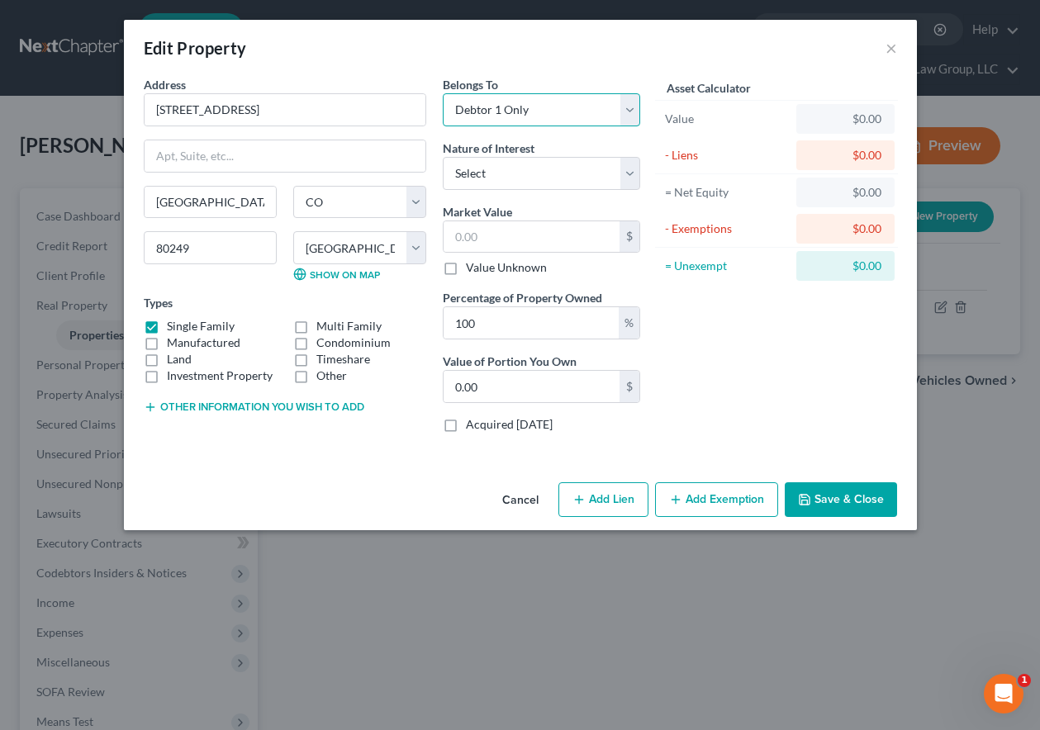
click at [443, 93] on select "Select Debtor 1 Only Debtor 2 Only Debtor 1 And Debtor 2 Only At Least One Of T…" at bounding box center [541, 109] width 197 height 33
click at [526, 172] on select "Select Fee Simple Joint Tenant Life Estate Equitable Interest Future Interest T…" at bounding box center [541, 173] width 197 height 33
click at [443, 157] on select "Select Fee Simple Joint Tenant Life Estate Equitable Interest Future Interest T…" at bounding box center [541, 173] width 197 height 33
click at [519, 233] on input "text" at bounding box center [531, 236] width 176 height 31
click at [569, 245] on input "text" at bounding box center [531, 236] width 176 height 31
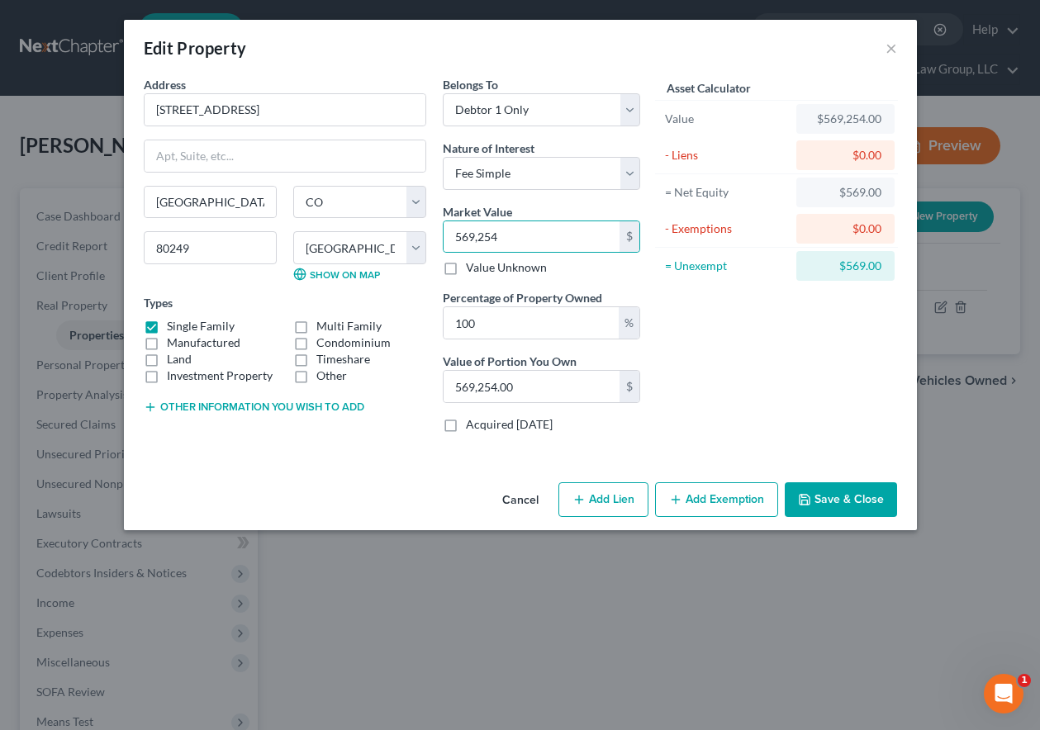
click at [736, 500] on button "Add Exemption" at bounding box center [716, 499] width 123 height 35
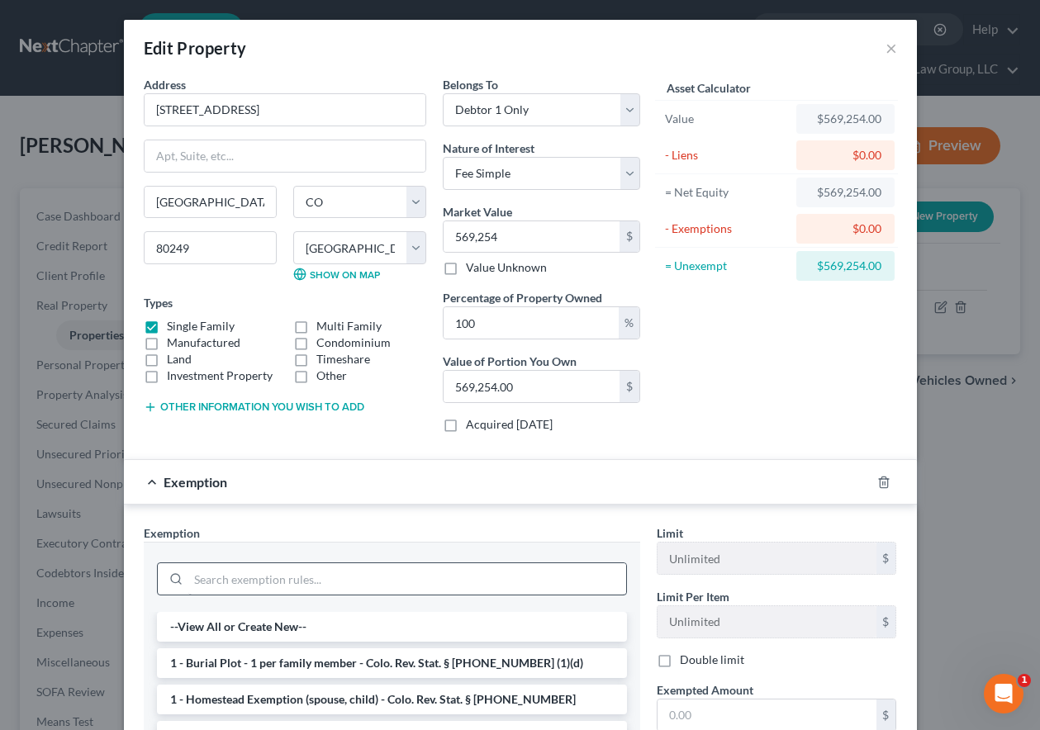
scroll to position [83, 0]
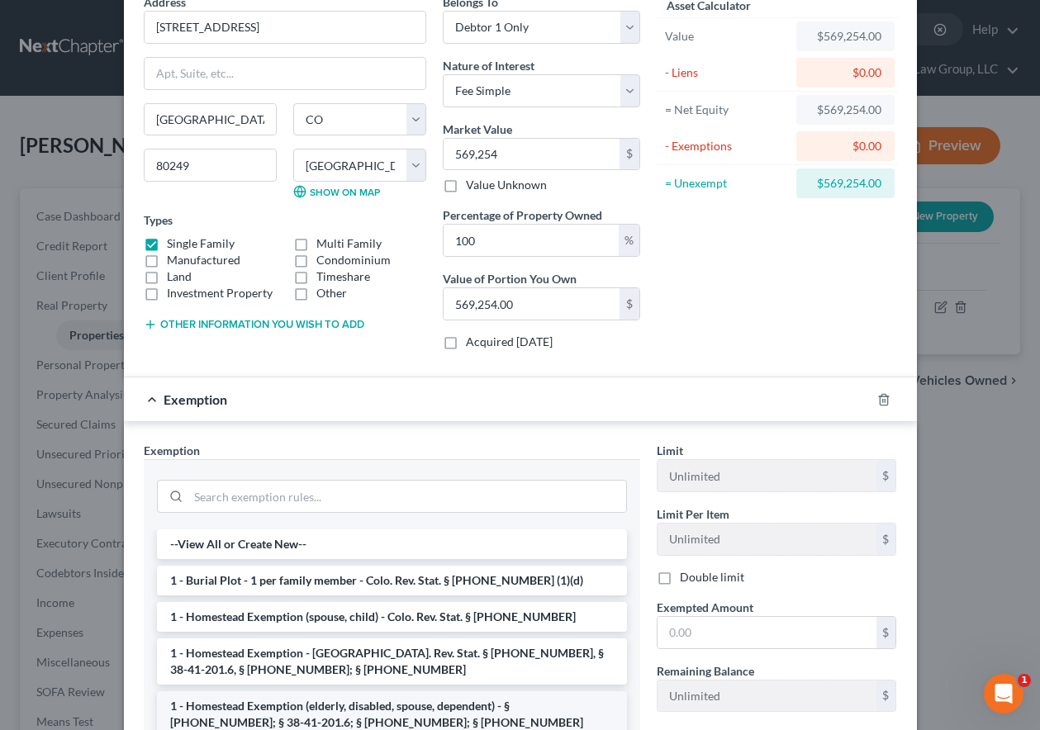
click at [337, 707] on li "1 - Homestead Exemption (elderly, disabled, spouse, dependent) - § [PHONE_NUMBE…" at bounding box center [392, 714] width 470 height 46
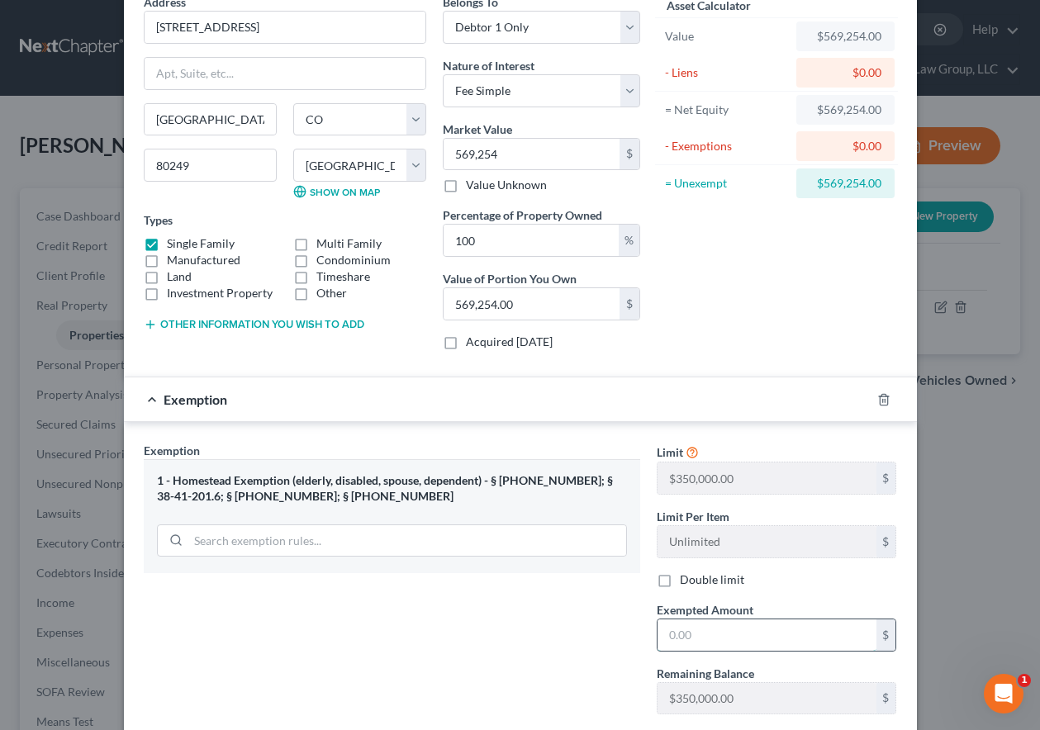
click at [704, 631] on input "text" at bounding box center [766, 634] width 219 height 31
click at [538, 599] on div "Exemption Set must be selected for CA. Exemption * 1 - Homestead Exemption (eld…" at bounding box center [391, 585] width 513 height 286
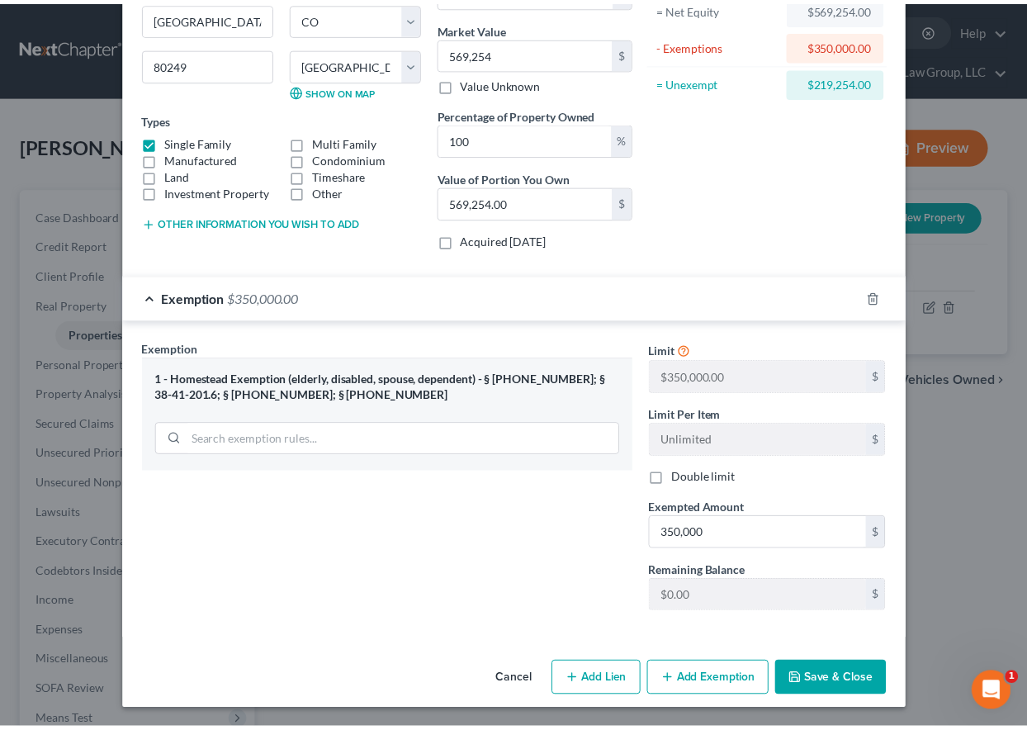
scroll to position [185, 0]
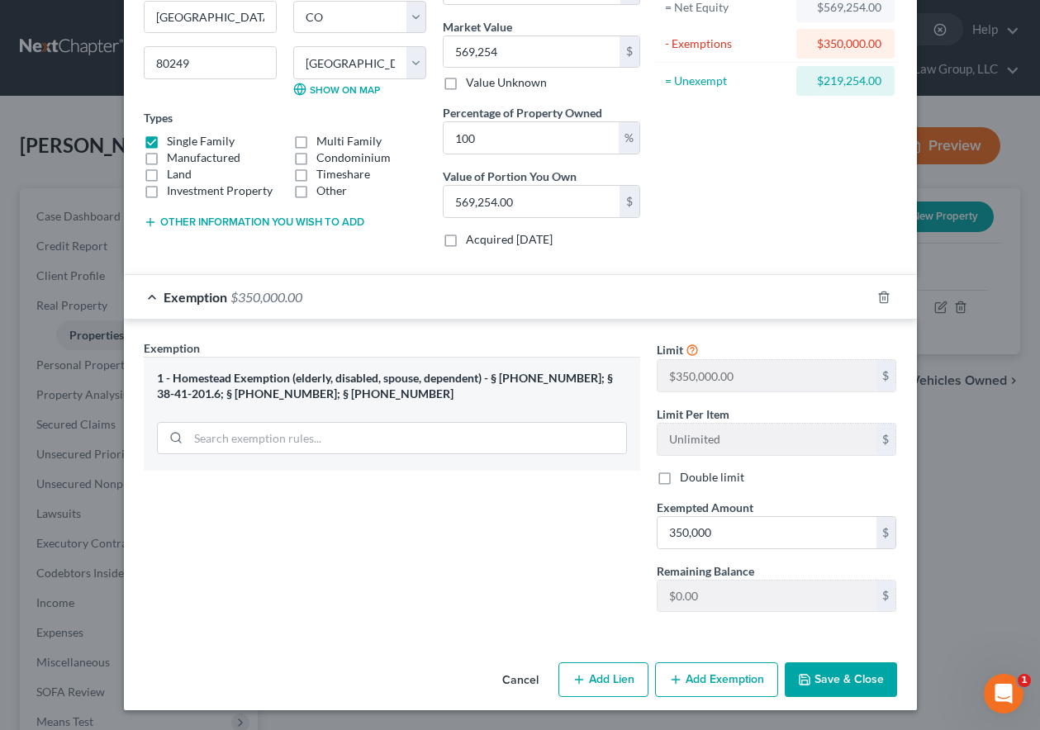
click at [868, 675] on button "Save & Close" at bounding box center [840, 679] width 112 height 35
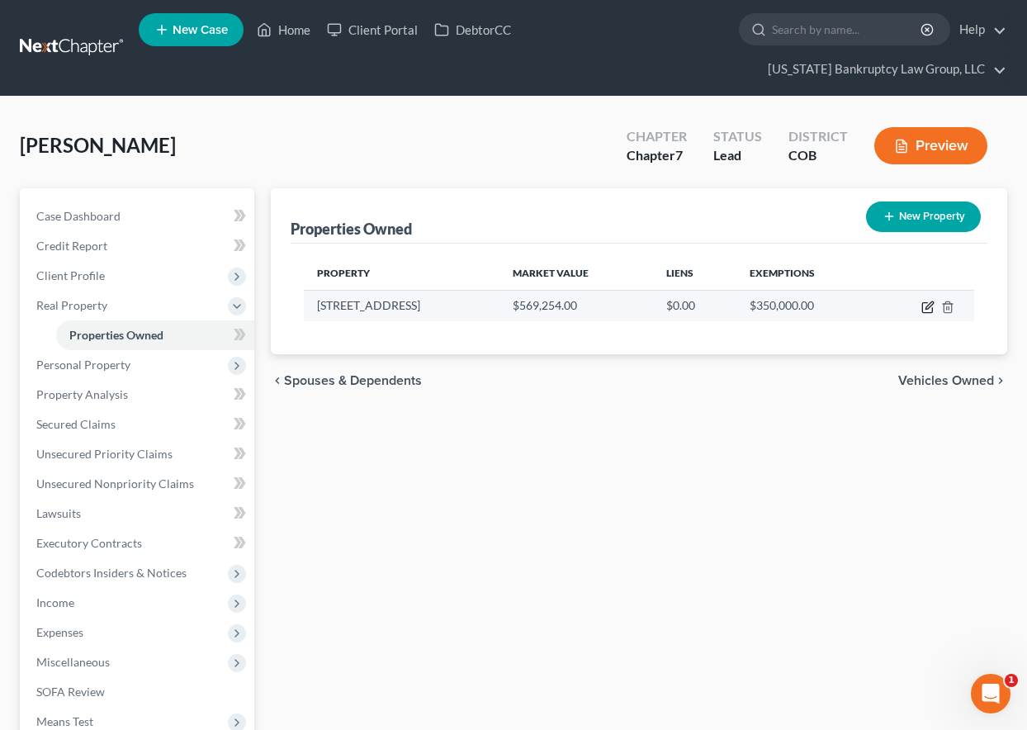
click at [929, 308] on icon "button" at bounding box center [929, 304] width 7 height 7
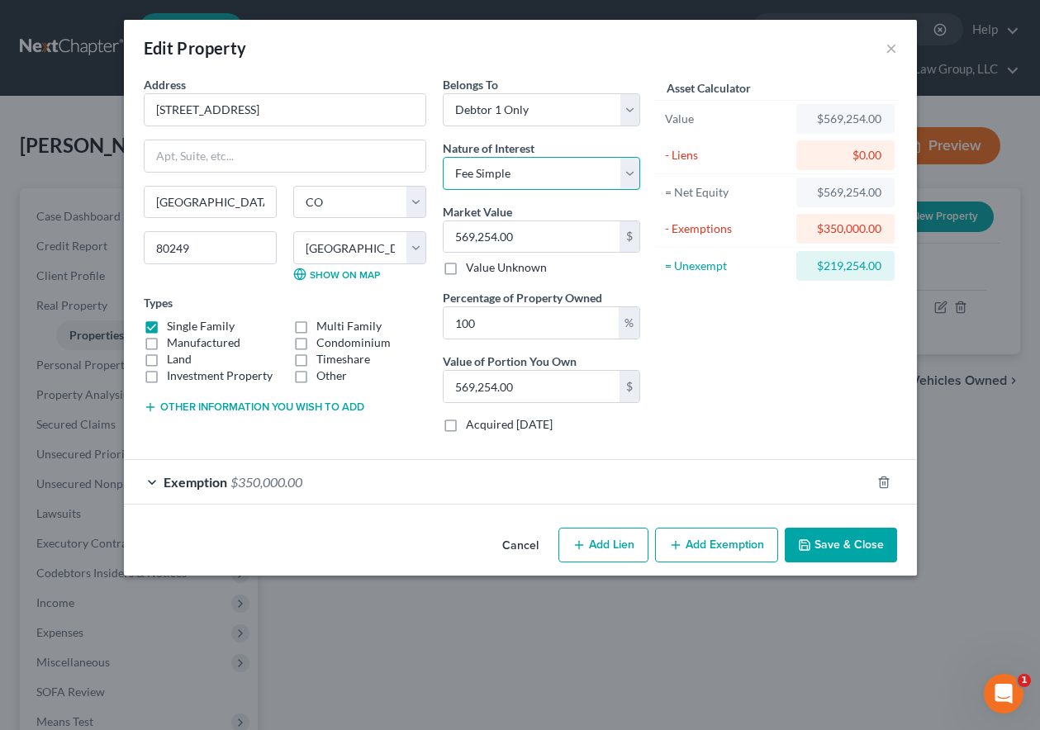
click at [543, 168] on select "Select Fee Simple Joint Tenant Life Estate Equitable Interest Future Interest T…" at bounding box center [541, 173] width 197 height 33
click at [443, 157] on select "Select Fee Simple Joint Tenant Life Estate Equitable Interest Future Interest T…" at bounding box center [541, 173] width 197 height 33
click at [541, 97] on select "Select Debtor 1 Only Debtor 2 Only Debtor 1 And Debtor 2 Only At Least One Of T…" at bounding box center [541, 109] width 197 height 33
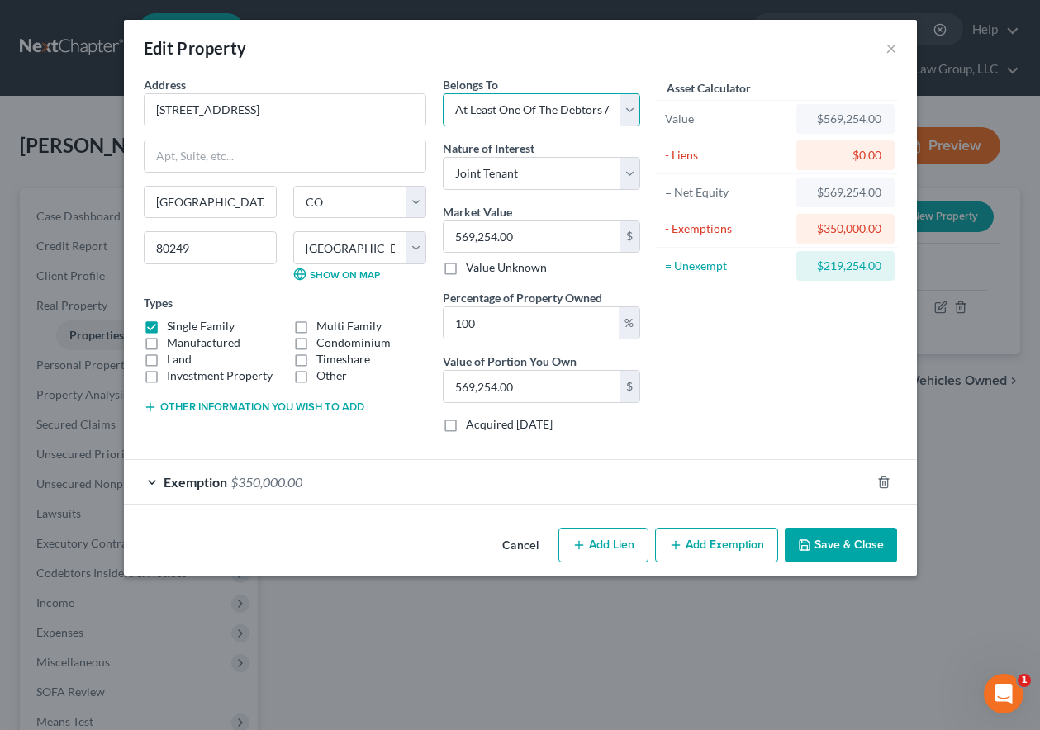
click at [443, 93] on select "Select Debtor 1 Only Debtor 2 Only Debtor 1 And Debtor 2 Only At Least One Of T…" at bounding box center [541, 109] width 197 height 33
drag, startPoint x: 493, startPoint y: 324, endPoint x: 412, endPoint y: 320, distance: 81.0
click at [415, 323] on div "Address * 19771 E [GEOGRAPHIC_DATA] [GEOGRAPHIC_DATA] [US_STATE][GEOGRAPHIC_DAT…" at bounding box center [391, 261] width 513 height 370
click at [846, 554] on button "Save & Close" at bounding box center [840, 545] width 112 height 35
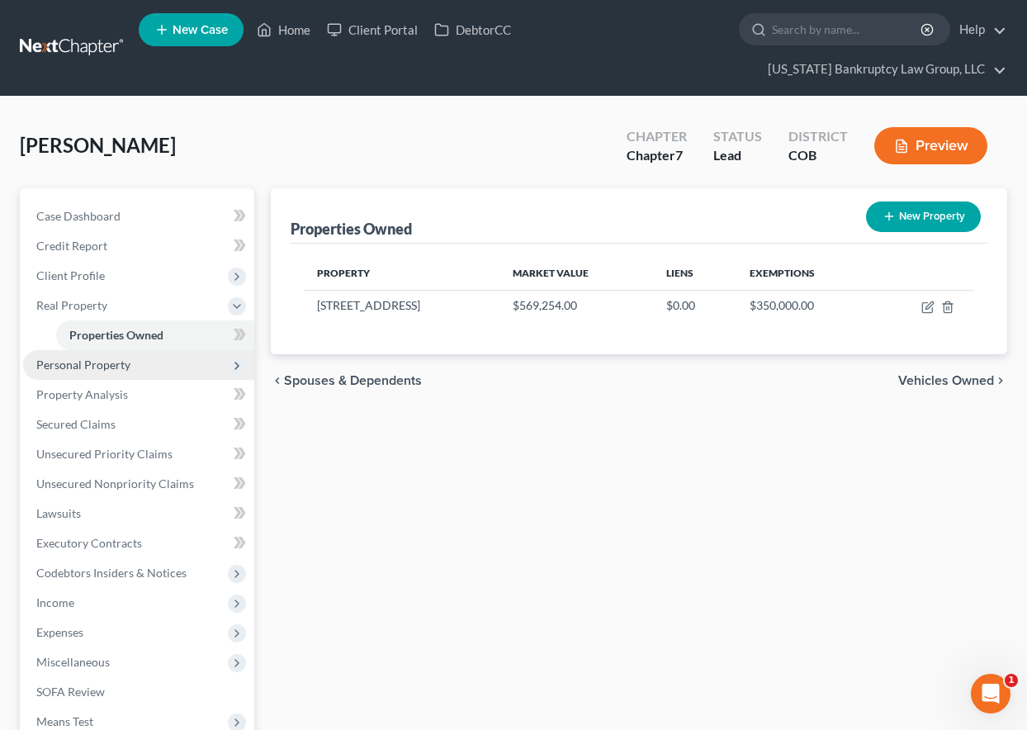
click at [107, 367] on span "Personal Property" at bounding box center [83, 365] width 94 height 14
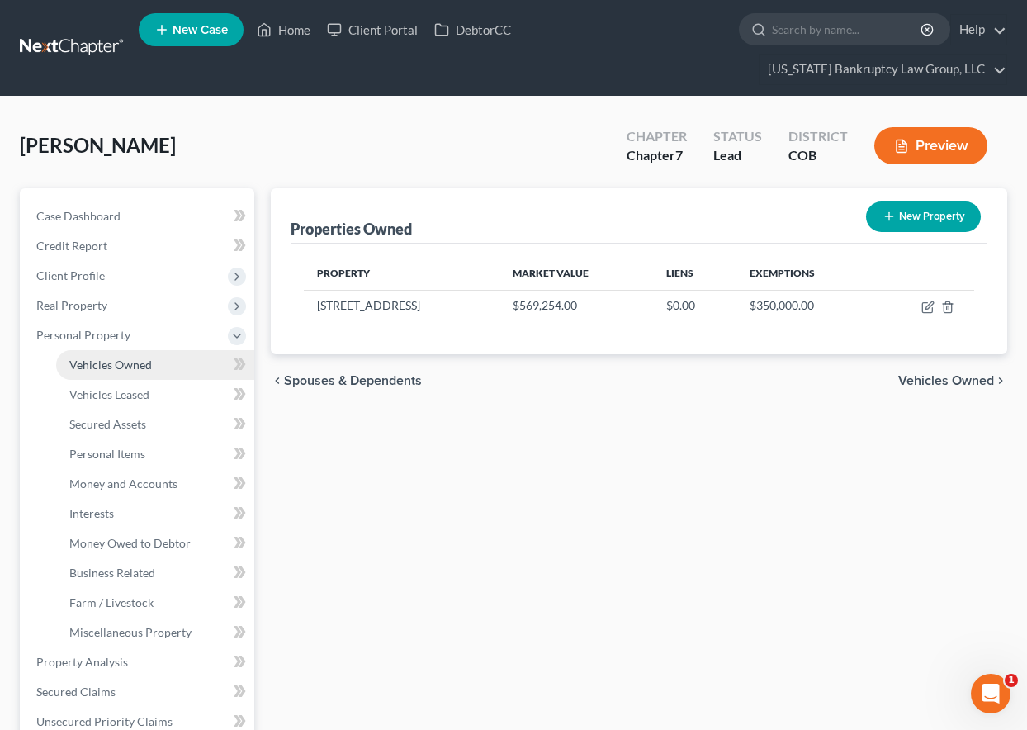
click at [111, 373] on link "Vehicles Owned" at bounding box center [155, 365] width 198 height 30
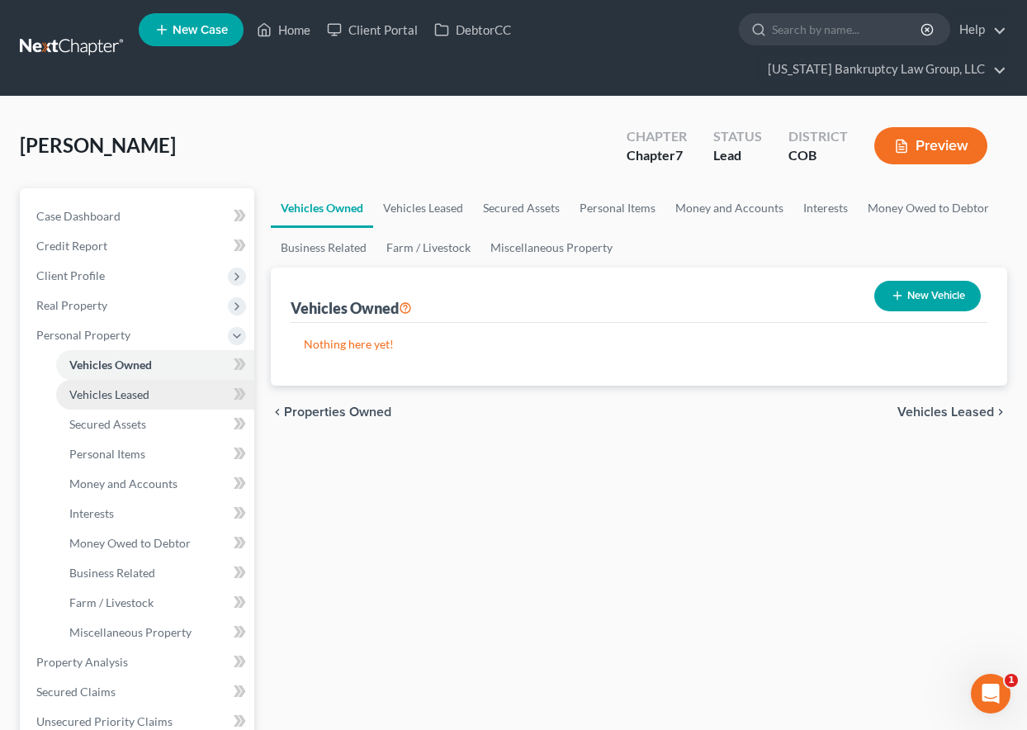
click at [116, 391] on span "Vehicles Leased" at bounding box center [109, 394] width 80 height 14
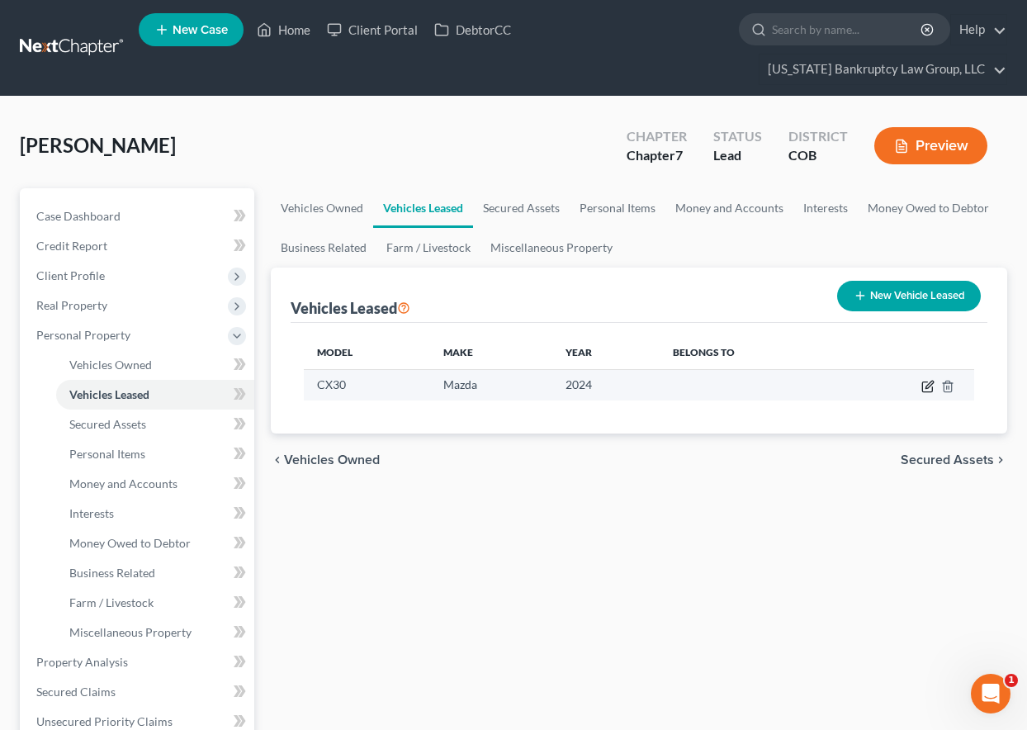
click at [924, 392] on icon "button" at bounding box center [927, 387] width 10 height 10
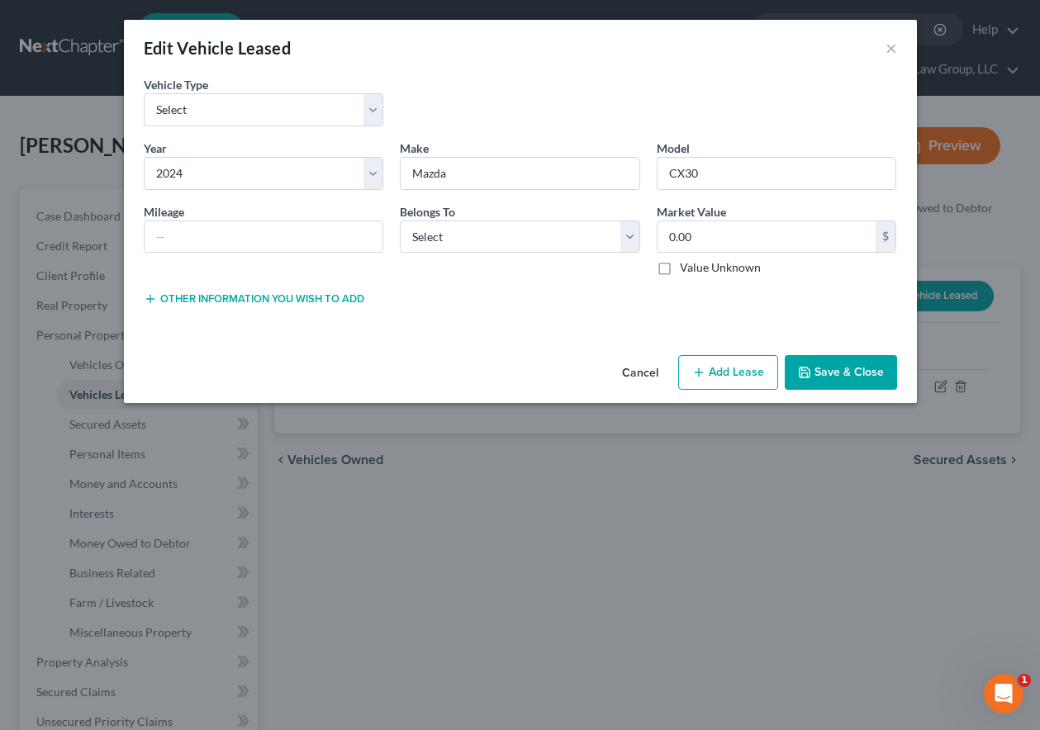
click at [824, 372] on button "Save & Close" at bounding box center [840, 372] width 112 height 35
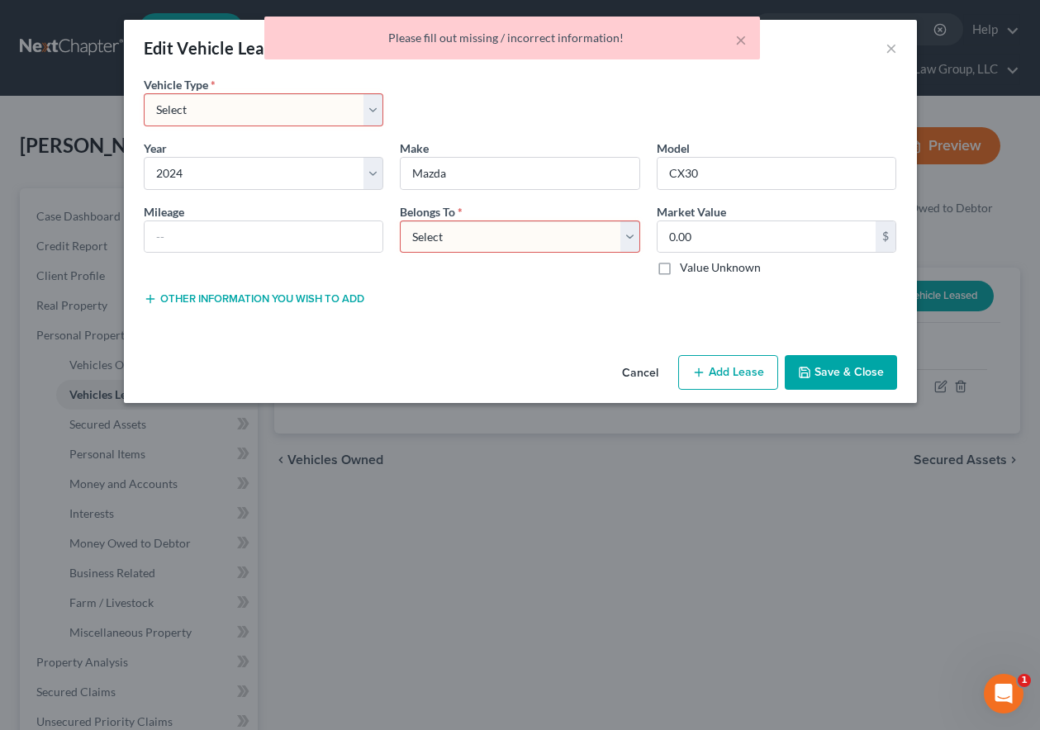
click at [436, 232] on select "Select Debtor 1 Only Debtor 2 Only Debtor 1 And Debtor 2 Only At Least One Of T…" at bounding box center [520, 236] width 240 height 33
click at [400, 220] on select "Select Debtor 1 Only Debtor 2 Only Debtor 1 And Debtor 2 Only At Least One Of T…" at bounding box center [520, 236] width 240 height 33
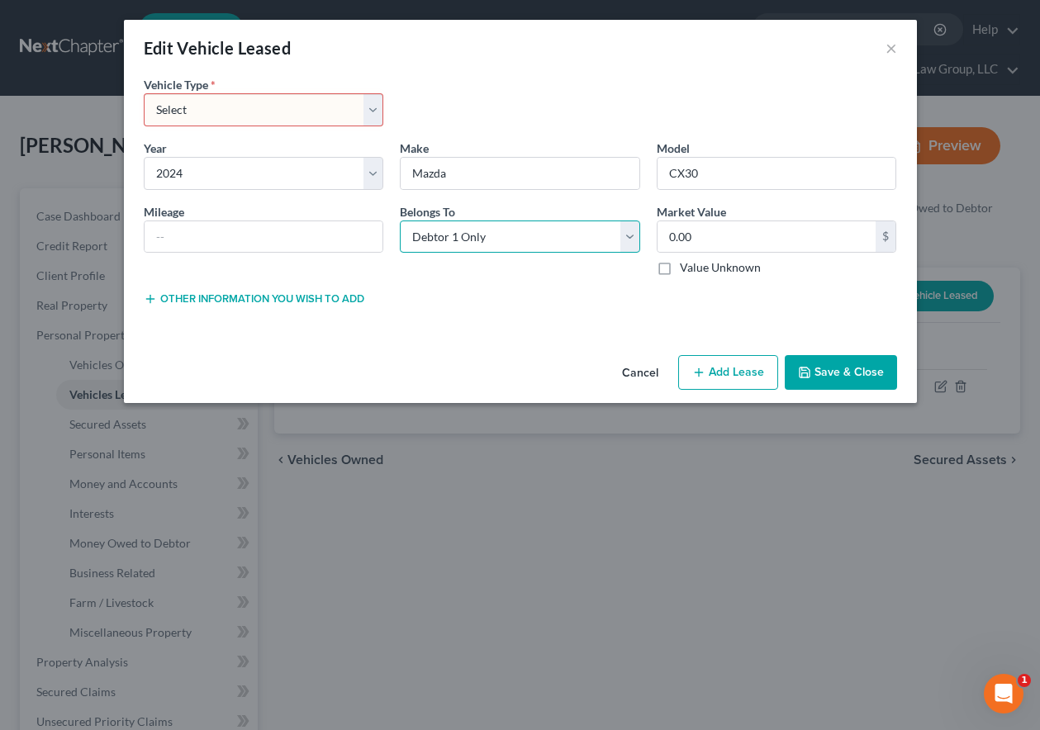
click at [522, 231] on select "Select Debtor 1 Only Debtor 2 Only Debtor 1 And Debtor 2 Only At Least One Of T…" at bounding box center [520, 236] width 240 height 33
click at [400, 220] on select "Select Debtor 1 Only Debtor 2 Only Debtor 1 And Debtor 2 Only At Least One Of T…" at bounding box center [520, 236] width 240 height 33
click at [303, 104] on select "Select Automobile Truck Trailer Watercraft Aircraft Motor Home Atv Other Vehicle" at bounding box center [264, 109] width 240 height 33
click at [144, 93] on select "Select Automobile Truck Trailer Watercraft Aircraft Motor Home Atv Other Vehicle" at bounding box center [264, 109] width 240 height 33
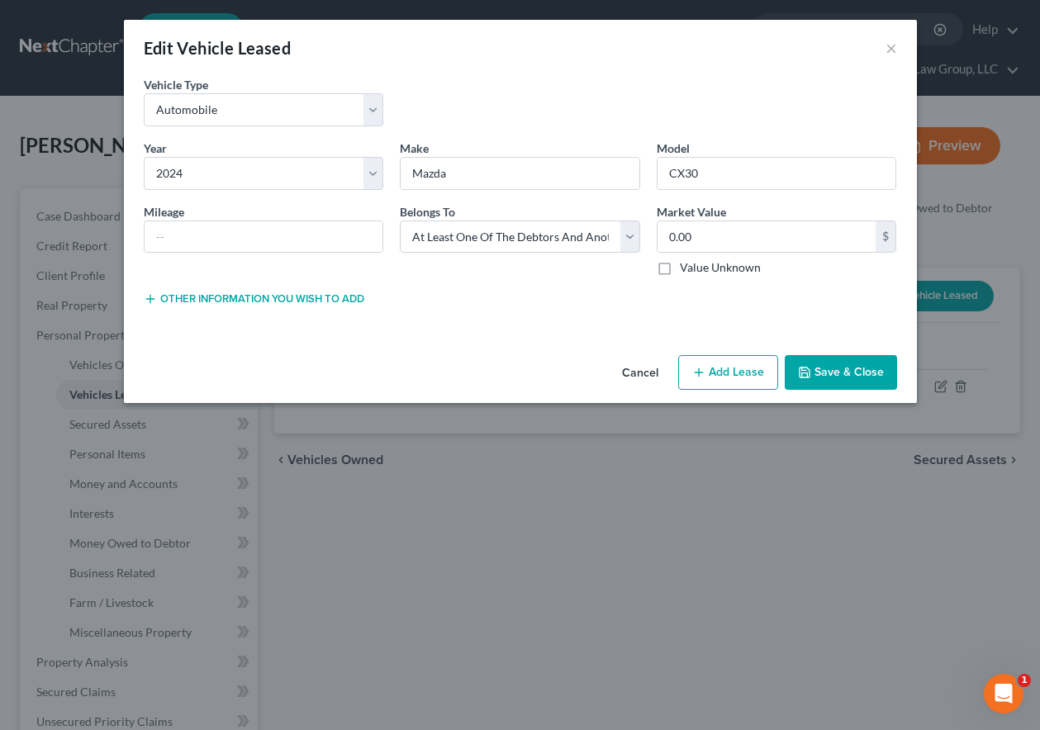
click at [820, 369] on button "Save & Close" at bounding box center [840, 372] width 112 height 35
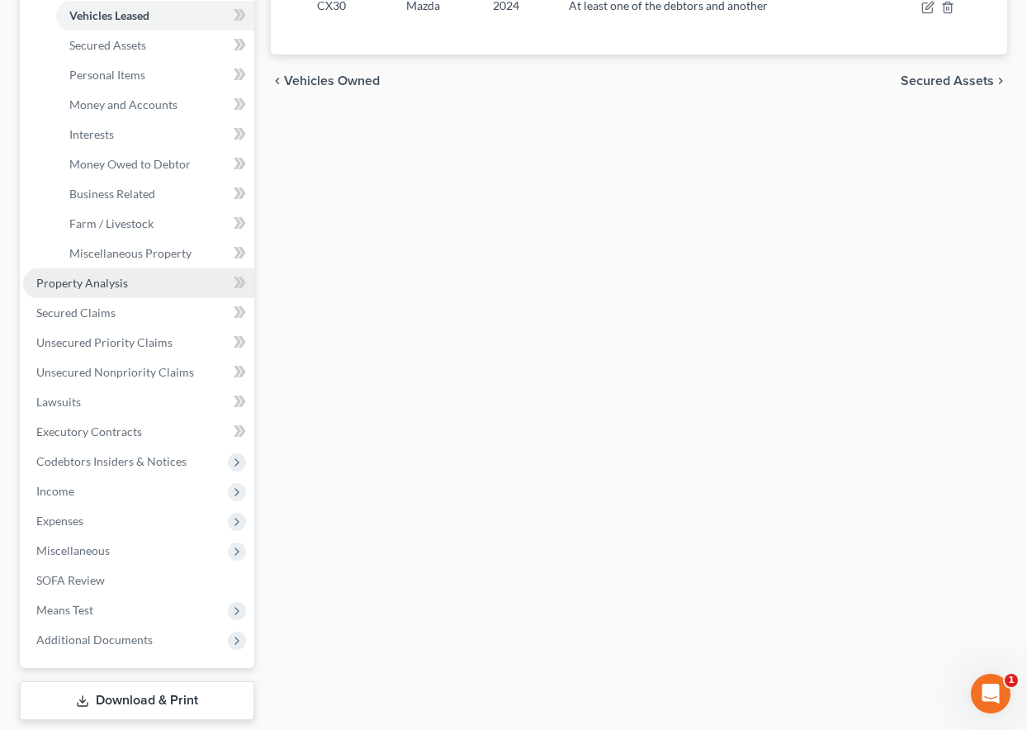
scroll to position [432, 0]
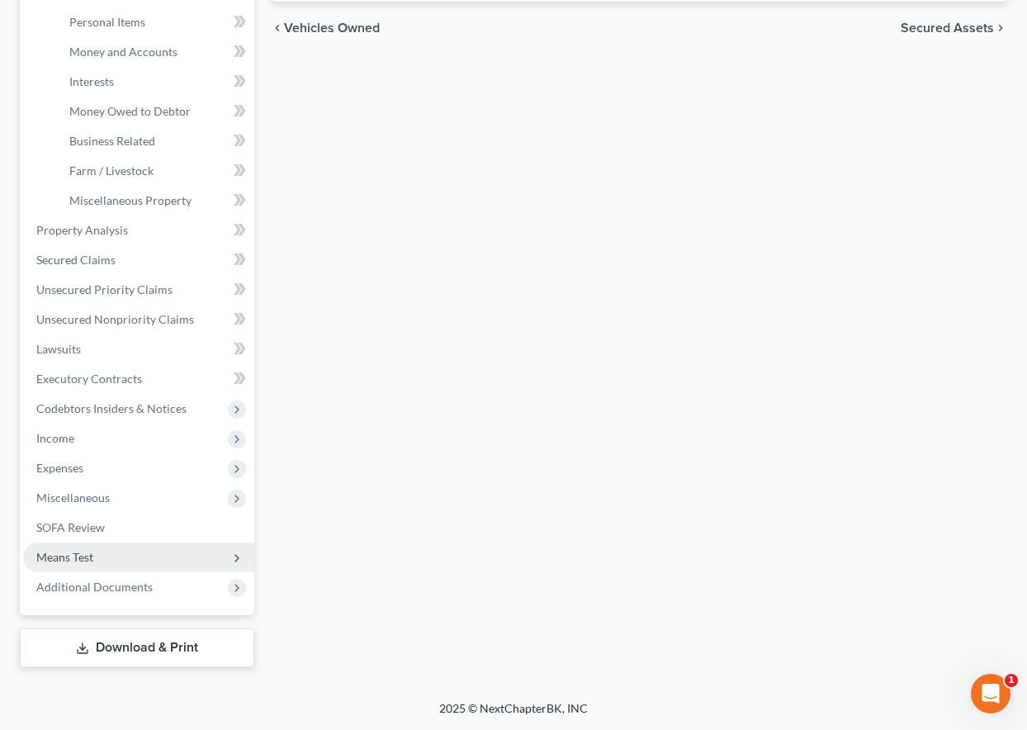
click at [83, 552] on span "Means Test" at bounding box center [64, 557] width 57 height 14
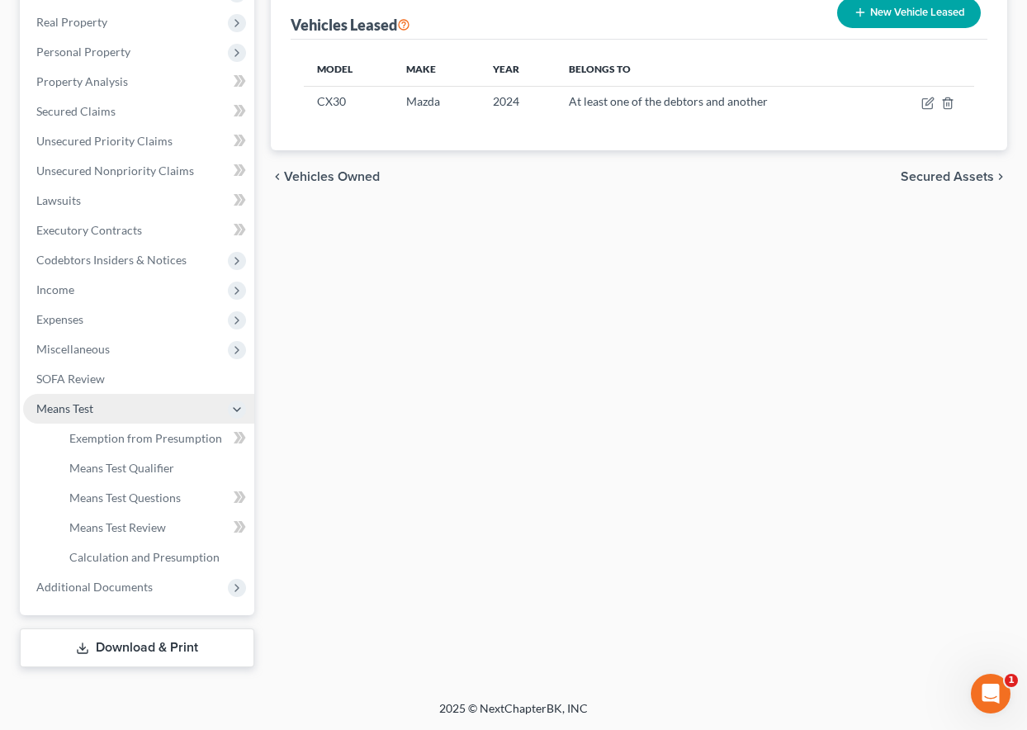
scroll to position [283, 0]
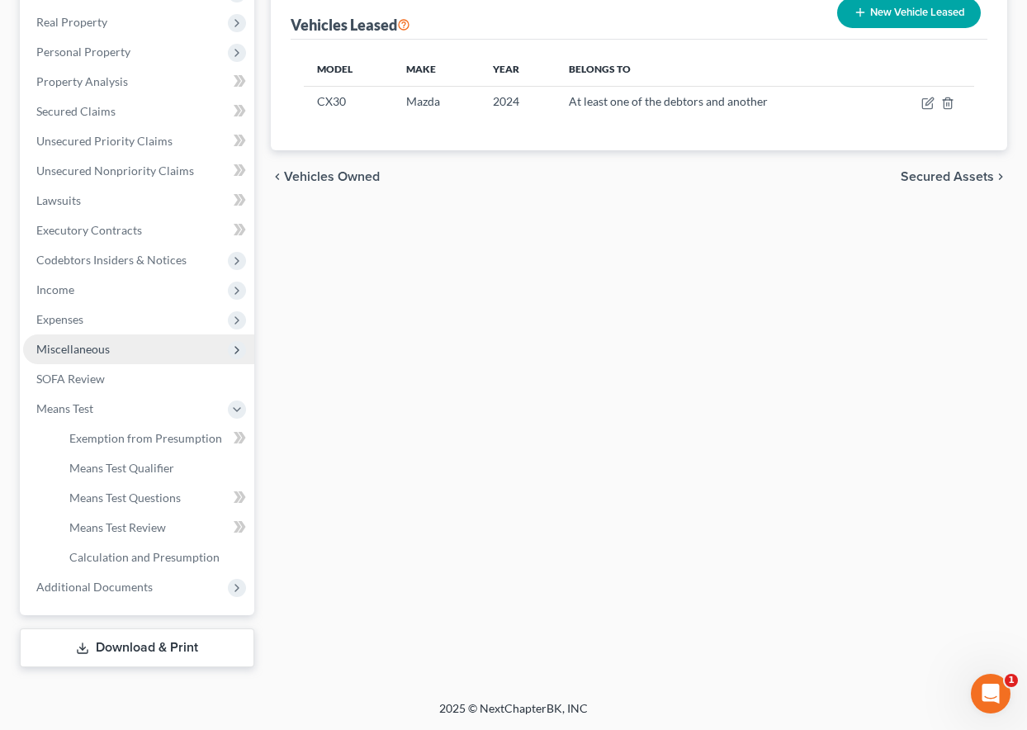
click at [76, 348] on span "Miscellaneous" at bounding box center [72, 349] width 73 height 14
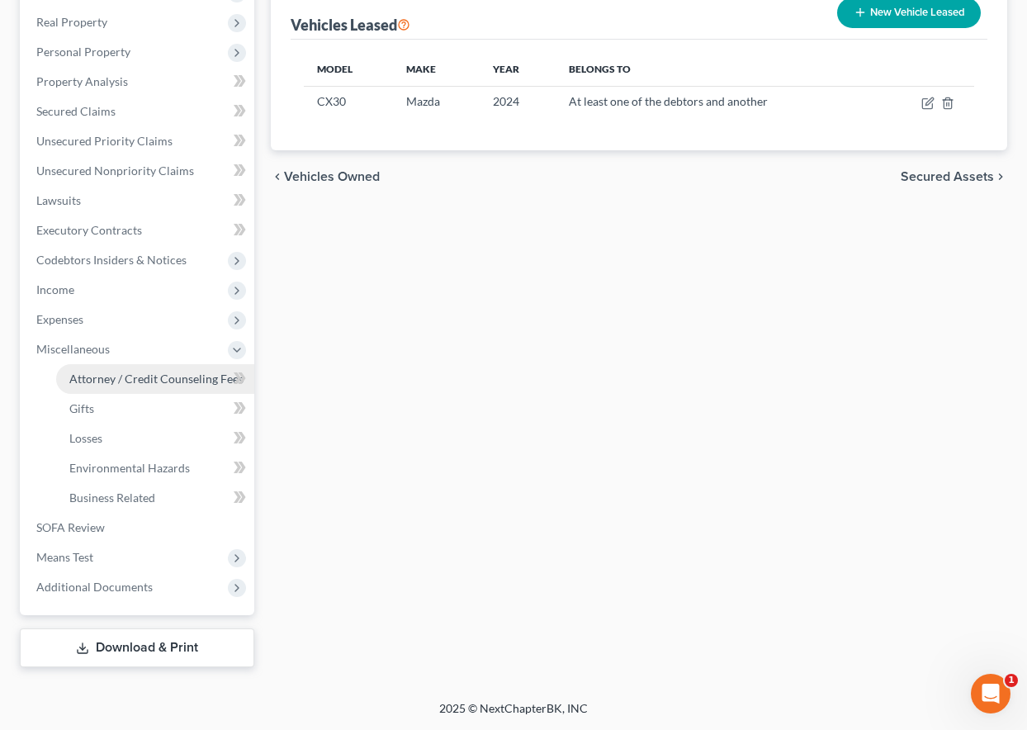
click at [194, 370] on link "Attorney / Credit Counseling Fees" at bounding box center [155, 379] width 198 height 30
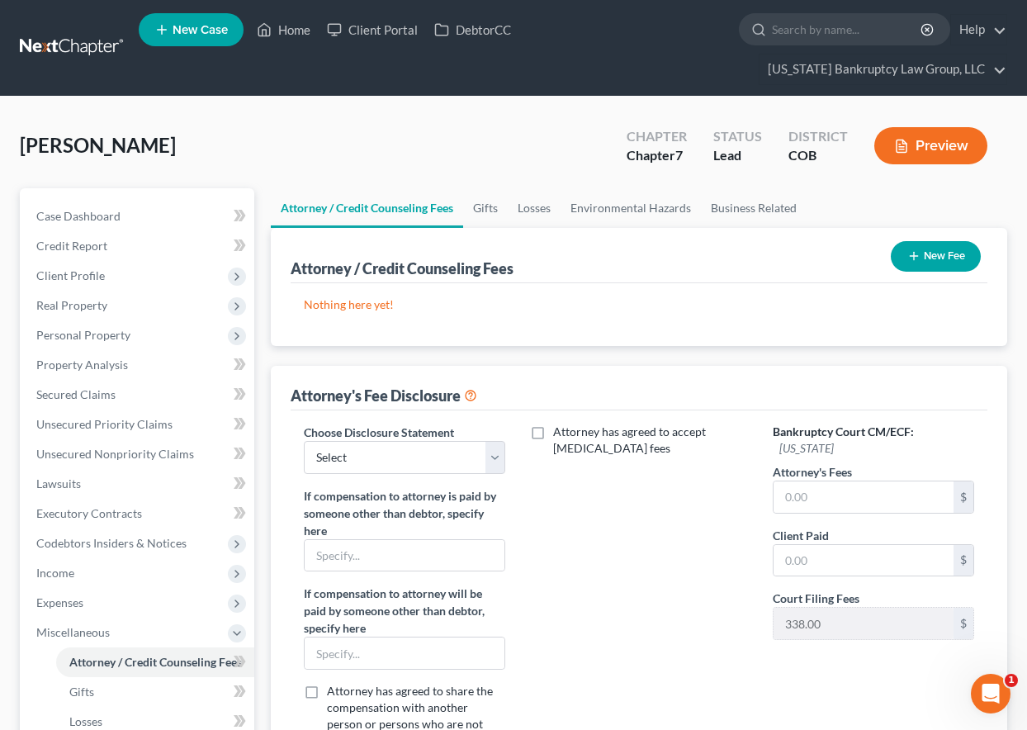
click at [924, 266] on button "New Fee" at bounding box center [936, 256] width 90 height 31
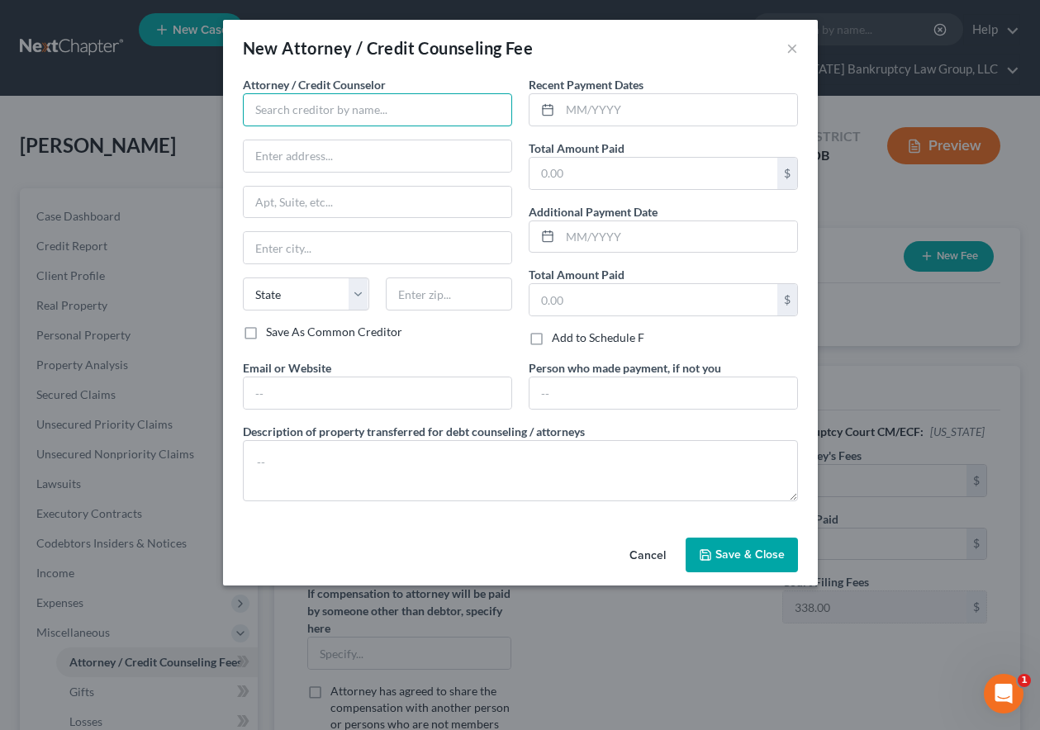
click at [414, 111] on input "text" at bounding box center [377, 109] width 269 height 33
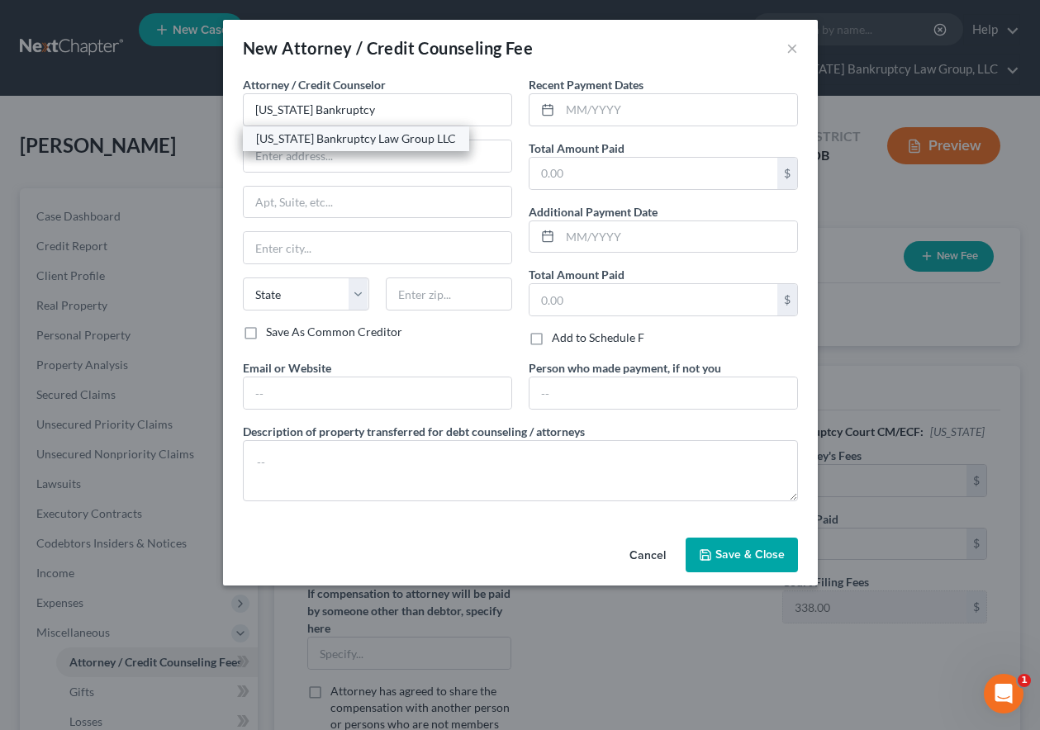
click at [386, 140] on div "[US_STATE] Bankruptcy Law Group LLC" at bounding box center [356, 138] width 200 height 17
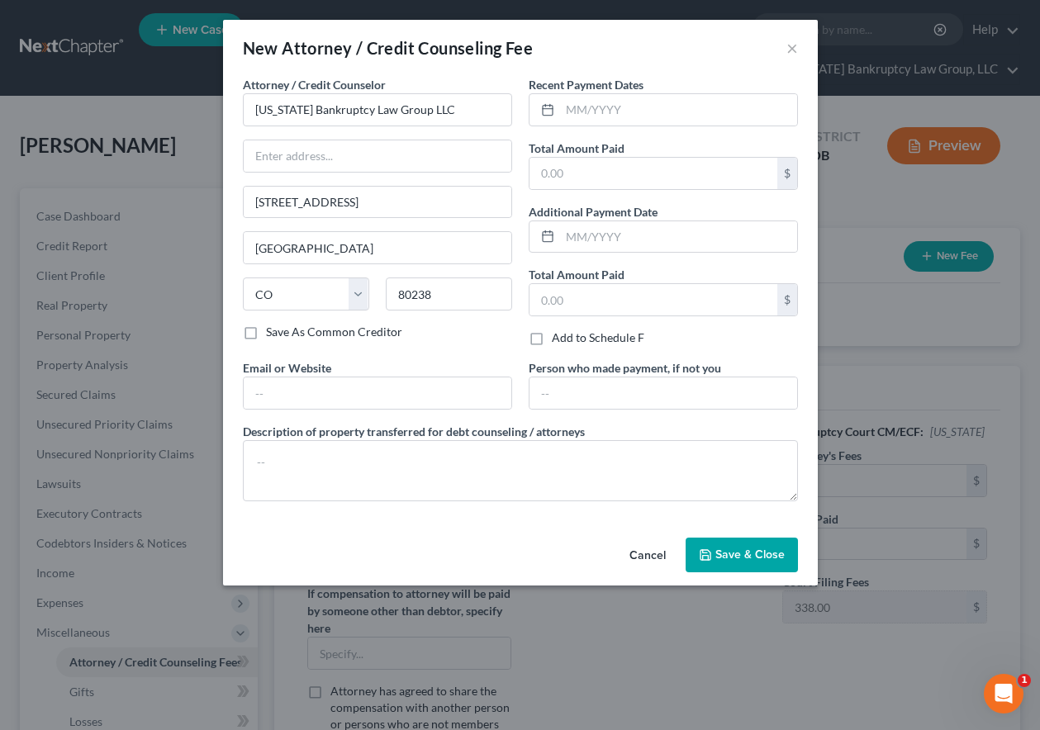
drag, startPoint x: 245, startPoint y: 332, endPoint x: 256, endPoint y: 334, distance: 10.9
click at [266, 334] on label "Save As Common Creditor" at bounding box center [334, 332] width 136 height 17
click at [272, 334] on input "Save As Common Creditor" at bounding box center [277, 329] width 11 height 11
click at [624, 162] on input "text" at bounding box center [653, 173] width 248 height 31
click at [751, 553] on span "Save & Close" at bounding box center [749, 554] width 69 height 14
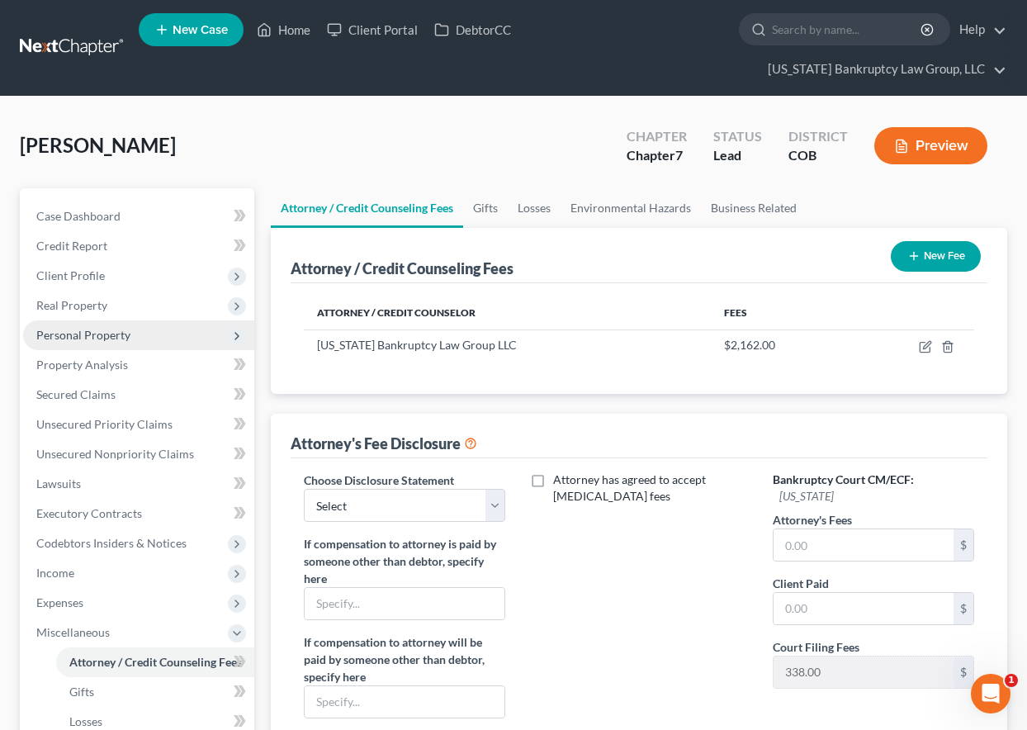
click at [92, 329] on span "Personal Property" at bounding box center [83, 335] width 94 height 14
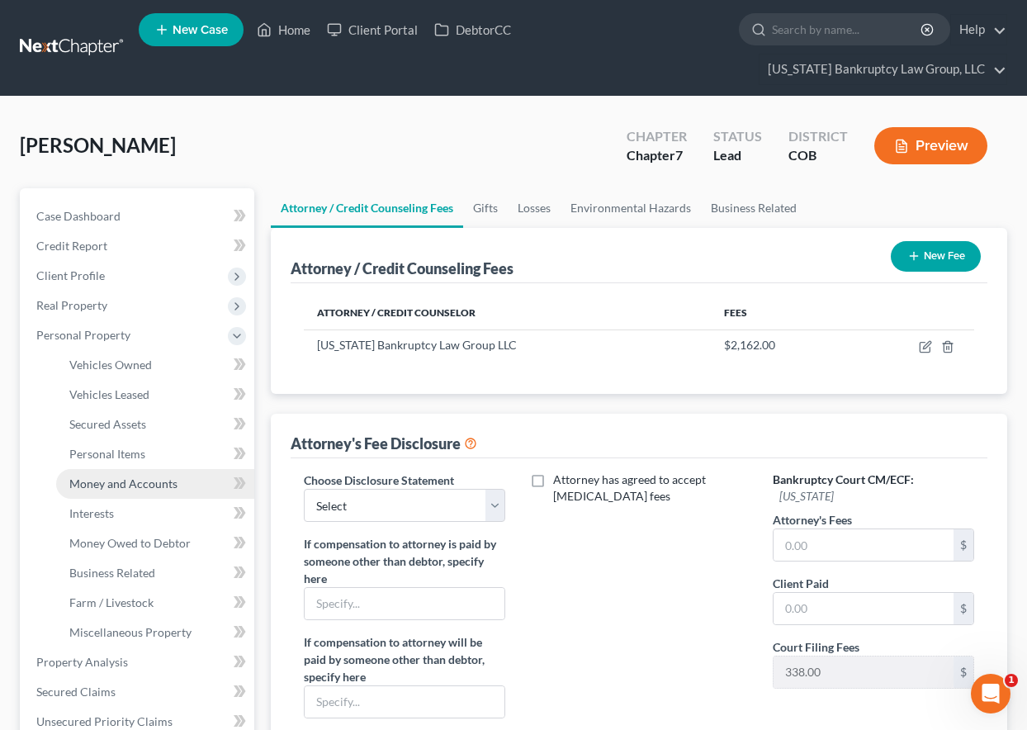
click at [126, 477] on span "Money and Accounts" at bounding box center [123, 483] width 108 height 14
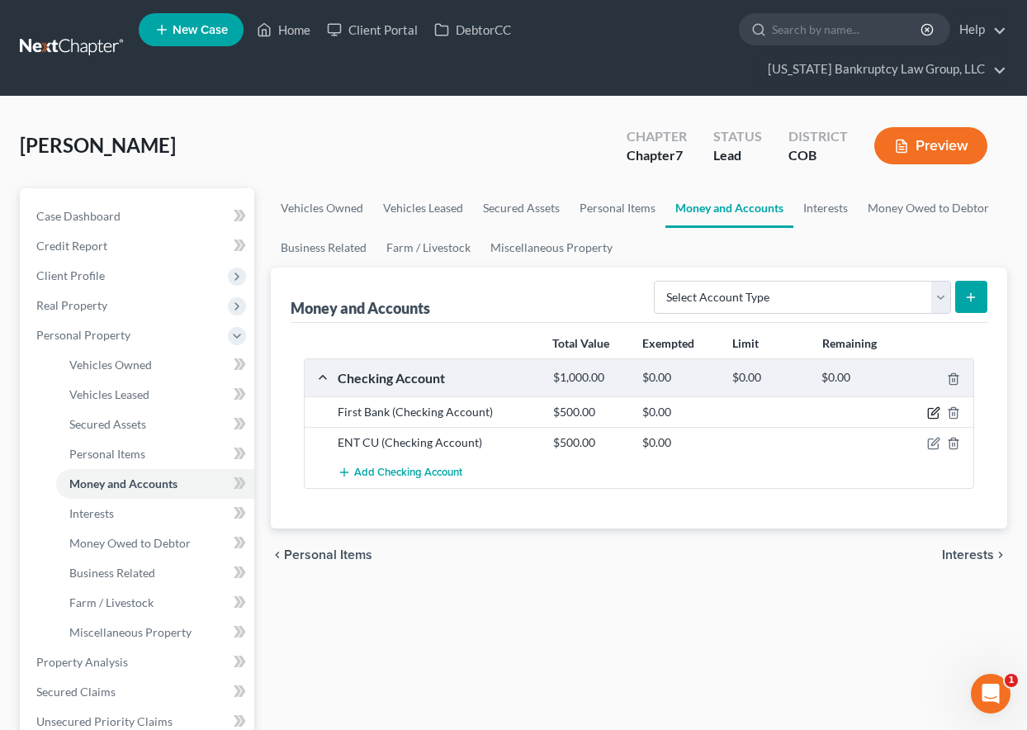
click at [933, 416] on icon "button" at bounding box center [933, 412] width 13 height 13
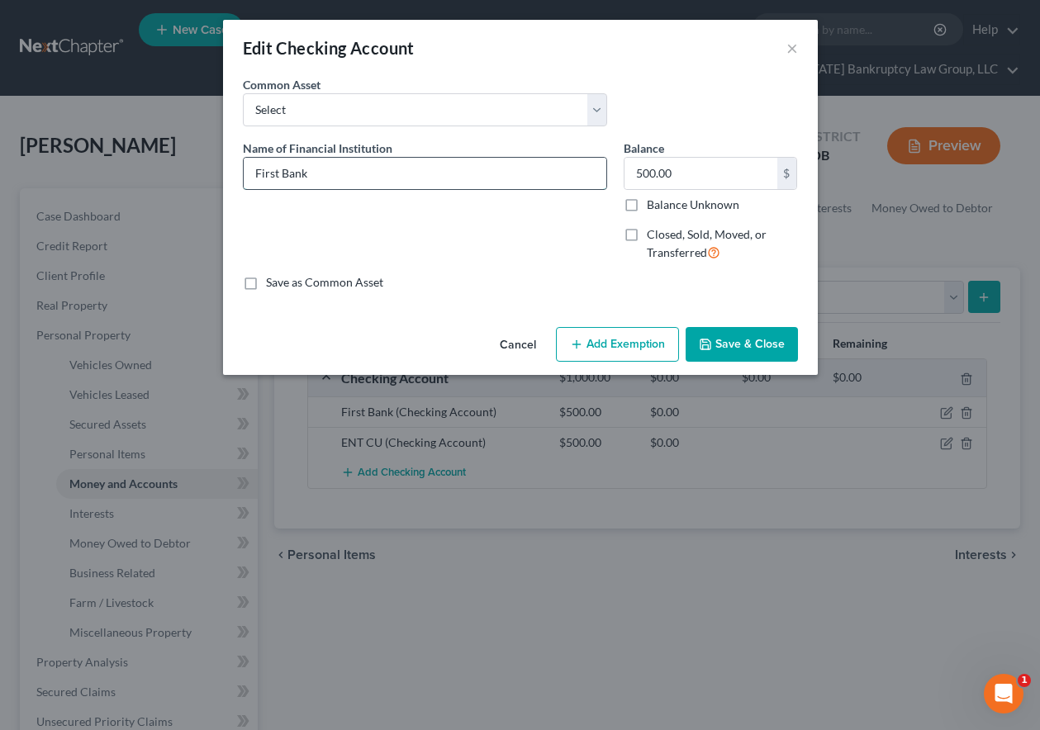
click at [363, 170] on input "First Bank" at bounding box center [425, 173] width 362 height 31
click at [614, 351] on button "Add Exemption" at bounding box center [617, 344] width 123 height 35
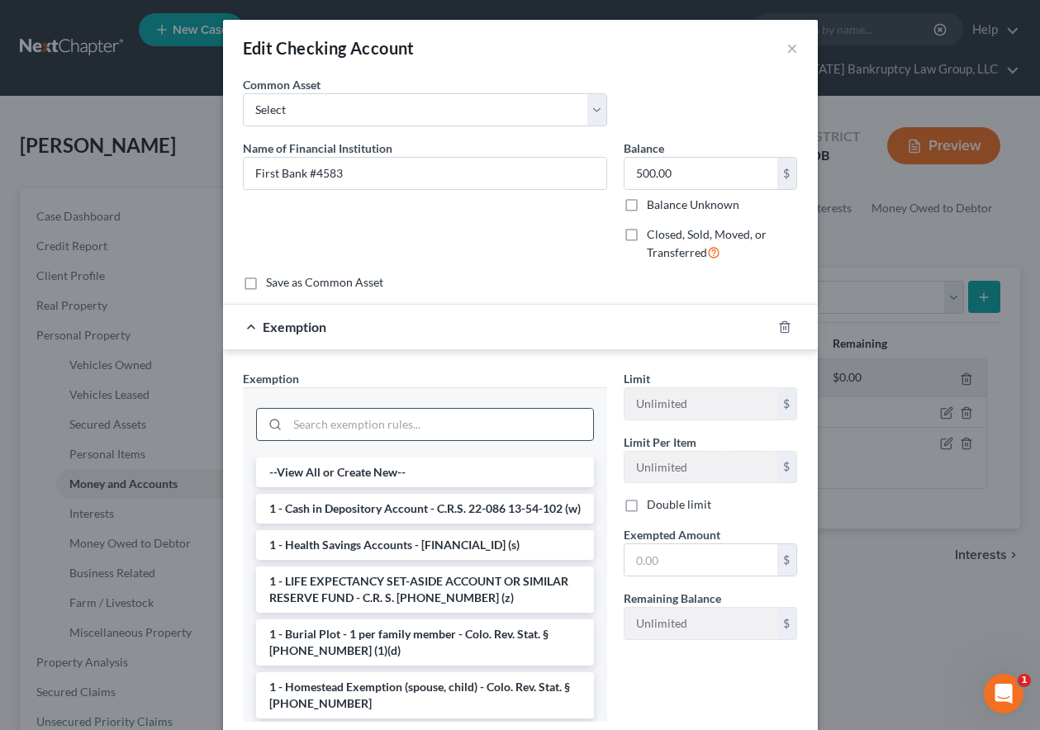
click at [472, 433] on input "search" at bounding box center [440, 424] width 306 height 31
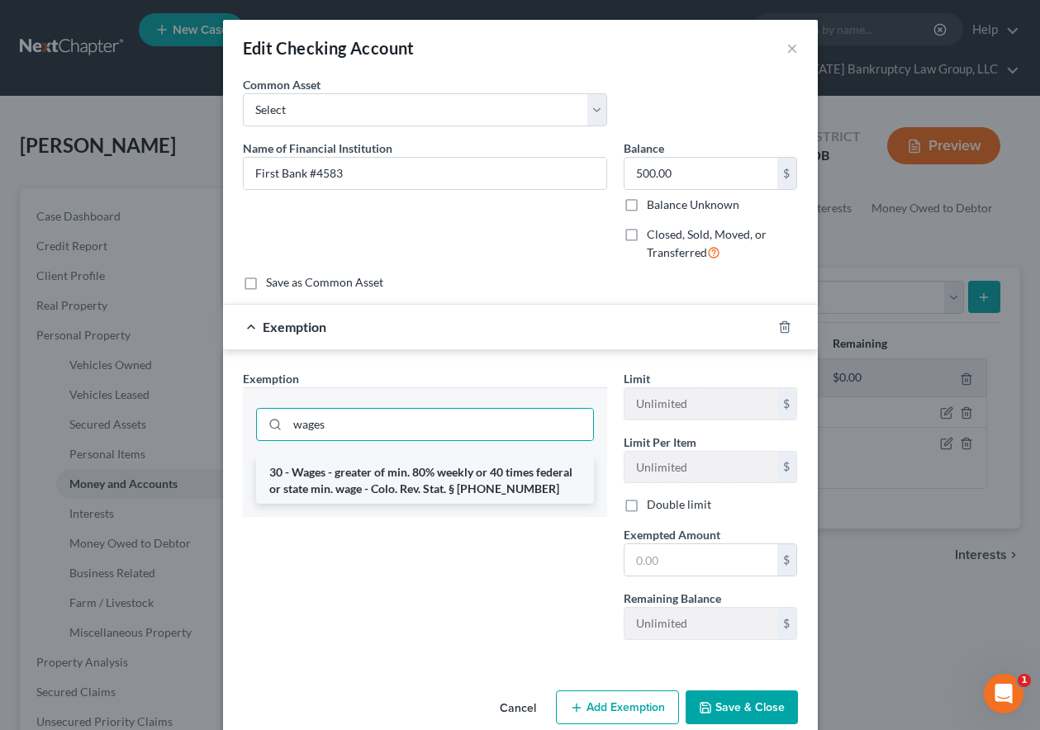
click at [452, 490] on li "30 - Wages - greater of min. 80% weekly or 40 times federal or state min. wage …" at bounding box center [425, 480] width 338 height 46
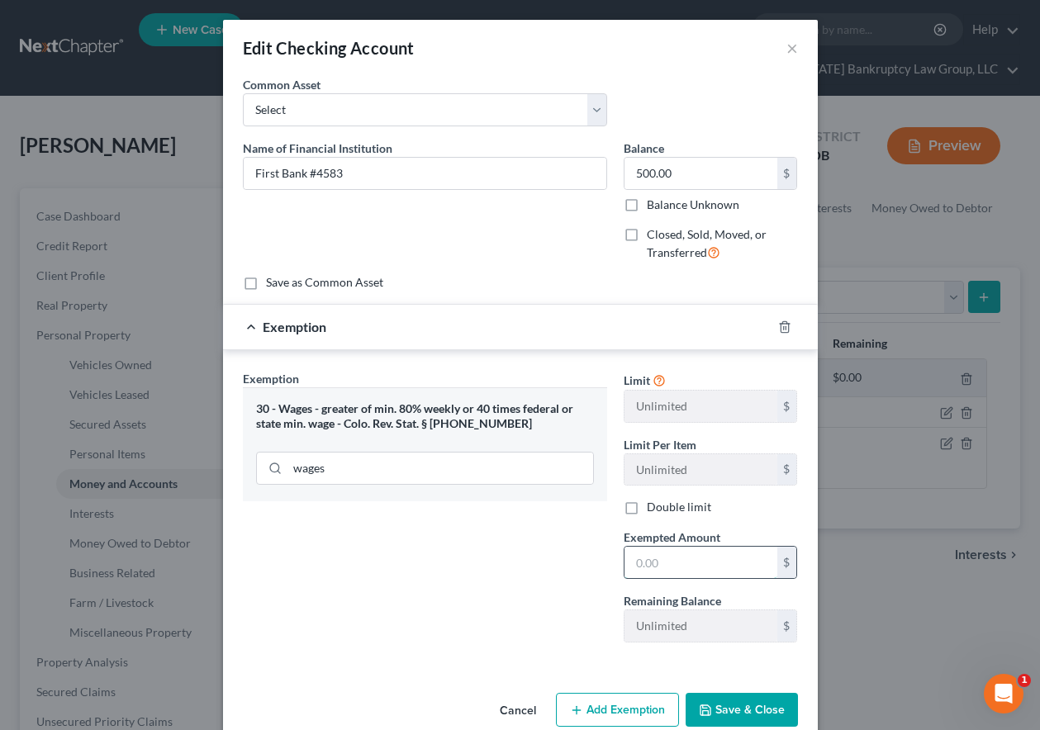
click at [747, 566] on input "text" at bounding box center [700, 562] width 153 height 31
click at [647, 202] on label "Balance Unknown" at bounding box center [693, 205] width 92 height 17
click at [653, 202] on input "Balance Unknown" at bounding box center [658, 202] width 11 height 11
click at [756, 708] on button "Save & Close" at bounding box center [741, 710] width 112 height 35
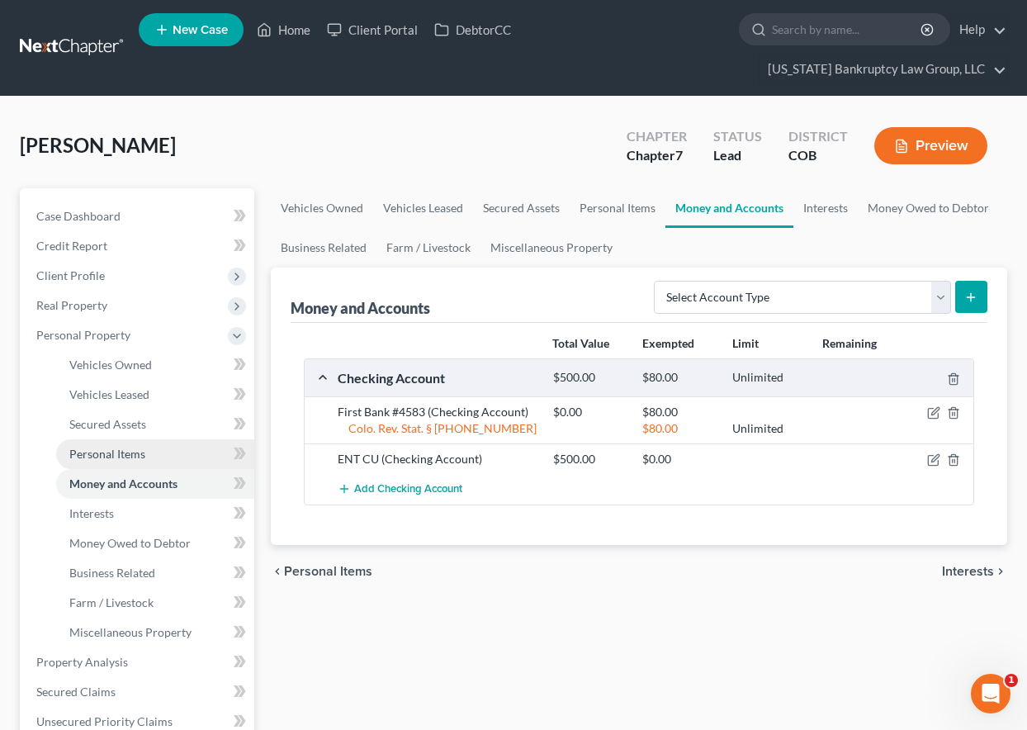
click at [112, 457] on span "Personal Items" at bounding box center [107, 454] width 76 height 14
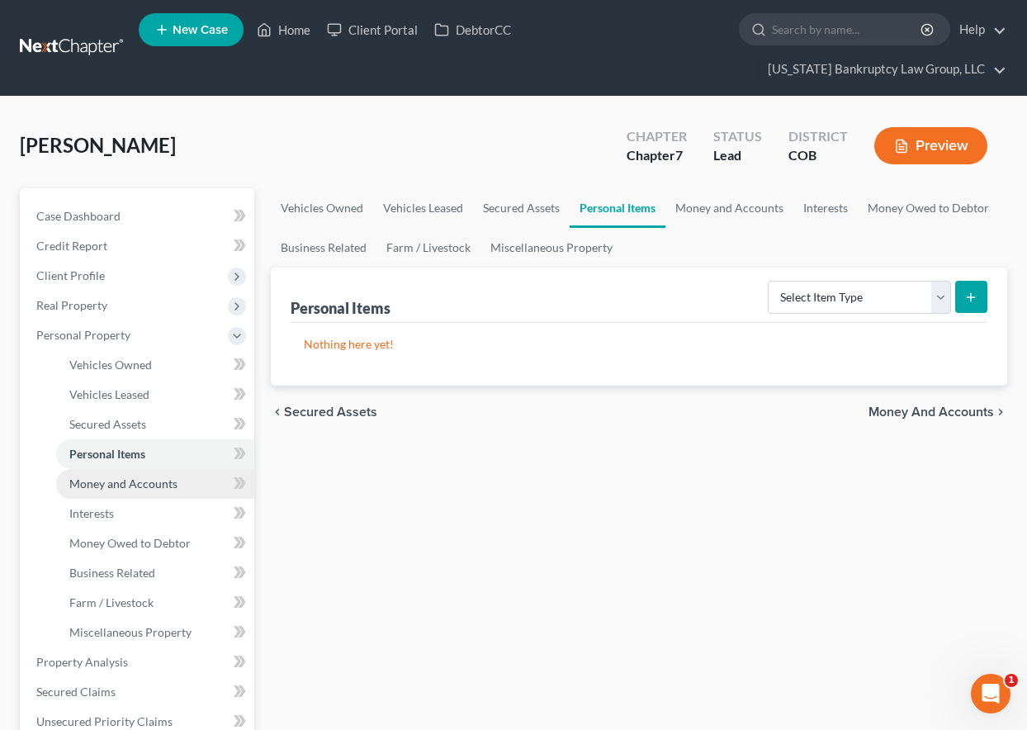
click at [121, 481] on span "Money and Accounts" at bounding box center [123, 483] width 108 height 14
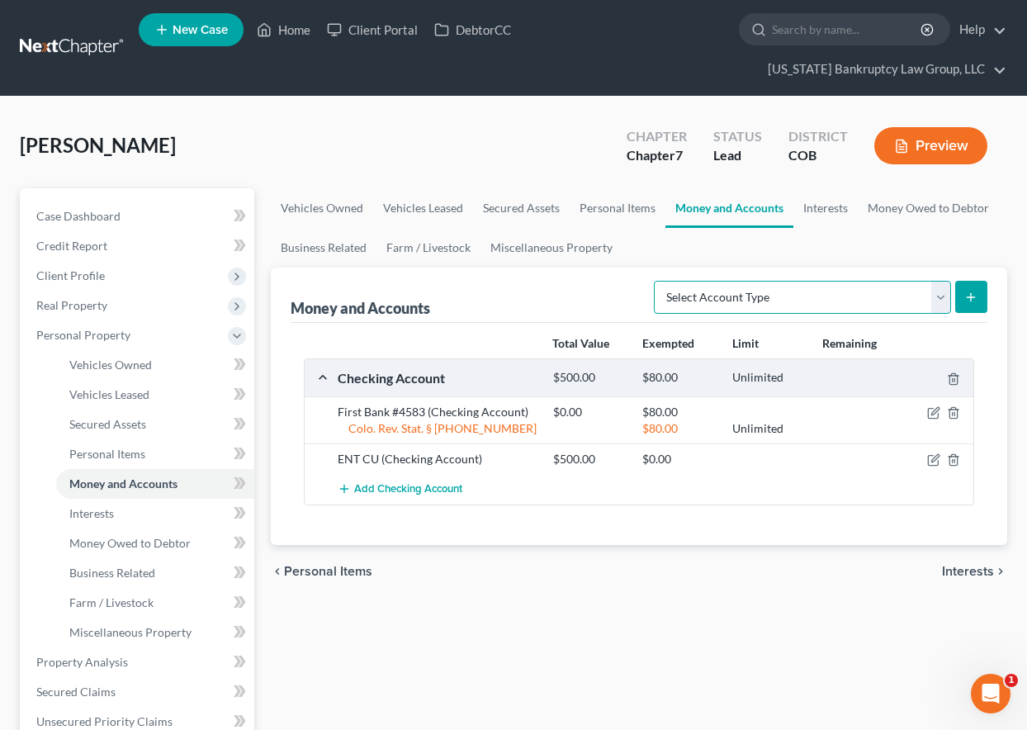
click at [808, 303] on select "Select Account Type Brokerage Cash on Hand Certificates of Deposit Checking Acc…" at bounding box center [802, 297] width 297 height 33
click at [657, 281] on select "Select Account Type Brokerage Cash on Hand Certificates of Deposit Checking Acc…" at bounding box center [802, 297] width 297 height 33
click at [981, 291] on button "submit" at bounding box center [971, 297] width 32 height 32
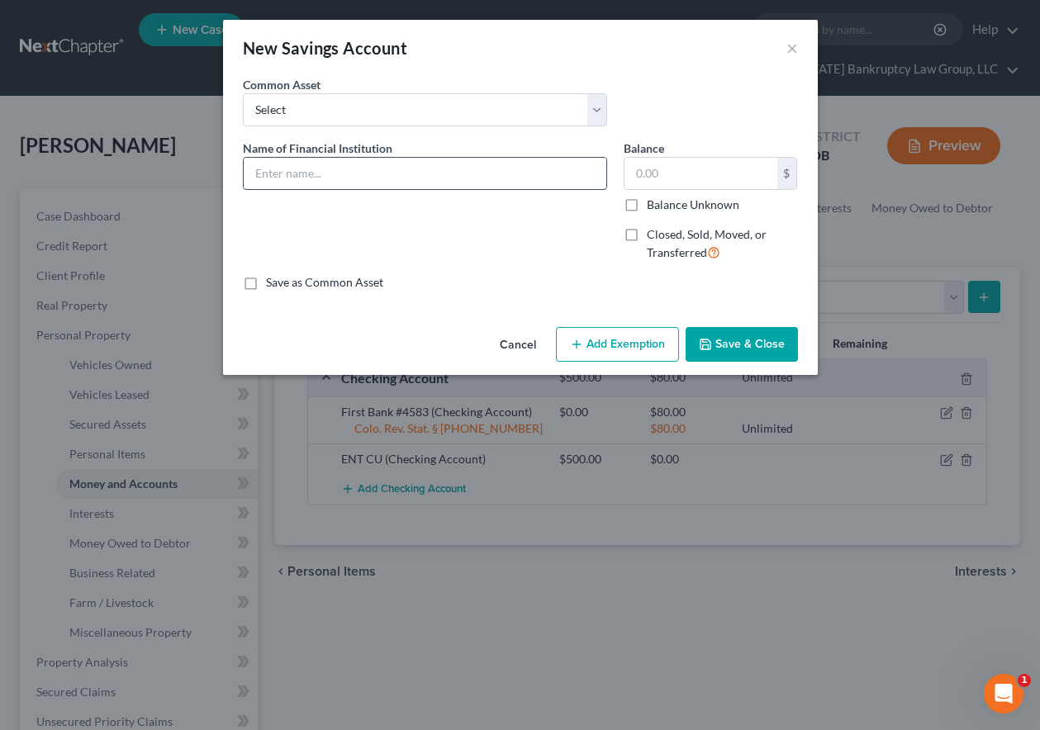
click at [438, 165] on input "text" at bounding box center [425, 173] width 362 height 31
click at [653, 197] on input "Balance Unknown" at bounding box center [658, 202] width 11 height 11
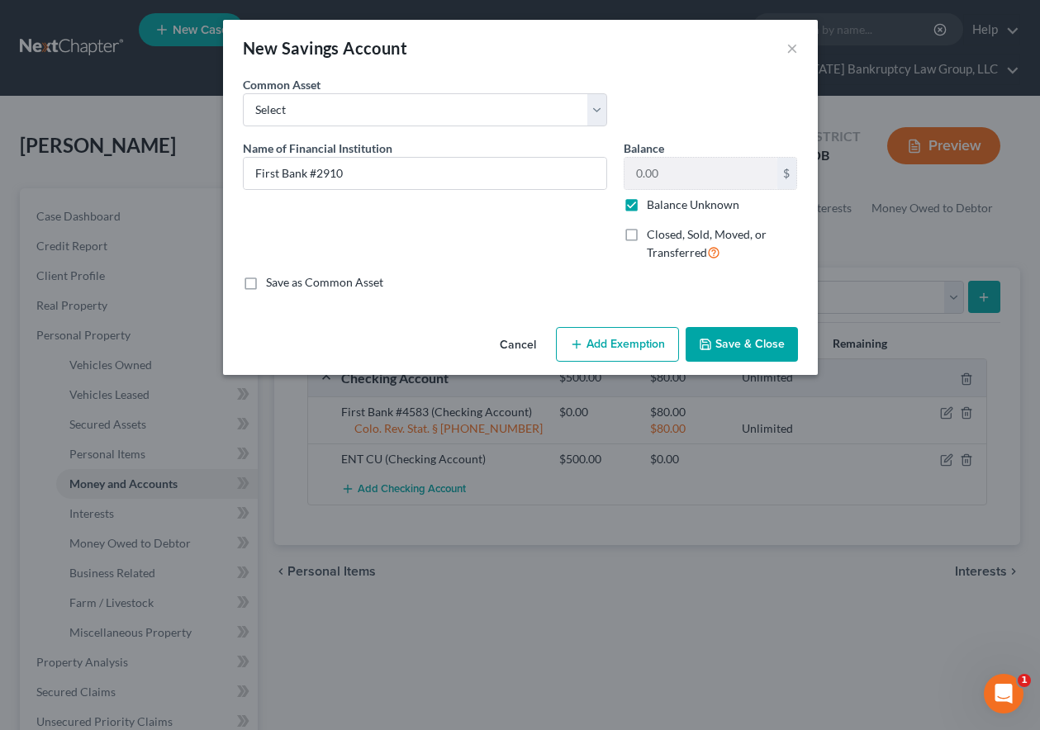
click at [613, 322] on div "Cancel Add Exemption Save & Close" at bounding box center [520, 347] width 594 height 54
click at [612, 333] on button "Add Exemption" at bounding box center [617, 344] width 123 height 35
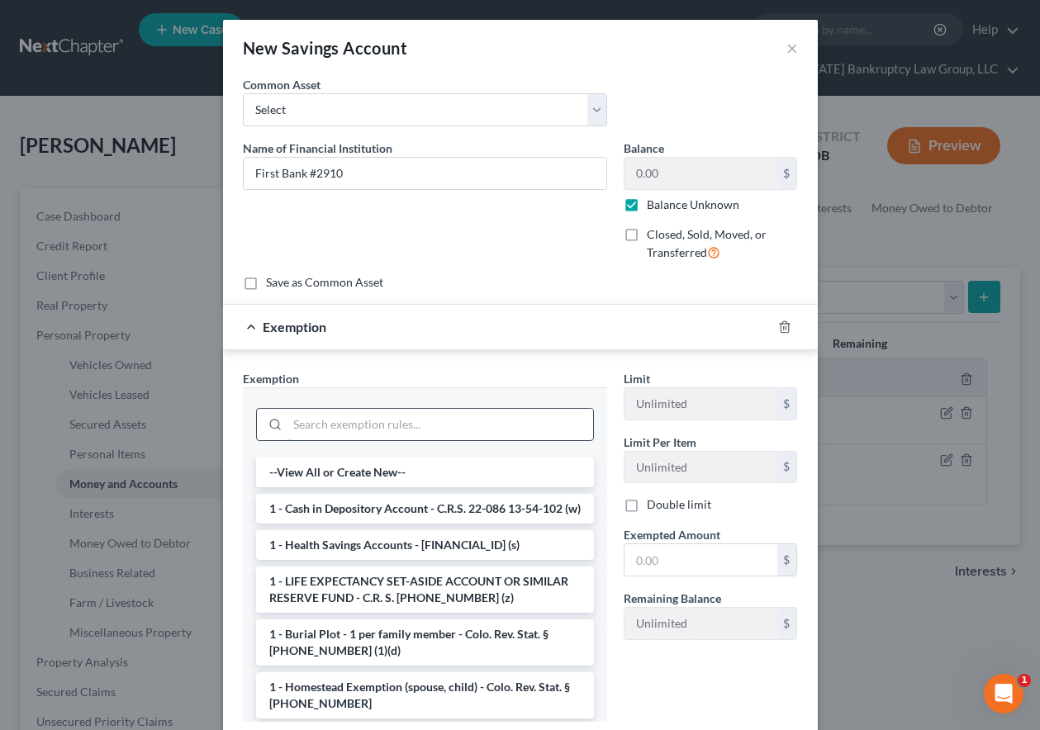
click at [403, 414] on input "search" at bounding box center [440, 424] width 306 height 31
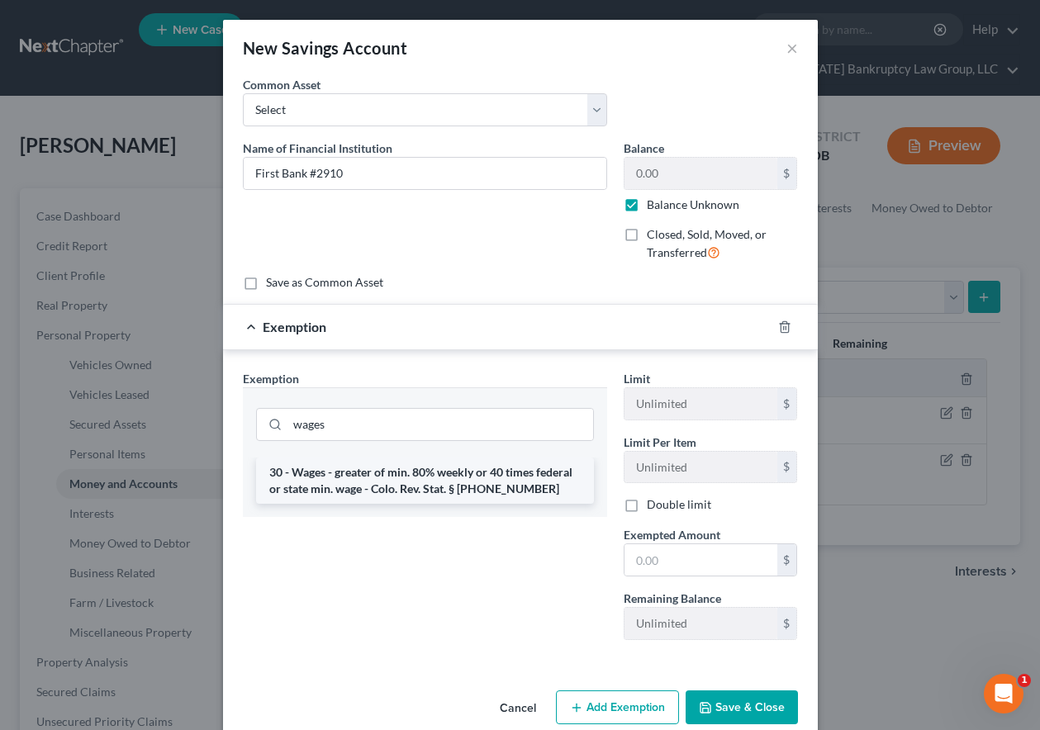
click at [389, 488] on li "30 - Wages - greater of min. 80% weekly or 40 times federal or state min. wage …" at bounding box center [425, 480] width 338 height 46
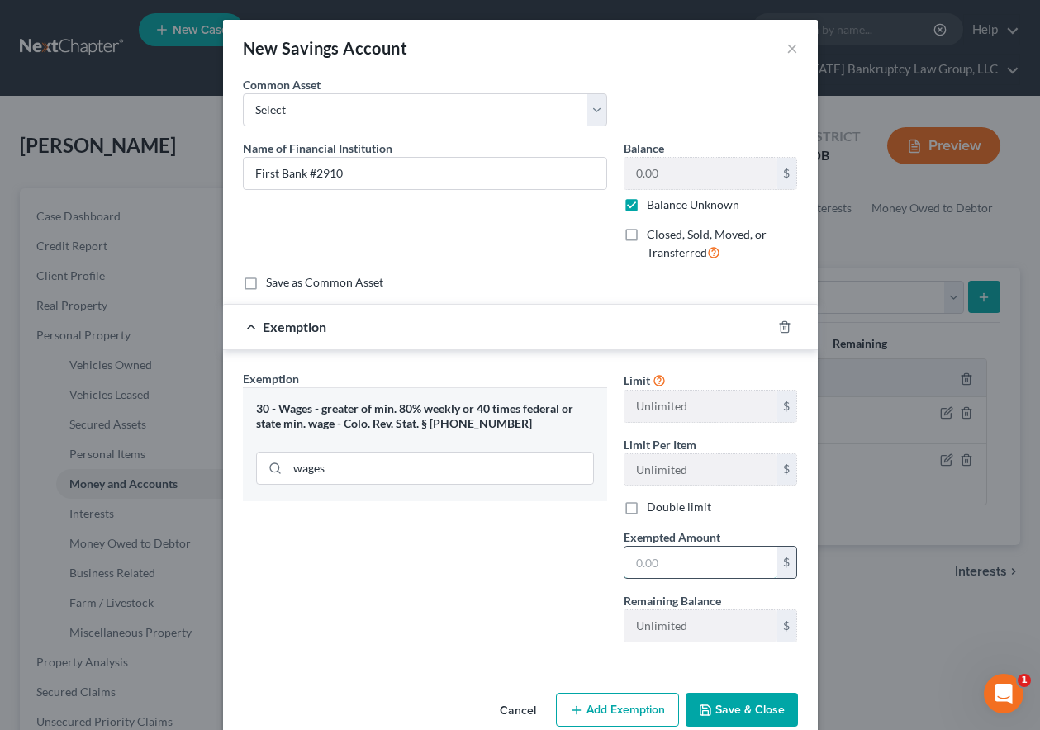
click at [694, 566] on input "text" at bounding box center [700, 562] width 153 height 31
click at [757, 707] on button "Save & Close" at bounding box center [741, 710] width 112 height 35
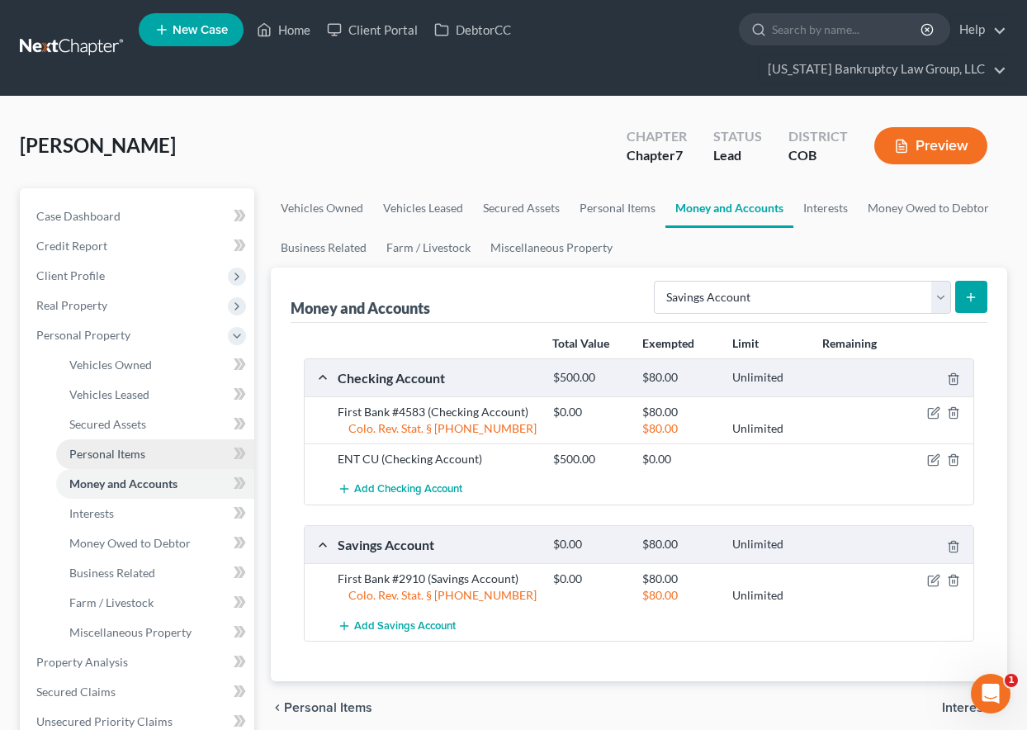
click at [129, 452] on span "Personal Items" at bounding box center [107, 454] width 76 height 14
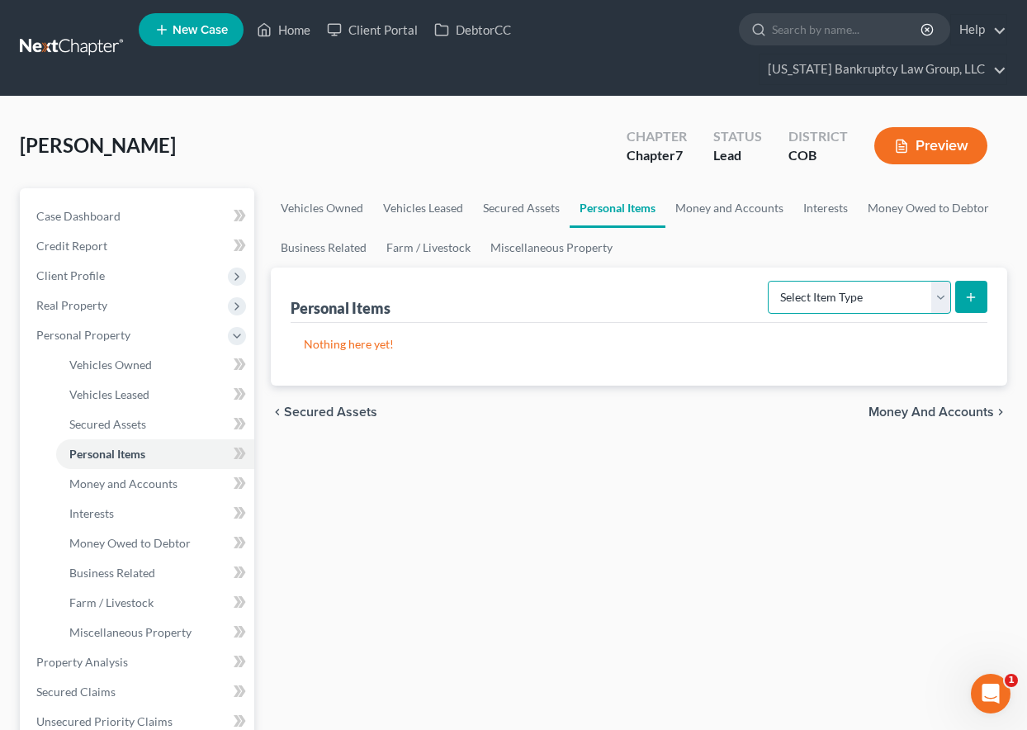
click at [838, 292] on select "Select Item Type Clothing Collectibles Of Value Electronics Firearms Household …" at bounding box center [859, 297] width 183 height 33
click at [770, 281] on select "Select Item Type Clothing Collectibles Of Value Electronics Firearms Household …" at bounding box center [859, 297] width 183 height 33
click at [978, 291] on icon "submit" at bounding box center [970, 297] width 13 height 13
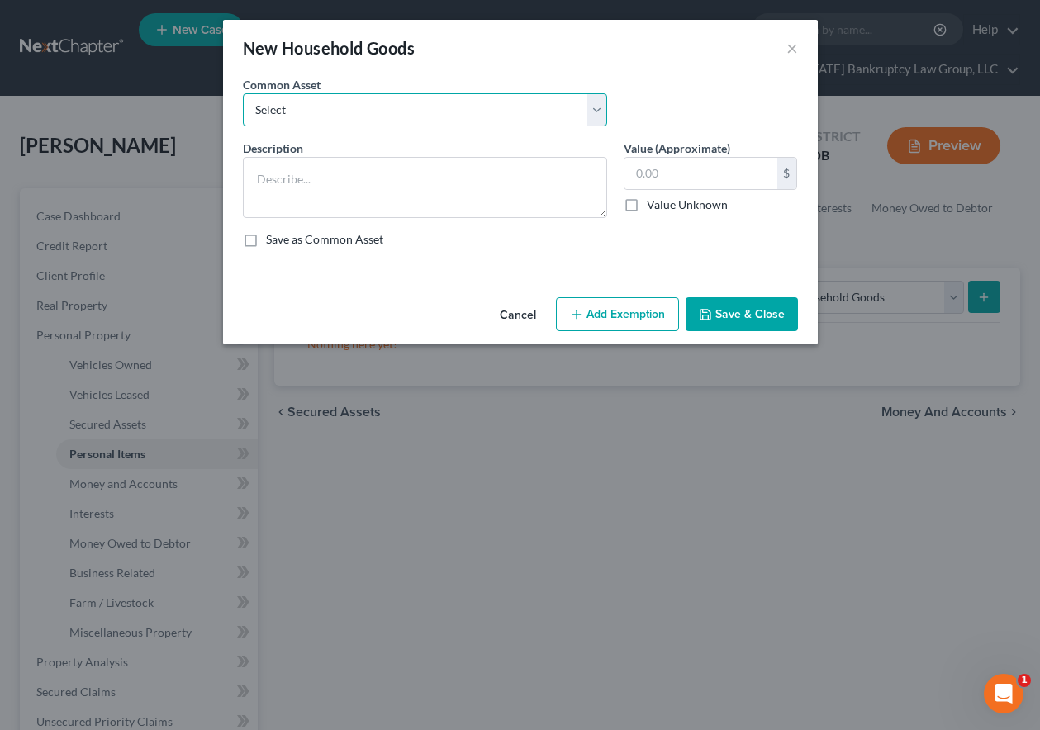
click at [364, 107] on select "Select Household Goods Including:" at bounding box center [425, 109] width 364 height 33
click at [243, 93] on select "Select Household Goods Including:" at bounding box center [425, 109] width 364 height 33
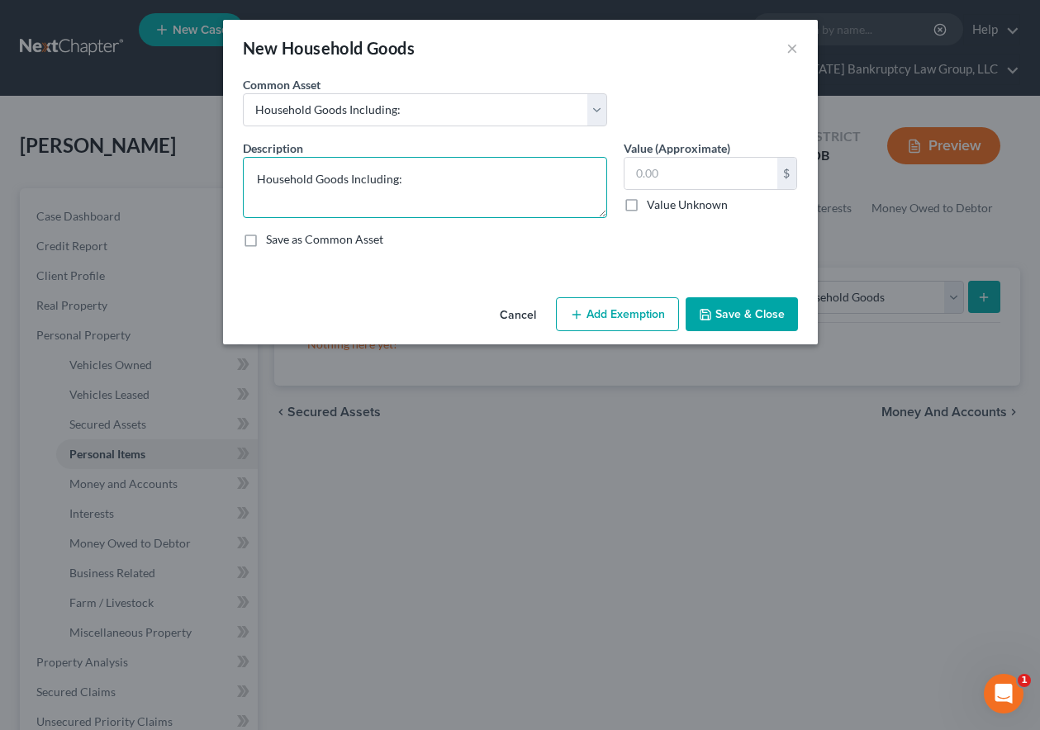
click at [430, 179] on textarea "Household Goods Including:" at bounding box center [425, 187] width 364 height 61
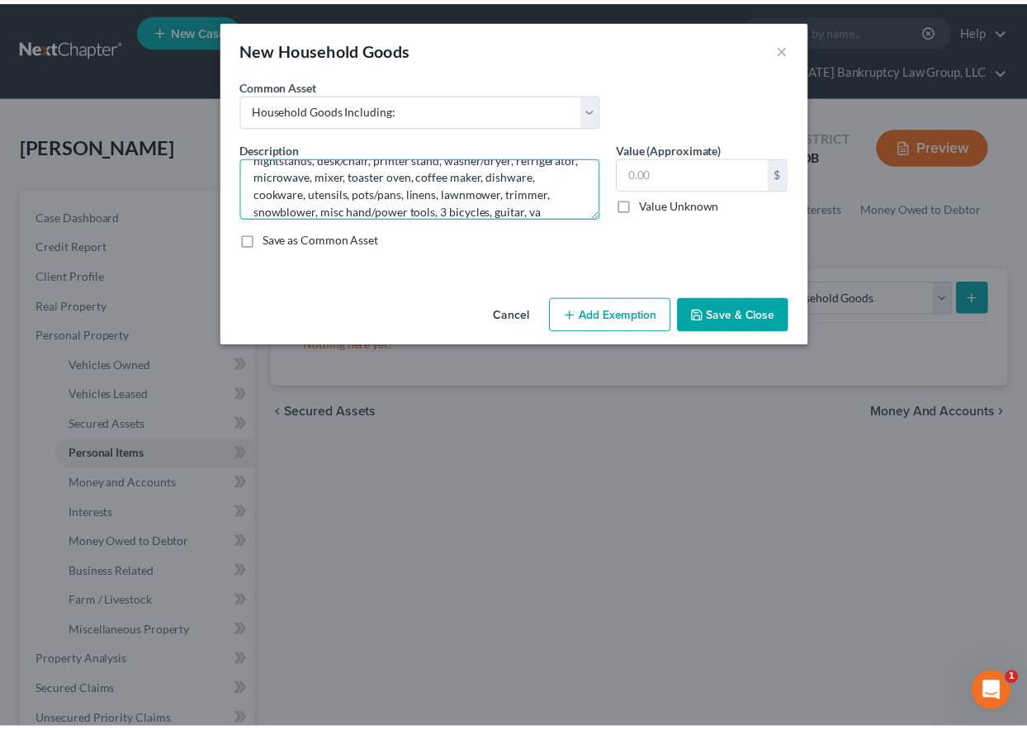
scroll to position [73, 0]
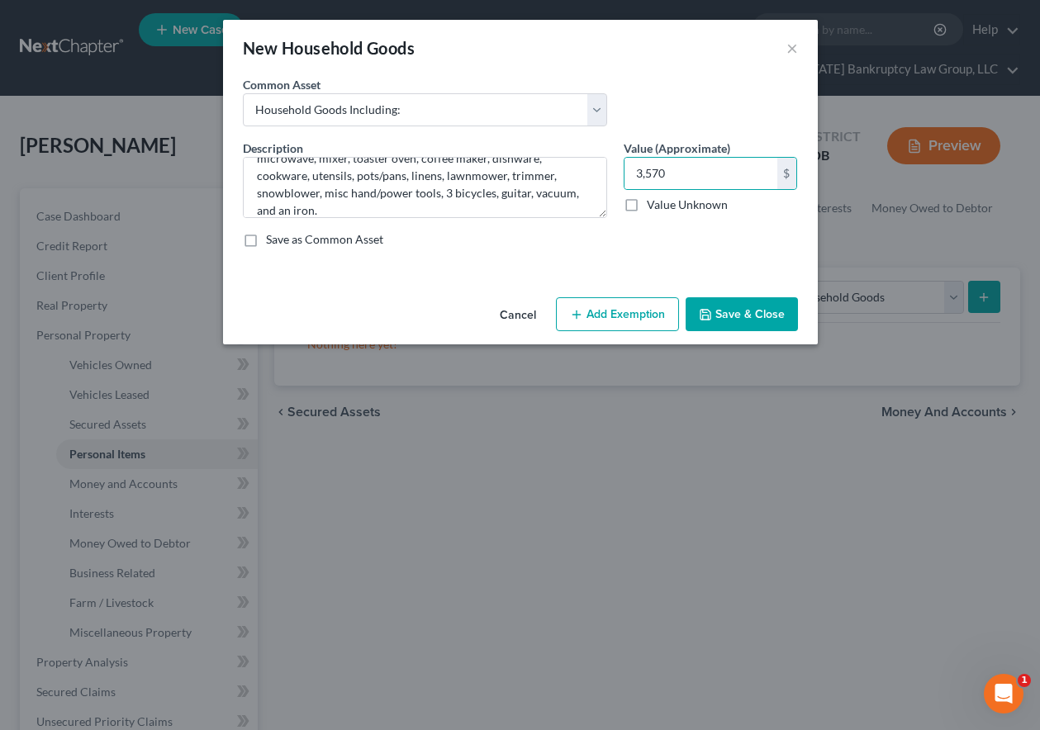
click at [602, 304] on button "Add Exemption" at bounding box center [617, 314] width 123 height 35
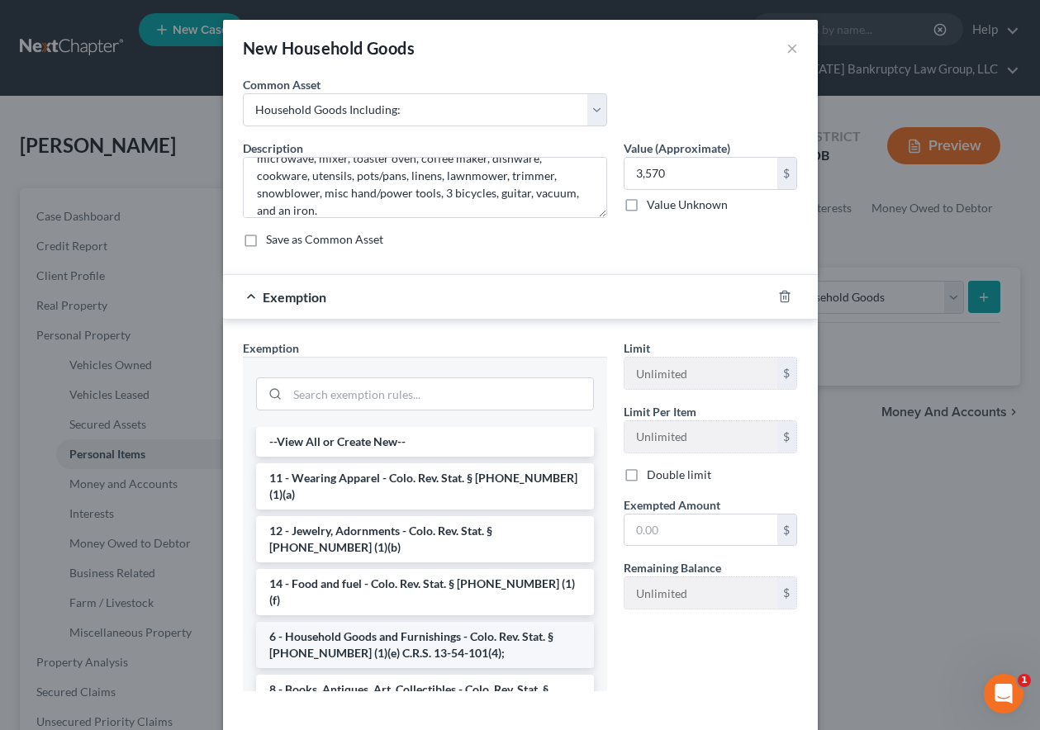
click at [374, 622] on li "6 - Household Goods and Furnishings - Colo. Rev. Stat. § [PHONE_NUMBER] (1)(e) …" at bounding box center [425, 645] width 338 height 46
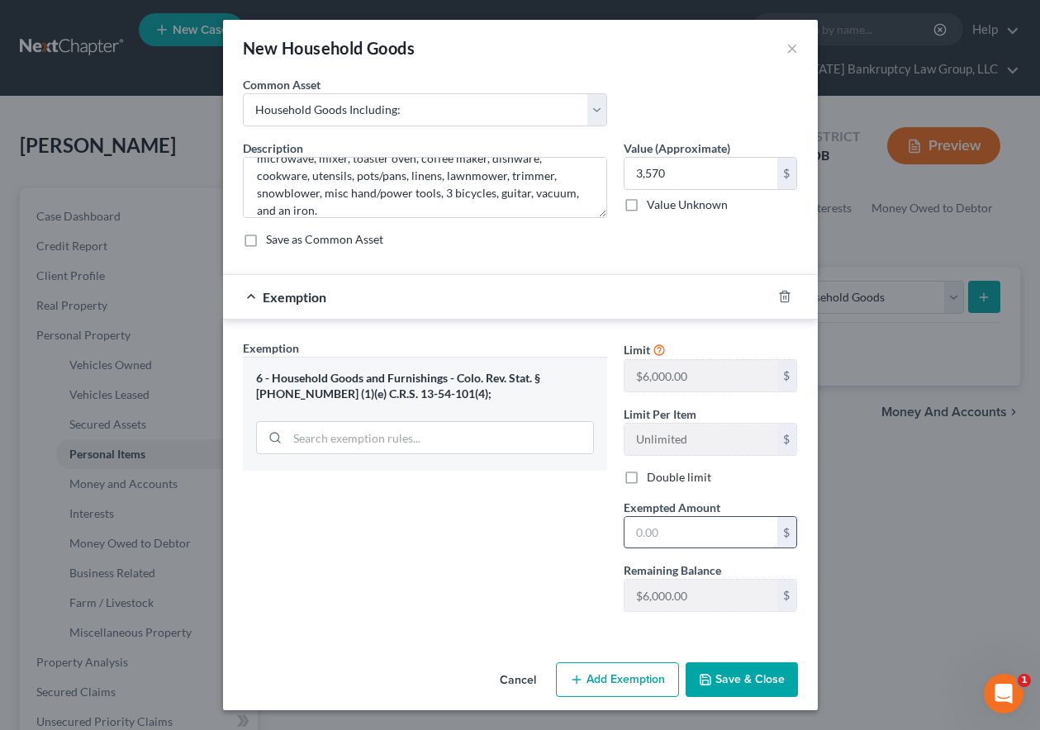
click at [678, 534] on input "text" at bounding box center [700, 532] width 153 height 31
click at [751, 687] on button "Save & Close" at bounding box center [741, 679] width 112 height 35
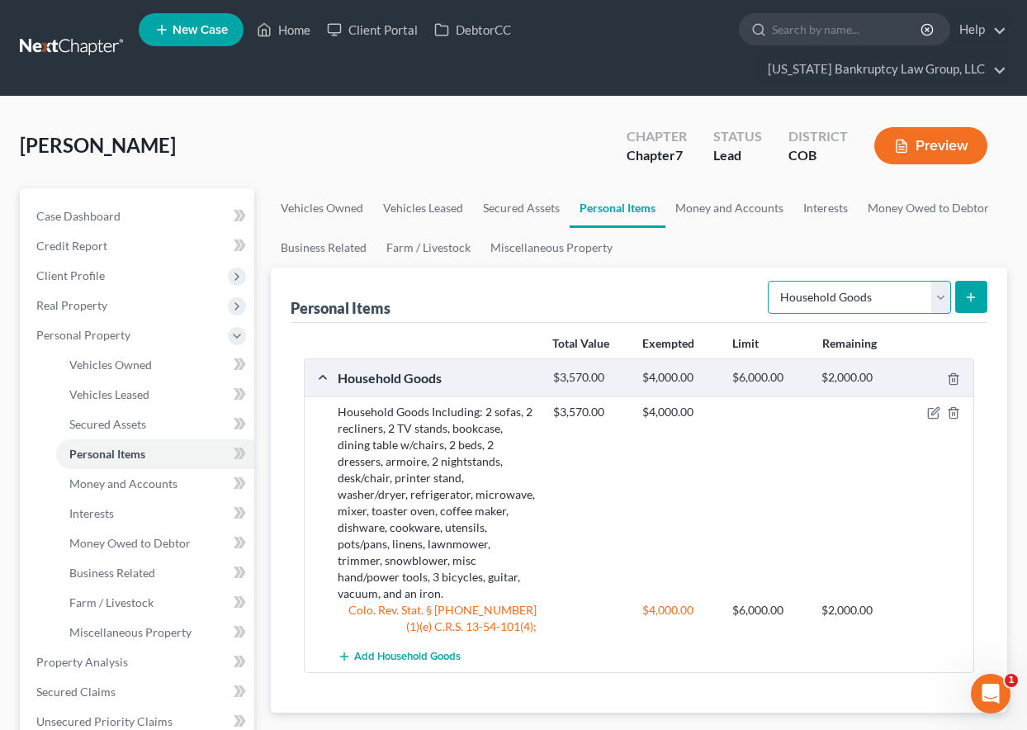
click at [816, 295] on select "Select Item Type Clothing Collectibles Of Value Electronics Firearms Household …" at bounding box center [859, 297] width 183 height 33
click at [770, 281] on select "Select Item Type Clothing Collectibles Of Value Electronics Firearms Household …" at bounding box center [859, 297] width 183 height 33
click at [969, 300] on icon "submit" at bounding box center [970, 297] width 13 height 13
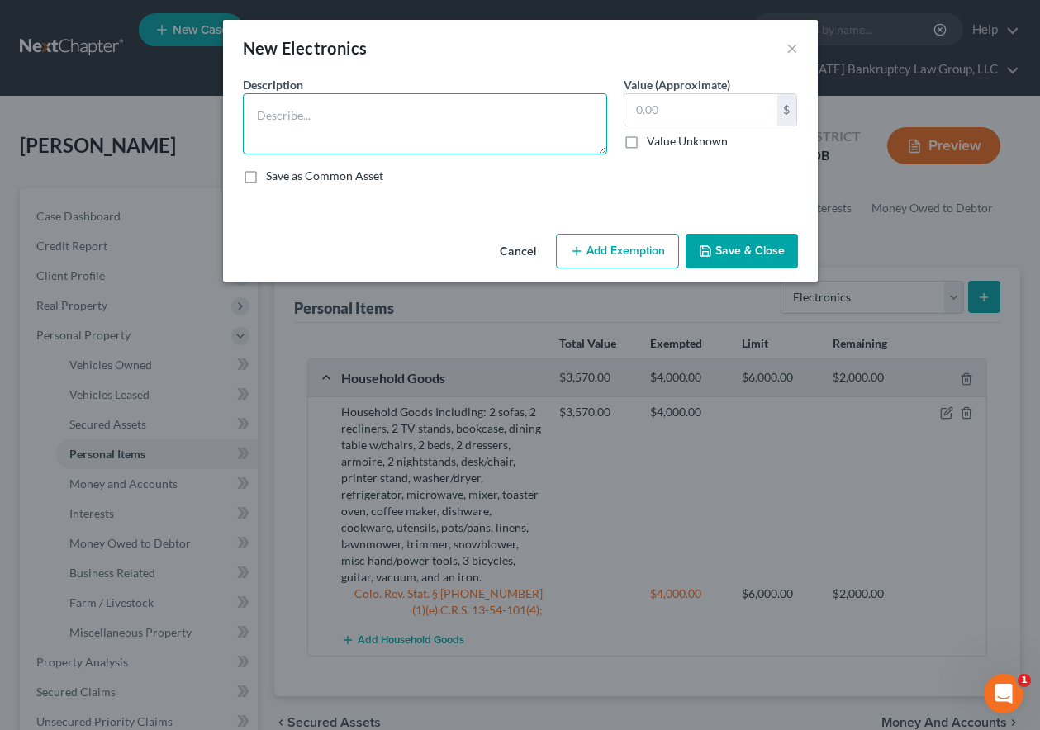
click at [383, 106] on textarea at bounding box center [425, 123] width 364 height 61
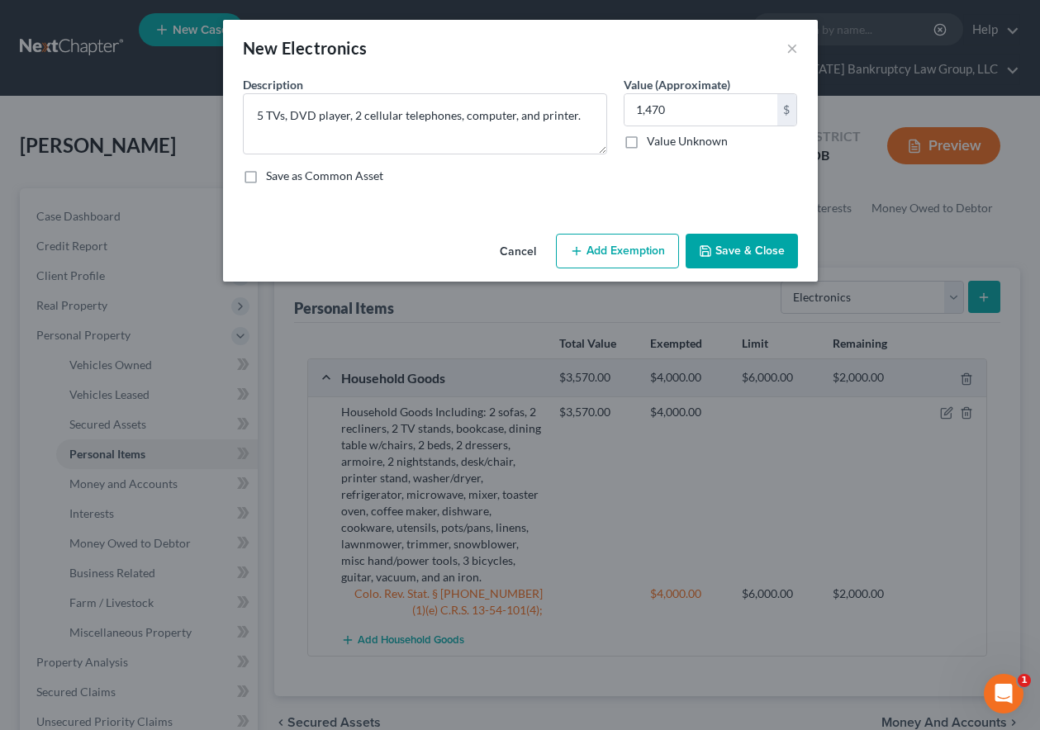
click at [606, 256] on button "Add Exemption" at bounding box center [617, 251] width 123 height 35
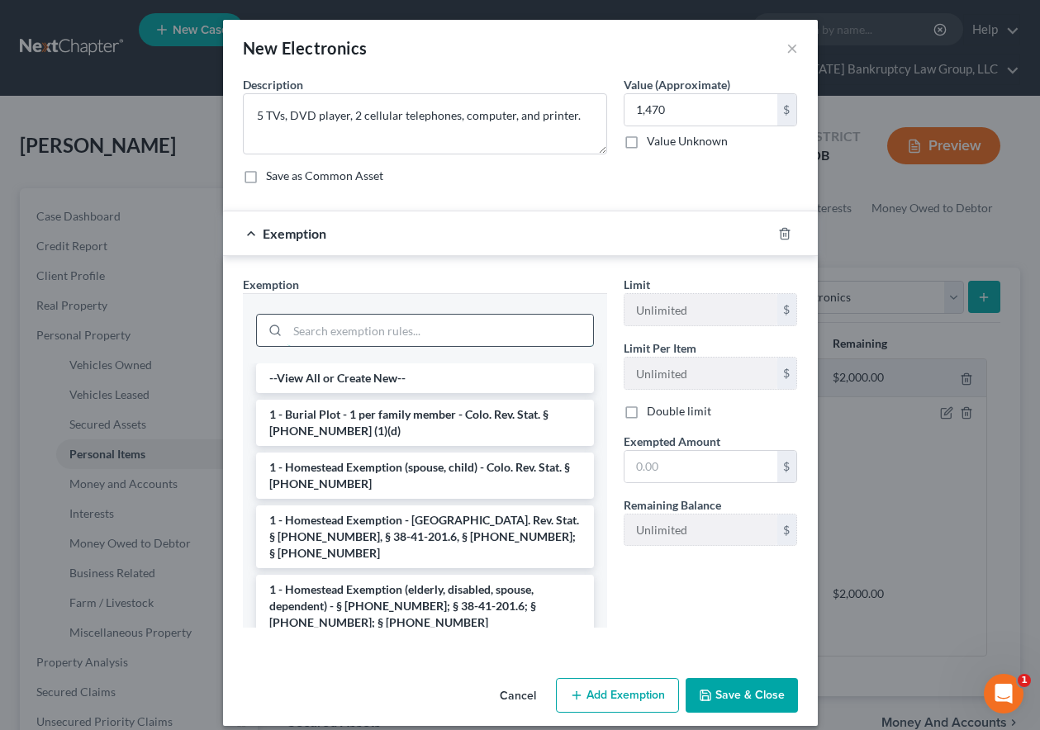
click at [471, 324] on input "search" at bounding box center [440, 330] width 306 height 31
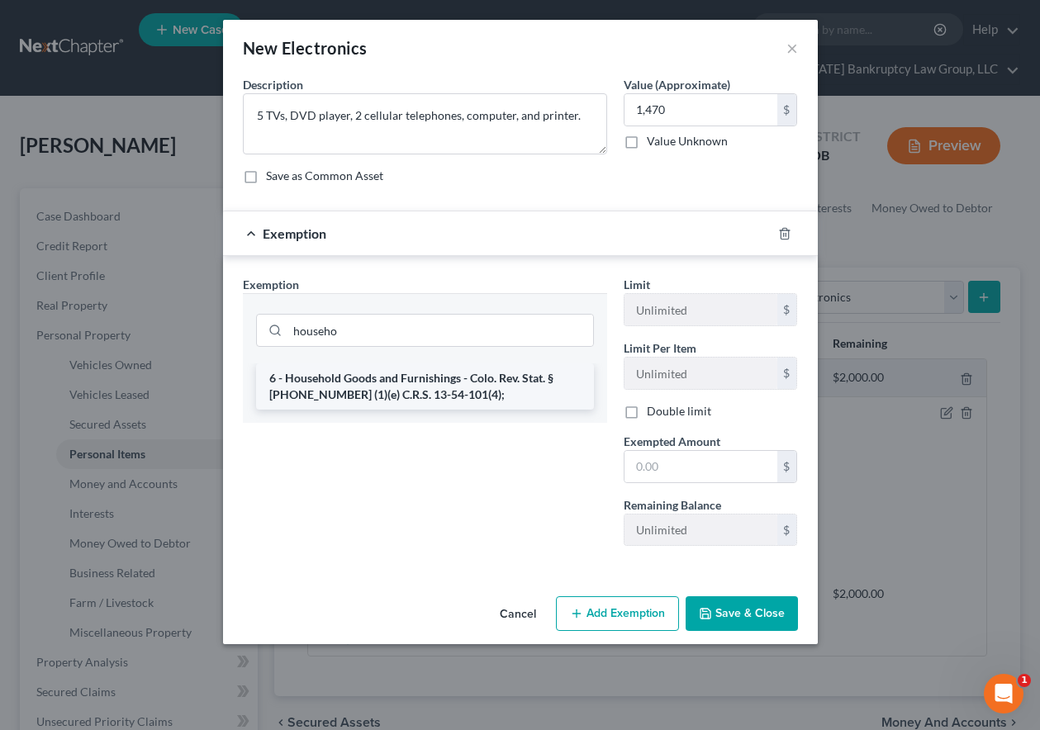
click at [448, 383] on li "6 - Household Goods and Furnishings - Colo. Rev. Stat. § [PHONE_NUMBER] (1)(e) …" at bounding box center [425, 386] width 338 height 46
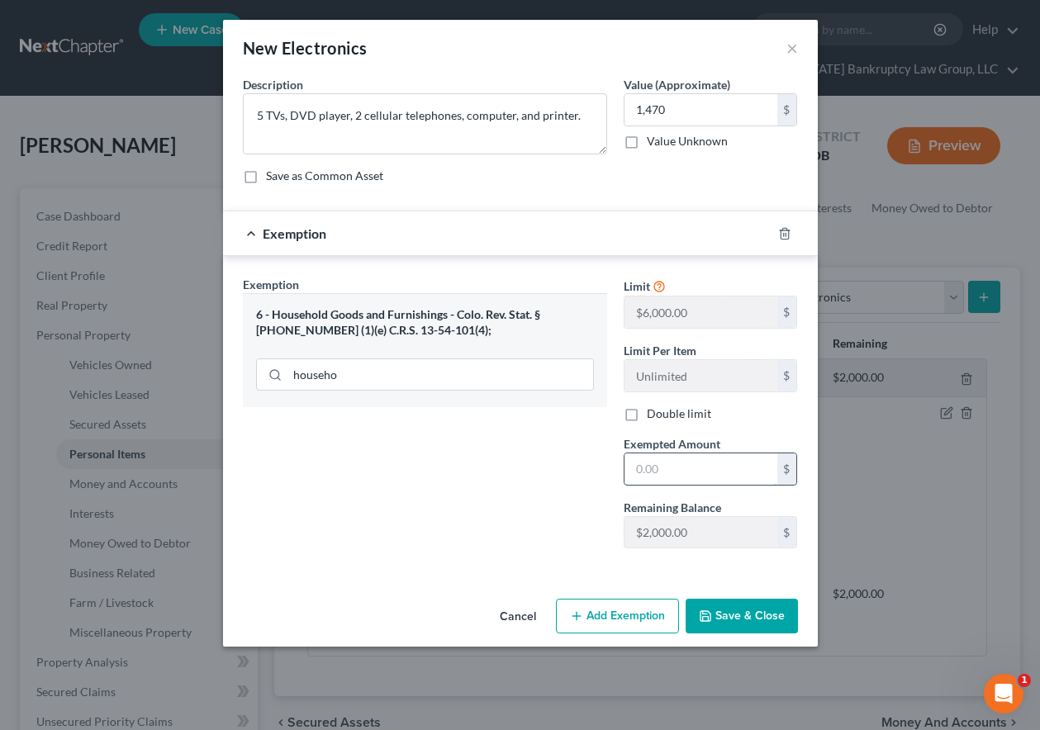
click at [661, 458] on input "text" at bounding box center [700, 468] width 153 height 31
click at [758, 613] on button "Save & Close" at bounding box center [741, 616] width 112 height 35
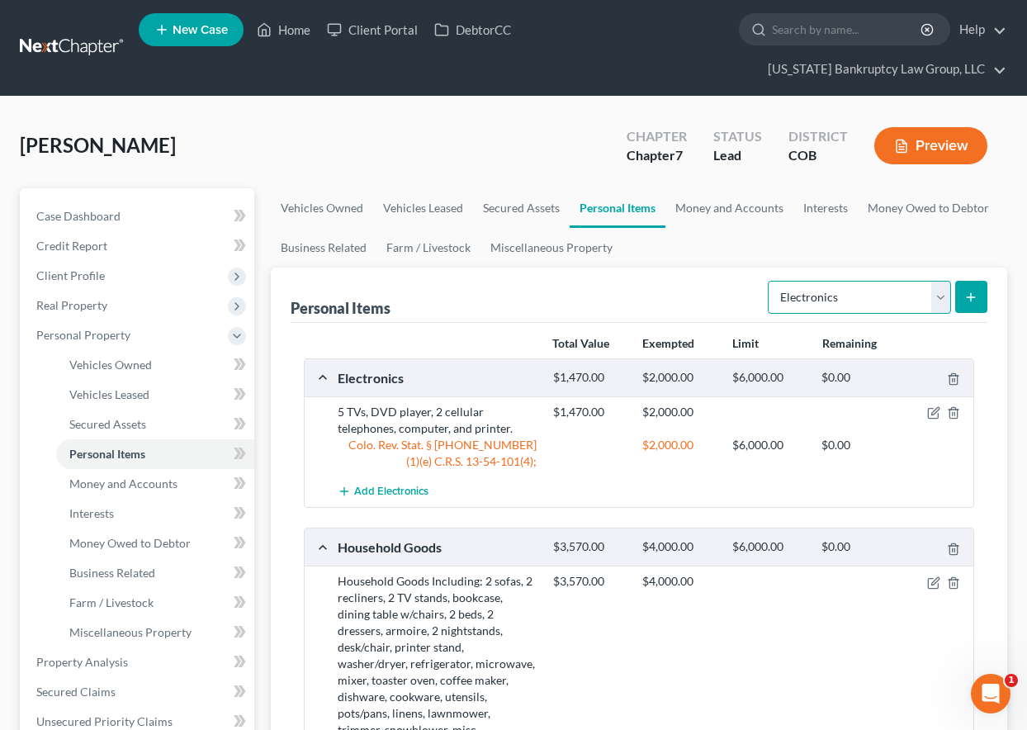
click at [805, 296] on select "Select Item Type Clothing Collectibles Of Value Electronics Firearms Household …" at bounding box center [859, 297] width 183 height 33
click at [770, 281] on select "Select Item Type Clothing Collectibles Of Value Electronics Firearms Household …" at bounding box center [859, 297] width 183 height 33
click at [983, 298] on button "submit" at bounding box center [971, 297] width 32 height 32
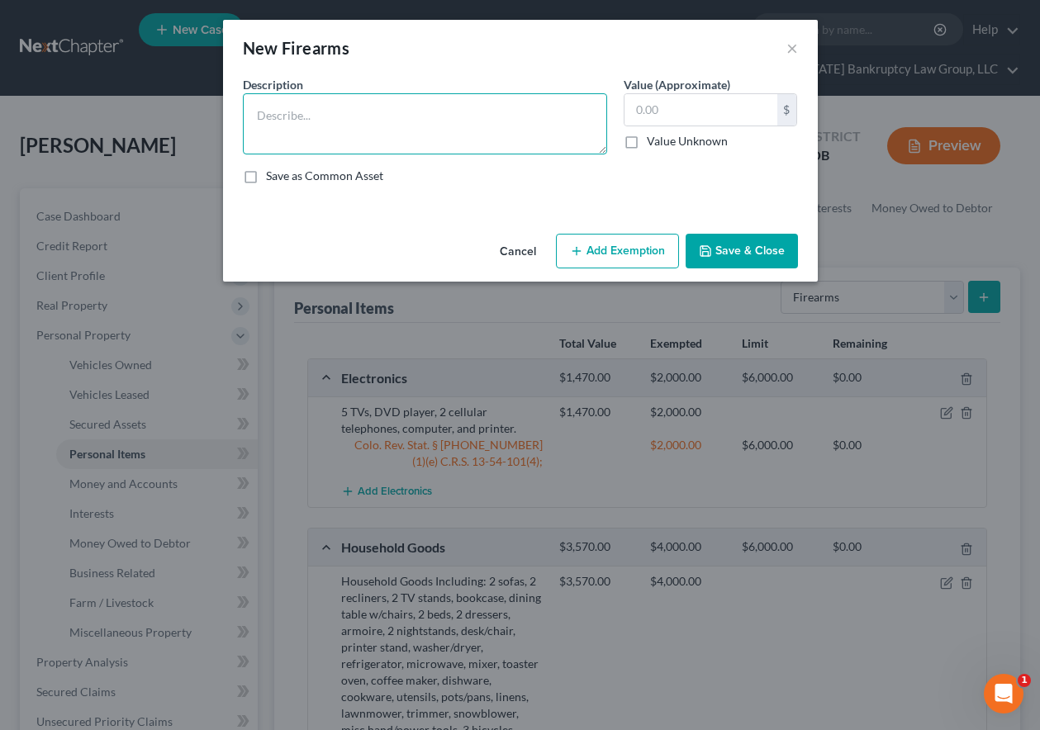
click at [396, 111] on textarea at bounding box center [425, 123] width 364 height 61
click at [387, 115] on textarea "Sig [PERSON_NAME] P365" at bounding box center [425, 123] width 364 height 61
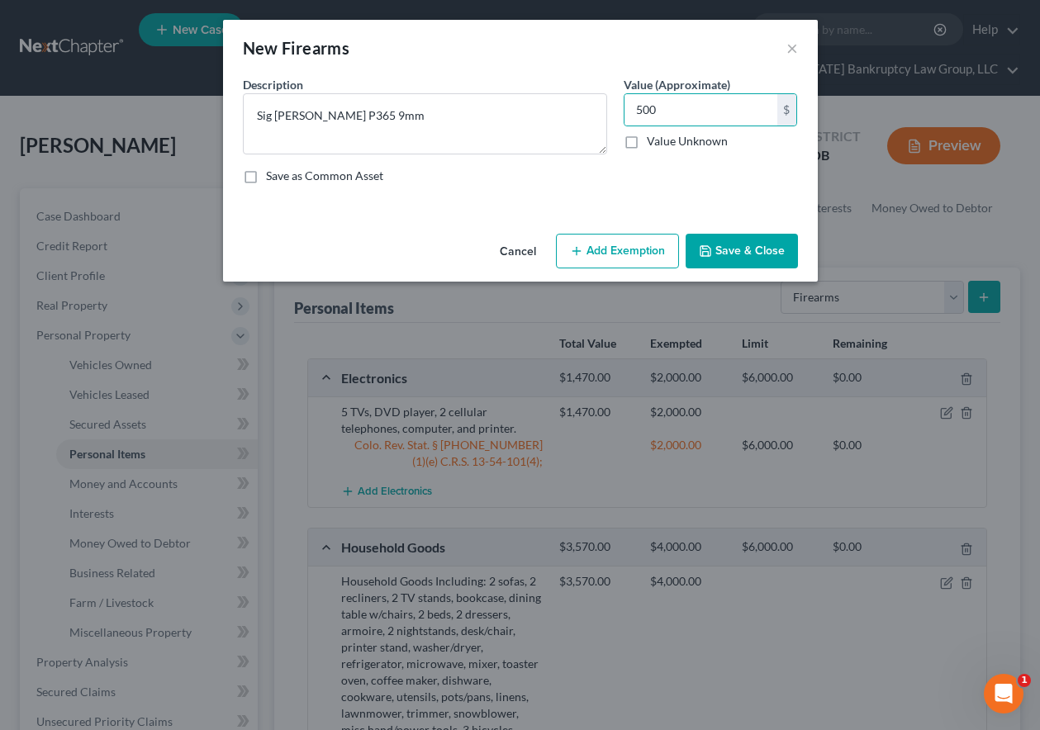
click at [642, 252] on button "Add Exemption" at bounding box center [617, 251] width 123 height 35
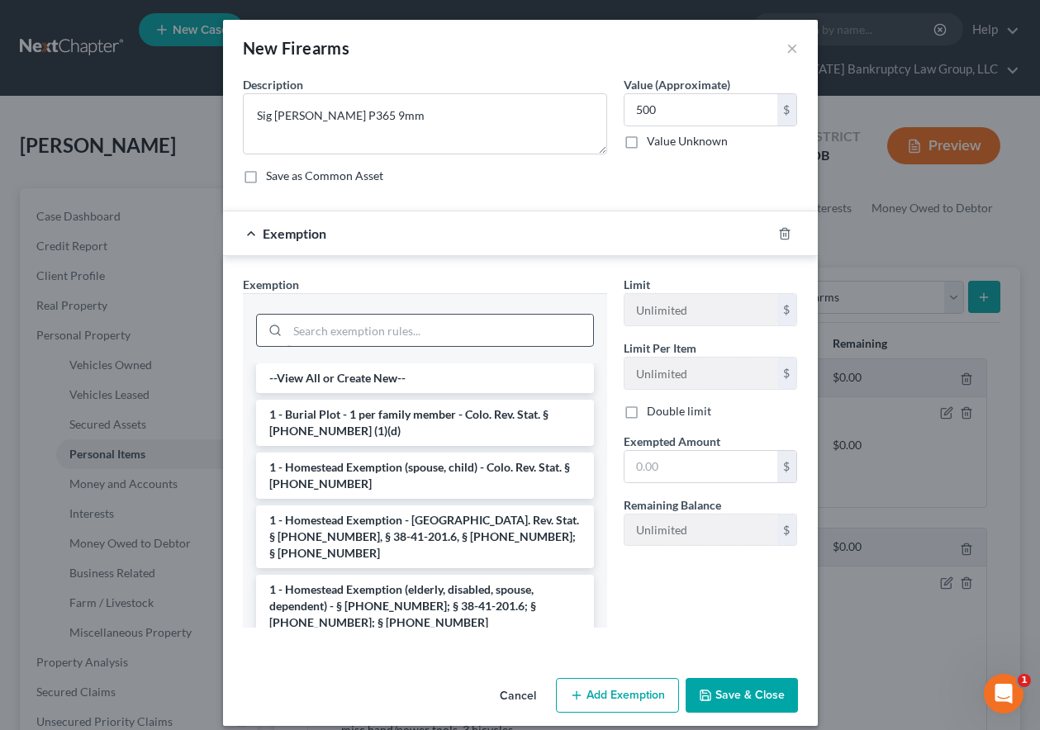
click at [423, 323] on input "search" at bounding box center [440, 330] width 306 height 31
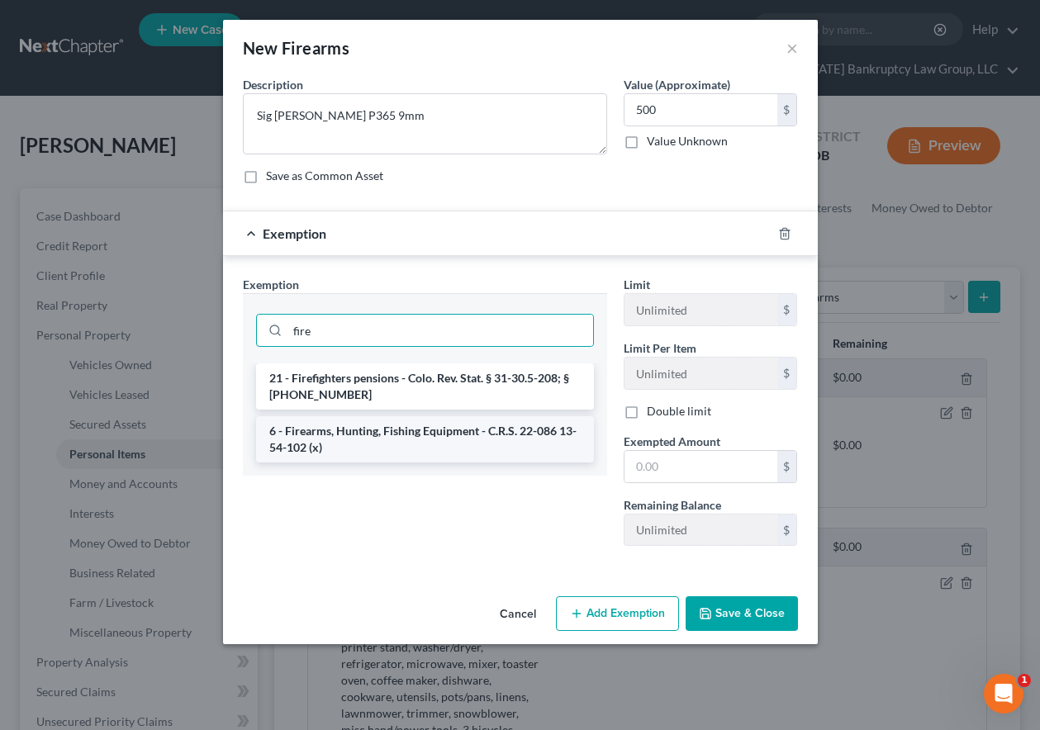
click at [410, 428] on li "6 - Firearms, Hunting, Fishing Equipment - C.R.S. 22-086 13-54-102 (x)" at bounding box center [425, 439] width 338 height 46
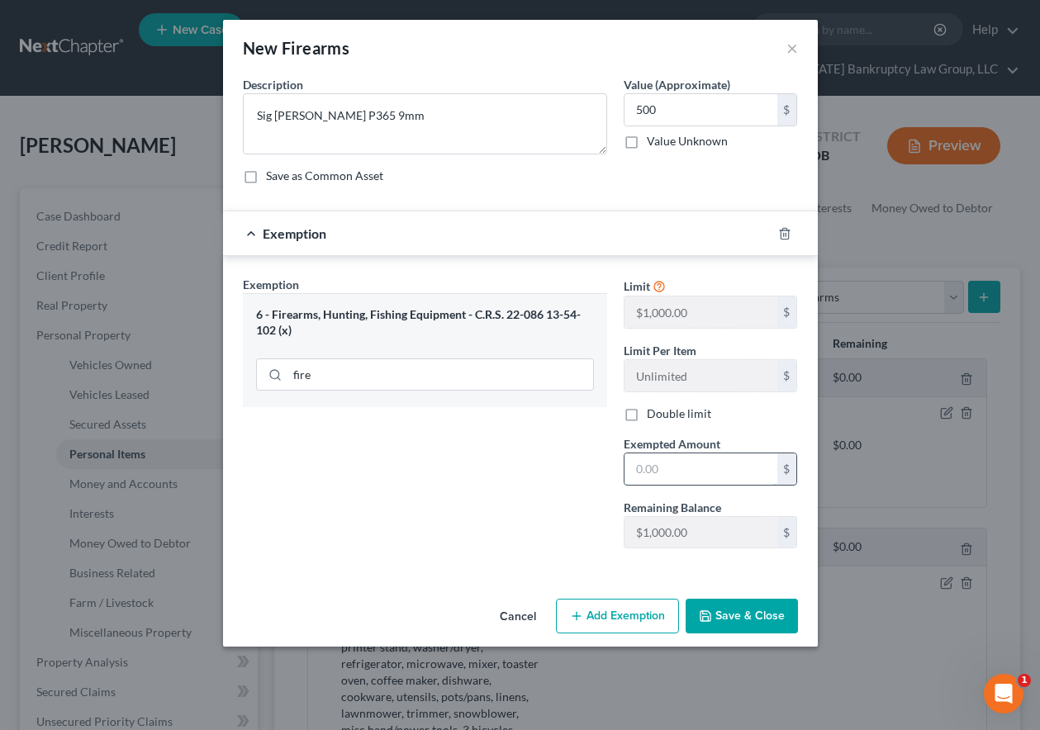
click at [684, 454] on input "text" at bounding box center [700, 468] width 153 height 31
click at [780, 608] on button "Save & Close" at bounding box center [741, 616] width 112 height 35
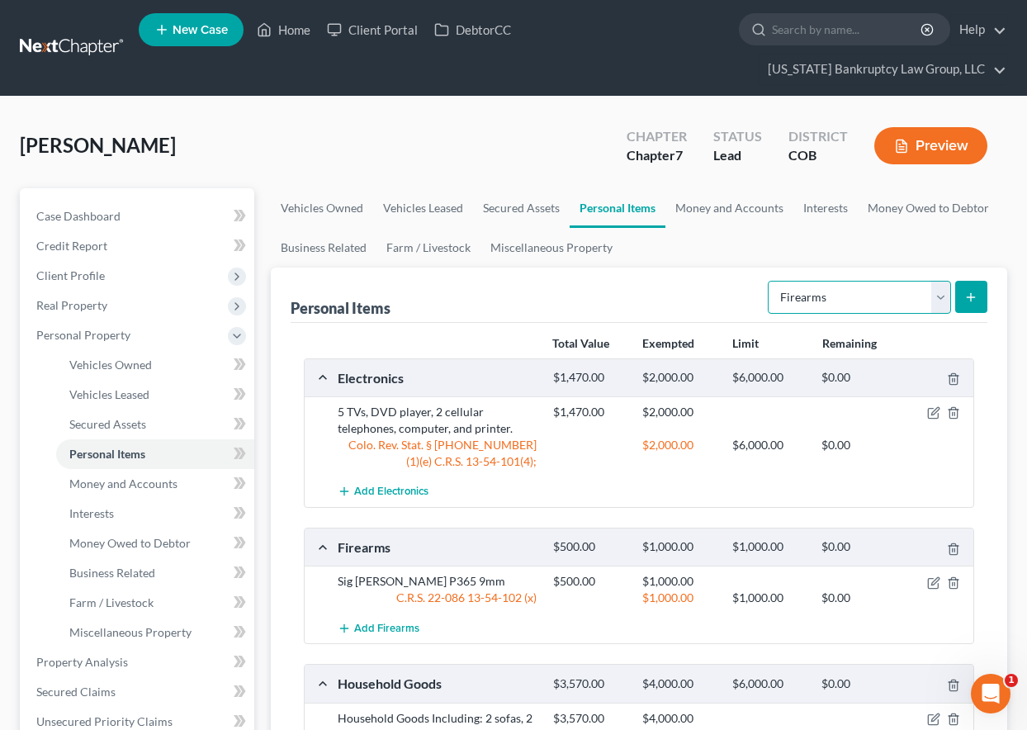
click at [866, 293] on select "Select Item Type Clothing Collectibles Of Value Electronics Firearms Household …" at bounding box center [859, 297] width 183 height 33
click at [770, 281] on select "Select Item Type Clothing Collectibles Of Value Electronics Firearms Household …" at bounding box center [859, 297] width 183 height 33
click at [978, 296] on button "submit" at bounding box center [971, 297] width 32 height 32
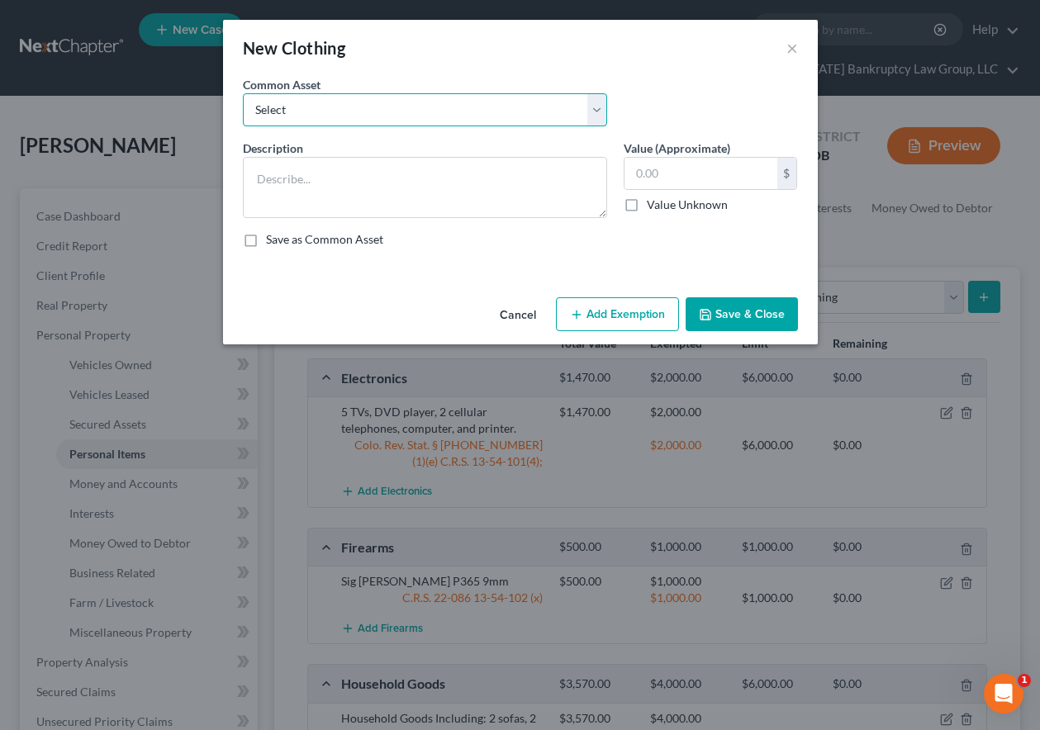
click at [460, 107] on select "Select Clothing and Outerwear" at bounding box center [425, 109] width 364 height 33
click at [243, 93] on select "Select Clothing and Outerwear" at bounding box center [425, 109] width 364 height 33
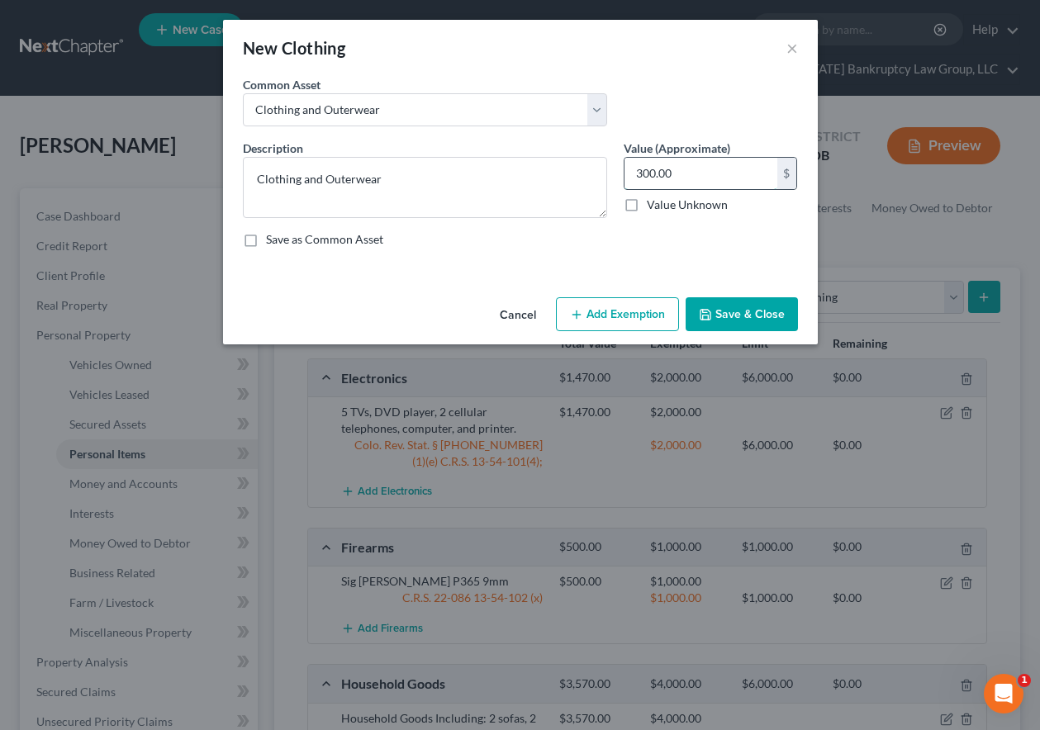
click at [711, 170] on input "300.00" at bounding box center [700, 173] width 153 height 31
click at [652, 313] on button "Add Exemption" at bounding box center [617, 314] width 123 height 35
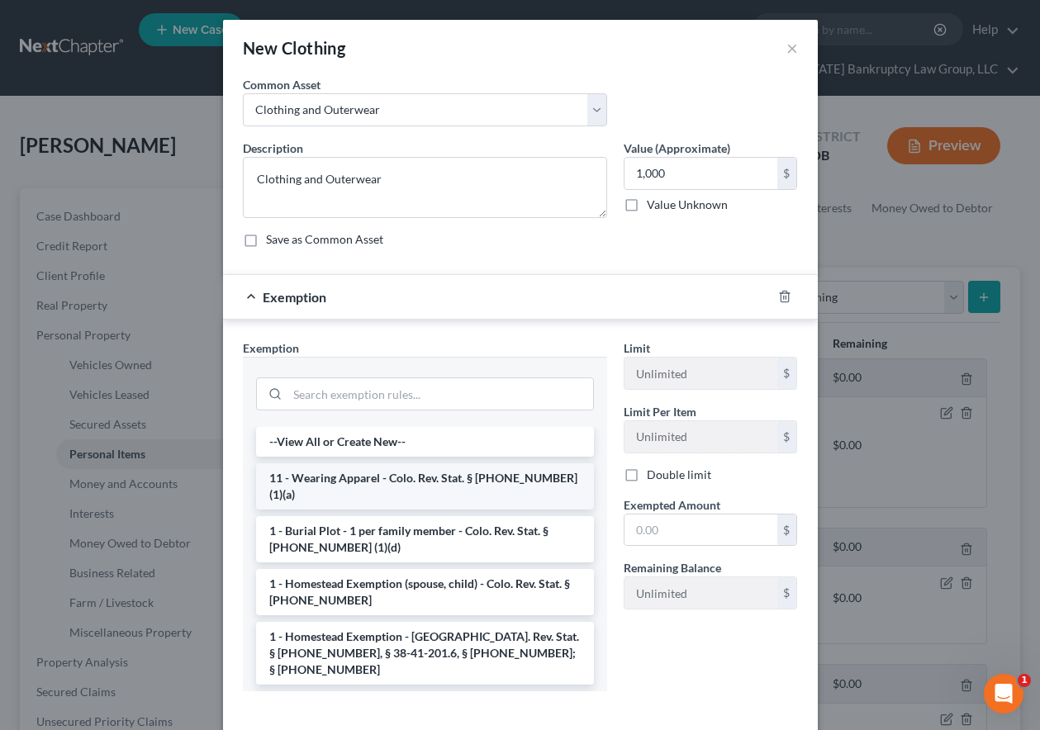
click at [419, 478] on li "11 - Wearing Apparel - Colo. Rev. Stat. § [PHONE_NUMBER] (1)(a)" at bounding box center [425, 486] width 338 height 46
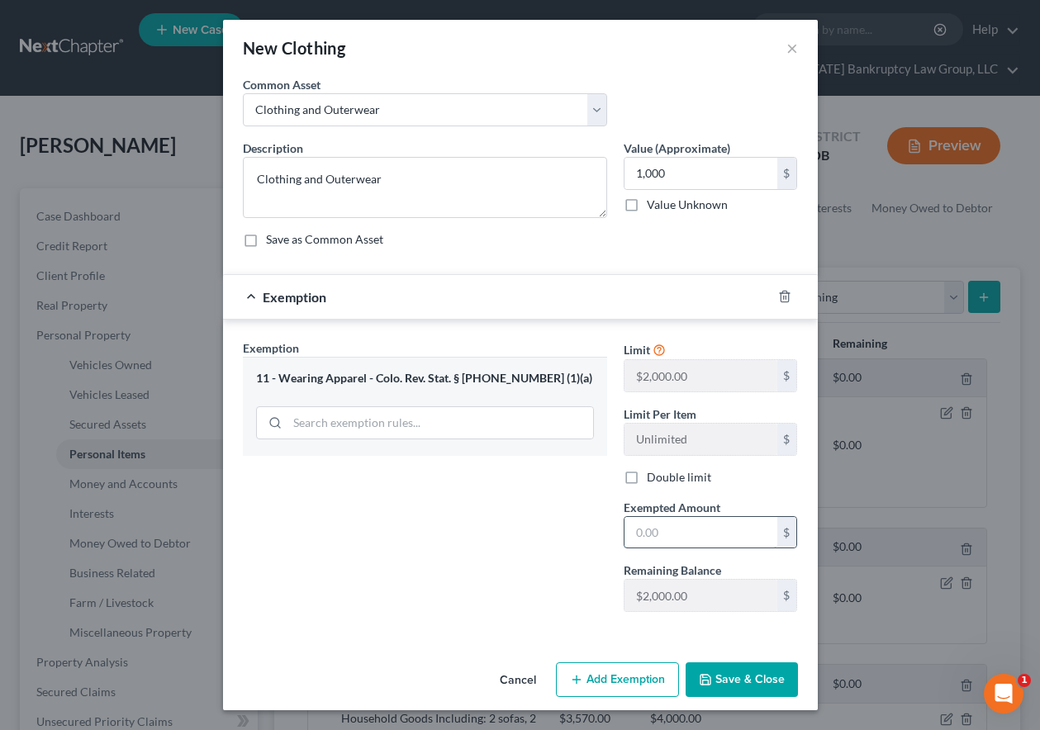
click at [654, 533] on input "text" at bounding box center [700, 532] width 153 height 31
drag, startPoint x: 598, startPoint y: 651, endPoint x: 754, endPoint y: 686, distance: 159.9
click at [754, 686] on button "Save & Close" at bounding box center [741, 679] width 112 height 35
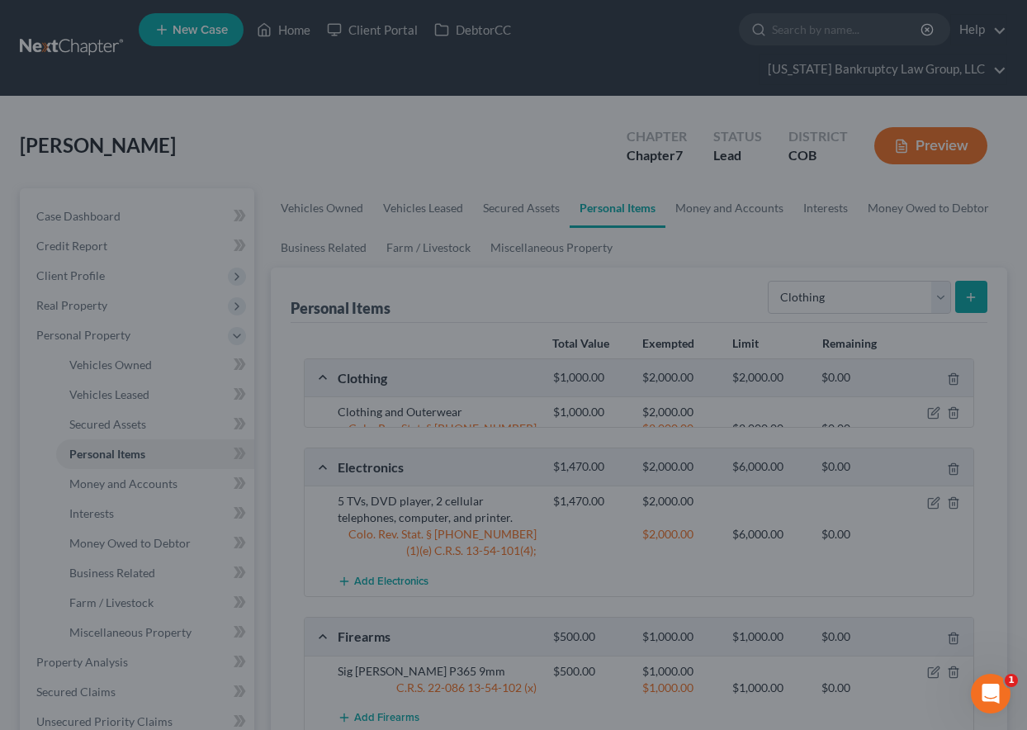
click at [754, 686] on div at bounding box center [513, 365] width 1027 height 730
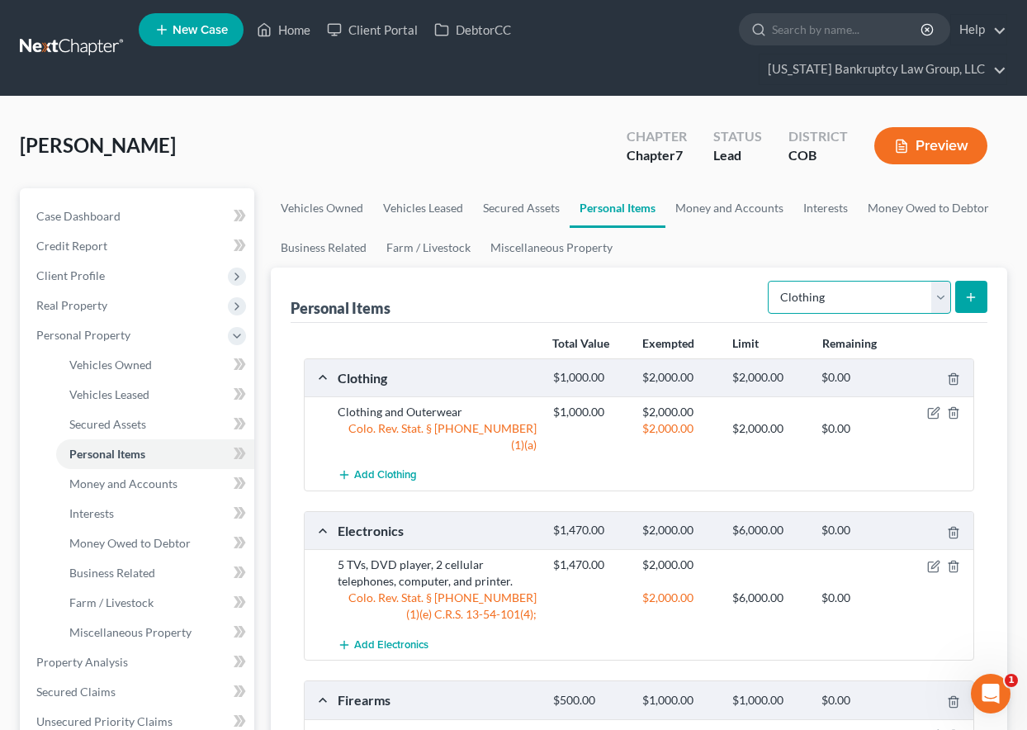
click at [944, 295] on select "Select Item Type Clothing Collectibles Of Value Electronics Firearms Household …" at bounding box center [859, 297] width 183 height 33
click at [770, 281] on select "Select Item Type Clothing Collectibles Of Value Electronics Firearms Household …" at bounding box center [859, 297] width 183 height 33
click at [973, 293] on icon "submit" at bounding box center [970, 297] width 13 height 13
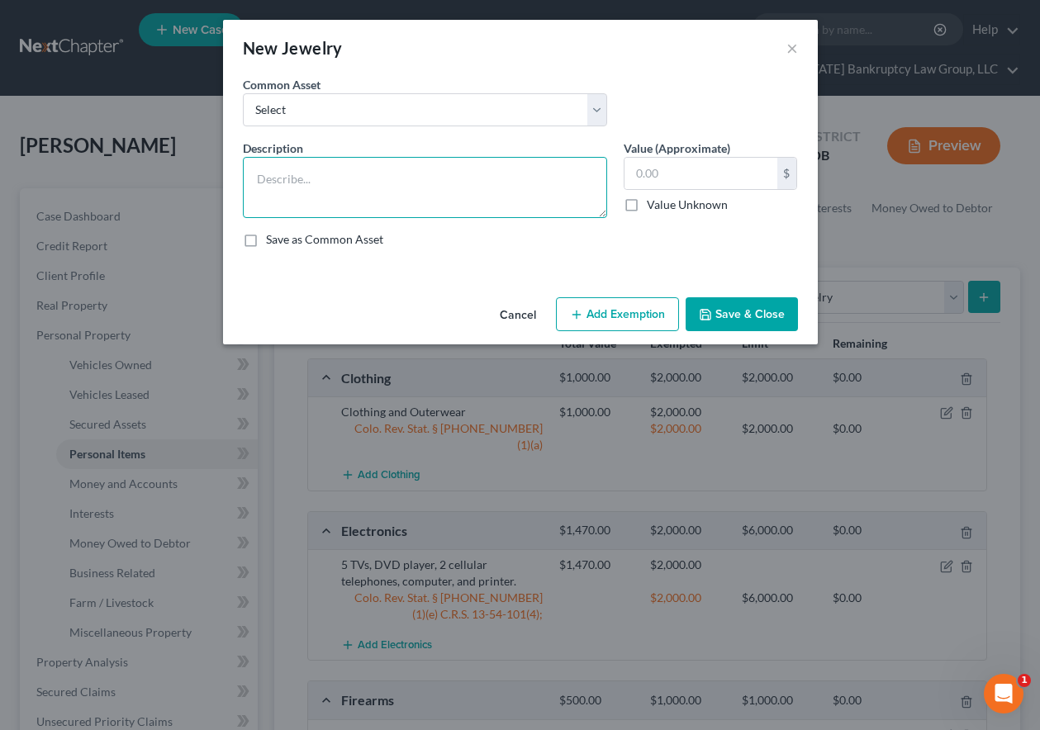
click at [337, 177] on textarea at bounding box center [425, 187] width 364 height 61
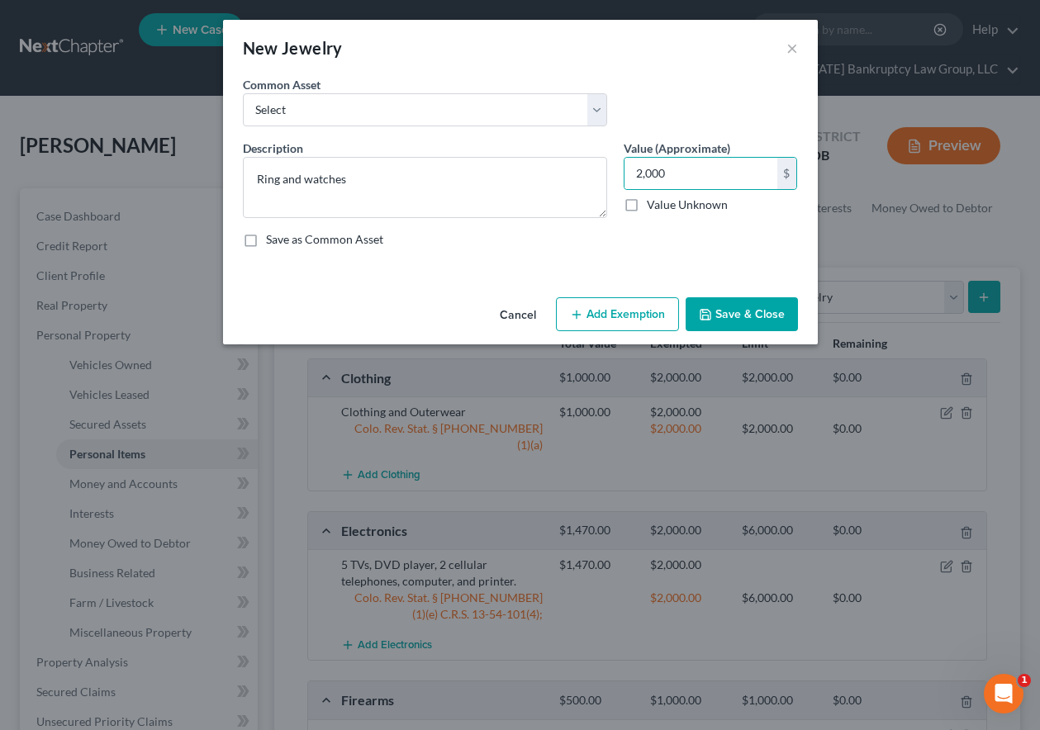
click at [613, 316] on button "Add Exemption" at bounding box center [617, 314] width 123 height 35
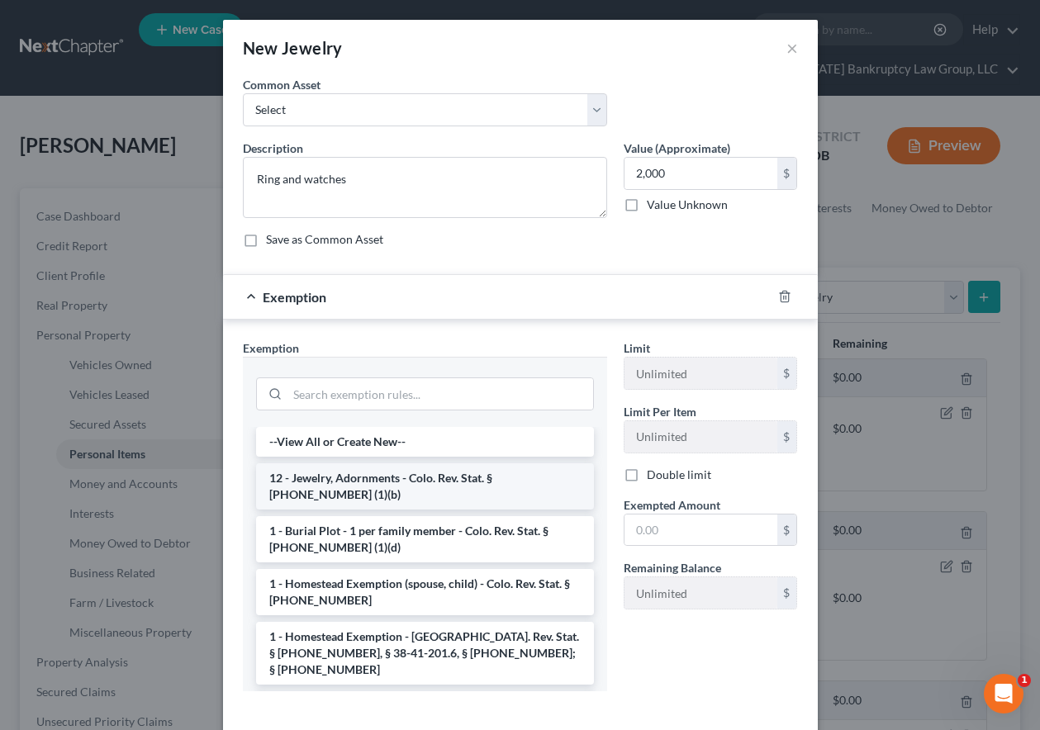
click at [357, 495] on li "12 - Jewelry, Adornments - Colo. Rev. Stat. § [PHONE_NUMBER] (1)(b)" at bounding box center [425, 486] width 338 height 46
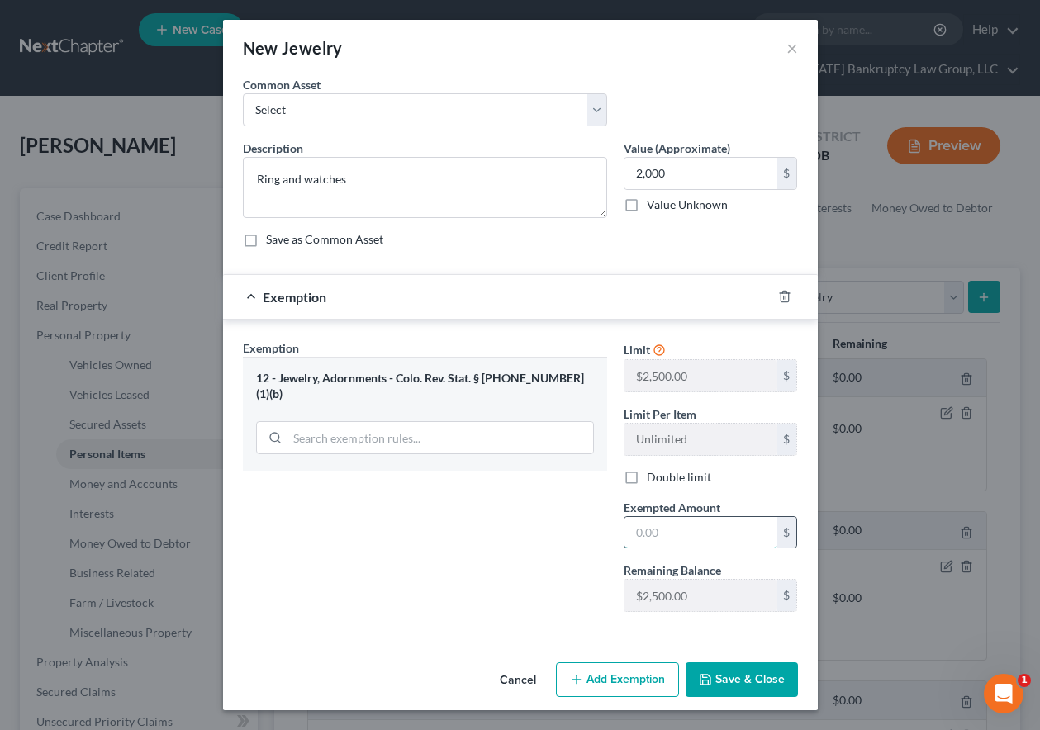
click at [651, 523] on input "text" at bounding box center [700, 532] width 153 height 31
click at [769, 674] on button "Save & Close" at bounding box center [741, 679] width 112 height 35
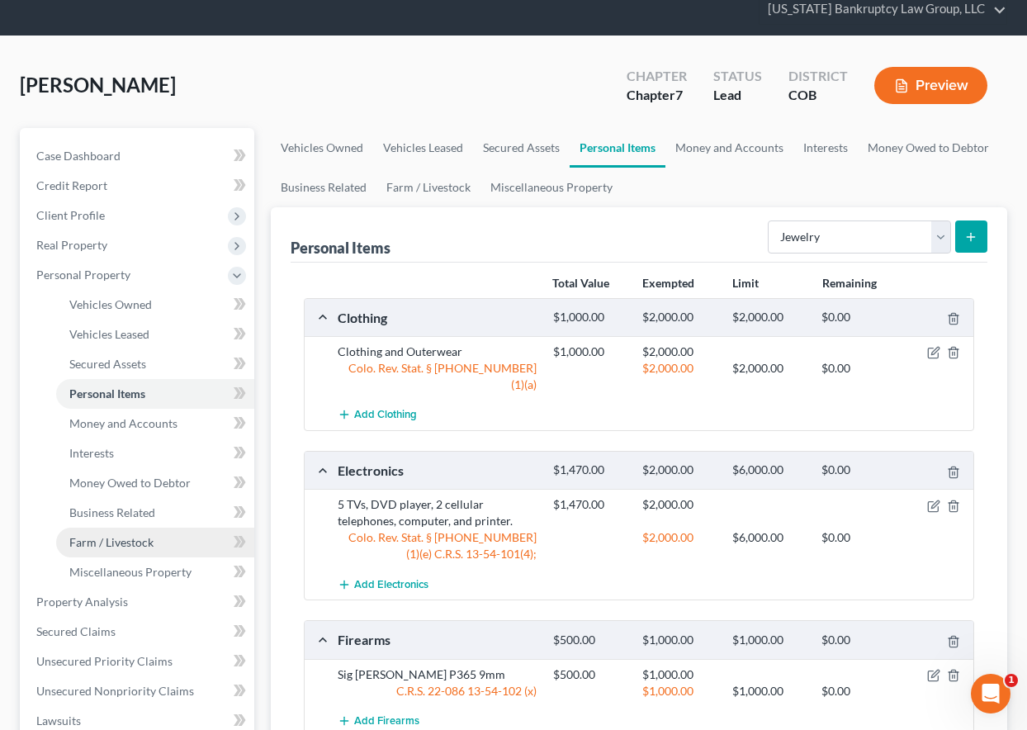
scroll to position [330, 0]
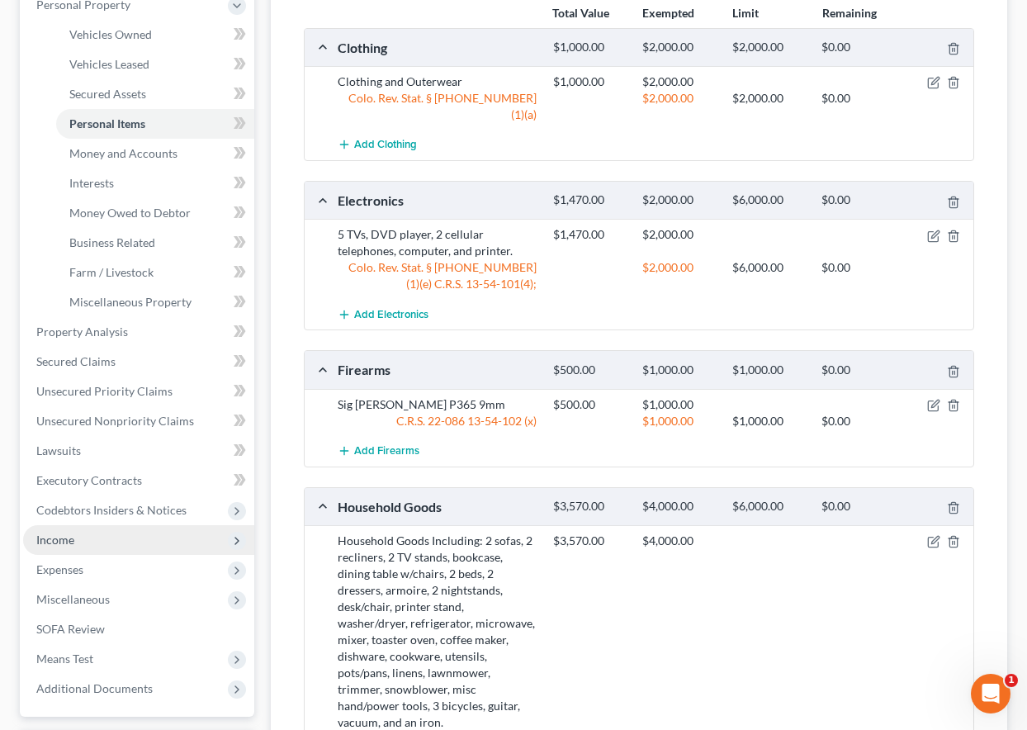
click at [61, 538] on span "Income" at bounding box center [55, 540] width 38 height 14
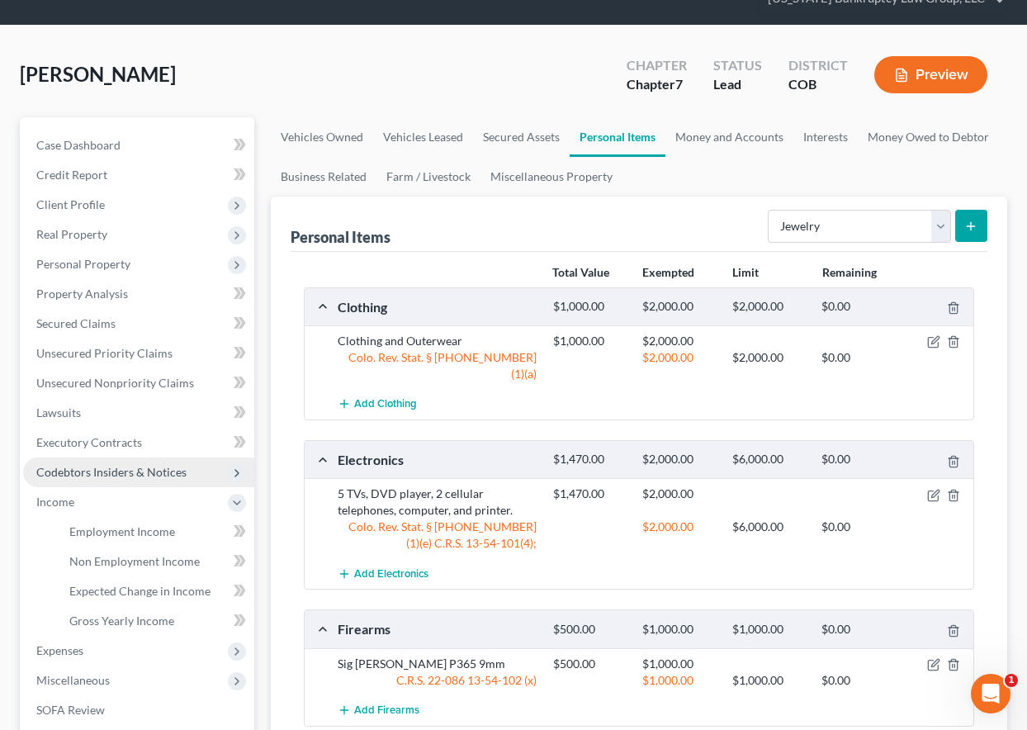
scroll to position [0, 0]
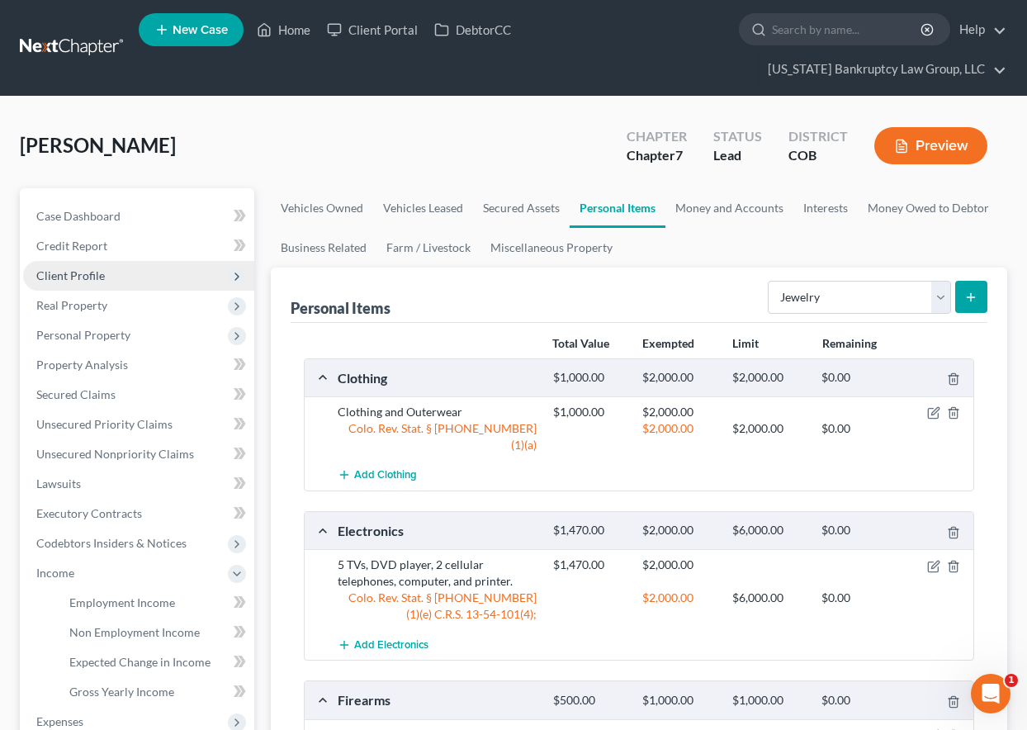
click at [88, 273] on span "Client Profile" at bounding box center [70, 275] width 69 height 14
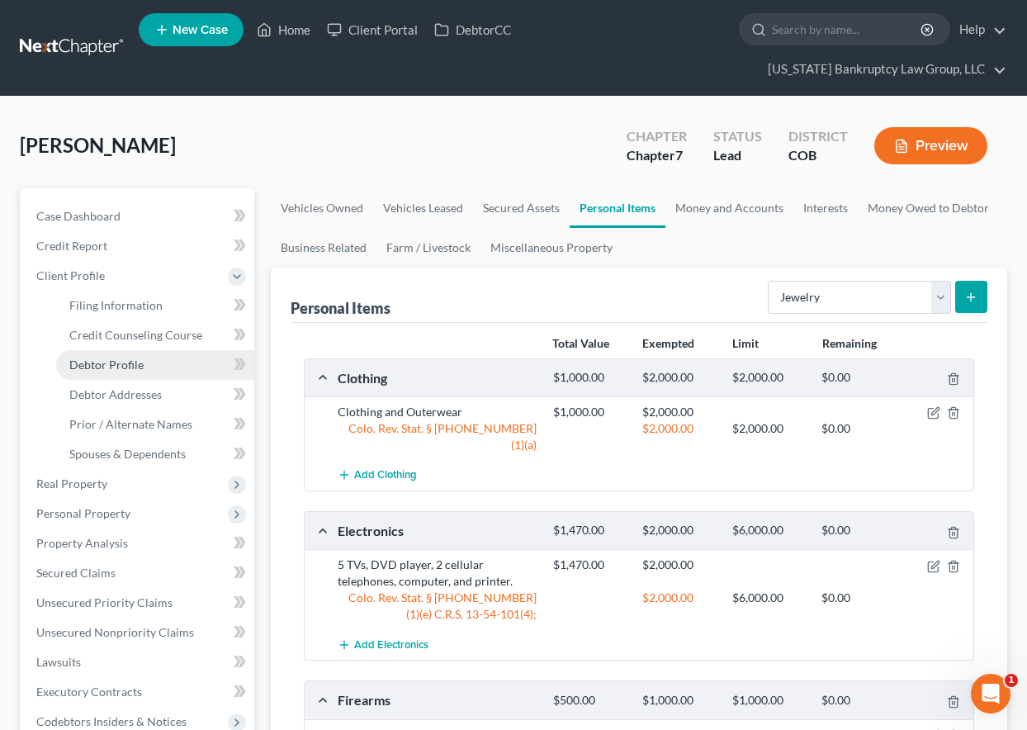
click at [97, 365] on span "Debtor Profile" at bounding box center [106, 365] width 74 height 14
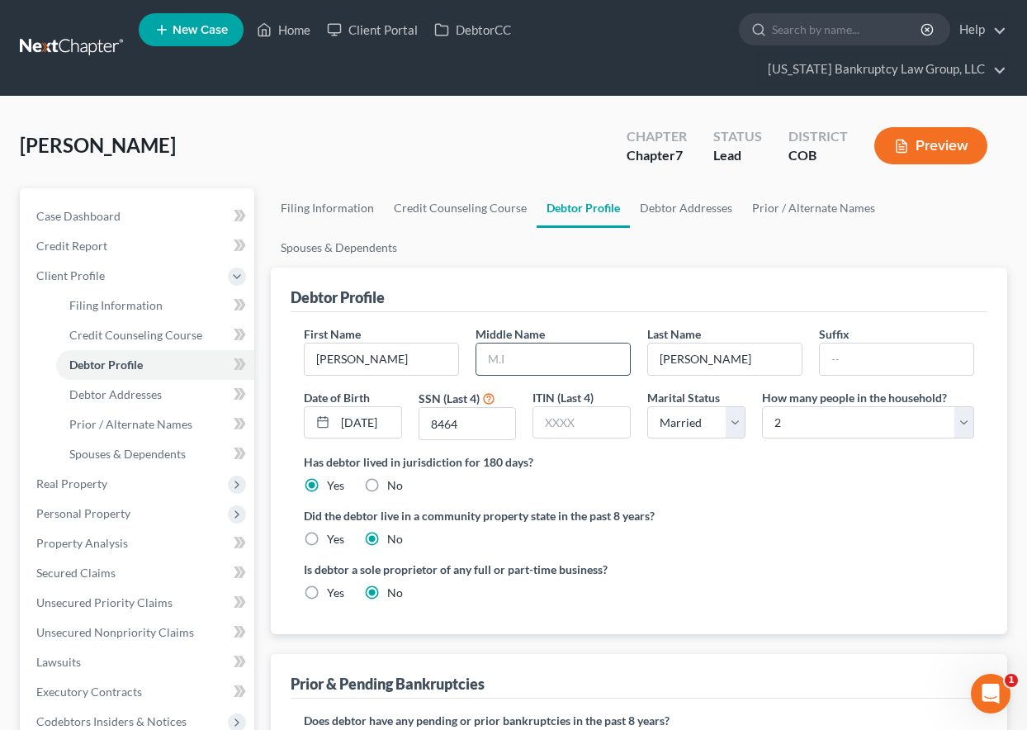
click at [550, 361] on input "text" at bounding box center [553, 358] width 154 height 31
click at [125, 456] on span "Spouses & Dependents" at bounding box center [127, 454] width 116 height 14
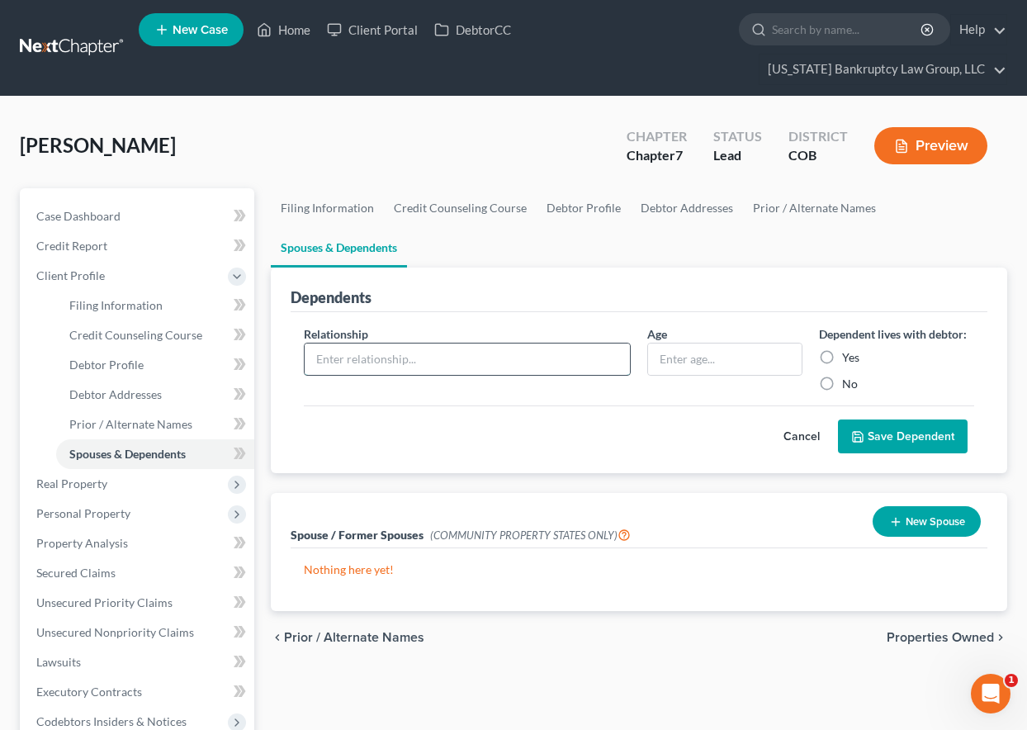
click at [479, 358] on input "text" at bounding box center [467, 358] width 325 height 31
click at [849, 349] on input "Yes" at bounding box center [854, 354] width 11 height 11
click at [906, 440] on button "Save Dependent" at bounding box center [903, 436] width 130 height 35
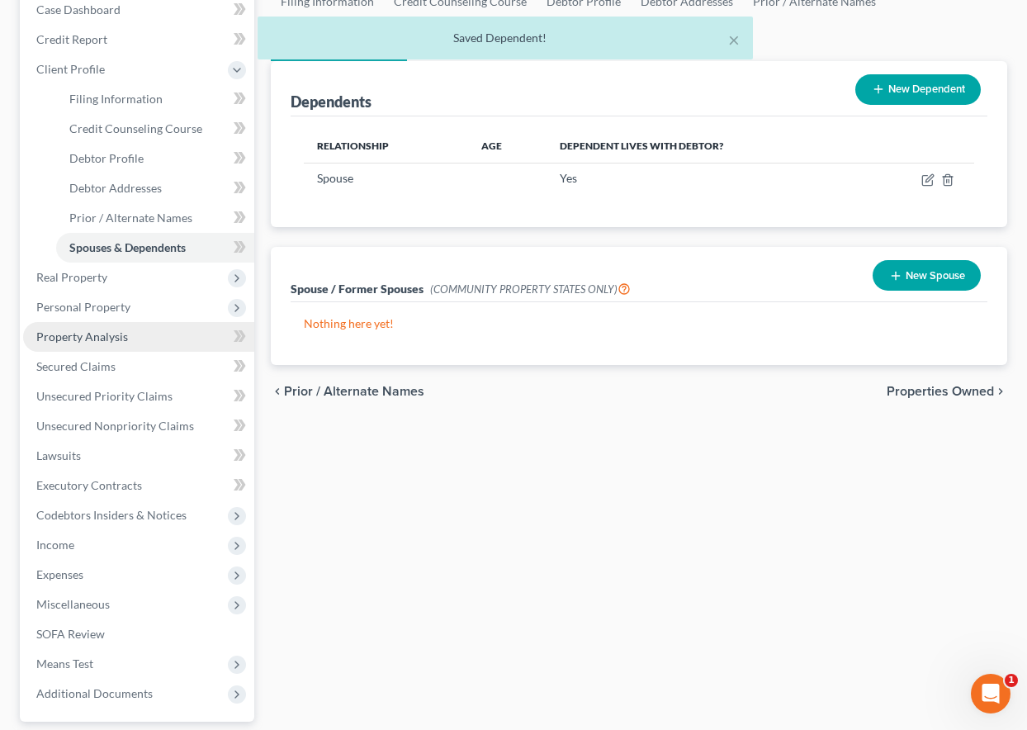
scroll to position [313, 0]
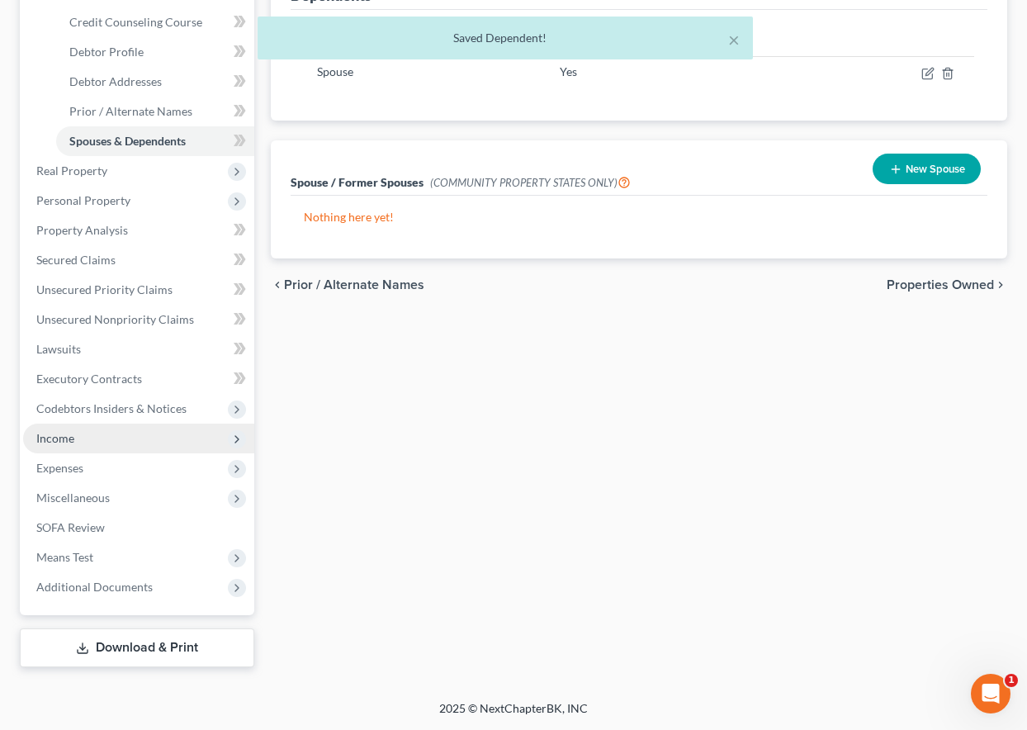
click at [50, 436] on span "Income" at bounding box center [55, 438] width 38 height 14
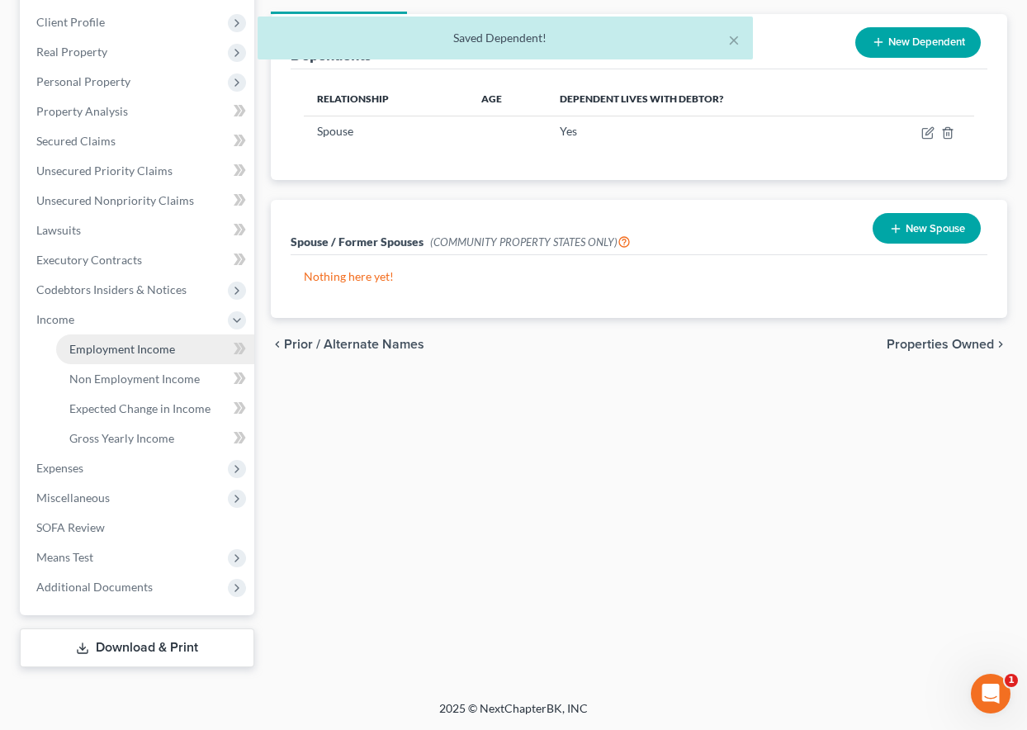
click at [95, 347] on span "Employment Income" at bounding box center [122, 349] width 106 height 14
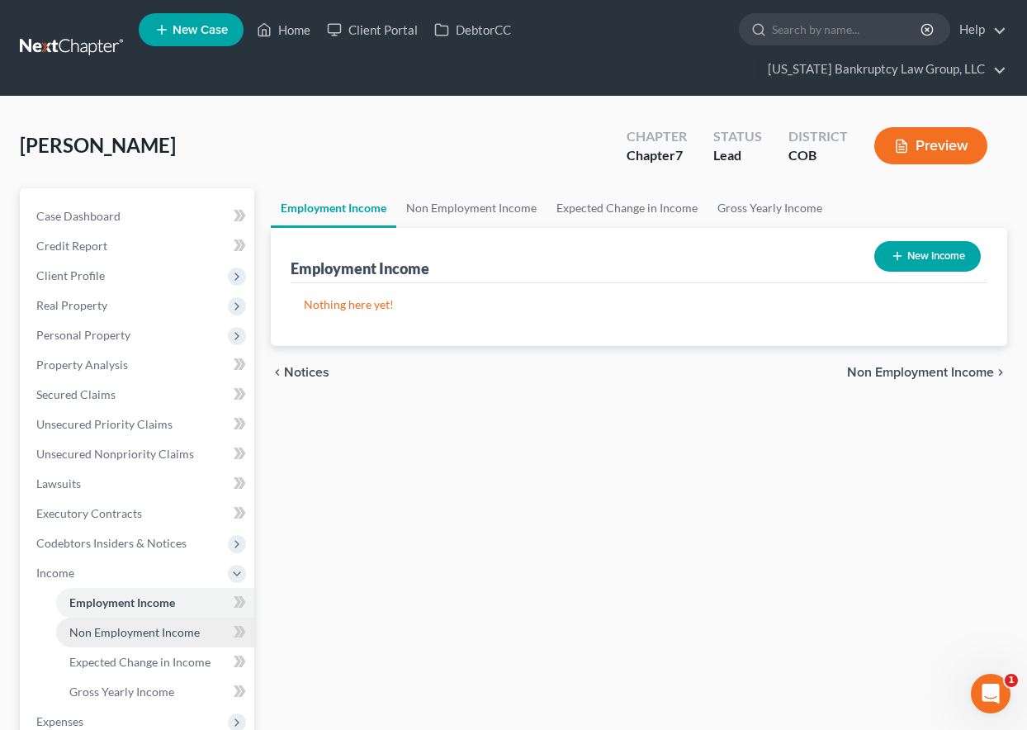
click at [126, 625] on span "Non Employment Income" at bounding box center [134, 632] width 130 height 14
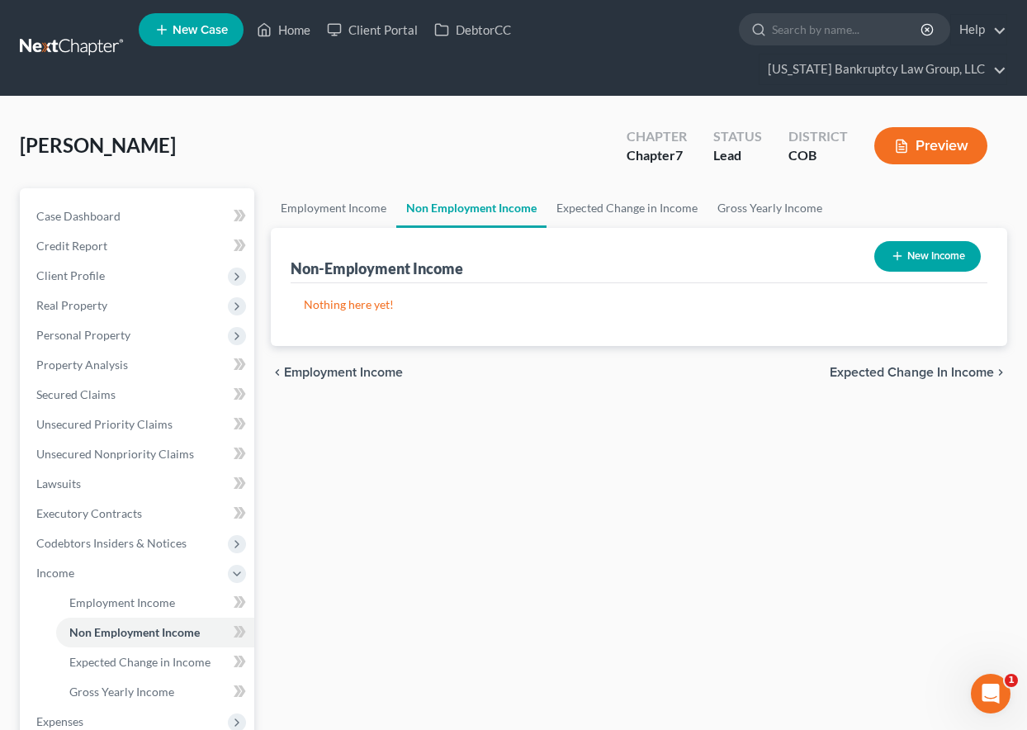
click at [931, 256] on button "New Income" at bounding box center [927, 256] width 107 height 31
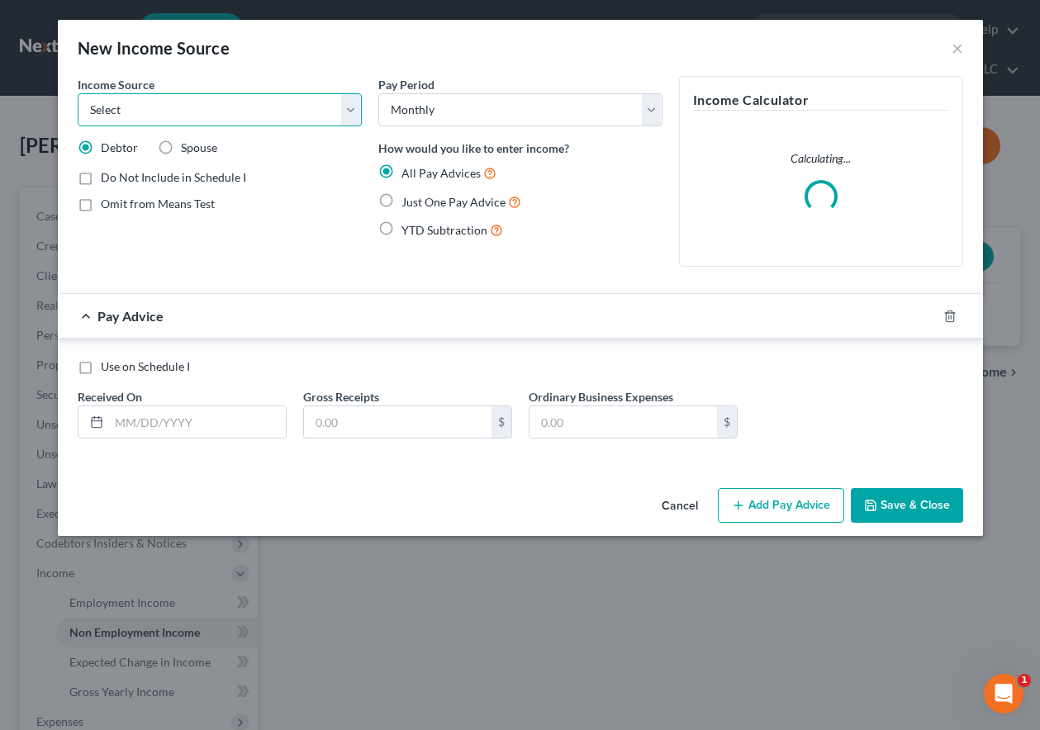
click at [168, 107] on select "Select Unemployment Disability (from employer) Pension Retirement Social Securi…" at bounding box center [220, 109] width 284 height 33
click at [78, 93] on select "Select Unemployment Disability (from employer) Pension Retirement Social Securi…" at bounding box center [220, 109] width 284 height 33
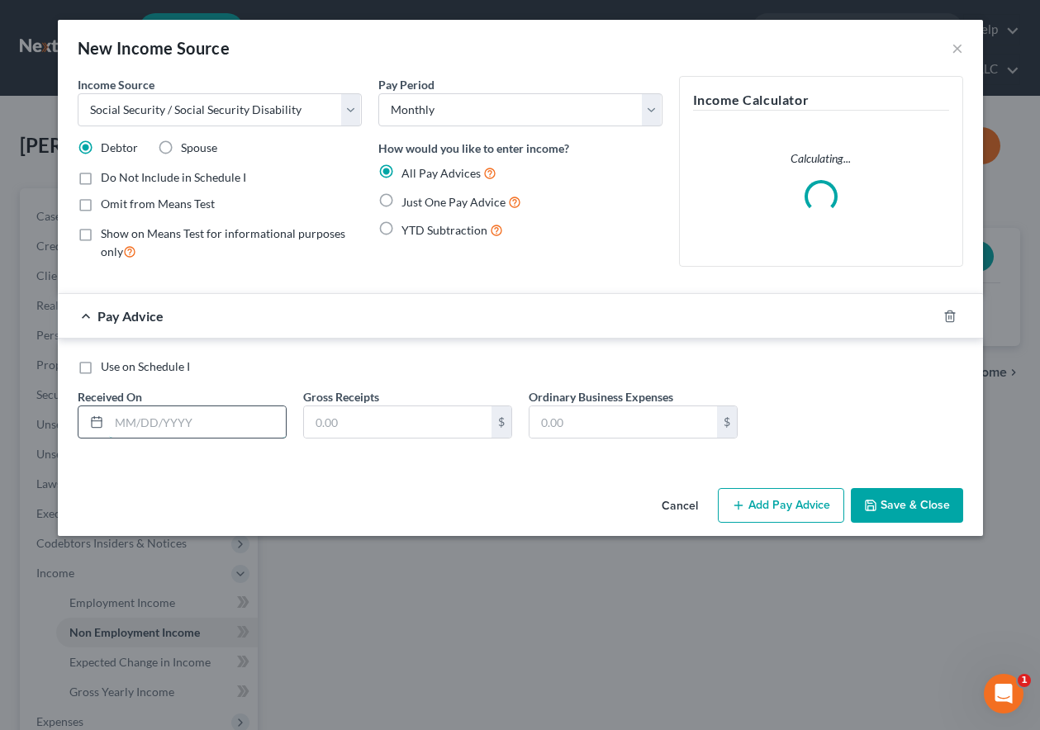
click at [225, 414] on input "text" at bounding box center [197, 421] width 177 height 31
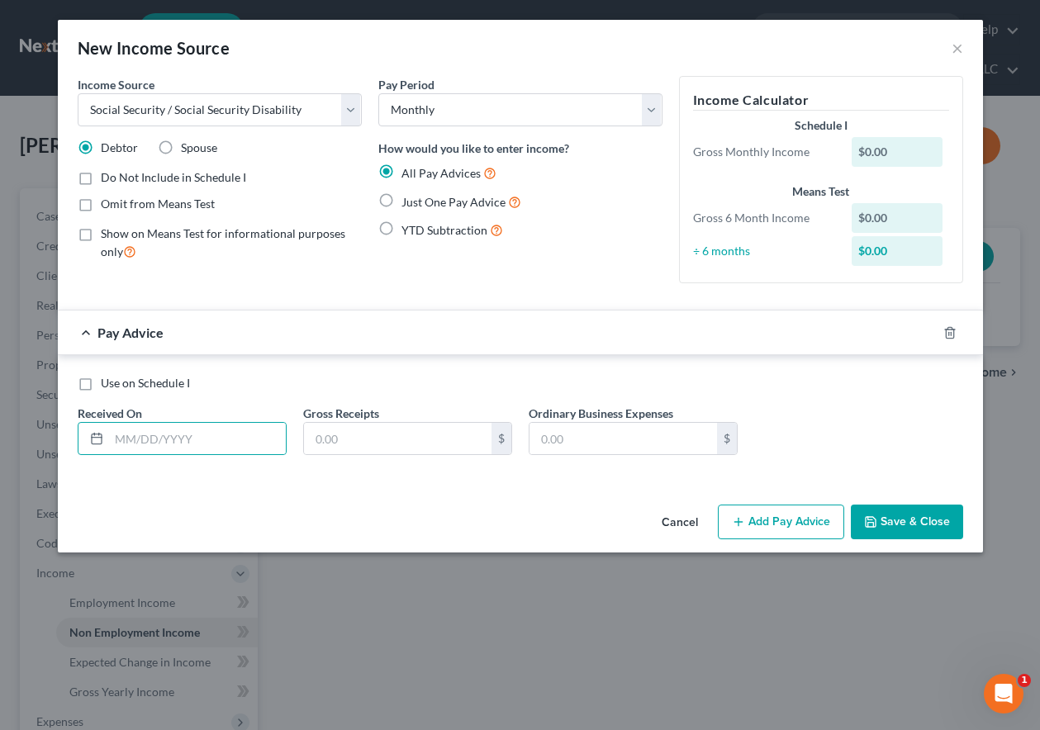
click at [401, 199] on label "Just One Pay Advice" at bounding box center [461, 201] width 120 height 19
click at [408, 199] on input "Just One Pay Advice" at bounding box center [413, 197] width 11 height 11
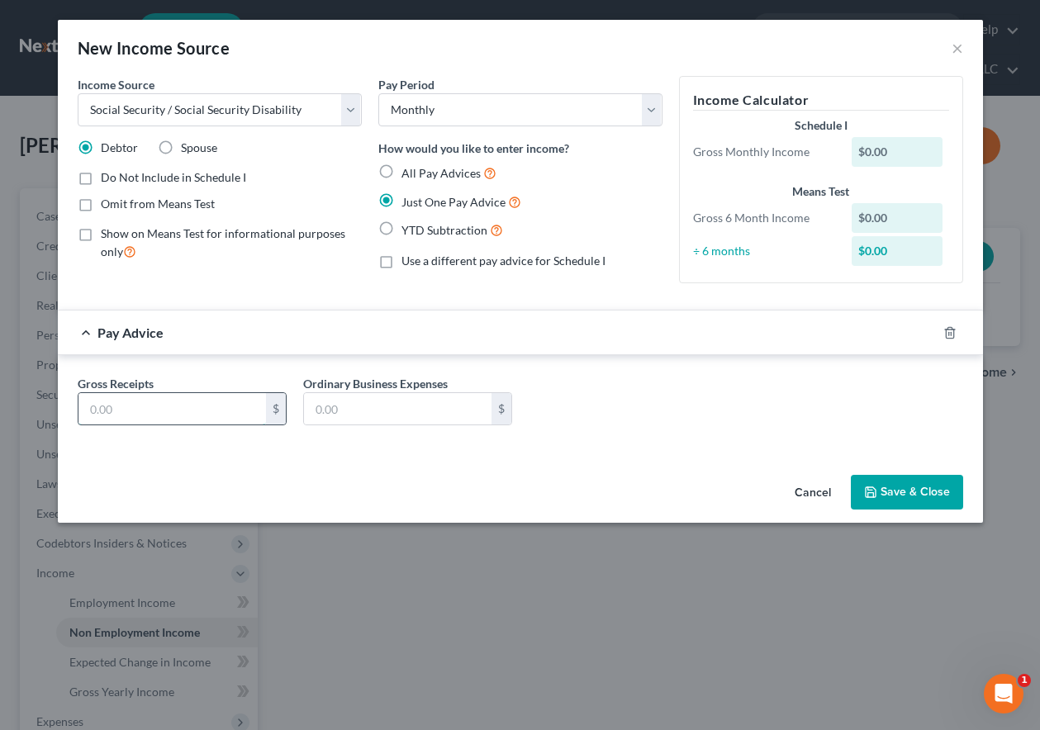
click at [218, 417] on input "text" at bounding box center [171, 408] width 187 height 31
click at [881, 490] on button "Save & Close" at bounding box center [906, 492] width 112 height 35
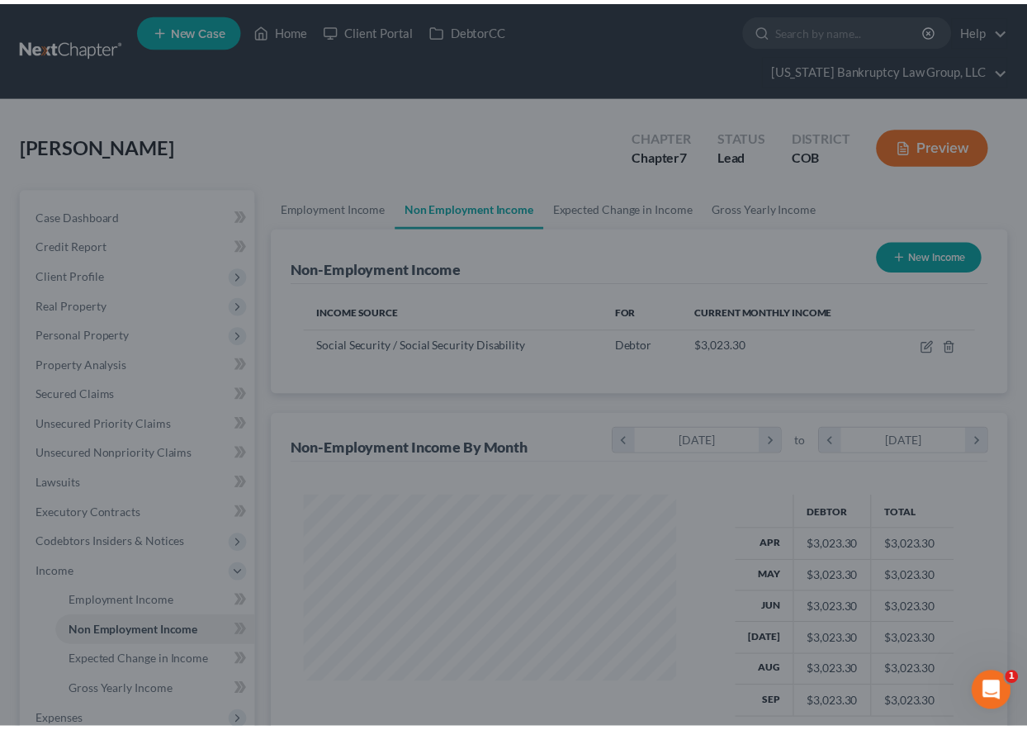
scroll to position [825382, 825267]
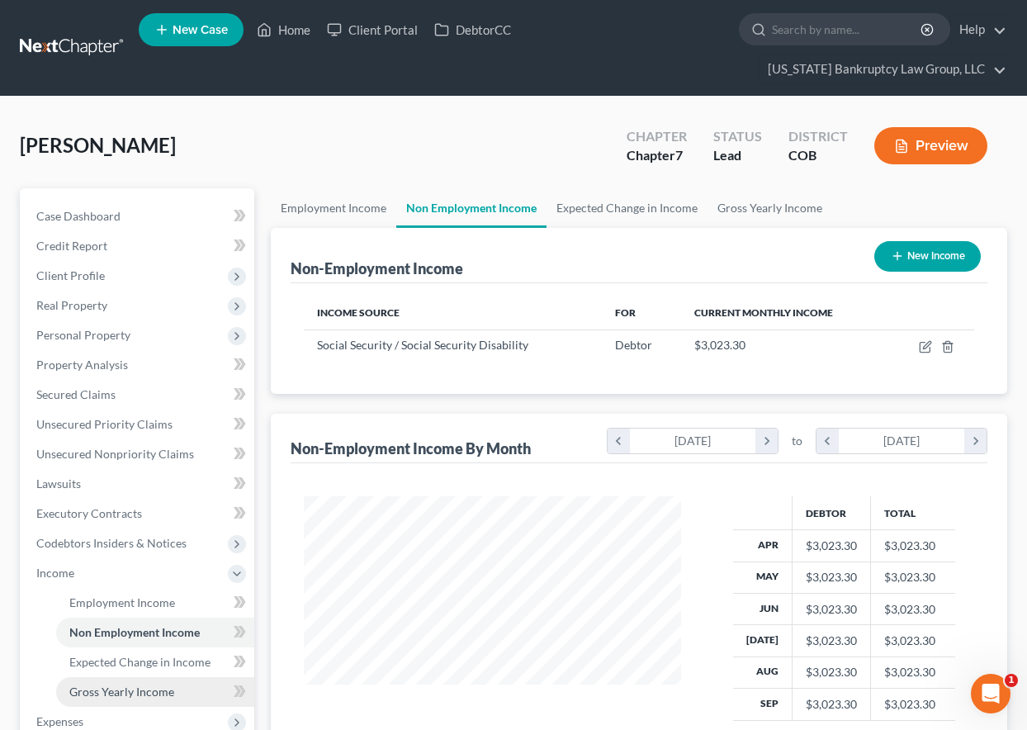
click at [168, 683] on link "Gross Yearly Income" at bounding box center [155, 692] width 198 height 30
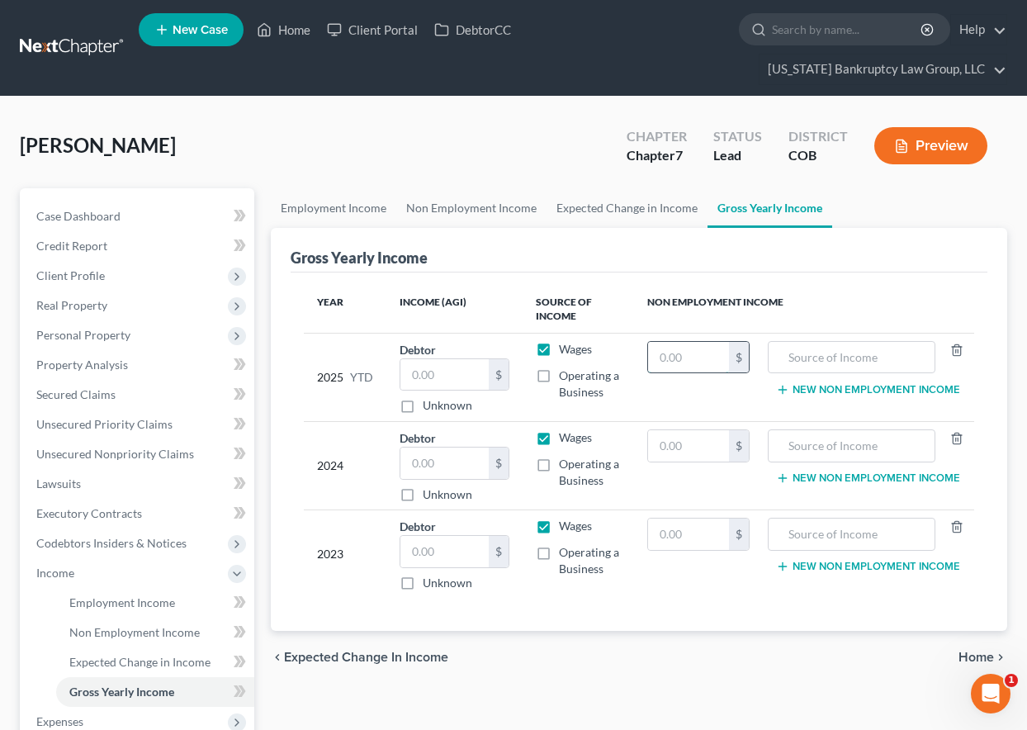
click at [689, 364] on input "text" at bounding box center [688, 357] width 81 height 31
click at [701, 403] on td "30,238 $" at bounding box center [698, 377] width 129 height 88
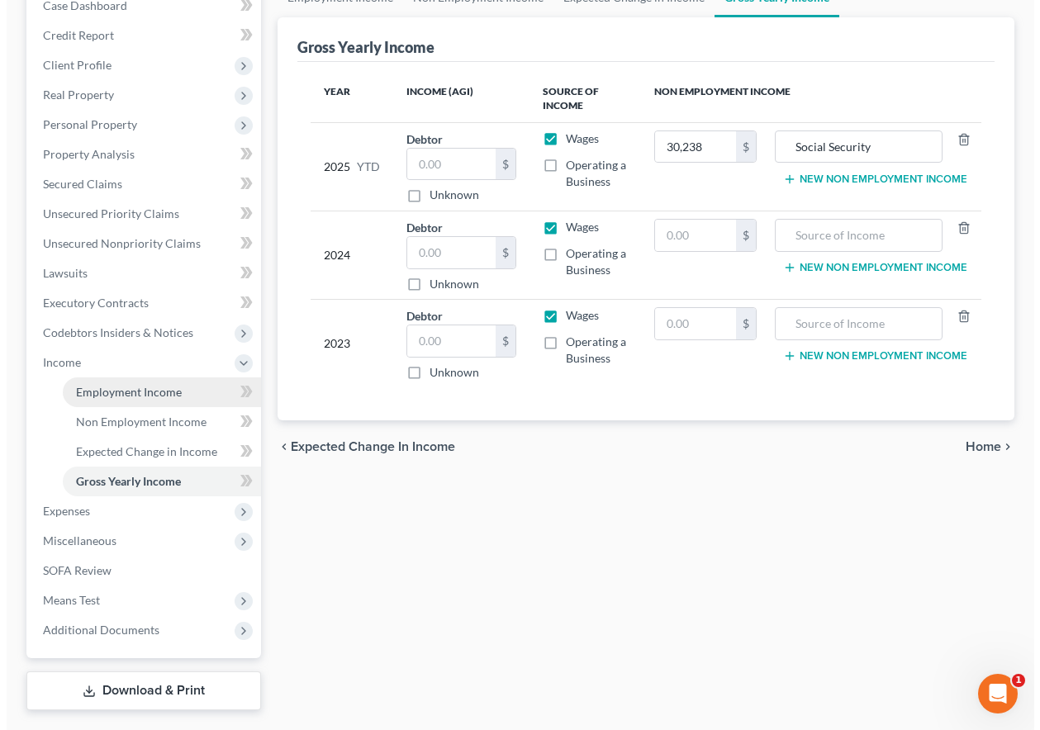
scroll to position [253, 0]
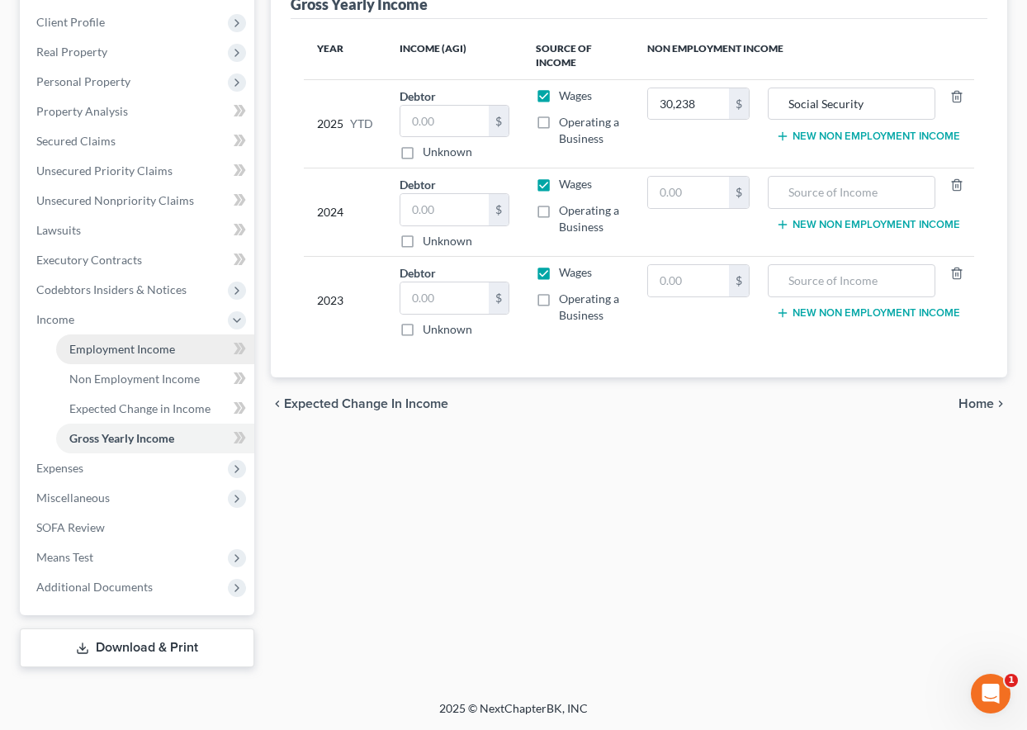
click at [130, 348] on span "Employment Income" at bounding box center [122, 349] width 106 height 14
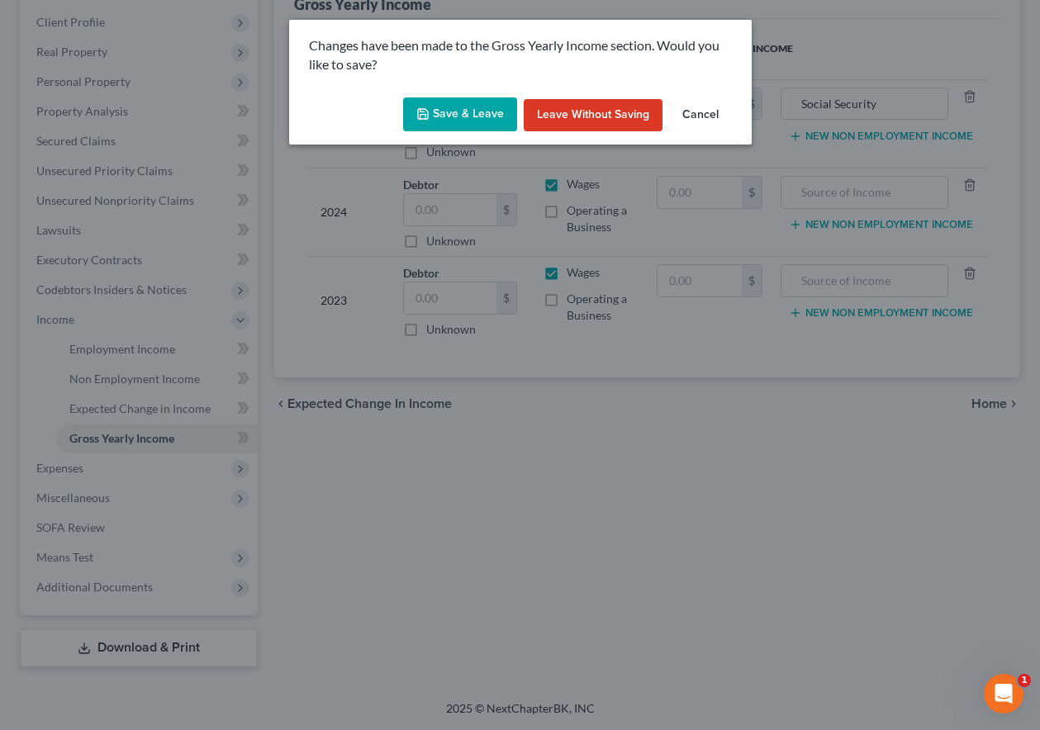
click at [478, 107] on button "Save & Leave" at bounding box center [460, 114] width 114 height 35
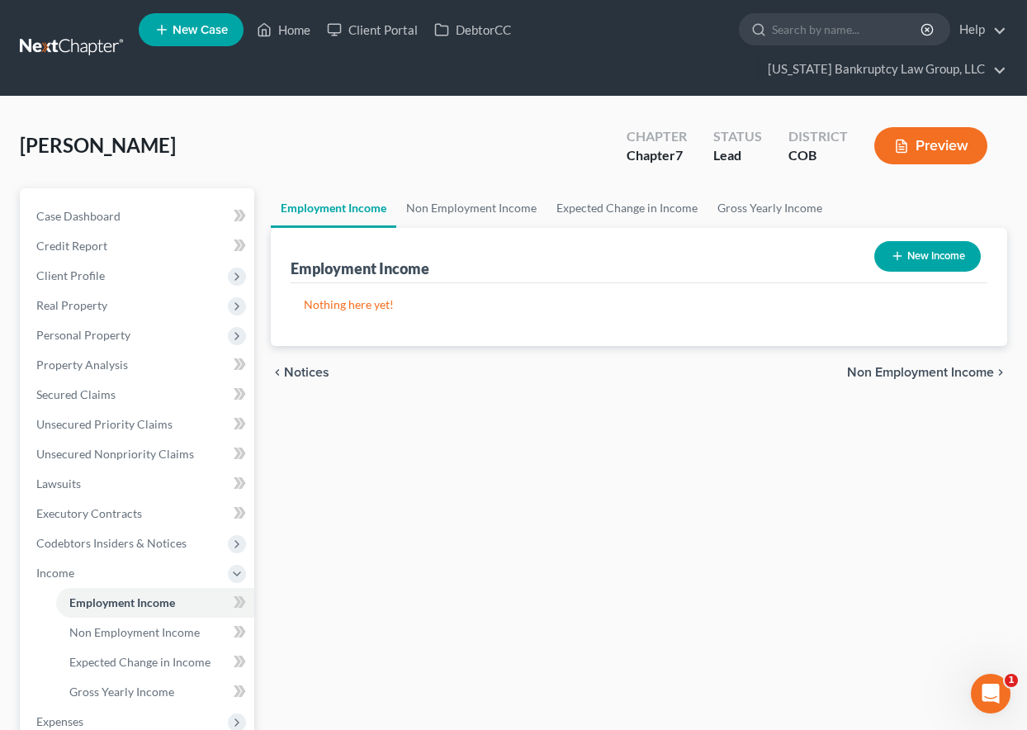
click at [958, 255] on button "New Income" at bounding box center [927, 256] width 107 height 31
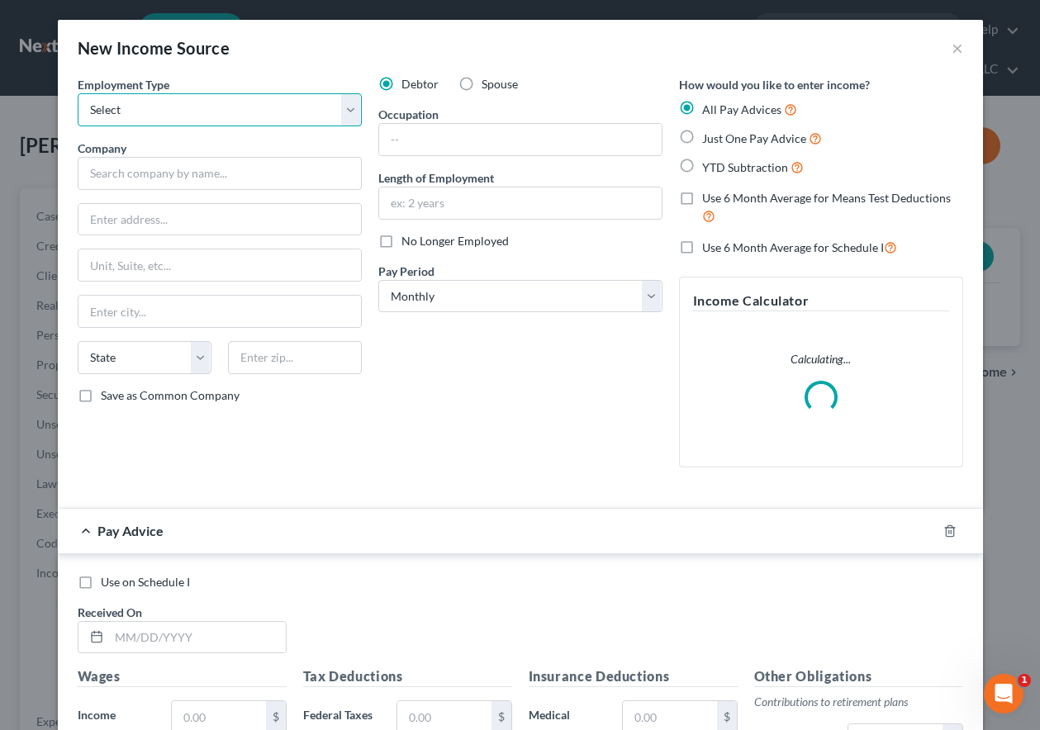
click at [229, 112] on select "Select Full or [DEMOGRAPHIC_DATA] Employment Self Employment" at bounding box center [220, 109] width 284 height 33
click at [78, 93] on select "Select Full or [DEMOGRAPHIC_DATA] Employment Self Employment" at bounding box center [220, 109] width 284 height 33
click at [481, 83] on label "Spouse" at bounding box center [499, 84] width 36 height 17
click at [488, 83] on input "Spouse" at bounding box center [493, 81] width 11 height 11
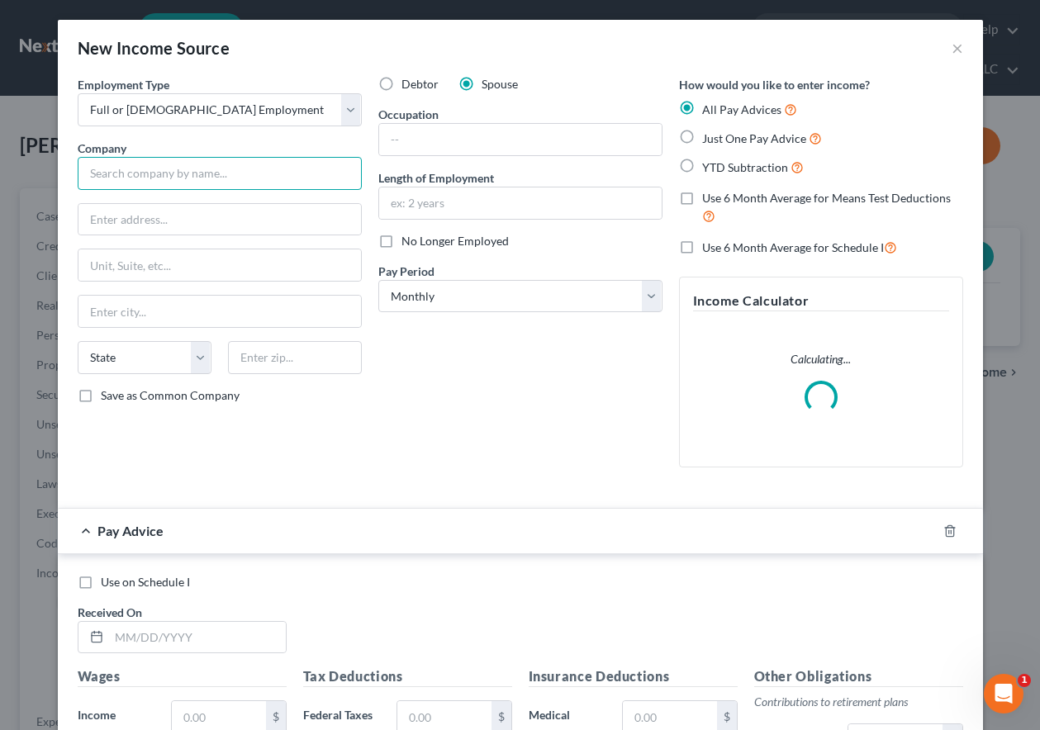
click at [201, 184] on input "text" at bounding box center [220, 173] width 284 height 33
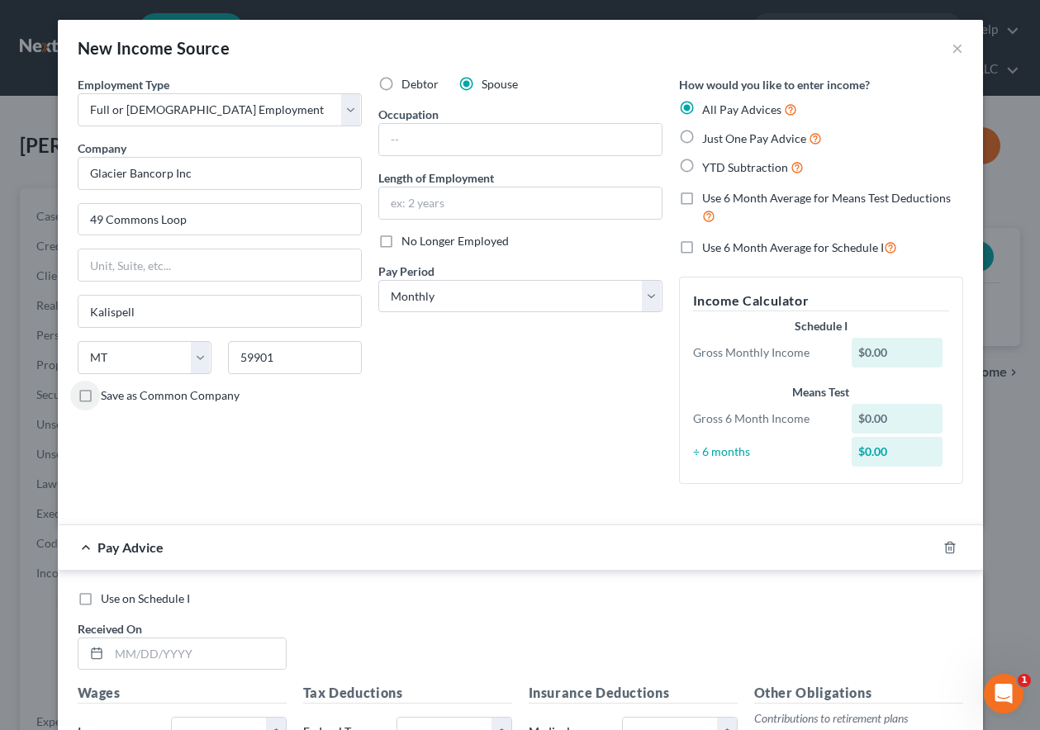
click at [107, 387] on input "Save as Common Company" at bounding box center [112, 392] width 11 height 11
click at [440, 130] on input "text" at bounding box center [520, 139] width 282 height 31
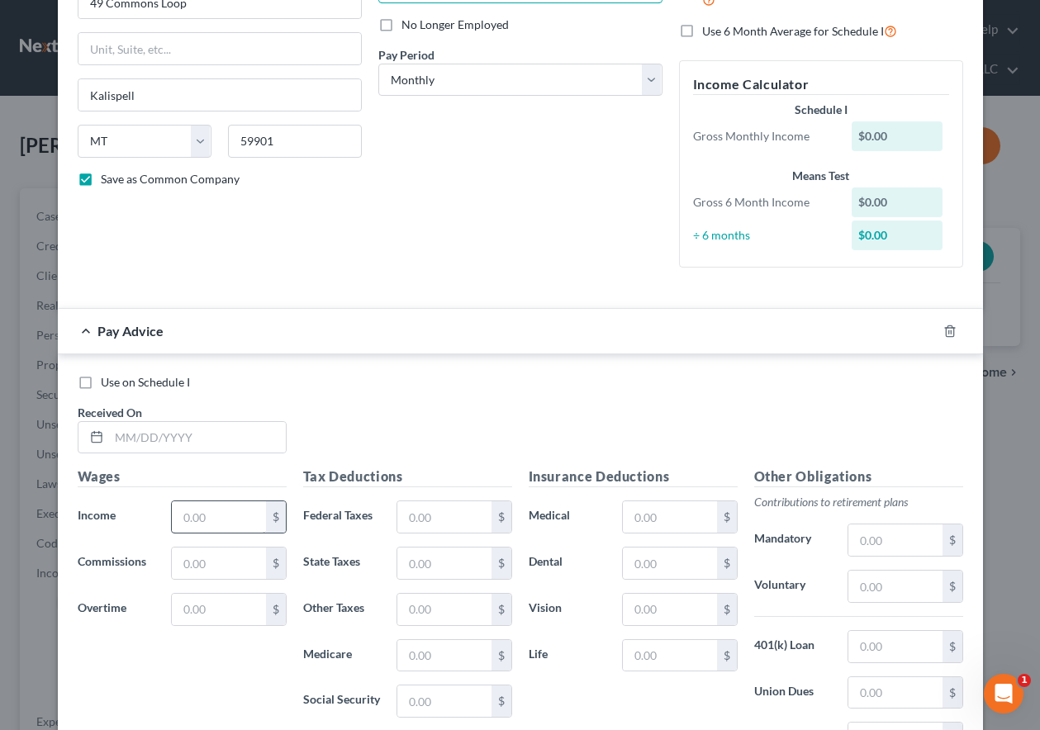
scroll to position [248, 0]
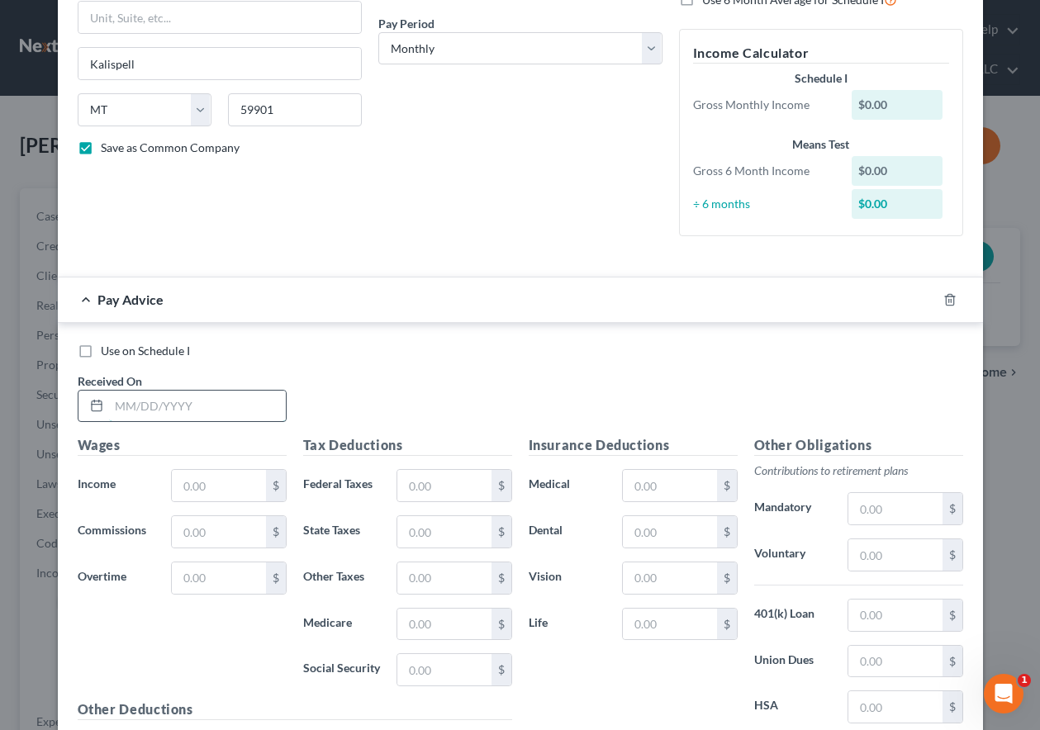
click at [195, 395] on input "text" at bounding box center [197, 406] width 177 height 31
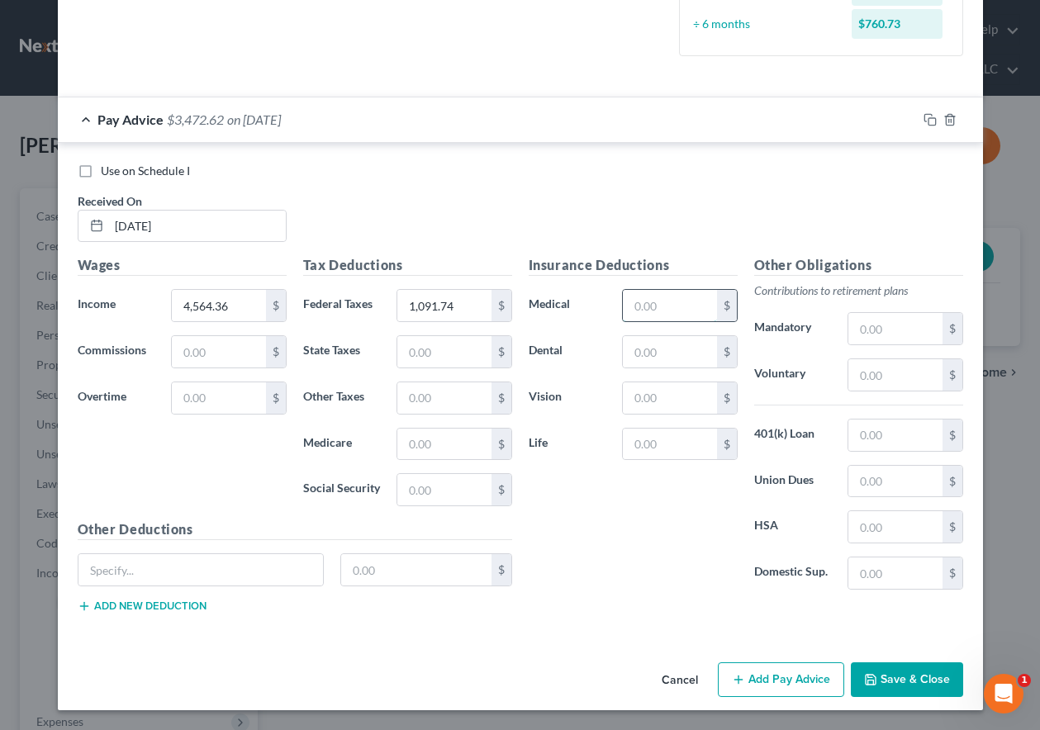
click at [662, 304] on input "text" at bounding box center [669, 305] width 93 height 31
click at [923, 117] on icon "button" at bounding box center [929, 119] width 13 height 13
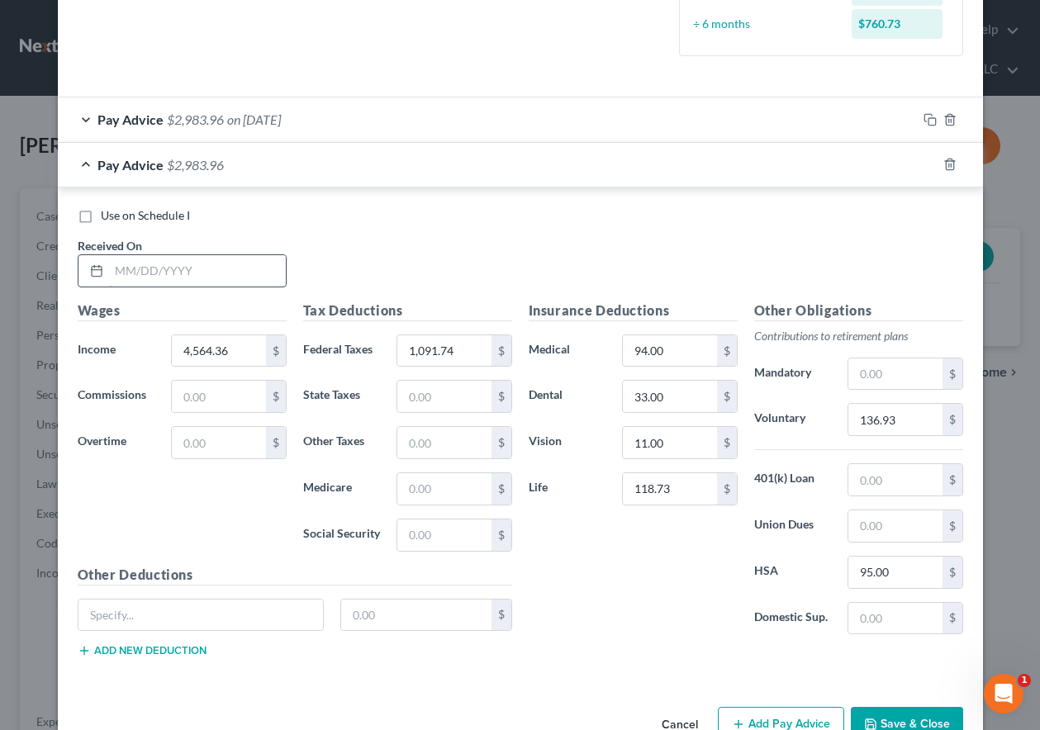
click at [159, 259] on input "text" at bounding box center [197, 270] width 177 height 31
click at [925, 160] on icon "button" at bounding box center [927, 162] width 7 height 7
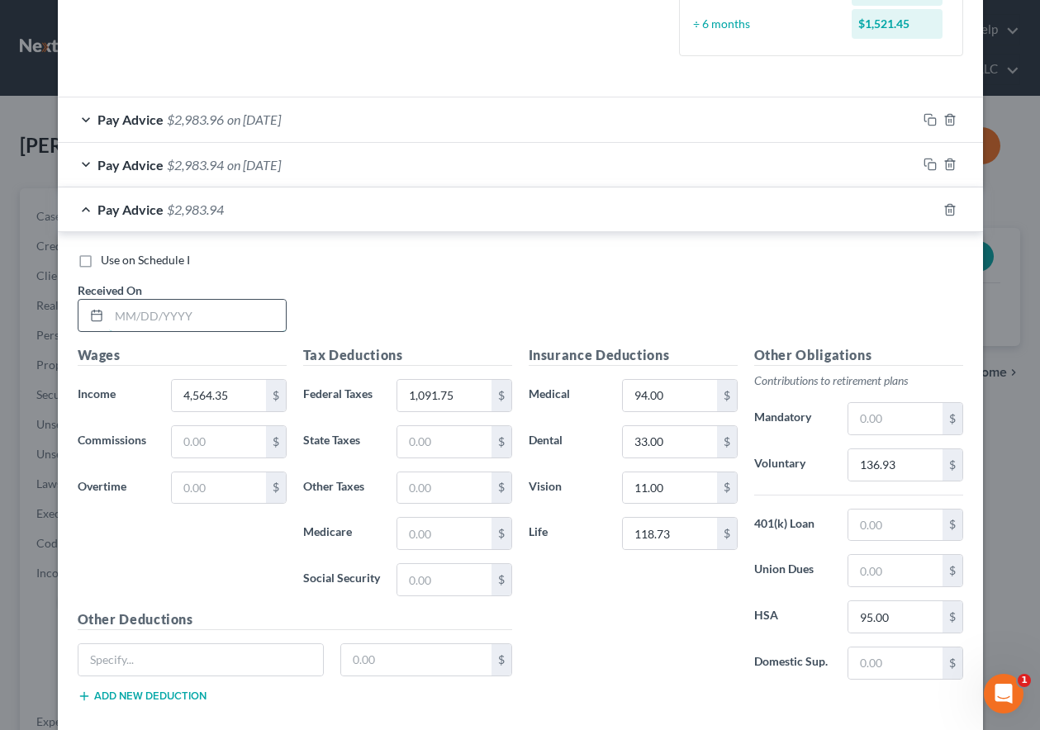
click at [212, 316] on input "text" at bounding box center [197, 315] width 177 height 31
click at [923, 209] on icon "button" at bounding box center [929, 209] width 13 height 13
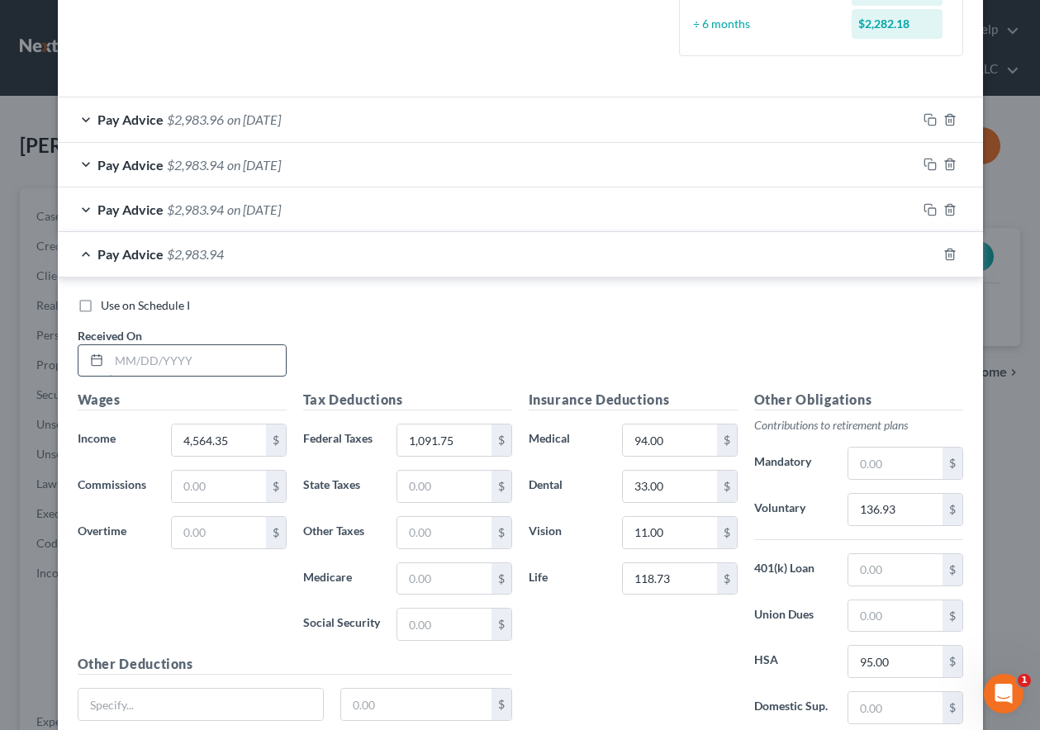
click at [168, 358] on input "text" at bounding box center [197, 360] width 177 height 31
click at [249, 443] on input "4,564.35" at bounding box center [218, 439] width 93 height 31
click at [902, 661] on input "95.00" at bounding box center [894, 661] width 93 height 31
click at [281, 165] on span "on [DATE]" at bounding box center [254, 165] width 54 height 16
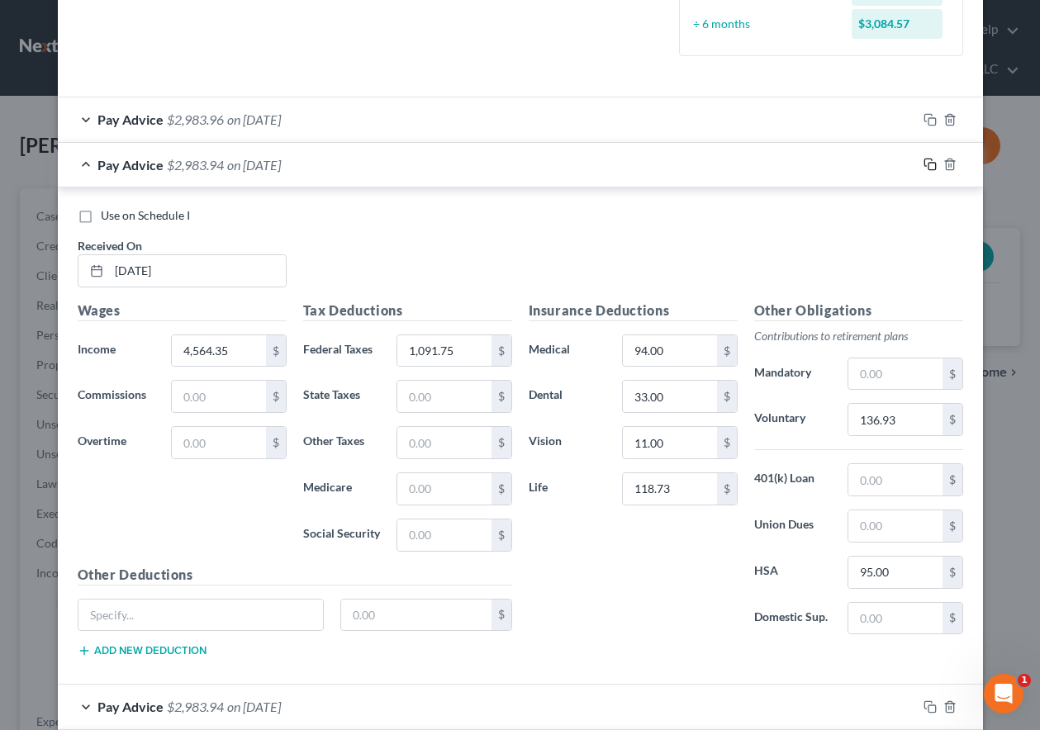
click at [926, 161] on icon "button" at bounding box center [929, 164] width 13 height 13
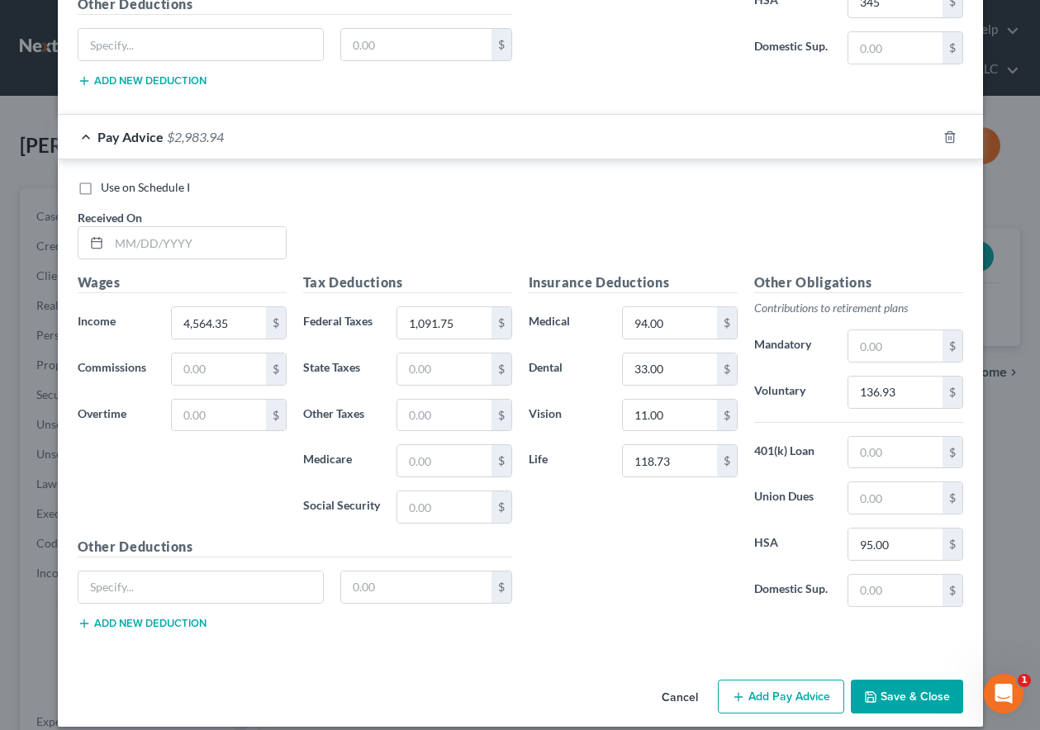
scroll to position [1104, 0]
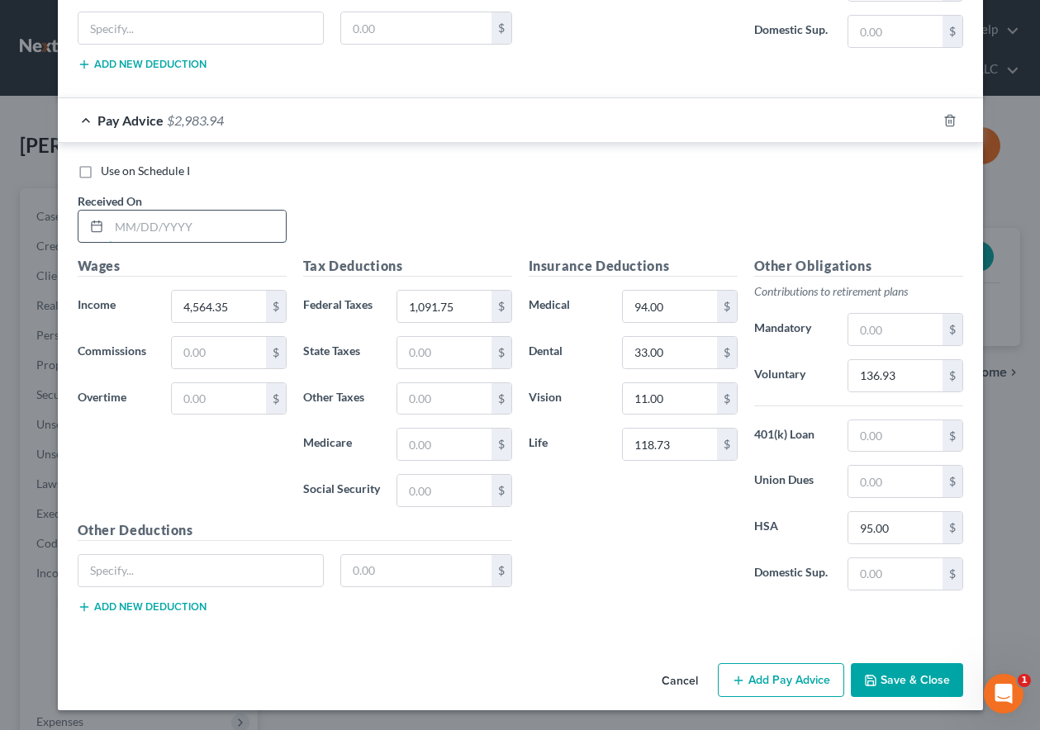
click at [223, 222] on input "text" at bounding box center [197, 226] width 177 height 31
click at [459, 306] on input "1,091.75" at bounding box center [443, 306] width 93 height 31
click at [928, 119] on rect "button" at bounding box center [931, 122] width 7 height 7
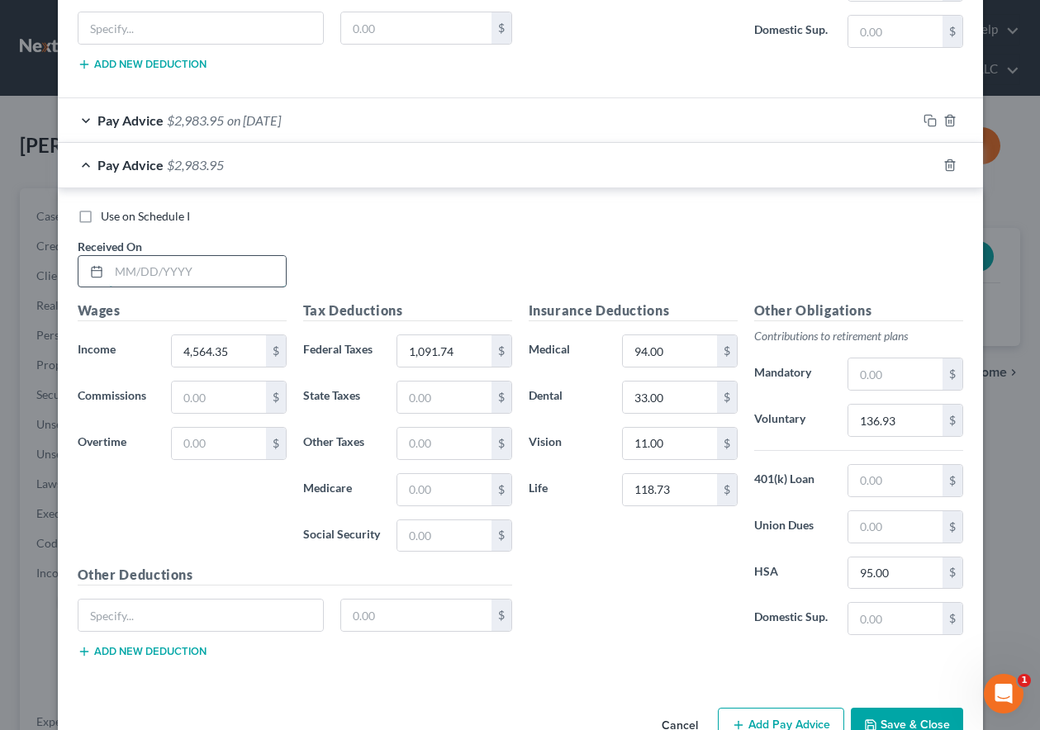
click at [245, 274] on input "text" at bounding box center [197, 271] width 177 height 31
click at [460, 353] on input "1,091.74" at bounding box center [443, 350] width 93 height 31
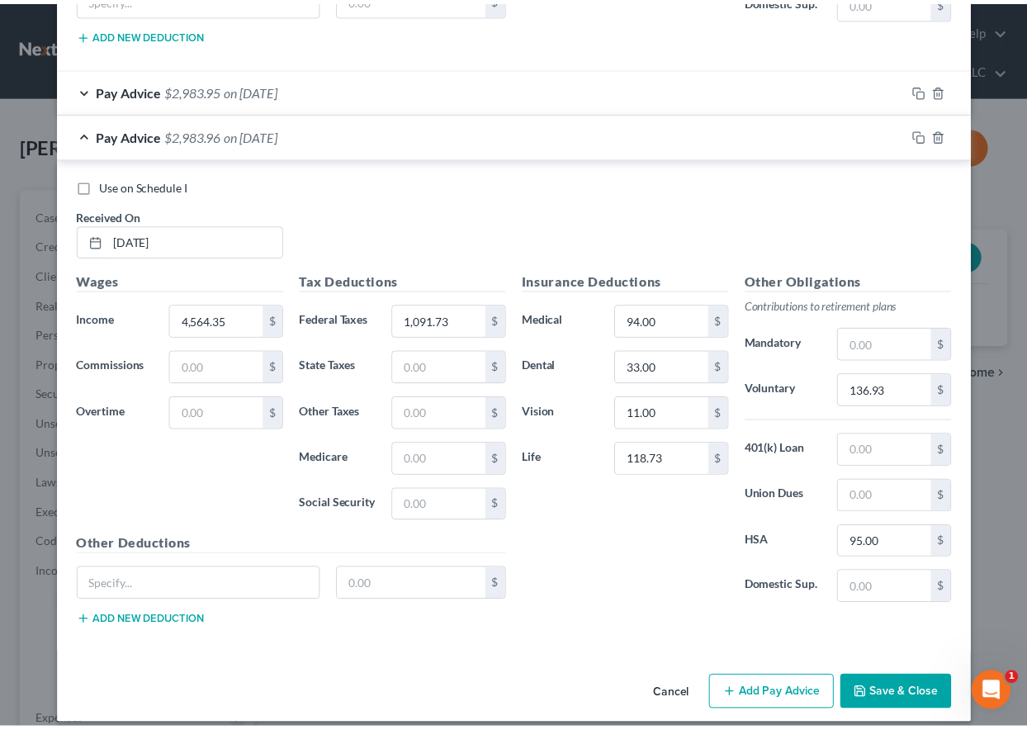
scroll to position [1149, 0]
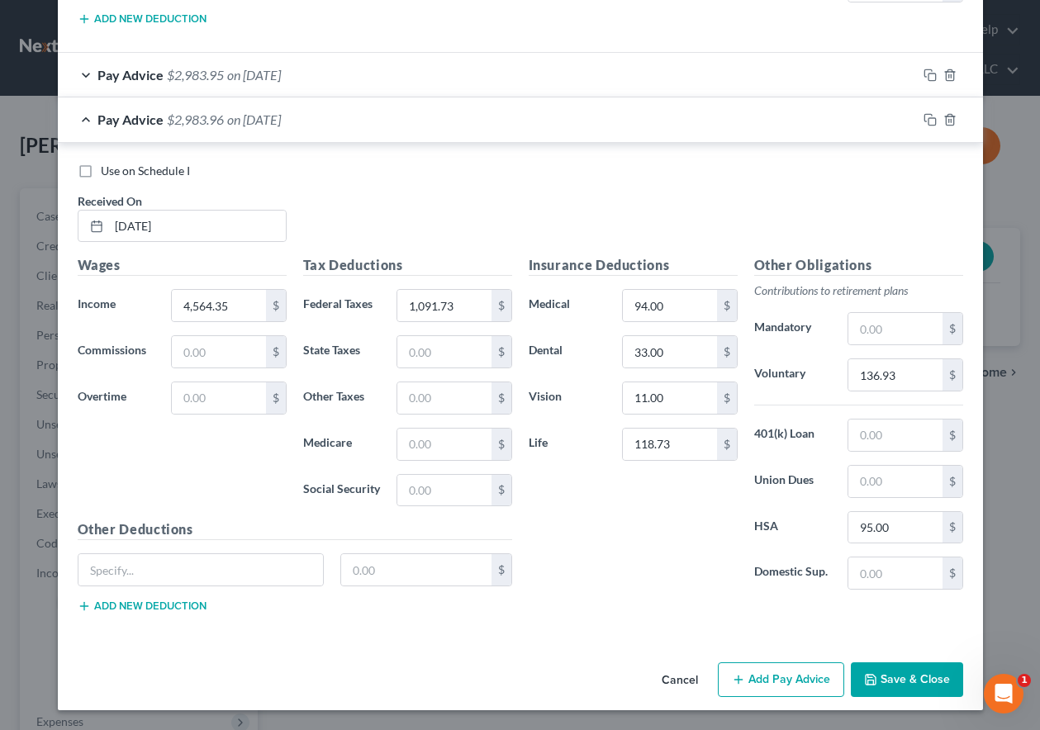
click at [883, 675] on button "Save & Close" at bounding box center [906, 679] width 112 height 35
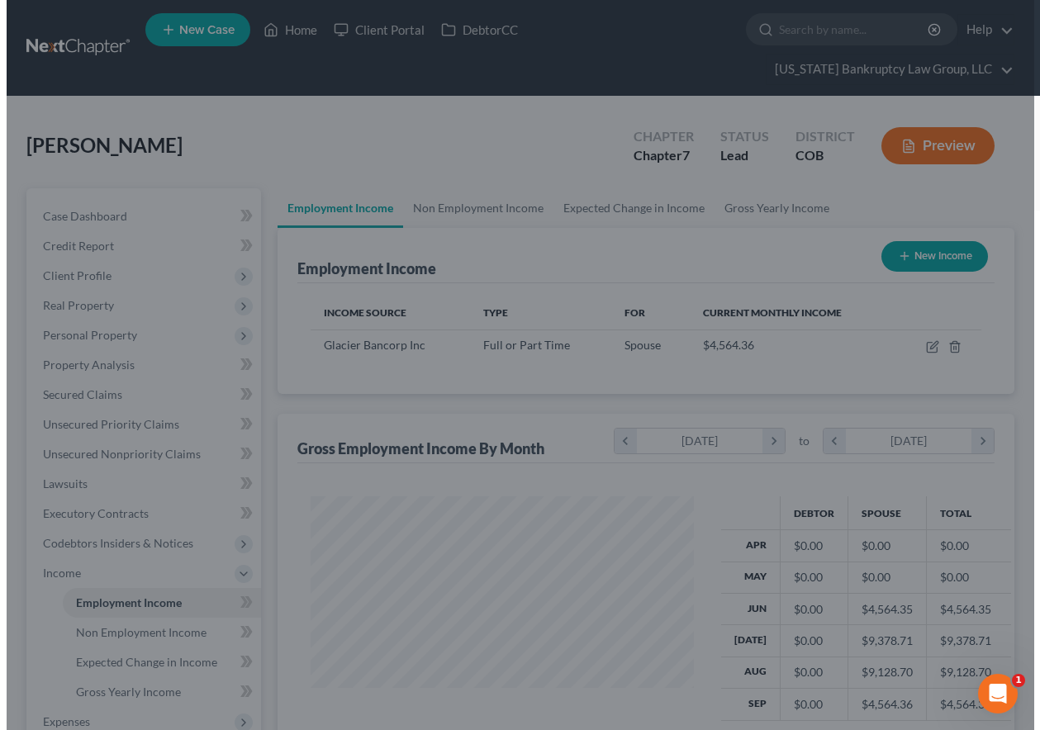
scroll to position [825382, 825267]
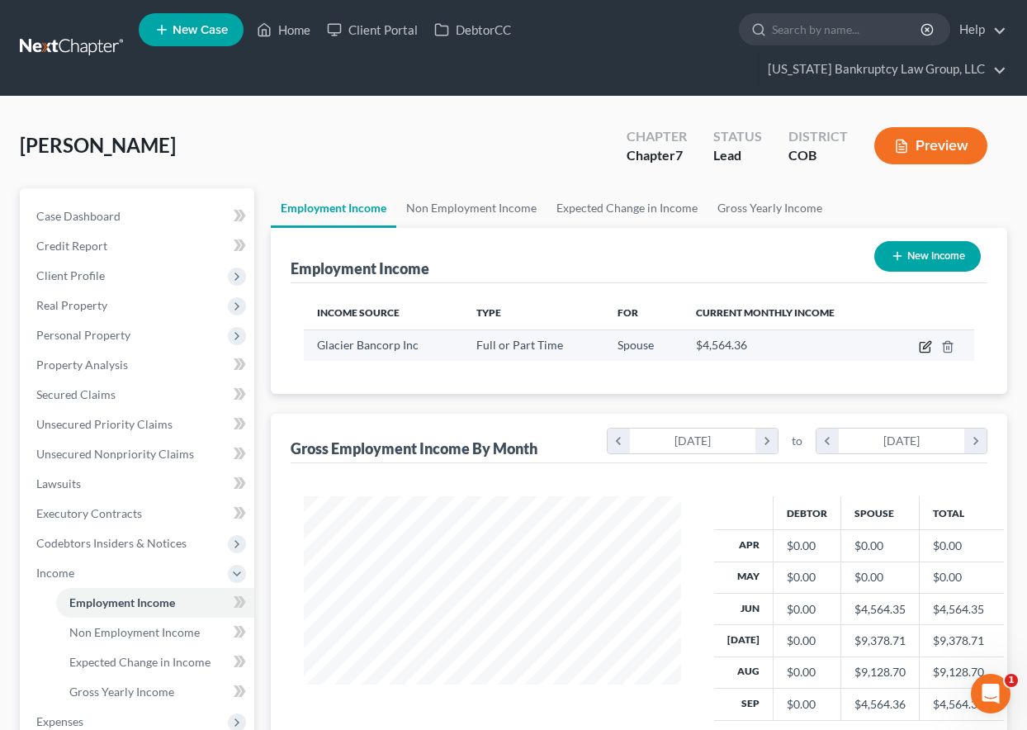
click at [926, 346] on icon "button" at bounding box center [925, 346] width 13 height 13
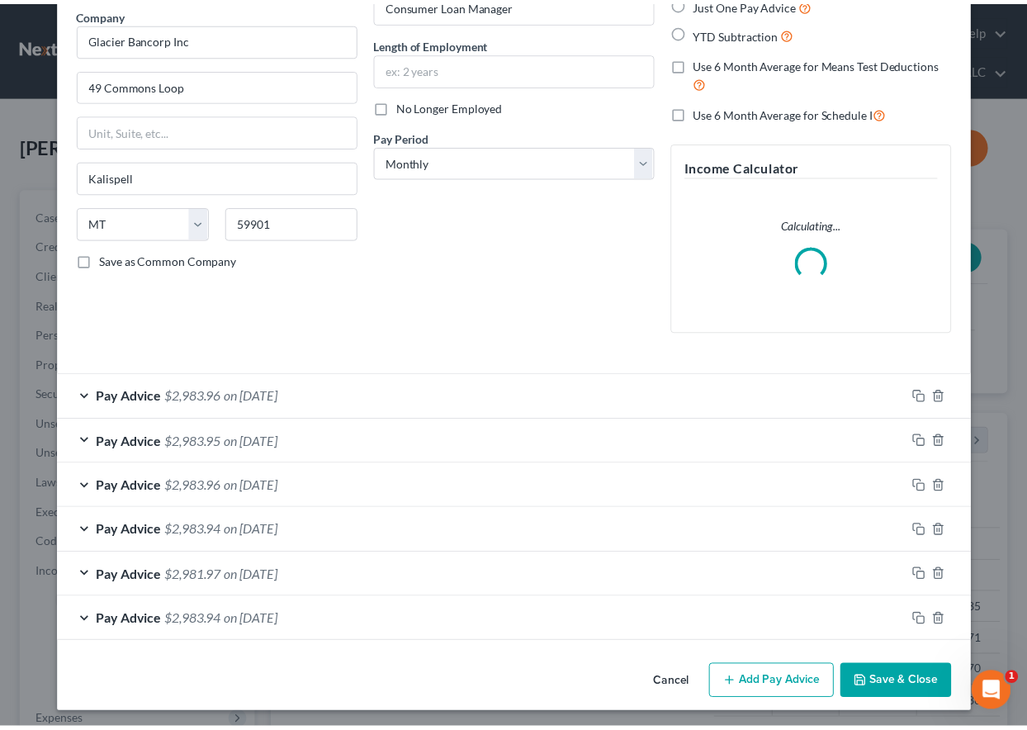
scroll to position [139, 0]
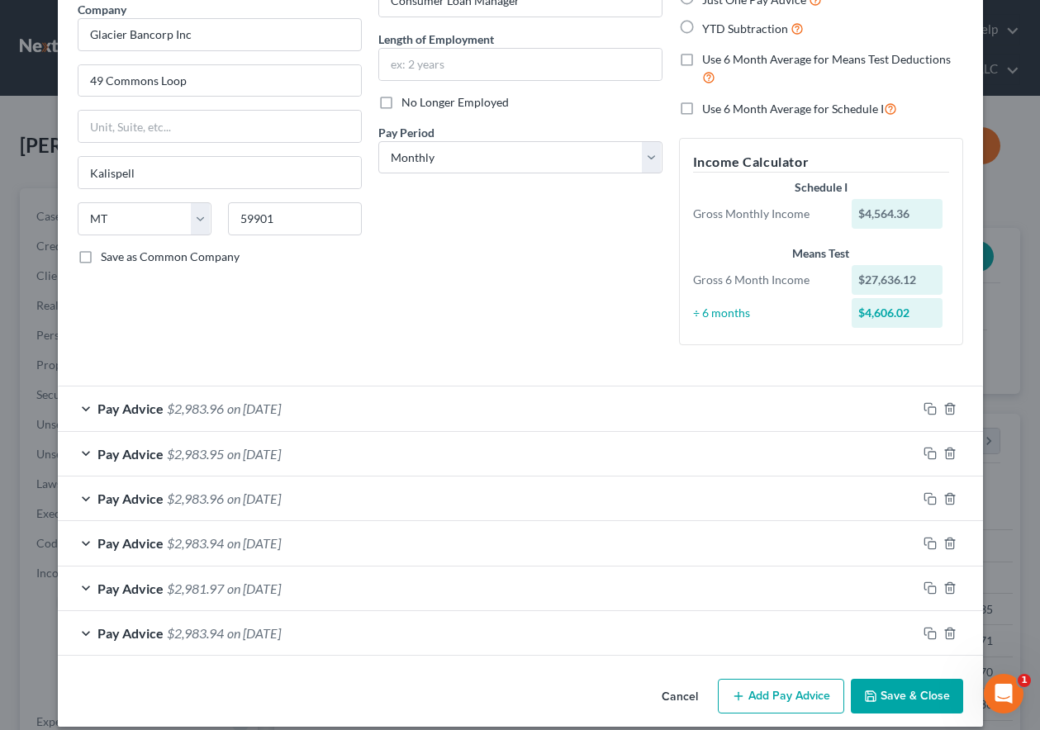
click at [904, 694] on button "Save & Close" at bounding box center [906, 696] width 112 height 35
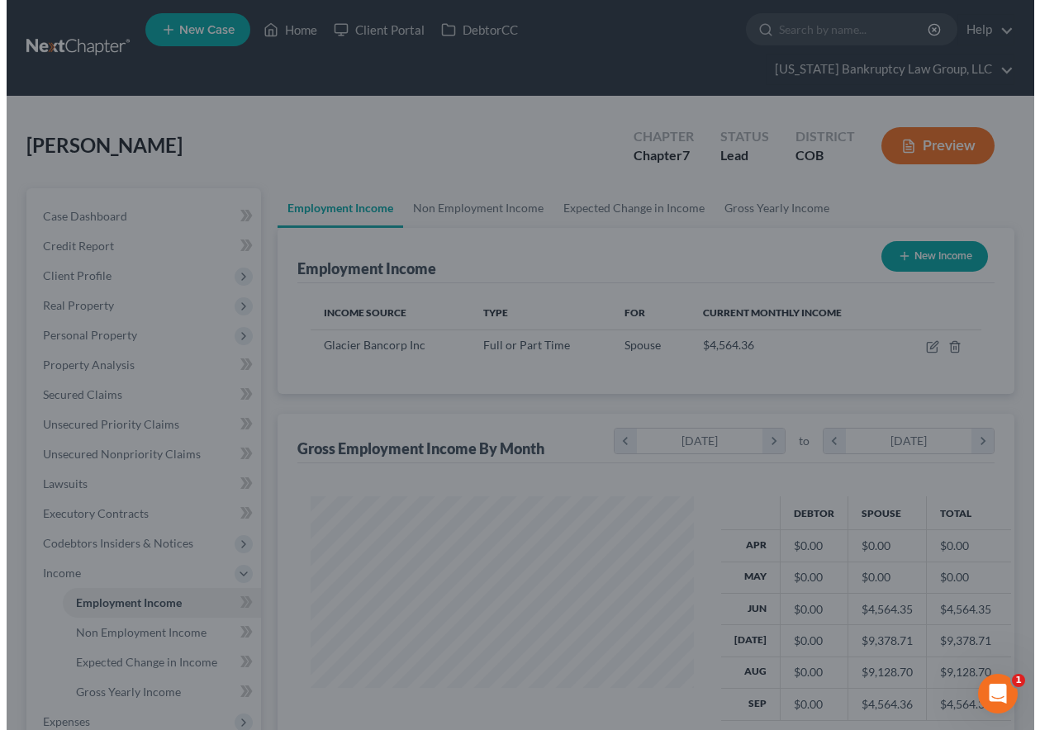
scroll to position [825382, 825267]
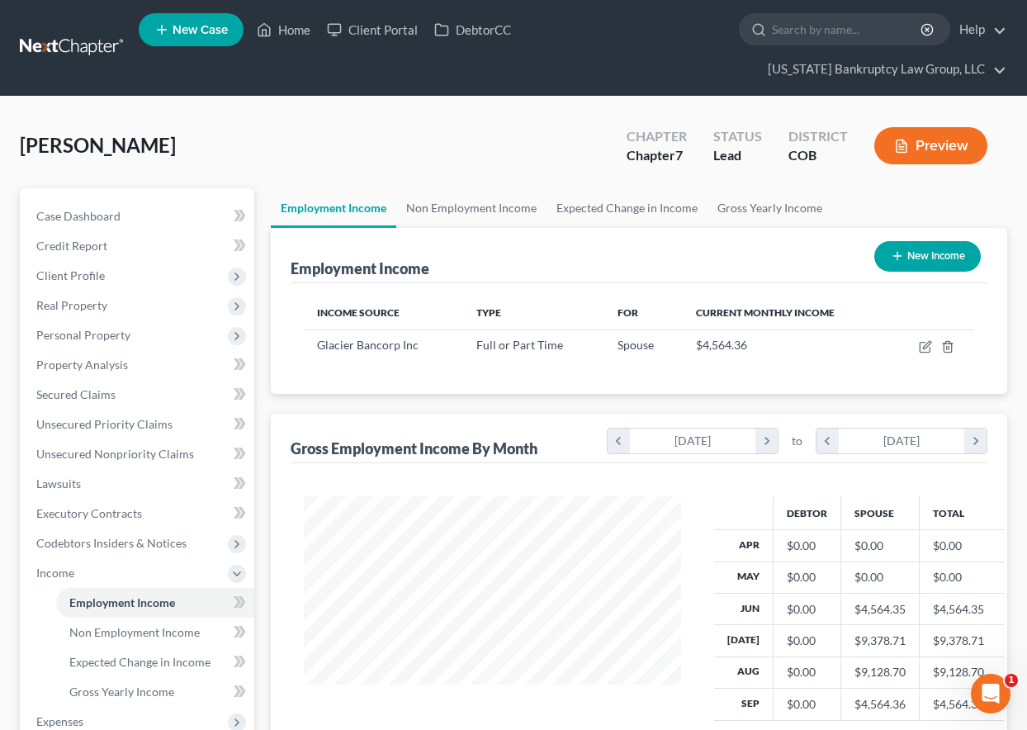
click at [932, 254] on button "New Income" at bounding box center [927, 256] width 107 height 31
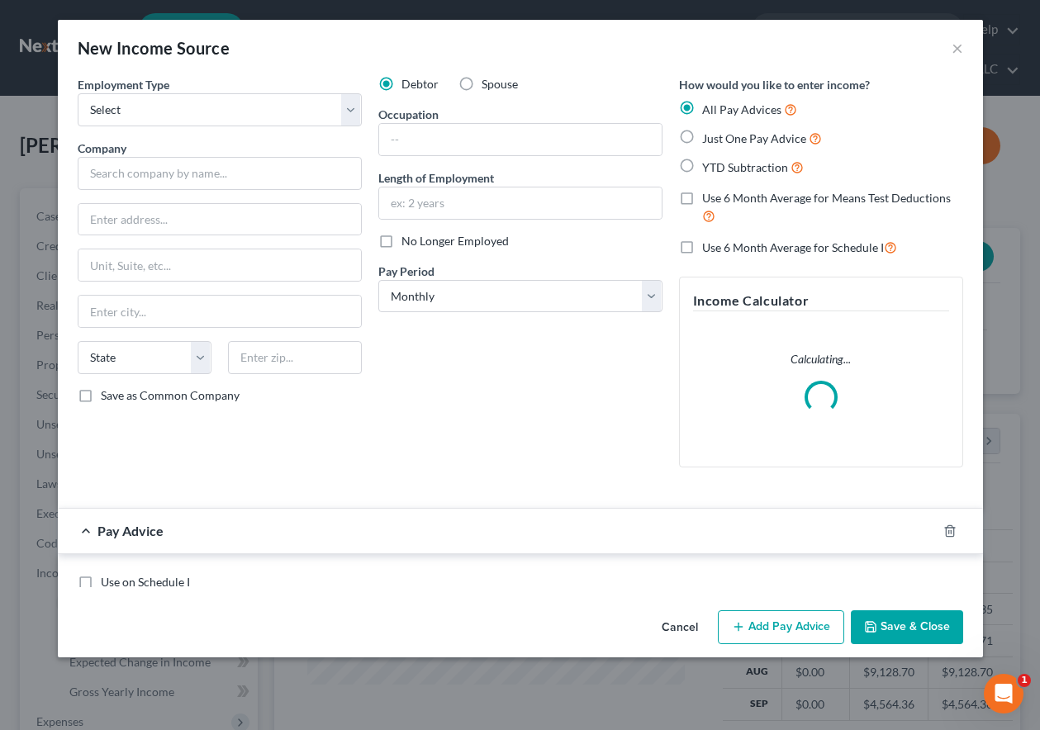
scroll to position [296, 415]
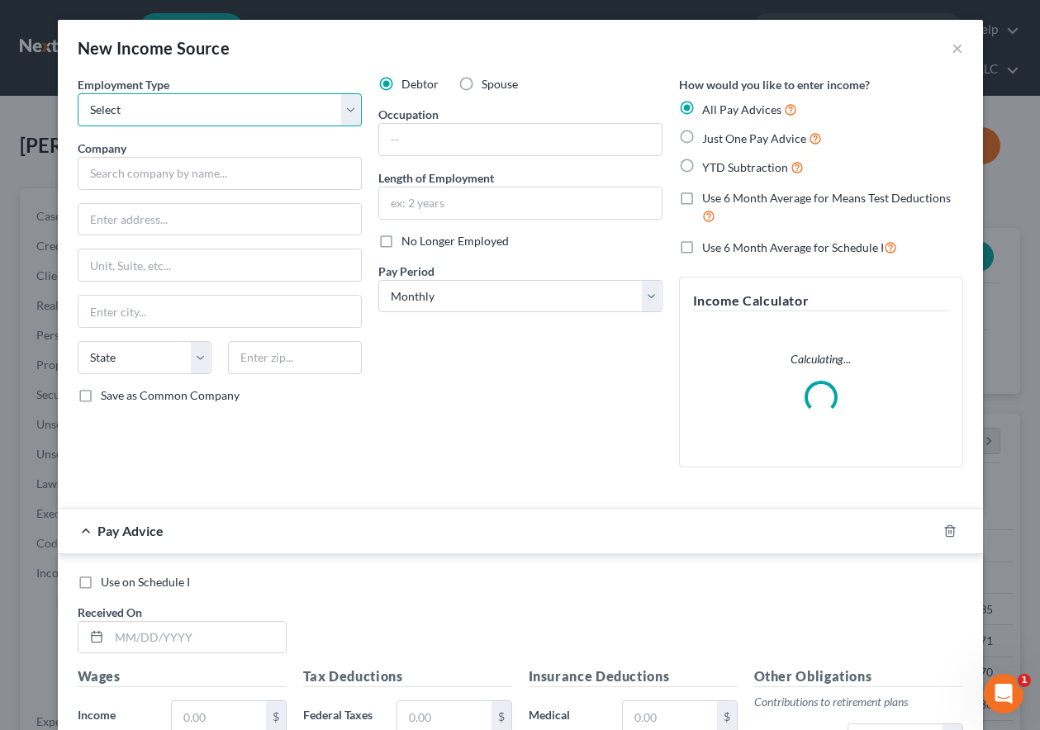
click at [156, 102] on select "Select Full or [DEMOGRAPHIC_DATA] Employment Self Employment" at bounding box center [220, 109] width 284 height 33
click at [78, 93] on select "Select Full or [DEMOGRAPHIC_DATA] Employment Self Employment" at bounding box center [220, 109] width 284 height 33
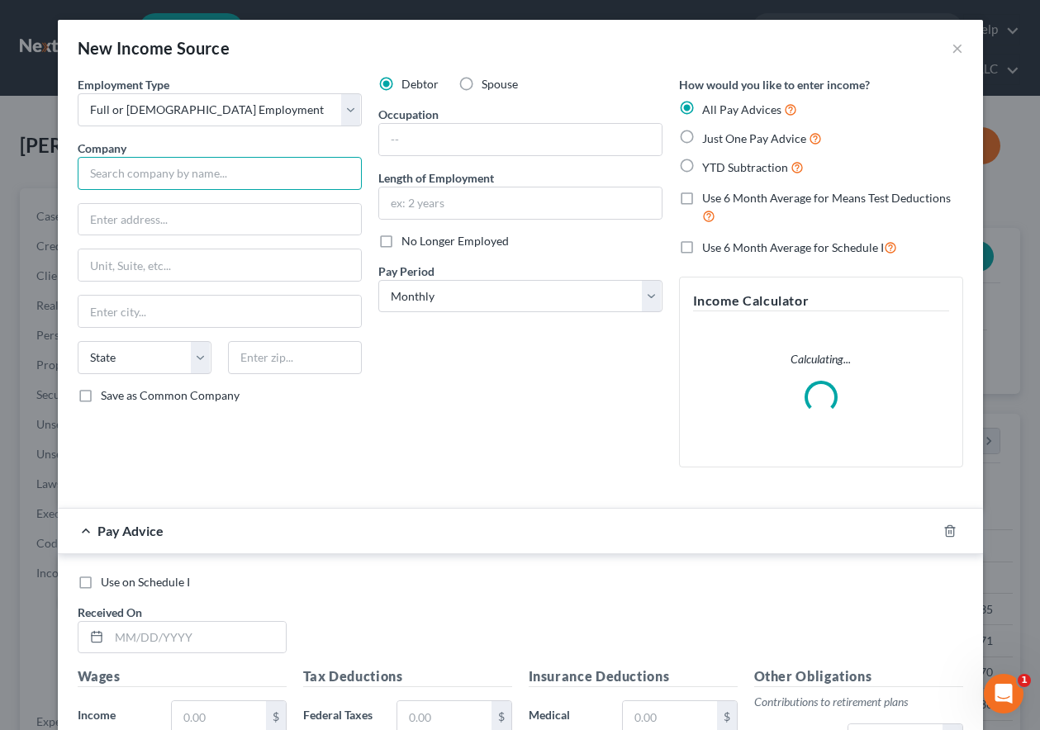
click at [170, 183] on input "text" at bounding box center [220, 173] width 284 height 33
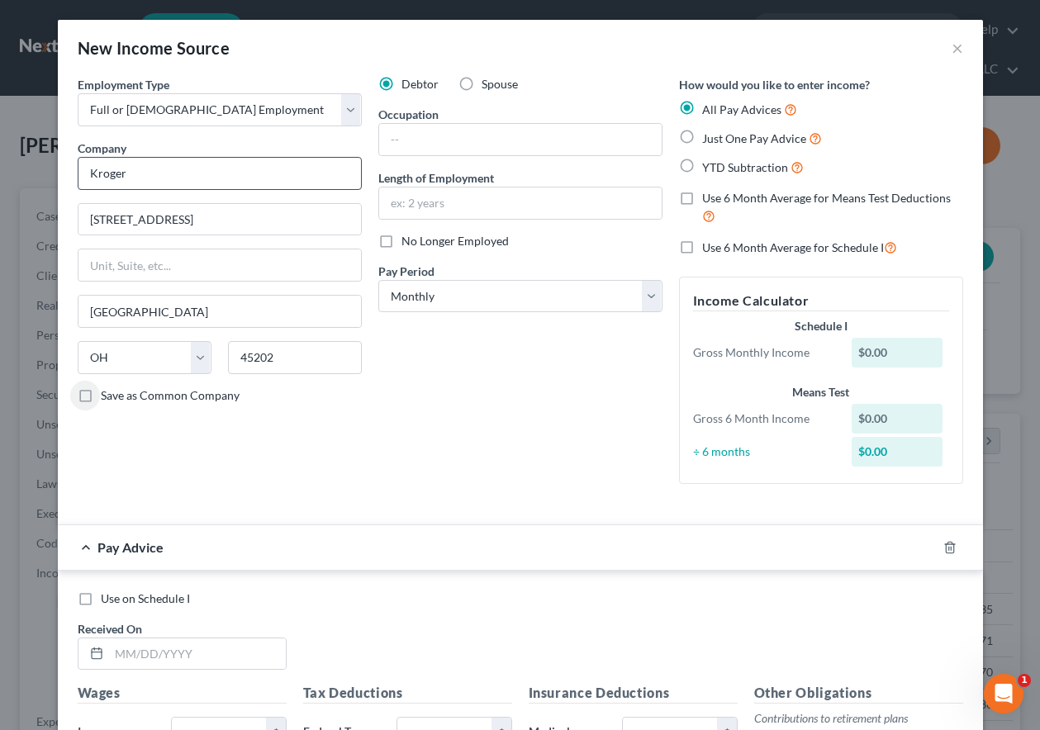
click at [107, 387] on input "Save as Common Company" at bounding box center [112, 392] width 11 height 11
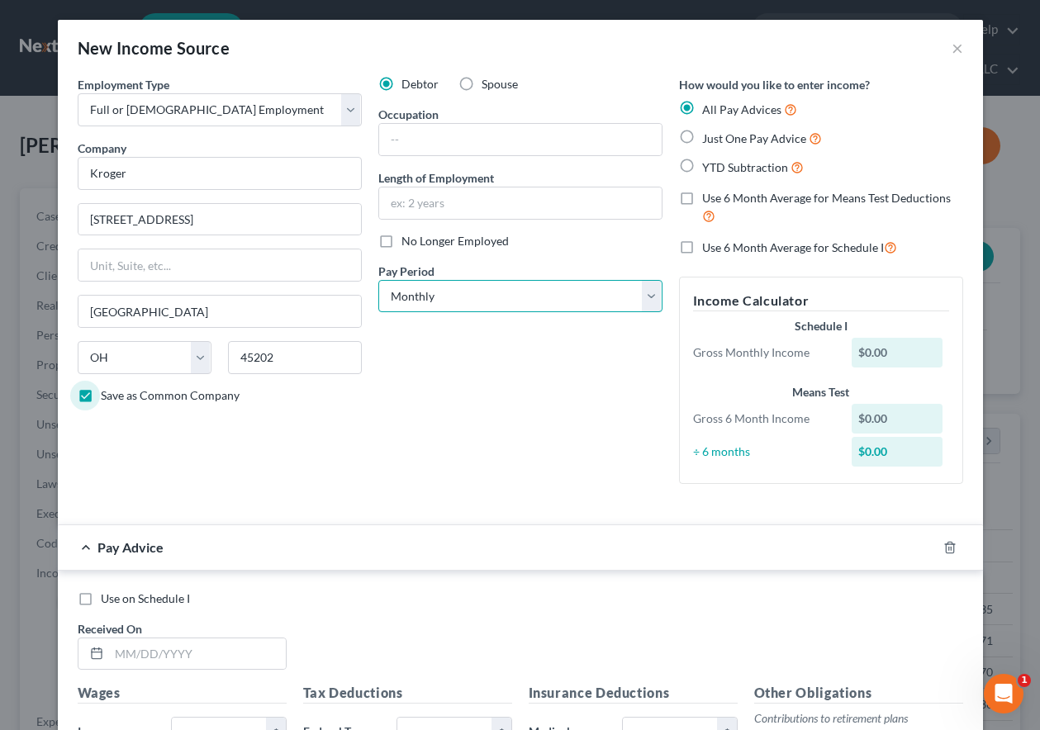
click at [556, 306] on select "Select Monthly Twice Monthly Every Other Week Weekly" at bounding box center [520, 296] width 284 height 33
click at [378, 280] on select "Select Monthly Twice Monthly Every Other Week Weekly" at bounding box center [520, 296] width 284 height 33
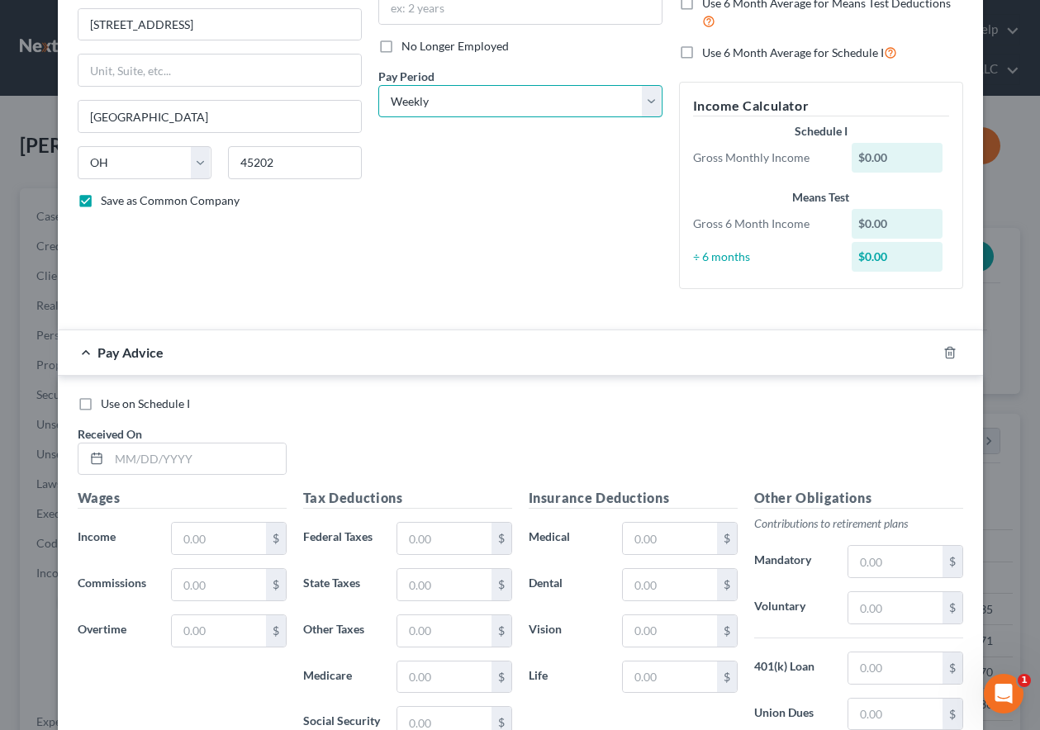
scroll to position [413, 0]
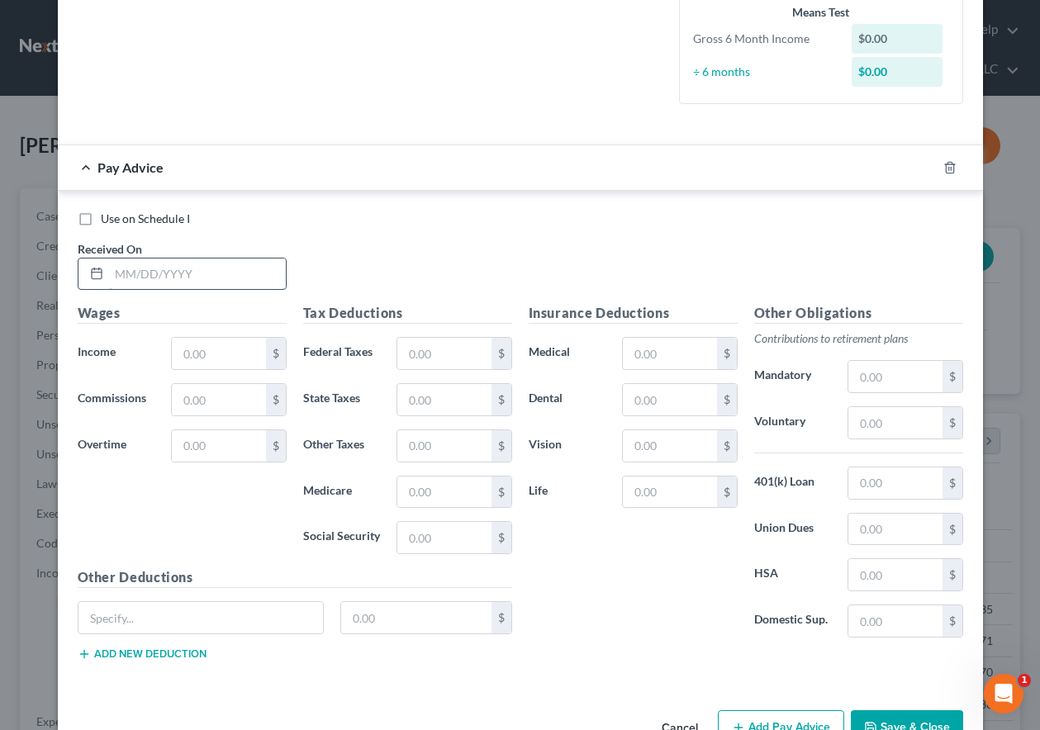
click at [201, 272] on input "text" at bounding box center [197, 273] width 177 height 31
click at [928, 166] on rect "button" at bounding box center [931, 169] width 7 height 7
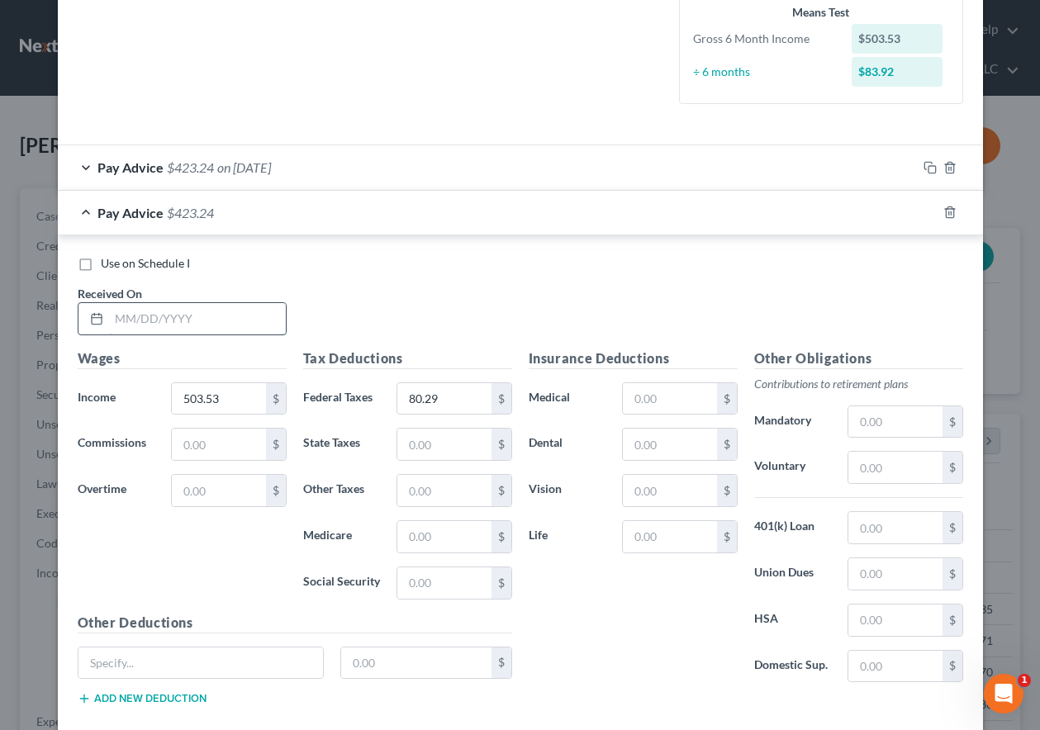
click at [183, 305] on input "text" at bounding box center [197, 318] width 177 height 31
click at [181, 310] on input "text" at bounding box center [197, 318] width 177 height 31
click at [233, 391] on input "503.53" at bounding box center [218, 398] width 93 height 31
click at [923, 216] on icon "button" at bounding box center [929, 212] width 13 height 13
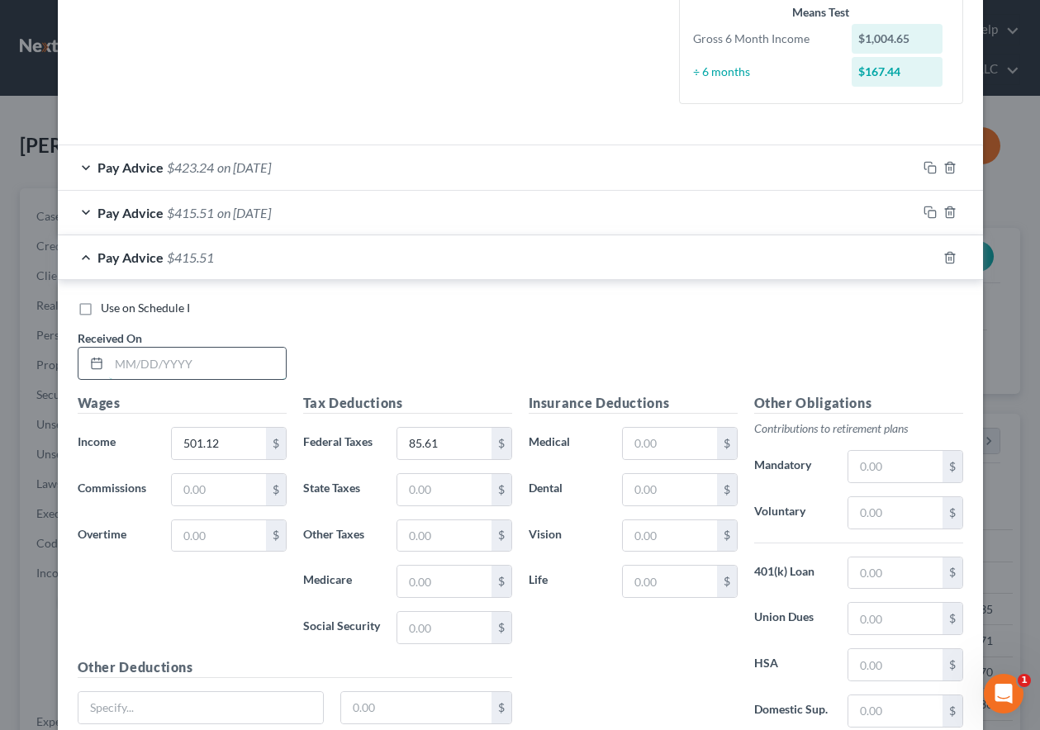
click at [178, 356] on input "text" at bounding box center [197, 363] width 177 height 31
click at [923, 258] on icon "button" at bounding box center [929, 257] width 13 height 13
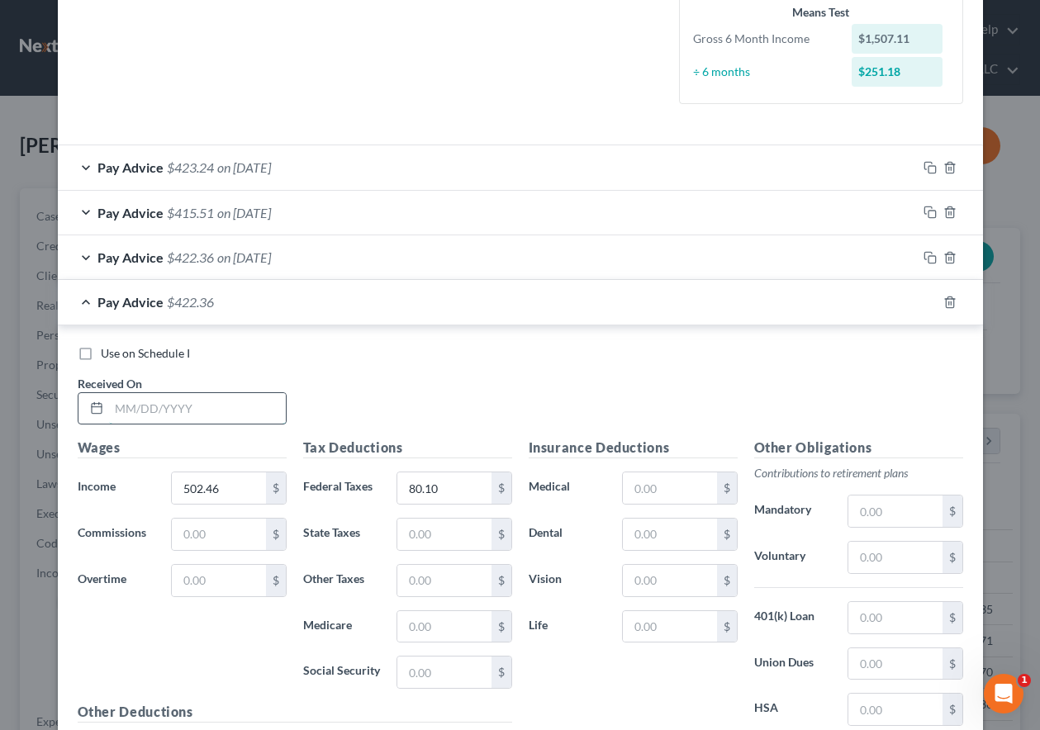
click at [211, 410] on input "text" at bounding box center [197, 408] width 177 height 31
click at [928, 301] on rect "button" at bounding box center [931, 304] width 7 height 7
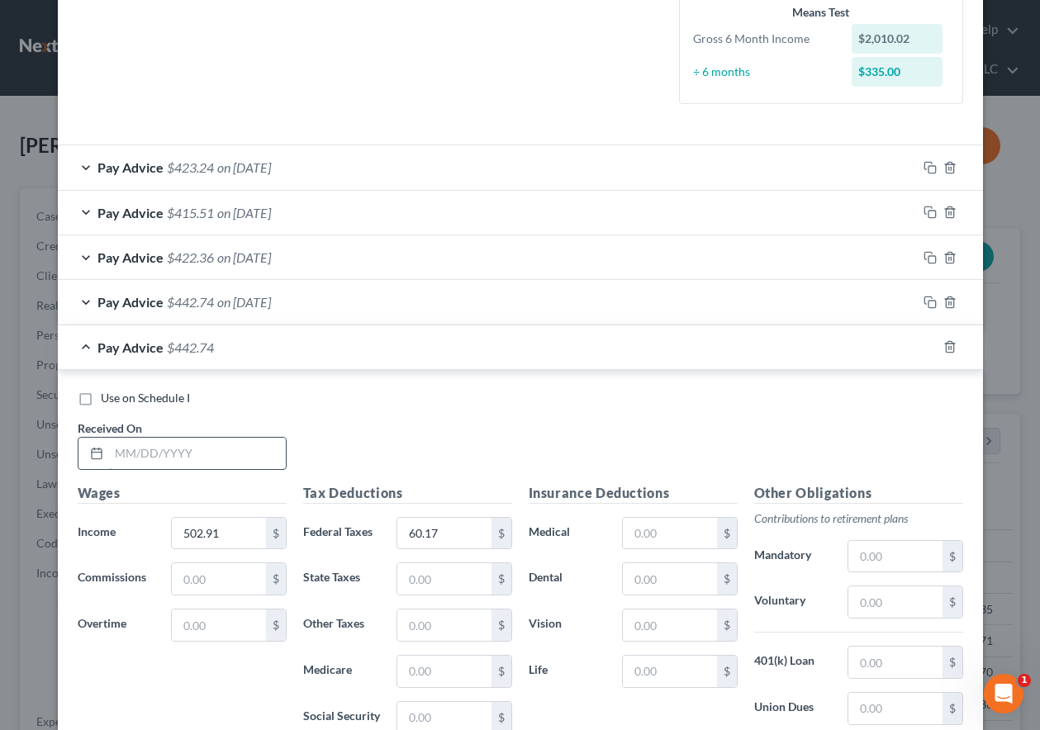
drag, startPoint x: 146, startPoint y: 452, endPoint x: 161, endPoint y: 449, distance: 15.2
click at [146, 452] on input "text" at bounding box center [197, 453] width 177 height 31
click at [928, 346] on rect "button" at bounding box center [931, 348] width 7 height 7
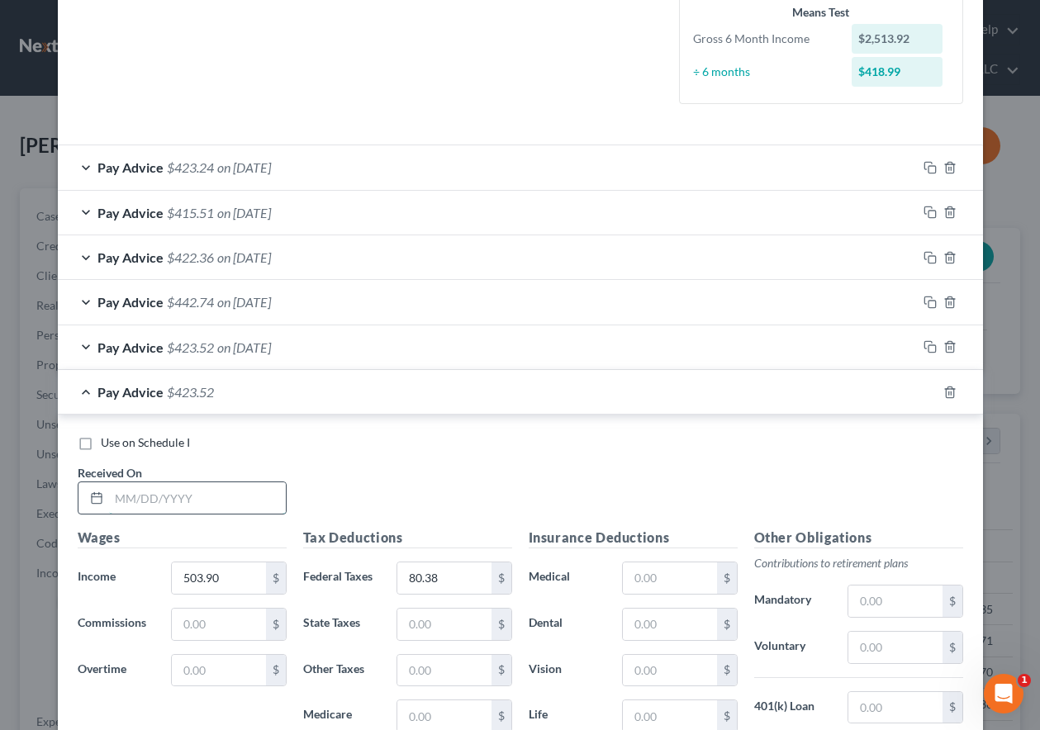
click at [197, 498] on input "text" at bounding box center [197, 497] width 177 height 31
click at [928, 392] on rect "button" at bounding box center [931, 394] width 7 height 7
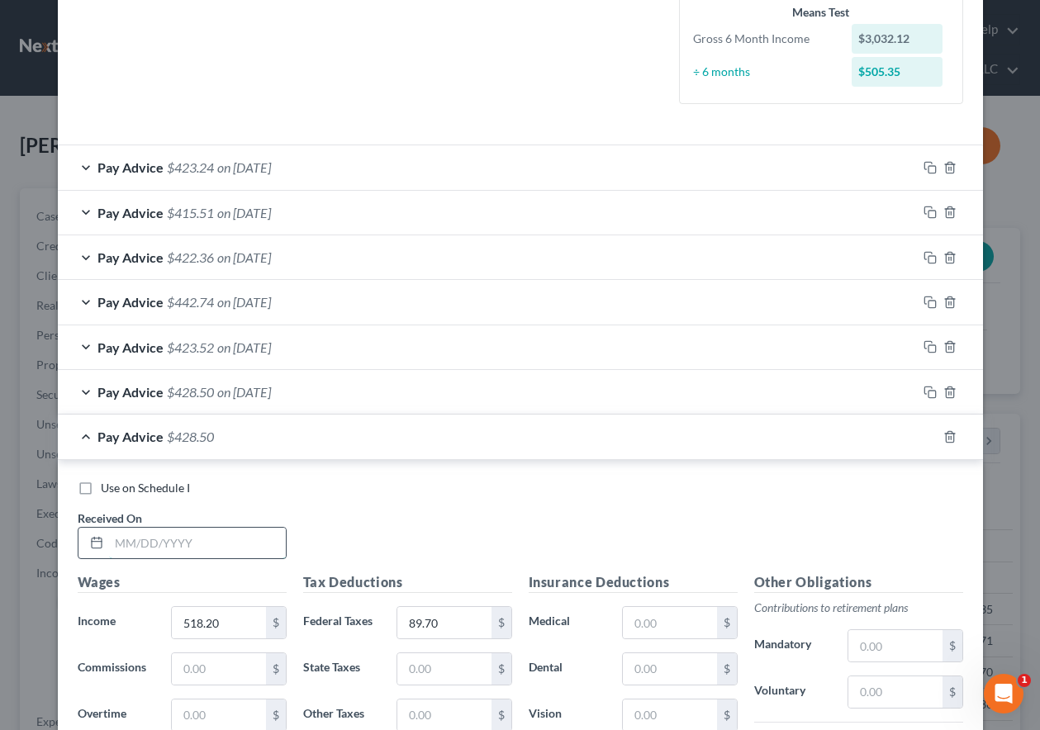
click at [156, 545] on input "text" at bounding box center [197, 543] width 177 height 31
click at [923, 436] on icon "button" at bounding box center [929, 435] width 13 height 13
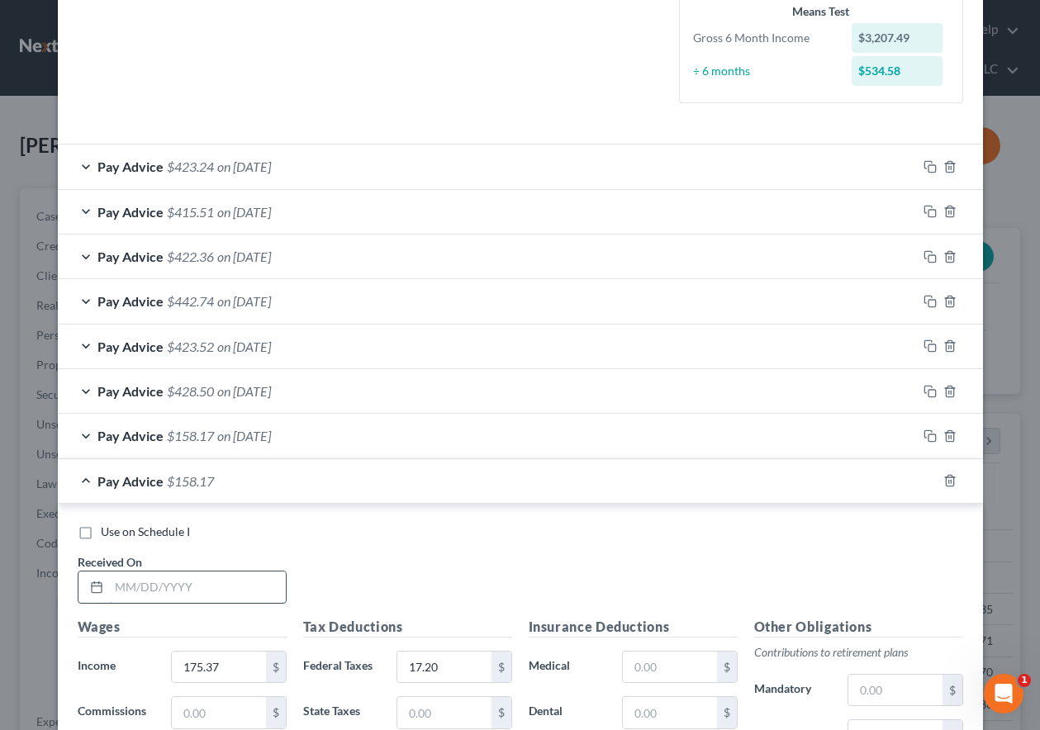
click at [212, 589] on input "text" at bounding box center [197, 586] width 177 height 31
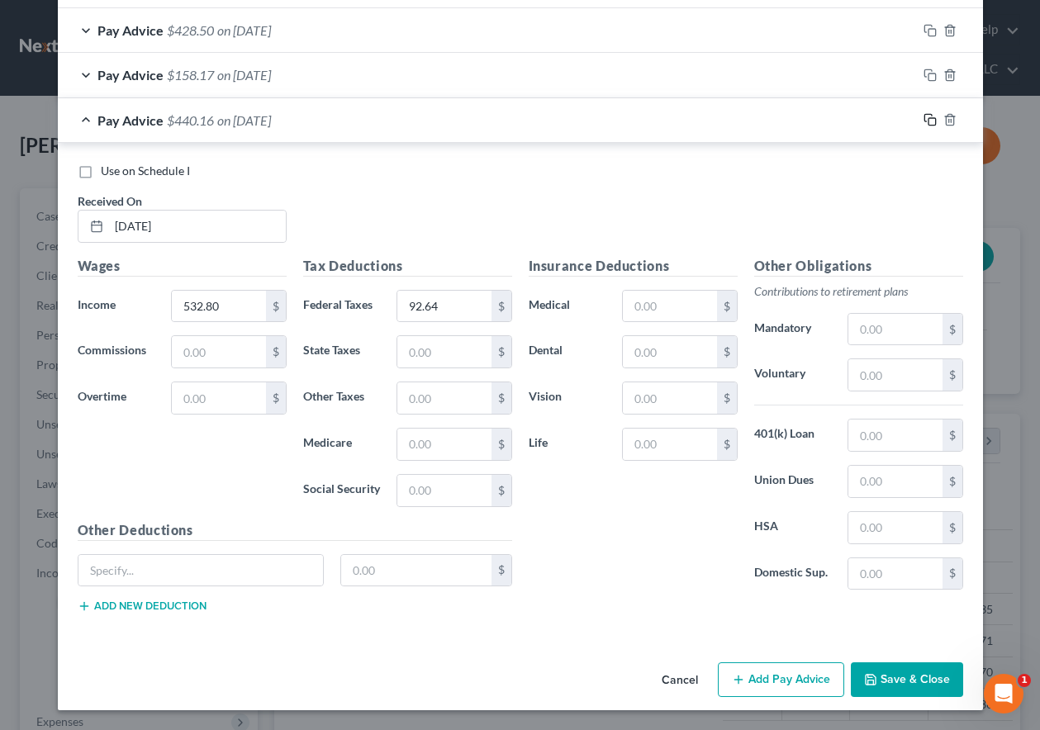
click at [923, 118] on icon "button" at bounding box center [929, 119] width 13 height 13
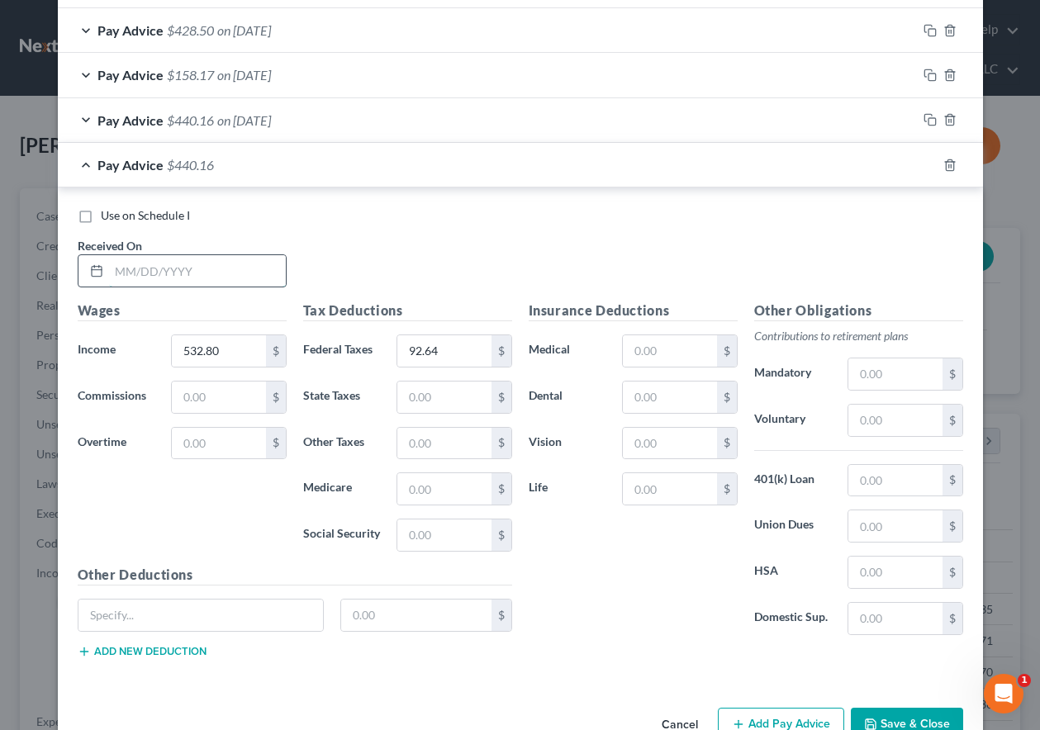
click at [226, 277] on input "text" at bounding box center [197, 270] width 177 height 31
click at [924, 163] on icon "button" at bounding box center [927, 162] width 7 height 7
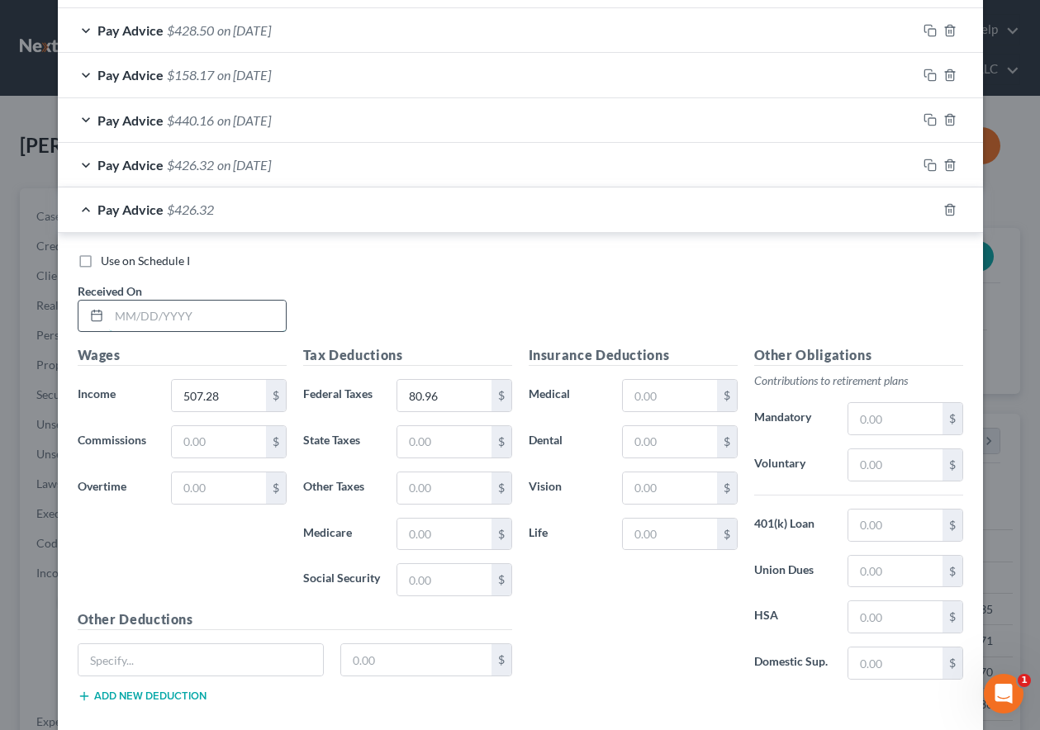
click at [206, 301] on input "text" at bounding box center [197, 316] width 177 height 31
click at [923, 205] on icon "button" at bounding box center [929, 209] width 13 height 13
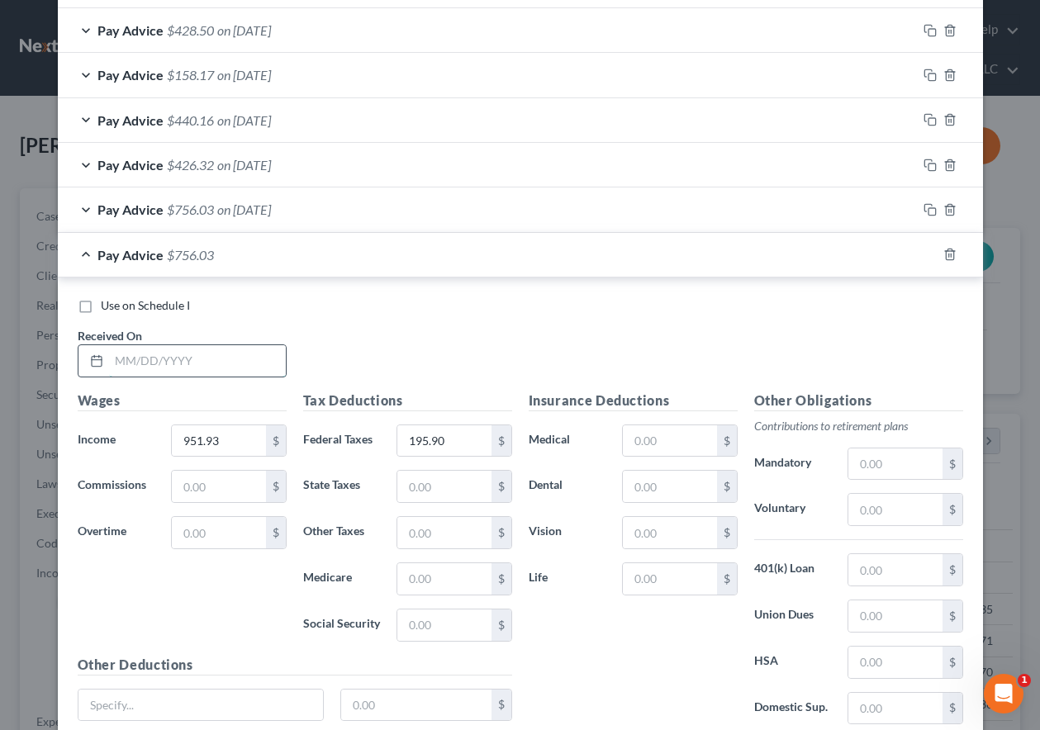
click at [217, 373] on input "text" at bounding box center [197, 360] width 177 height 31
click at [926, 252] on icon "button" at bounding box center [929, 254] width 13 height 13
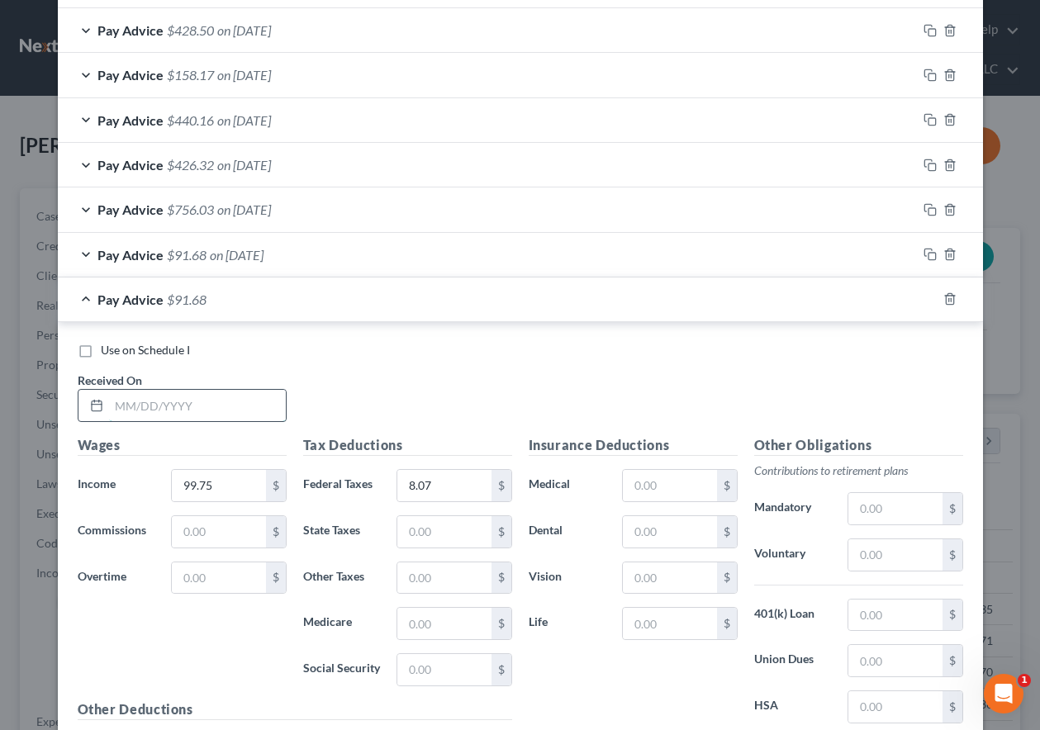
click at [145, 399] on input "text" at bounding box center [197, 405] width 177 height 31
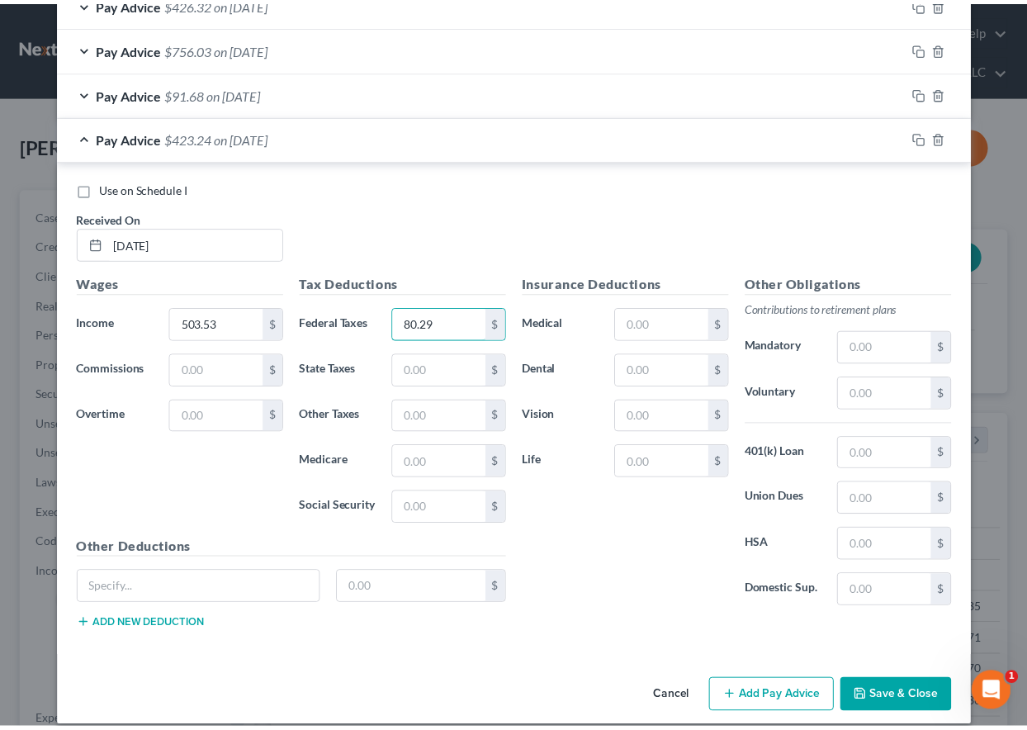
scroll to position [940, 0]
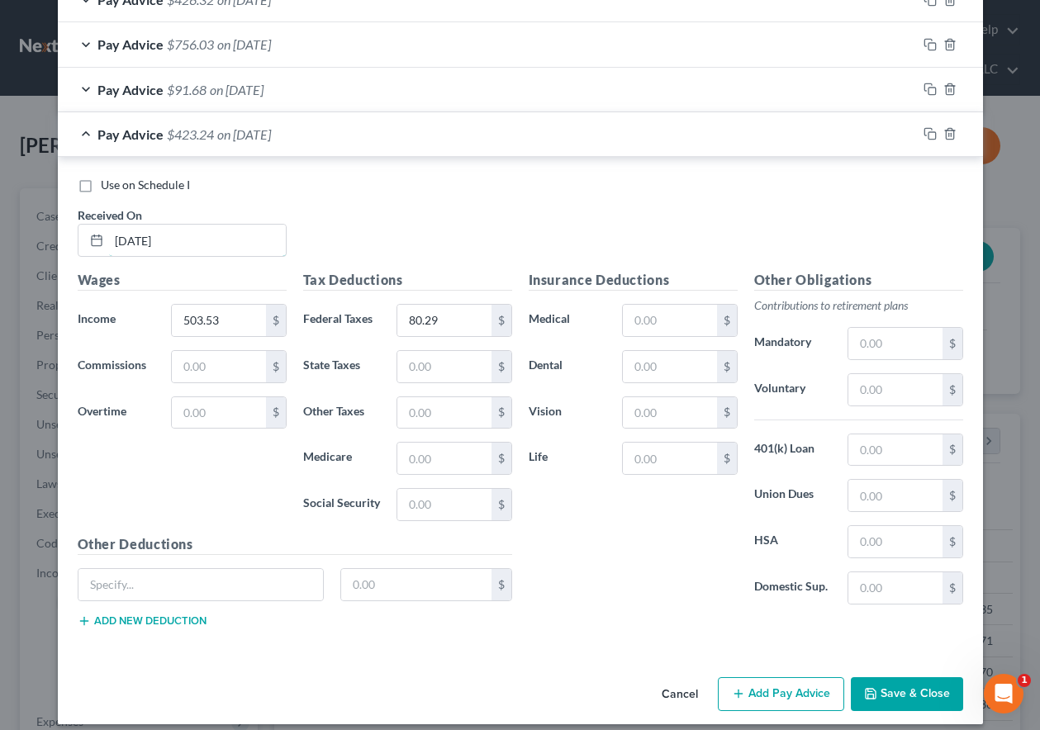
drag, startPoint x: 132, startPoint y: 244, endPoint x: 133, endPoint y: 258, distance: 14.1
click at [132, 244] on input "[DATE]" at bounding box center [197, 240] width 177 height 31
click at [888, 693] on button "Save & Close" at bounding box center [906, 694] width 112 height 35
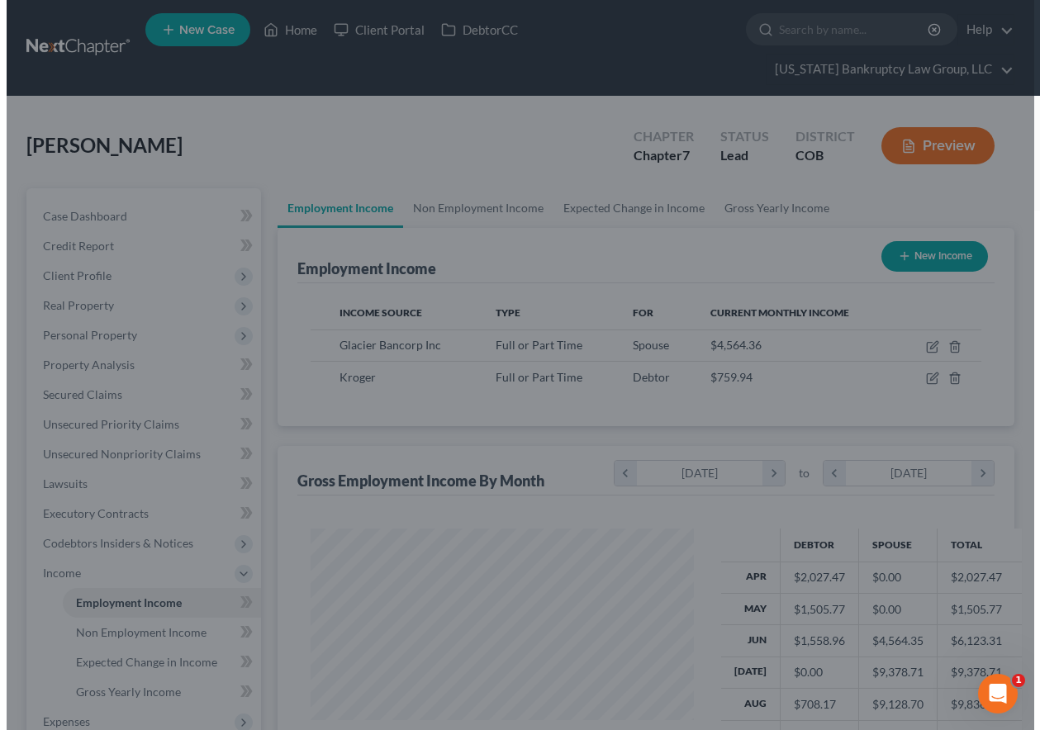
scroll to position [825382, 825267]
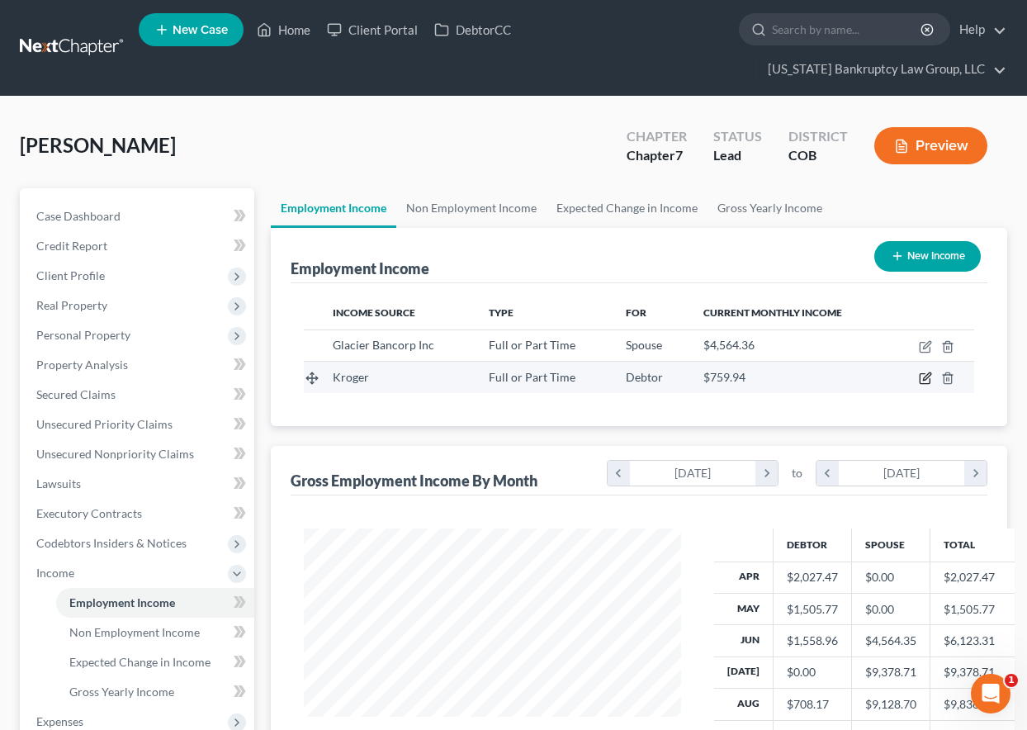
click at [926, 381] on icon "button" at bounding box center [926, 376] width 7 height 7
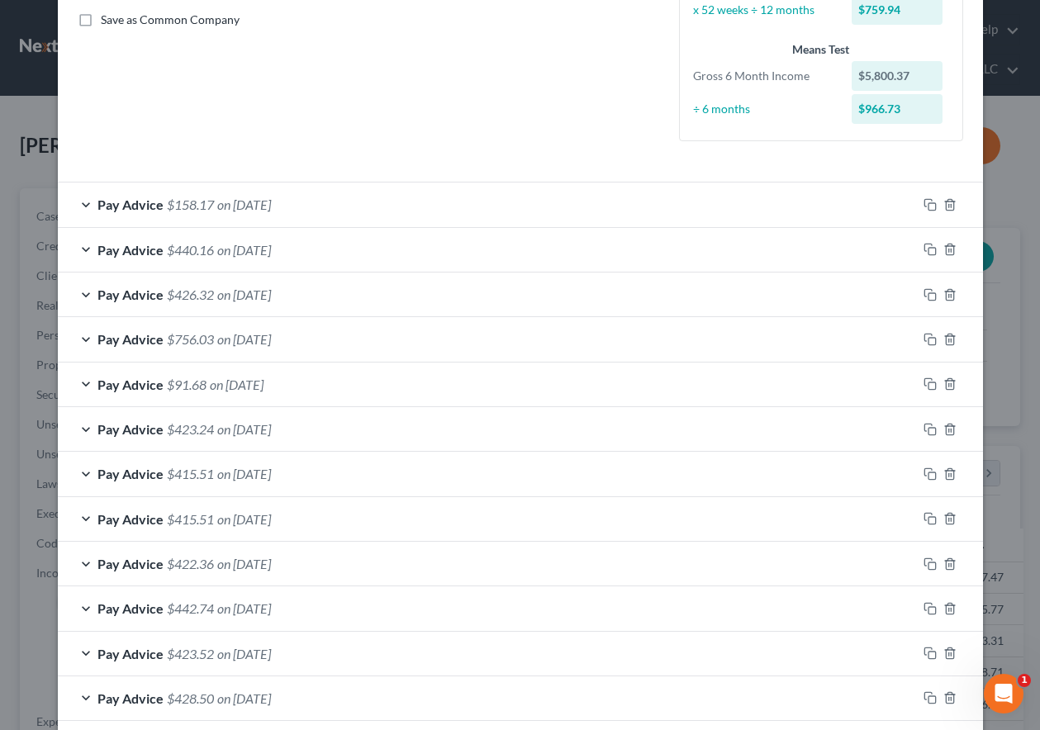
scroll to position [413, 0]
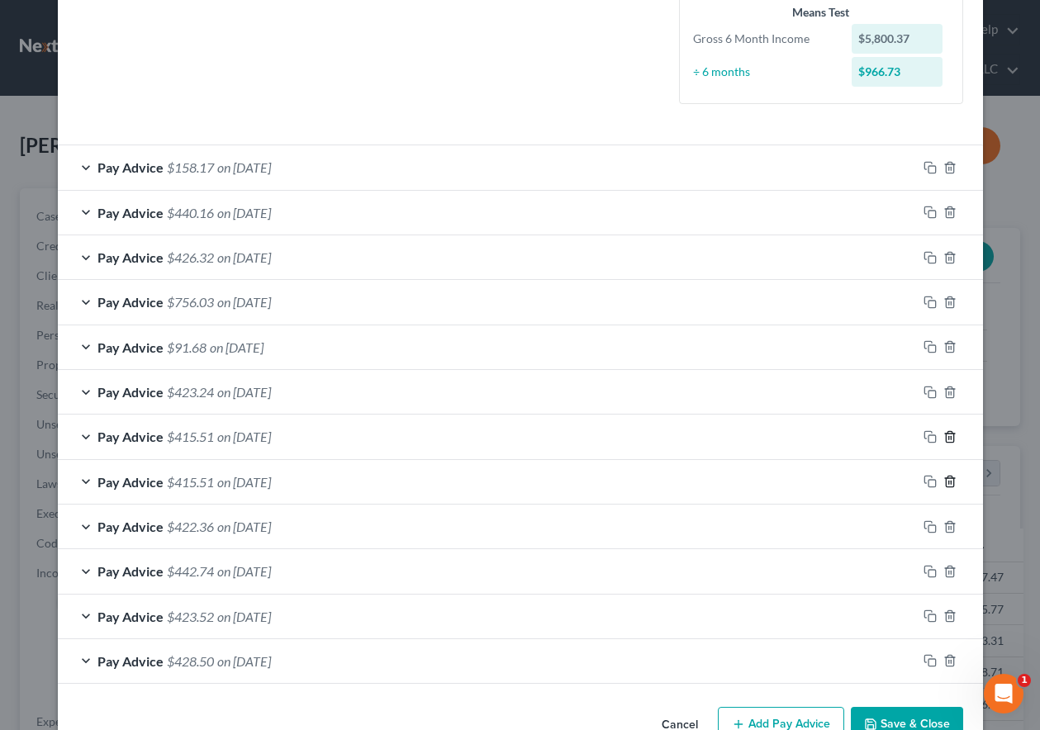
click at [950, 438] on line "button" at bounding box center [950, 437] width 0 height 3
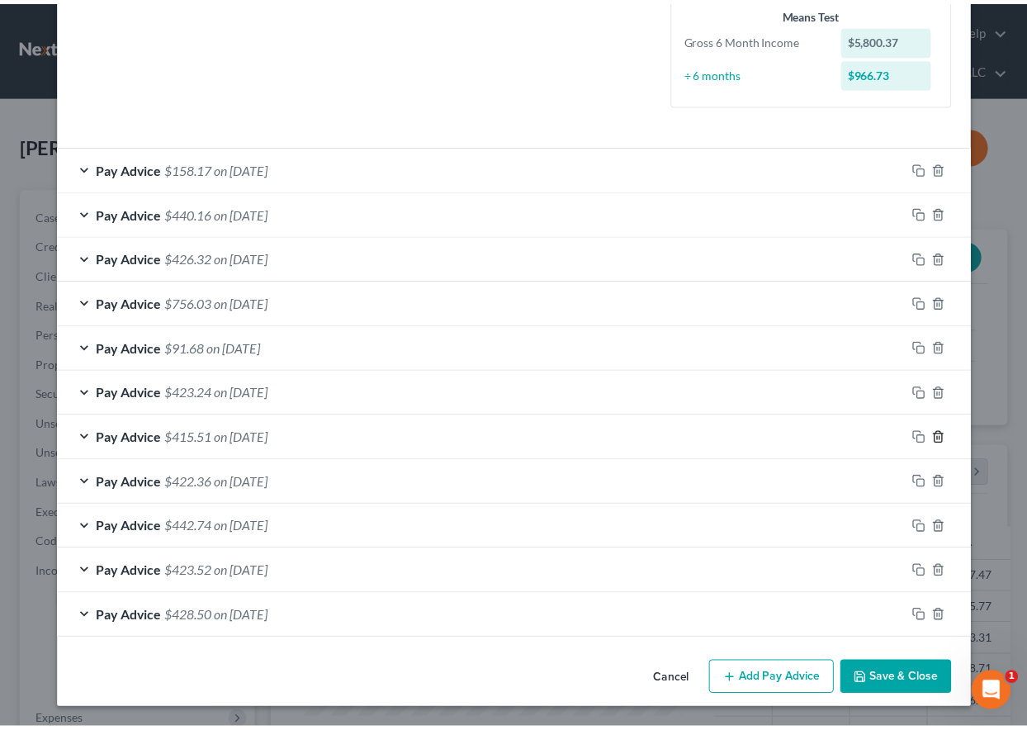
scroll to position [412, 0]
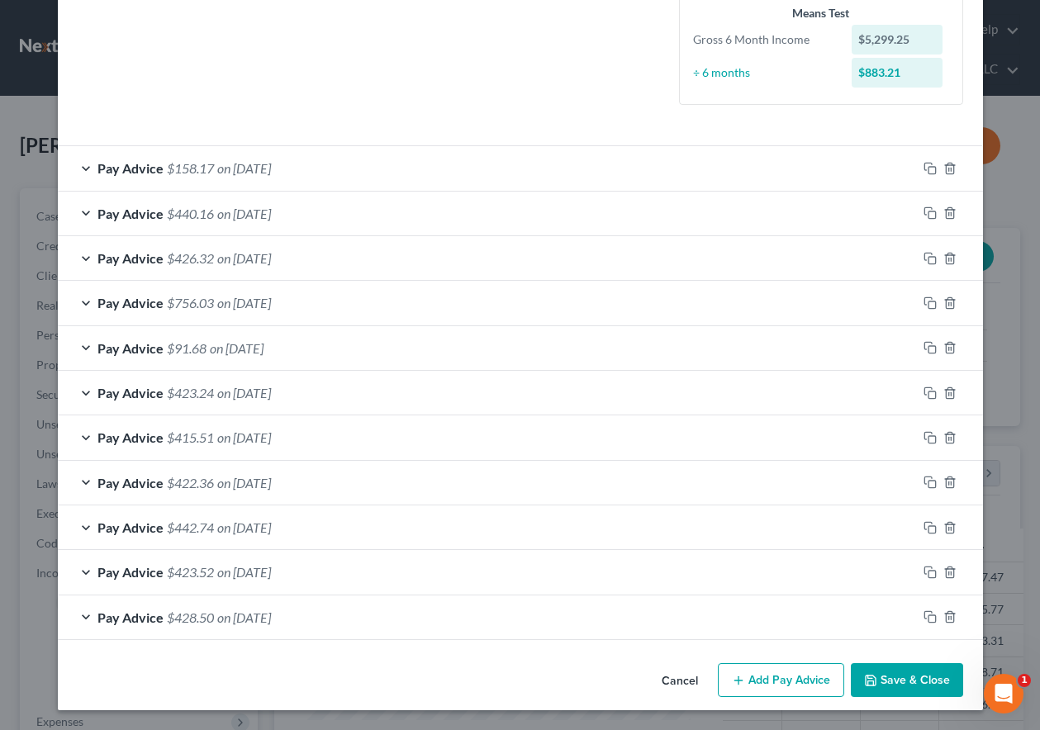
click at [905, 673] on button "Save & Close" at bounding box center [906, 680] width 112 height 35
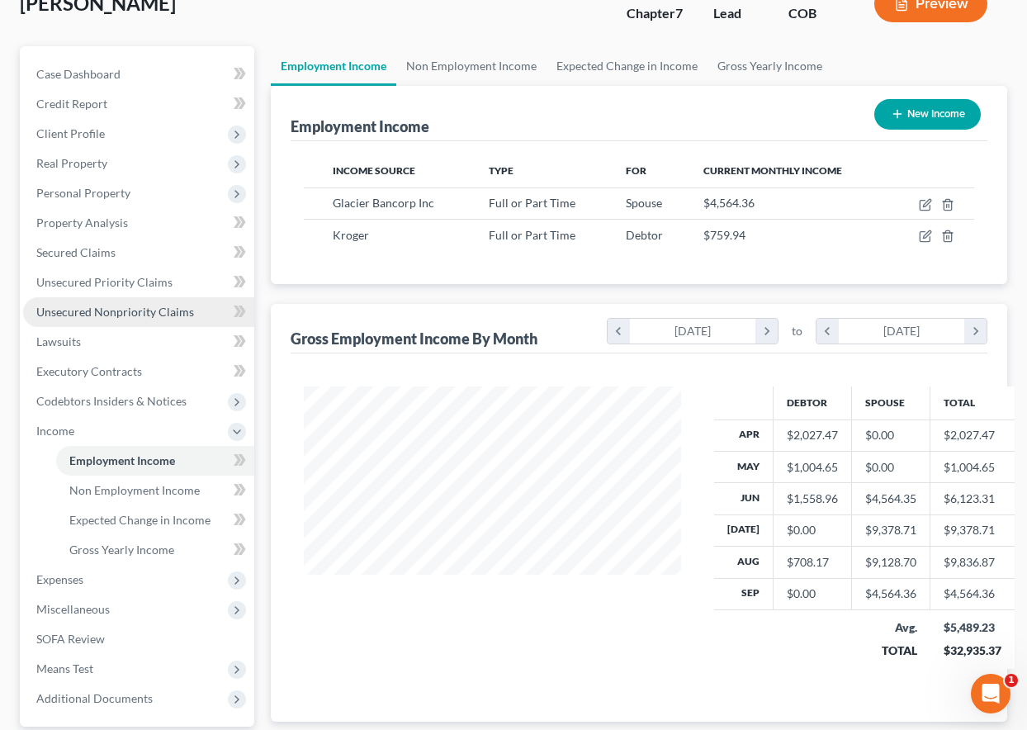
scroll to position [248, 0]
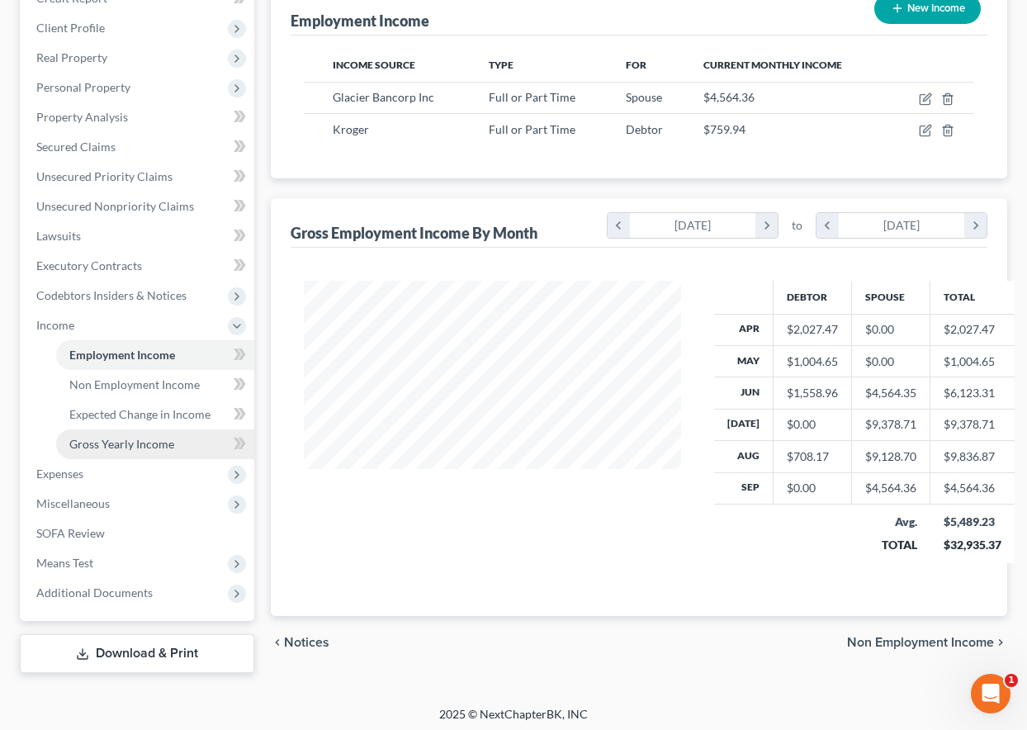
click at [167, 451] on link "Gross Yearly Income" at bounding box center [155, 444] width 198 height 30
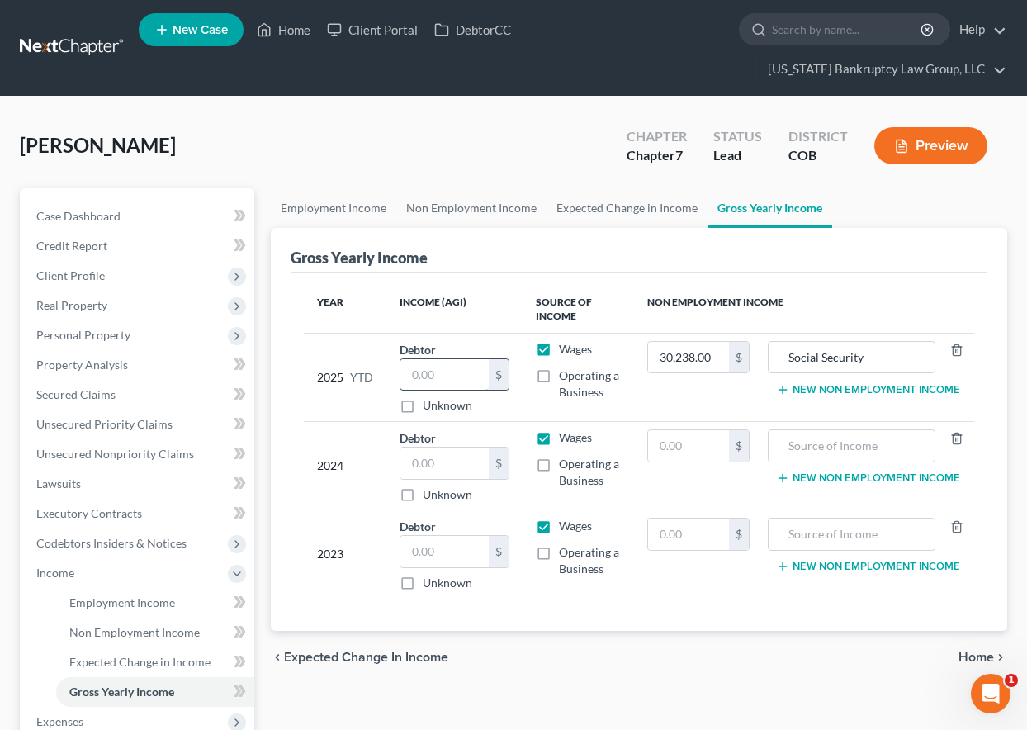
click at [456, 373] on input "text" at bounding box center [444, 374] width 88 height 31
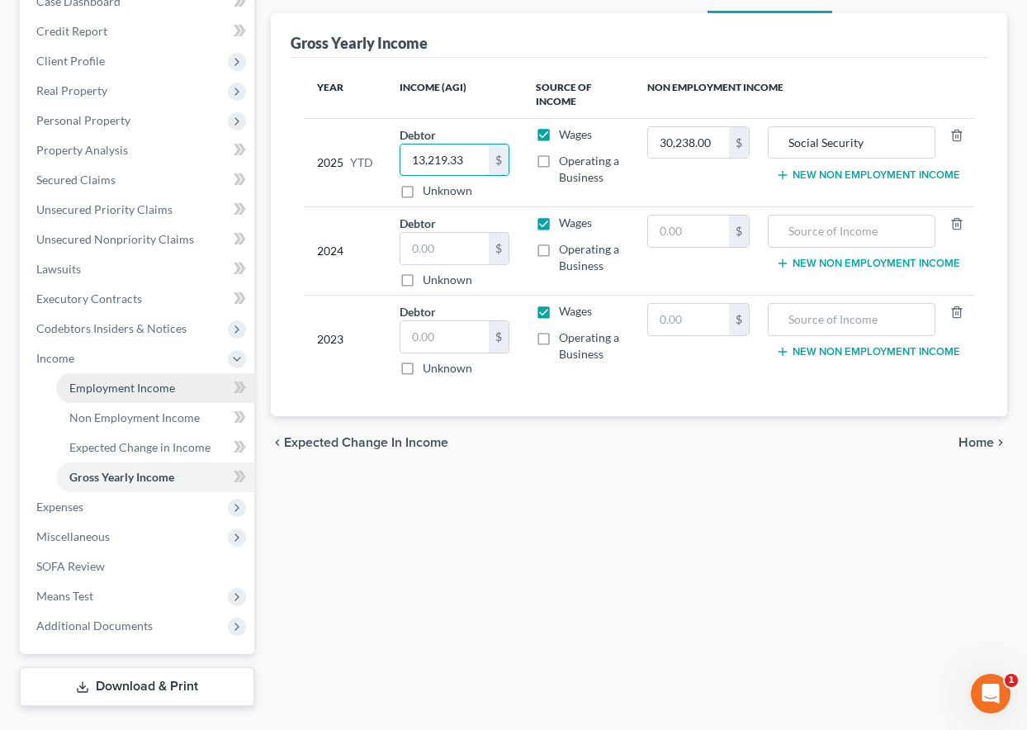
scroll to position [253, 0]
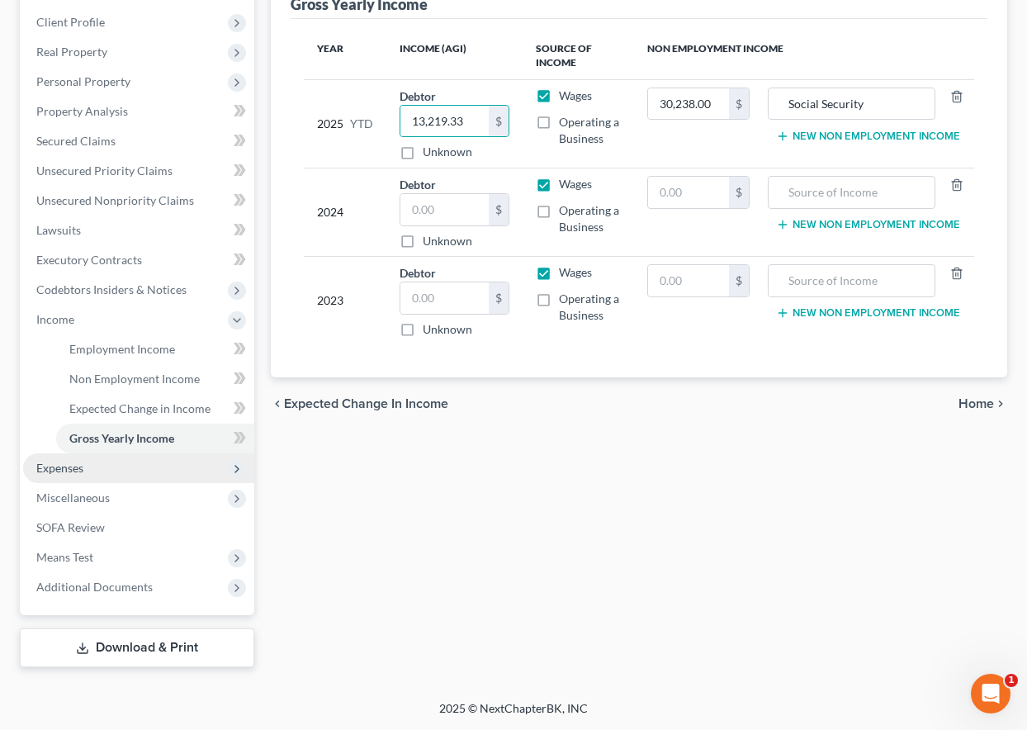
click at [67, 470] on span "Expenses" at bounding box center [59, 468] width 47 height 14
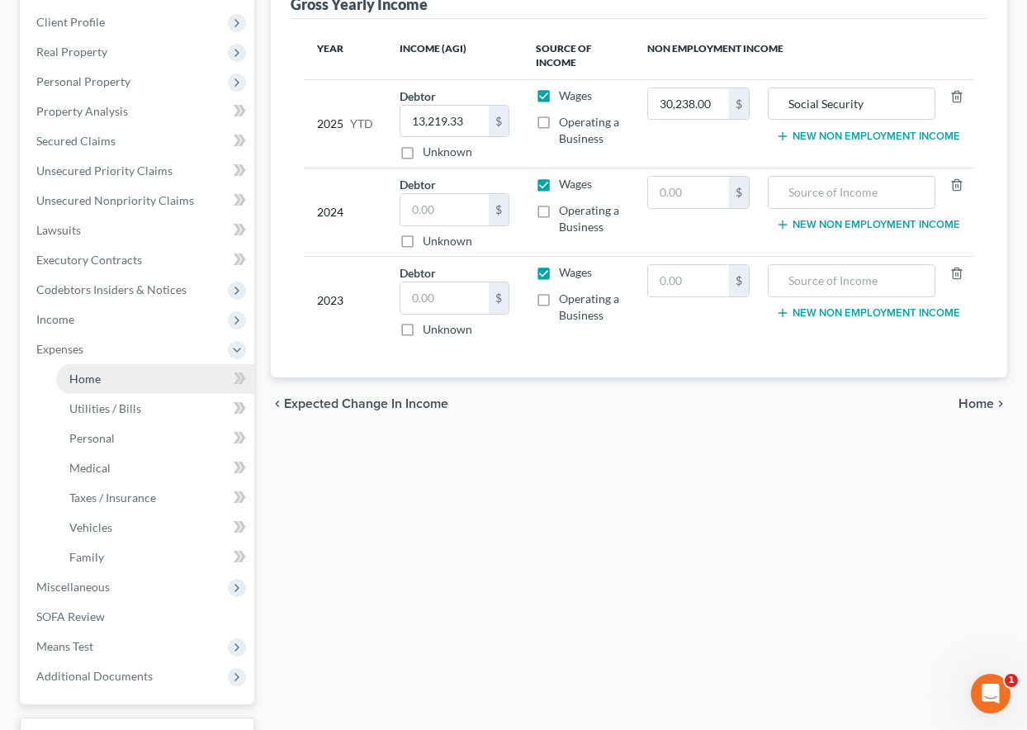
click at [88, 377] on span "Home" at bounding box center [84, 379] width 31 height 14
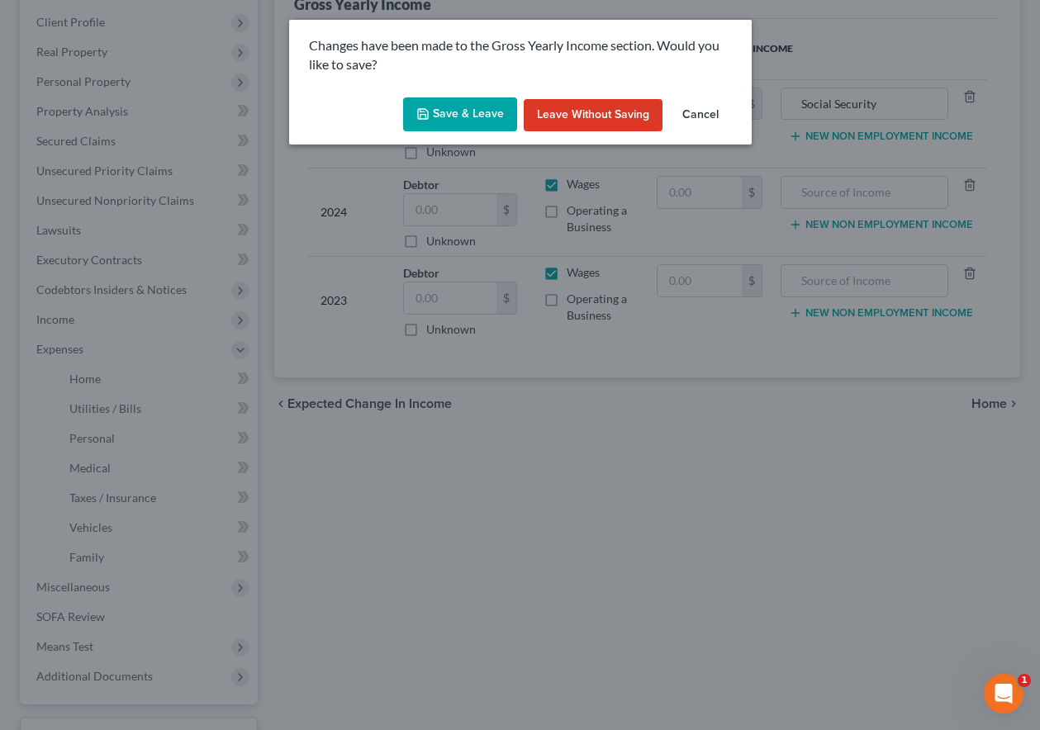
click at [458, 111] on button "Save & Leave" at bounding box center [460, 114] width 114 height 35
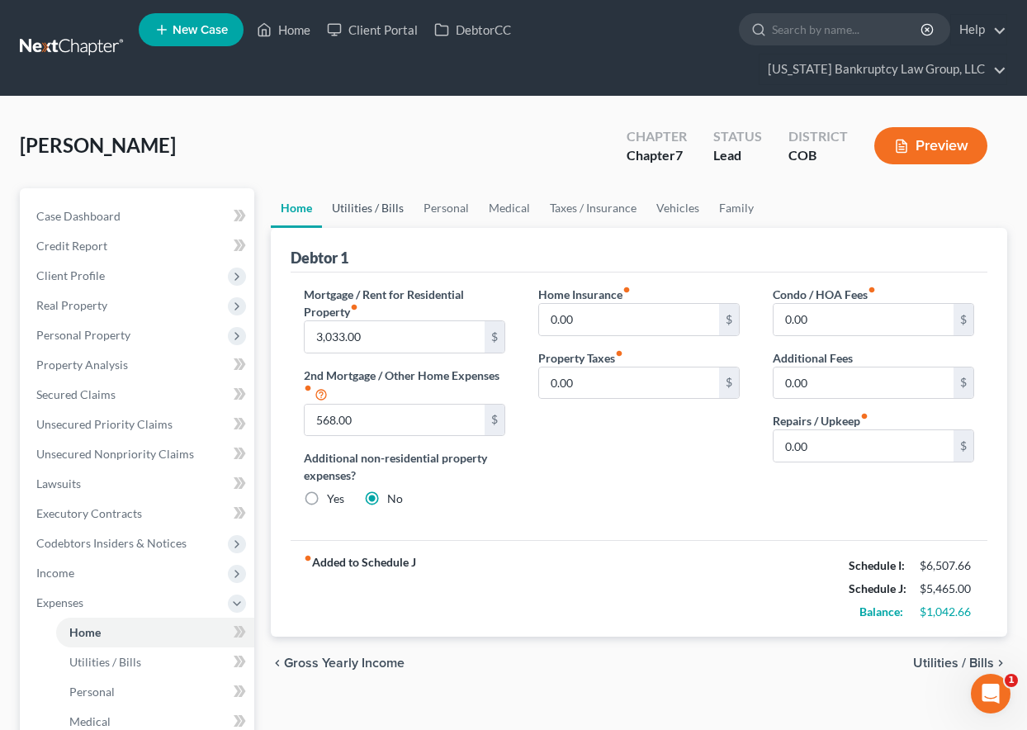
click at [384, 210] on link "Utilities / Bills" at bounding box center [368, 208] width 92 height 40
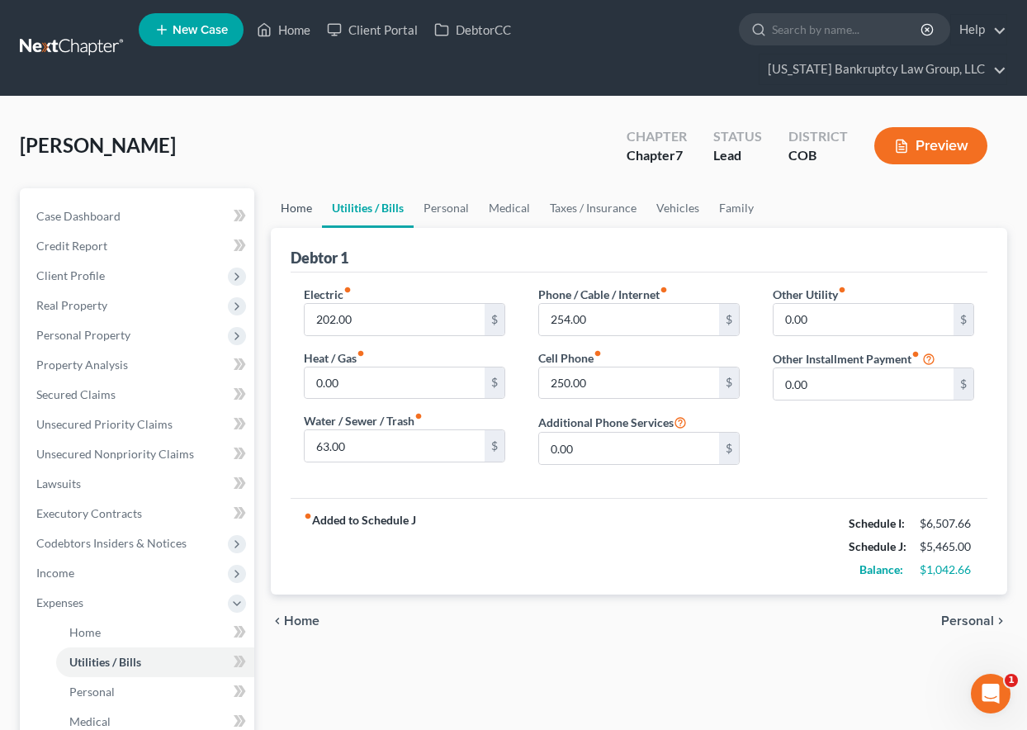
click at [283, 205] on link "Home" at bounding box center [296, 208] width 51 height 40
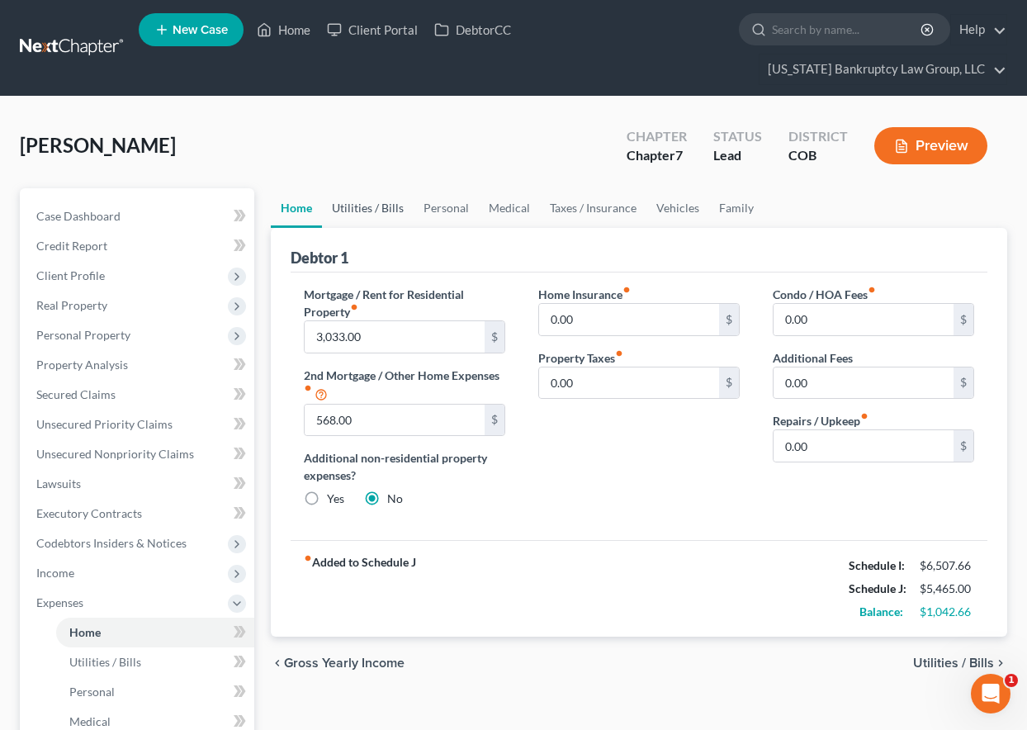
click at [378, 210] on link "Utilities / Bills" at bounding box center [368, 208] width 92 height 40
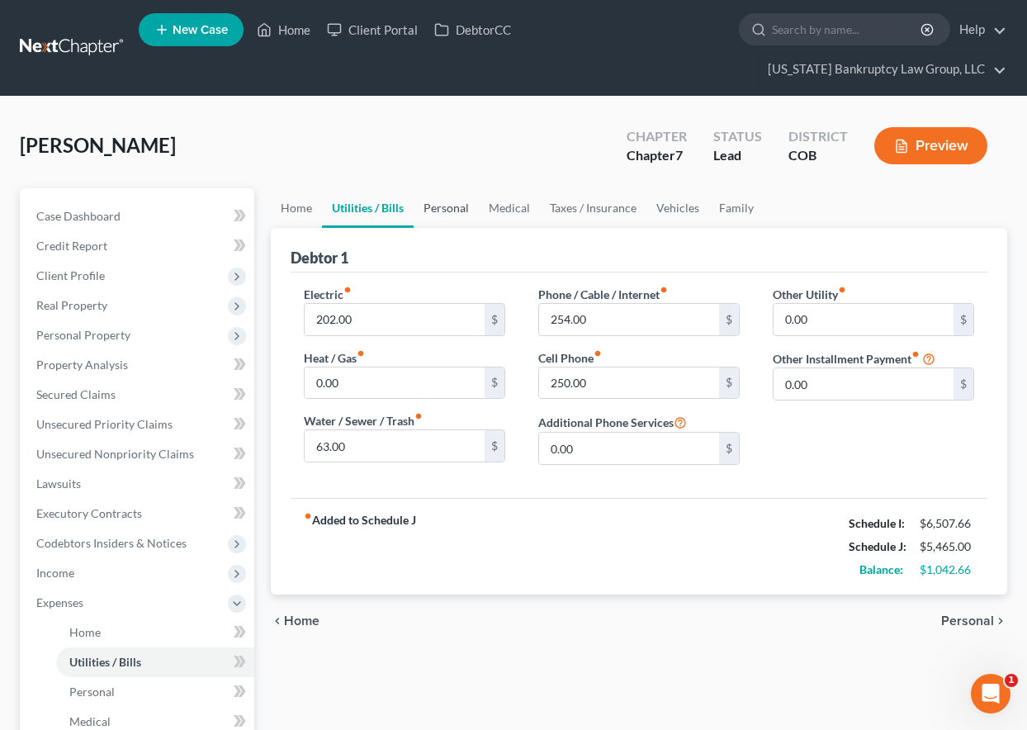
click at [433, 212] on link "Personal" at bounding box center [446, 208] width 65 height 40
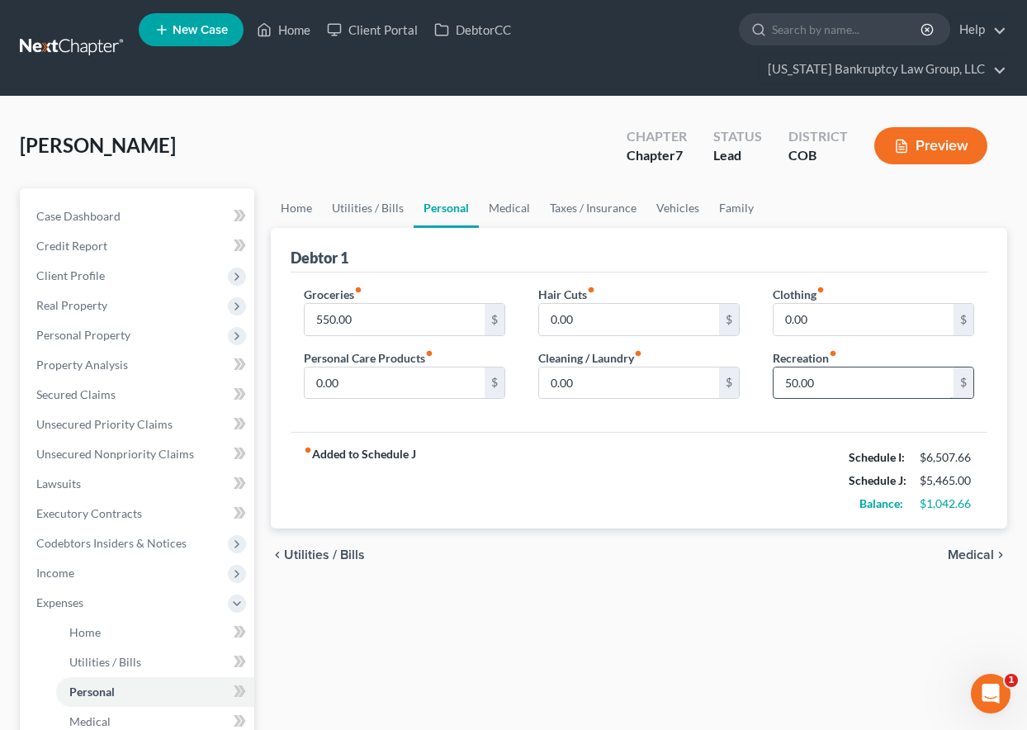
click at [833, 394] on input "50.00" at bounding box center [864, 382] width 180 height 31
click at [509, 205] on link "Medical" at bounding box center [509, 208] width 61 height 40
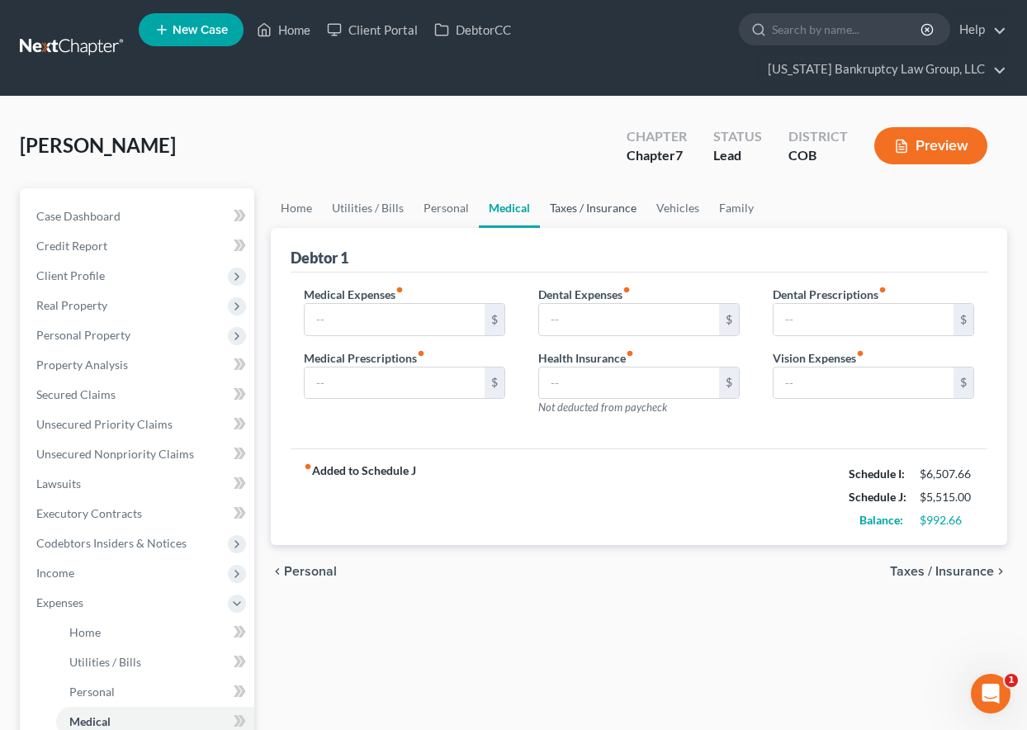
click at [571, 213] on link "Taxes / Insurance" at bounding box center [593, 208] width 107 height 40
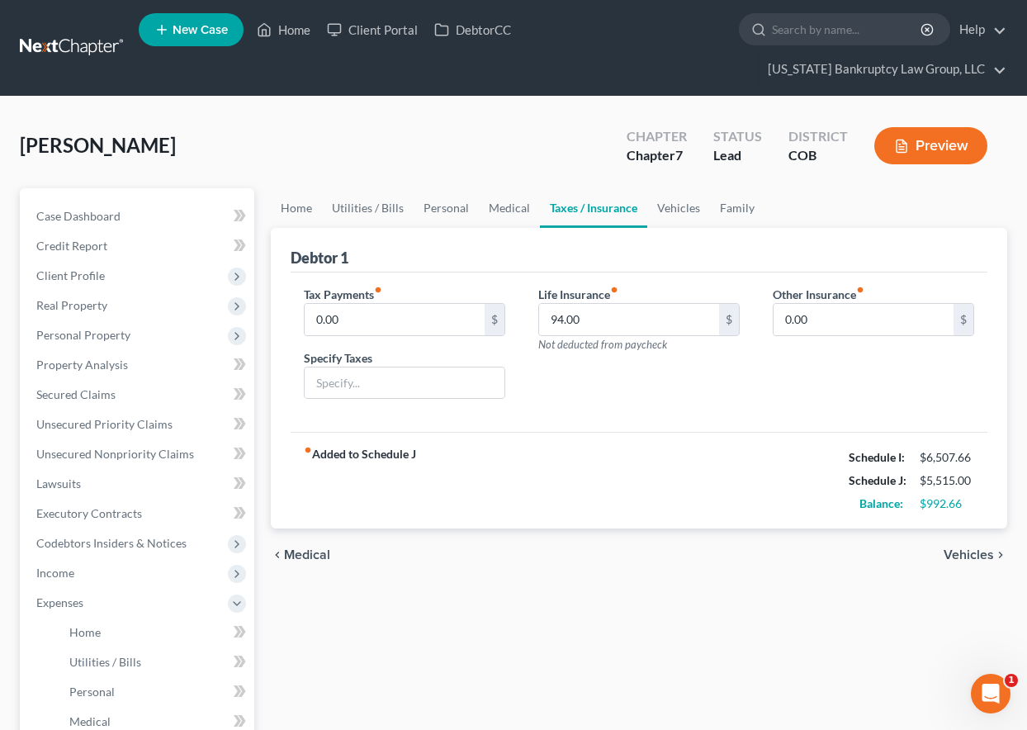
click at [571, 213] on link "Taxes / Insurance" at bounding box center [593, 208] width 107 height 40
click at [686, 209] on link "Vehicles" at bounding box center [678, 208] width 63 height 40
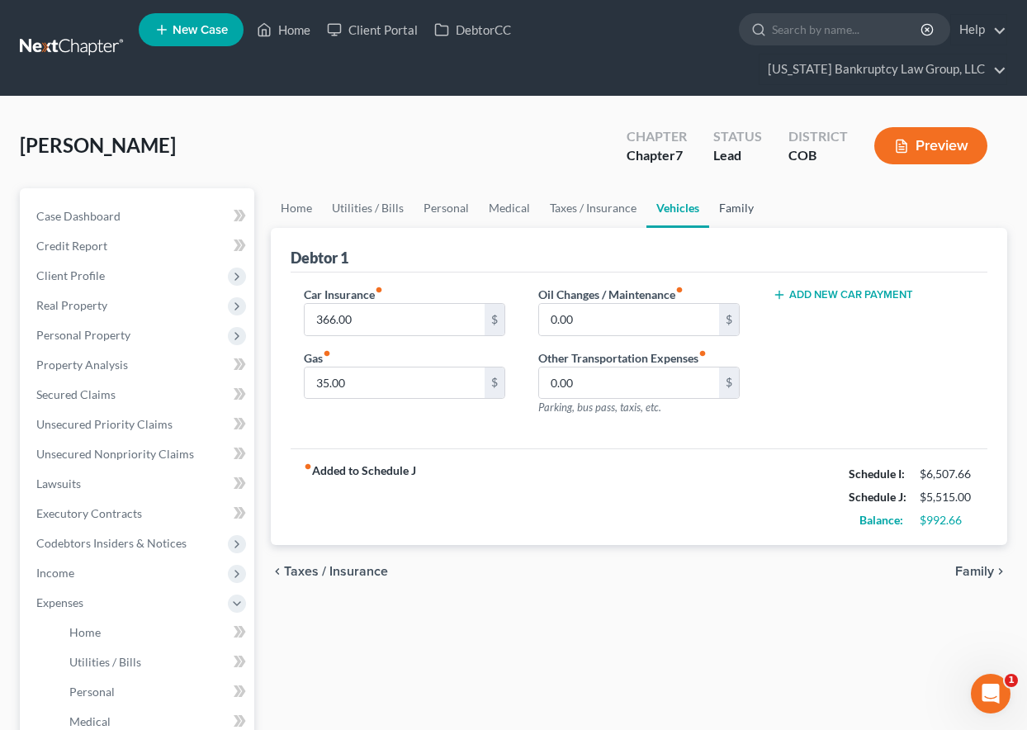
click at [738, 207] on link "Family" at bounding box center [736, 208] width 54 height 40
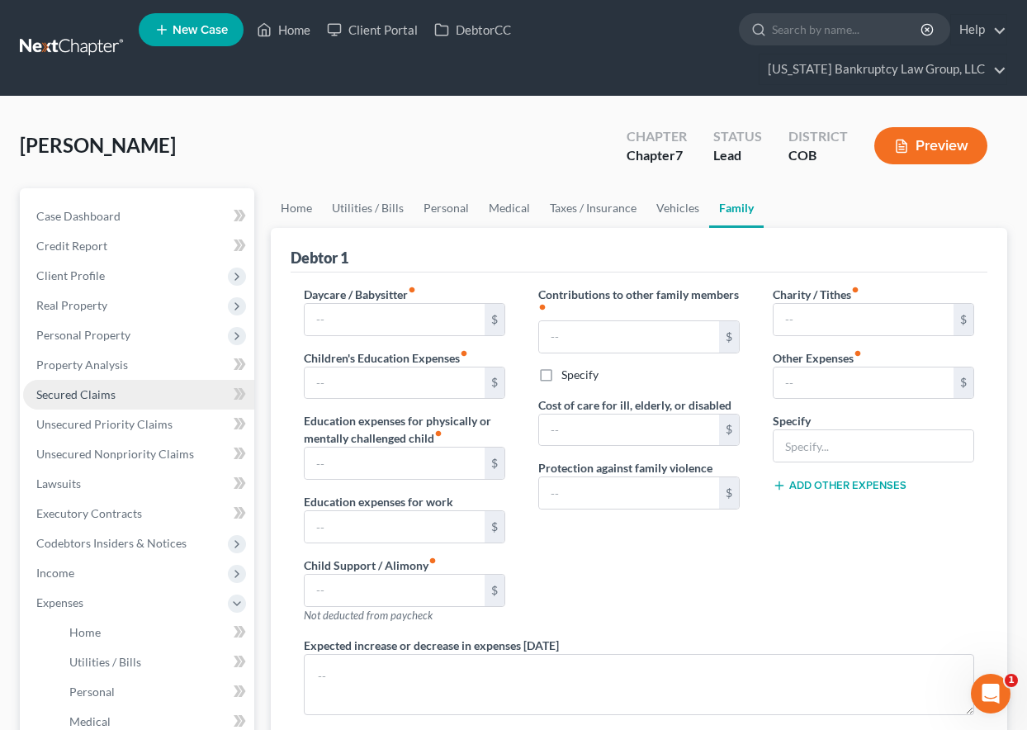
click at [103, 396] on span "Secured Claims" at bounding box center [75, 394] width 79 height 14
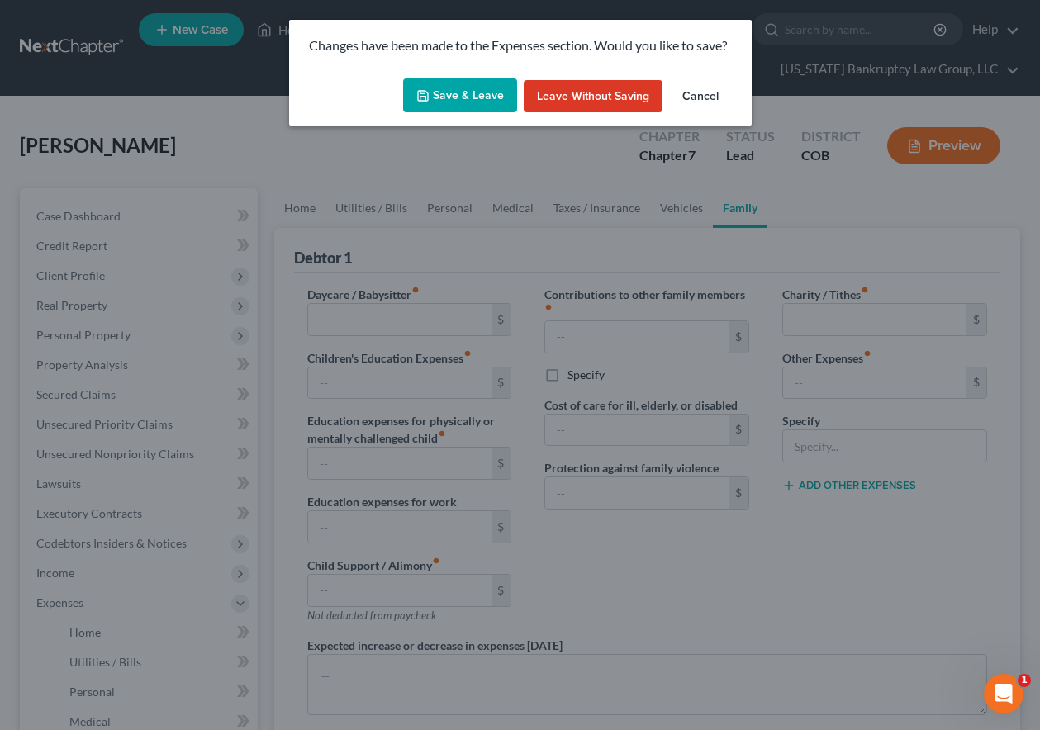
click at [504, 95] on button "Save & Leave" at bounding box center [460, 95] width 114 height 35
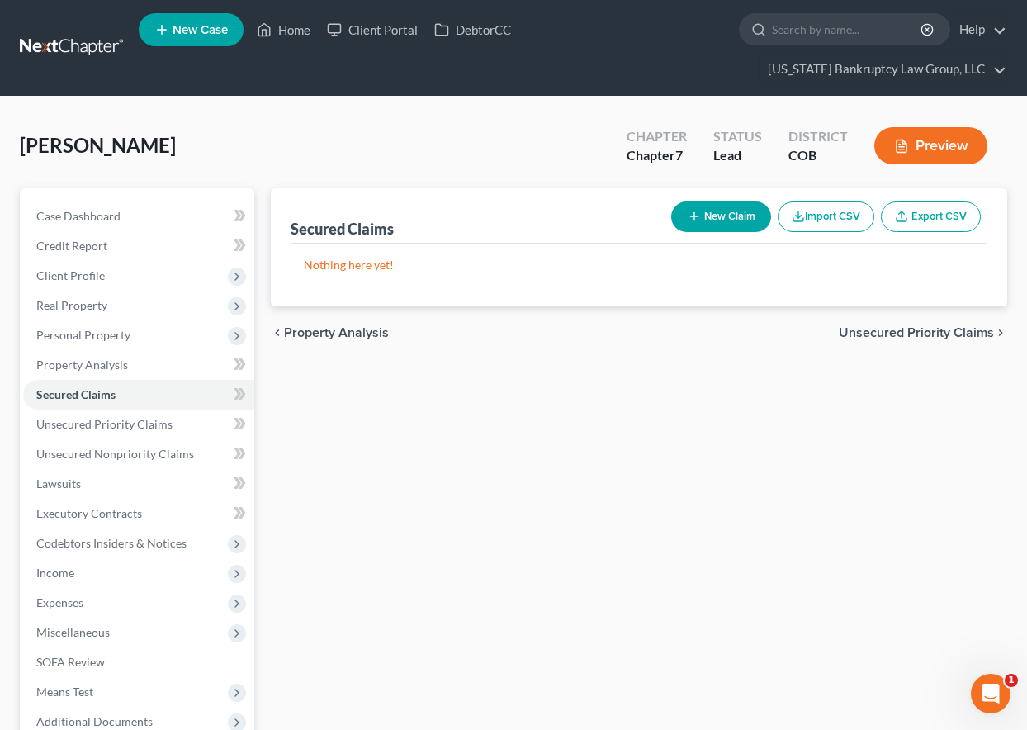
click at [673, 448] on div "Secured Claims New Claim Import CSV Export CSV Nothing here yet! Previous 1 Nex…" at bounding box center [639, 494] width 753 height 613
click at [55, 562] on span "Income" at bounding box center [138, 573] width 231 height 30
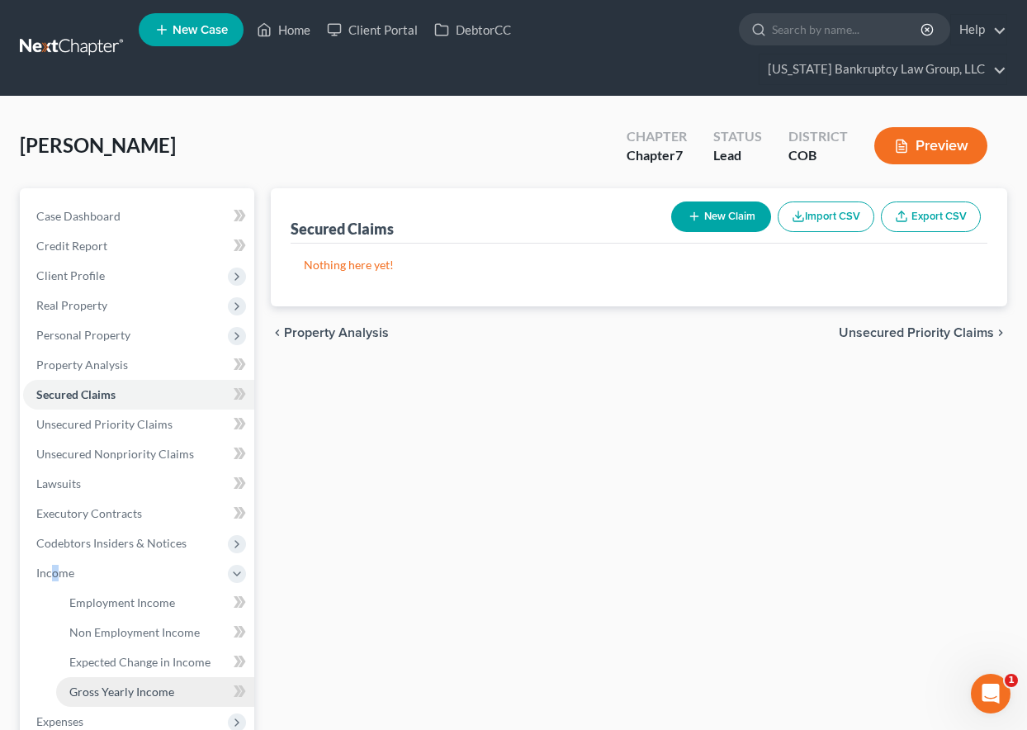
click at [126, 692] on span "Gross Yearly Income" at bounding box center [121, 691] width 105 height 14
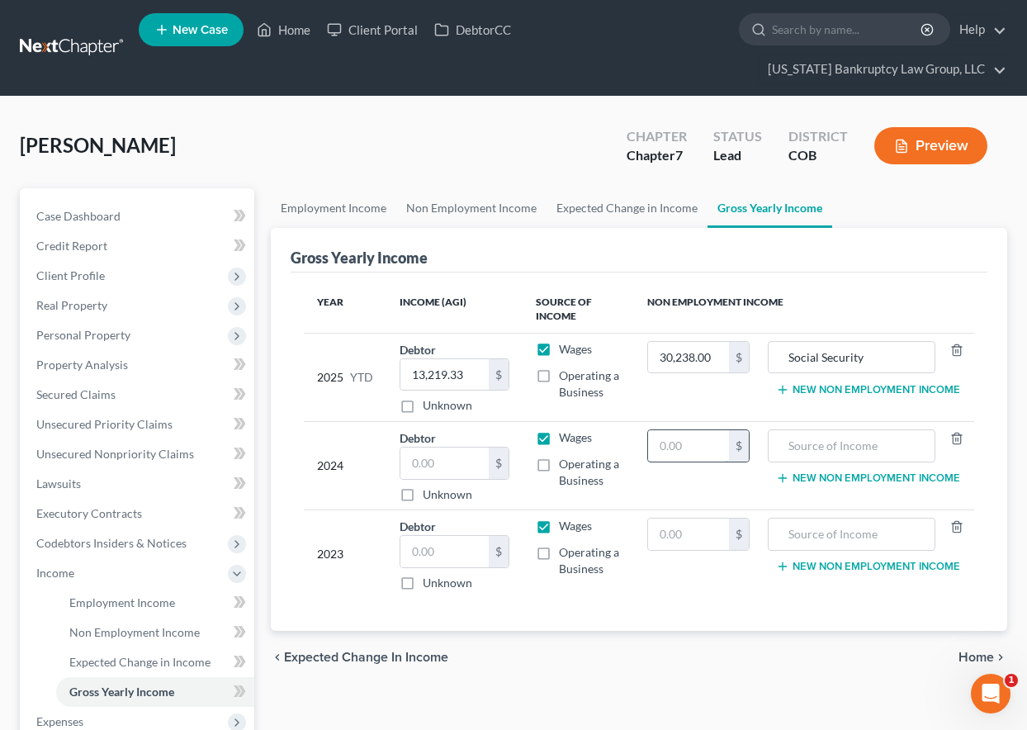
click at [699, 443] on input "text" at bounding box center [688, 445] width 81 height 31
click at [473, 466] on input "text" at bounding box center [444, 463] width 88 height 31
click at [683, 529] on input "text" at bounding box center [688, 534] width 81 height 31
click at [433, 553] on input "text" at bounding box center [444, 551] width 88 height 31
click at [455, 552] on input "text" at bounding box center [444, 551] width 88 height 31
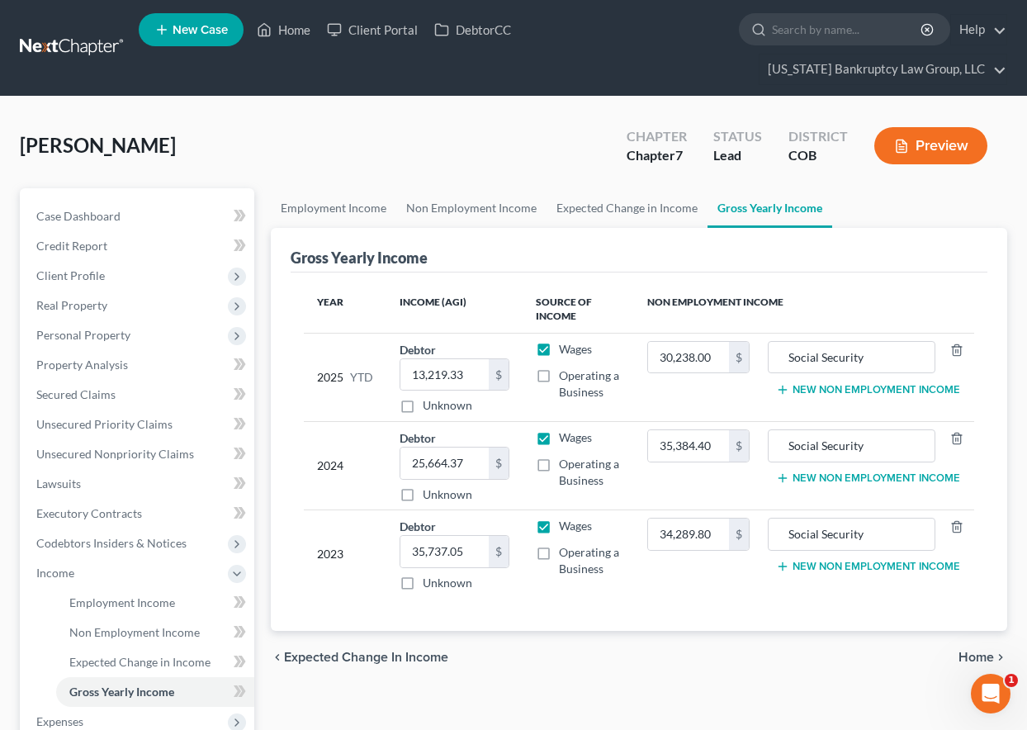
click at [670, 609] on div "Year Income (AGI) Source of Income Non Employment Income 2025 YTD Debtor 13,219…" at bounding box center [639, 451] width 697 height 359
click at [504, 113] on div "[PERSON_NAME] Upgraded Chapter Chapter 7 Status Lead District COB Preview Petit…" at bounding box center [513, 525] width 1027 height 857
click at [297, 25] on link "Home" at bounding box center [284, 30] width 70 height 30
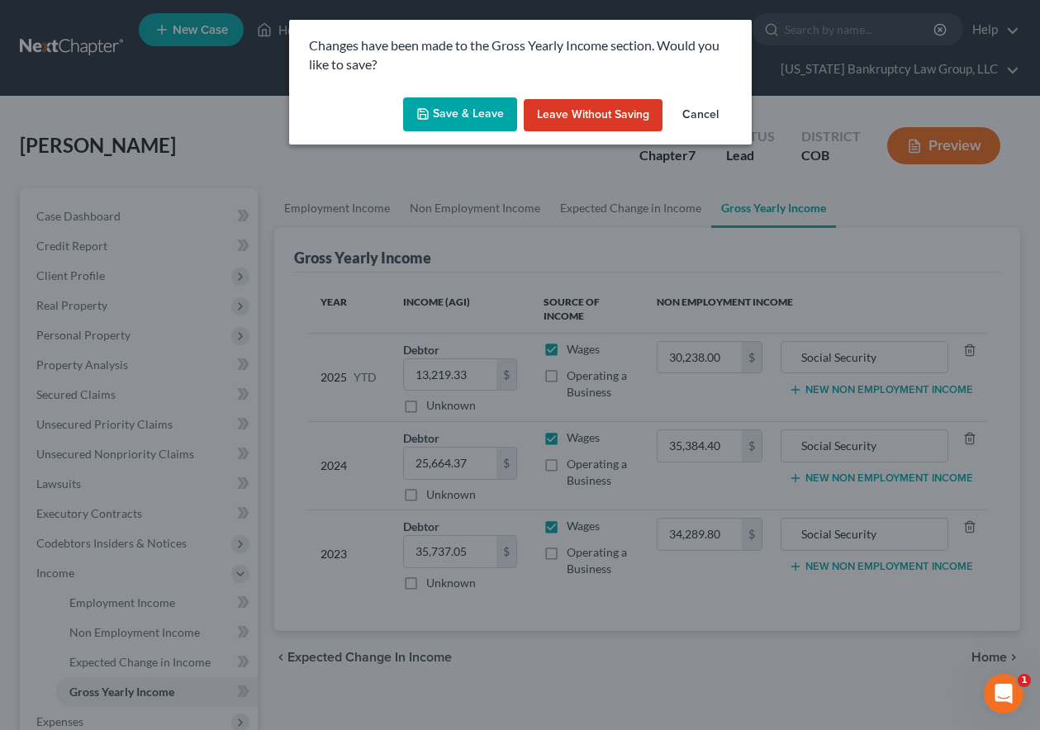
click at [481, 120] on button "Save & Leave" at bounding box center [460, 114] width 114 height 35
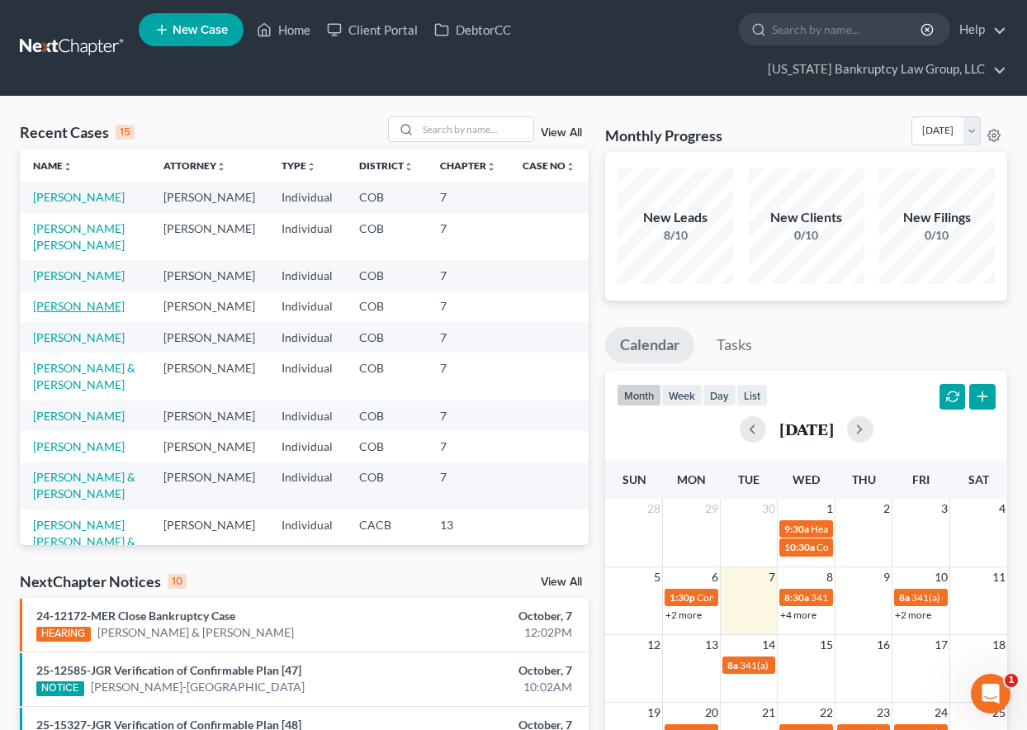
click at [90, 313] on link "[PERSON_NAME]" at bounding box center [79, 306] width 92 height 14
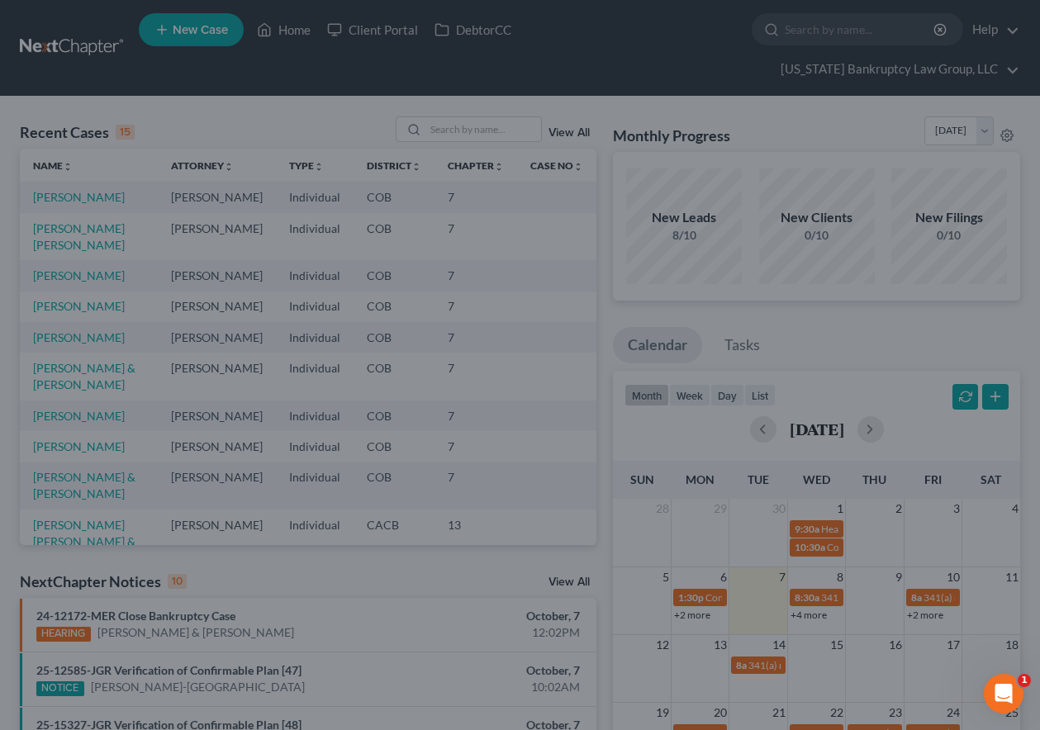
click at [83, 342] on div at bounding box center [520, 365] width 1040 height 730
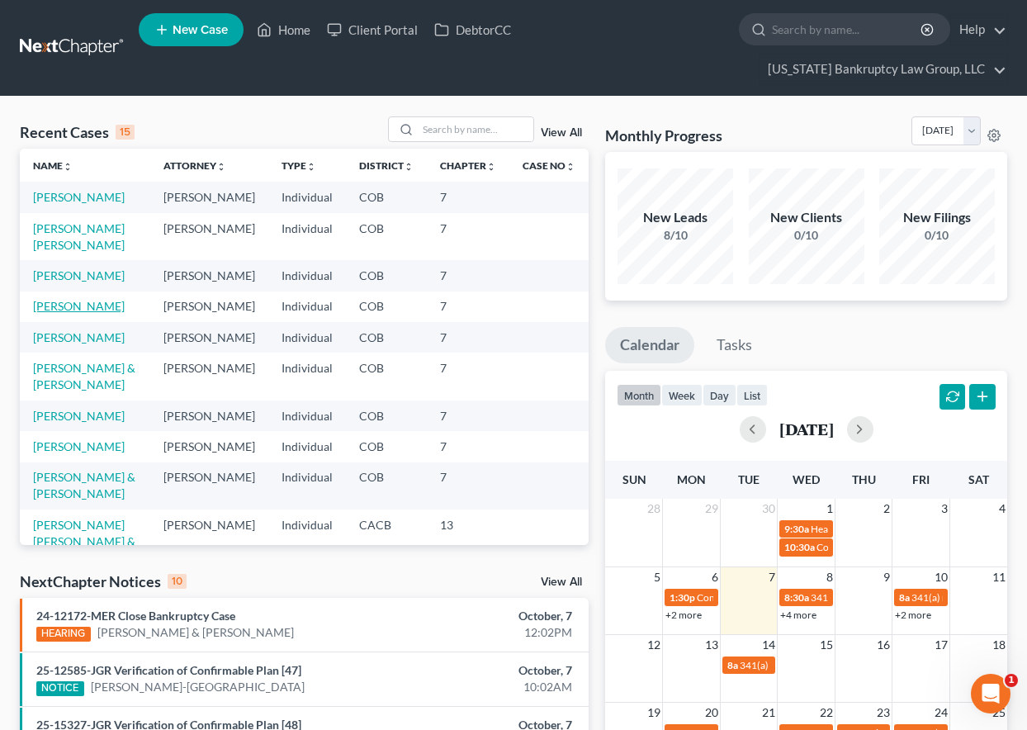
click at [85, 313] on link "[PERSON_NAME]" at bounding box center [79, 306] width 92 height 14
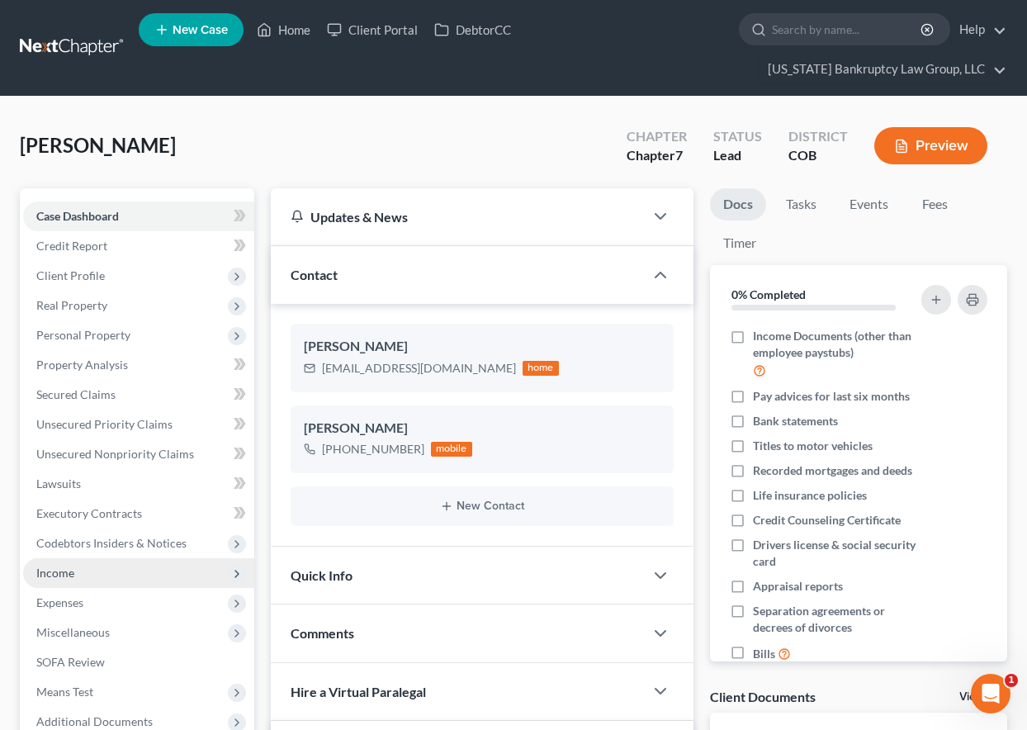
click at [54, 562] on span "Income" at bounding box center [138, 573] width 231 height 30
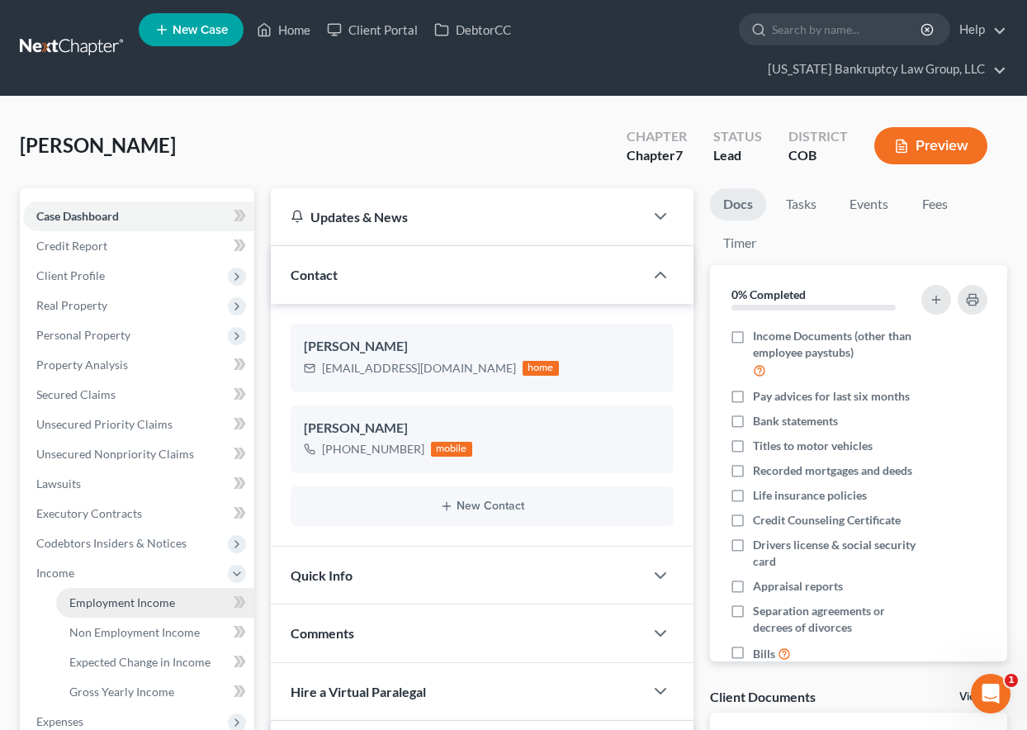
click at [91, 602] on span "Employment Income" at bounding box center [122, 602] width 106 height 14
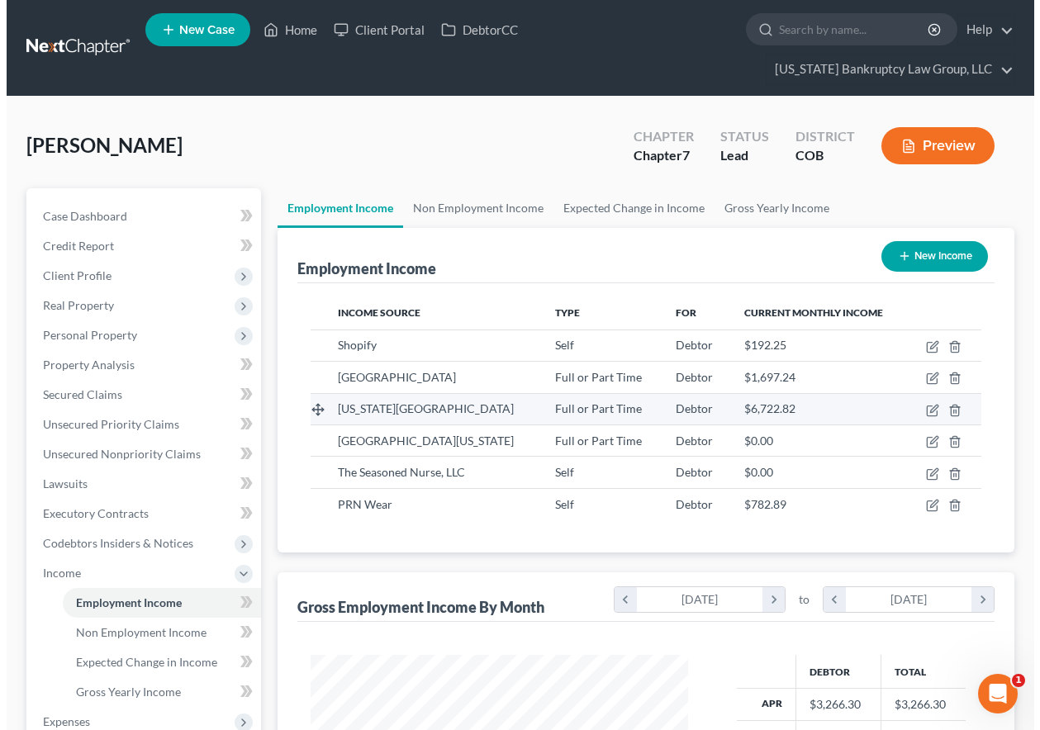
scroll to position [296, 410]
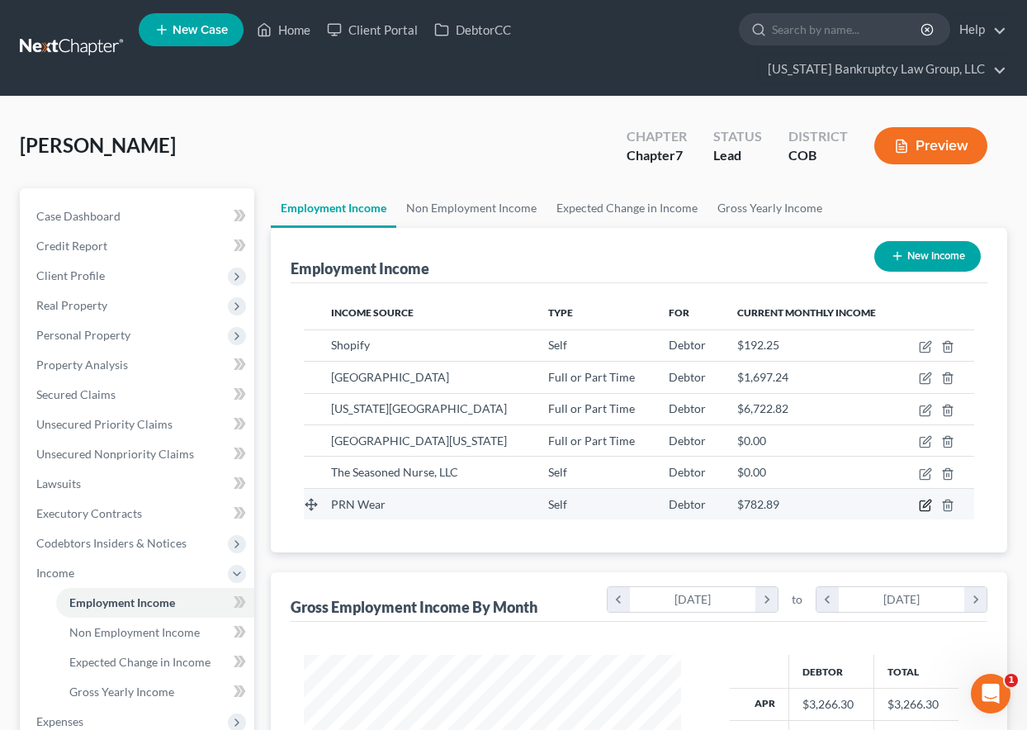
click at [925, 505] on icon "button" at bounding box center [926, 503] width 7 height 7
select select "1"
select select "5"
select select "0"
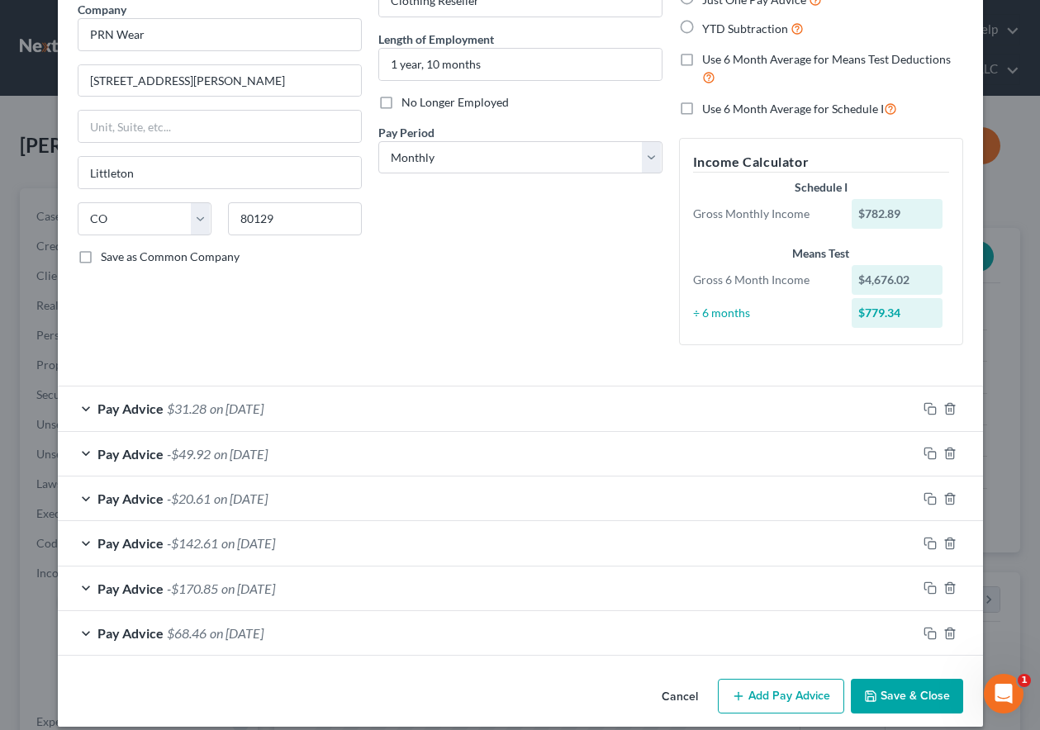
scroll to position [56, 0]
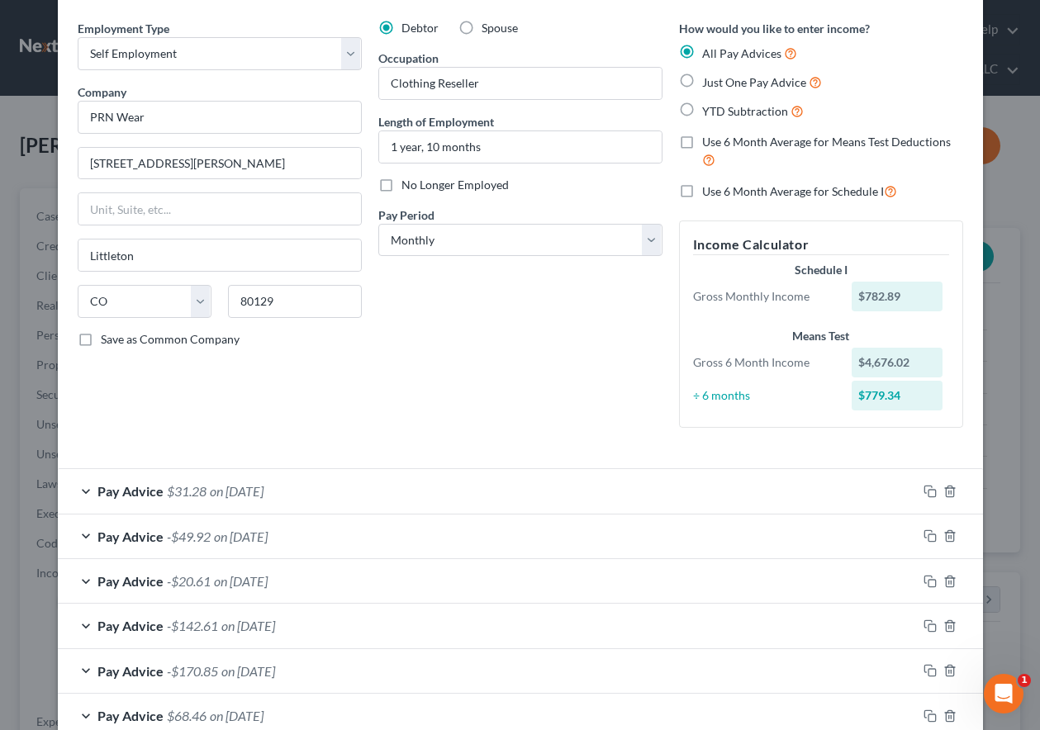
click at [520, 318] on div "Debtor Spouse Occupation Clothing Reseller Length of Employment 1 year, 10 mont…" at bounding box center [520, 230] width 301 height 421
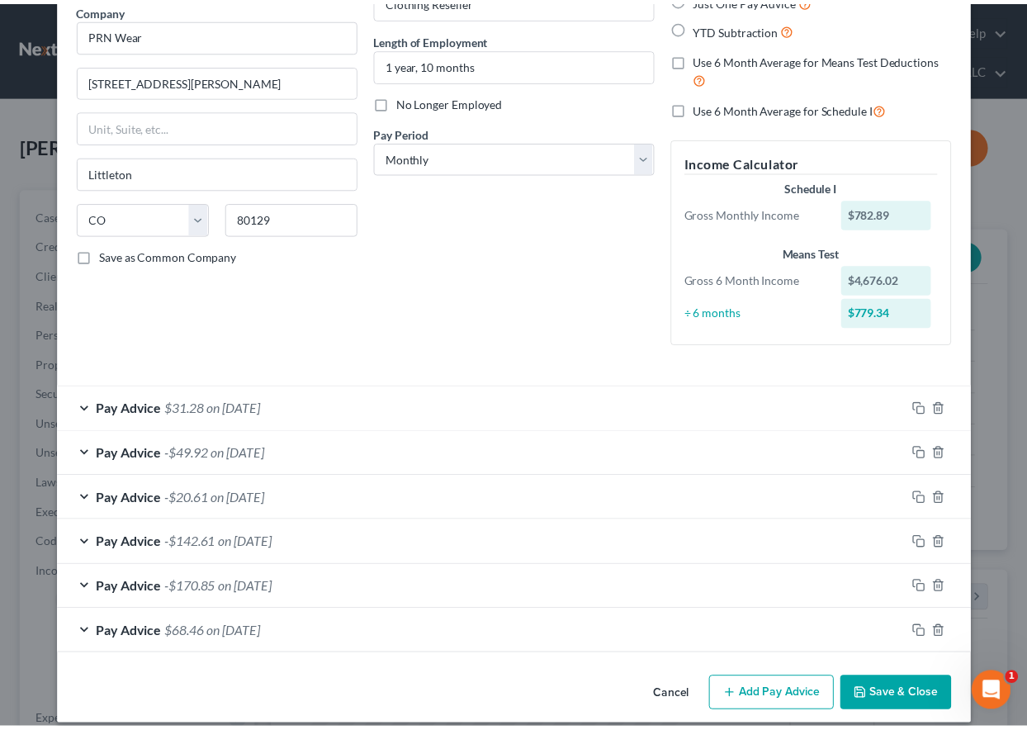
scroll to position [155, 0]
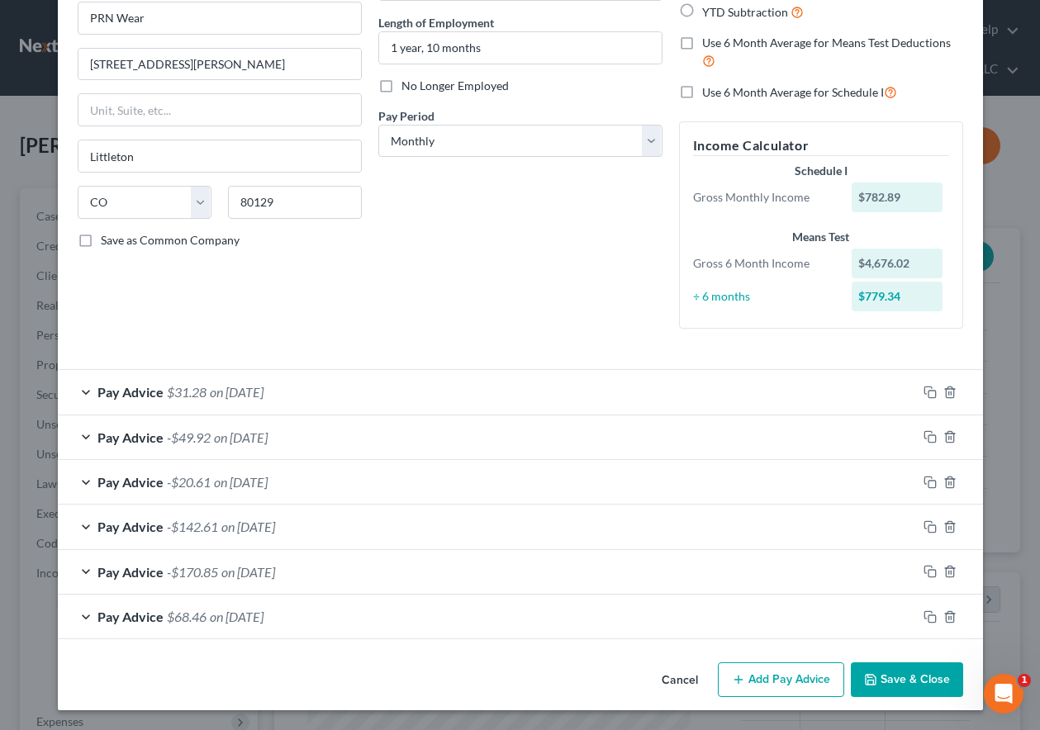
click at [906, 684] on button "Save & Close" at bounding box center [906, 679] width 112 height 35
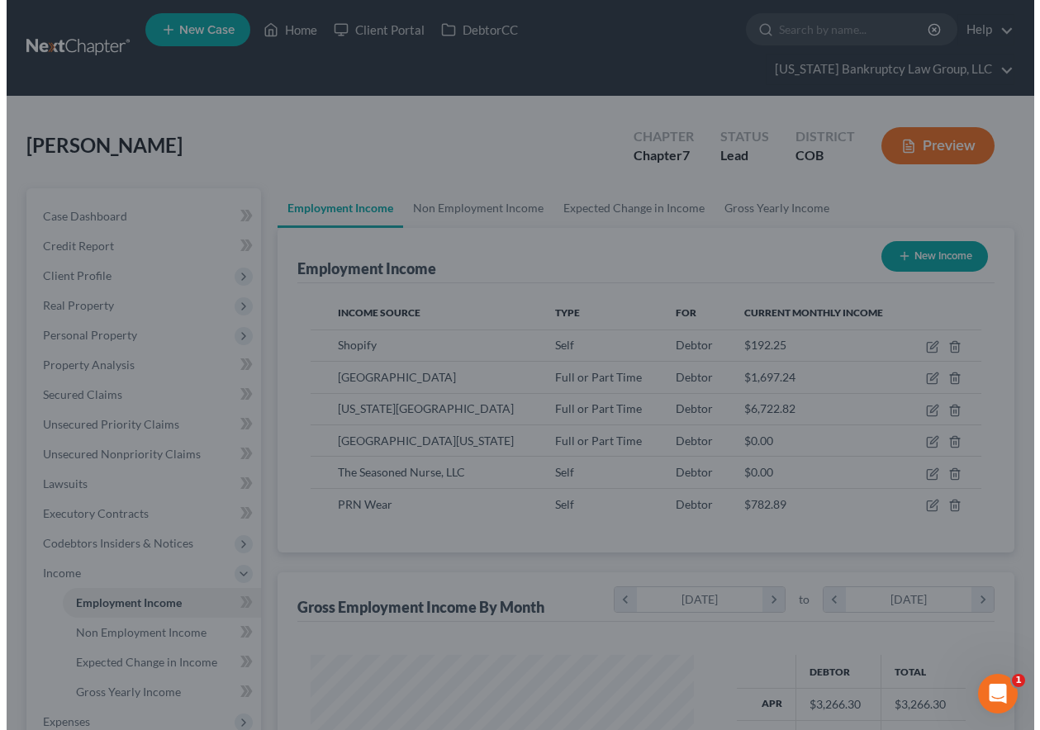
scroll to position [825382, 825267]
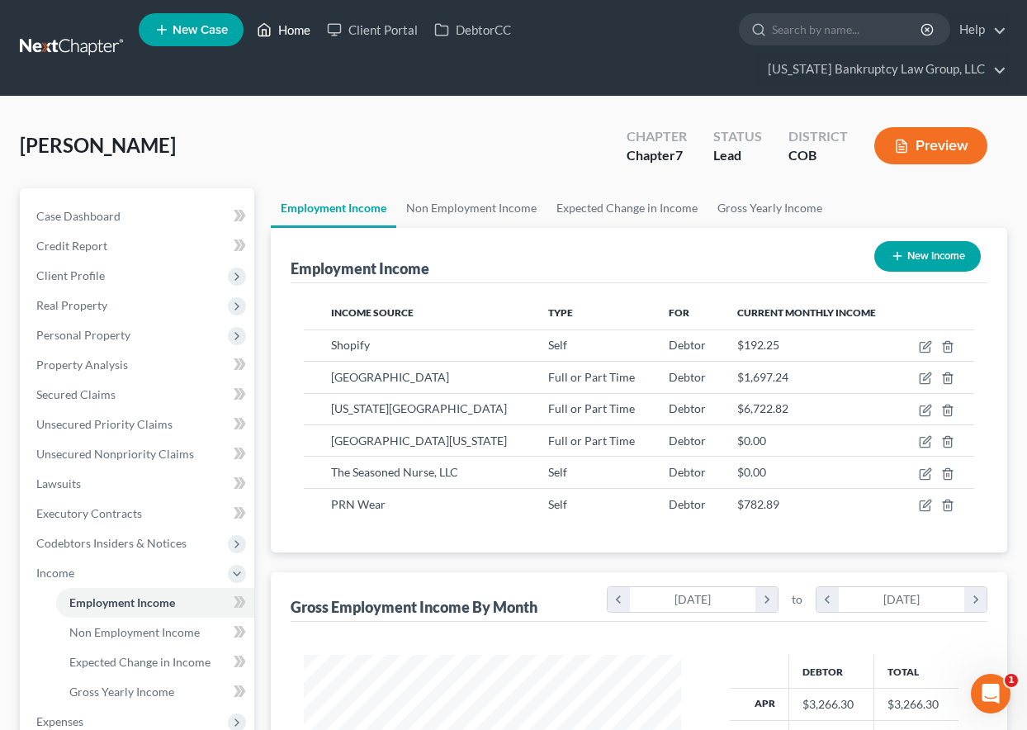
click at [274, 22] on link "Home" at bounding box center [284, 30] width 70 height 30
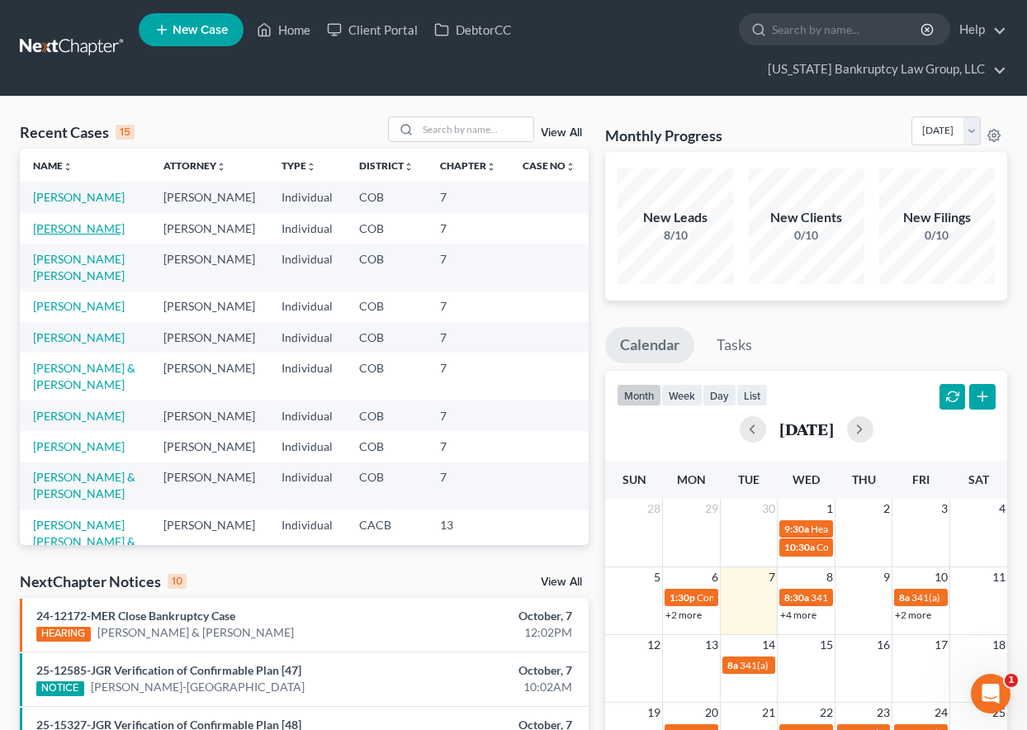
click at [57, 235] on link "[PERSON_NAME]" at bounding box center [79, 228] width 92 height 14
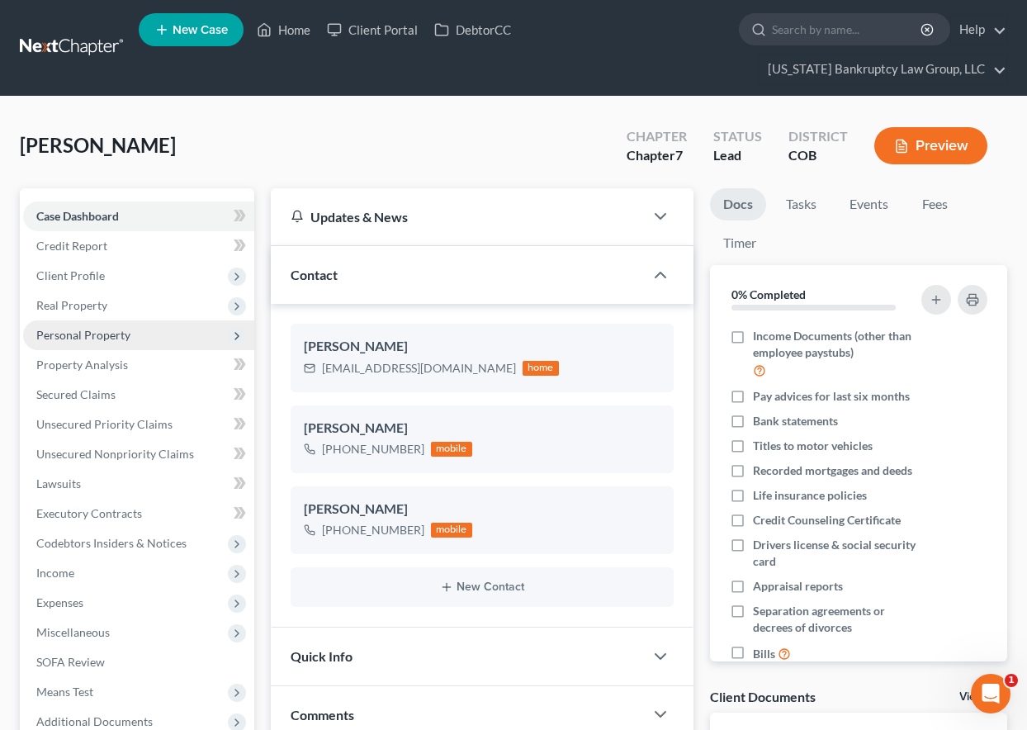
click at [122, 335] on span "Personal Property" at bounding box center [83, 335] width 94 height 14
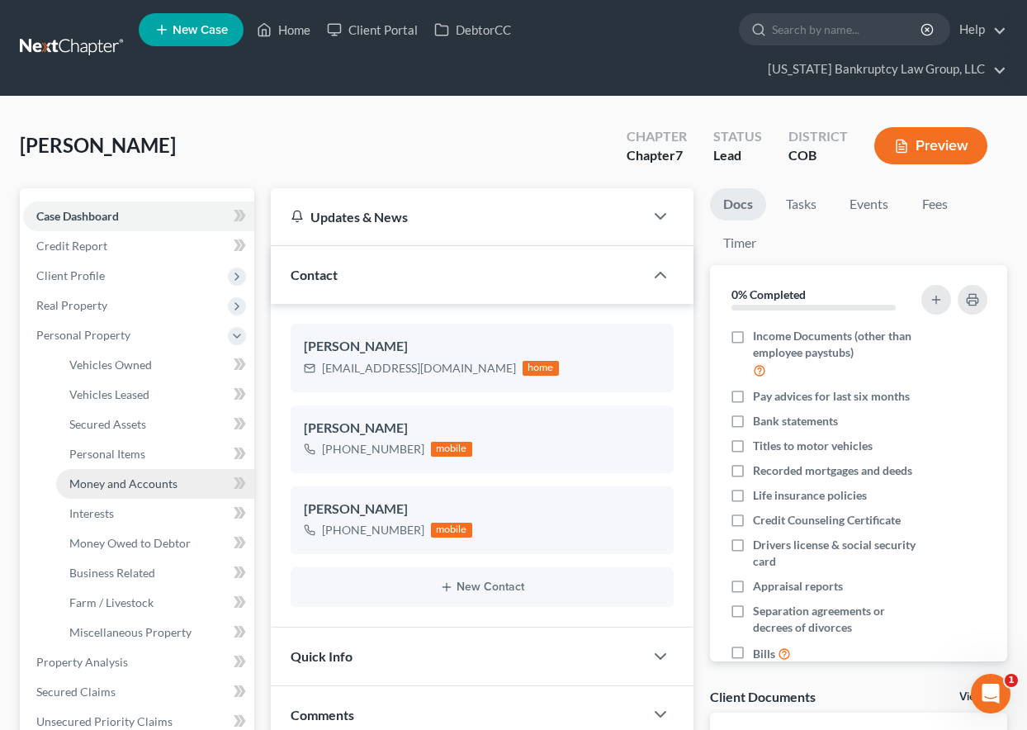
click at [151, 481] on span "Money and Accounts" at bounding box center [123, 483] width 108 height 14
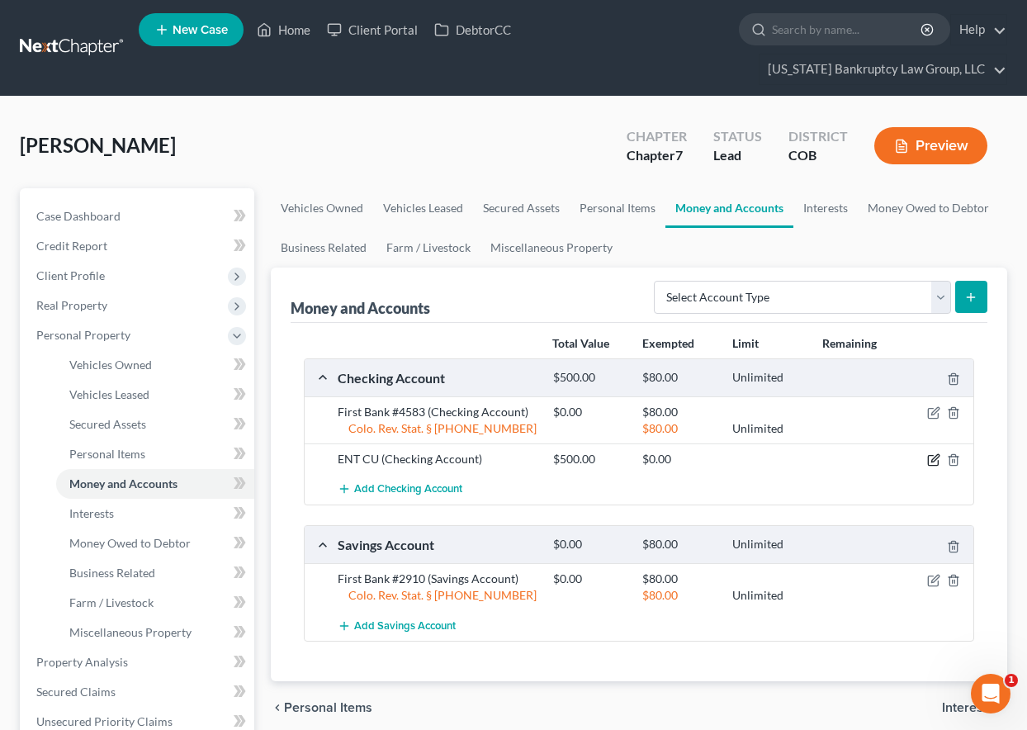
click at [934, 462] on icon "button" at bounding box center [934, 458] width 7 height 7
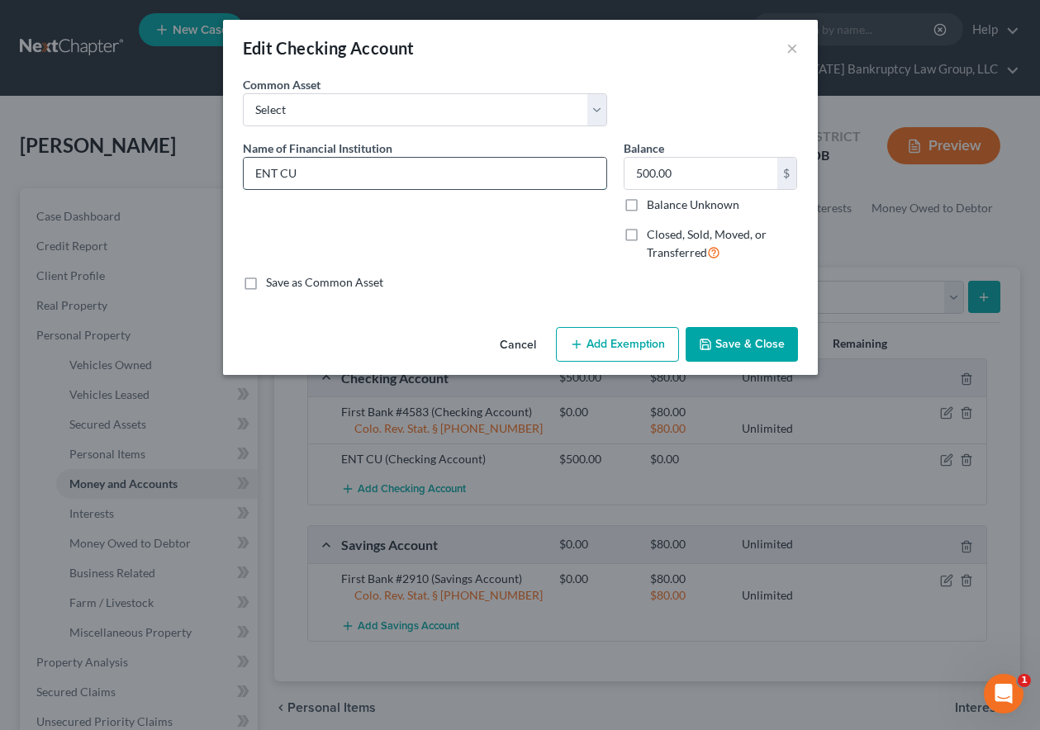
click at [353, 175] on input "ENT CU" at bounding box center [425, 173] width 362 height 31
type input "ENT CU #0703-10"
click at [653, 197] on input "Balance Unknown" at bounding box center [658, 202] width 11 height 11
checkbox input "true"
type input "0.00"
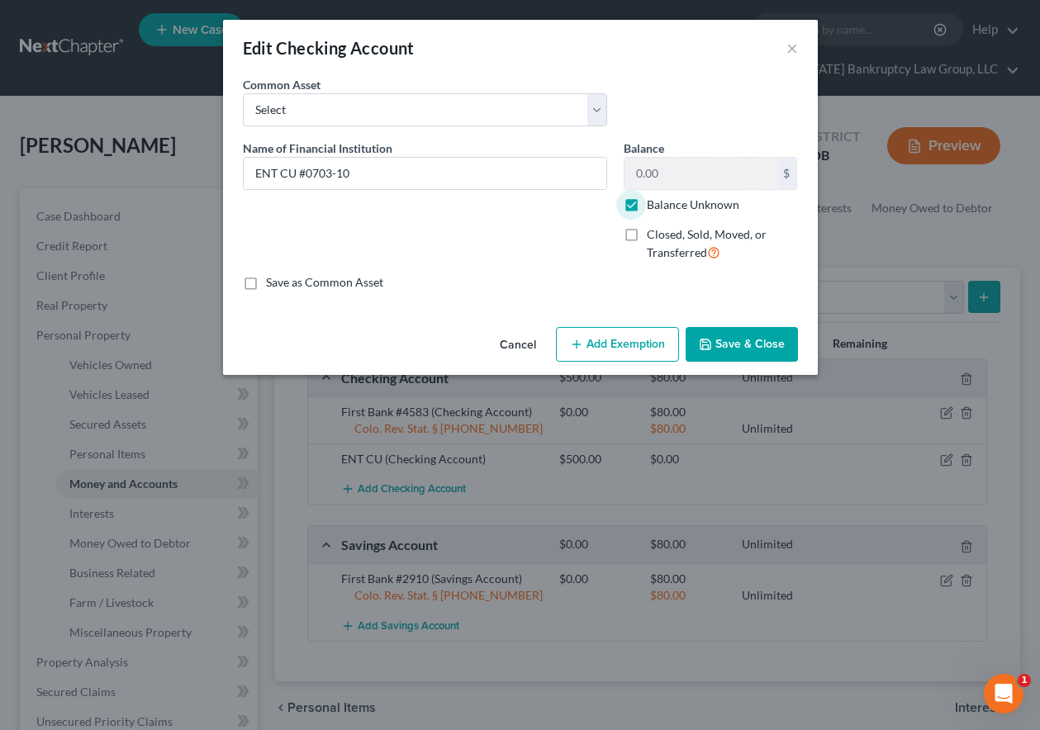
click at [636, 335] on button "Add Exemption" at bounding box center [617, 344] width 123 height 35
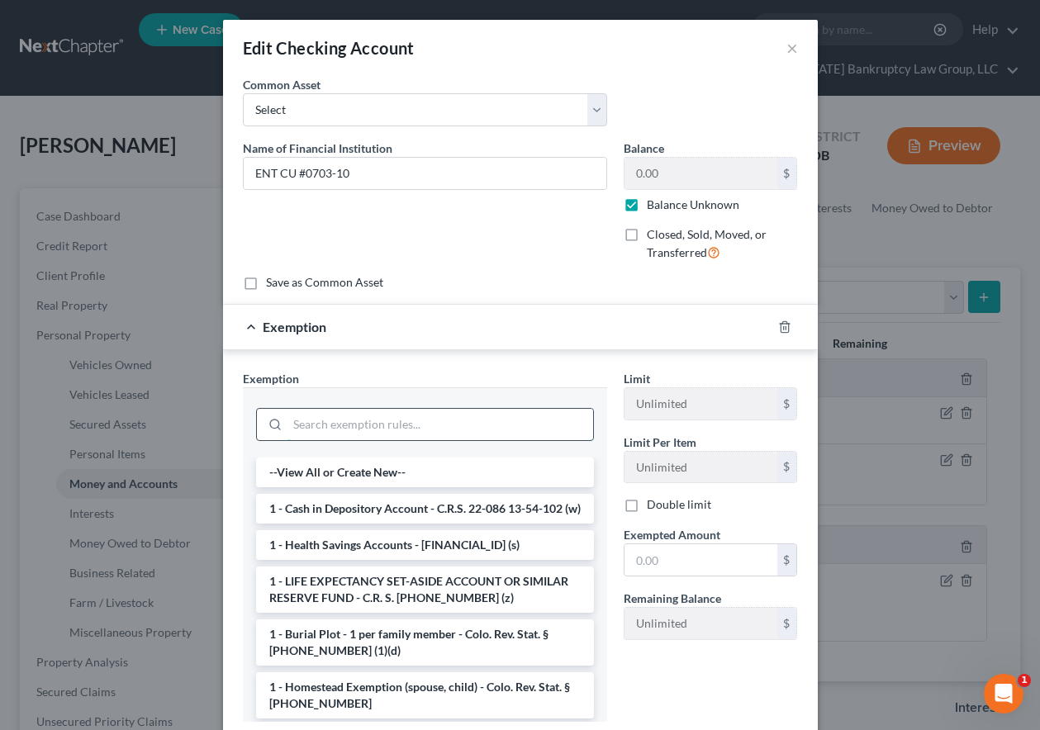
click at [424, 419] on input "search" at bounding box center [440, 424] width 306 height 31
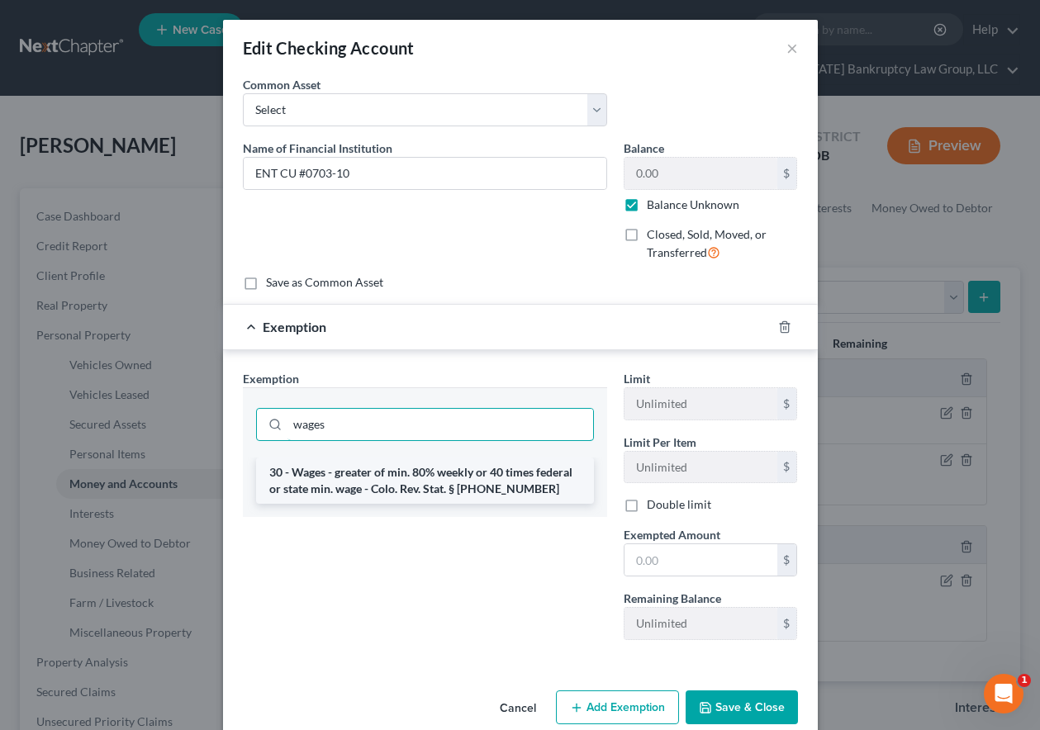
type input "wages"
click at [423, 493] on li "30 - Wages - greater of min. 80% weekly or 40 times federal or state min. wage …" at bounding box center [425, 480] width 338 height 46
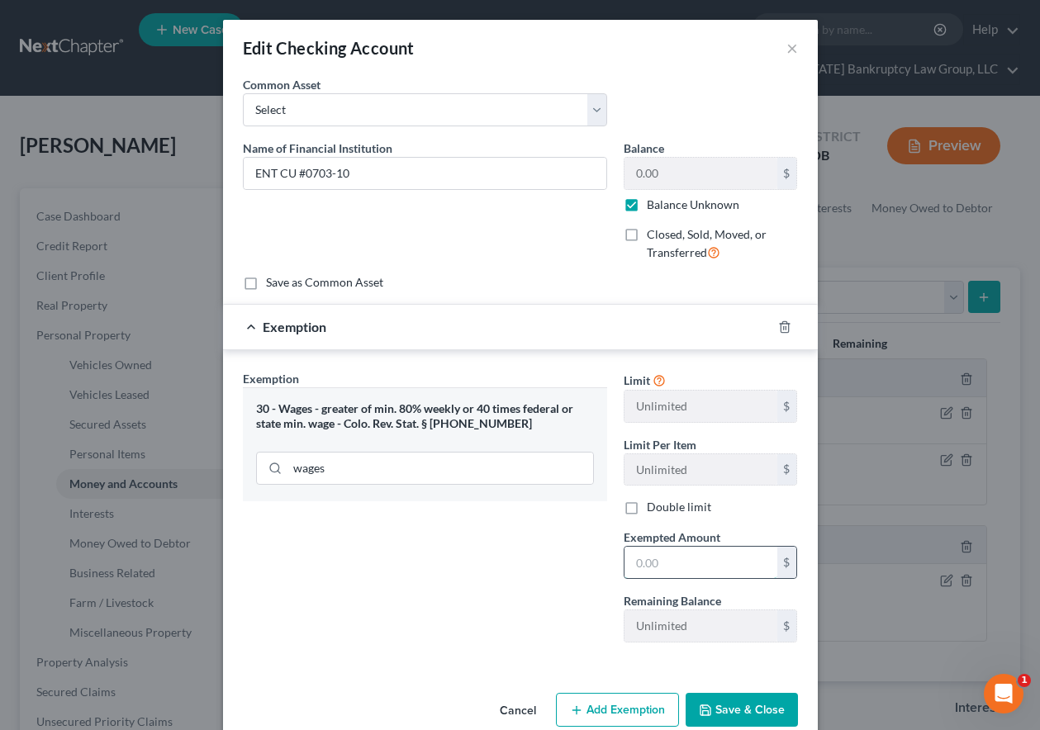
click at [709, 571] on input "text" at bounding box center [700, 562] width 153 height 31
type input "80"
click at [369, 632] on div "Exemption Set must be selected for CA. Exemption * 30 - Wages - greater of min.…" at bounding box center [424, 513] width 381 height 286
click at [724, 712] on button "Save & Close" at bounding box center [741, 710] width 112 height 35
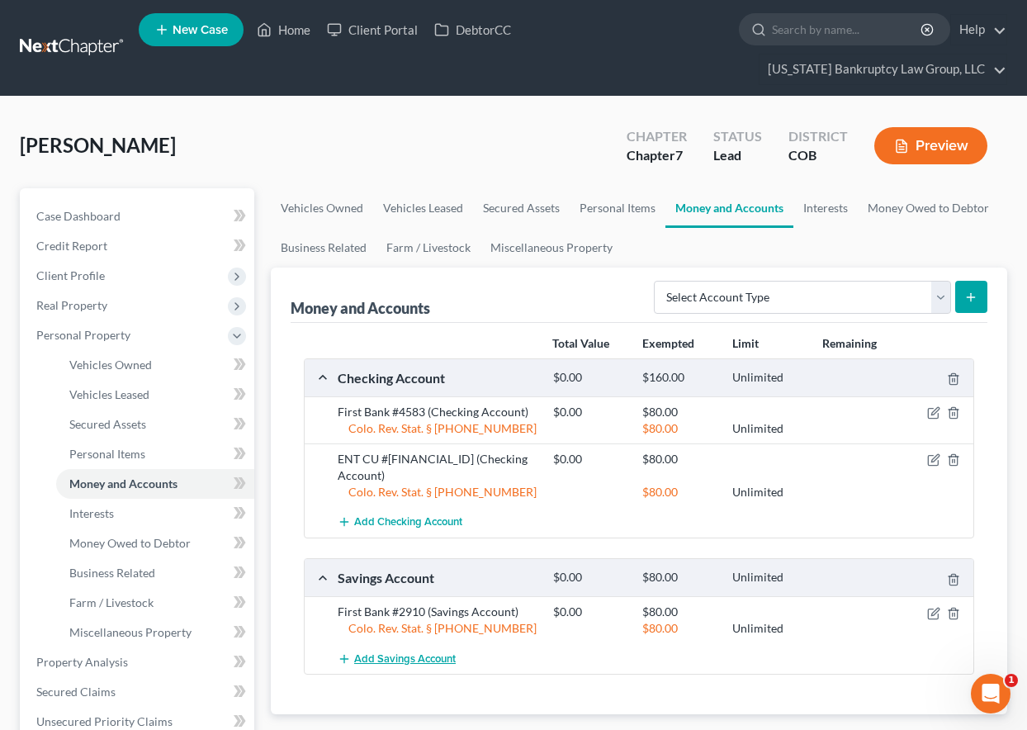
click at [443, 652] on span "Add Savings Account" at bounding box center [405, 658] width 102 height 13
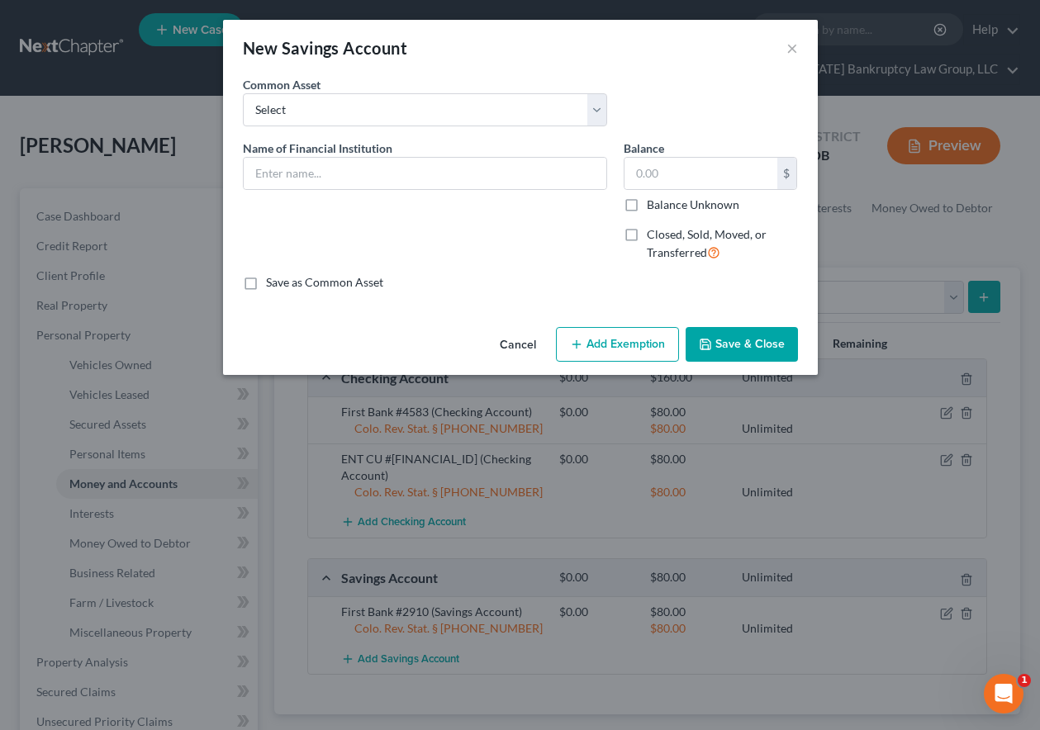
click at [392, 155] on div "Name of Financial Institution *" at bounding box center [425, 165] width 364 height 50
click at [391, 181] on input "text" at bounding box center [425, 173] width 362 height 31
type input "ENT CU #0703-00"
click at [647, 201] on label "Balance Unknown" at bounding box center [693, 205] width 92 height 17
click at [653, 201] on input "Balance Unknown" at bounding box center [658, 202] width 11 height 11
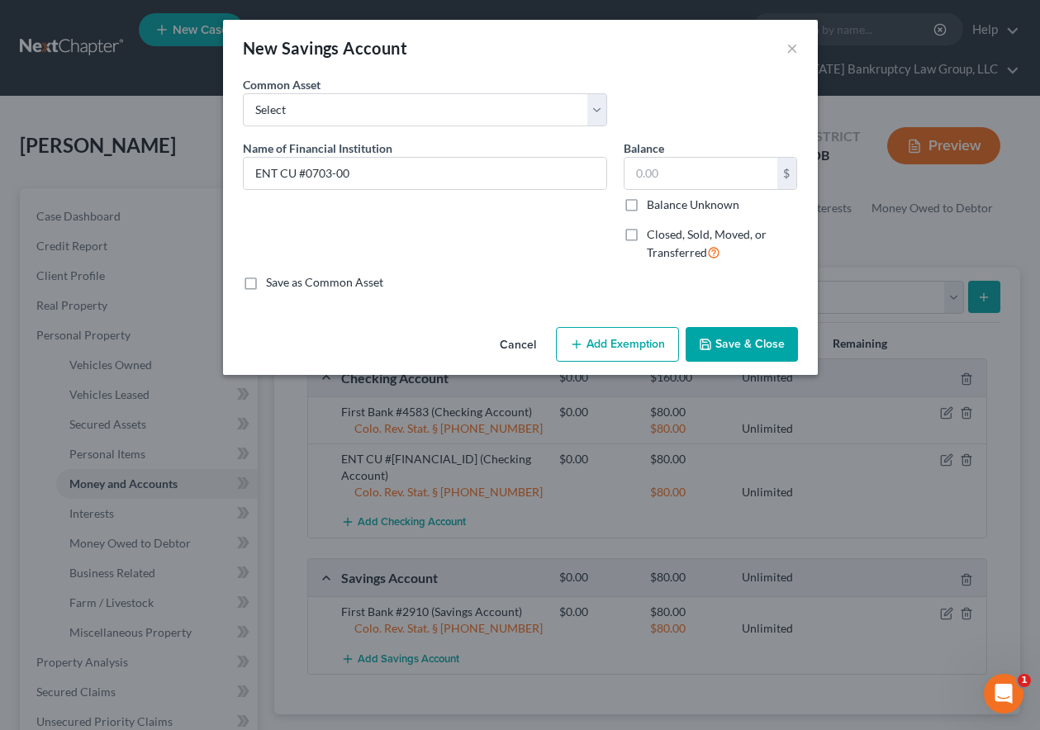
checkbox input "true"
type input "0.00"
click at [647, 351] on button "Add Exemption" at bounding box center [617, 344] width 123 height 35
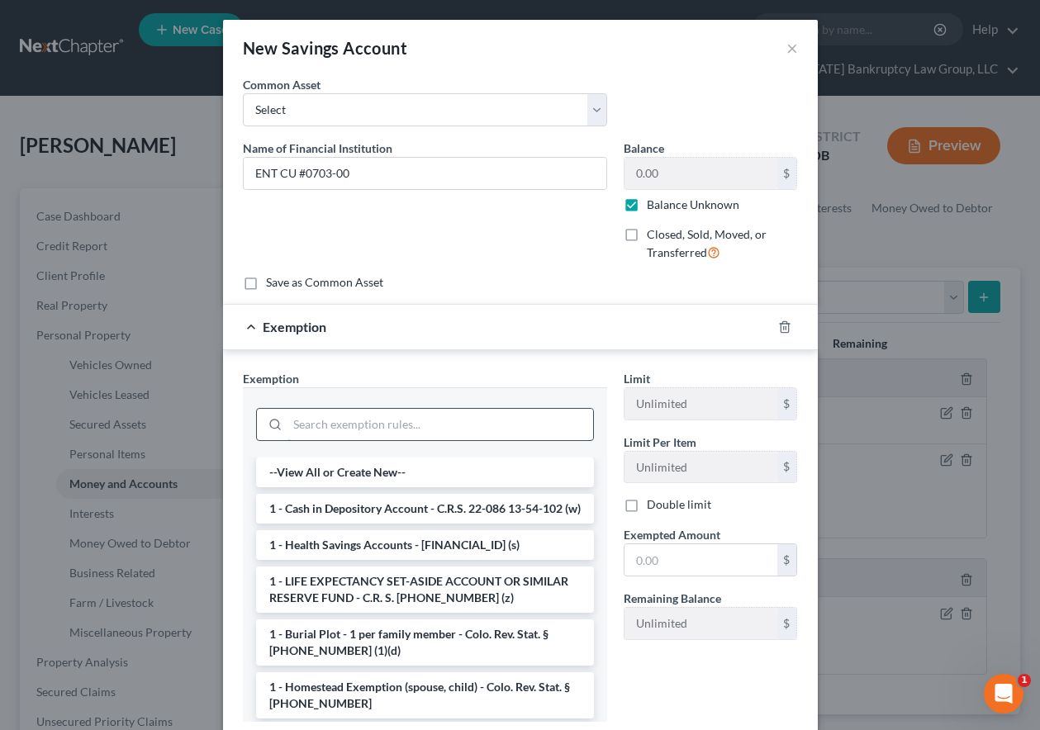
click at [504, 418] on input "search" at bounding box center [440, 424] width 306 height 31
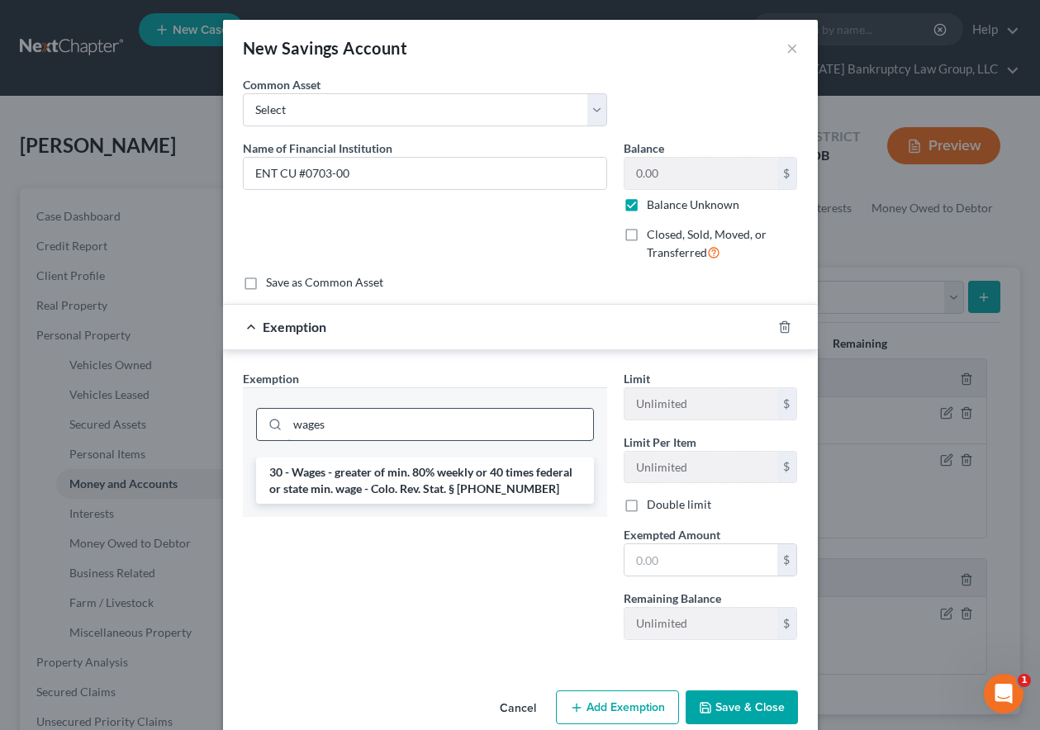
type input "wages"
click at [515, 478] on li "30 - Wages - greater of min. 80% weekly or 40 times federal or state min. wage …" at bounding box center [425, 480] width 338 height 46
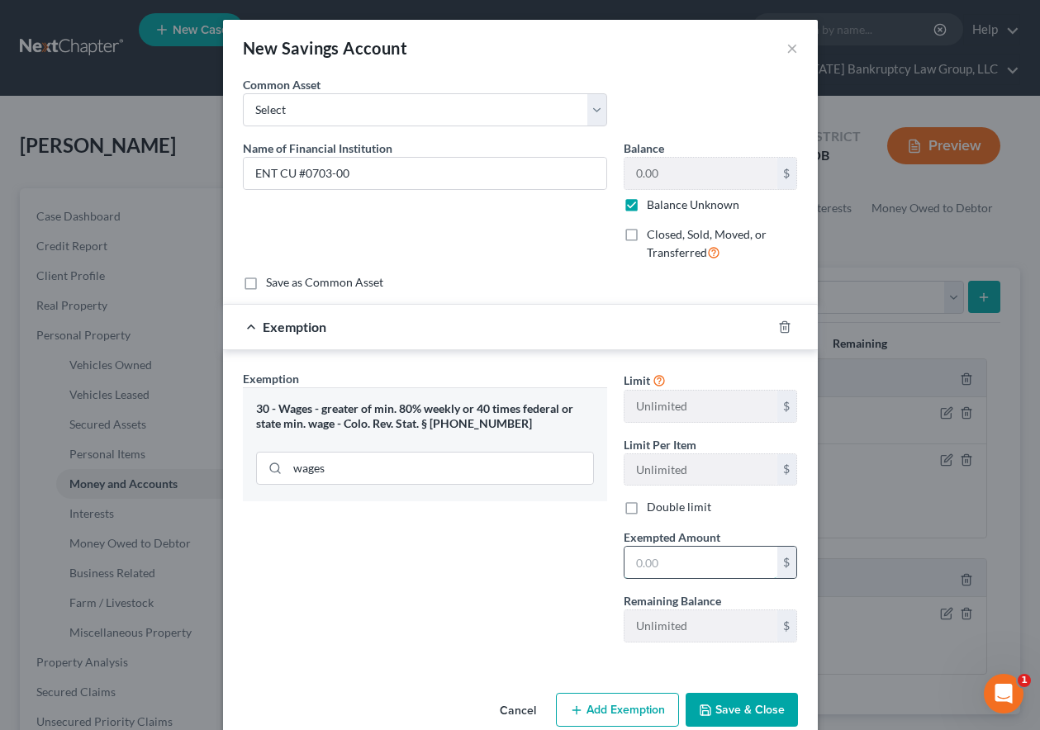
click at [770, 566] on input "text" at bounding box center [700, 562] width 153 height 31
type input "80"
click at [739, 702] on button "Save & Close" at bounding box center [741, 710] width 112 height 35
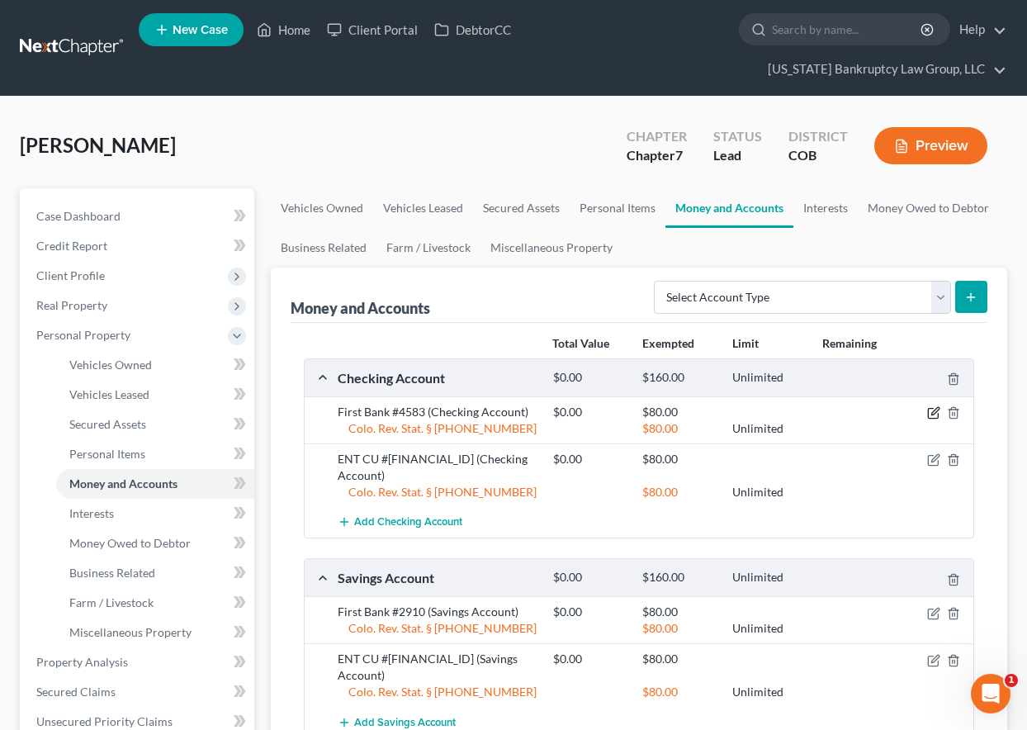
click at [933, 410] on icon "button" at bounding box center [933, 412] width 13 height 13
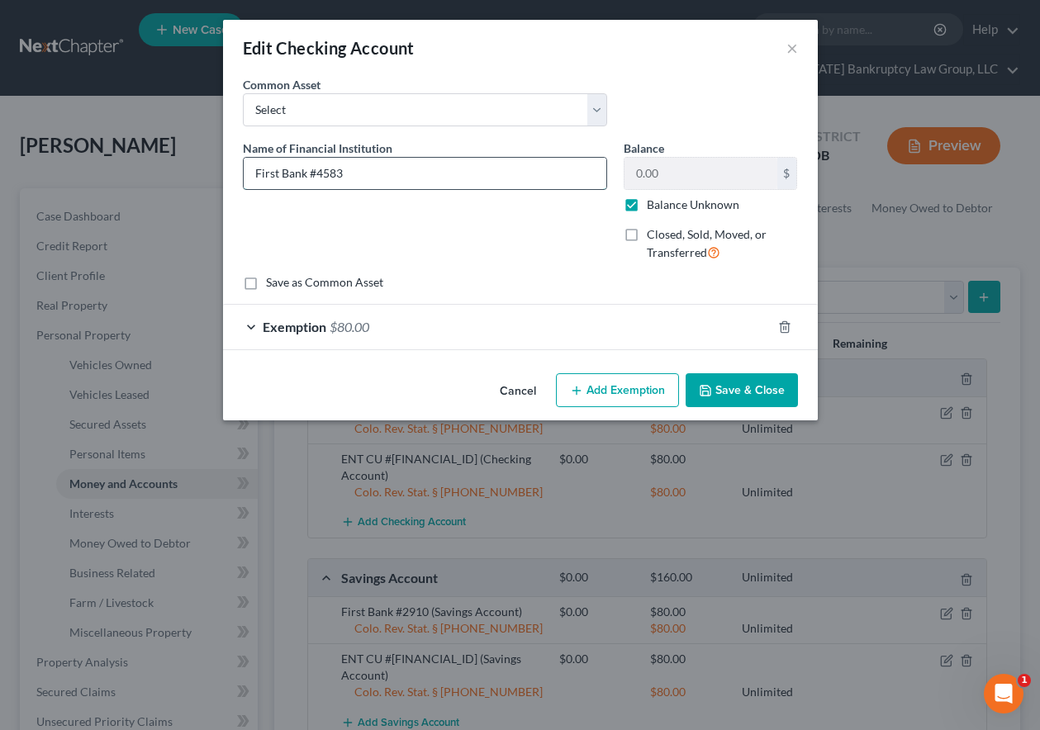
click at [386, 180] on input "First Bank #4583" at bounding box center [425, 173] width 362 height 31
type input "First Bank #4583 - non-filing spouse depository account"
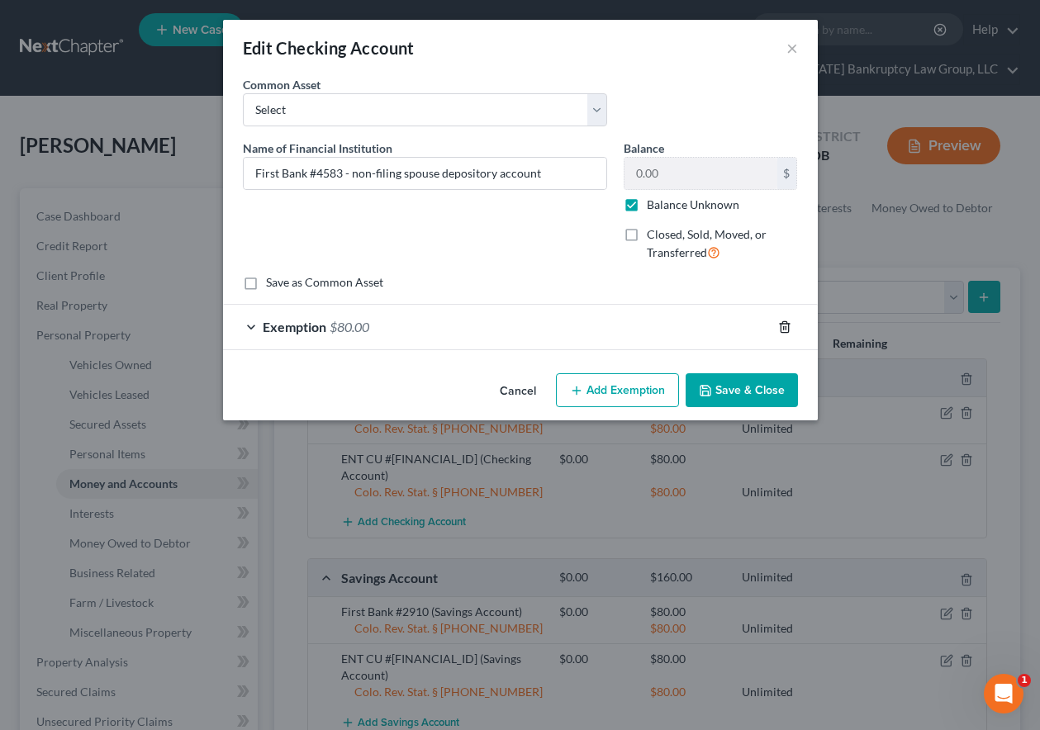
click at [784, 324] on polyline "button" at bounding box center [784, 324] width 10 height 0
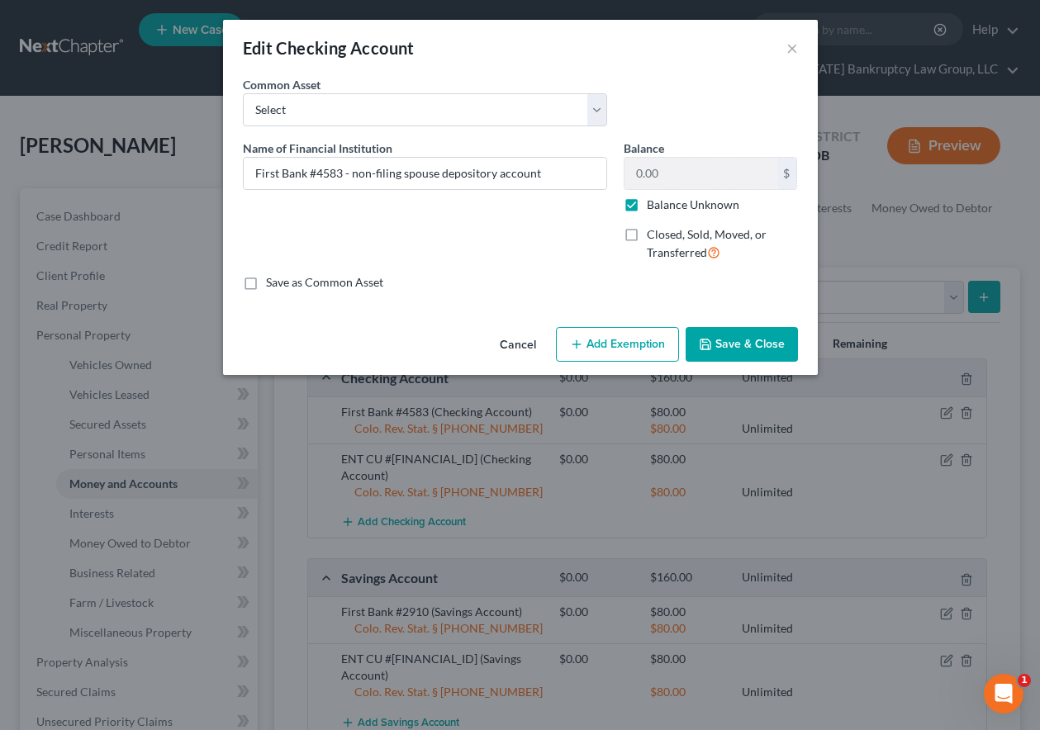
click at [628, 343] on button "Add Exemption" at bounding box center [617, 344] width 123 height 35
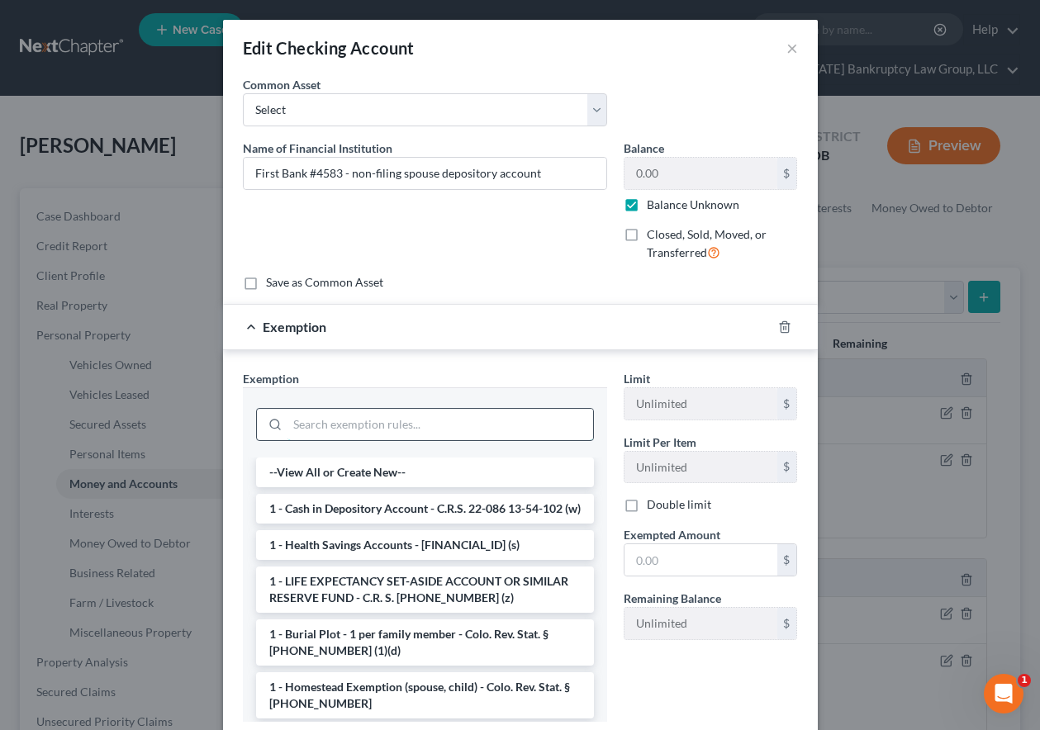
click at [404, 422] on input "search" at bounding box center [440, 424] width 306 height 31
click at [388, 523] on li "1 - Cash in Depository Account - C.R.S. 22-086 13-54-102 (w)" at bounding box center [425, 509] width 338 height 30
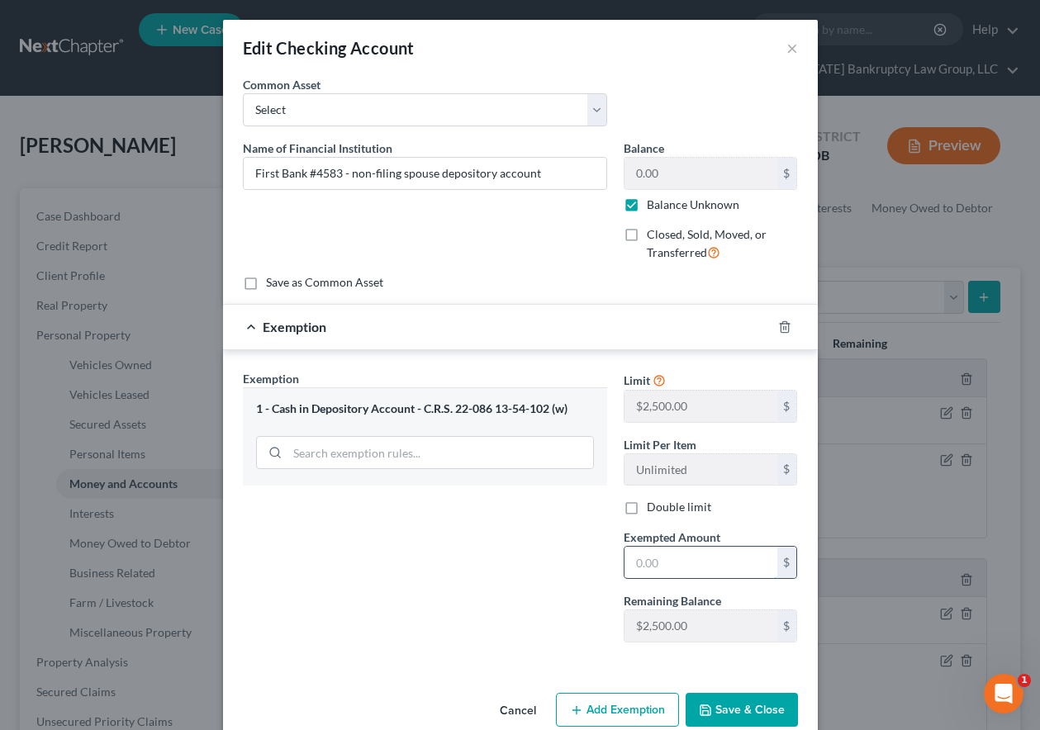
click at [720, 569] on input "text" at bounding box center [700, 562] width 153 height 31
type input "100"
click at [740, 708] on button "Save & Close" at bounding box center [741, 710] width 112 height 35
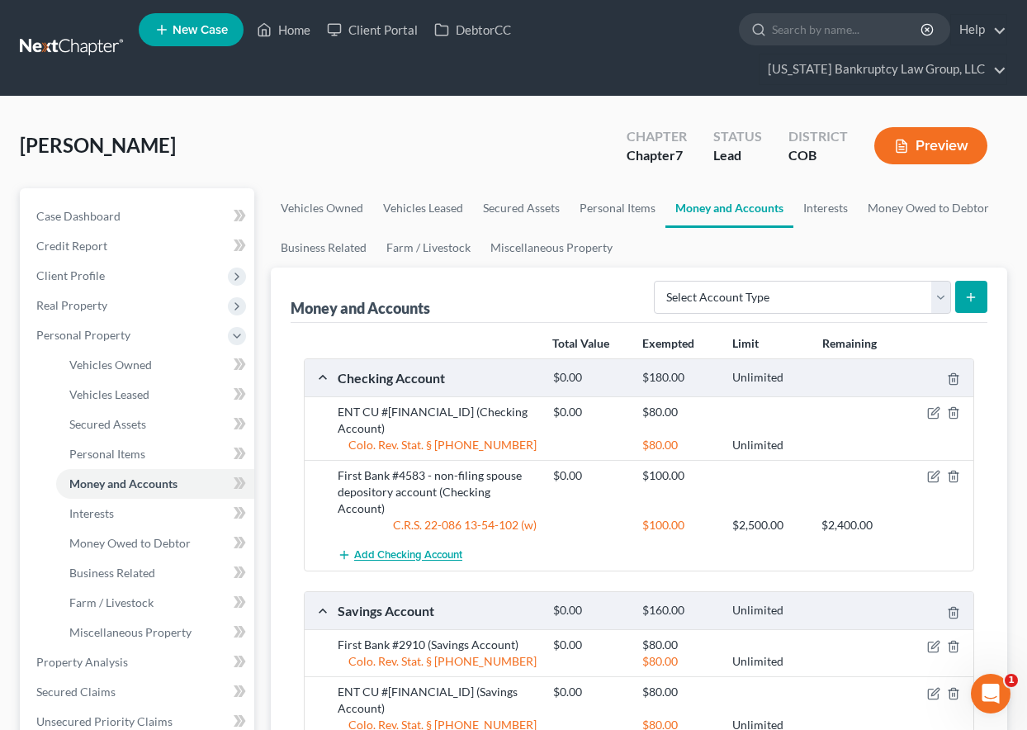
click at [381, 549] on span "Add Checking Account" at bounding box center [408, 555] width 108 height 13
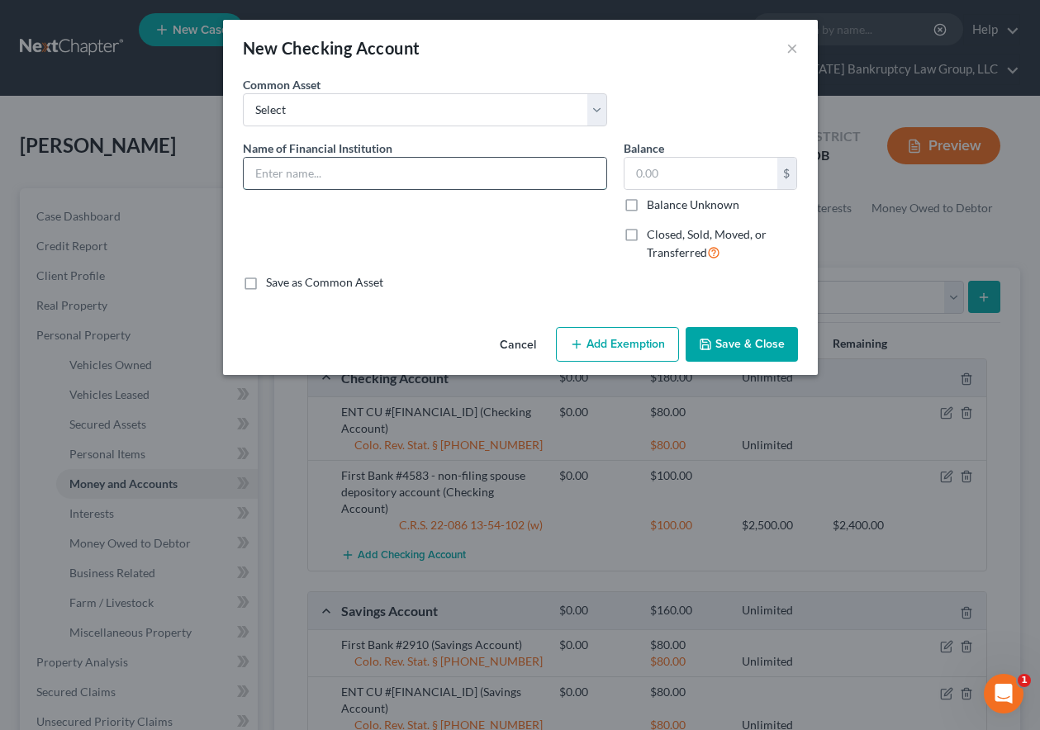
click at [372, 176] on input "text" at bounding box center [425, 173] width 362 height 31
type input "First Bank #3042"
click at [653, 197] on input "Balance Unknown" at bounding box center [658, 202] width 11 height 11
checkbox input "true"
type input "0.00"
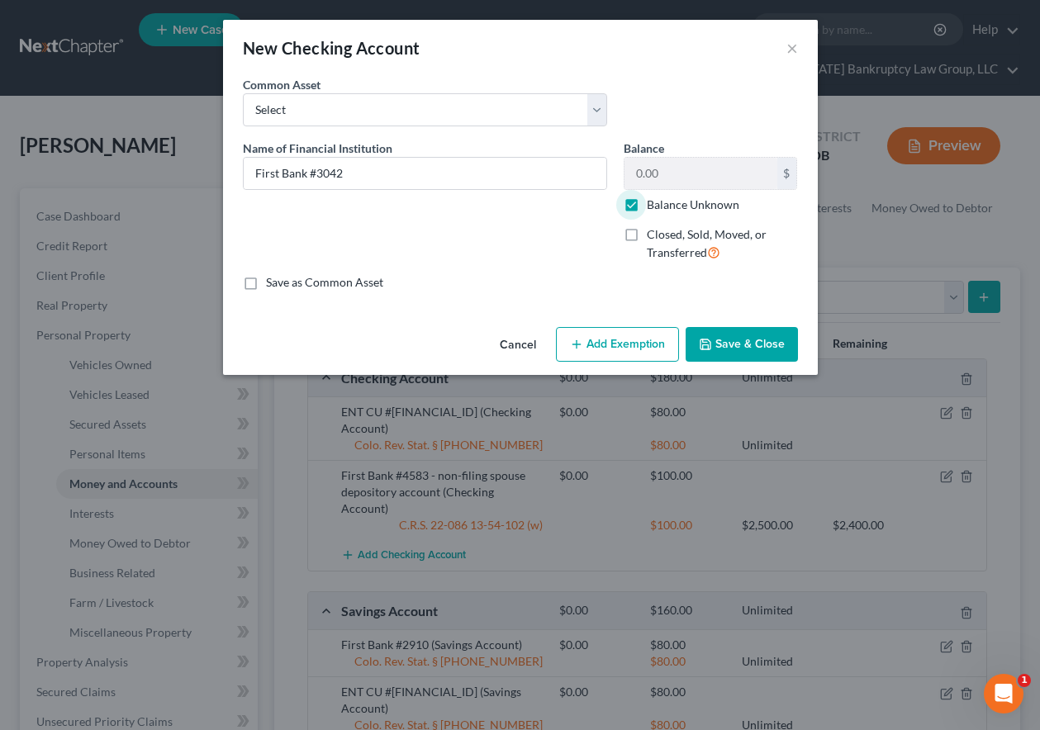
click at [660, 345] on button "Add Exemption" at bounding box center [617, 344] width 123 height 35
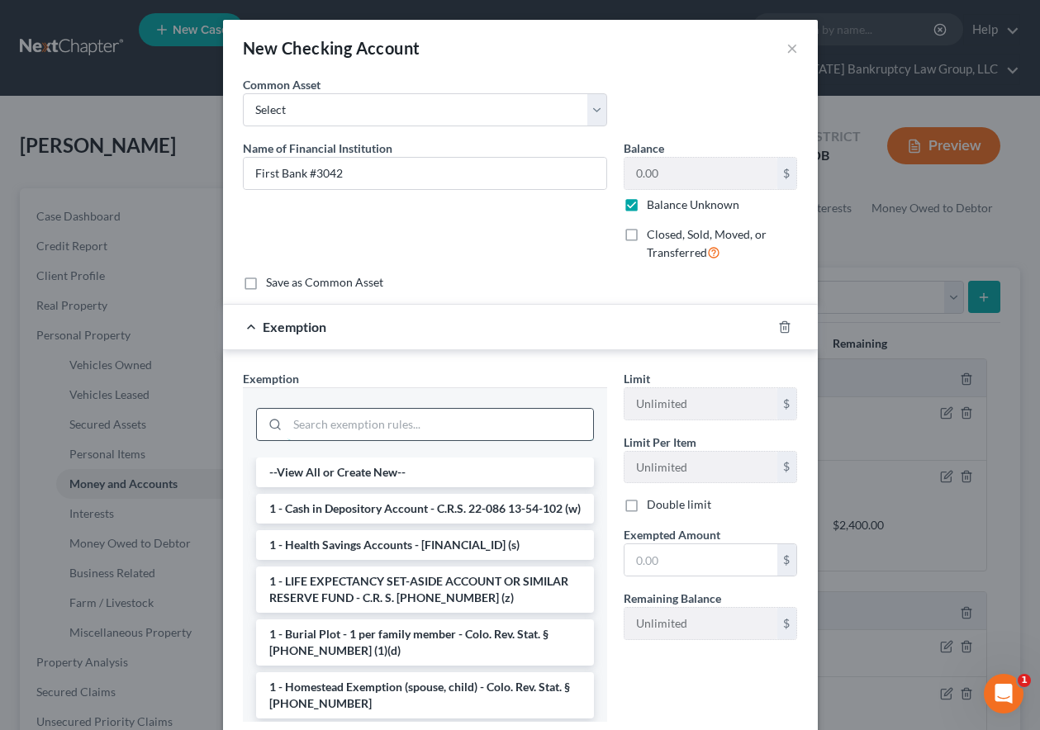
click at [432, 424] on input "search" at bounding box center [440, 424] width 306 height 31
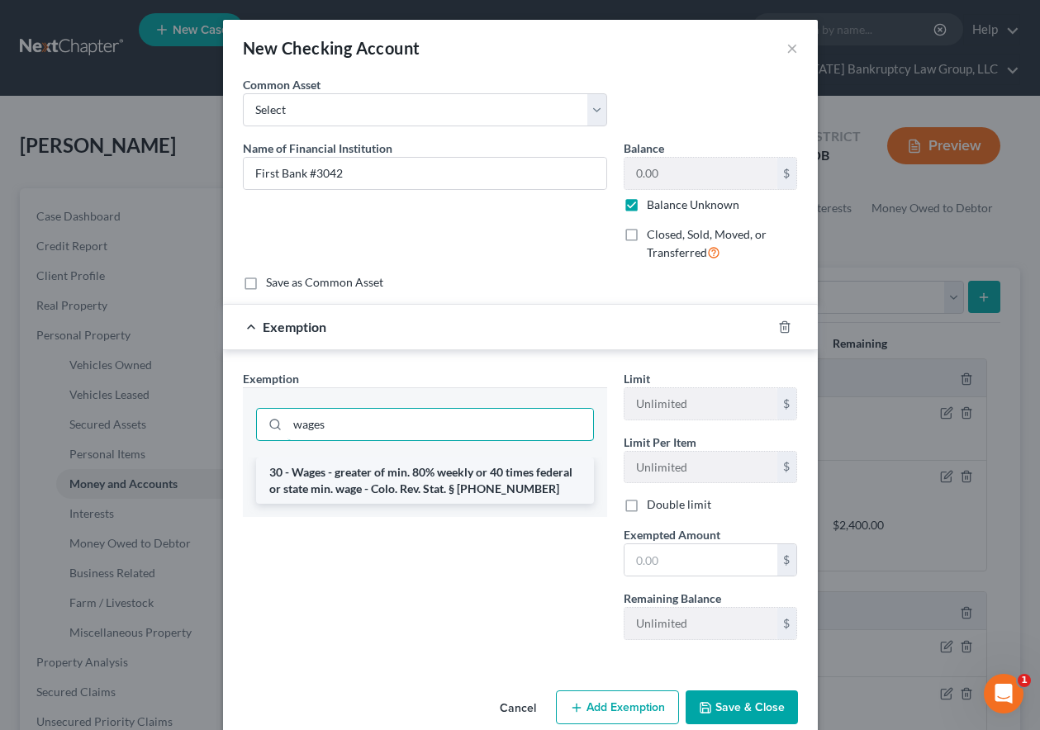
type input "wages"
click at [424, 463] on li "30 - Wages - greater of min. 80% weekly or 40 times federal or state min. wage …" at bounding box center [425, 480] width 338 height 46
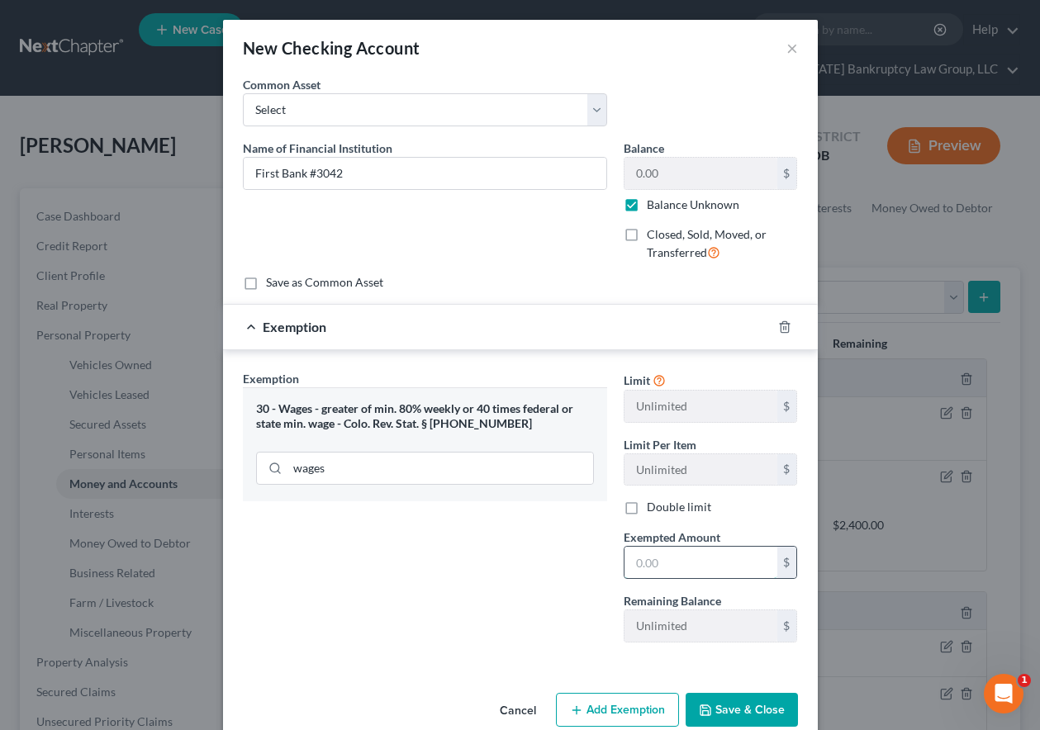
click at [678, 558] on input "text" at bounding box center [700, 562] width 153 height 31
type input "80"
click at [724, 707] on button "Save & Close" at bounding box center [741, 710] width 112 height 35
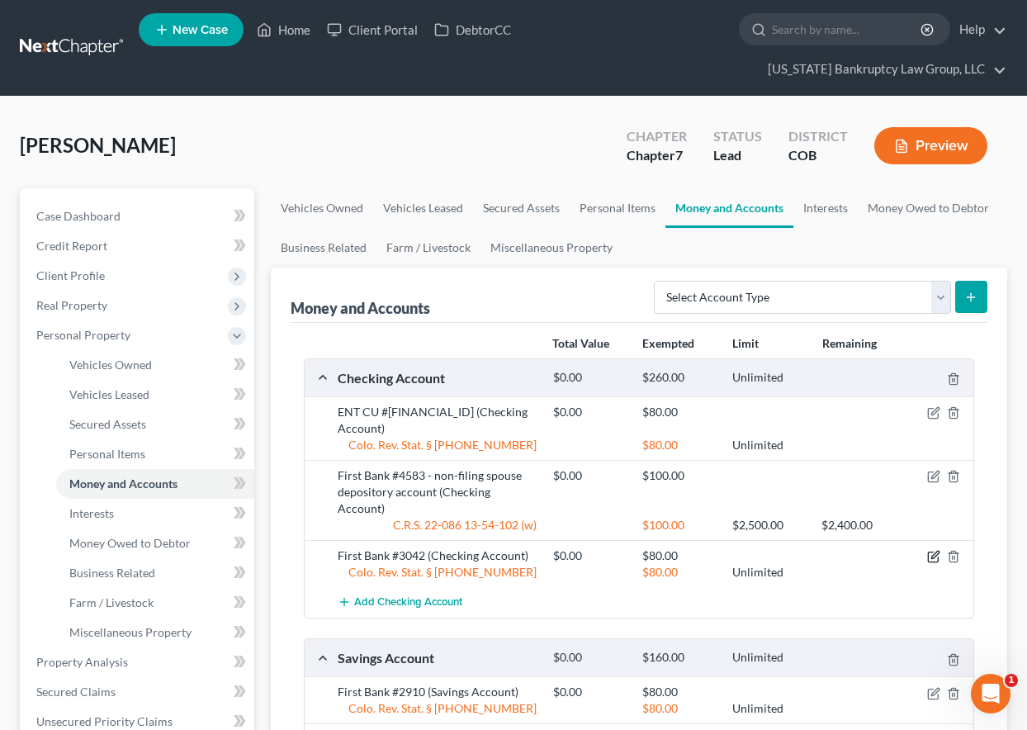
click at [932, 552] on icon "button" at bounding box center [934, 555] width 7 height 7
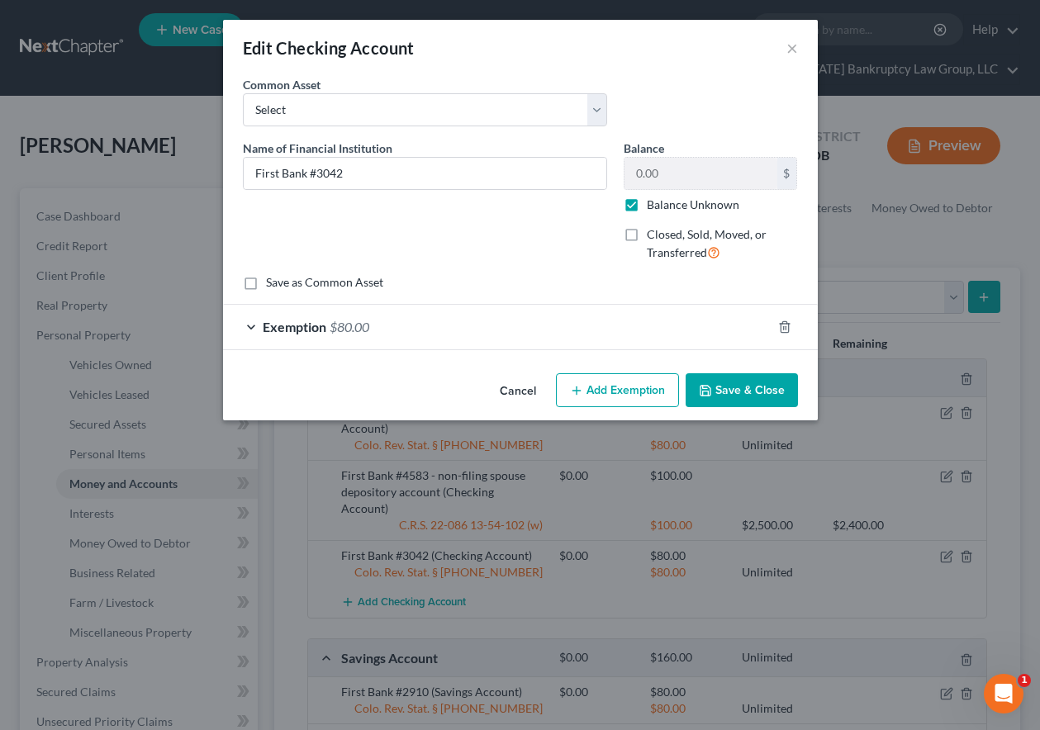
click at [638, 385] on button "Add Exemption" at bounding box center [617, 390] width 123 height 35
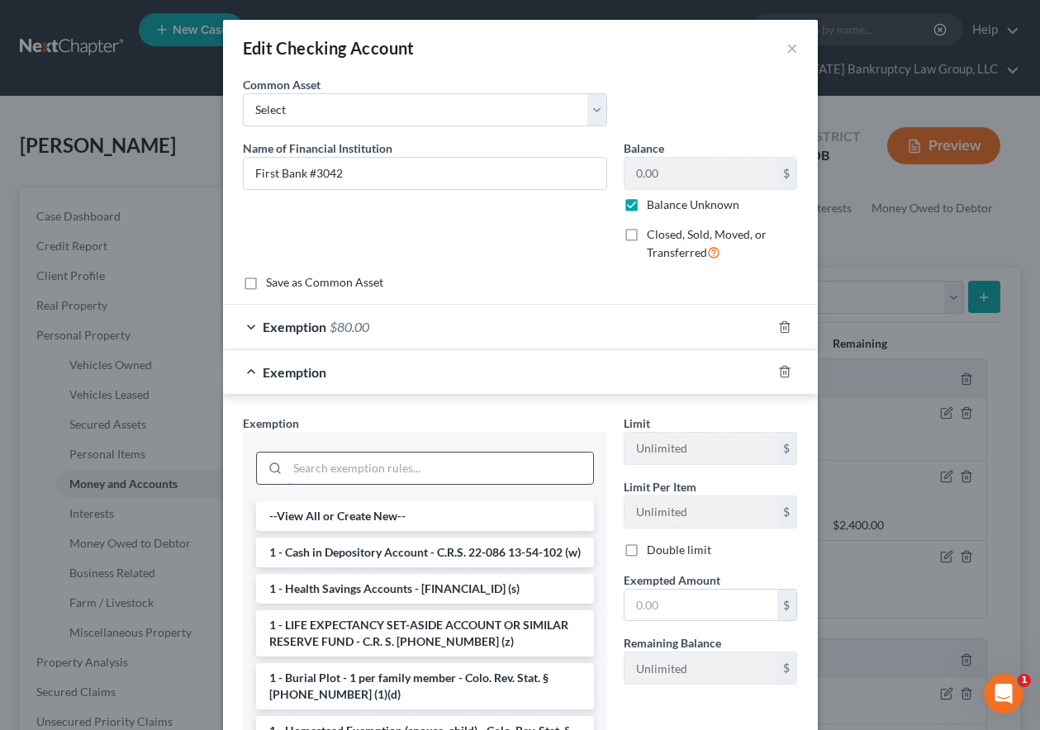
click at [421, 462] on input "search" at bounding box center [440, 467] width 306 height 31
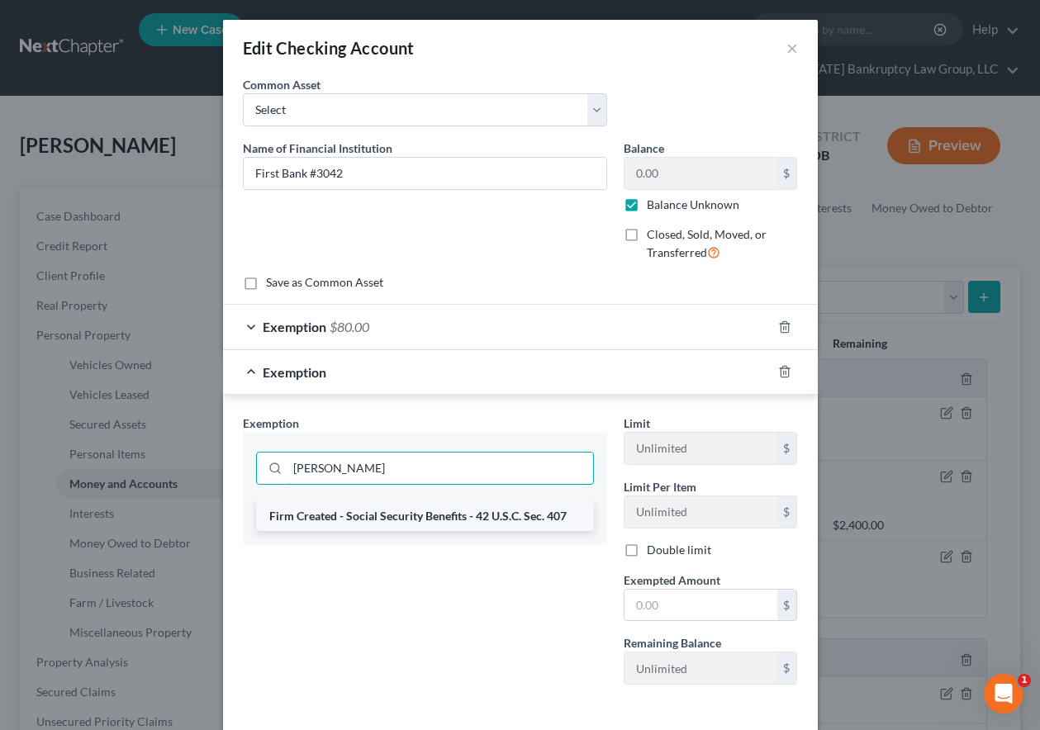
type input "socia"
click at [433, 514] on li "Firm Created - Social Security Benefits - 42 U.S.C. Sec. 407" at bounding box center [425, 516] width 338 height 30
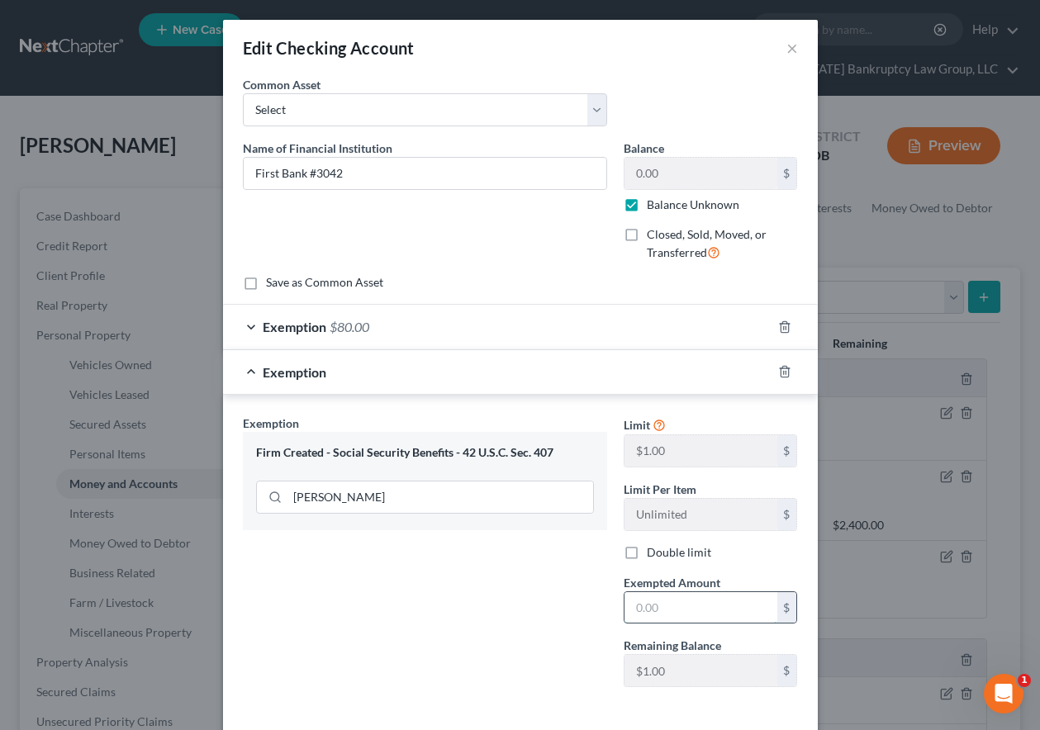
click at [715, 615] on input "text" at bounding box center [700, 607] width 153 height 31
type input "100"
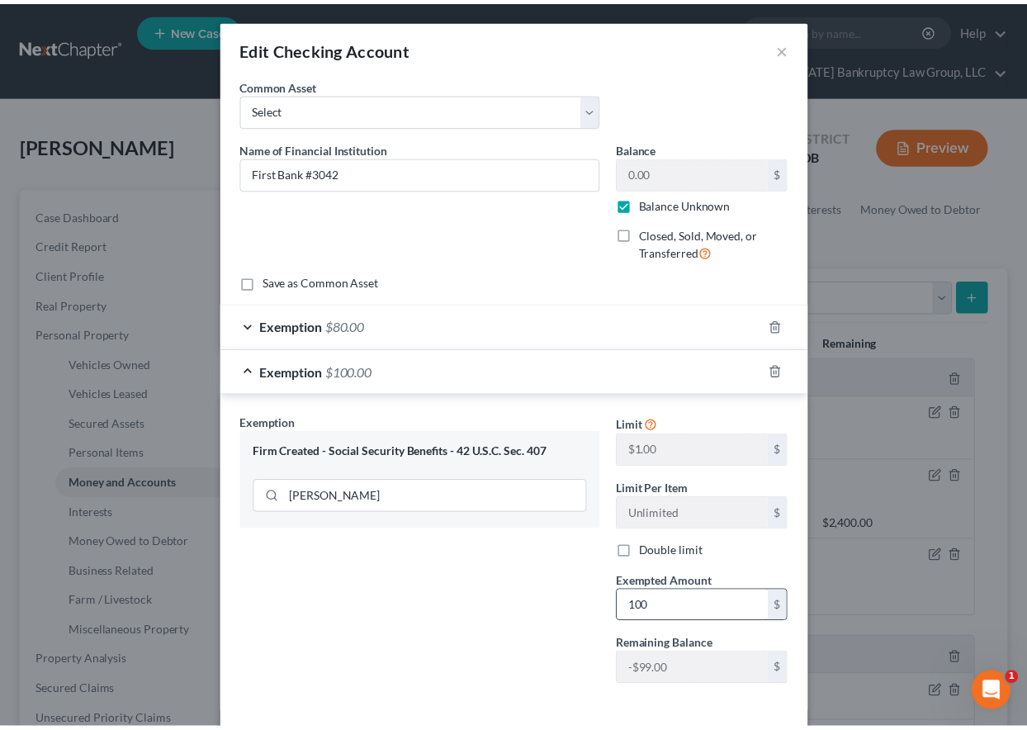
scroll to position [75, 0]
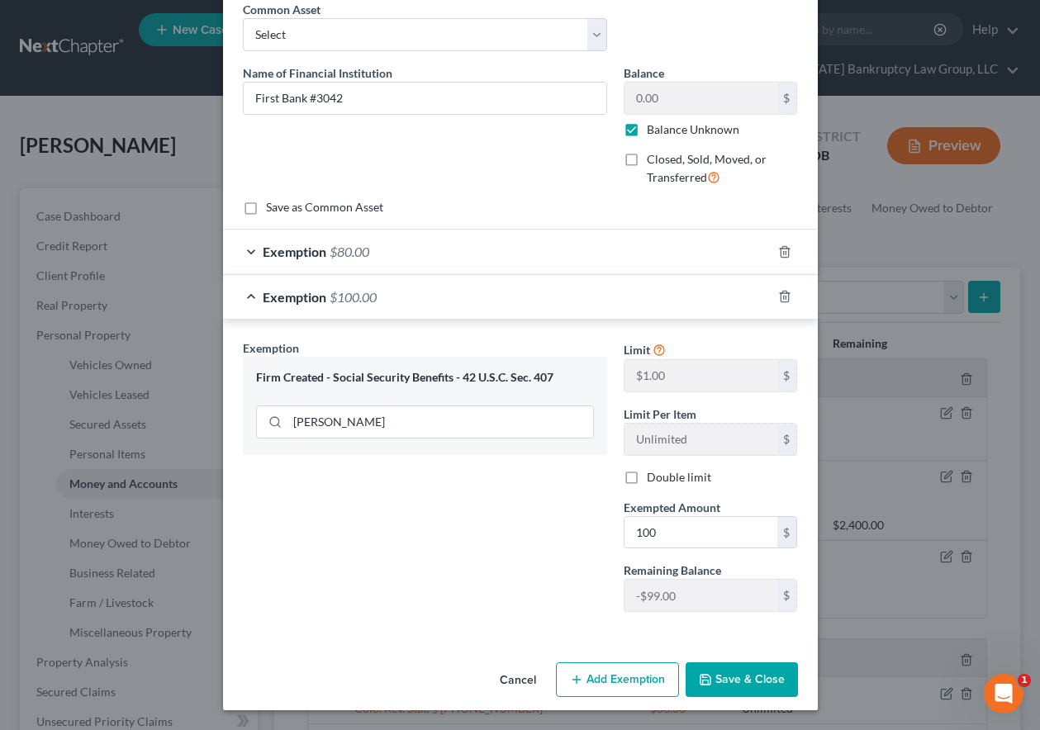
click at [746, 662] on div "Cancel Add Exemption Save & Close" at bounding box center [520, 683] width 594 height 54
click at [745, 688] on button "Save & Close" at bounding box center [741, 679] width 112 height 35
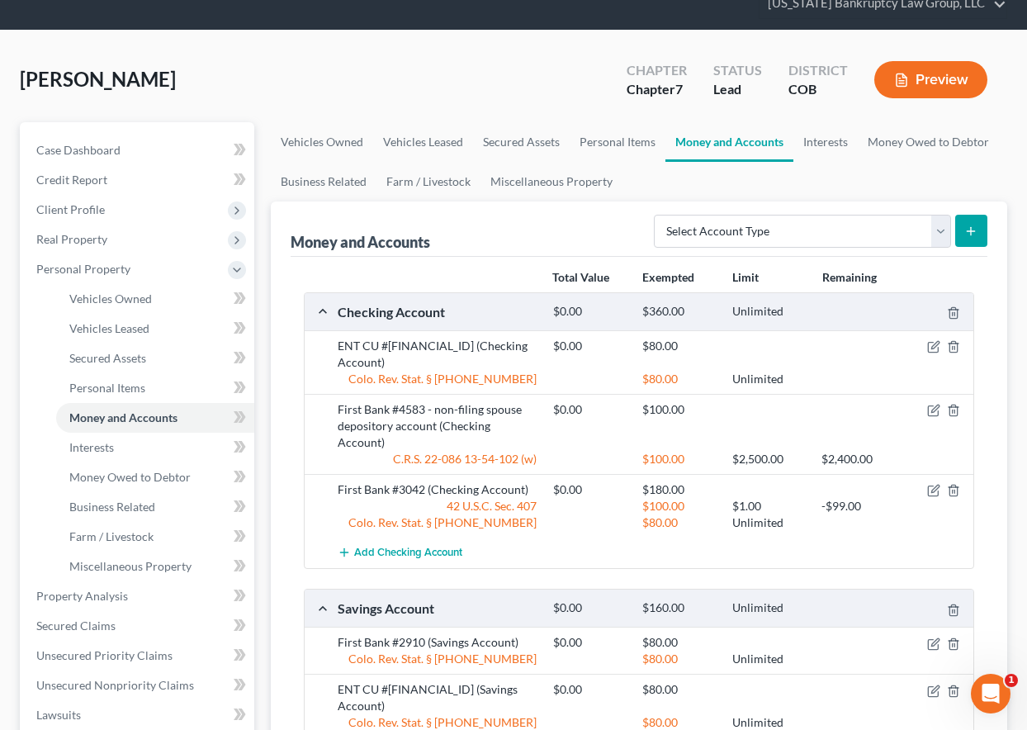
scroll to position [165, 0]
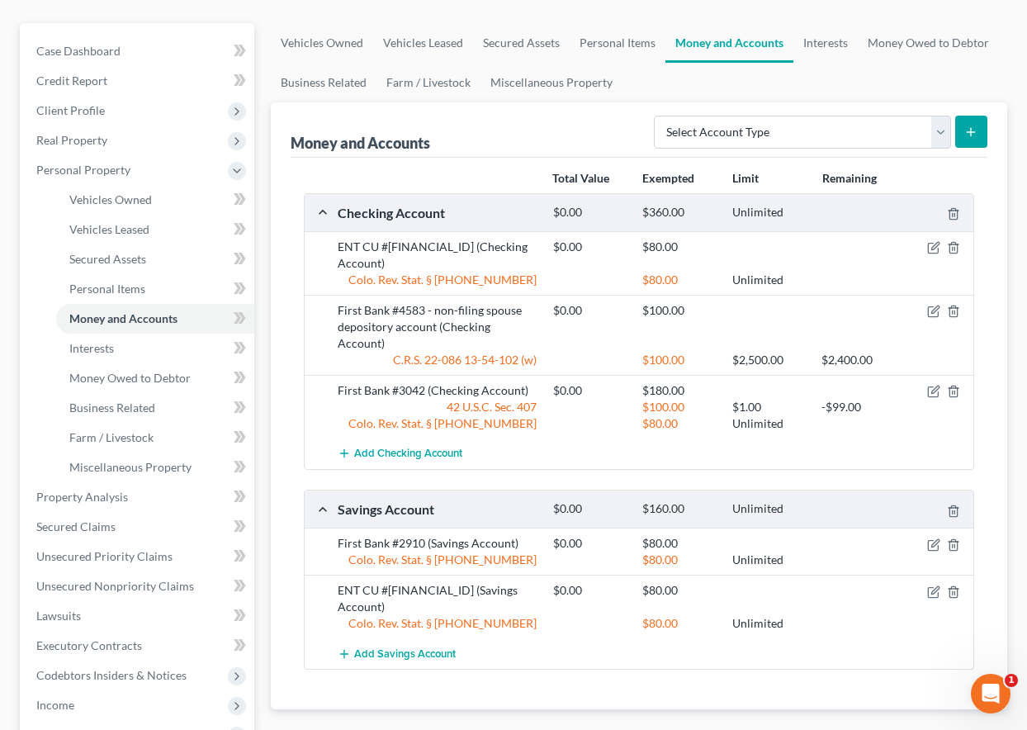
click at [595, 122] on div "Money and Accounts Select Account Type Brokerage Cash on Hand Certificates of D…" at bounding box center [639, 129] width 697 height 55
click at [91, 79] on span "Credit Report" at bounding box center [71, 80] width 71 height 14
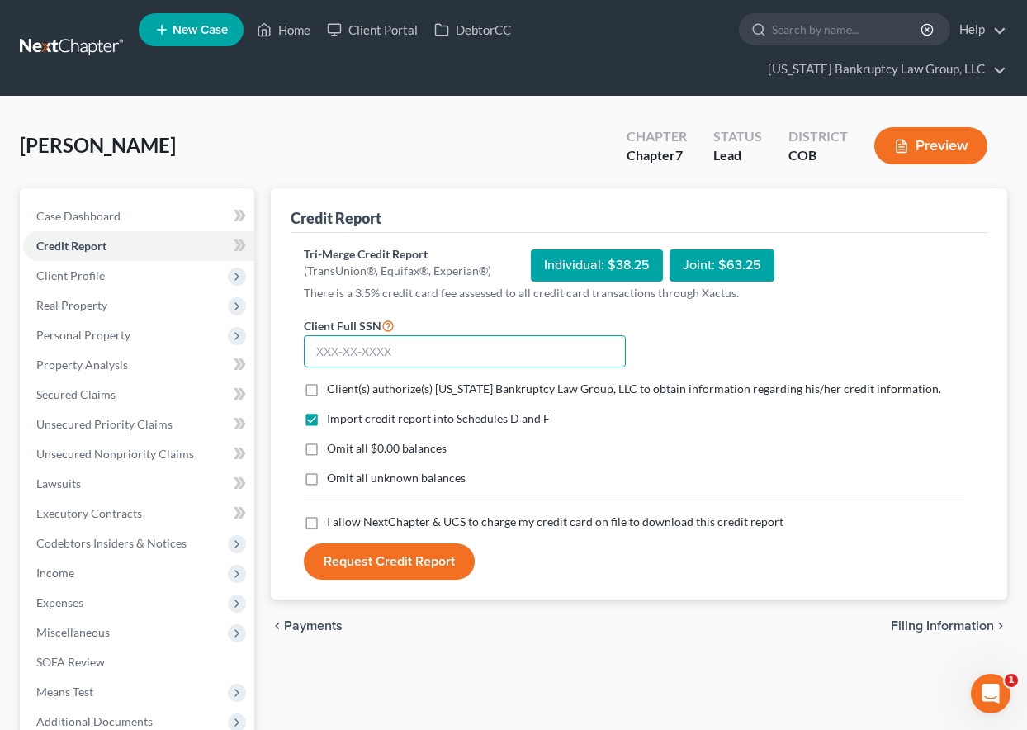
click at [383, 355] on input "text" at bounding box center [465, 351] width 322 height 33
type input "418-74-8464"
click at [327, 389] on label "Client(s) authorize(s) [US_STATE] Bankruptcy Law Group, LLC to obtain informati…" at bounding box center [634, 389] width 614 height 17
click at [334, 389] on input "Client(s) authorize(s) [US_STATE] Bankruptcy Law Group, LLC to obtain informati…" at bounding box center [339, 386] width 11 height 11
checkbox input "true"
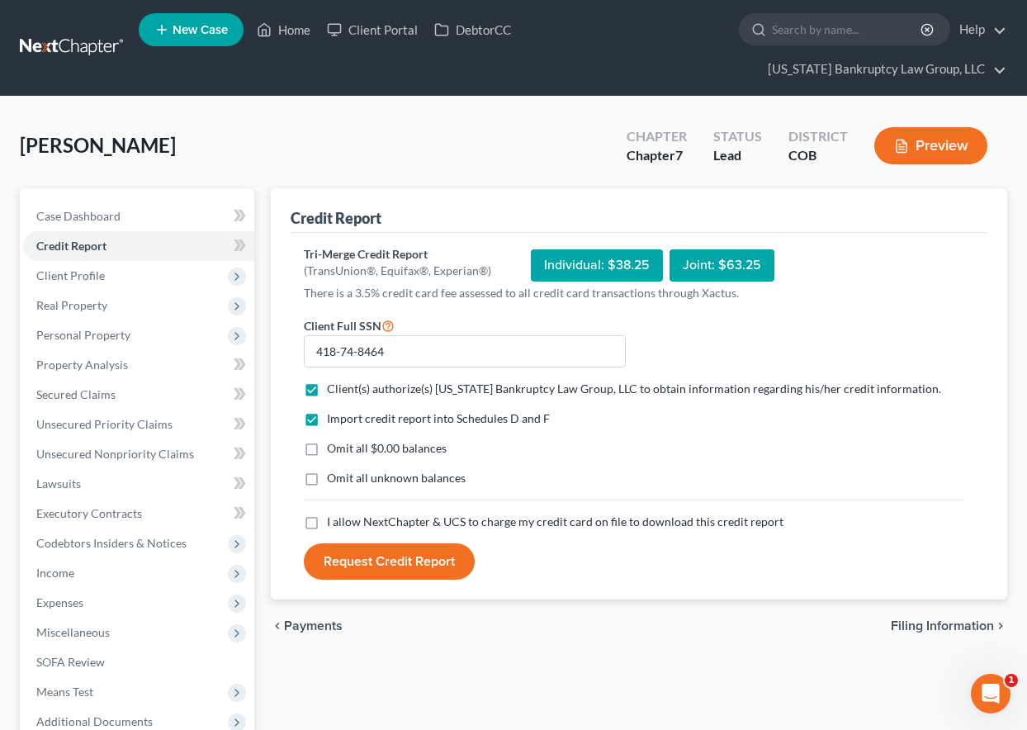
drag, startPoint x: 307, startPoint y: 452, endPoint x: 320, endPoint y: 499, distance: 48.1
click at [327, 452] on label "Omit all $0.00 balances" at bounding box center [387, 448] width 120 height 17
click at [334, 451] on input "Omit all $0.00 balances" at bounding box center [339, 445] width 11 height 11
checkbox input "true"
click at [327, 479] on label "Omit all unknown balances" at bounding box center [396, 478] width 139 height 17
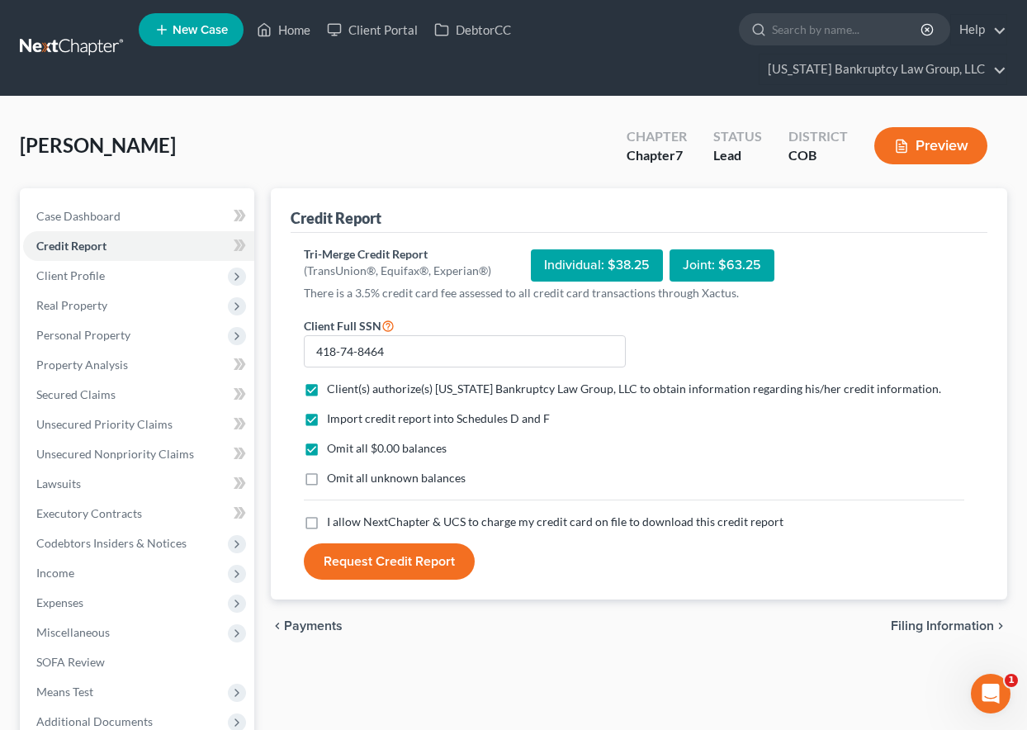
click at [334, 479] on input "Omit all unknown balances" at bounding box center [339, 475] width 11 height 11
checkbox input "true"
click at [327, 530] on label "I allow NextChapter & UCS to charge my credit card on file to download this cre…" at bounding box center [555, 522] width 457 height 17
click at [334, 524] on input "I allow NextChapter & UCS to charge my credit card on file to download this cre…" at bounding box center [339, 519] width 11 height 11
checkbox input "true"
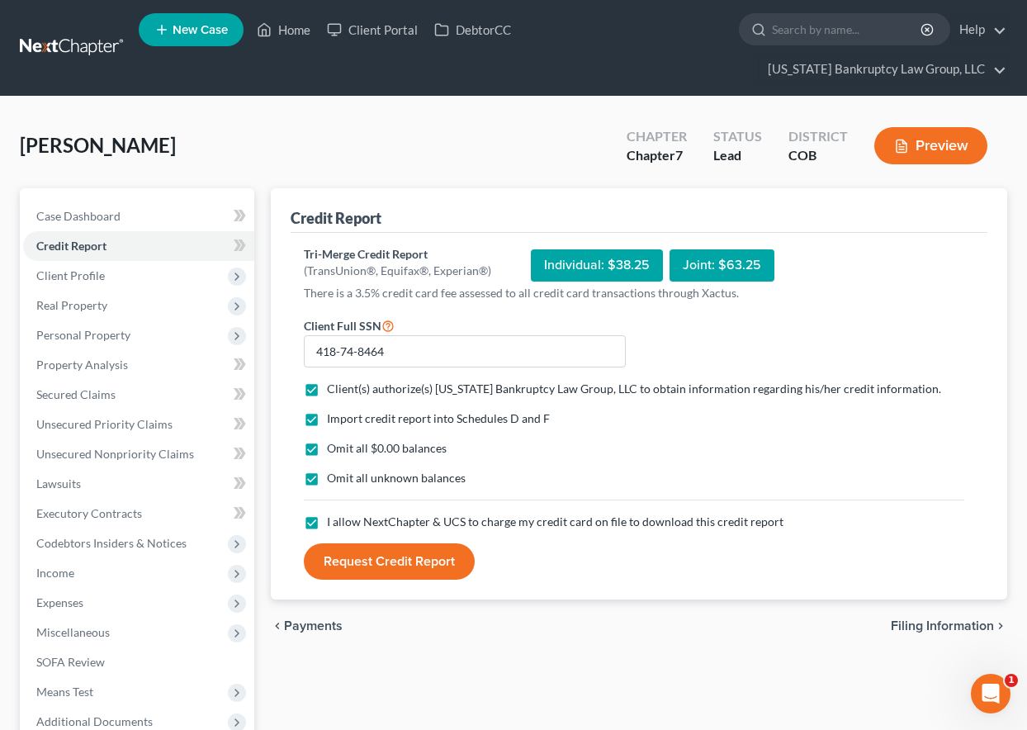
click at [372, 561] on button "Request Credit Report" at bounding box center [389, 561] width 171 height 36
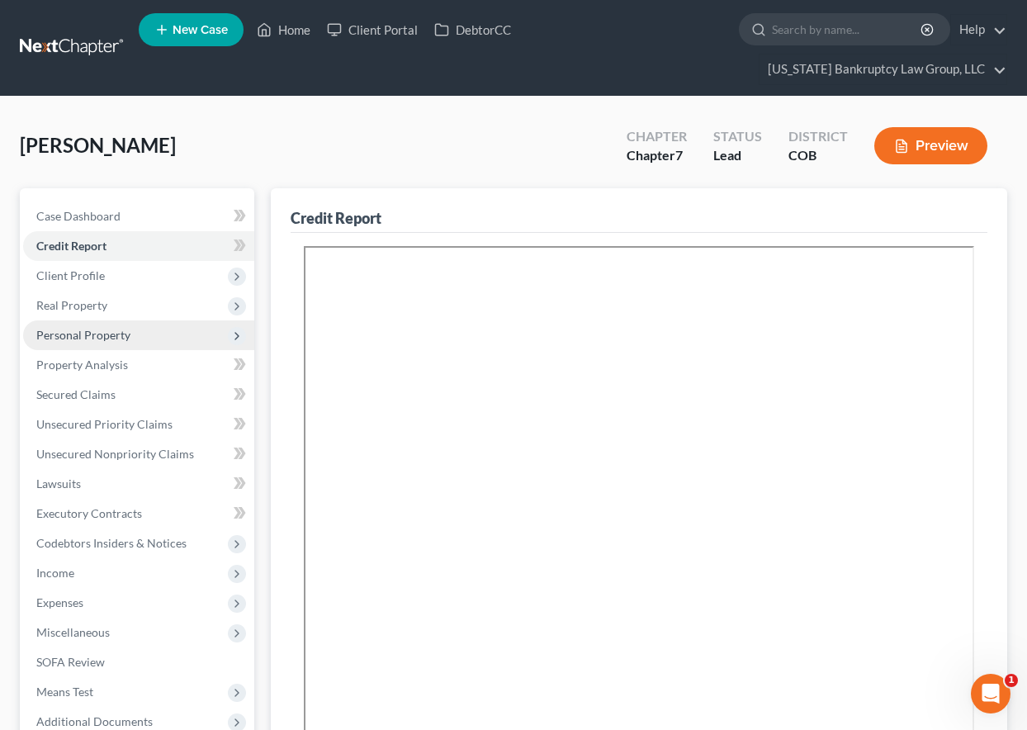
click at [110, 338] on span "Personal Property" at bounding box center [83, 335] width 94 height 14
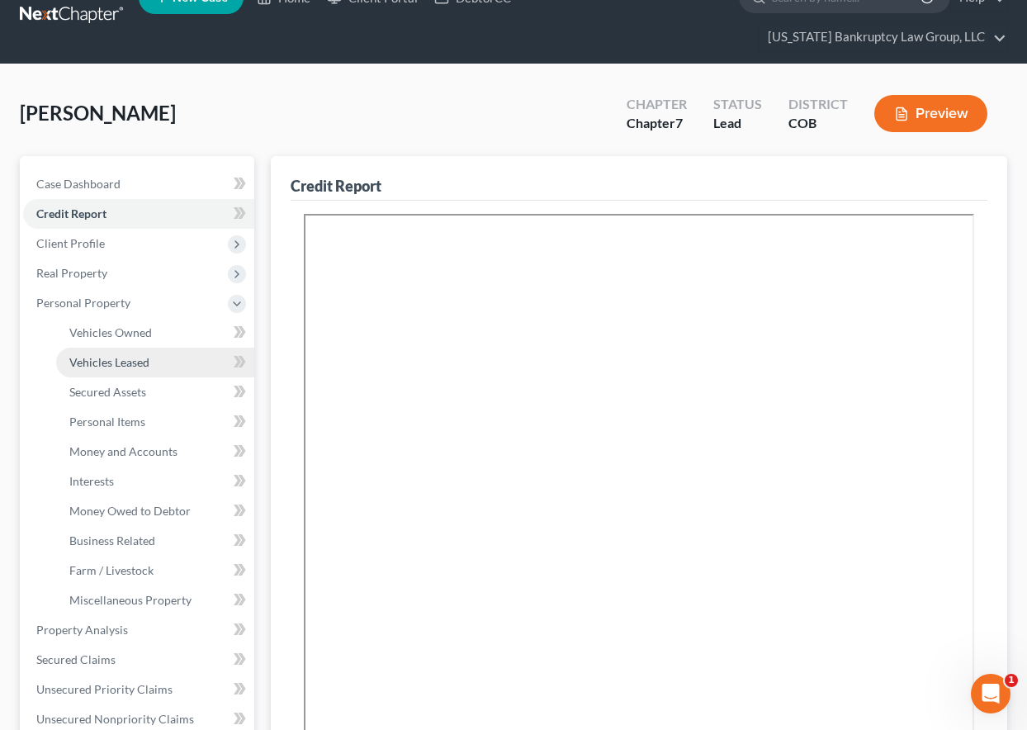
scroll to position [175, 0]
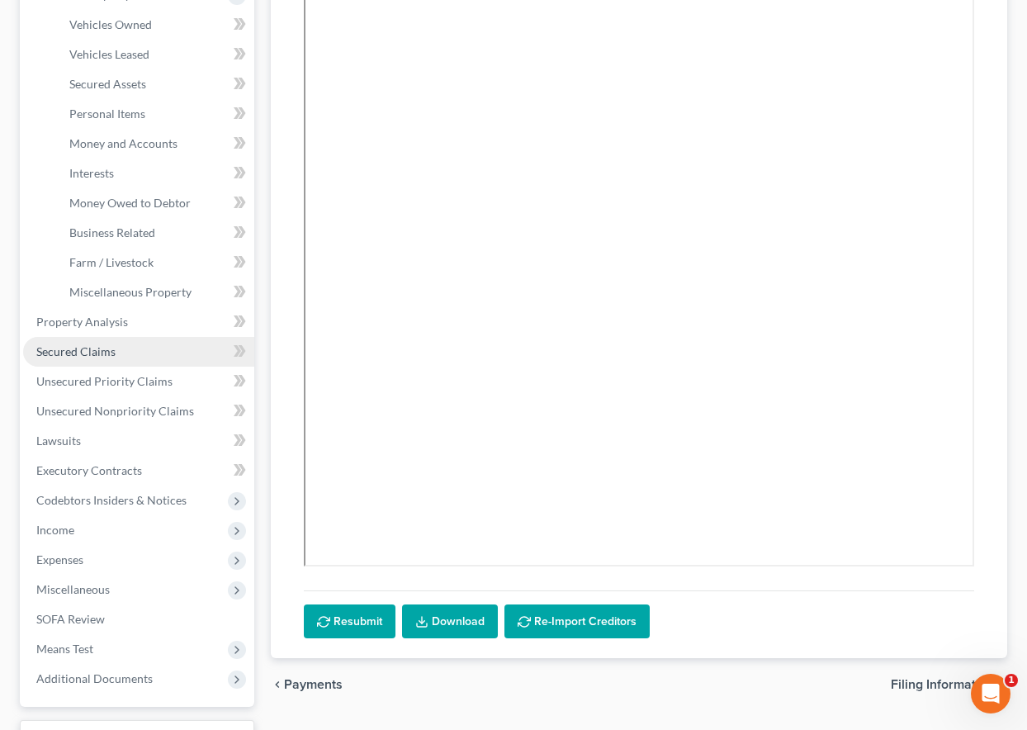
click at [88, 352] on span "Secured Claims" at bounding box center [75, 351] width 79 height 14
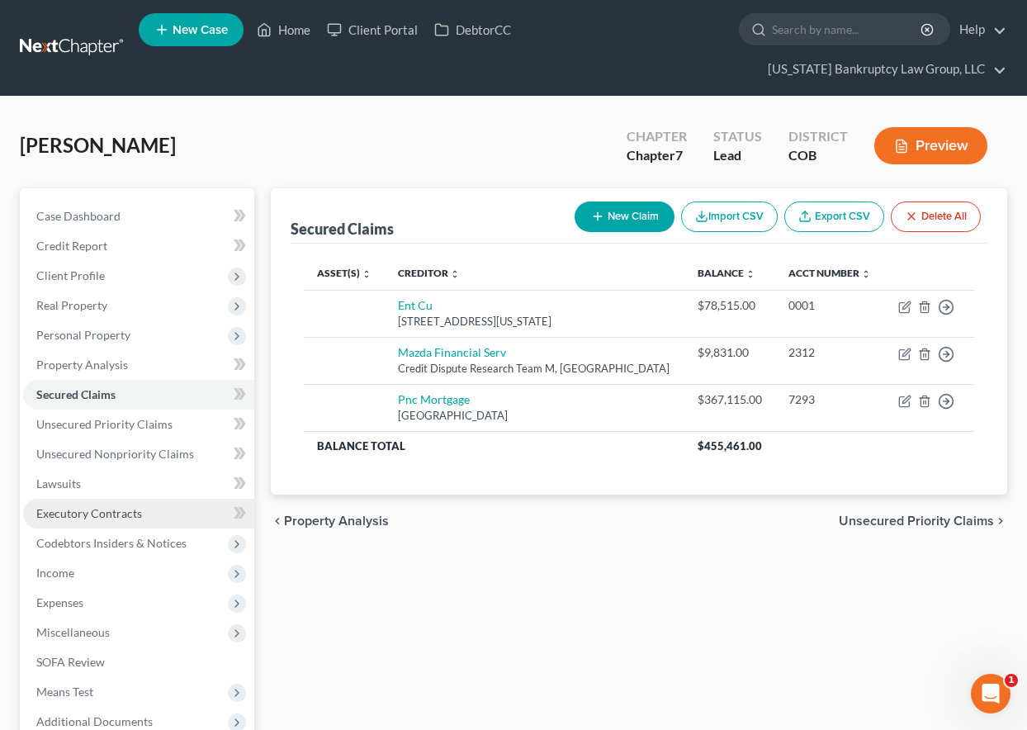
click at [108, 519] on span "Executory Contracts" at bounding box center [89, 513] width 106 height 14
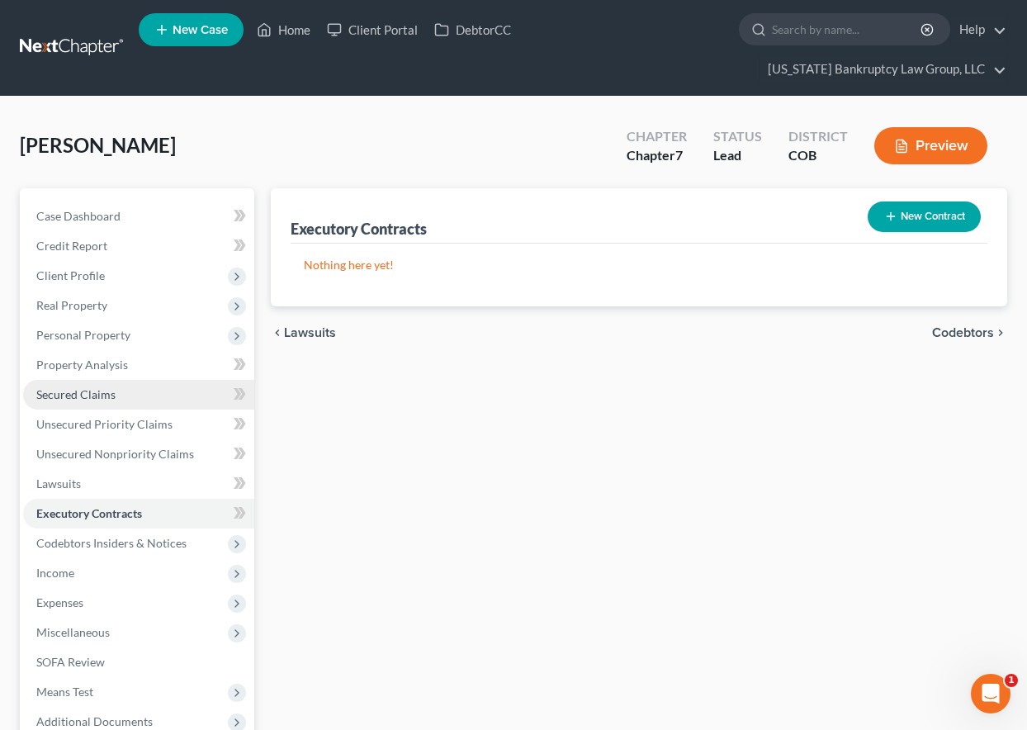
click at [94, 394] on span "Secured Claims" at bounding box center [75, 394] width 79 height 14
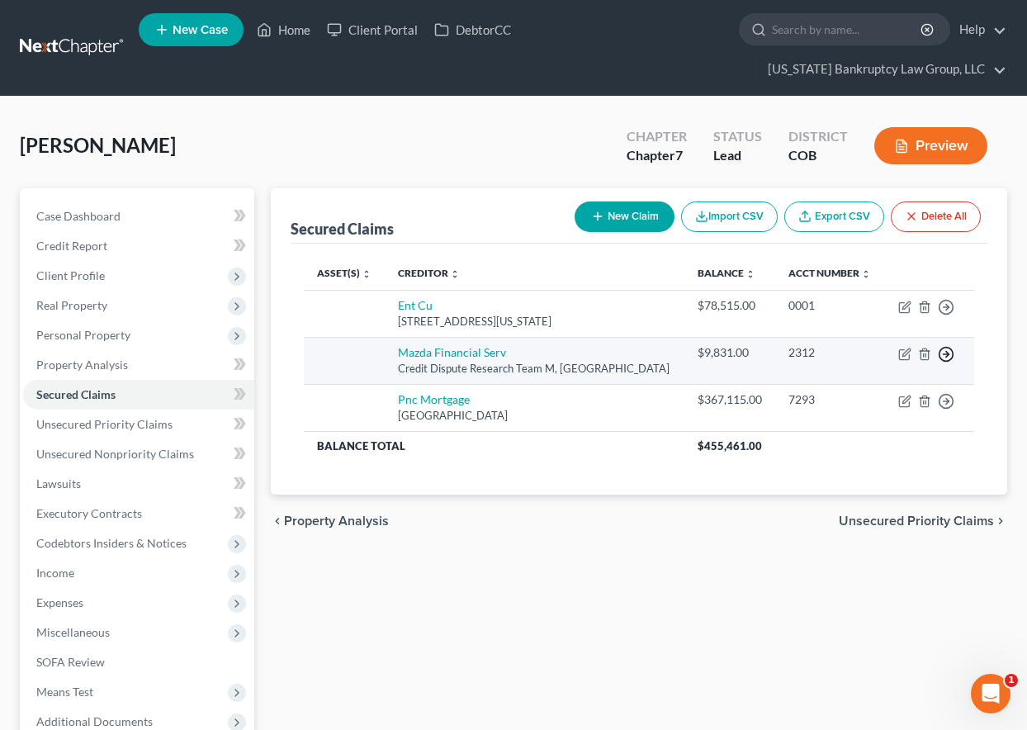
click at [945, 356] on icon "button" at bounding box center [946, 354] width 17 height 17
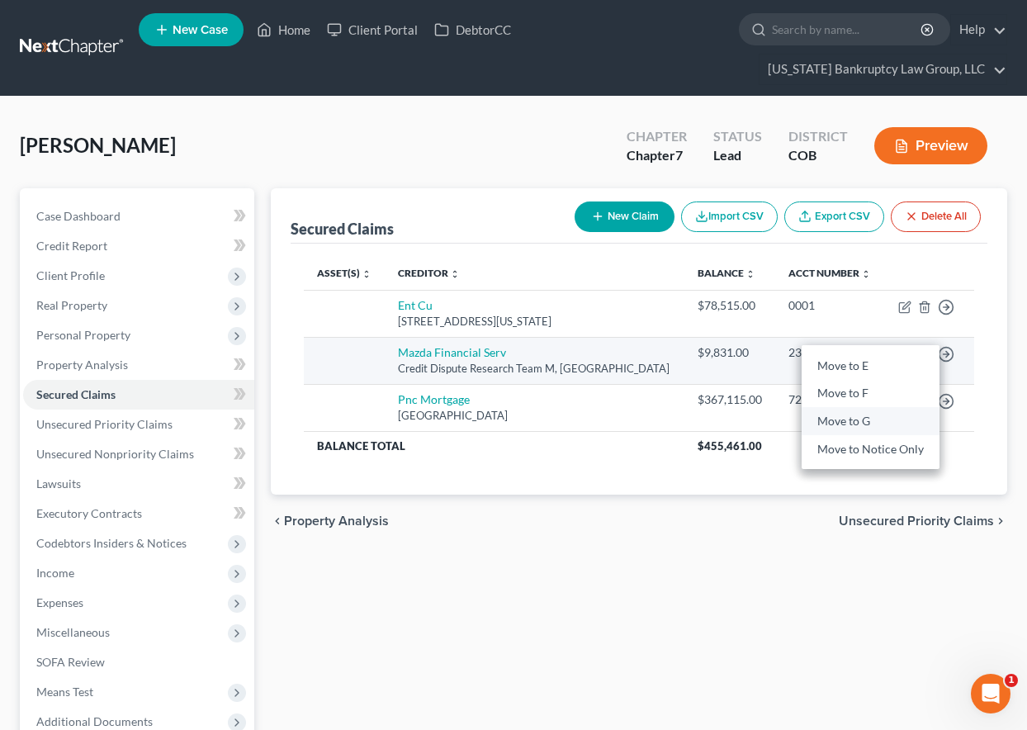
click at [857, 415] on link "Move to G" at bounding box center [871, 422] width 138 height 28
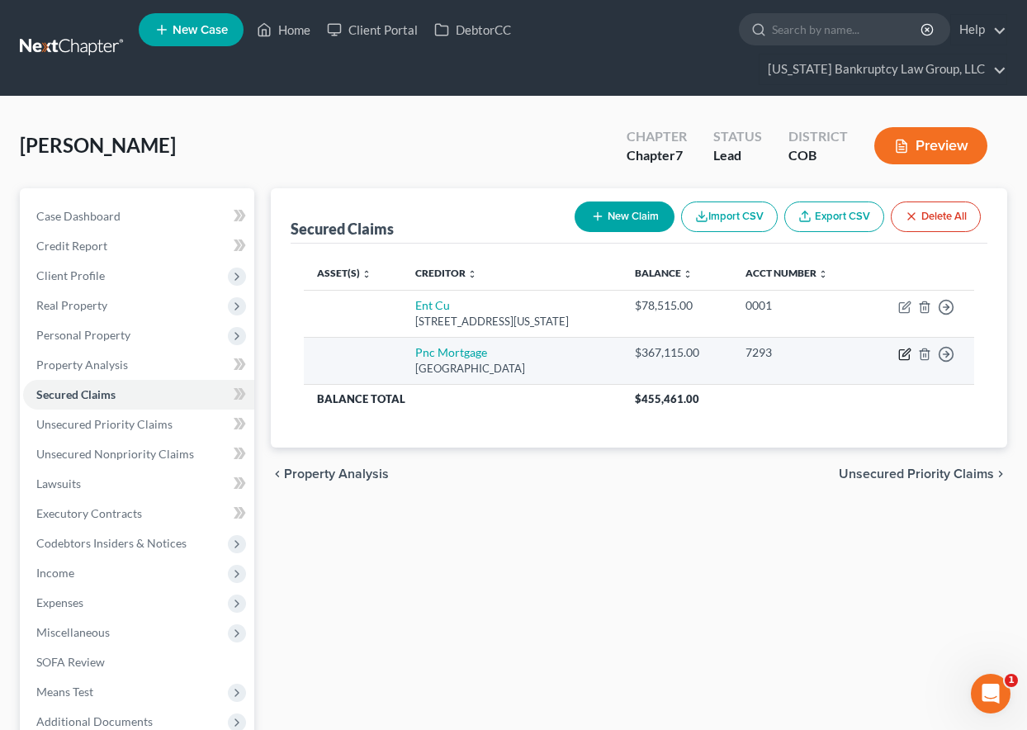
click at [906, 352] on icon "button" at bounding box center [905, 351] width 7 height 7
select select "36"
select select "0"
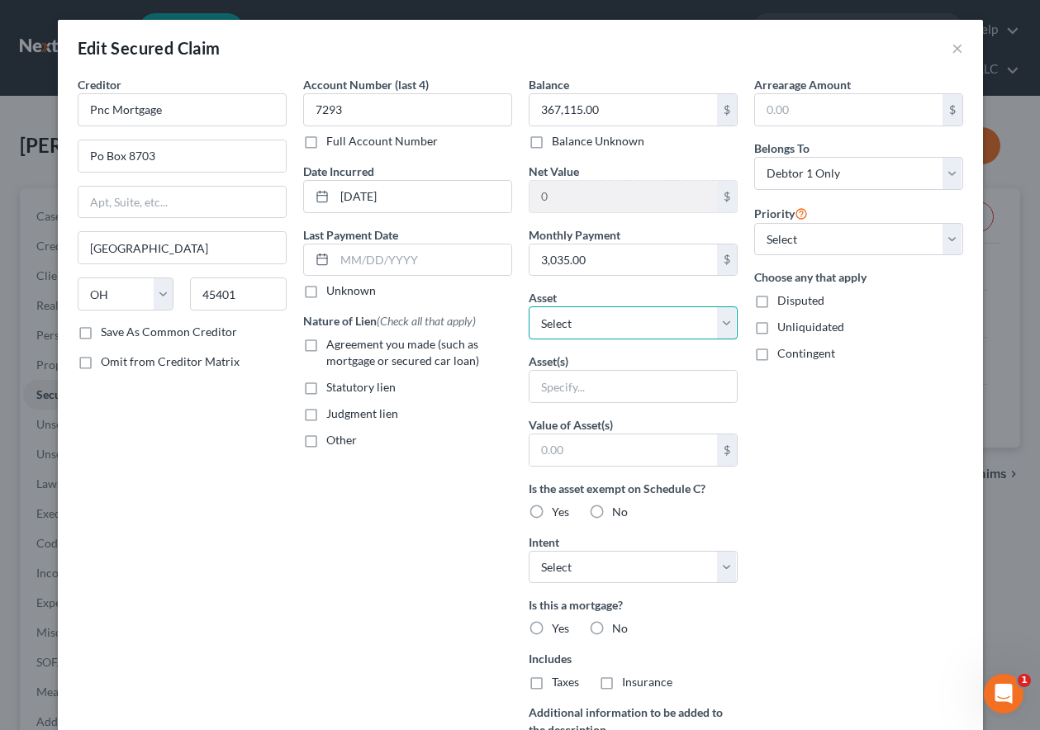
click at [625, 328] on select "Select Other Multiple Assets Firearms - Sig Sauer P365 9mm - $500.0 Electronics…" at bounding box center [632, 322] width 209 height 33
select select "4"
click at [528, 306] on select "Select Other Multiple Assets Firearms - Sig Sauer P365 9mm - $500.0 Electronics…" at bounding box center [632, 322] width 209 height 33
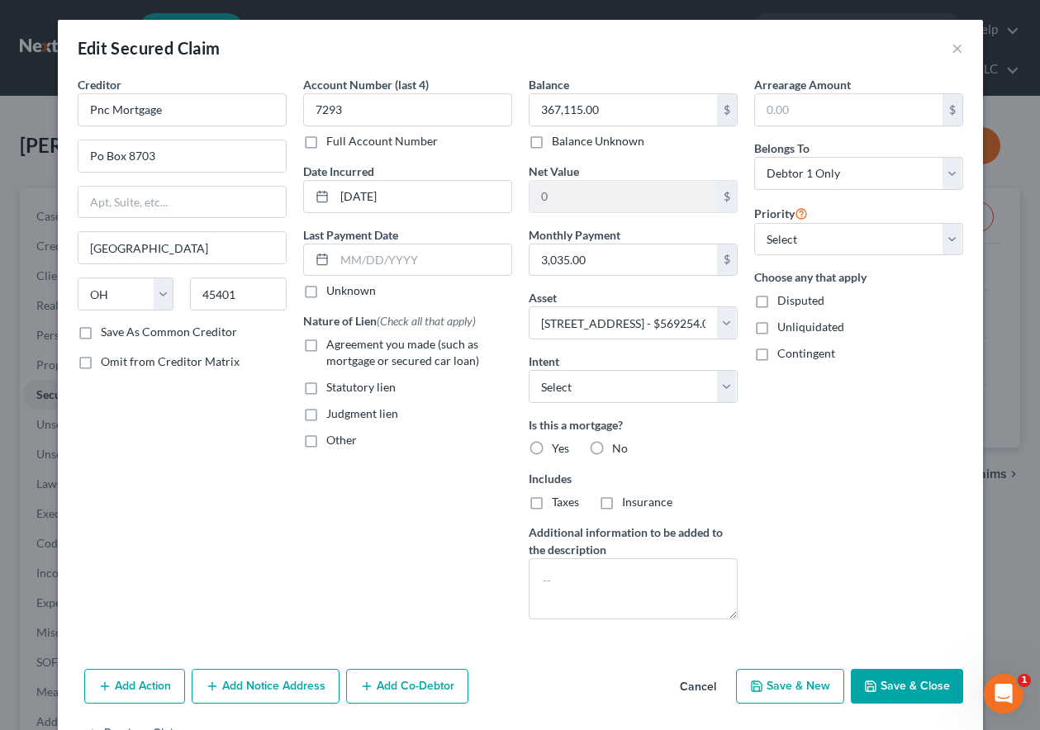
click at [627, 408] on div "Balance 367,115.00 $ Balance Unknown Balance Undetermined 367,115.00 $ Balance …" at bounding box center [632, 354] width 225 height 557
click at [621, 395] on select "Select Surrender Redeem Reaffirm Avoid Other" at bounding box center [632, 386] width 209 height 33
select select "4"
click at [528, 370] on select "Select Surrender Redeem Reaffirm Avoid Other" at bounding box center [632, 386] width 209 height 33
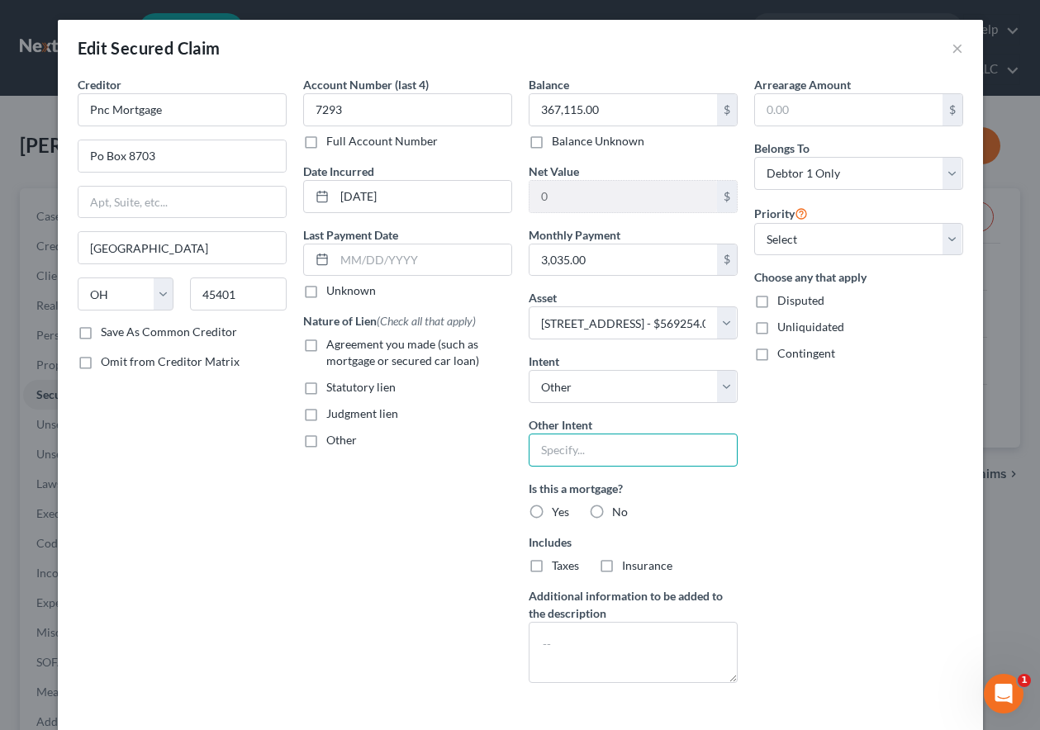
click at [603, 460] on input "text" at bounding box center [632, 449] width 209 height 33
type input "Retain and Pay as Agreed"
click at [353, 244] on div at bounding box center [407, 260] width 209 height 33
click at [357, 259] on input "text" at bounding box center [422, 259] width 177 height 31
type input "10/05/2025"
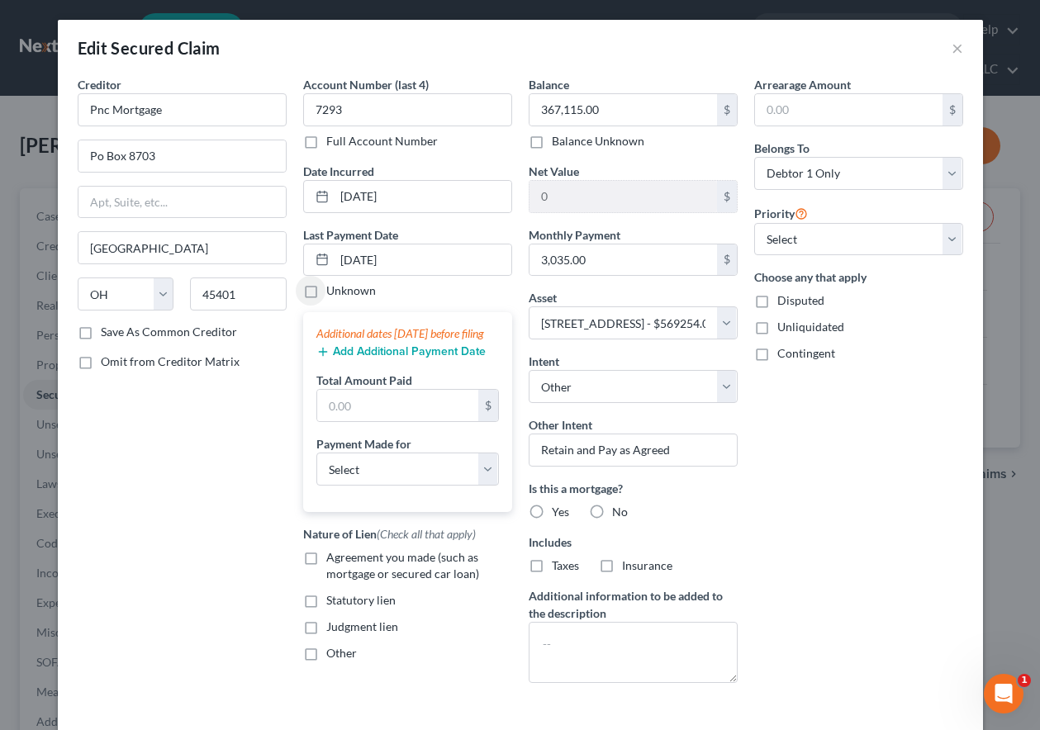
click at [383, 358] on button "Add Additional Payment Date" at bounding box center [400, 351] width 169 height 13
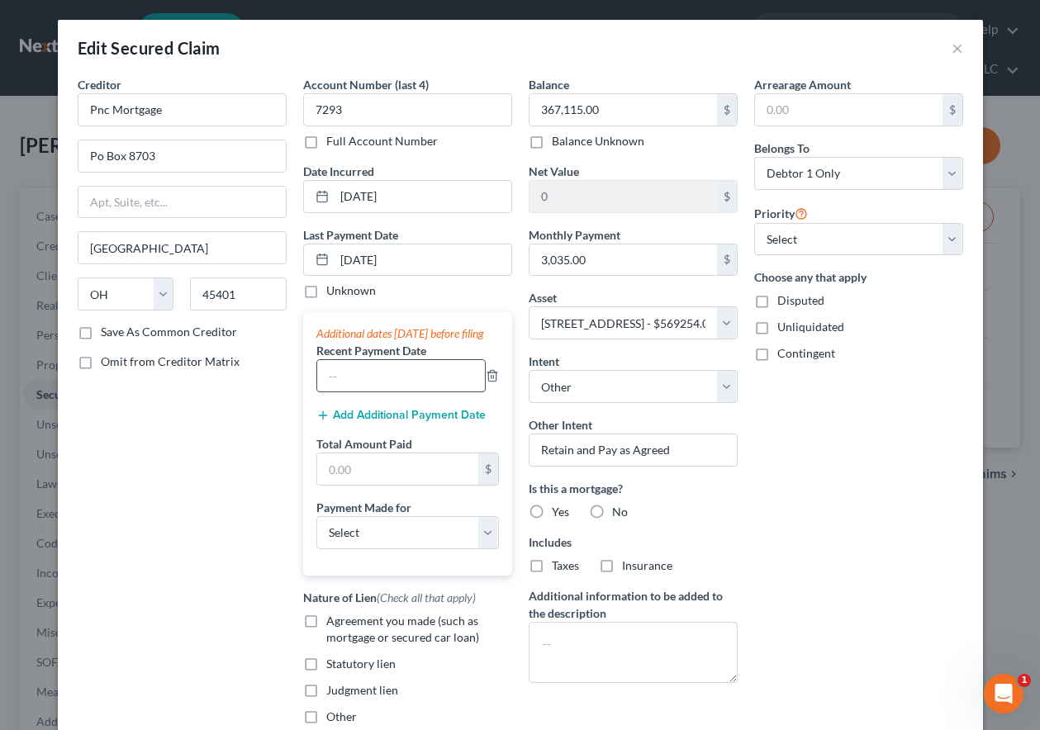
click at [371, 391] on input "text" at bounding box center [401, 375] width 168 height 31
type input "[DATE]"
click at [394, 422] on button "Add Additional Payment Date" at bounding box center [400, 415] width 169 height 13
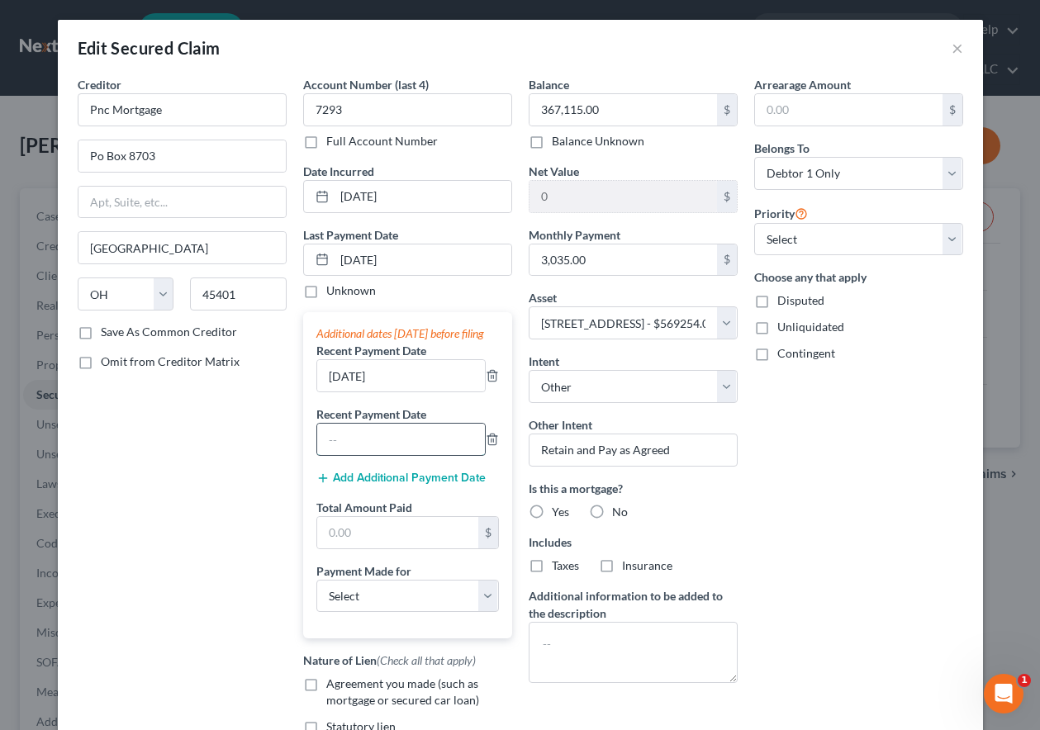
click at [377, 455] on input "text" at bounding box center [401, 439] width 168 height 31
type input "08/05/2025"
click at [363, 548] on input "text" at bounding box center [397, 532] width 161 height 31
type input "9,106.62"
click at [376, 613] on select "Select Car Credit Card Loan Repayment Mortgage Other Suppliers Or Vendors" at bounding box center [407, 596] width 182 height 33
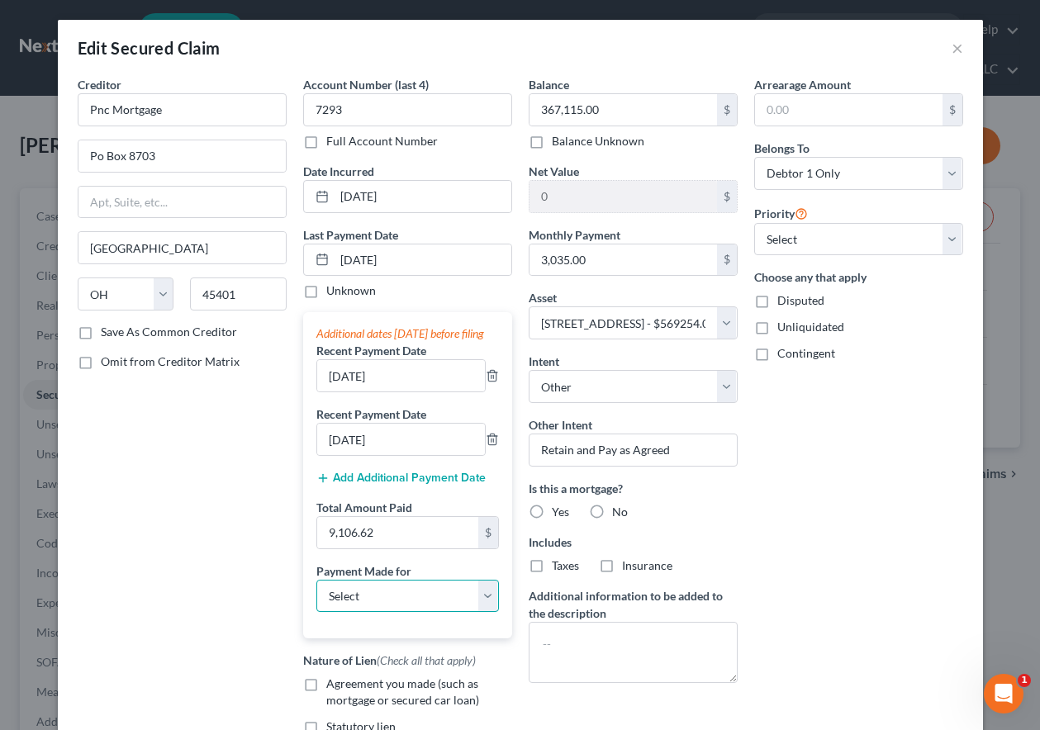
select select "3"
click at [316, 595] on select "Select Car Credit Card Loan Repayment Mortgage Other Suppliers Or Vendors" at bounding box center [407, 596] width 182 height 33
click at [822, 168] on select "Select Debtor 1 Only Debtor 2 Only Debtor 1 And Debtor 2 Only At Least One Of T…" at bounding box center [858, 173] width 209 height 33
select select "3"
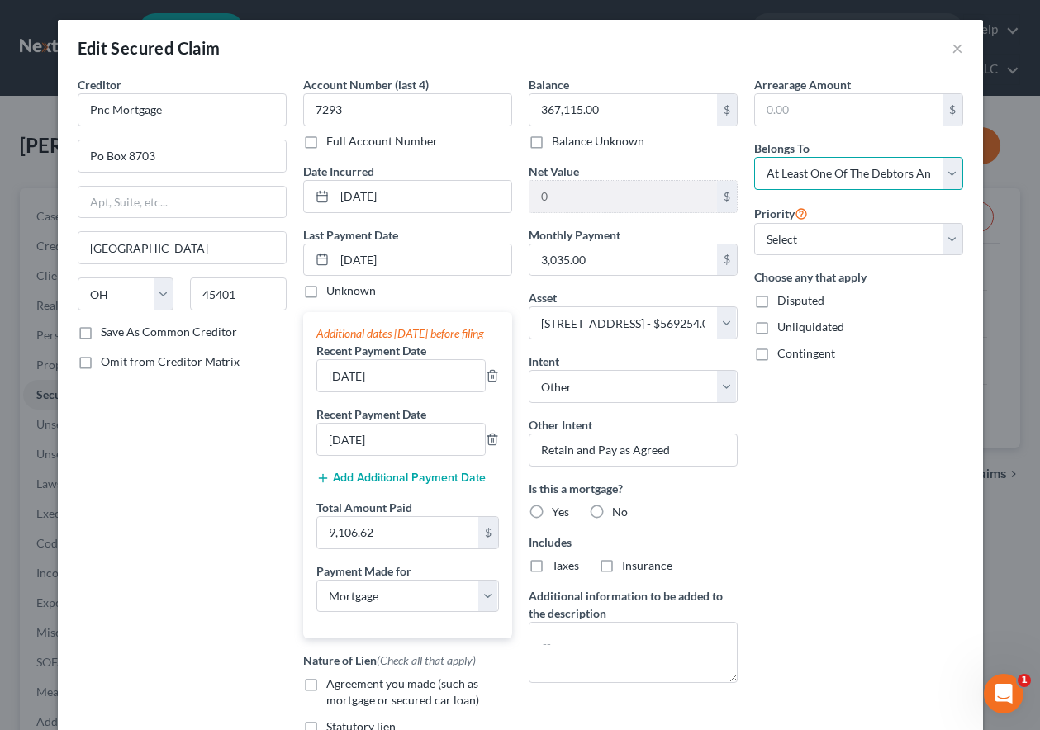
click at [754, 157] on select "Select Debtor 1 Only Debtor 2 Only Debtor 1 And Debtor 2 Only At Least One Of T…" at bounding box center [858, 173] width 209 height 33
click at [823, 245] on select "Select 1st 2nd 3rd 4th 5th 6th 7th 8th 9th 10th 11th 12th 13th 14th 15th 16th 1…" at bounding box center [858, 239] width 209 height 33
select select "0"
click at [754, 223] on select "Select 1st 2nd 3rd 4th 5th 6th 7th 8th 9th 10th 11th 12th 13th 14th 15th 16th 1…" at bounding box center [858, 239] width 209 height 33
click at [824, 539] on div "Arrearage Amount $ Belongs To * Select Debtor 1 Only Debtor 2 Only Debtor 1 And…" at bounding box center [858, 438] width 225 height 725
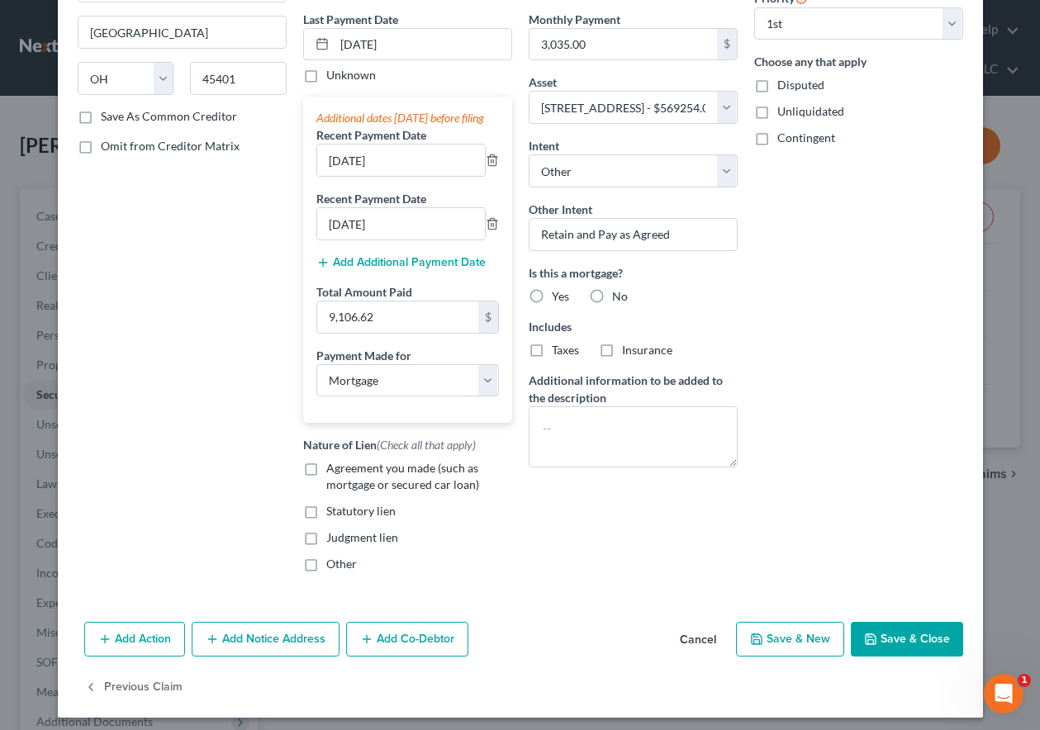
scroll to position [239, 0]
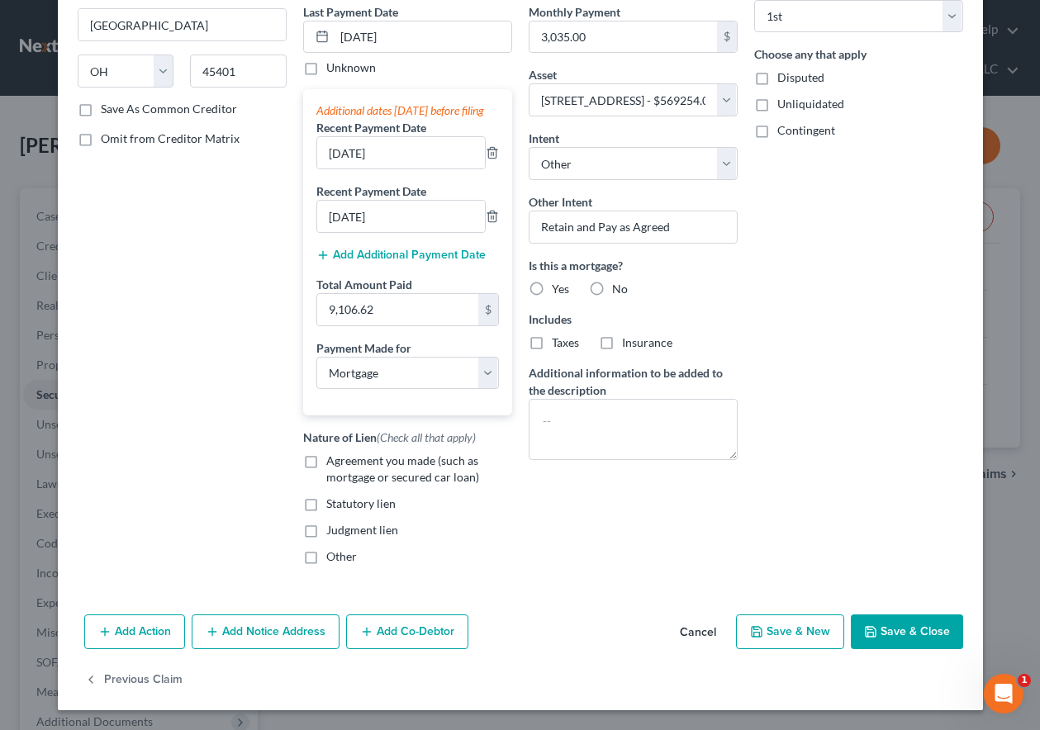
click at [415, 640] on button "Add Co-Debtor" at bounding box center [407, 631] width 122 height 35
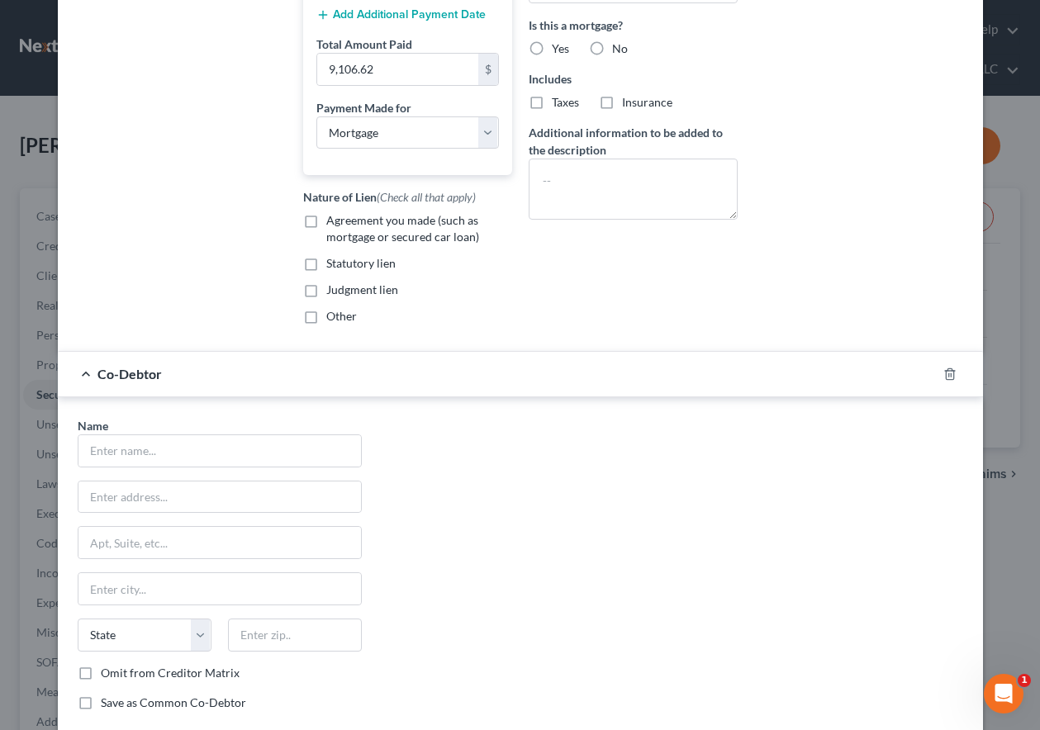
scroll to position [487, 0]
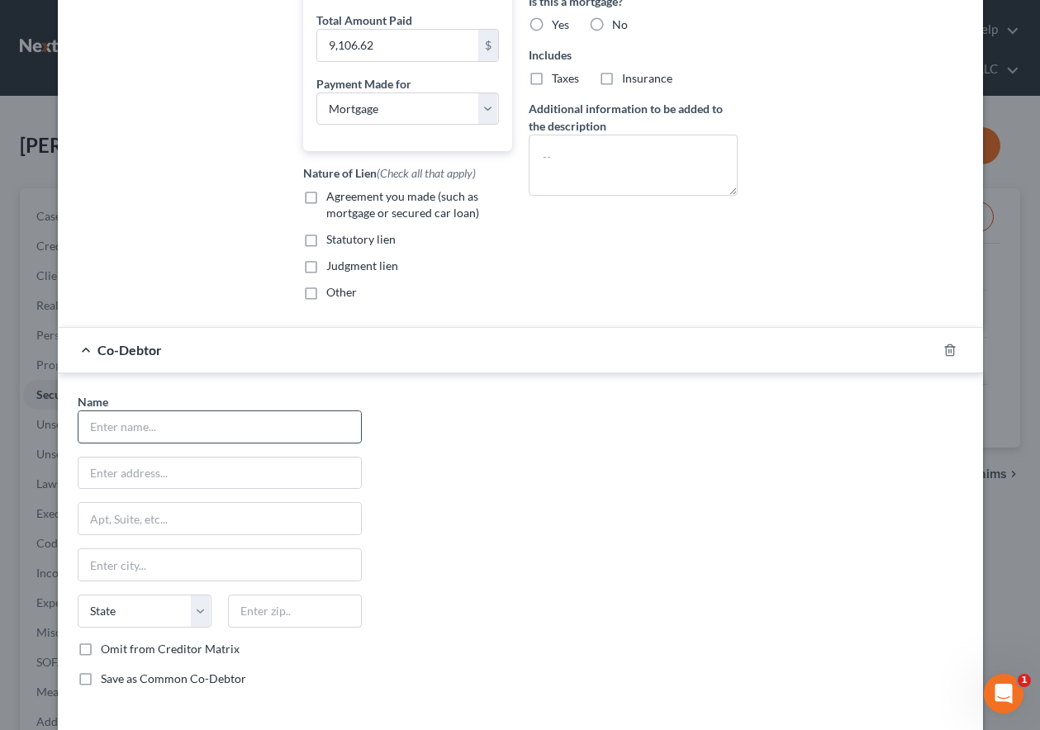
click at [154, 435] on input "text" at bounding box center [219, 426] width 282 height 31
type input "Tima Maddoz"
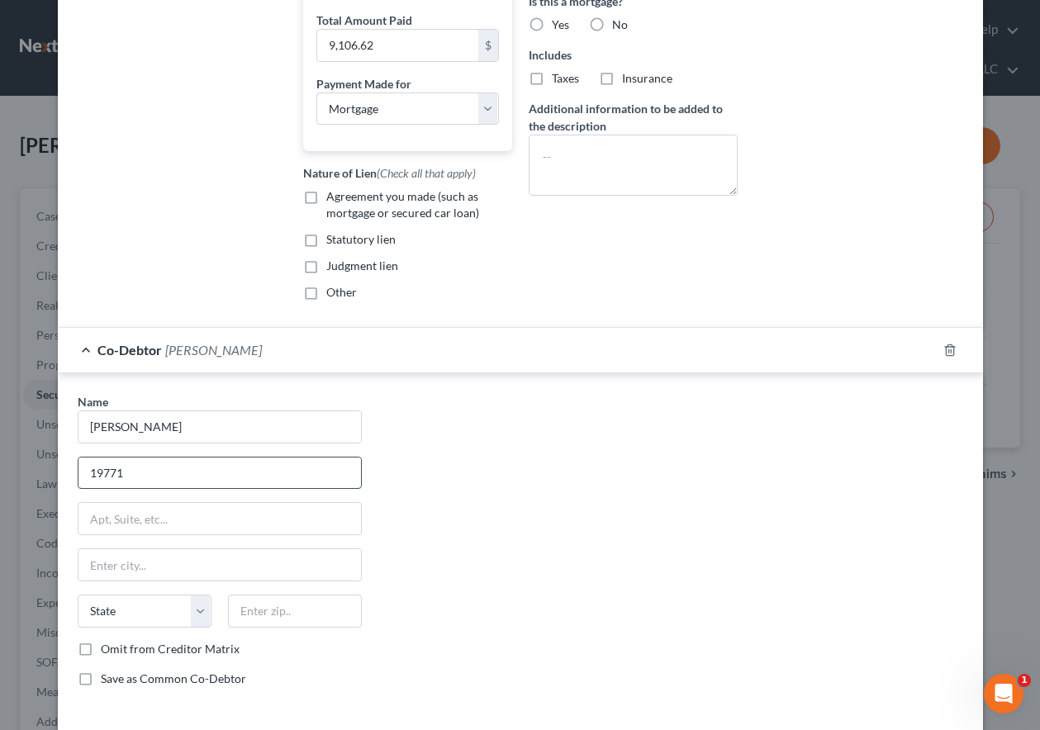
type input "[STREET_ADDRESS]"
click at [276, 623] on input "text" at bounding box center [295, 610] width 134 height 33
type input "80249"
type input "[GEOGRAPHIC_DATA]"
select select "5"
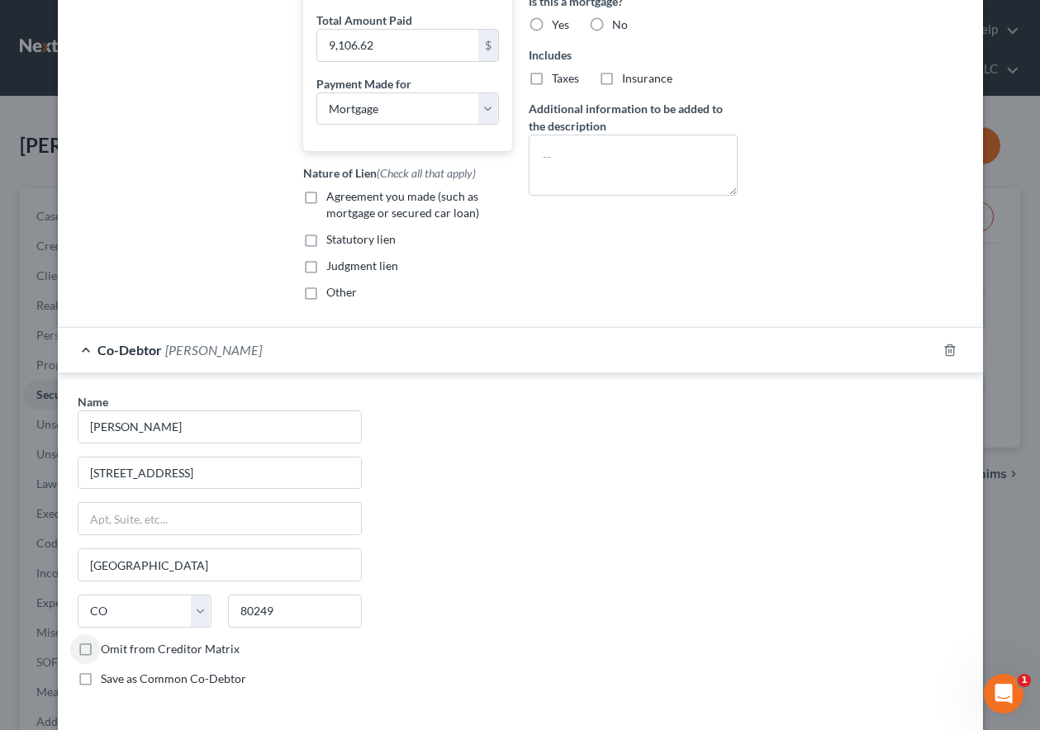
click at [101, 687] on label "Save as Common Co-Debtor" at bounding box center [173, 678] width 145 height 17
click at [107, 681] on input "Save as Common Co-Debtor" at bounding box center [112, 675] width 11 height 11
checkbox input "true"
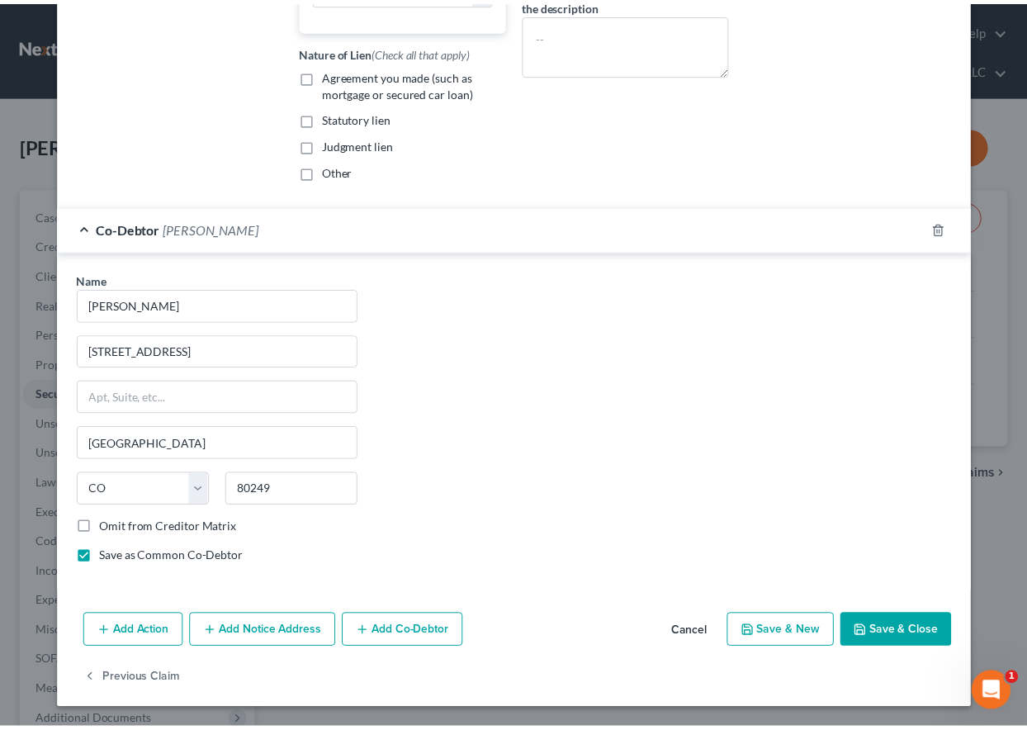
scroll to position [625, 0]
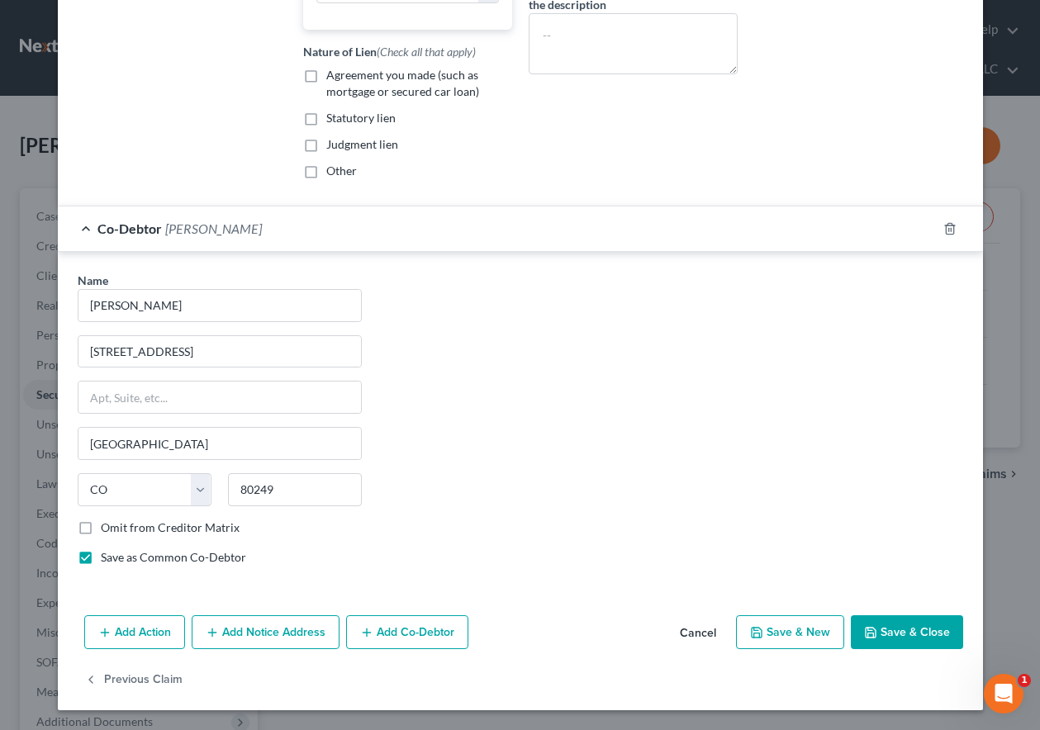
click at [913, 644] on button "Save & Close" at bounding box center [906, 632] width 112 height 35
select select
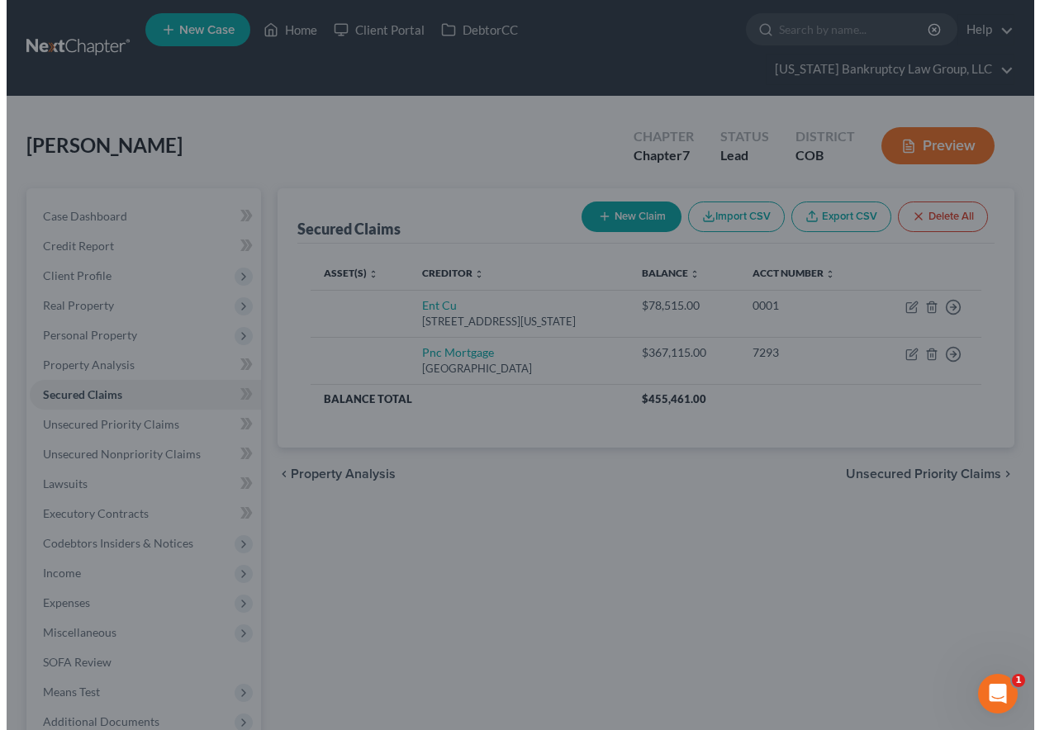
scroll to position [0, 0]
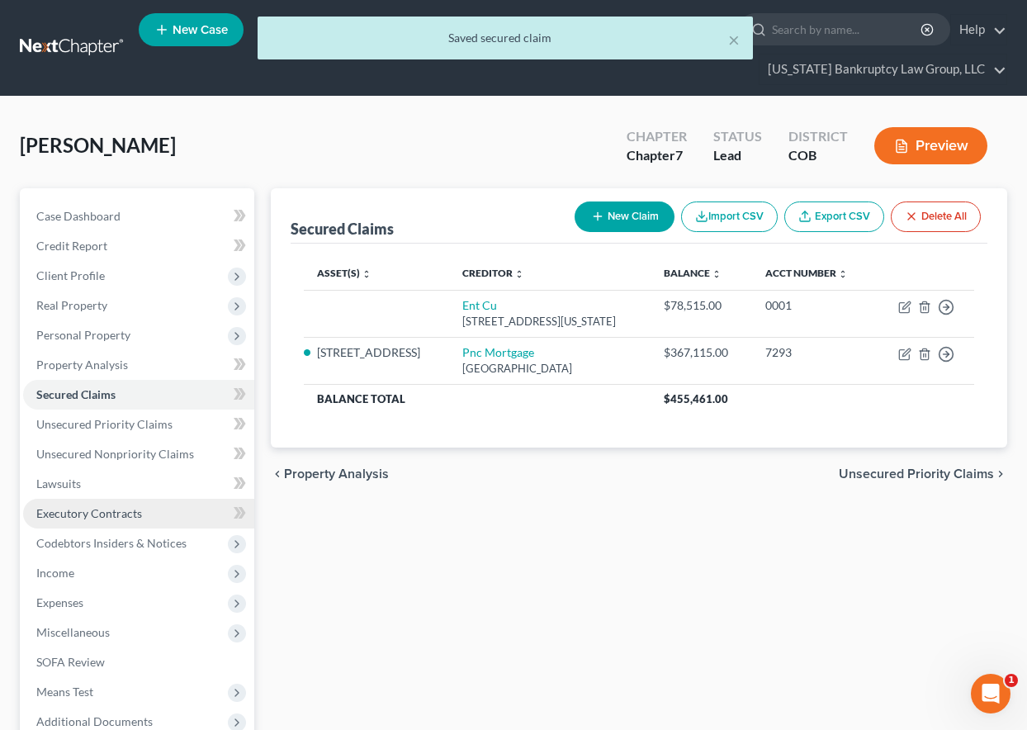
click at [105, 514] on span "Executory Contracts" at bounding box center [89, 513] width 106 height 14
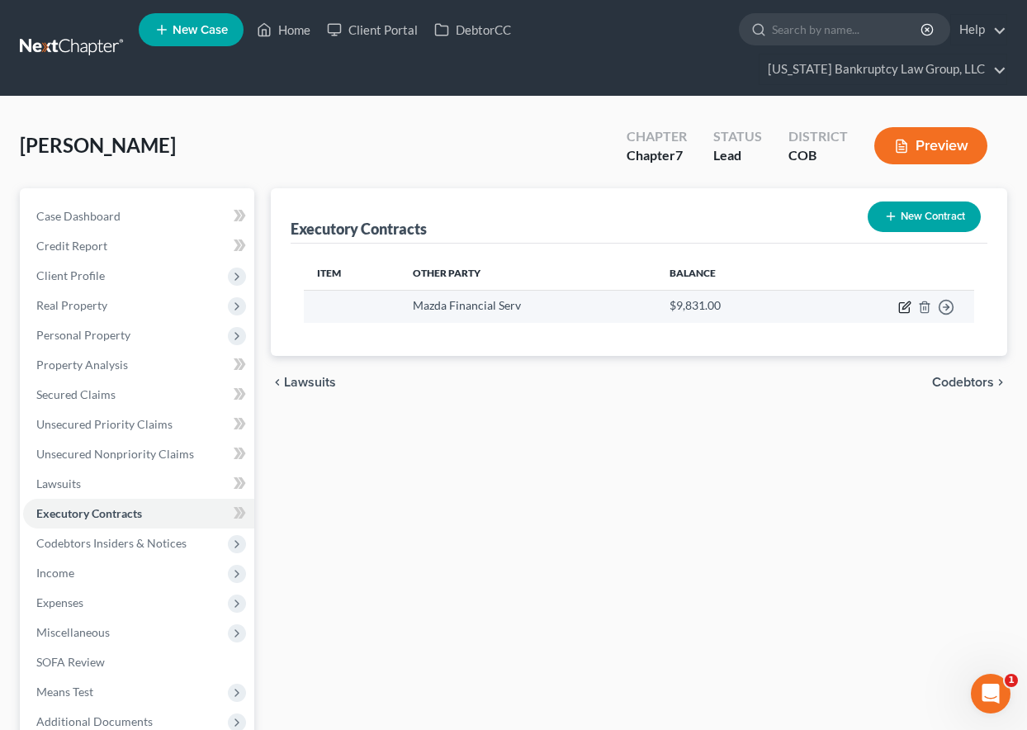
click at [904, 306] on icon "button" at bounding box center [905, 304] width 7 height 7
select select "45"
select select "0"
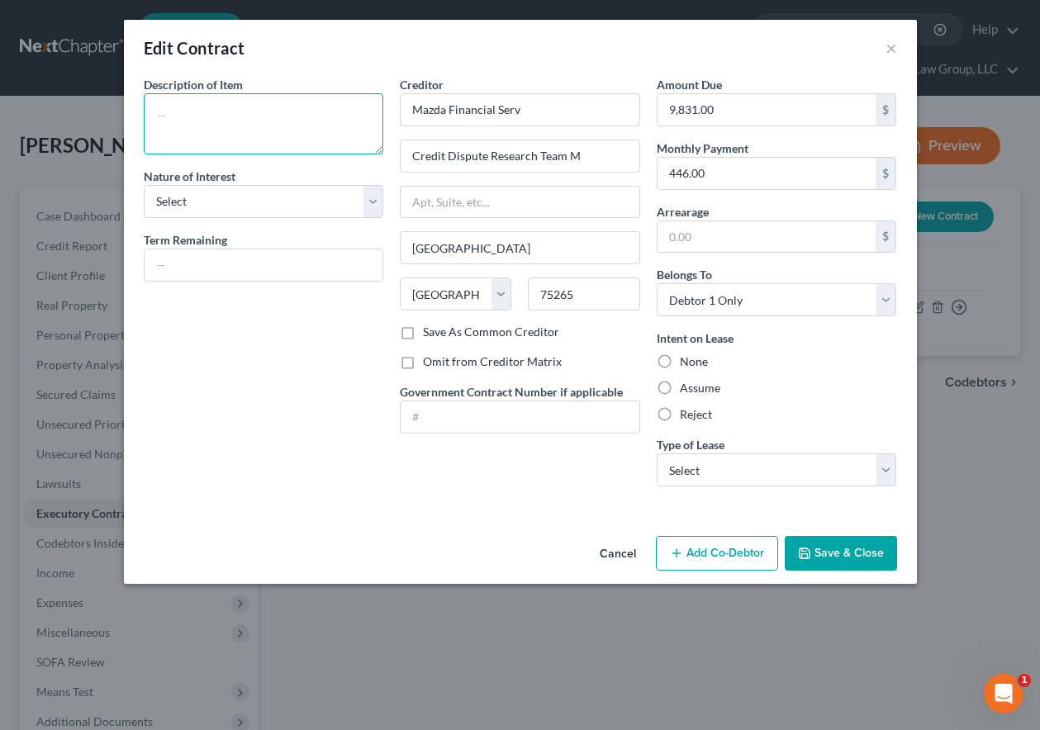
click at [178, 106] on textarea at bounding box center [264, 123] width 240 height 61
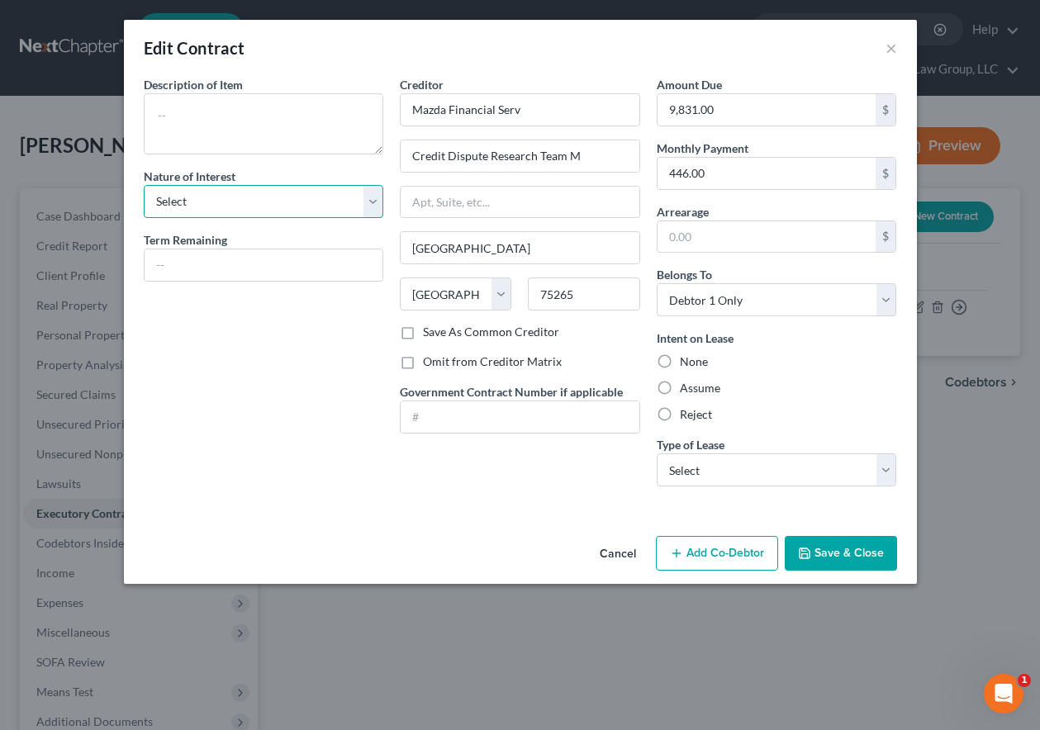
click at [245, 198] on select "Select Purchaser Agent Lessor Lessee" at bounding box center [264, 201] width 240 height 33
select select "2"
click at [144, 185] on select "Select Purchaser Agent Lessor Lessee" at bounding box center [264, 201] width 240 height 33
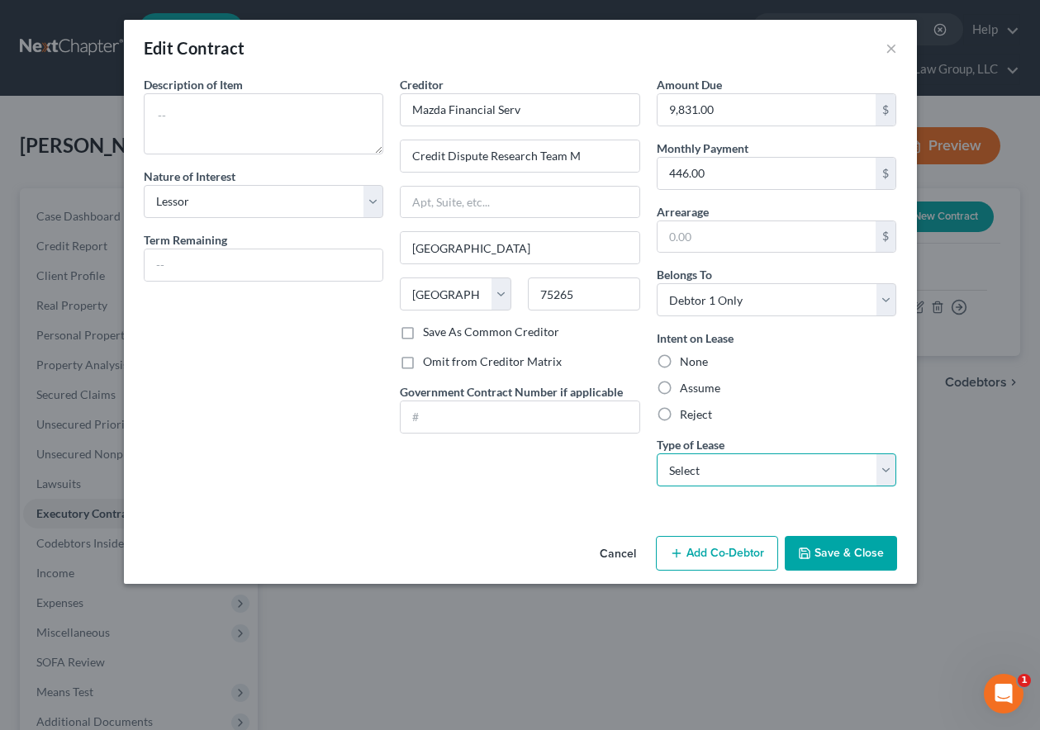
click at [784, 478] on select "Select Real Estate Car Other" at bounding box center [776, 469] width 240 height 33
select select "1"
click at [656, 453] on select "Select Real Estate Car Other" at bounding box center [776, 469] width 240 height 33
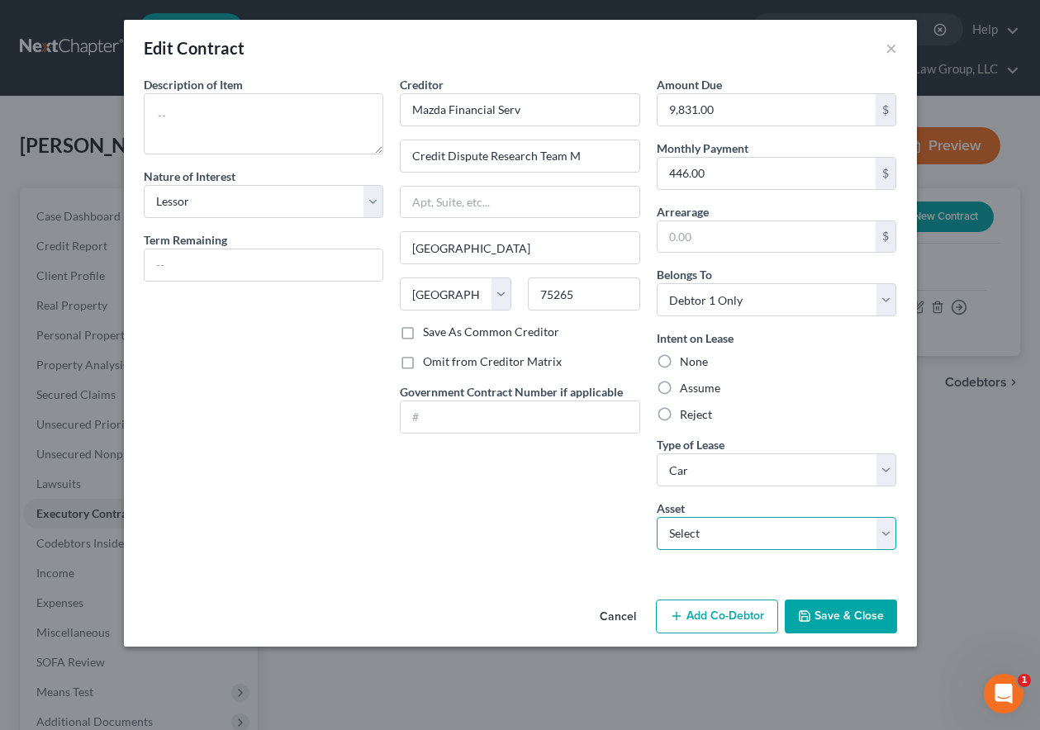
click at [745, 525] on select "Select 2024 Mazda CX30 - $0.0" at bounding box center [776, 533] width 240 height 33
select select "0"
click at [656, 517] on select "Select 2024 Mazda CX30 - $0.0" at bounding box center [776, 533] width 240 height 33
type textarea "2024 Mazda CX30"
click at [752, 622] on button "Add Co-Debtor" at bounding box center [717, 616] width 122 height 35
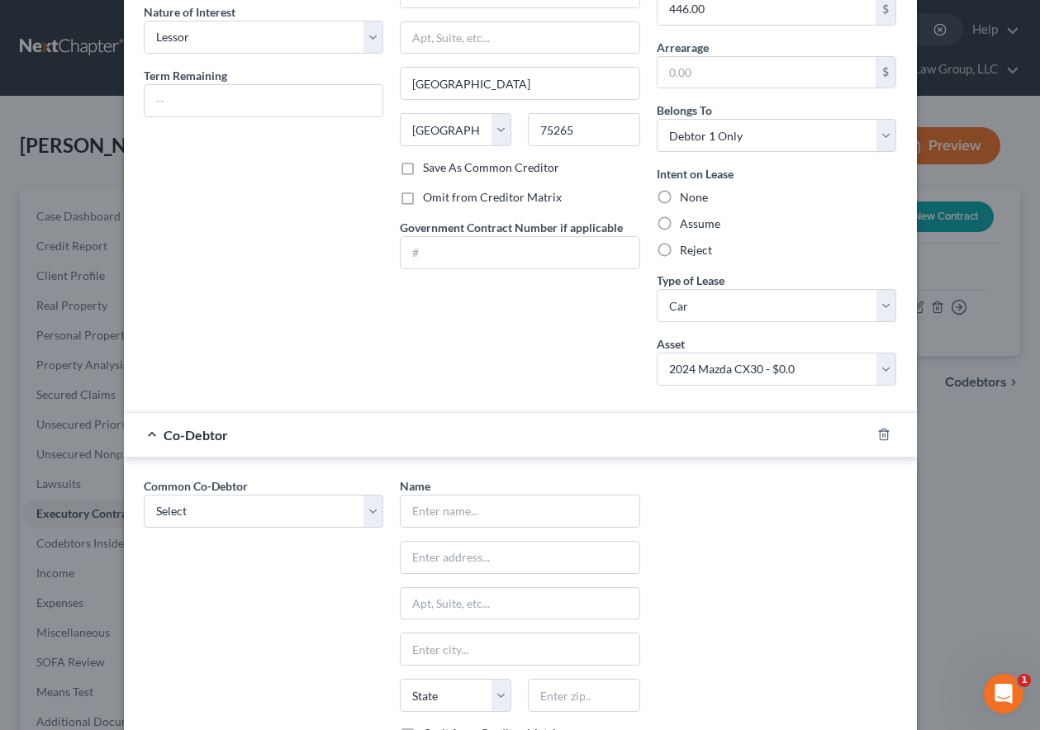
scroll to position [165, 0]
click at [272, 513] on select "Select Tima Maddoz" at bounding box center [264, 510] width 240 height 33
select select "0"
click at [144, 494] on select "Select Tima Maddoz" at bounding box center [264, 510] width 240 height 33
type input "Tima Maddoz"
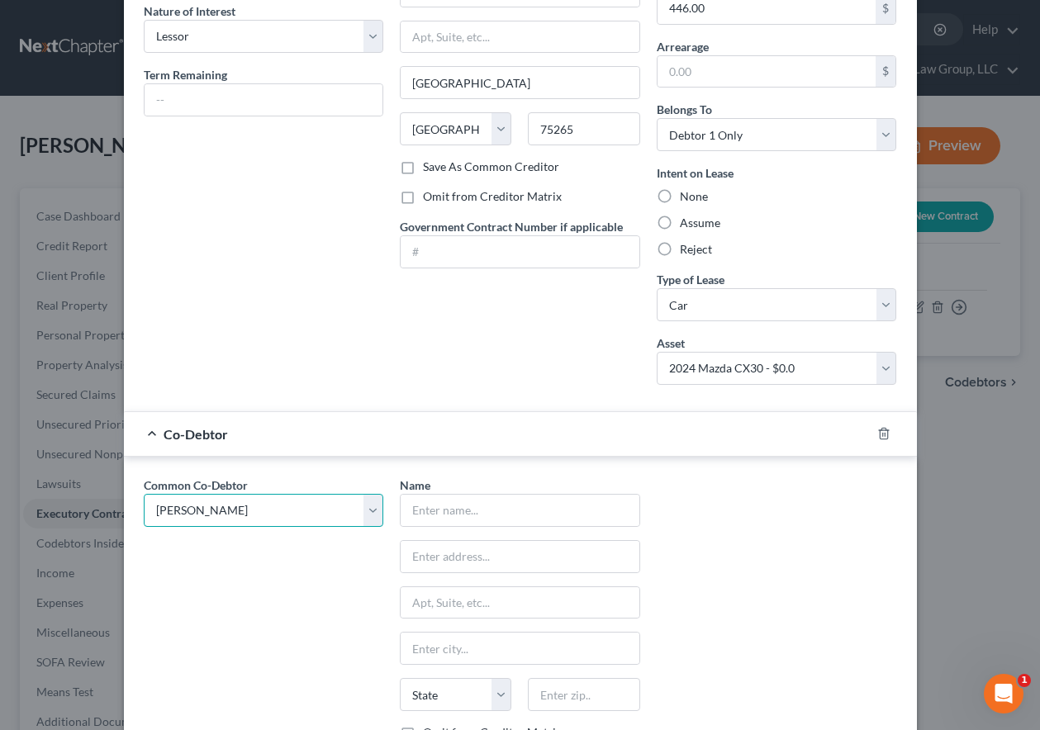
type input "[STREET_ADDRESS]"
type input "[GEOGRAPHIC_DATA]"
select select "5"
type input "80249"
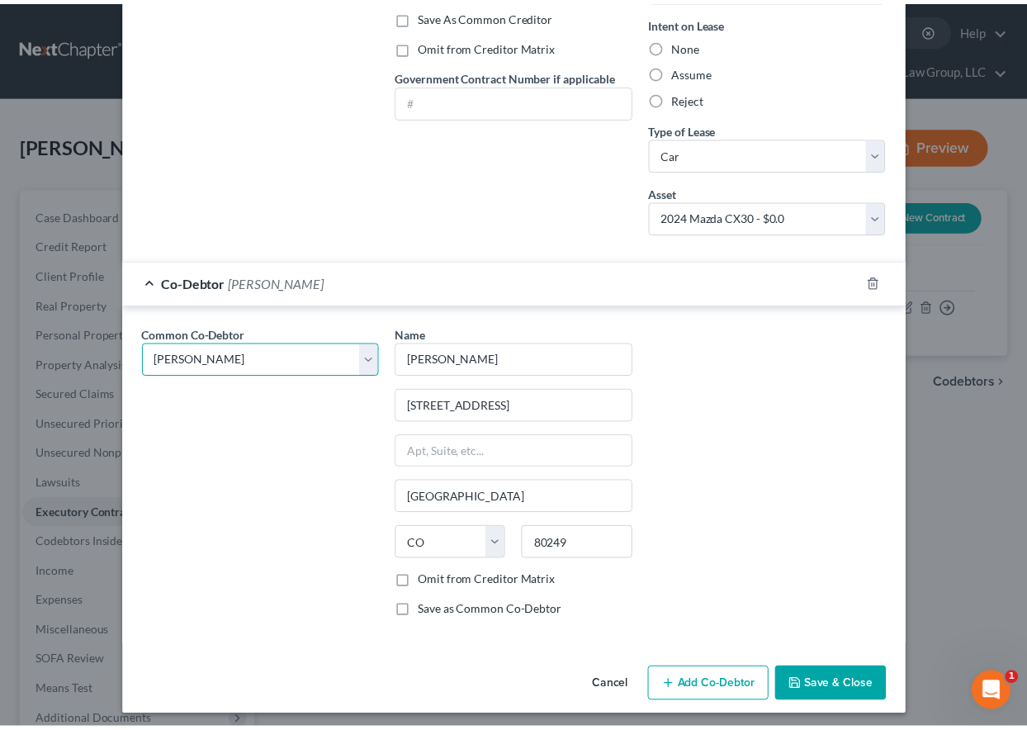
scroll to position [323, 0]
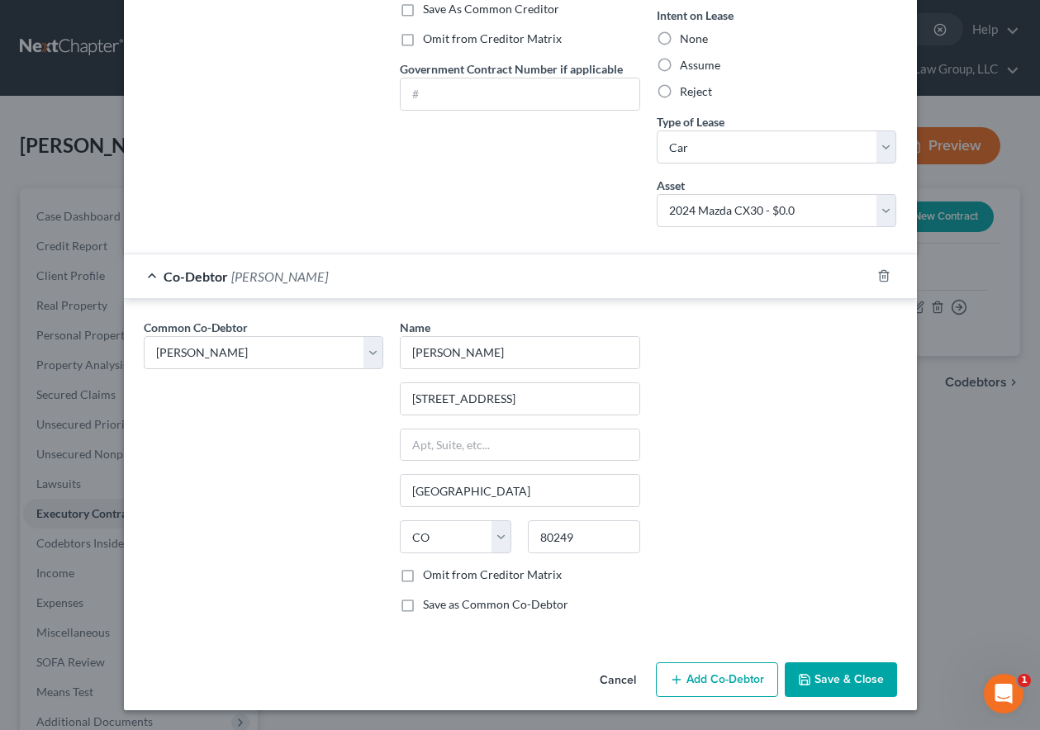
click at [864, 675] on button "Save & Close" at bounding box center [840, 679] width 112 height 35
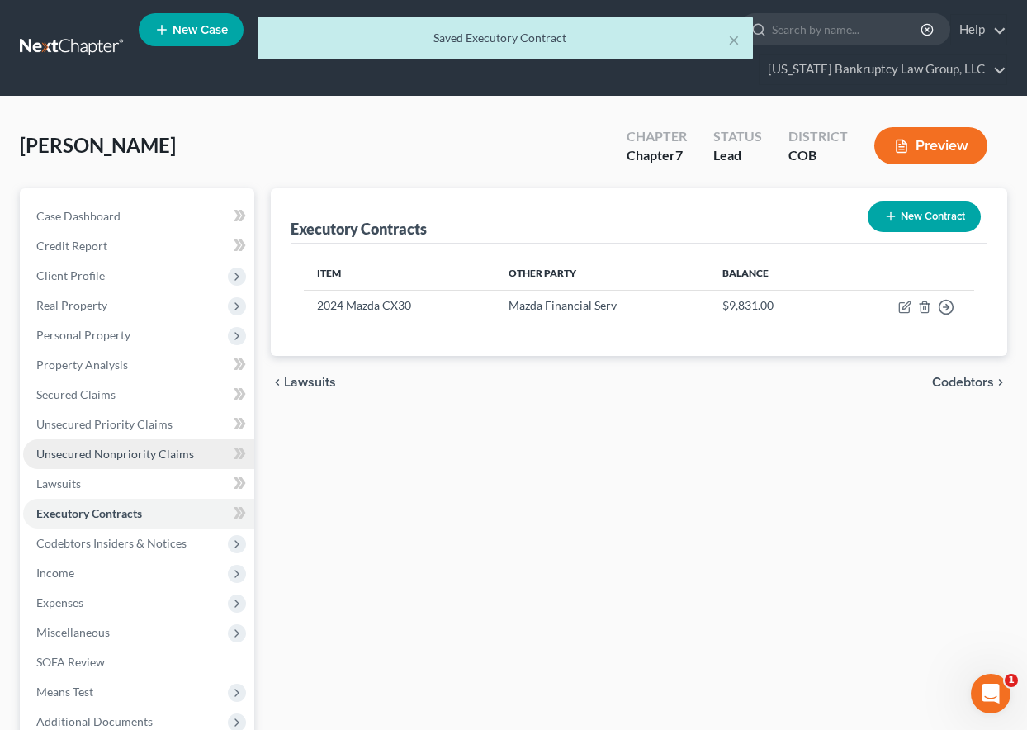
click at [122, 454] on span "Unsecured Nonpriority Claims" at bounding box center [115, 454] width 158 height 14
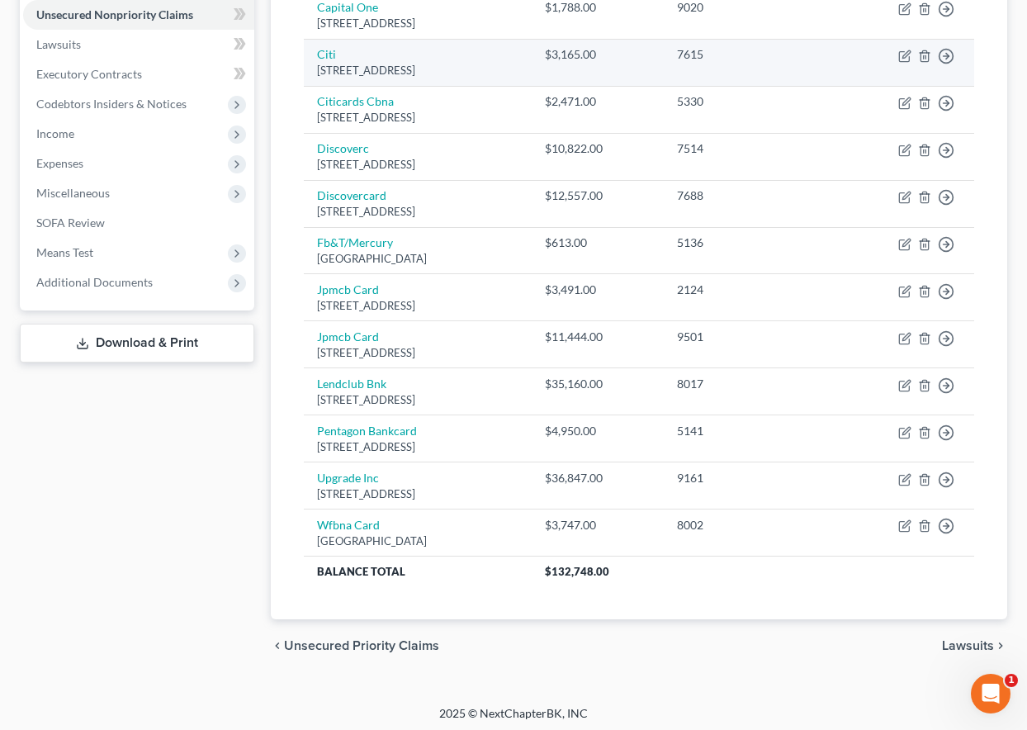
scroll to position [444, 0]
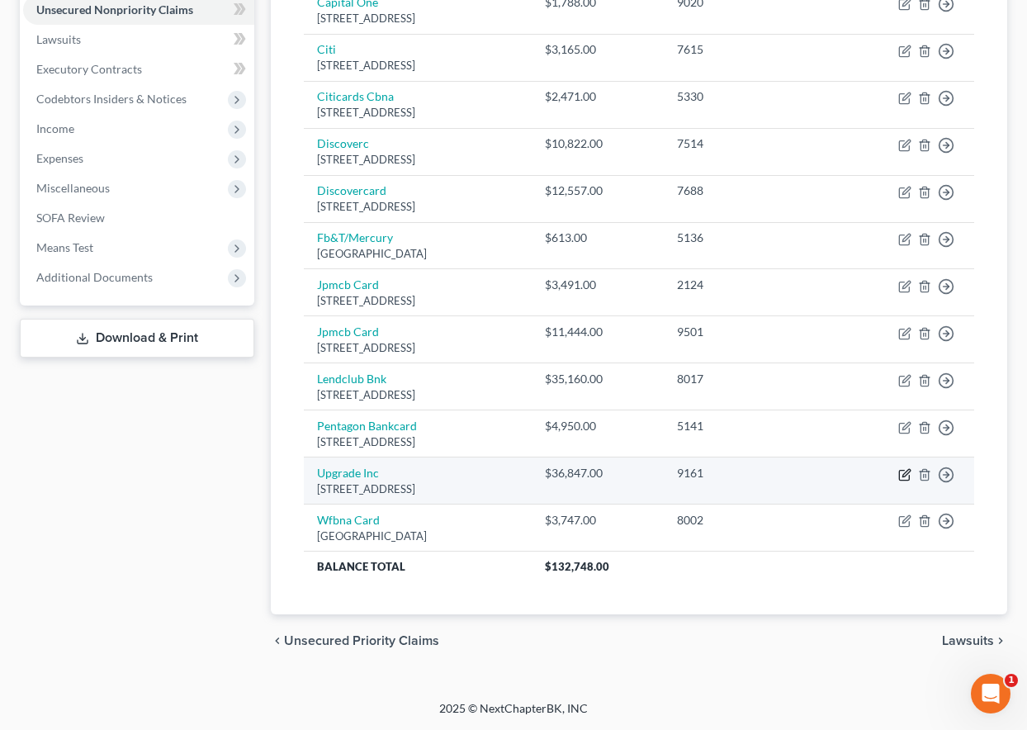
click at [906, 475] on icon "button" at bounding box center [905, 472] width 7 height 7
select select "4"
select select "0"
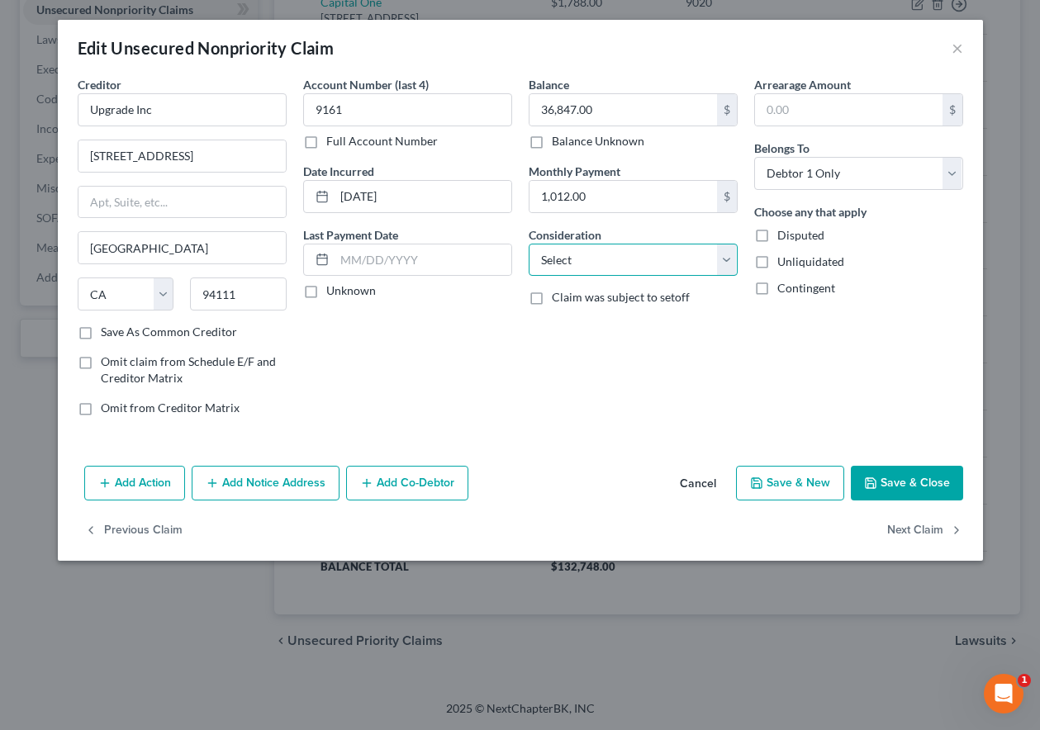
click at [610, 258] on select "Select Cable / Satellite Services Collection Agency Credit Card Debt Debt Couns…" at bounding box center [632, 260] width 209 height 33
select select "10"
click at [528, 244] on select "Select Cable / Satellite Services Collection Agency Credit Card Debt Debt Couns…" at bounding box center [632, 260] width 209 height 33
click at [934, 494] on button "Save & Close" at bounding box center [906, 483] width 112 height 35
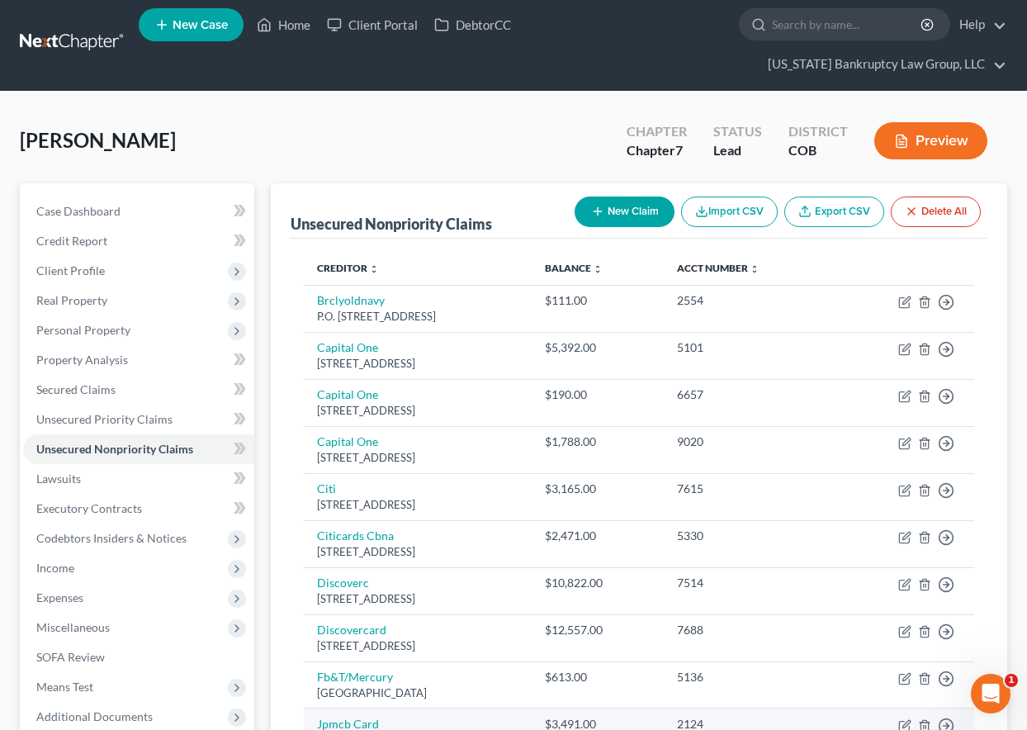
scroll to position [0, 0]
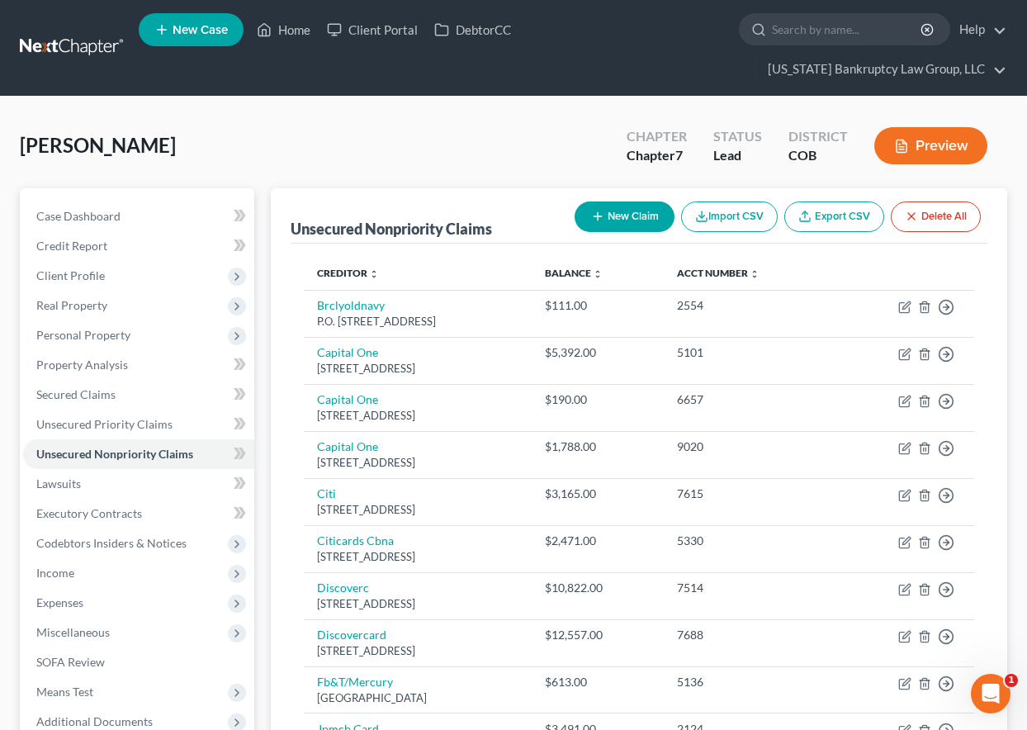
click at [604, 229] on button "New Claim" at bounding box center [625, 216] width 100 height 31
select select "0"
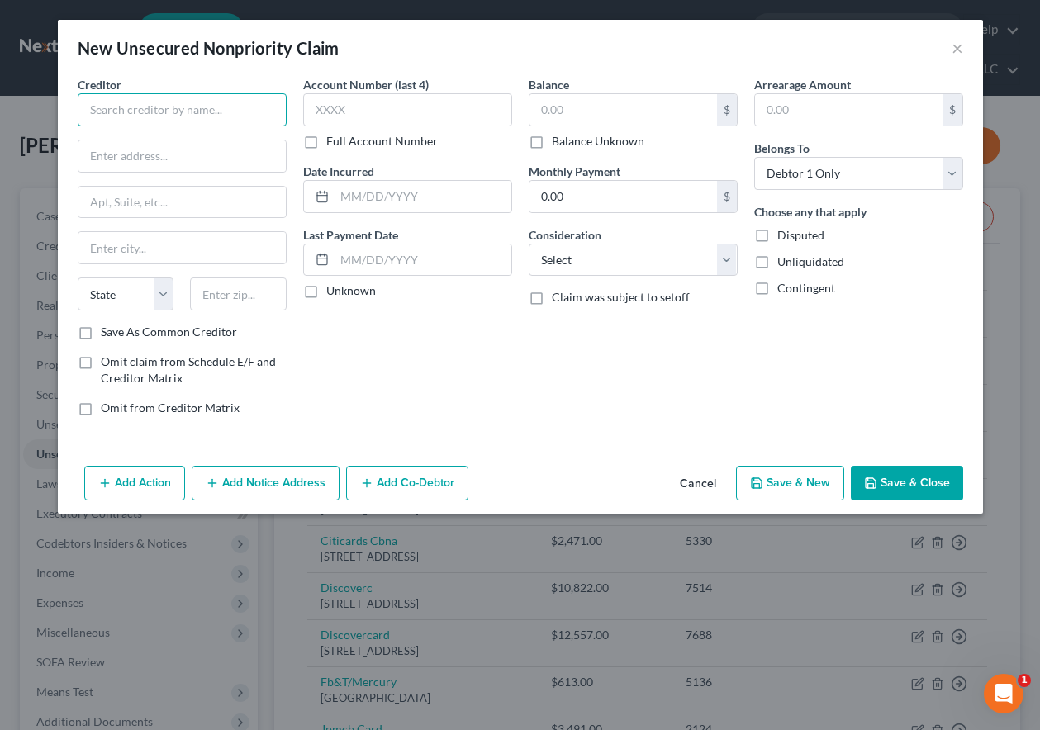
drag, startPoint x: 182, startPoint y: 111, endPoint x: 200, endPoint y: 98, distance: 21.3
click at [182, 110] on input "text" at bounding box center [182, 109] width 209 height 33
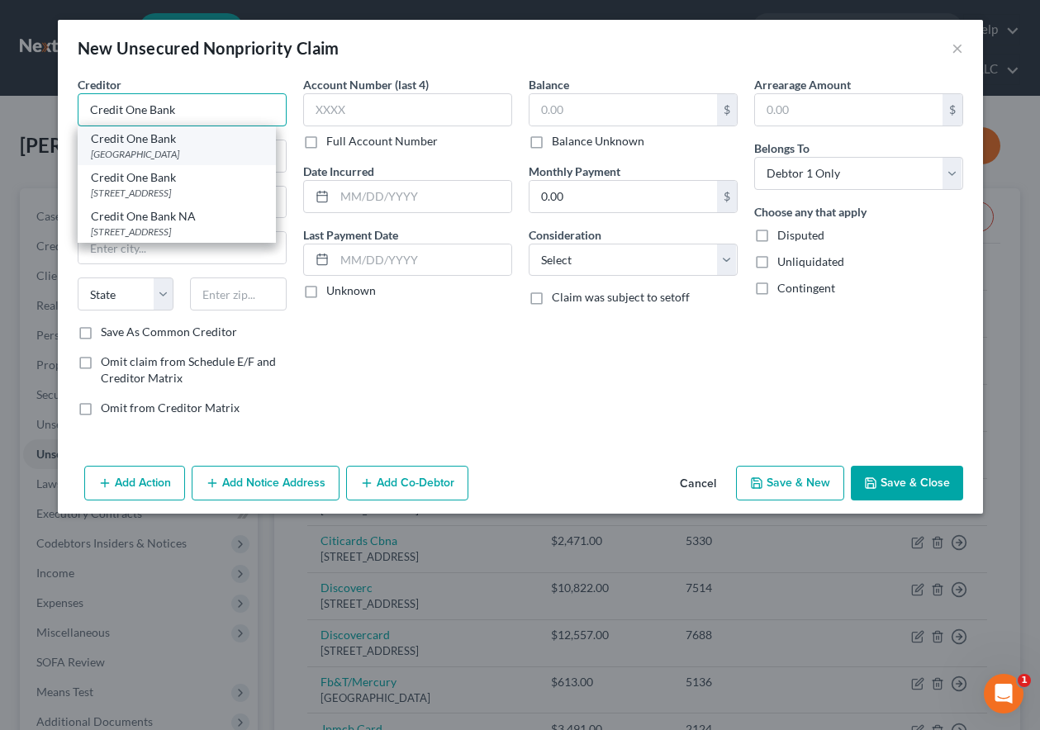
type input "Credit One Bank"
click at [190, 152] on div "PO Box 60500, City Of Industry, CA 91716" at bounding box center [177, 154] width 172 height 14
type input "PO Box 60500"
type input "City Of Industry"
select select "4"
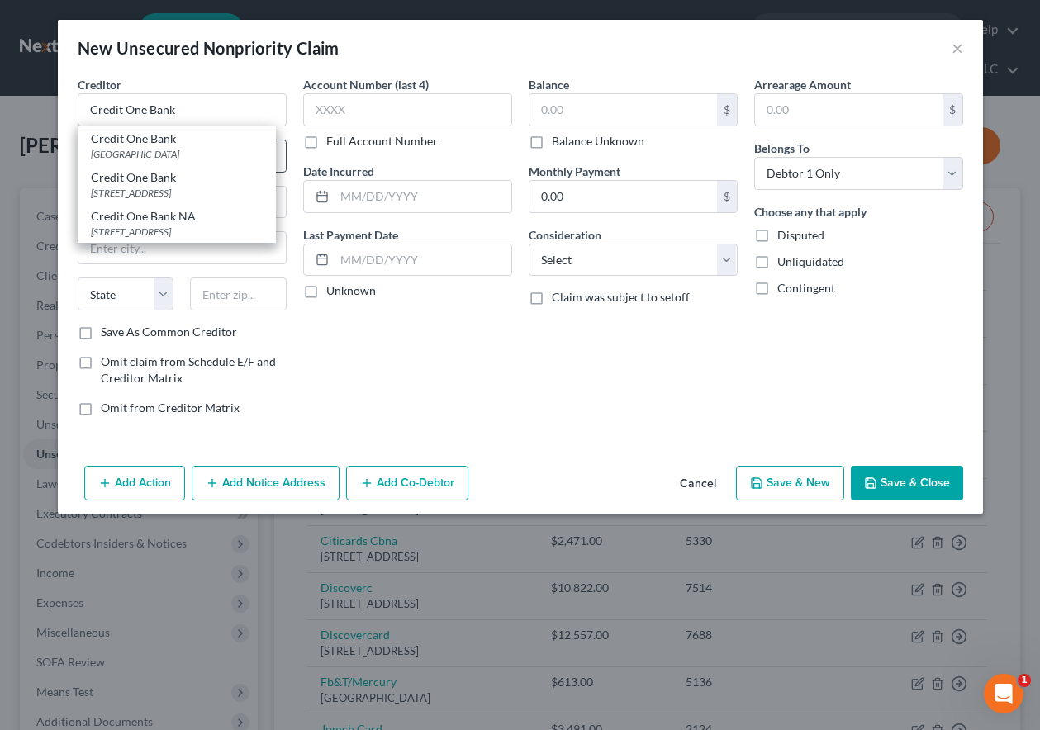
type input "91716"
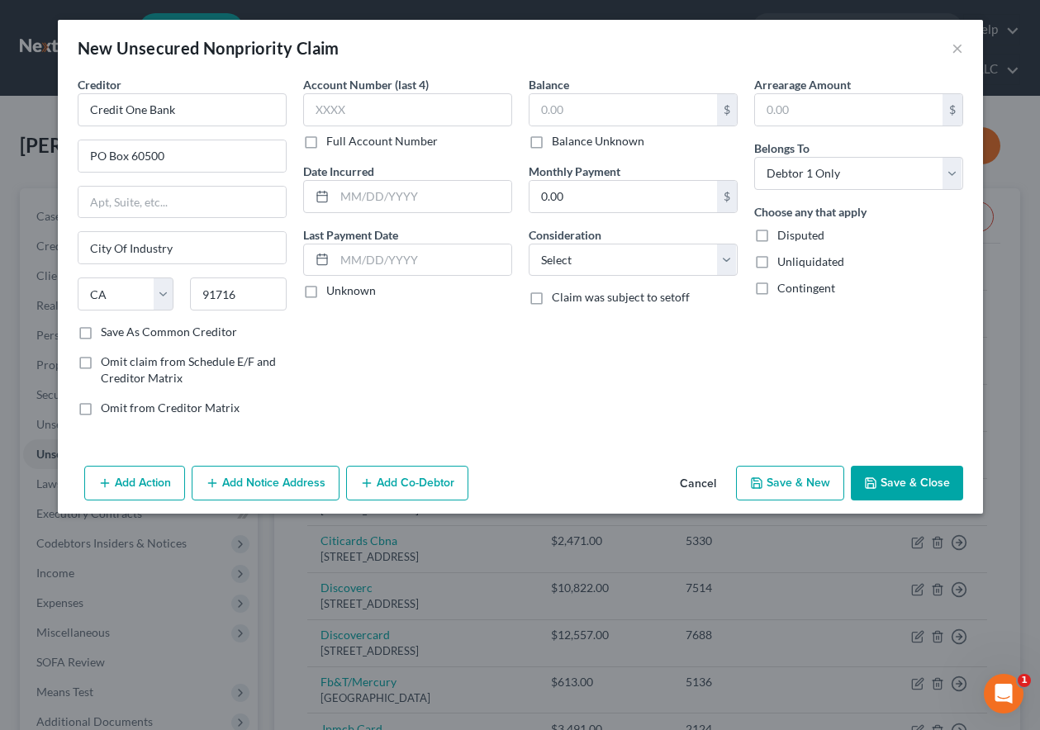
click at [391, 87] on label "Account Number (last 4)" at bounding box center [366, 84] width 126 height 17
click at [416, 106] on input "text" at bounding box center [407, 109] width 209 height 33
type input "2899"
select select "2"
click at [920, 474] on button "Save & Close" at bounding box center [906, 483] width 112 height 35
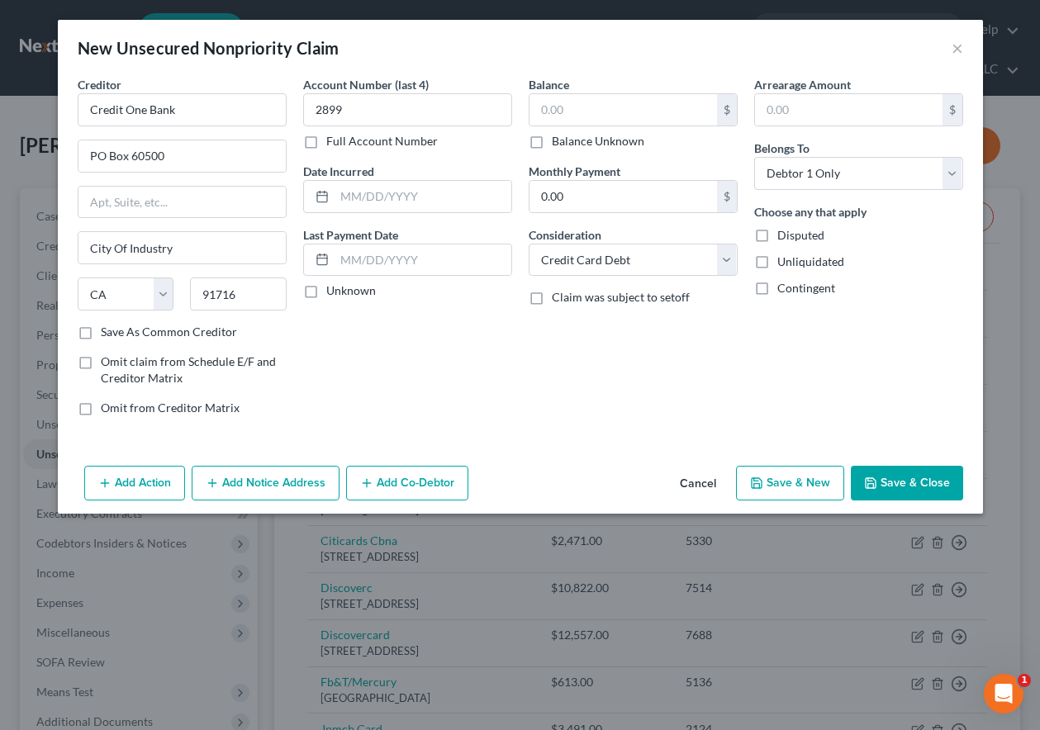
type input "0.00"
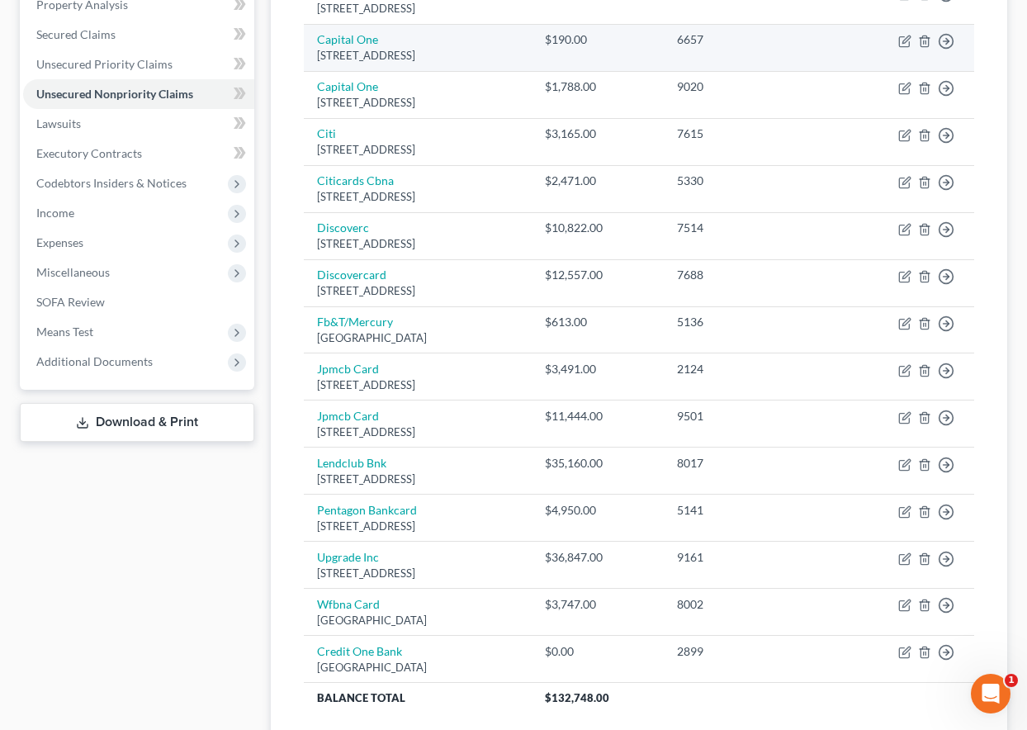
scroll to position [491, 0]
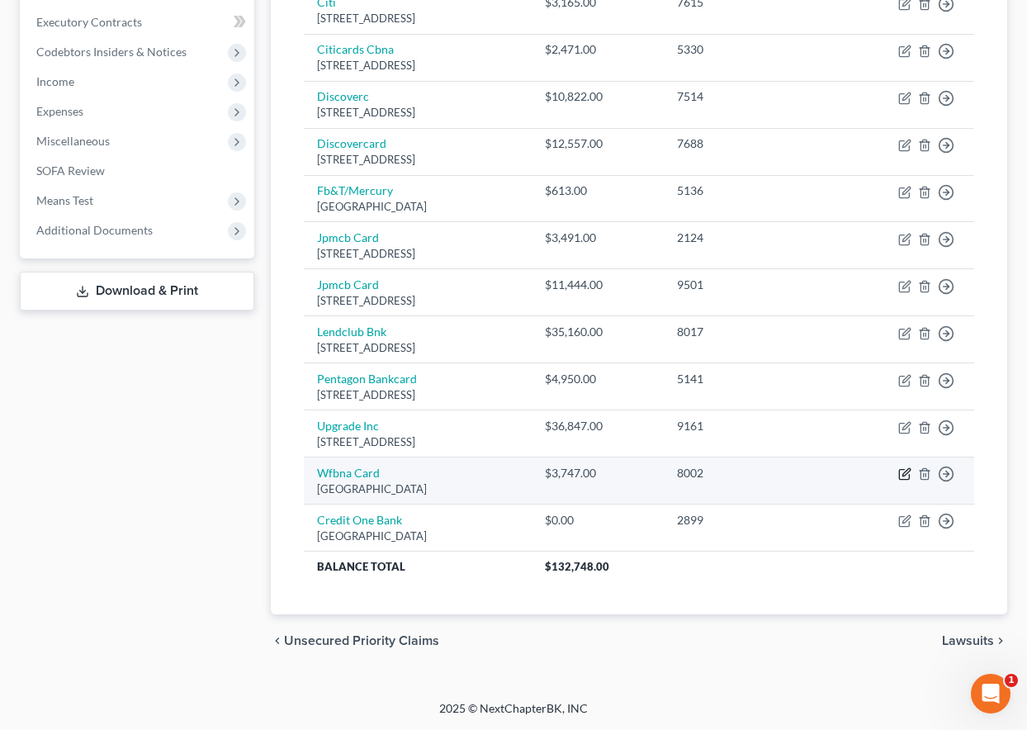
click at [905, 478] on icon "button" at bounding box center [904, 473] width 13 height 13
select select "24"
select select "2"
select select "0"
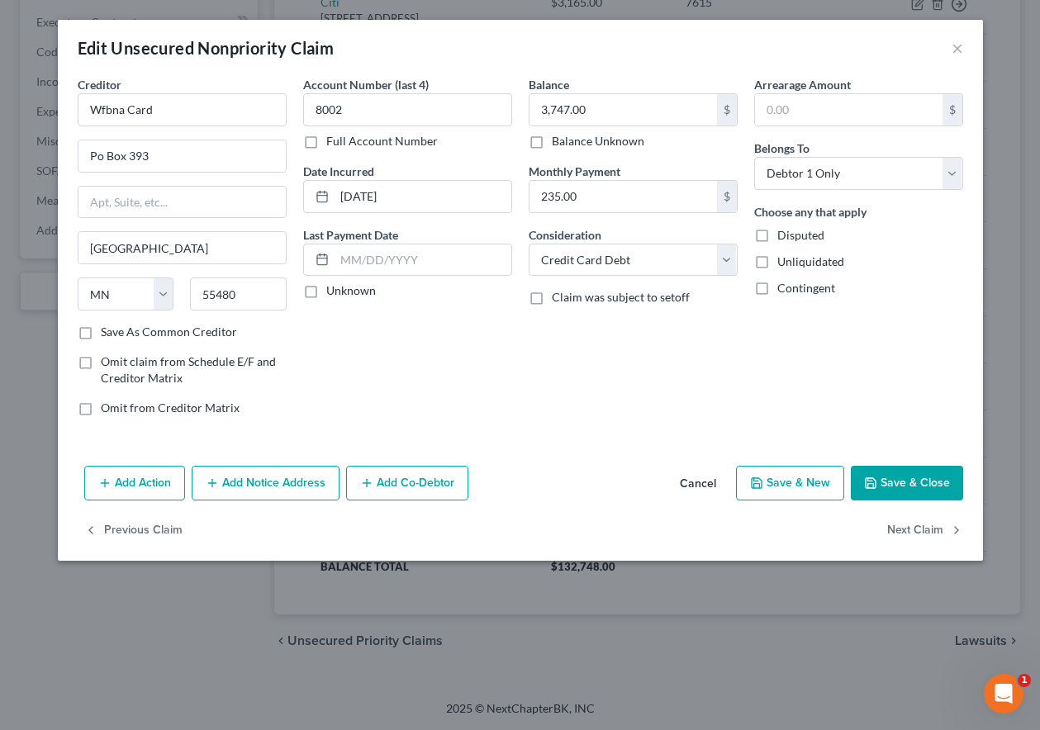
click at [888, 477] on button "Save & Close" at bounding box center [906, 483] width 112 height 35
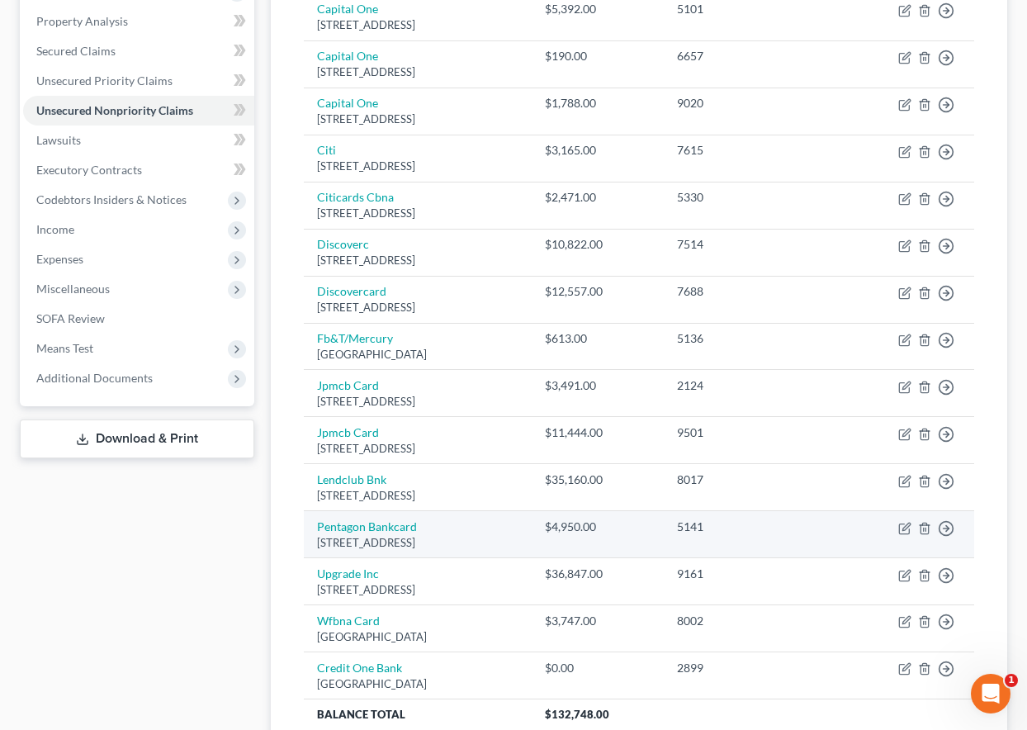
scroll to position [409, 0]
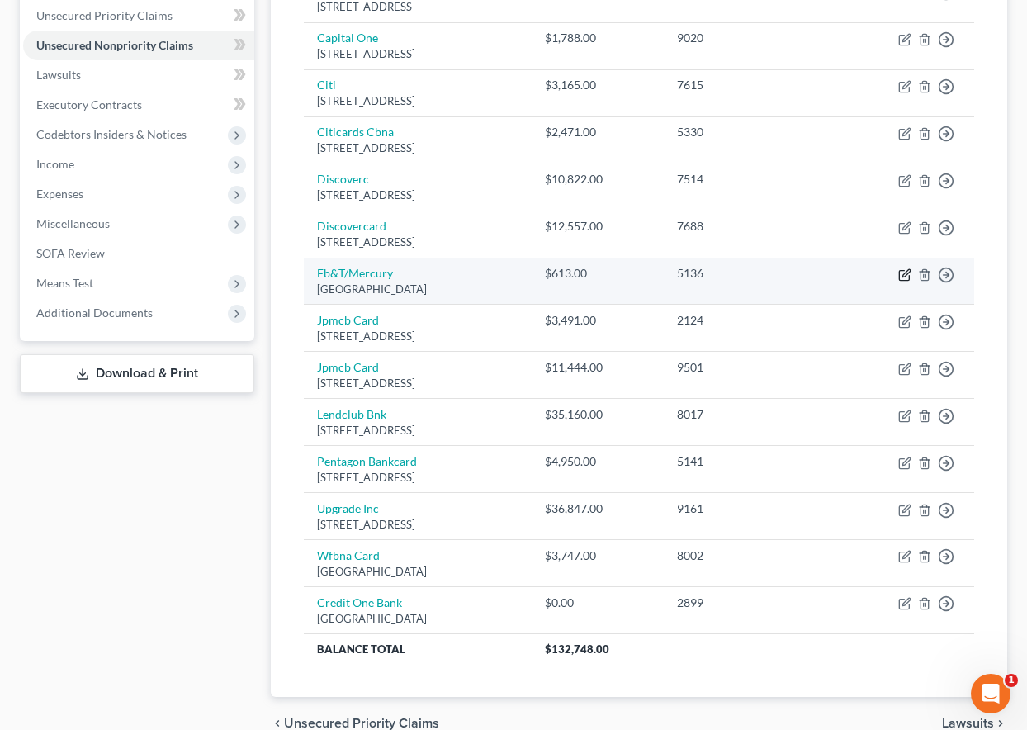
click at [900, 278] on icon "button" at bounding box center [904, 275] width 10 height 10
select select "10"
select select "2"
select select "0"
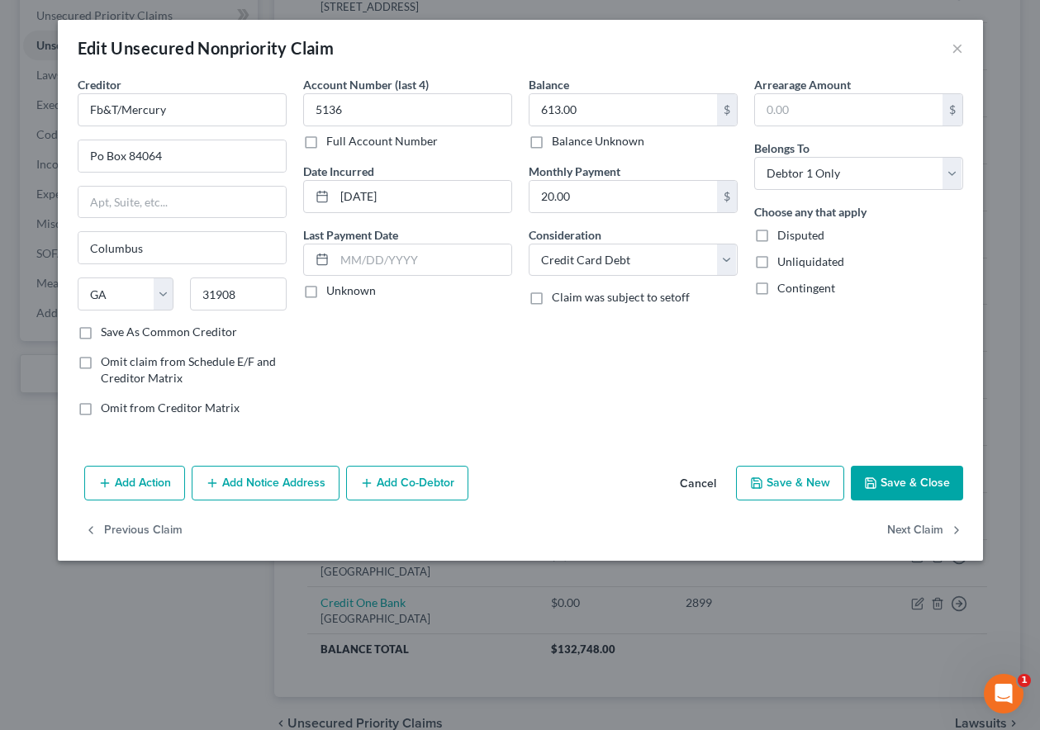
click at [909, 475] on button "Save & Close" at bounding box center [906, 483] width 112 height 35
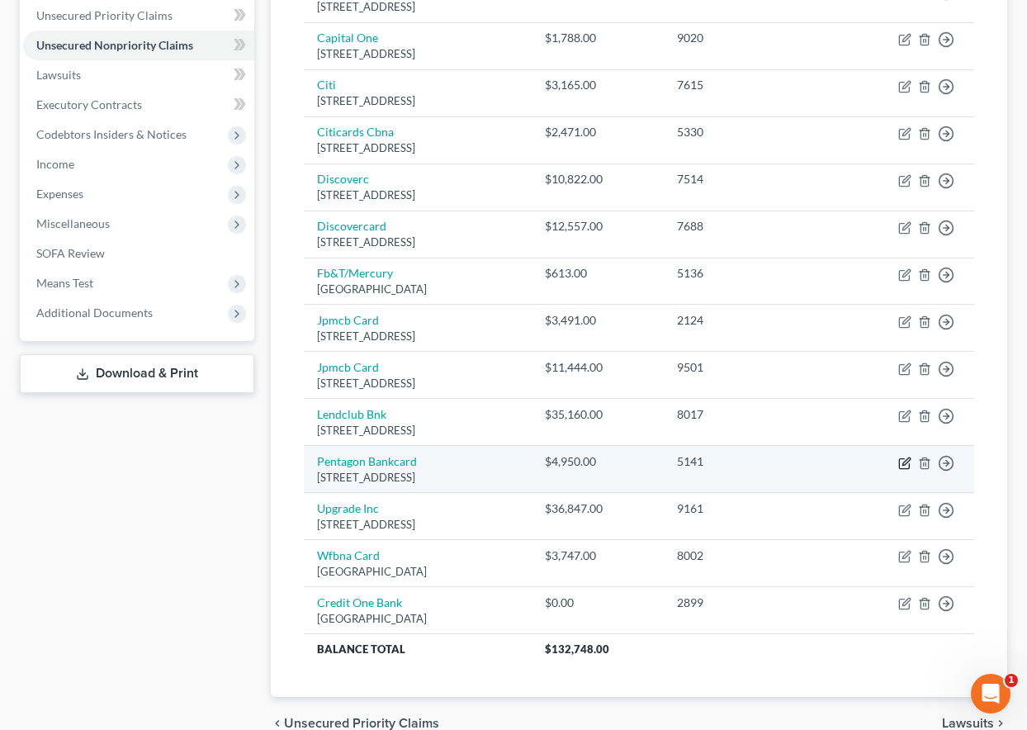
click at [902, 459] on icon "button" at bounding box center [904, 463] width 13 height 13
select select "48"
select select "2"
select select "0"
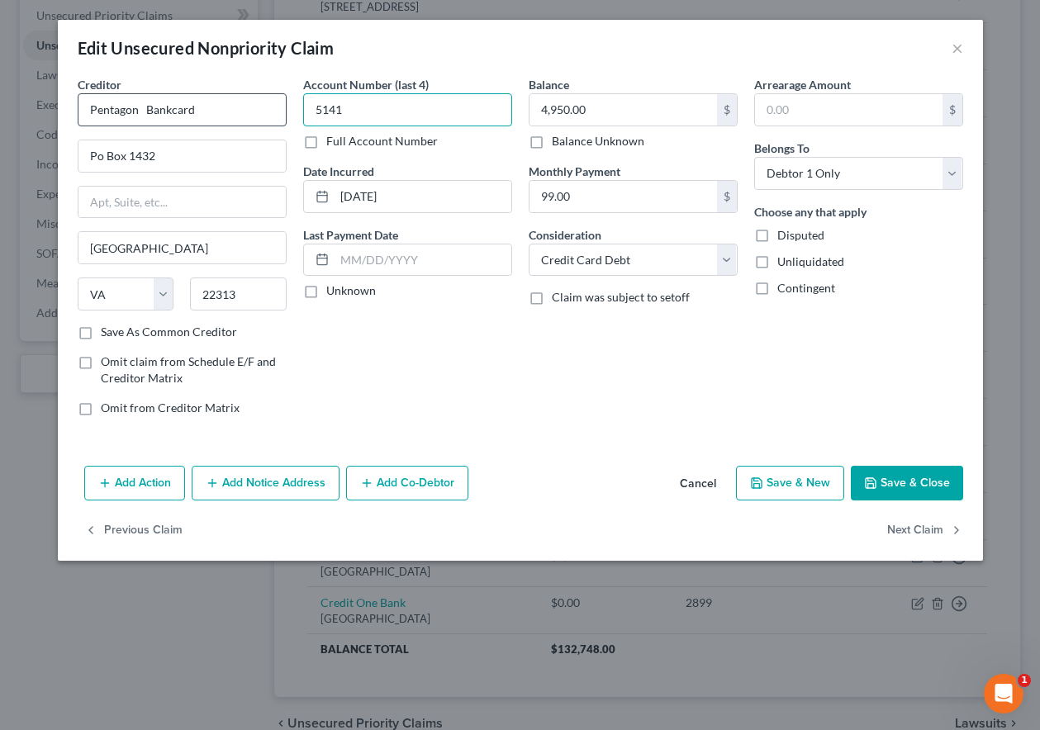
drag, startPoint x: 377, startPoint y: 109, endPoint x: 253, endPoint y: 112, distance: 123.1
click at [255, 112] on div "Creditor * Pentagon Bankcard Po Box 1432 Alexandria State AL AK AR AZ CA CO CT …" at bounding box center [520, 252] width 902 height 353
type input "8383"
click at [889, 481] on button "Save & Close" at bounding box center [906, 483] width 112 height 35
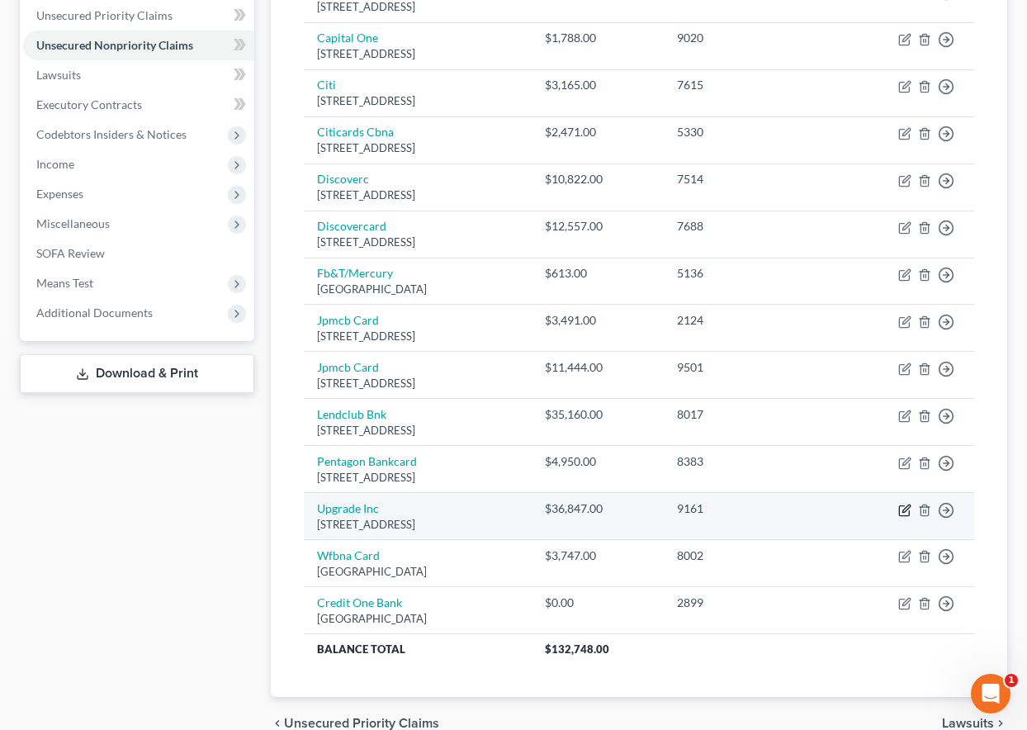
click at [907, 509] on icon "button" at bounding box center [904, 510] width 13 height 13
select select "4"
select select "10"
select select "0"
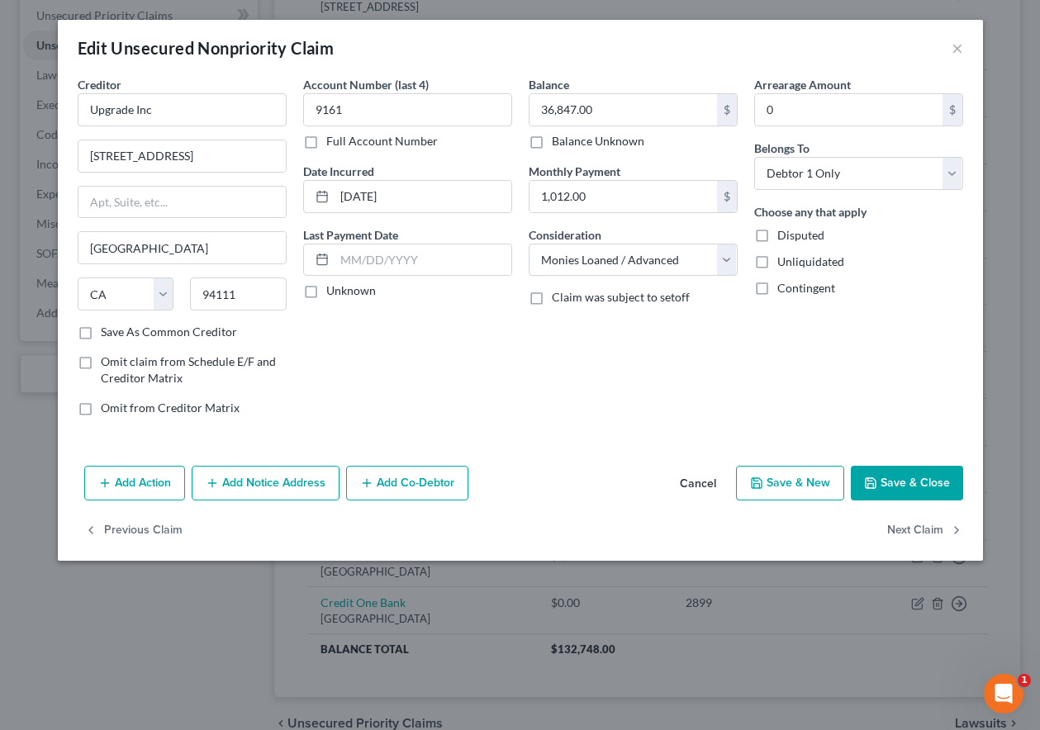
click at [907, 482] on button "Save & Close" at bounding box center [906, 483] width 112 height 35
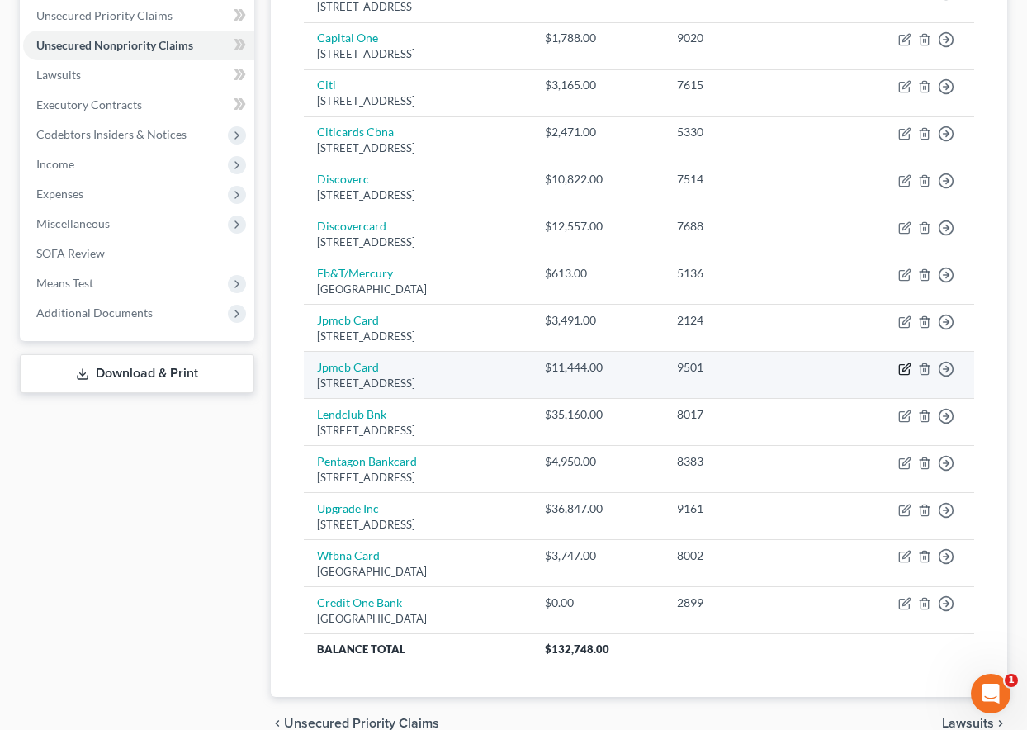
click at [903, 370] on icon "button" at bounding box center [905, 366] width 7 height 7
select select "7"
select select "0"
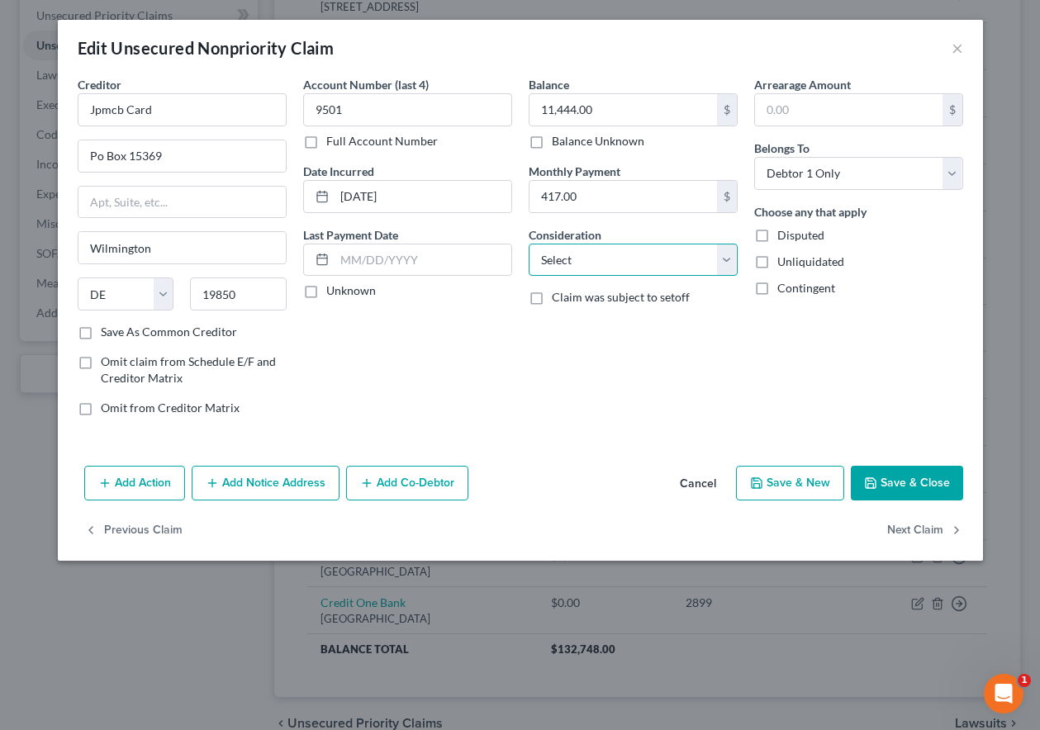
click at [557, 263] on select "Select Cable / Satellite Services Collection Agency Credit Card Debt Debt Couns…" at bounding box center [632, 260] width 209 height 33
select select "2"
click at [528, 244] on select "Select Cable / Satellite Services Collection Agency Credit Card Debt Debt Couns…" at bounding box center [632, 260] width 209 height 33
click at [923, 480] on button "Save & Close" at bounding box center [906, 483] width 112 height 35
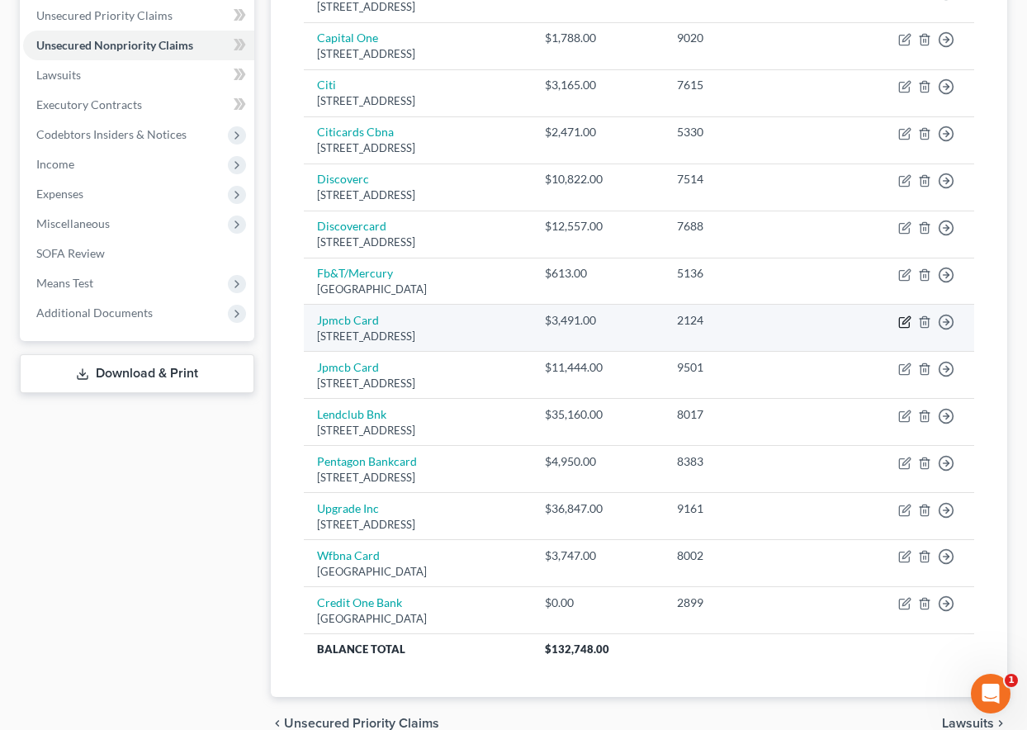
click at [902, 323] on icon "button" at bounding box center [905, 319] width 7 height 7
select select "7"
select select "0"
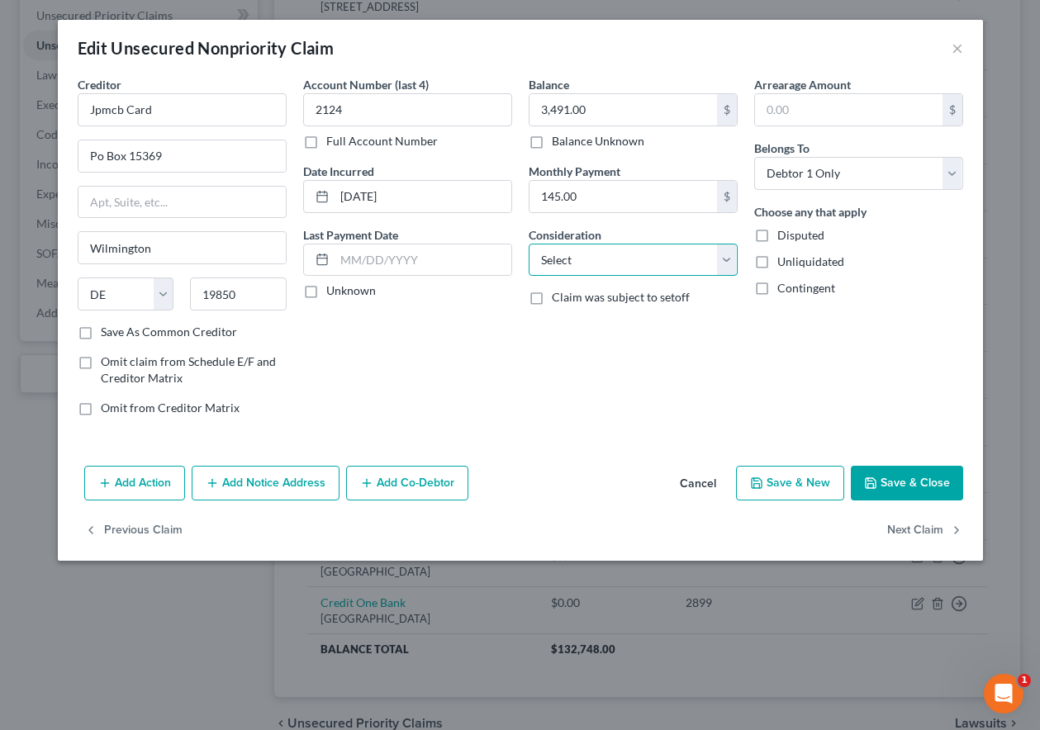
click at [567, 263] on select "Select Cable / Satellite Services Collection Agency Credit Card Debt Debt Couns…" at bounding box center [632, 260] width 209 height 33
select select "2"
click at [528, 244] on select "Select Cable / Satellite Services Collection Agency Credit Card Debt Debt Couns…" at bounding box center [632, 260] width 209 height 33
click at [911, 479] on button "Save & Close" at bounding box center [906, 483] width 112 height 35
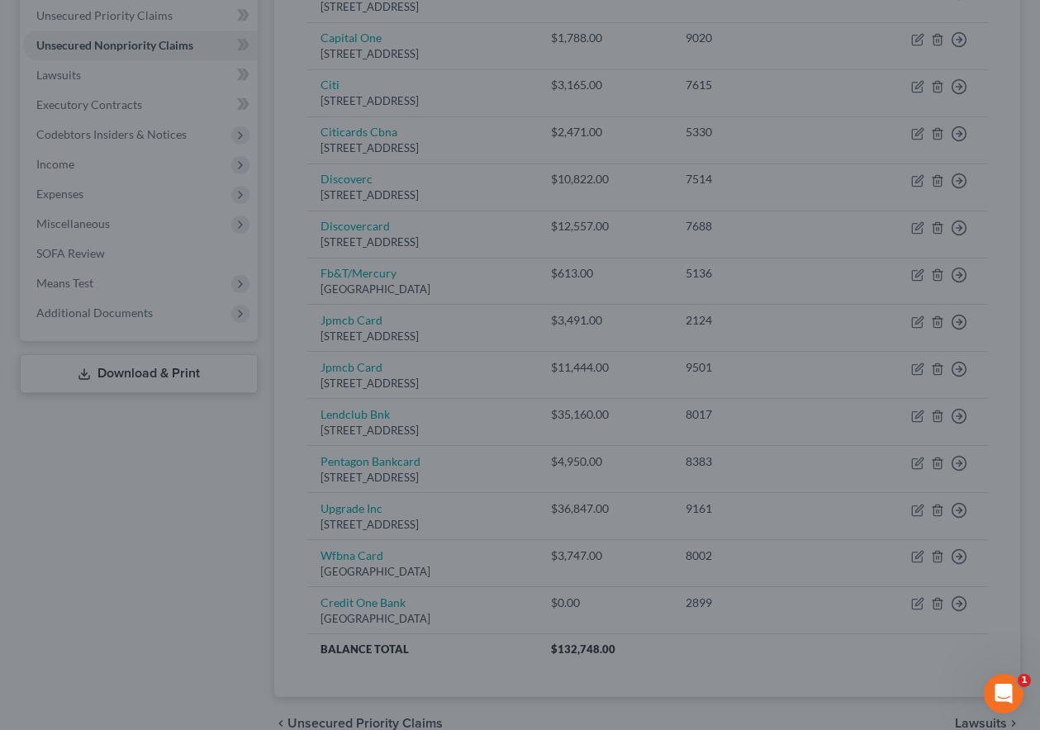
type input "0"
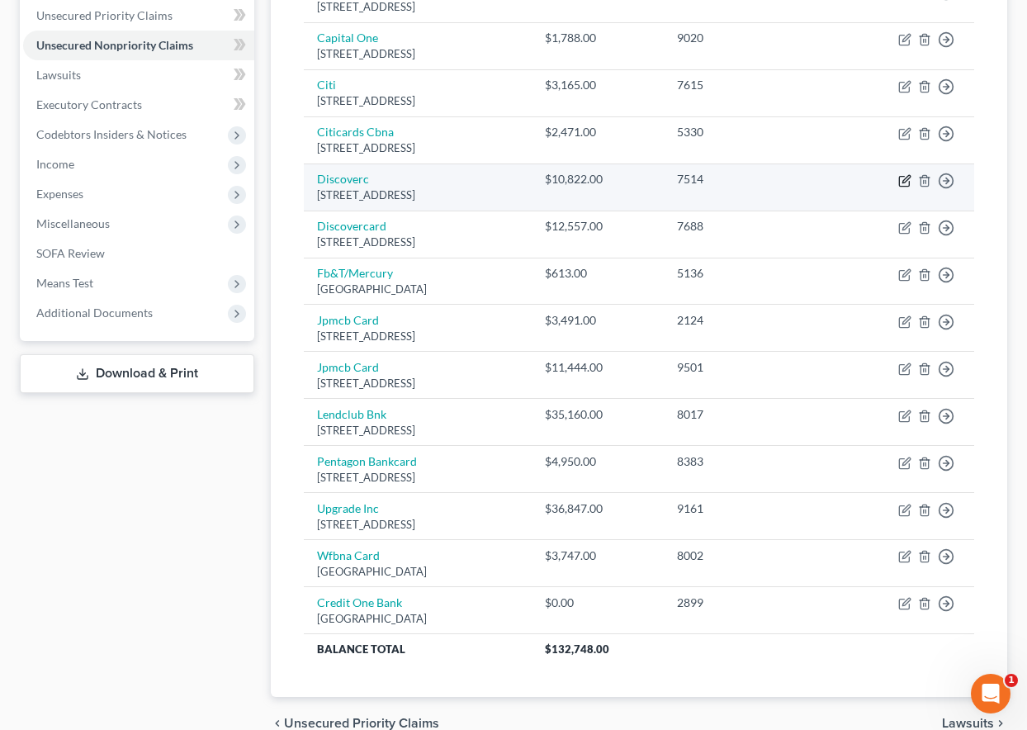
click at [905, 182] on icon "button" at bounding box center [905, 178] width 7 height 7
select select "46"
select select "2"
select select "0"
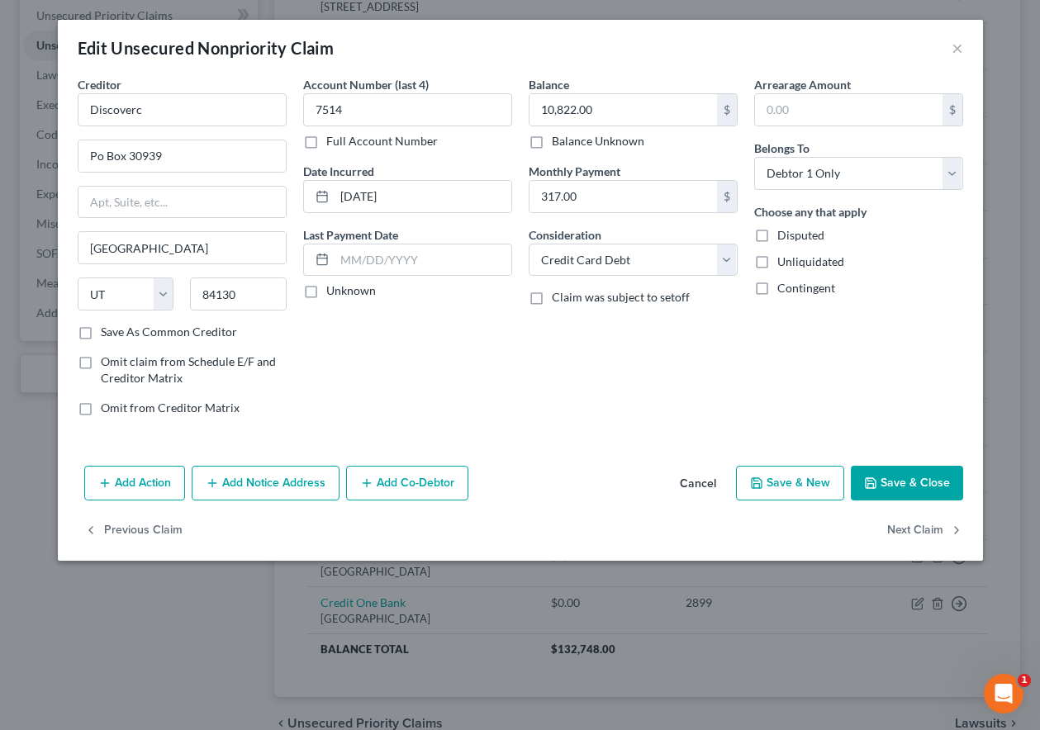
click at [895, 473] on button "Save & Close" at bounding box center [906, 483] width 112 height 35
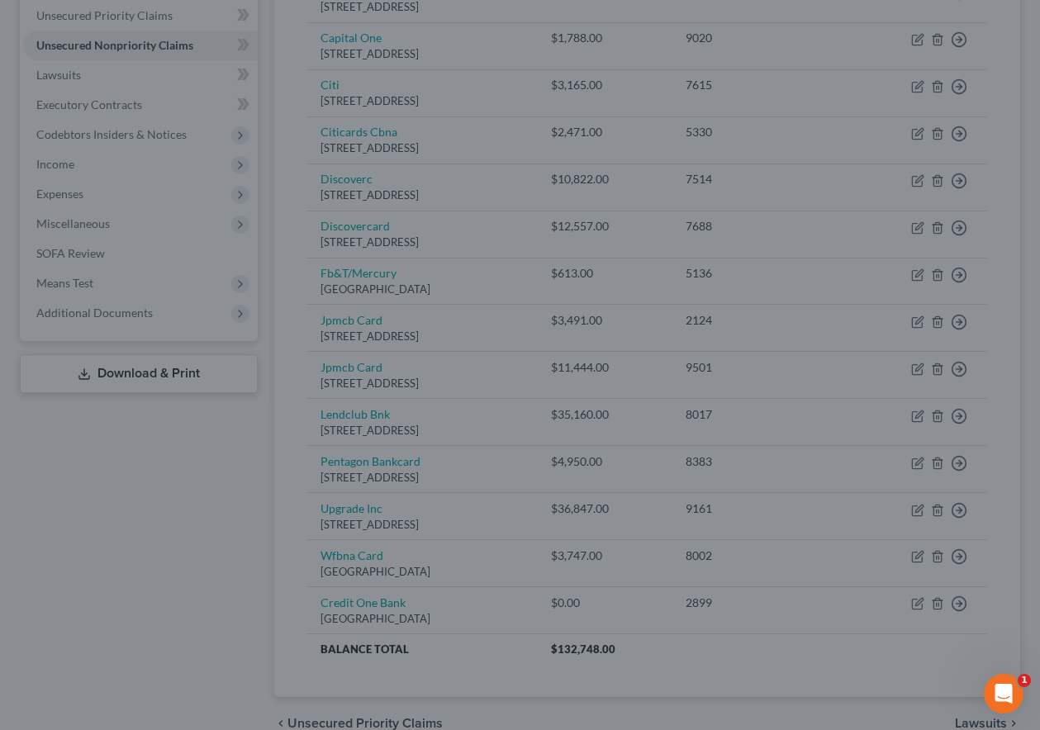
type input "0"
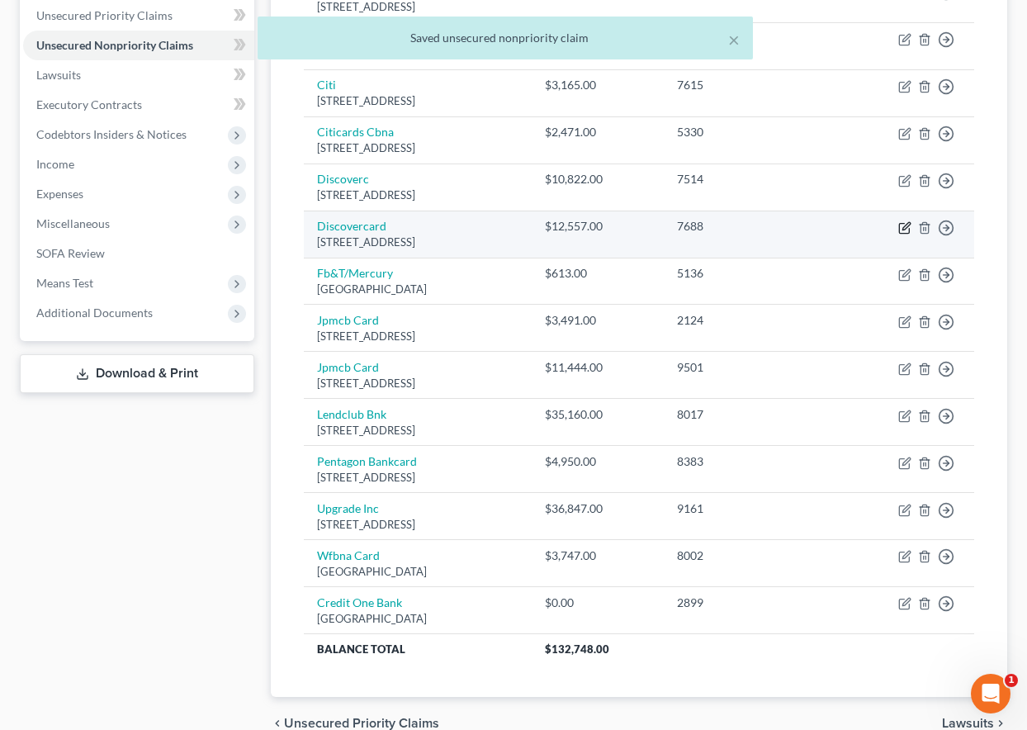
click at [906, 230] on icon "button" at bounding box center [904, 227] width 13 height 13
select select "46"
select select "2"
select select "0"
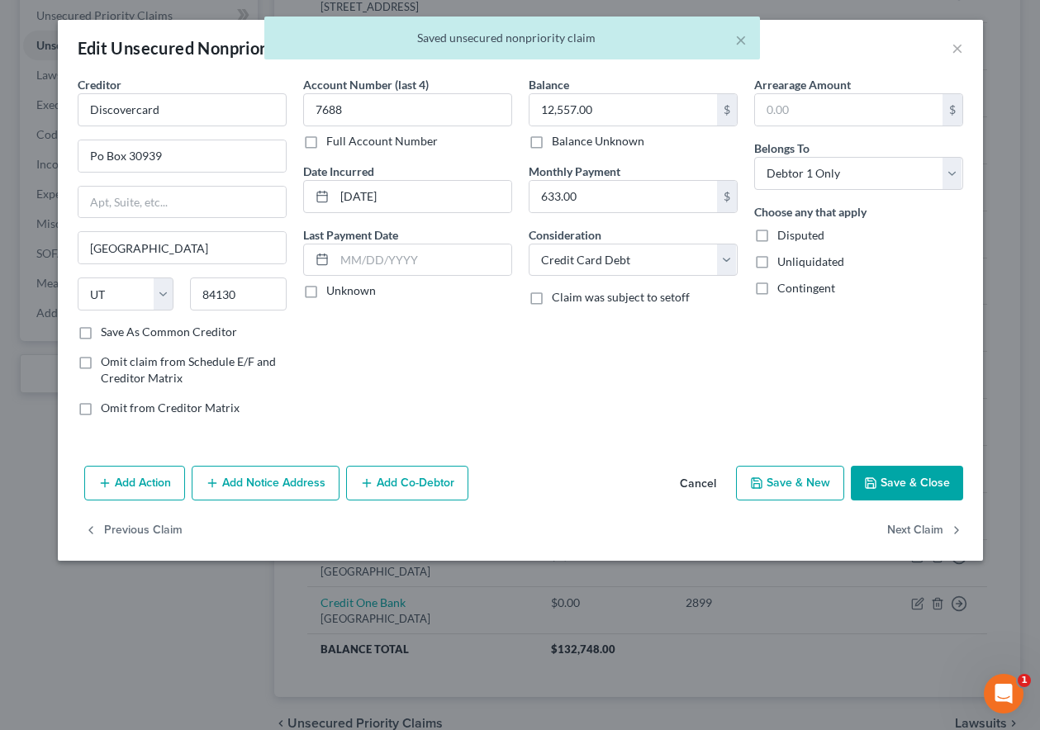
click at [919, 478] on button "Save & Close" at bounding box center [906, 483] width 112 height 35
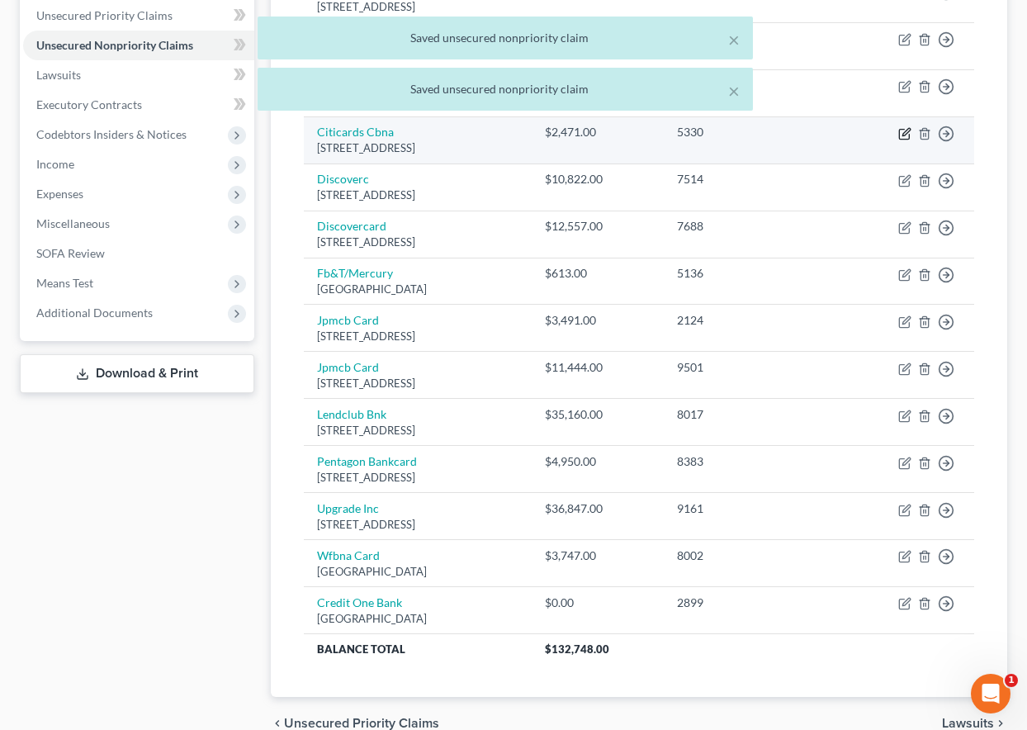
click at [911, 133] on icon "button" at bounding box center [904, 133] width 13 height 13
select select "43"
select select "2"
select select "0"
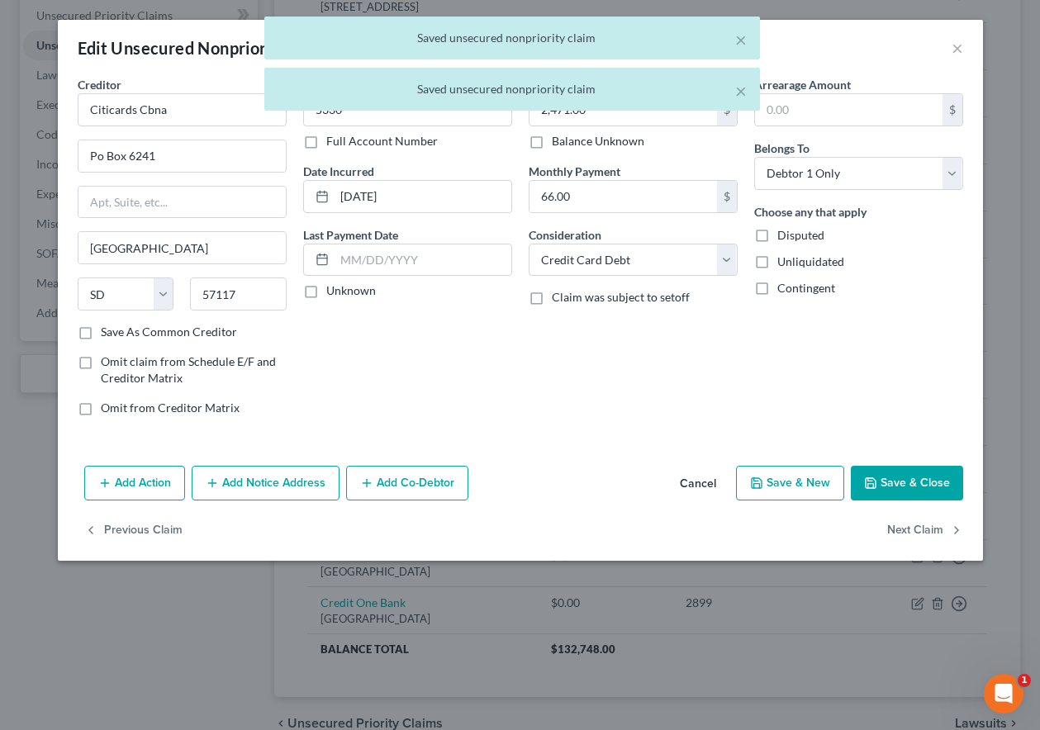
drag, startPoint x: 902, startPoint y: 461, endPoint x: 909, endPoint y: 469, distance: 10.6
click at [904, 461] on div "Add Action Add Notice Address Add Co-Debtor Cancel Save & New Save & Close" at bounding box center [520, 486] width 925 height 54
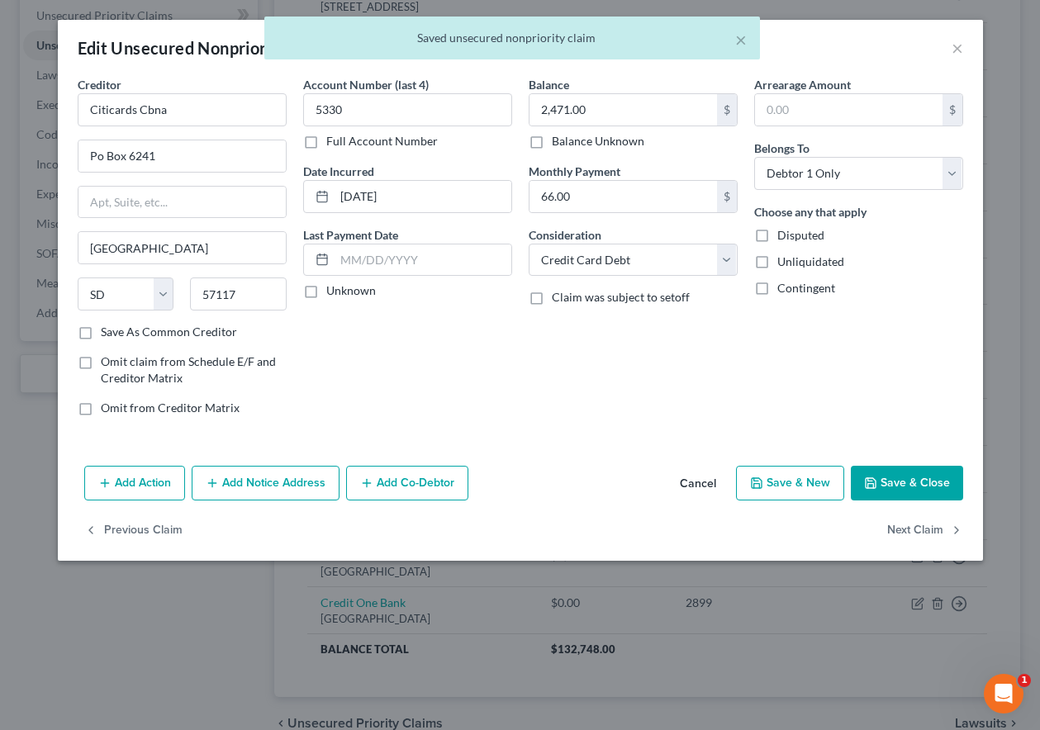
click at [913, 485] on button "Save & Close" at bounding box center [906, 483] width 112 height 35
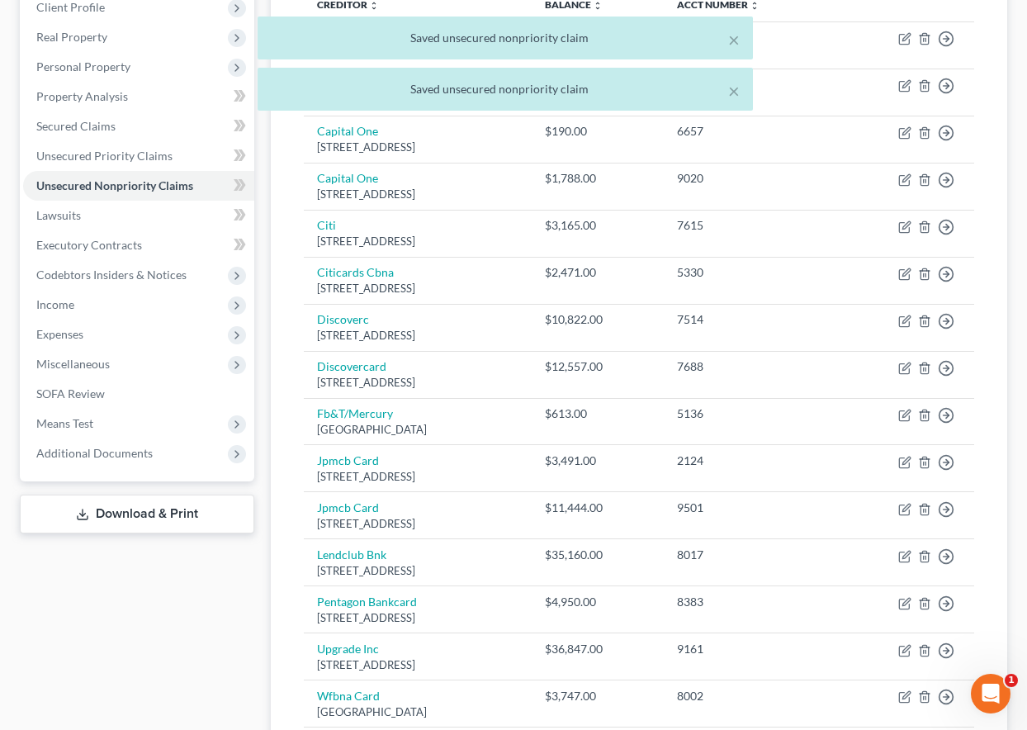
scroll to position [244, 0]
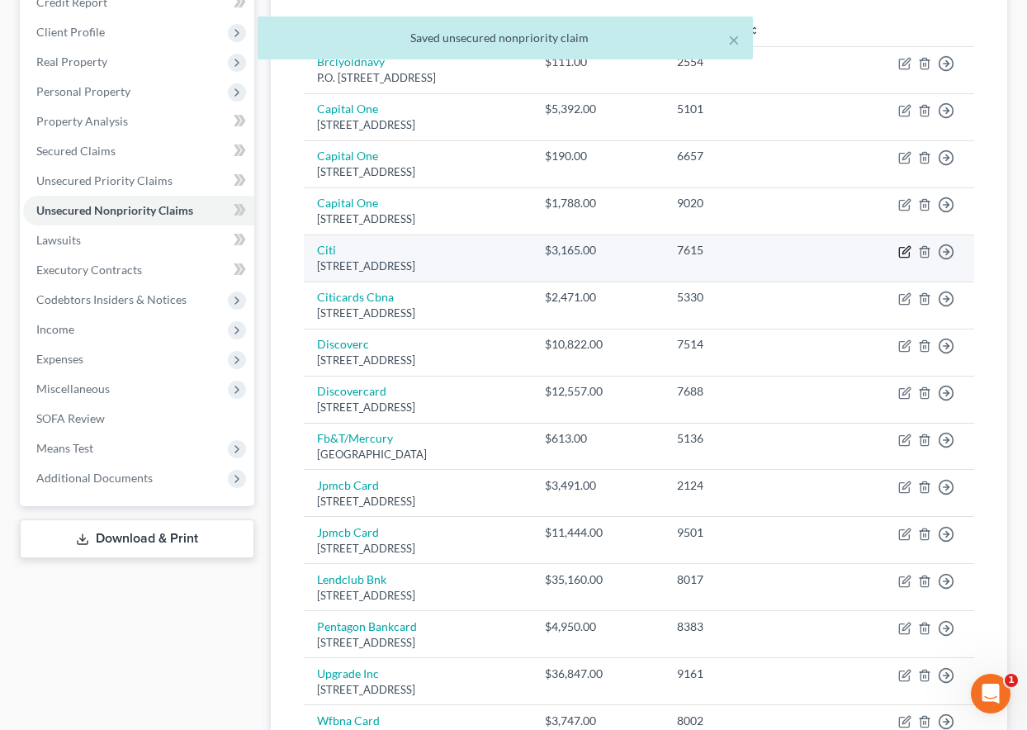
click at [905, 254] on icon "button" at bounding box center [904, 251] width 13 height 13
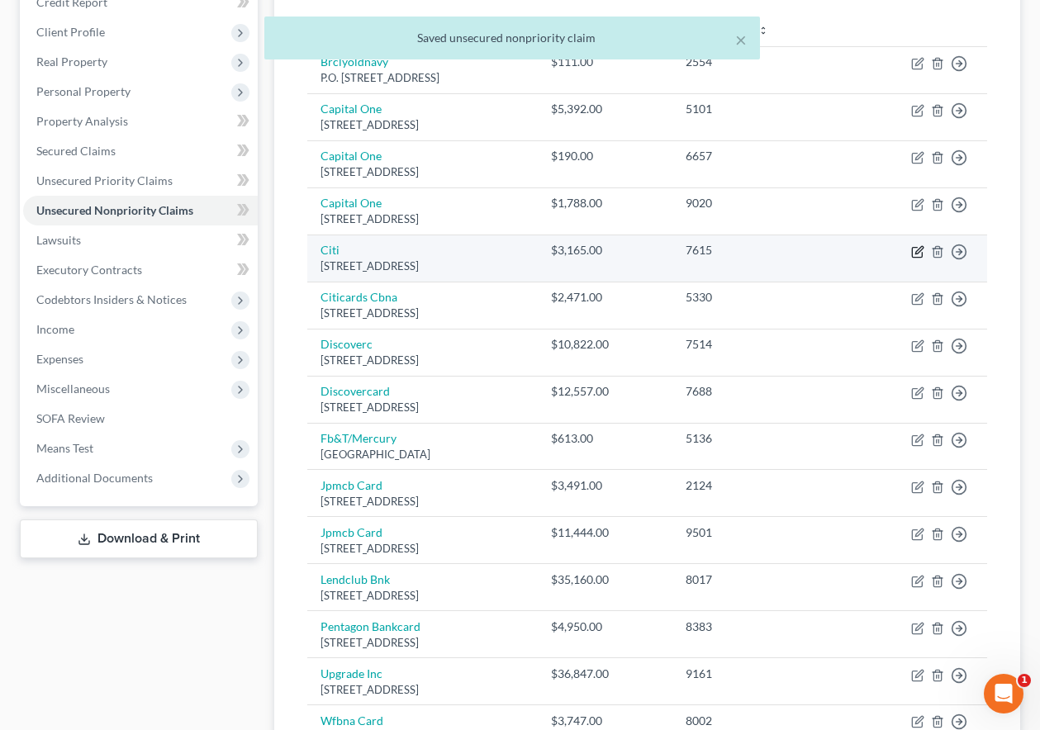
select select "43"
select select "2"
select select "0"
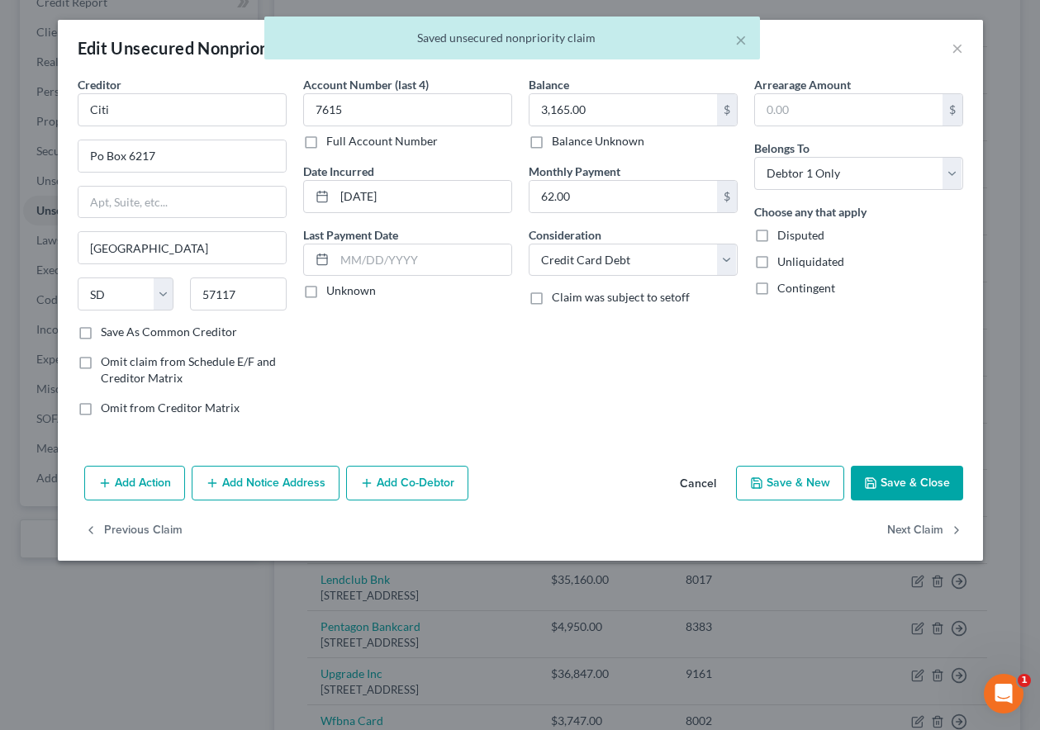
click at [937, 502] on div "Add Action Add Notice Address Add Co-Debtor Cancel Save & New Save & Close" at bounding box center [520, 486] width 925 height 54
click at [930, 487] on button "Save & Close" at bounding box center [906, 483] width 112 height 35
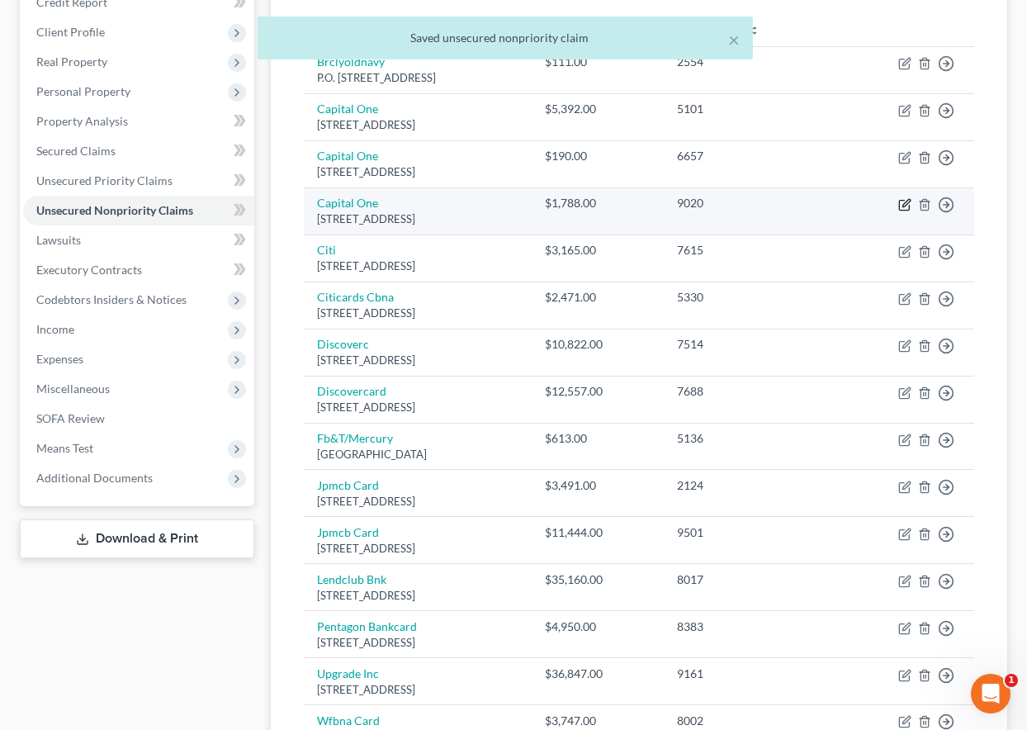
click at [905, 203] on icon "button" at bounding box center [905, 202] width 7 height 7
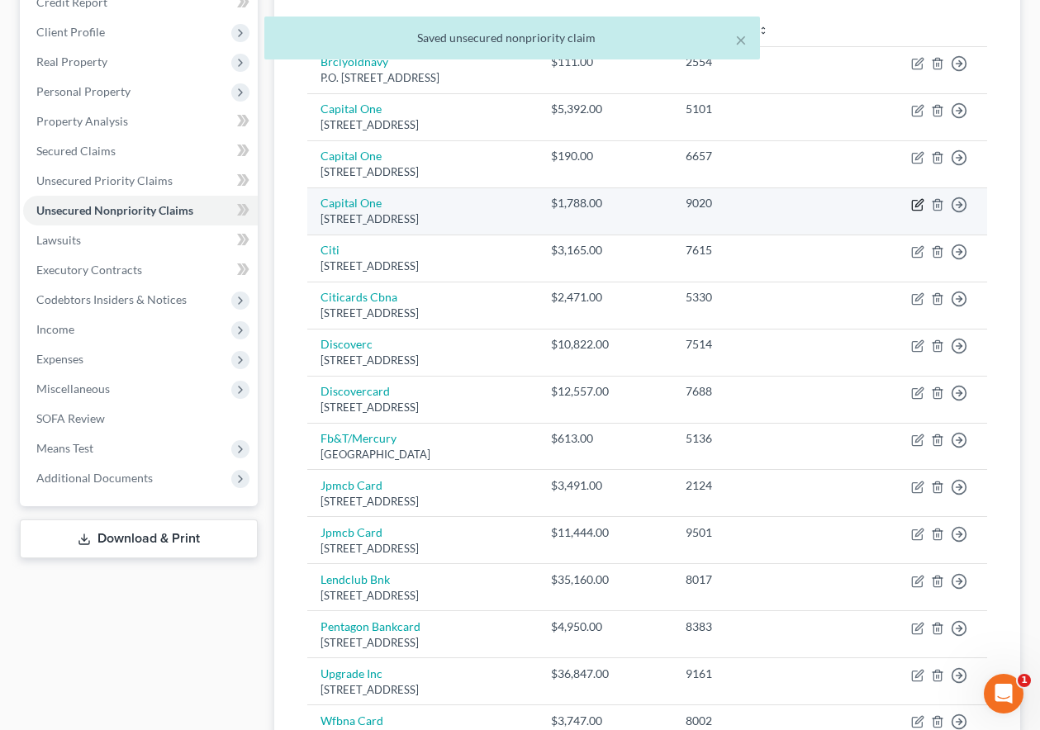
select select "46"
select select "2"
select select "0"
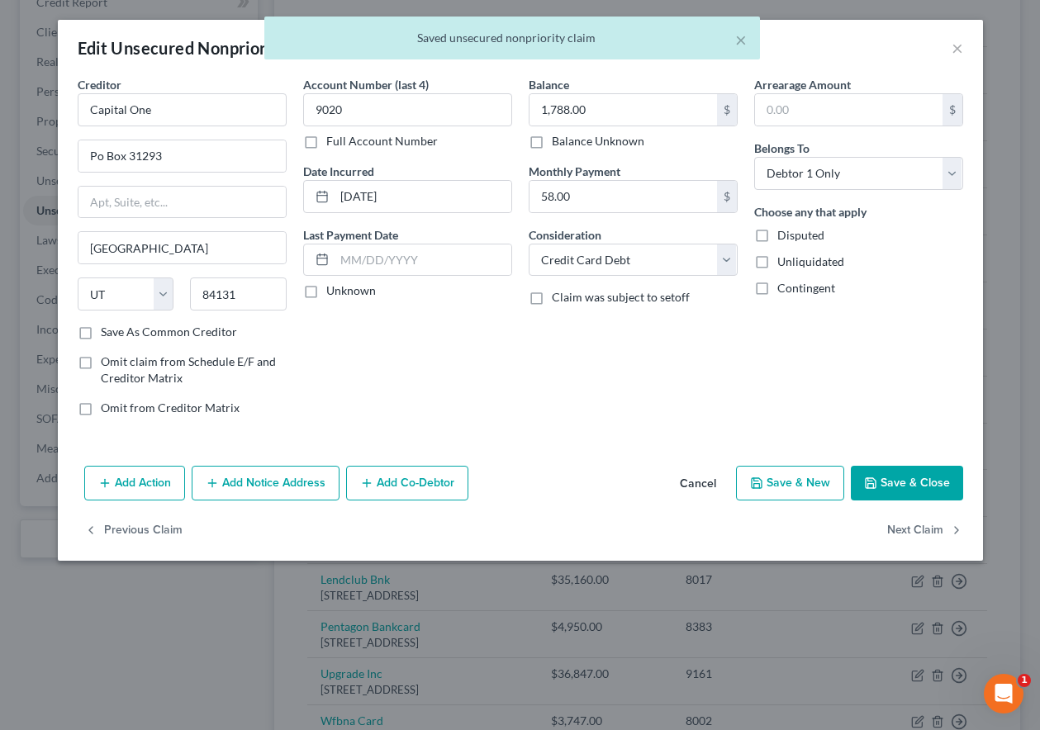
click at [914, 496] on button "Save & Close" at bounding box center [906, 483] width 112 height 35
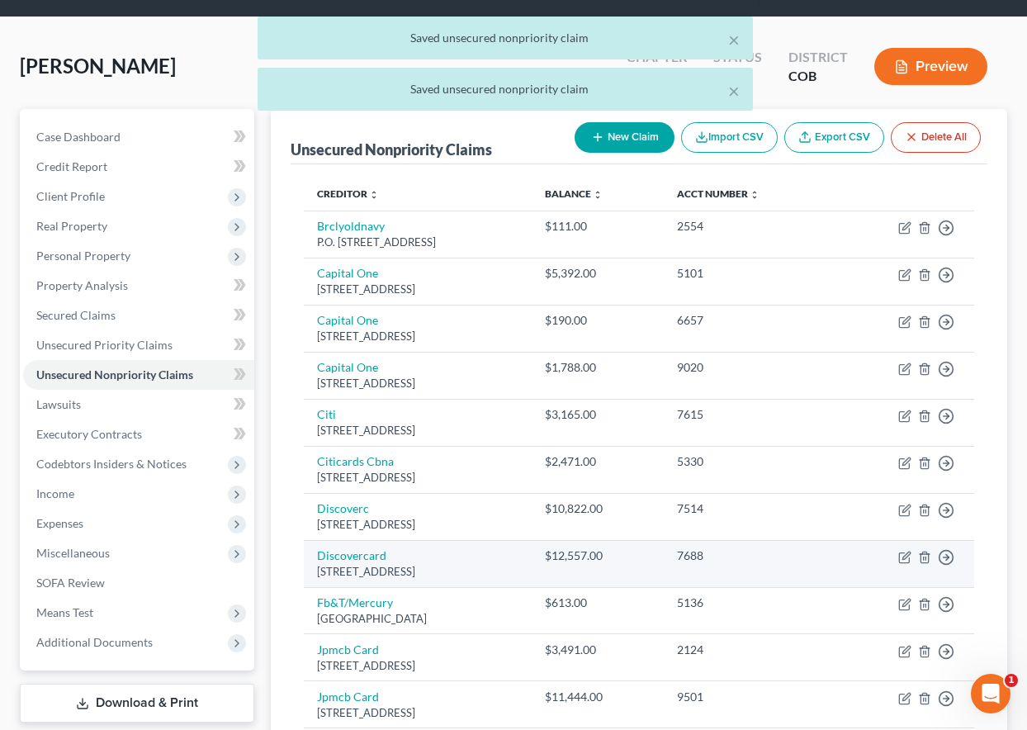
scroll to position [78, 0]
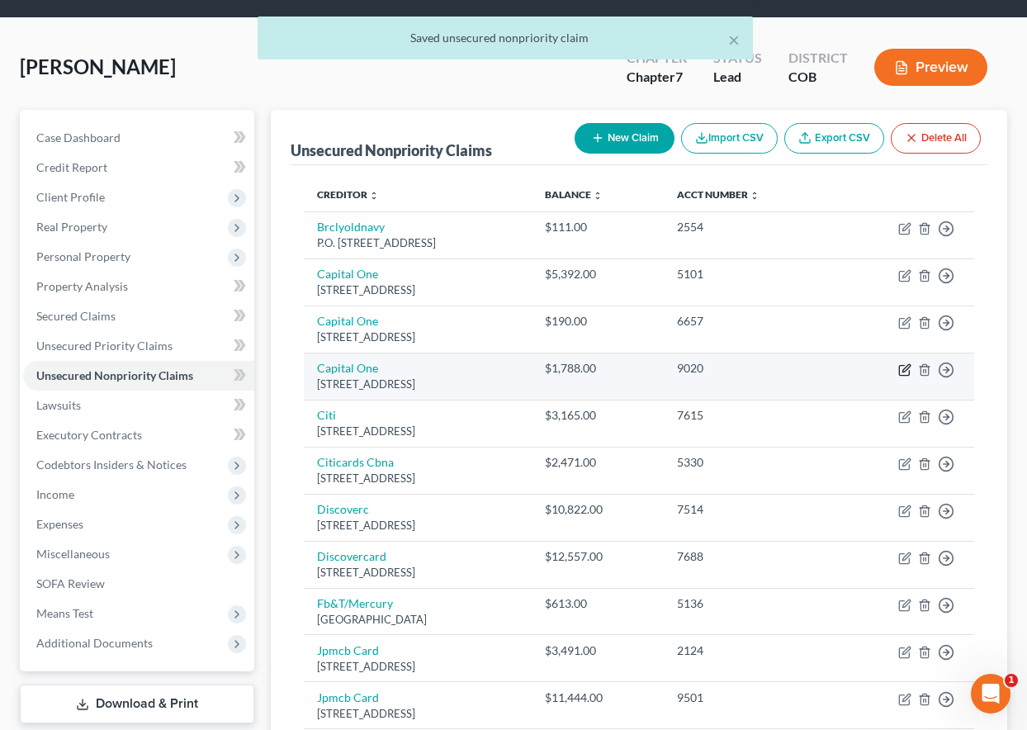
click at [907, 366] on icon "button" at bounding box center [905, 367] width 7 height 7
select select "46"
select select "2"
select select "0"
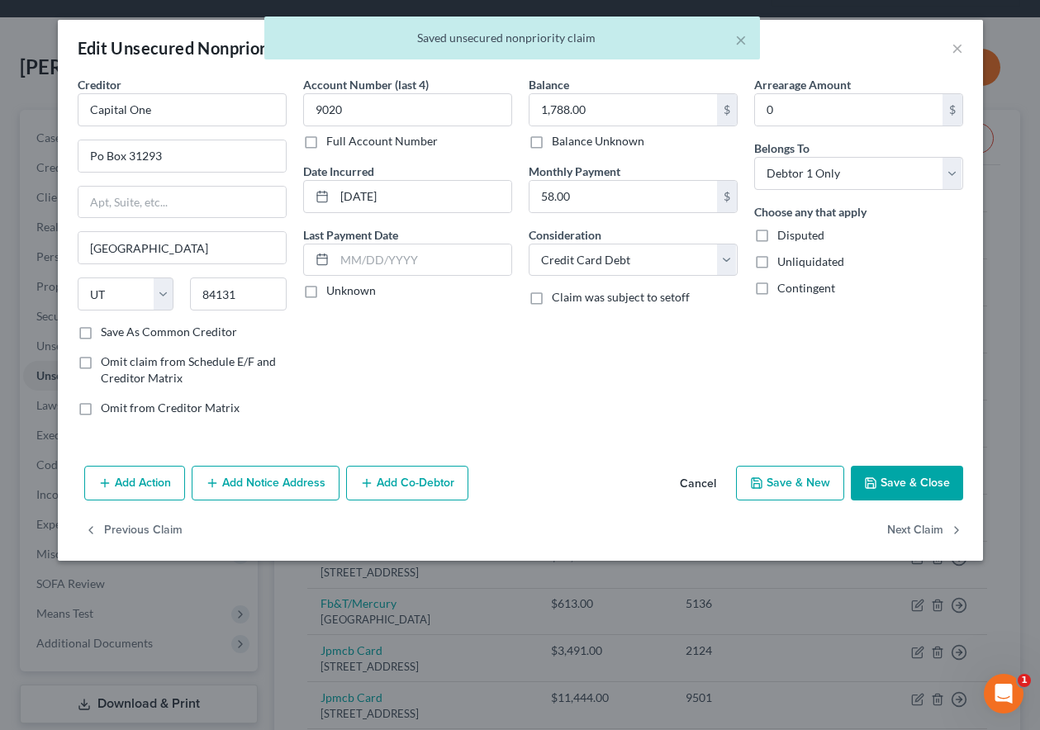
click at [920, 479] on button "Save & Close" at bounding box center [906, 483] width 112 height 35
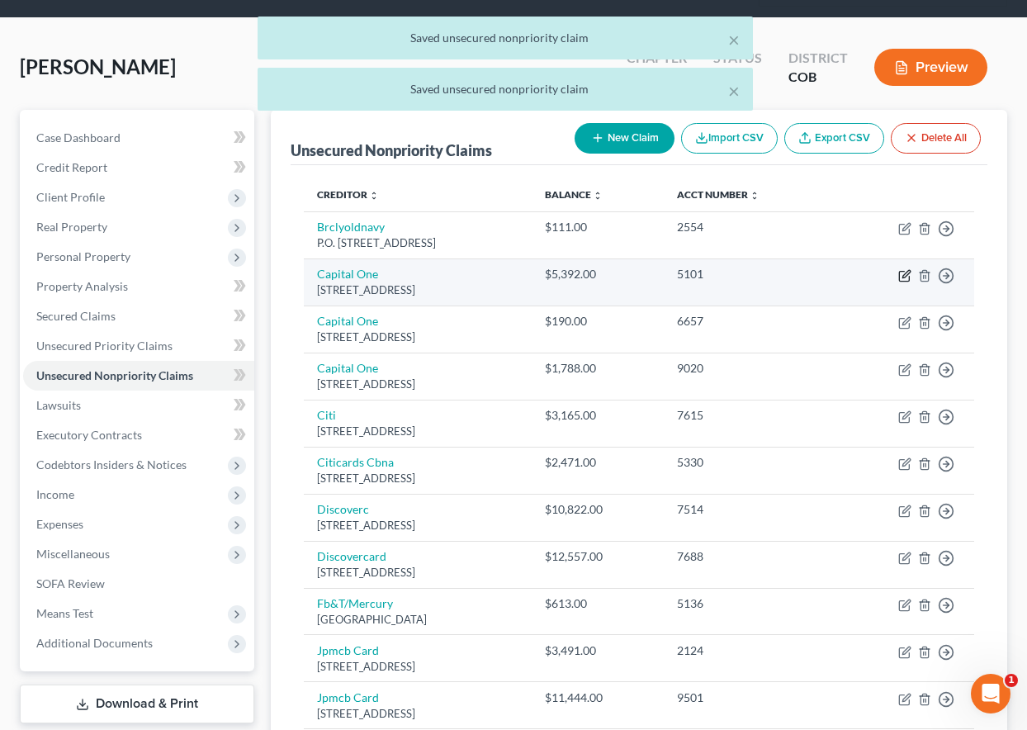
click at [903, 272] on icon "button" at bounding box center [904, 275] width 13 height 13
select select "46"
select select "2"
select select "0"
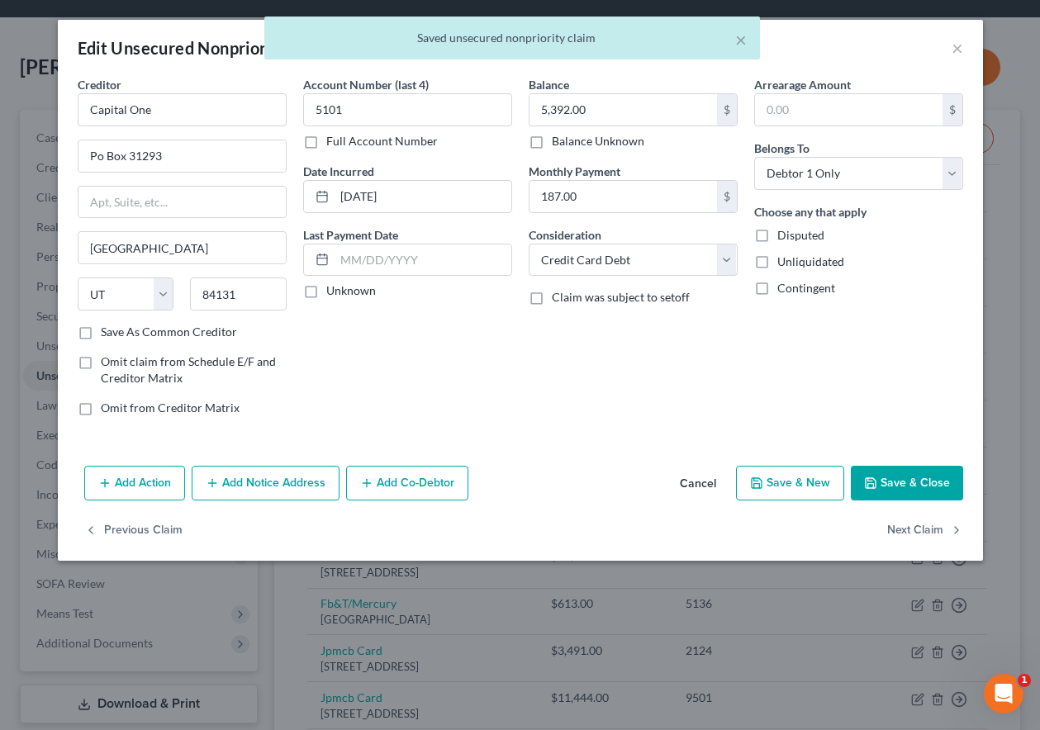
click at [900, 483] on button "Save & Close" at bounding box center [906, 483] width 112 height 35
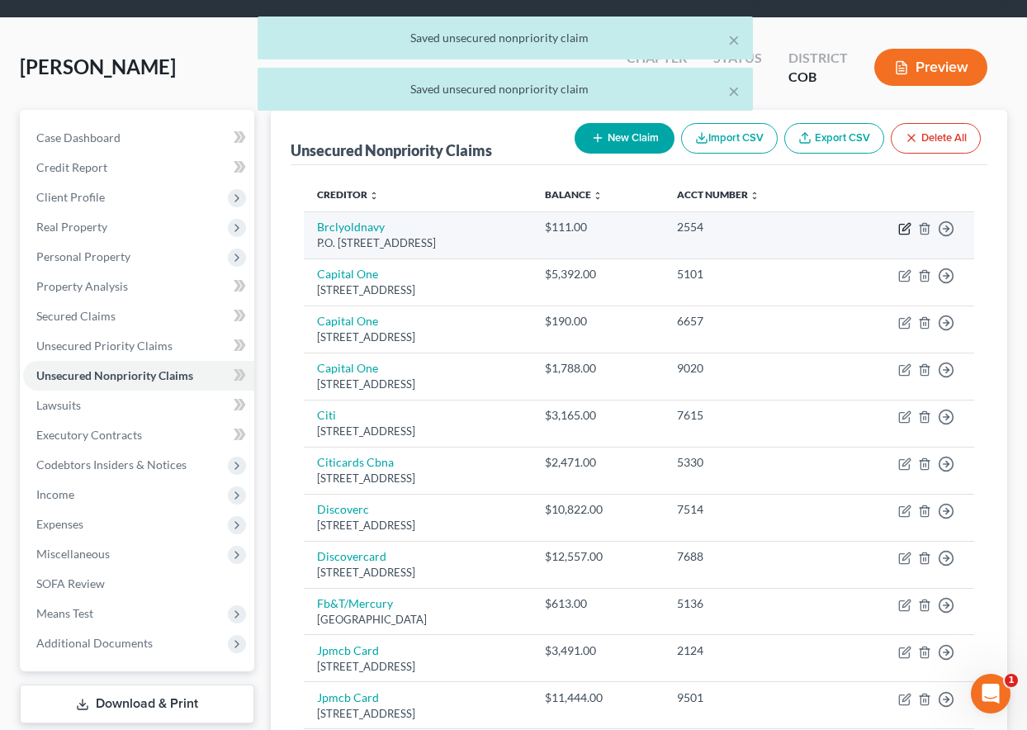
click at [903, 228] on icon "button" at bounding box center [905, 226] width 7 height 7
select select "7"
select select "2"
select select "0"
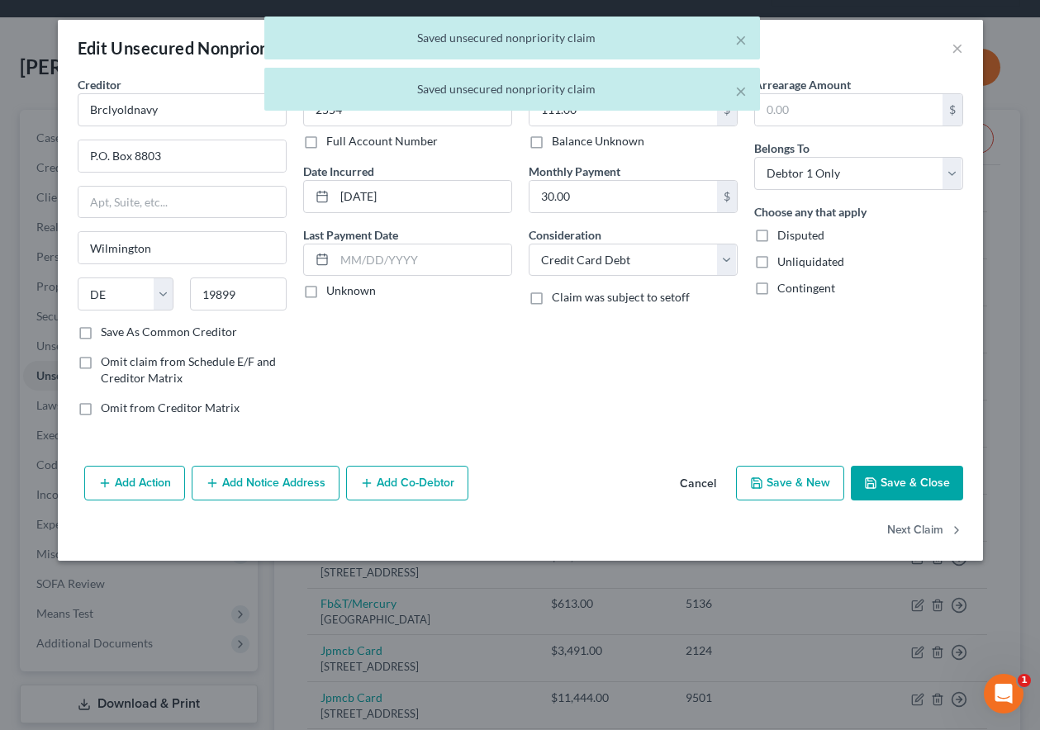
click at [913, 489] on button "Save & Close" at bounding box center [906, 483] width 112 height 35
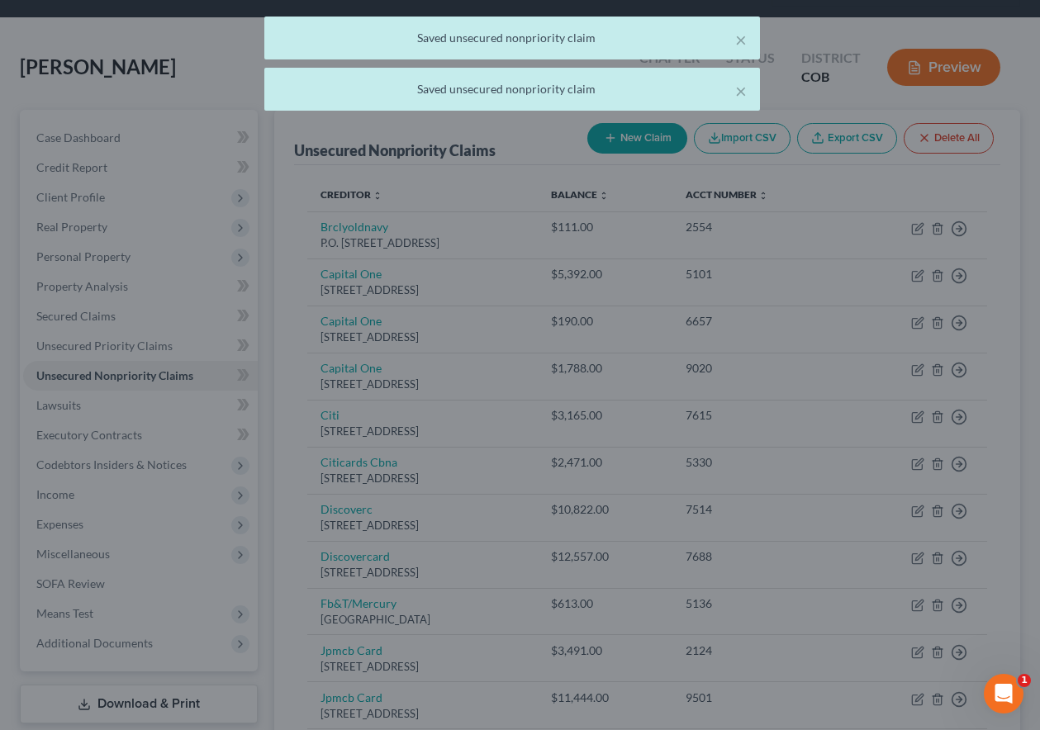
type input "0"
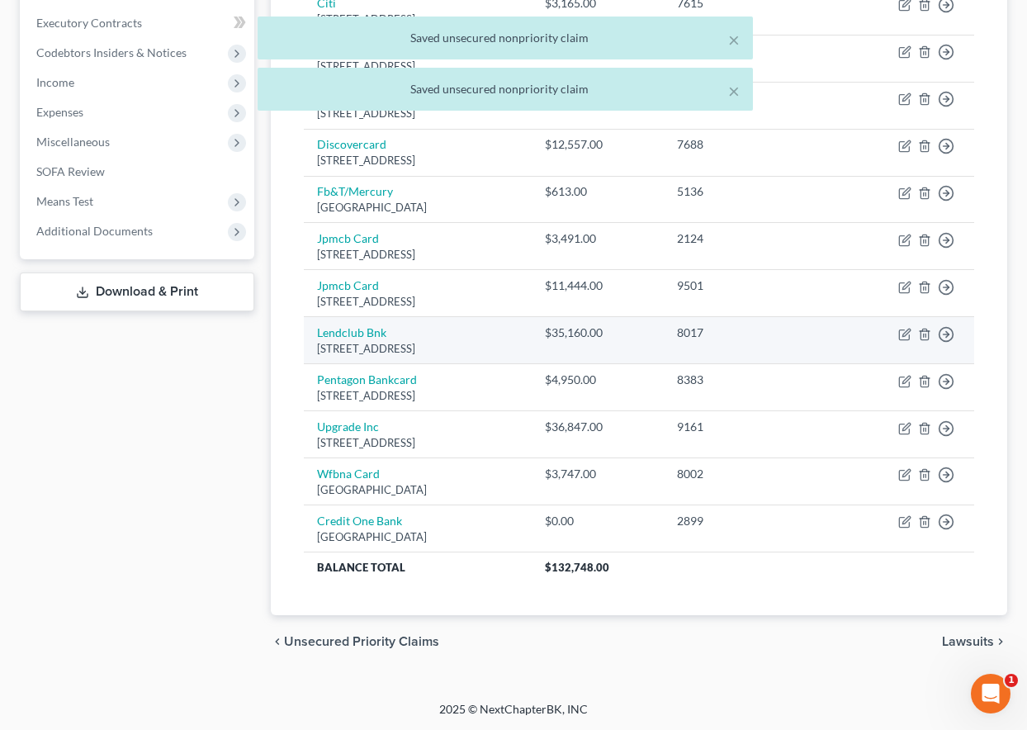
scroll to position [491, 0]
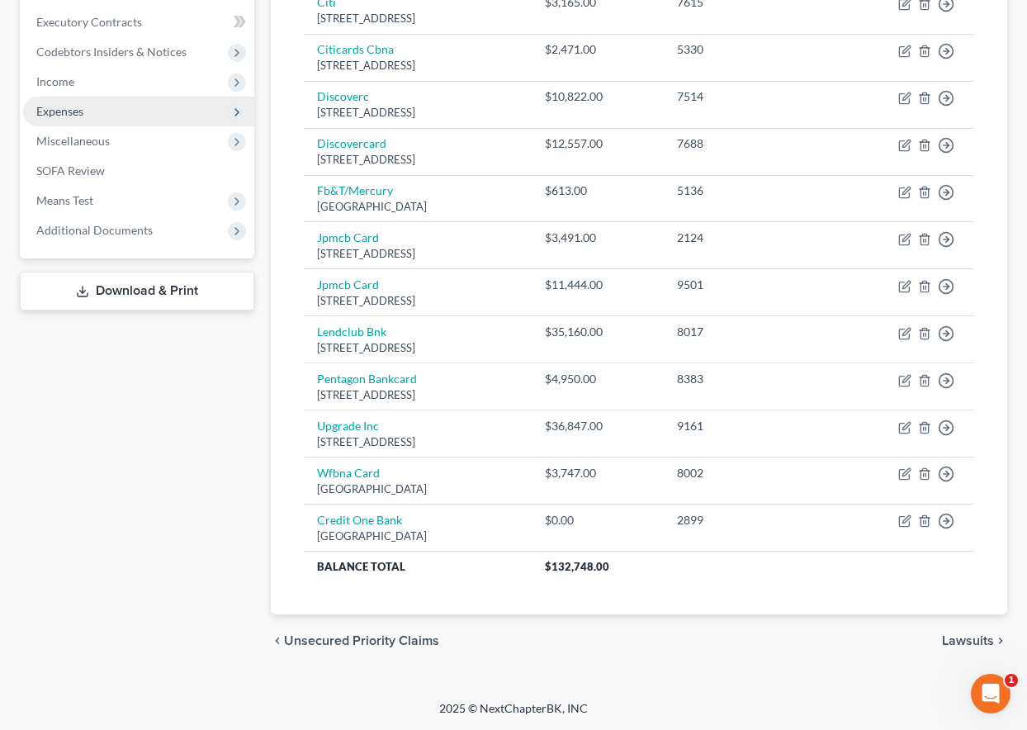
click at [47, 115] on span "Expenses" at bounding box center [59, 111] width 47 height 14
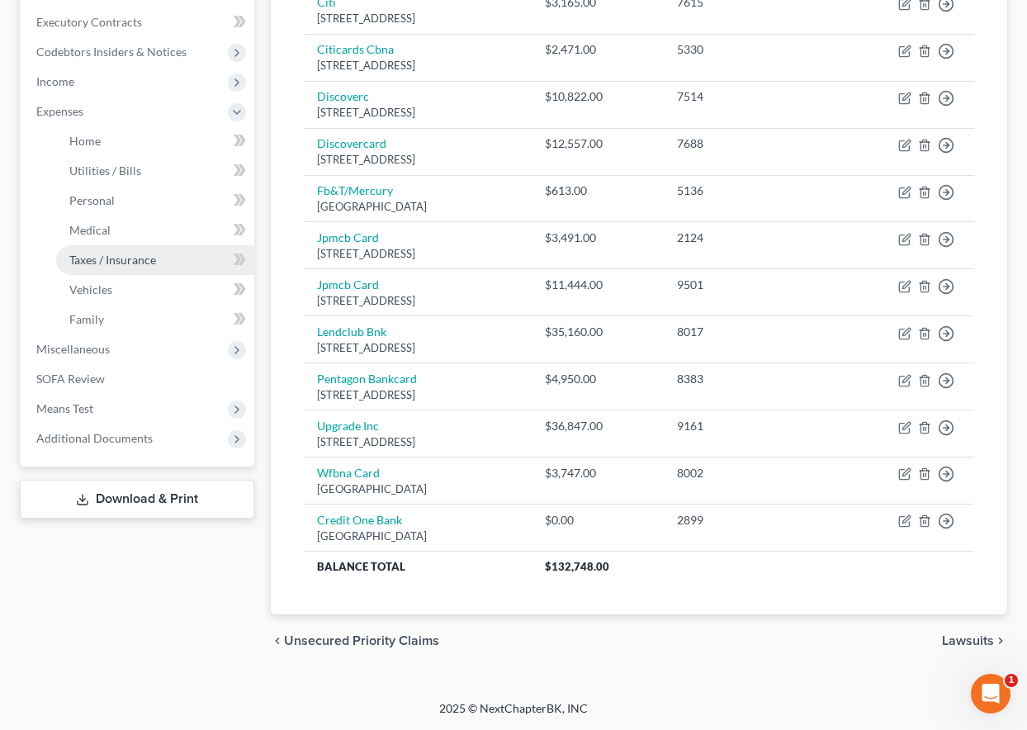
click at [114, 256] on span "Taxes / Insurance" at bounding box center [112, 260] width 87 height 14
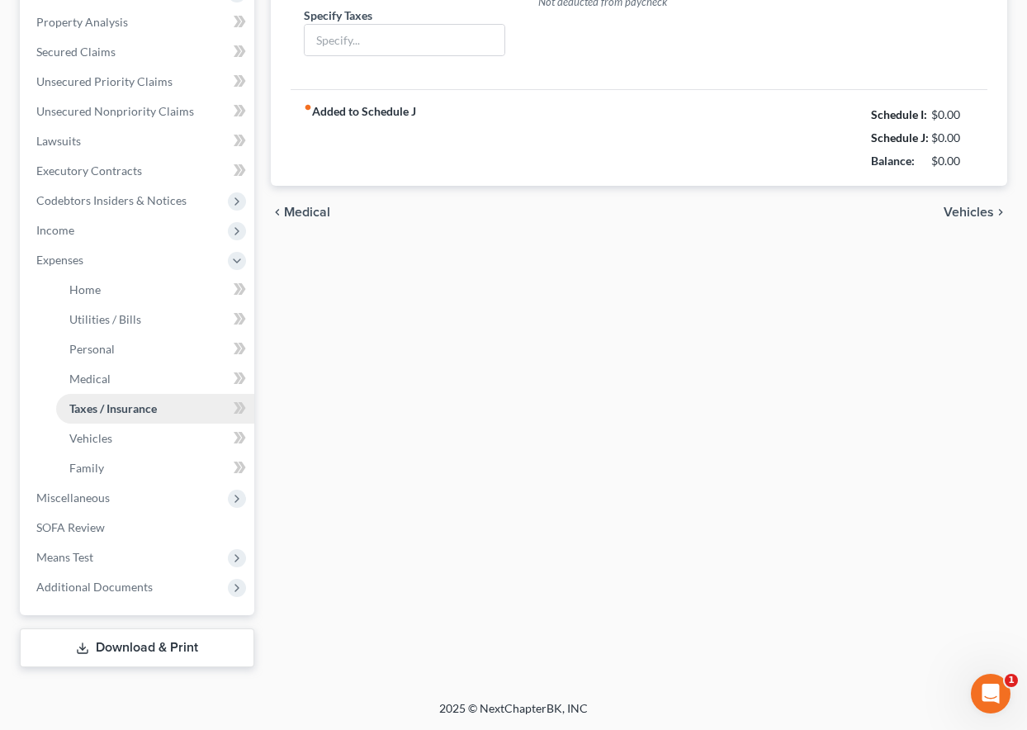
scroll to position [151, 0]
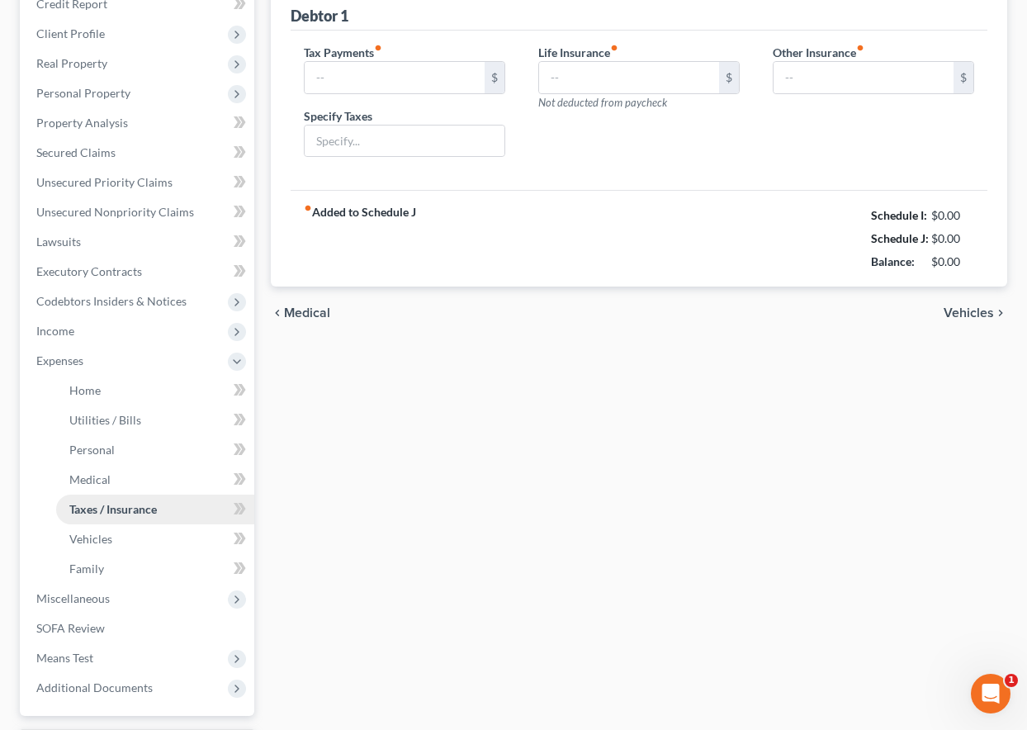
type input "0.00"
type input "94.00"
type input "0.00"
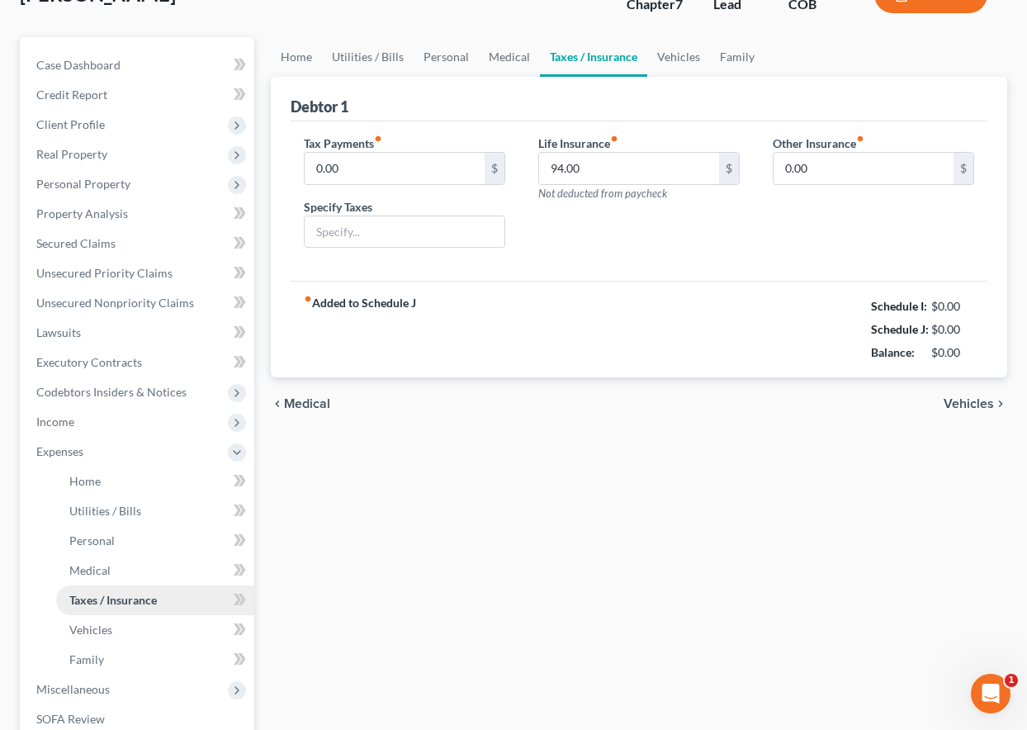
scroll to position [0, 0]
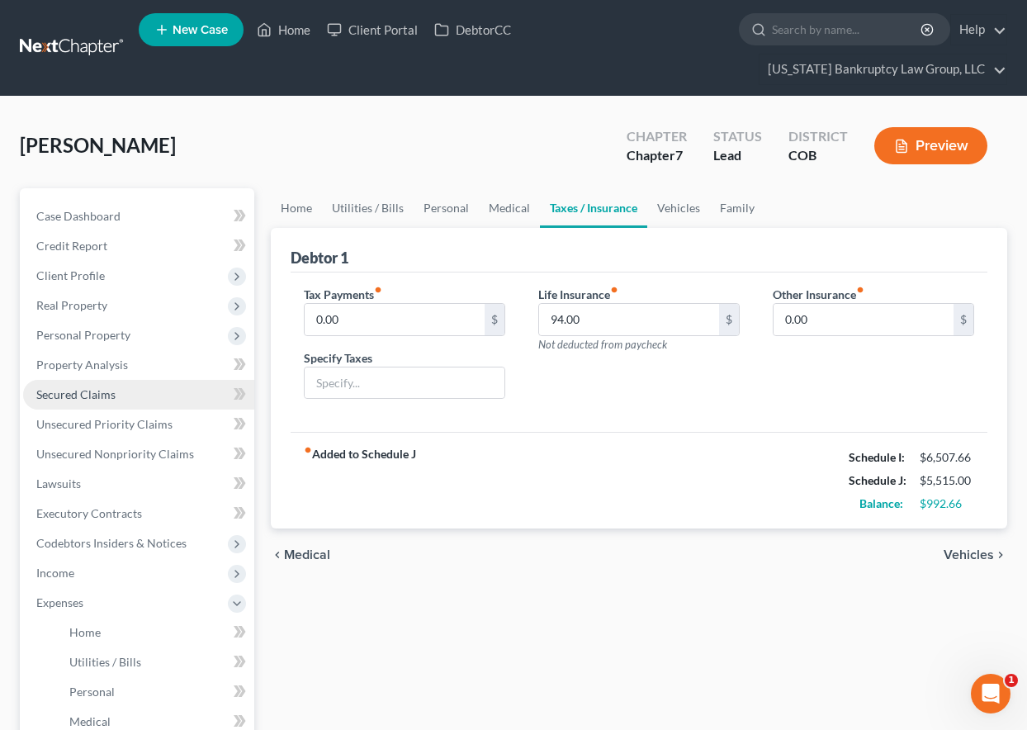
click at [88, 391] on span "Secured Claims" at bounding box center [75, 394] width 79 height 14
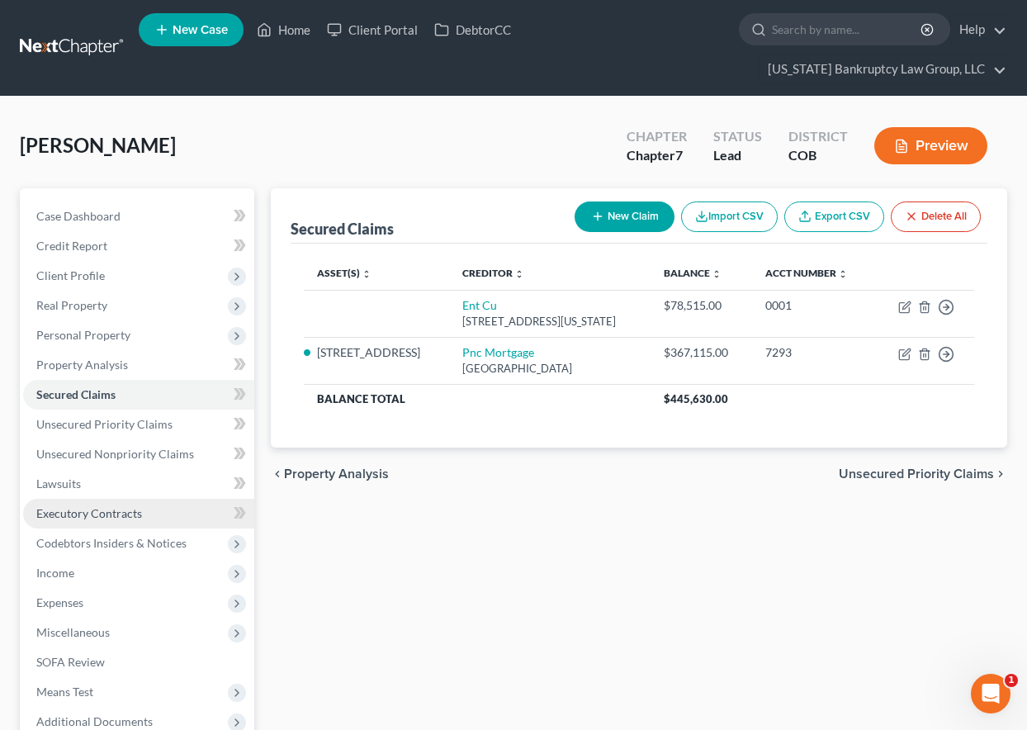
click at [83, 513] on span "Executory Contracts" at bounding box center [89, 513] width 106 height 14
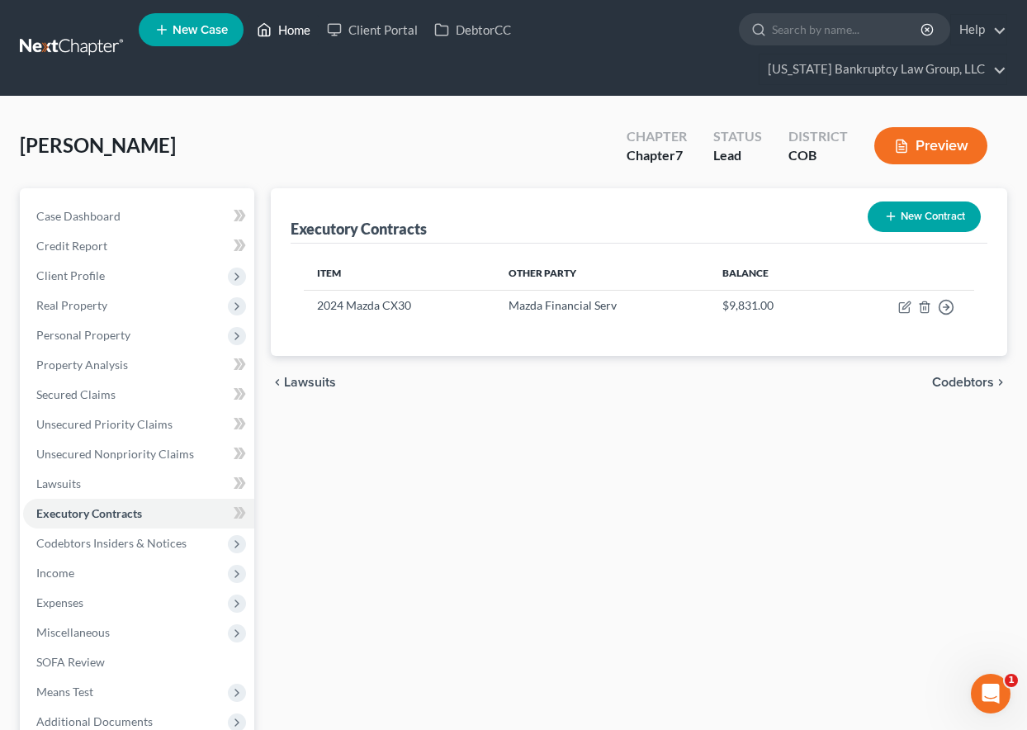
click at [302, 25] on link "Home" at bounding box center [284, 30] width 70 height 30
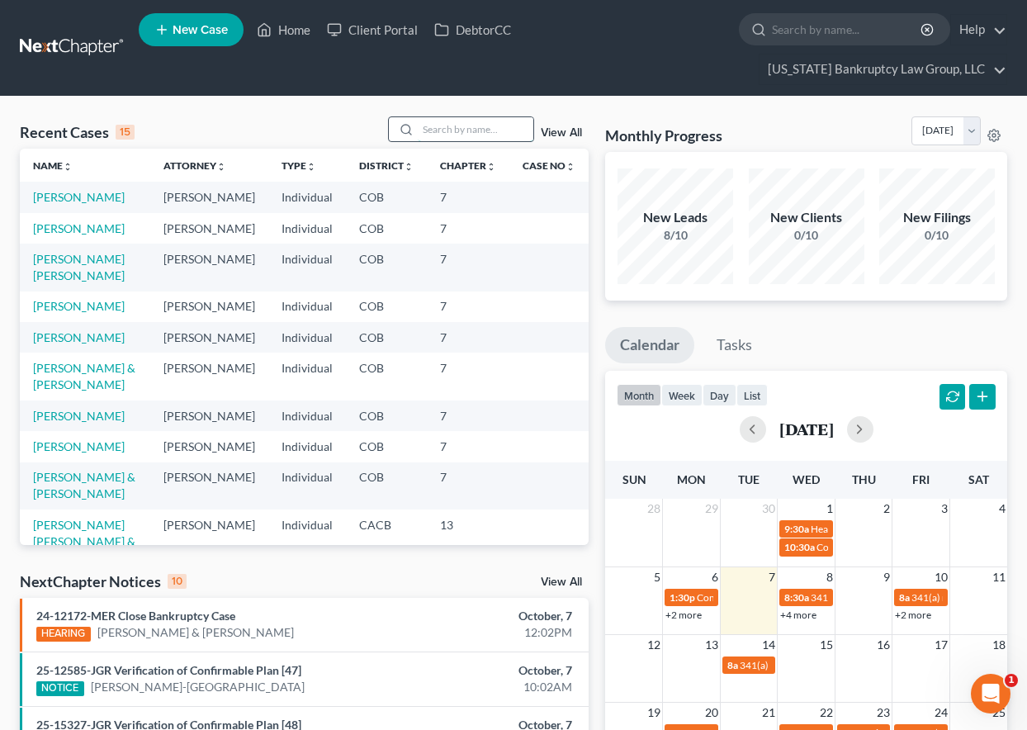
click at [469, 126] on input "search" at bounding box center [476, 129] width 116 height 24
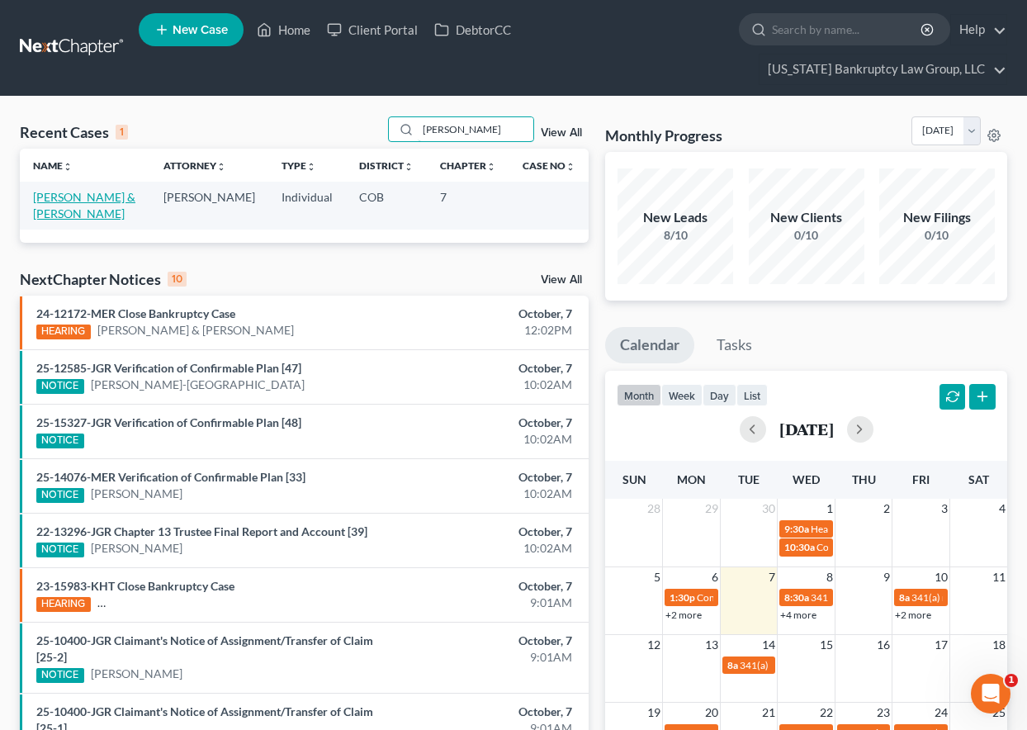
type input "ballard"
click at [94, 203] on link "[PERSON_NAME] & [PERSON_NAME]" at bounding box center [84, 205] width 102 height 31
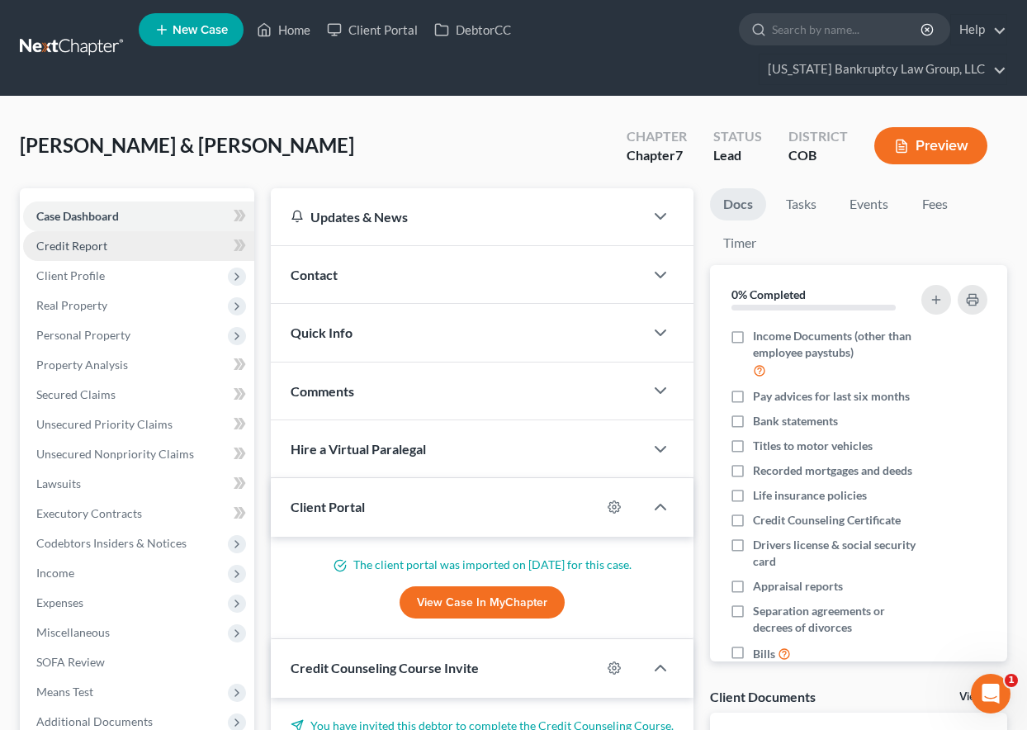
click at [86, 249] on span "Credit Report" at bounding box center [71, 246] width 71 height 14
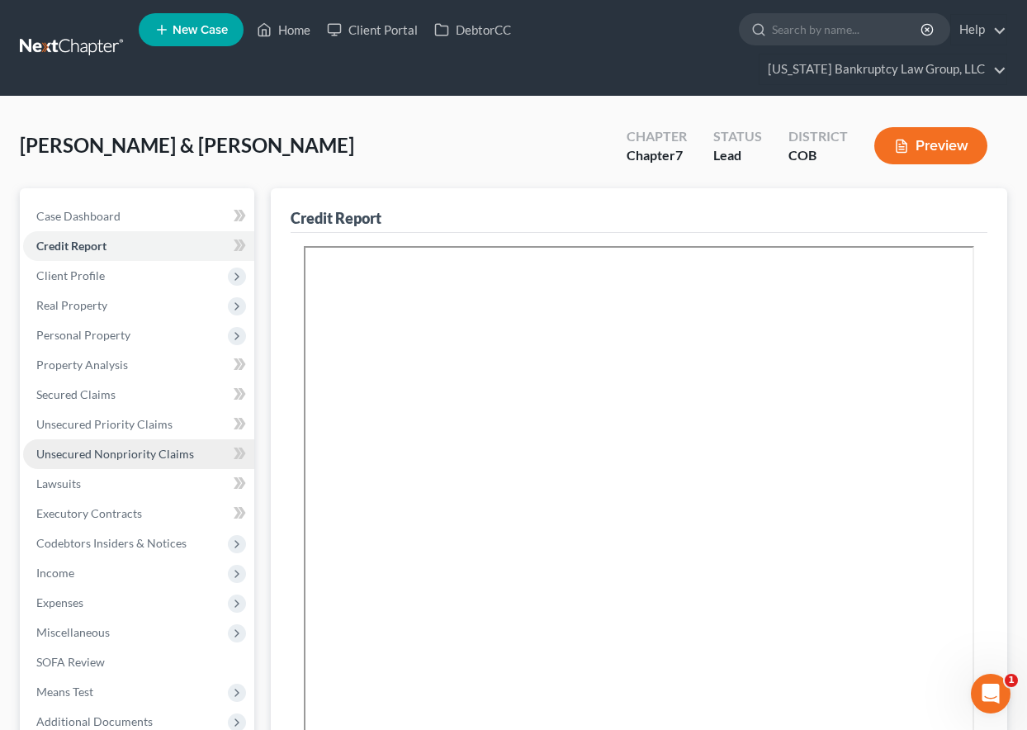
click at [118, 453] on span "Unsecured Nonpriority Claims" at bounding box center [115, 454] width 158 height 14
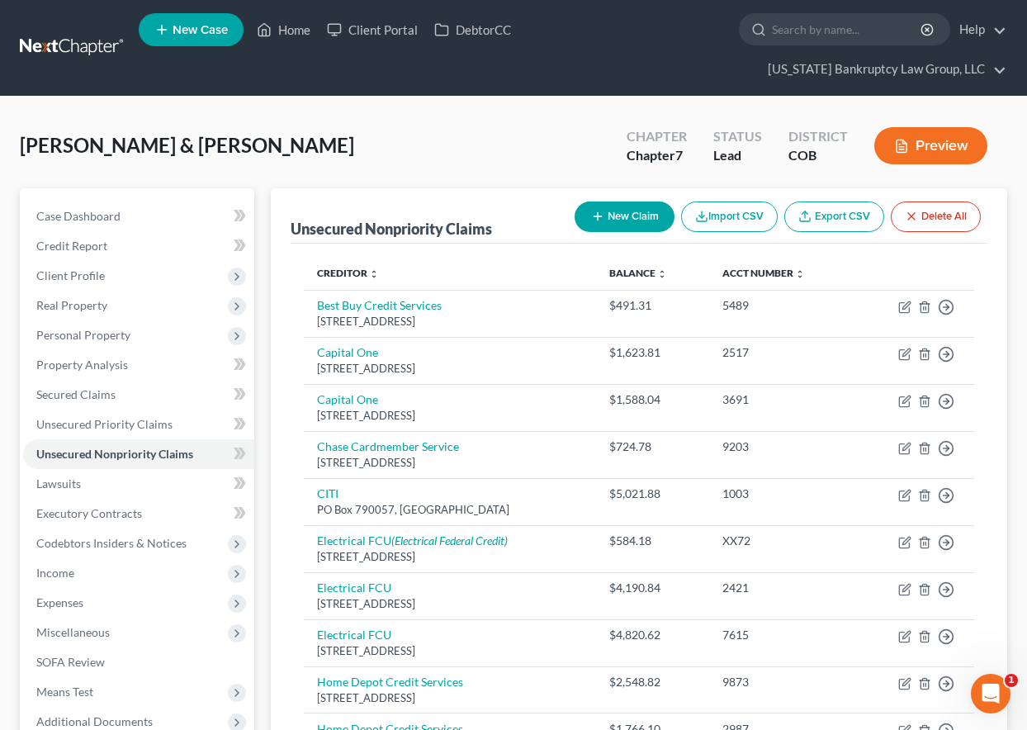
click at [451, 139] on div "Ballard, Shirley & Ballard , Willie Upgraded Chapter Chapter 7 Status Lead Dist…" at bounding box center [514, 152] width 988 height 72
click at [294, 39] on link "Home" at bounding box center [284, 30] width 70 height 30
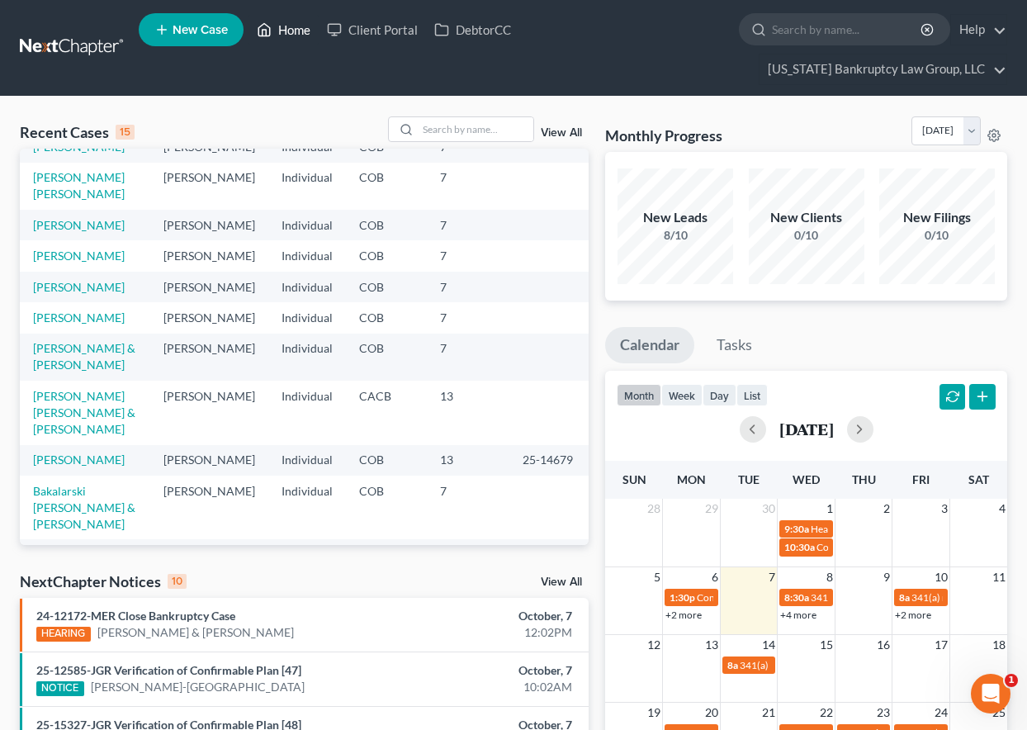
scroll to position [165, 0]
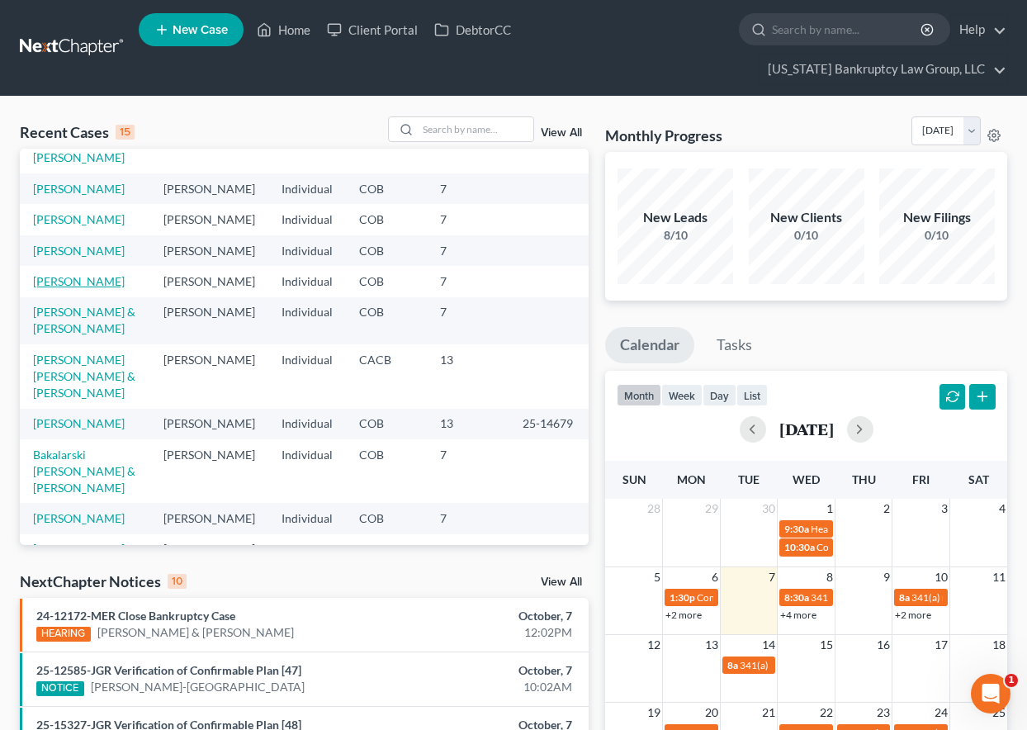
click at [83, 288] on link "[PERSON_NAME]" at bounding box center [79, 281] width 92 height 14
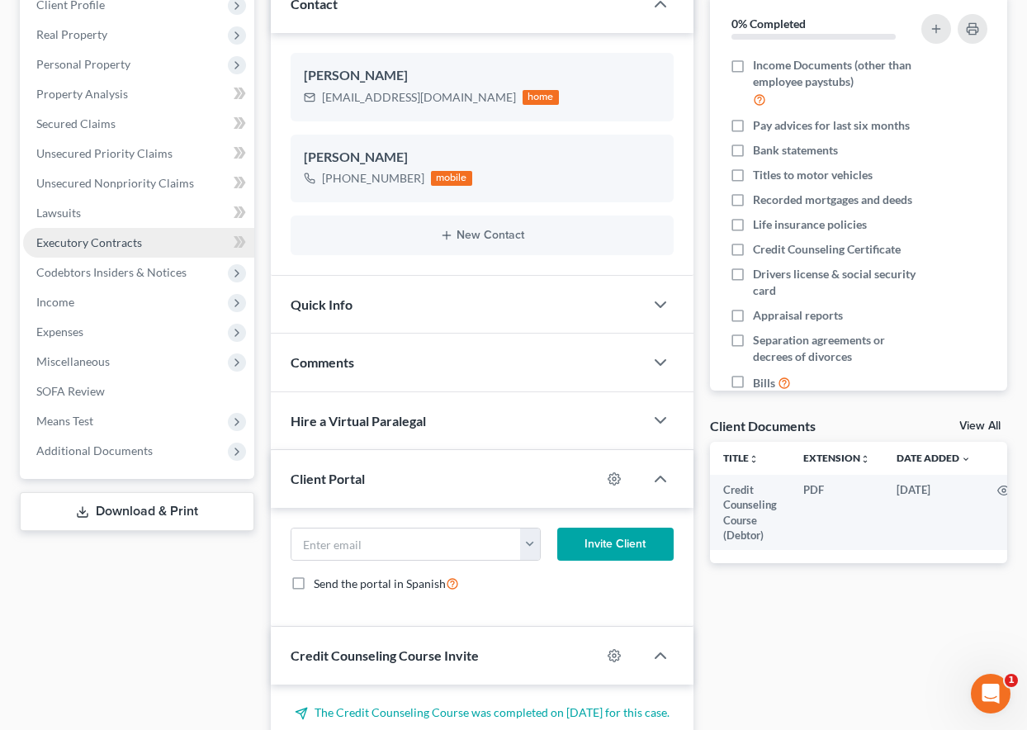
scroll to position [330, 0]
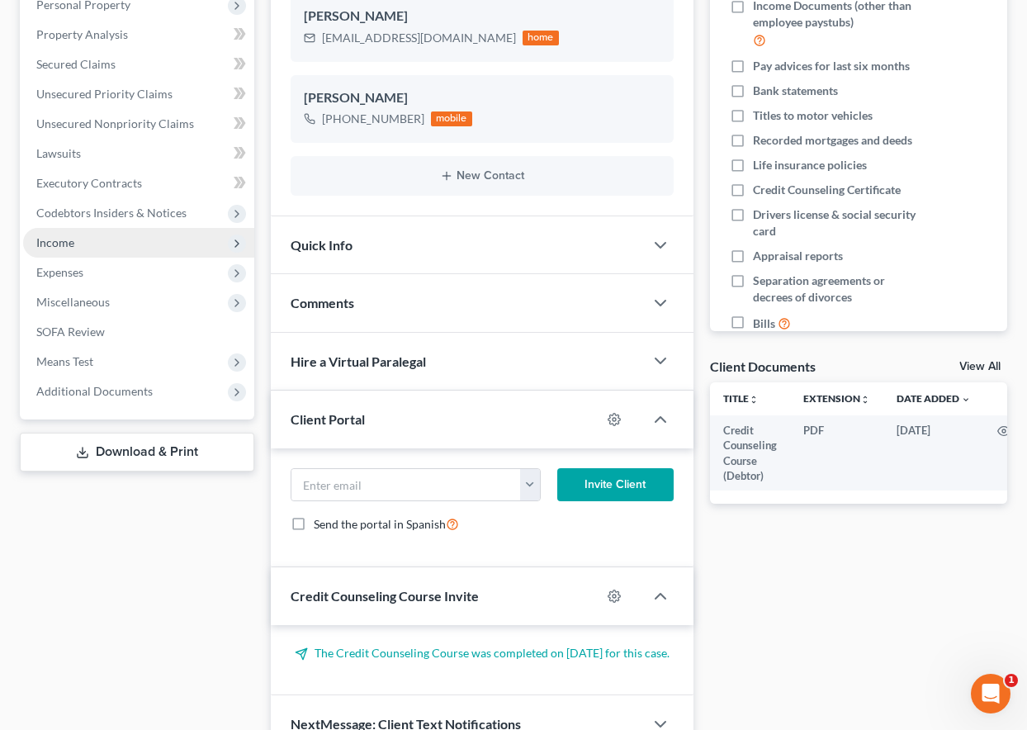
click at [61, 244] on span "Income" at bounding box center [55, 242] width 38 height 14
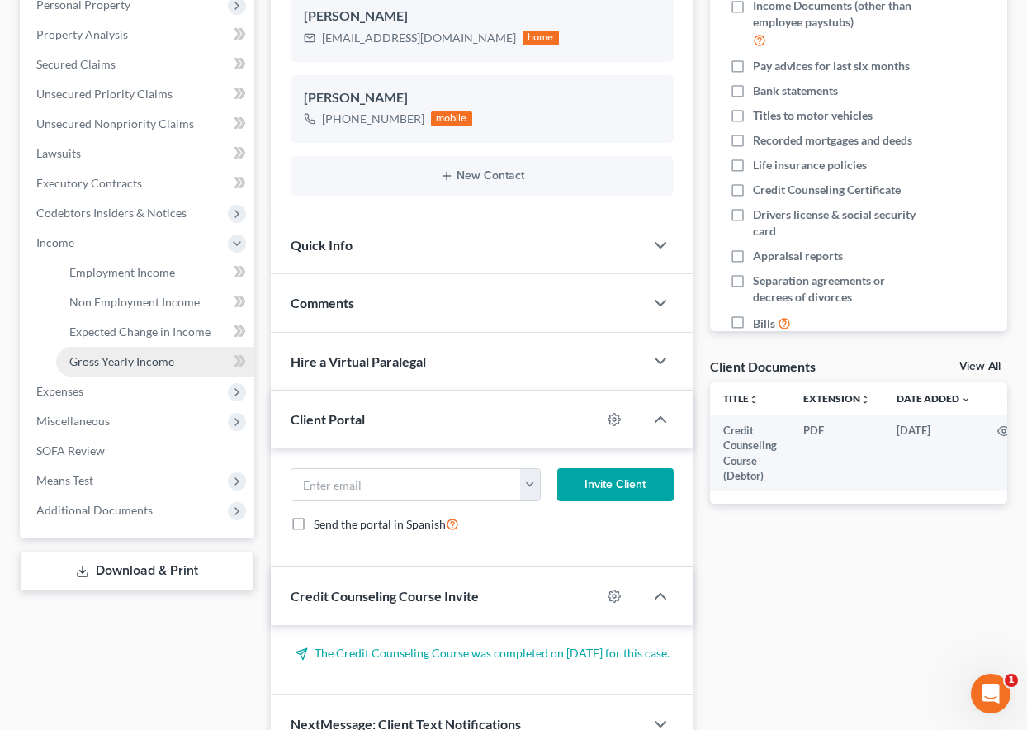
click at [117, 354] on span "Gross Yearly Income" at bounding box center [121, 361] width 105 height 14
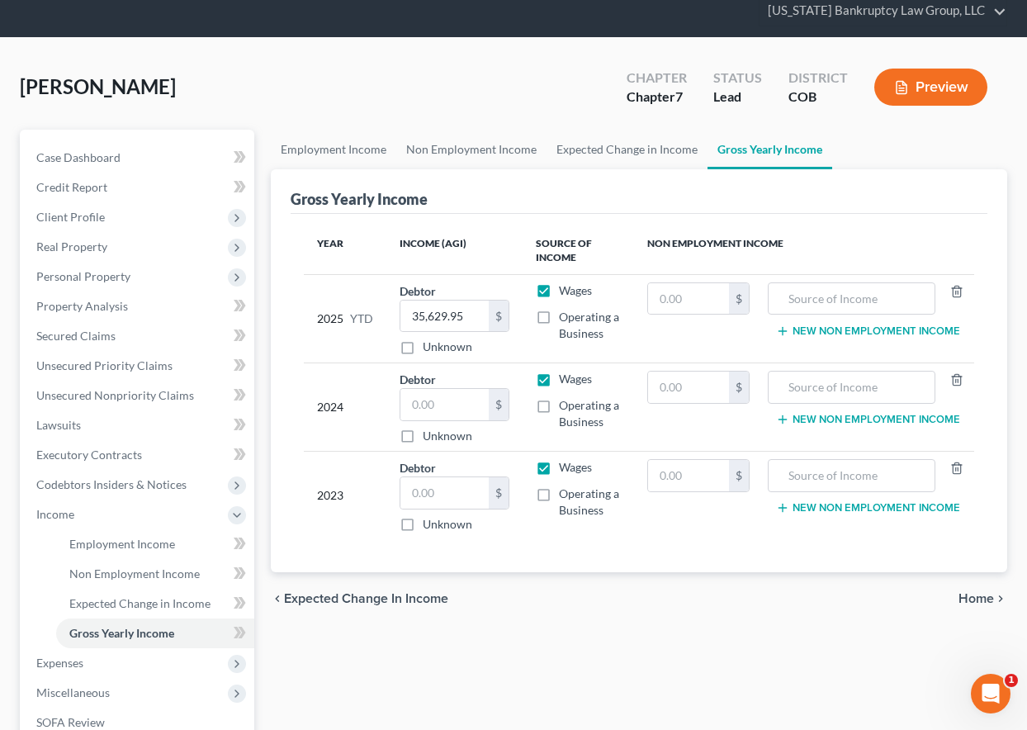
scroll to position [83, 0]
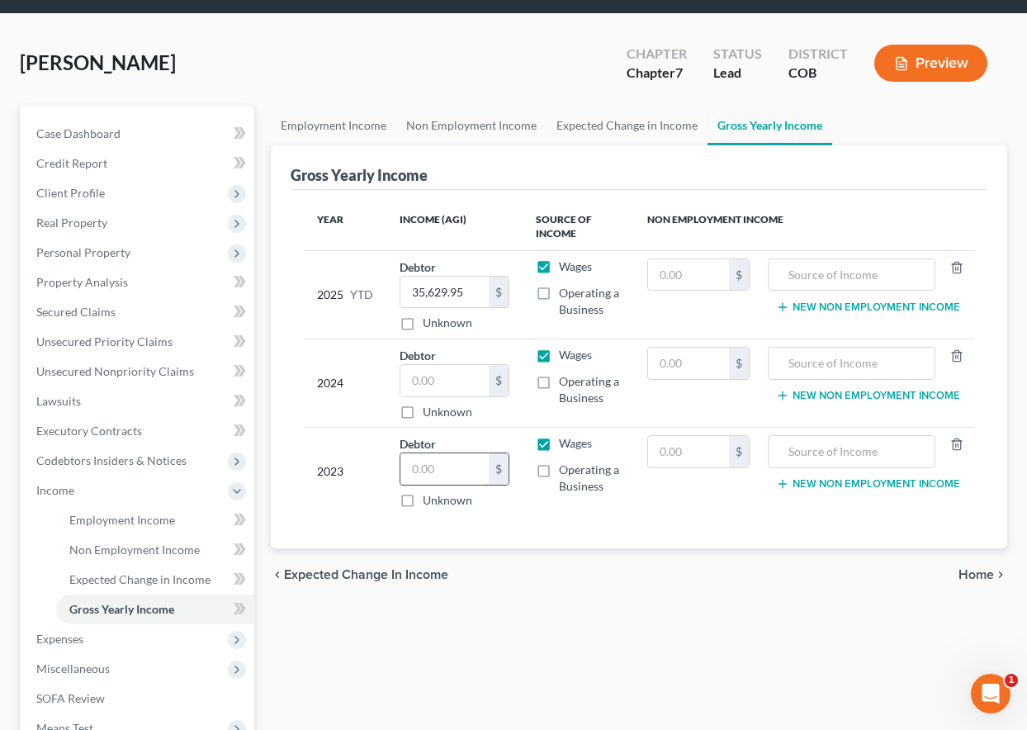
click at [426, 479] on input "text" at bounding box center [444, 468] width 88 height 31
type input "106,983.19"
click at [446, 367] on input "text" at bounding box center [444, 380] width 88 height 31
click at [450, 366] on input "text" at bounding box center [444, 380] width 88 height 31
type input "41,866.77"
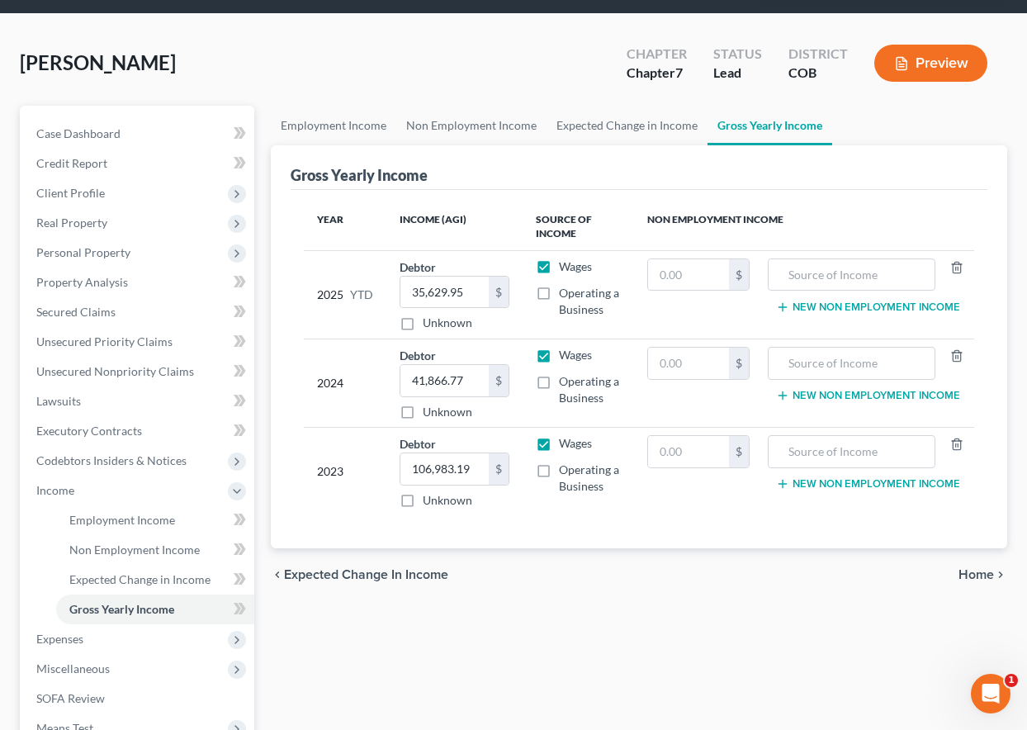
click at [642, 586] on div "chevron_left Expected Change in Income Home chevron_right" at bounding box center [639, 574] width 737 height 53
